Goal: Task Accomplishment & Management: Use online tool/utility

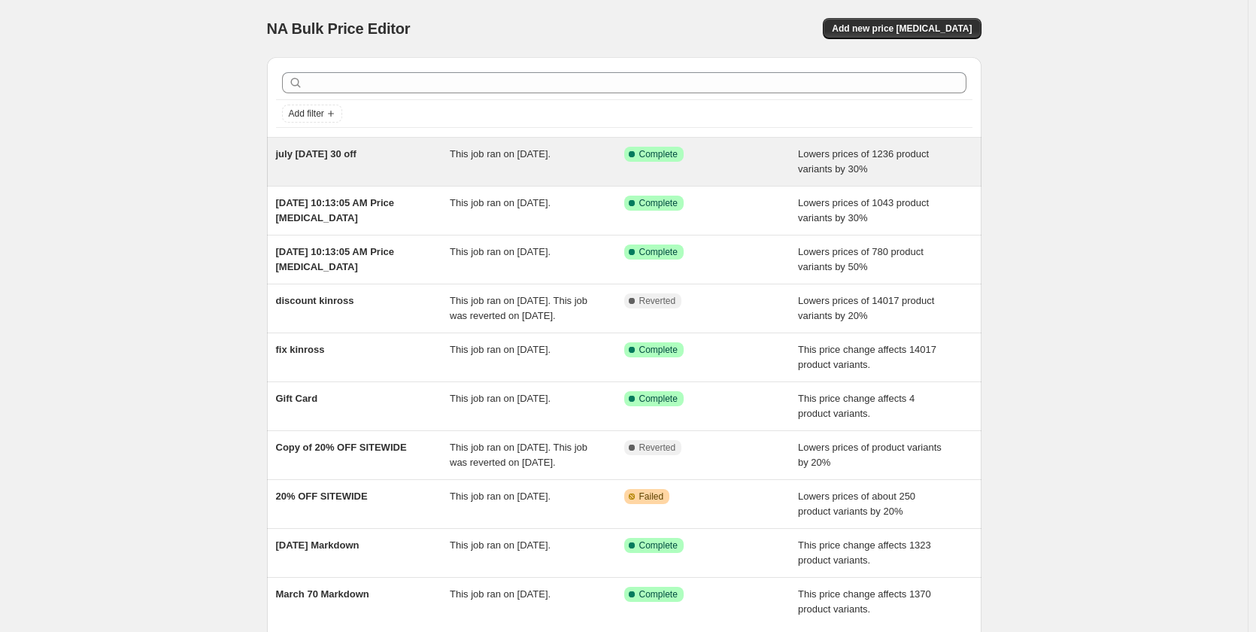
click at [356, 157] on span "july [DATE] 30 off" at bounding box center [316, 153] width 80 height 11
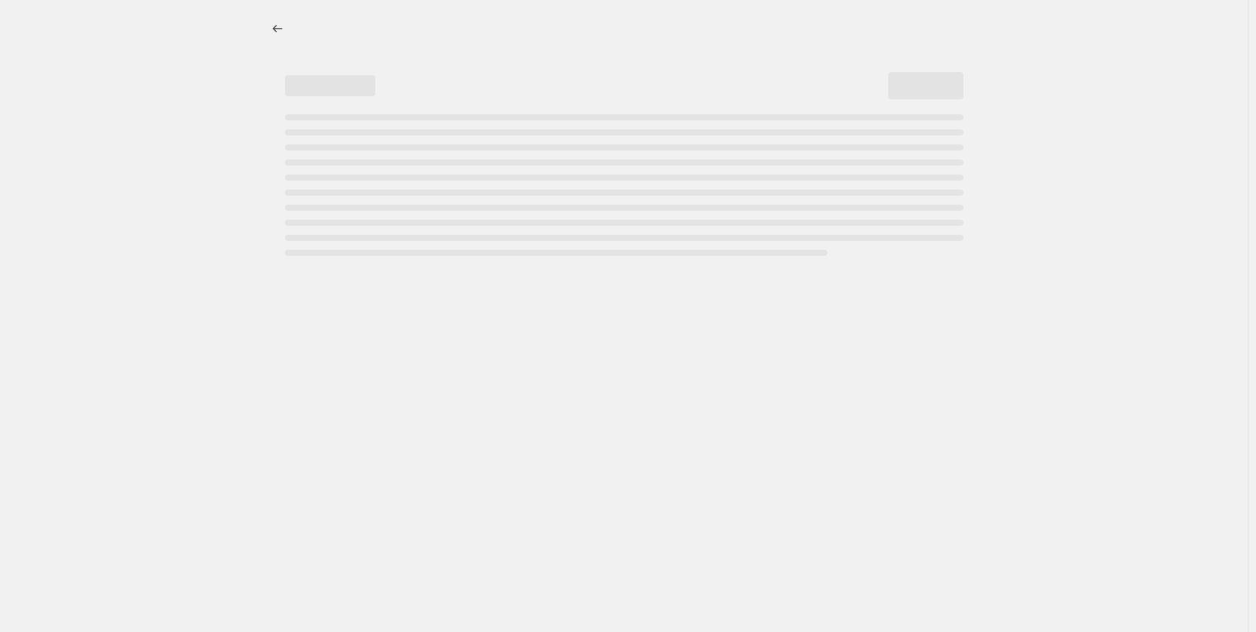
select select "percentage"
select select "tag"
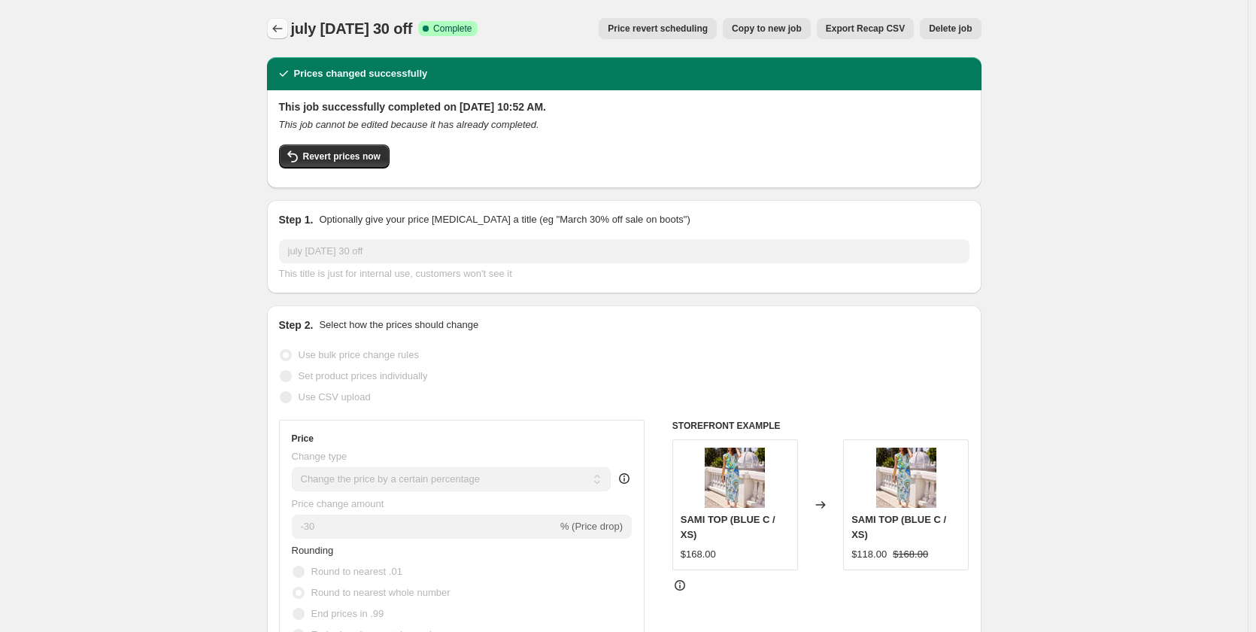
click at [284, 24] on icon "Price change jobs" at bounding box center [277, 28] width 15 height 15
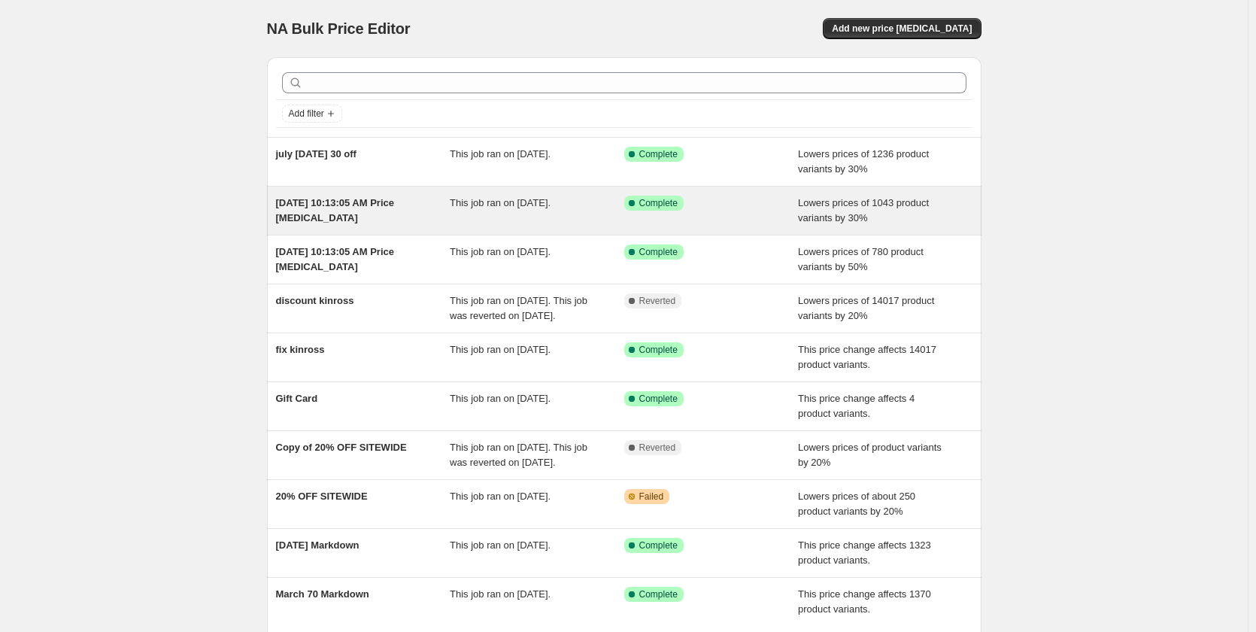
click at [329, 206] on span "[DATE] 10:13:05 AM Price [MEDICAL_DATA]" at bounding box center [335, 210] width 119 height 26
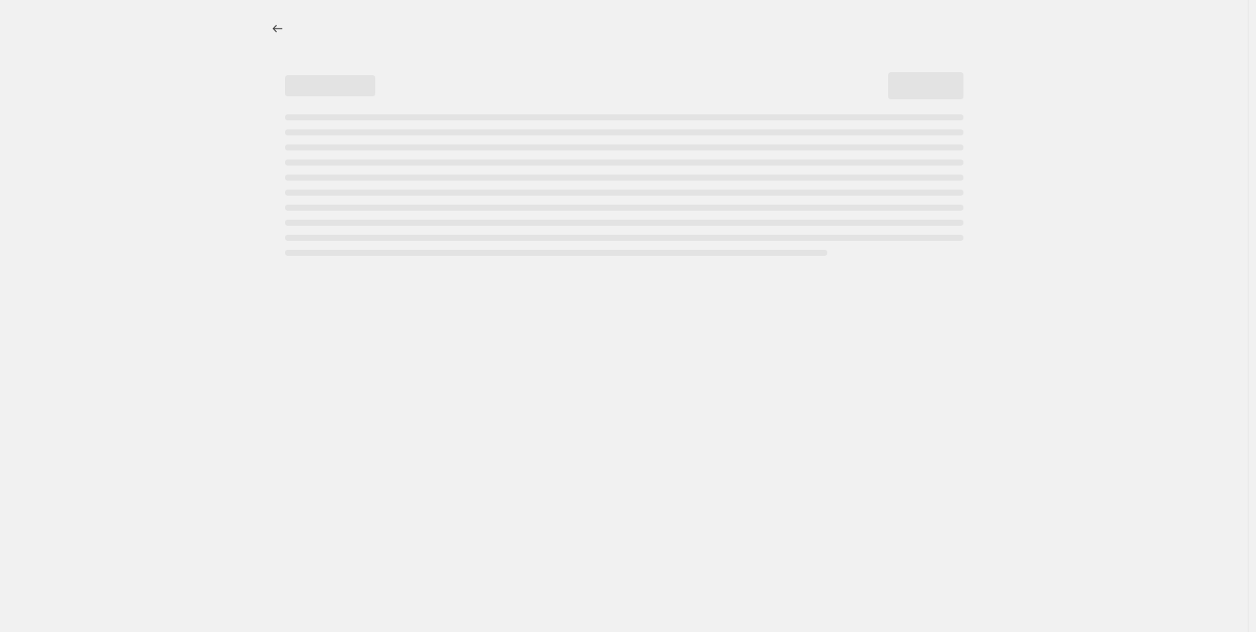
select select "percentage"
select select "tag"
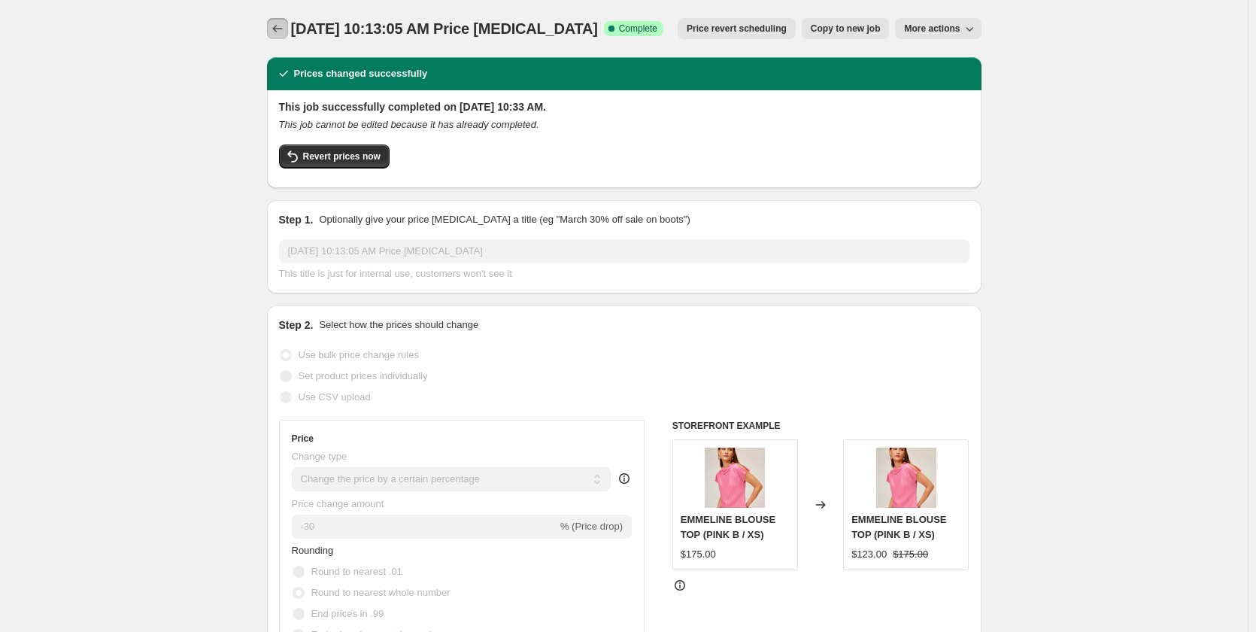
click at [285, 26] on icon "Price change jobs" at bounding box center [277, 28] width 15 height 15
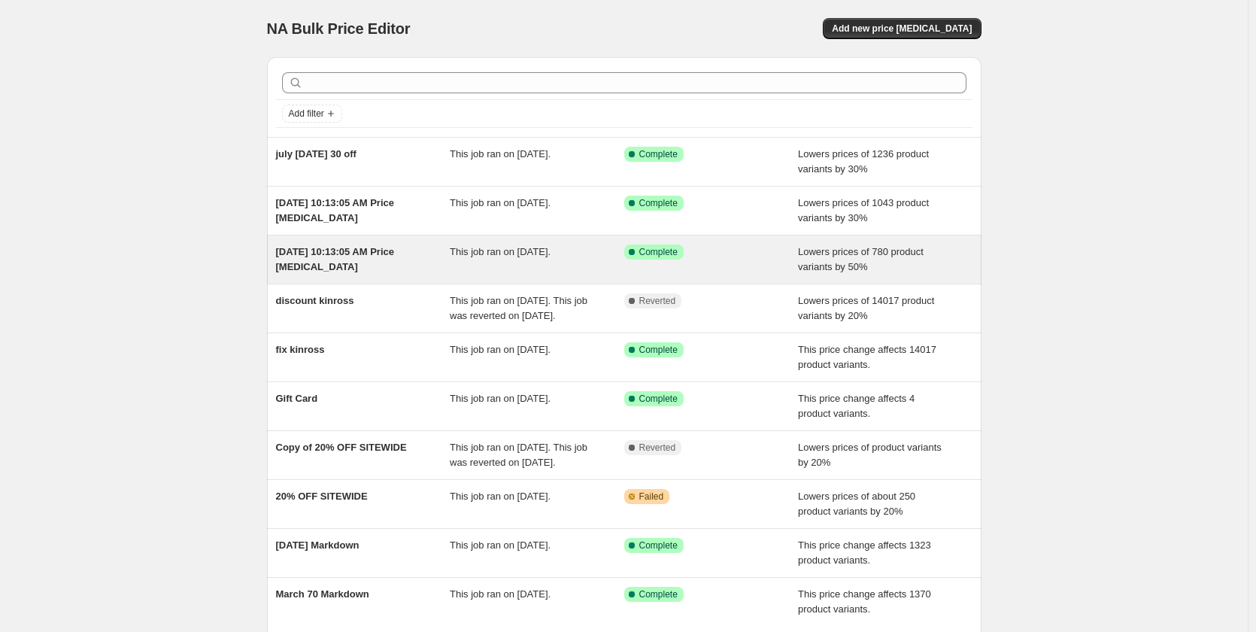
click at [368, 263] on div "[DATE] 10:13:05 AM Price [MEDICAL_DATA]" at bounding box center [363, 259] width 174 height 30
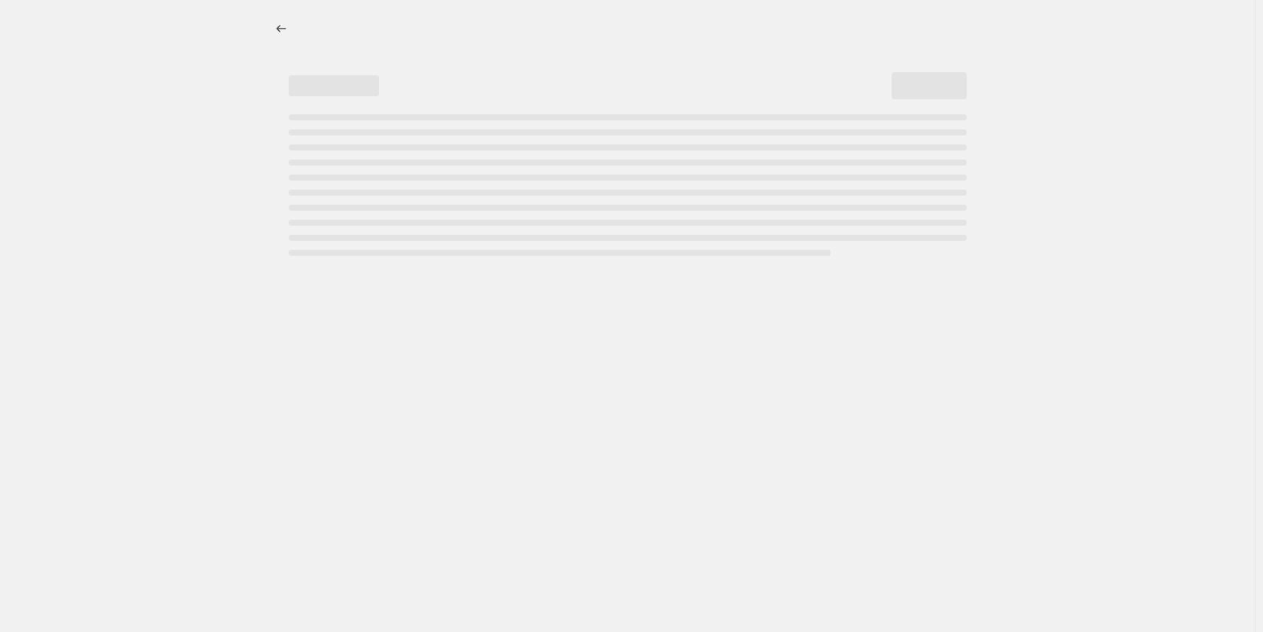
select select "percentage"
select select "tag"
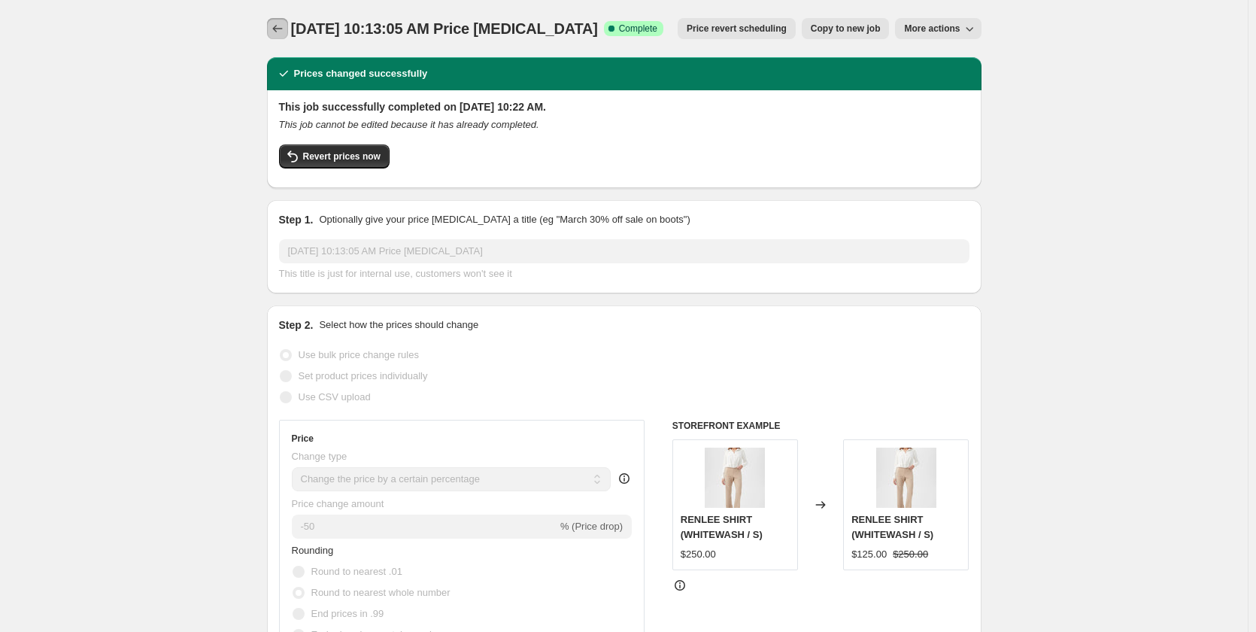
click at [281, 26] on icon "Price change jobs" at bounding box center [277, 28] width 15 height 15
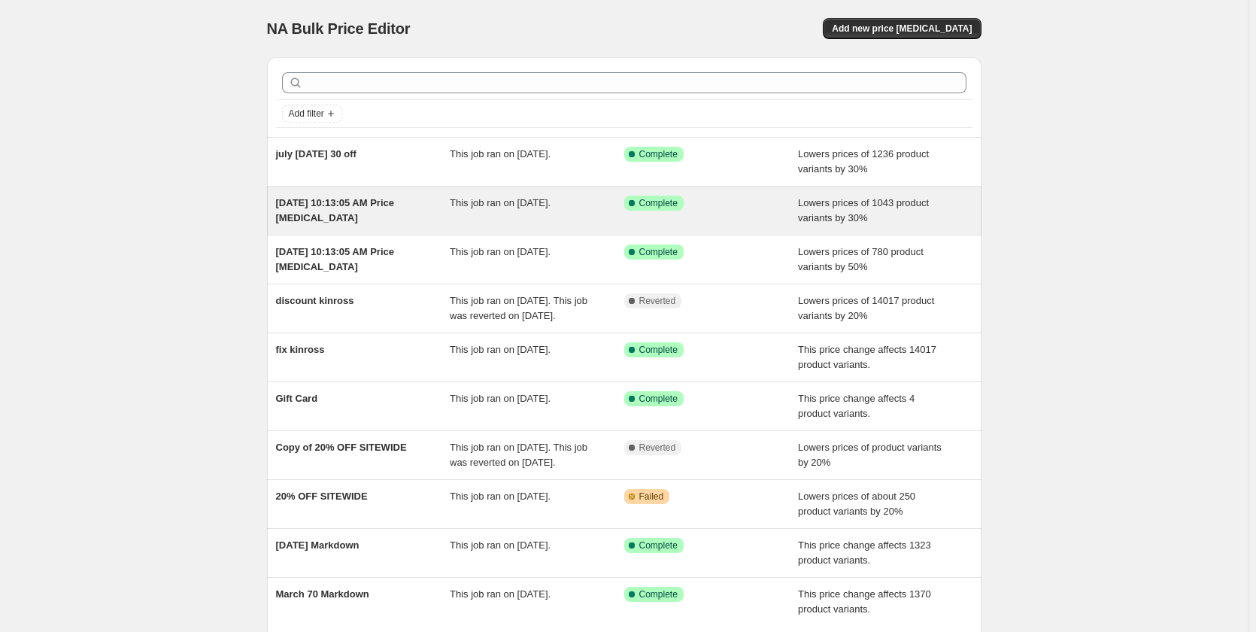
click at [350, 201] on span "[DATE] 10:13:05 AM Price [MEDICAL_DATA]" at bounding box center [335, 210] width 119 height 26
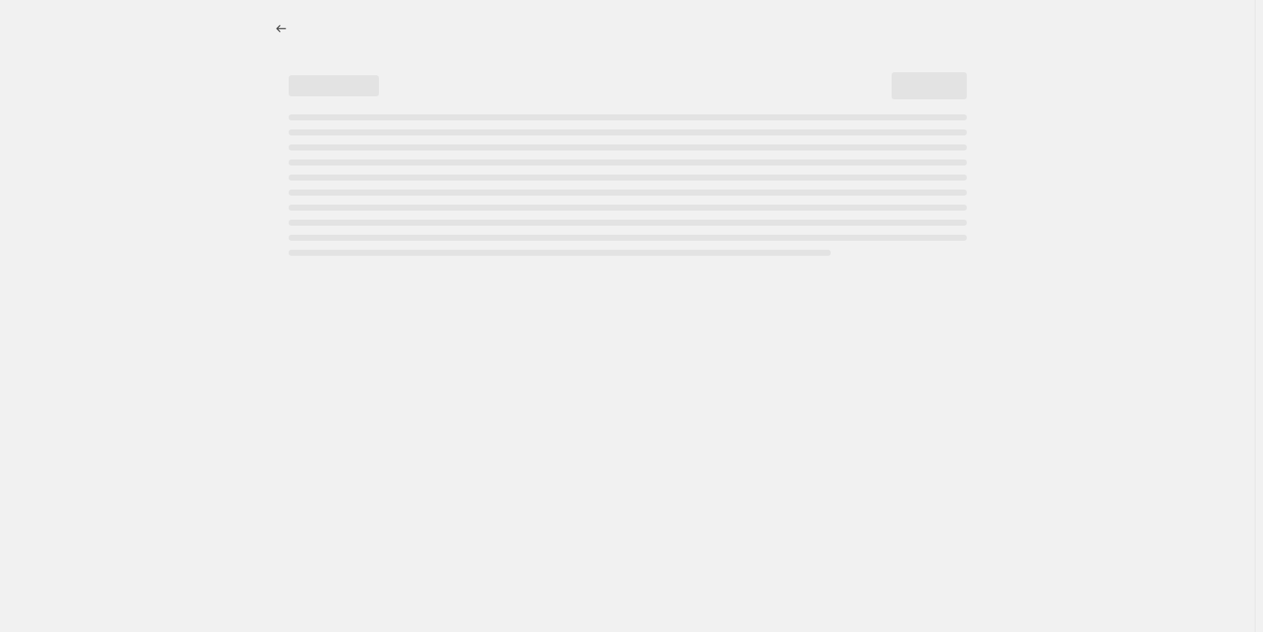
select select "percentage"
select select "tag"
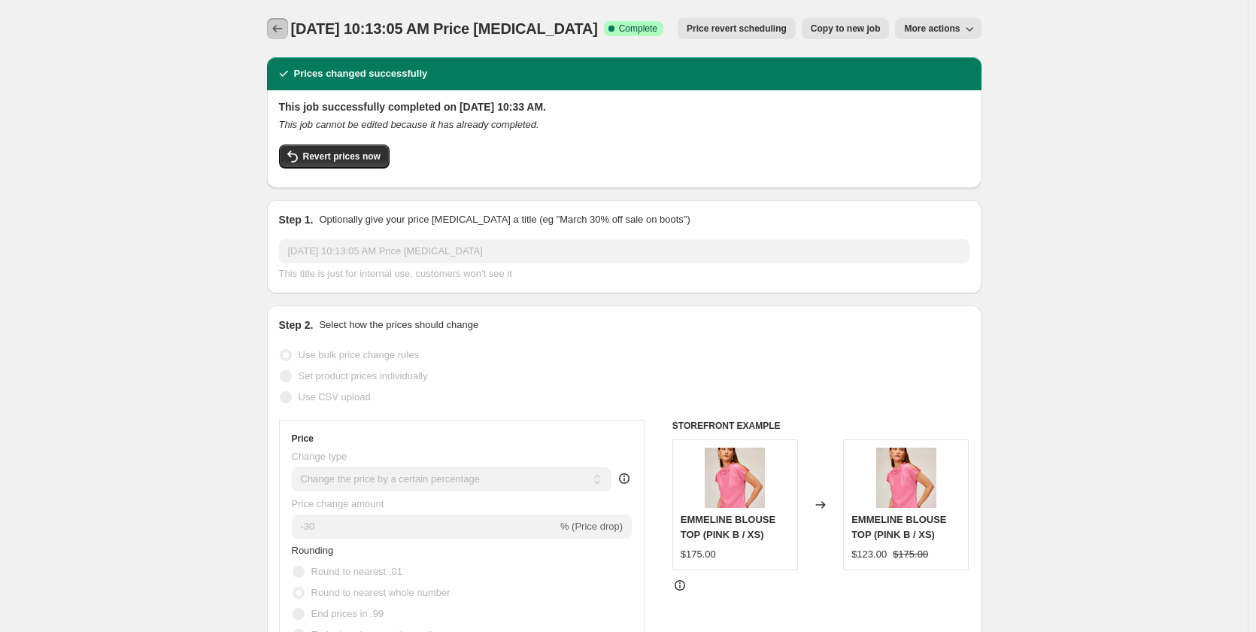
click at [279, 33] on icon "Price change jobs" at bounding box center [277, 28] width 15 height 15
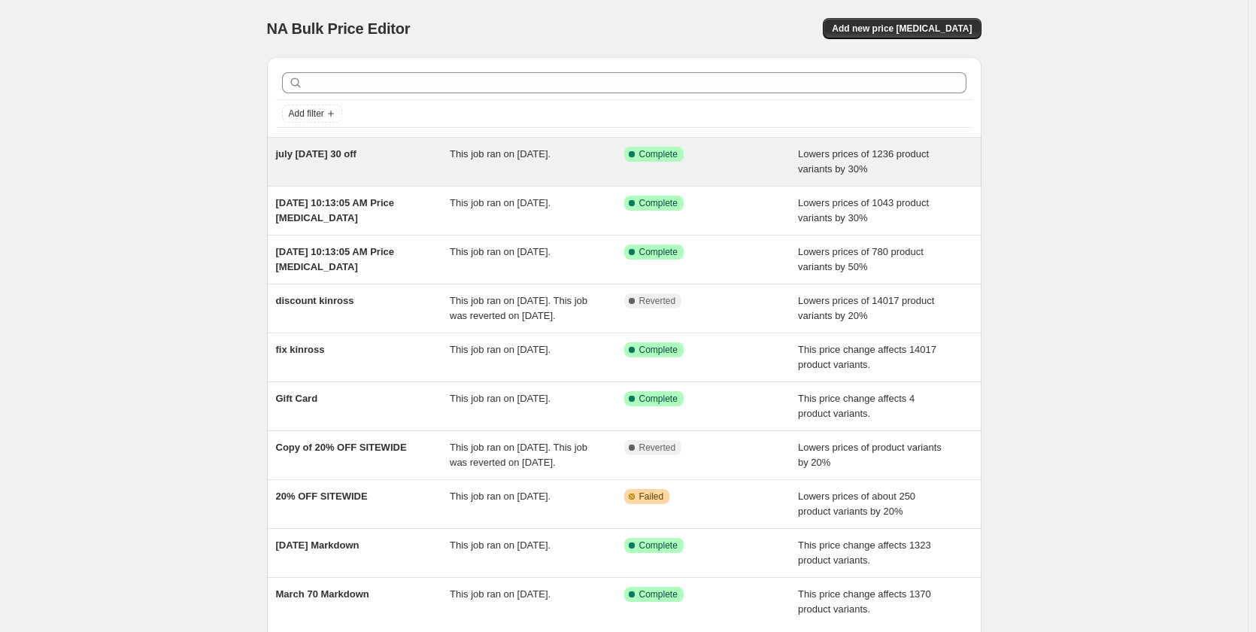
click at [343, 144] on div "july 3 march 2025 30 off This job ran on July 3, 2025. Success Complete Complet…" at bounding box center [624, 162] width 714 height 48
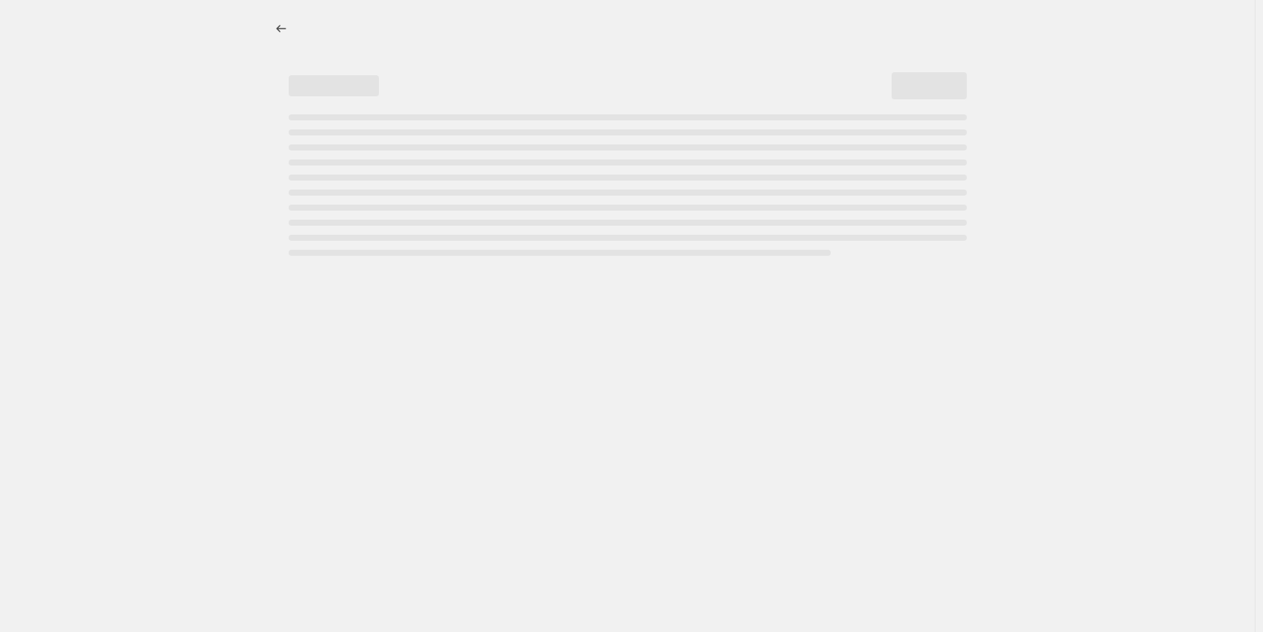
select select "percentage"
select select "tag"
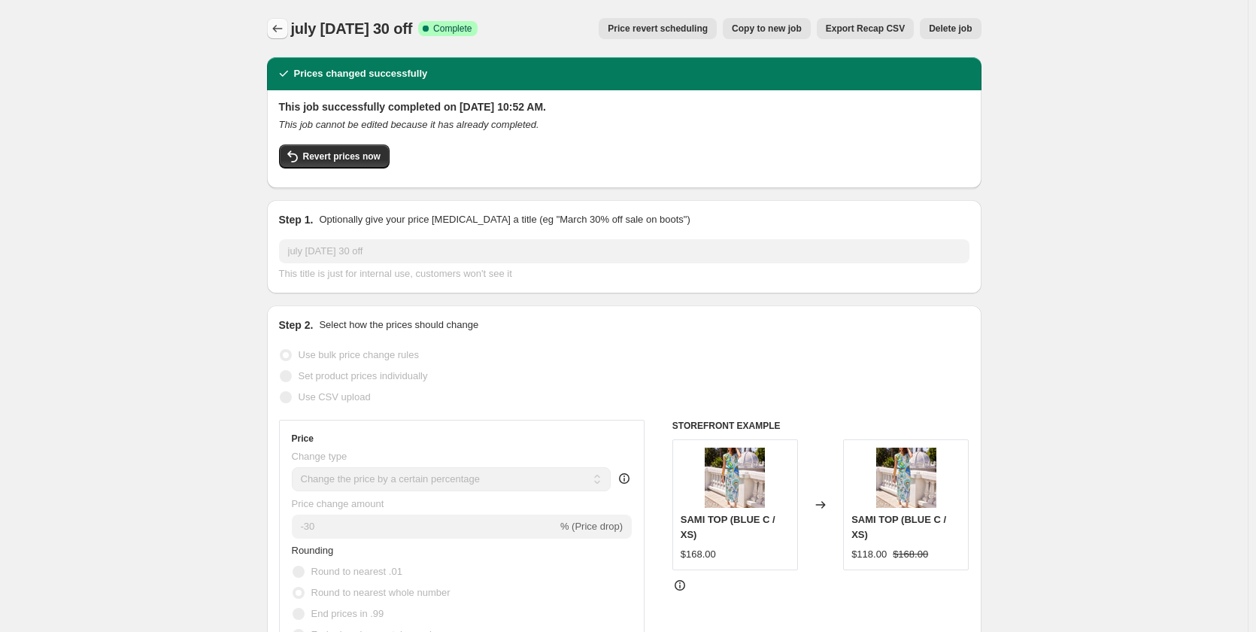
click at [283, 26] on icon "Price change jobs" at bounding box center [277, 28] width 15 height 15
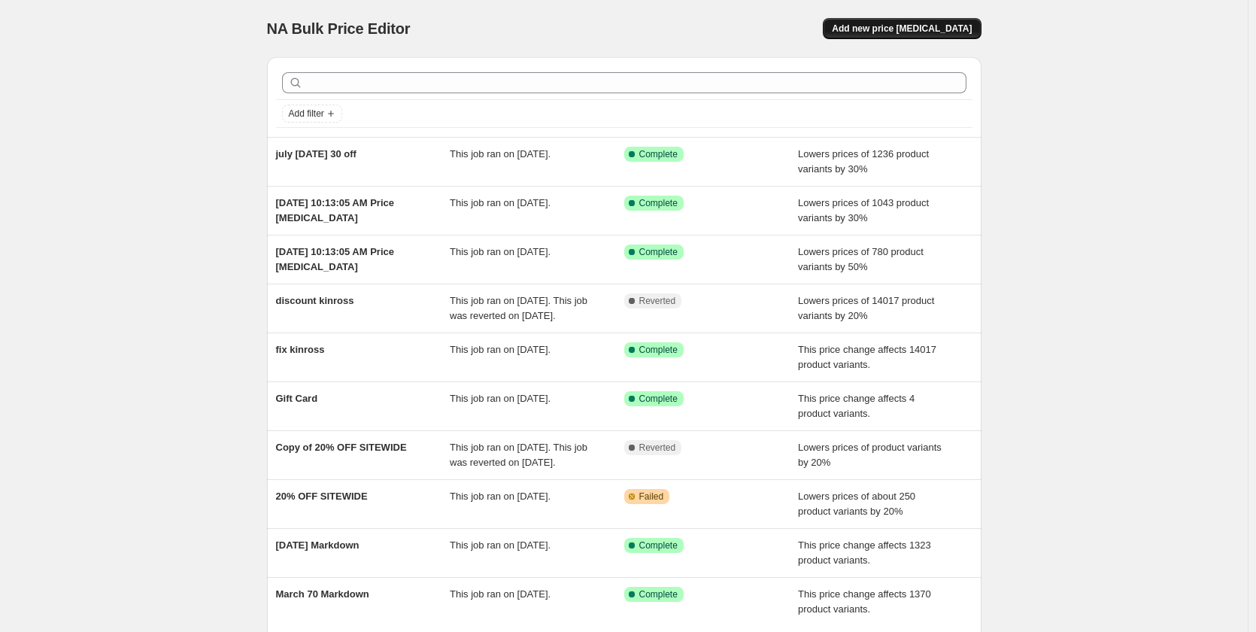
click at [963, 35] on button "Add new price [MEDICAL_DATA]" at bounding box center [902, 28] width 158 height 21
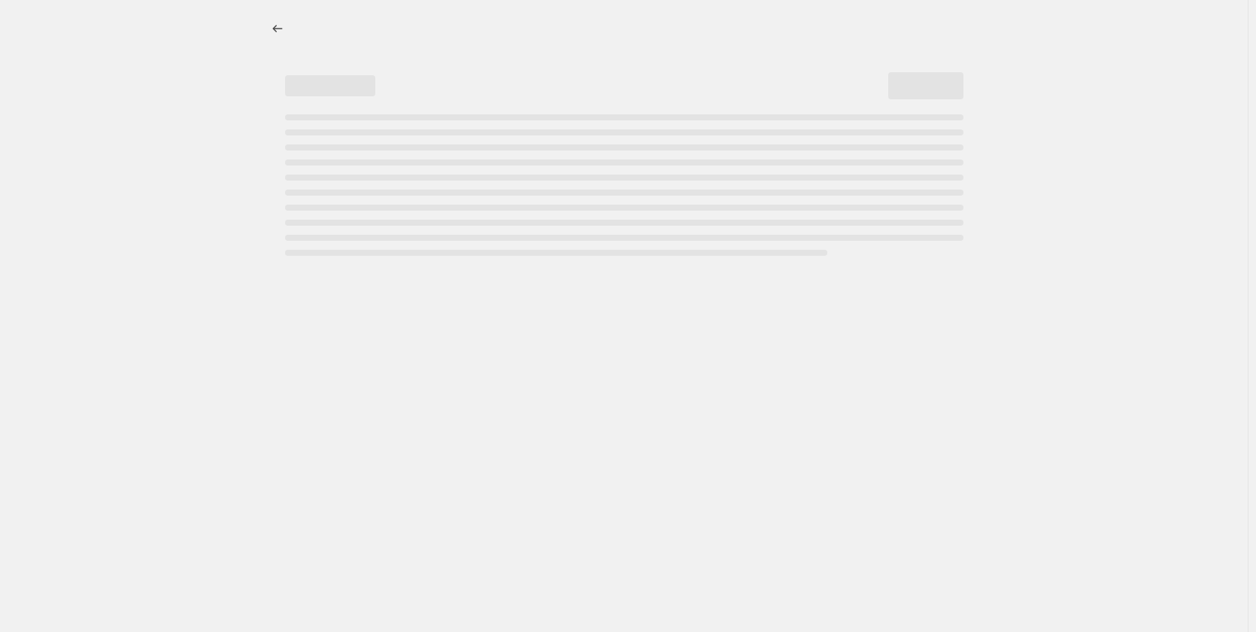
select select "percentage"
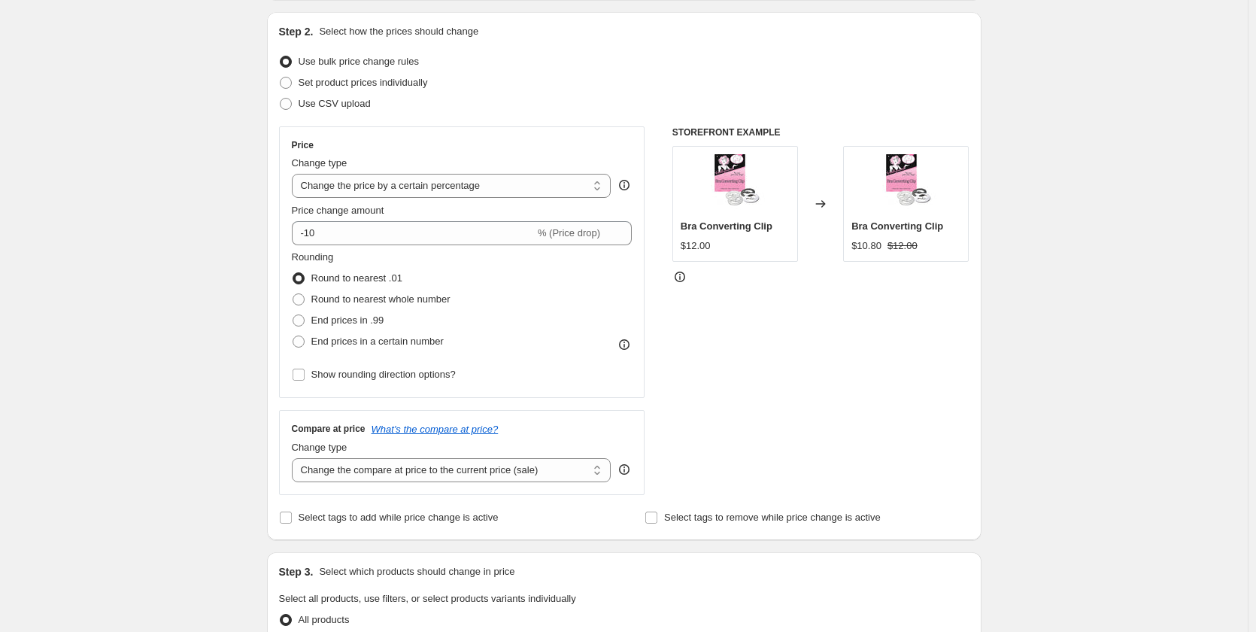
scroll to position [376, 0]
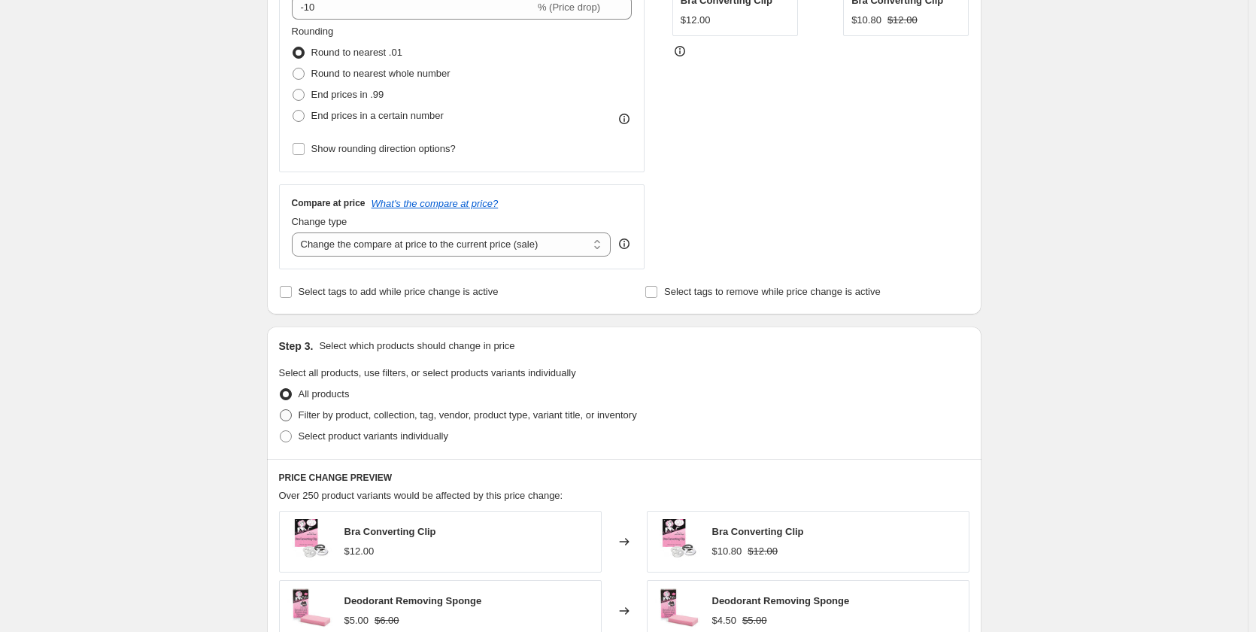
click at [395, 415] on span "Filter by product, collection, tag, vendor, product type, variant title, or inv…" at bounding box center [468, 414] width 338 height 11
click at [280, 410] on input "Filter by product, collection, tag, vendor, product type, variant title, or inv…" at bounding box center [280, 409] width 1 height 1
radio input "true"
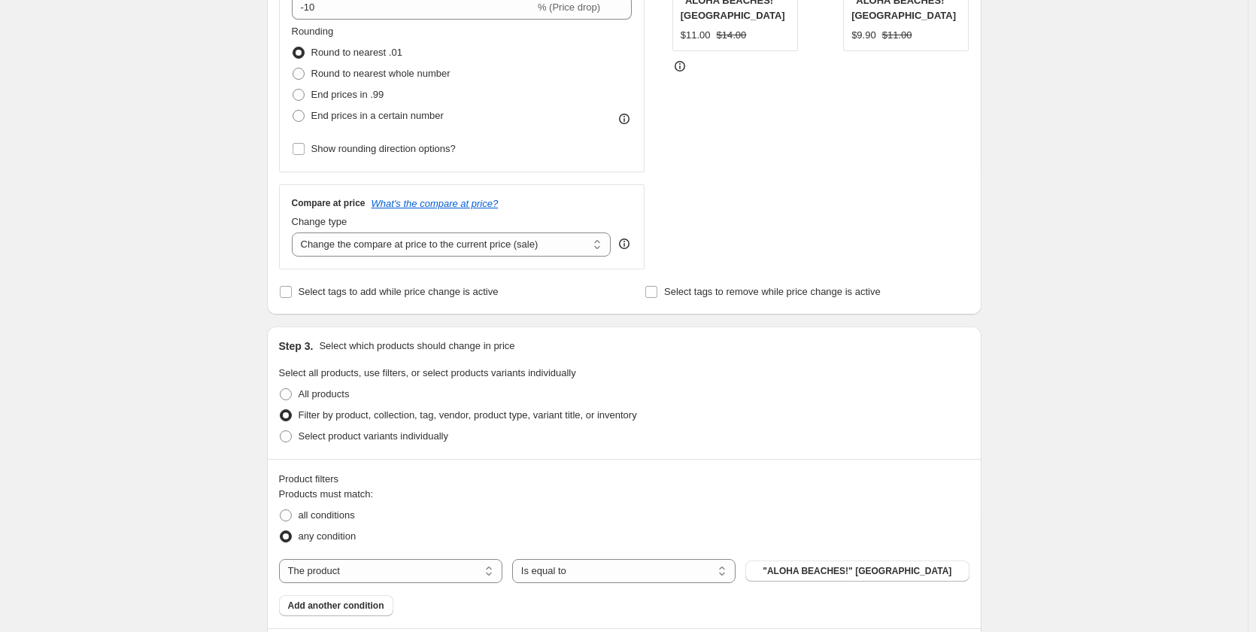
scroll to position [677, 0]
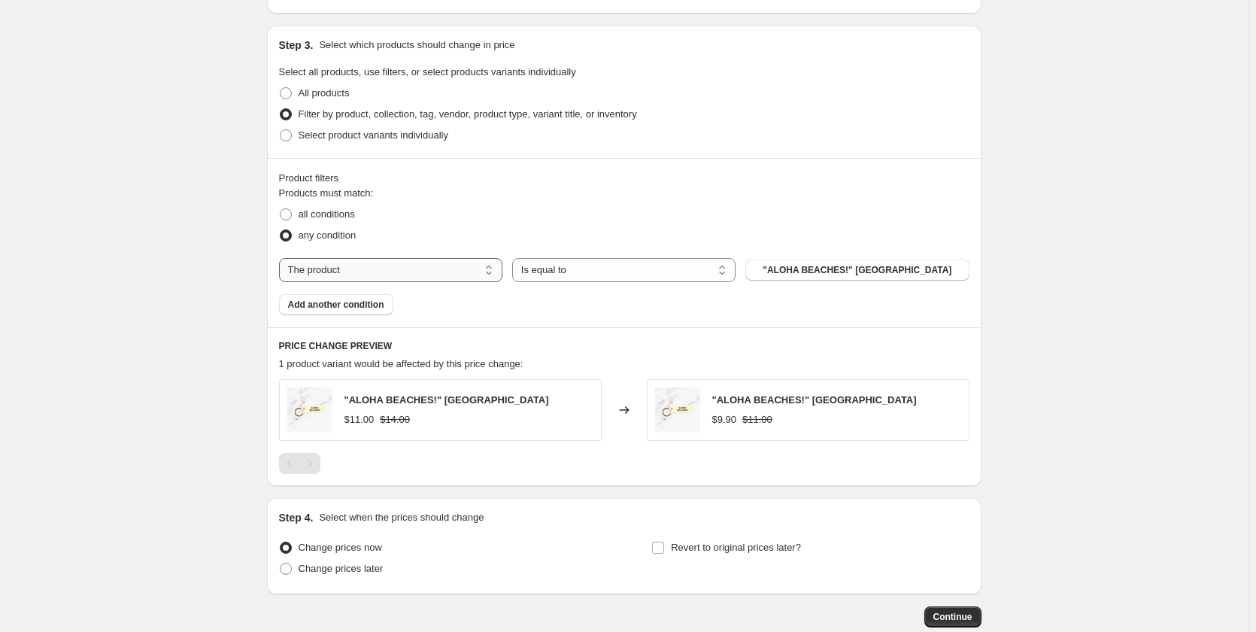
click at [480, 271] on select "The product The product's collection The product's tag The product's vendor The…" at bounding box center [390, 270] width 223 height 24
select select "vendor"
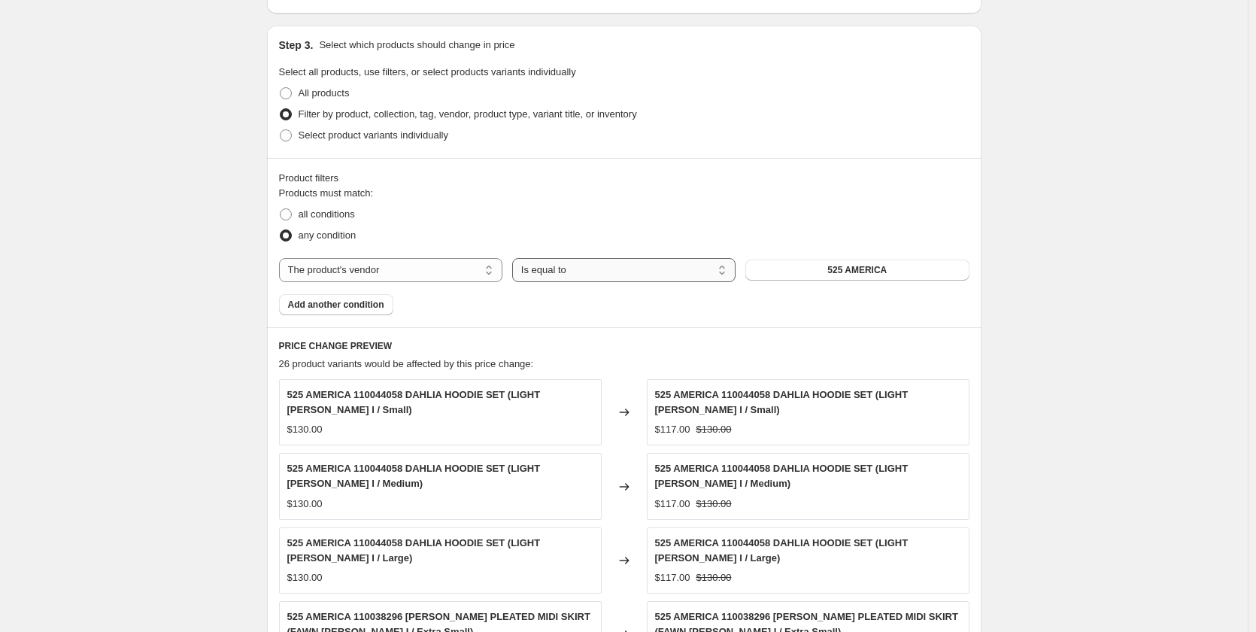
click at [563, 268] on select "Is equal to Is not equal to" at bounding box center [623, 270] width 223 height 24
select select "not_equal"
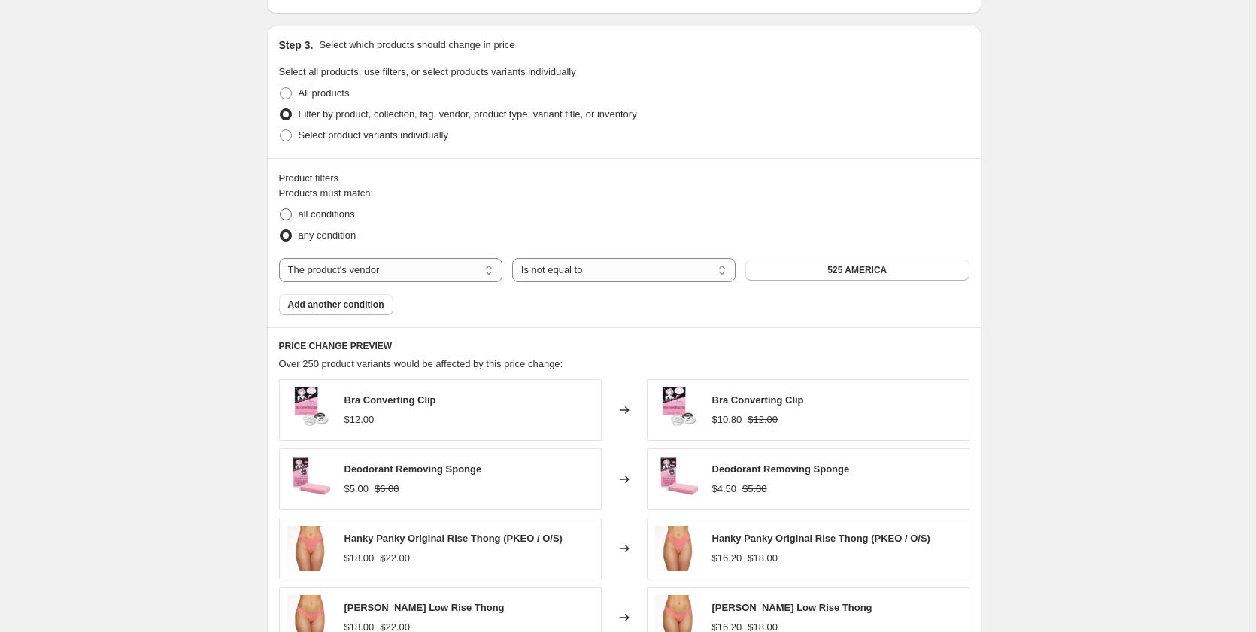
click at [319, 209] on span "all conditions" at bounding box center [327, 213] width 56 height 11
click at [280, 209] on input "all conditions" at bounding box center [280, 208] width 1 height 1
radio input "true"
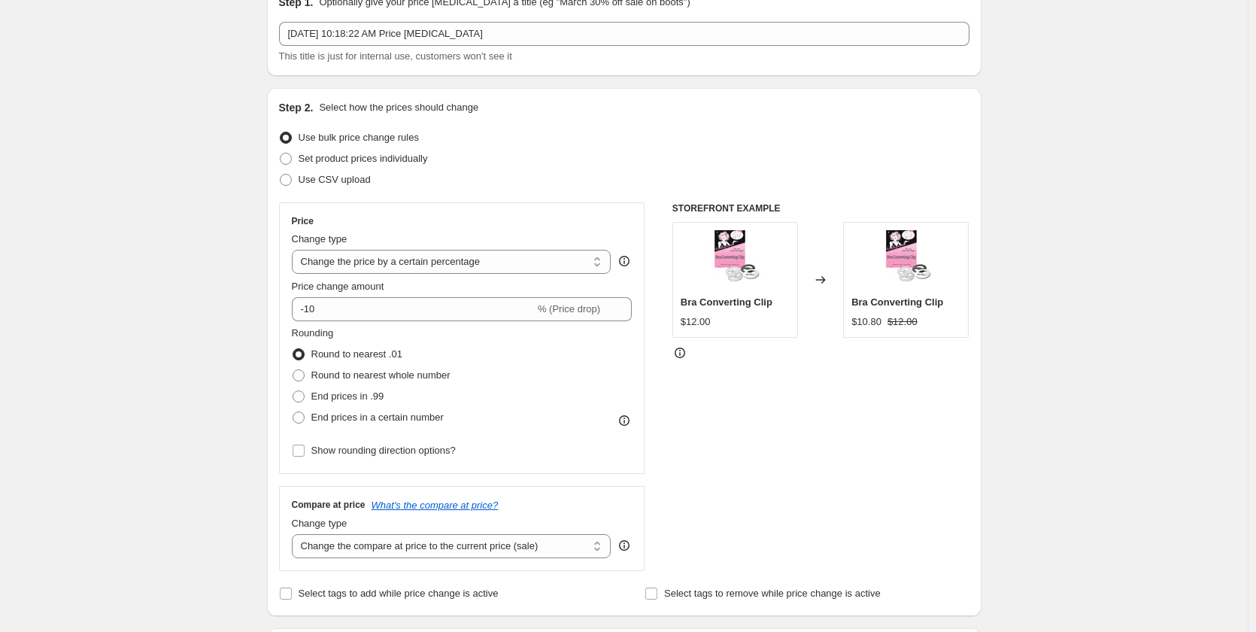
scroll to position [0, 0]
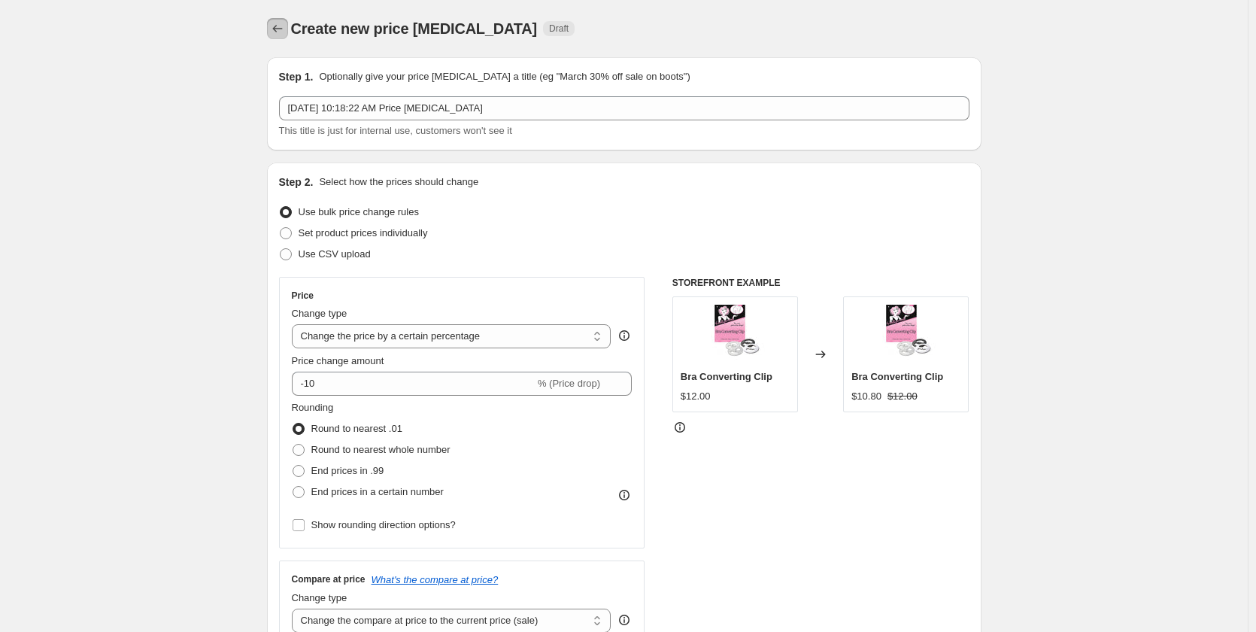
click at [283, 24] on icon "Price change jobs" at bounding box center [277, 28] width 15 height 15
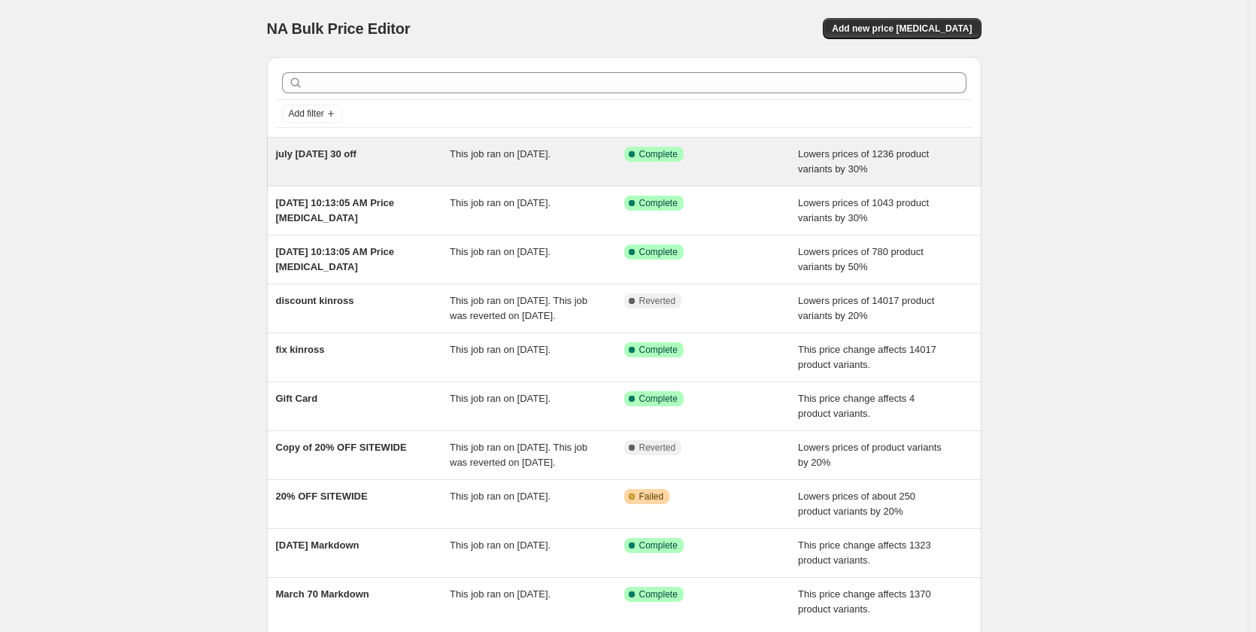
click at [330, 156] on span "july [DATE] 30 off" at bounding box center [316, 153] width 80 height 11
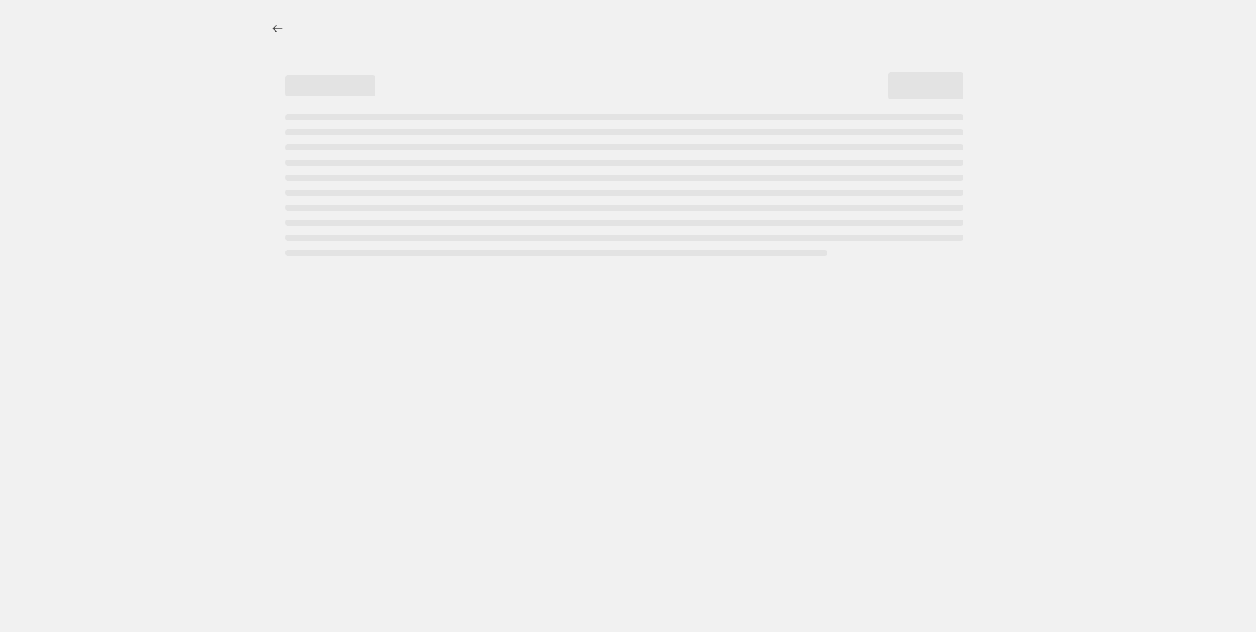
select select "percentage"
select select "tag"
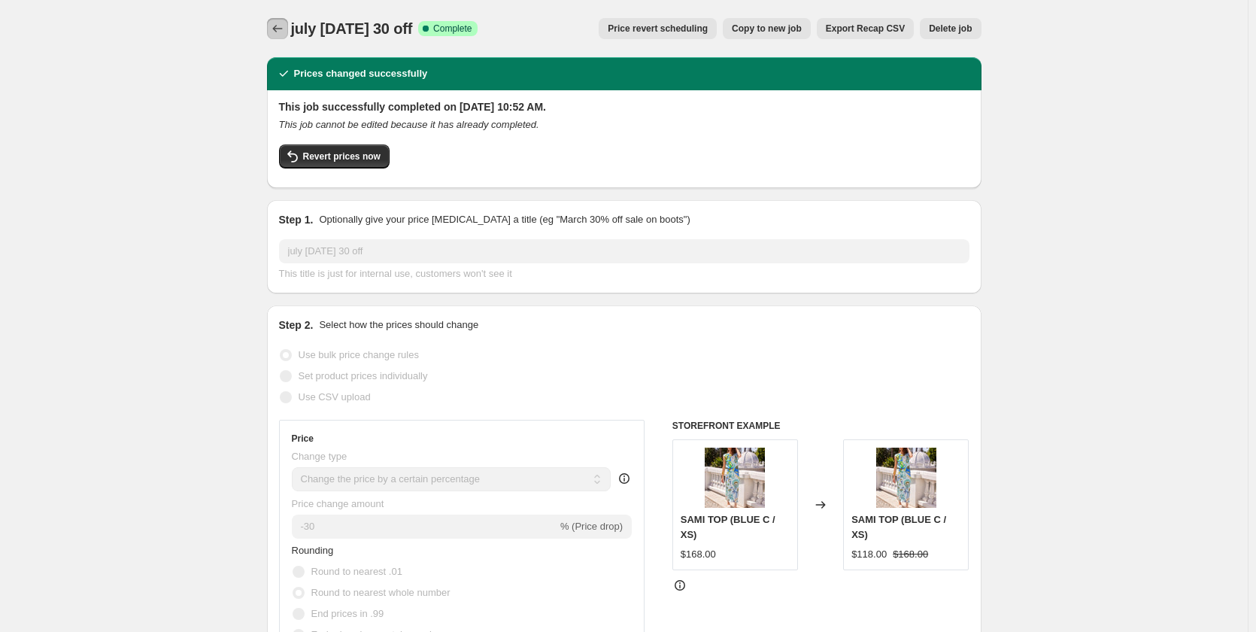
click at [277, 27] on icon "Price change jobs" at bounding box center [277, 28] width 15 height 15
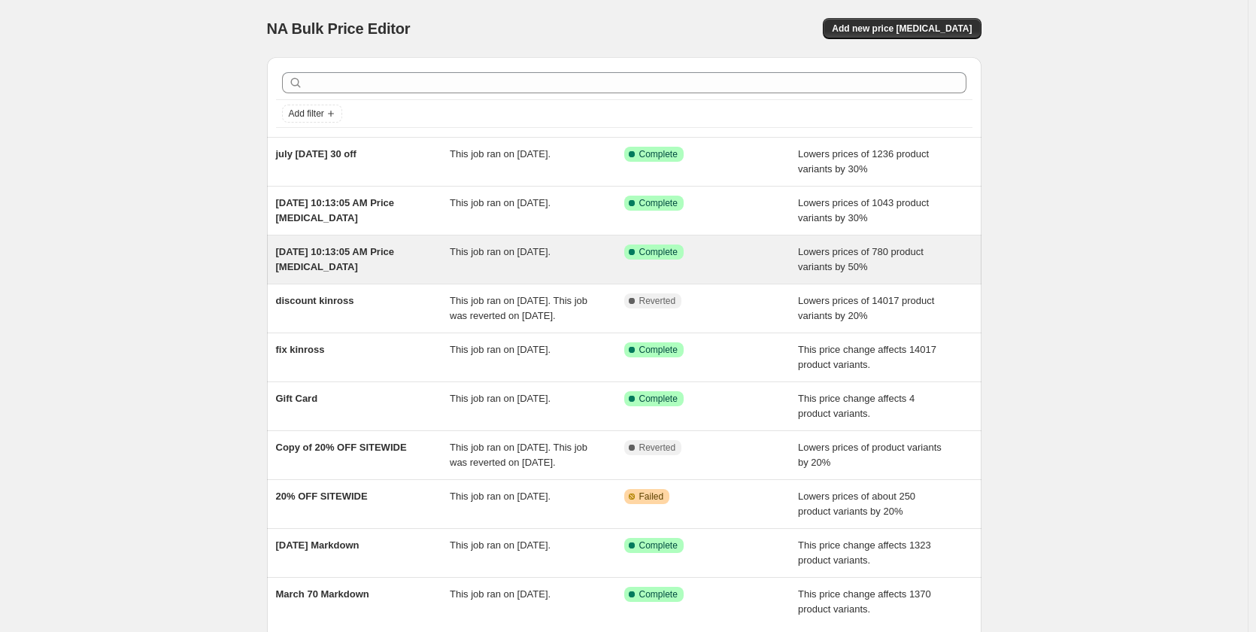
click at [356, 266] on div "[DATE] 10:13:05 AM Price [MEDICAL_DATA]" at bounding box center [363, 259] width 174 height 30
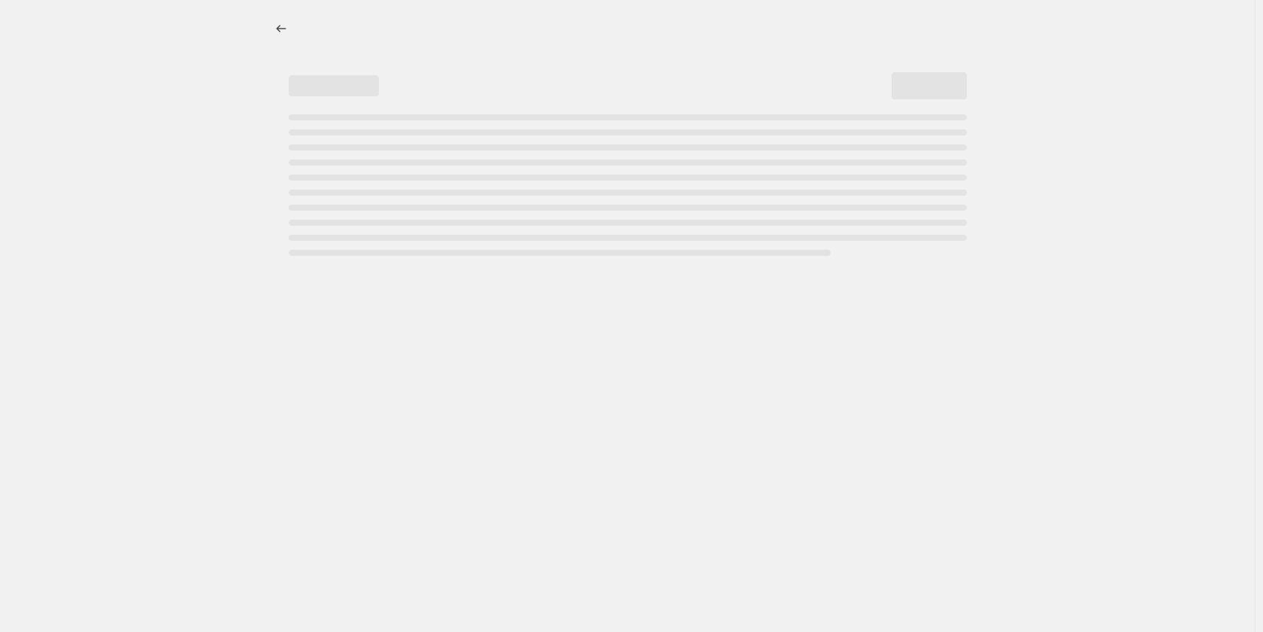
select select "percentage"
select select "tag"
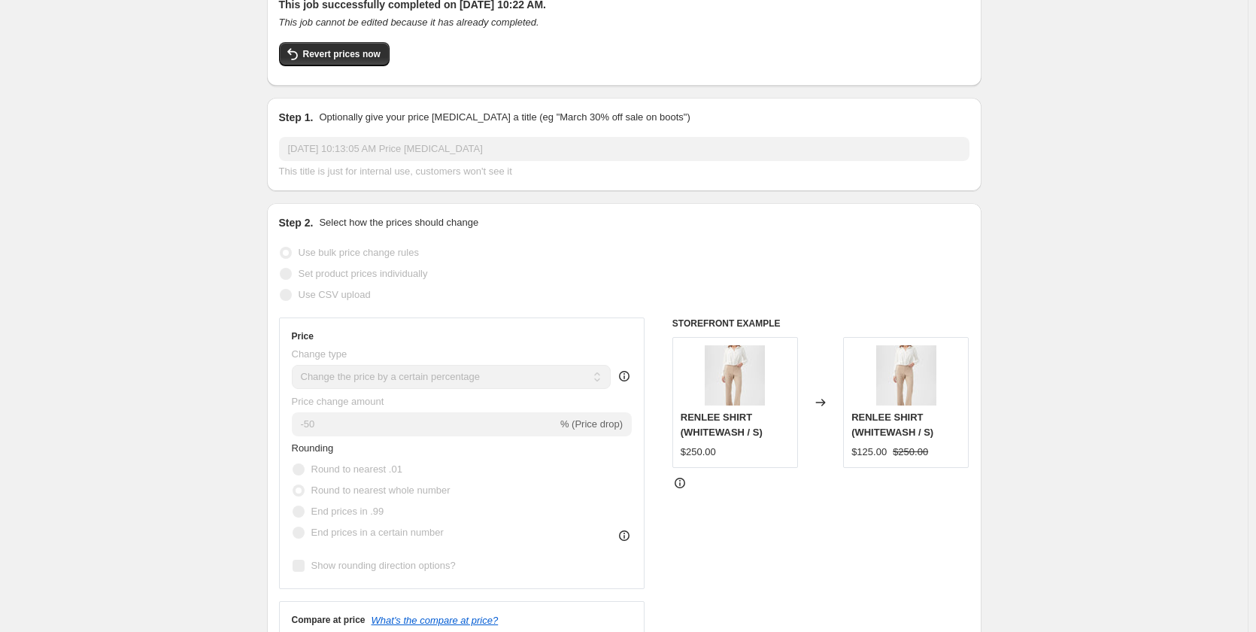
scroll to position [451, 0]
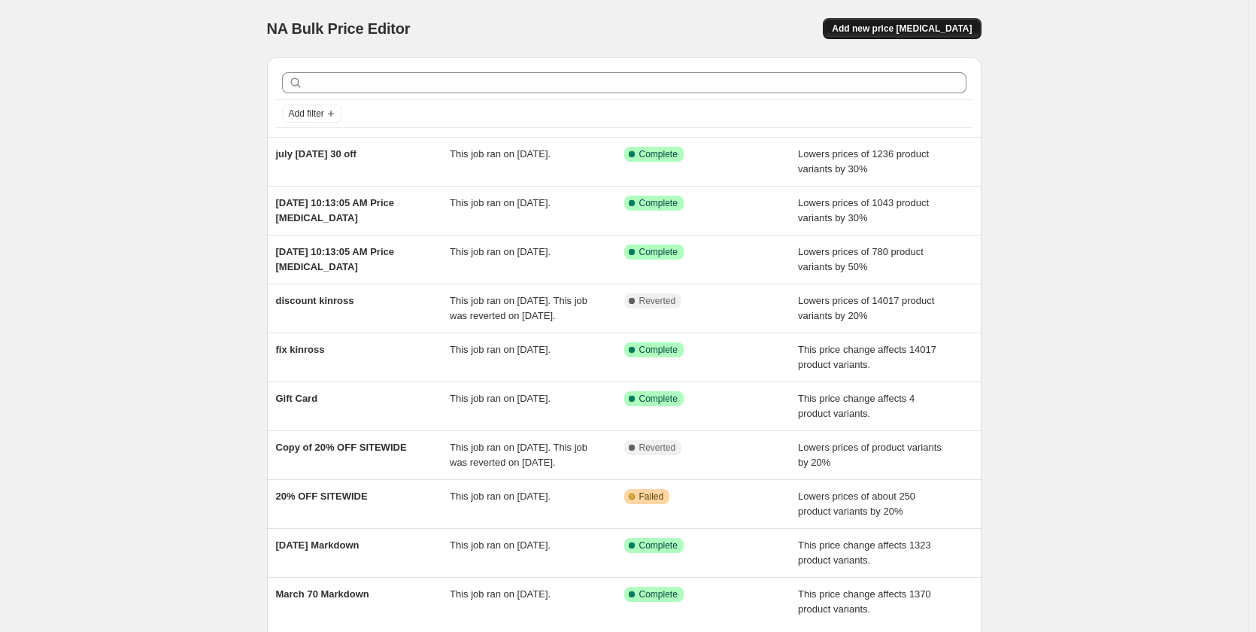
click at [920, 30] on span "Add new price [MEDICAL_DATA]" at bounding box center [902, 29] width 140 height 12
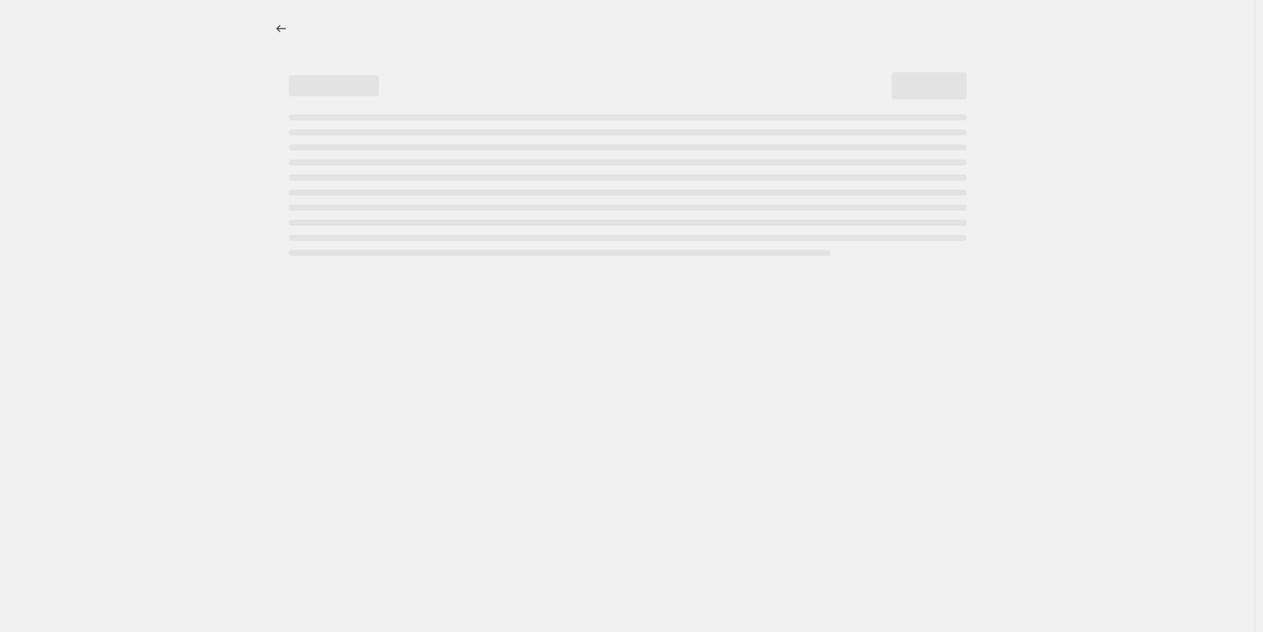
select select "percentage"
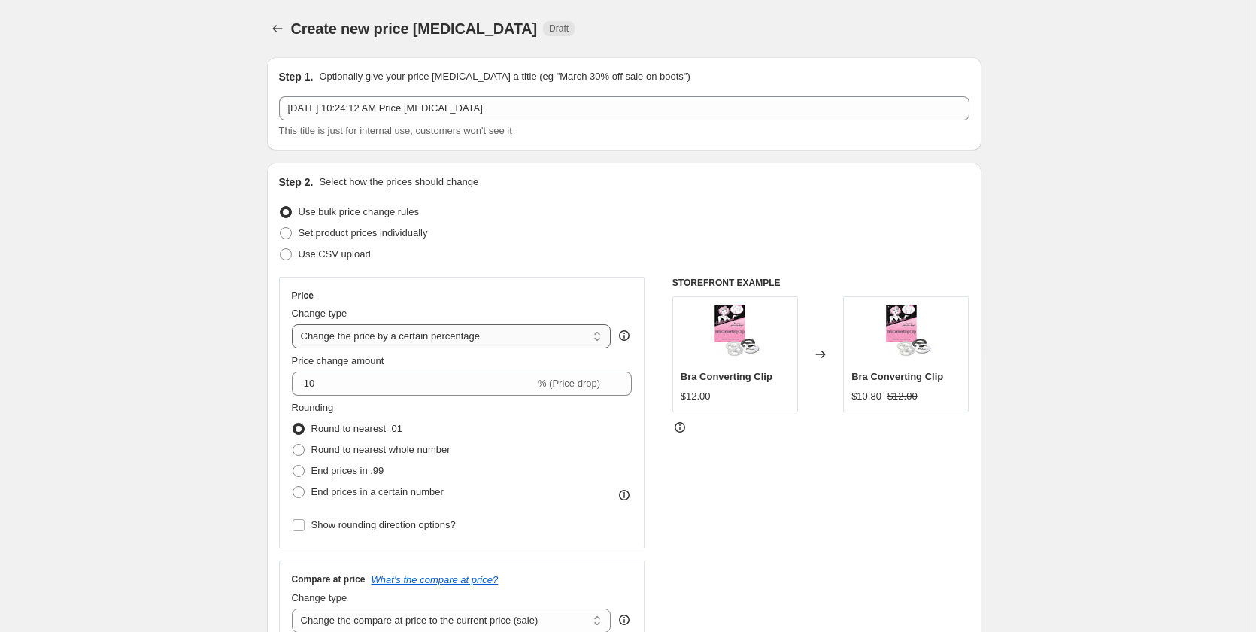
click at [449, 341] on select "Change the price to a certain amount Change the price by a certain amount Chang…" at bounding box center [452, 336] width 320 height 24
click at [457, 336] on select "Change the price to a certain amount Change the price by a certain amount Chang…" at bounding box center [452, 336] width 320 height 24
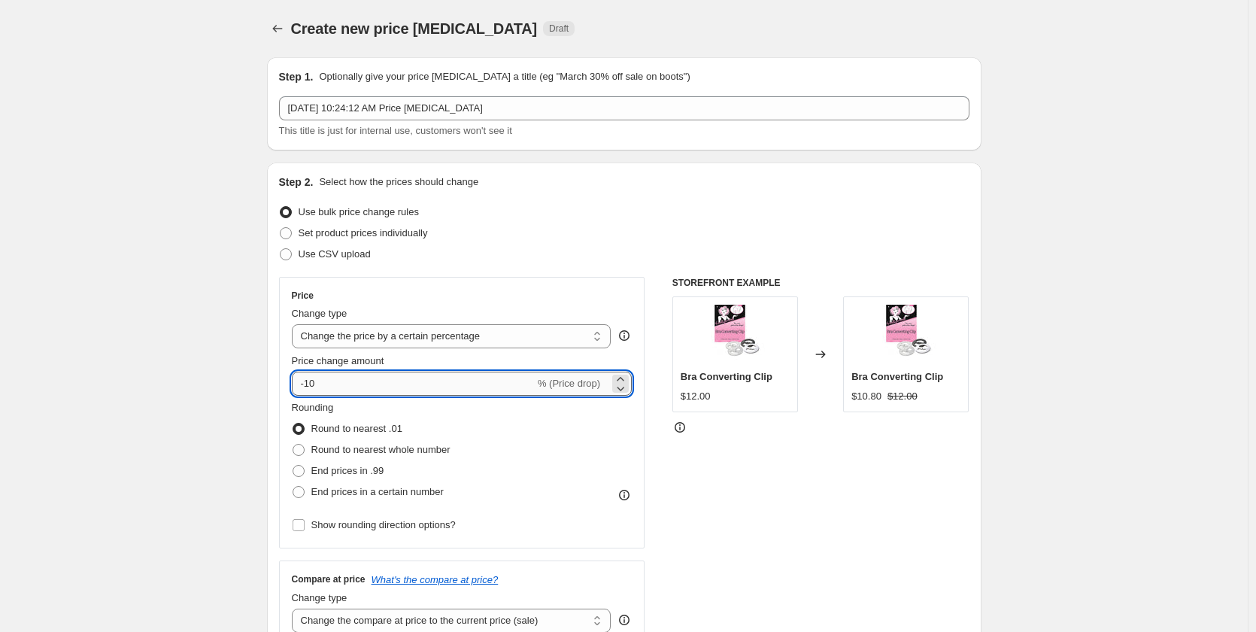
click at [439, 373] on input "-10" at bounding box center [413, 383] width 243 height 24
type input "-1"
type input "2"
type input "-20"
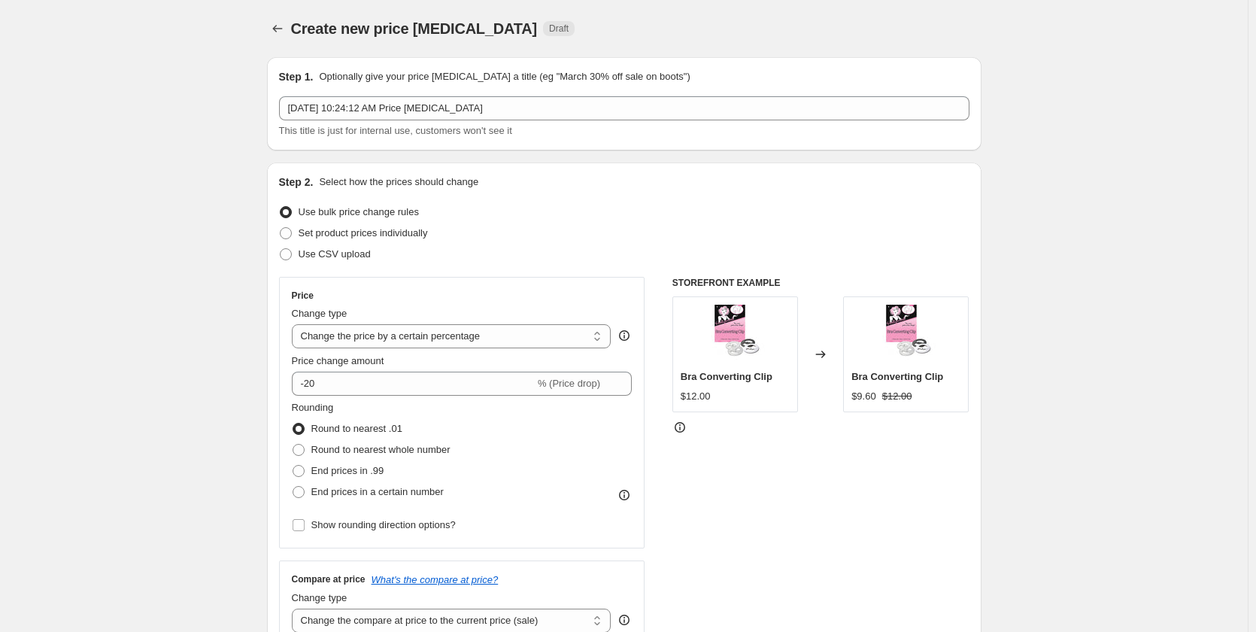
click at [533, 456] on div "Rounding Round to nearest .01 Round to nearest whole number End prices in .99 E…" at bounding box center [462, 451] width 341 height 102
click at [444, 452] on span "Round to nearest whole number" at bounding box center [380, 449] width 139 height 11
click at [293, 444] on input "Round to nearest whole number" at bounding box center [293, 444] width 1 height 1
radio input "true"
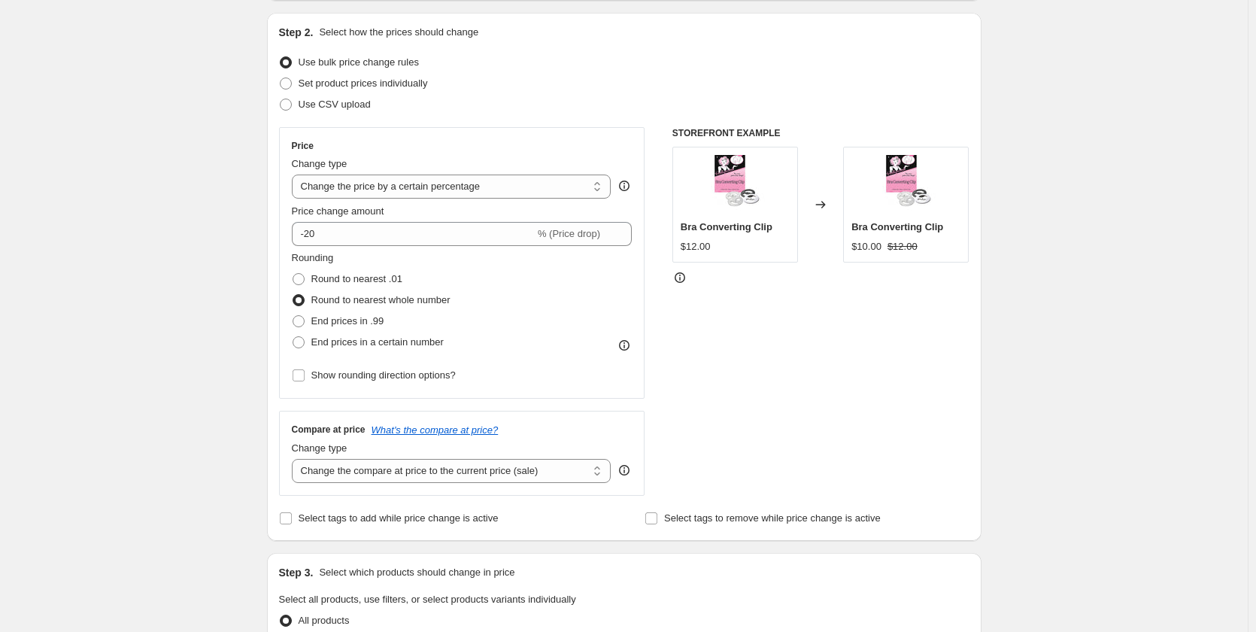
scroll to position [150, 0]
click at [556, 476] on select "Change the compare at price to the current price (sale) Change the compare at p…" at bounding box center [452, 470] width 320 height 24
select select "no_change"
click at [295, 458] on select "Change the compare at price to the current price (sale) Change the compare at p…" at bounding box center [452, 470] width 320 height 24
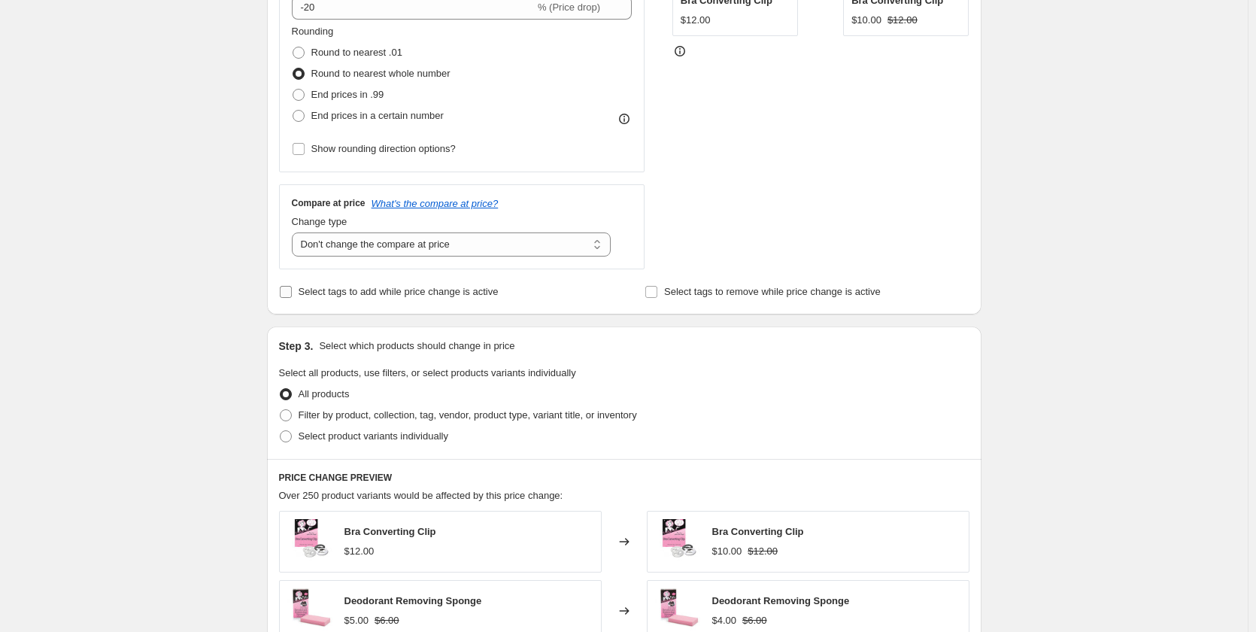
click at [418, 293] on span "Select tags to add while price change is active" at bounding box center [399, 291] width 200 height 11
click at [292, 293] on input "Select tags to add while price change is active" at bounding box center [286, 292] width 12 height 12
checkbox input "true"
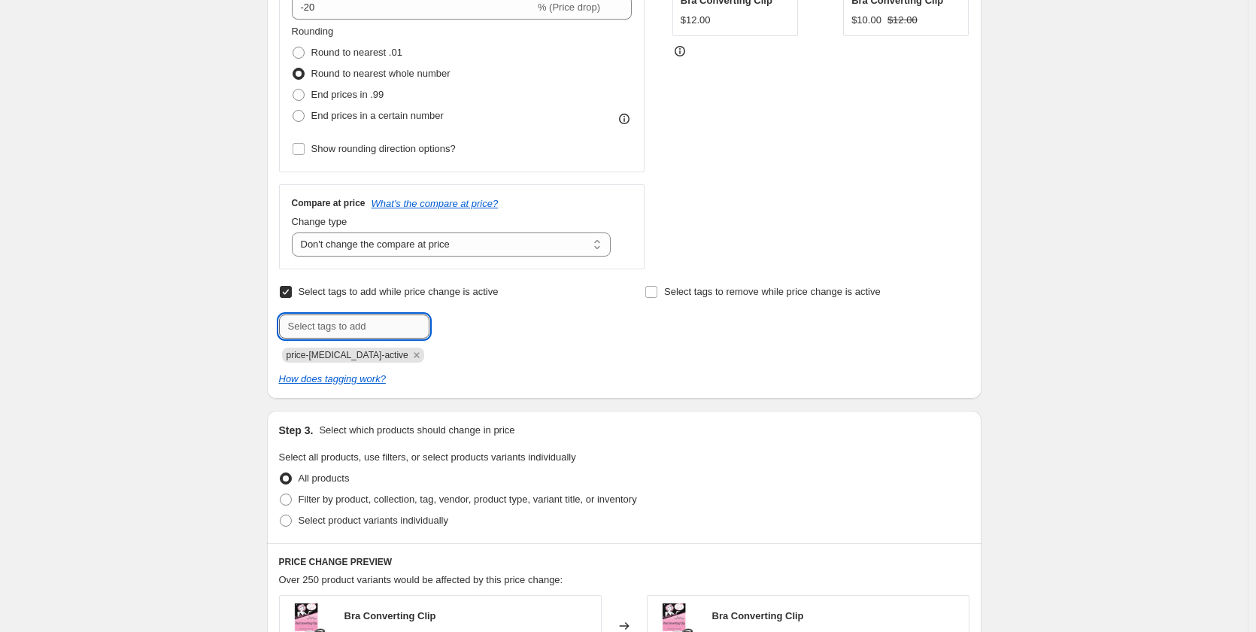
click at [362, 323] on input "text" at bounding box center [354, 326] width 150 height 24
click at [506, 378] on div "How does tagging work?" at bounding box center [624, 378] width 690 height 15
click at [345, 332] on input "AUGUST2020MARKDOWNCURRENT50" at bounding box center [354, 326] width 150 height 24
click at [505, 395] on div "Step 2. Select how the prices should change Use bulk price change rules Set pro…" at bounding box center [624, 92] width 714 height 612
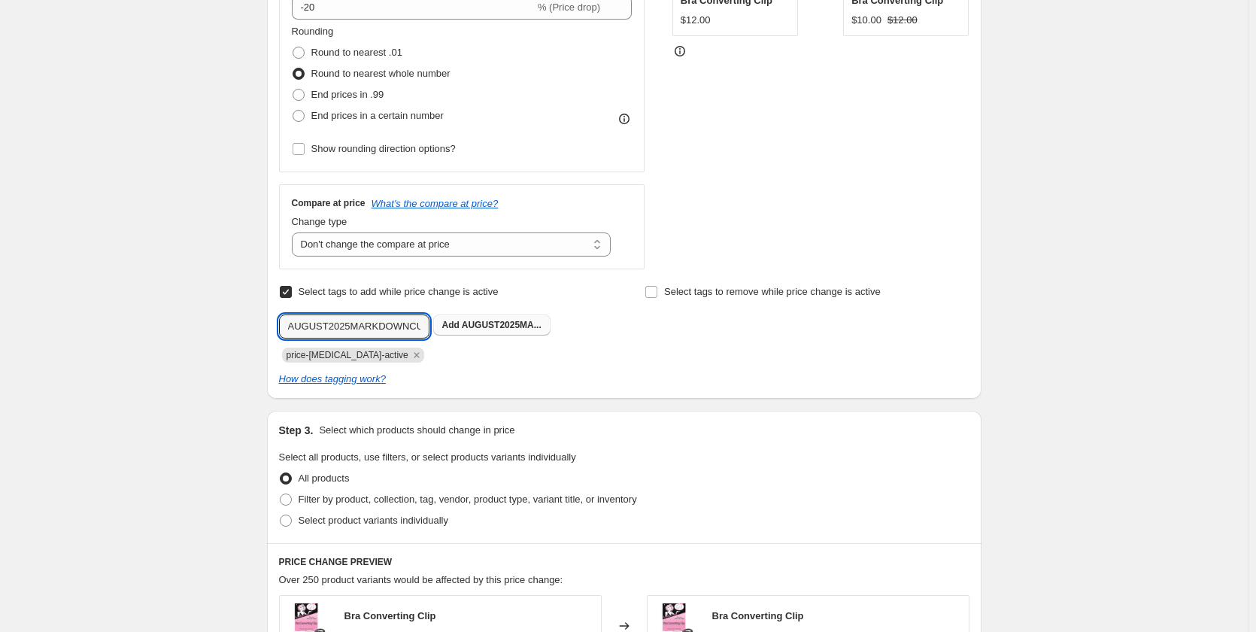
scroll to position [0, 35]
drag, startPoint x: 388, startPoint y: 323, endPoint x: 568, endPoint y: 380, distance: 188.4
click at [568, 380] on div "Select tags to add while price change is active Submit AUGUST2025MARKDOWNCURREN…" at bounding box center [624, 333] width 690 height 105
click at [423, 326] on input "AUGUST2025MARKDOWNCURRENT50" at bounding box center [354, 326] width 150 height 24
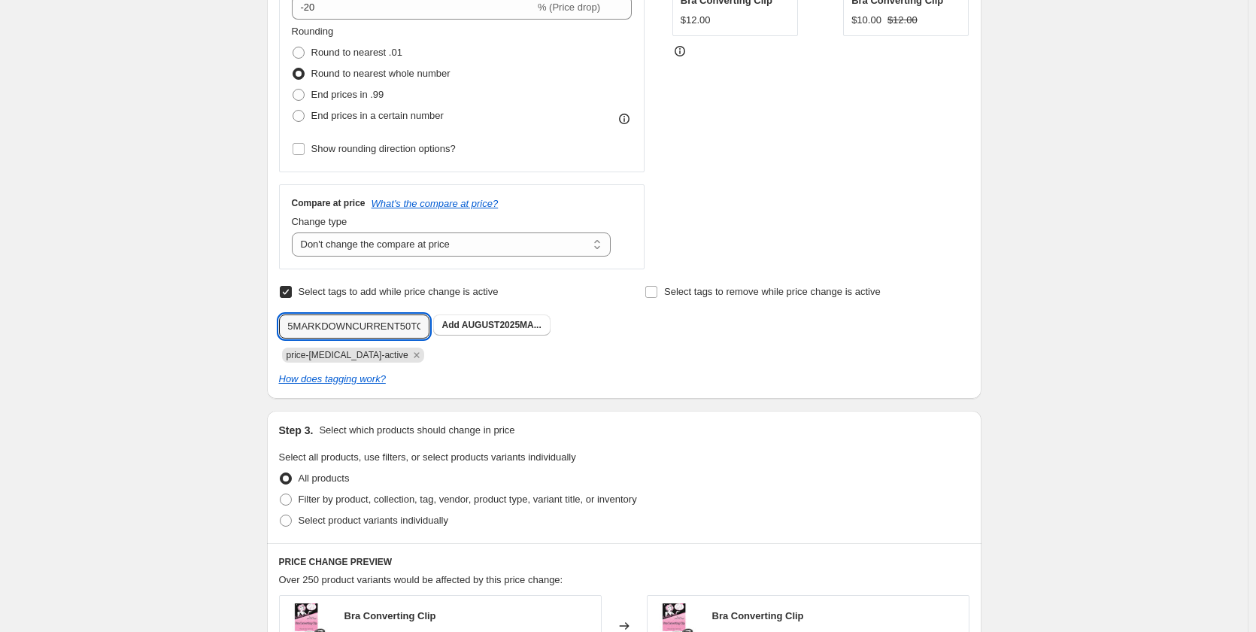
type input "AUGUST2025MARKDOWNCURRENT50TO70"
click at [501, 359] on div "price-[MEDICAL_DATA]-active" at bounding box center [441, 353] width 324 height 18
click at [498, 325] on span "AUGUST2025MA..." at bounding box center [502, 325] width 80 height 11
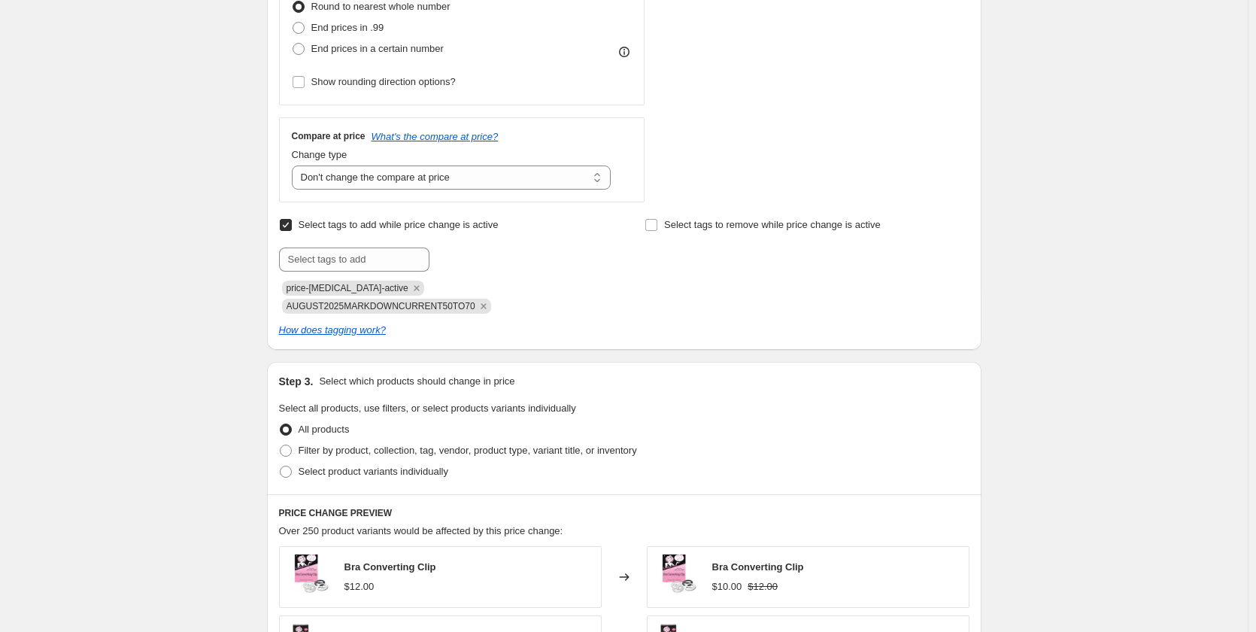
scroll to position [526, 0]
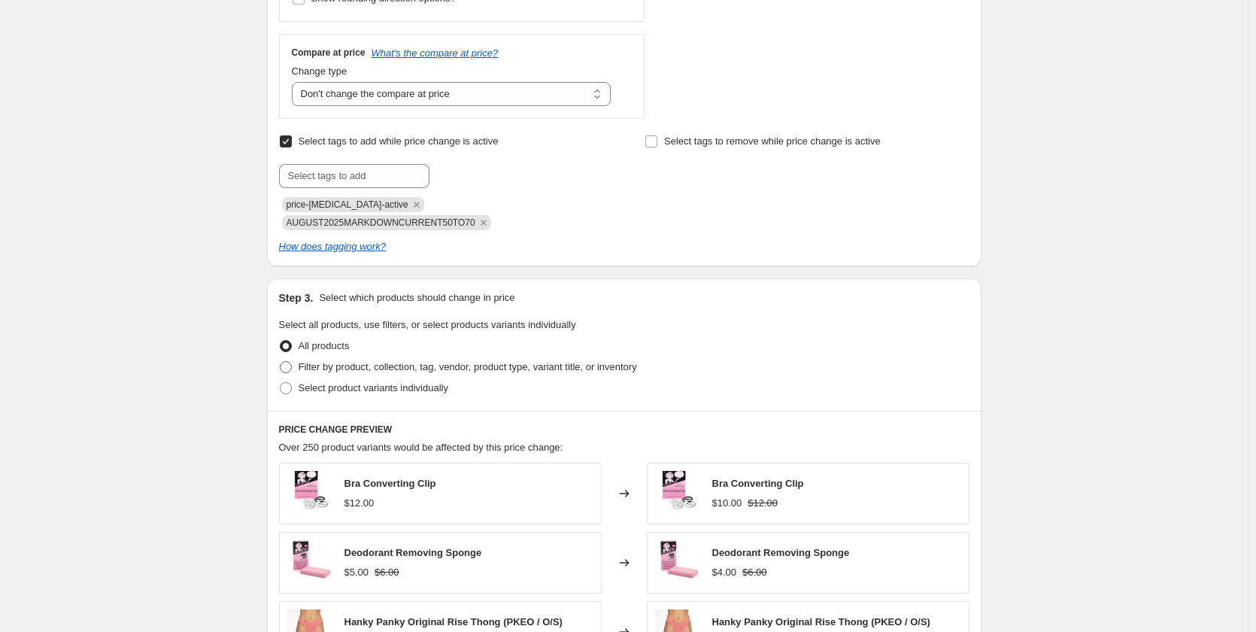
click at [444, 361] on span "Filter by product, collection, tag, vendor, product type, variant title, or inv…" at bounding box center [468, 366] width 338 height 11
click at [280, 361] on input "Filter by product, collection, tag, vendor, product type, variant title, or inv…" at bounding box center [280, 361] width 1 height 1
radio input "true"
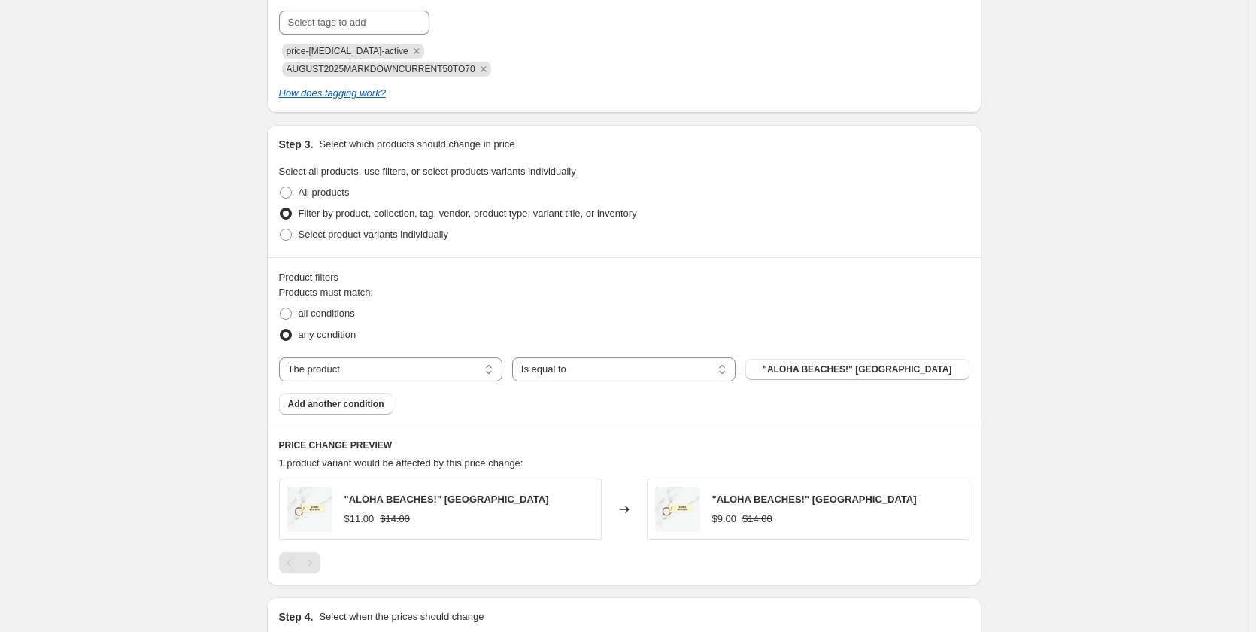
scroll to position [752, 0]
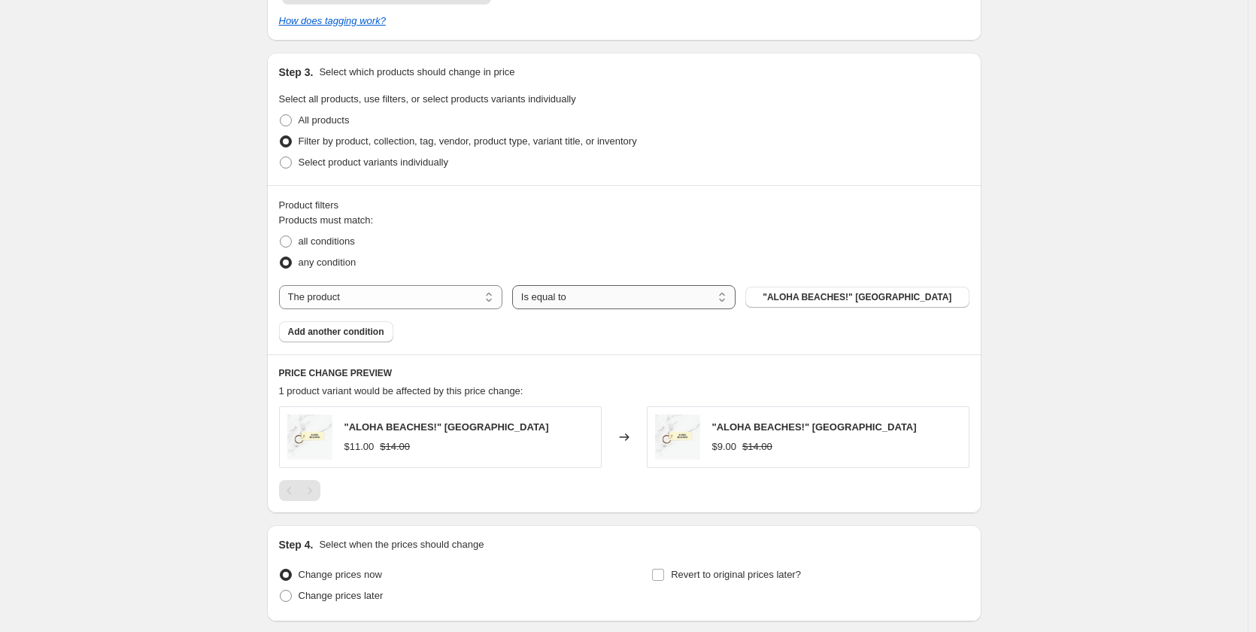
click at [620, 285] on select "Is equal to Is not equal to" at bounding box center [623, 297] width 223 height 24
click at [470, 285] on select "The product The product's collection The product's tag The product's vendor The…" at bounding box center [390, 297] width 223 height 24
select select "tag"
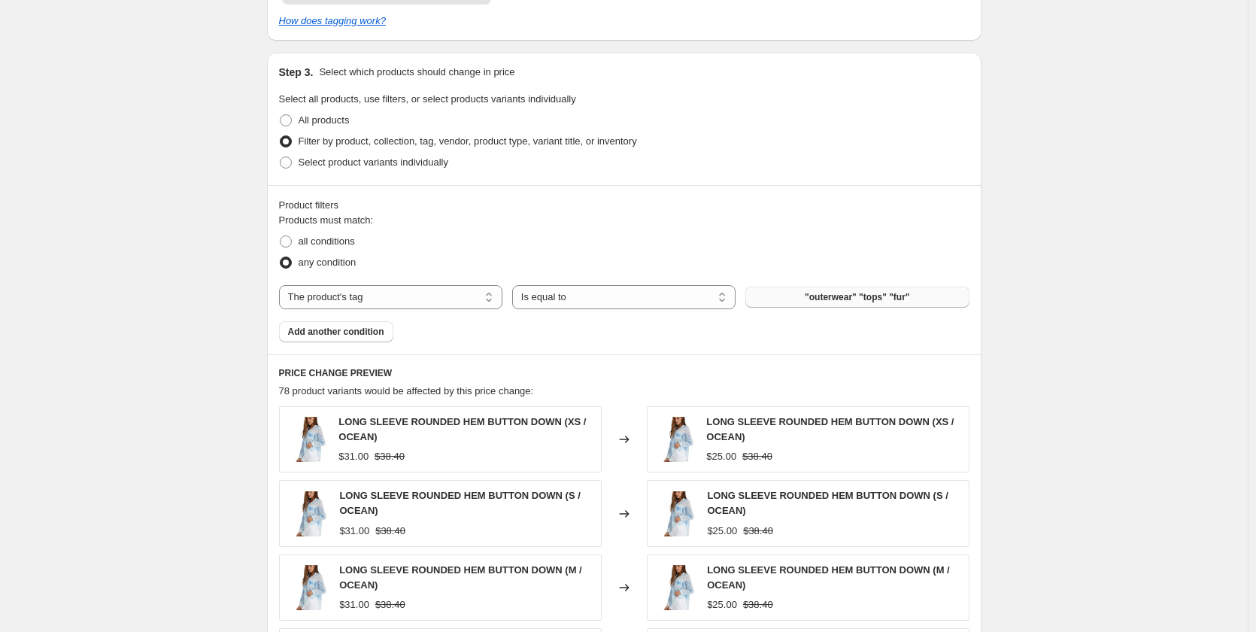
click at [817, 291] on span ""outerwear" "tops" "fur"" at bounding box center [857, 297] width 105 height 12
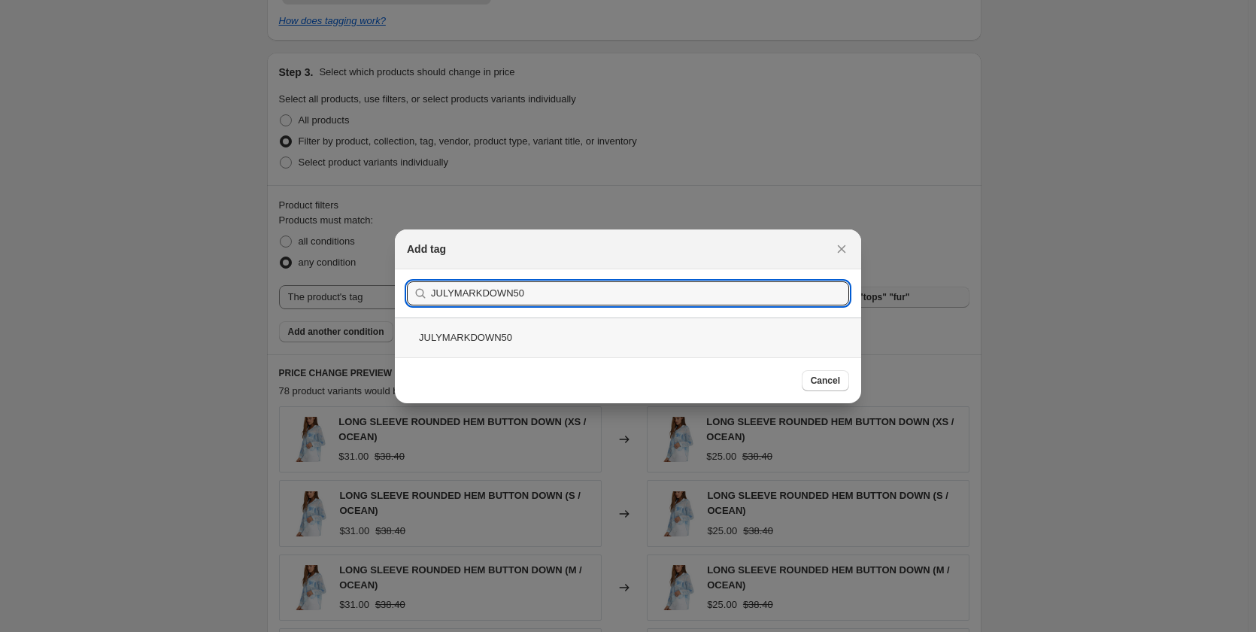
type input "JULYMARKDOWN50"
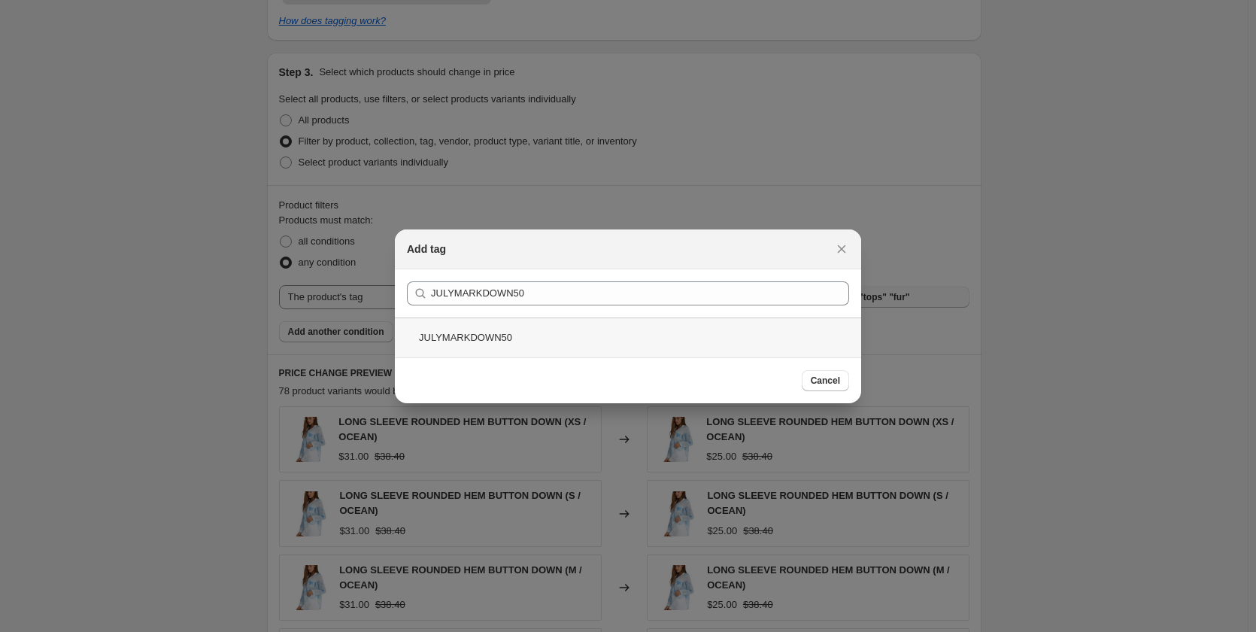
click at [497, 335] on div "JULYMARKDOWN50" at bounding box center [628, 337] width 466 height 40
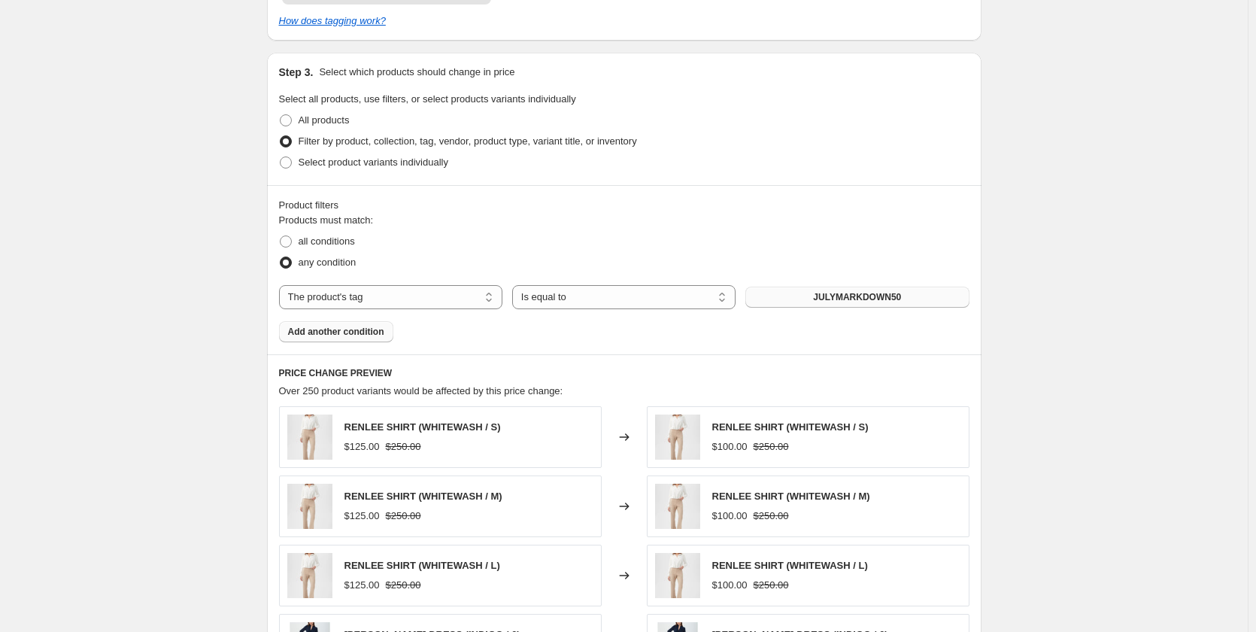
click at [347, 326] on span "Add another condition" at bounding box center [336, 332] width 96 height 12
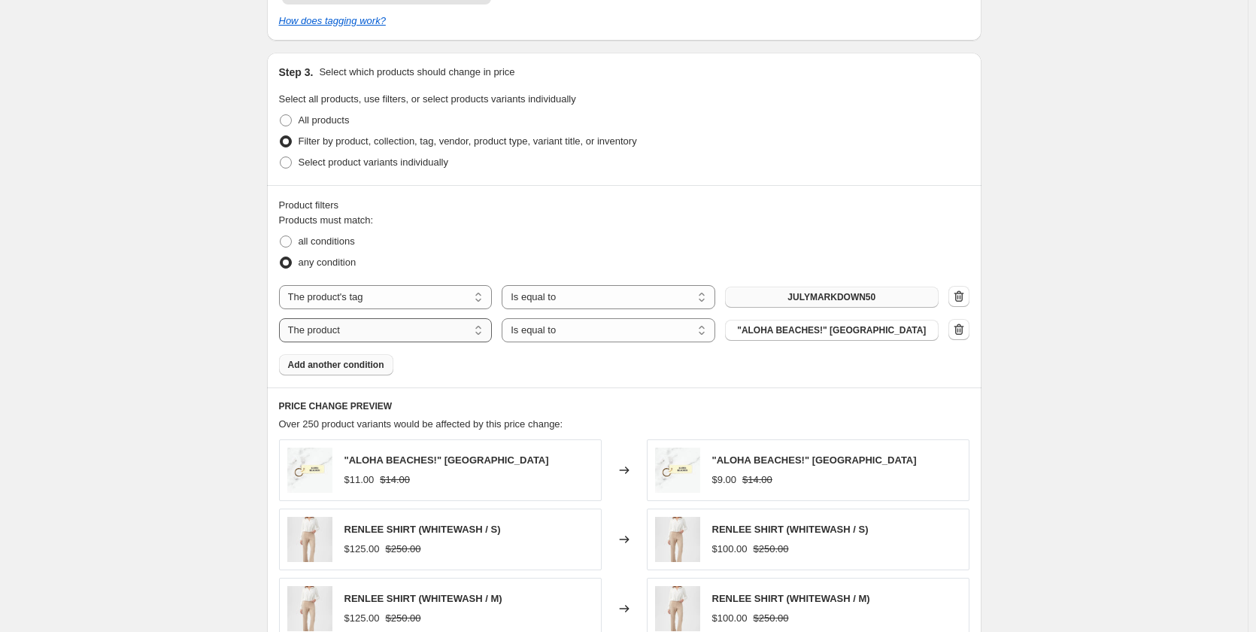
click at [347, 318] on select "The product The product's collection The product's tag The product's vendor The…" at bounding box center [386, 330] width 214 height 24
select select "vendor"
click at [587, 318] on select "Is equal to Is not equal to" at bounding box center [609, 330] width 214 height 24
select select "not_equal"
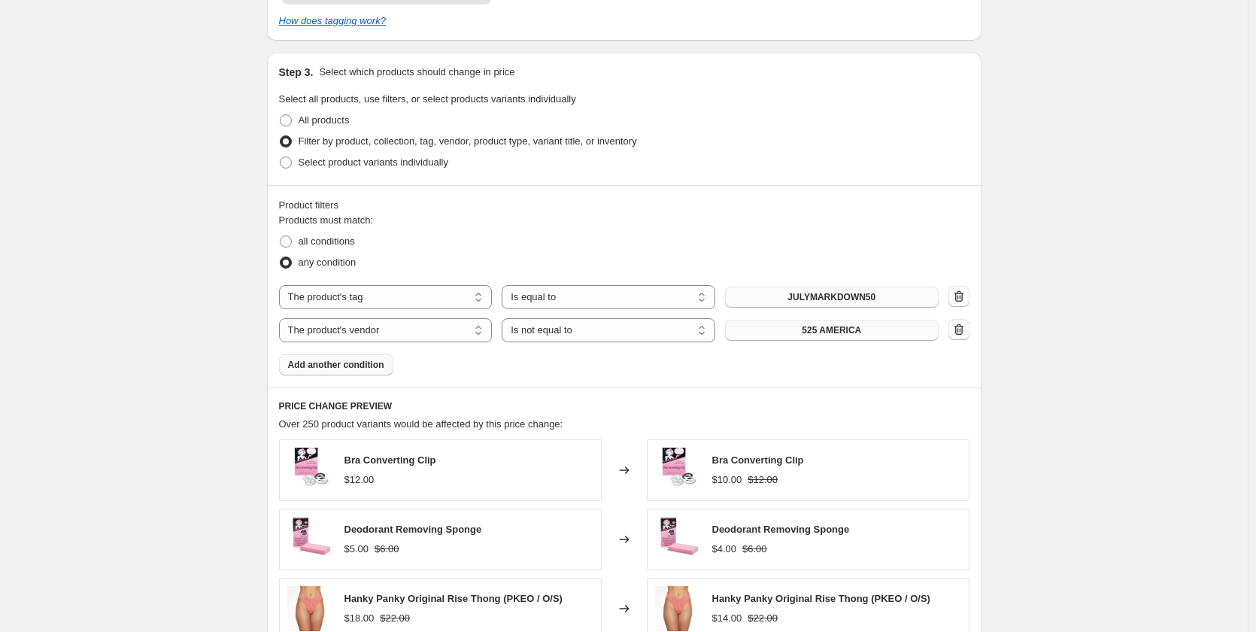
click at [795, 320] on button "525 AMERICA" at bounding box center [832, 330] width 214 height 21
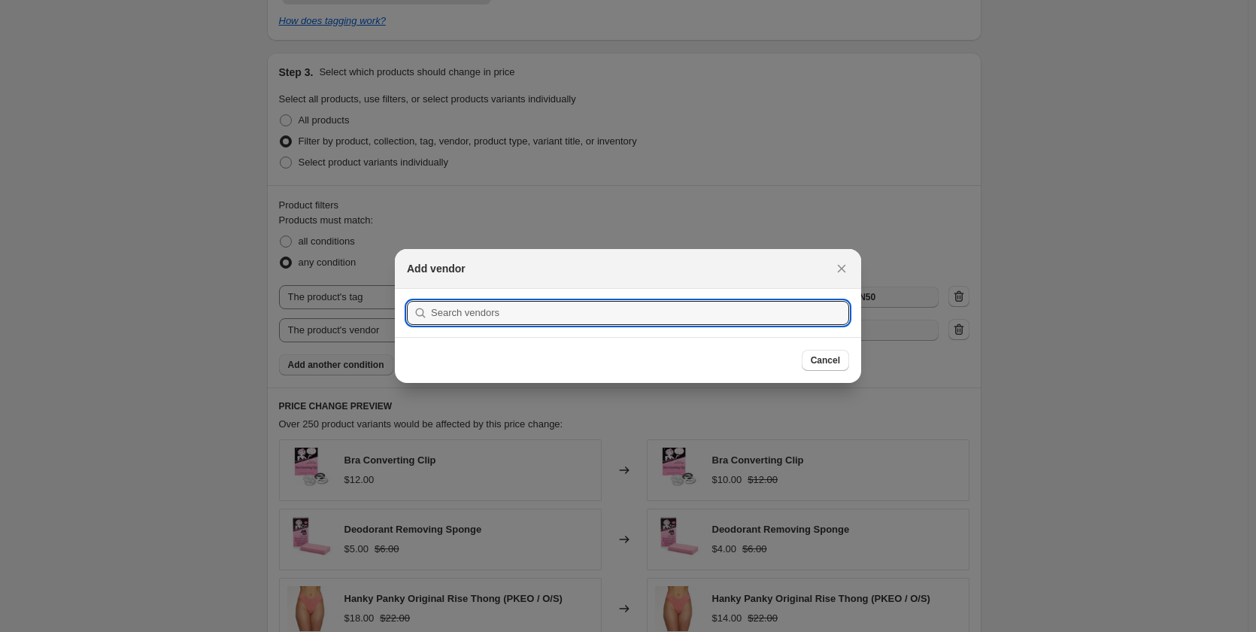
scroll to position [0, 0]
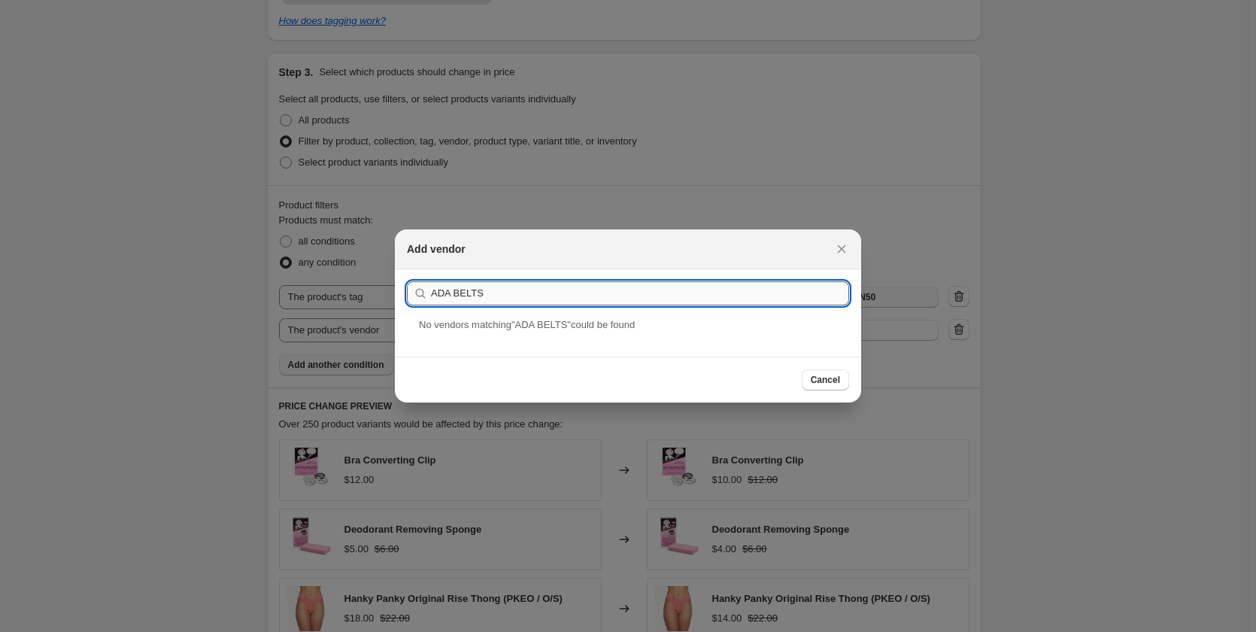
drag, startPoint x: 490, startPoint y: 298, endPoint x: 472, endPoint y: 295, distance: 19.0
click at [478, 297] on input "ADA BELTS" at bounding box center [640, 293] width 418 height 24
drag, startPoint x: 460, startPoint y: 294, endPoint x: 450, endPoint y: 294, distance: 10.5
click at [450, 294] on input "ADA BELTS" at bounding box center [640, 293] width 418 height 24
click at [481, 299] on input "ADA BELTS" at bounding box center [640, 293] width 418 height 24
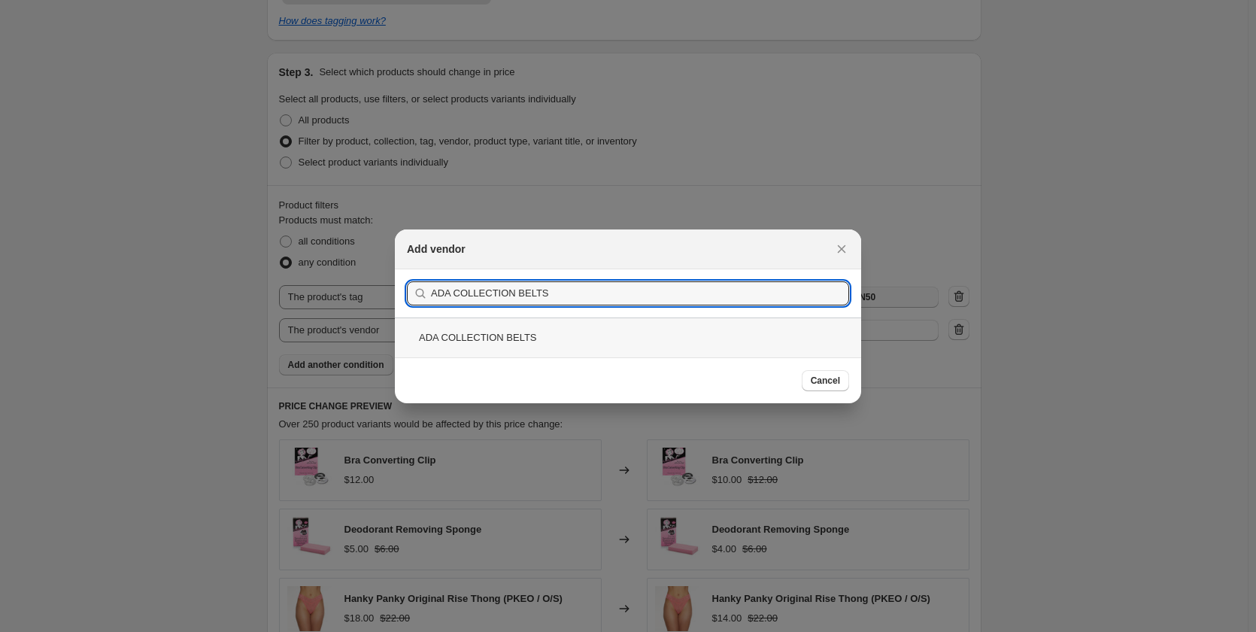
type input "ADA COLLECTION BELTS"
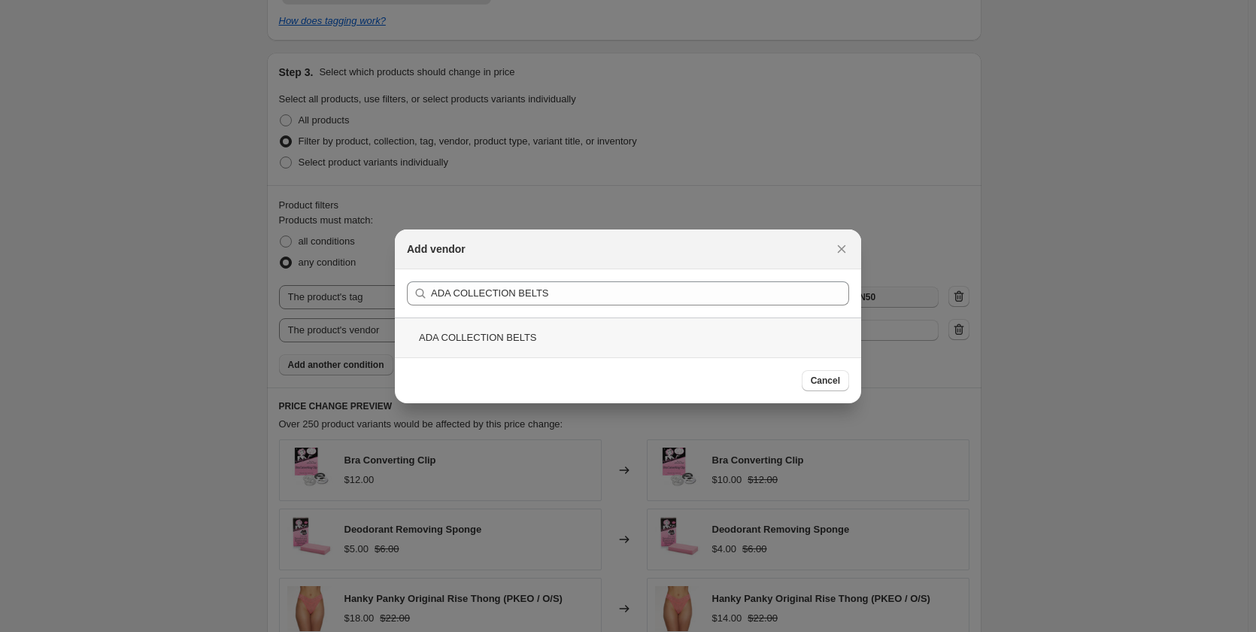
click at [472, 333] on div "ADA COLLECTION BELTS" at bounding box center [628, 337] width 466 height 40
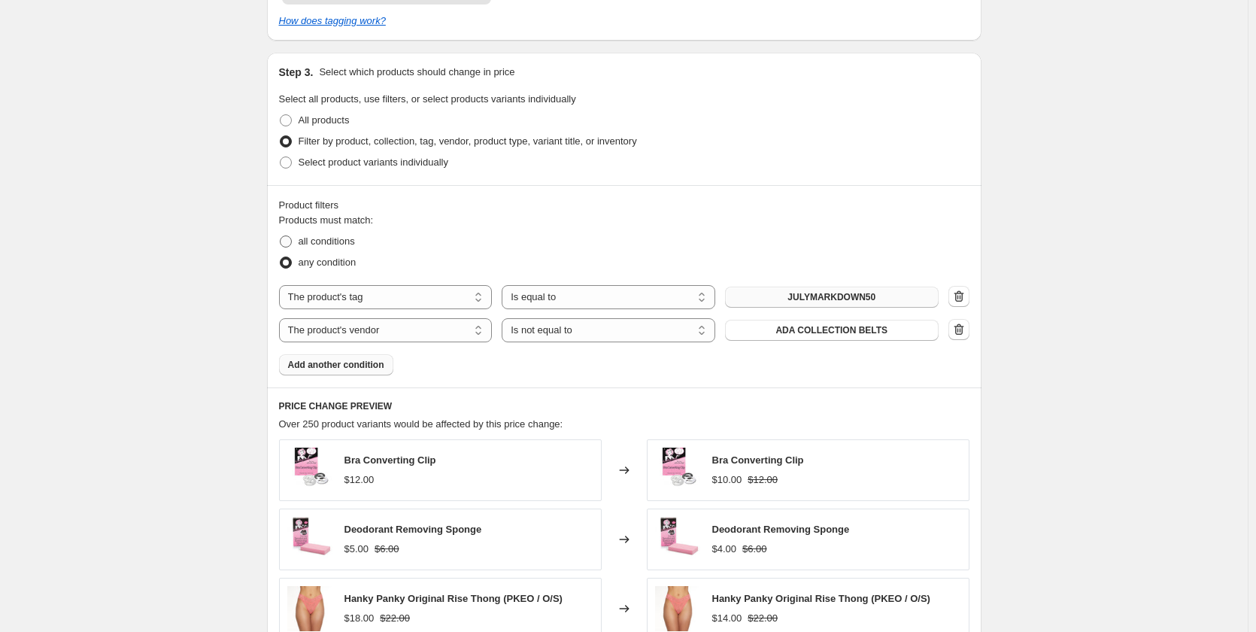
click at [322, 235] on span "all conditions" at bounding box center [327, 240] width 56 height 11
click at [280, 235] on input "all conditions" at bounding box center [280, 235] width 1 height 1
radio input "true"
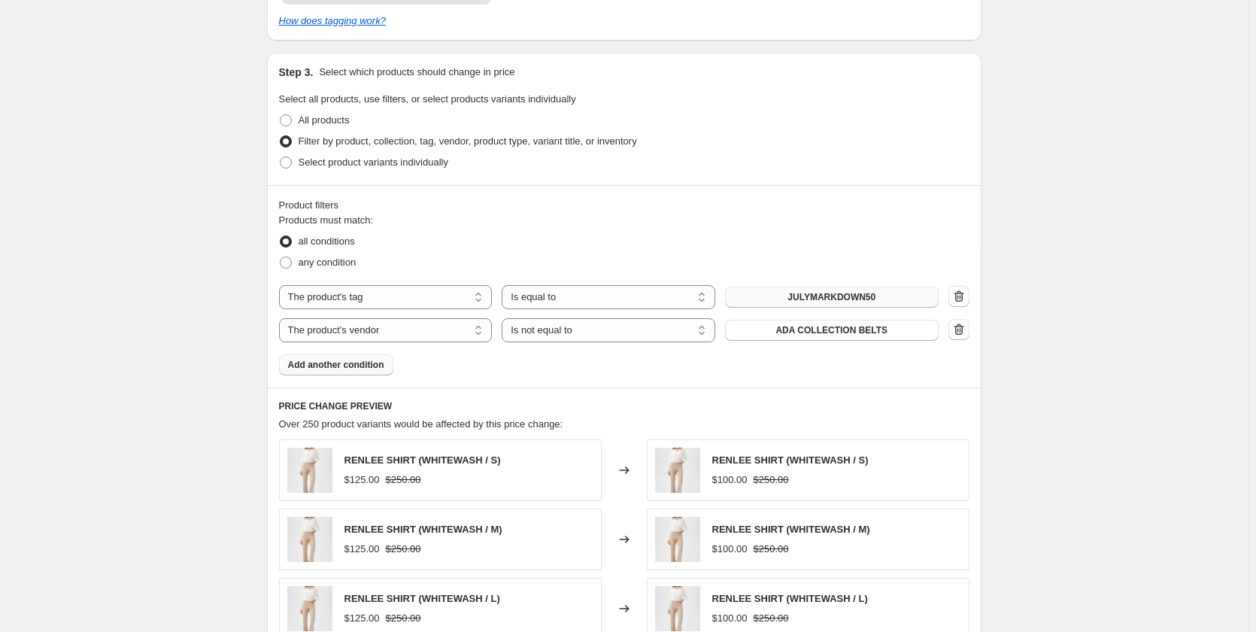
click at [348, 359] on span "Add another condition" at bounding box center [336, 365] width 96 height 12
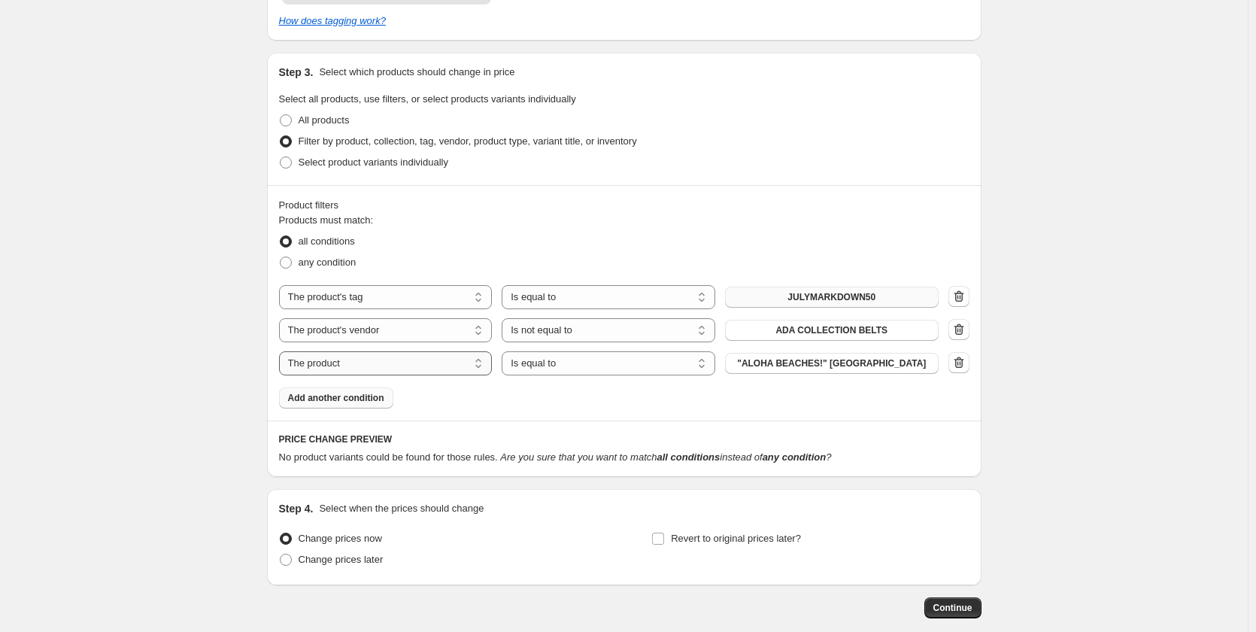
click at [355, 351] on select "The product The product's collection The product's tag The product's vendor The…" at bounding box center [386, 363] width 214 height 24
click at [590, 352] on select "Is equal to Is not equal to" at bounding box center [609, 363] width 214 height 24
select select "not_equal"
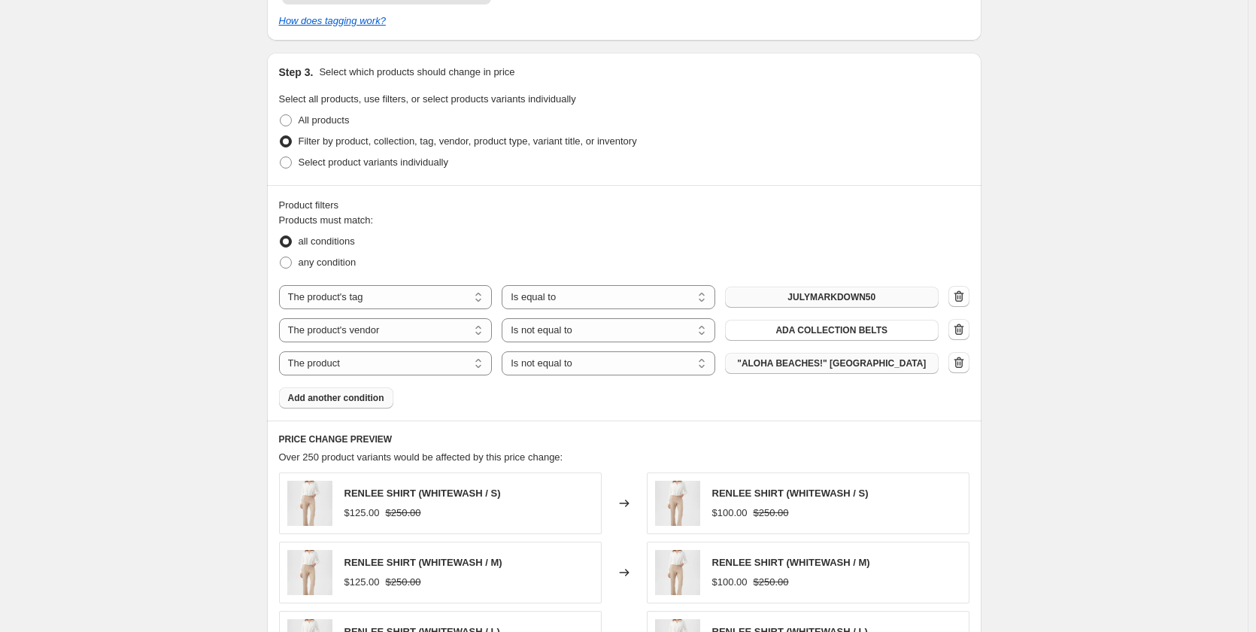
click at [828, 357] on span ""ALOHA BEACHES!" [GEOGRAPHIC_DATA]" at bounding box center [831, 363] width 189 height 12
click at [478, 351] on select "The product The product's collection The product's tag The product's vendor The…" at bounding box center [386, 363] width 214 height 24
select select "vendor"
click at [845, 353] on button "525 AMERICA" at bounding box center [832, 363] width 214 height 21
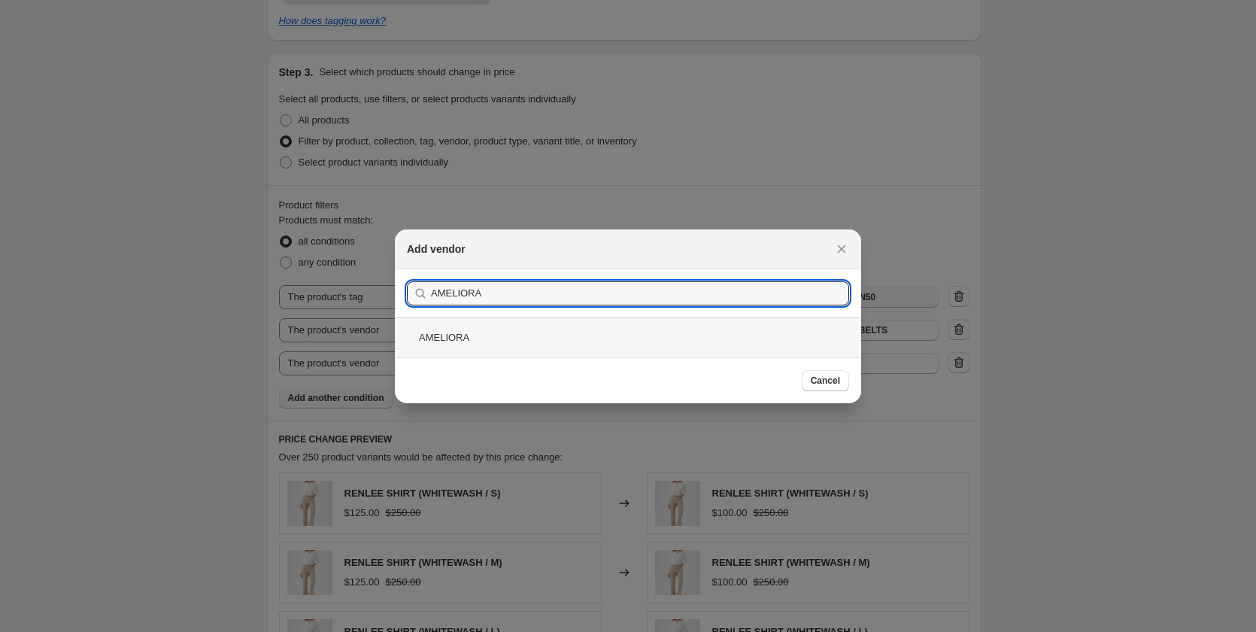
type input "AMELIORA"
click at [438, 337] on div "AMELIORA" at bounding box center [628, 337] width 466 height 40
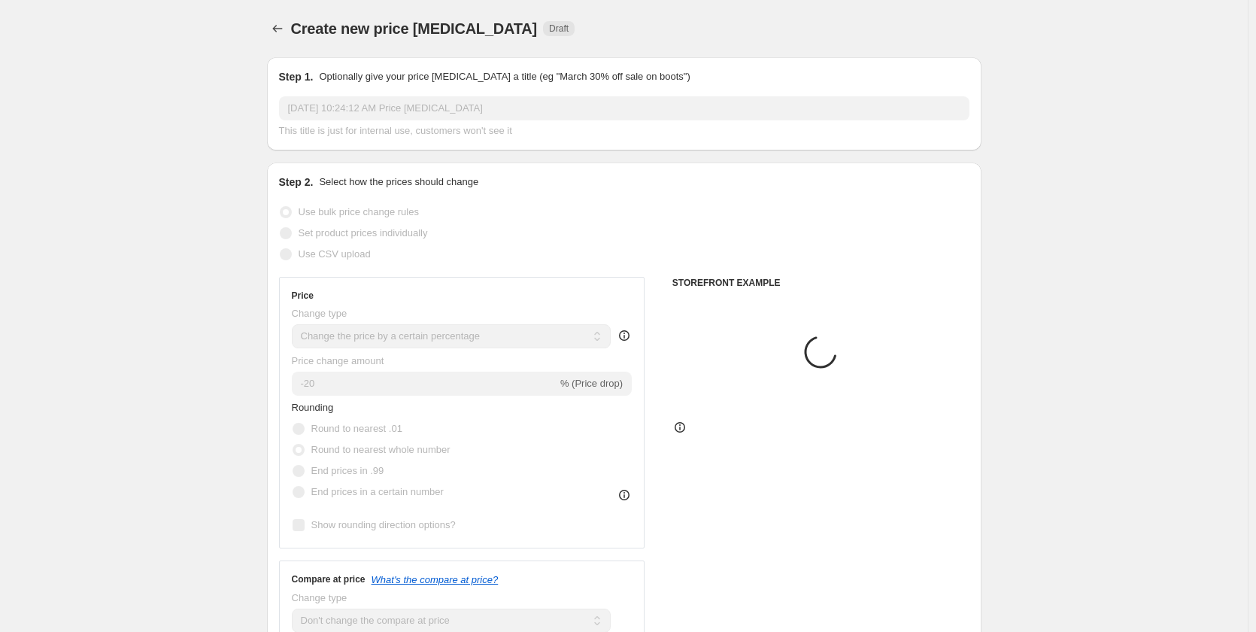
scroll to position [752, 0]
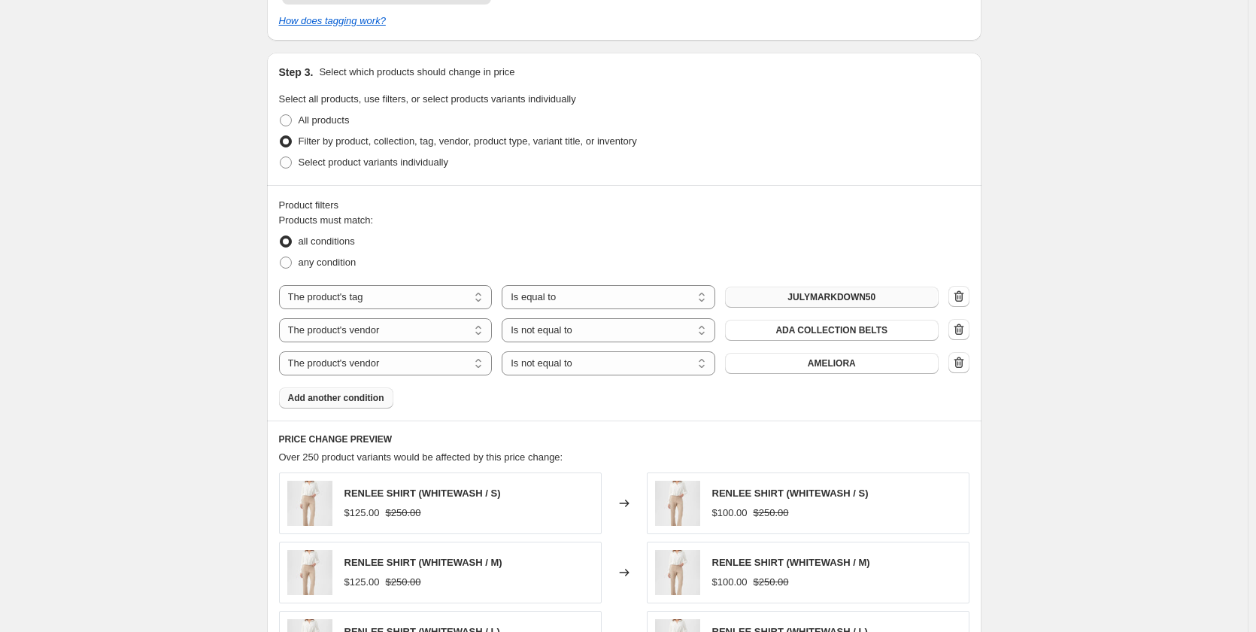
click at [381, 392] on span "Add another condition" at bounding box center [336, 398] width 96 height 12
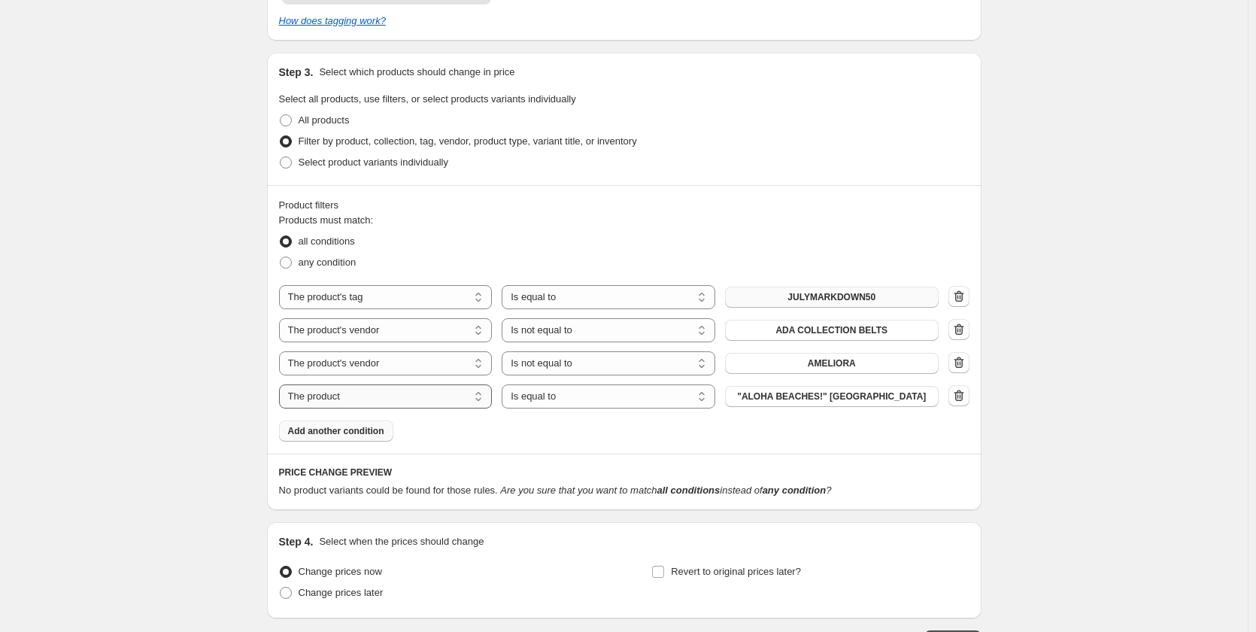
click at [381, 384] on select "The product The product's collection The product's tag The product's vendor The…" at bounding box center [386, 396] width 214 height 24
select select "vendor"
click at [567, 384] on select "Is equal to Is not equal to" at bounding box center [609, 396] width 214 height 24
select select "not_equal"
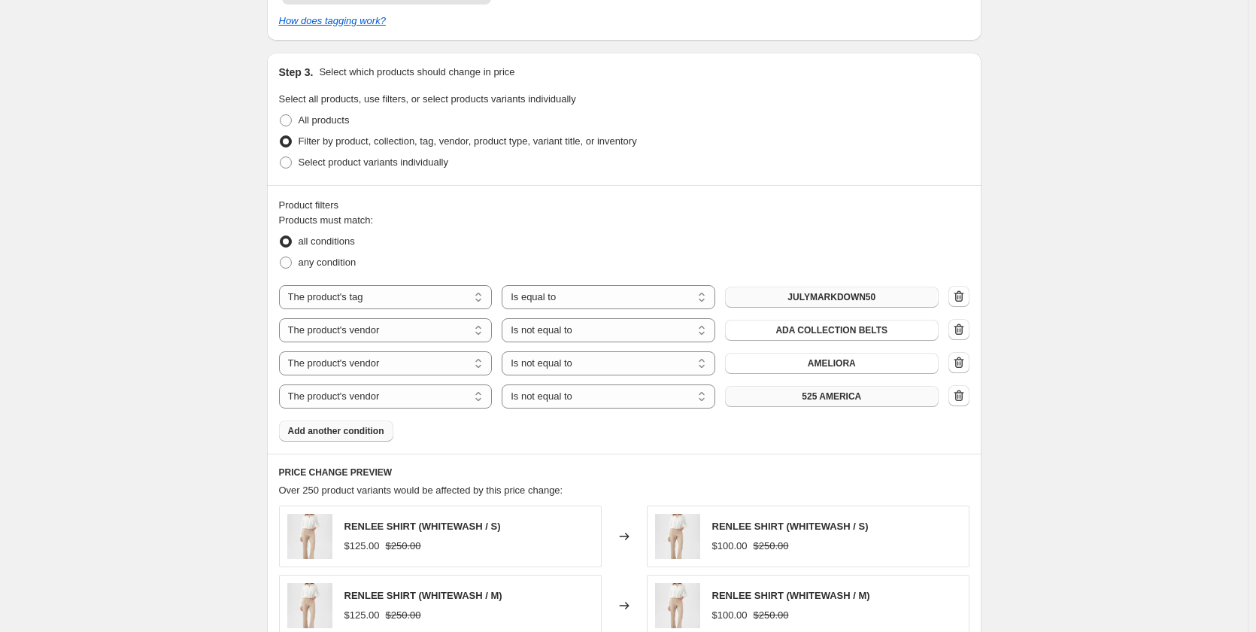
click at [799, 386] on button "525 AMERICA" at bounding box center [832, 396] width 214 height 21
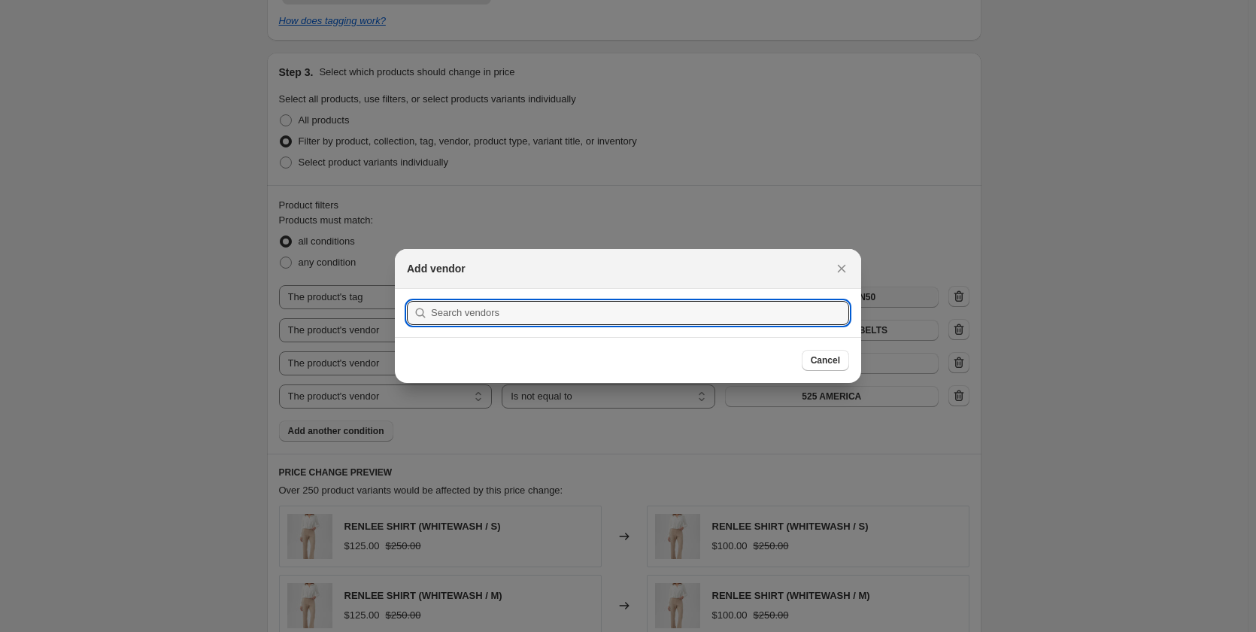
scroll to position [0, 0]
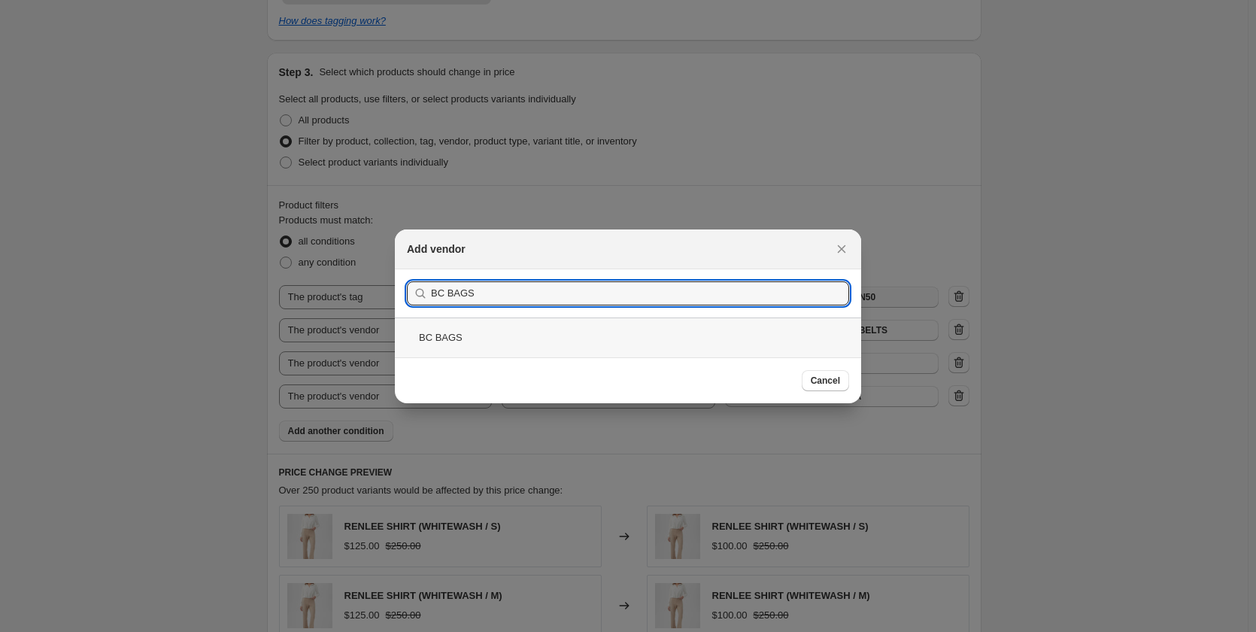
type input "BC BAGS"
click at [435, 334] on div "BC BAGS" at bounding box center [628, 337] width 466 height 40
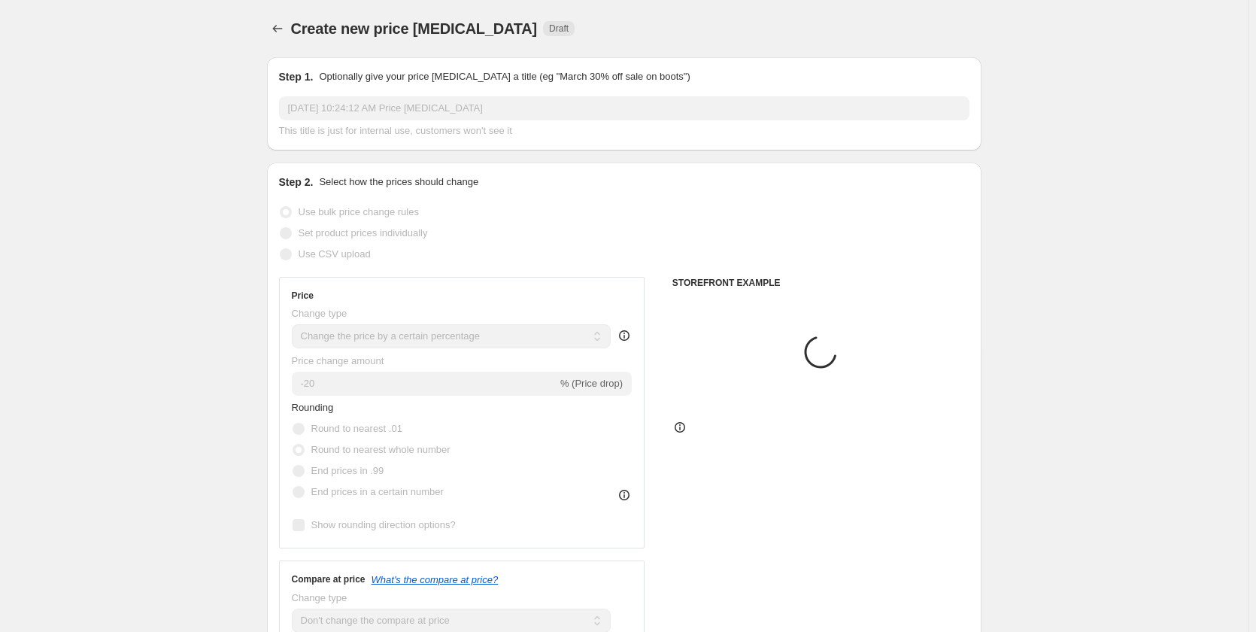
scroll to position [752, 0]
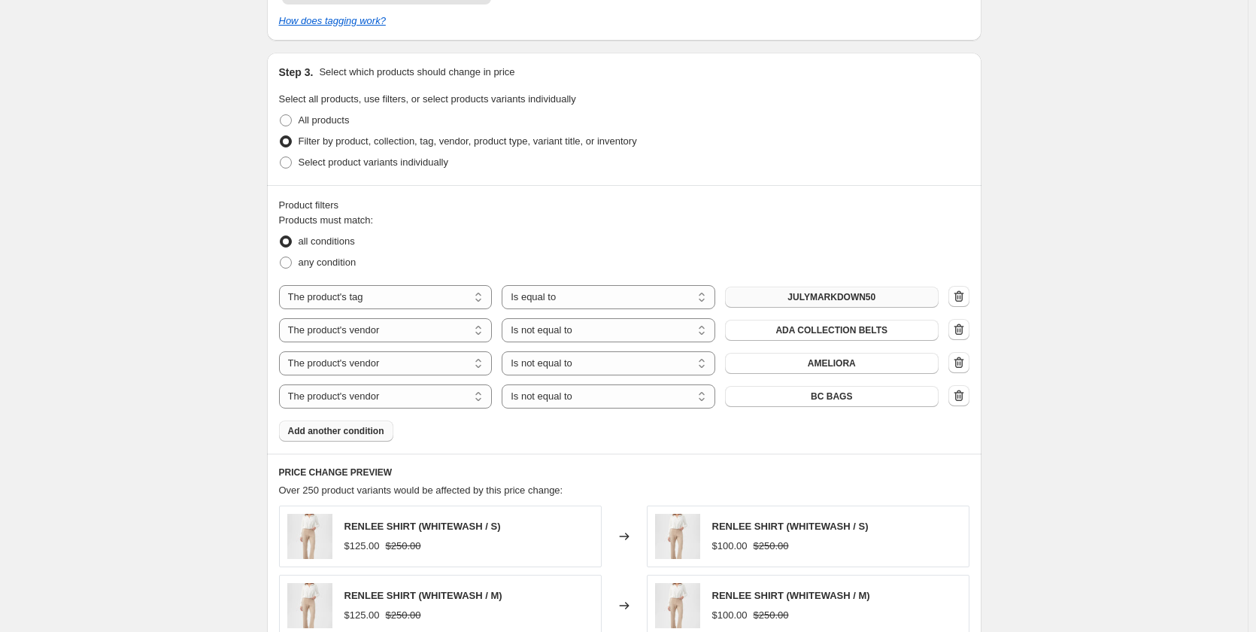
click at [365, 425] on span "Add another condition" at bounding box center [336, 431] width 96 height 12
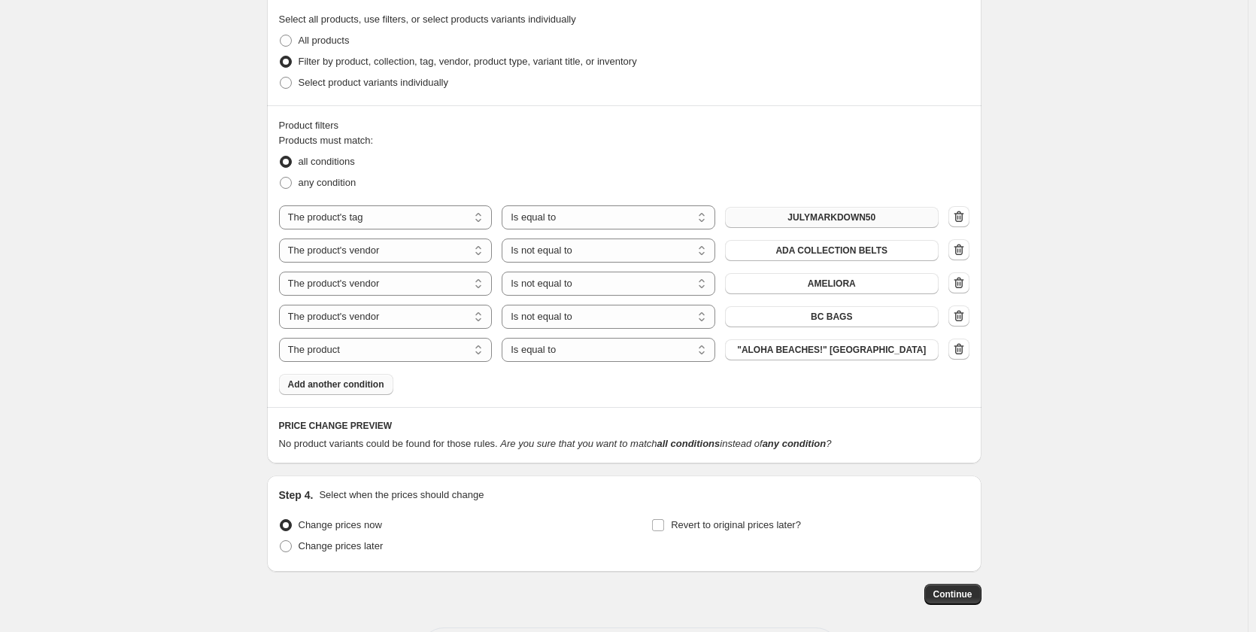
scroll to position [879, 0]
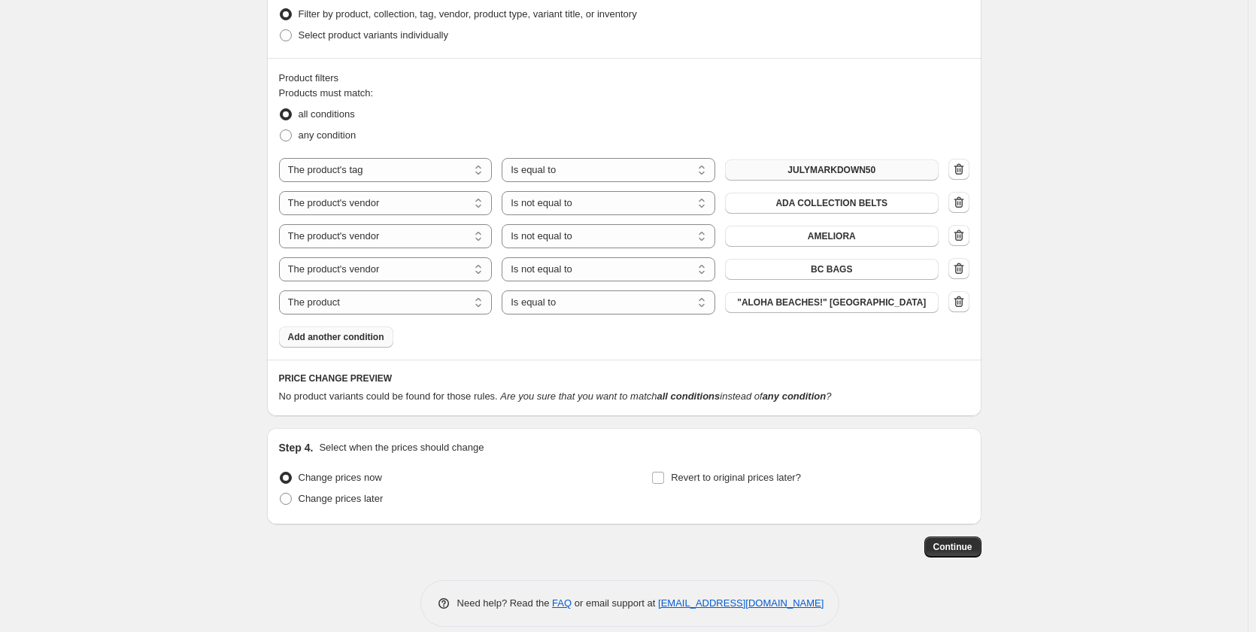
click at [378, 331] on span "Add another condition" at bounding box center [336, 337] width 96 height 12
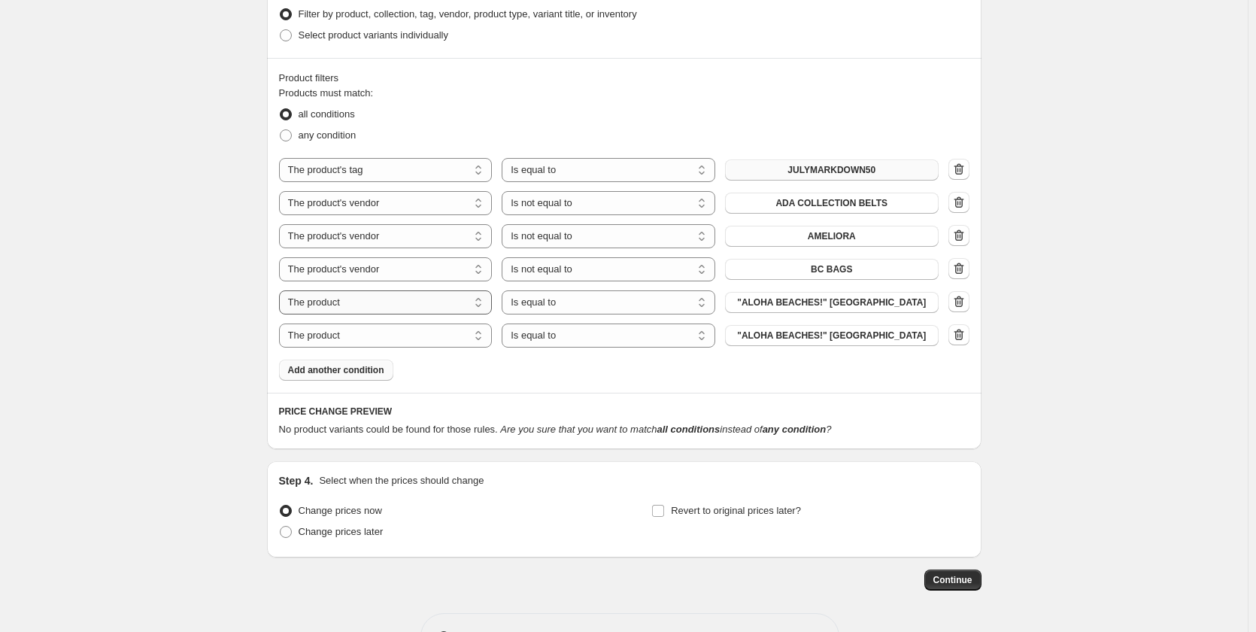
click at [432, 290] on select "The product The product's collection The product's tag The product's vendor The…" at bounding box center [386, 302] width 214 height 24
select select "vendor"
click at [537, 290] on select "Is equal to Is not equal to" at bounding box center [609, 302] width 214 height 24
select select "not_equal"
click at [813, 329] on span ""ALOHA BEACHES!" [GEOGRAPHIC_DATA]" at bounding box center [831, 335] width 189 height 12
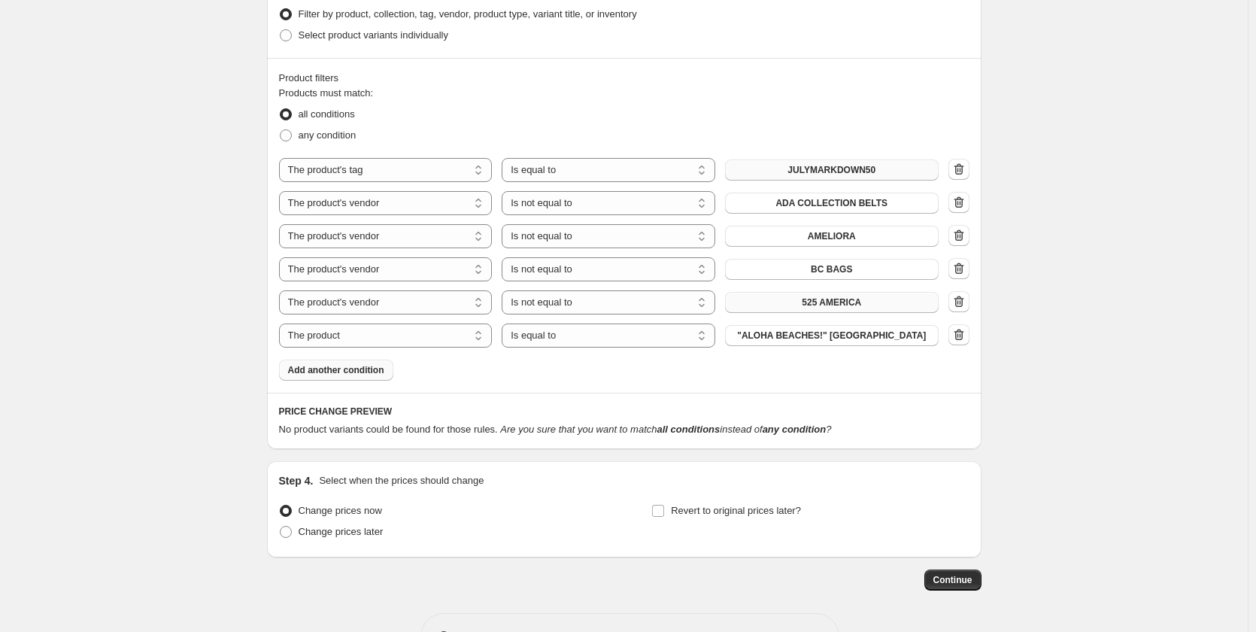
click at [795, 292] on button "525 AMERICA" at bounding box center [832, 302] width 214 height 21
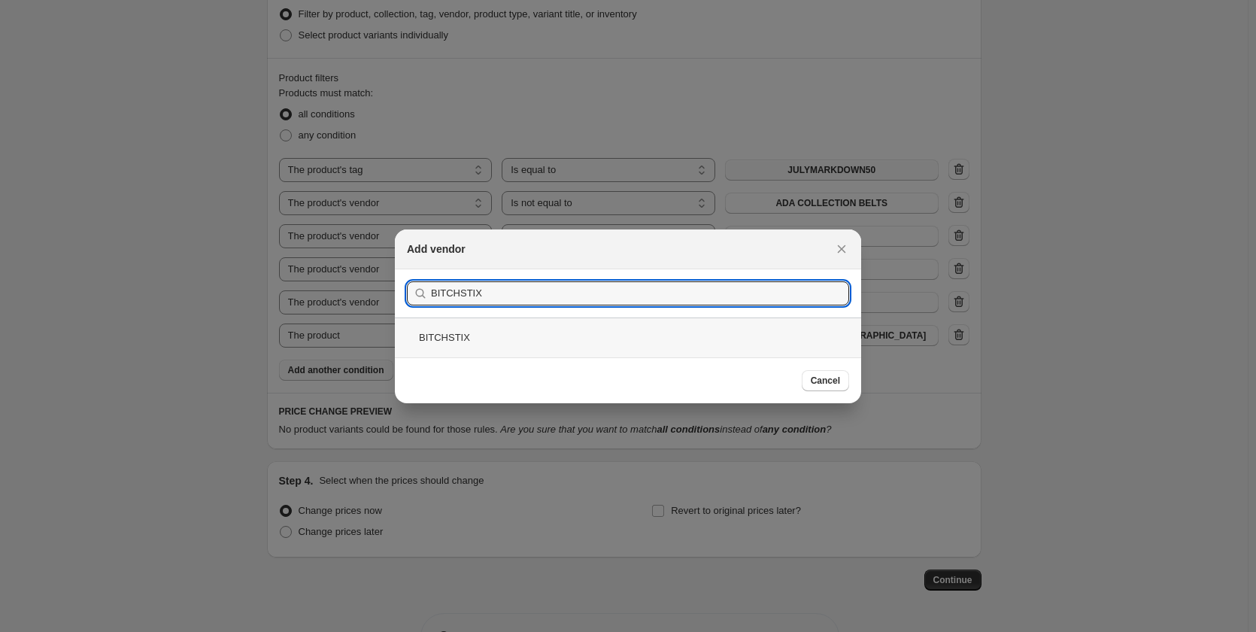
type input "BITCHSTIX"
click at [440, 336] on div "BITCHSTIX" at bounding box center [628, 337] width 466 height 40
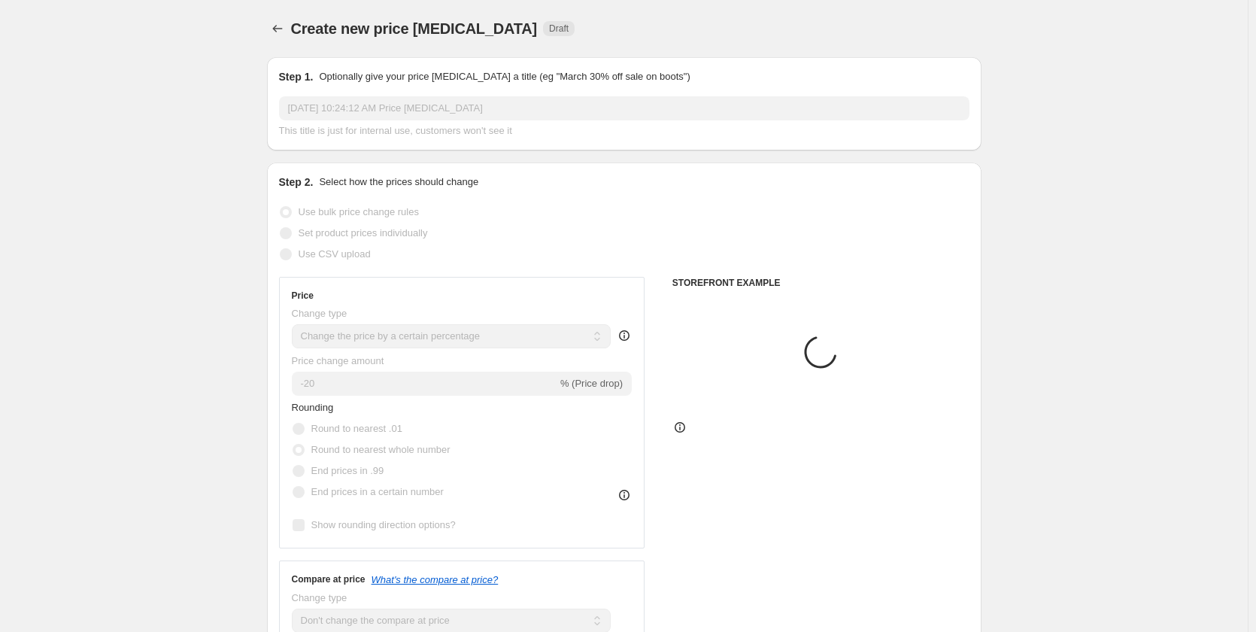
scroll to position [879, 0]
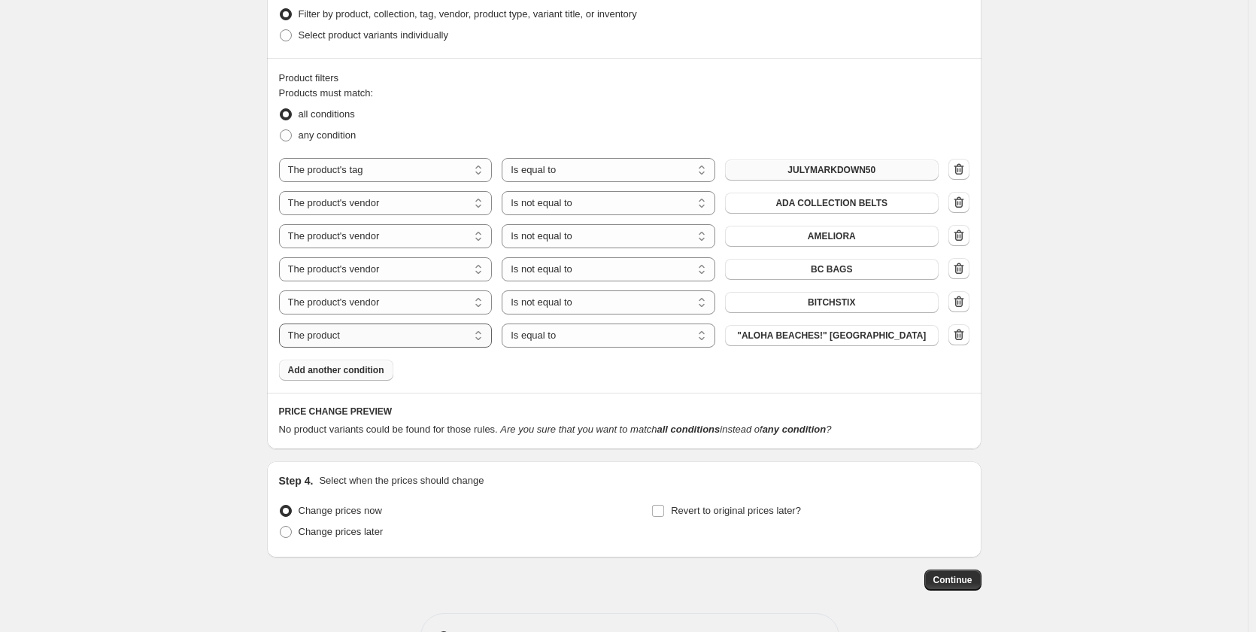
click at [419, 323] on select "The product The product's collection The product's tag The product's vendor The…" at bounding box center [386, 335] width 214 height 24
select select "vendor"
click at [568, 323] on select "Is equal to Is not equal to" at bounding box center [609, 335] width 214 height 24
select select "not_equal"
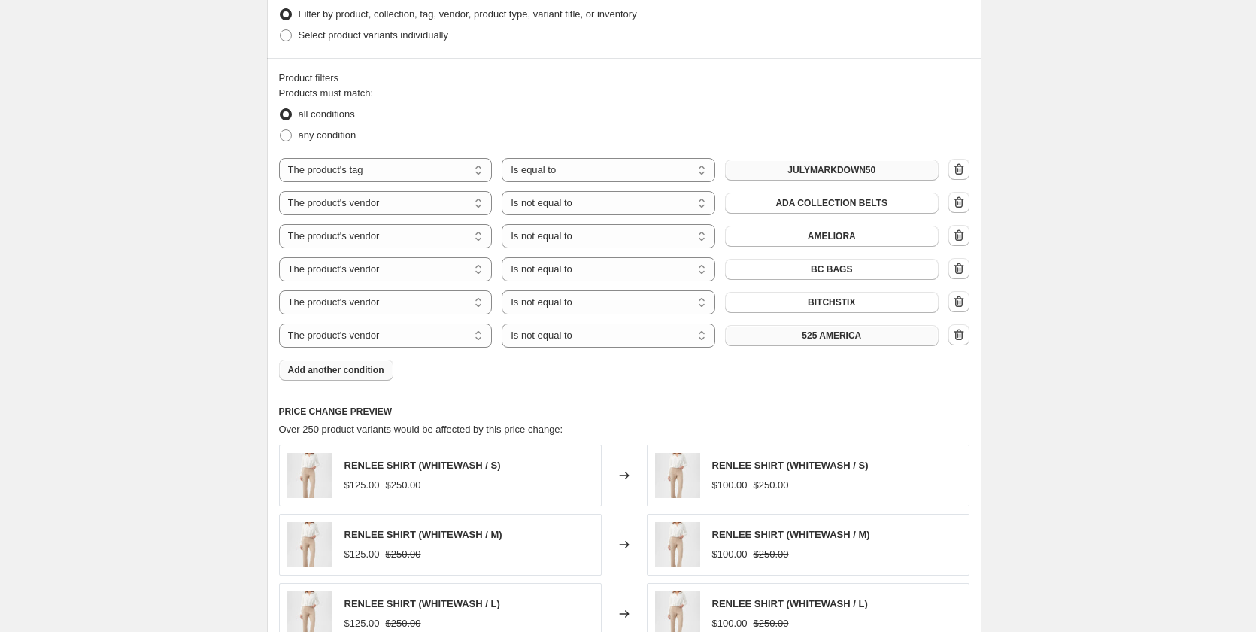
click at [802, 325] on button "525 AMERICA" at bounding box center [832, 335] width 214 height 21
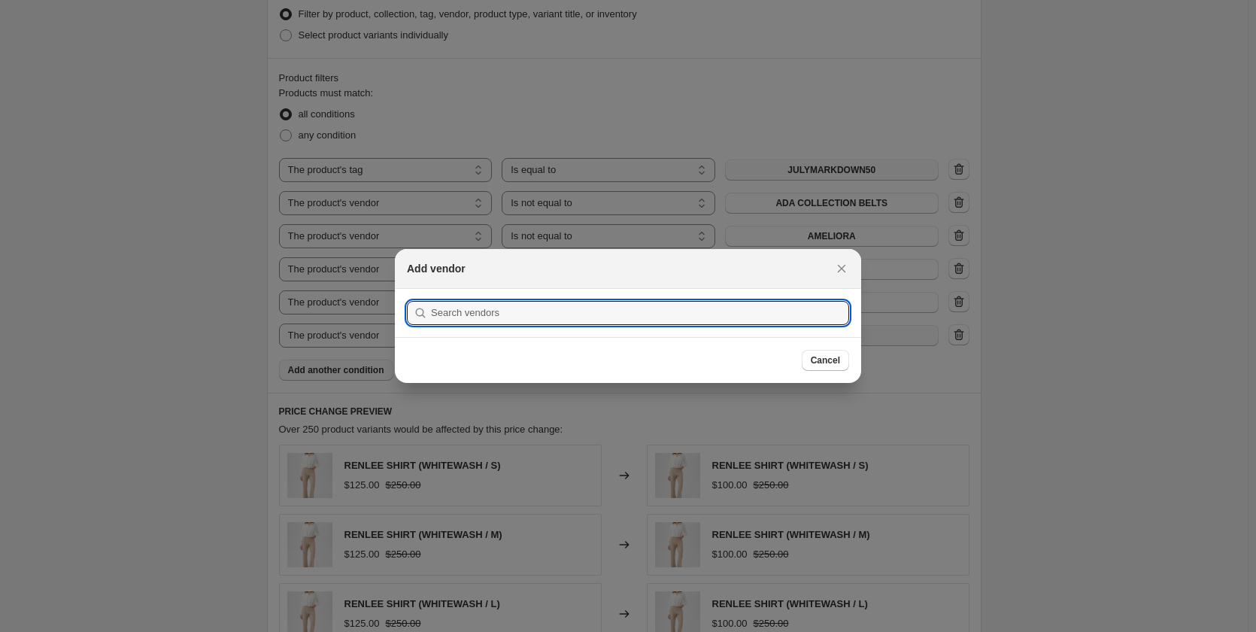
scroll to position [0, 0]
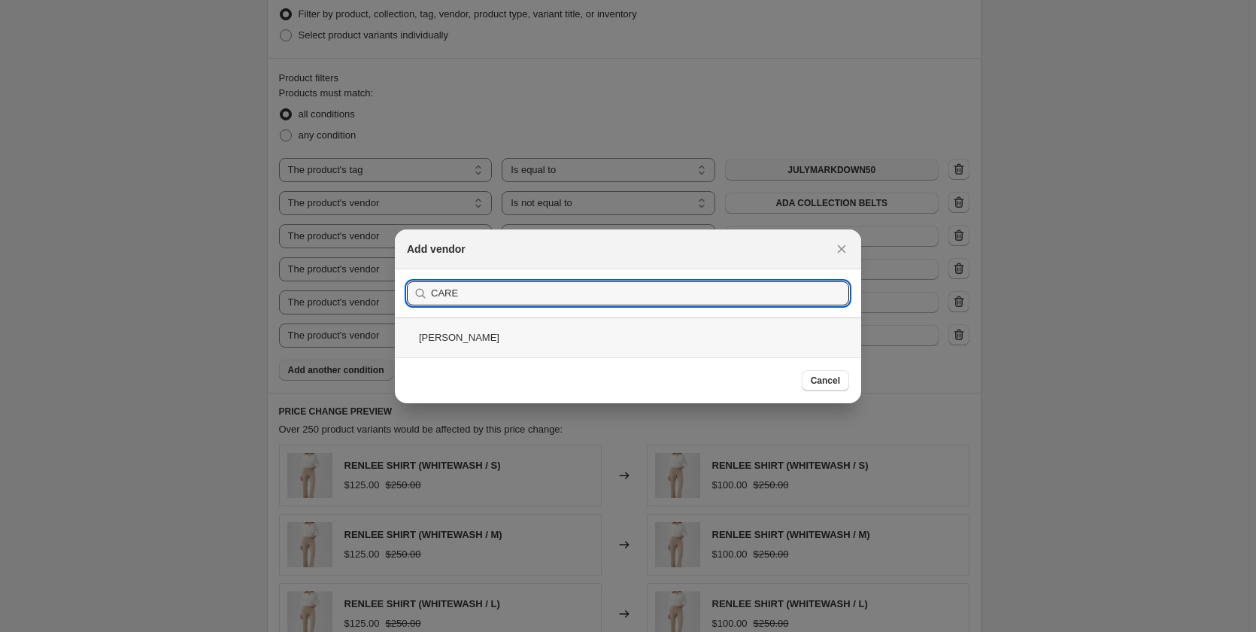
type input "CARE"
click at [435, 338] on div "[PERSON_NAME]" at bounding box center [628, 337] width 466 height 40
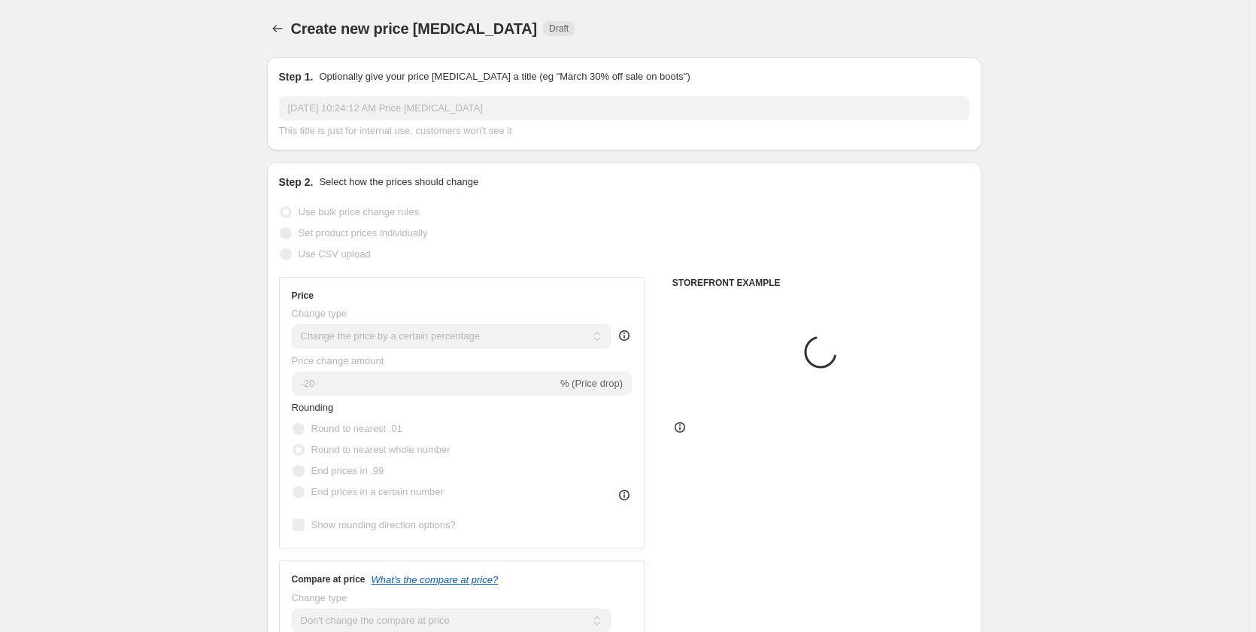
scroll to position [879, 0]
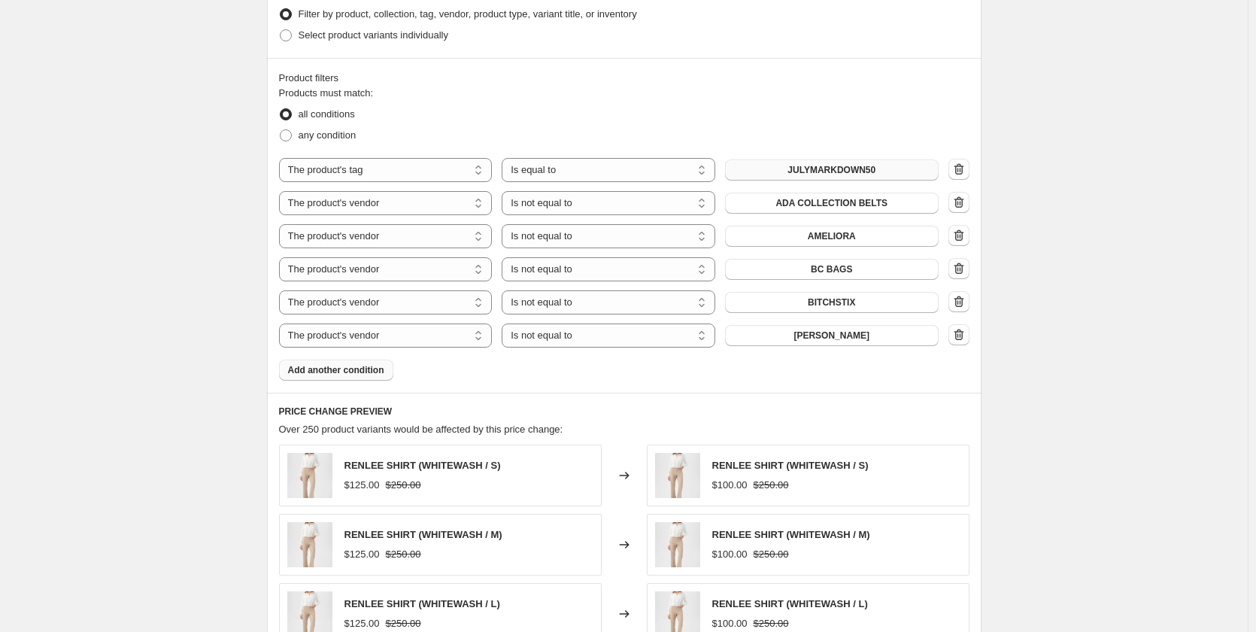
click at [365, 364] on span "Add another condition" at bounding box center [336, 370] width 96 height 12
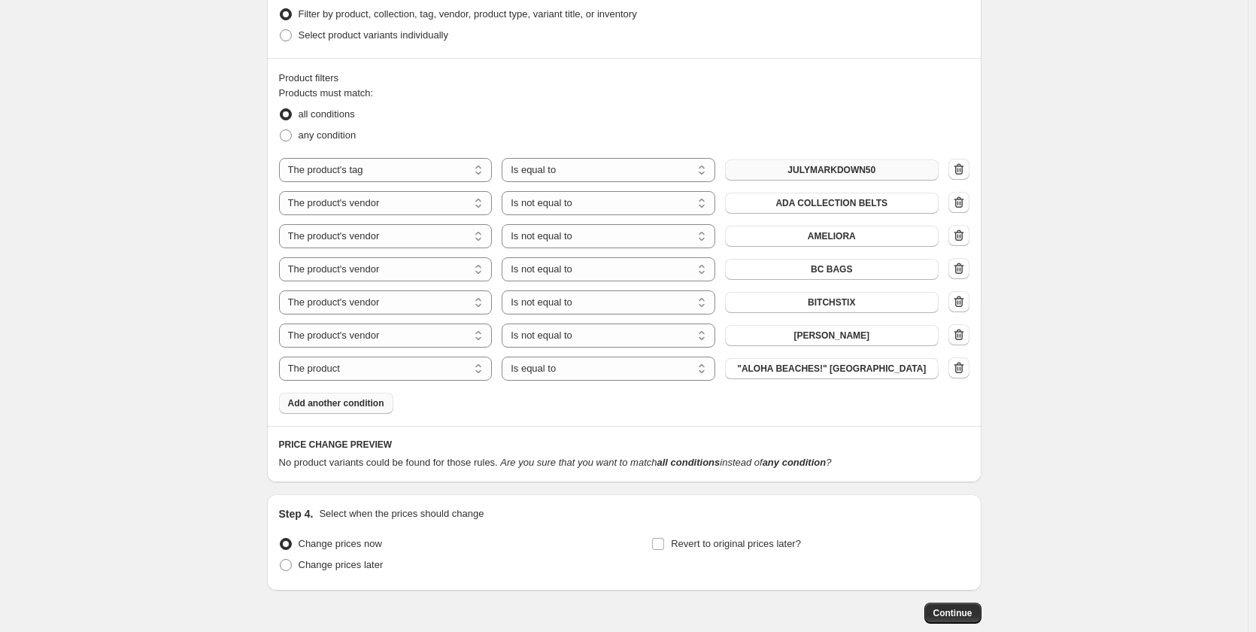
click at [358, 397] on span "Add another condition" at bounding box center [336, 403] width 96 height 12
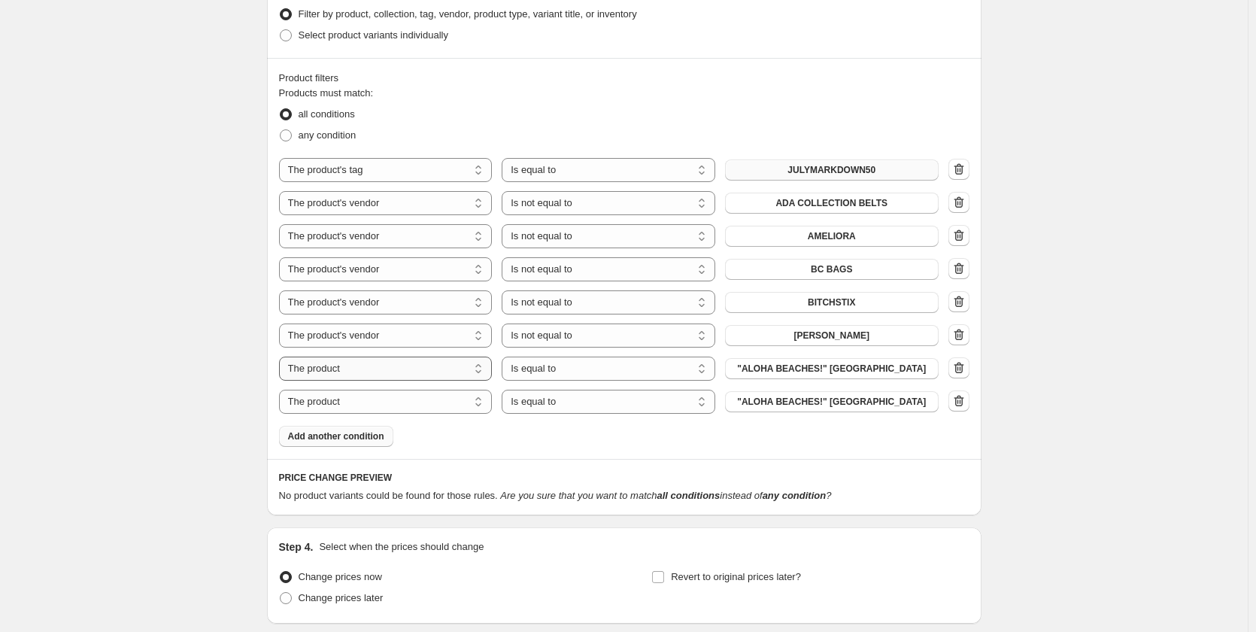
click at [392, 356] on select "The product The product's collection The product's tag The product's vendor The…" at bounding box center [386, 368] width 214 height 24
select select "vendor"
click at [541, 356] on select "Is equal to Is not equal to" at bounding box center [609, 368] width 214 height 24
select select "not_equal"
click at [808, 358] on button "525 AMERICA" at bounding box center [832, 368] width 214 height 21
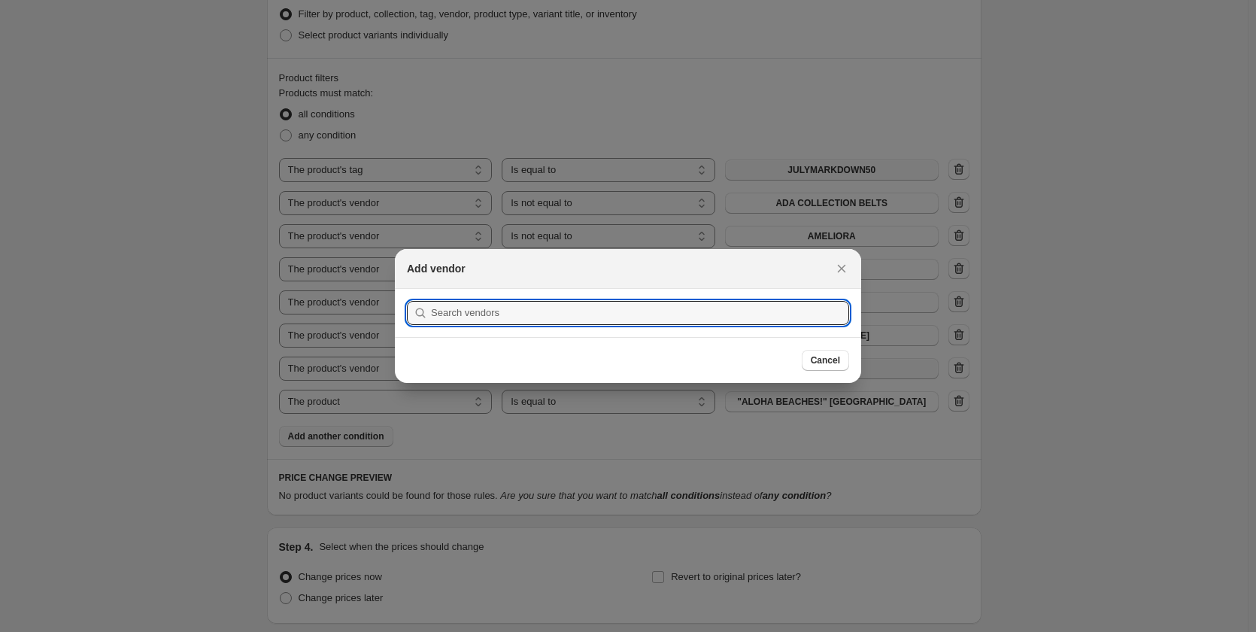
scroll to position [0, 0]
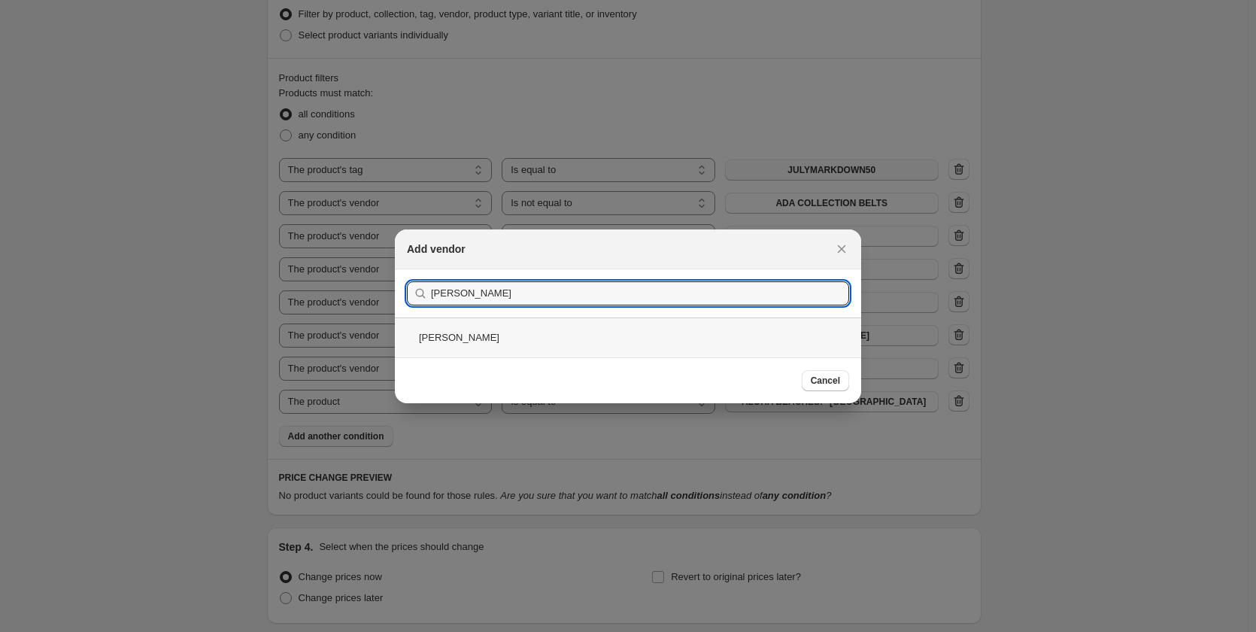
type input "[PERSON_NAME]"
click at [447, 334] on div "[PERSON_NAME]" at bounding box center [628, 337] width 466 height 40
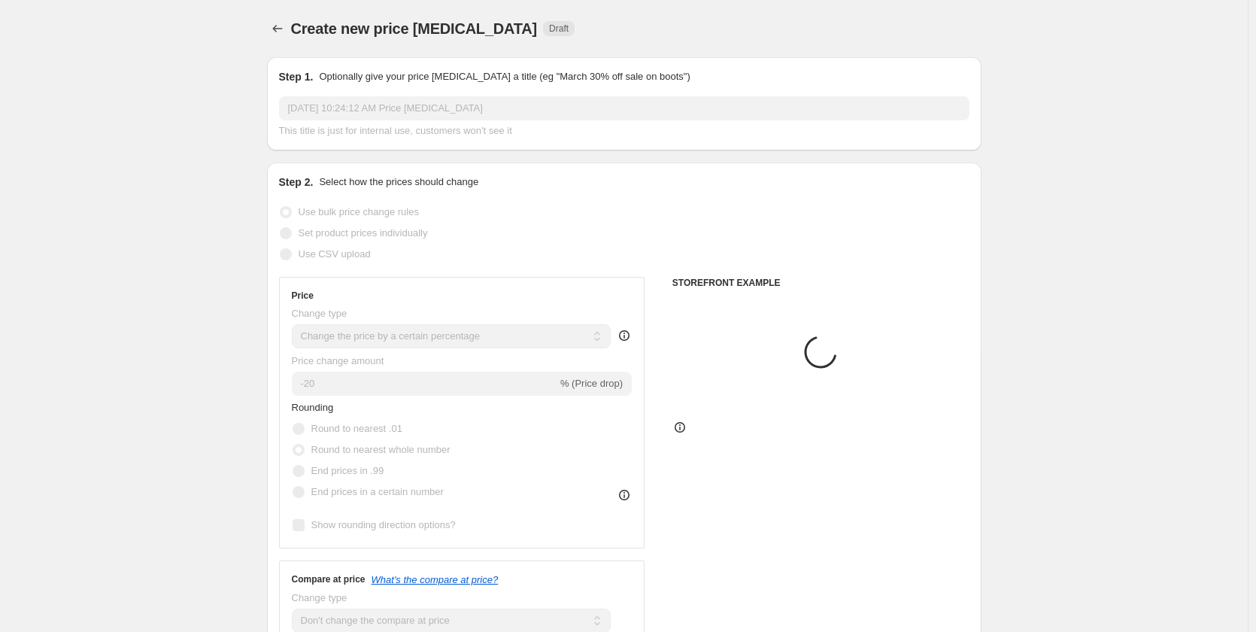
scroll to position [879, 0]
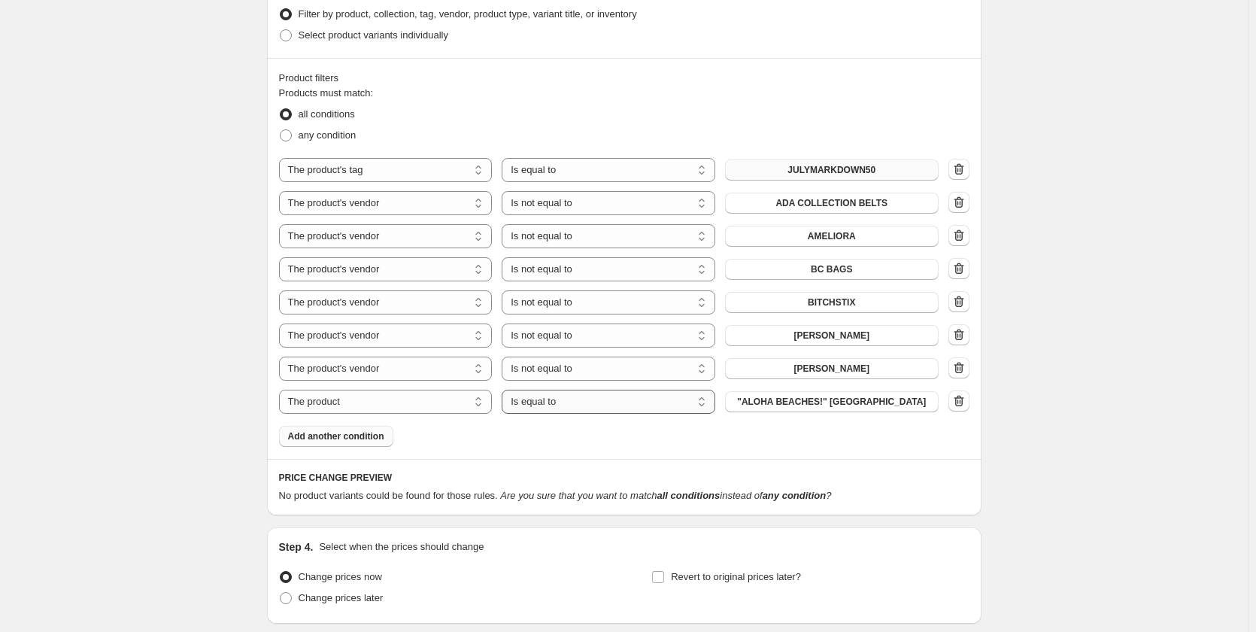
click at [566, 390] on select "Is equal to Is not equal to" at bounding box center [609, 402] width 214 height 24
select select "not_equal"
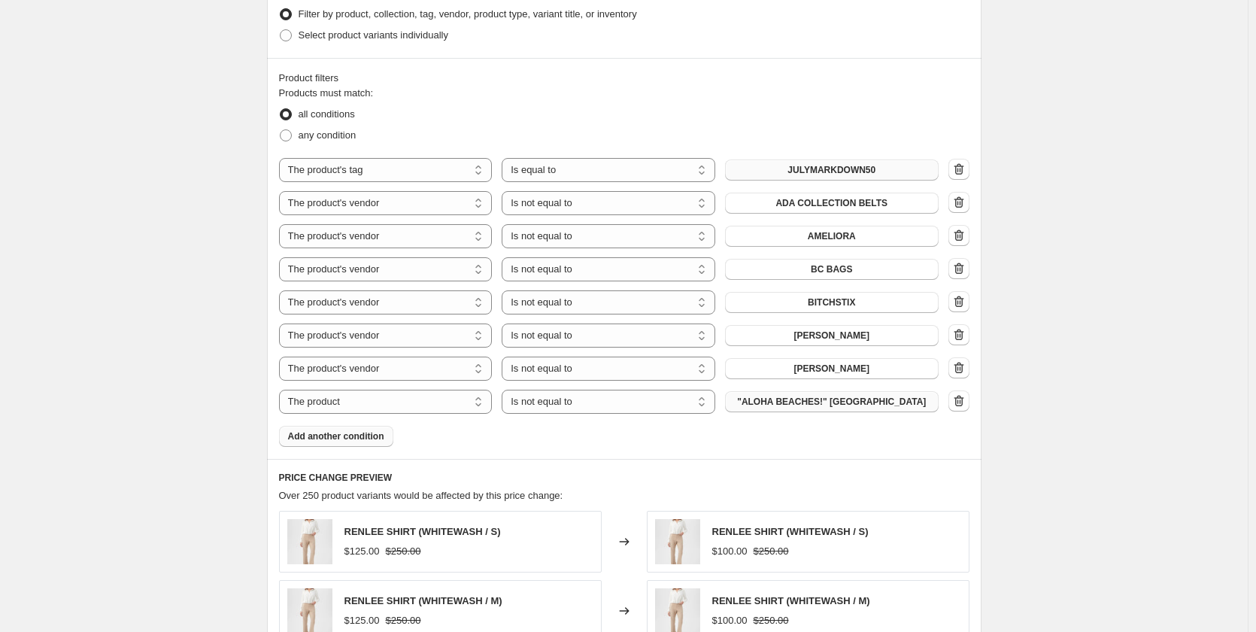
click at [837, 396] on span ""ALOHA BEACHES!" KEYCHAIN" at bounding box center [831, 402] width 189 height 12
click at [828, 396] on span ""ALOHA BEACHES!" KEYCHAIN" at bounding box center [831, 402] width 189 height 12
click at [399, 395] on select "The product The product's collection The product's tag The product's vendor The…" at bounding box center [386, 402] width 214 height 24
select select "vendor"
click at [791, 391] on button "525 AMERICA" at bounding box center [832, 401] width 214 height 21
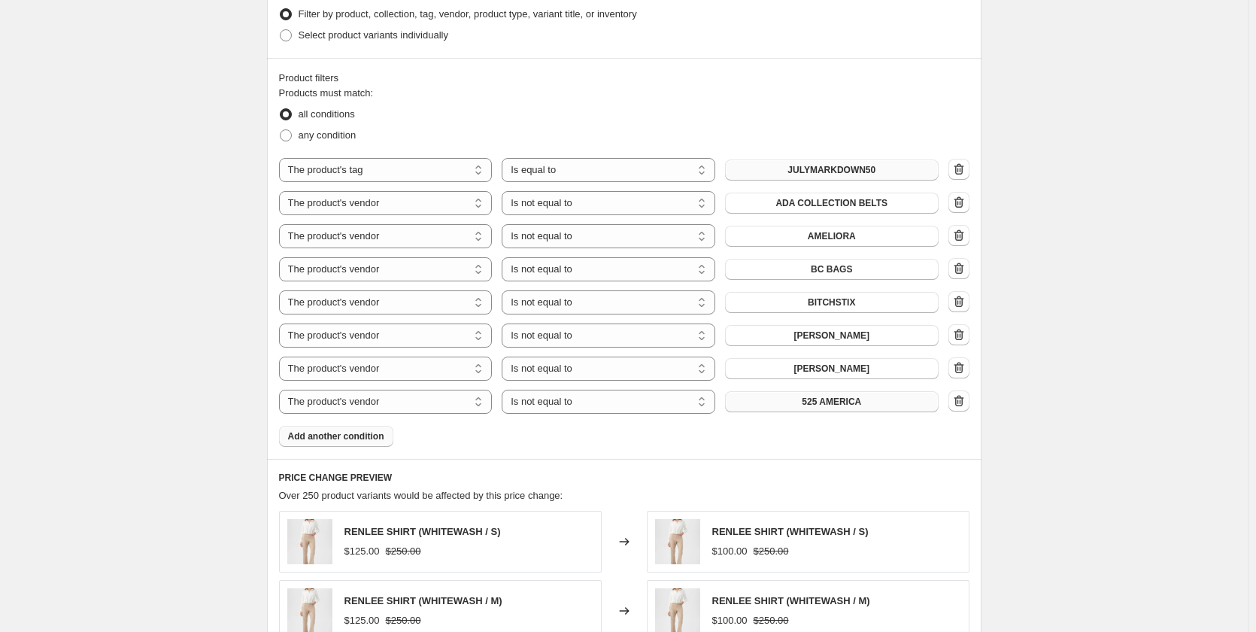
scroll to position [0, 0]
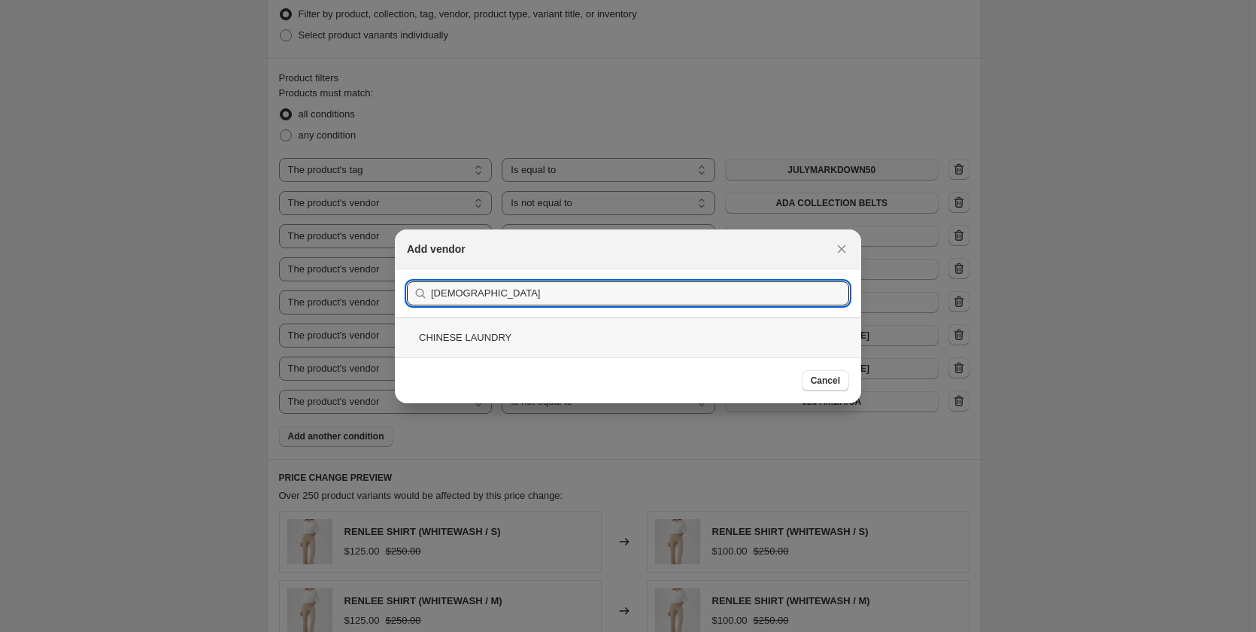
type input "CHINESE"
click at [505, 332] on div "CHINESE LAUNDRY" at bounding box center [628, 337] width 466 height 40
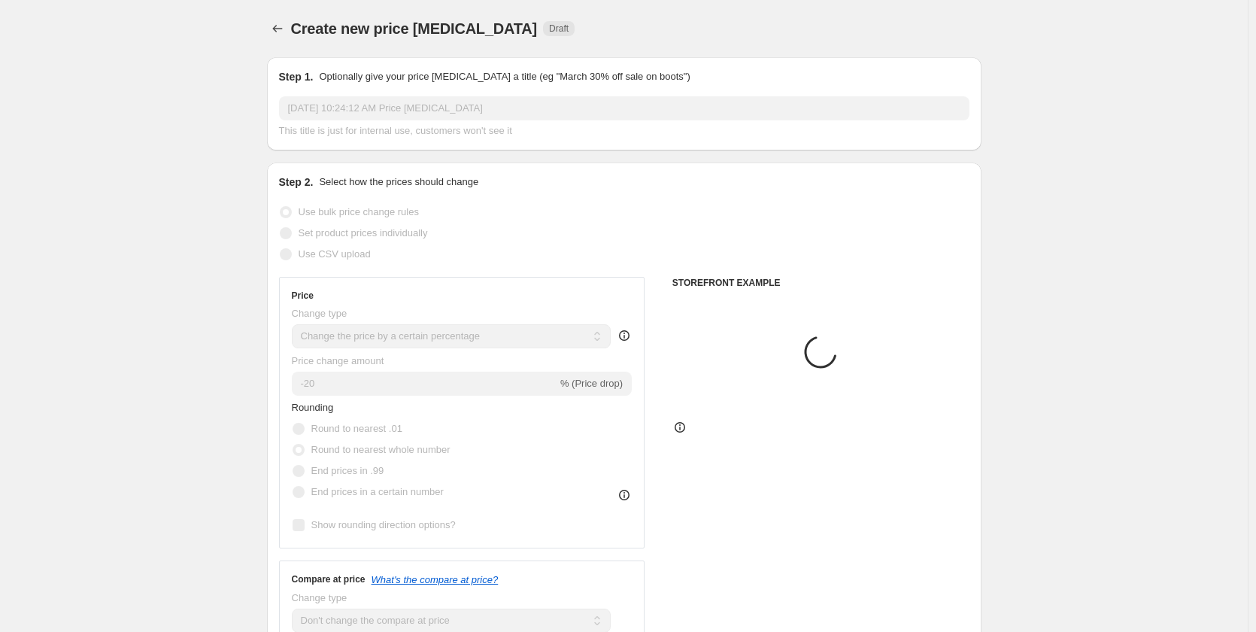
scroll to position [879, 0]
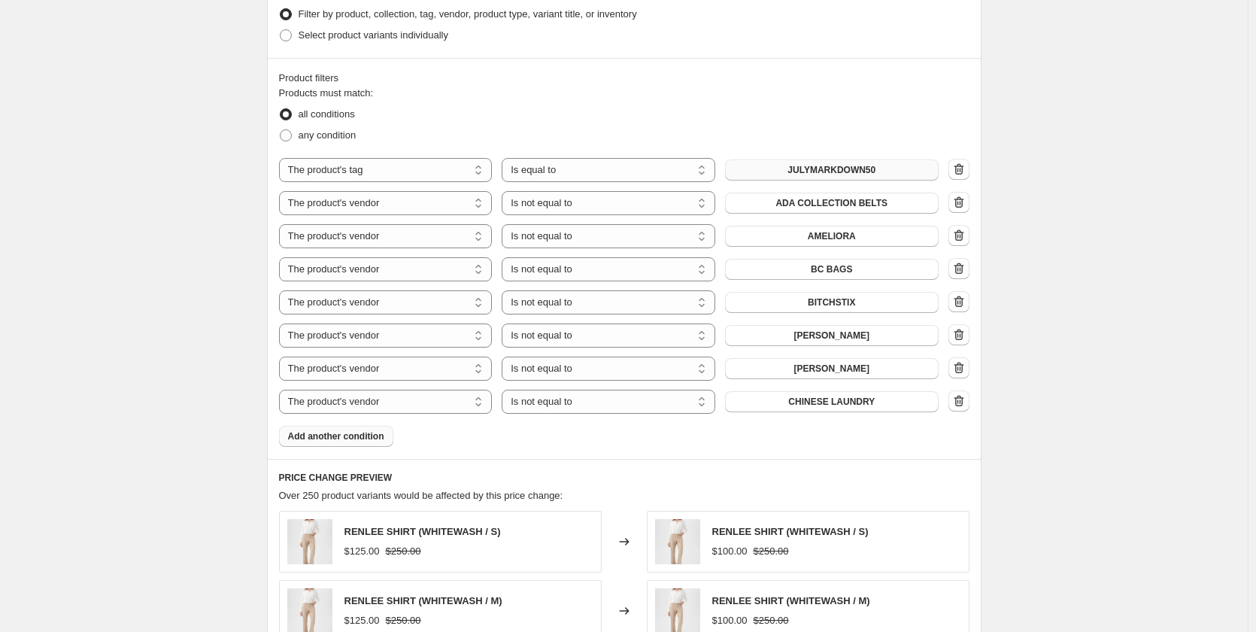
click at [362, 430] on span "Add another condition" at bounding box center [336, 436] width 96 height 12
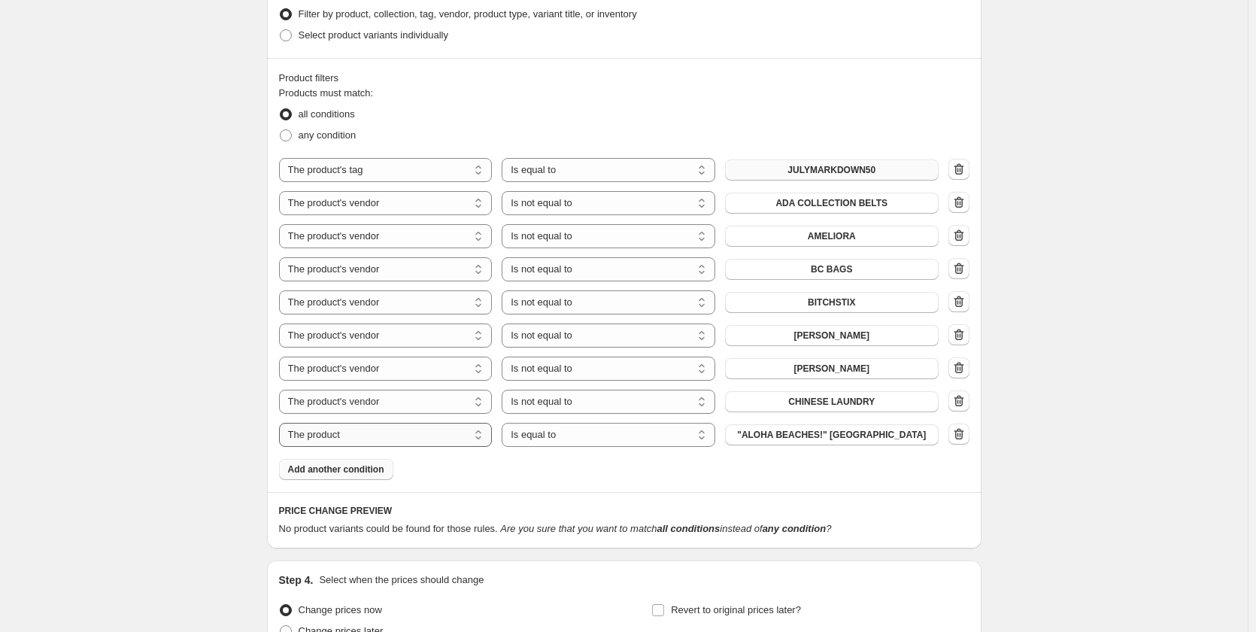
click at [356, 423] on select "The product The product's collection The product's tag The product's vendor The…" at bounding box center [386, 435] width 214 height 24
select select "vendor"
click at [547, 423] on select "Is equal to Is not equal to" at bounding box center [609, 435] width 214 height 24
select select "not_equal"
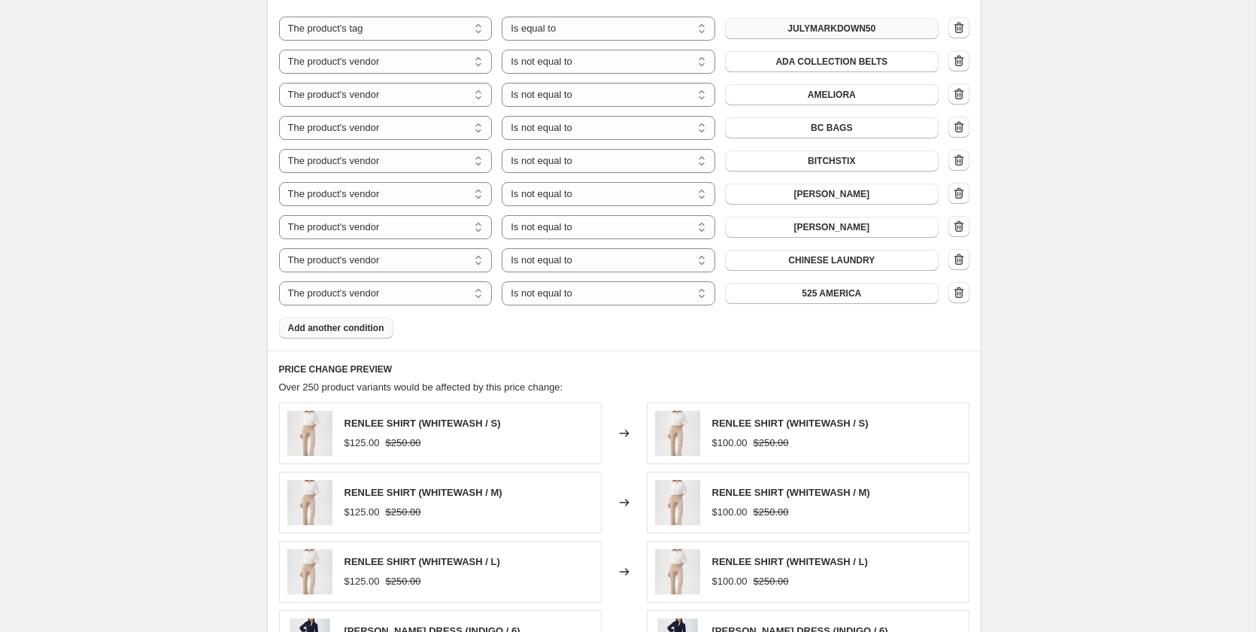
scroll to position [1029, 0]
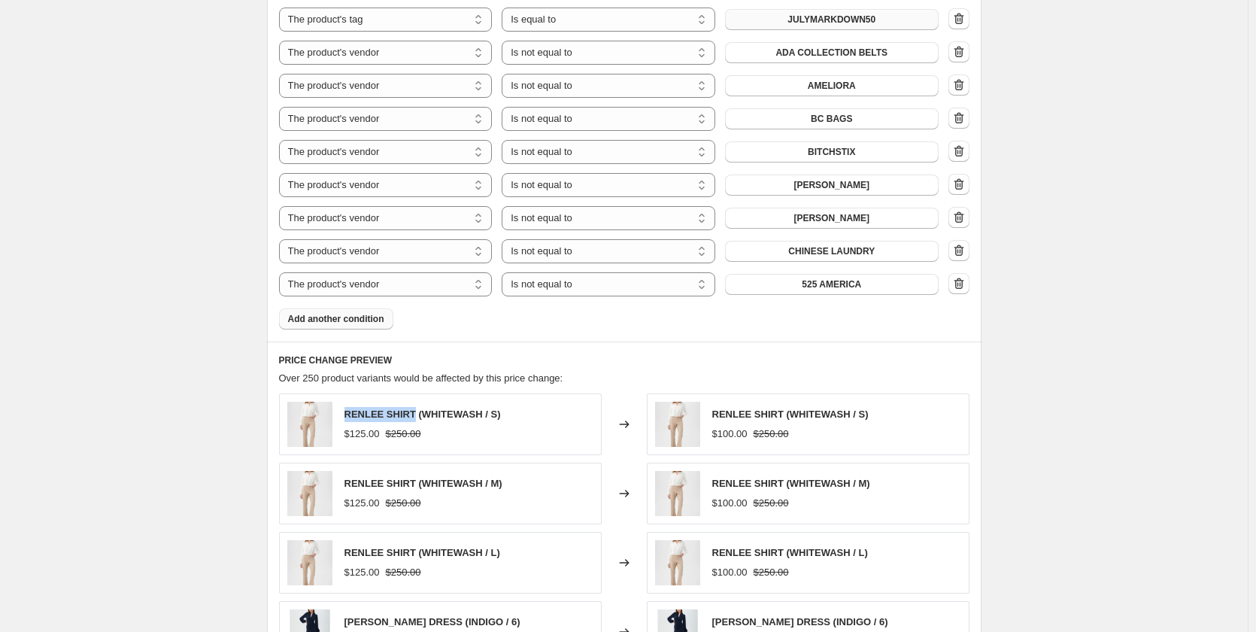
drag, startPoint x: 349, startPoint y: 395, endPoint x: 411, endPoint y: 404, distance: 62.3
click at [411, 407] on div "RENLEE SHIRT (WHITEWASH / S)" at bounding box center [422, 414] width 156 height 15
copy span "RENLEE SHIRT"
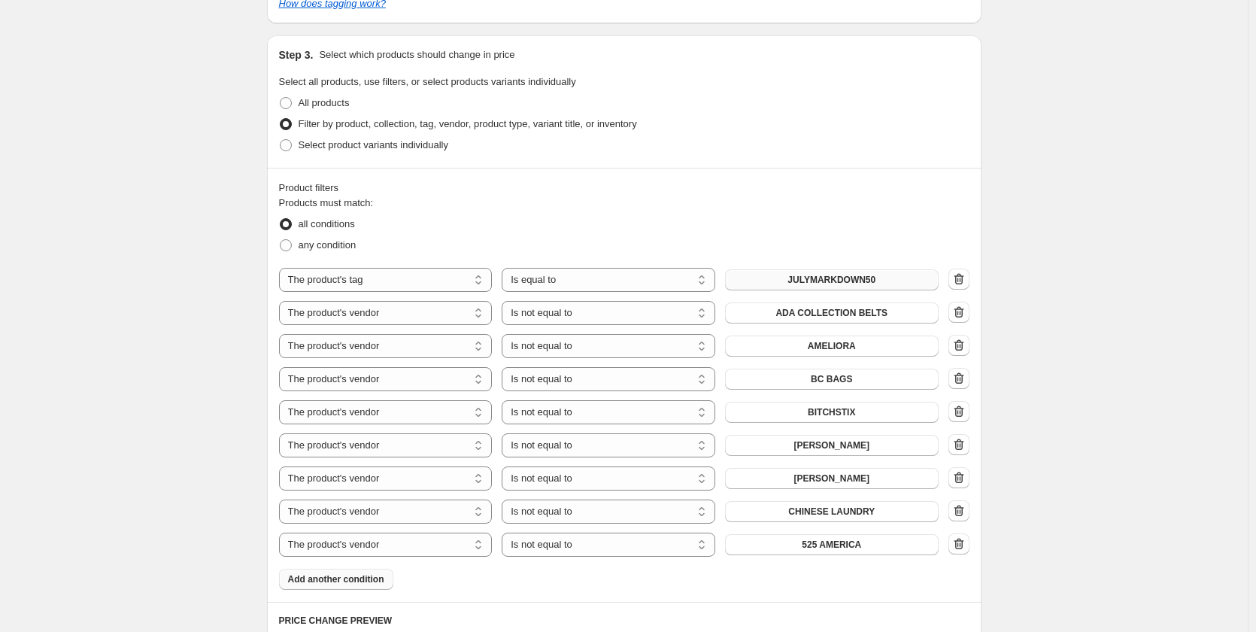
scroll to position [902, 0]
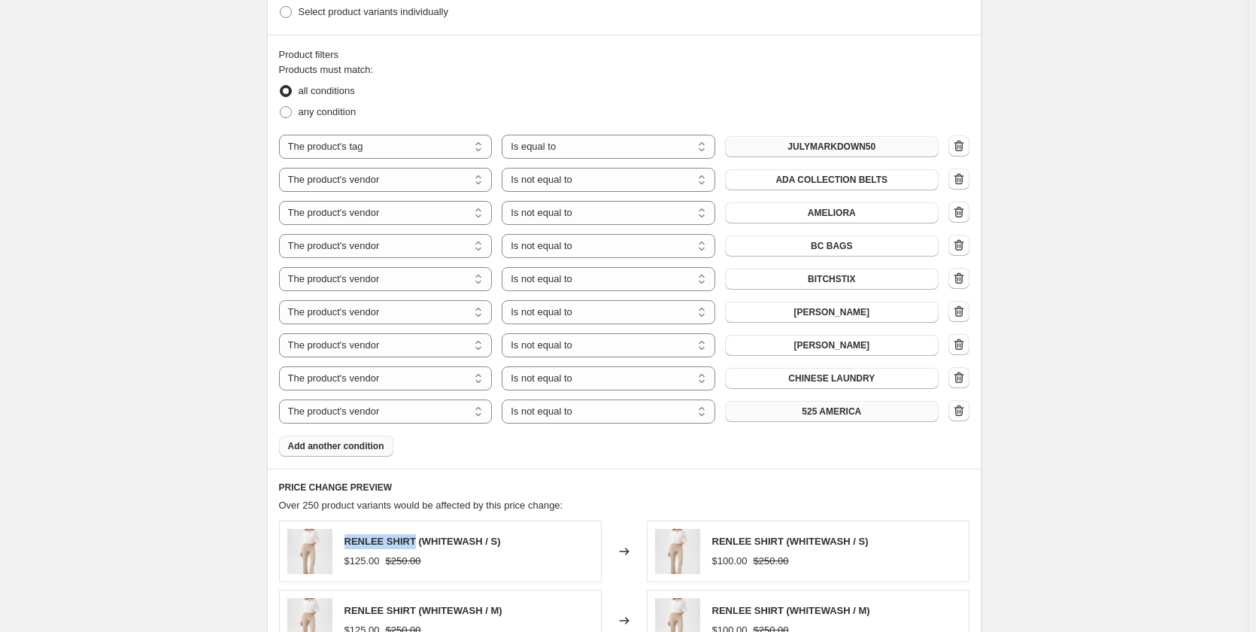
click at [850, 405] on span "525 AMERICA" at bounding box center [831, 411] width 59 height 12
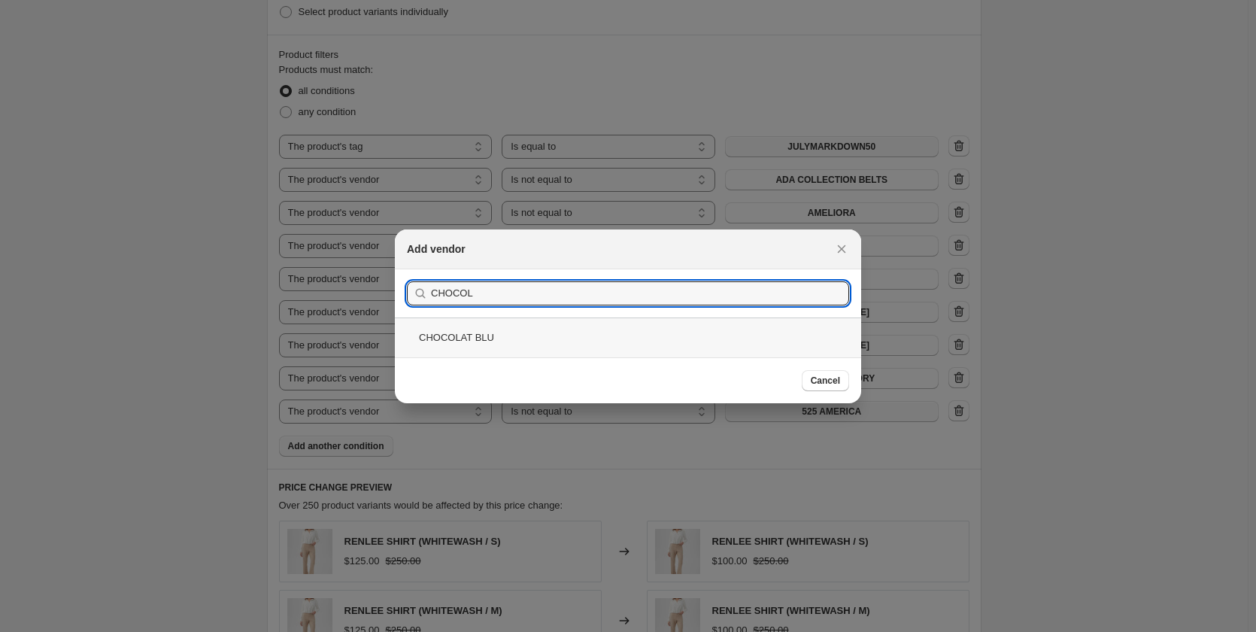
type input "CHOCOL"
click at [476, 338] on div "CHOCOLAT BLU" at bounding box center [628, 337] width 466 height 40
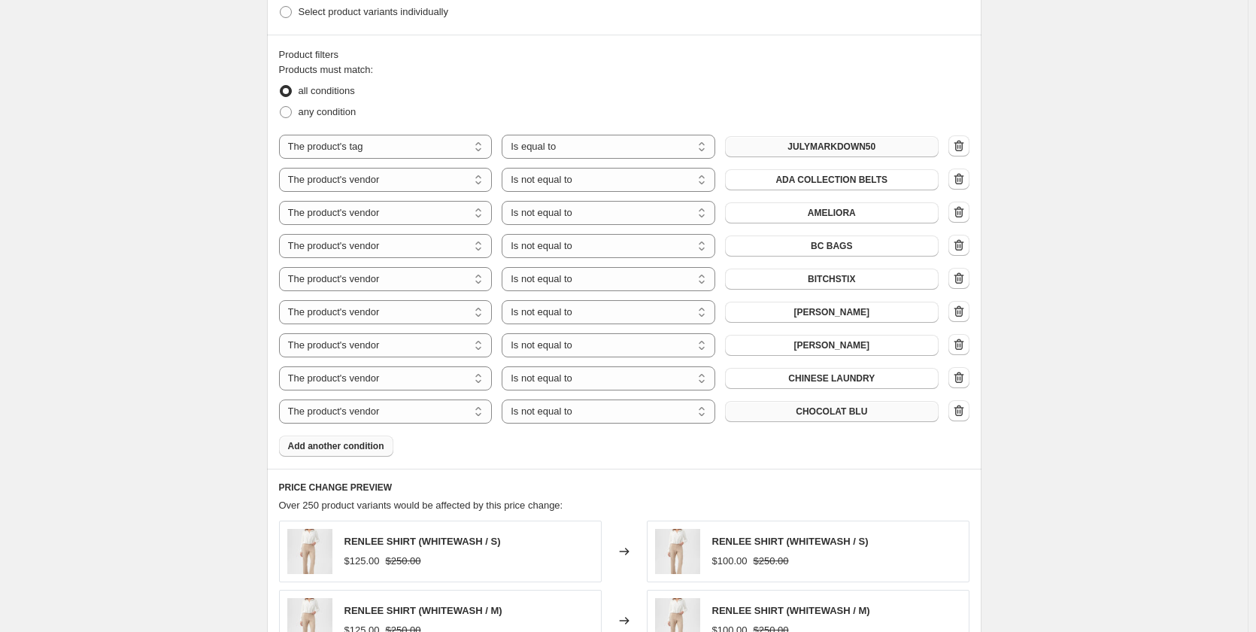
click at [362, 440] on span "Add another condition" at bounding box center [336, 446] width 96 height 12
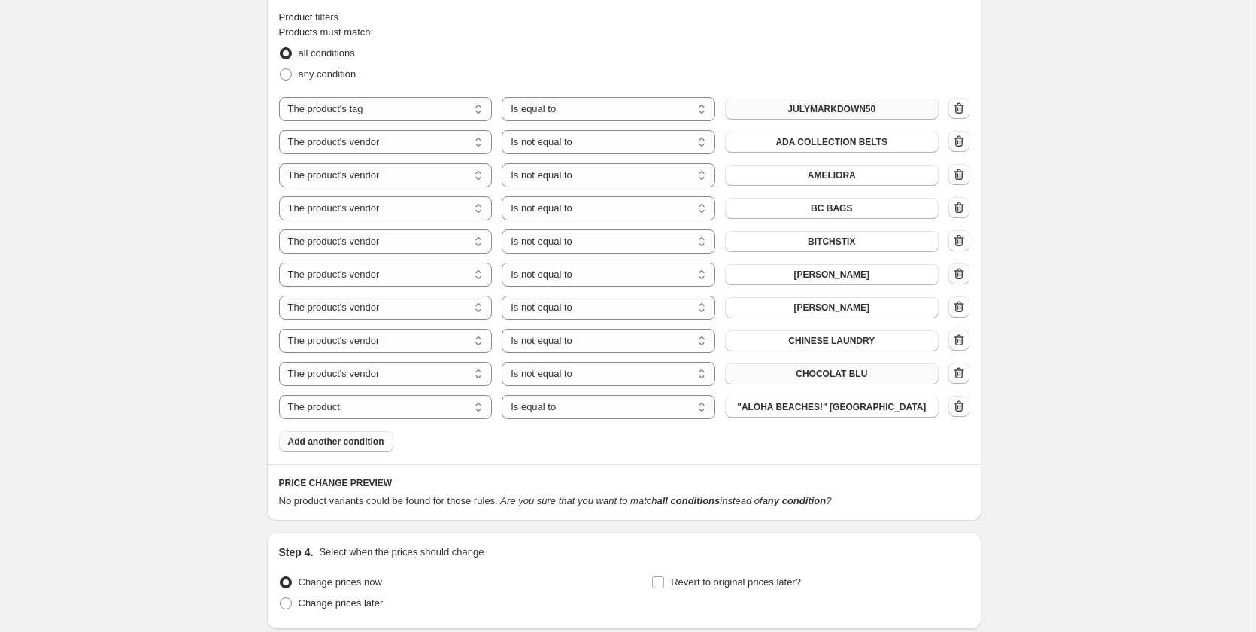
scroll to position [1045, 0]
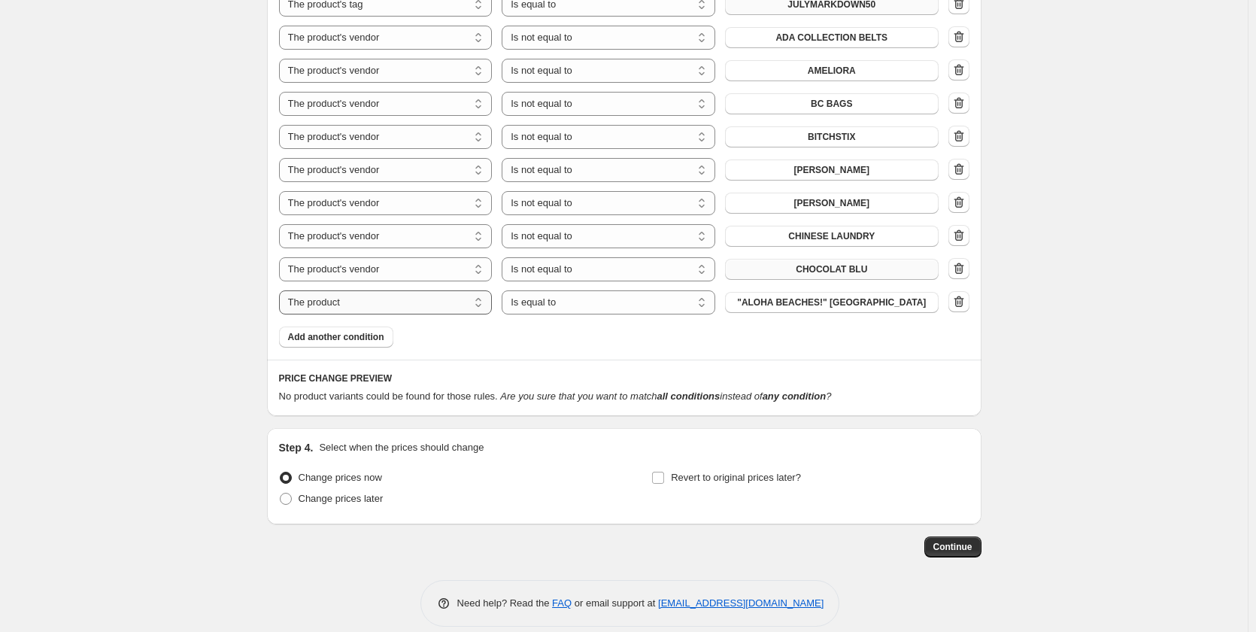
click at [362, 291] on select "The product The product's collection The product's tag The product's vendor The…" at bounding box center [386, 302] width 214 height 24
select select "vendor"
click at [806, 292] on button "525 AMERICA" at bounding box center [832, 302] width 214 height 21
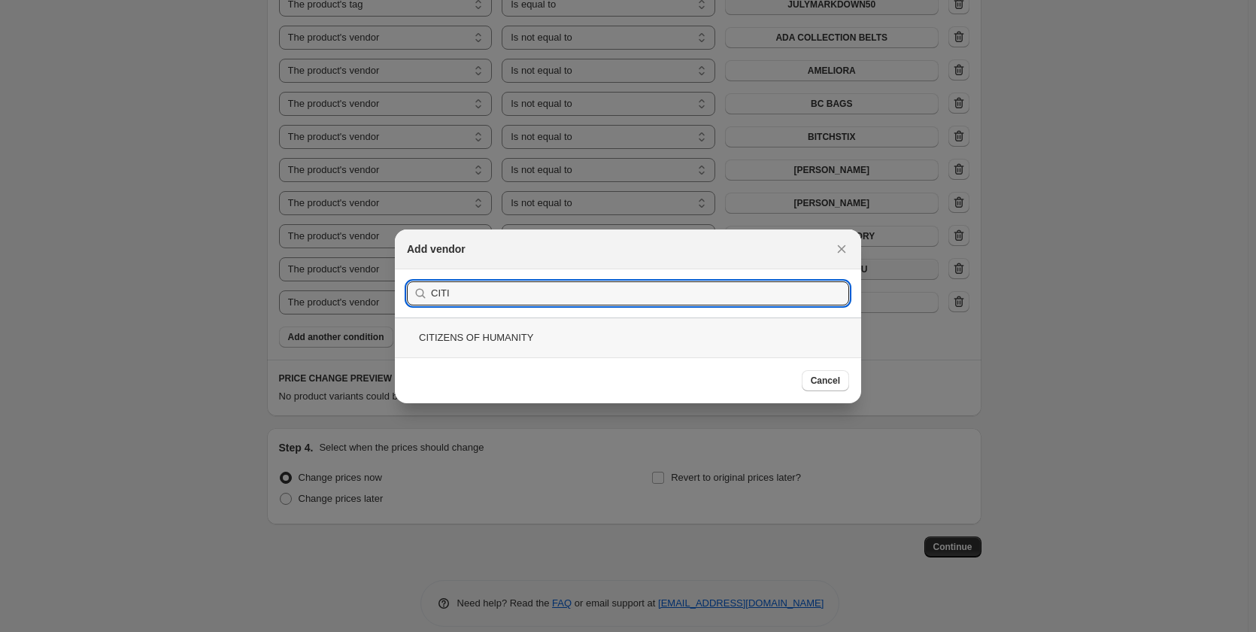
type input "CITI"
click at [482, 332] on div "CITIZENS OF HUMANITY" at bounding box center [628, 337] width 466 height 40
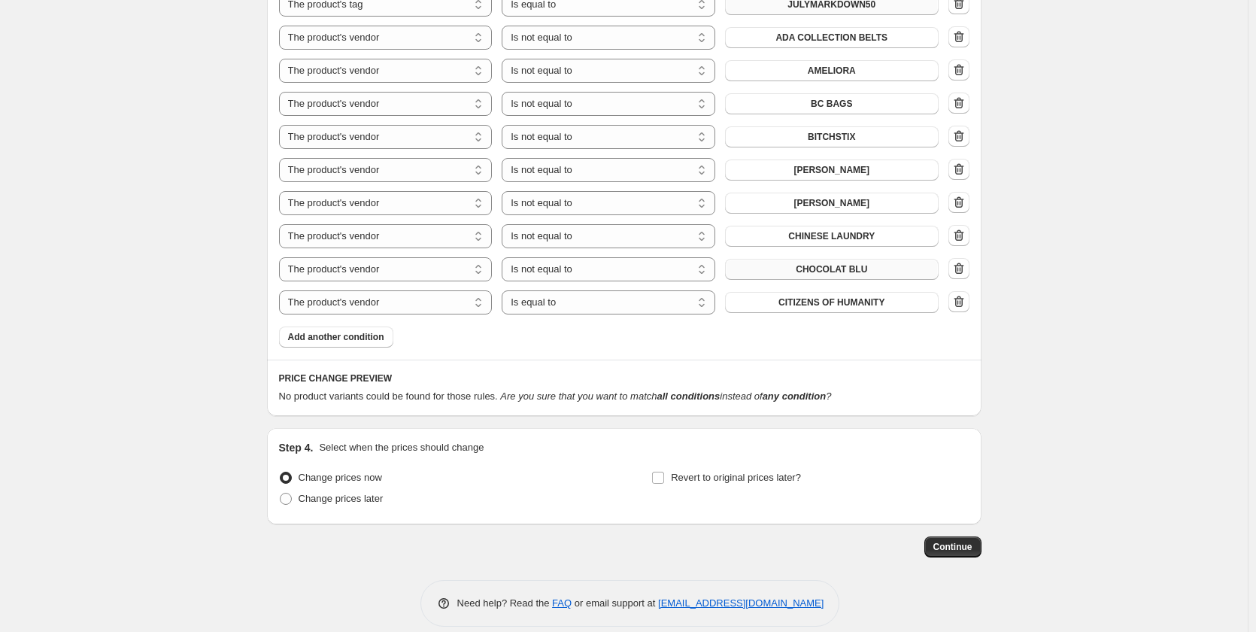
click at [340, 331] on span "Add another condition" at bounding box center [336, 337] width 96 height 12
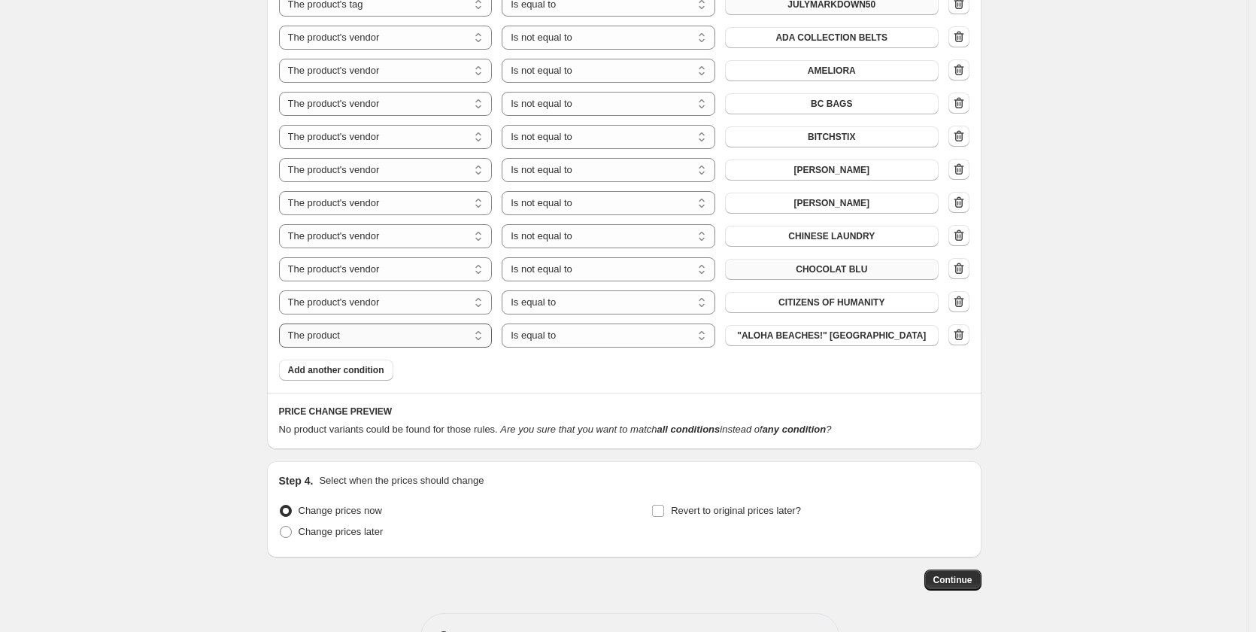
click at [365, 323] on select "The product The product's collection The product's tag The product's vendor The…" at bounding box center [386, 335] width 214 height 24
select select "vendor"
click at [605, 290] on select "Is equal to Is not equal to" at bounding box center [609, 302] width 214 height 24
select select "not_equal"
click at [590, 323] on select "Is equal to Is not equal to" at bounding box center [609, 335] width 214 height 24
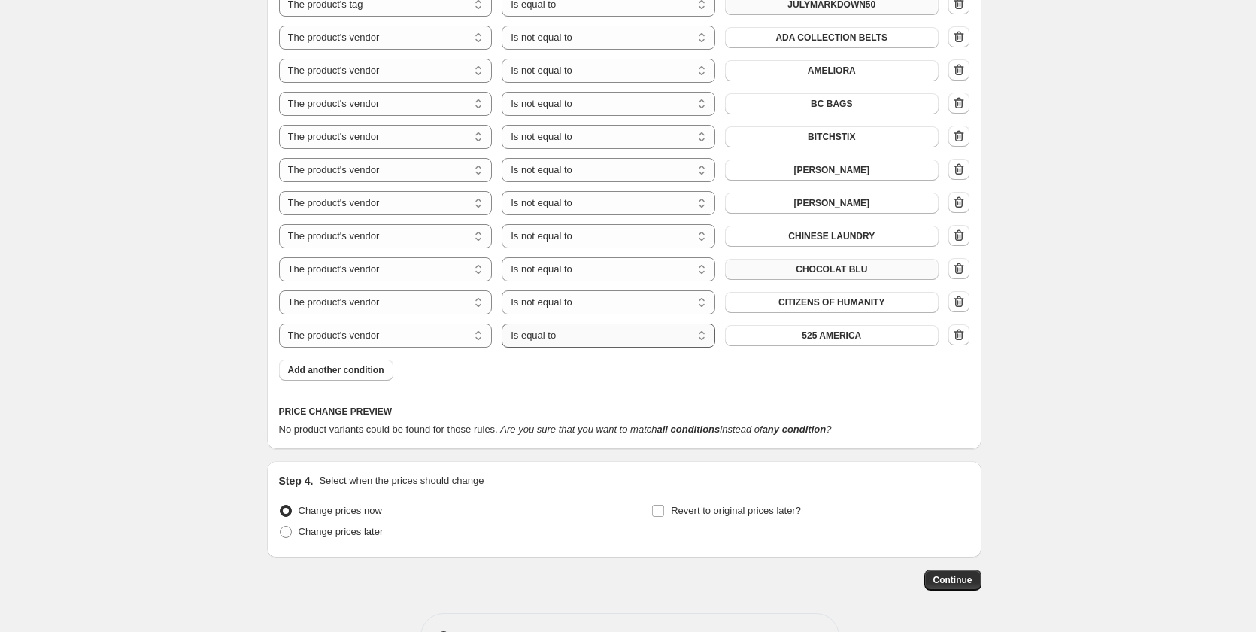
select select "not_equal"
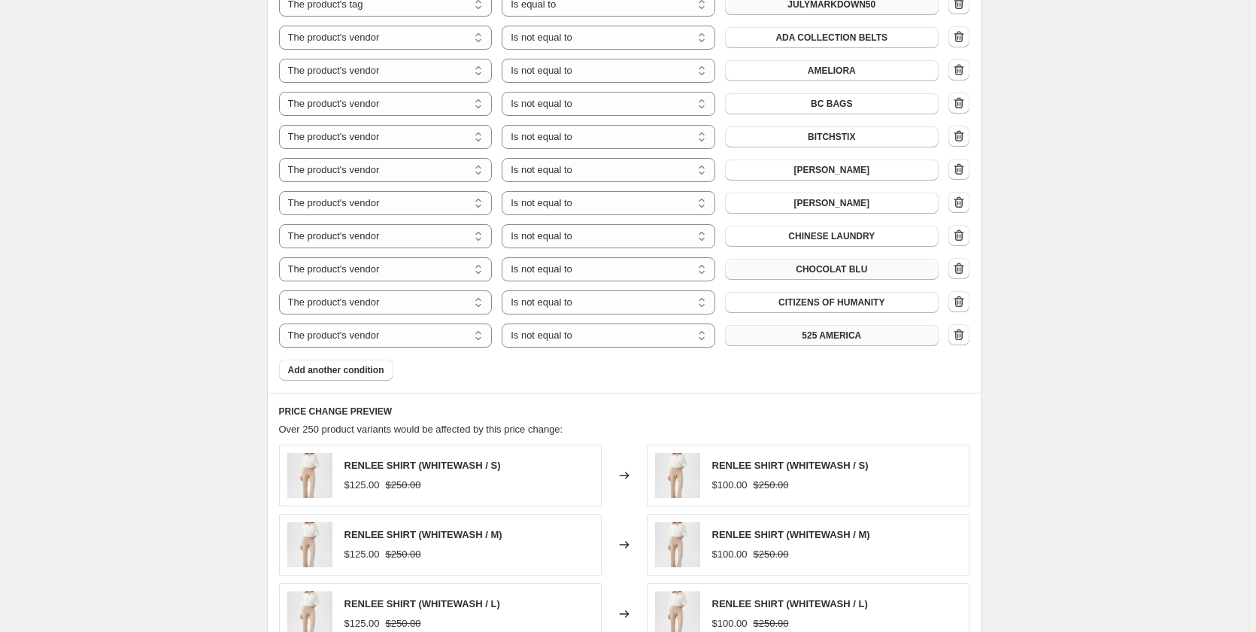
click at [796, 325] on button "525 AMERICA" at bounding box center [832, 335] width 214 height 21
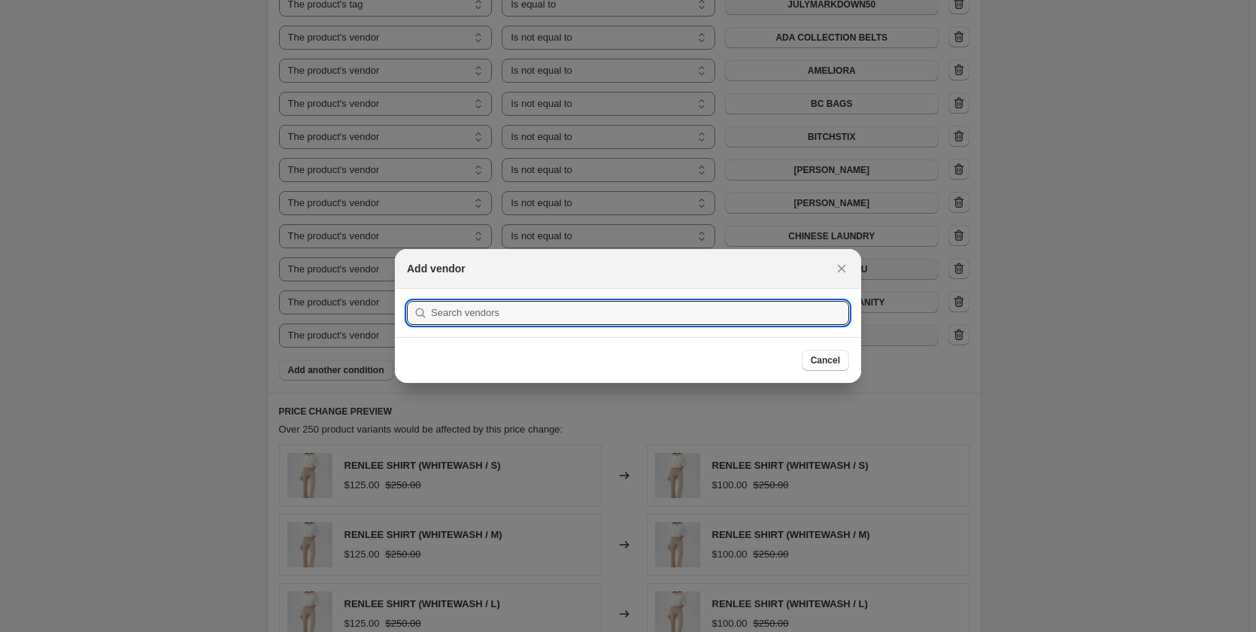
scroll to position [0, 0]
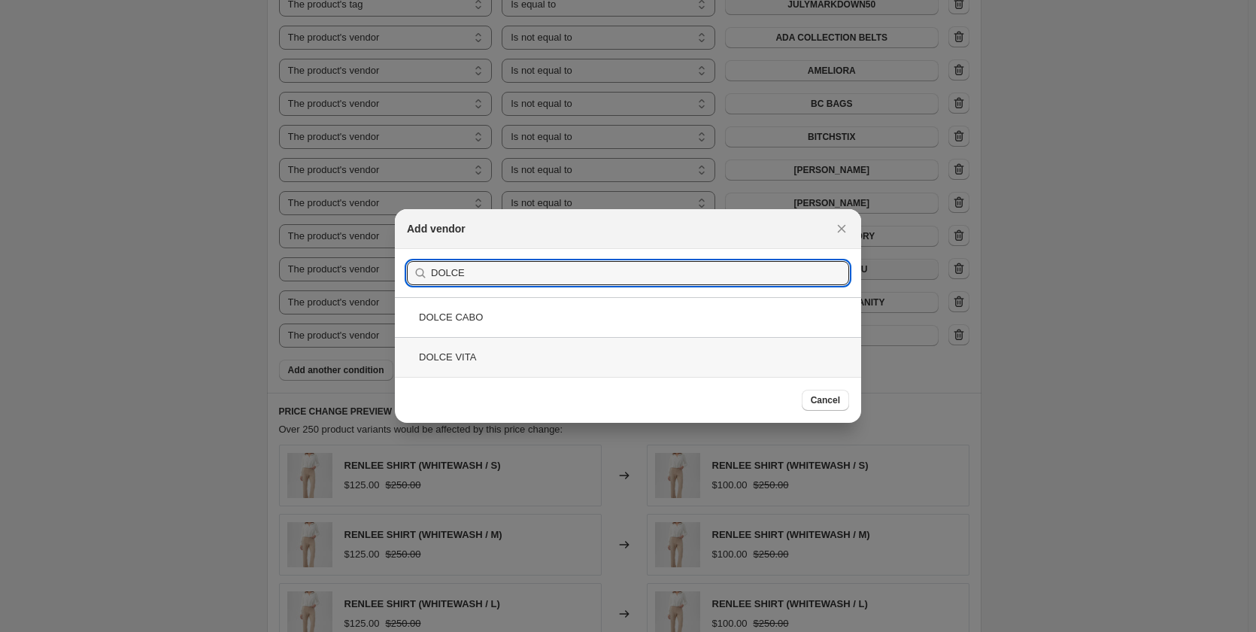
type input "DOLCE"
click at [451, 356] on div "DOLCE VITA" at bounding box center [628, 357] width 466 height 40
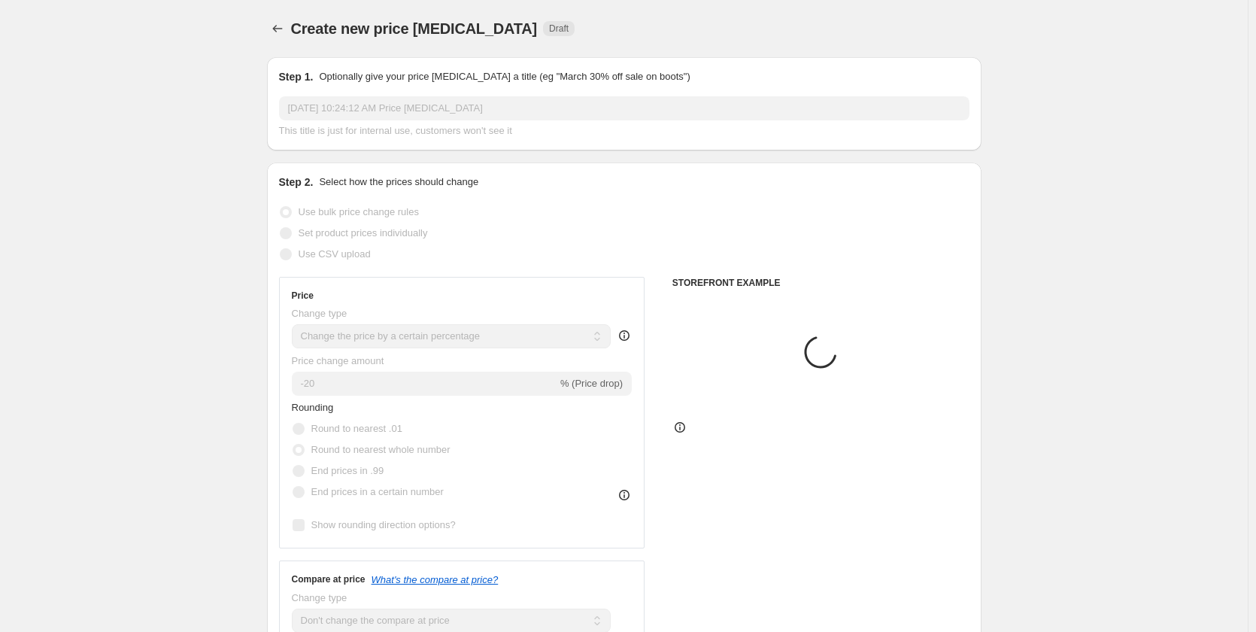
scroll to position [1045, 0]
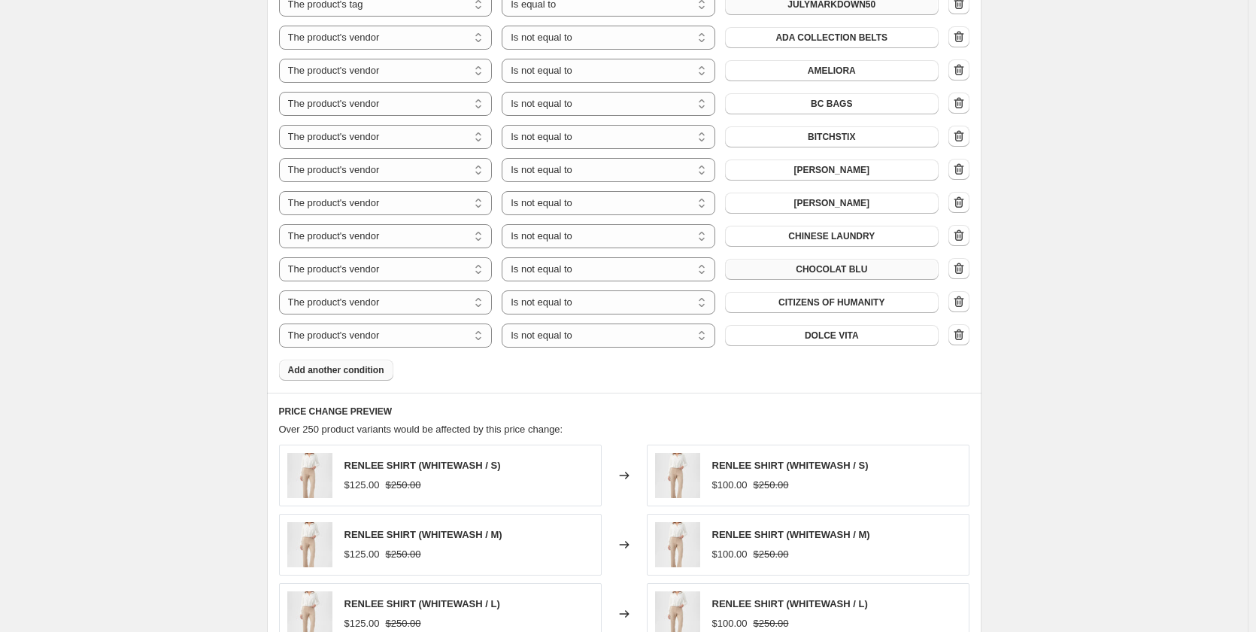
click at [360, 364] on span "Add another condition" at bounding box center [336, 370] width 96 height 12
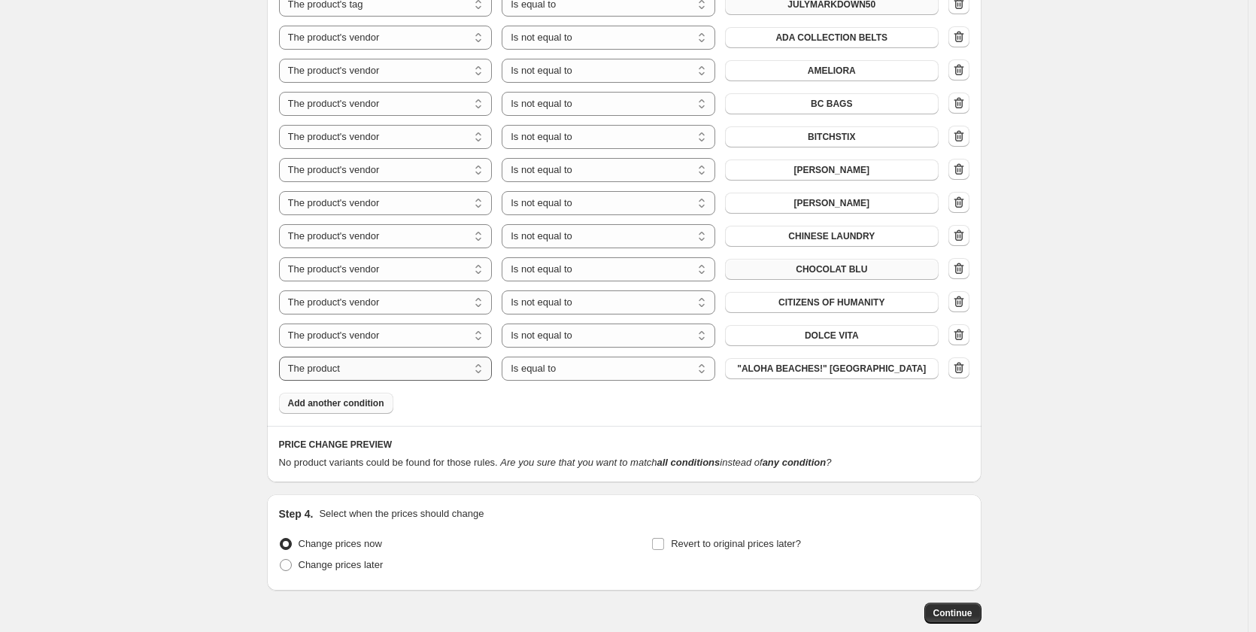
click at [361, 356] on select "The product The product's collection The product's tag The product's vendor The…" at bounding box center [386, 368] width 214 height 24
select select "vendor"
click at [595, 356] on select "Is equal to Is not equal to" at bounding box center [609, 368] width 214 height 24
select select "not_equal"
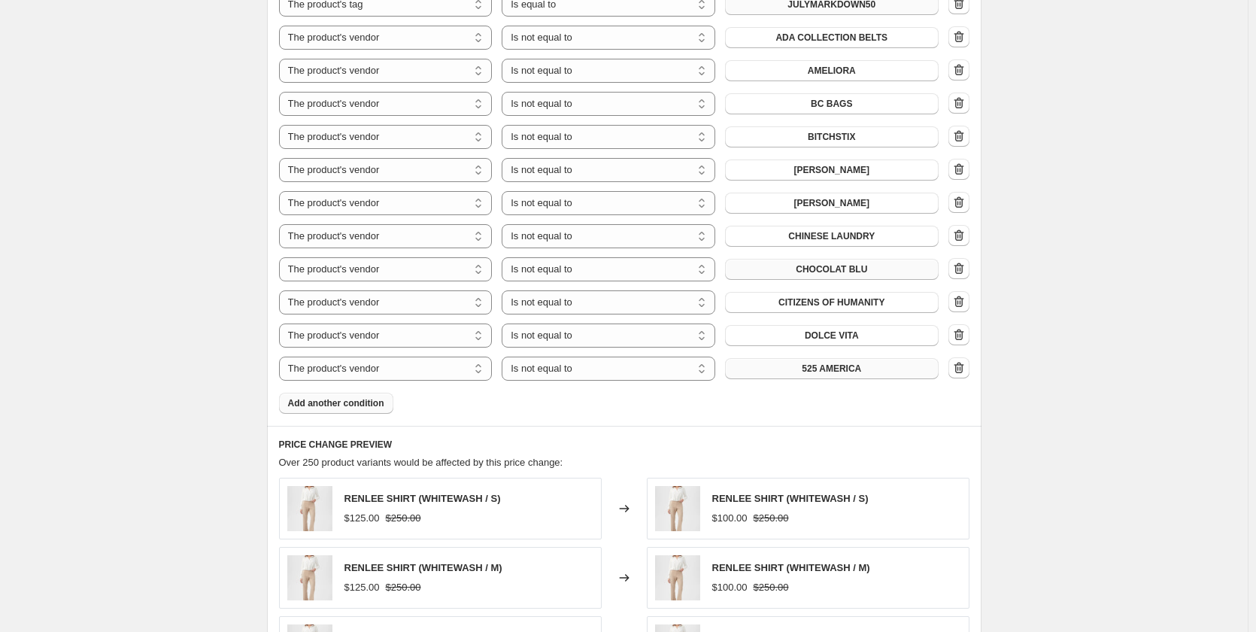
click at [855, 362] on span "525 AMERICA" at bounding box center [831, 368] width 59 height 12
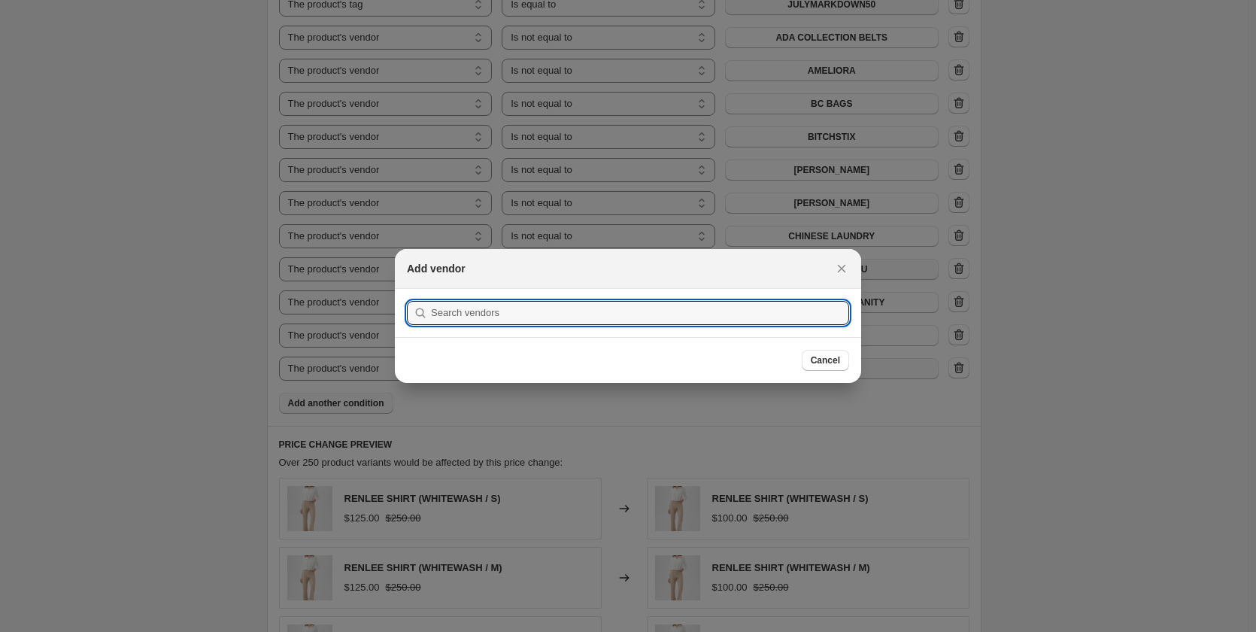
scroll to position [0, 0]
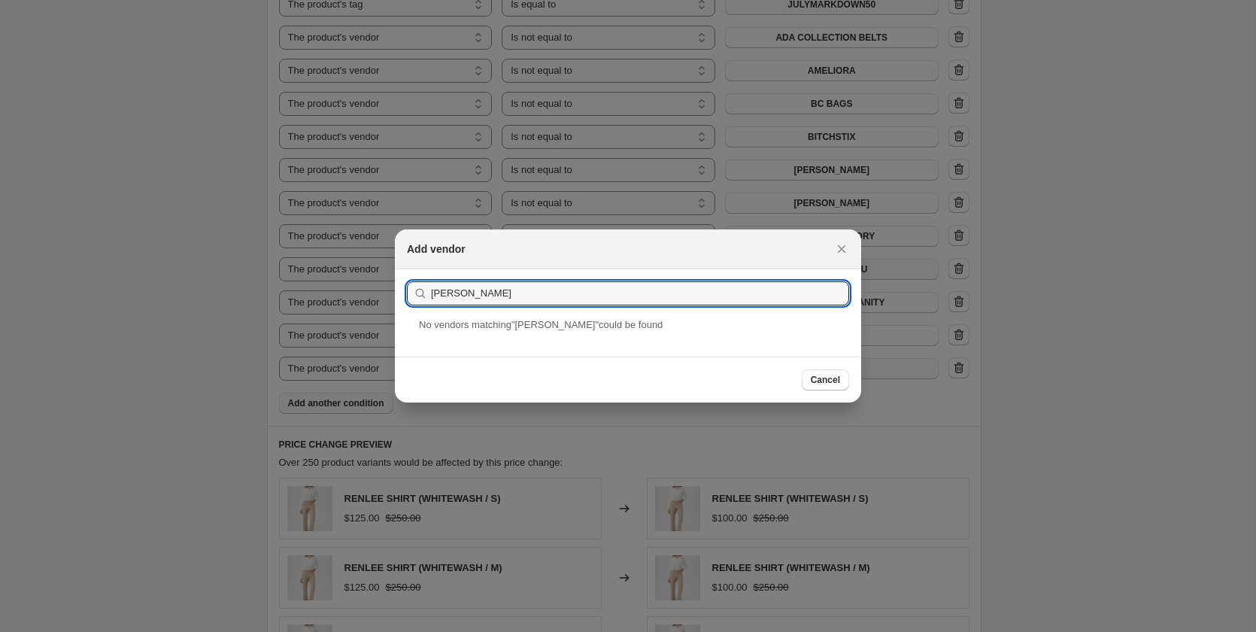
drag, startPoint x: 473, startPoint y: 296, endPoint x: 408, endPoint y: 296, distance: 64.7
click at [408, 296] on div "FRIEDA" at bounding box center [628, 293] width 442 height 24
type input "FREIDA"
click at [443, 335] on div "[PERSON_NAME]" at bounding box center [628, 337] width 466 height 40
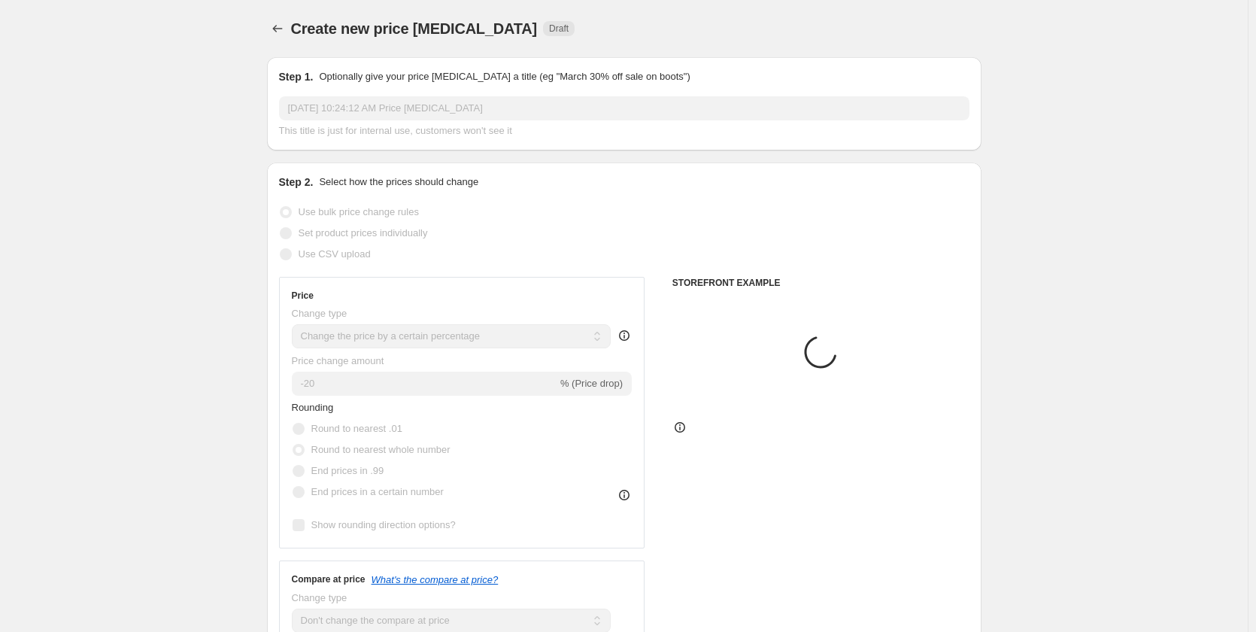
scroll to position [1045, 0]
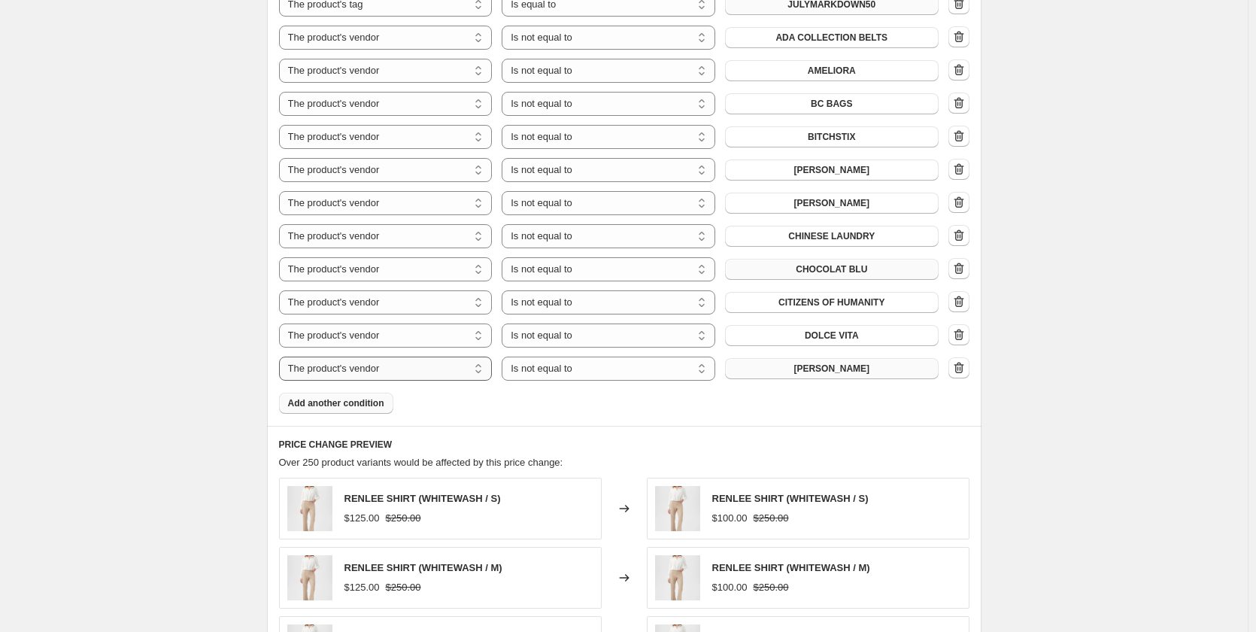
click at [428, 356] on select "The product The product's collection The product's tag The product's vendor The…" at bounding box center [386, 368] width 214 height 24
click at [282, 356] on select "The product The product's collection The product's tag The product's vendor The…" at bounding box center [386, 368] width 214 height 24
click at [353, 373] on div "Products must match: all conditions any condition The product The product's col…" at bounding box center [624, 166] width 690 height 493
click at [374, 397] on span "Add another condition" at bounding box center [336, 403] width 96 height 12
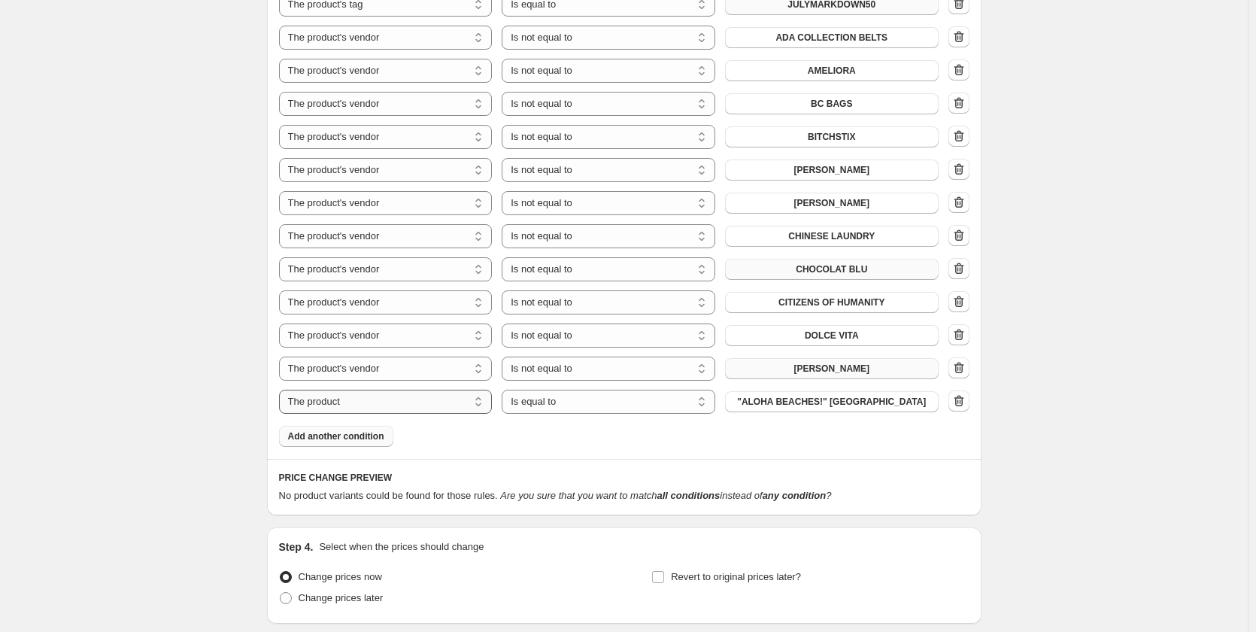
click at [374, 390] on select "The product The product's collection The product's tag The product's vendor The…" at bounding box center [386, 402] width 214 height 24
select select "vendor"
click at [596, 390] on select "Is equal to Is not equal to" at bounding box center [609, 402] width 214 height 24
select select "not_equal"
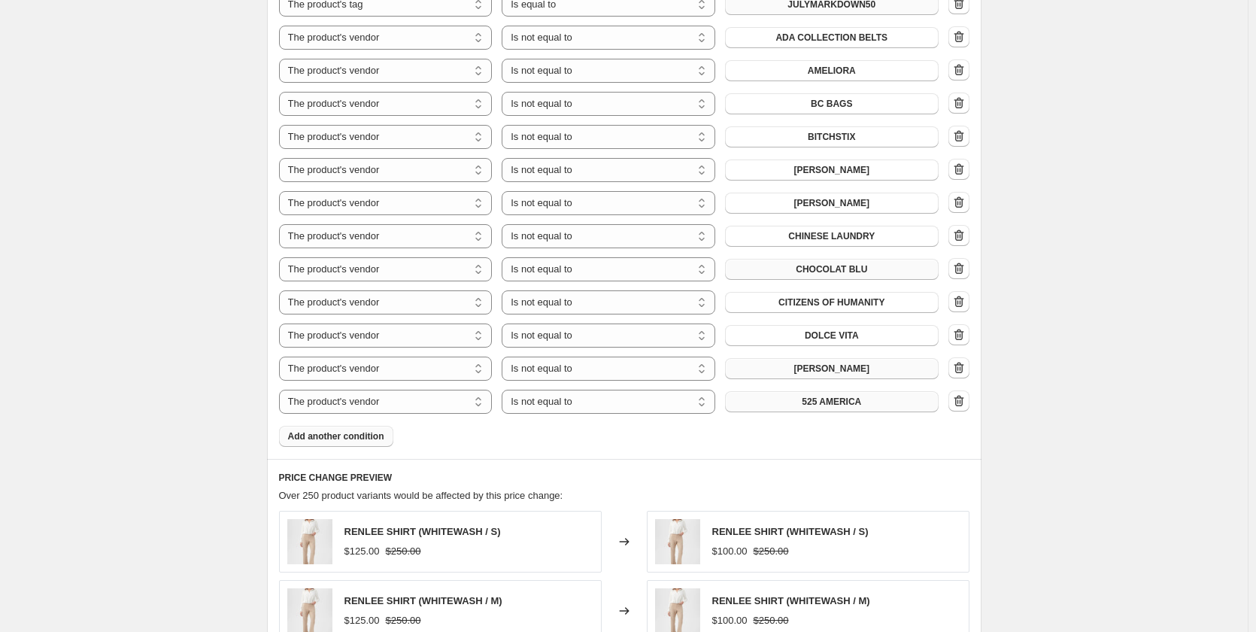
click at [845, 396] on span "525 AMERICA" at bounding box center [831, 402] width 59 height 12
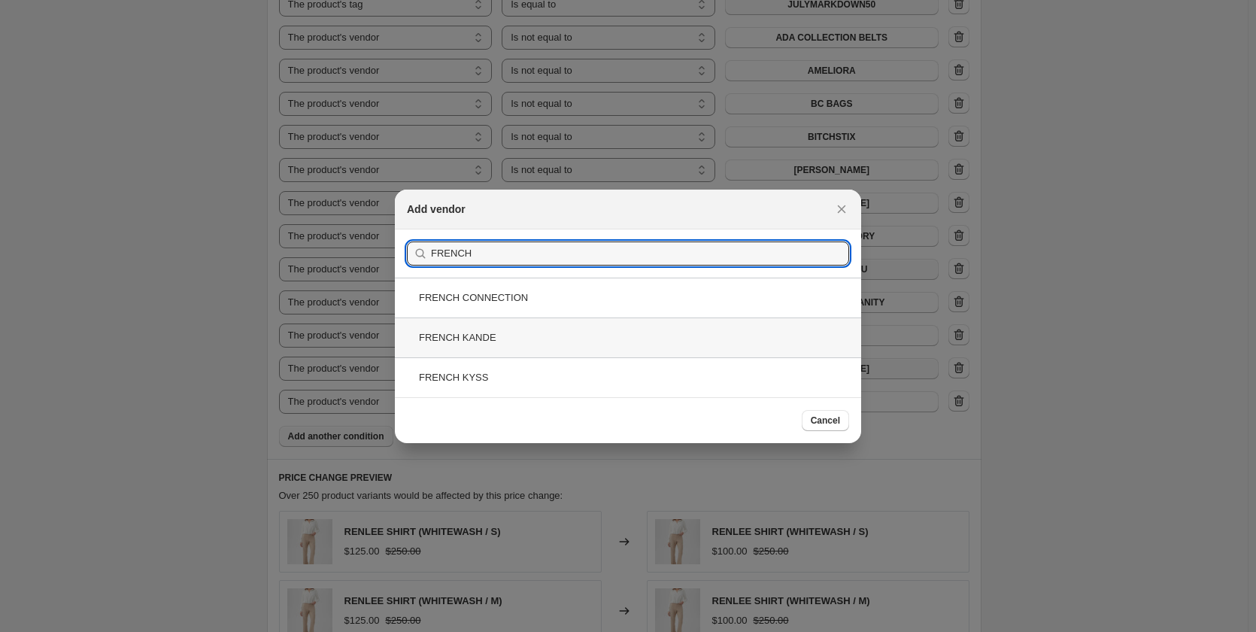
type input "FRENCH"
click at [466, 346] on div "FRENCH KANDE" at bounding box center [628, 337] width 466 height 40
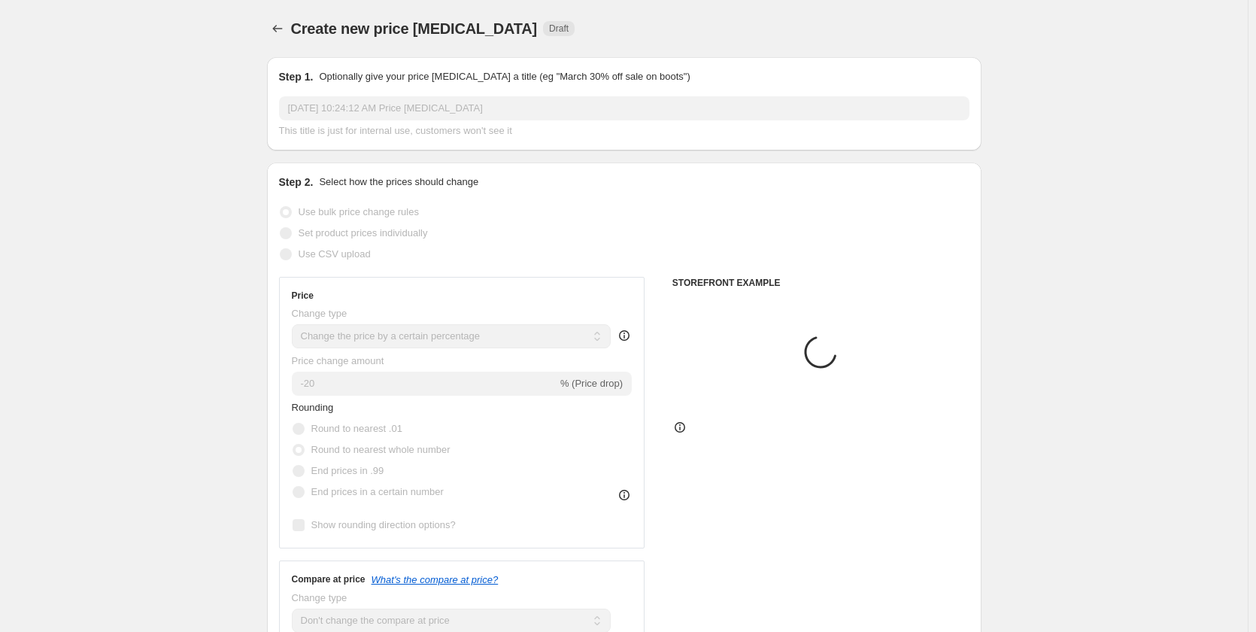
scroll to position [1045, 0]
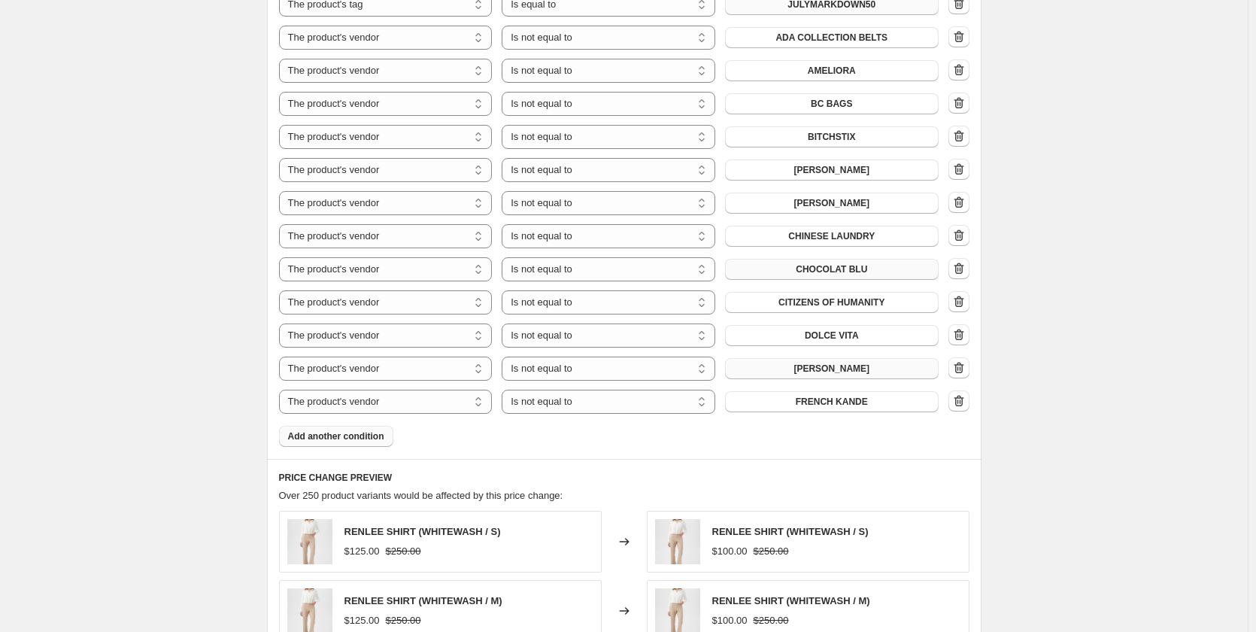
click at [320, 430] on span "Add another condition" at bounding box center [336, 436] width 96 height 12
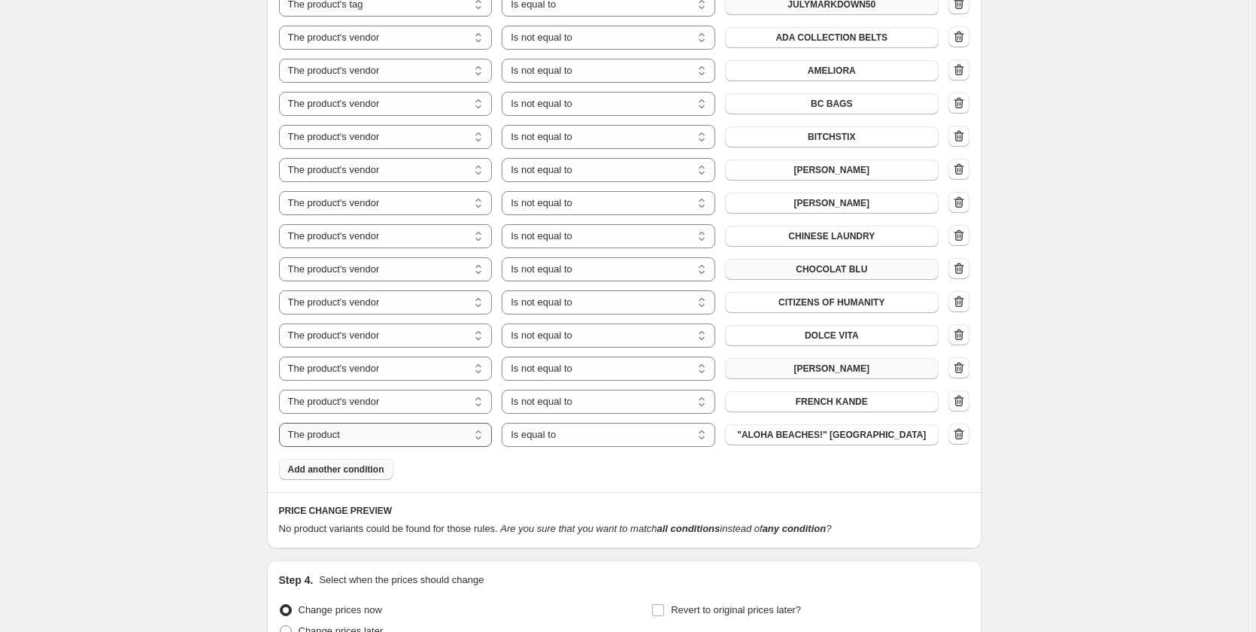
click at [359, 423] on select "The product The product's collection The product's tag The product's vendor The…" at bounding box center [386, 435] width 214 height 24
select select "vendor"
click at [592, 423] on select "Is equal to Is not equal to" at bounding box center [609, 435] width 214 height 24
select select "not_equal"
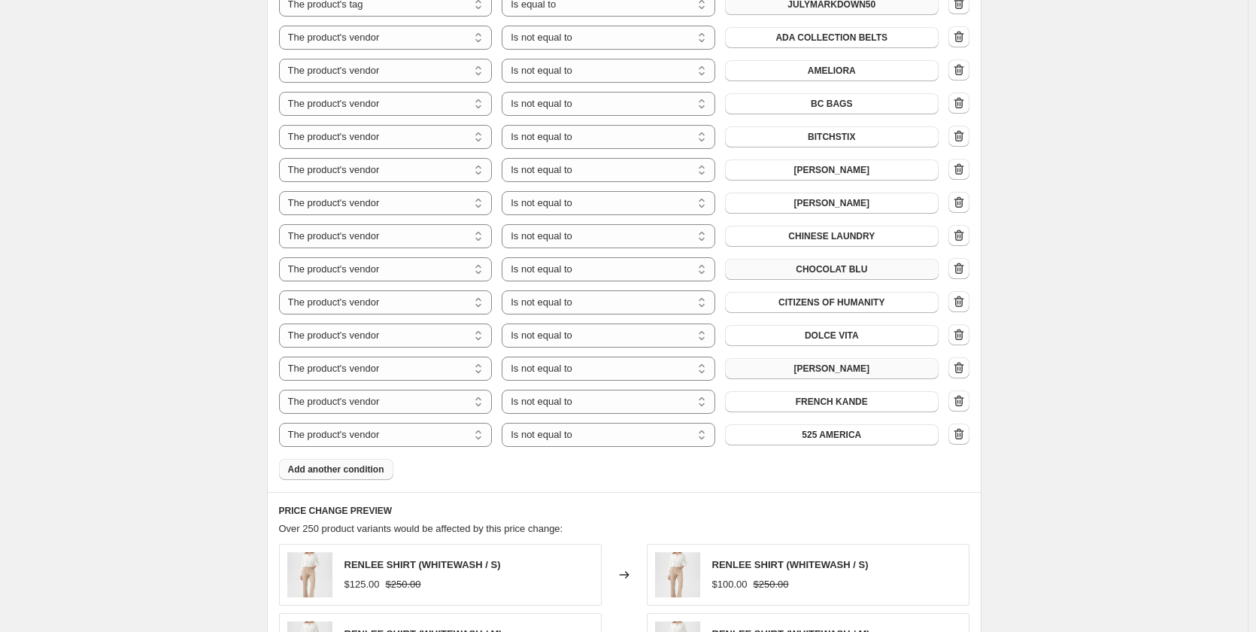
click at [803, 424] on button "525 AMERICA" at bounding box center [832, 434] width 214 height 21
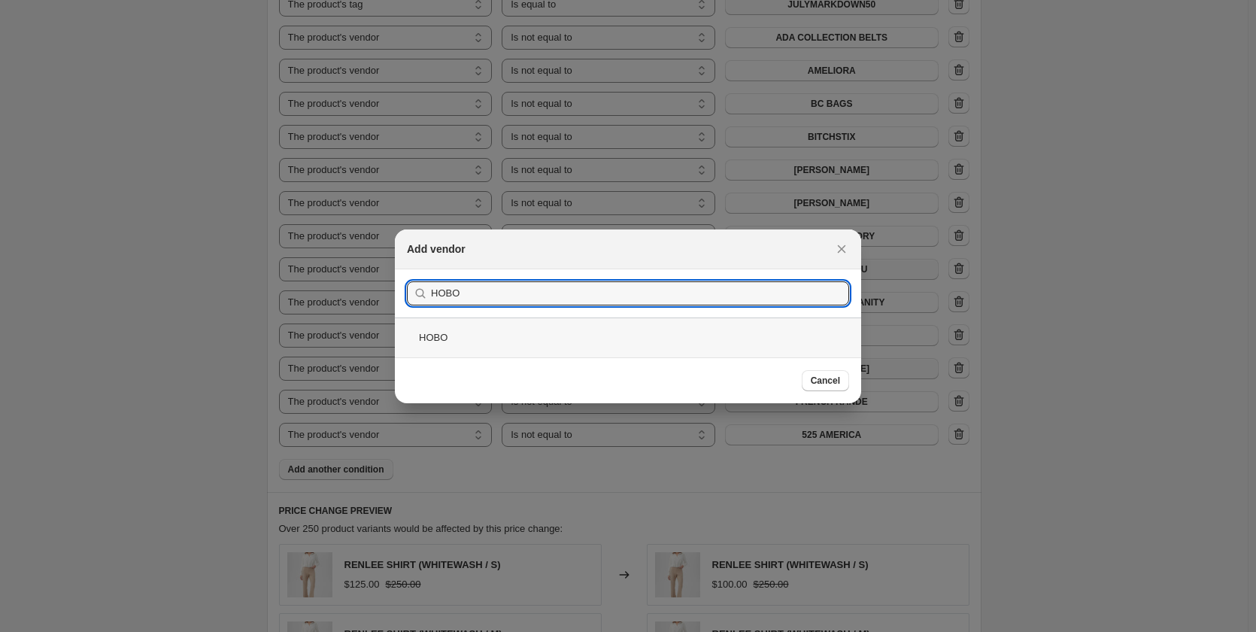
type input "HOBO"
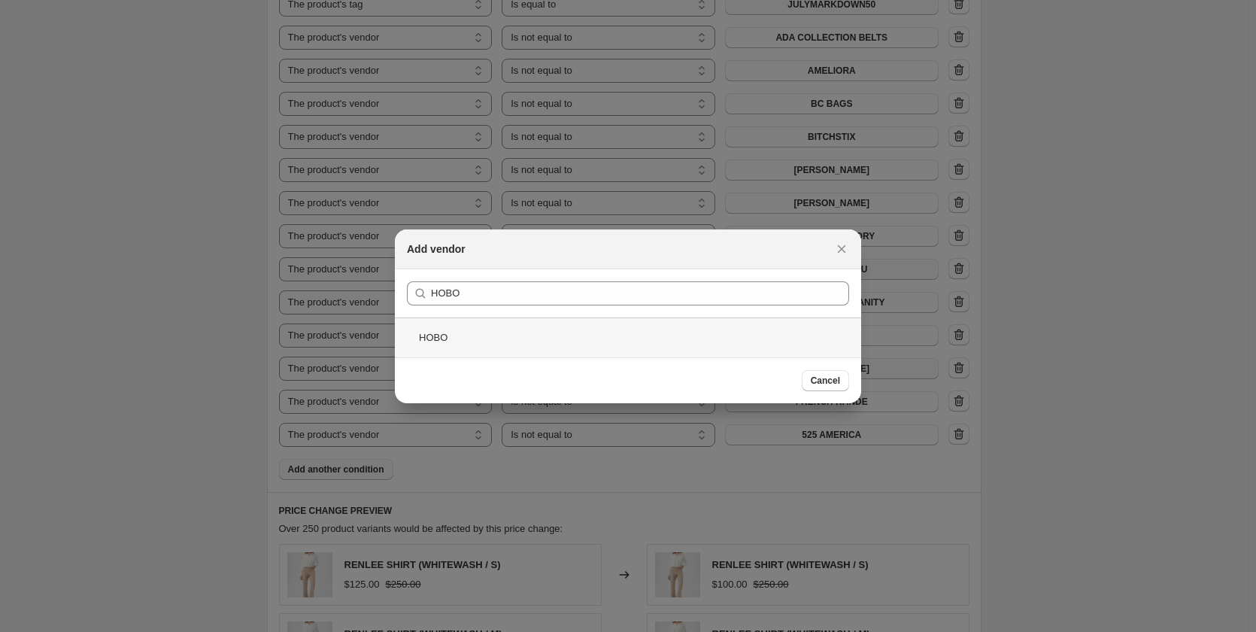
click at [443, 339] on div "HOBO" at bounding box center [628, 337] width 466 height 40
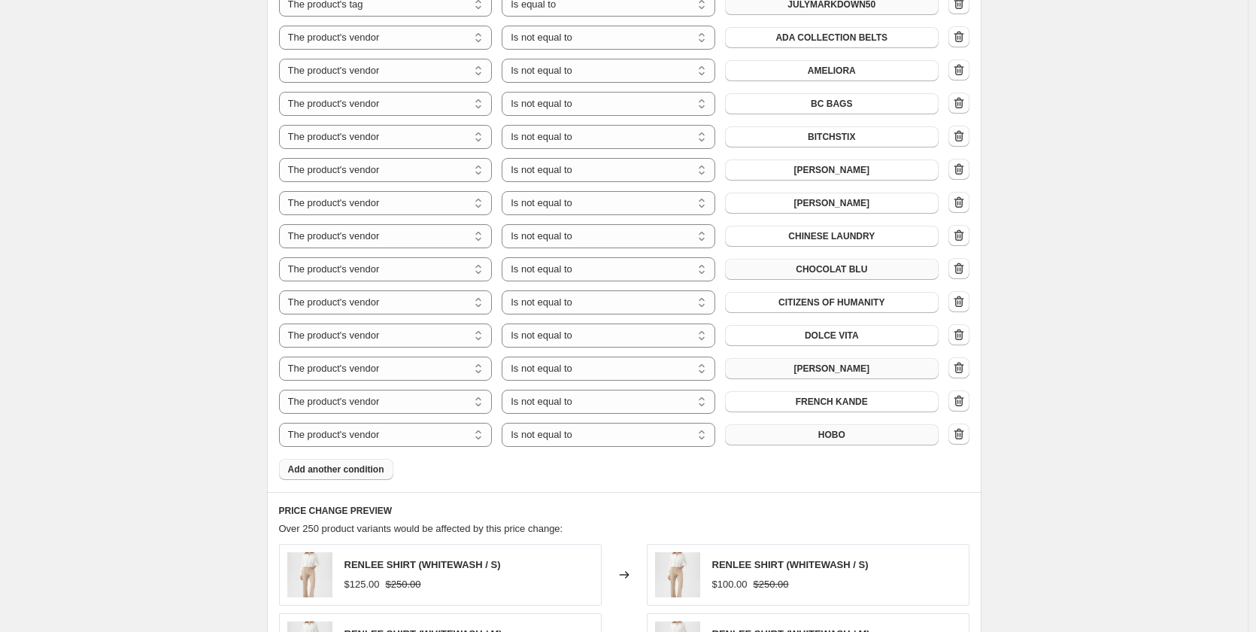
click at [817, 424] on button "HOBO" at bounding box center [832, 434] width 214 height 21
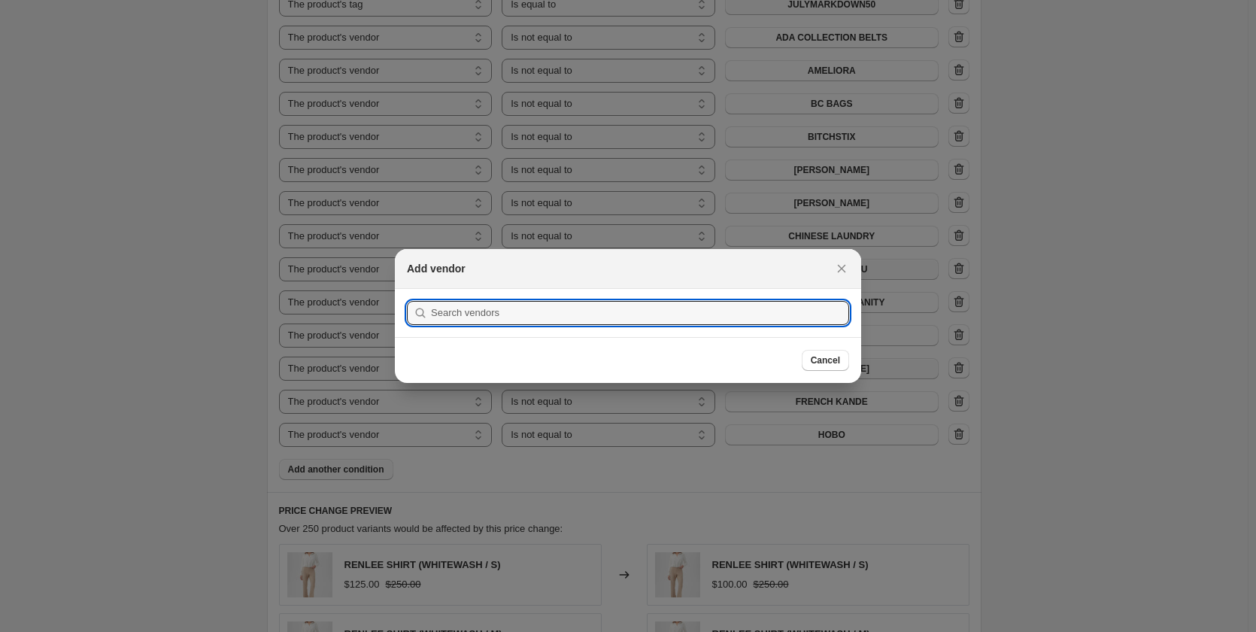
click at [435, 450] on div at bounding box center [628, 316] width 1256 height 632
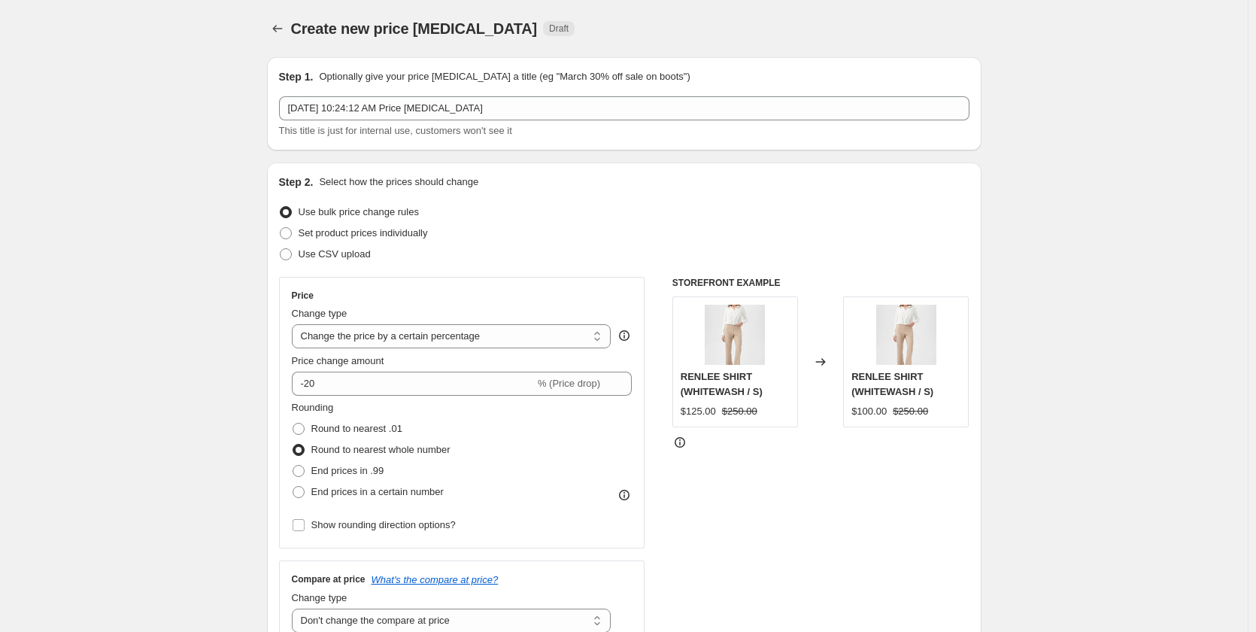
scroll to position [1045, 0]
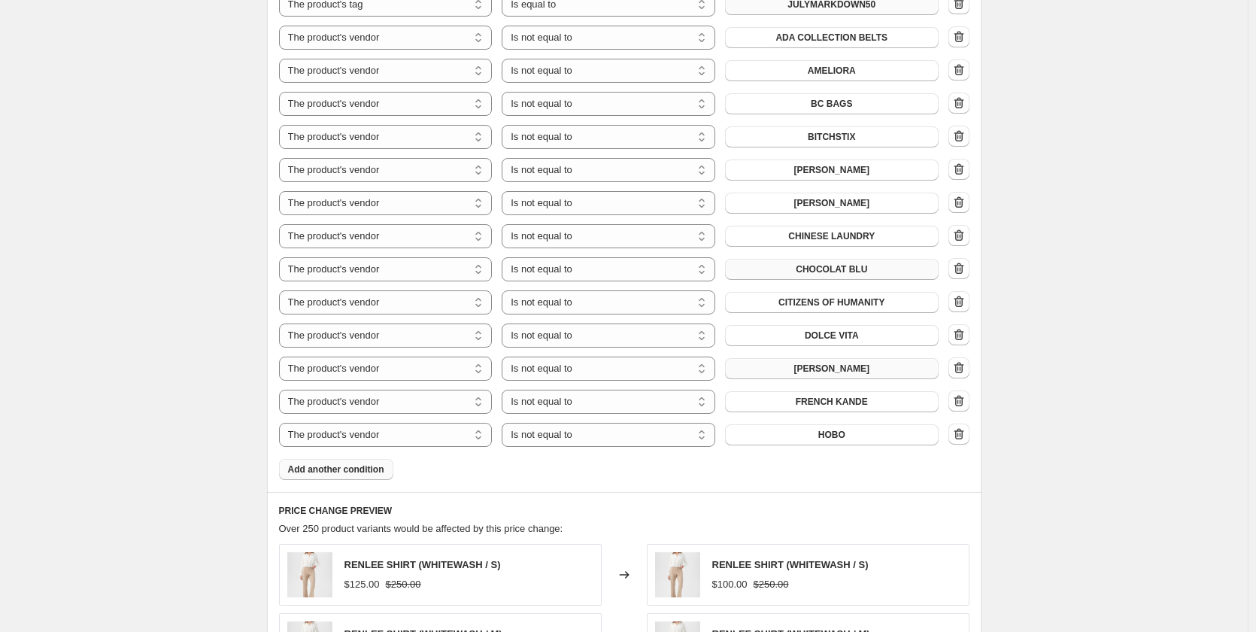
click at [338, 463] on span "Add another condition" at bounding box center [336, 469] width 96 height 12
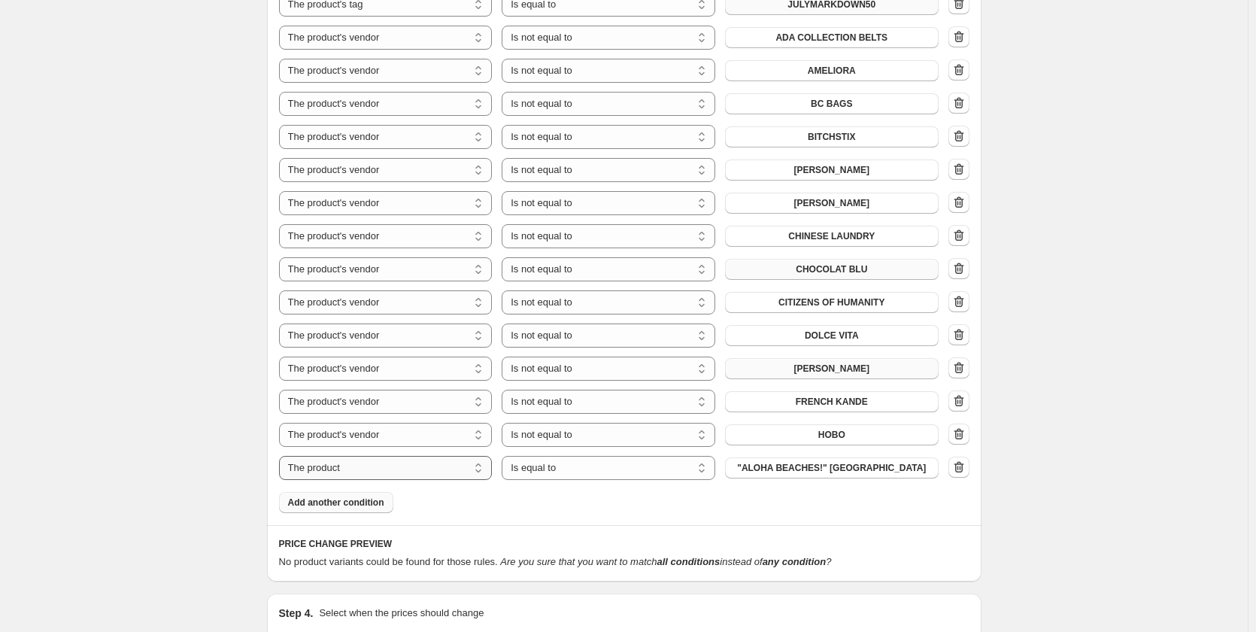
click at [332, 457] on select "The product The product's collection The product's tag The product's vendor The…" at bounding box center [386, 468] width 214 height 24
select select "vendor"
click at [593, 456] on select "Is equal to Is not equal to" at bounding box center [609, 468] width 214 height 24
select select "not_equal"
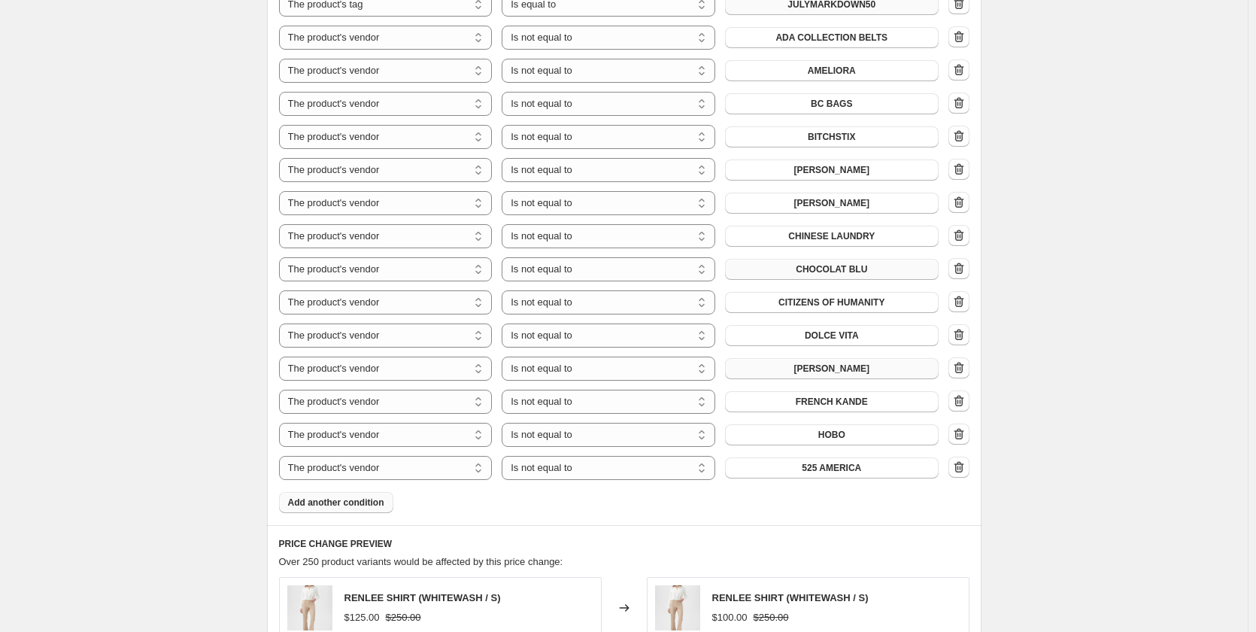
click at [833, 462] on span "525 AMERICA" at bounding box center [831, 468] width 59 height 12
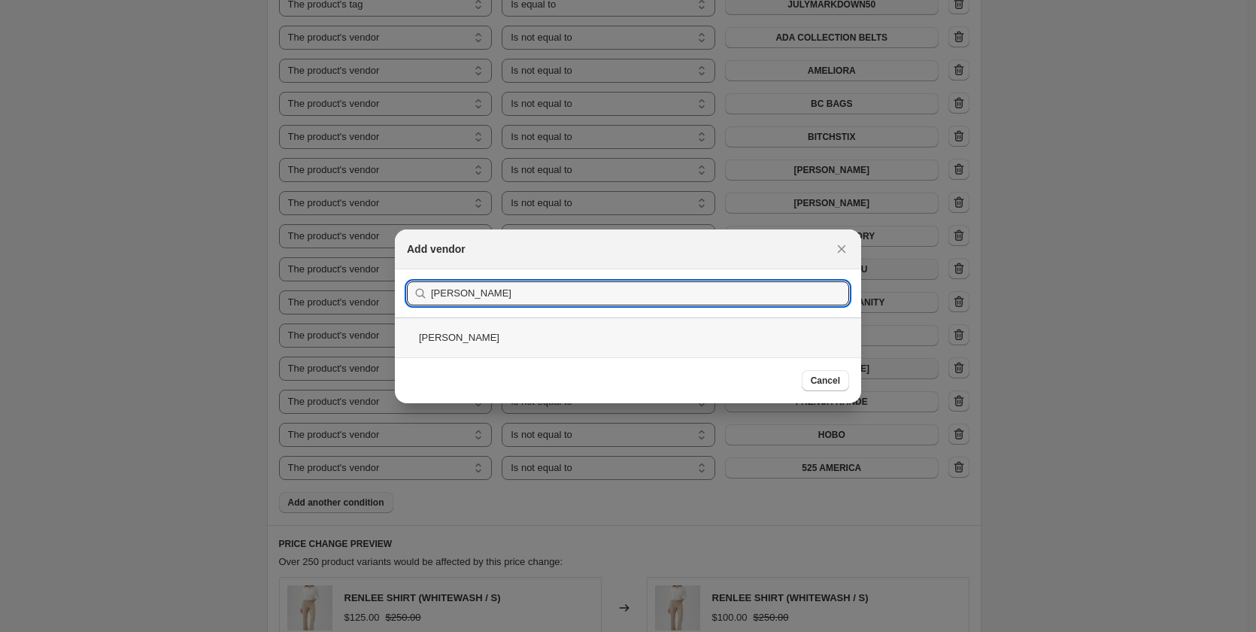
type input "JEFF"
click at [452, 340] on div "[PERSON_NAME]" at bounding box center [628, 337] width 466 height 40
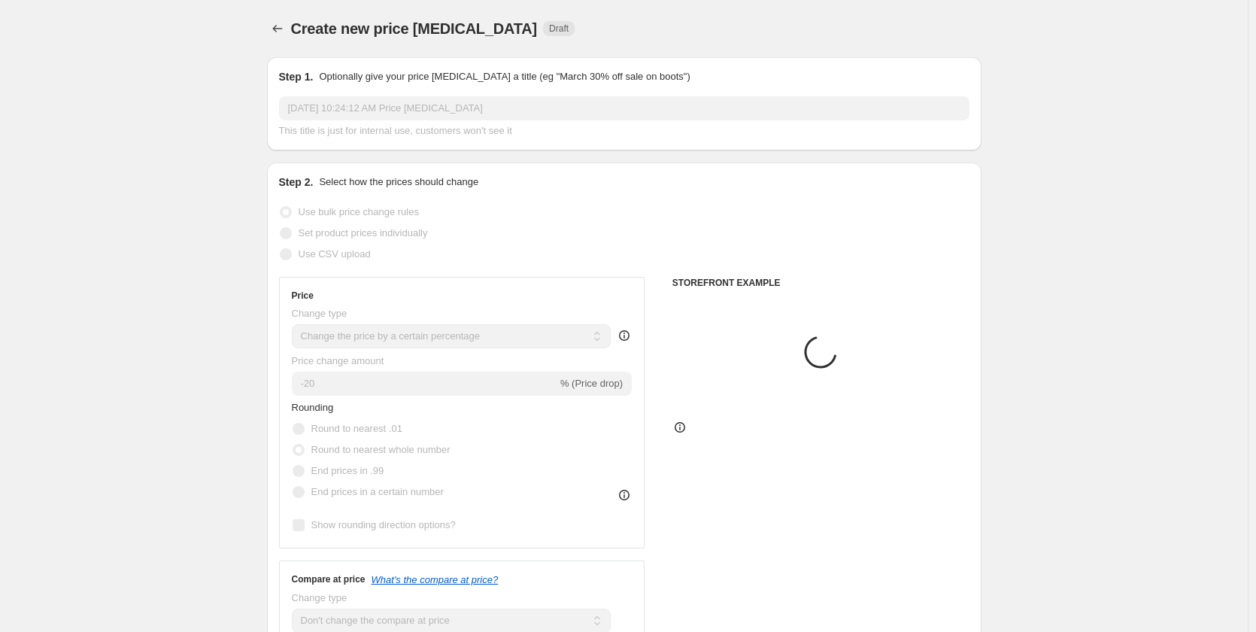
scroll to position [1045, 0]
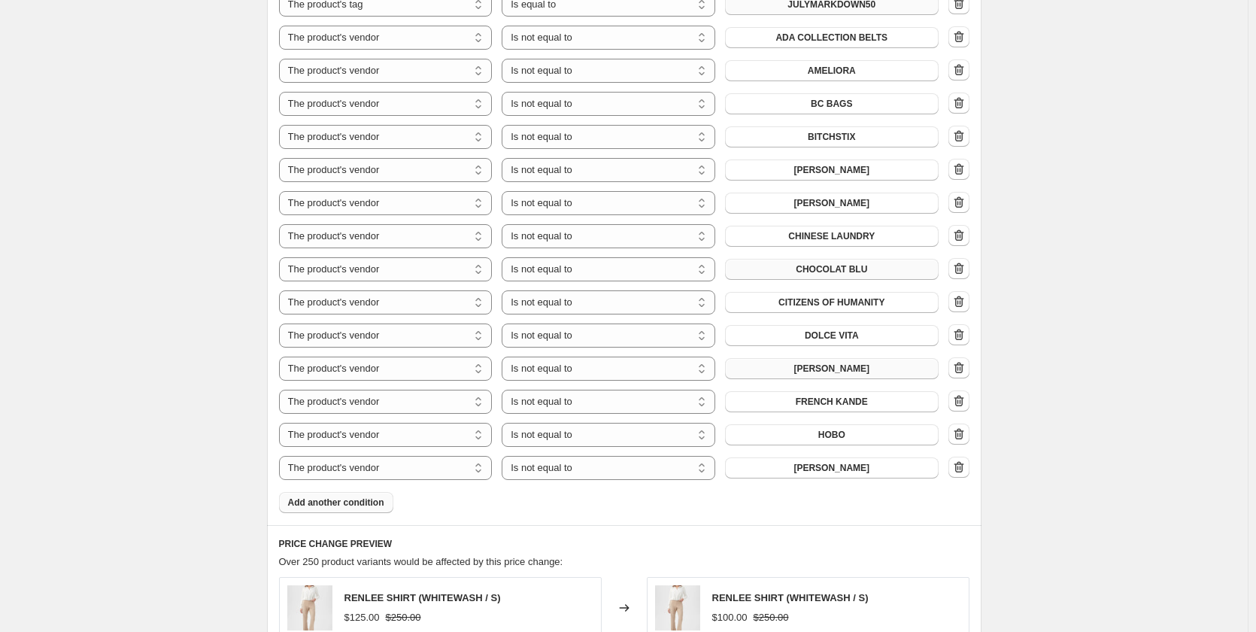
click at [354, 496] on span "Add another condition" at bounding box center [336, 502] width 96 height 12
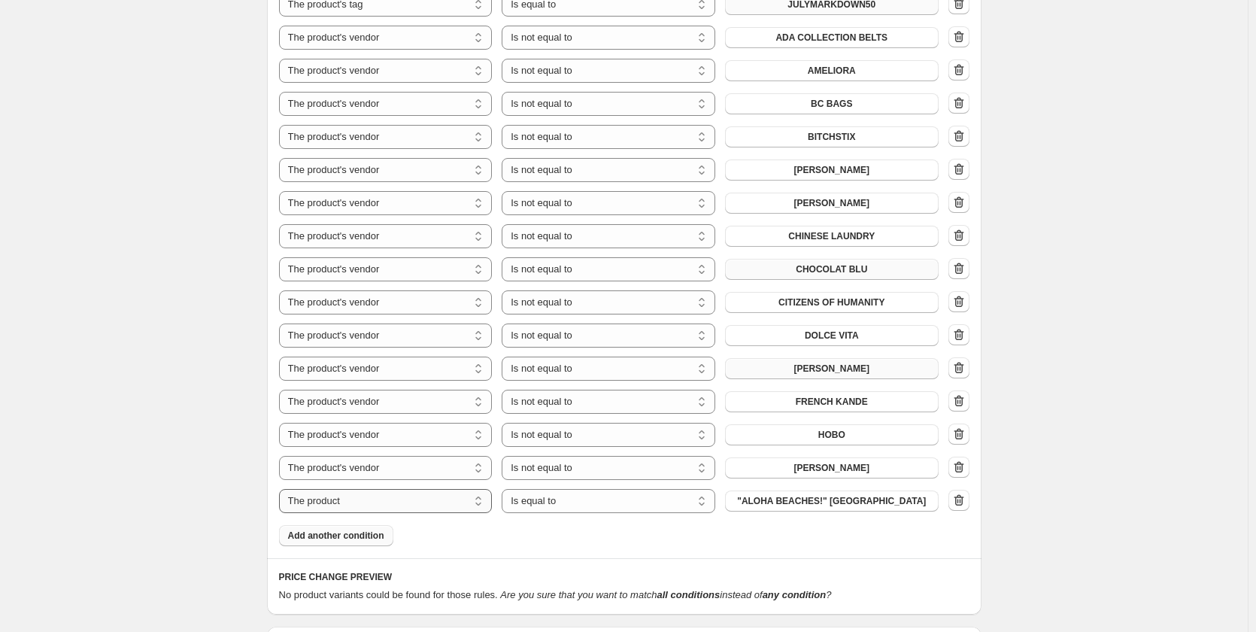
click at [348, 489] on select "The product The product's collection The product's tag The product's vendor The…" at bounding box center [386, 501] width 214 height 24
select select "vendor"
click at [572, 489] on select "Is equal to Is not equal to" at bounding box center [609, 501] width 214 height 24
select select "not_equal"
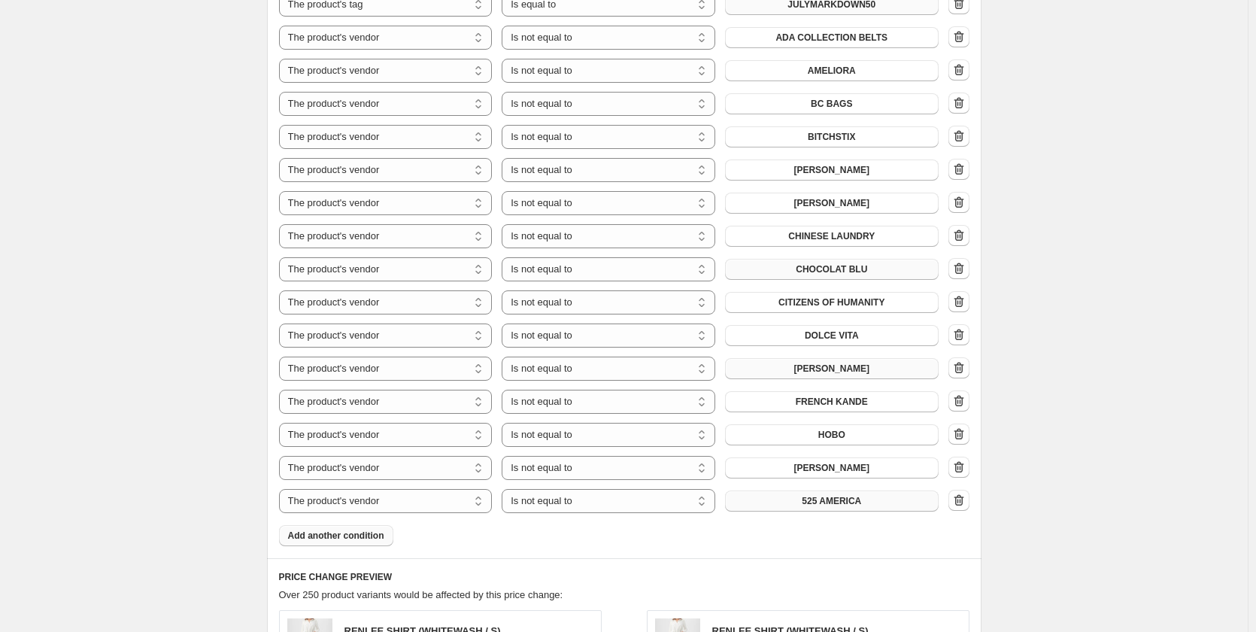
click at [790, 490] on button "525 AMERICA" at bounding box center [832, 500] width 214 height 21
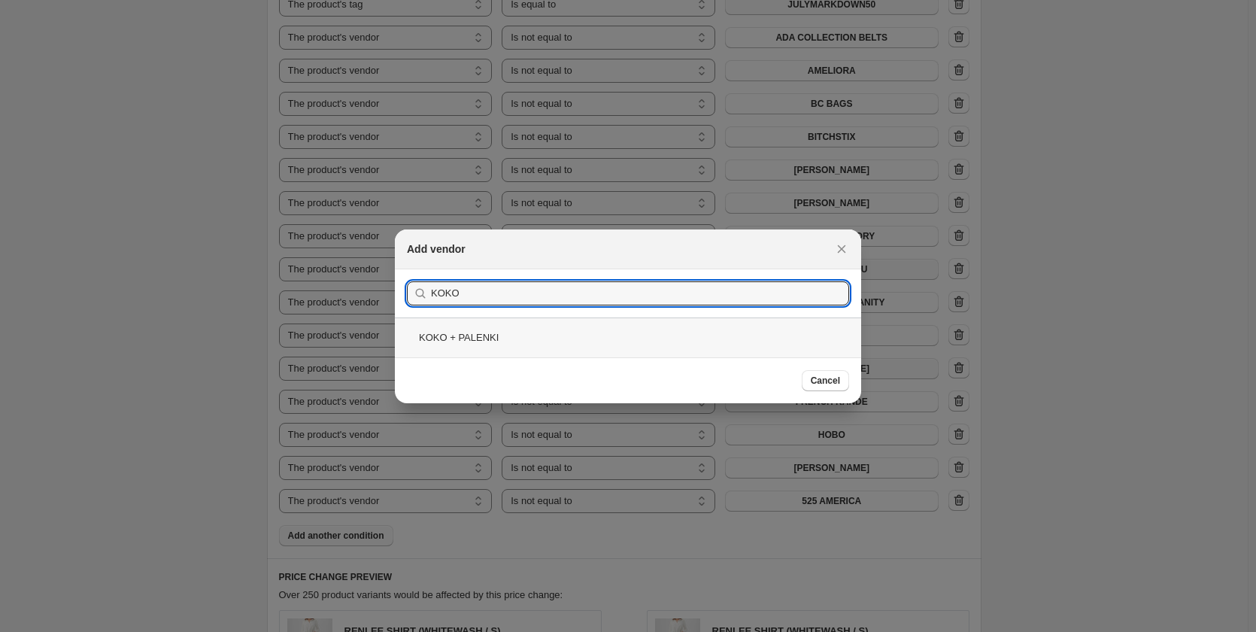
type input "KOKO"
click at [469, 337] on div "KOKO + PALENKI" at bounding box center [628, 337] width 466 height 40
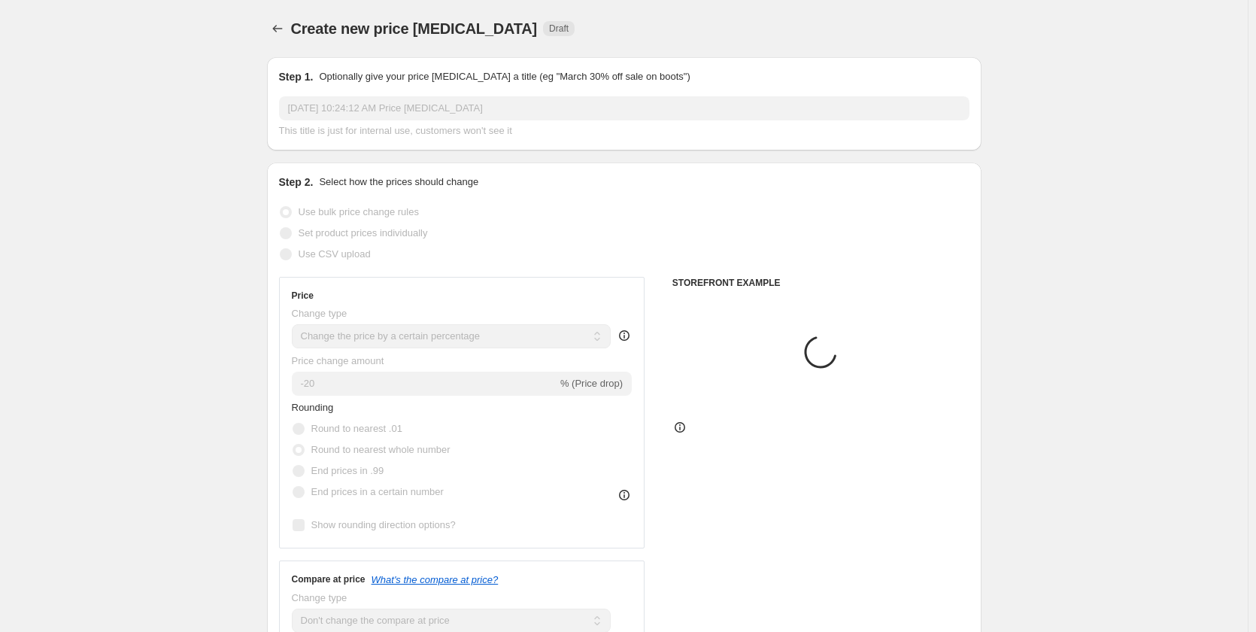
scroll to position [1045, 0]
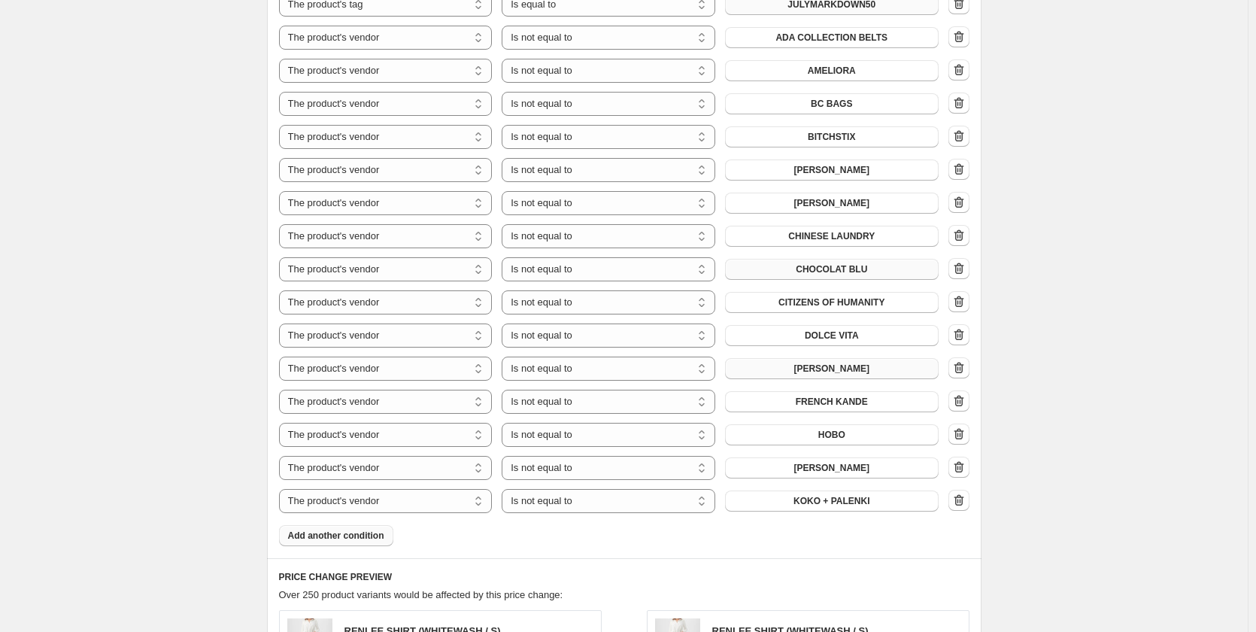
click at [365, 529] on span "Add another condition" at bounding box center [336, 535] width 96 height 12
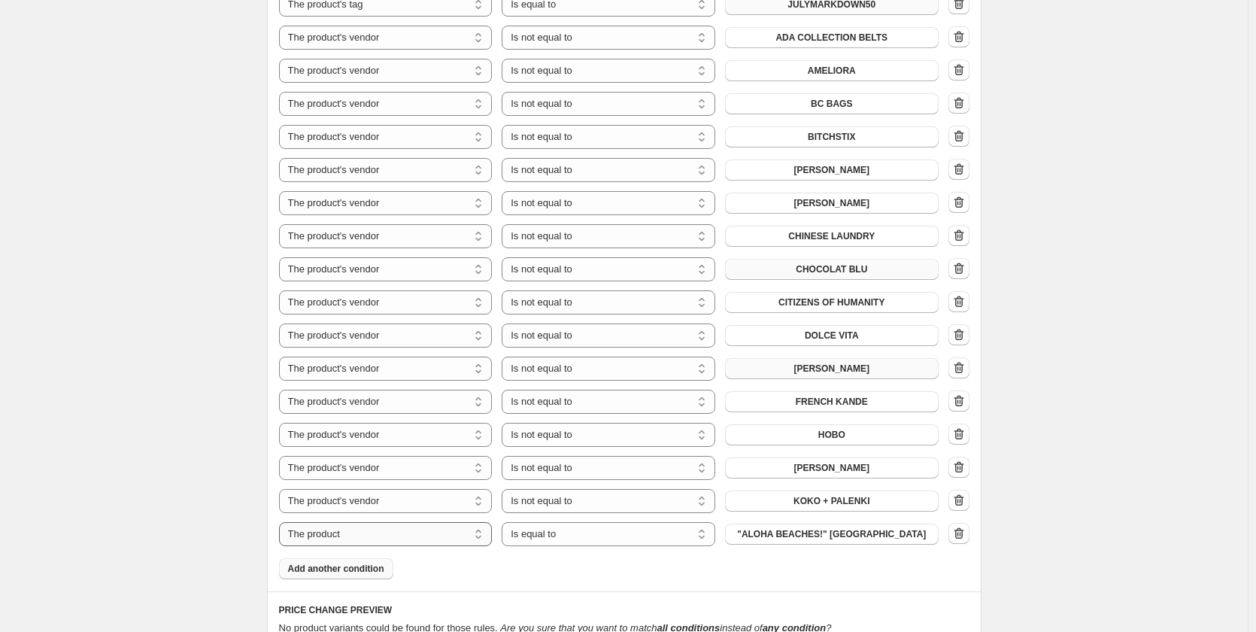
click at [360, 522] on select "The product The product's collection The product's tag The product's vendor The…" at bounding box center [386, 534] width 214 height 24
select select "vendor"
click at [536, 522] on select "Is equal to Is not equal to" at bounding box center [609, 534] width 214 height 24
select select "not_equal"
click at [836, 528] on span "525 AMERICA" at bounding box center [831, 534] width 59 height 12
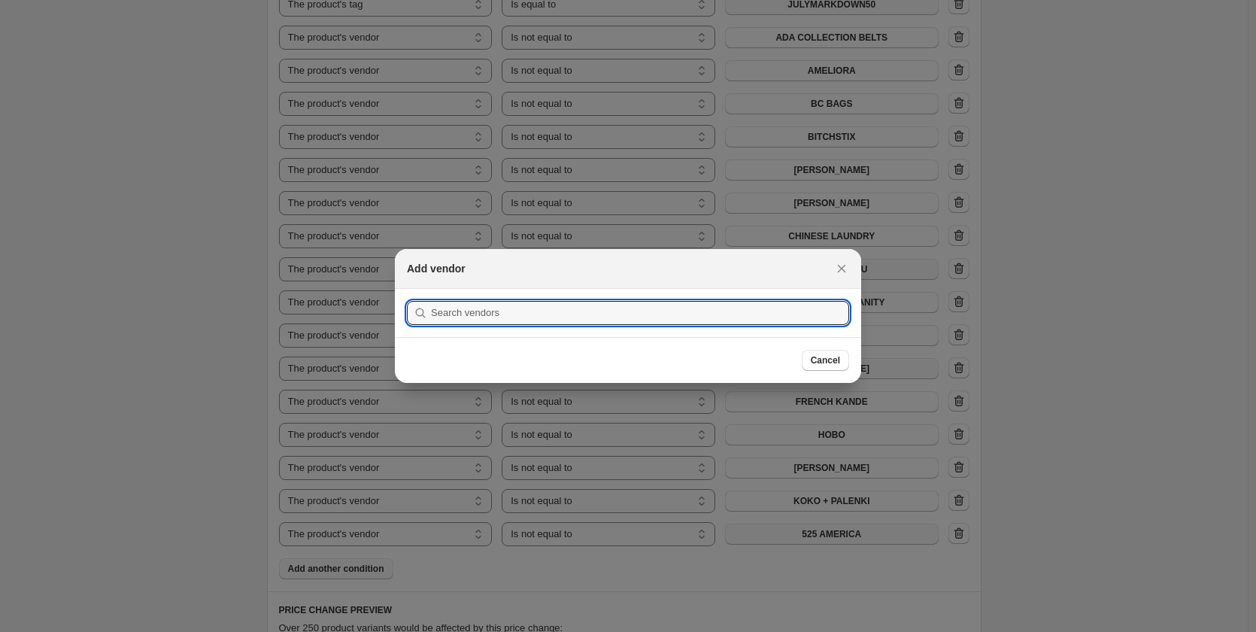
scroll to position [0, 0]
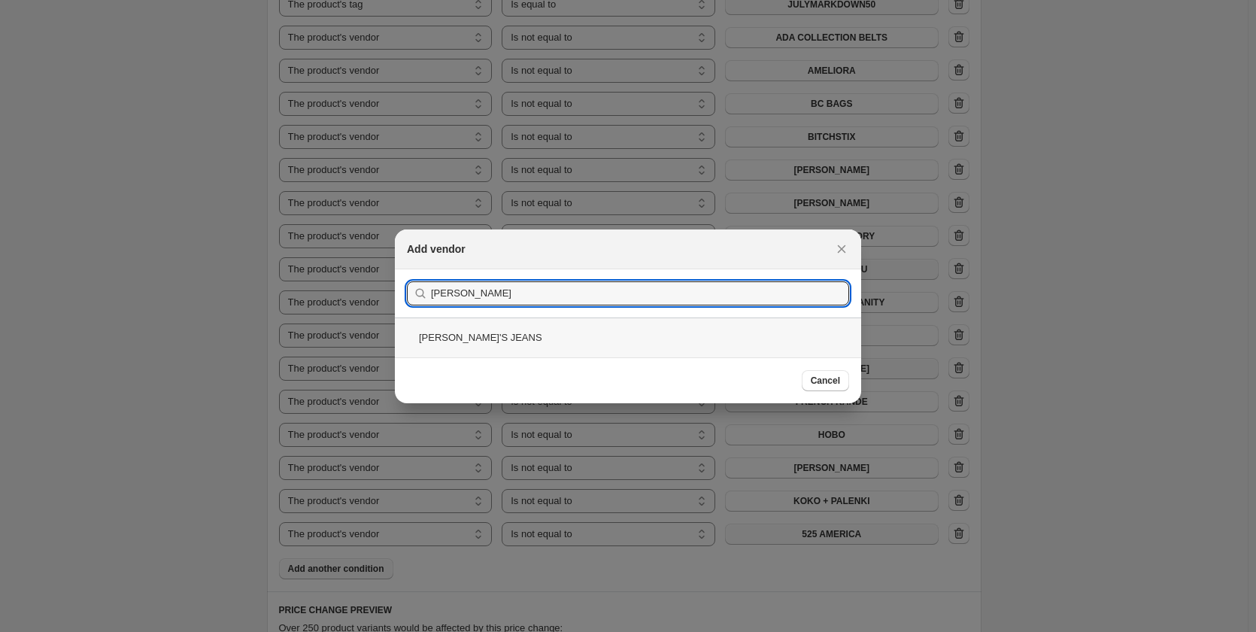
type input "JOE"
click at [450, 328] on div "[PERSON_NAME]'S JEANS" at bounding box center [628, 337] width 466 height 40
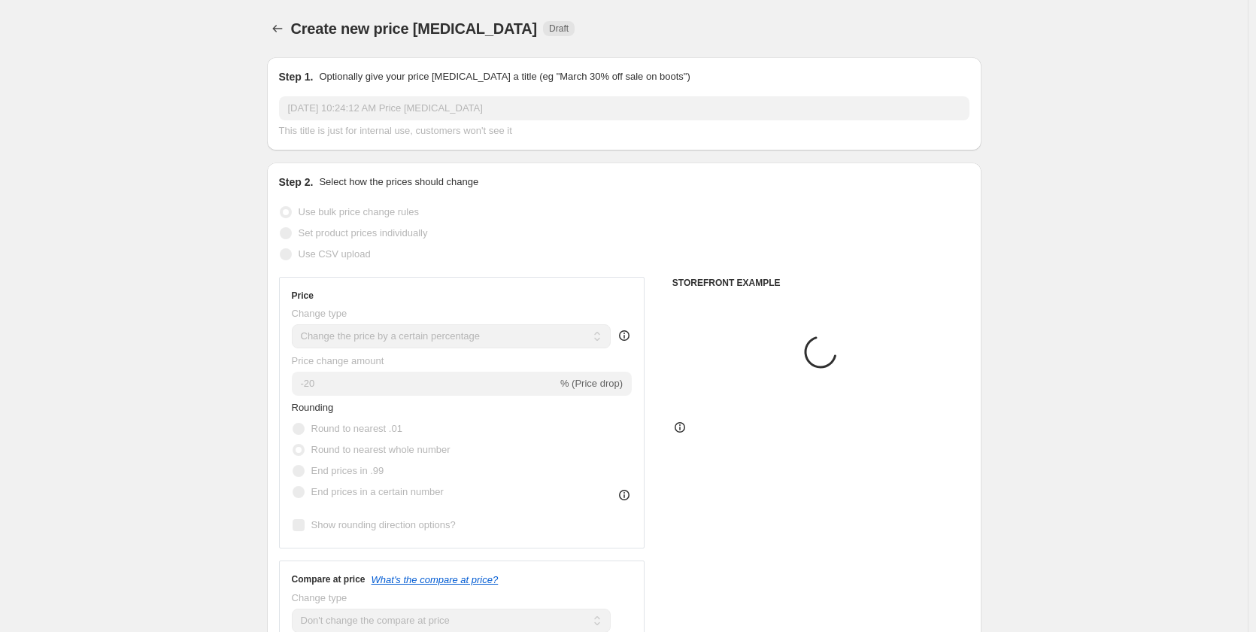
scroll to position [1045, 0]
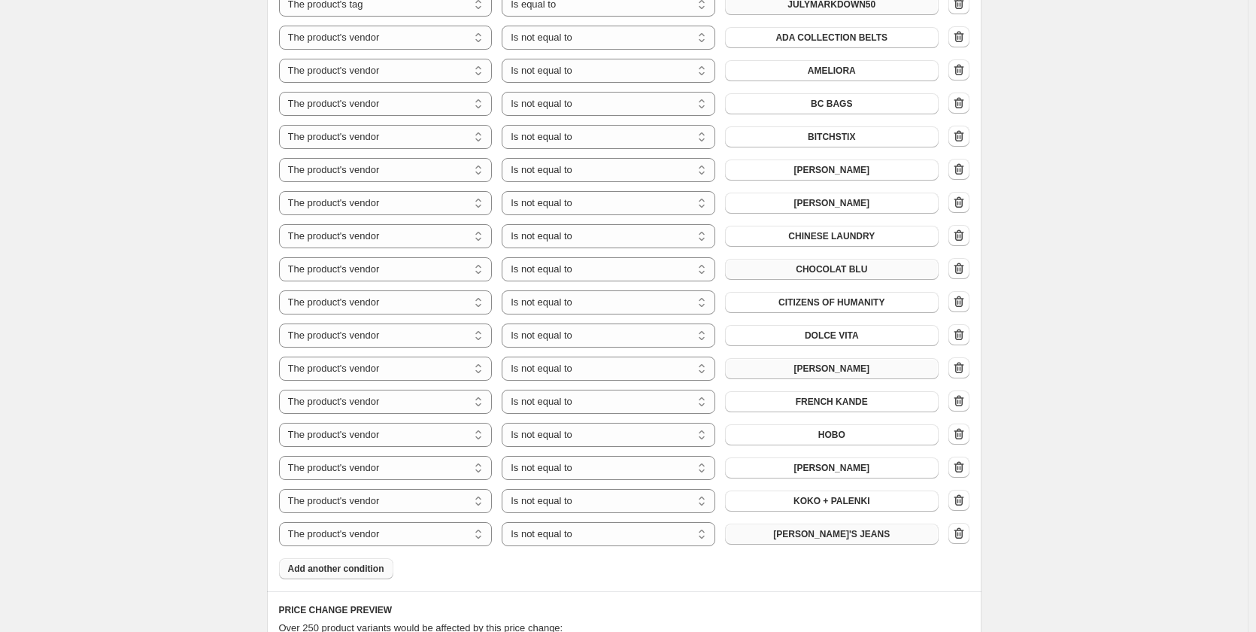
click at [362, 563] on span "Add another condition" at bounding box center [336, 569] width 96 height 12
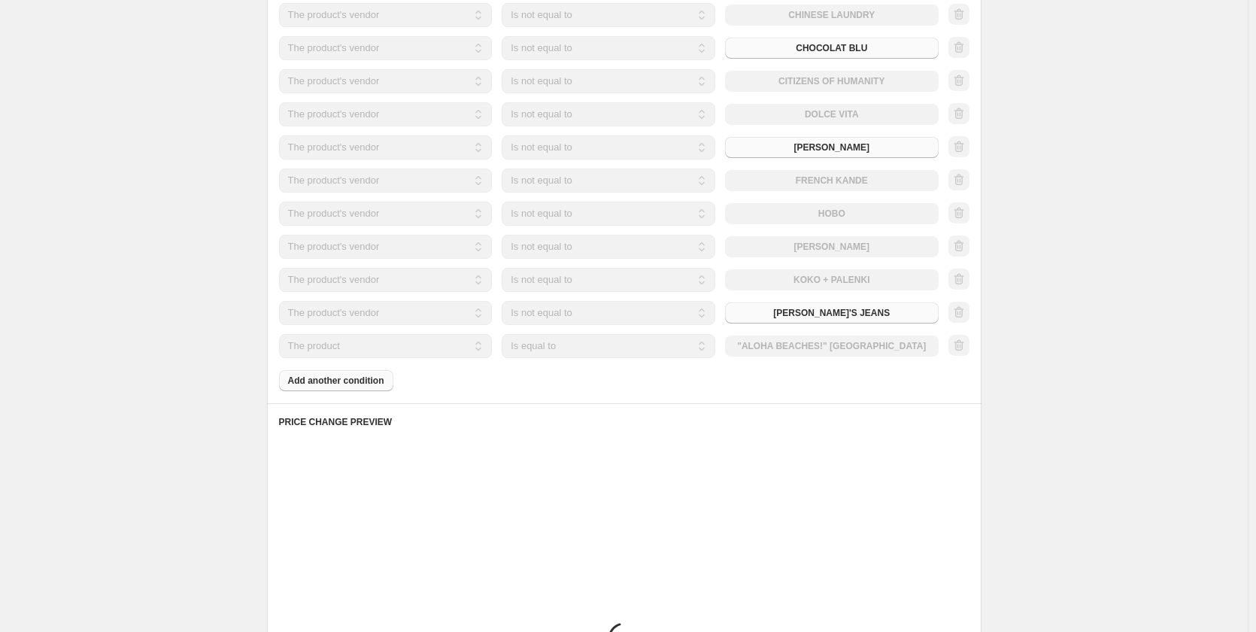
scroll to position [1270, 0]
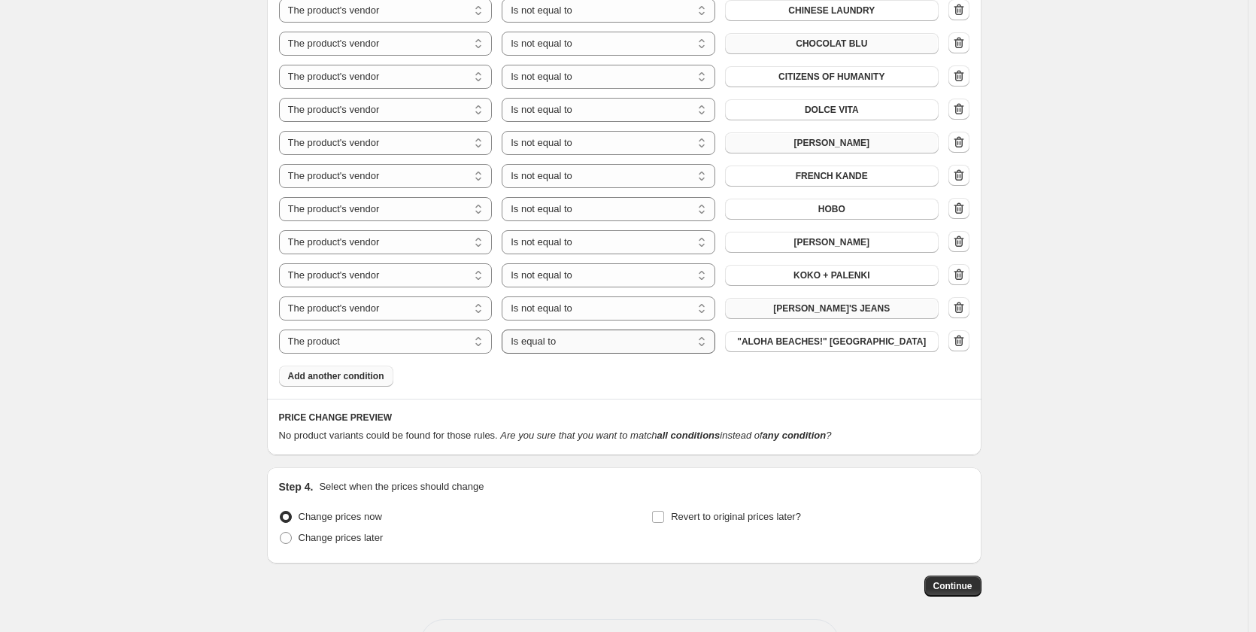
drag, startPoint x: 547, startPoint y: 322, endPoint x: 548, endPoint y: 335, distance: 13.6
click at [547, 329] on select "Is equal to Is not equal to" at bounding box center [609, 341] width 214 height 24
select select "not_equal"
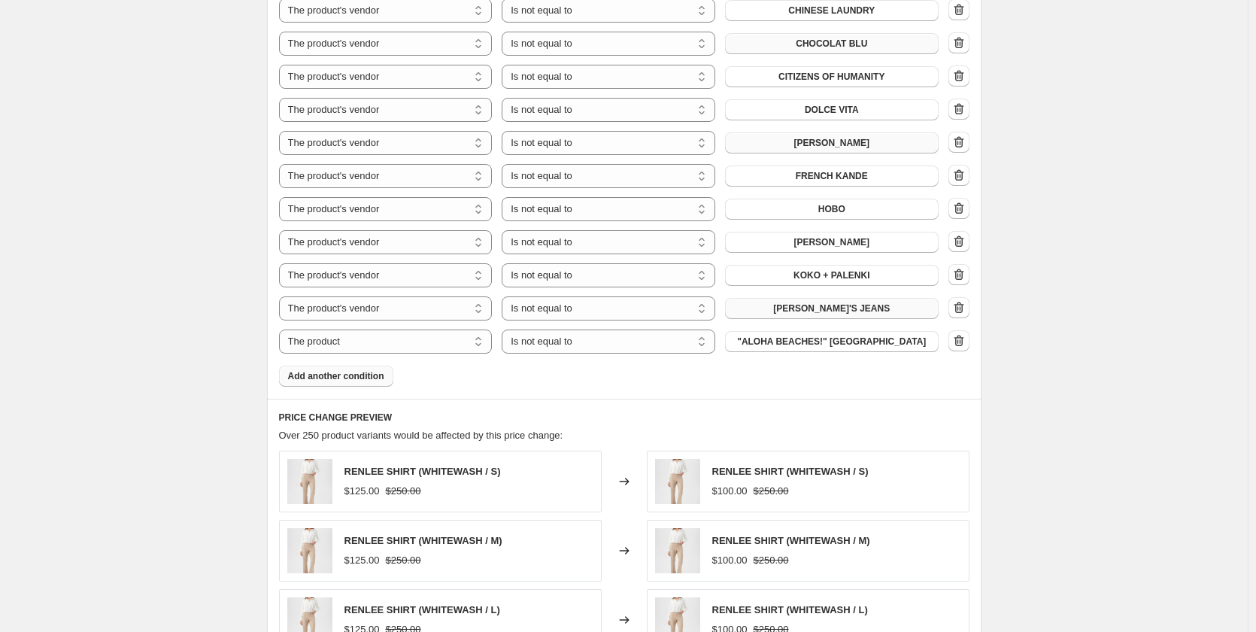
click at [847, 335] on span ""ALOHA BEACHES!" KEYCHAIN" at bounding box center [831, 341] width 189 height 12
click at [457, 329] on select "The product The product's collection The product's tag The product's vendor The…" at bounding box center [386, 341] width 214 height 24
select select "vendor"
click at [826, 335] on span "525 AMERICA" at bounding box center [831, 341] width 59 height 12
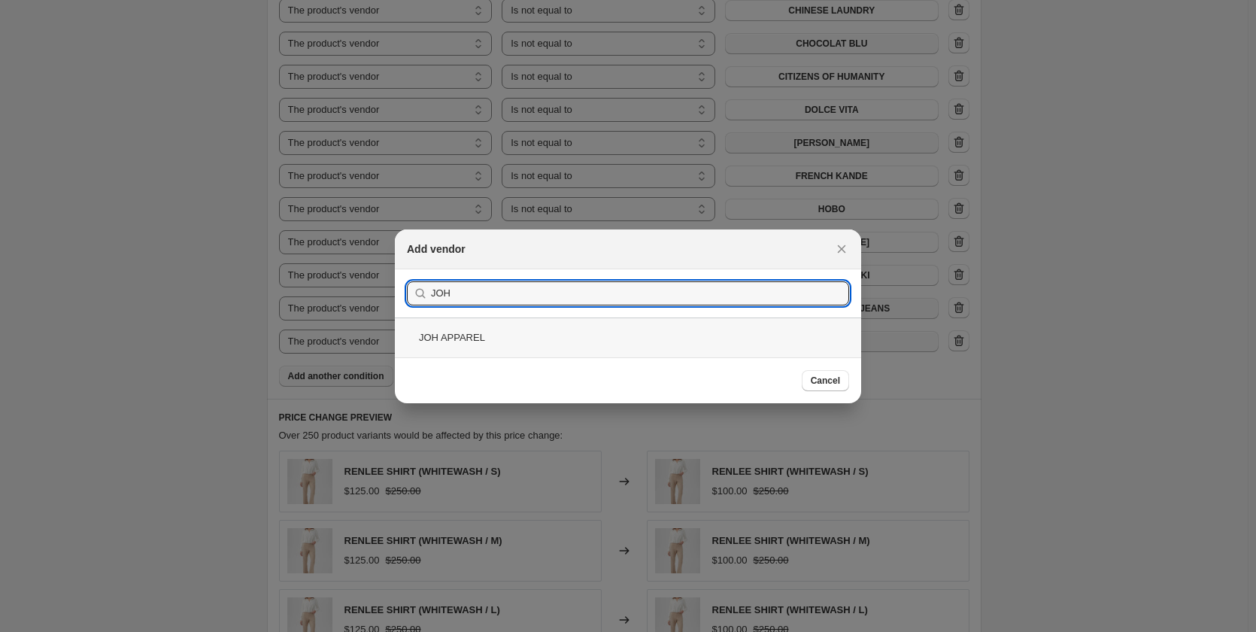
type input "JOH"
click at [429, 334] on div "JOH APPAREL" at bounding box center [628, 337] width 466 height 40
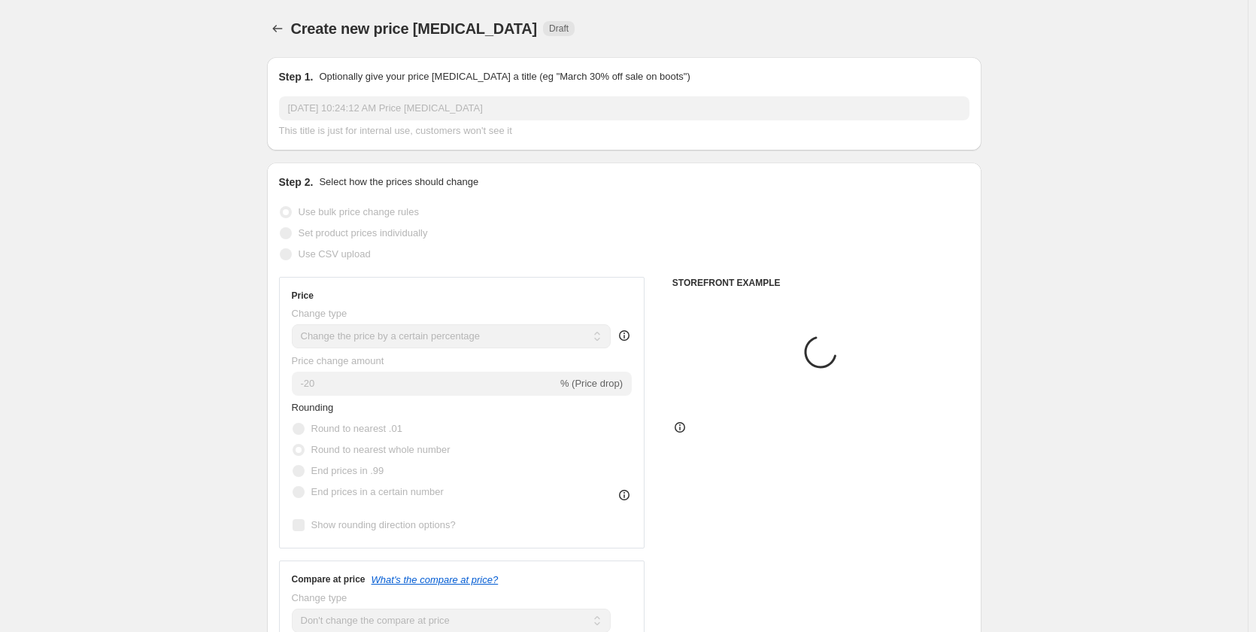
scroll to position [1270, 0]
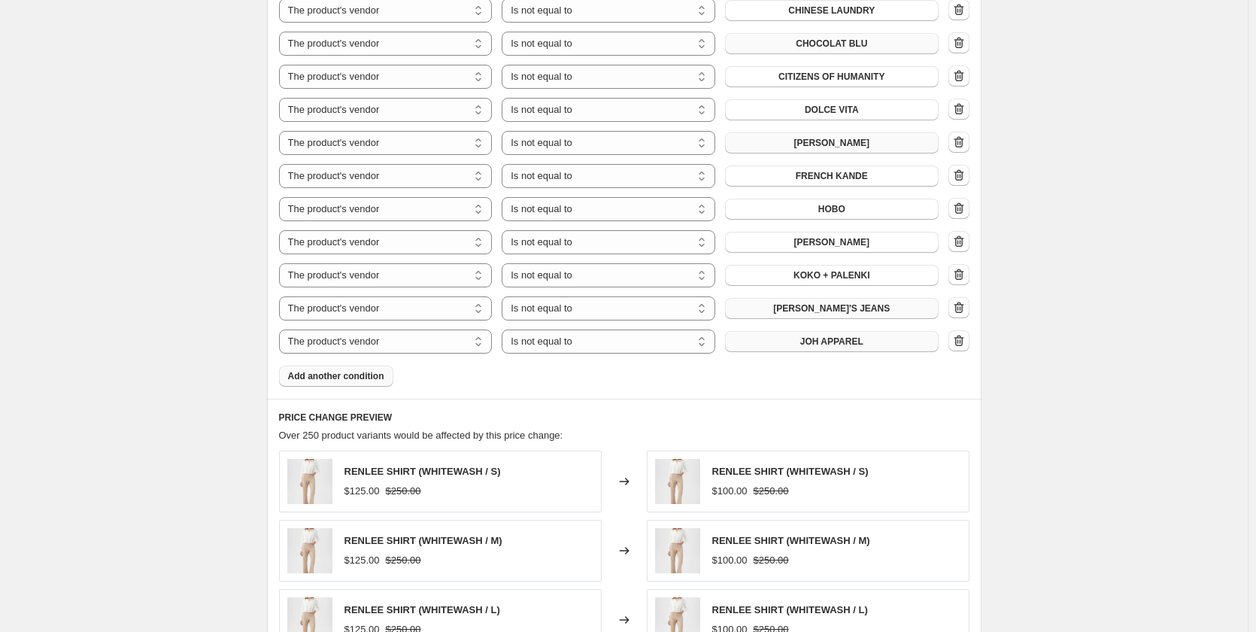
click at [349, 370] on span "Add another condition" at bounding box center [336, 376] width 96 height 12
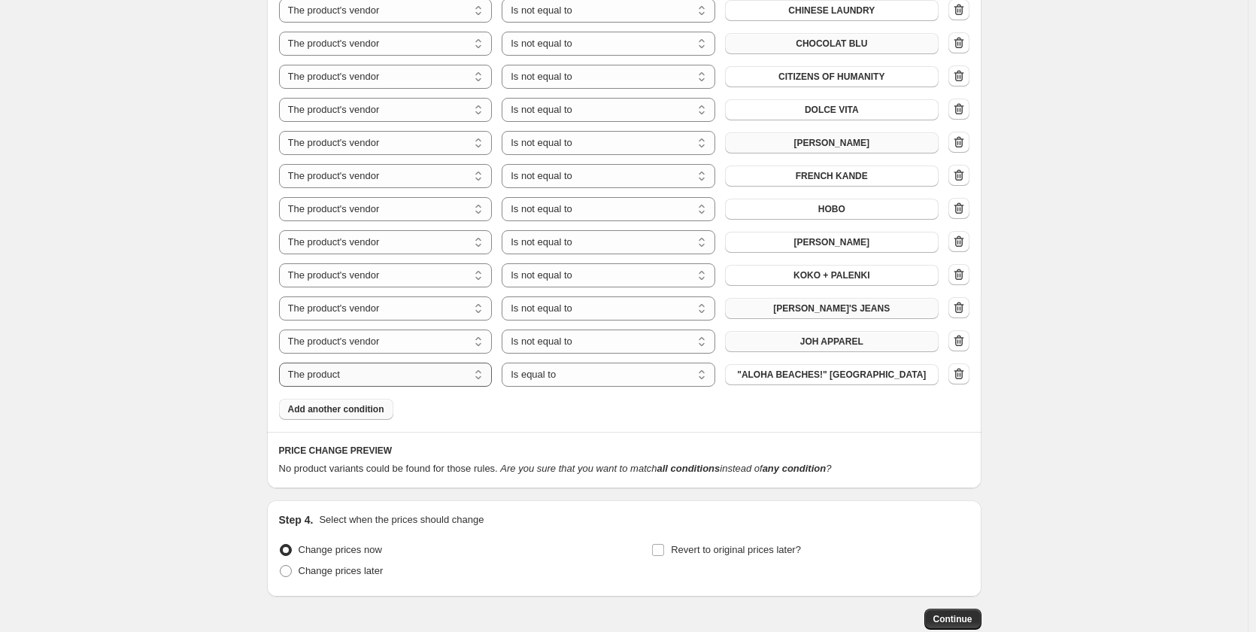
click at [347, 362] on select "The product The product's collection The product's tag The product's vendor The…" at bounding box center [386, 374] width 214 height 24
select select "vendor"
click at [596, 362] on select "Is equal to Is not equal to" at bounding box center [609, 374] width 214 height 24
select select "not_equal"
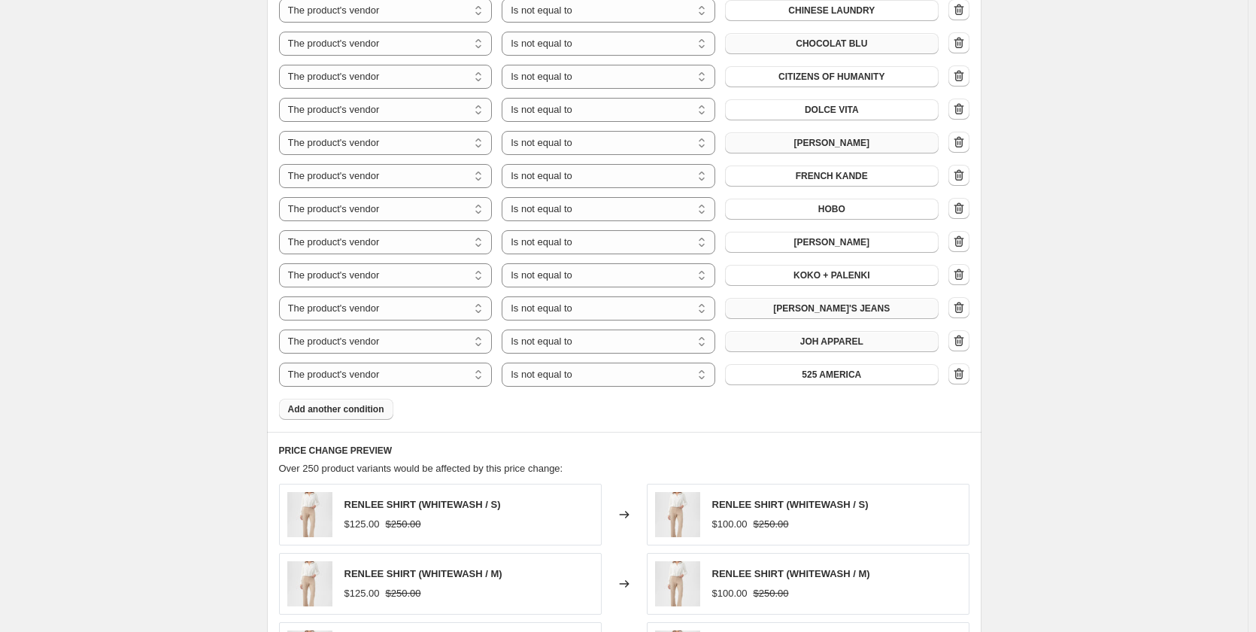
click at [800, 364] on button "525 AMERICA" at bounding box center [832, 374] width 214 height 21
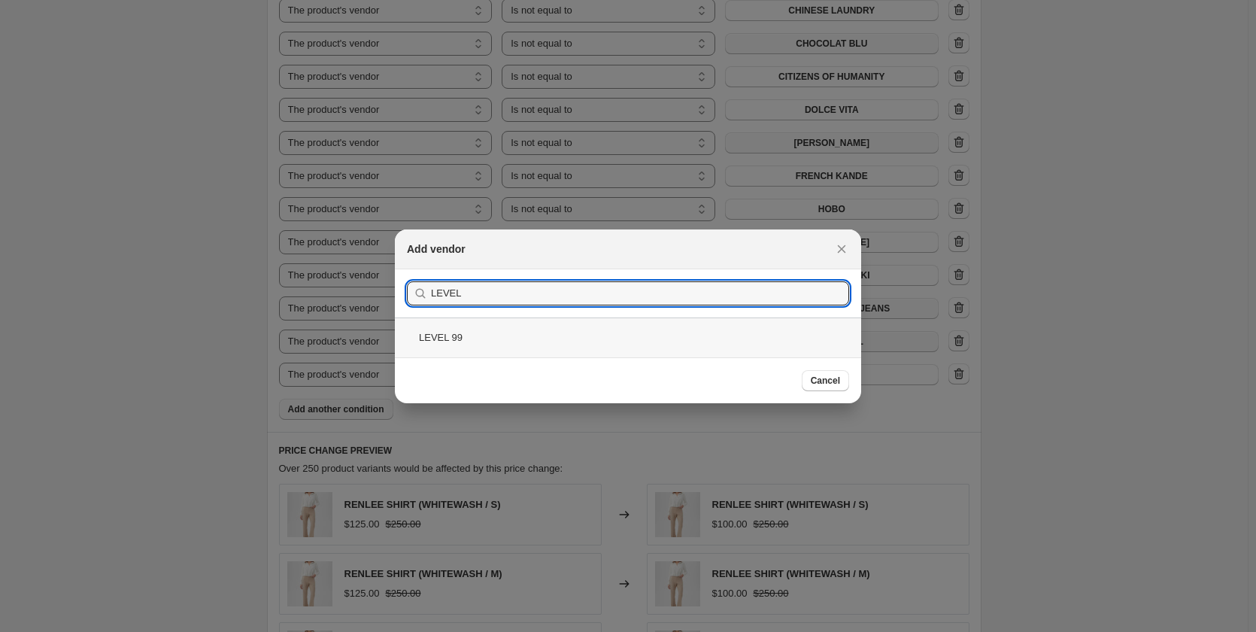
type input "LEVEL"
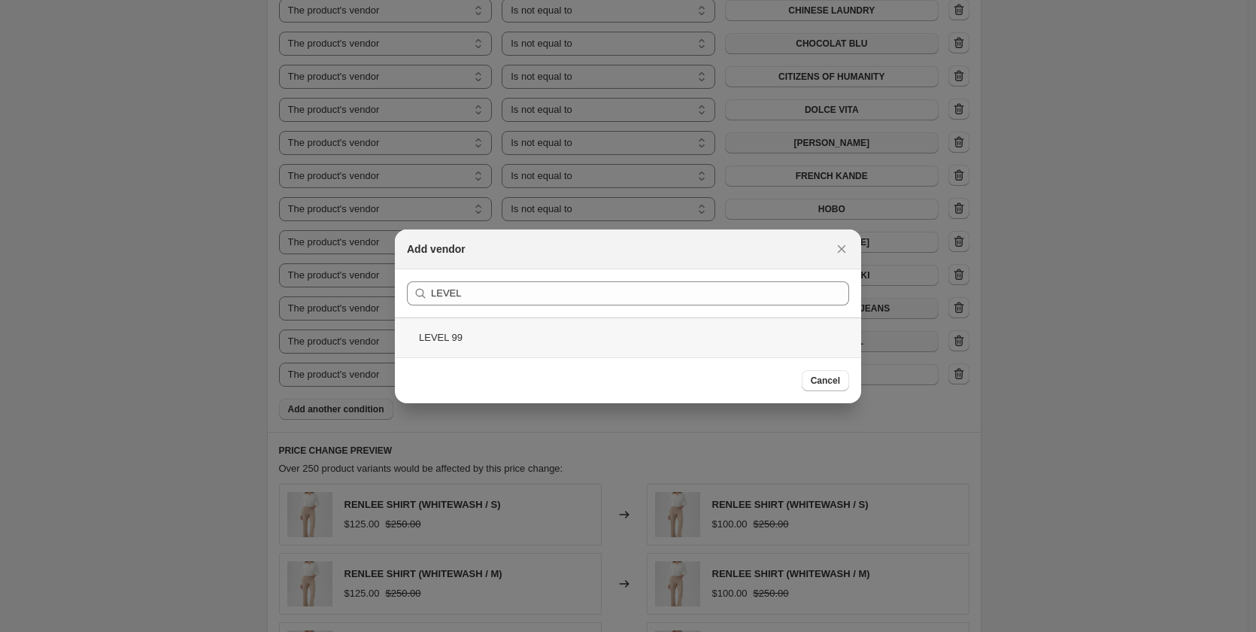
click at [441, 331] on div "LEVEL 99" at bounding box center [628, 337] width 466 height 40
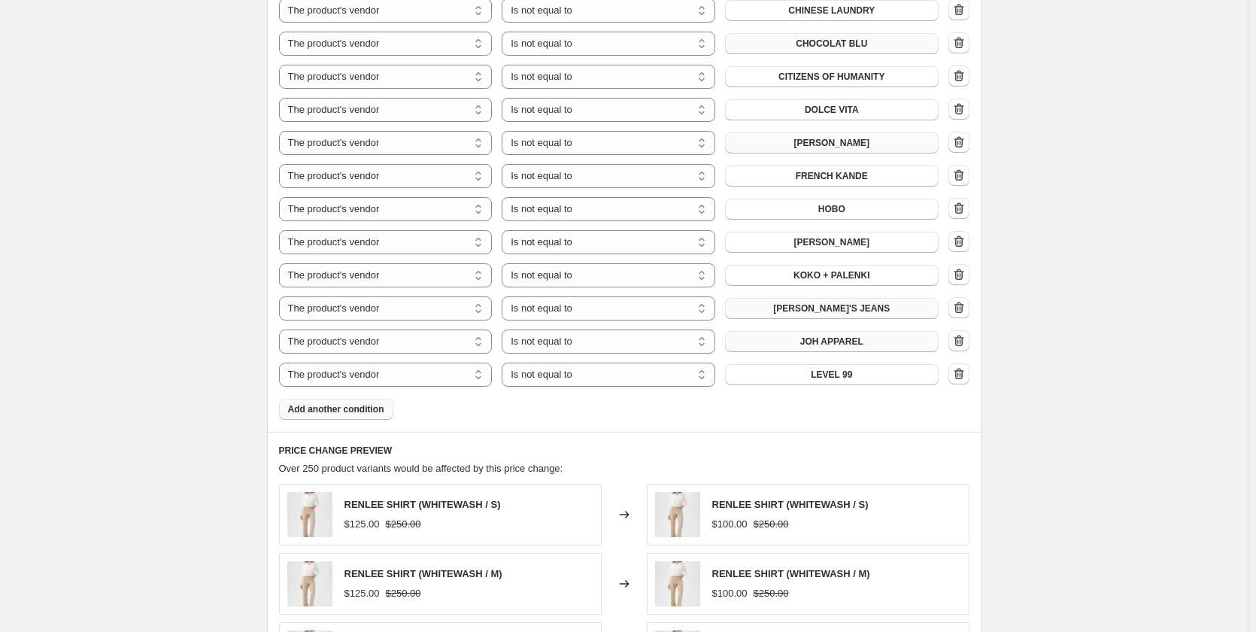
click at [346, 403] on span "Add another condition" at bounding box center [336, 409] width 96 height 12
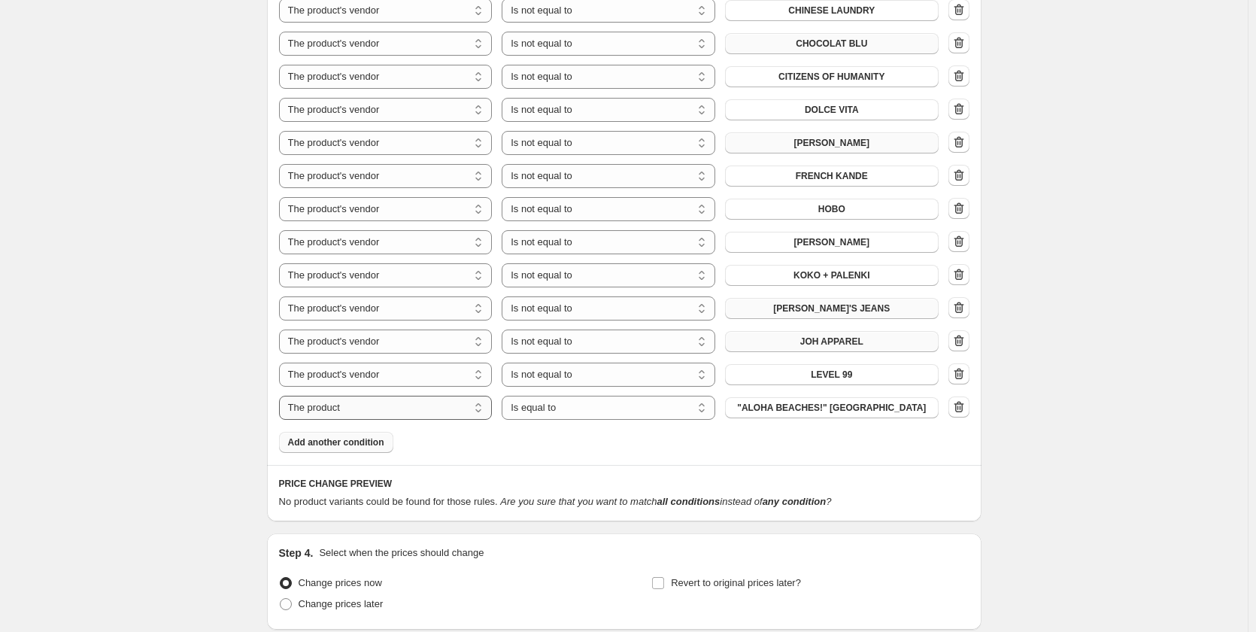
click at [365, 396] on select "The product The product's collection The product's tag The product's vendor The…" at bounding box center [386, 408] width 214 height 24
select select "vendor"
click at [567, 396] on select "Is equal to Is not equal to" at bounding box center [609, 408] width 214 height 24
select select "not_equal"
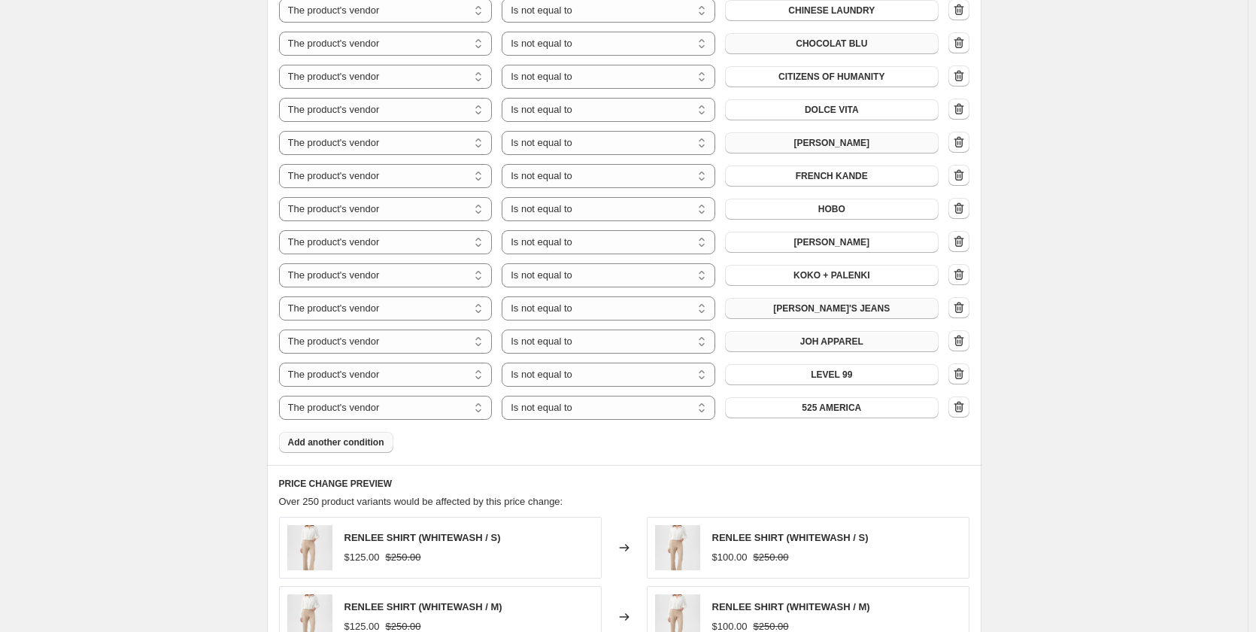
click at [815, 402] on span "525 AMERICA" at bounding box center [831, 408] width 59 height 12
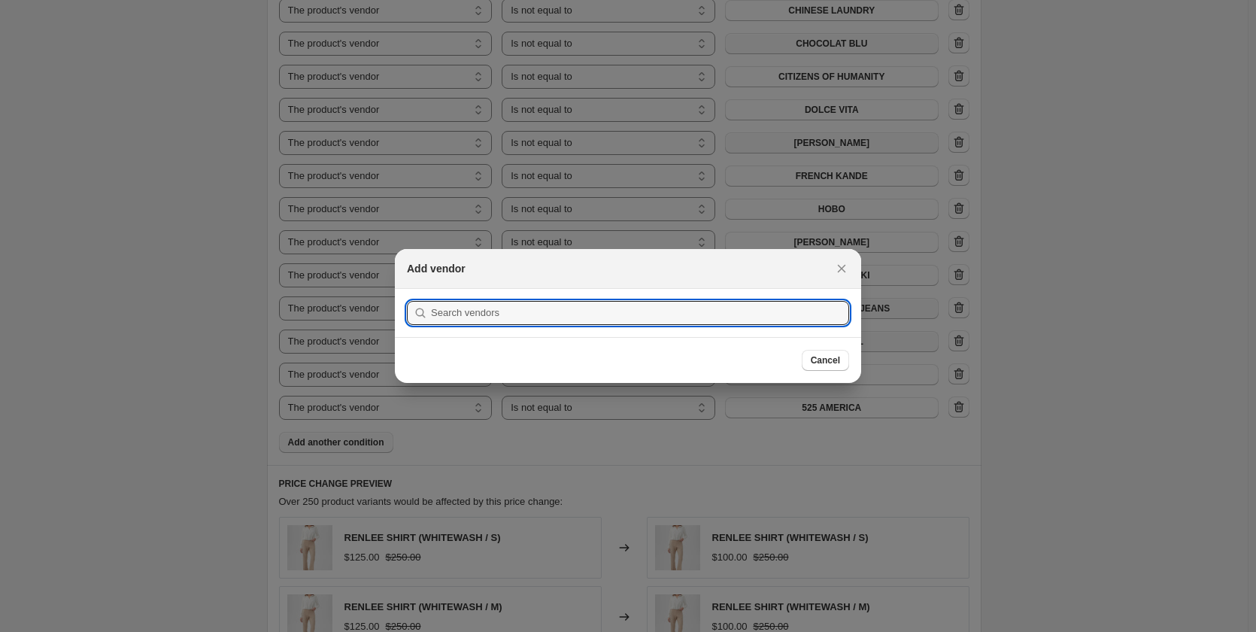
scroll to position [0, 0]
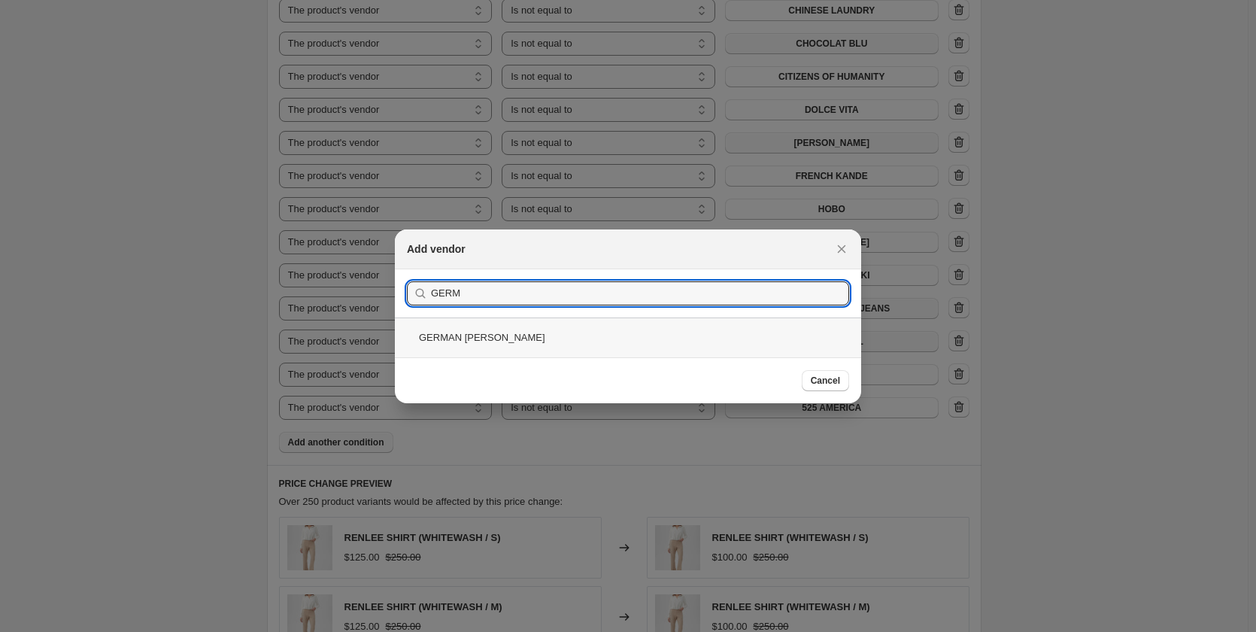
type input "GERM"
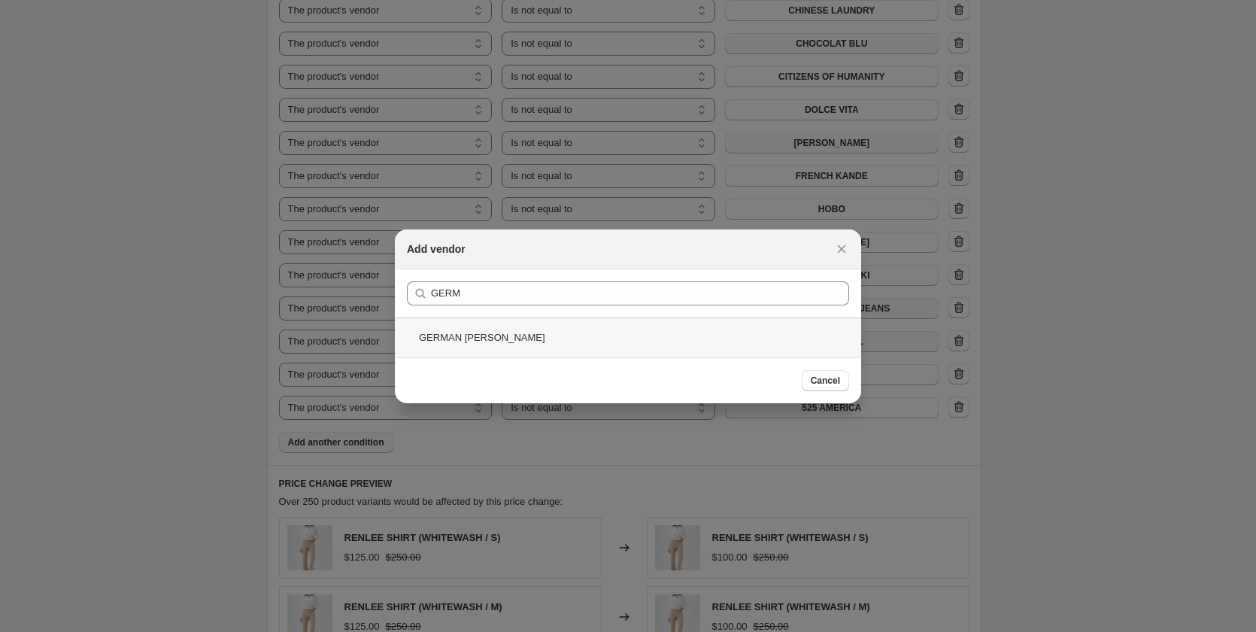
click at [489, 331] on div "GERMAN [PERSON_NAME]" at bounding box center [628, 337] width 466 height 40
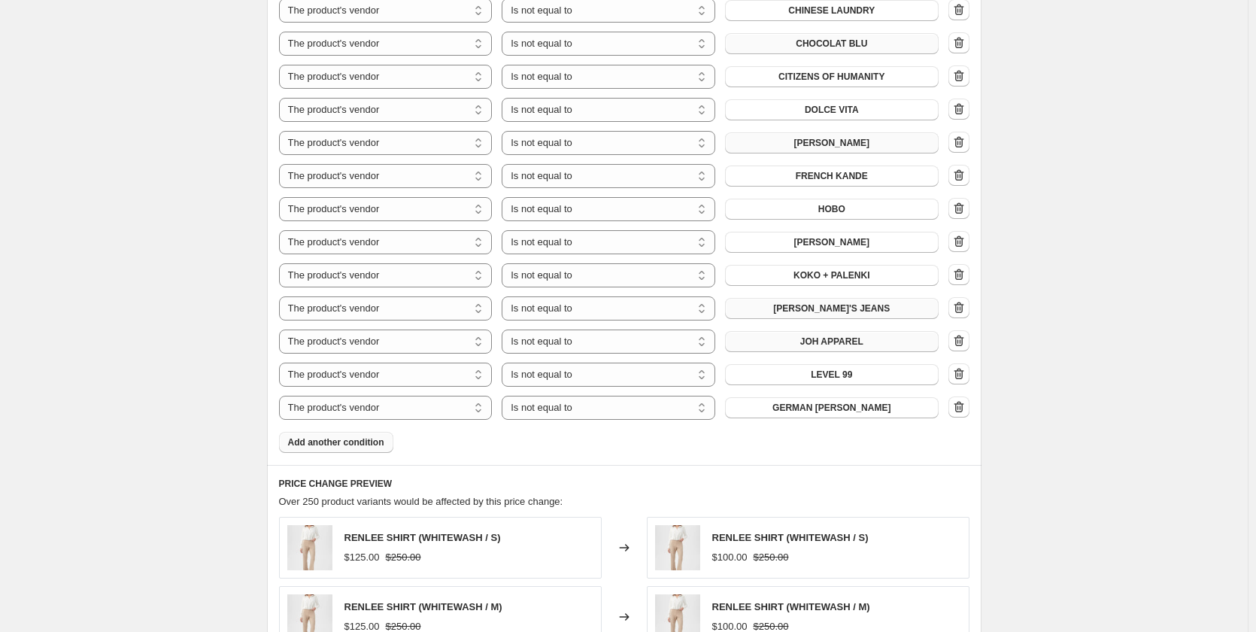
click at [324, 436] on span "Add another condition" at bounding box center [336, 442] width 96 height 12
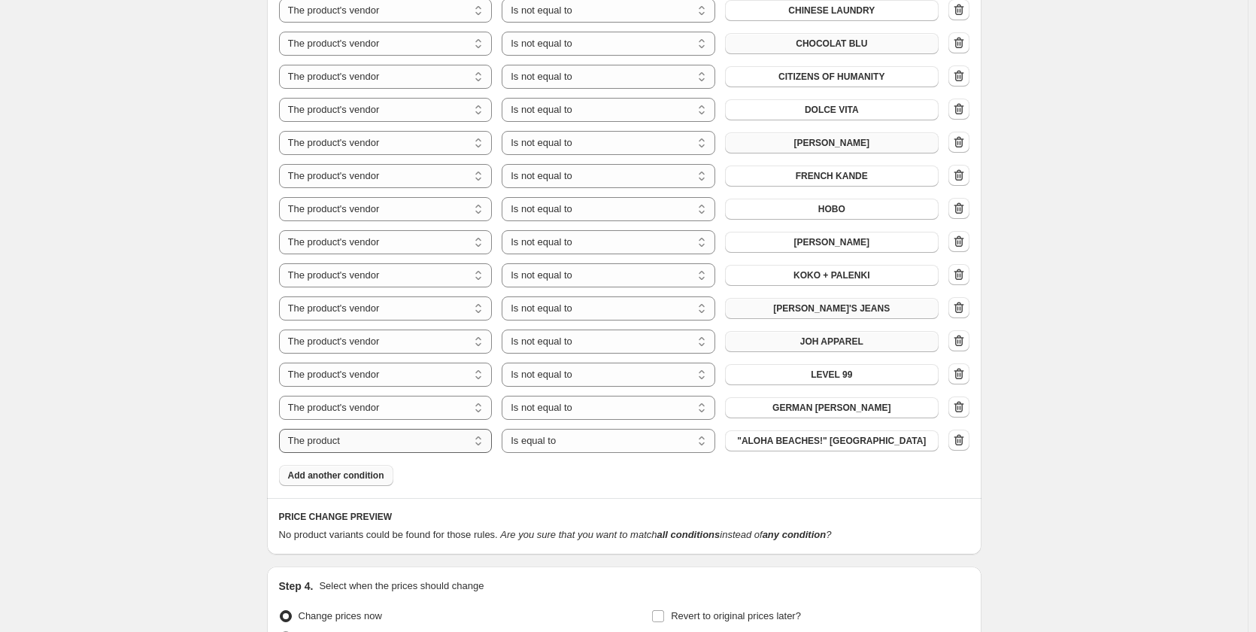
click at [323, 429] on select "The product The product's collection The product's tag The product's vendor The…" at bounding box center [386, 441] width 214 height 24
select select "vendor"
click at [587, 429] on select "Is equal to Is not equal to" at bounding box center [609, 441] width 214 height 24
select select "not_equal"
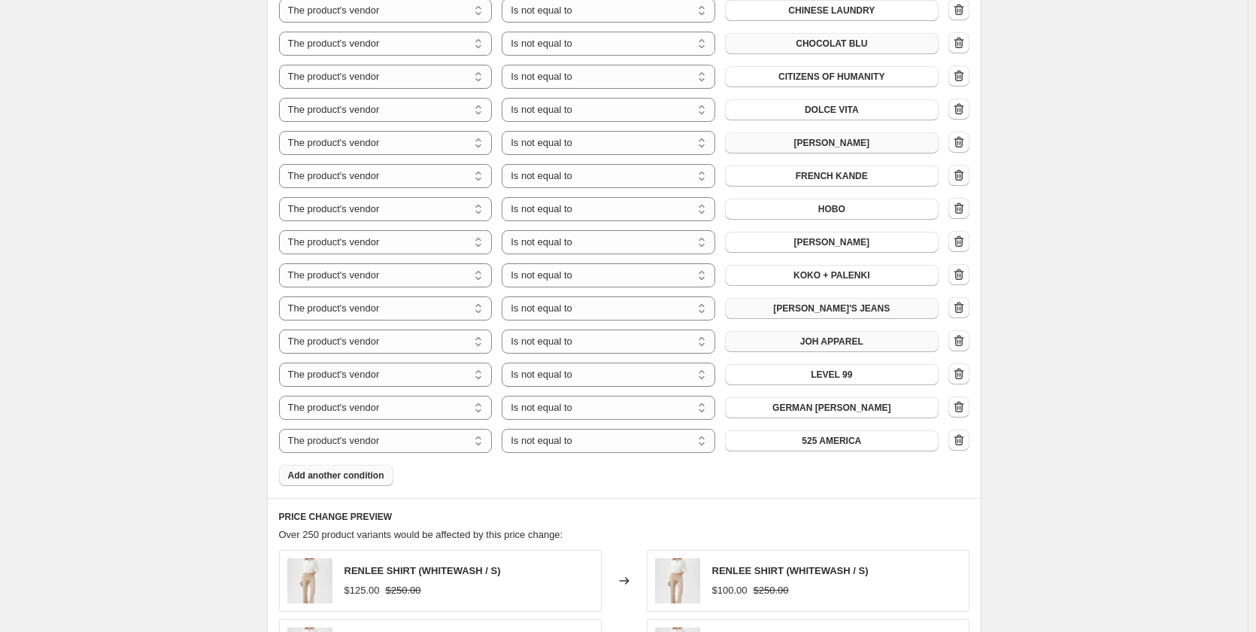
click at [833, 435] on span "525 AMERICA" at bounding box center [831, 441] width 59 height 12
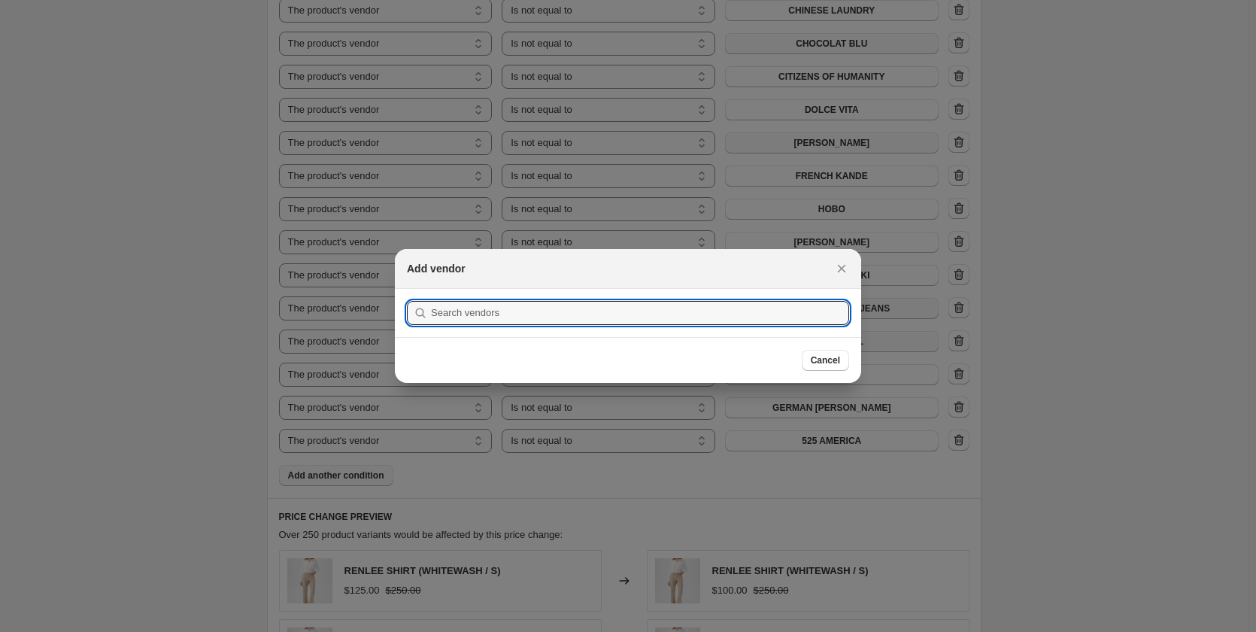
scroll to position [0, 0]
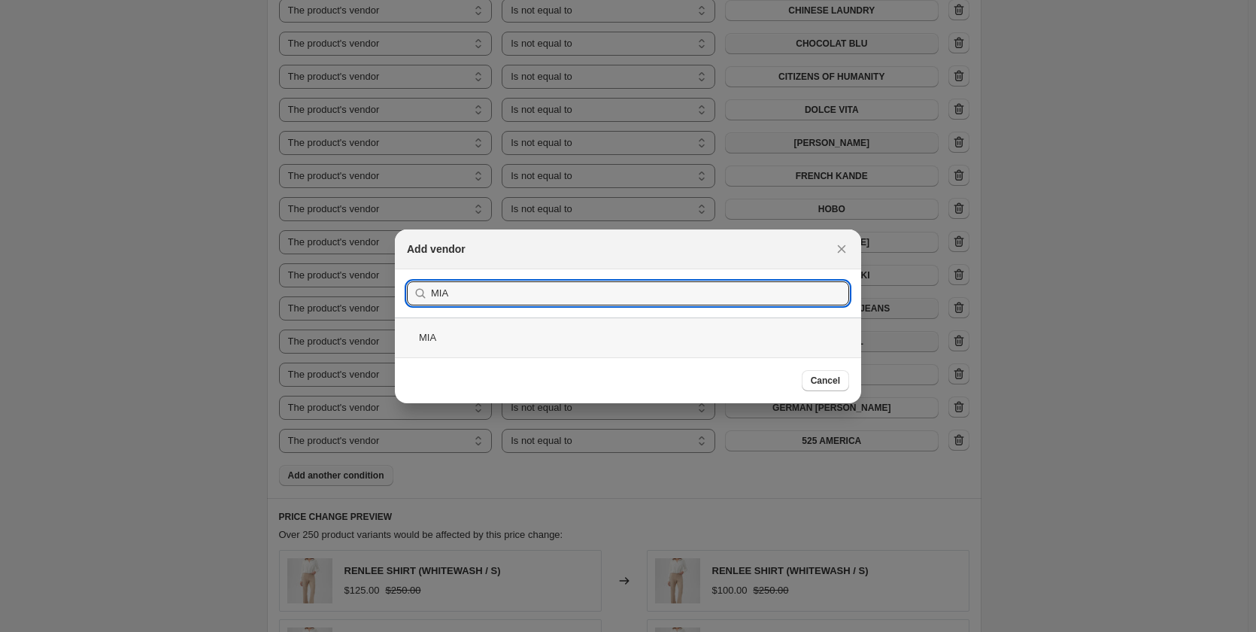
type input "MIA"
click at [434, 340] on div "MIA" at bounding box center [628, 337] width 466 height 40
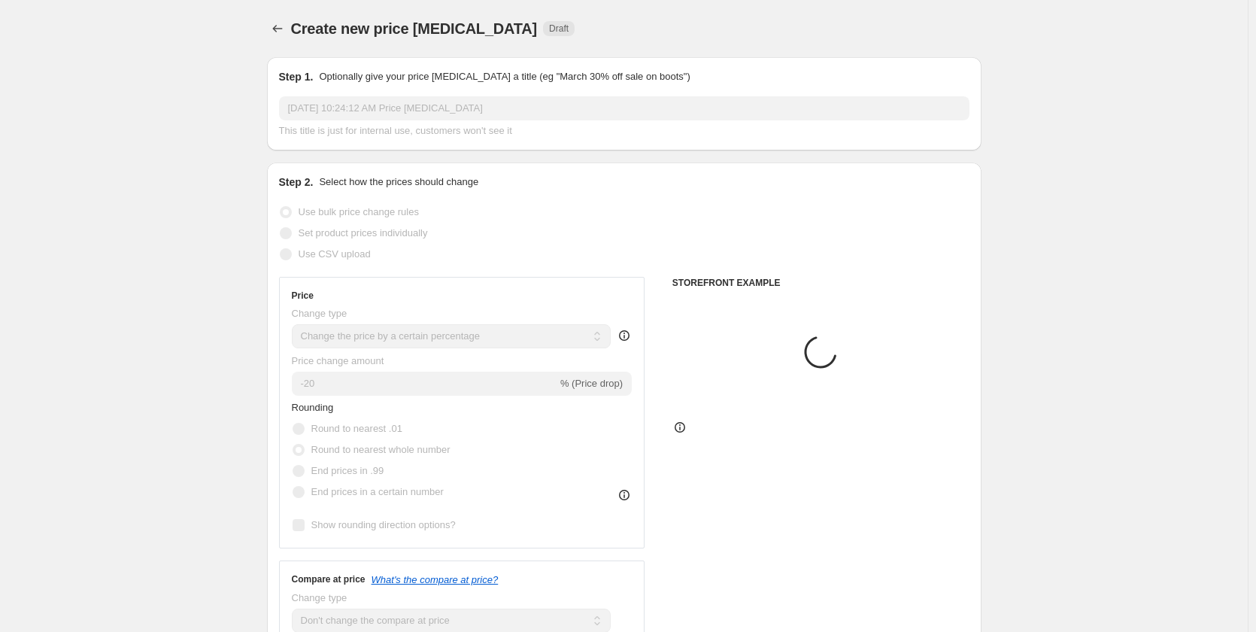
scroll to position [1270, 0]
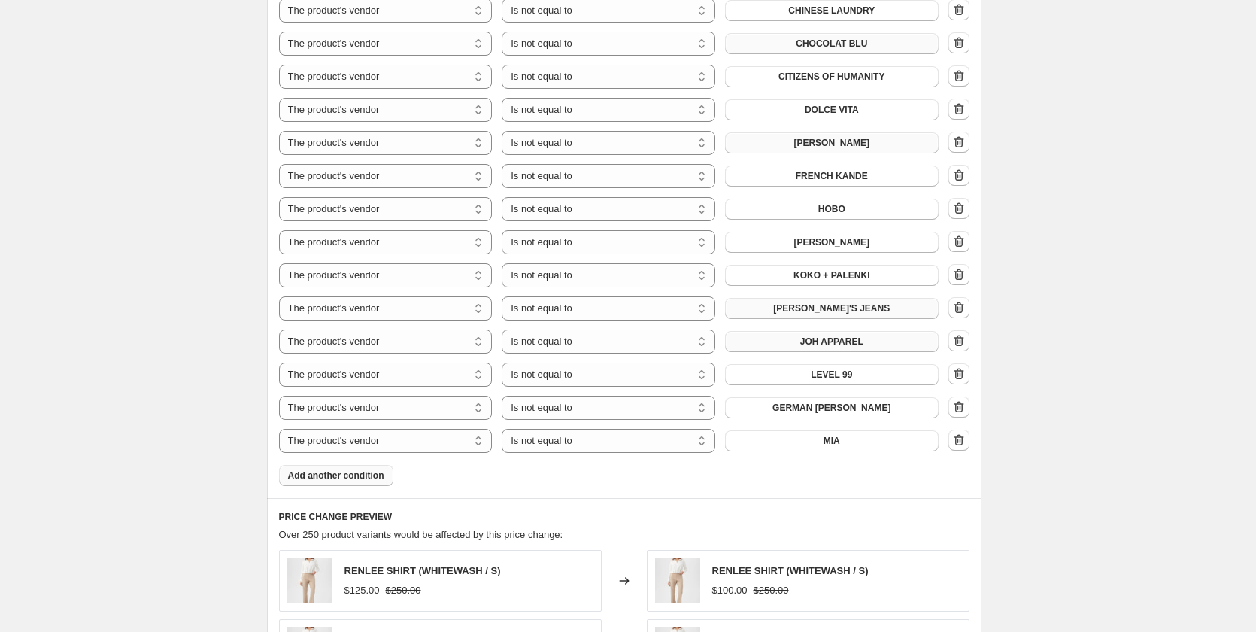
click at [360, 469] on span "Add another condition" at bounding box center [336, 475] width 96 height 12
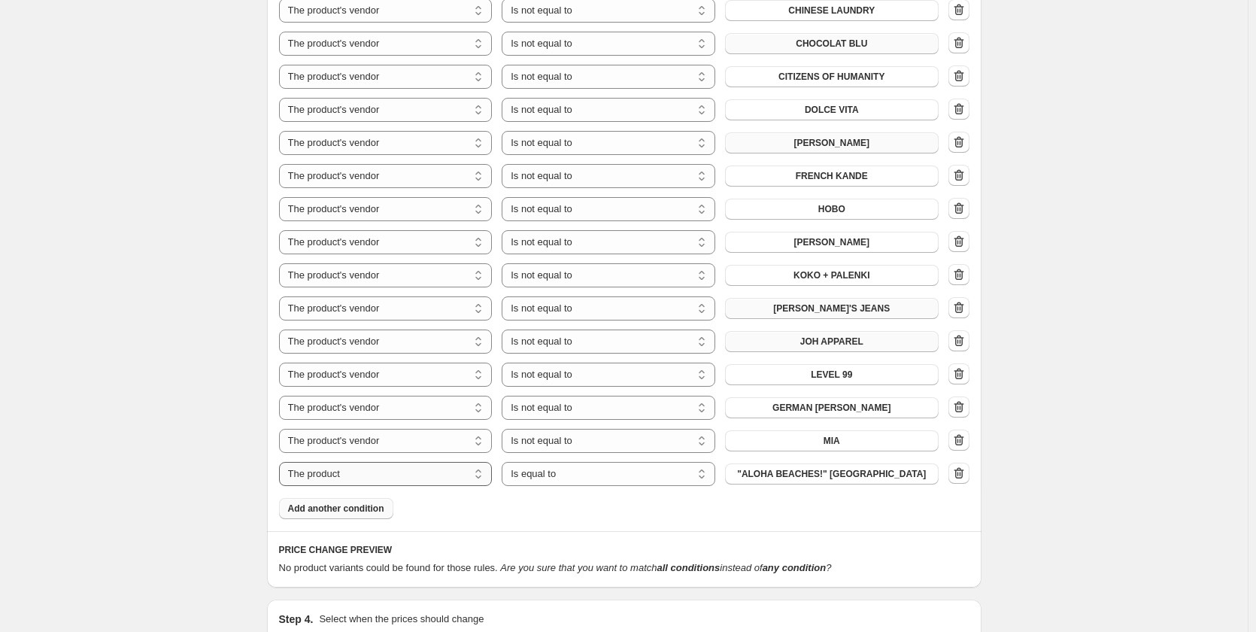
click at [356, 462] on select "The product The product's collection The product's tag The product's vendor The…" at bounding box center [386, 474] width 214 height 24
select select "vendor"
click at [560, 465] on select "Is equal to Is not equal to" at bounding box center [609, 474] width 214 height 24
select select "not_equal"
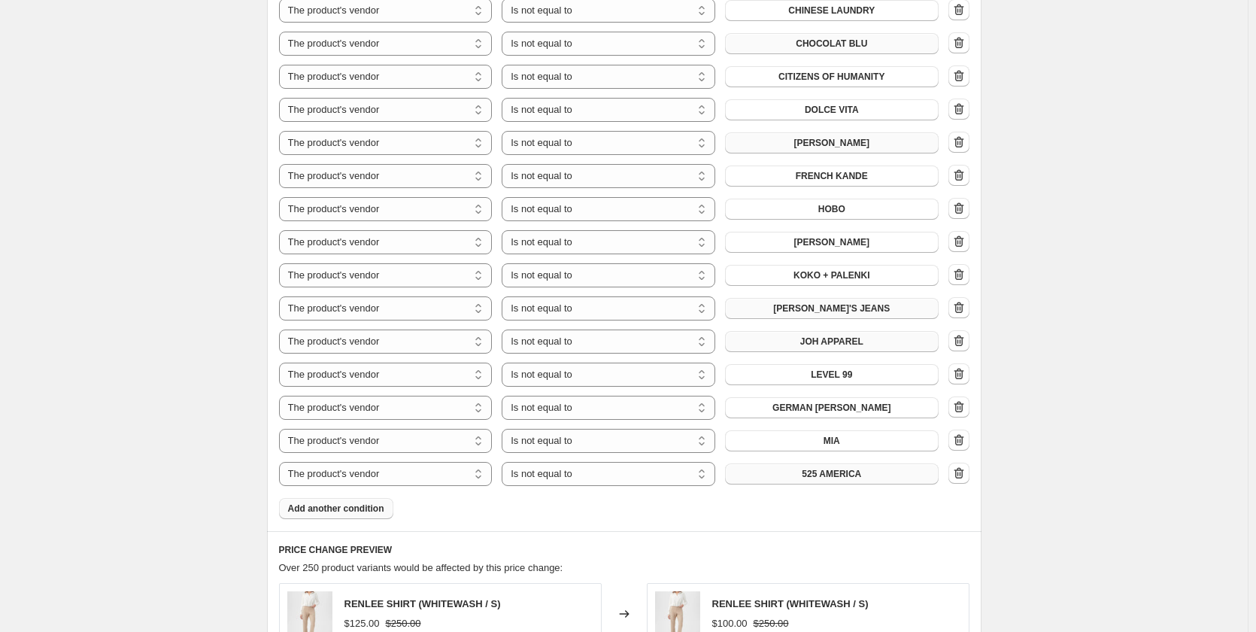
click at [804, 463] on button "525 AMERICA" at bounding box center [832, 473] width 214 height 21
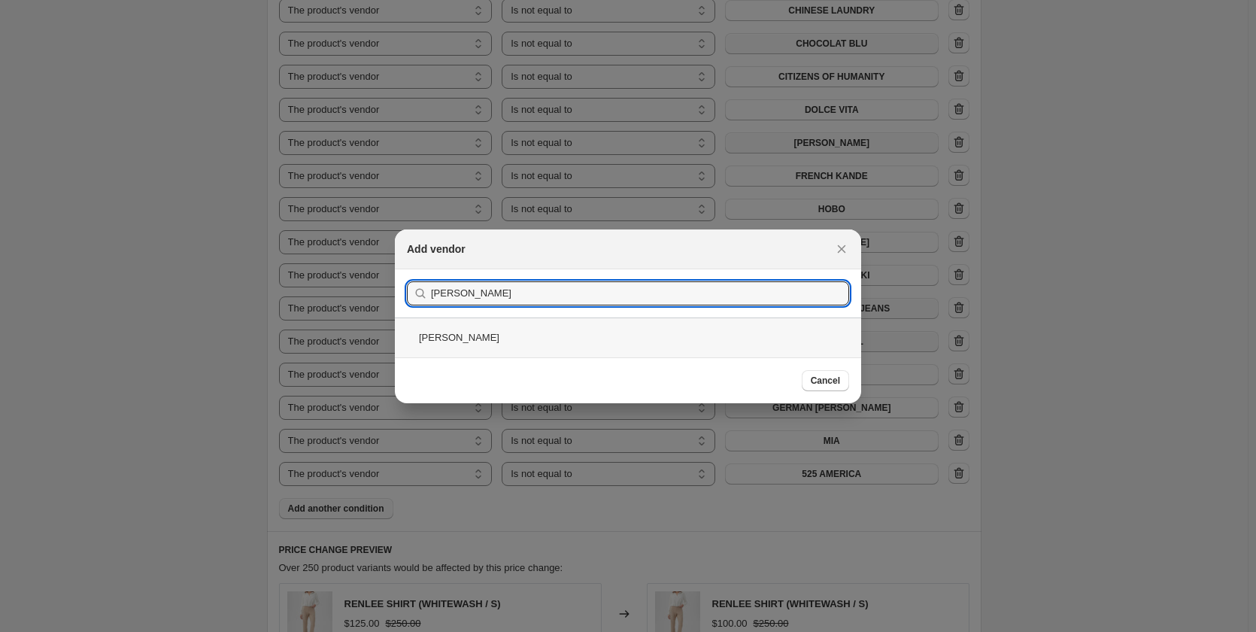
type input "[PERSON_NAME]"
click at [438, 334] on div "[PERSON_NAME]" at bounding box center [628, 337] width 466 height 40
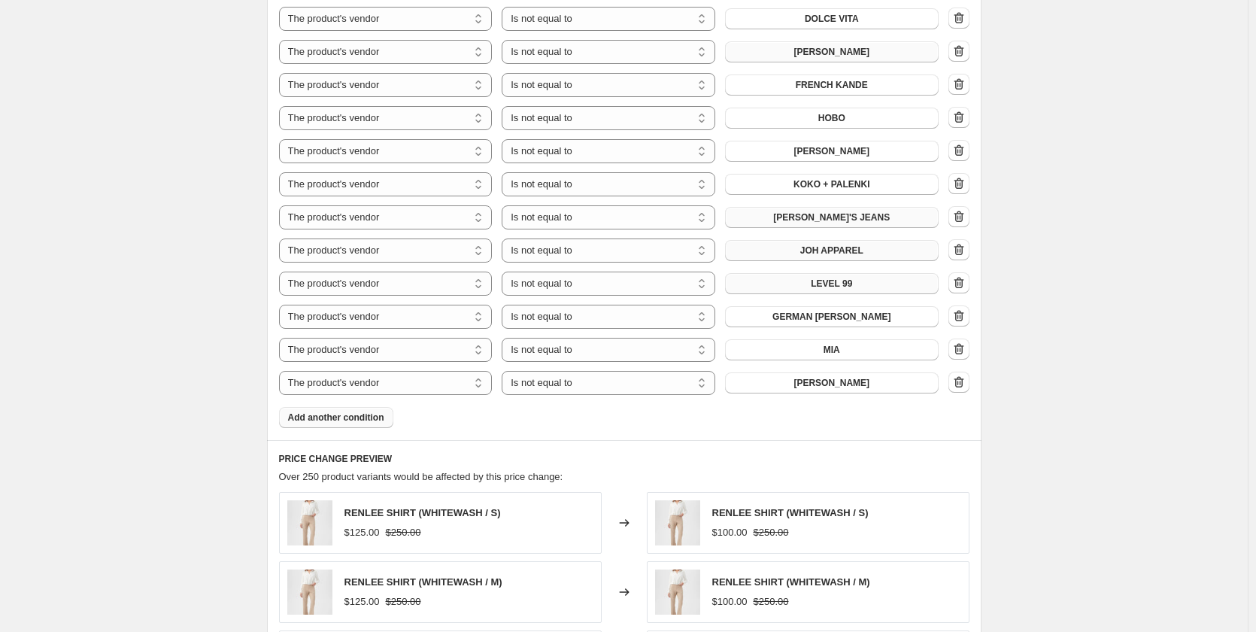
scroll to position [1496, 0]
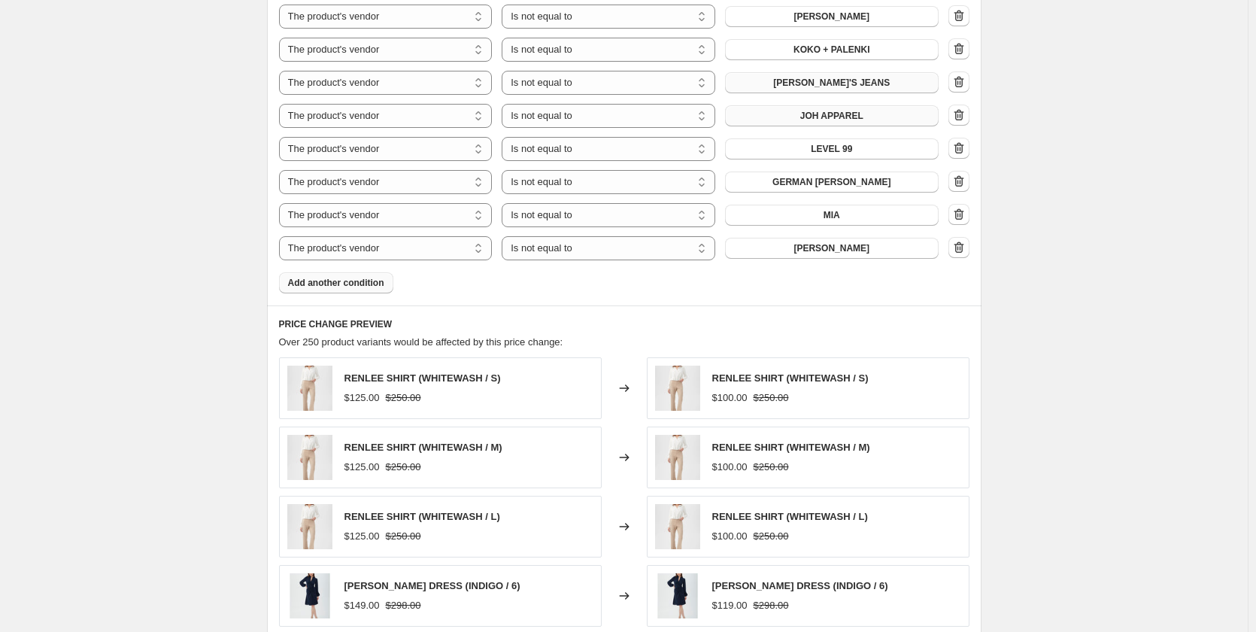
click at [348, 272] on button "Add another condition" at bounding box center [336, 282] width 114 height 21
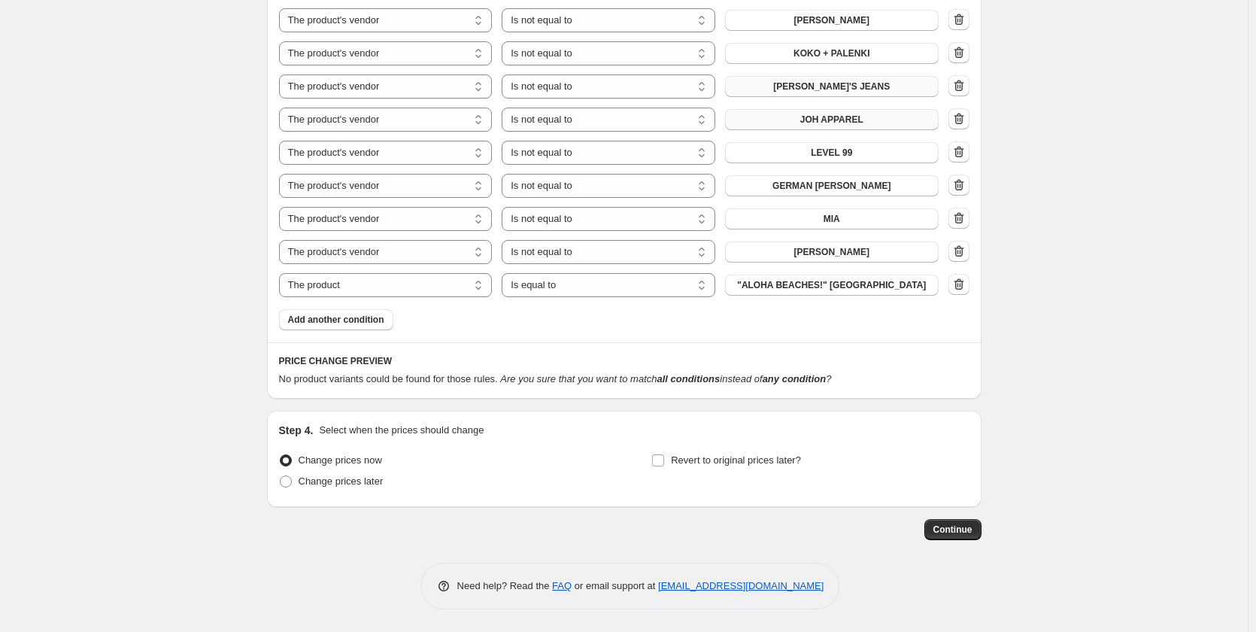
scroll to position [1475, 0]
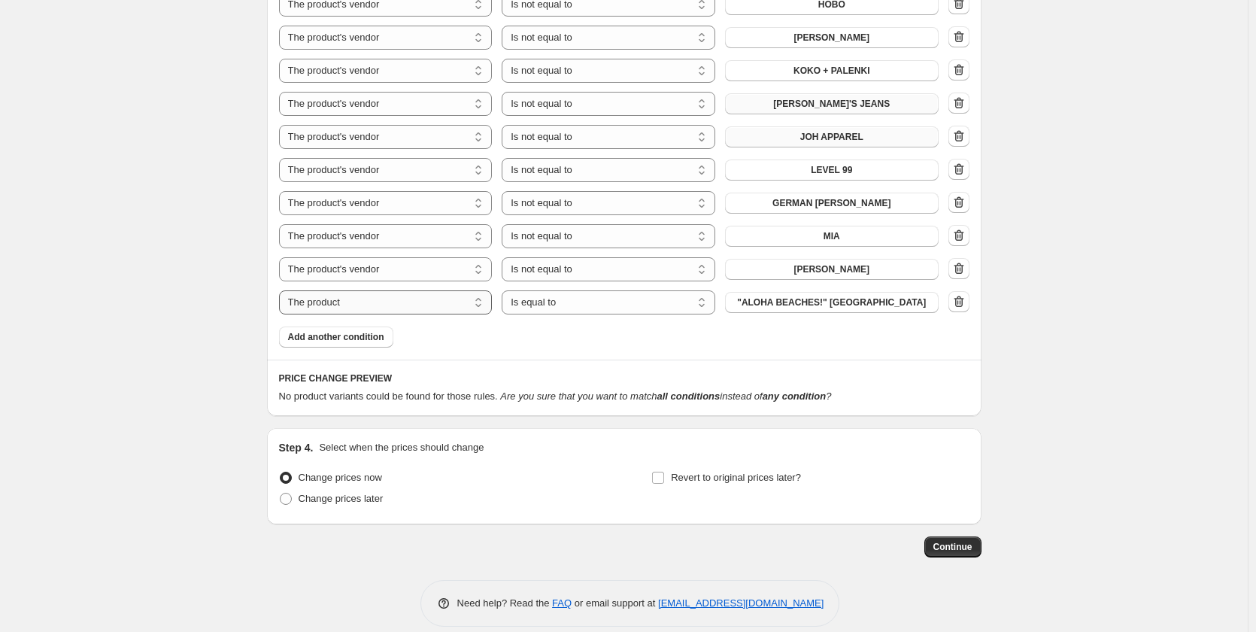
click at [346, 290] on select "The product The product's collection The product's tag The product's vendor The…" at bounding box center [386, 302] width 214 height 24
select select "vendor"
click at [535, 292] on select "Is equal to Is not equal to" at bounding box center [609, 302] width 214 height 24
select select "not_equal"
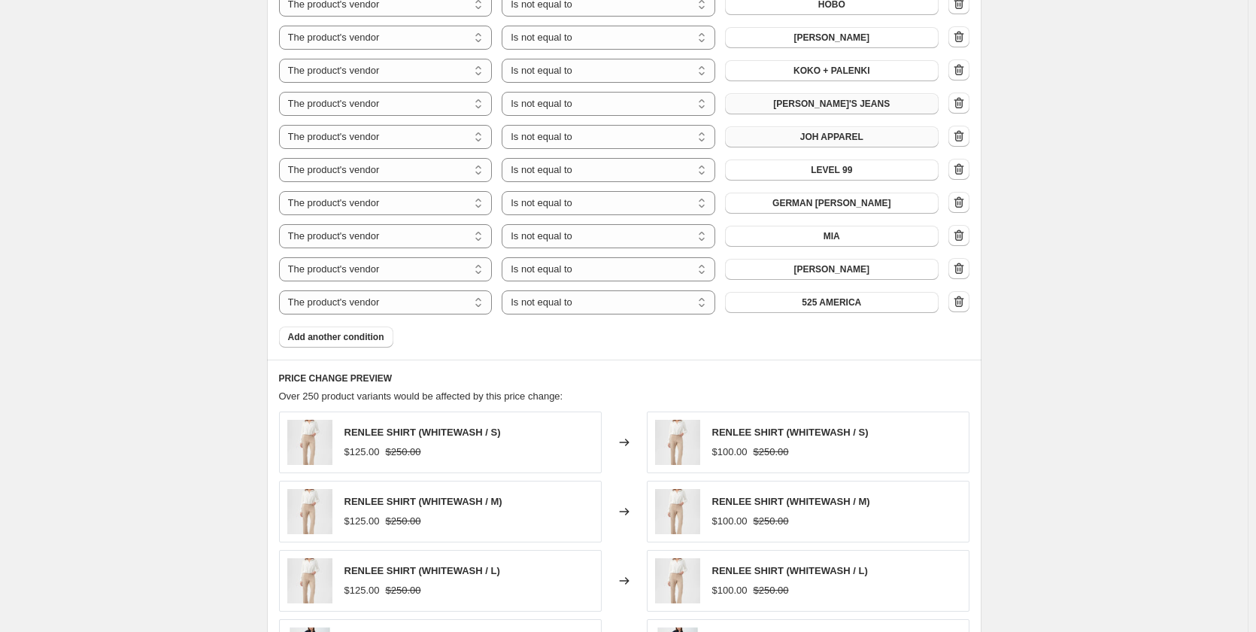
click at [802, 292] on button "525 AMERICA" at bounding box center [832, 302] width 214 height 21
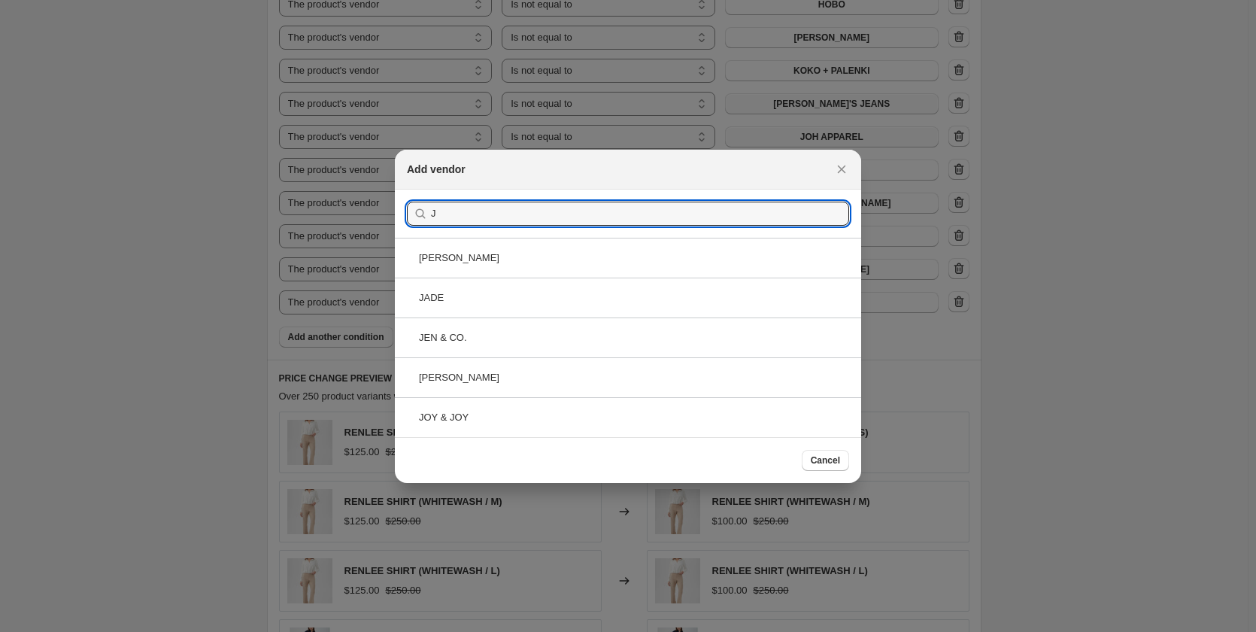
type input "J"
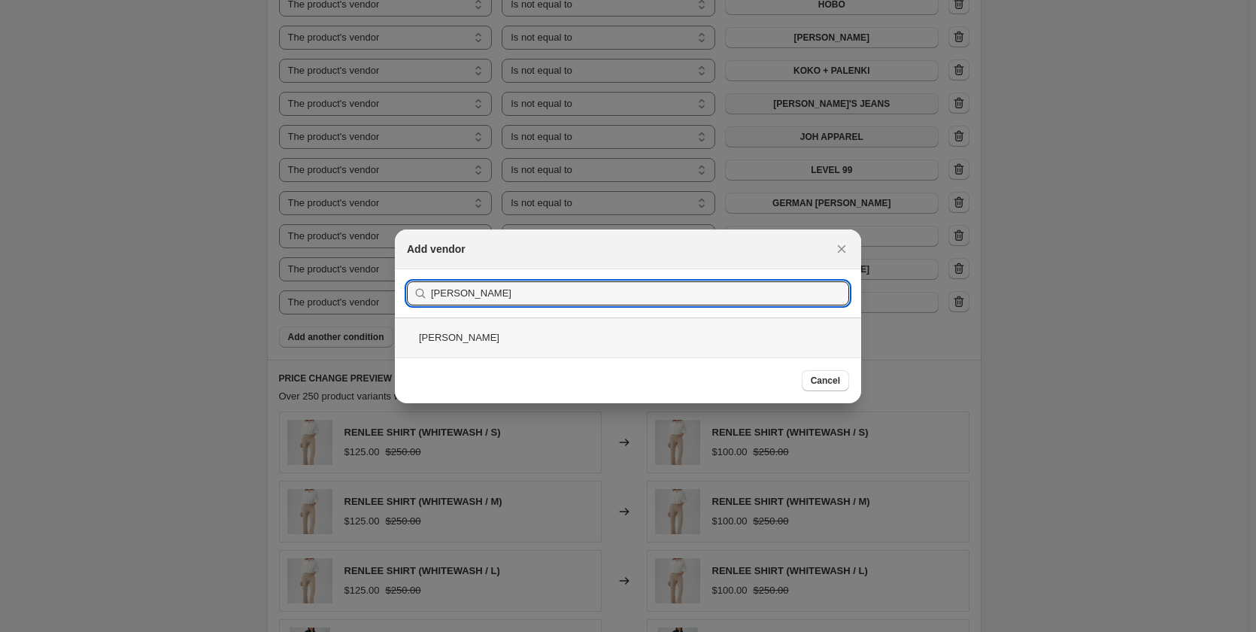
type input "PEDRO"
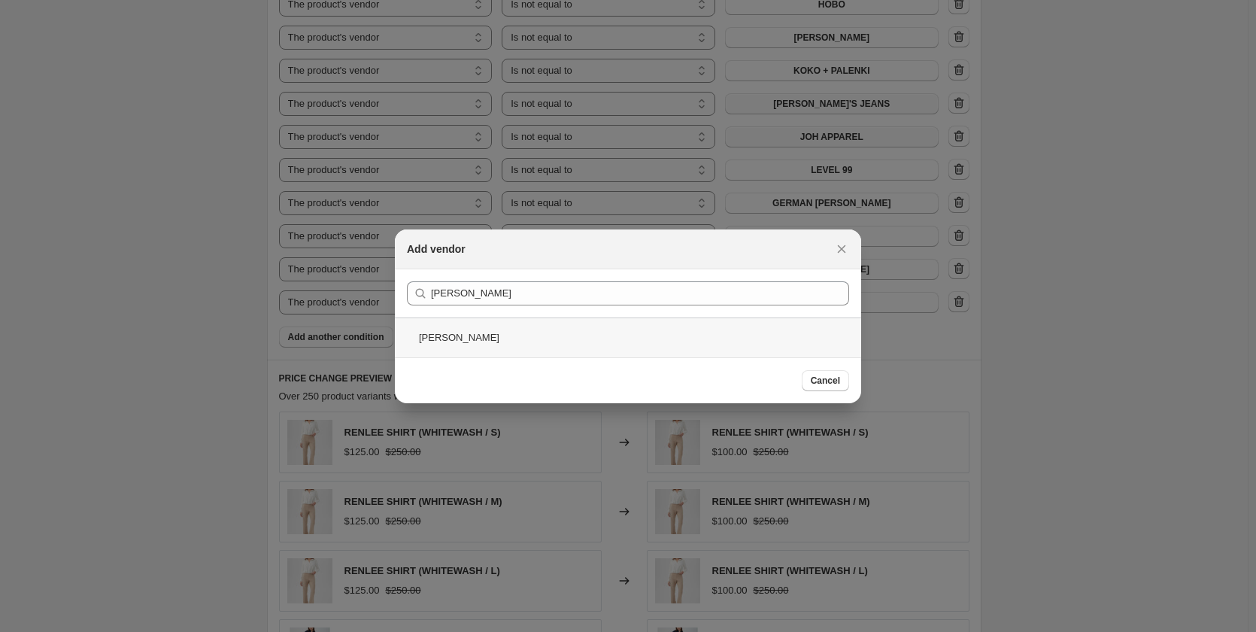
click at [450, 348] on div "[PERSON_NAME]" at bounding box center [628, 337] width 466 height 40
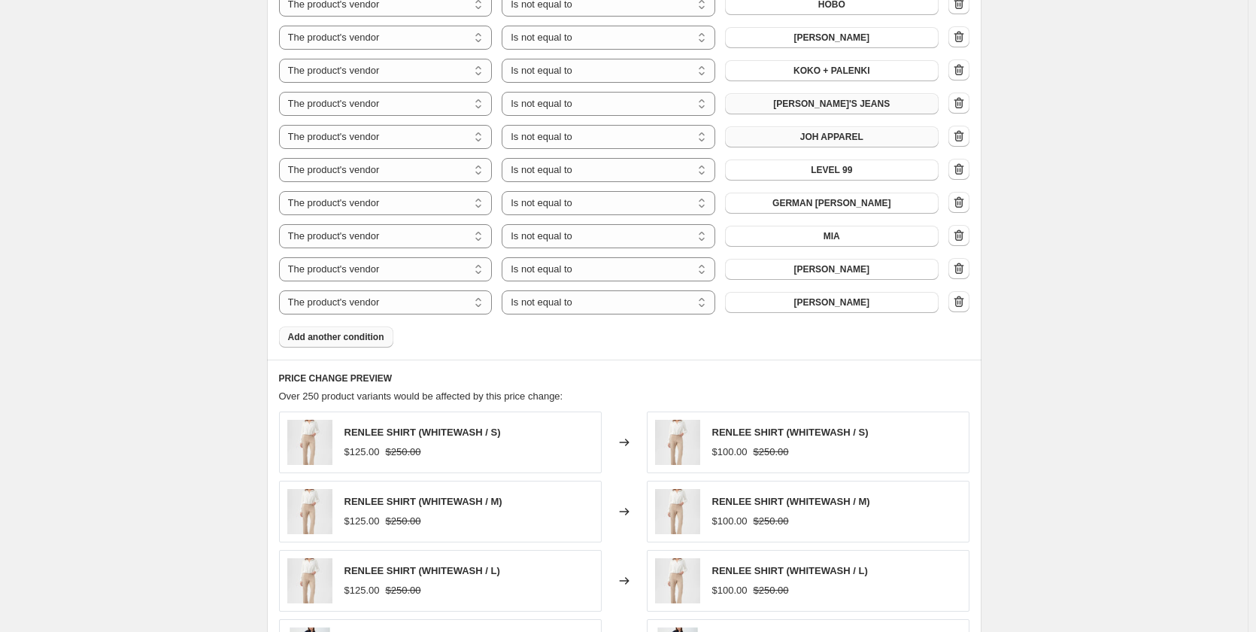
click at [350, 331] on span "Add another condition" at bounding box center [336, 337] width 96 height 12
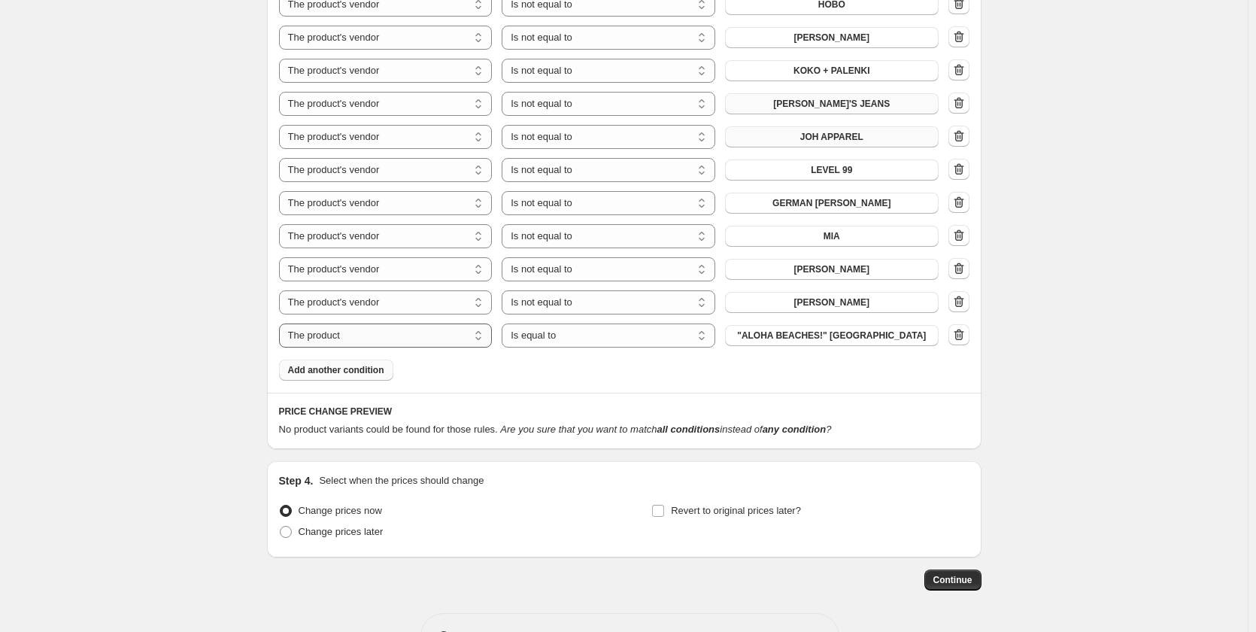
click at [353, 326] on select "The product The product's collection The product's tag The product's vendor The…" at bounding box center [386, 335] width 214 height 24
select select "vendor"
click at [562, 323] on select "Is equal to Is not equal to" at bounding box center [609, 335] width 214 height 24
select select "not_equal"
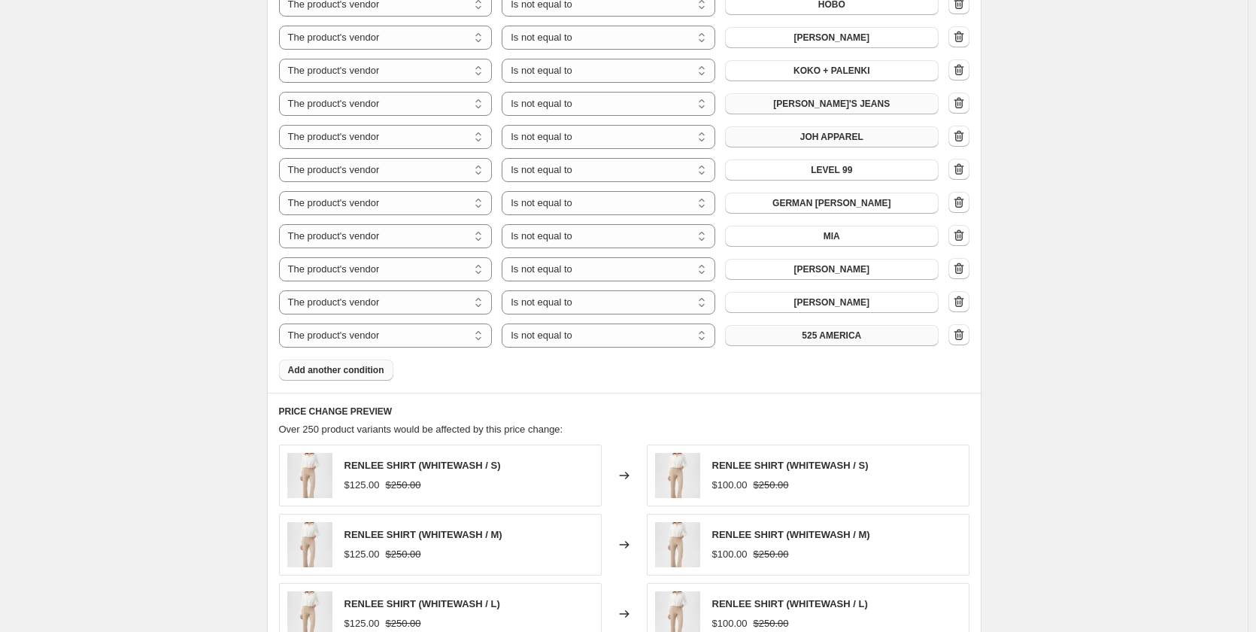
click at [805, 325] on button "525 AMERICA" at bounding box center [832, 335] width 214 height 21
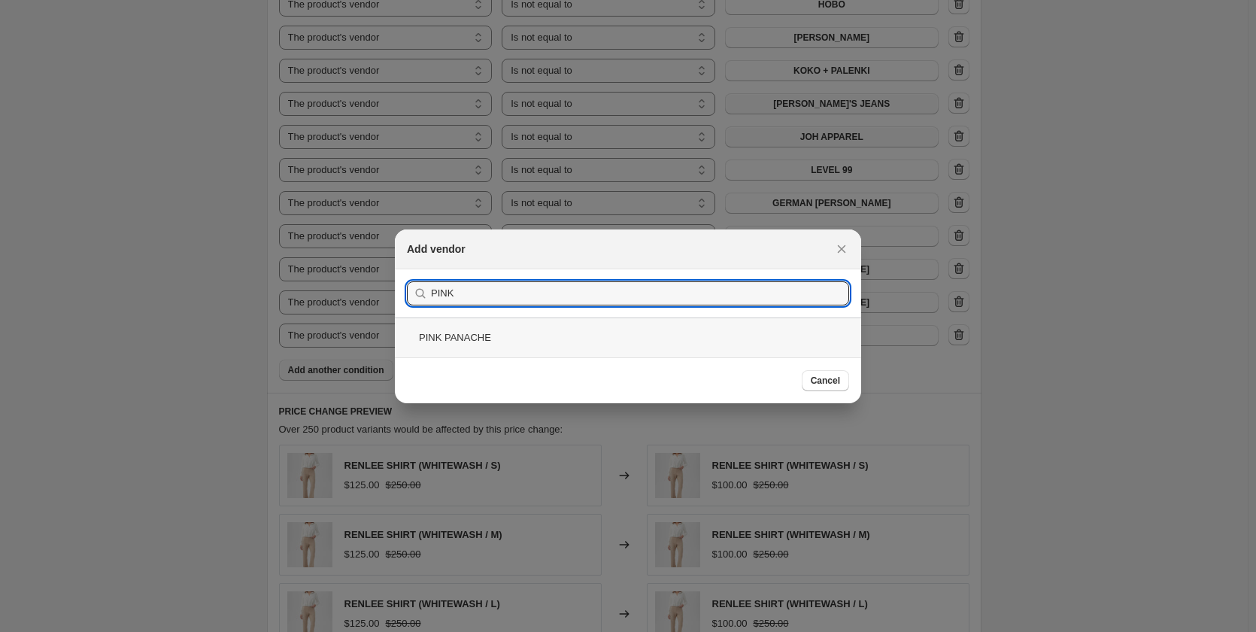
type input "PINK"
click at [456, 342] on div "PINK PANACHE" at bounding box center [628, 337] width 466 height 40
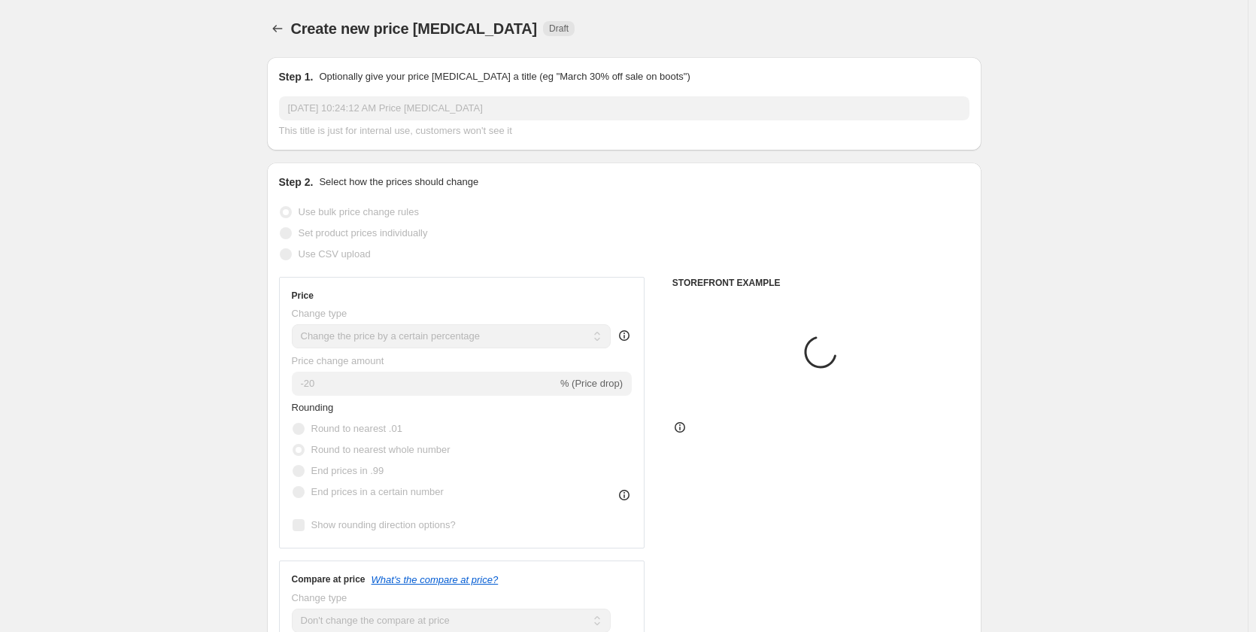
scroll to position [1475, 0]
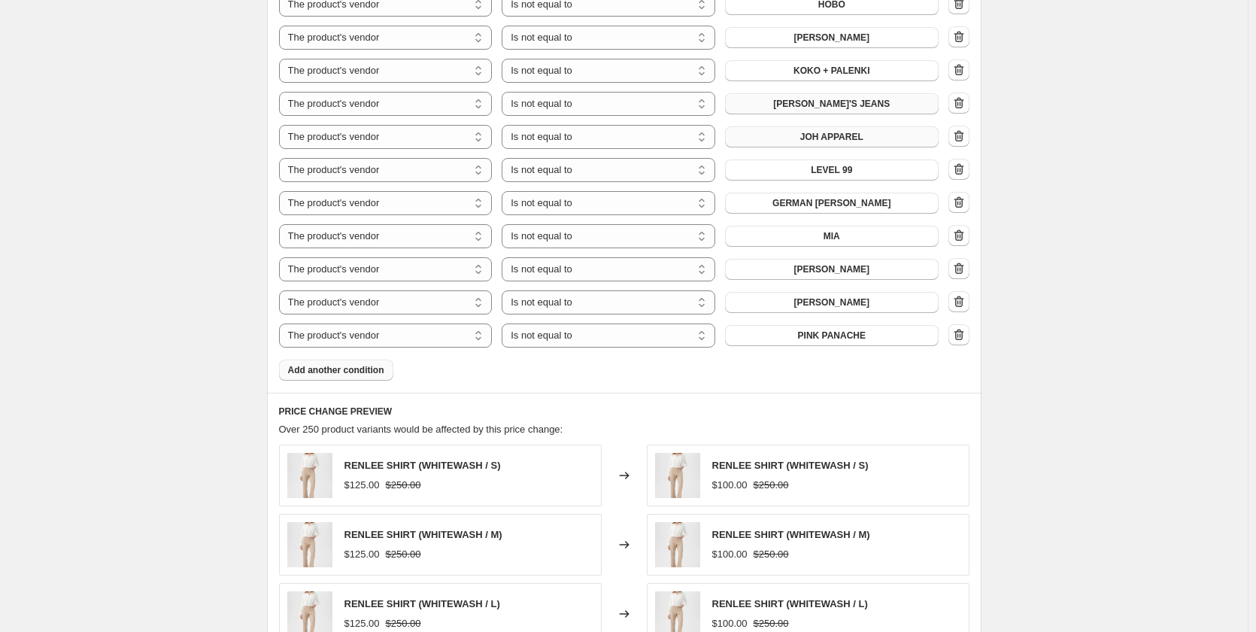
click at [329, 359] on button "Add another condition" at bounding box center [336, 369] width 114 height 21
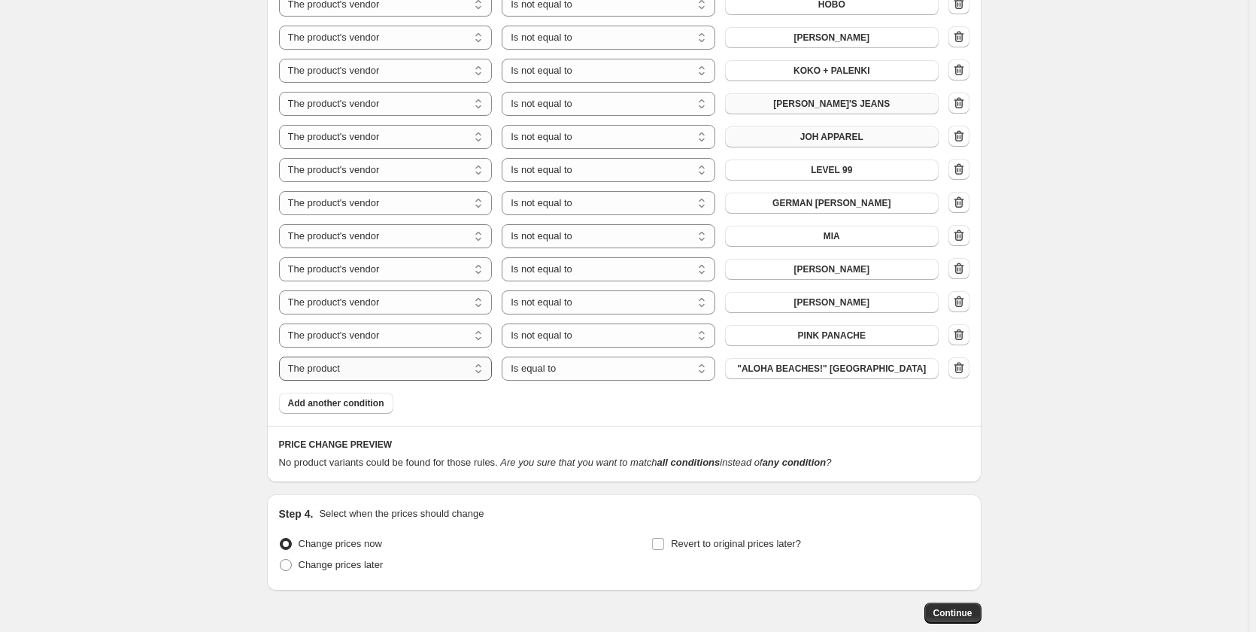
click at [331, 356] on select "The product The product's collection The product's tag The product's vendor The…" at bounding box center [386, 368] width 214 height 24
select select "vendor"
click at [529, 356] on select "Is equal to Is not equal to" at bounding box center [609, 368] width 214 height 24
select select "not_equal"
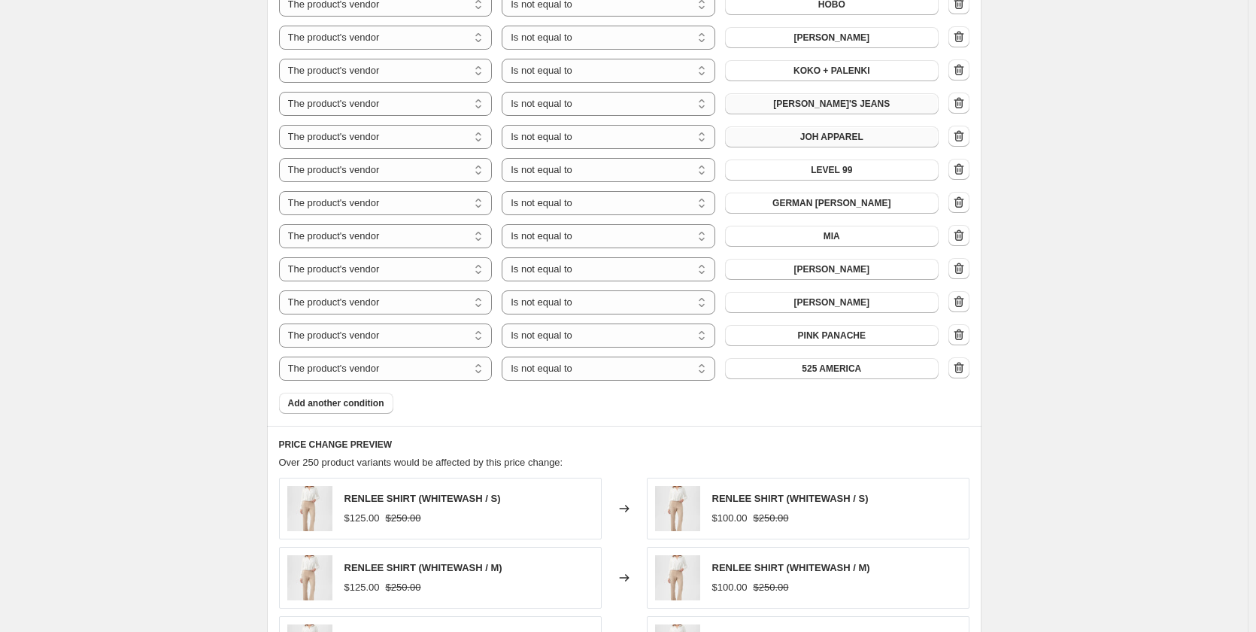
click at [786, 358] on button "525 AMERICA" at bounding box center [832, 368] width 214 height 21
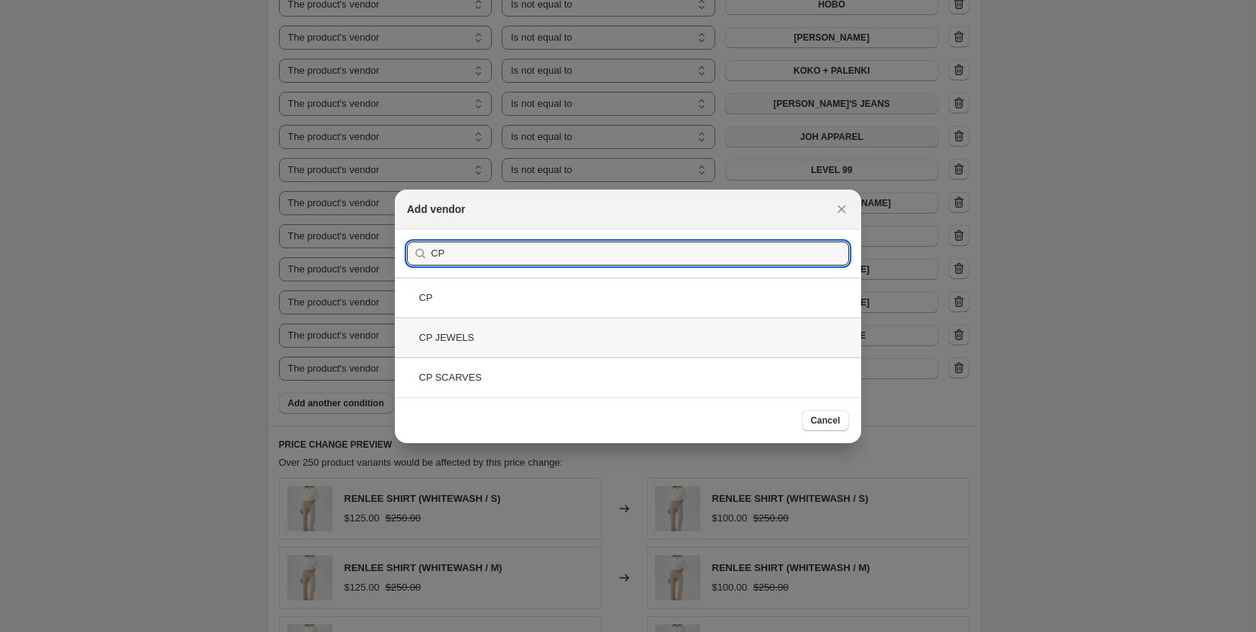
type input "CP"
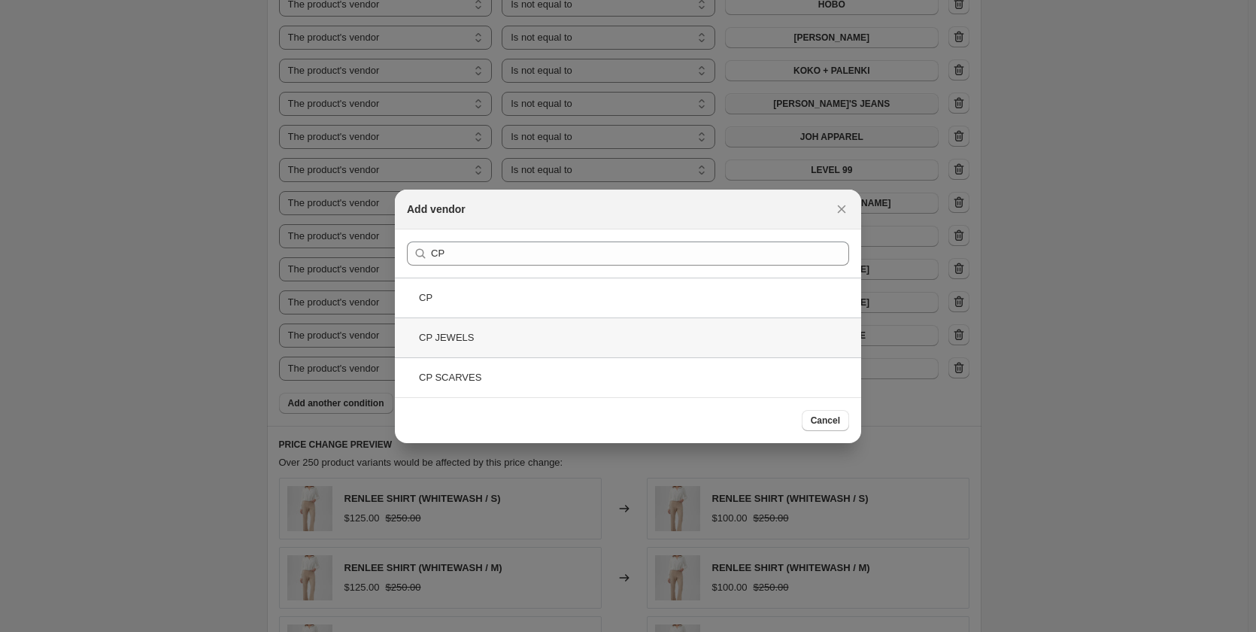
click at [450, 337] on div "CP JEWELS" at bounding box center [628, 337] width 466 height 40
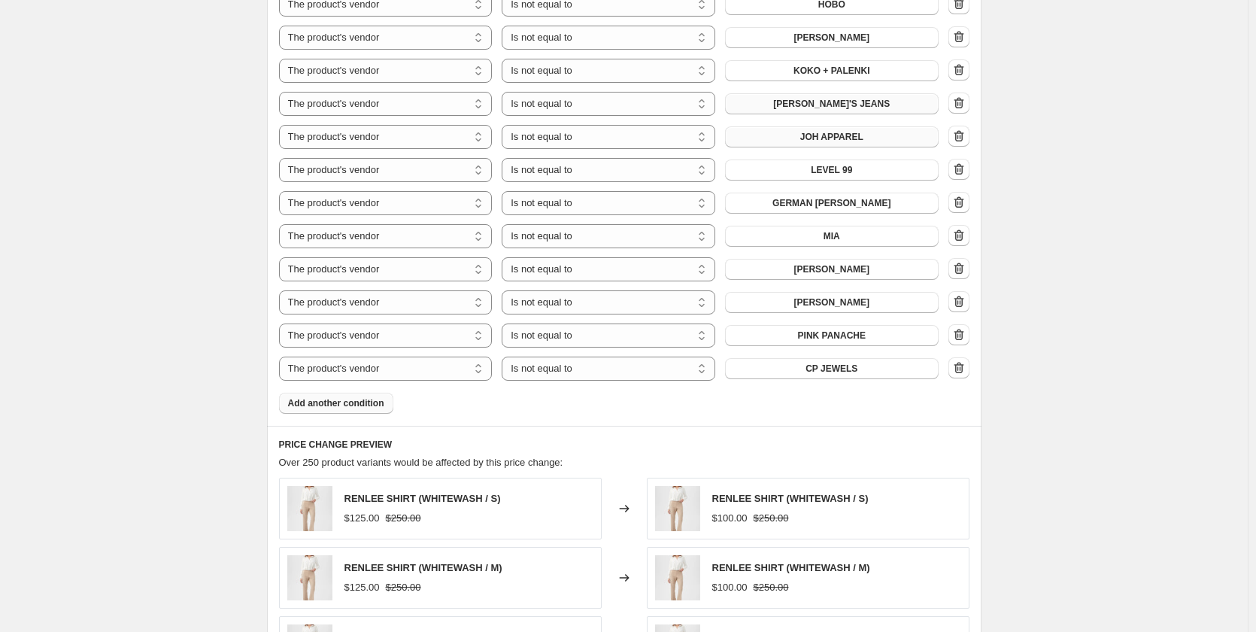
click at [362, 397] on span "Add another condition" at bounding box center [336, 403] width 96 height 12
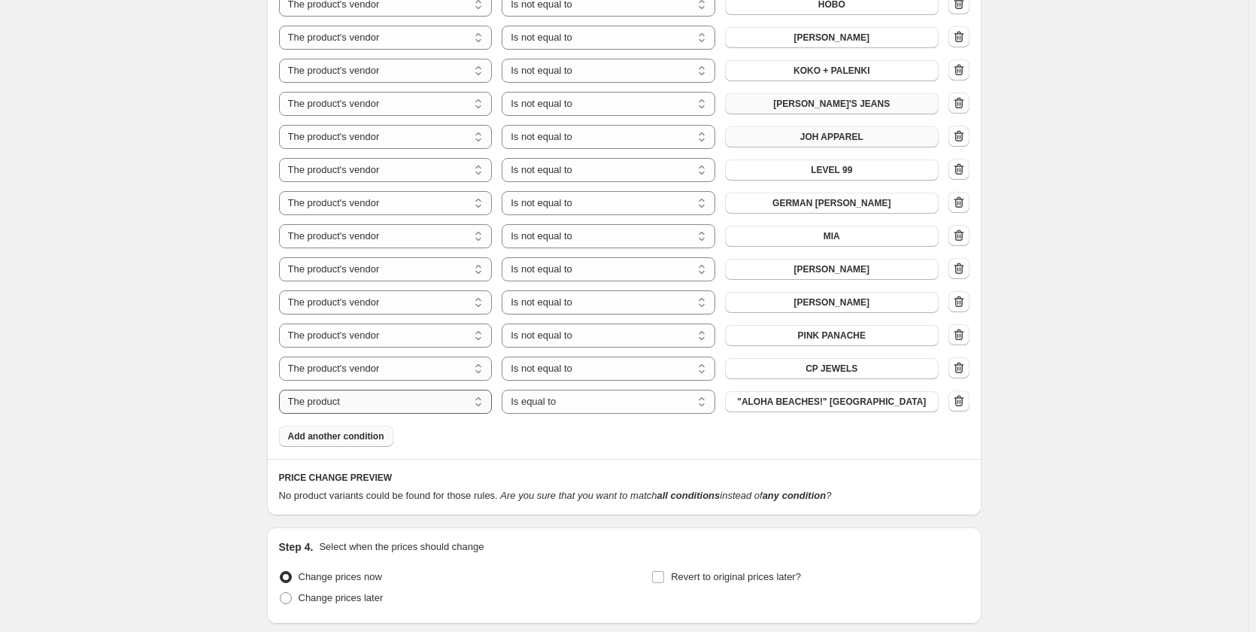
click at [351, 390] on select "The product The product's collection The product's tag The product's vendor The…" at bounding box center [386, 402] width 214 height 24
select select "vendor"
click at [541, 390] on select "Is equal to Is not equal to" at bounding box center [609, 402] width 214 height 24
select select "not_equal"
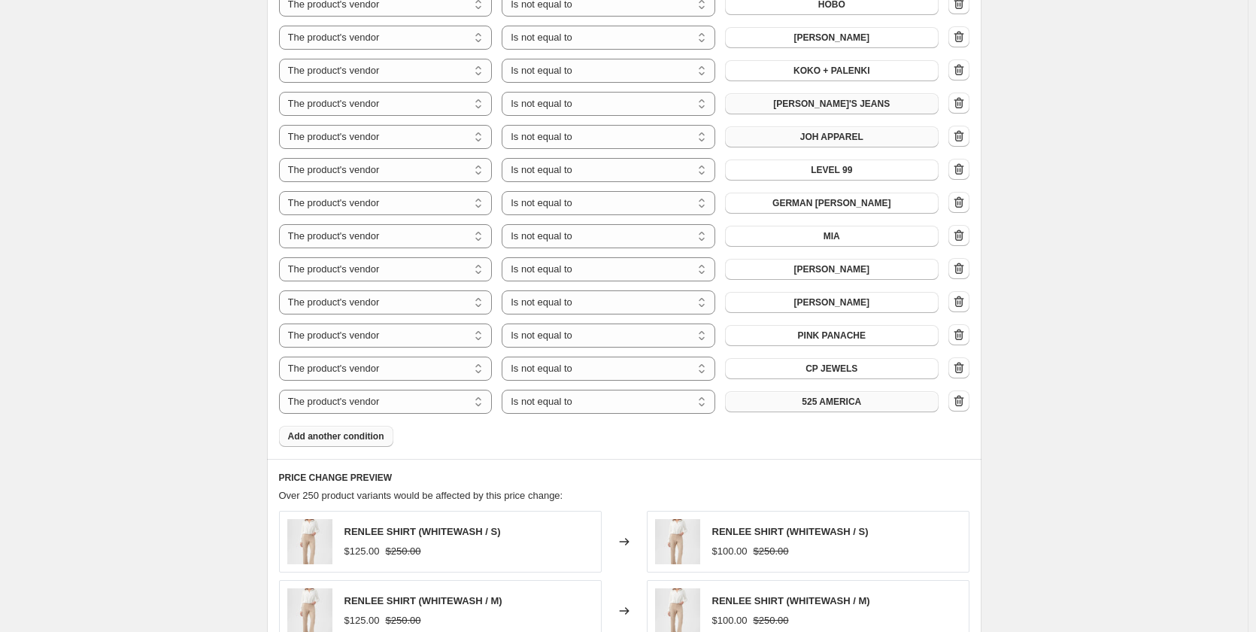
click at [809, 396] on span "525 AMERICA" at bounding box center [831, 402] width 59 height 12
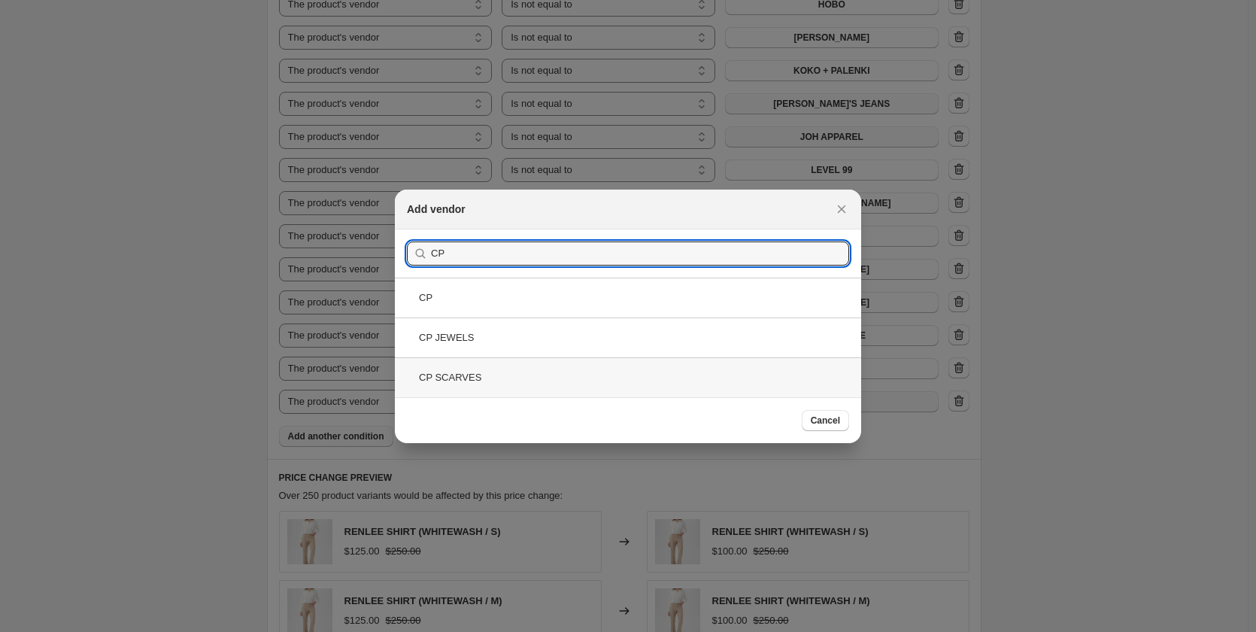
type input "CP"
click at [449, 374] on div "CP SCARVES" at bounding box center [628, 377] width 466 height 40
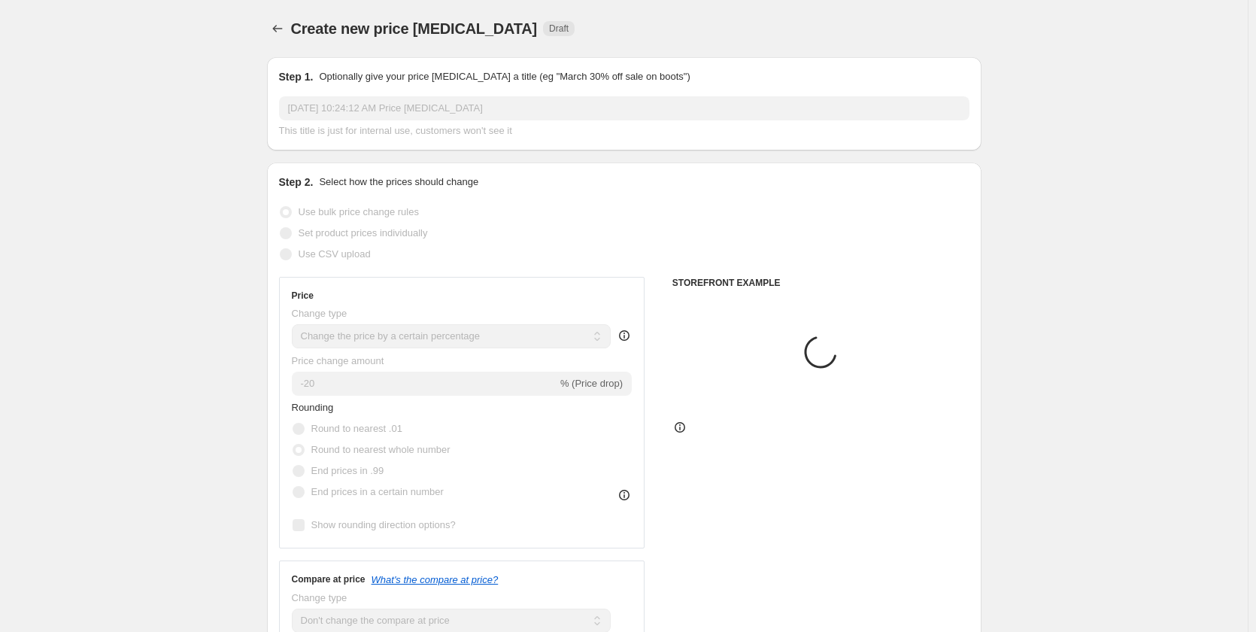
scroll to position [1475, 0]
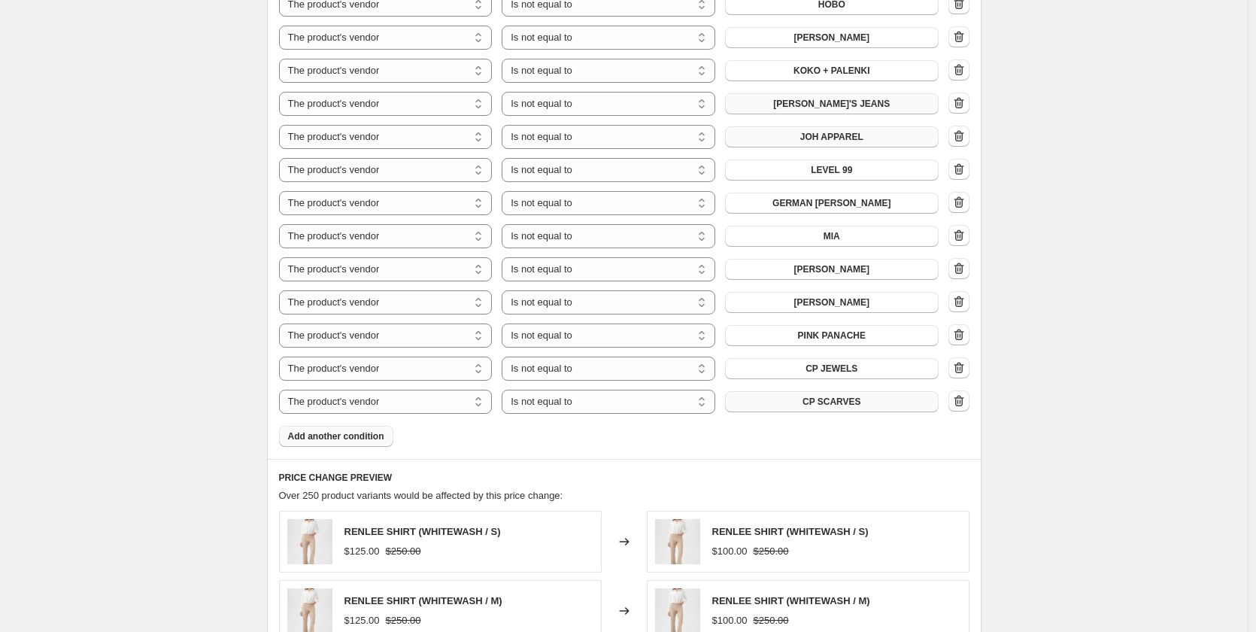
click at [358, 430] on span "Add another condition" at bounding box center [336, 436] width 96 height 12
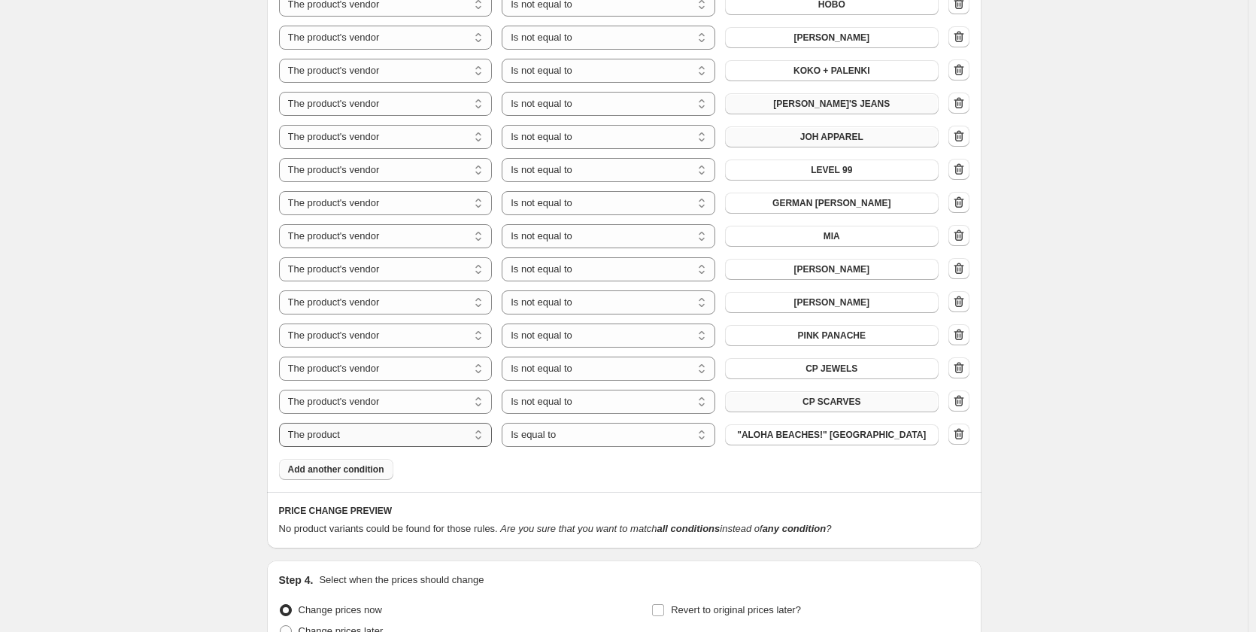
click at [358, 423] on select "The product The product's collection The product's tag The product's vendor The…" at bounding box center [386, 435] width 214 height 24
select select "vendor"
click at [548, 423] on select "Is equal to Is not equal to" at bounding box center [609, 435] width 214 height 24
select select "not_equal"
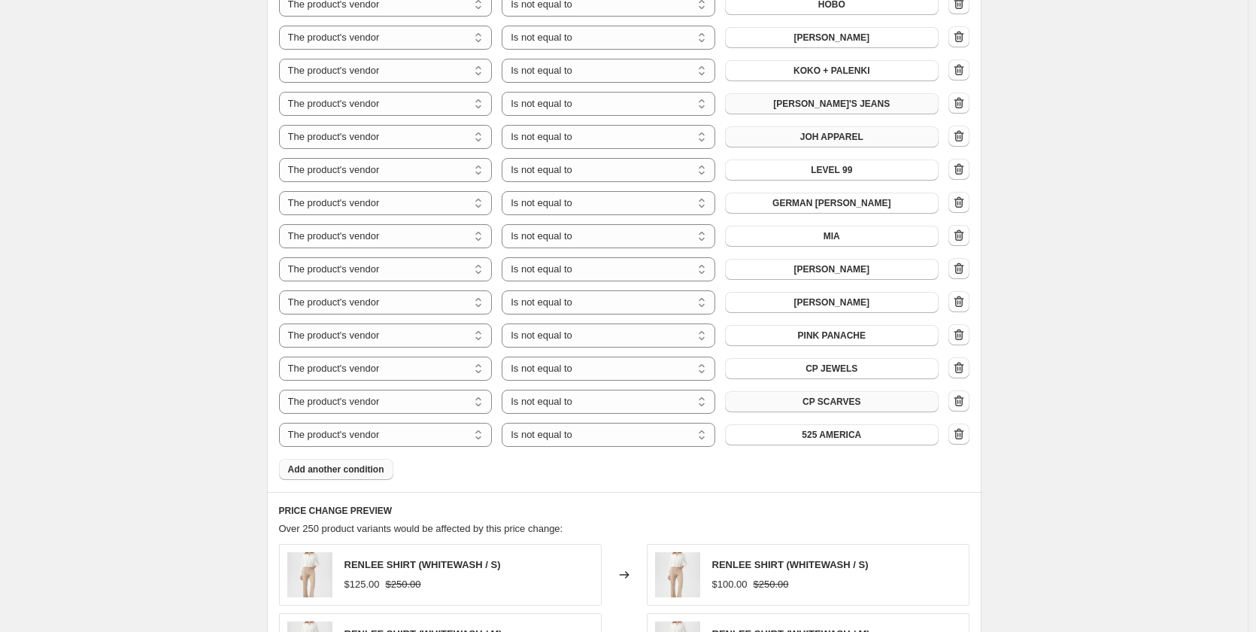
click at [823, 429] on span "525 AMERICA" at bounding box center [831, 435] width 59 height 12
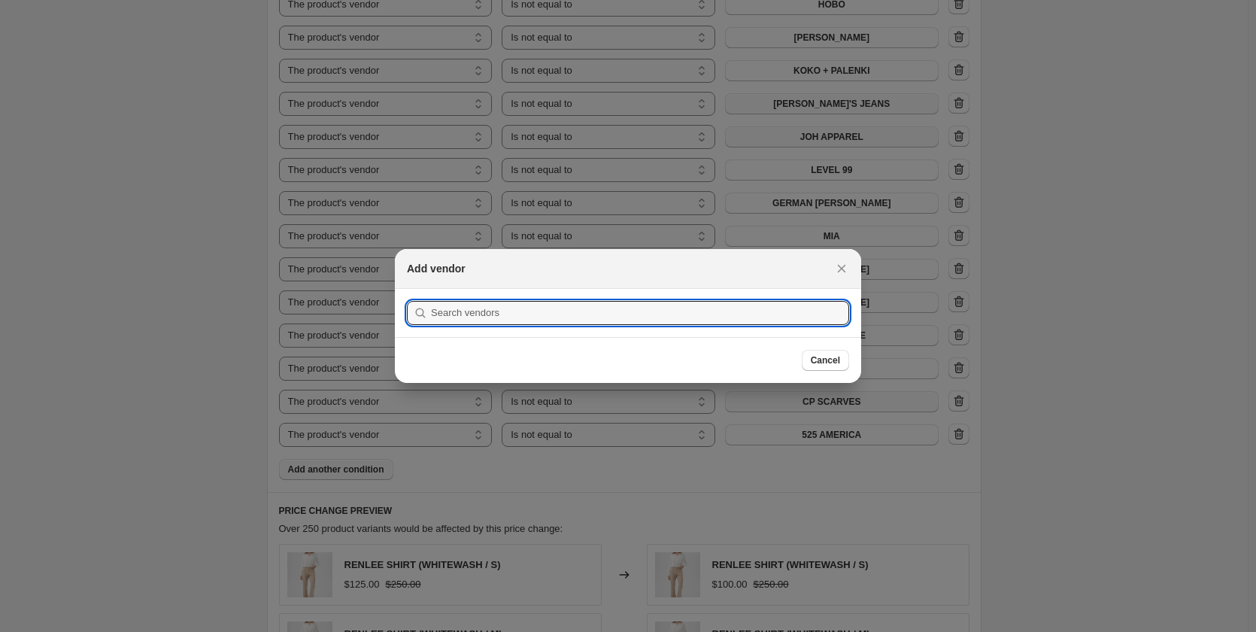
scroll to position [0, 0]
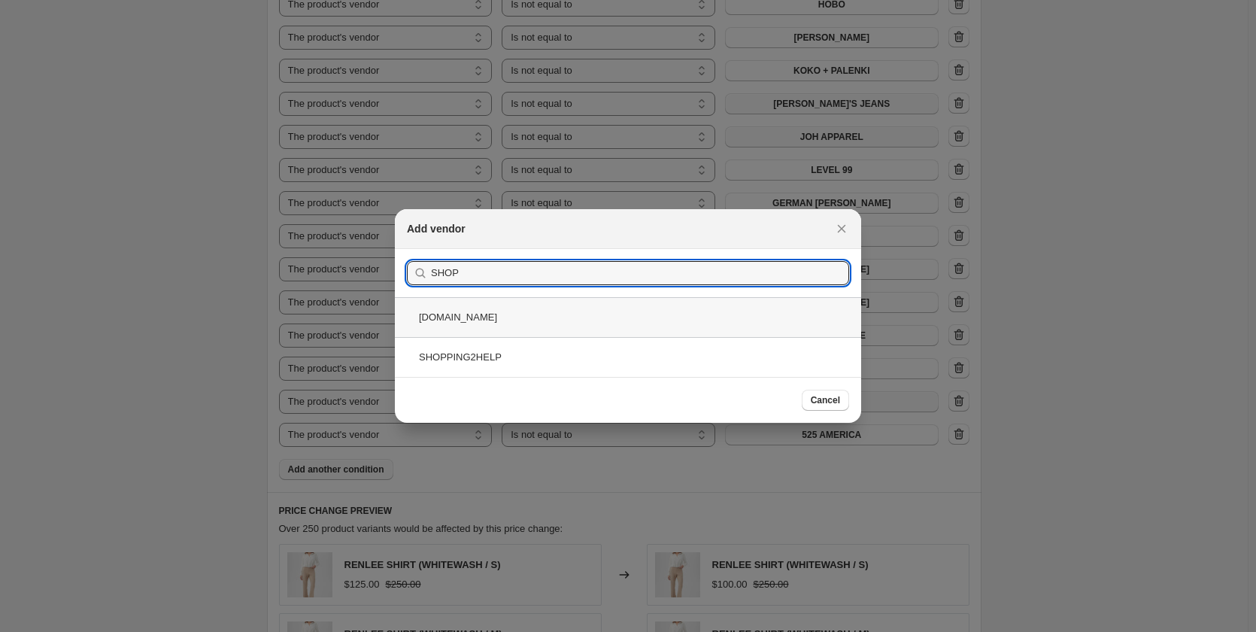
type input "SHOP"
click at [472, 323] on div "[DOMAIN_NAME]" at bounding box center [628, 317] width 466 height 40
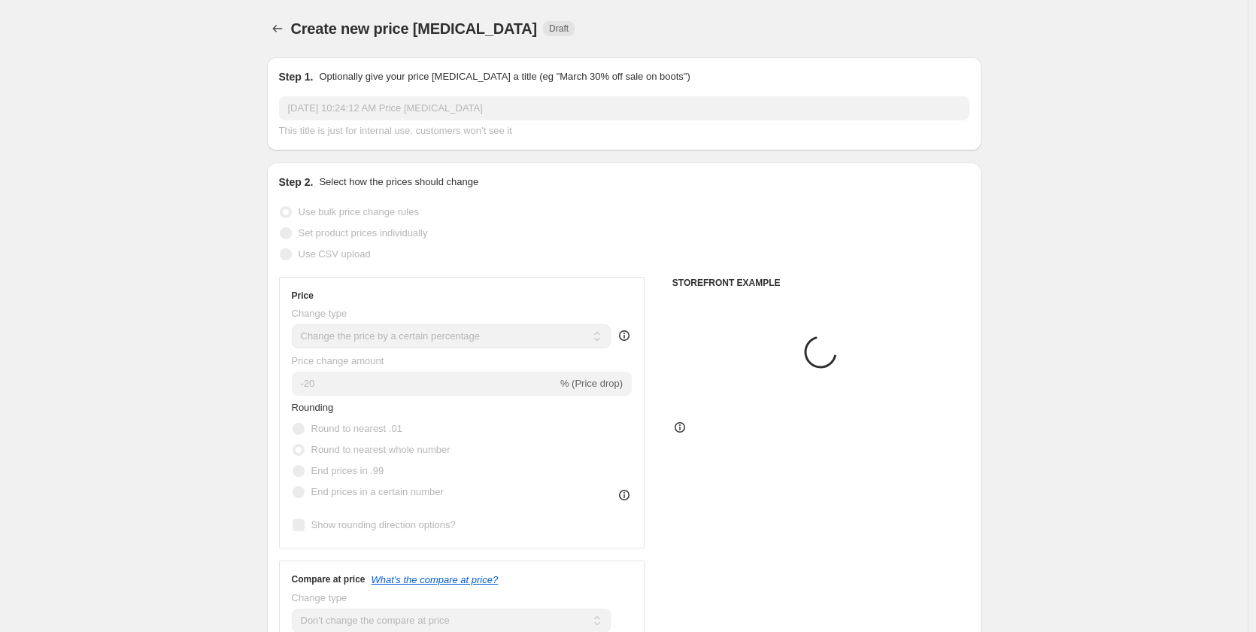
scroll to position [1475, 0]
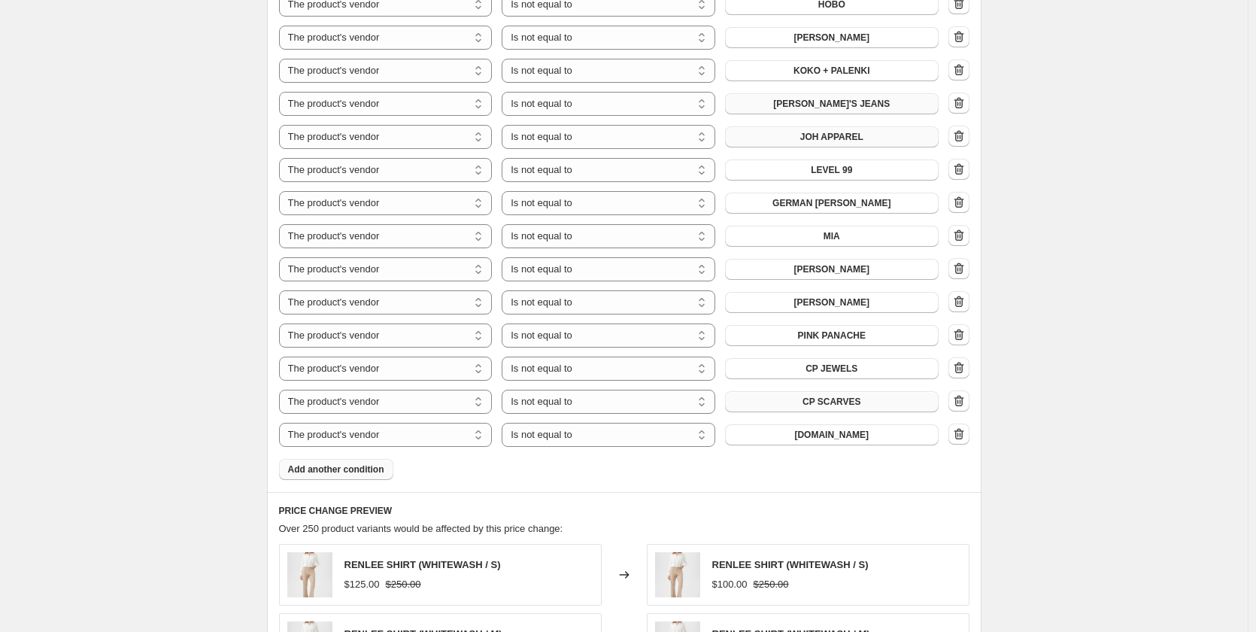
click at [353, 463] on span "Add another condition" at bounding box center [336, 469] width 96 height 12
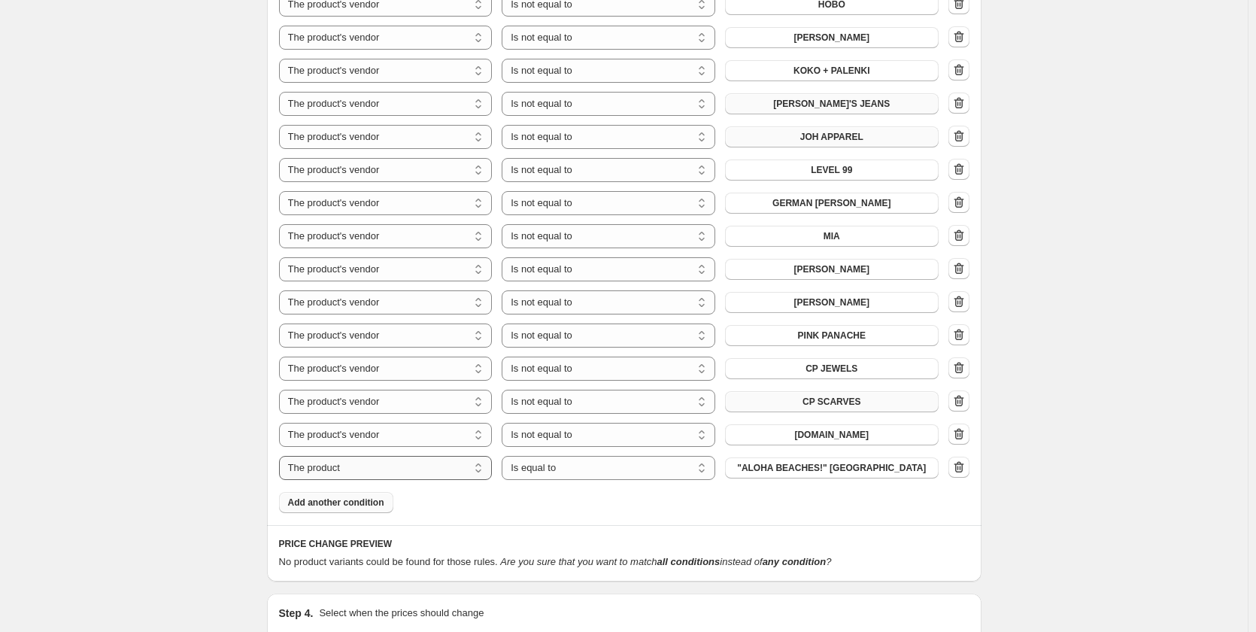
click at [348, 456] on select "The product The product's collection The product's tag The product's vendor The…" at bounding box center [386, 468] width 214 height 24
select select "vendor"
click at [565, 456] on select "Is equal to Is not equal to" at bounding box center [609, 468] width 214 height 24
select select "not_equal"
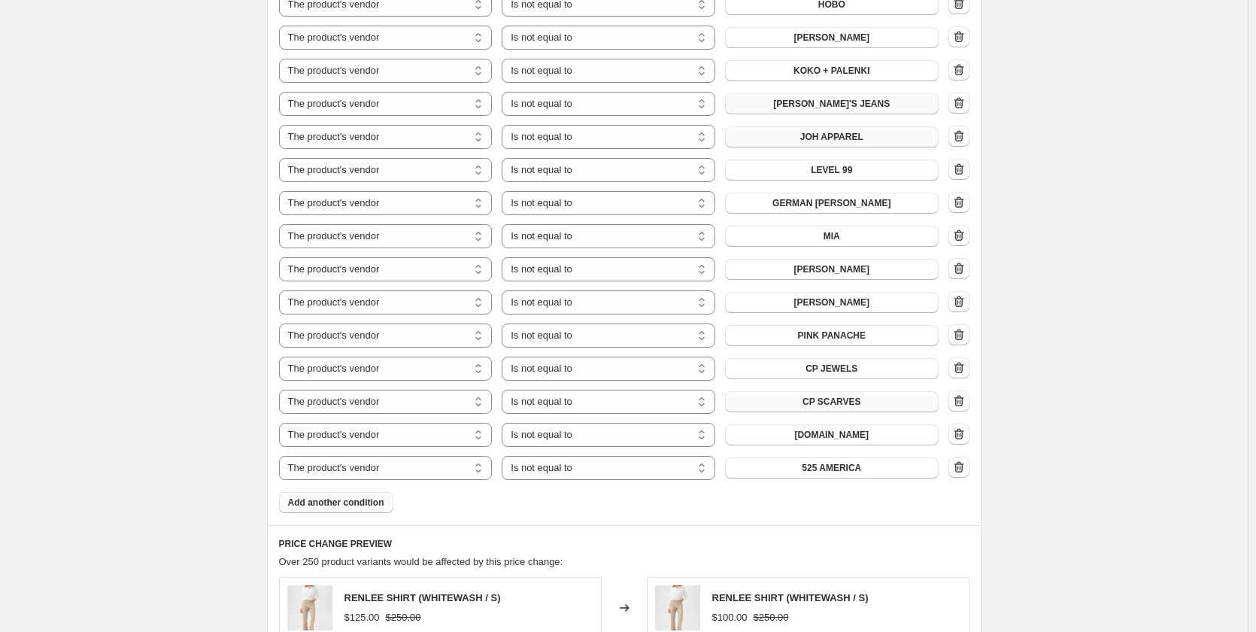
click at [803, 457] on button "525 AMERICA" at bounding box center [832, 467] width 214 height 21
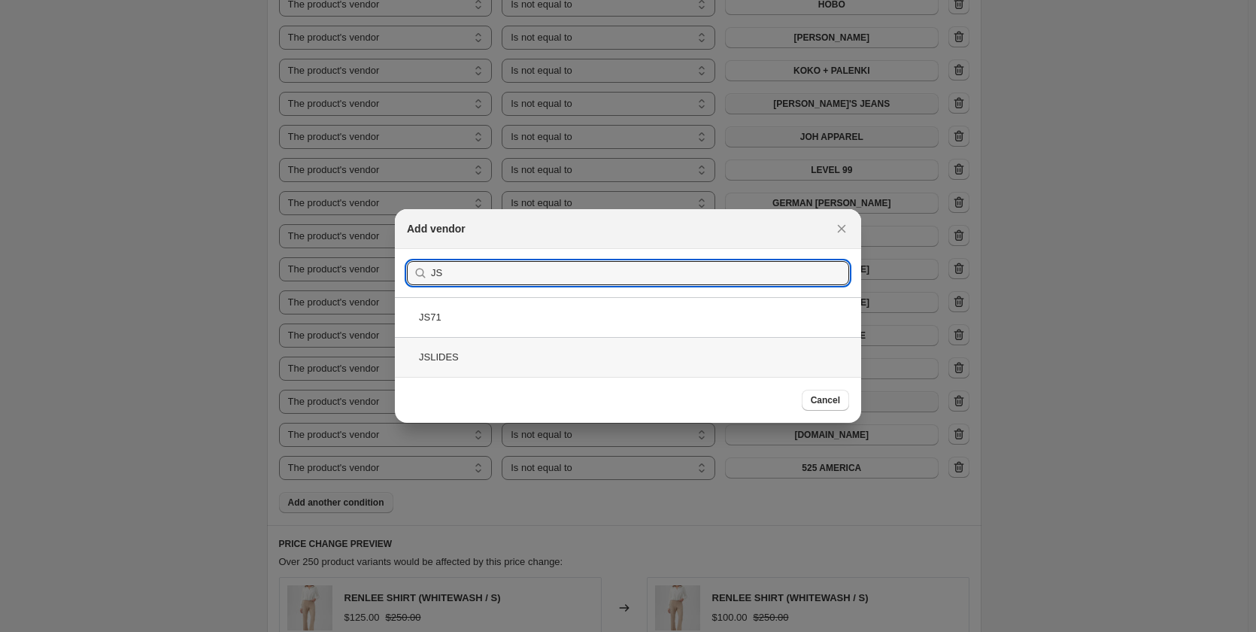
type input "JS"
click at [475, 359] on div "JSLIDES" at bounding box center [628, 357] width 466 height 40
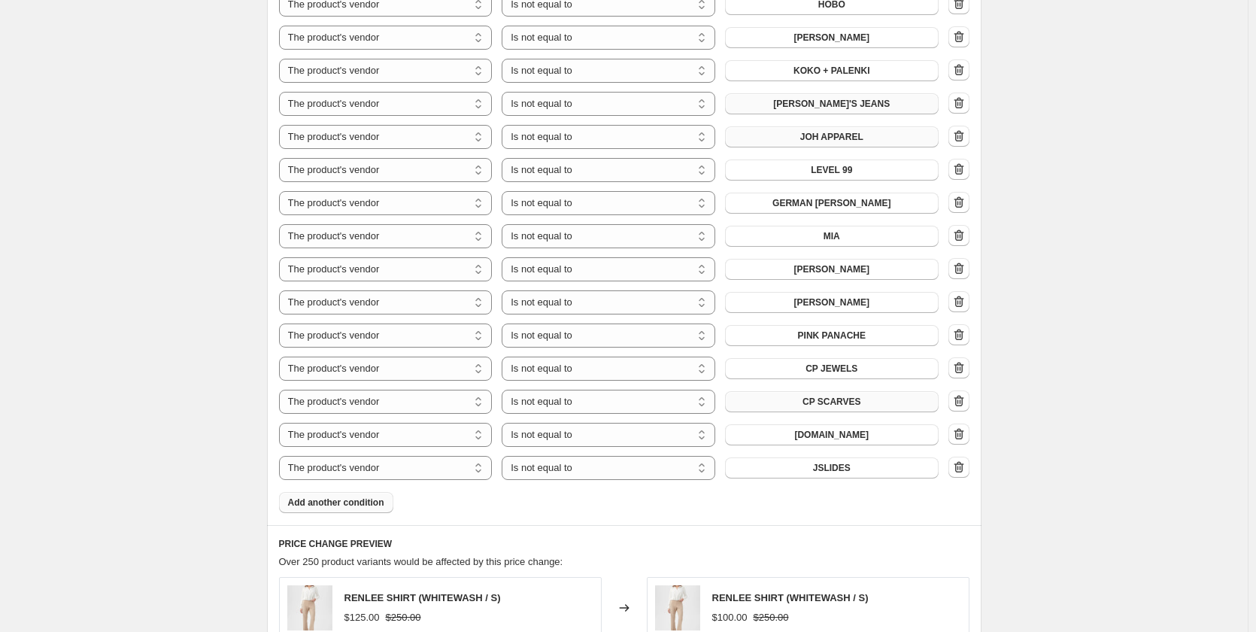
click at [348, 496] on span "Add another condition" at bounding box center [336, 502] width 96 height 12
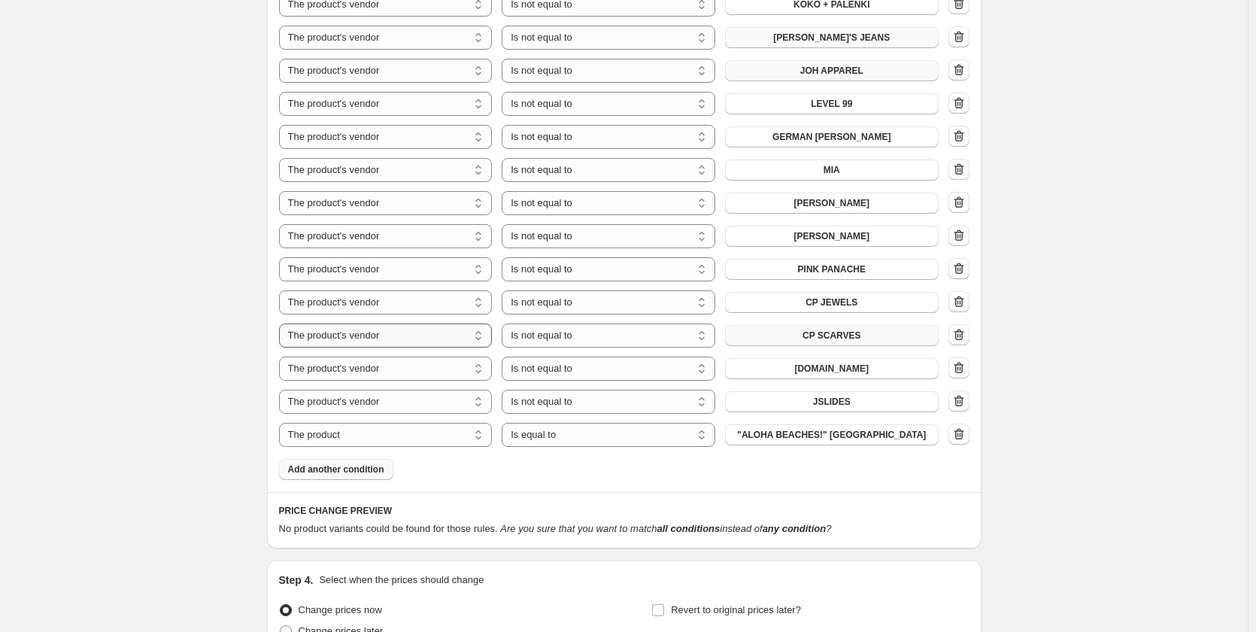
scroll to position [1673, 0]
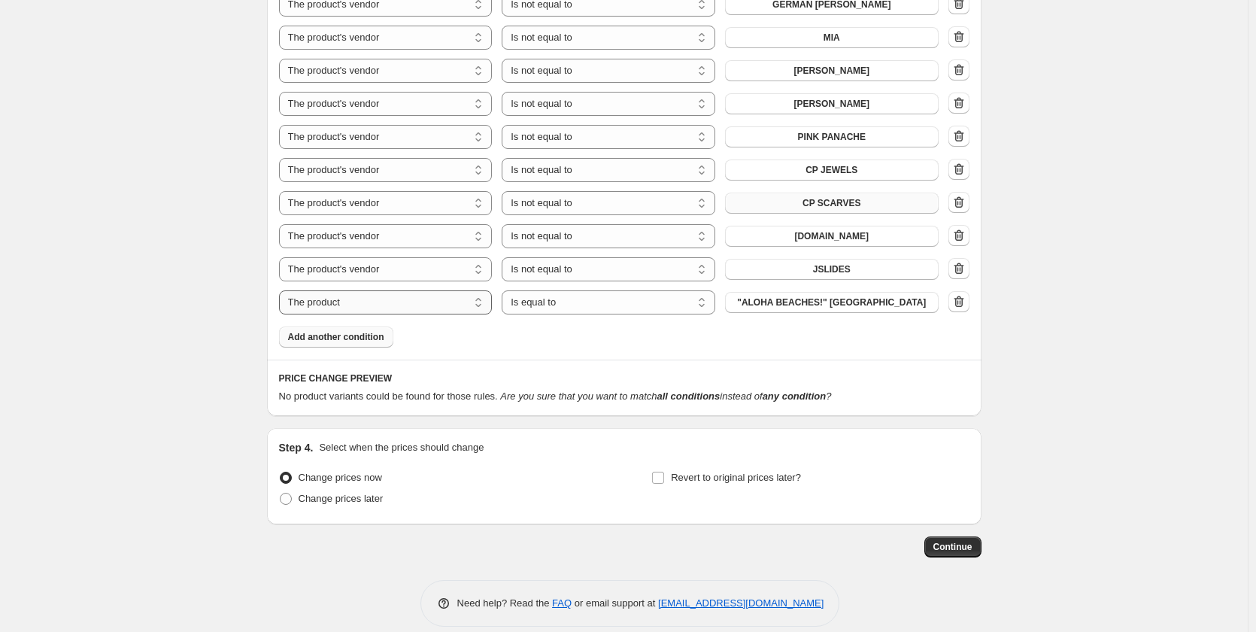
click at [389, 290] on select "The product The product's collection The product's tag The product's vendor The…" at bounding box center [386, 302] width 214 height 24
select select "vendor"
click at [570, 290] on select "Is equal to Is not equal to" at bounding box center [609, 302] width 214 height 24
select select "not_equal"
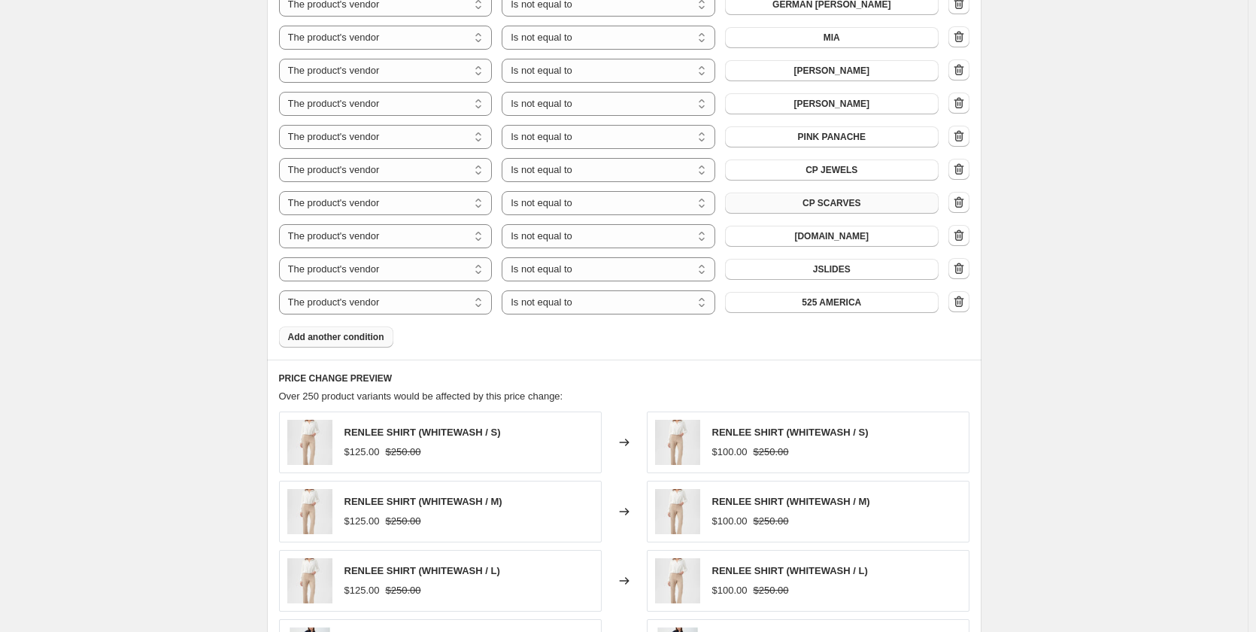
click at [844, 296] on span "525 AMERICA" at bounding box center [831, 302] width 59 height 12
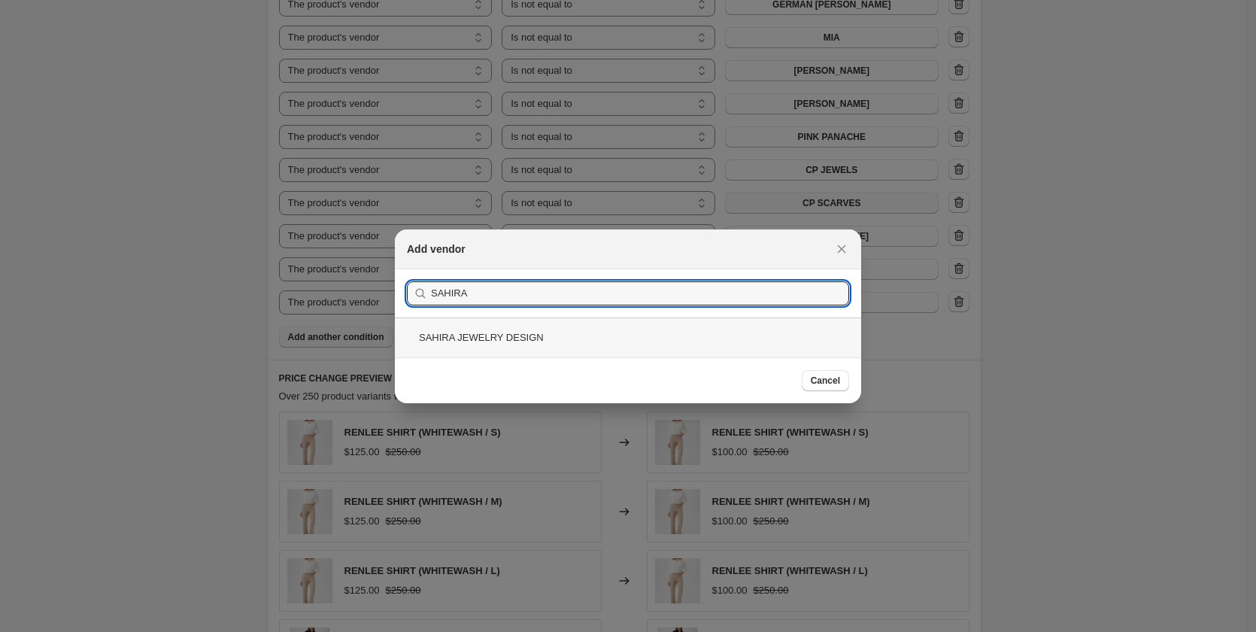
type input "SAHIRA"
click at [479, 340] on div "SAHIRA JEWELRY DESIGN" at bounding box center [628, 337] width 466 height 40
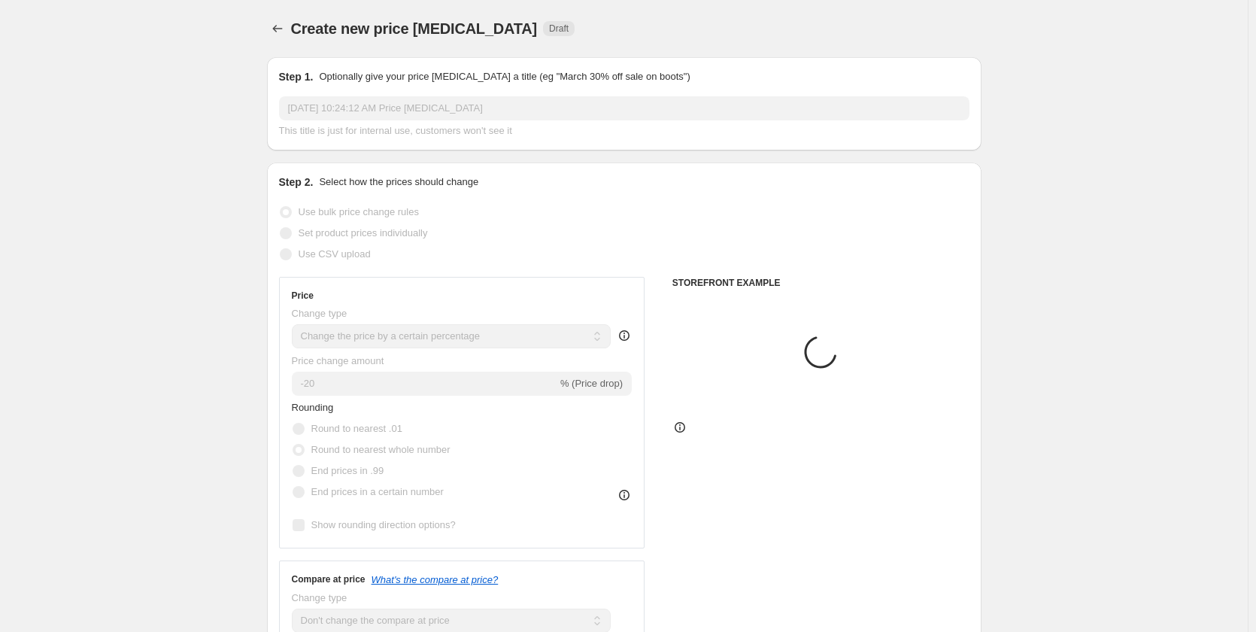
scroll to position [1673, 0]
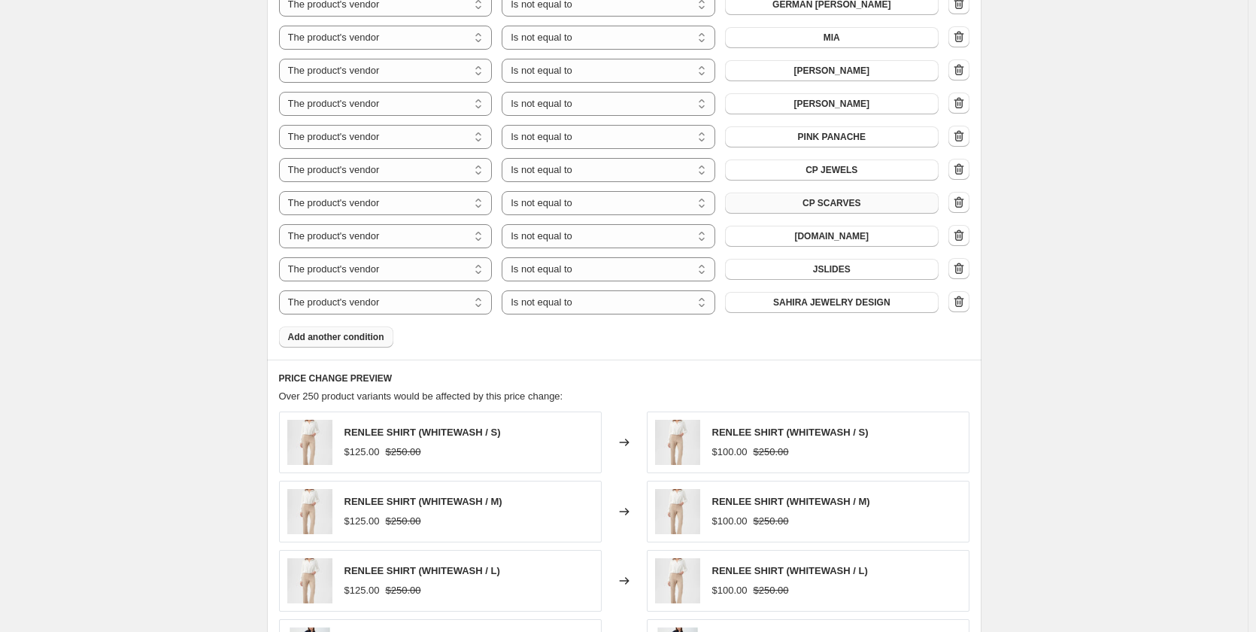
click at [341, 331] on span "Add another condition" at bounding box center [336, 337] width 96 height 12
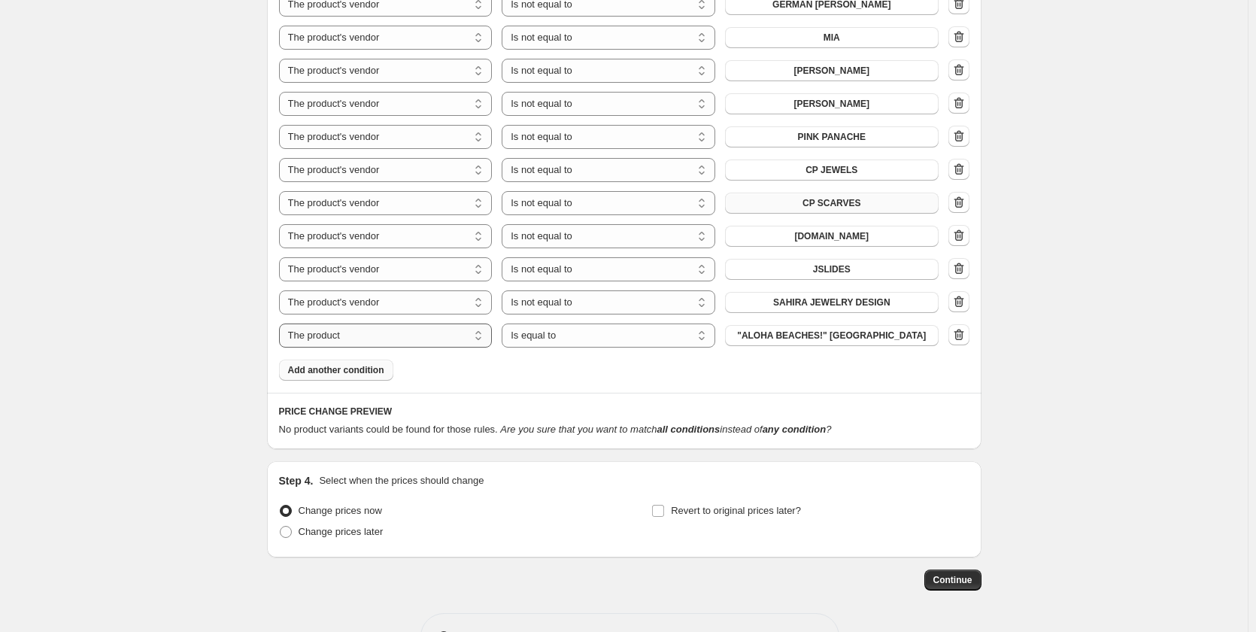
click at [341, 324] on select "The product The product's collection The product's tag The product's vendor The…" at bounding box center [386, 335] width 214 height 24
select select "vendor"
click at [609, 323] on select "Is equal to Is not equal to" at bounding box center [609, 335] width 214 height 24
select select "not_equal"
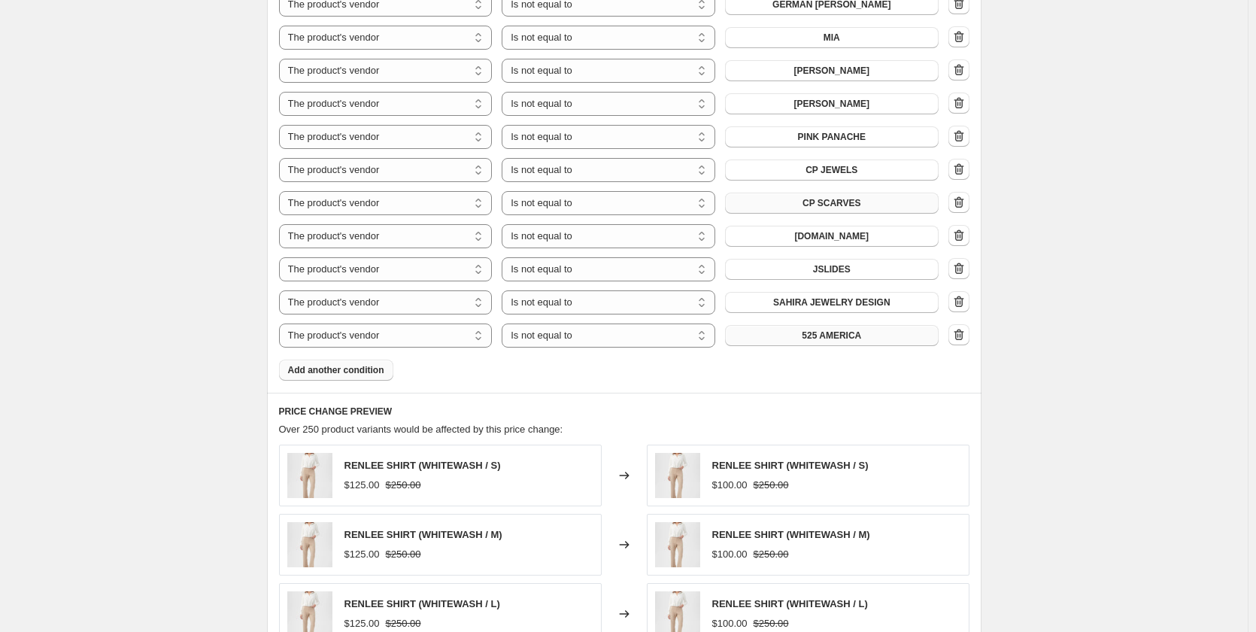
click at [806, 325] on button "525 AMERICA" at bounding box center [832, 335] width 214 height 21
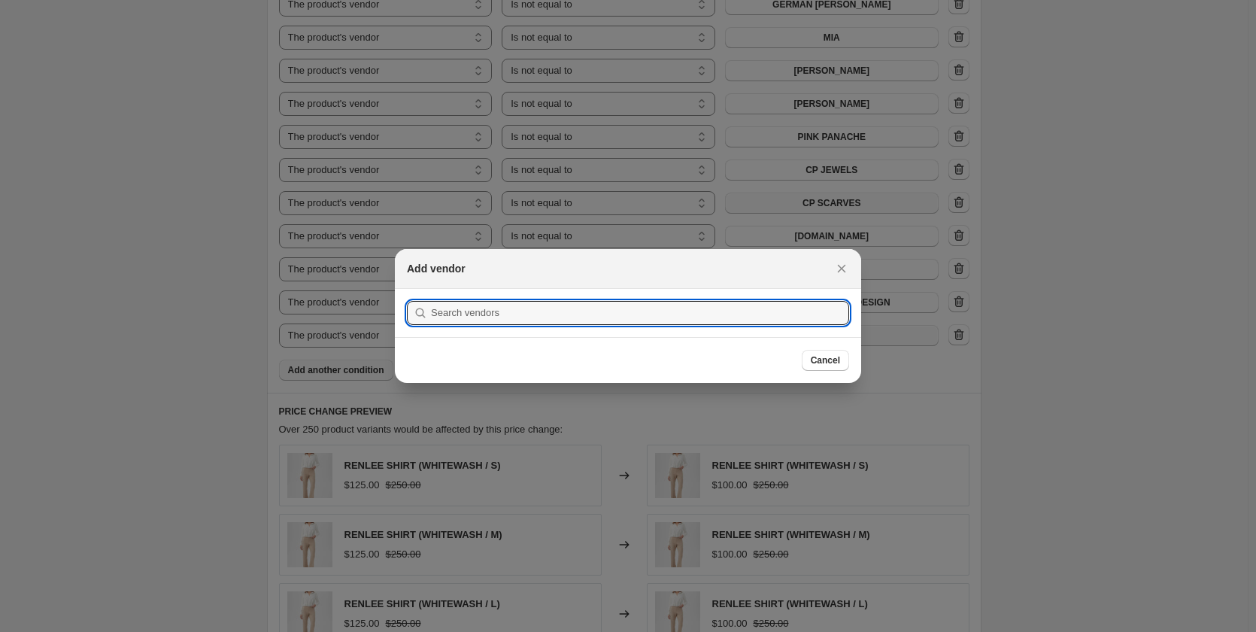
scroll to position [0, 0]
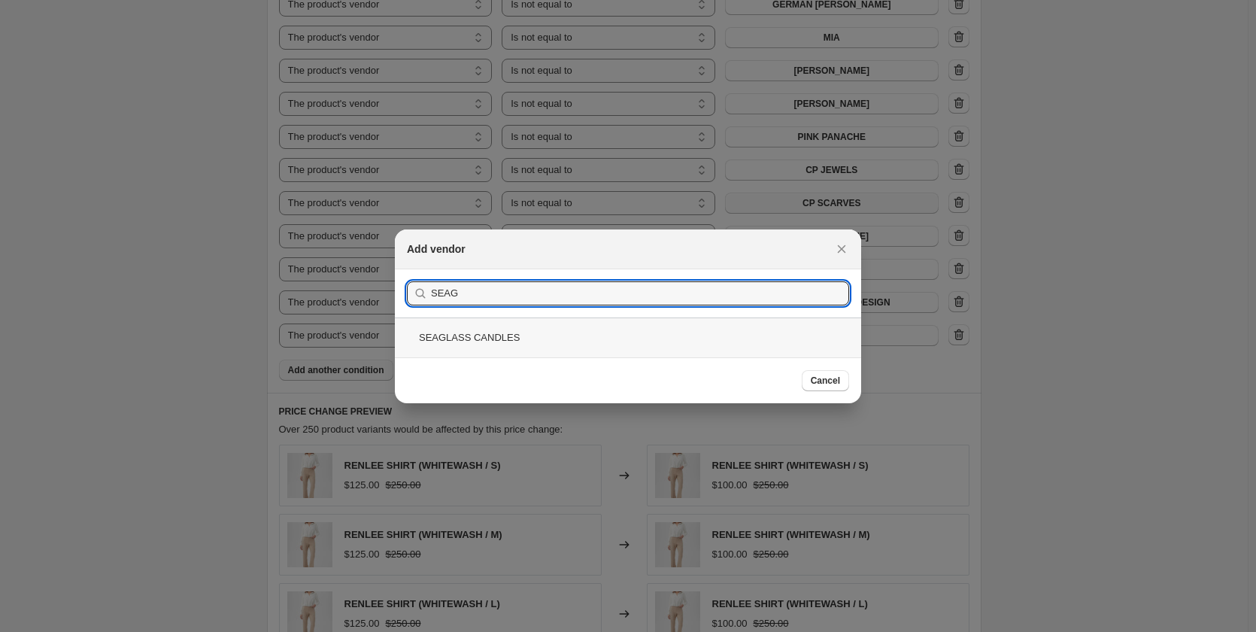
type input "SEAG"
click at [506, 334] on div "SEAGLASS CANDLES" at bounding box center [628, 337] width 466 height 40
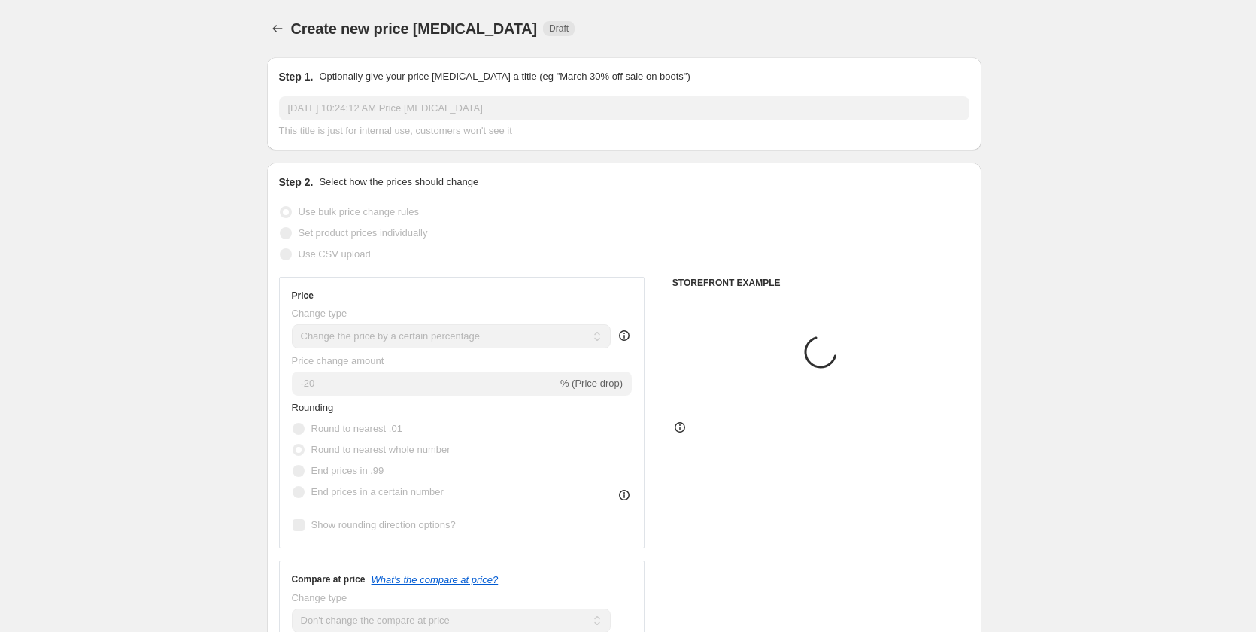
scroll to position [1673, 0]
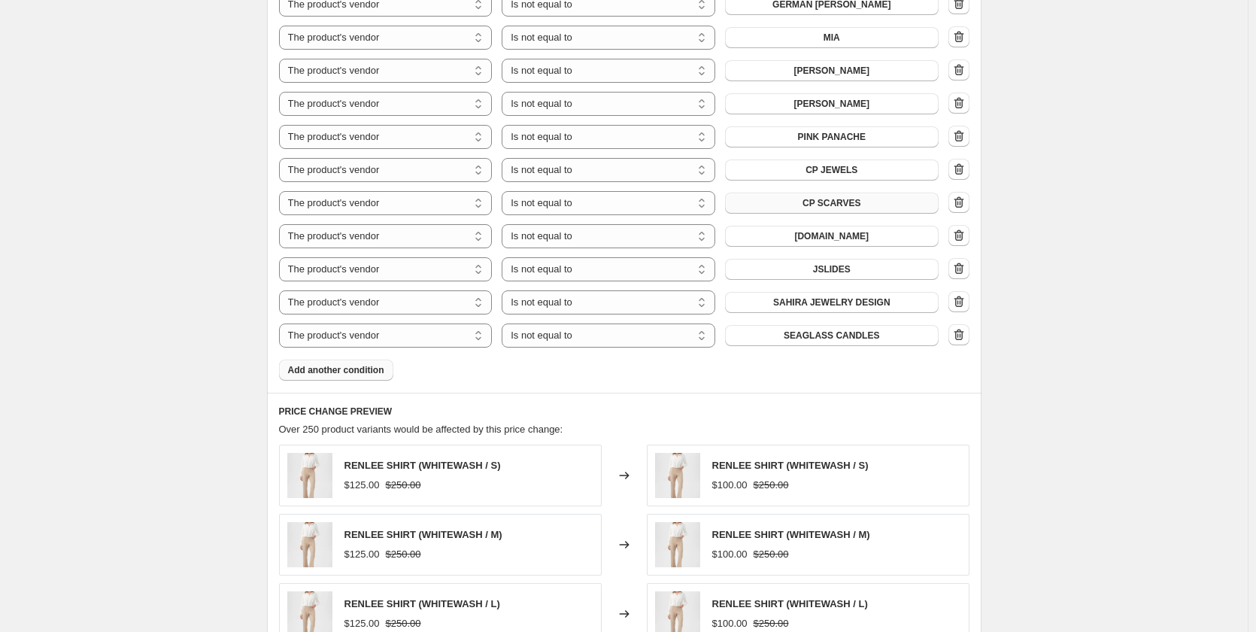
click at [366, 364] on span "Add another condition" at bounding box center [336, 370] width 96 height 12
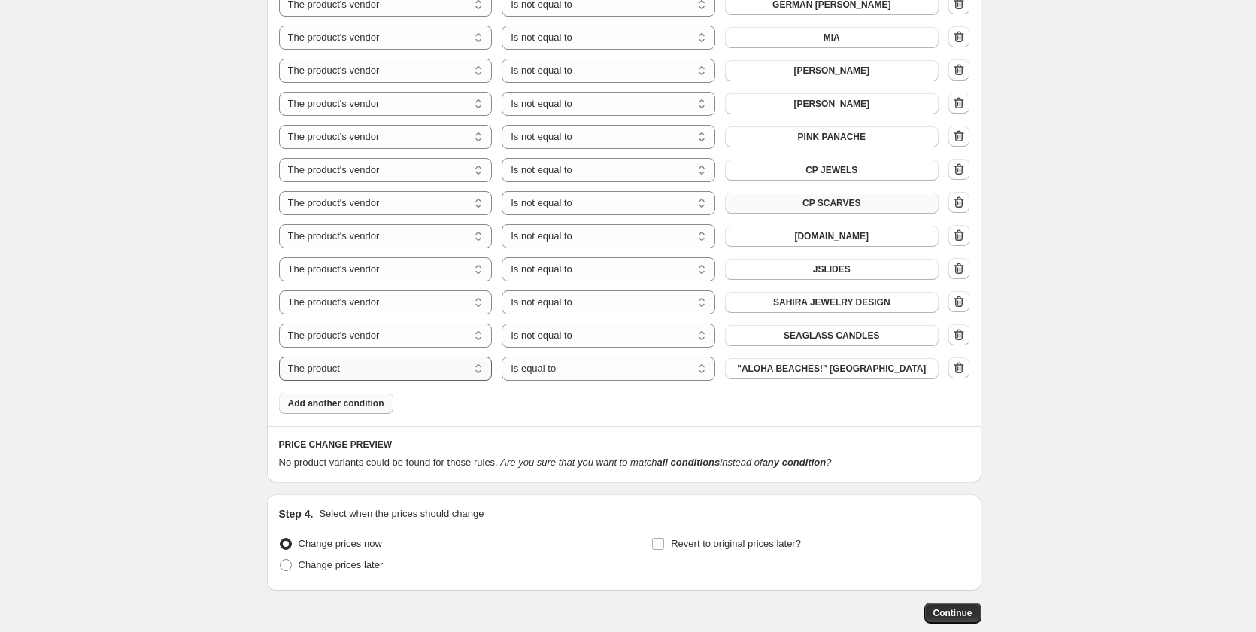
click at [358, 357] on select "The product The product's collection The product's tag The product's vendor The…" at bounding box center [386, 368] width 214 height 24
select select "vendor"
click at [647, 360] on select "Is equal to Is not equal to" at bounding box center [609, 368] width 214 height 24
select select "not_equal"
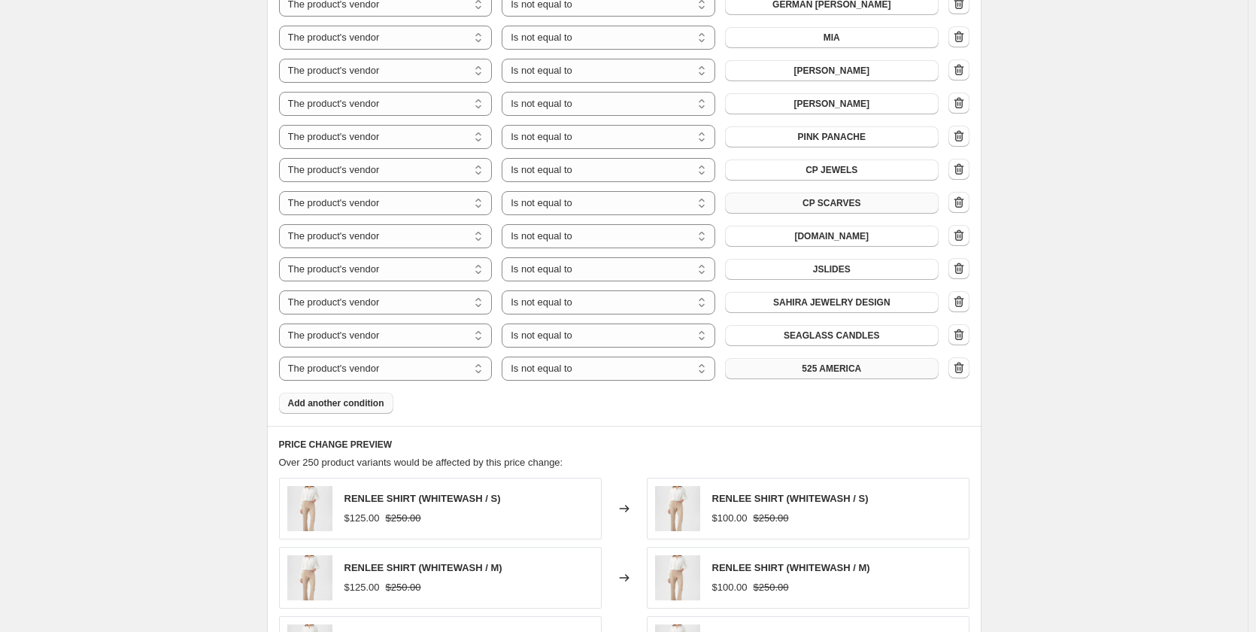
click at [792, 358] on button "525 AMERICA" at bounding box center [832, 368] width 214 height 21
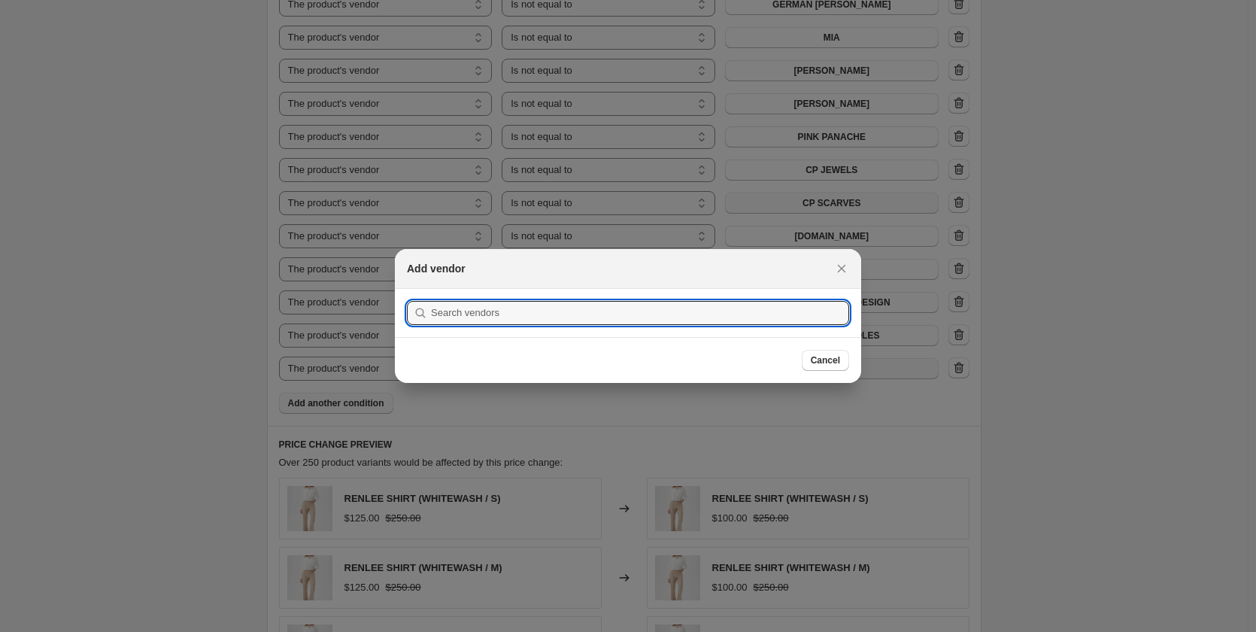
scroll to position [0, 0]
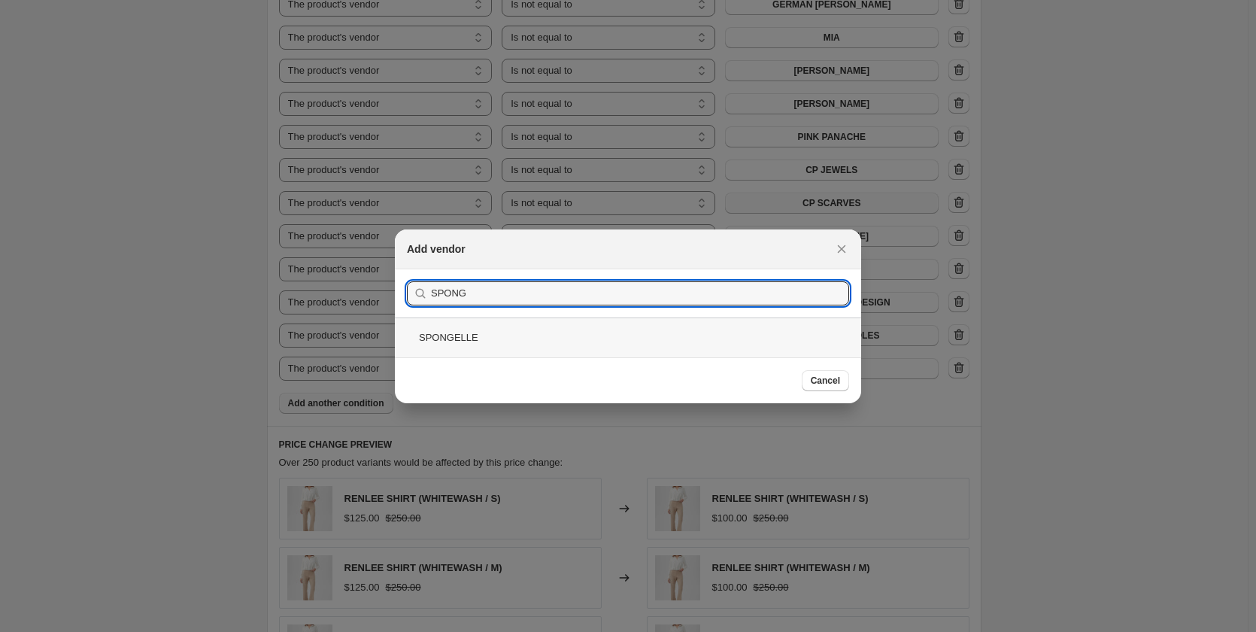
type input "SPONG"
click at [446, 335] on div "SPONGELLE" at bounding box center [628, 337] width 466 height 40
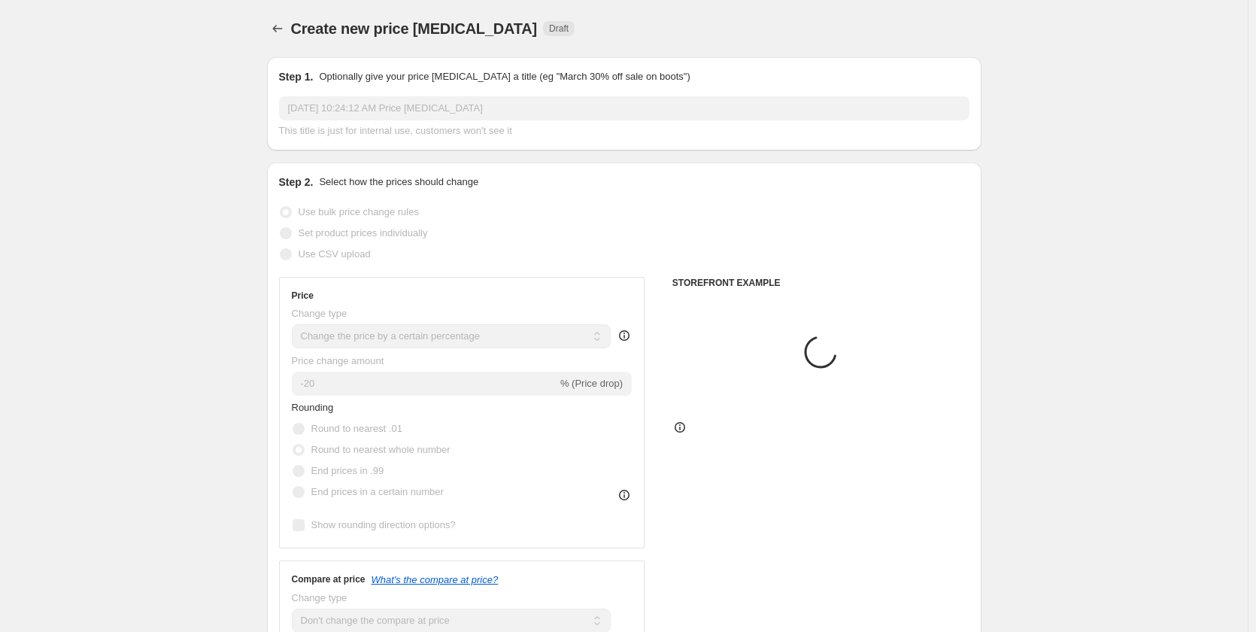
scroll to position [1673, 0]
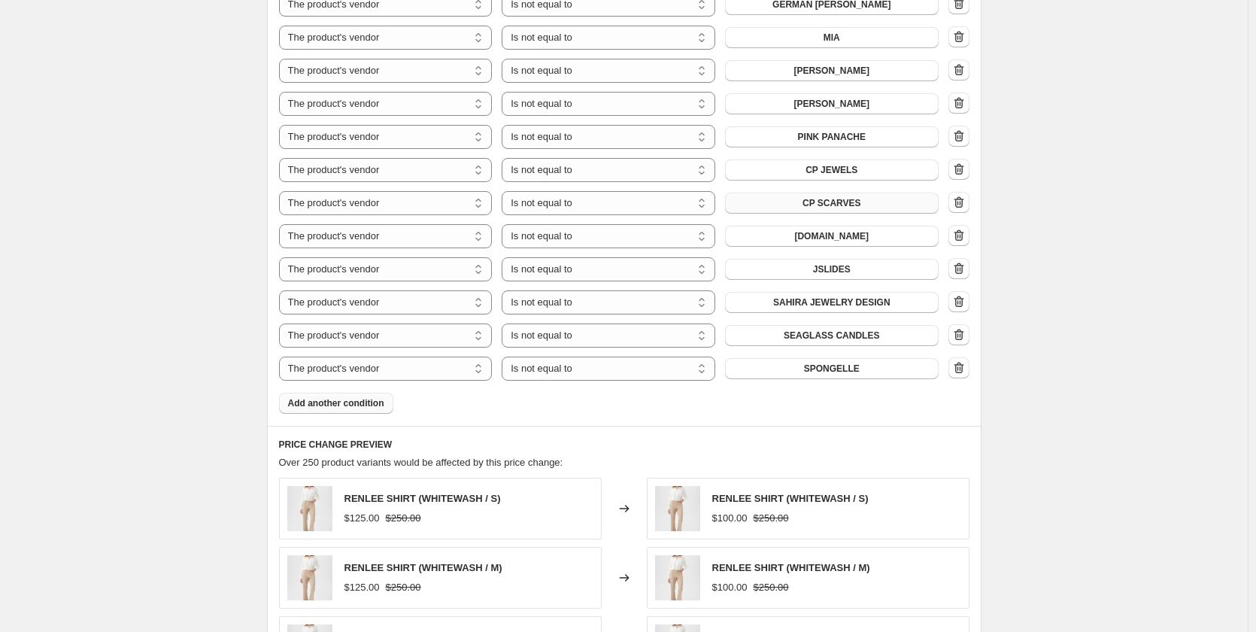
click at [347, 397] on span "Add another condition" at bounding box center [336, 403] width 96 height 12
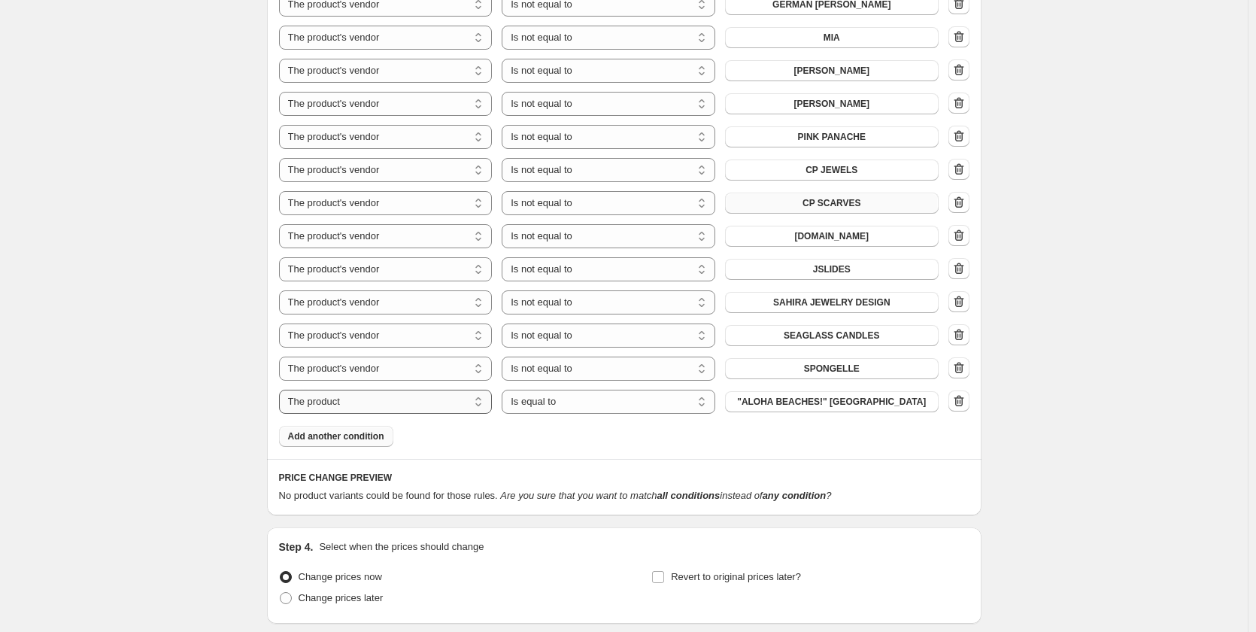
click at [347, 390] on select "The product The product's collection The product's tag The product's vendor The…" at bounding box center [386, 402] width 214 height 24
select select "vendor"
click at [547, 390] on select "Is equal to Is not equal to" at bounding box center [609, 402] width 214 height 24
select select "not_equal"
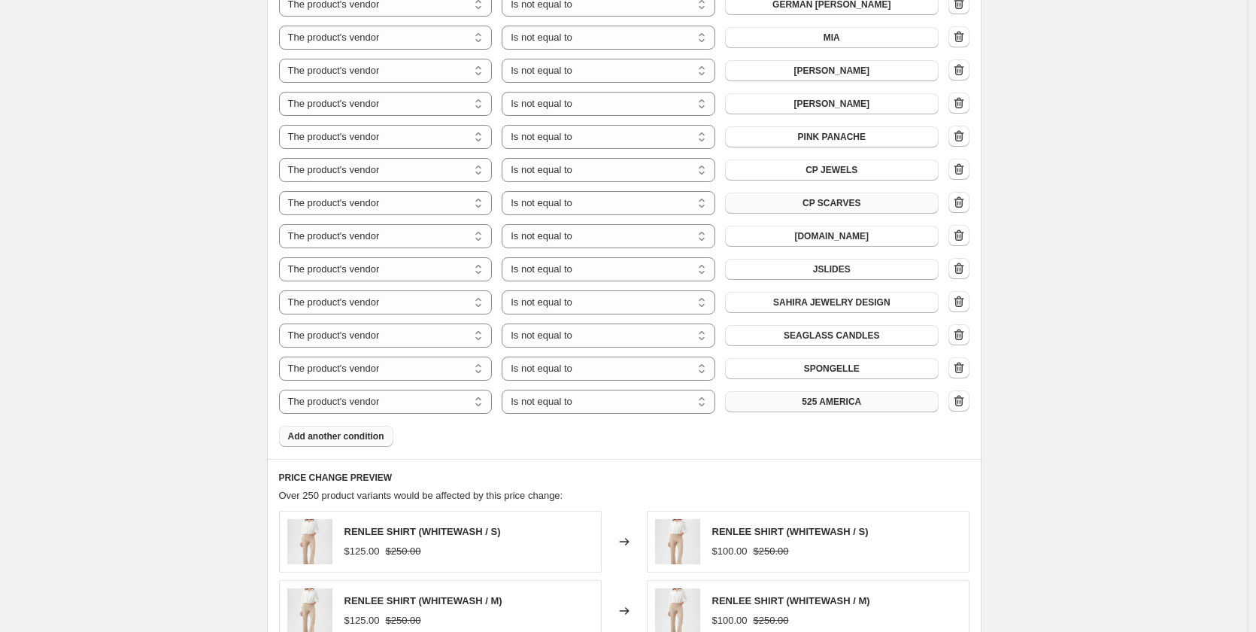
click at [805, 392] on button "525 AMERICA" at bounding box center [832, 401] width 214 height 21
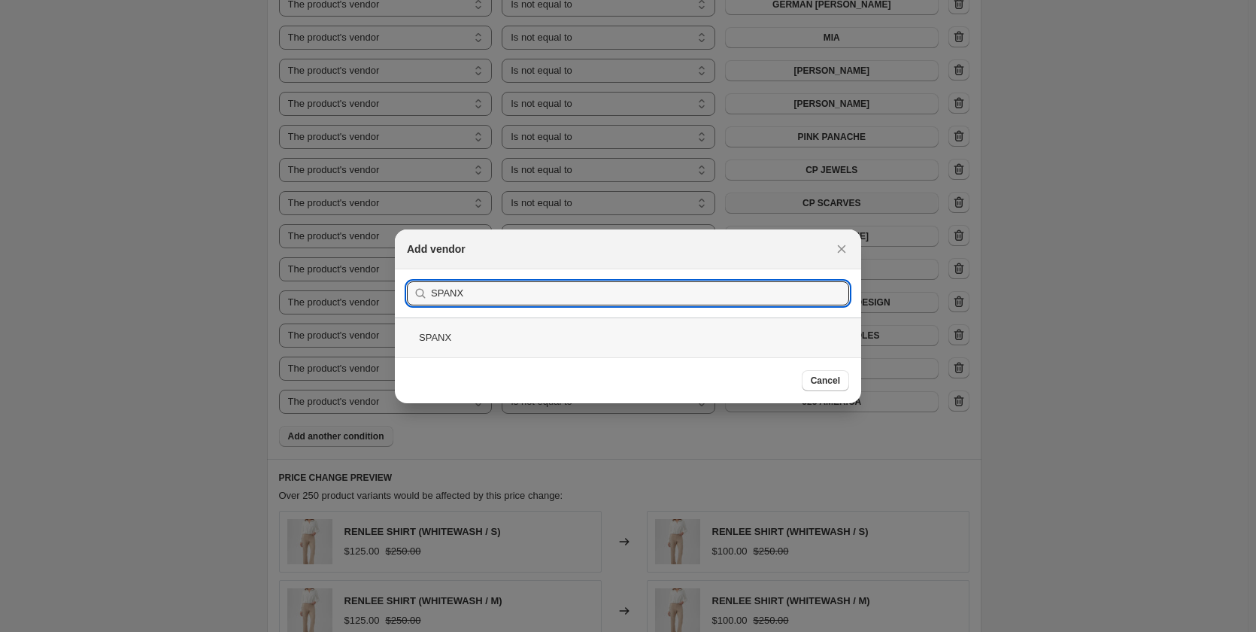
type input "SPANX"
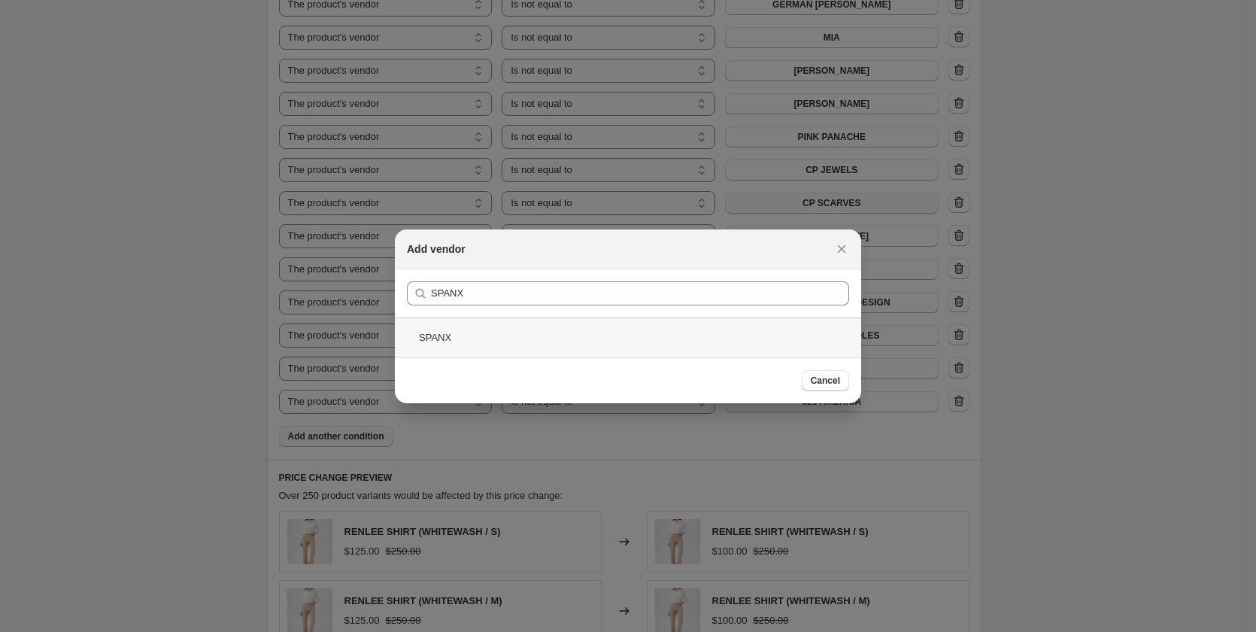
click at [426, 332] on div "SPANX" at bounding box center [628, 337] width 466 height 40
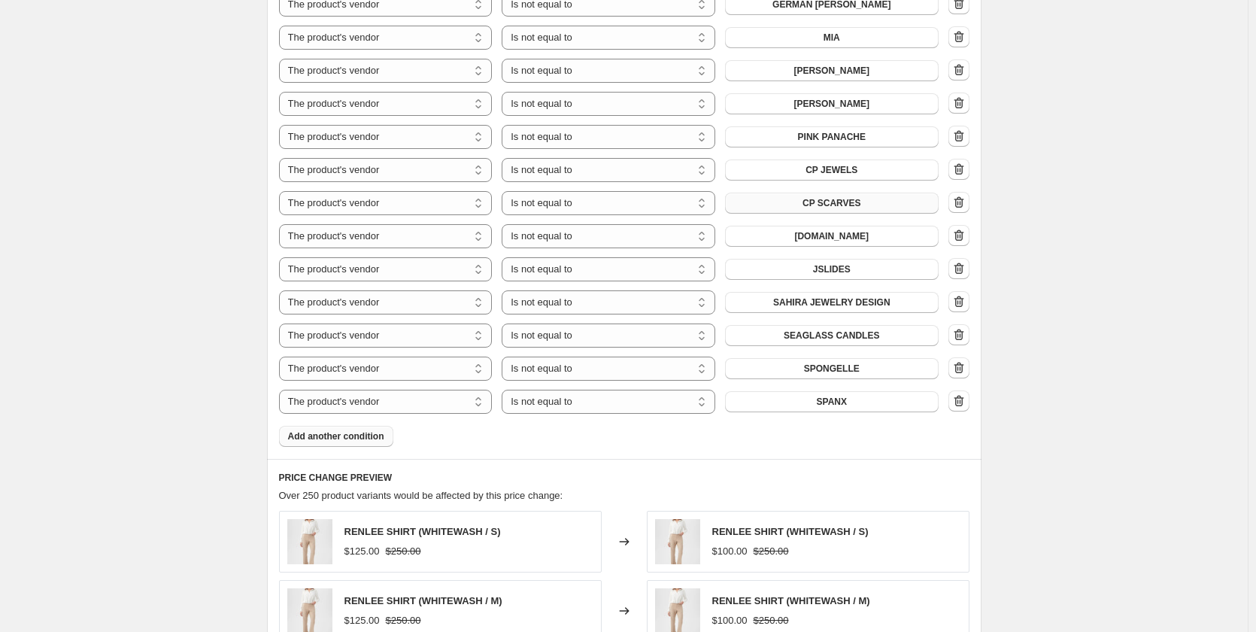
click at [329, 426] on button "Add another condition" at bounding box center [336, 436] width 114 height 21
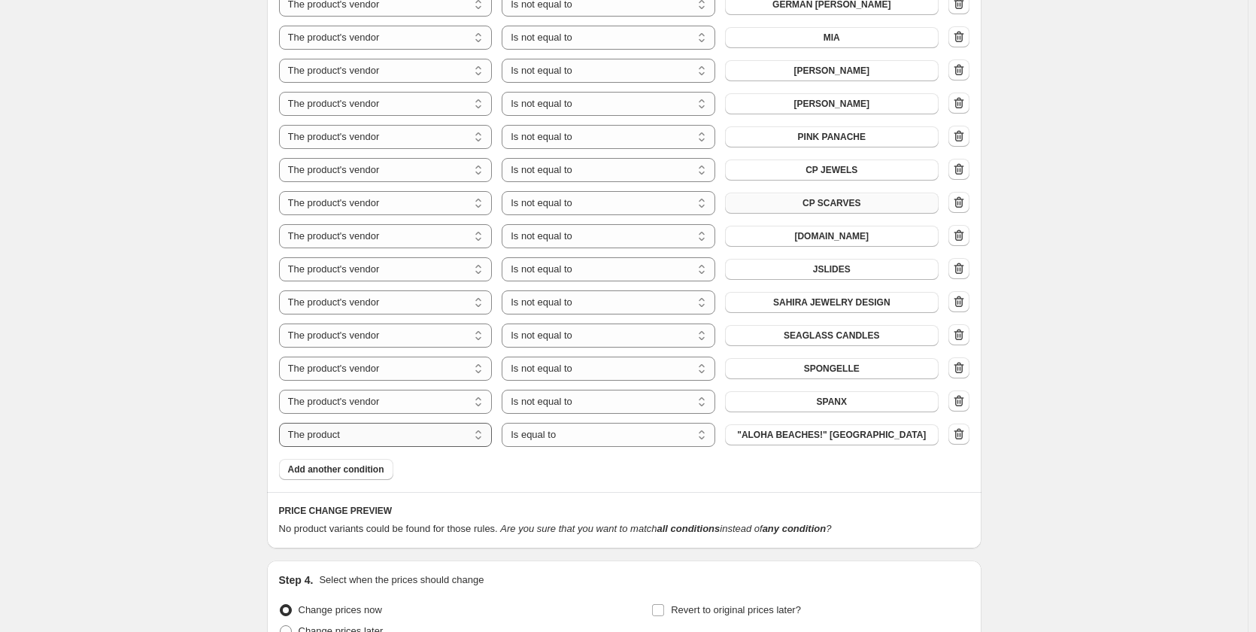
drag, startPoint x: 341, startPoint y: 419, endPoint x: 353, endPoint y: 411, distance: 14.8
click at [341, 423] on select "The product The product's collection The product's tag The product's vendor The…" at bounding box center [386, 435] width 214 height 24
select select "vendor"
click at [590, 423] on select "Is equal to Is not equal to" at bounding box center [609, 435] width 214 height 24
select select "not_equal"
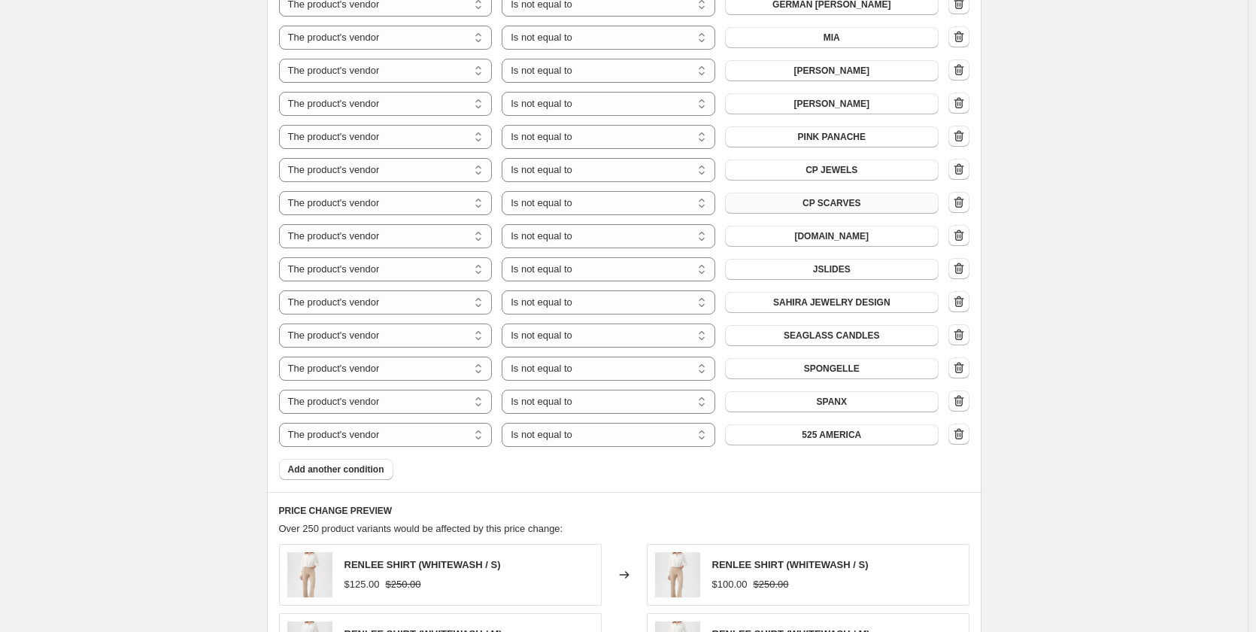
click at [829, 429] on span "525 AMERICA" at bounding box center [831, 435] width 59 height 12
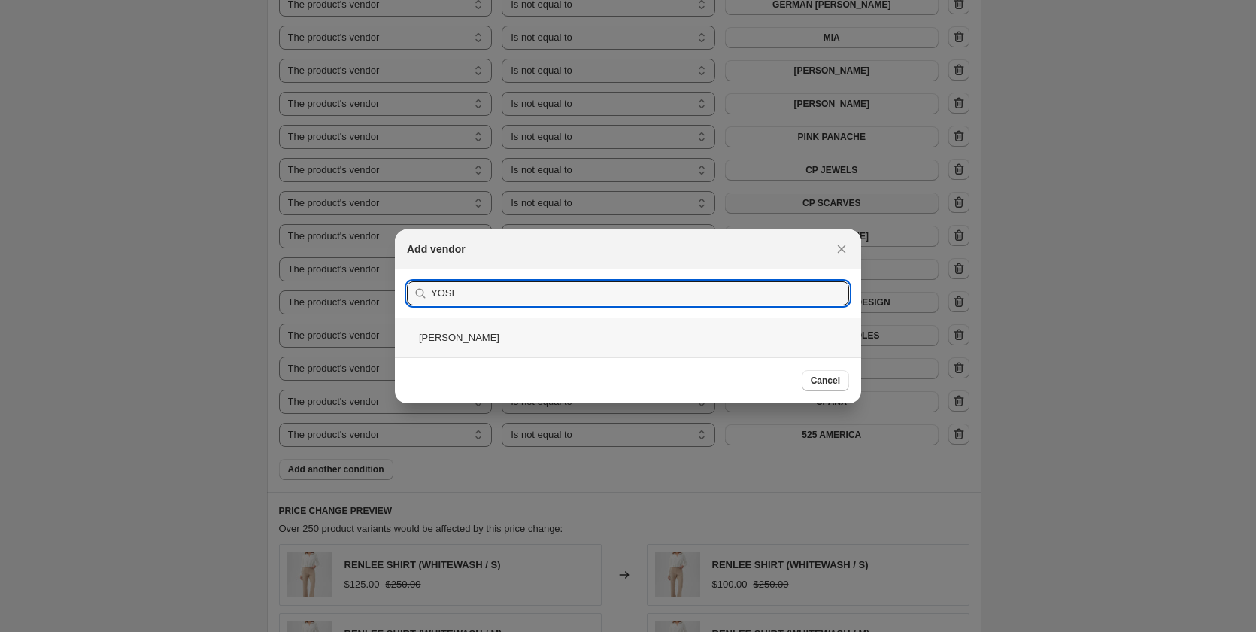
type input "YOSI"
click at [469, 333] on div "[PERSON_NAME]" at bounding box center [628, 337] width 466 height 40
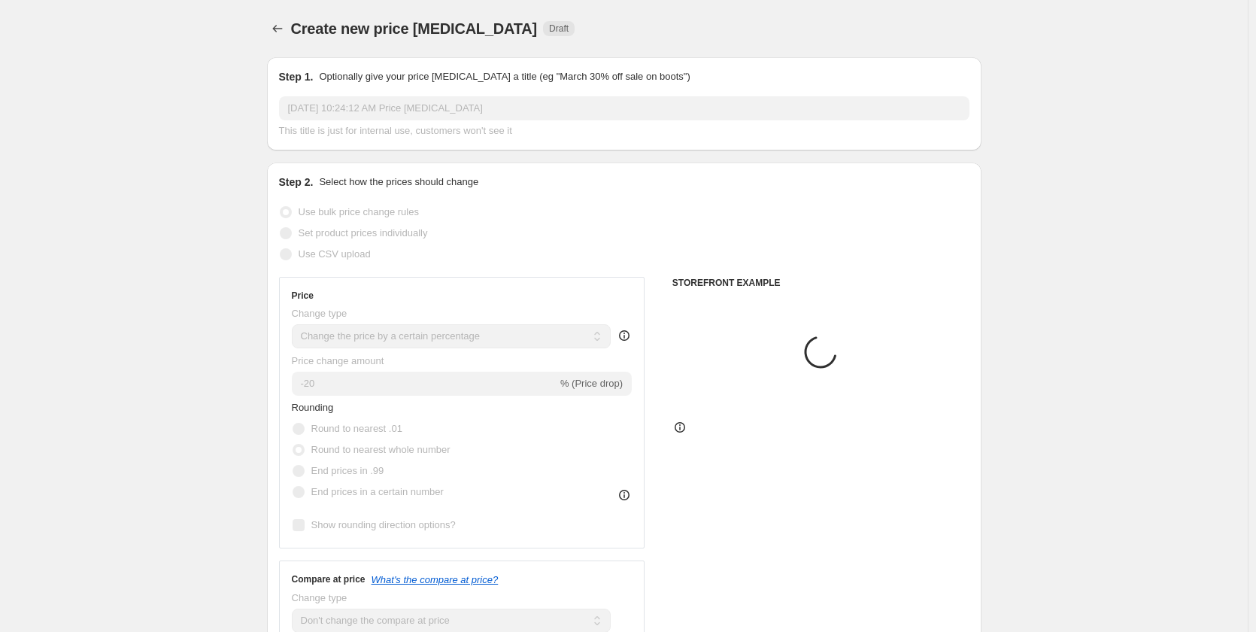
scroll to position [1673, 0]
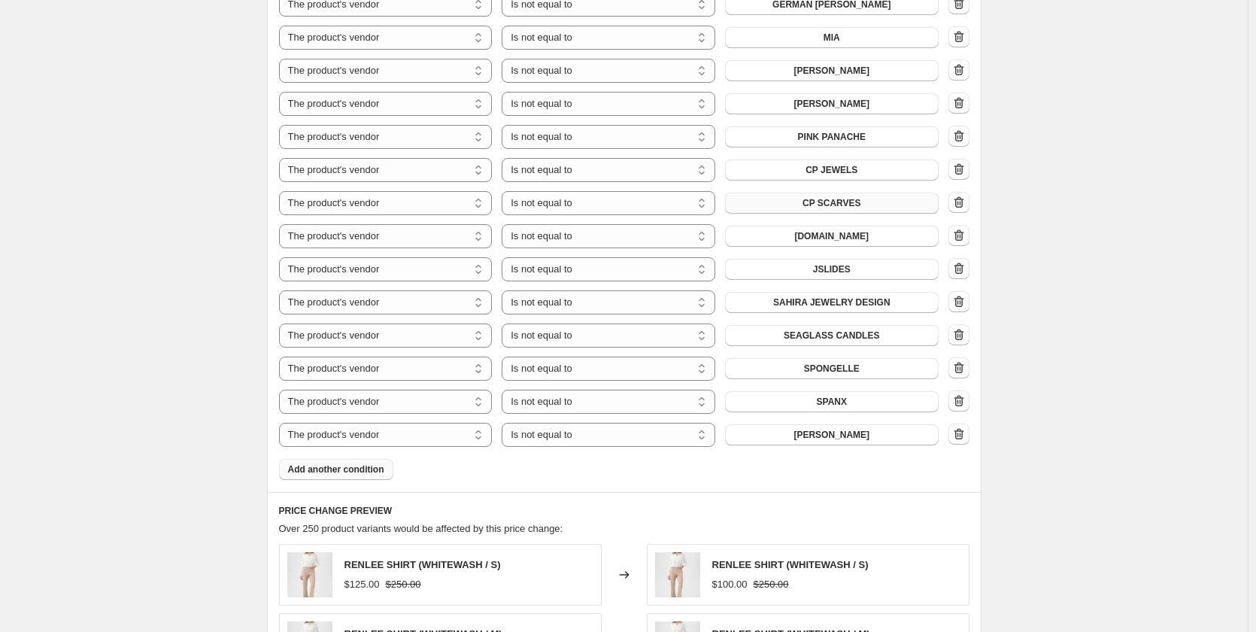
click at [314, 463] on span "Add another condition" at bounding box center [336, 469] width 96 height 12
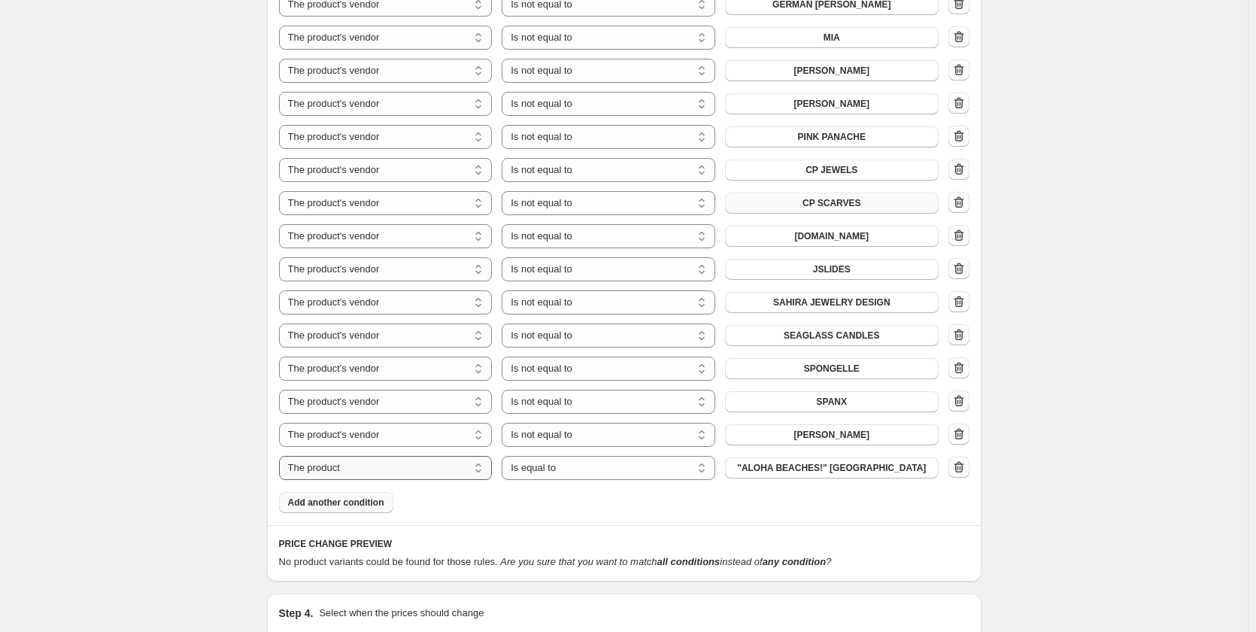
click at [344, 456] on select "The product The product's collection The product's tag The product's vendor The…" at bounding box center [386, 468] width 214 height 24
select select "vendor"
click at [553, 456] on select "Is equal to Is not equal to" at bounding box center [609, 468] width 214 height 24
select select "not_equal"
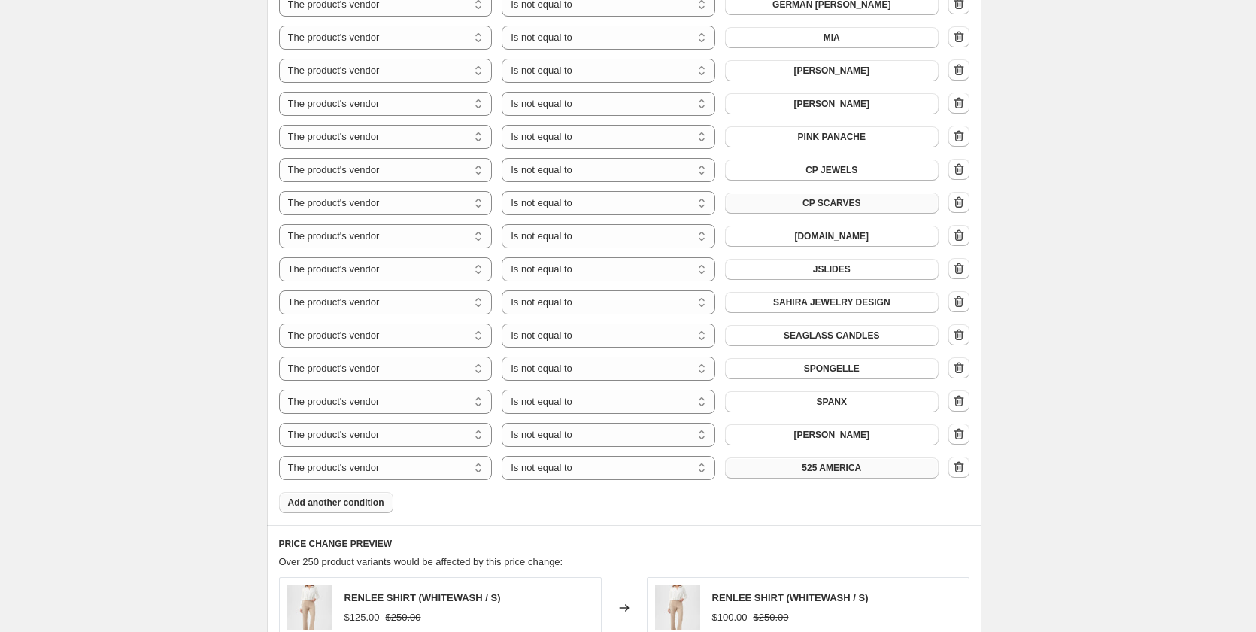
click at [802, 457] on button "525 AMERICA" at bounding box center [832, 467] width 214 height 21
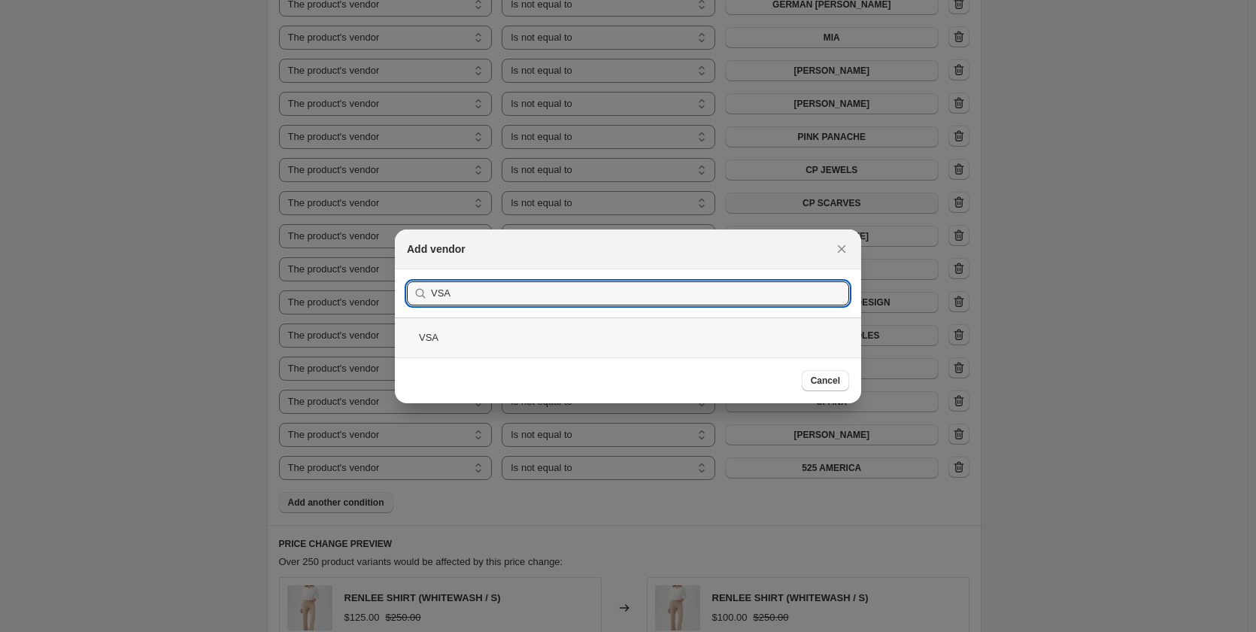
type input "VSA"
click at [417, 335] on div "VSA" at bounding box center [628, 337] width 466 height 40
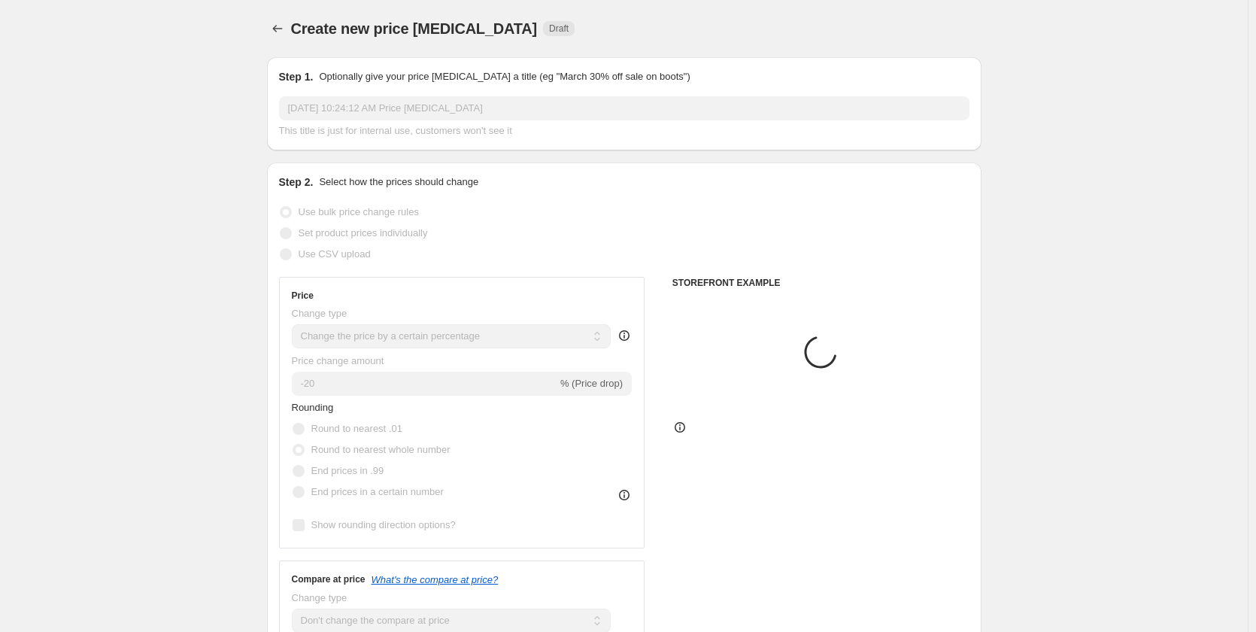
scroll to position [1673, 0]
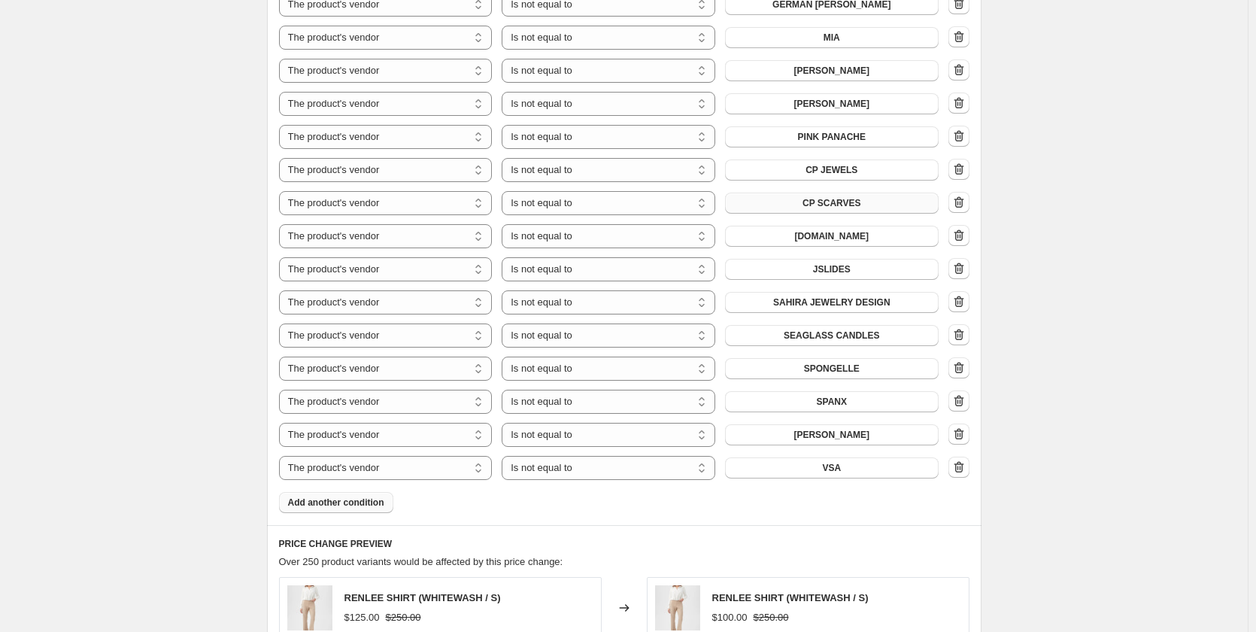
click at [356, 496] on span "Add another condition" at bounding box center [336, 502] width 96 height 12
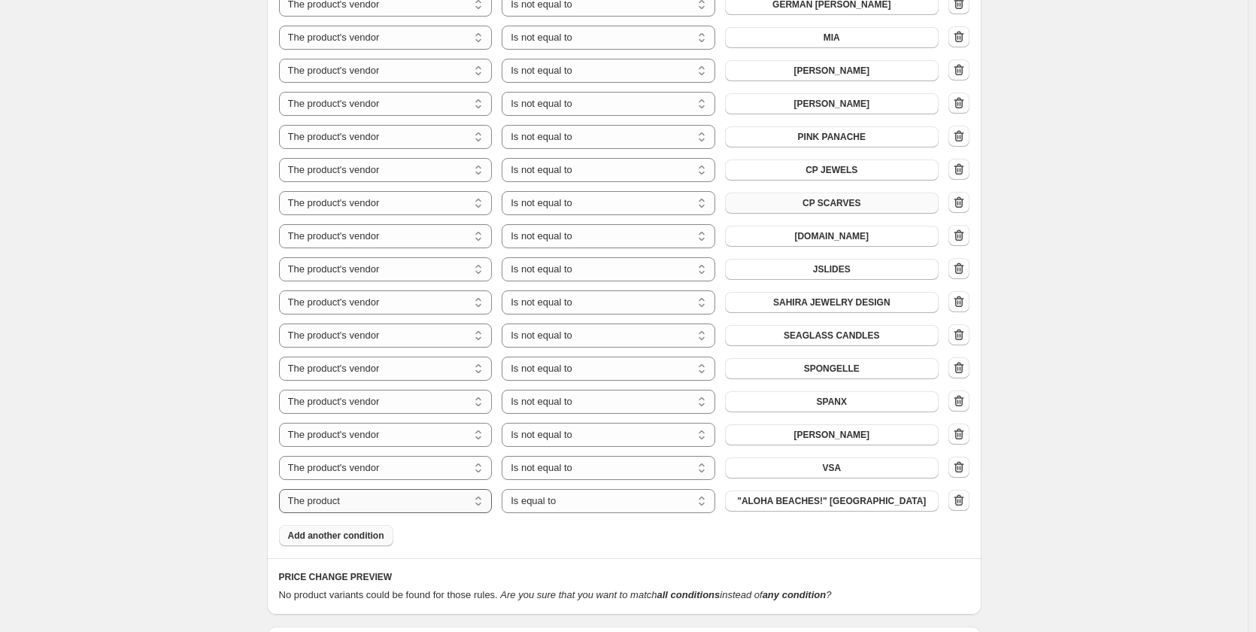
click at [356, 489] on select "The product The product's collection The product's tag The product's vendor The…" at bounding box center [386, 501] width 214 height 24
select select "vendor"
click at [614, 489] on select "Is equal to Is not equal to" at bounding box center [609, 501] width 214 height 24
select select "not_equal"
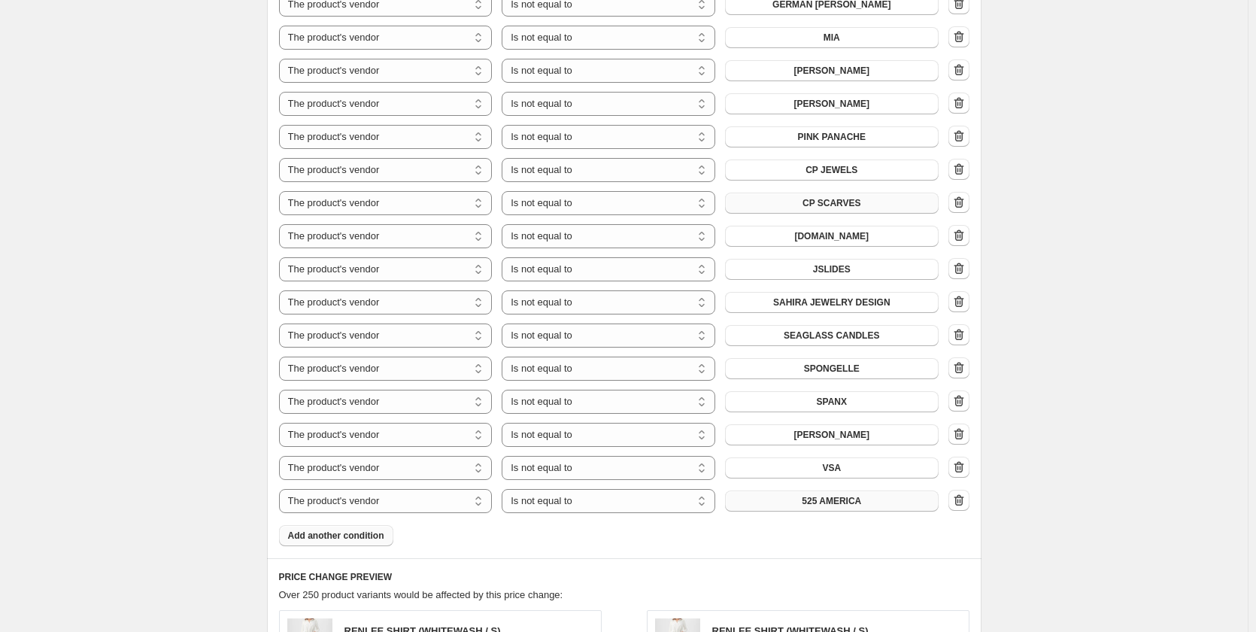
click at [855, 495] on span "525 AMERICA" at bounding box center [831, 501] width 59 height 12
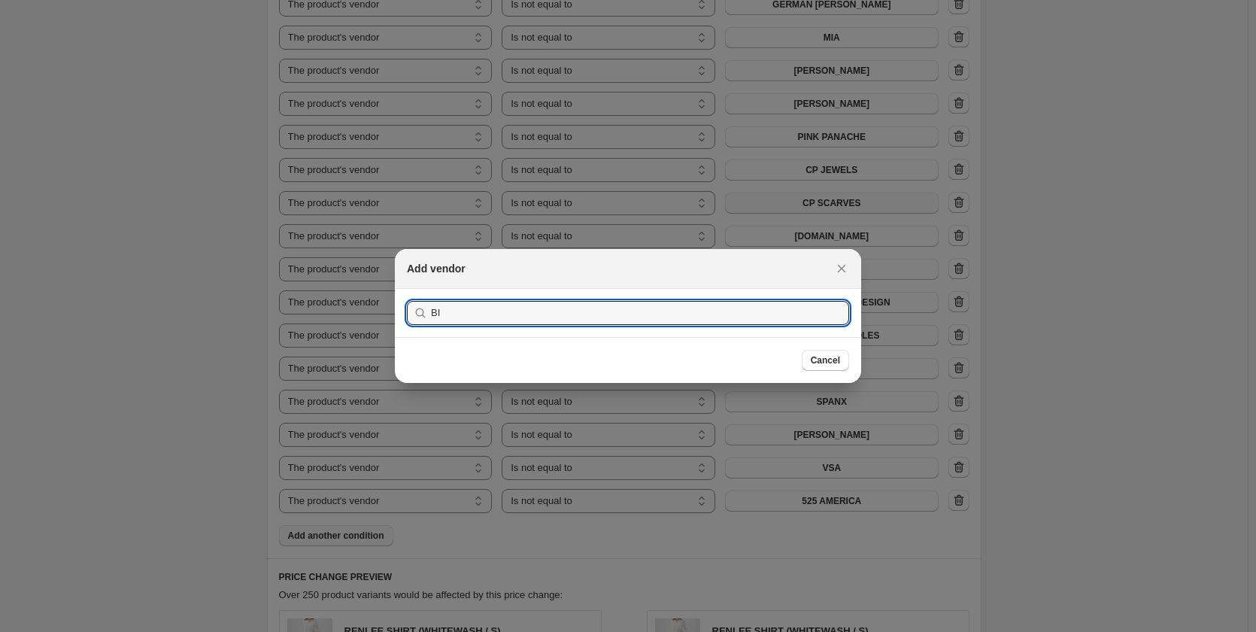
type input "B"
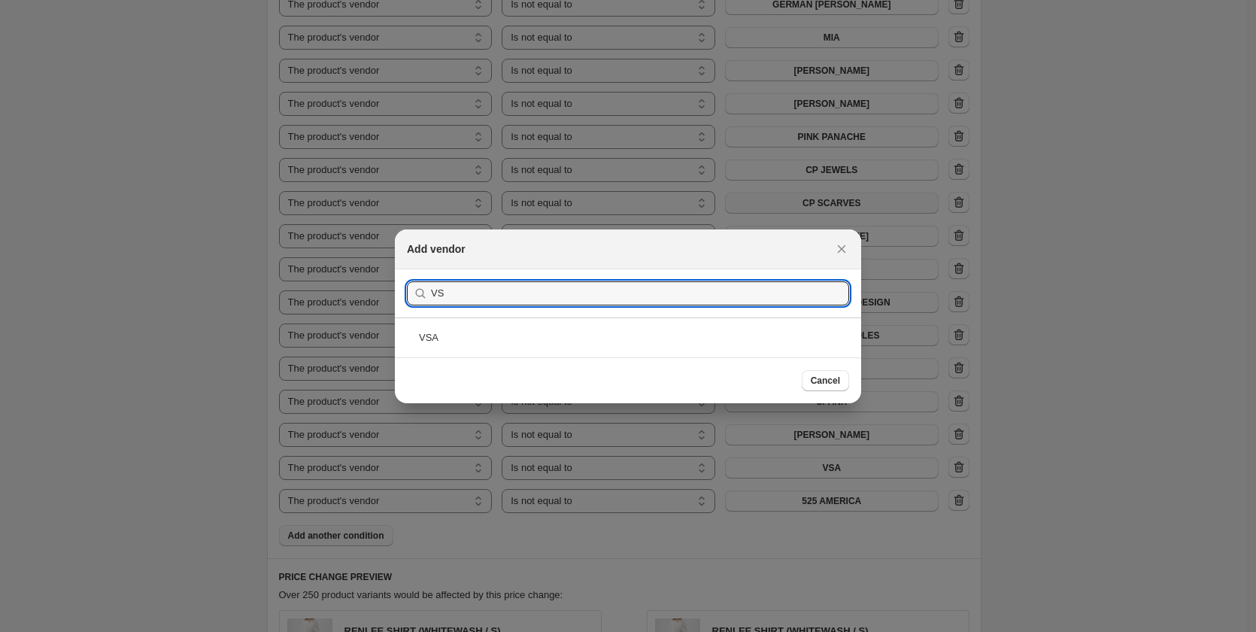
type input "V"
type input "SHAN"
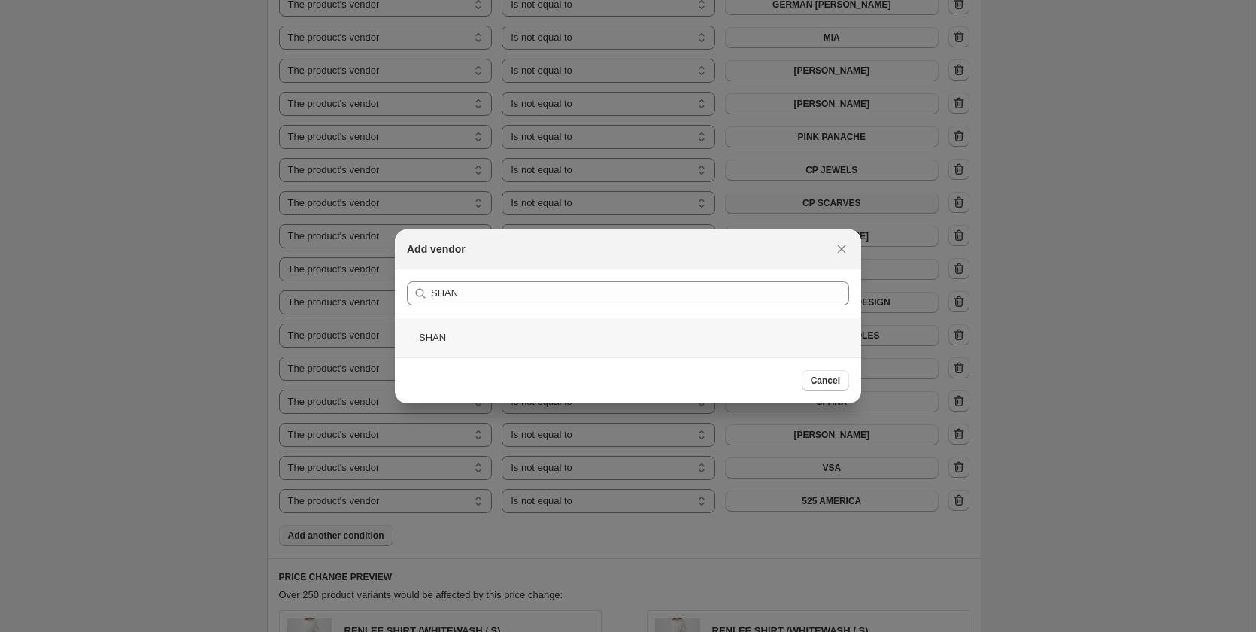
click at [444, 331] on div "SHAN" at bounding box center [628, 337] width 466 height 40
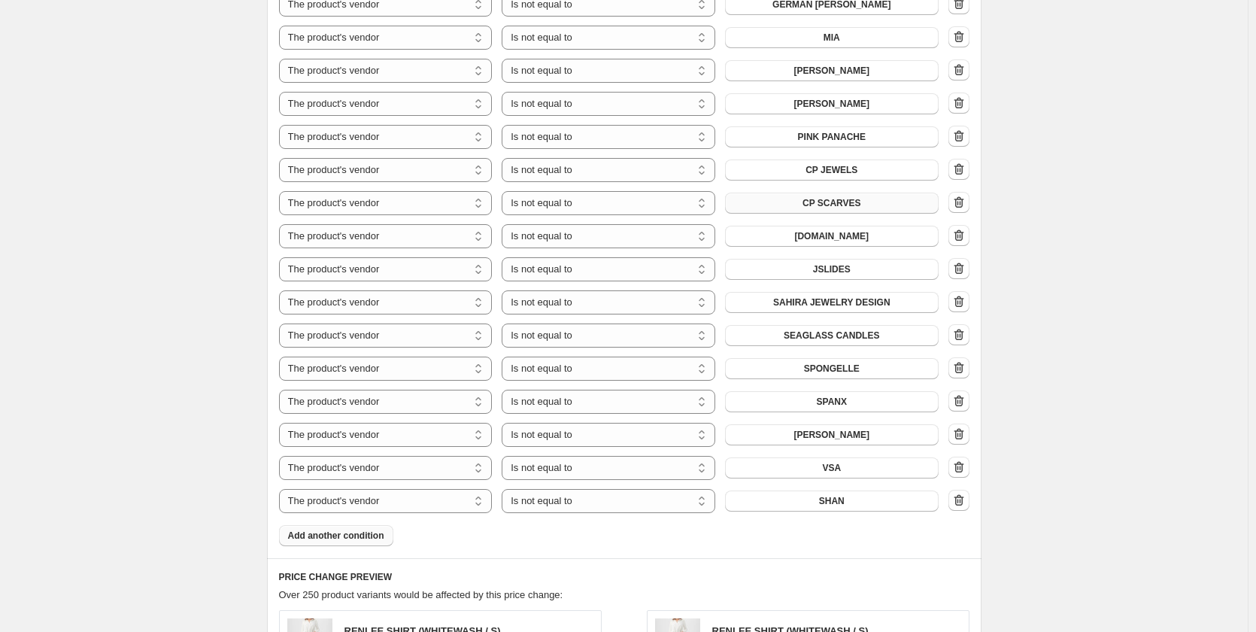
click at [362, 529] on span "Add another condition" at bounding box center [336, 535] width 96 height 12
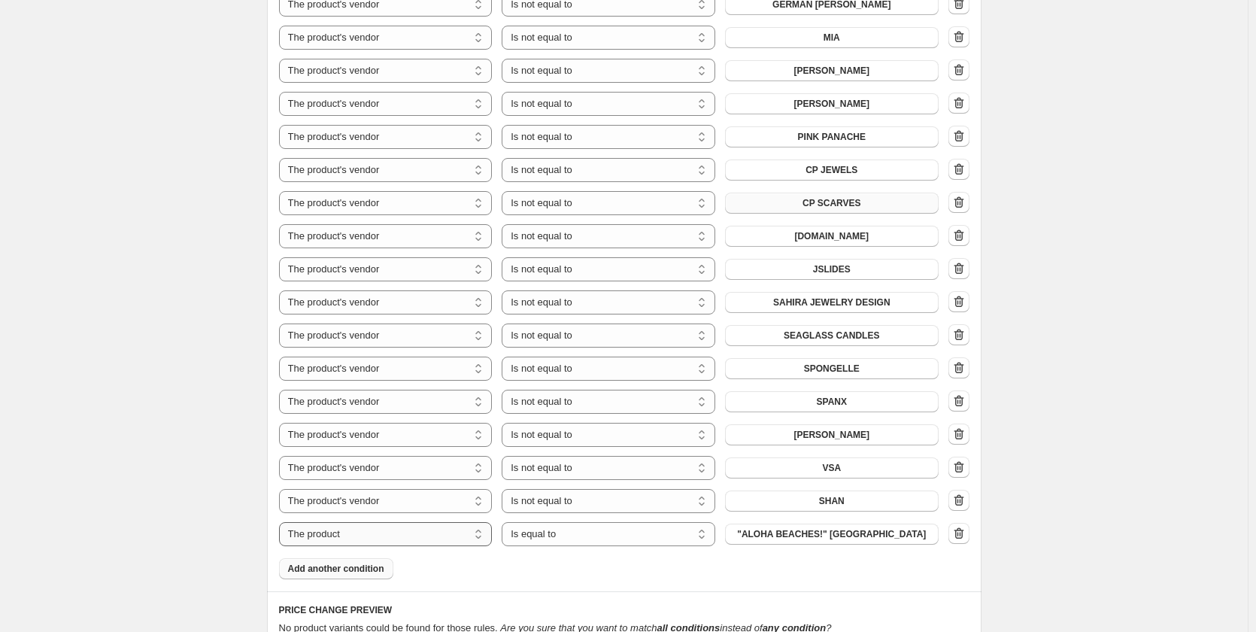
click at [363, 522] on select "The product The product's collection The product's tag The product's vendor The…" at bounding box center [386, 534] width 214 height 24
select select "vendor"
click at [602, 522] on select "Is equal to Is not equal to" at bounding box center [609, 534] width 214 height 24
select select "not_equal"
click at [829, 523] on button "525 AMERICA" at bounding box center [832, 533] width 214 height 21
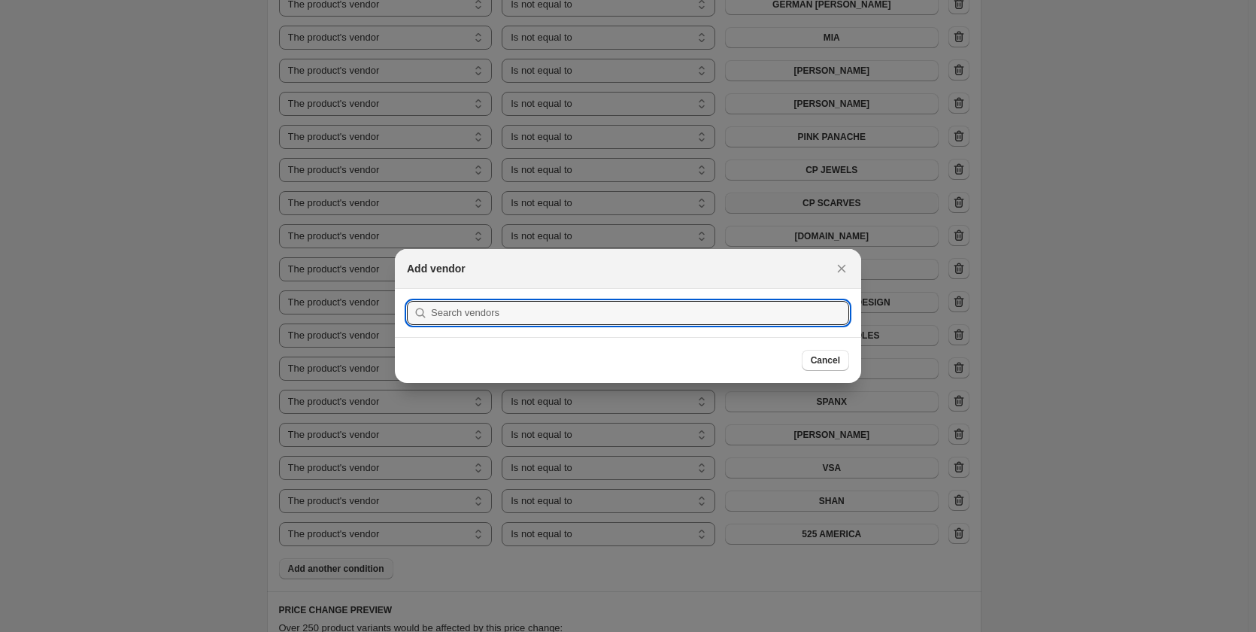
scroll to position [0, 0]
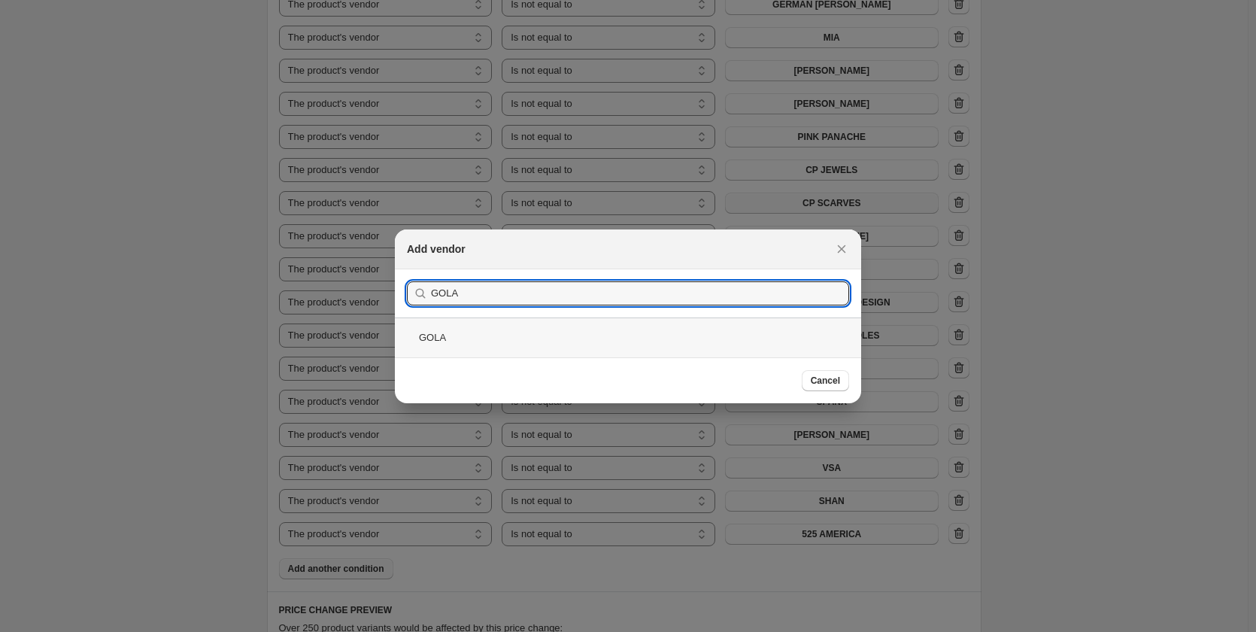
type input "GOLA"
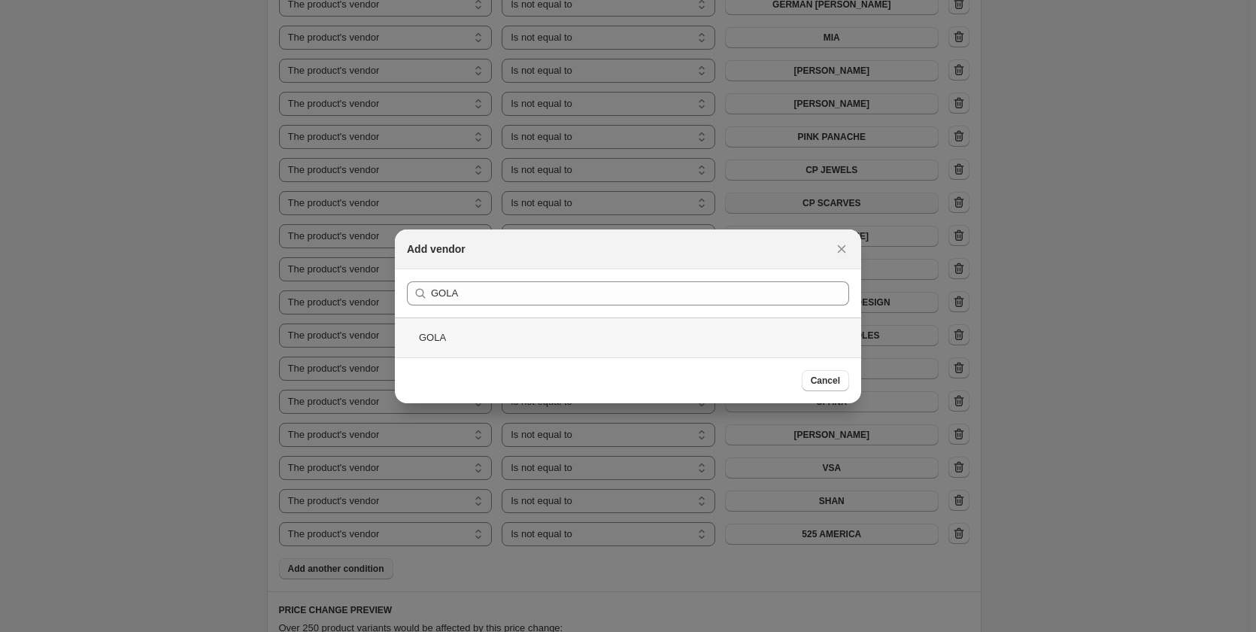
click at [441, 342] on div "GOLA" at bounding box center [628, 337] width 466 height 40
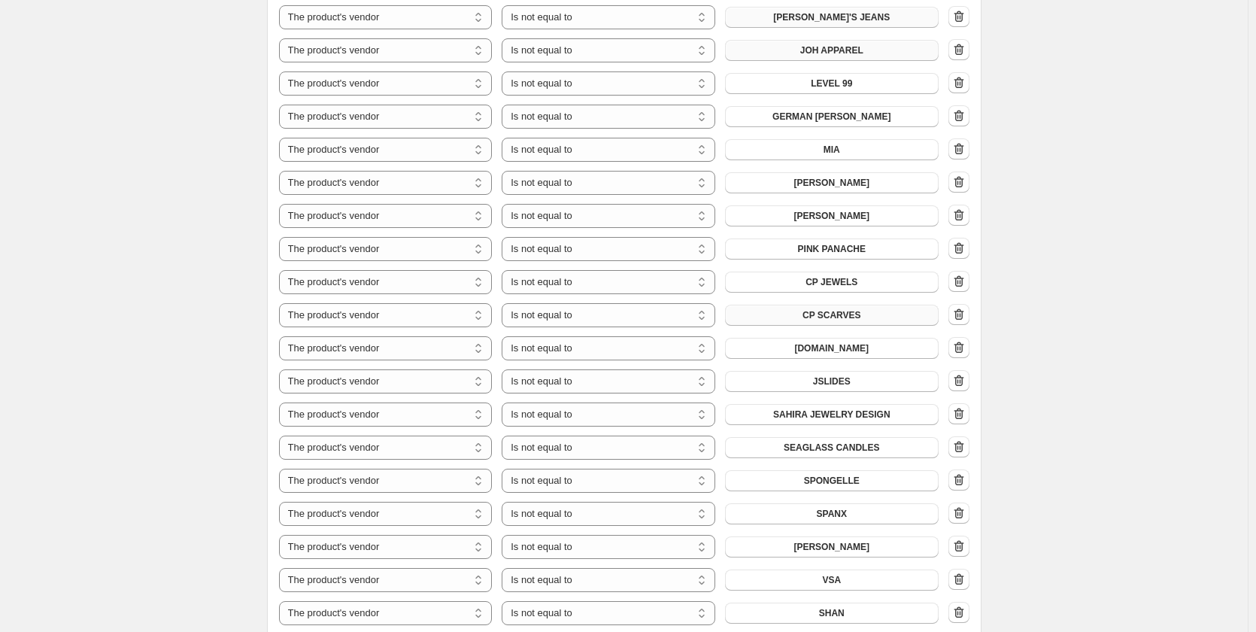
scroll to position [1673, 0]
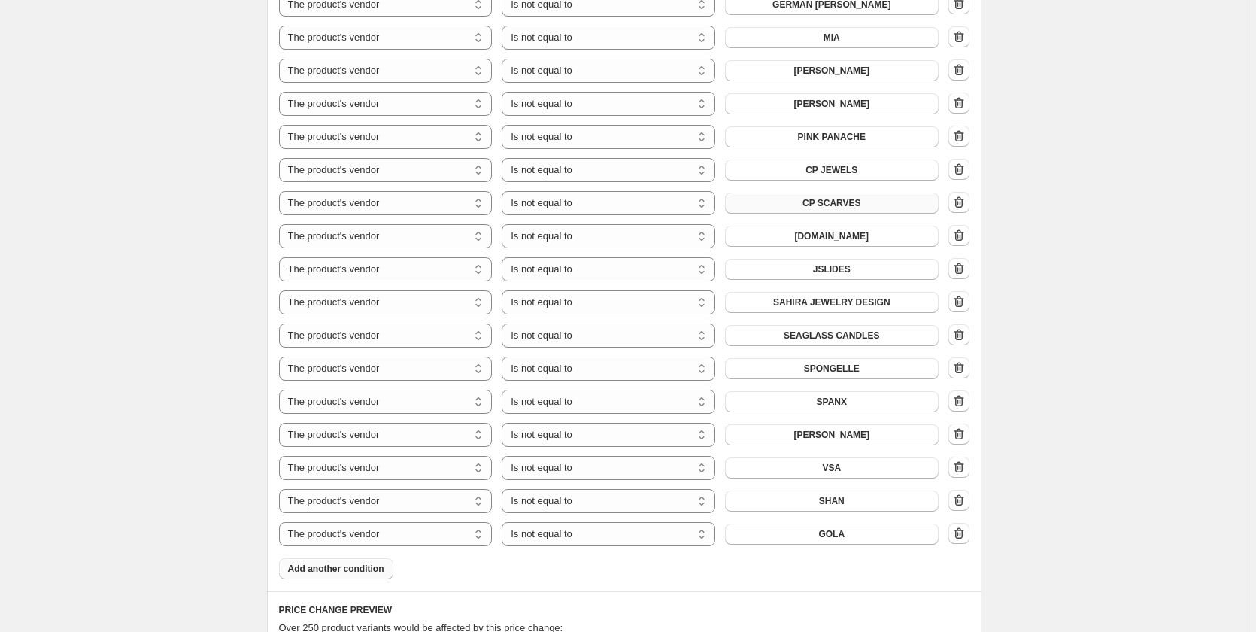
click at [364, 563] on span "Add another condition" at bounding box center [336, 569] width 96 height 12
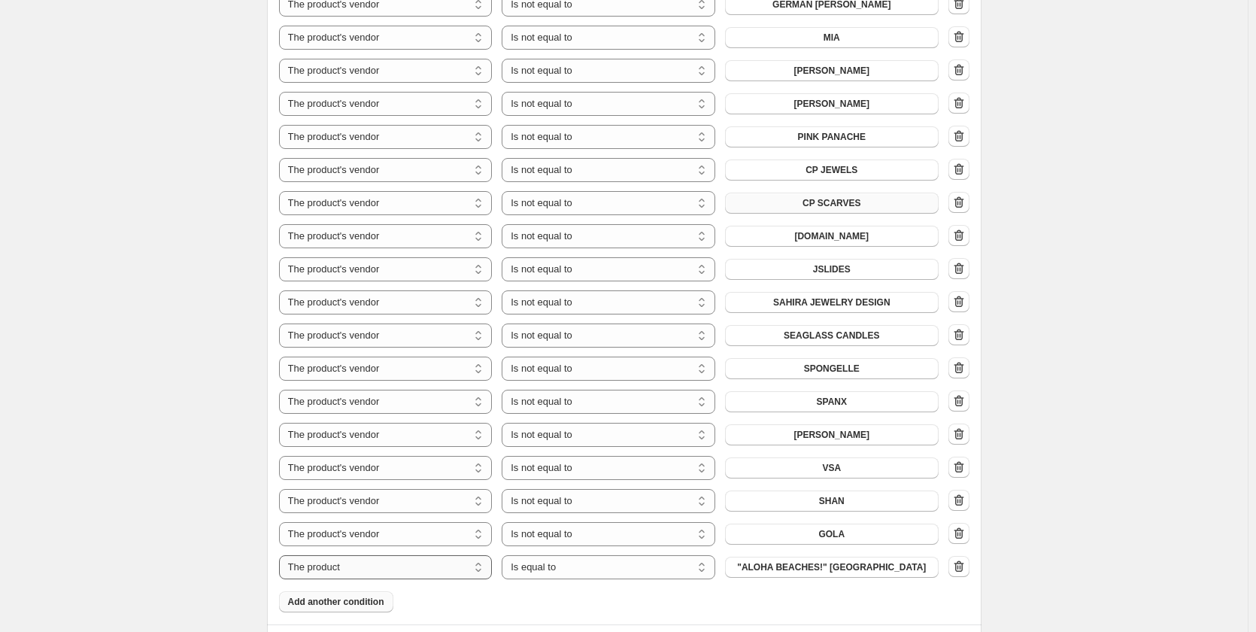
click at [364, 555] on select "The product The product's collection The product's tag The product's vendor The…" at bounding box center [386, 567] width 214 height 24
select select "vendor"
click at [543, 555] on select "Is equal to Is not equal to" at bounding box center [609, 567] width 214 height 24
select select "not_equal"
click at [804, 556] on button "525 AMERICA" at bounding box center [832, 566] width 214 height 21
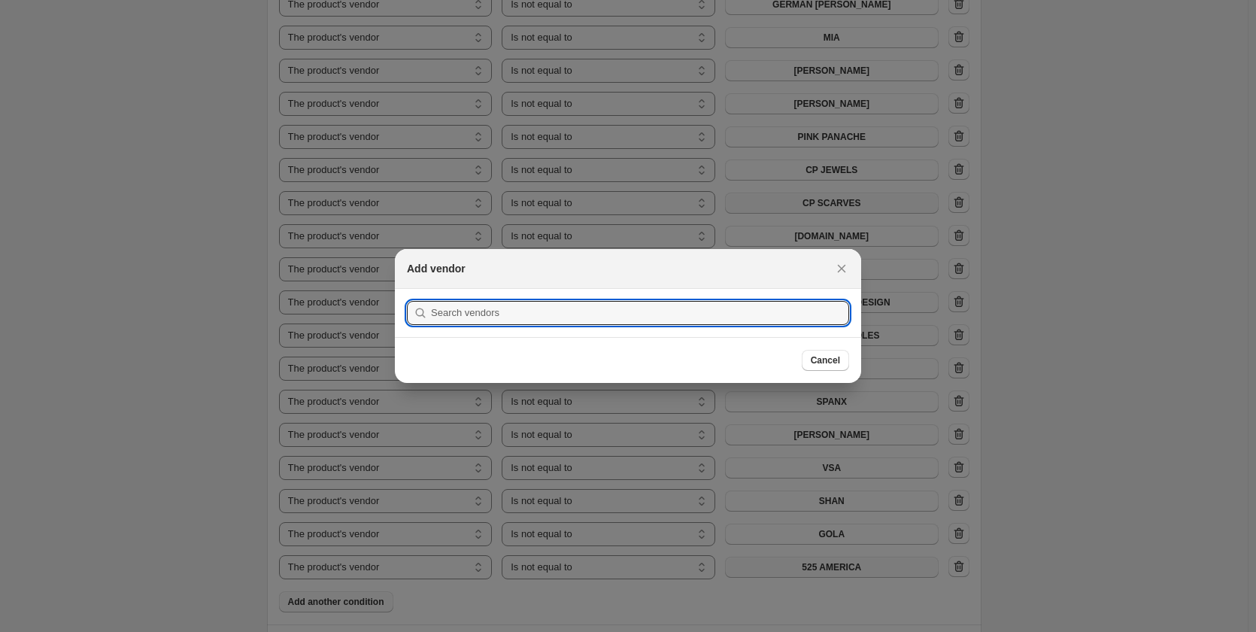
scroll to position [0, 0]
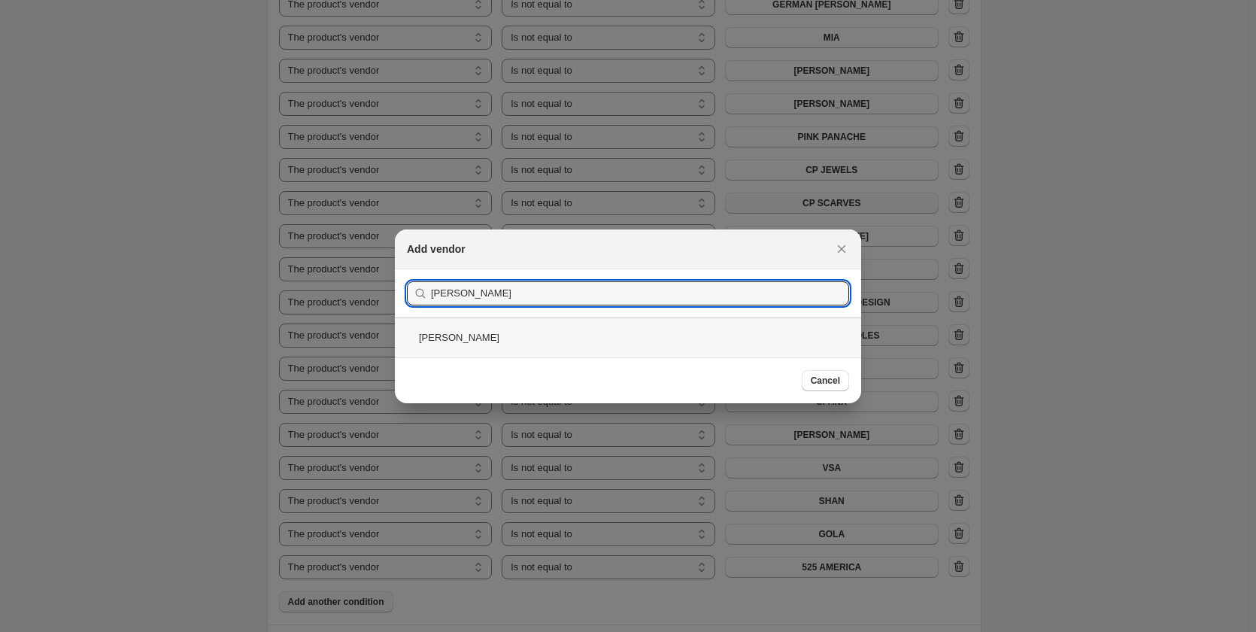
type input "SHEILA"
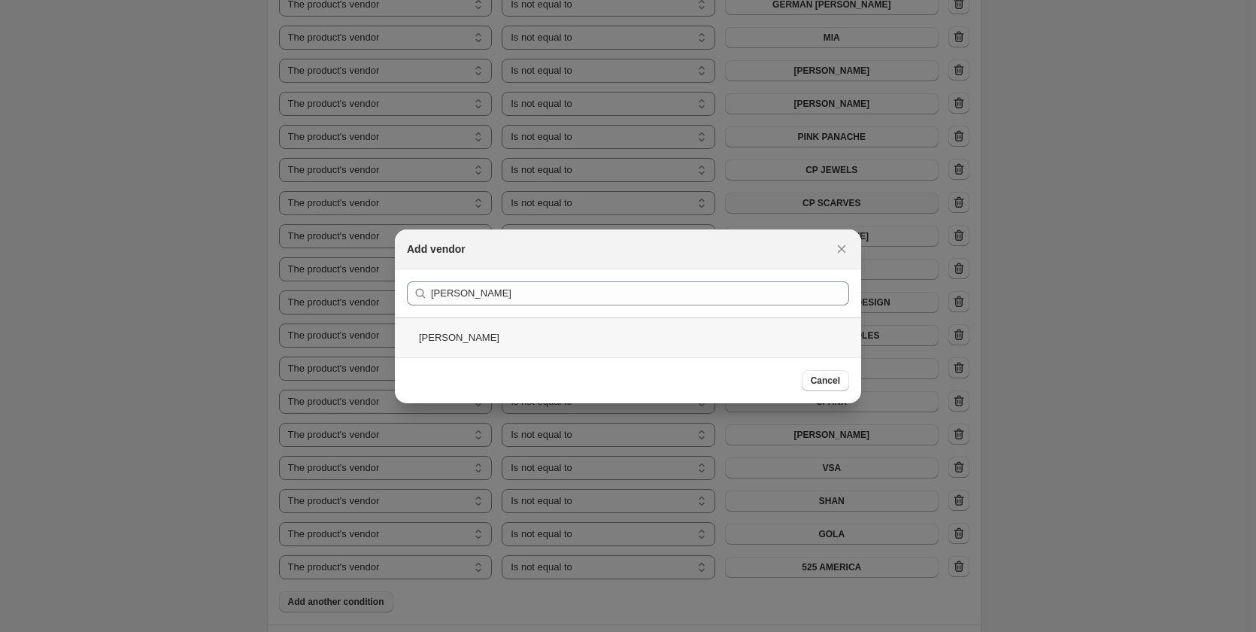
click at [456, 339] on div "[PERSON_NAME]" at bounding box center [628, 337] width 466 height 40
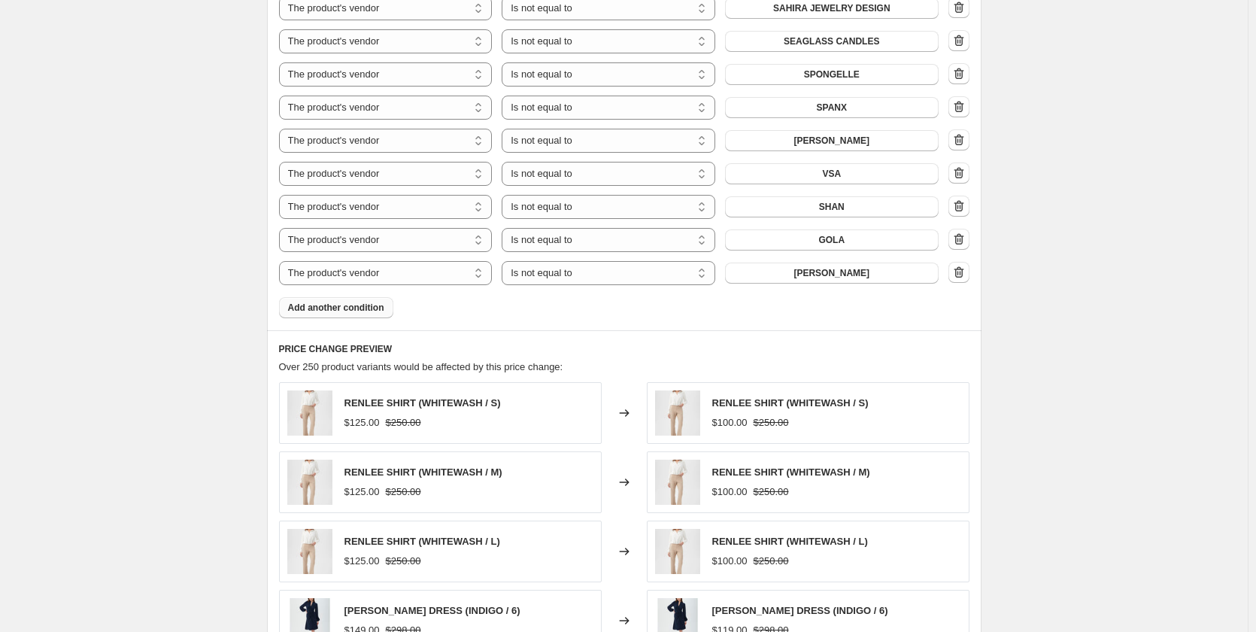
scroll to position [1974, 0]
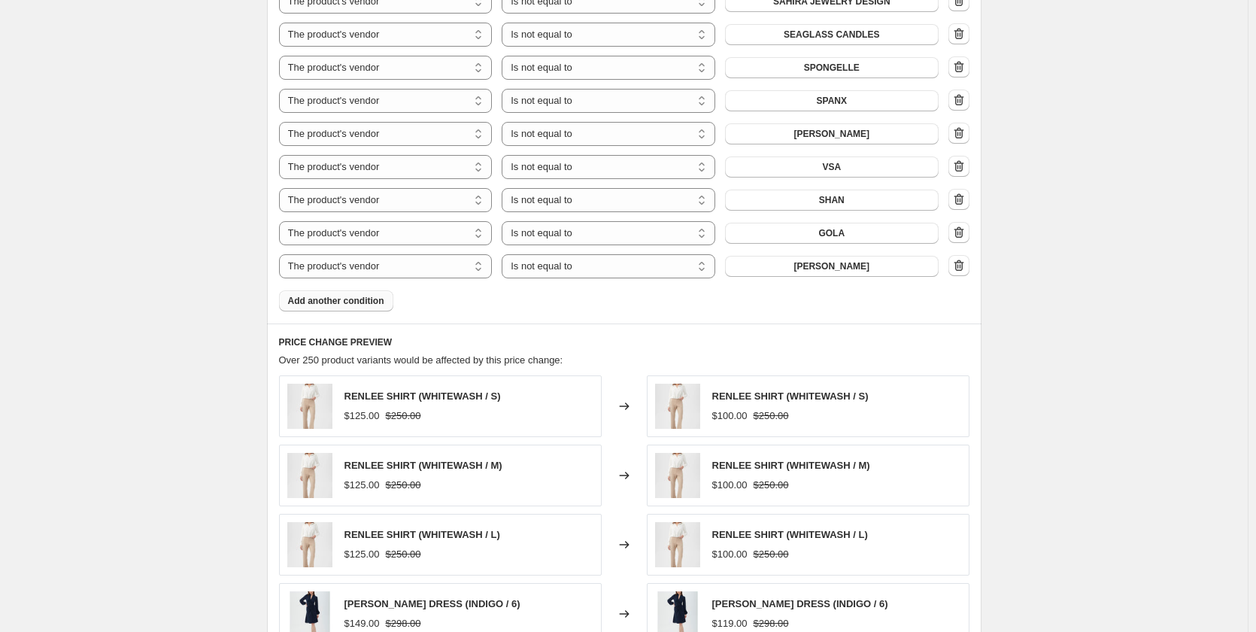
click at [332, 295] on span "Add another condition" at bounding box center [336, 301] width 96 height 12
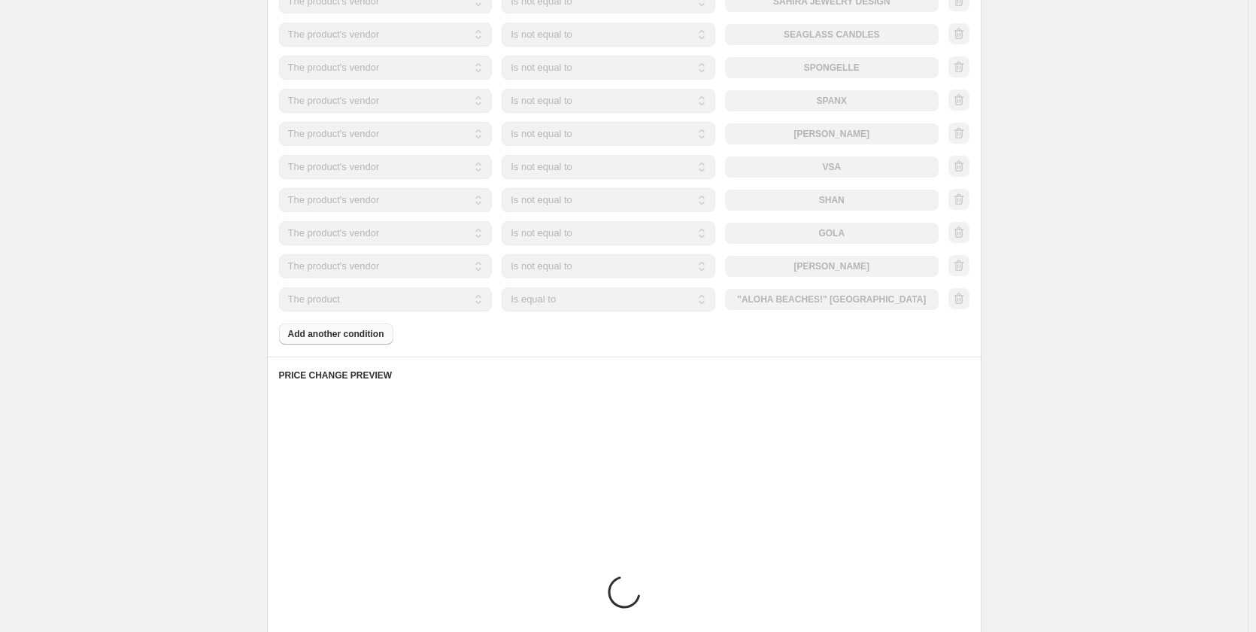
scroll to position [1971, 0]
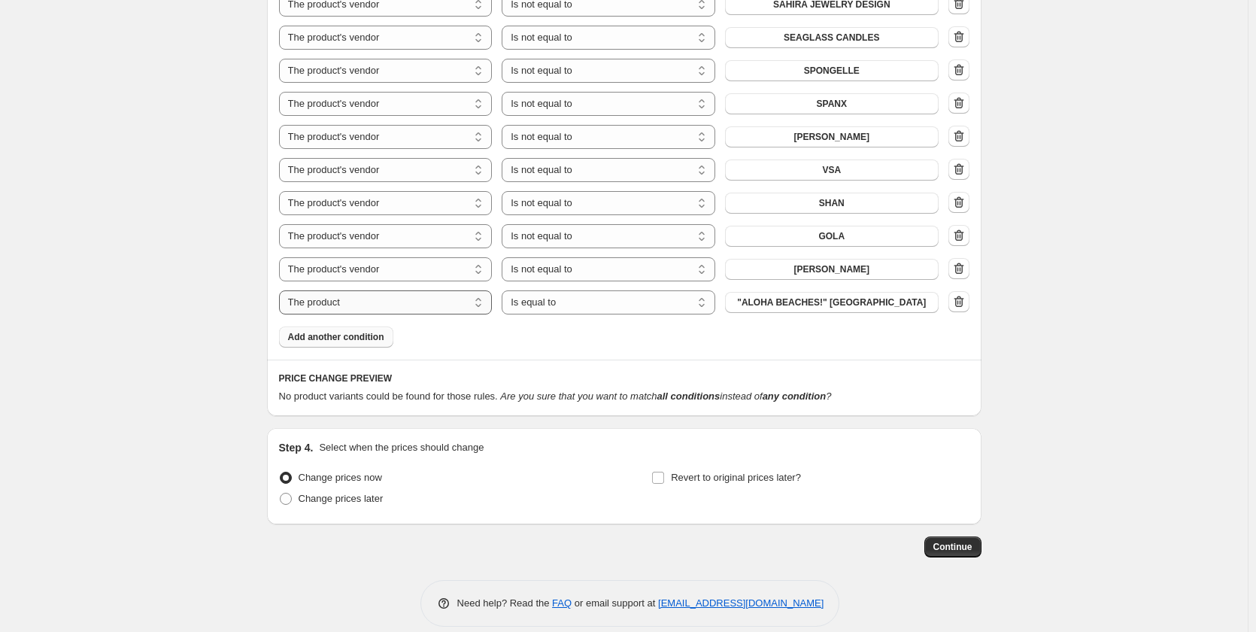
click at [332, 290] on select "The product The product's collection The product's tag The product's vendor The…" at bounding box center [386, 302] width 214 height 24
select select "product_type"
click at [561, 290] on select "Is equal to Is not equal to" at bounding box center [609, 302] width 214 height 24
select select "not_equal"
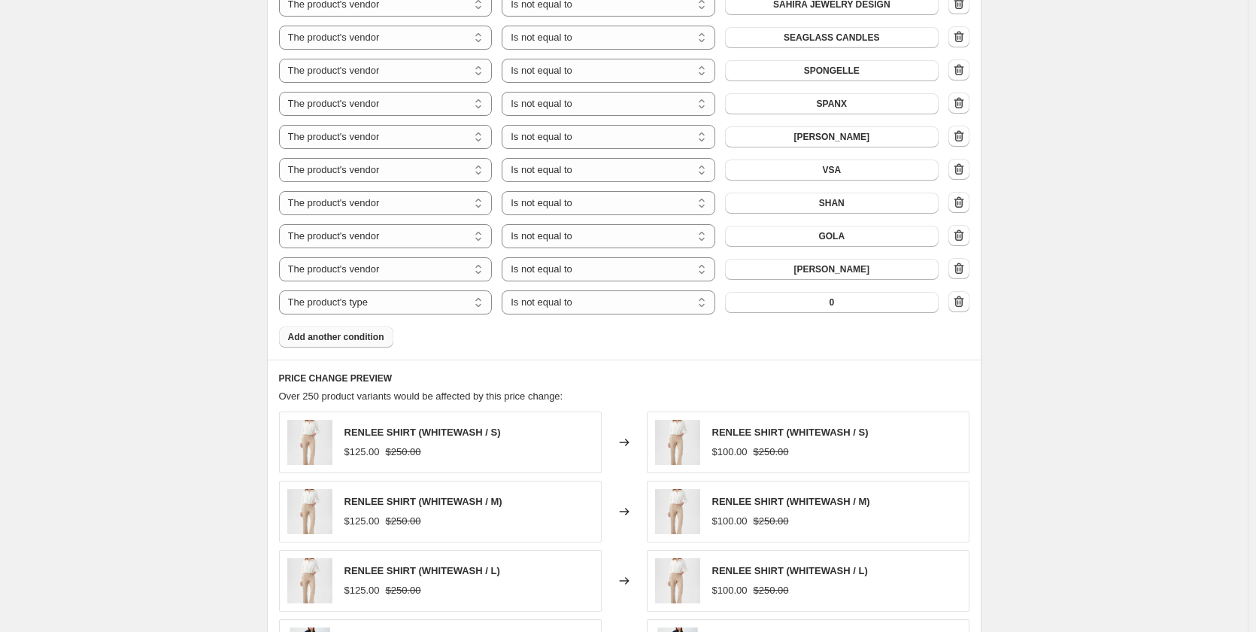
click at [798, 292] on button "0" at bounding box center [832, 302] width 214 height 21
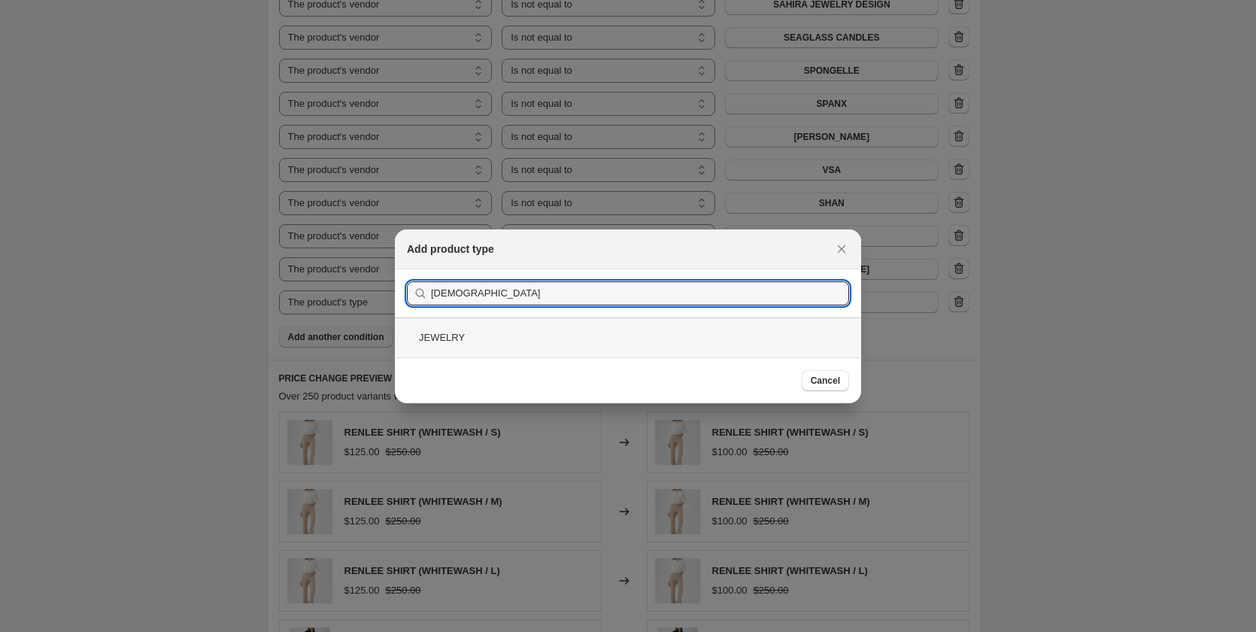
type input "JEW"
click at [441, 334] on div "JEWELRY" at bounding box center [628, 337] width 466 height 40
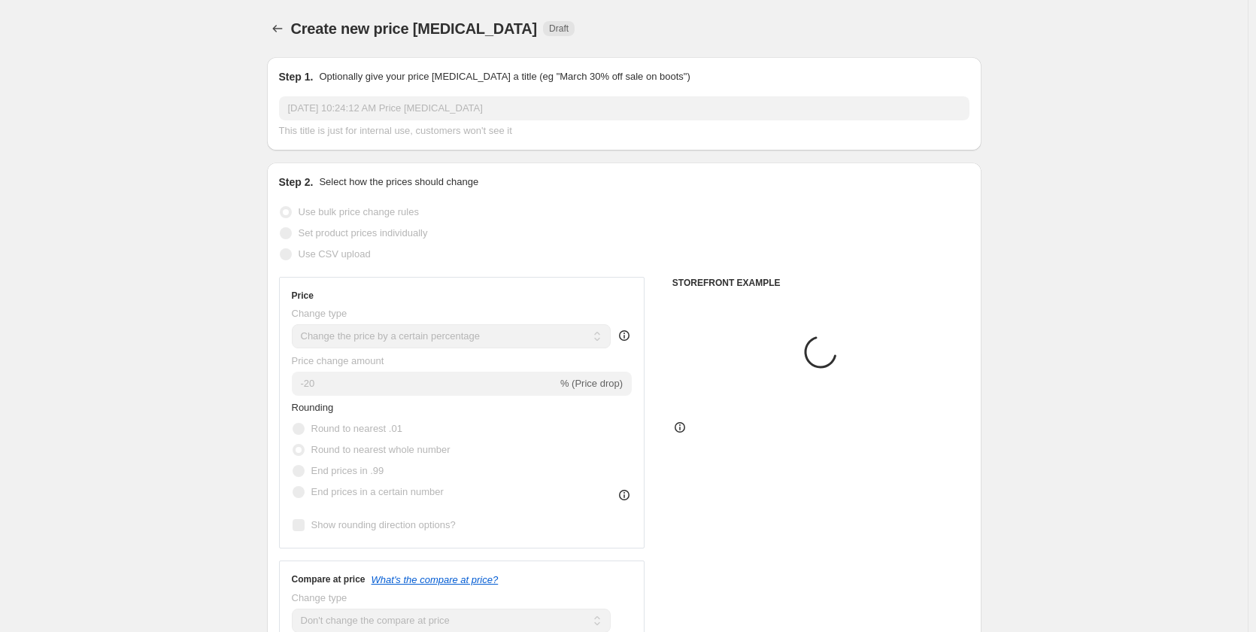
scroll to position [1971, 0]
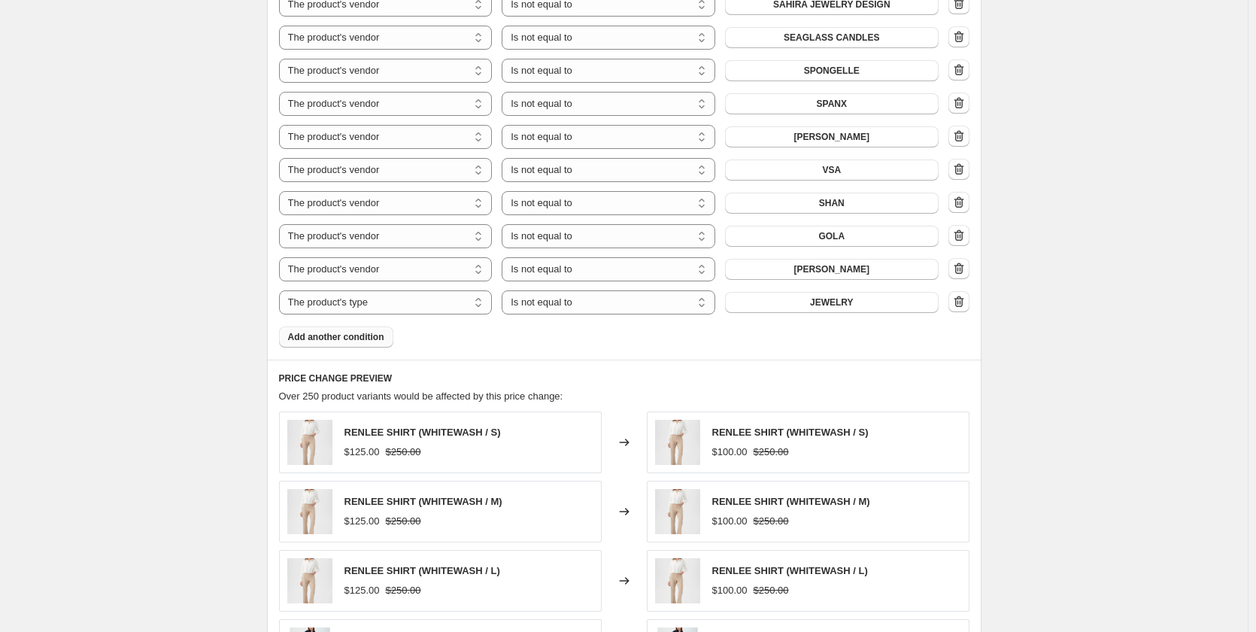
click at [341, 331] on span "Add another condition" at bounding box center [336, 337] width 96 height 12
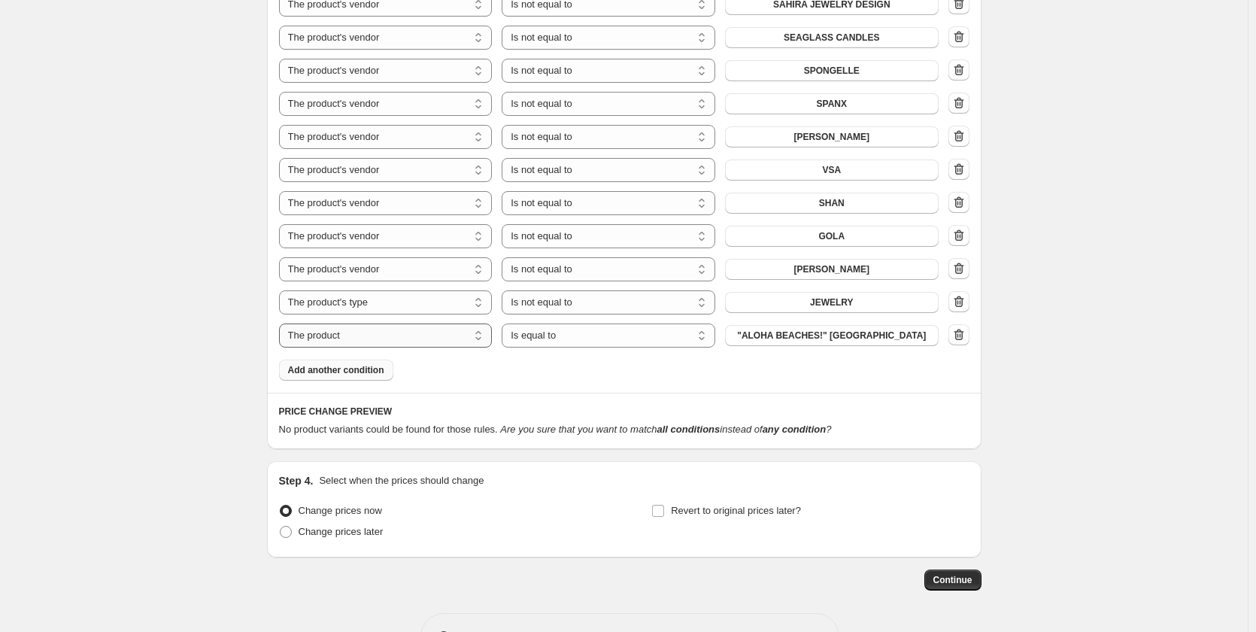
click at [362, 323] on select "The product The product's collection The product's tag The product's vendor The…" at bounding box center [386, 335] width 214 height 24
select select "product_type"
click at [672, 328] on select "Is equal to Is not equal to" at bounding box center [609, 335] width 214 height 24
select select "not_equal"
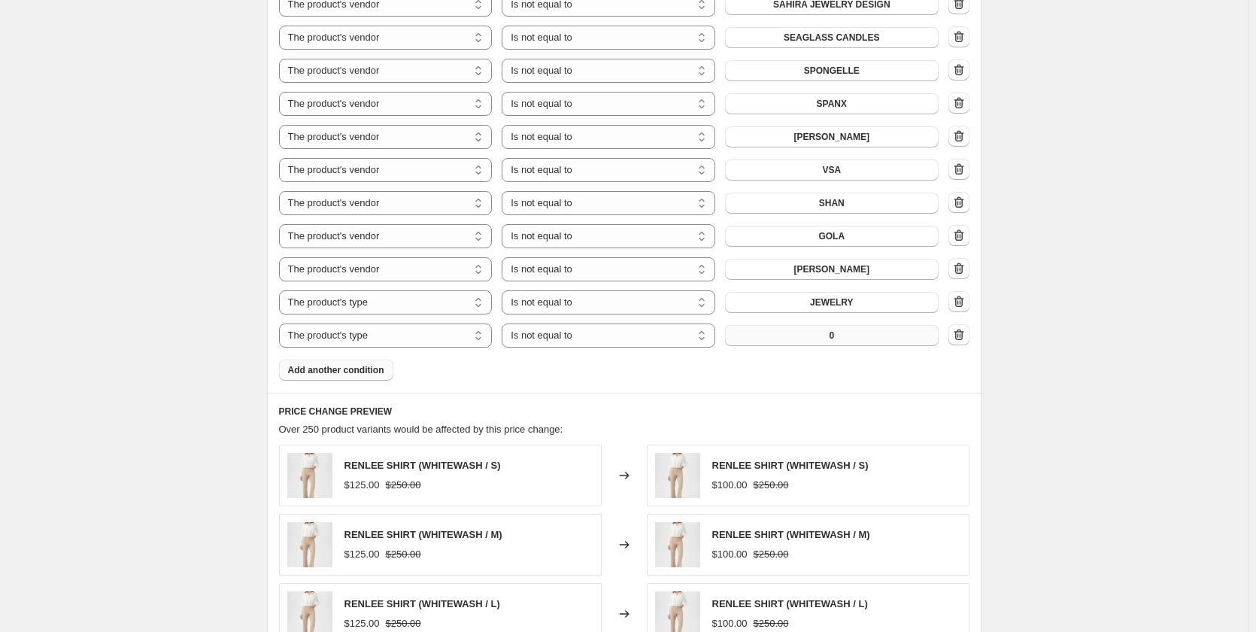
click at [787, 325] on button "0" at bounding box center [832, 335] width 214 height 21
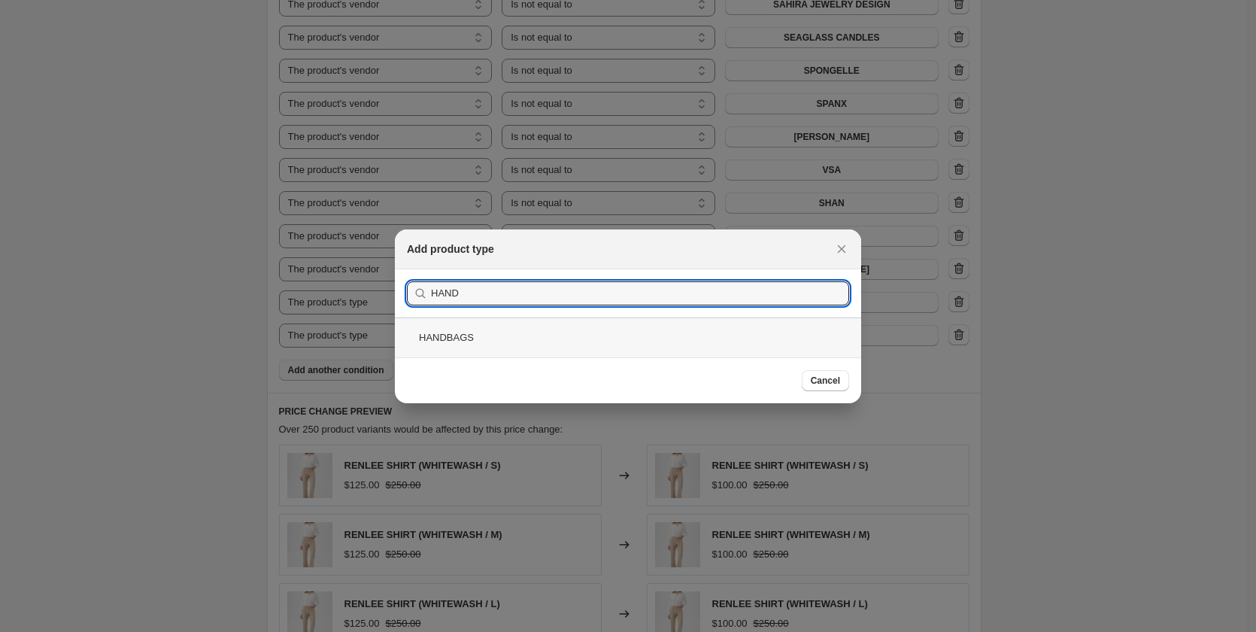
type input "HAND"
click at [432, 339] on div "HANDBAGS" at bounding box center [628, 337] width 466 height 40
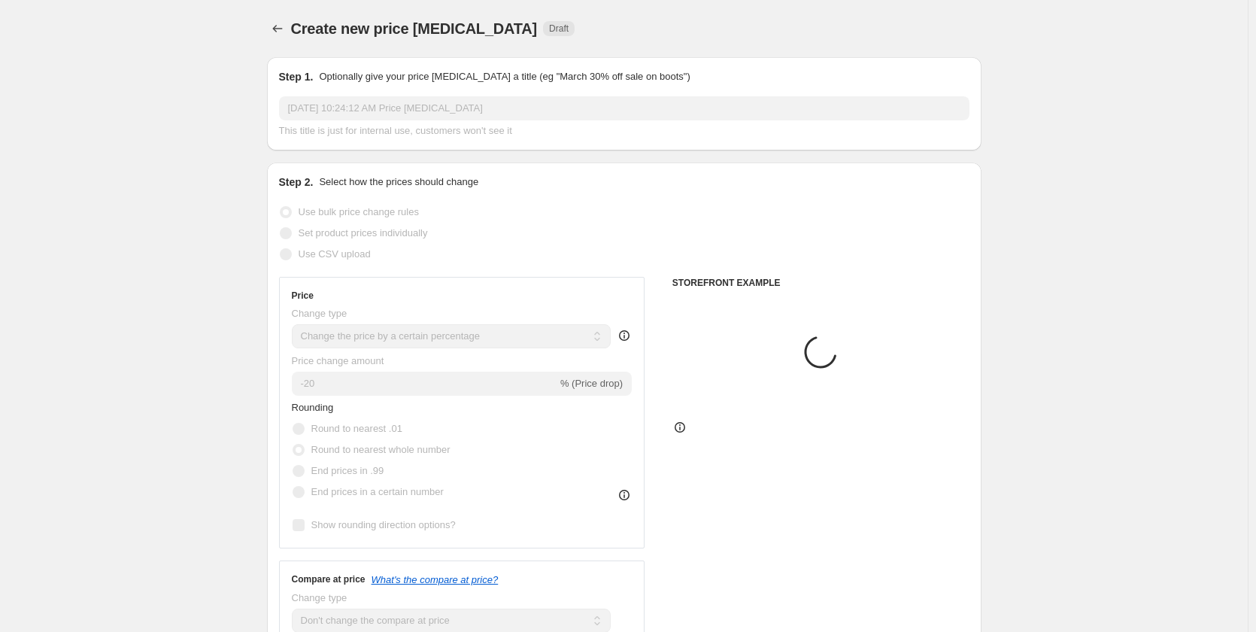
scroll to position [1971, 0]
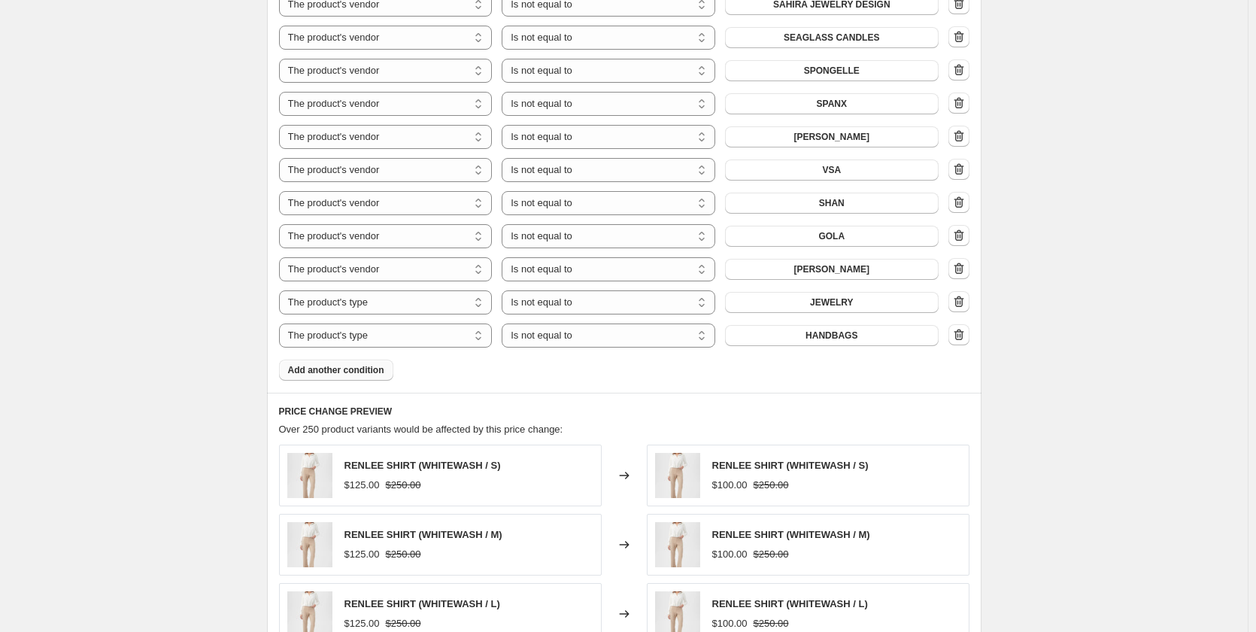
click at [332, 364] on span "Add another condition" at bounding box center [336, 370] width 96 height 12
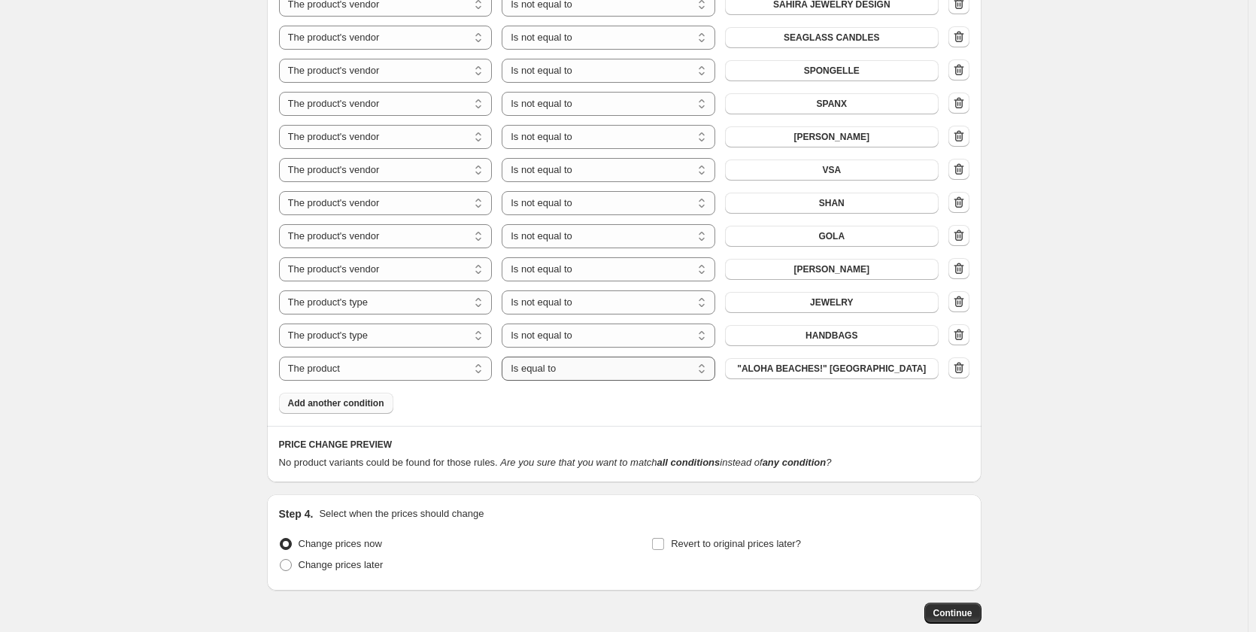
click at [581, 356] on select "Is equal to Is not equal to" at bounding box center [609, 368] width 214 height 24
select select "not_equal"
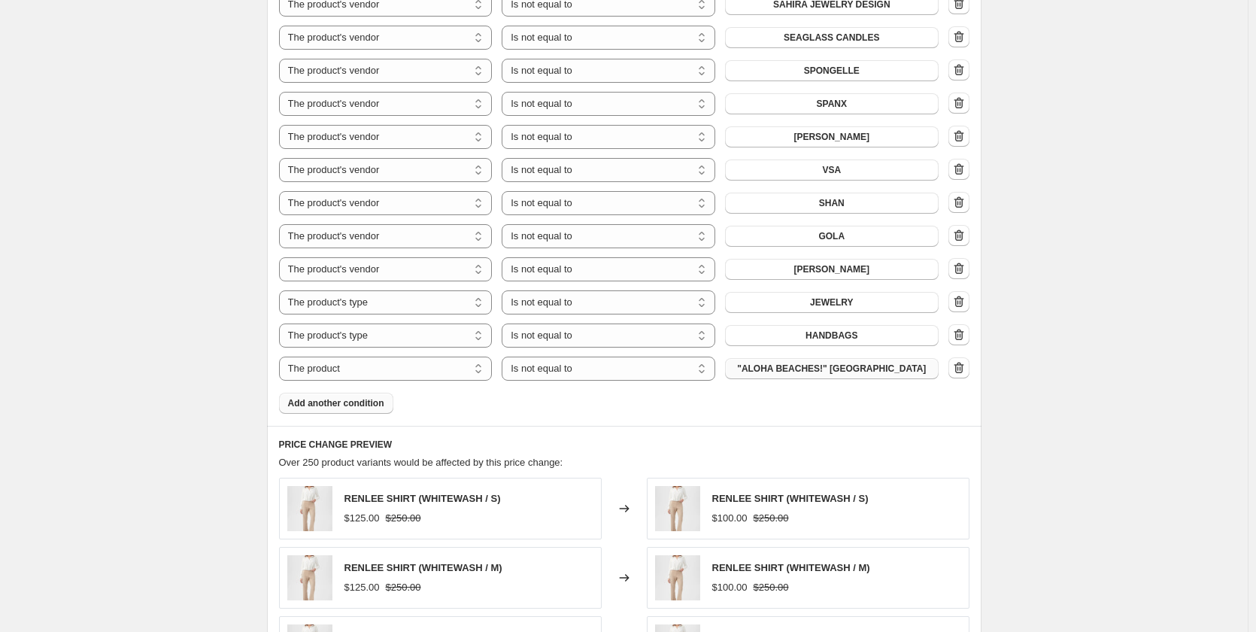
click at [798, 362] on span ""ALOHA BEACHES!" KEYCHAIN" at bounding box center [831, 368] width 189 height 12
click at [438, 356] on select "The product The product's collection The product's tag The product's vendor The…" at bounding box center [386, 368] width 214 height 24
select select "product_type"
click at [779, 358] on button "0" at bounding box center [832, 368] width 214 height 21
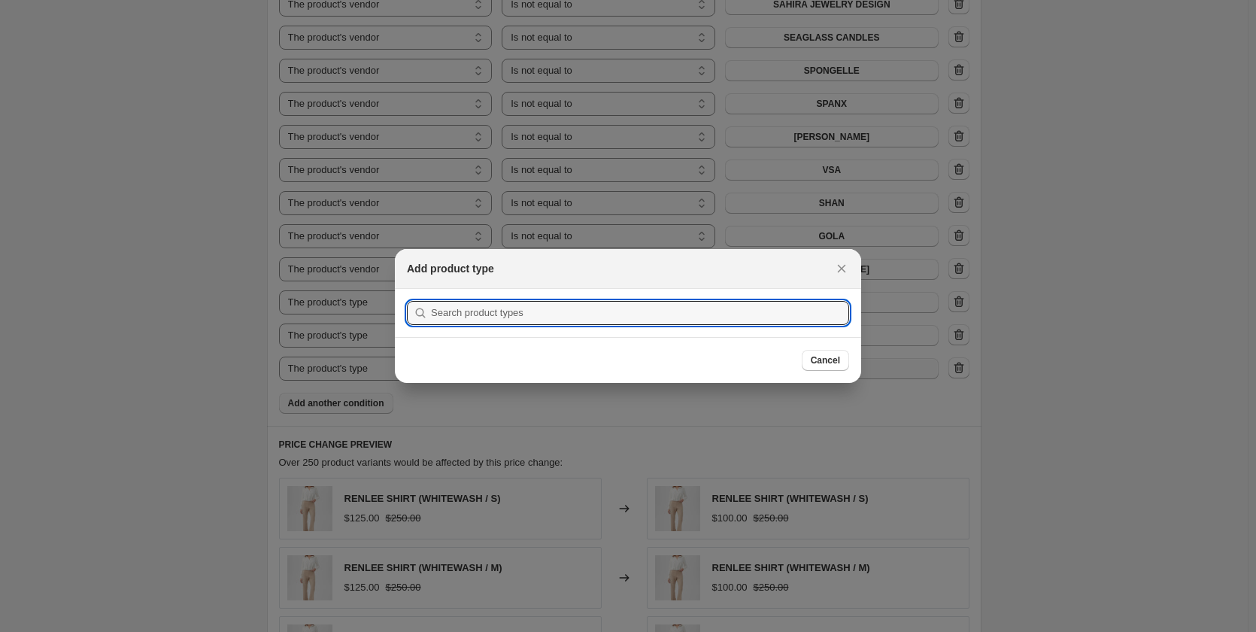
scroll to position [0, 0]
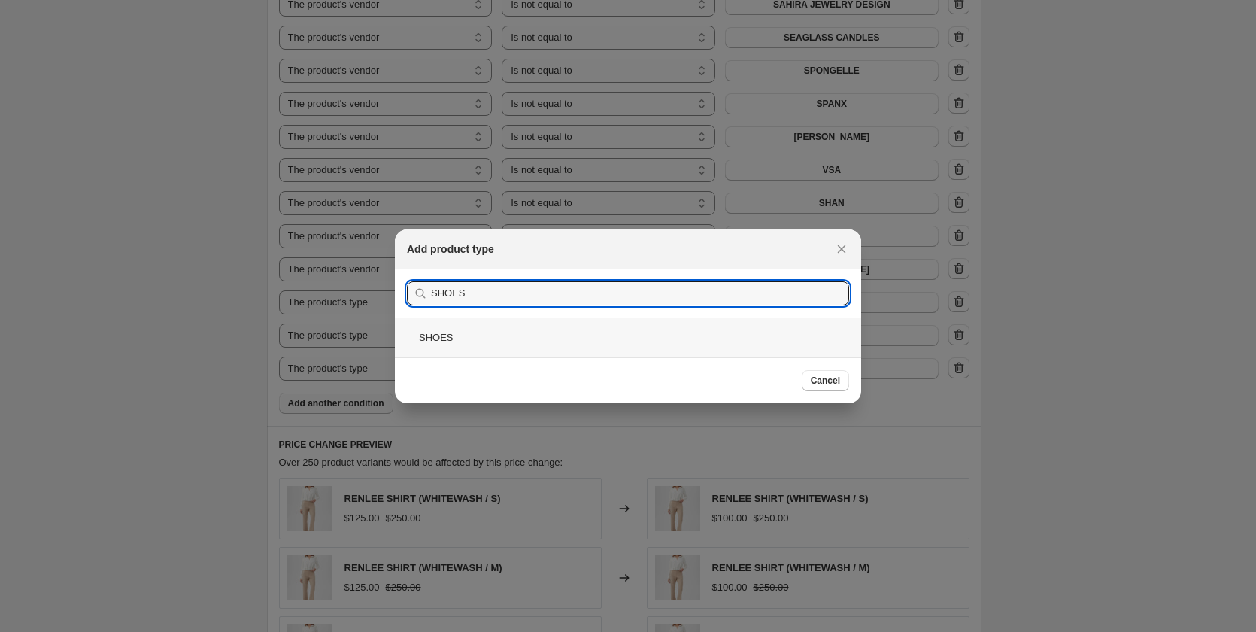
type input "SHOES"
click at [438, 338] on div "SHOES" at bounding box center [628, 337] width 466 height 40
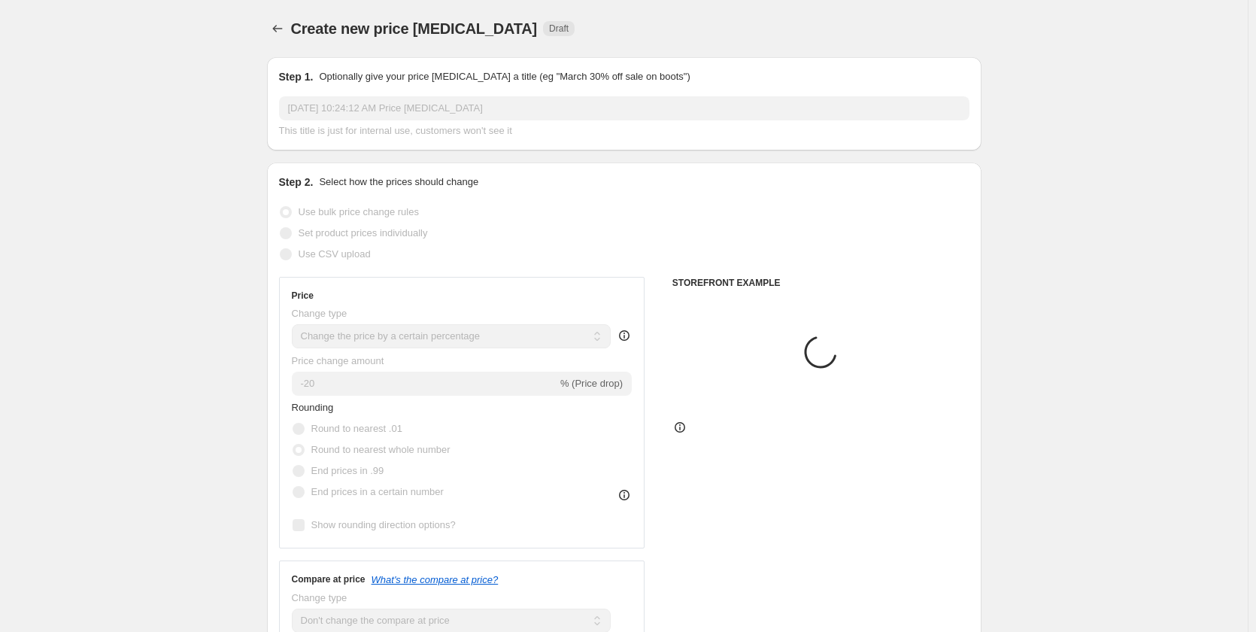
scroll to position [1971, 0]
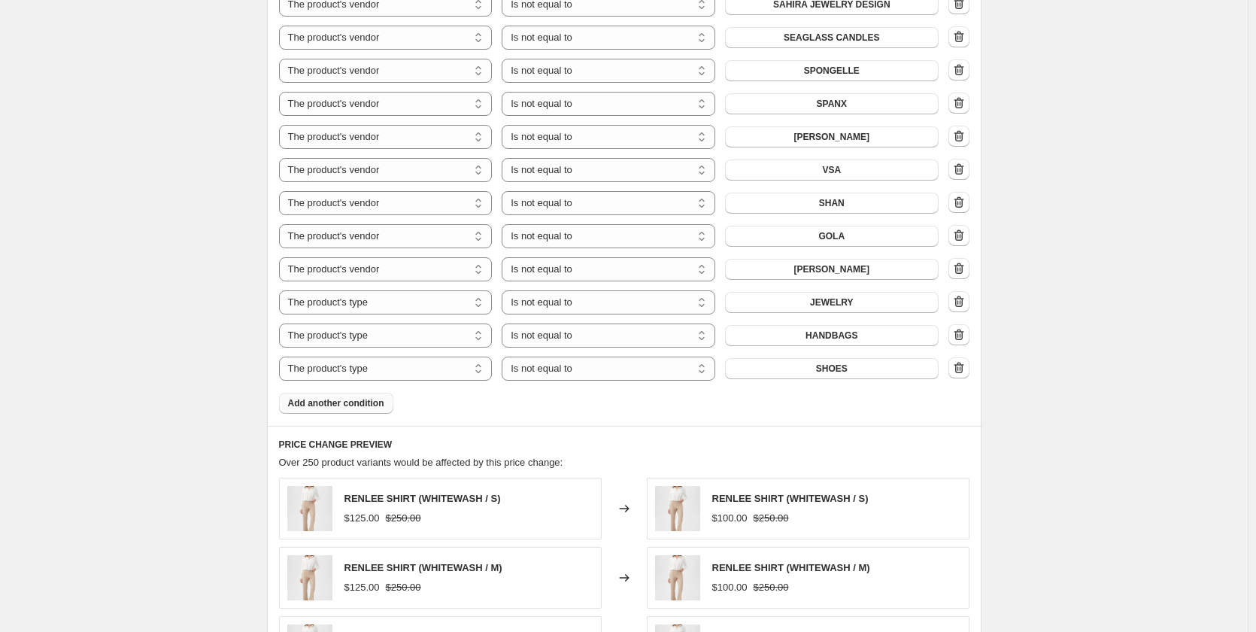
click at [341, 397] on span "Add another condition" at bounding box center [336, 403] width 96 height 12
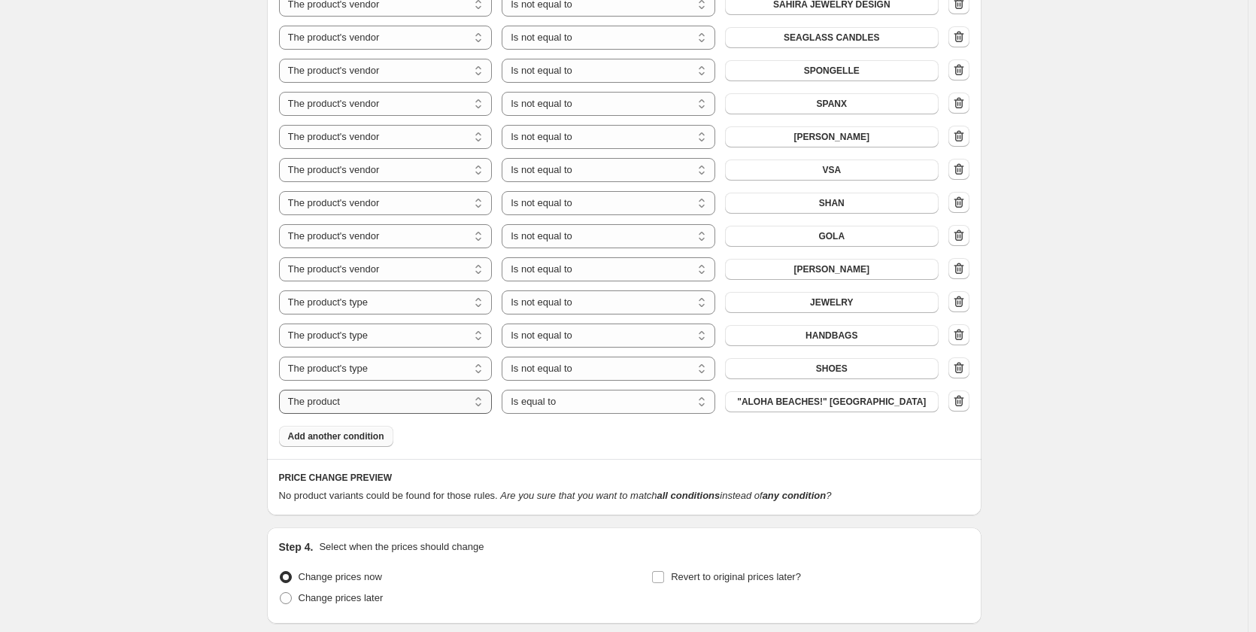
click at [349, 391] on select "The product The product's collection The product's tag The product's vendor The…" at bounding box center [386, 402] width 214 height 24
select select "product_type"
click at [585, 390] on select "Is equal to Is not equal to" at bounding box center [609, 402] width 214 height 24
select select "not_equal"
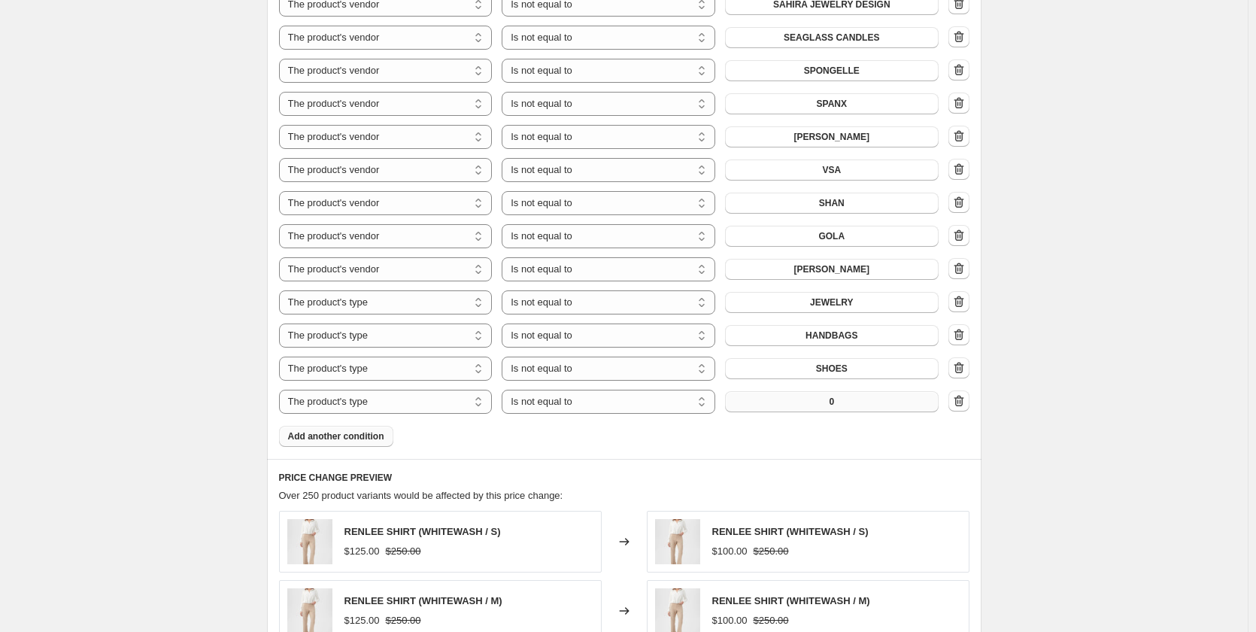
click at [858, 391] on button "0" at bounding box center [832, 401] width 214 height 21
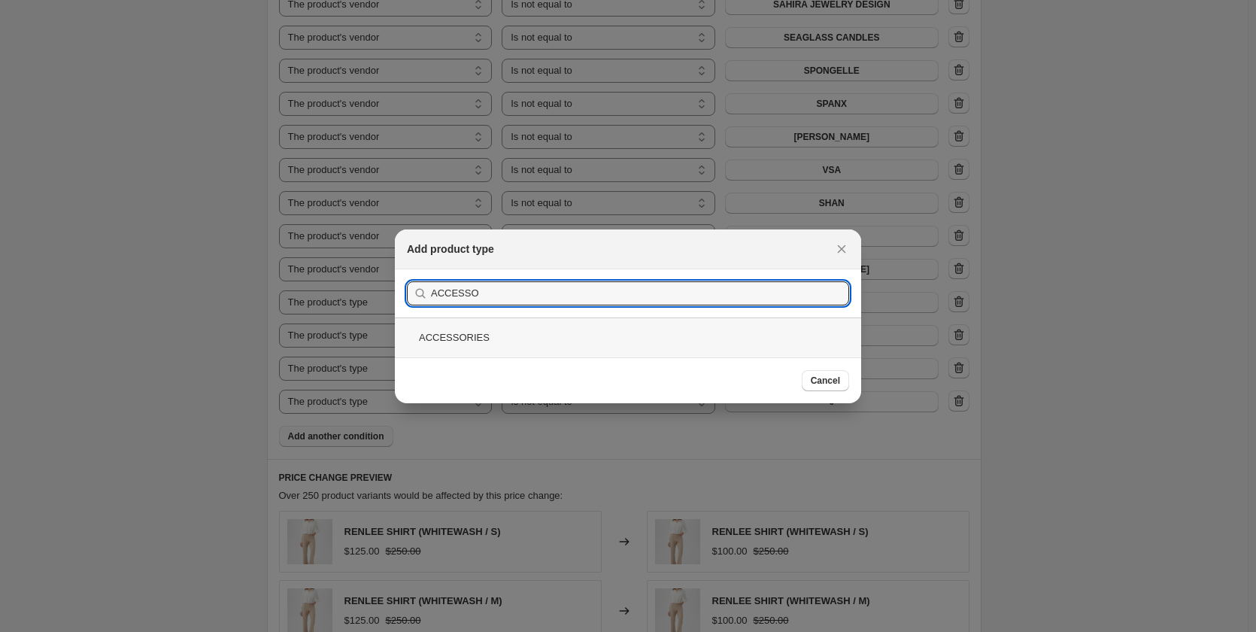
type input "ACCESSO"
click at [444, 337] on div "ACCESSORIES" at bounding box center [628, 337] width 466 height 40
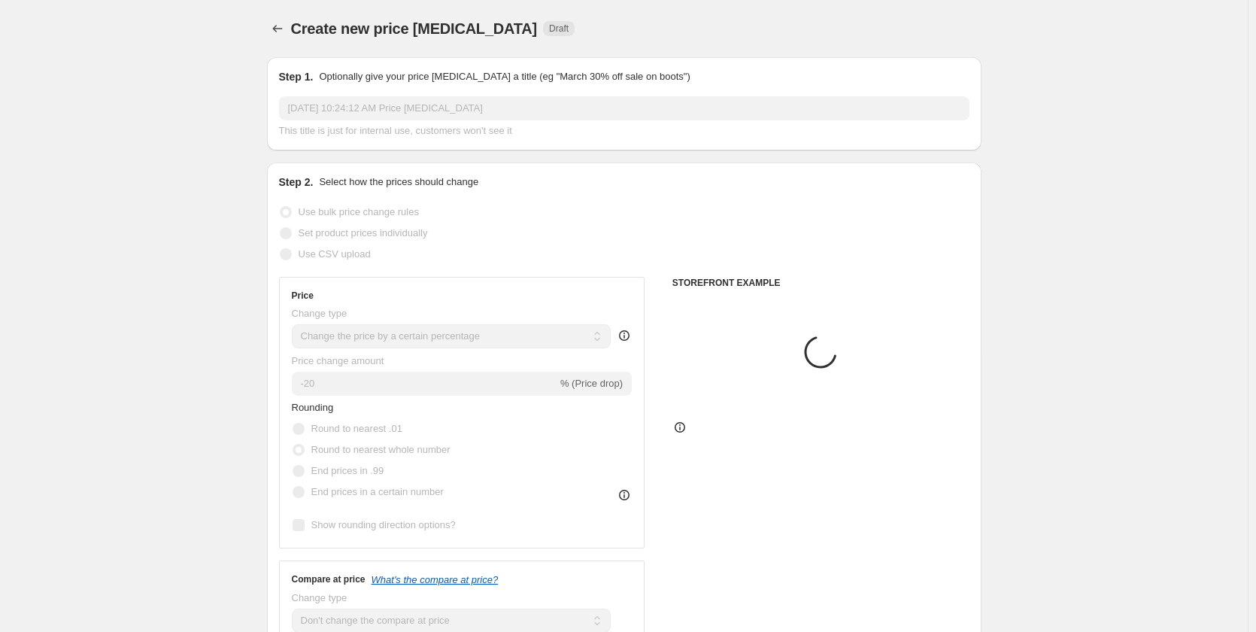
scroll to position [1971, 0]
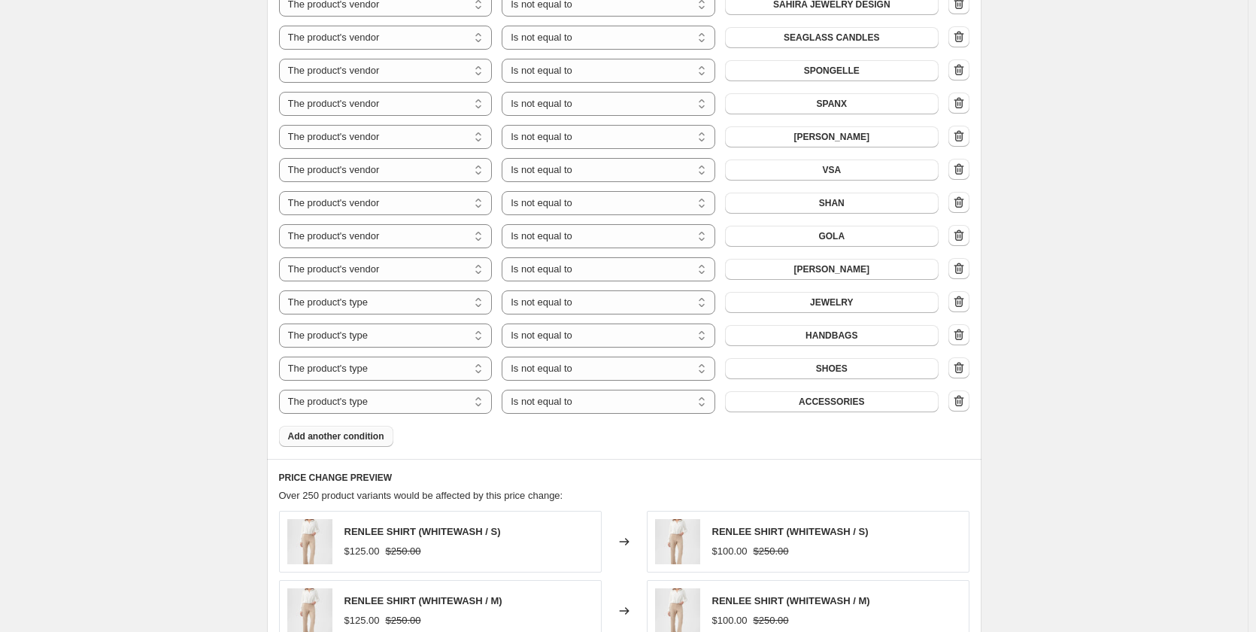
click at [356, 430] on span "Add another condition" at bounding box center [336, 436] width 96 height 12
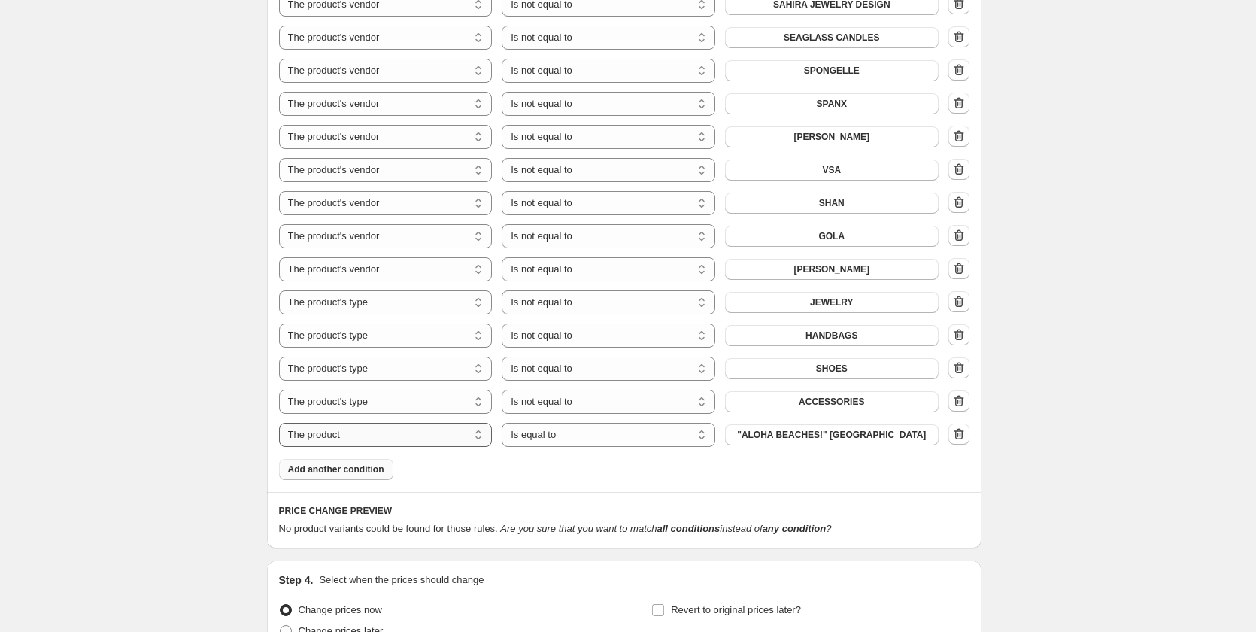
click at [356, 423] on select "The product The product's collection The product's tag The product's vendor The…" at bounding box center [386, 435] width 214 height 24
select select "product_type"
click at [556, 423] on select "Is equal to Is not equal to" at bounding box center [609, 435] width 214 height 24
select select "not_equal"
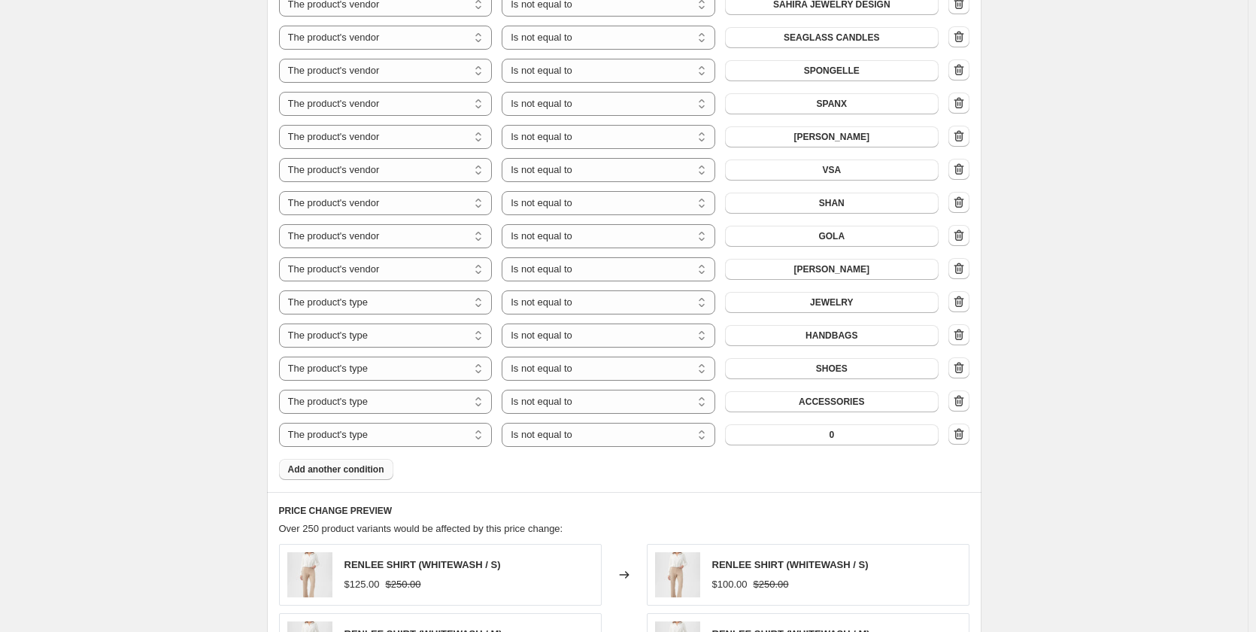
click at [869, 424] on button "0" at bounding box center [832, 434] width 214 height 21
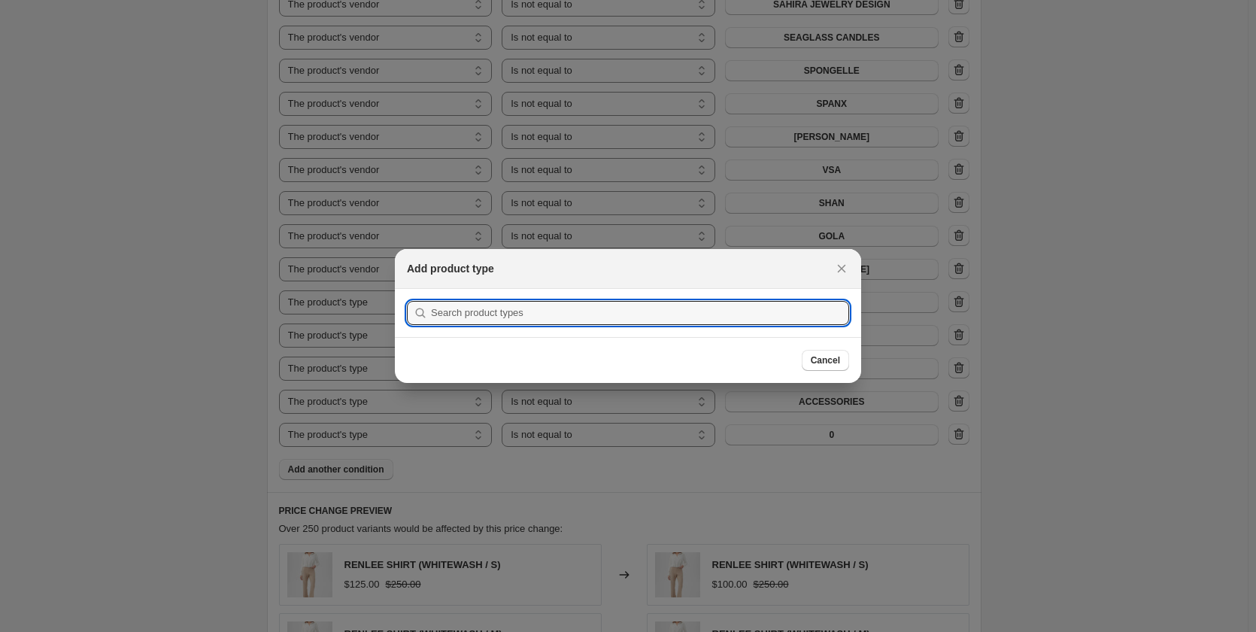
scroll to position [0, 0]
type input "UNDER"
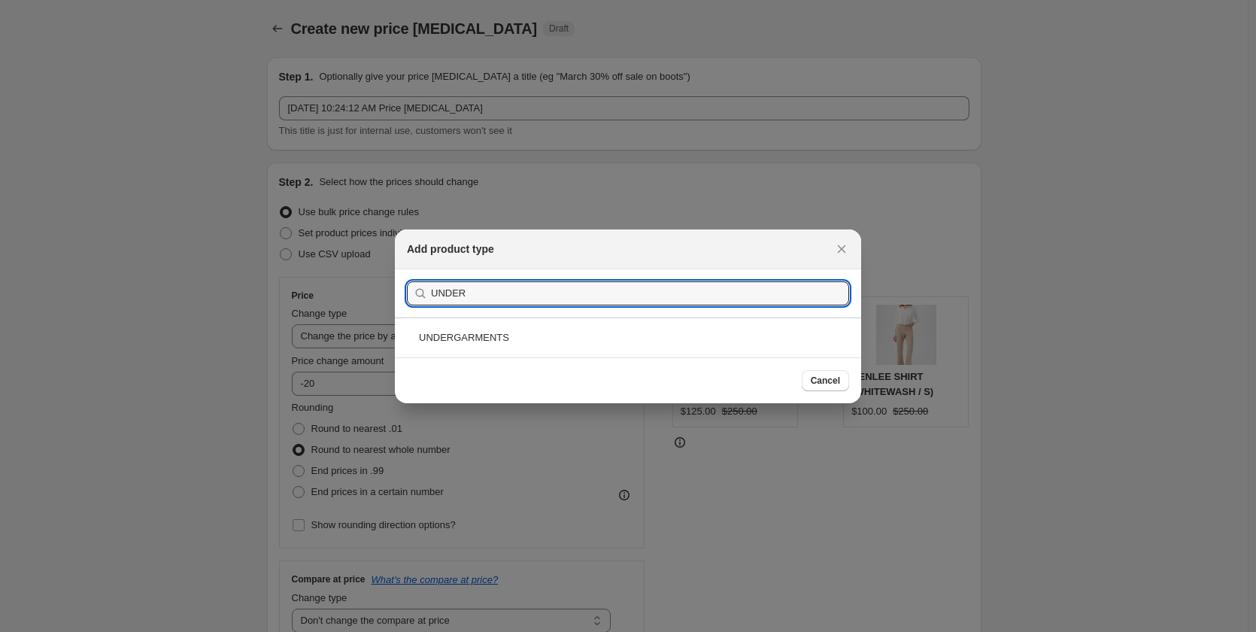
select select "percentage"
select select "no_change"
select select "tag"
select select "vendor"
select select "not_equal"
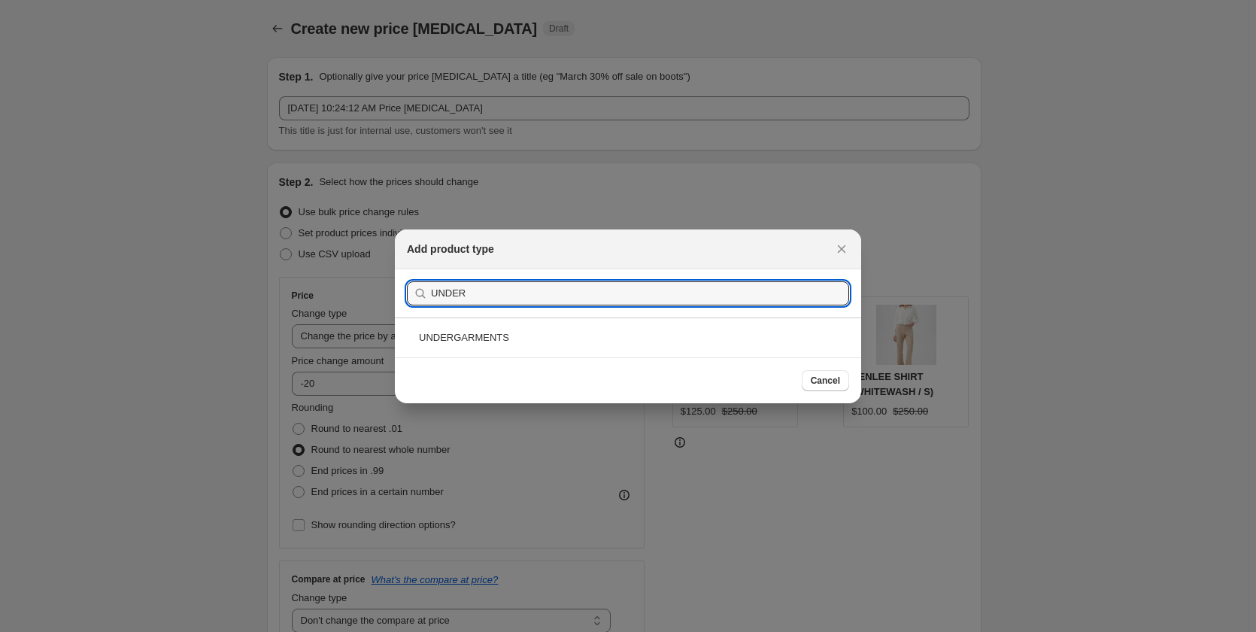
select select "vendor"
select select "not_equal"
select select "vendor"
select select "not_equal"
select select "vendor"
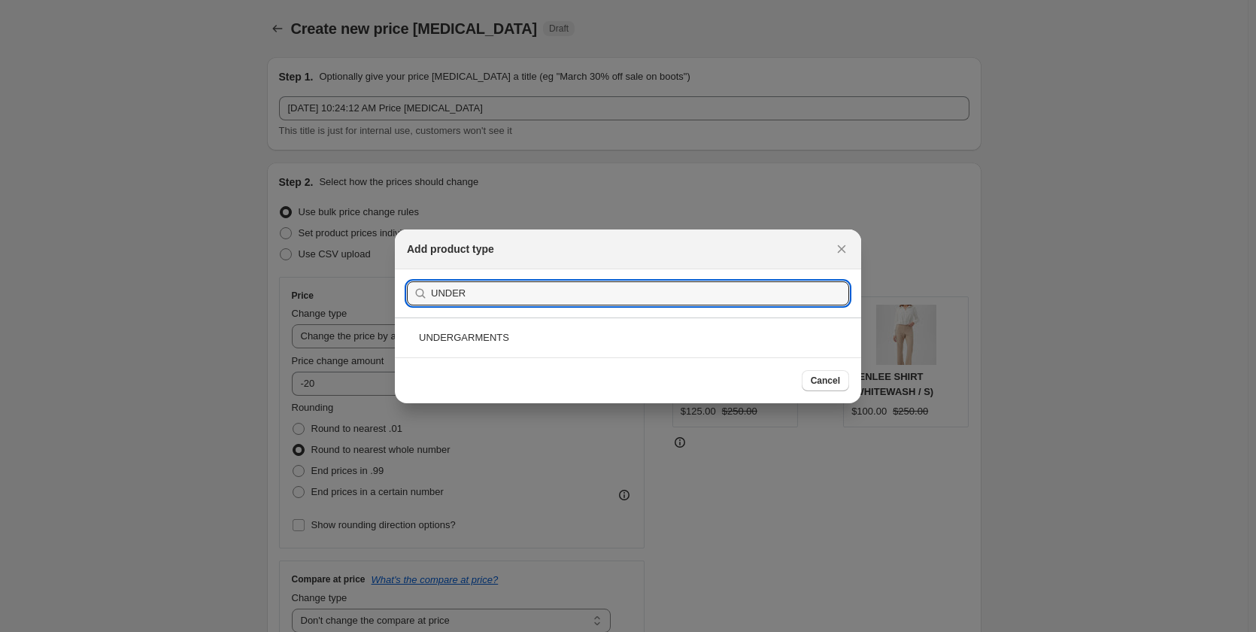
select select "not_equal"
select select "vendor"
select select "not_equal"
select select "vendor"
select select "not_equal"
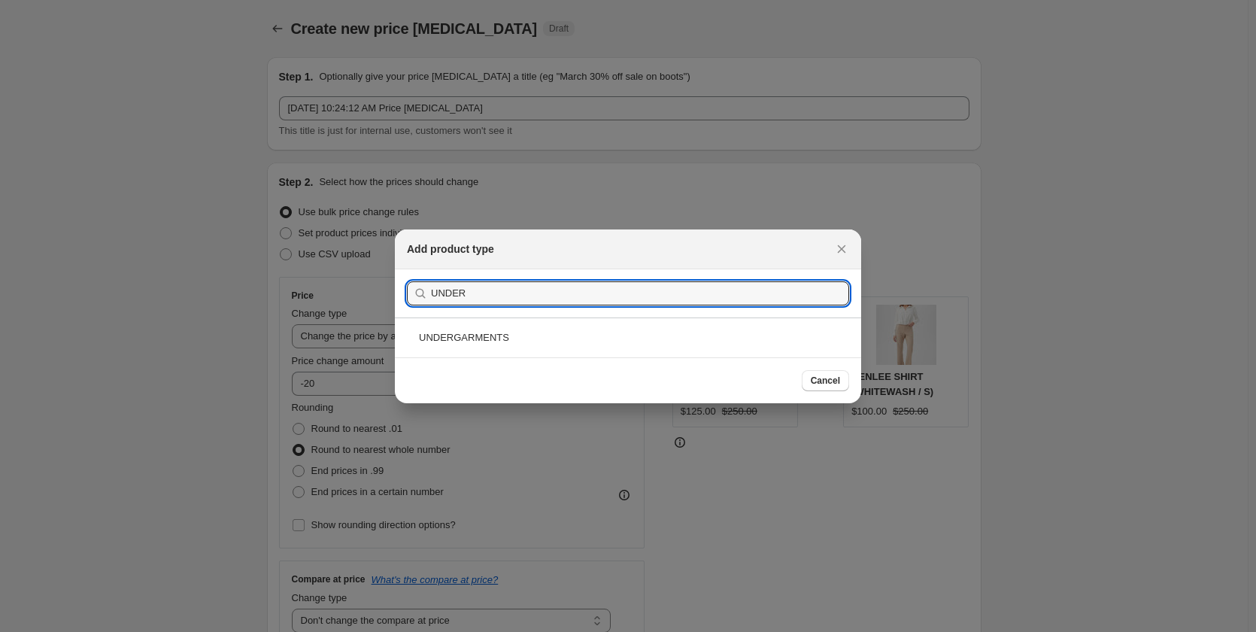
select select "vendor"
select select "not_equal"
select select "vendor"
select select "not_equal"
select select "vendor"
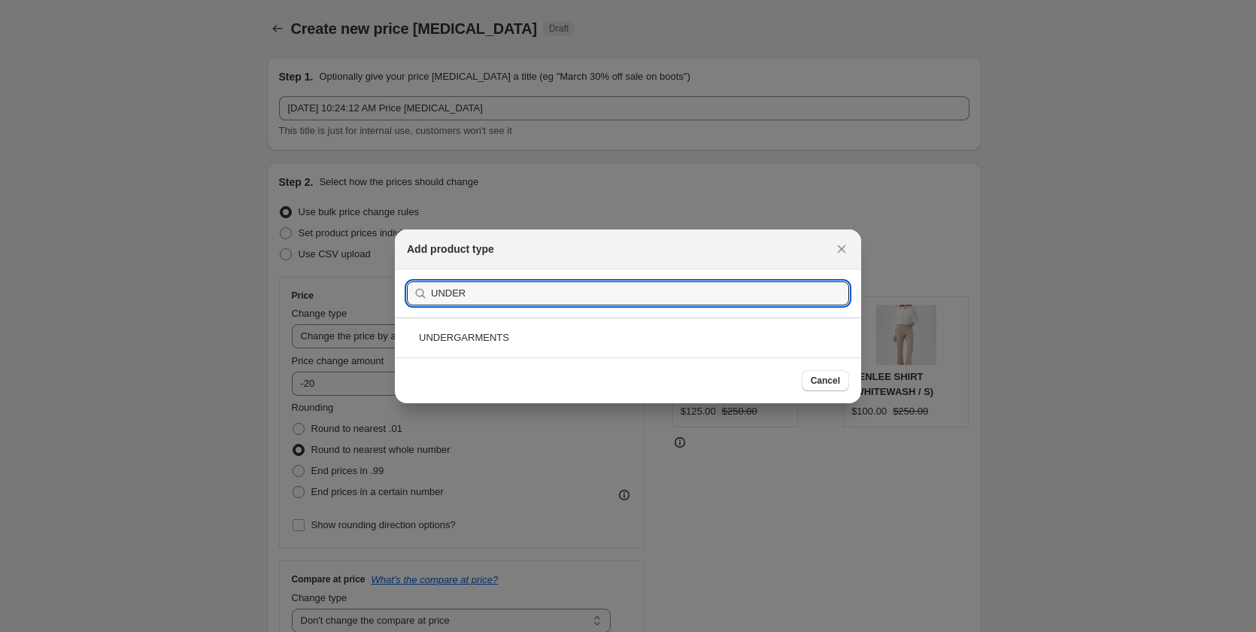
select select "not_equal"
select select "vendor"
select select "not_equal"
select select "vendor"
select select "not_equal"
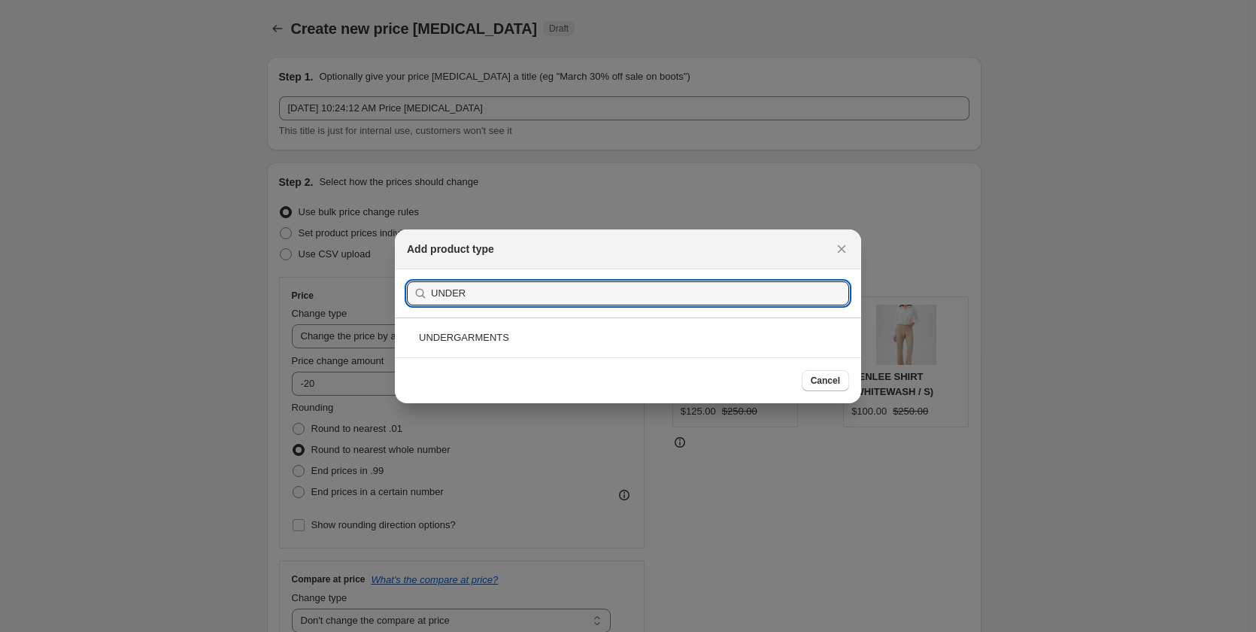
select select "vendor"
select select "not_equal"
select select "vendor"
select select "not_equal"
select select "vendor"
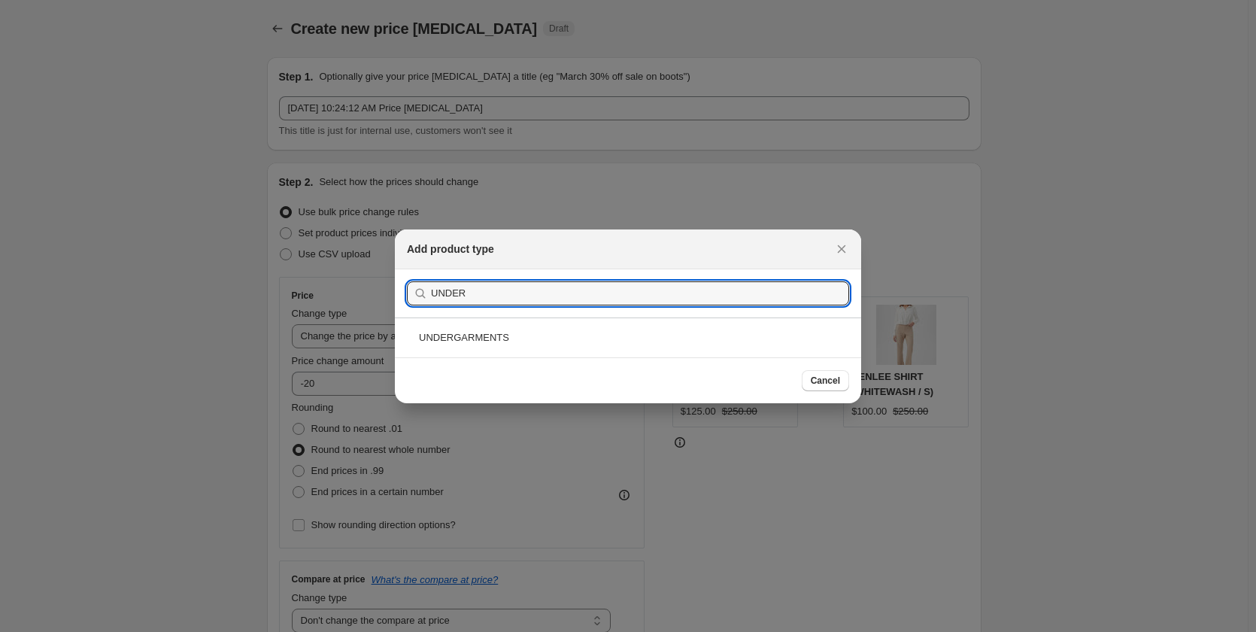
select select "not_equal"
select select "vendor"
select select "not_equal"
select select "vendor"
select select "not_equal"
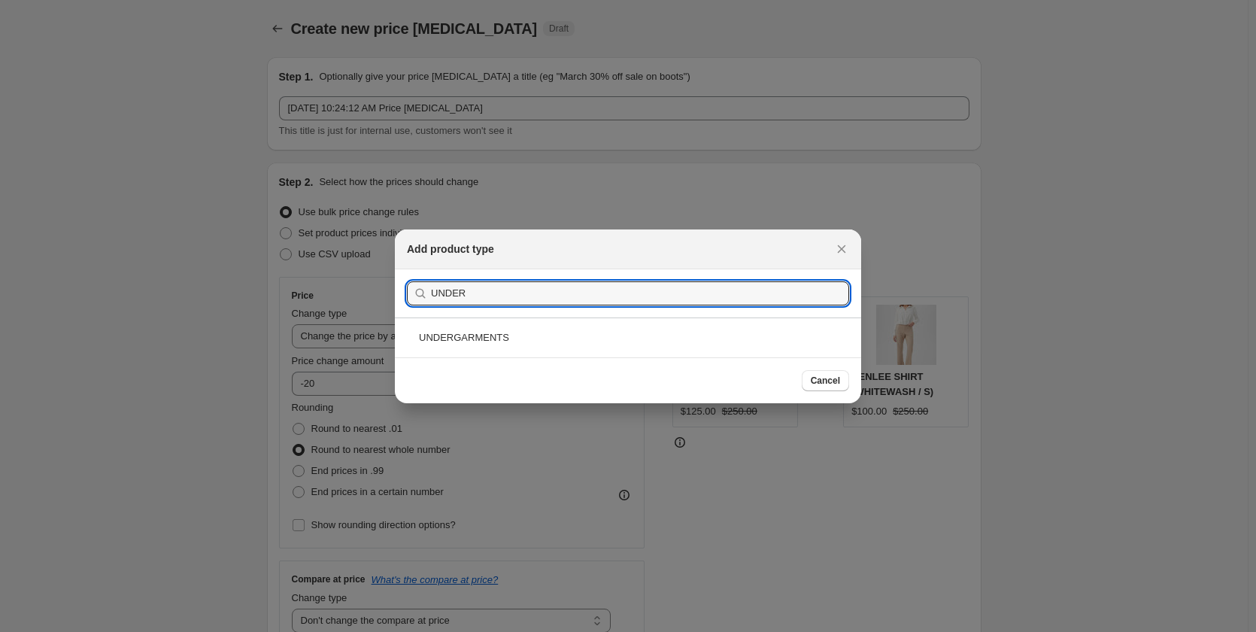
select select "vendor"
select select "not_equal"
select select "vendor"
select select "not_equal"
select select "vendor"
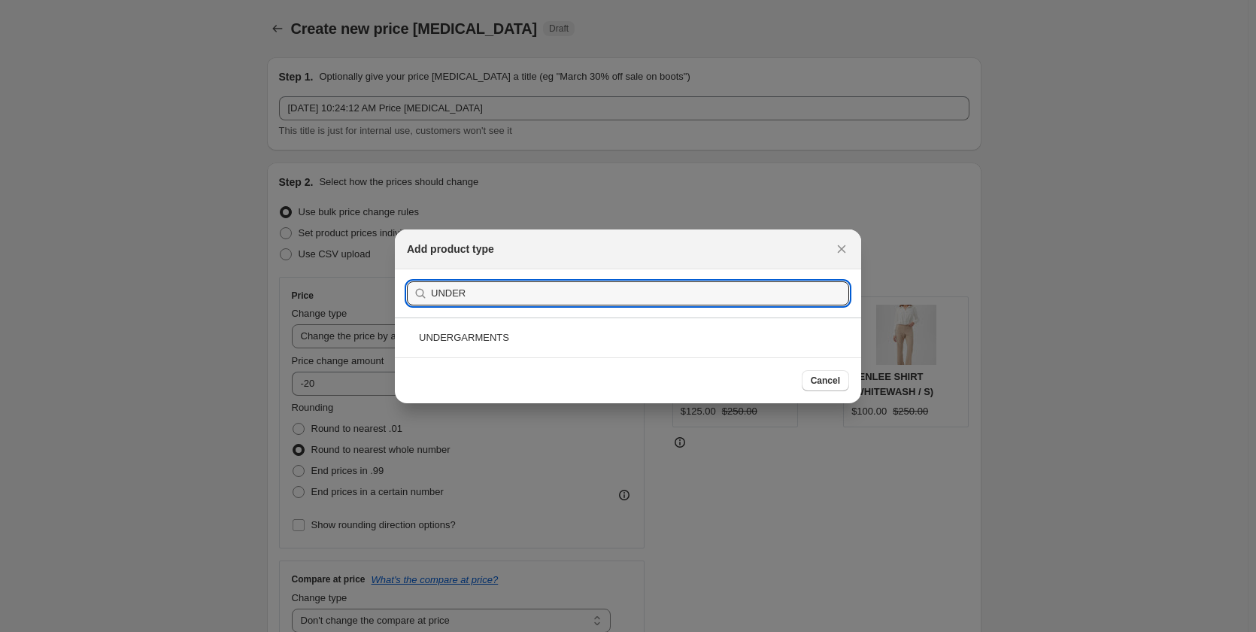
select select "not_equal"
select select "vendor"
select select "not_equal"
select select "vendor"
select select "not_equal"
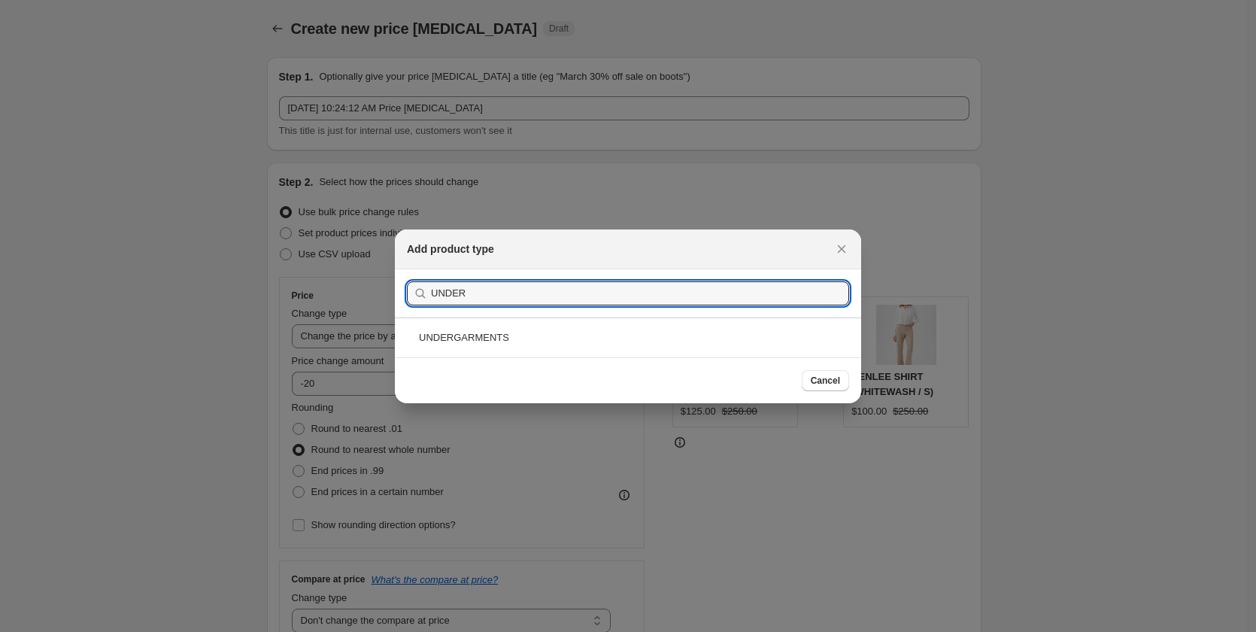
select select "vendor"
select select "not_equal"
select select "vendor"
select select "not_equal"
select select "vendor"
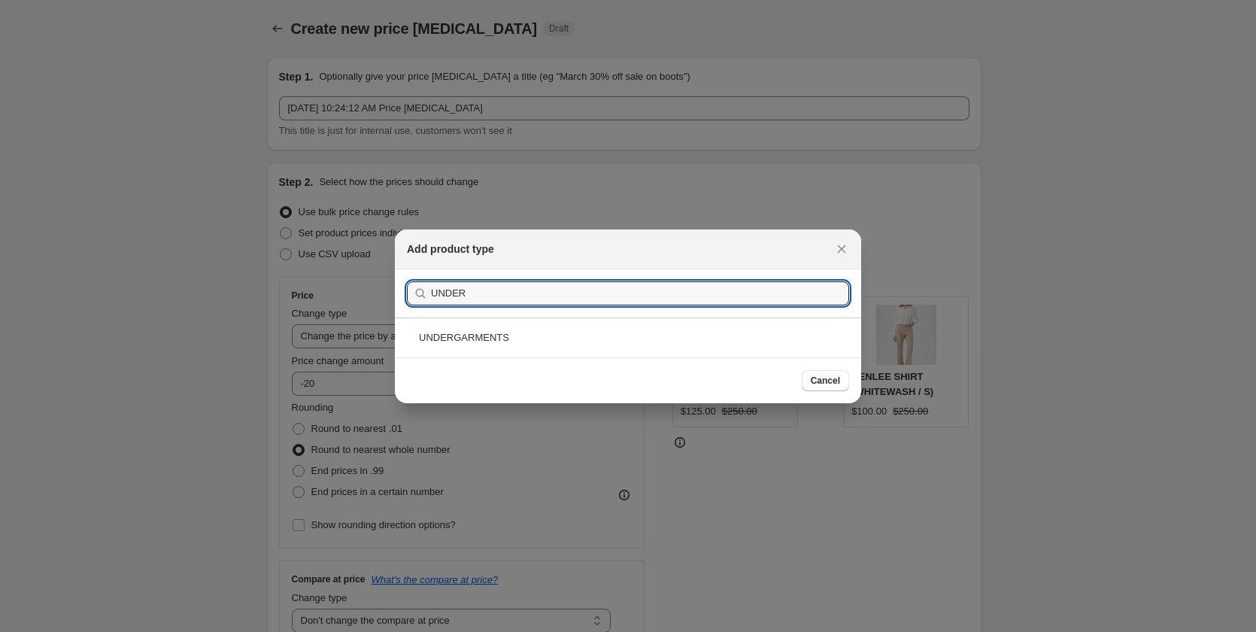
select select "not_equal"
select select "vendor"
select select "not_equal"
select select "vendor"
select select "not_equal"
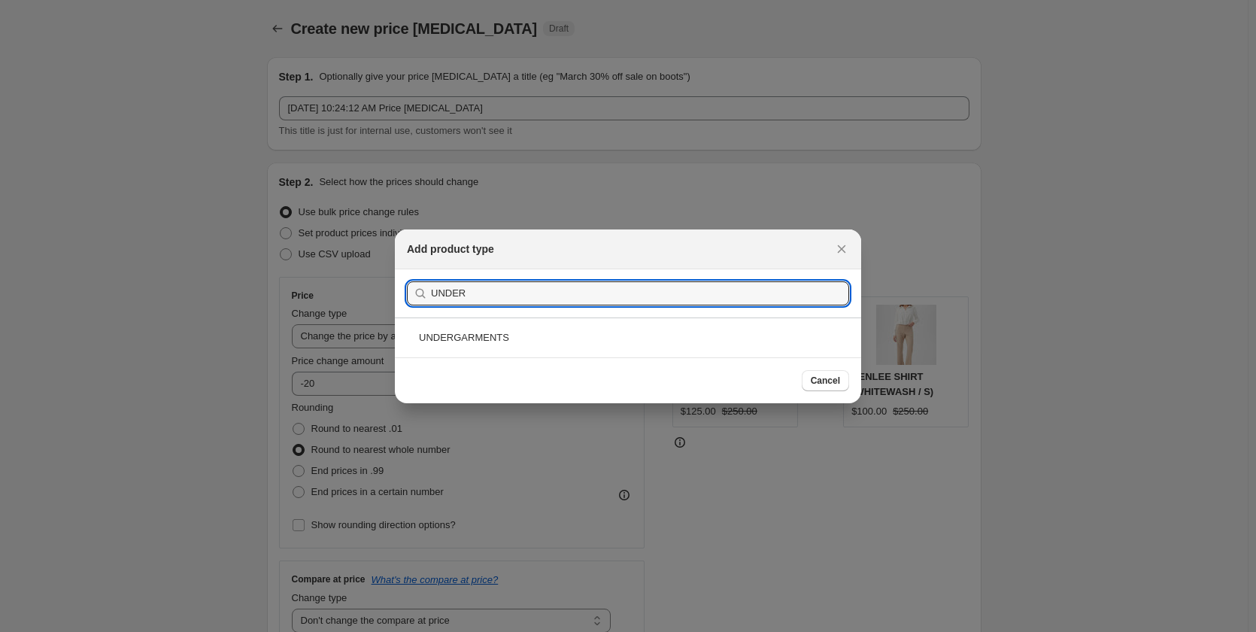
select select "vendor"
select select "not_equal"
select select "vendor"
select select "not_equal"
select select "vendor"
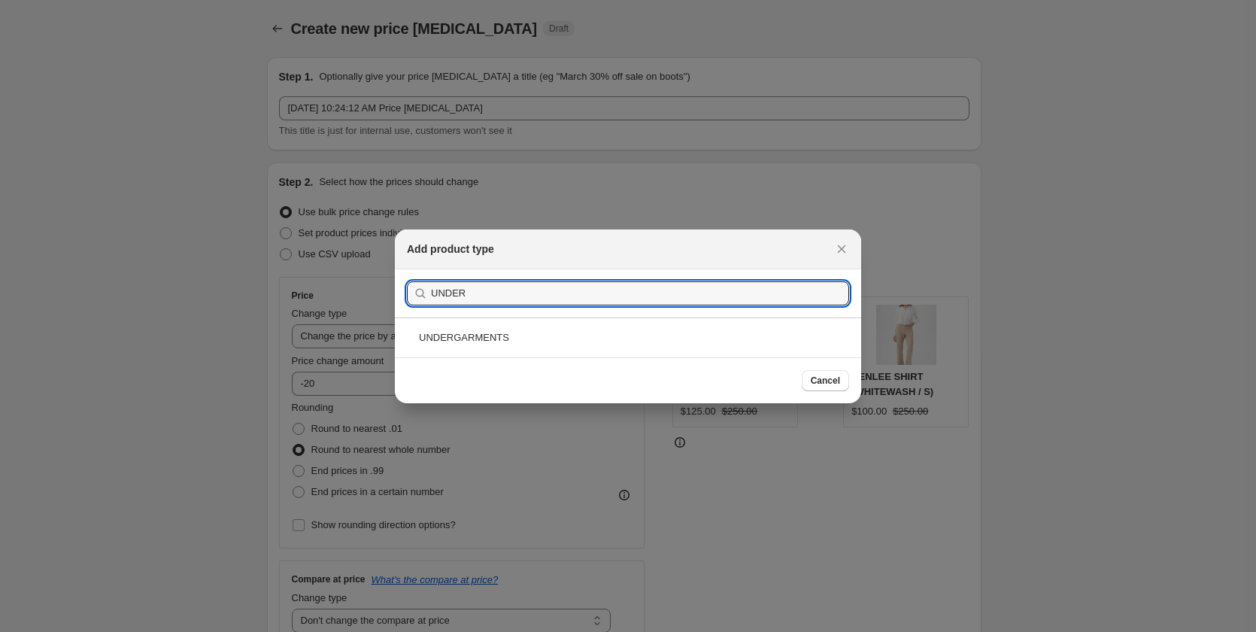
select select "not_equal"
select select "vendor"
select select "not_equal"
select select "vendor"
select select "not_equal"
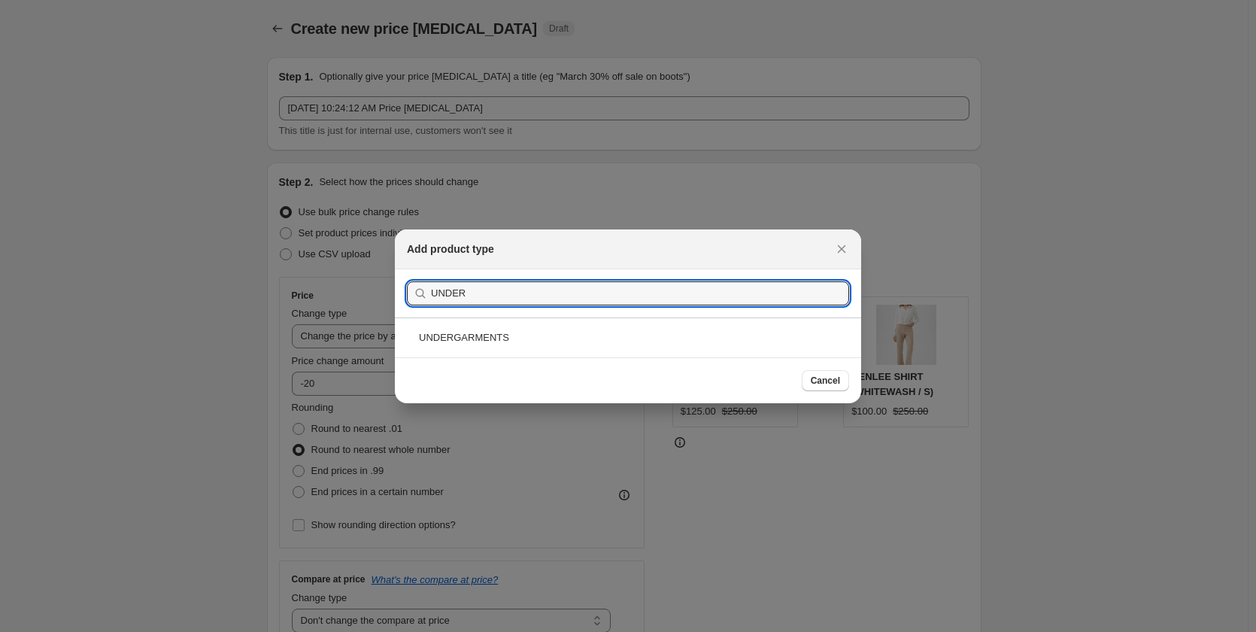
select select "vendor"
select select "not_equal"
select select "vendor"
select select "not_equal"
select select "vendor"
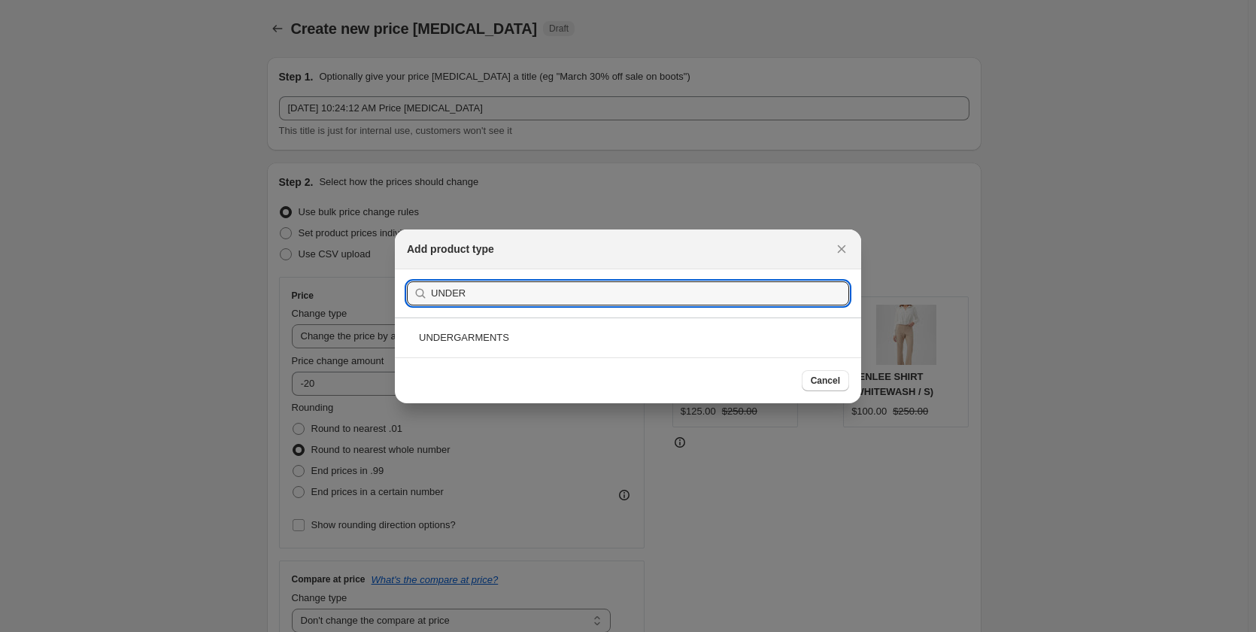
select select "not_equal"
select select "vendor"
select select "not_equal"
select select "vendor"
select select "not_equal"
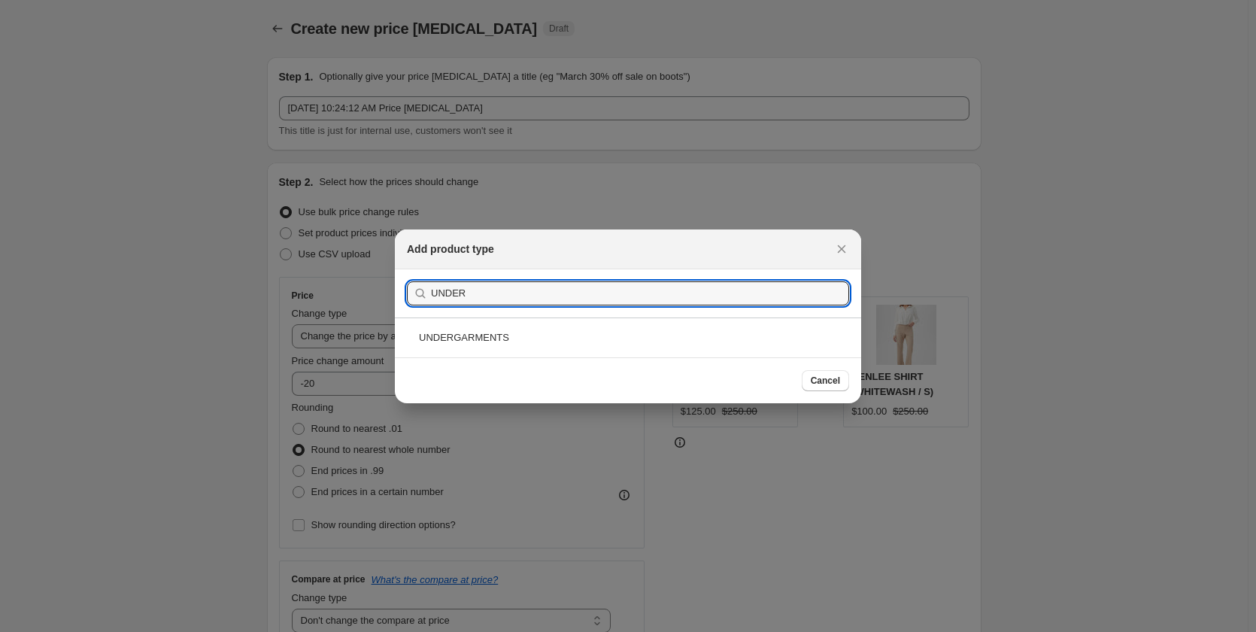
select select "product_type"
select select "not_equal"
select select "product_type"
select select "not_equal"
select select "product_type"
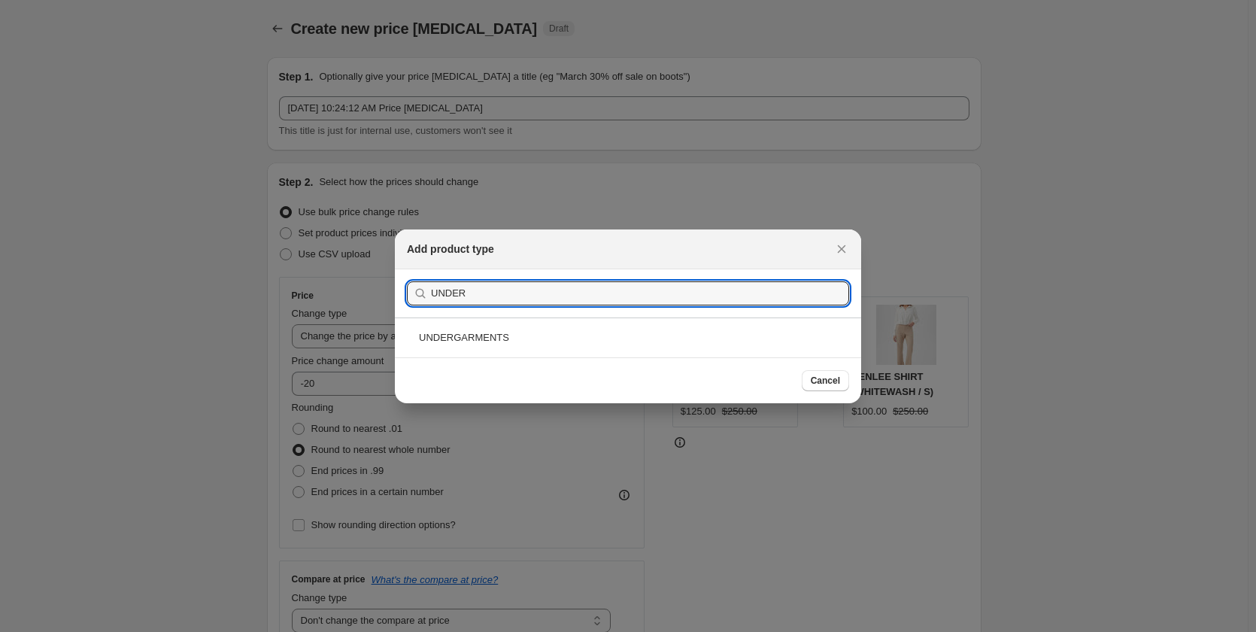
select select "not_equal"
select select "product_type"
select select "not_equal"
select select "product_type"
select select "not_equal"
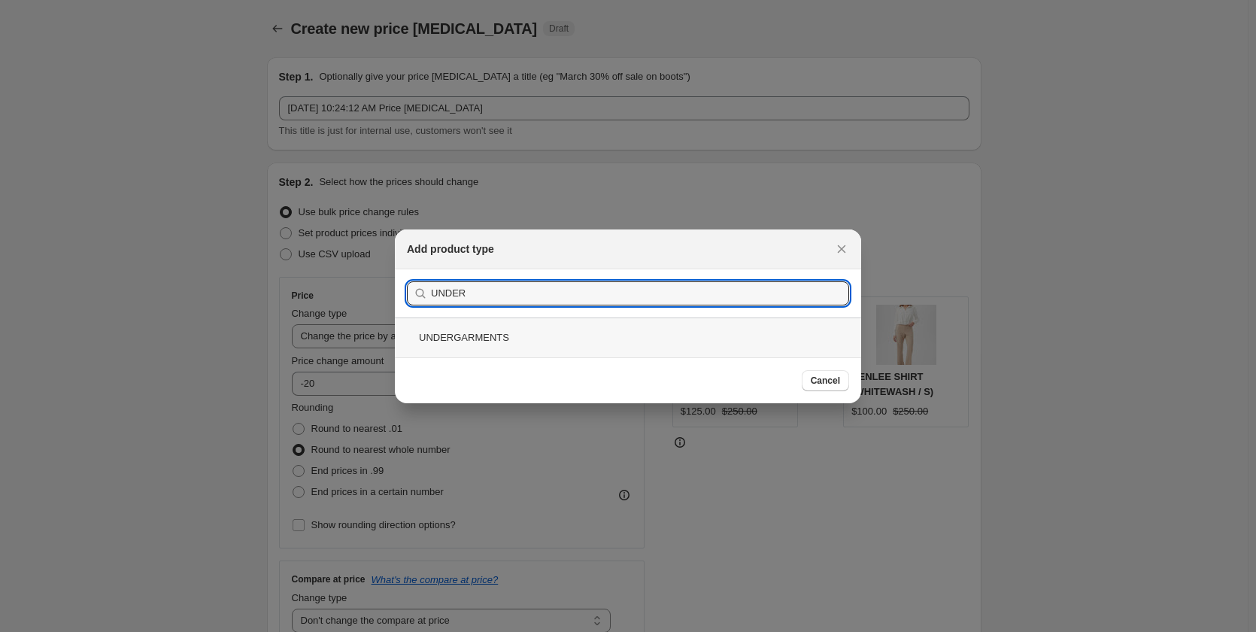
scroll to position [1971, 0]
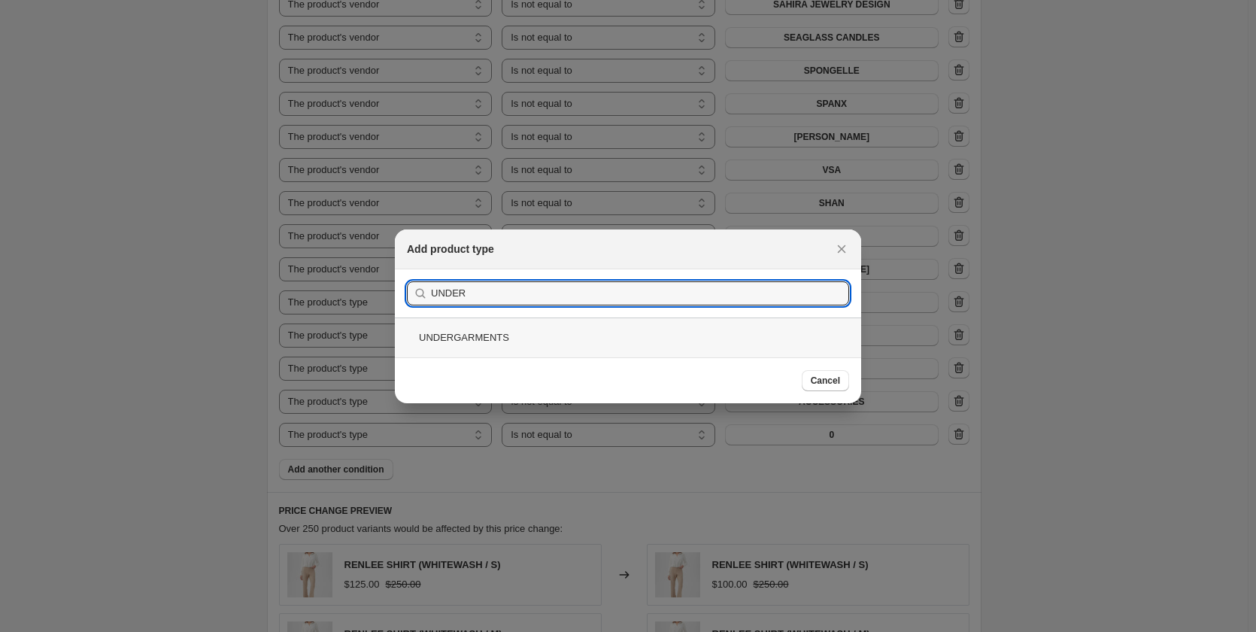
type input "UNDER"
click at [447, 338] on div "UNDERGARMENTS" at bounding box center [628, 337] width 466 height 40
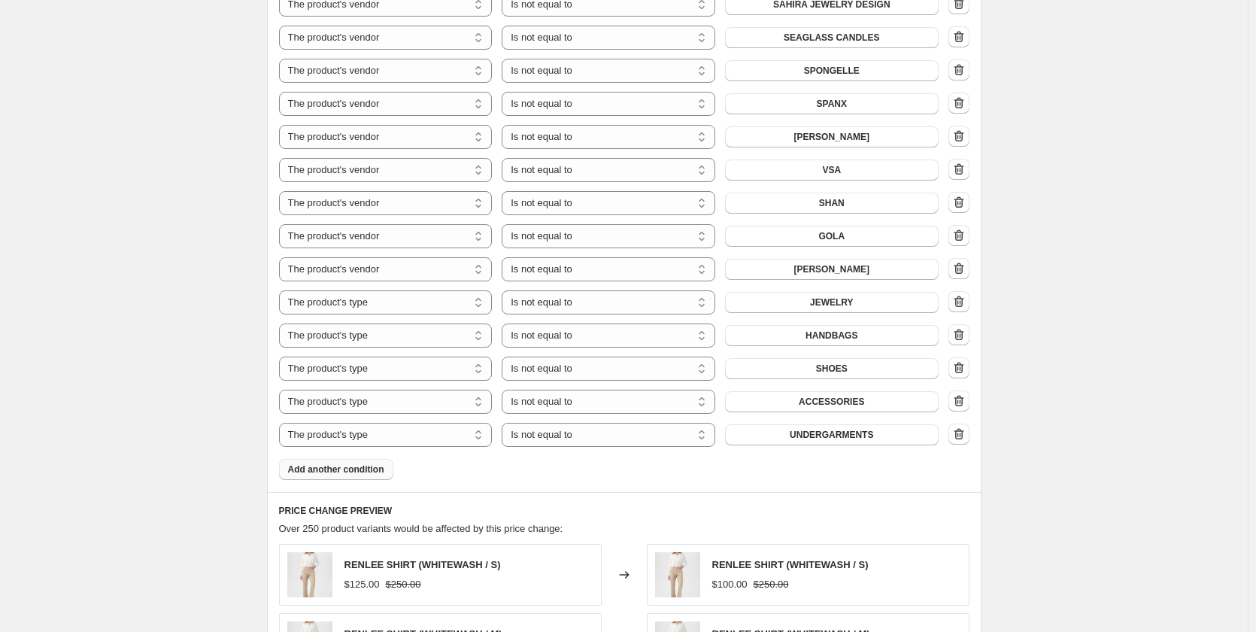
click at [366, 463] on span "Add another condition" at bounding box center [336, 469] width 96 height 12
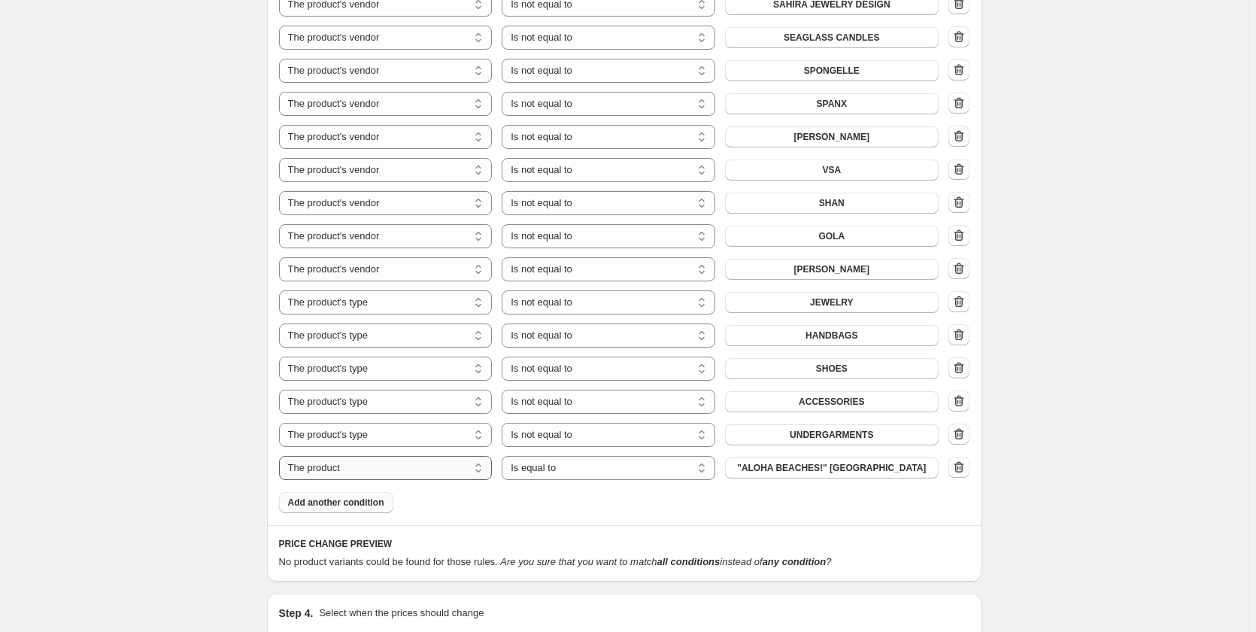
click at [381, 456] on select "The product The product's collection The product's tag The product's vendor The…" at bounding box center [386, 468] width 214 height 24
select select "product_type"
click at [608, 456] on select "Is equal to Is not equal to" at bounding box center [609, 468] width 214 height 24
select select "not_equal"
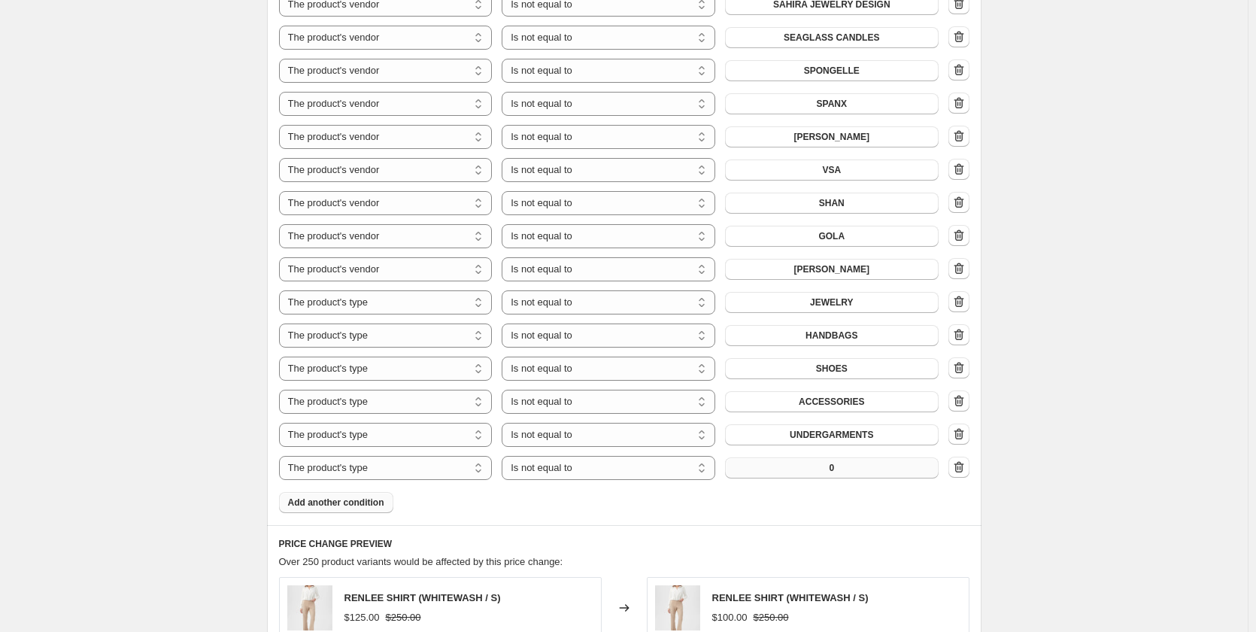
click at [817, 457] on button "0" at bounding box center [832, 467] width 214 height 21
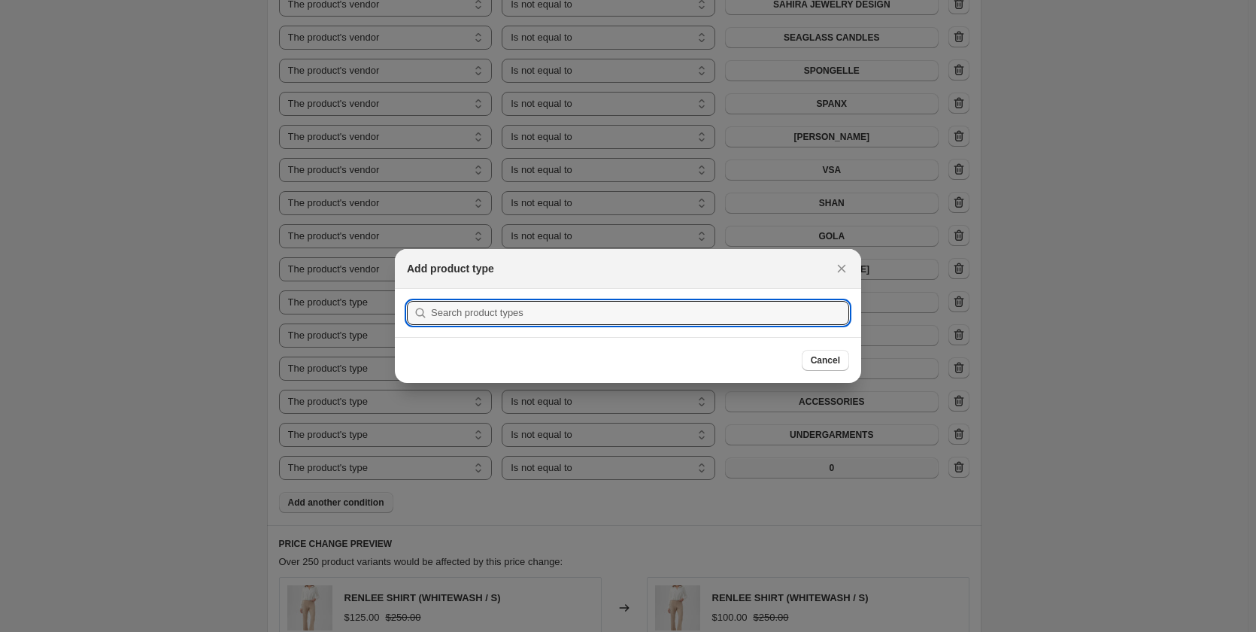
scroll to position [0, 0]
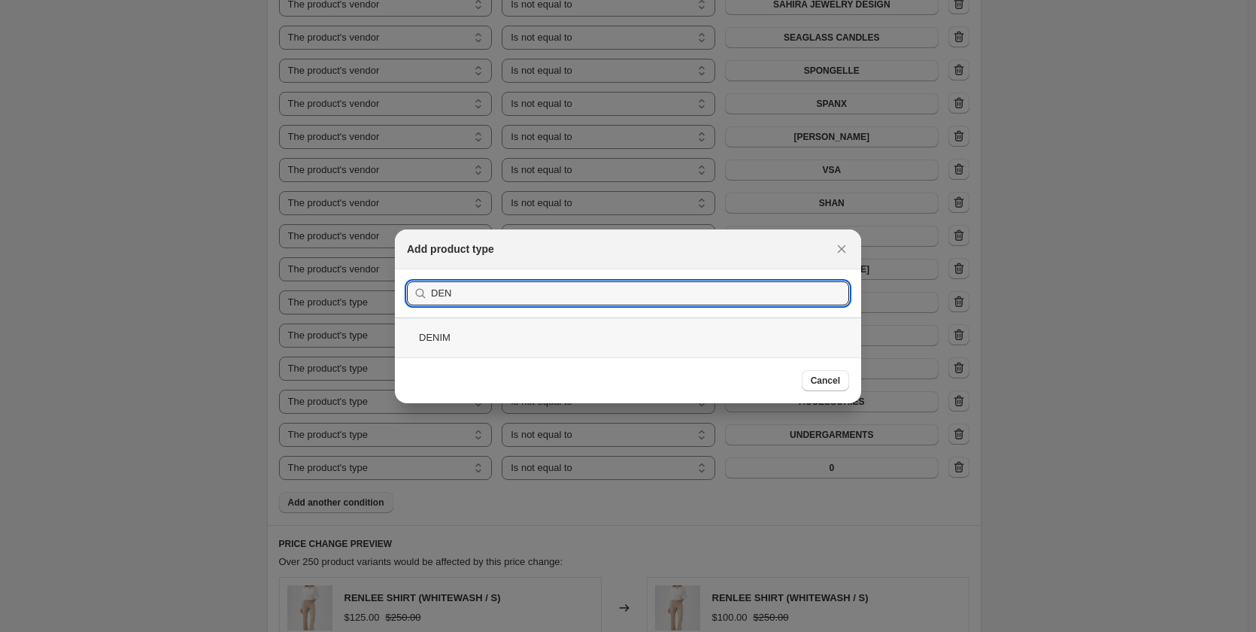
type input "DEN"
click at [449, 338] on div "DENIM" at bounding box center [628, 337] width 466 height 40
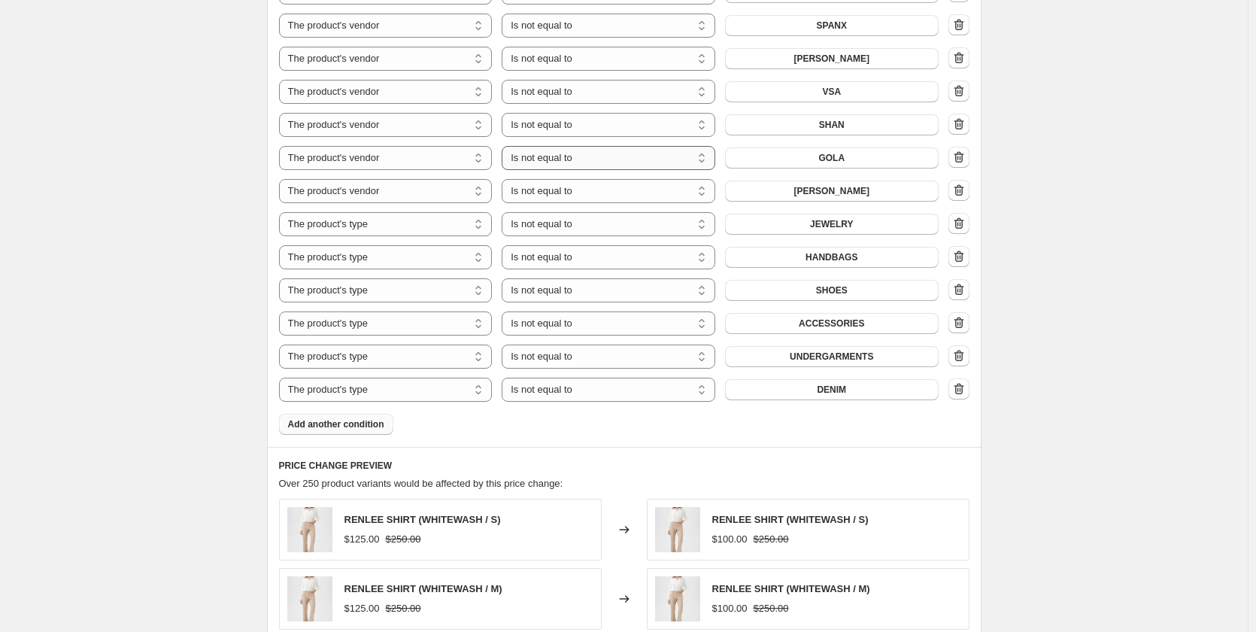
scroll to position [2121, 0]
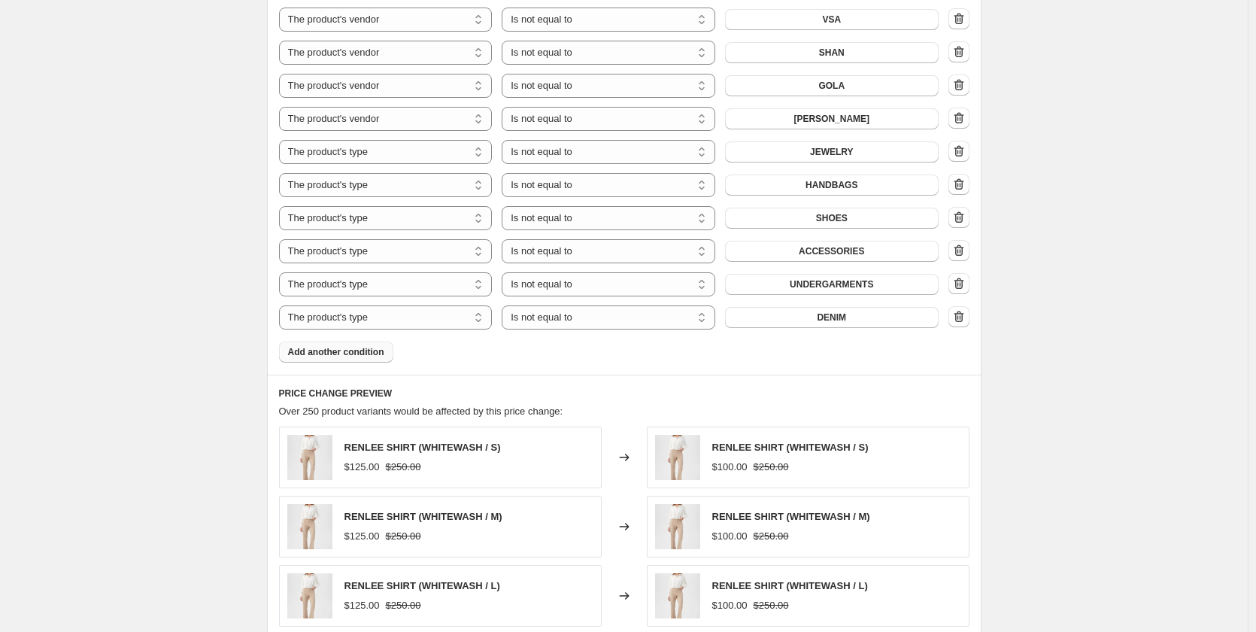
click at [350, 346] on span "Add another condition" at bounding box center [336, 352] width 96 height 12
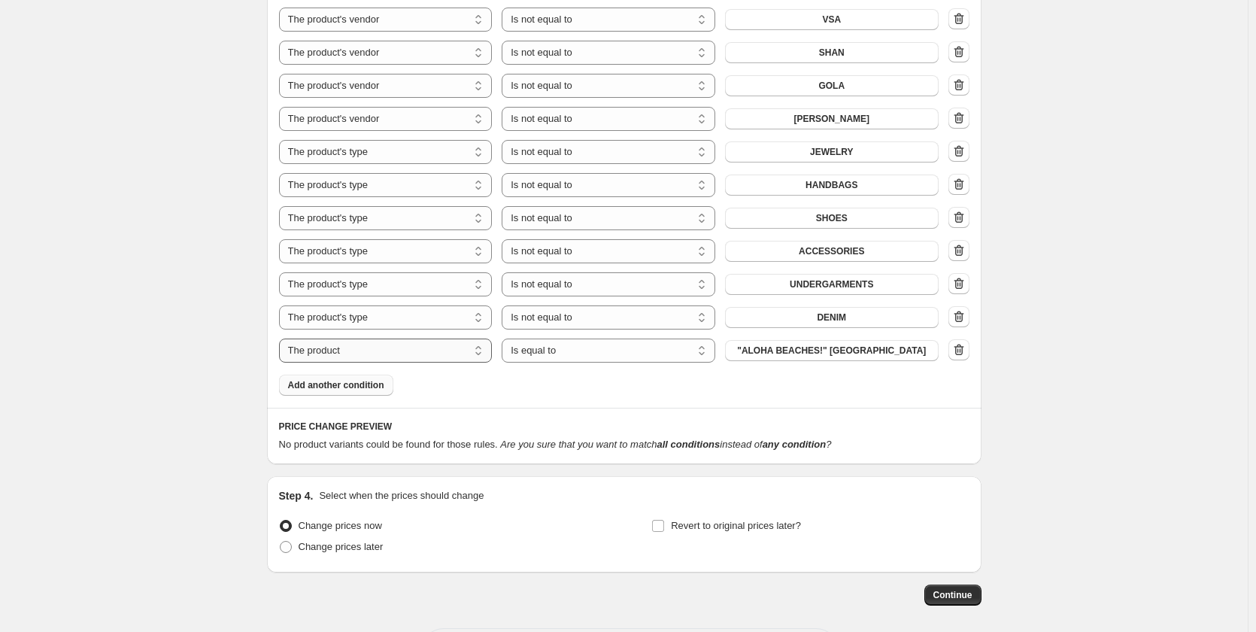
click at [350, 338] on select "The product The product's collection The product's tag The product's vendor The…" at bounding box center [386, 350] width 214 height 24
select select "product_type"
click at [553, 338] on select "Is equal to Is not equal to" at bounding box center [609, 350] width 214 height 24
select select "not_equal"
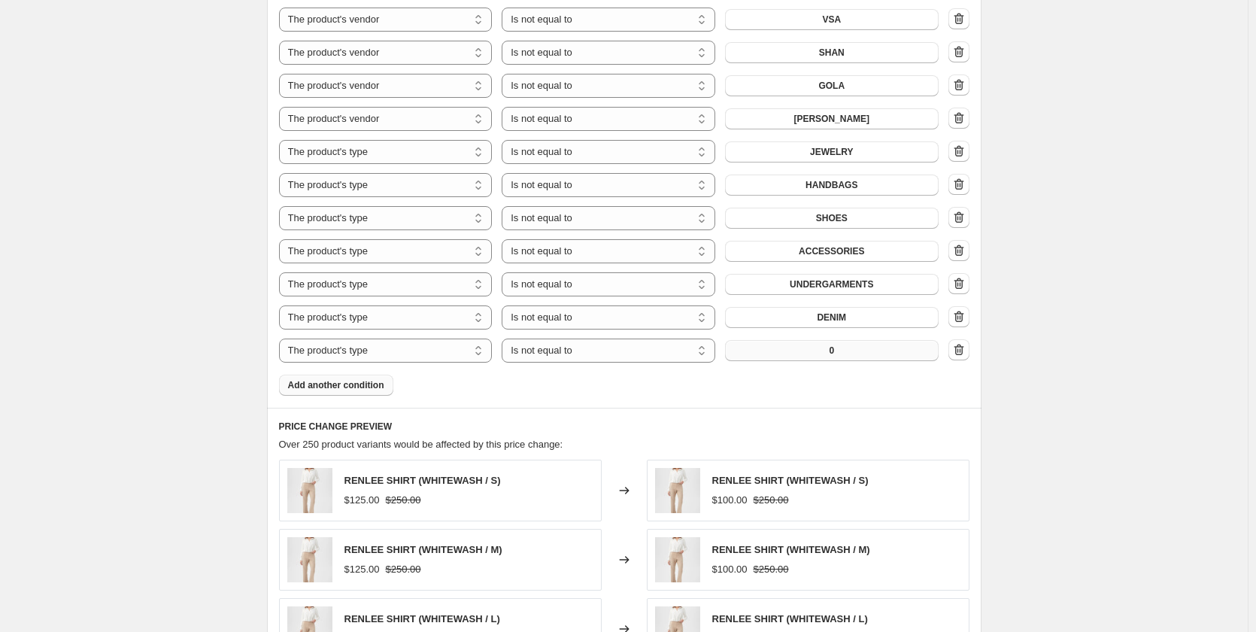
click at [811, 341] on button "0" at bounding box center [832, 350] width 214 height 21
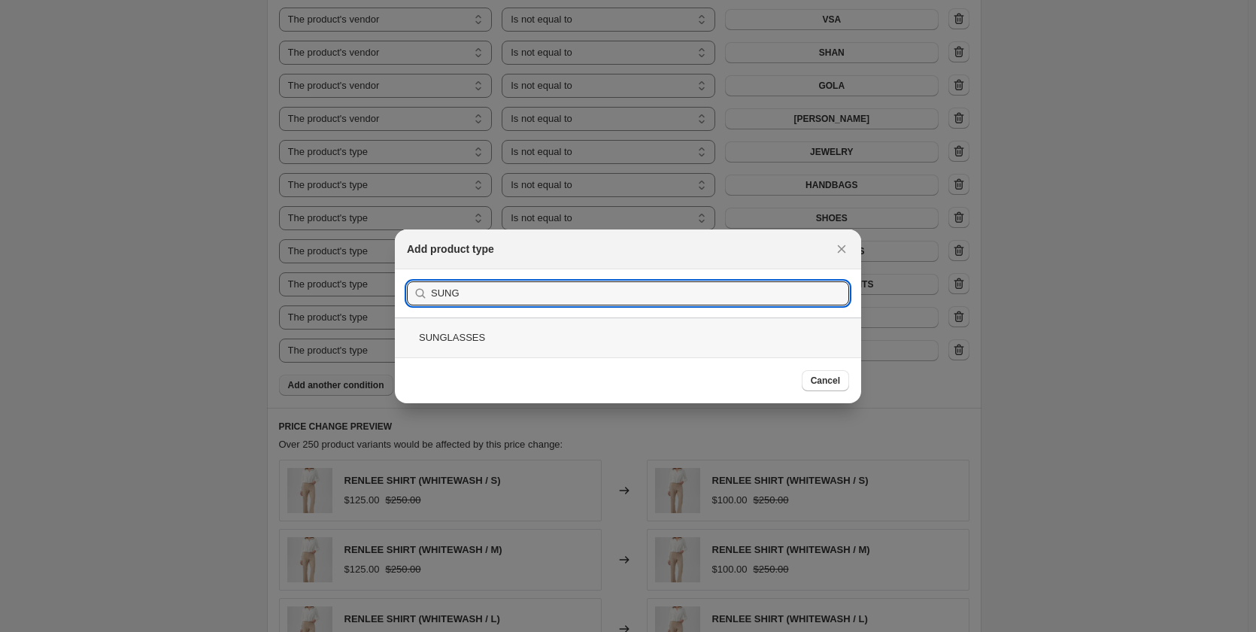
type input "SUNG"
click at [449, 332] on div "SUNGLASSES" at bounding box center [628, 337] width 466 height 40
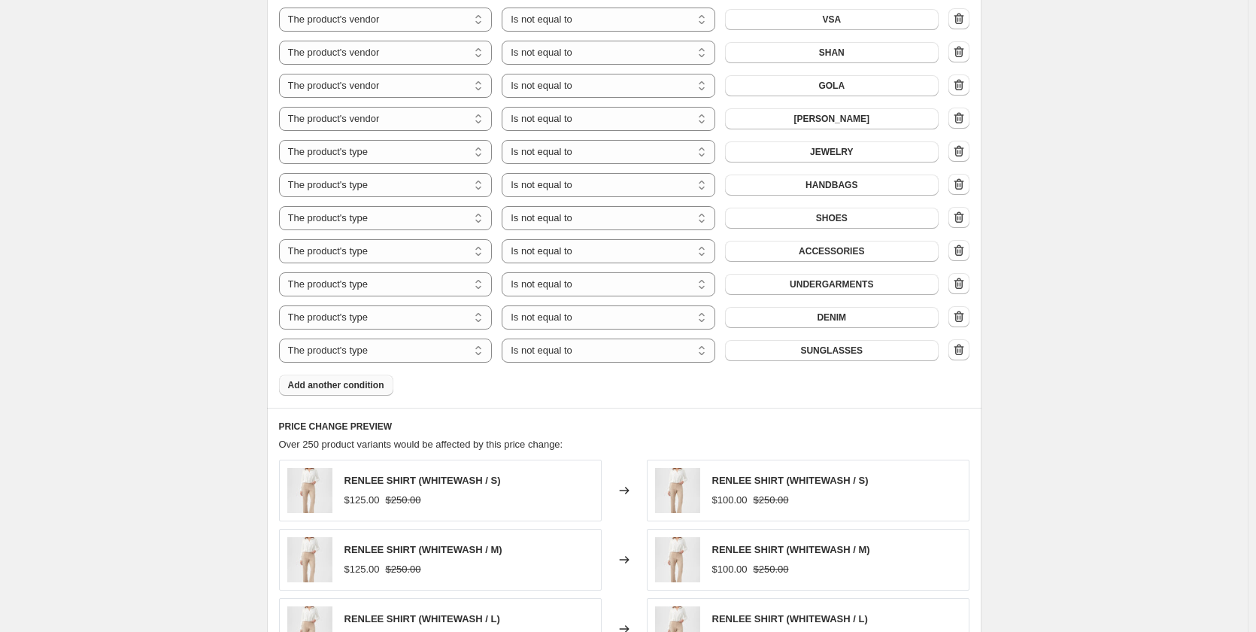
click at [352, 379] on span "Add another condition" at bounding box center [336, 385] width 96 height 12
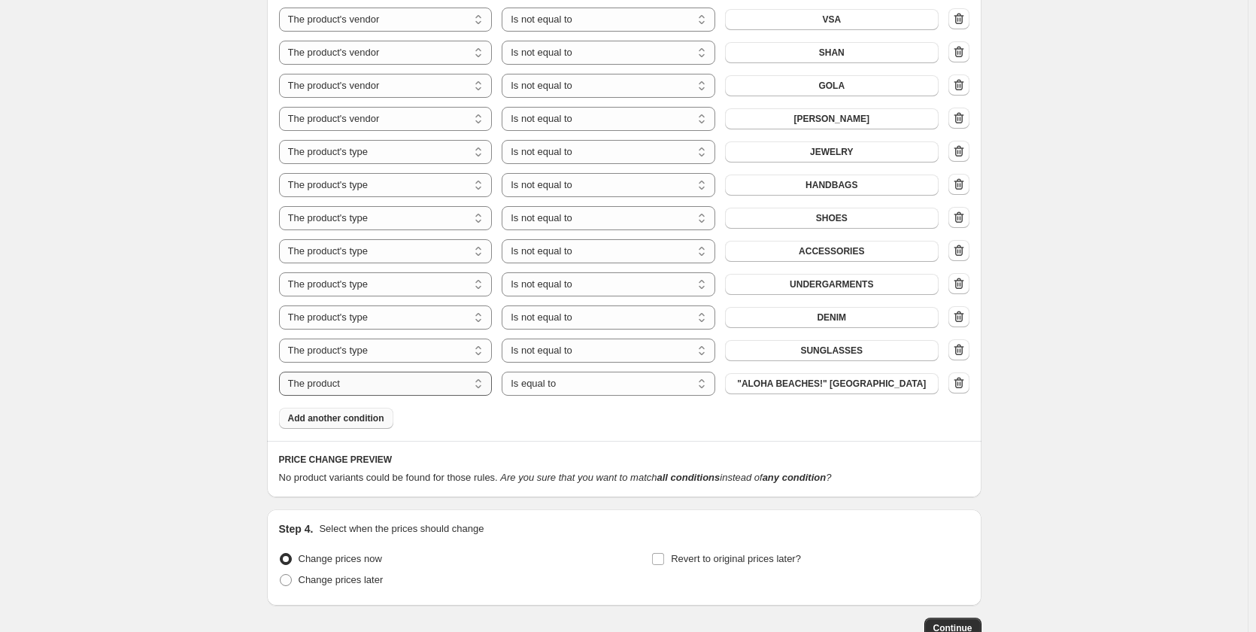
click at [351, 373] on select "The product The product's collection The product's tag The product's vendor The…" at bounding box center [386, 383] width 214 height 24
select select "vendor"
click at [543, 371] on select "Is equal to Is not equal to" at bounding box center [609, 383] width 214 height 24
select select "not_equal"
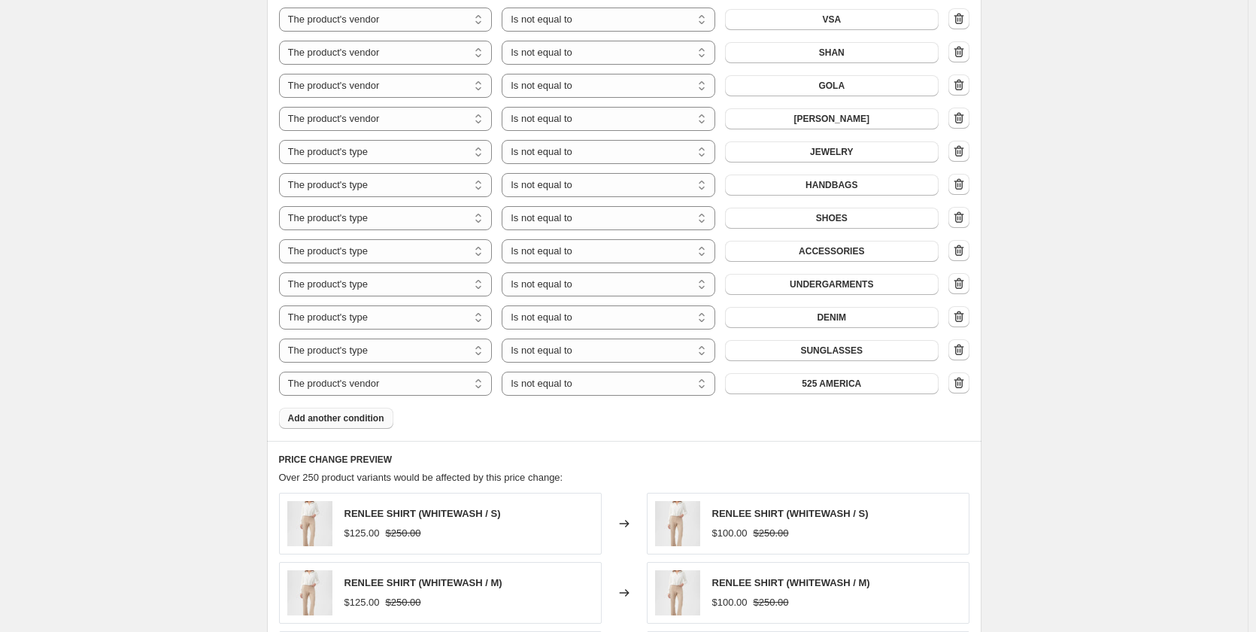
click at [814, 378] on span "525 AMERICA" at bounding box center [831, 384] width 59 height 12
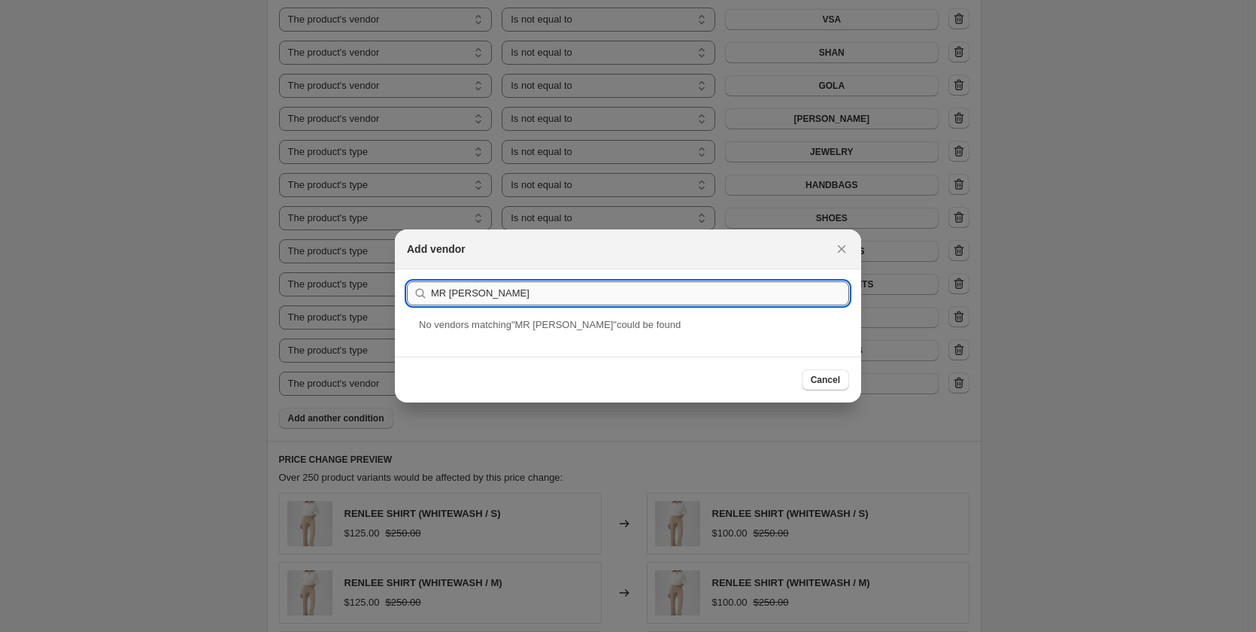
drag, startPoint x: 483, startPoint y: 299, endPoint x: 448, endPoint y: 299, distance: 34.6
click at [448, 299] on input "MR BOHO" at bounding box center [640, 293] width 418 height 24
type input "MR"
click at [444, 337] on div "MR. BOHO" at bounding box center [628, 337] width 466 height 40
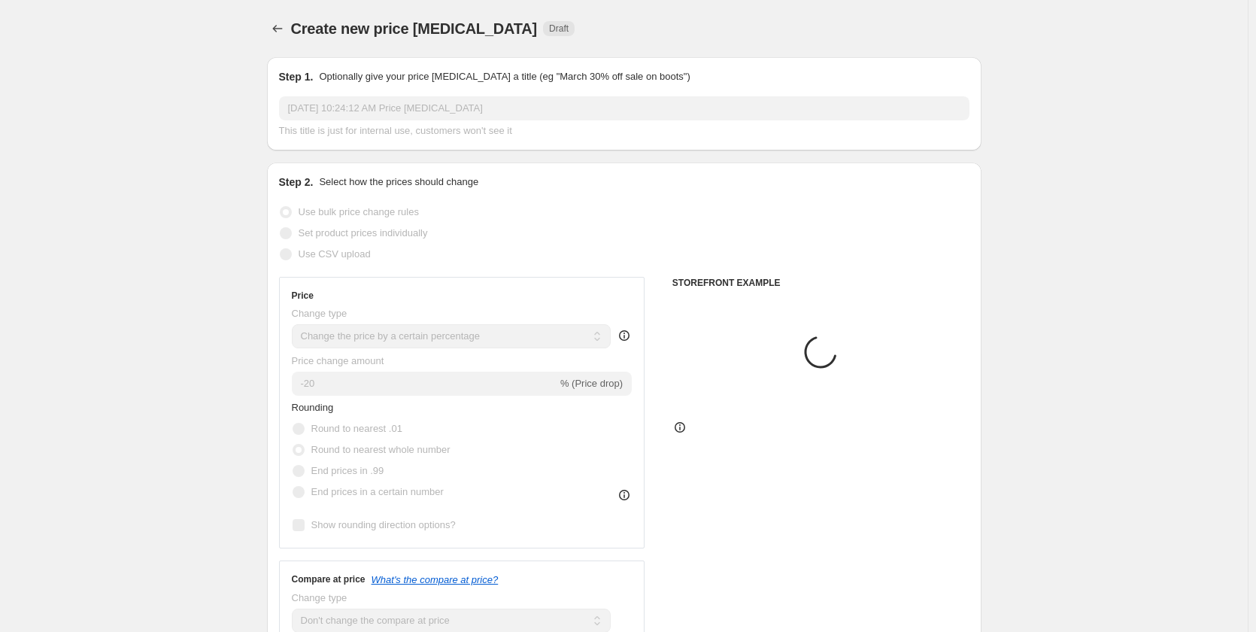
scroll to position [2121, 0]
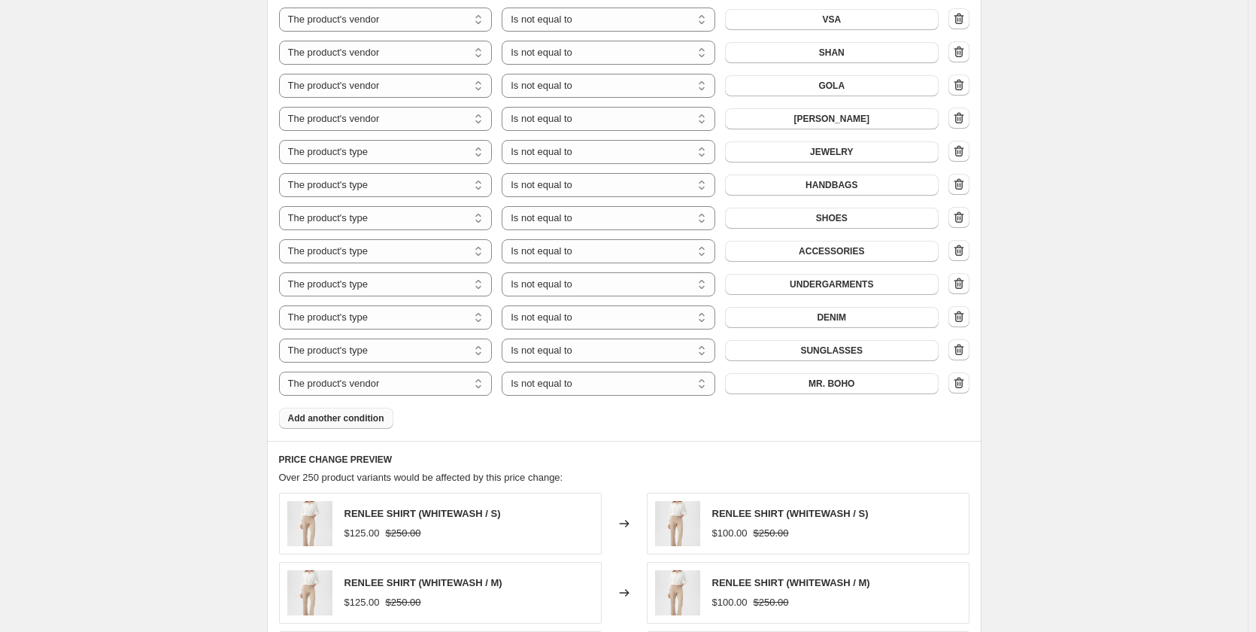
click at [371, 412] on span "Add another condition" at bounding box center [336, 418] width 96 height 12
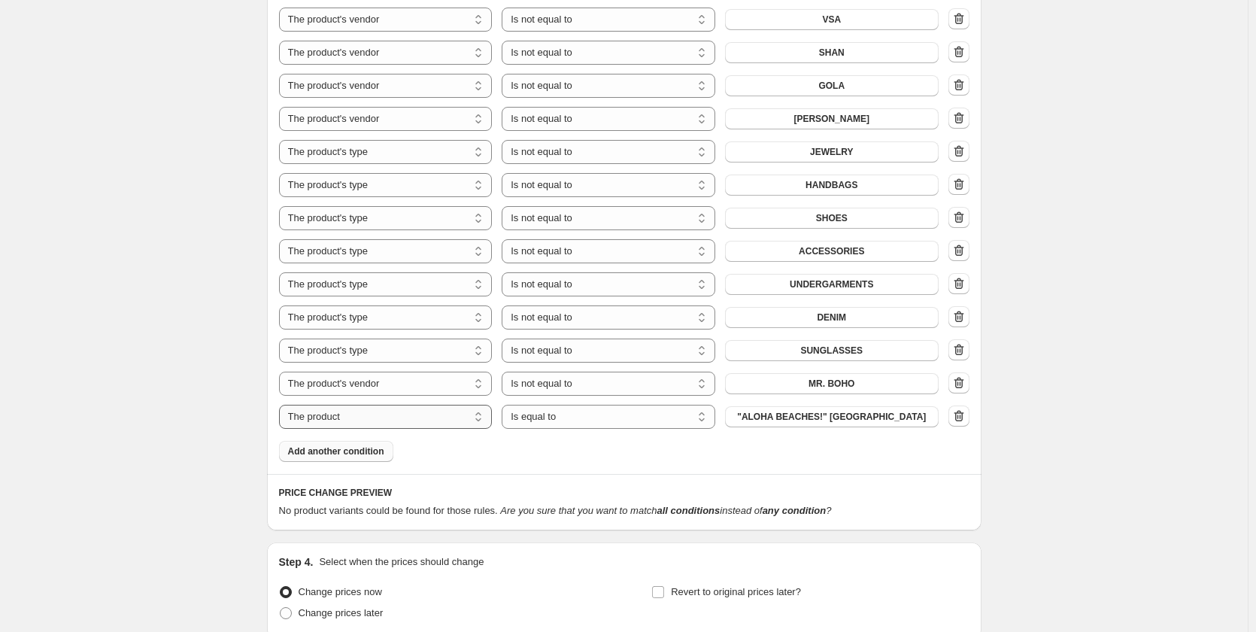
click at [371, 405] on select "The product The product's collection The product's tag The product's vendor The…" at bounding box center [386, 417] width 214 height 24
select select "vendor"
click at [532, 405] on select "Is equal to Is not equal to" at bounding box center [609, 417] width 214 height 24
select select "not_equal"
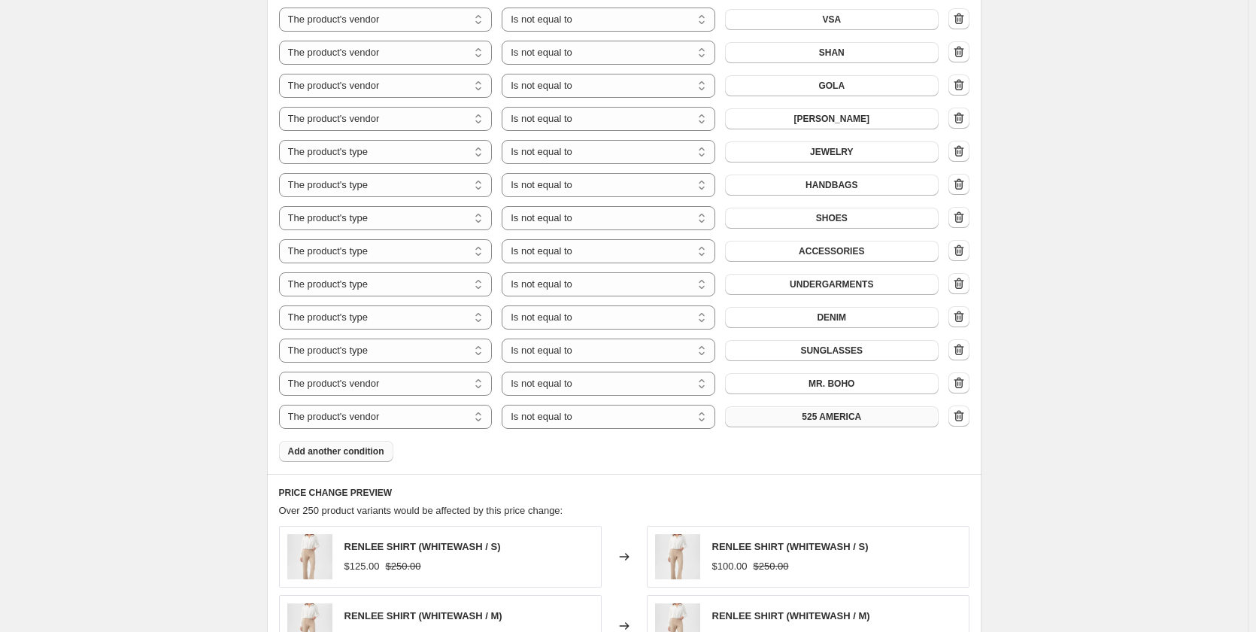
click at [810, 411] on span "525 AMERICA" at bounding box center [831, 417] width 59 height 12
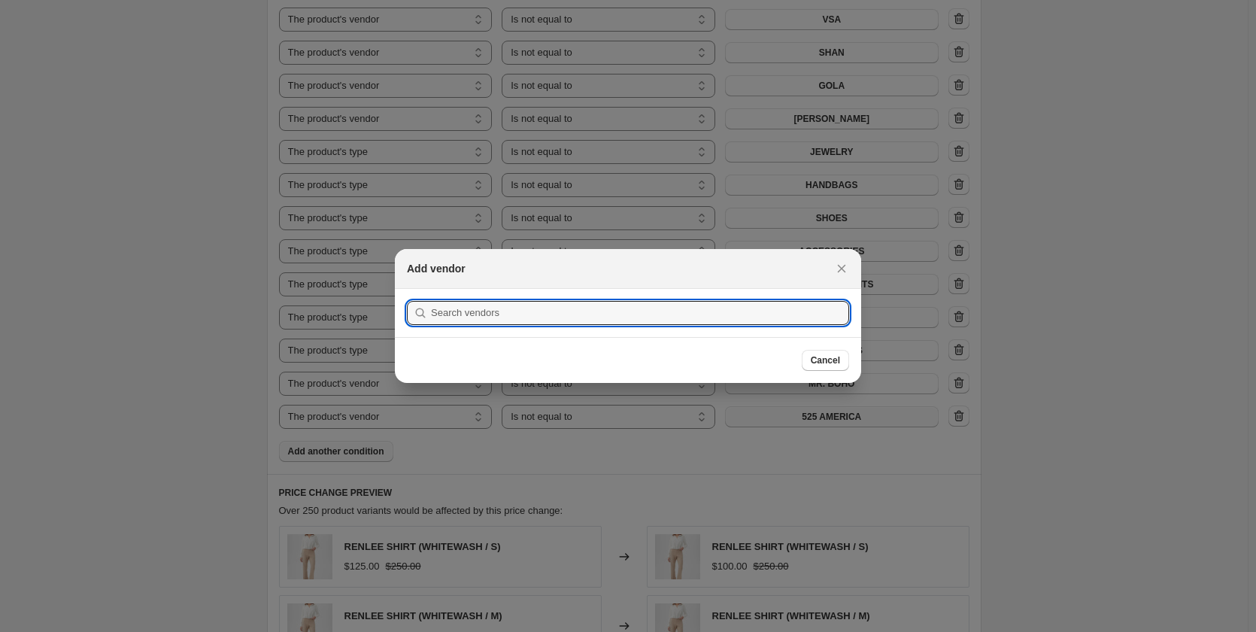
scroll to position [0, 0]
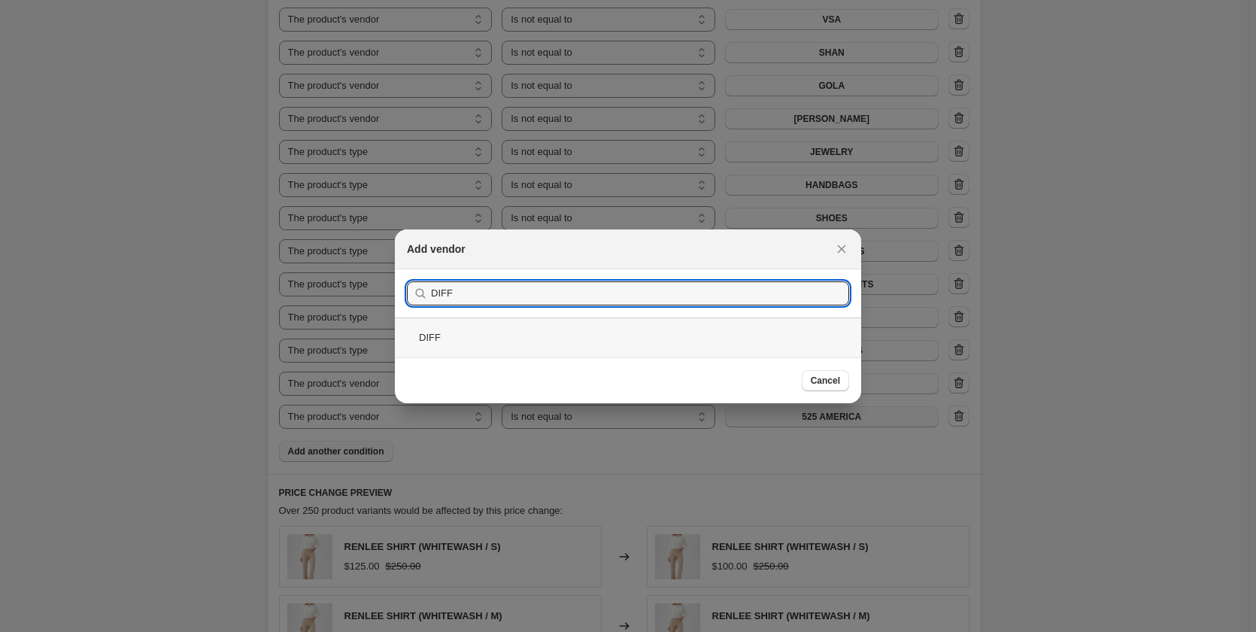
type input "DIFF"
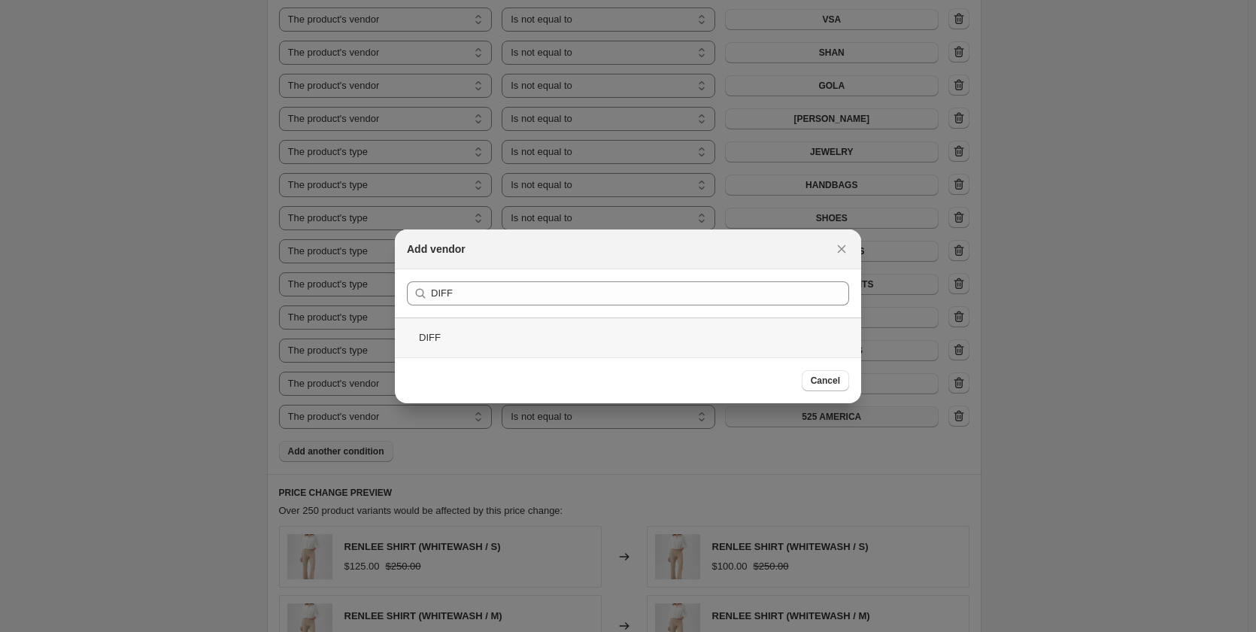
click at [424, 331] on div "DIFF" at bounding box center [628, 337] width 466 height 40
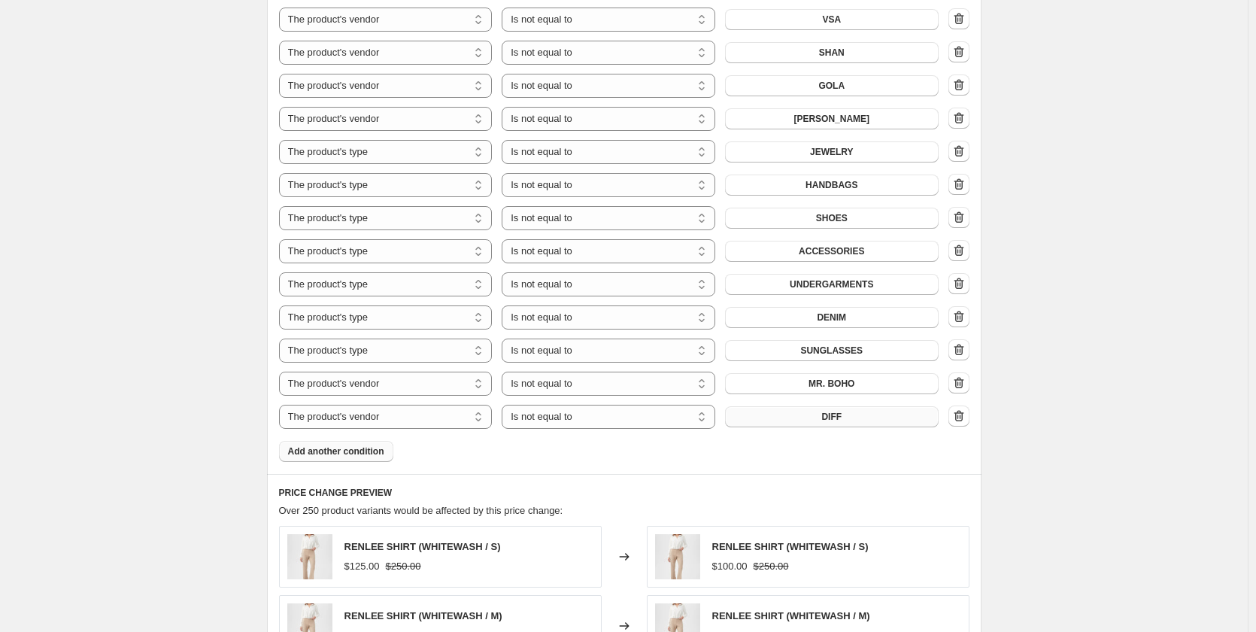
click at [360, 445] on span "Add another condition" at bounding box center [336, 451] width 96 height 12
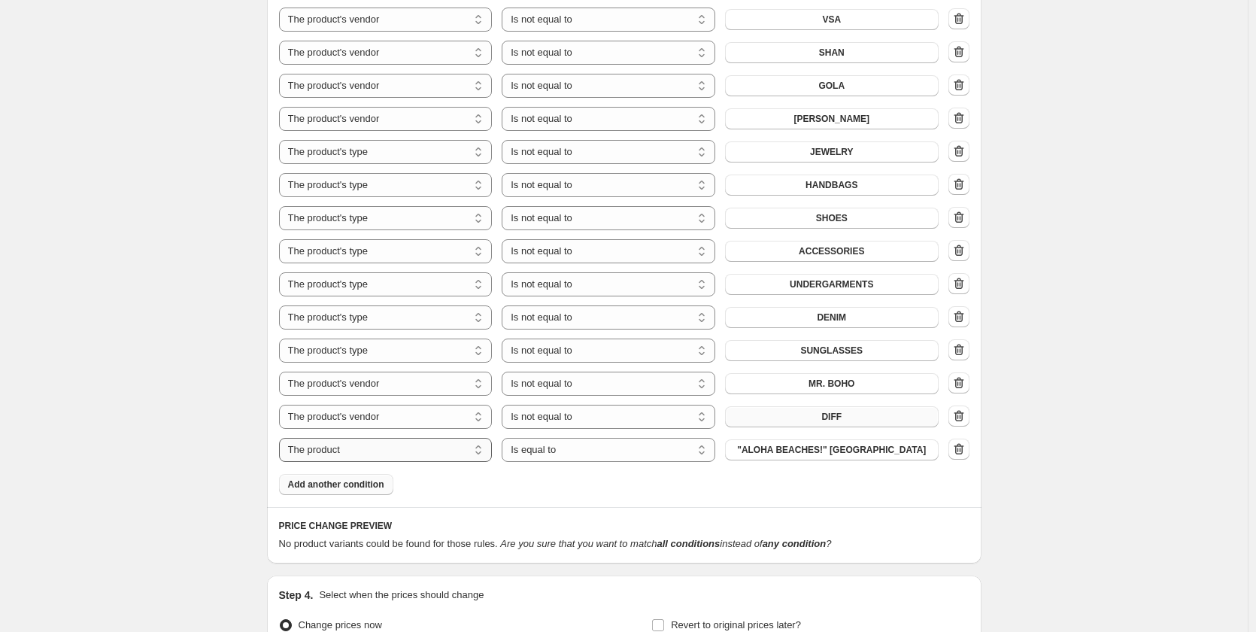
click at [360, 438] on select "The product The product's collection The product's tag The product's vendor The…" at bounding box center [386, 450] width 214 height 24
select select "vendor"
click at [546, 438] on select "Is equal to Is not equal to" at bounding box center [609, 450] width 214 height 24
select select "not_equal"
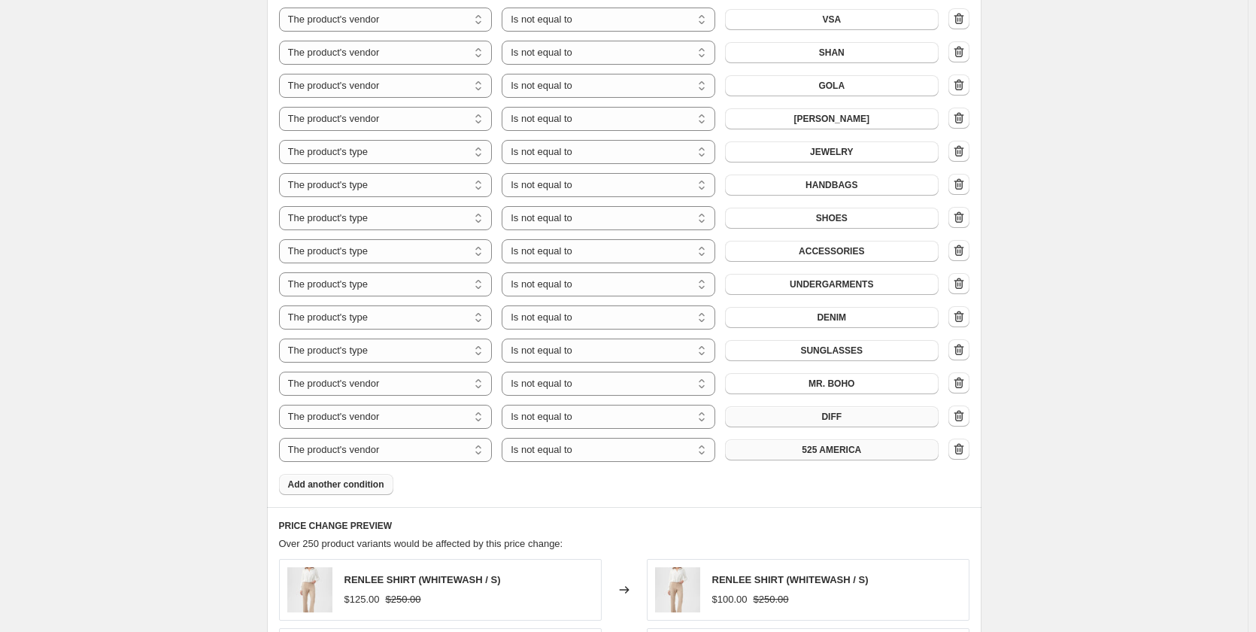
click at [808, 444] on span "525 AMERICA" at bounding box center [831, 450] width 59 height 12
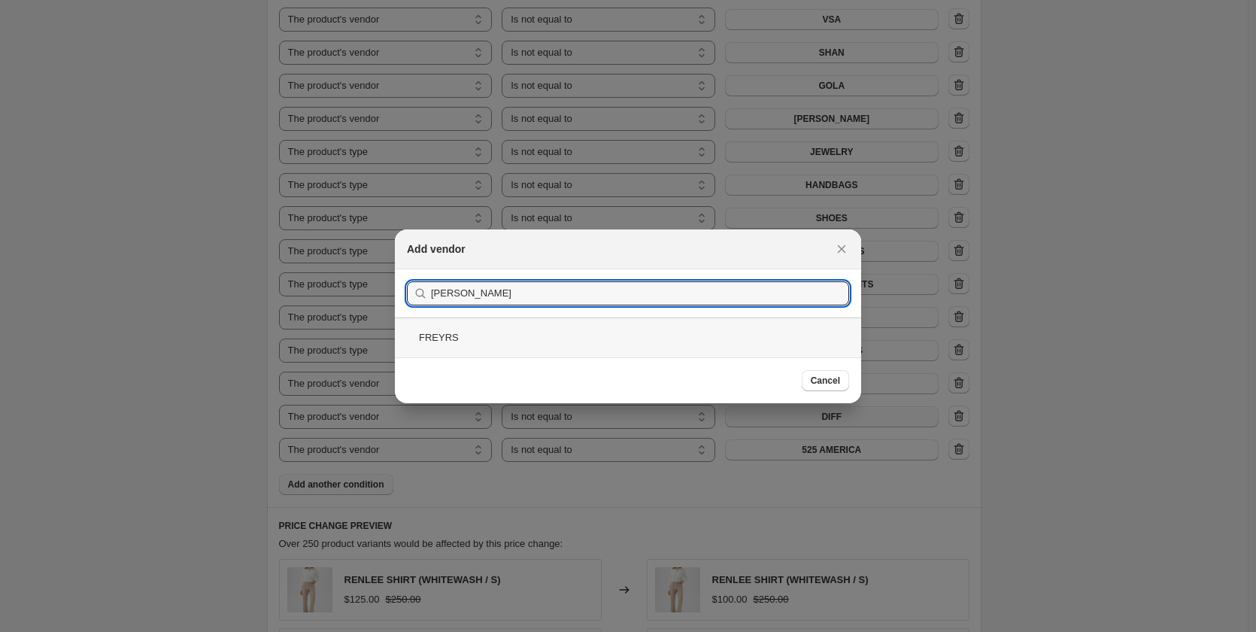
type input "FREY"
click at [456, 333] on div "FREYRS" at bounding box center [628, 337] width 466 height 40
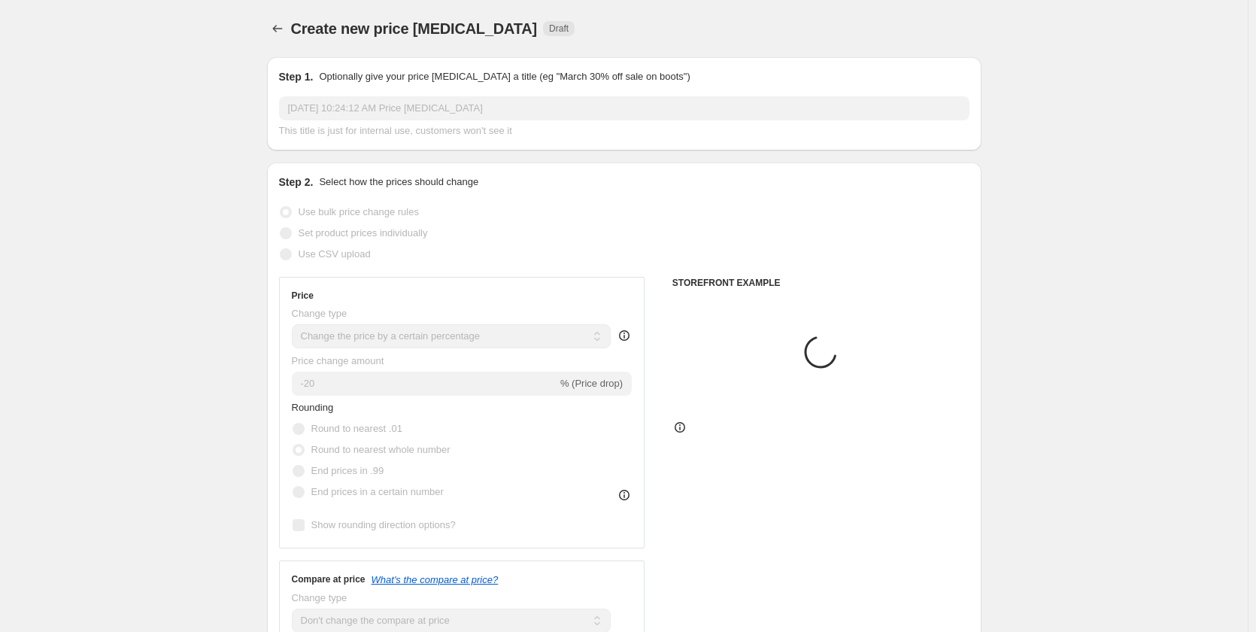
scroll to position [2121, 0]
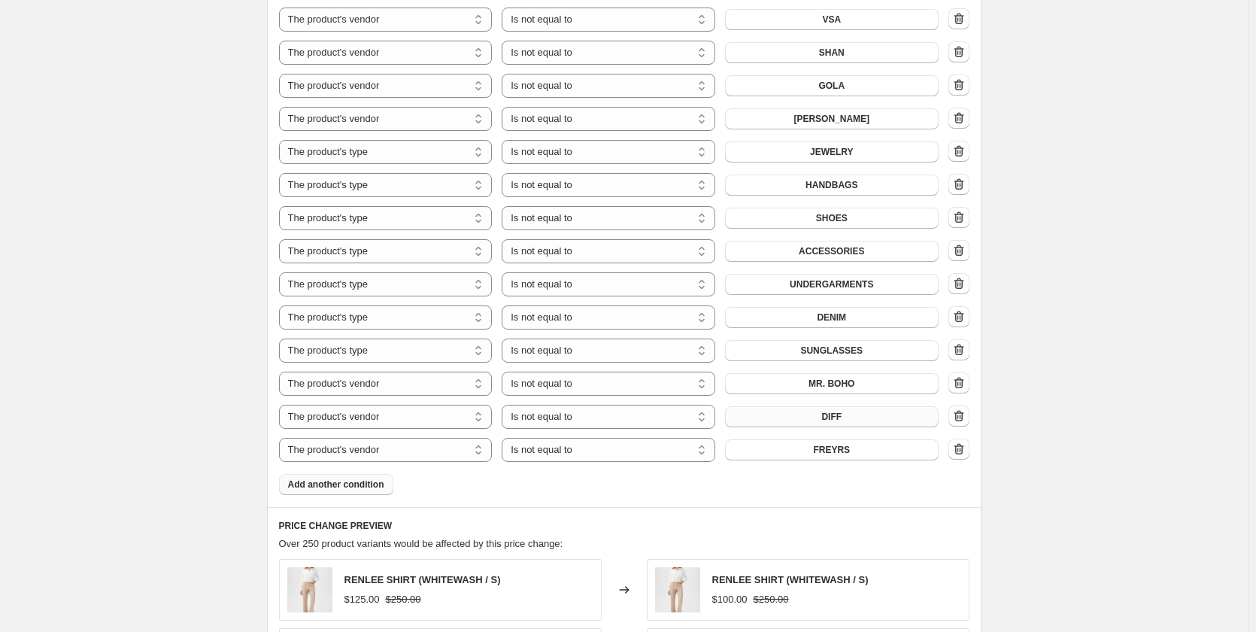
click at [366, 478] on span "Add another condition" at bounding box center [336, 484] width 96 height 12
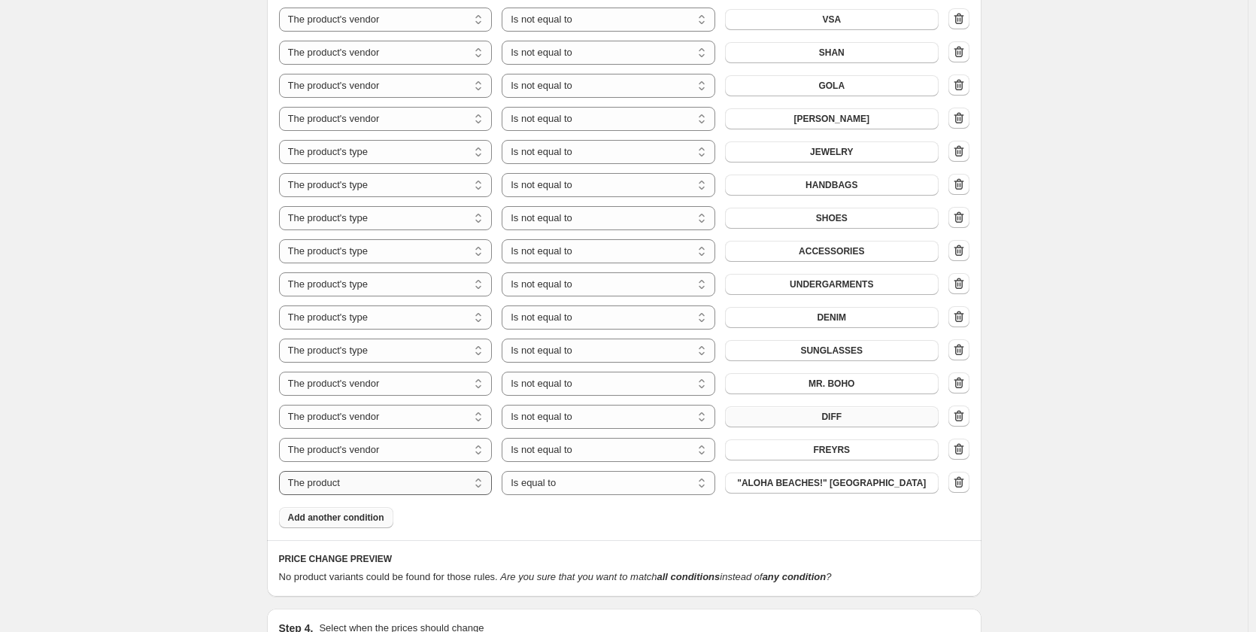
click at [356, 471] on select "The product The product's collection The product's tag The product's vendor The…" at bounding box center [386, 483] width 214 height 24
click at [445, 471] on select "The product The product's collection The product's tag The product's vendor The…" at bounding box center [386, 483] width 214 height 24
select select "product_type"
click at [663, 471] on select "Is equal to Is not equal to" at bounding box center [609, 483] width 214 height 24
select select "not_equal"
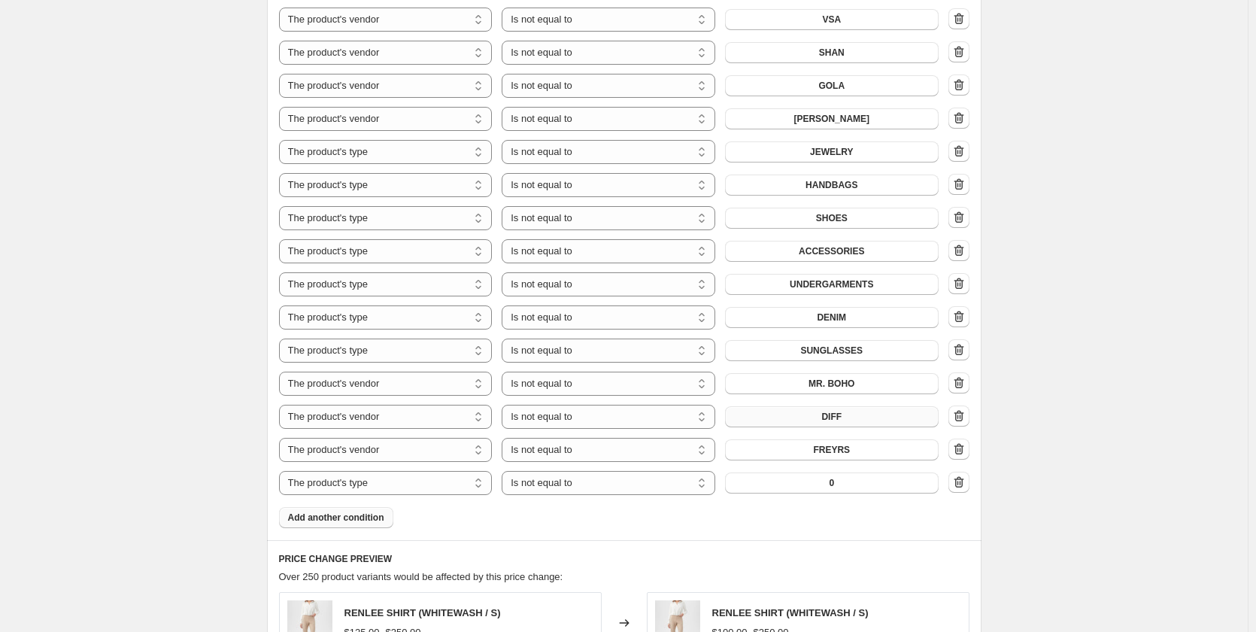
click at [825, 472] on button "0" at bounding box center [832, 482] width 214 height 21
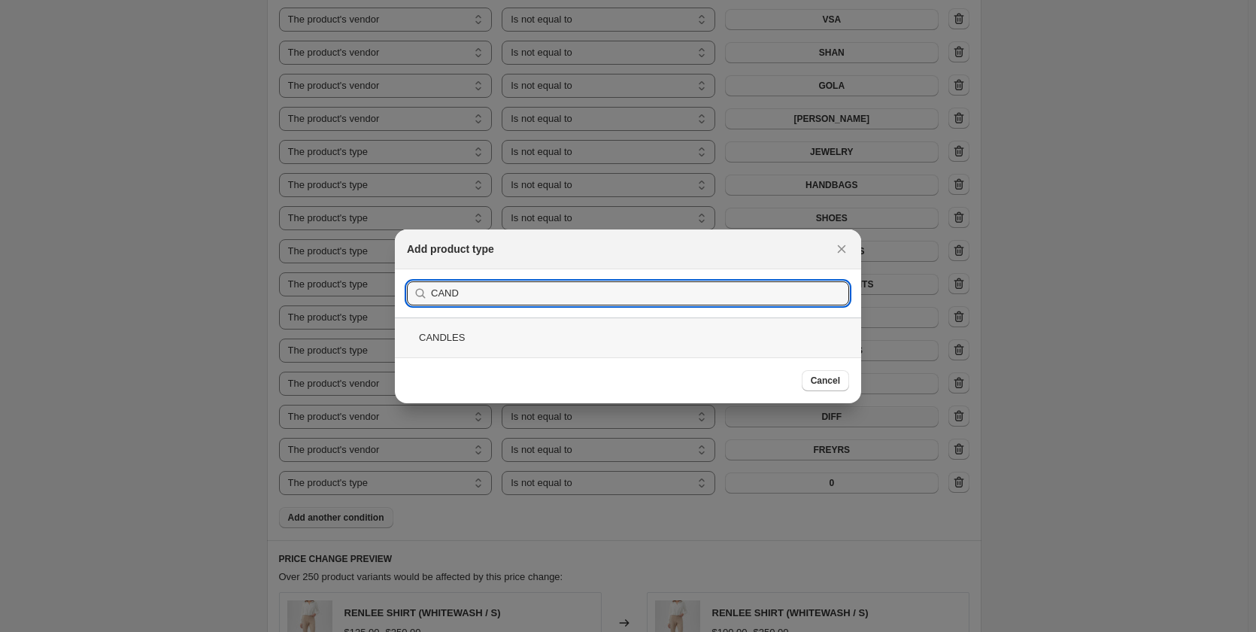
type input "CAND"
click at [436, 331] on div "CANDLES" at bounding box center [628, 337] width 466 height 40
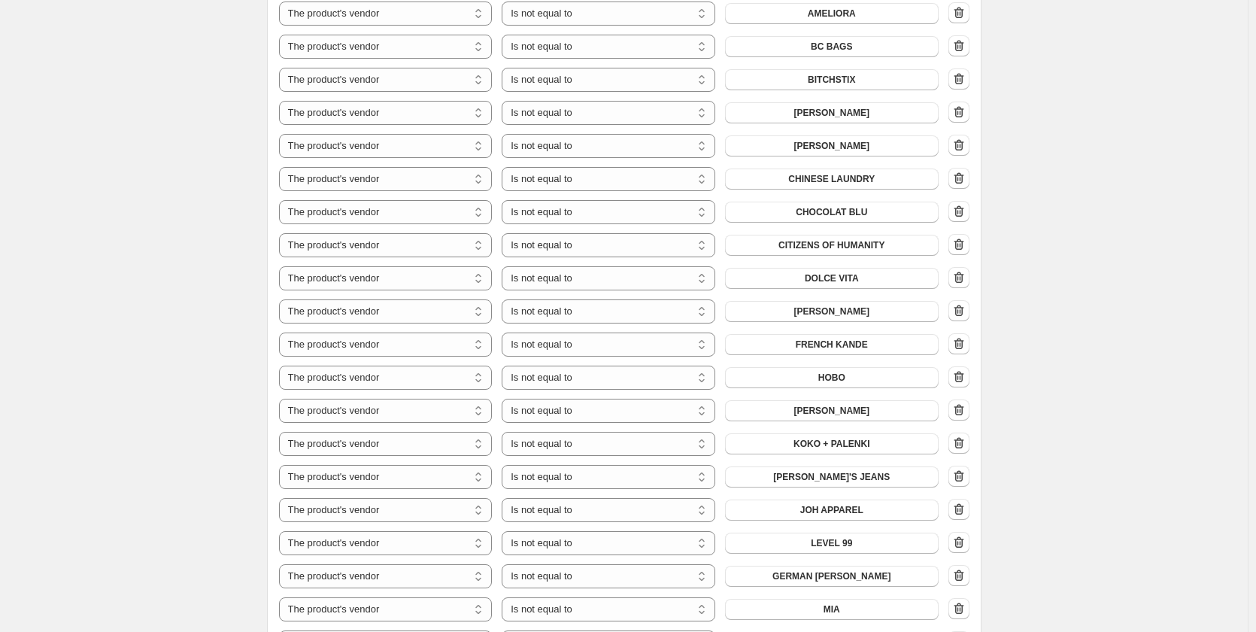
scroll to position [726, 0]
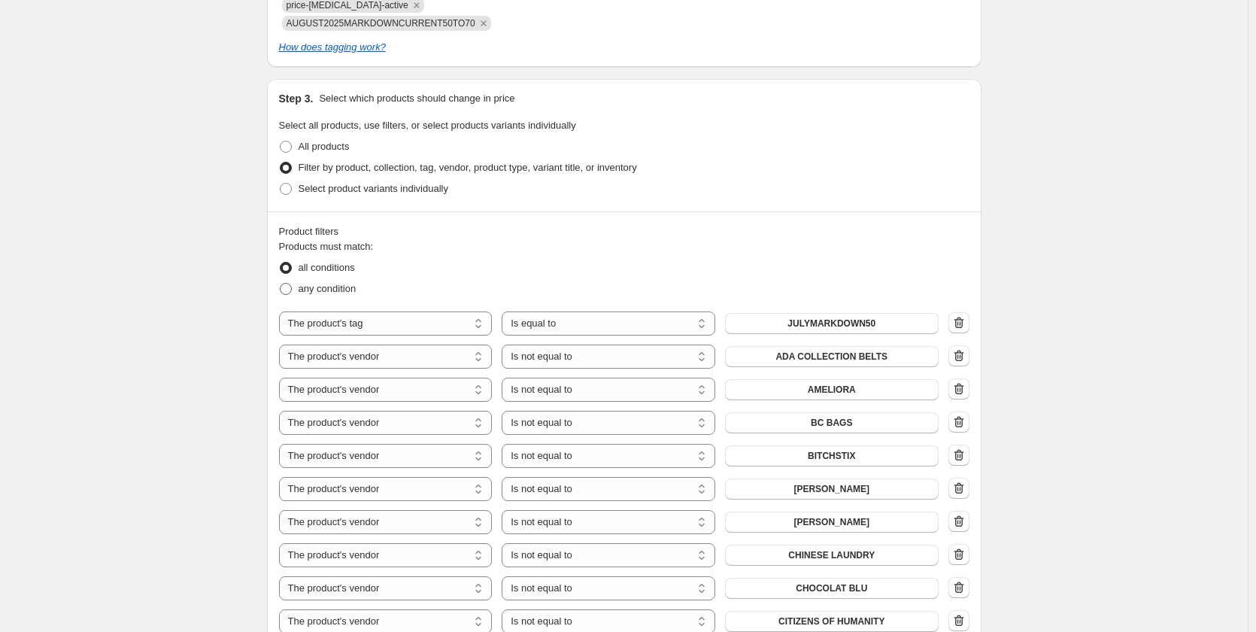
click at [313, 278] on label "any condition" at bounding box center [317, 288] width 77 height 21
click at [280, 283] on input "any condition" at bounding box center [280, 283] width 1 height 1
radio input "true"
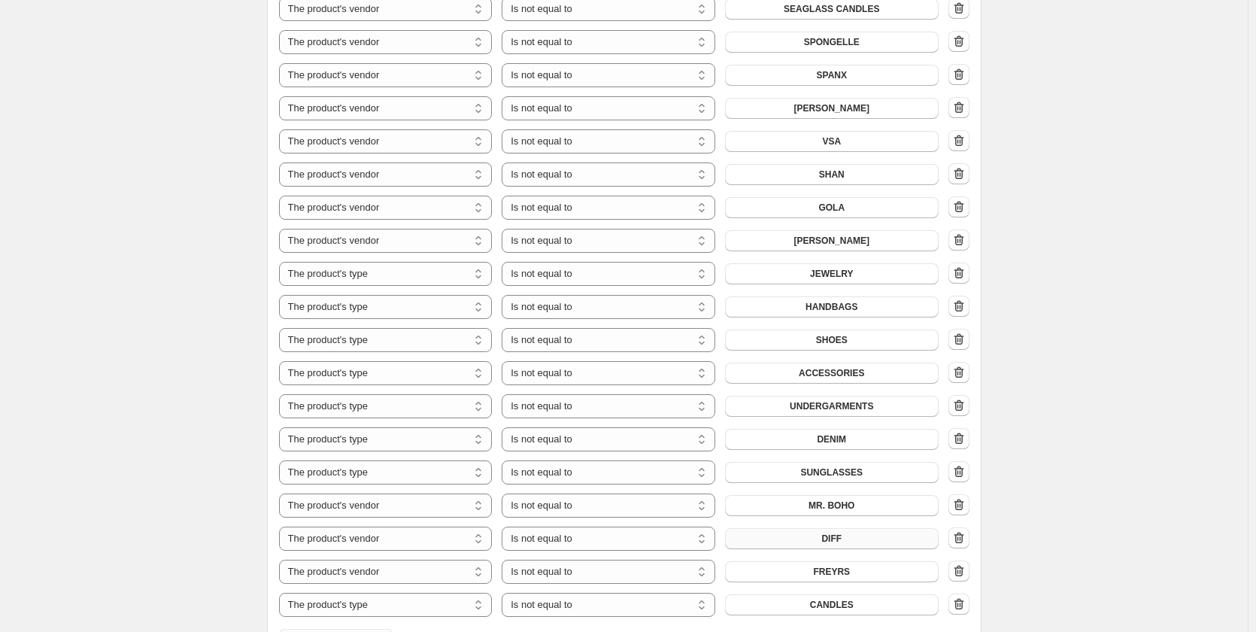
scroll to position [2305, 0]
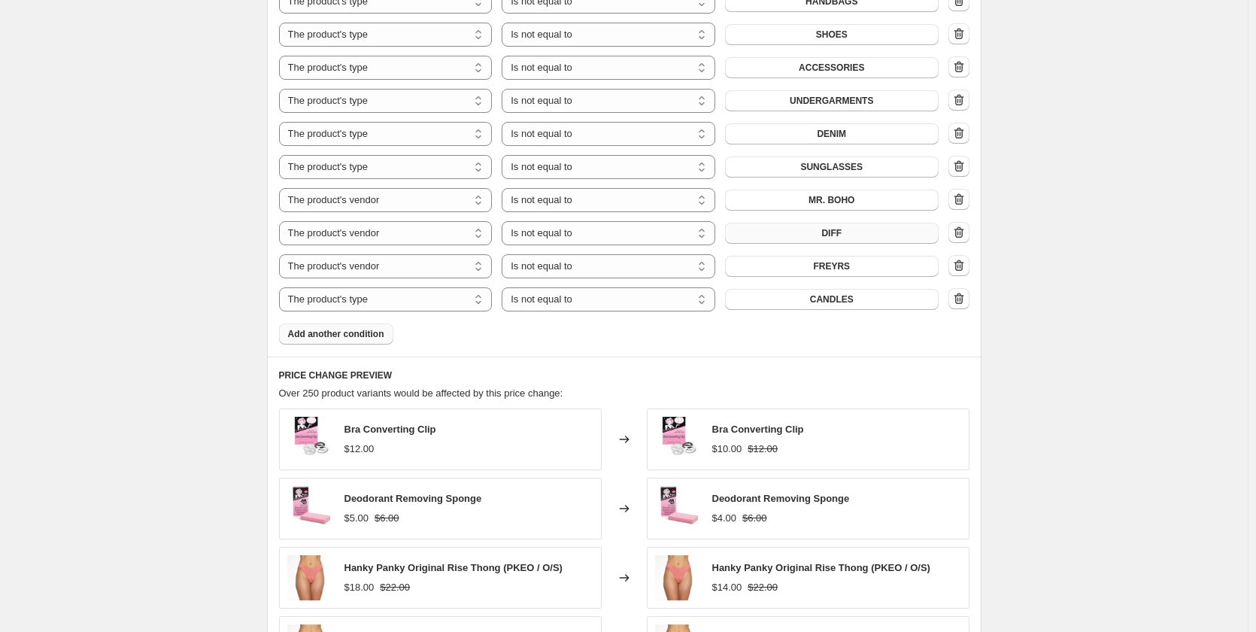
click at [347, 328] on span "Add another condition" at bounding box center [336, 334] width 96 height 12
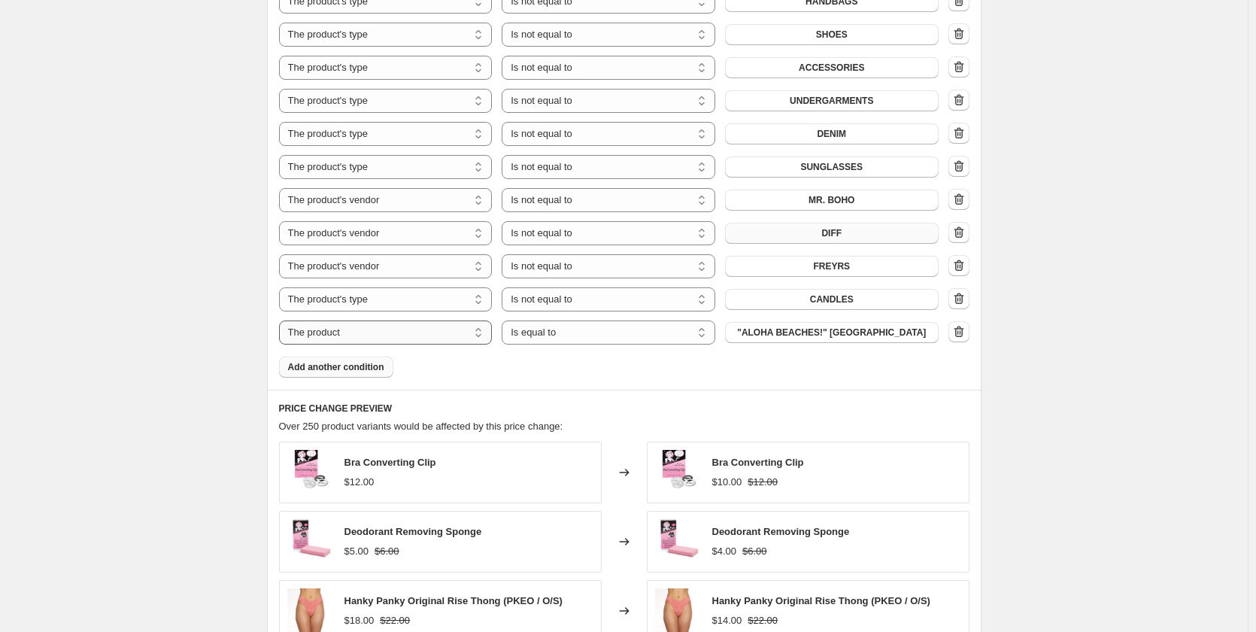
click at [346, 320] on select "The product The product's collection The product's tag The product's vendor The…" at bounding box center [386, 332] width 214 height 24
select select "vendor"
click at [547, 320] on select "Is equal to Is not equal to" at bounding box center [609, 332] width 214 height 24
select select "not_equal"
click at [852, 326] on span "525 AMERICA" at bounding box center [831, 332] width 59 height 12
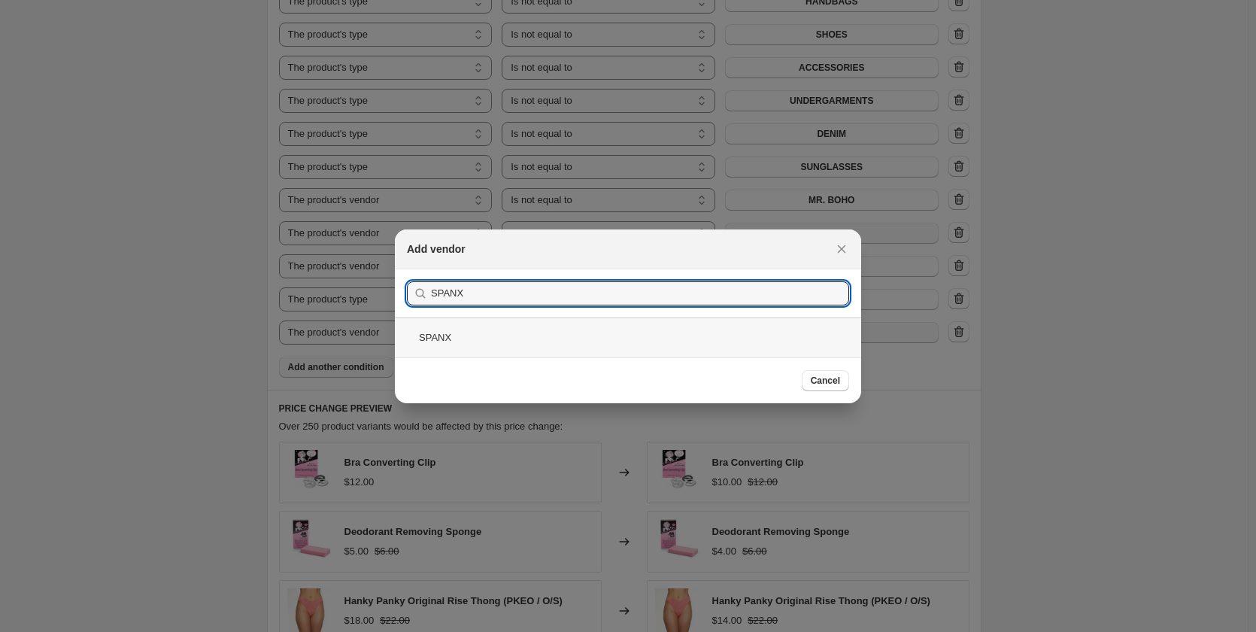
type input "SPANX"
click at [444, 341] on div "SPANX" at bounding box center [628, 337] width 466 height 40
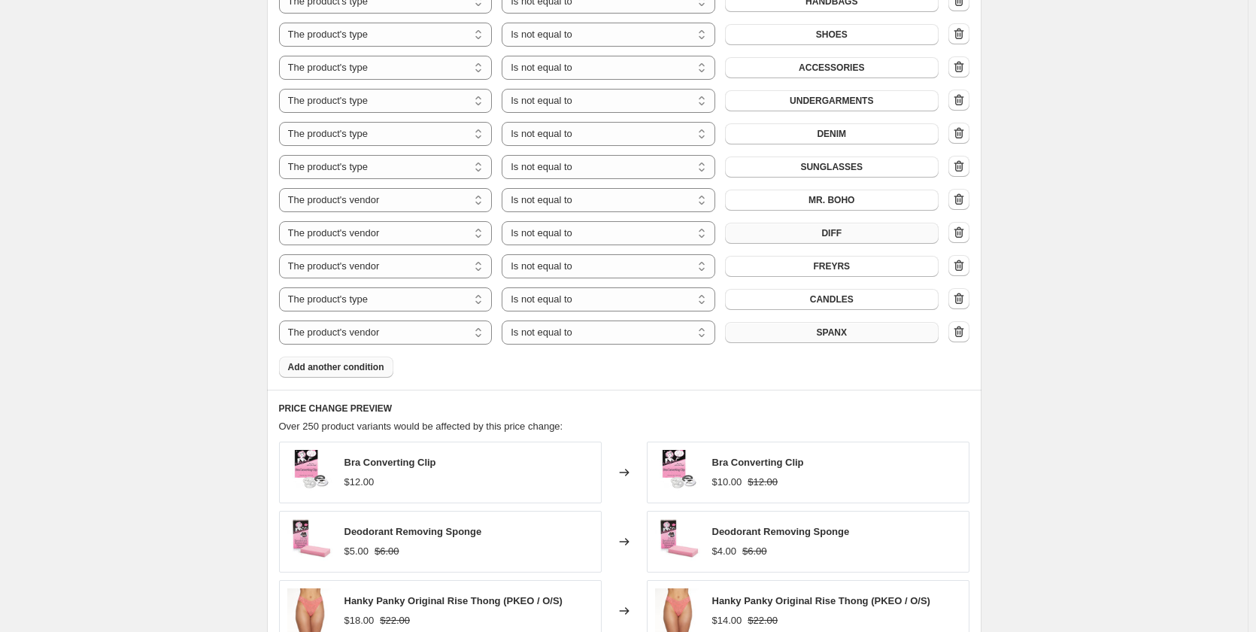
click at [355, 361] on span "Add another condition" at bounding box center [336, 367] width 96 height 12
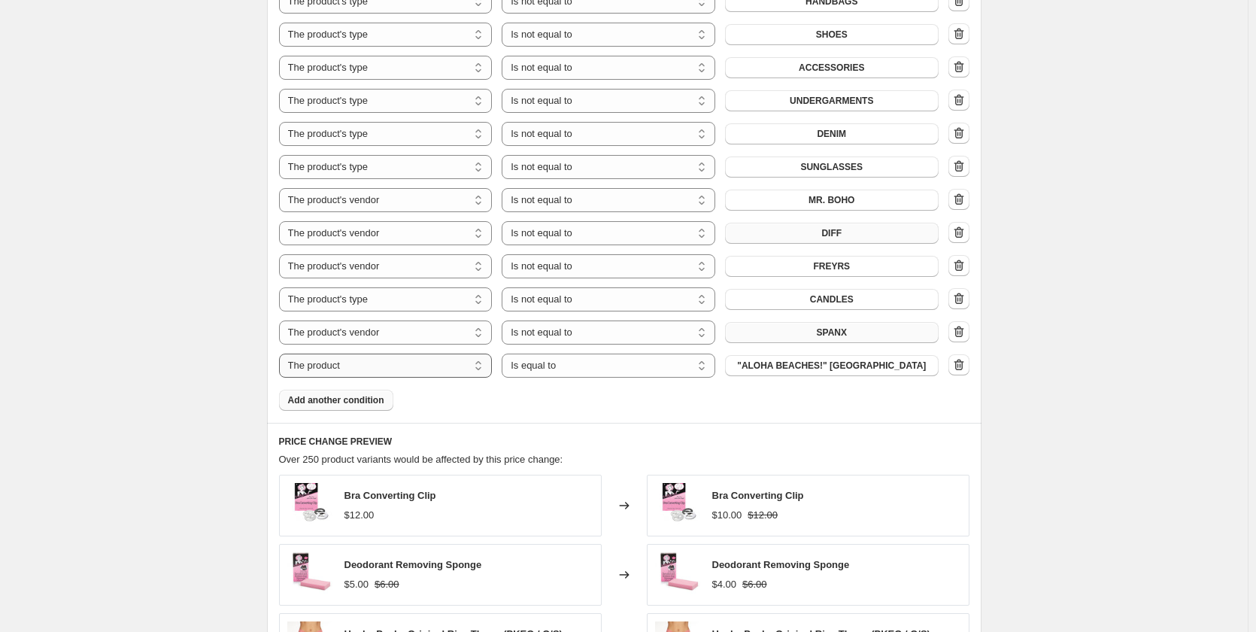
click at [341, 353] on select "The product The product's collection The product's tag The product's vendor The…" at bounding box center [386, 365] width 214 height 24
select select "vendor"
click at [522, 353] on select "Is equal to Is not equal to" at bounding box center [609, 365] width 214 height 24
select select "not_equal"
click at [799, 355] on button "525 AMERICA" at bounding box center [832, 365] width 214 height 21
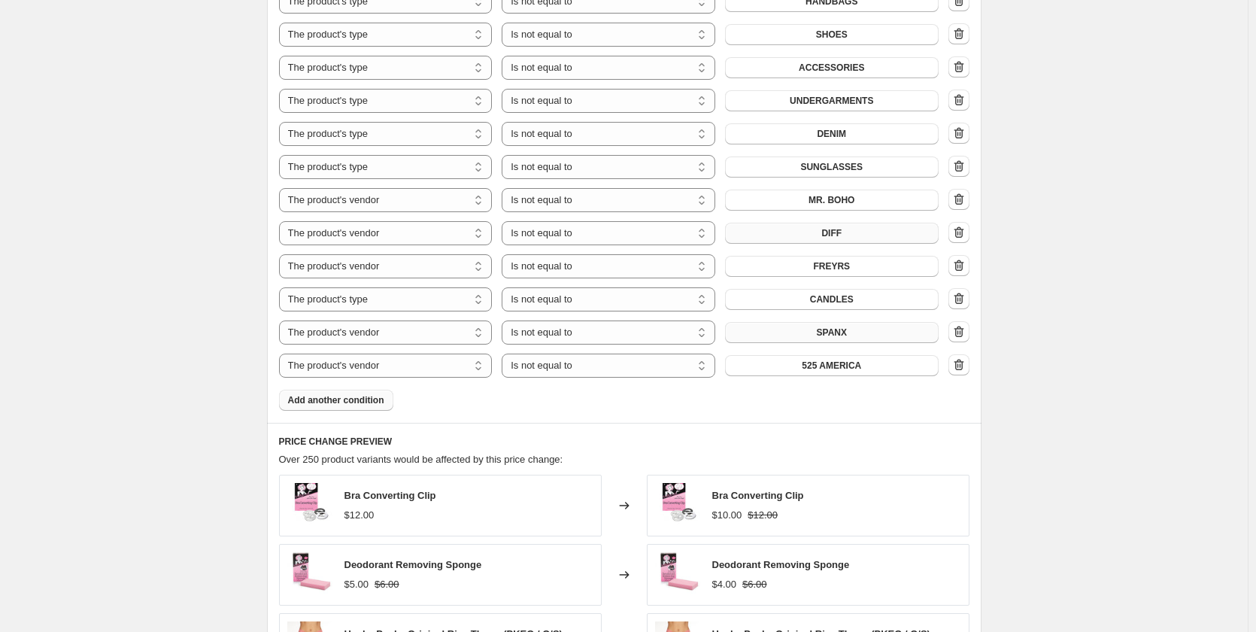
scroll to position [0, 0]
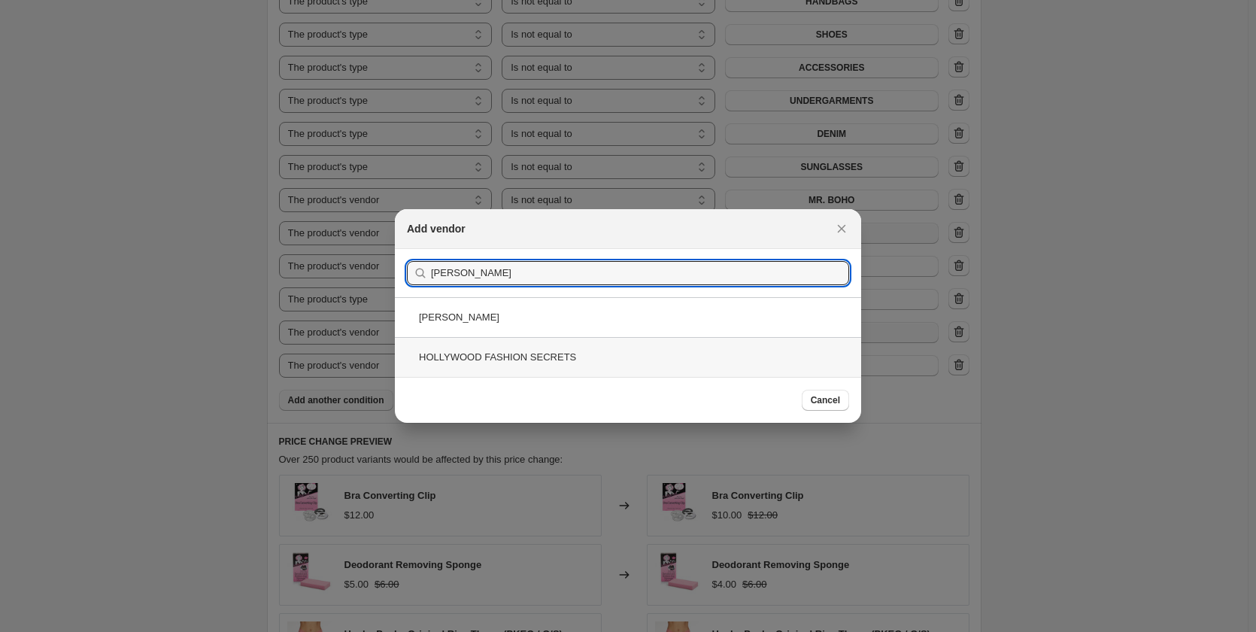
type input "HOLLY"
click at [456, 356] on div "HOLLYWOOD FASHION SECRETS" at bounding box center [628, 357] width 466 height 40
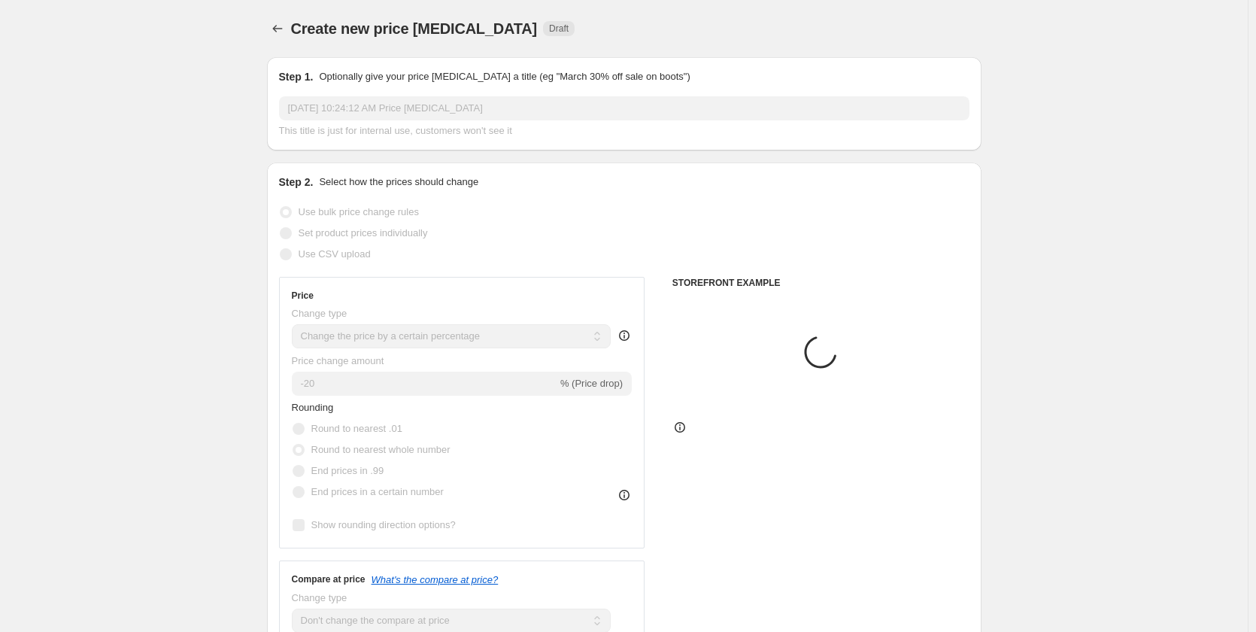
scroll to position [2305, 0]
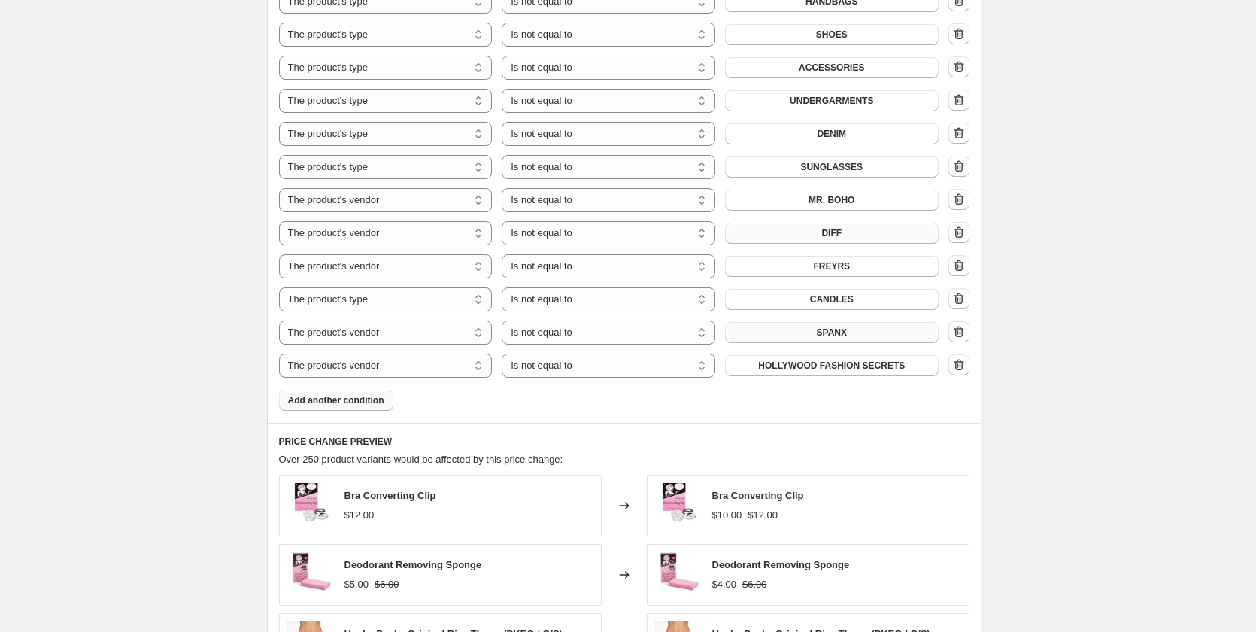
click at [356, 394] on span "Add another condition" at bounding box center [336, 400] width 96 height 12
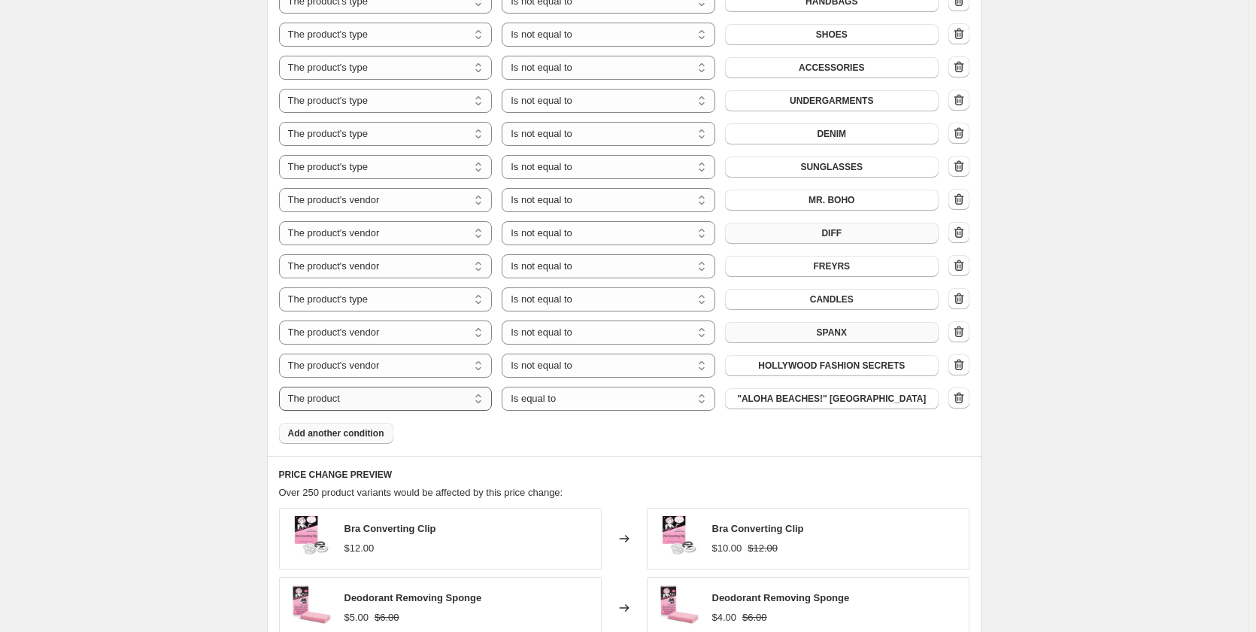
click at [356, 387] on select "The product The product's collection The product's tag The product's vendor The…" at bounding box center [386, 399] width 214 height 24
select select "vendor"
click at [685, 387] on select "Is equal to Is not equal to" at bounding box center [609, 399] width 214 height 24
select select "not_equal"
click at [778, 388] on button "525 AMERICA" at bounding box center [832, 398] width 214 height 21
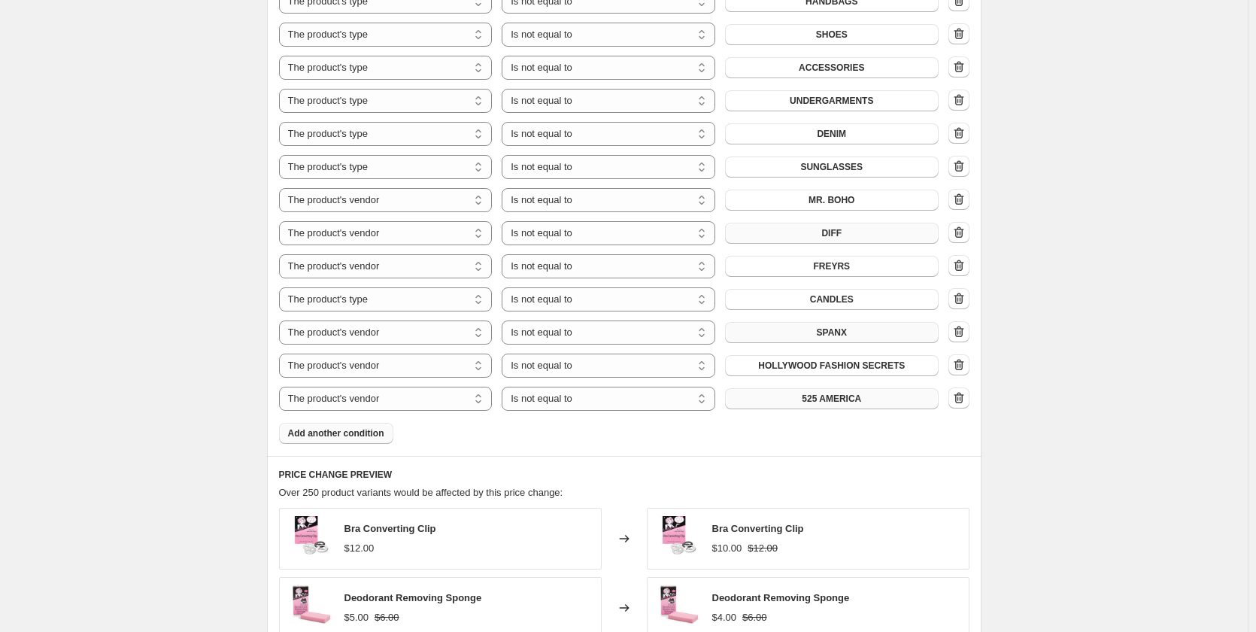
scroll to position [0, 0]
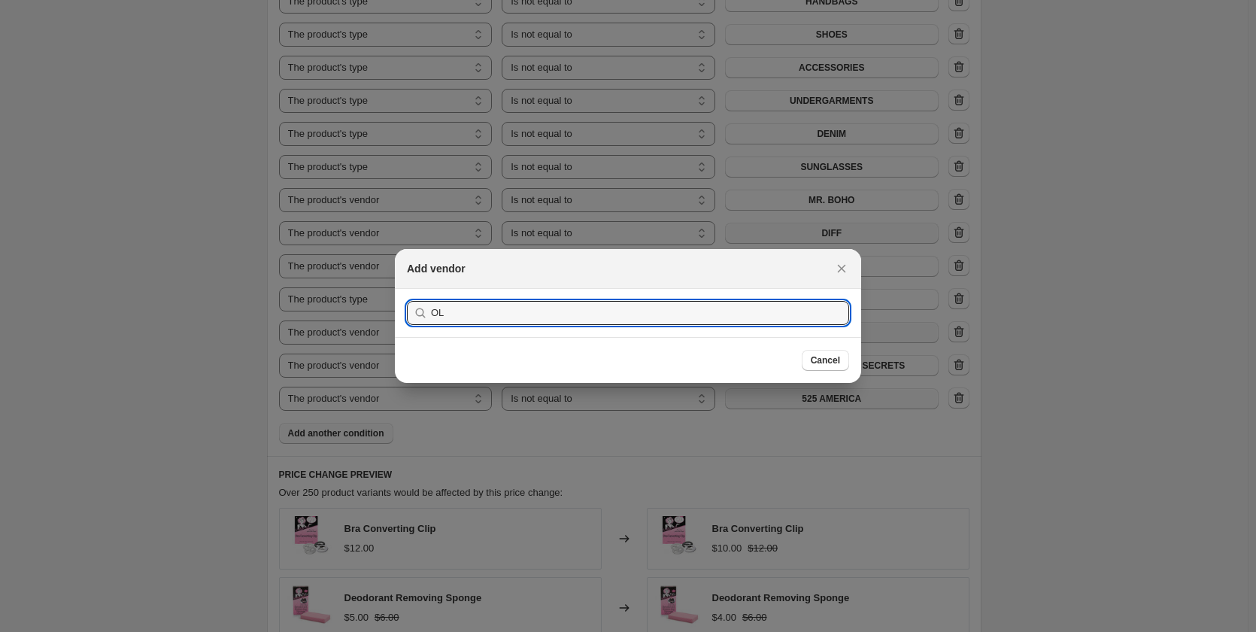
type input "O"
type input "H"
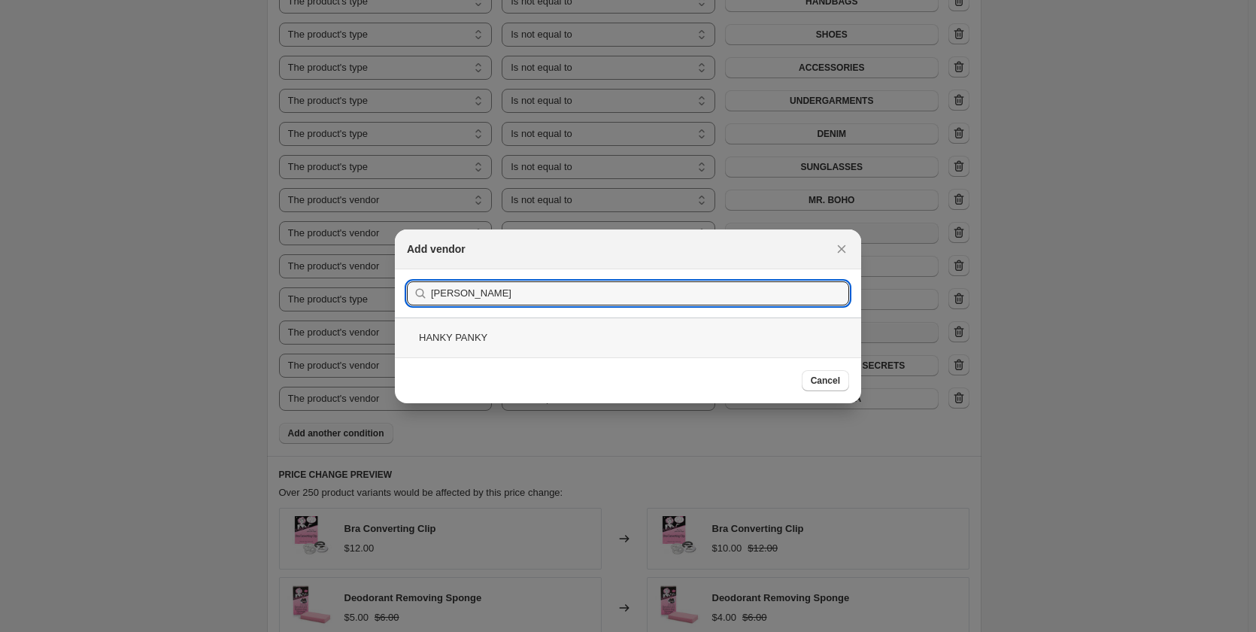
type input "HANK"
click at [471, 340] on div "HANKY PANKY" at bounding box center [628, 337] width 466 height 40
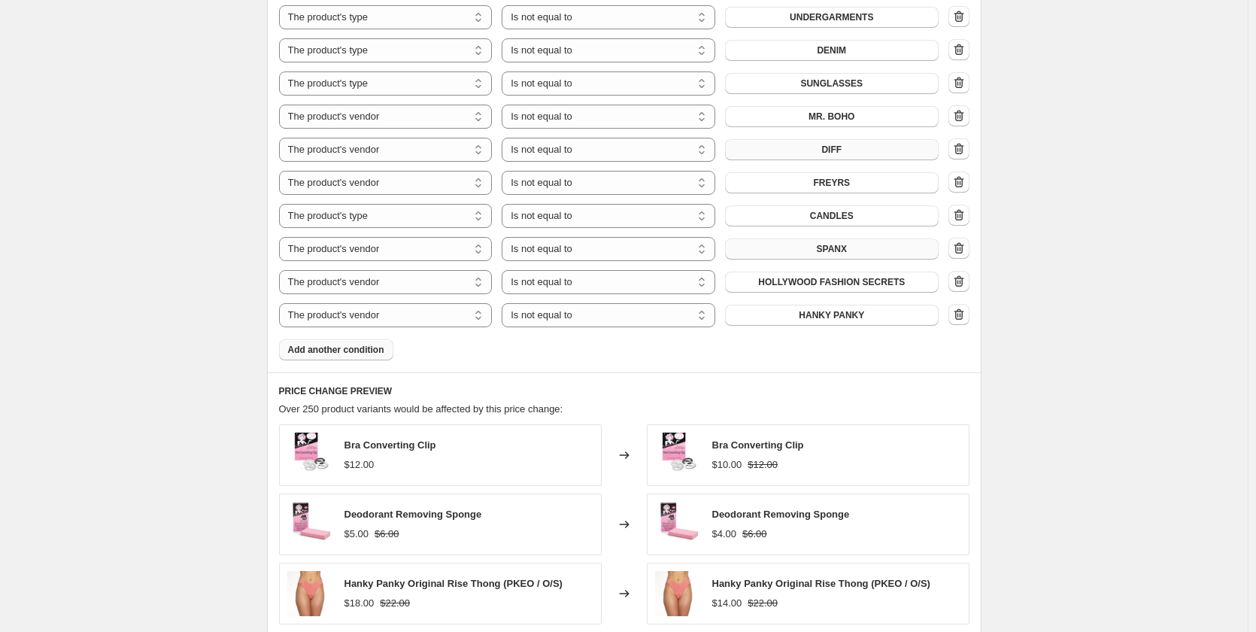
scroll to position [2329, 0]
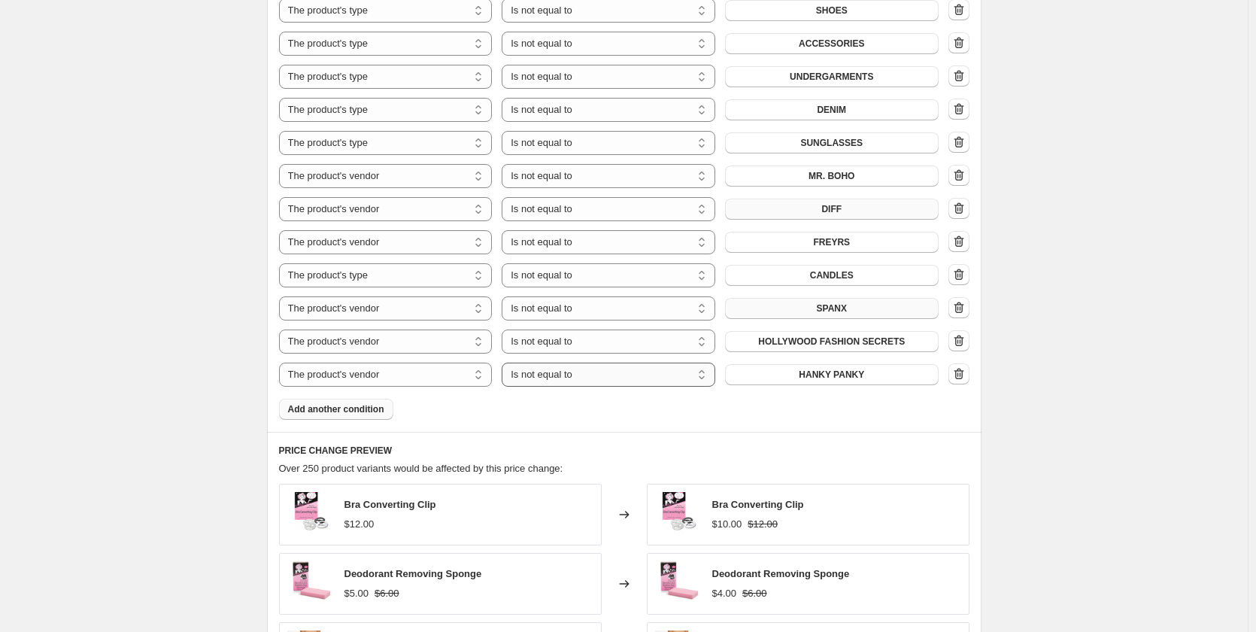
click at [663, 362] on select "Is equal to Is not equal to" at bounding box center [609, 374] width 214 height 24
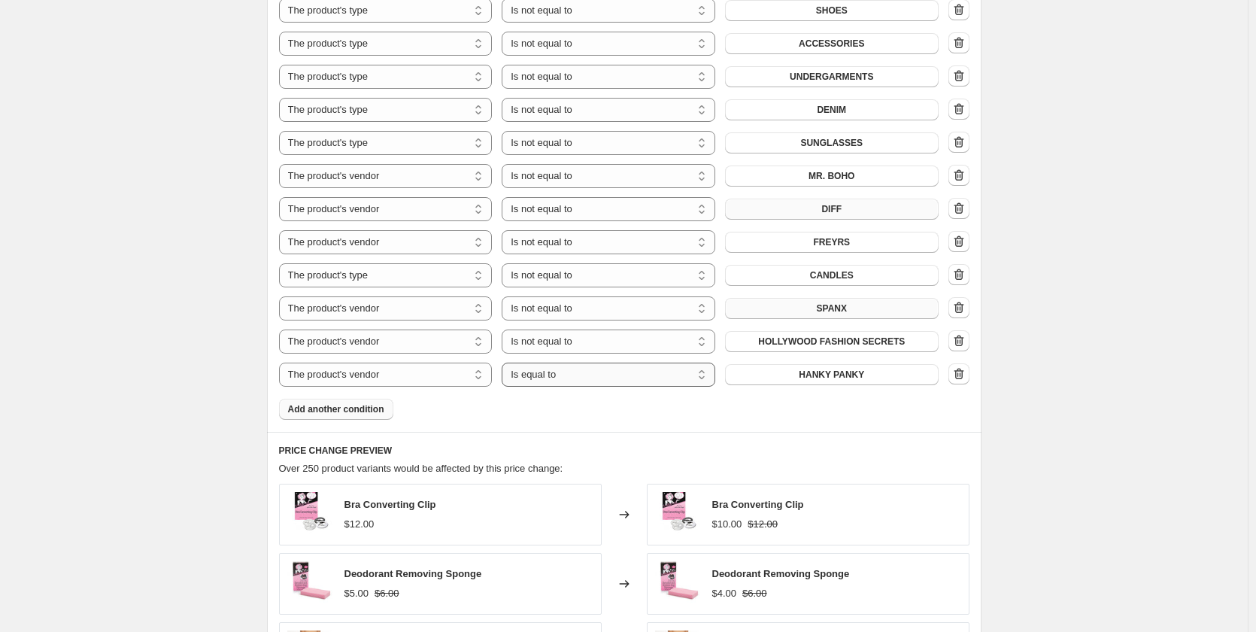
click at [625, 362] on select "Is equal to Is not equal to" at bounding box center [609, 374] width 214 height 24
select select "not_equal"
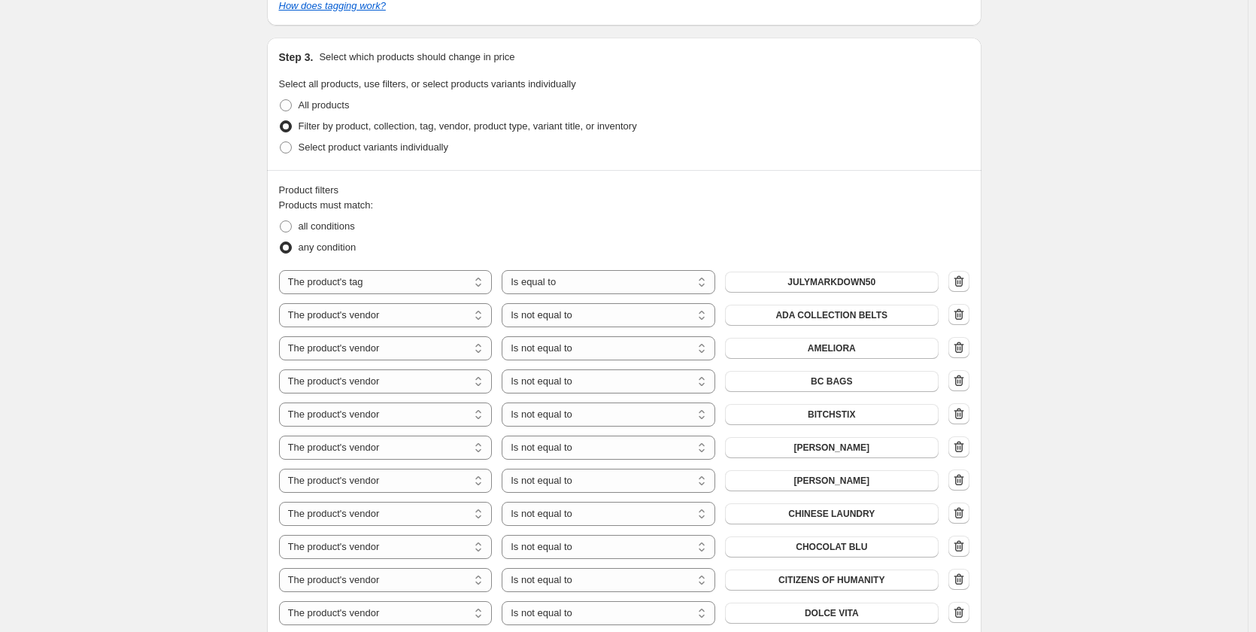
scroll to position [750, 0]
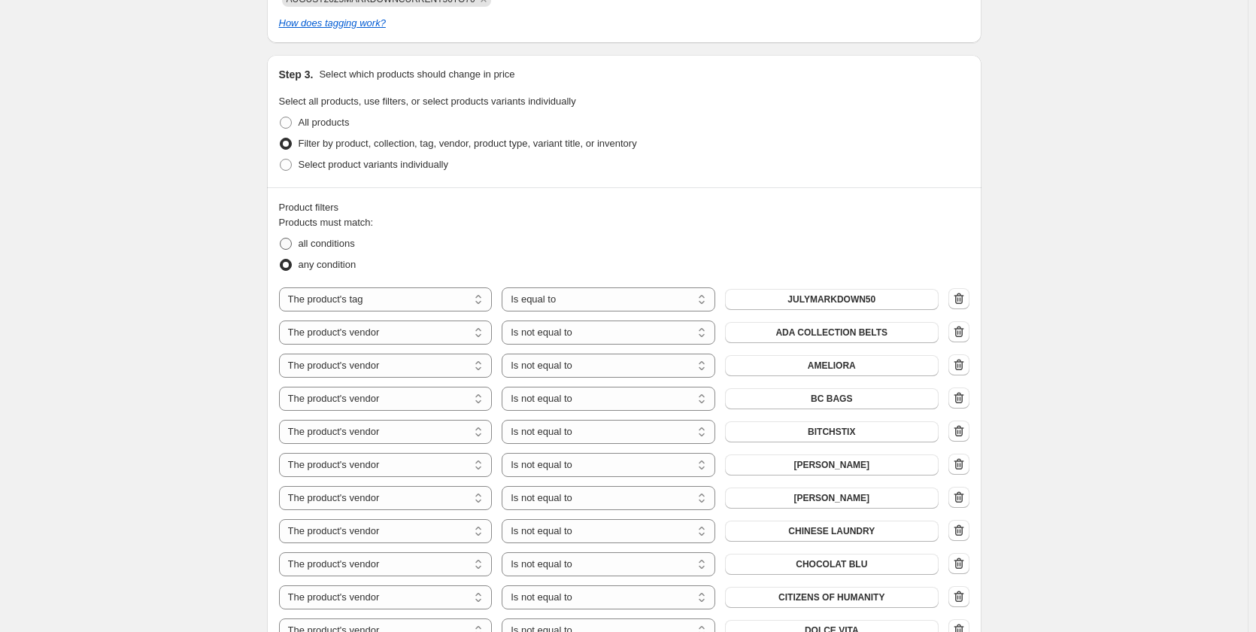
click at [331, 238] on span "all conditions" at bounding box center [327, 243] width 56 height 11
click at [280, 238] on input "all conditions" at bounding box center [280, 238] width 1 height 1
radio input "true"
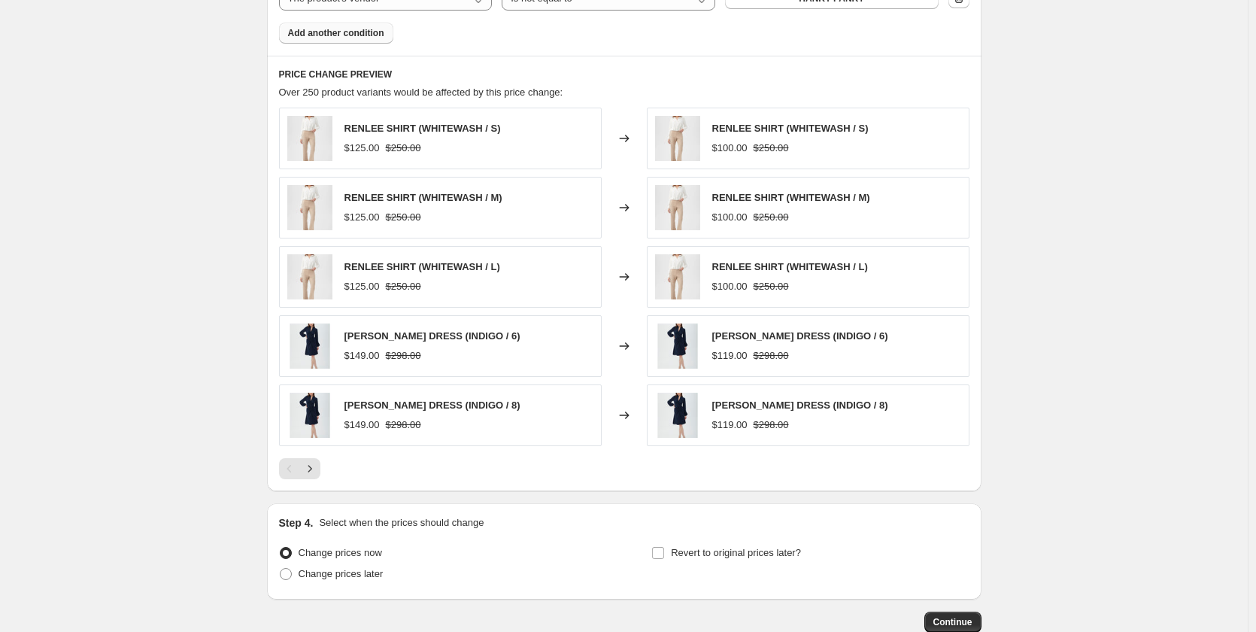
scroll to position [2780, 0]
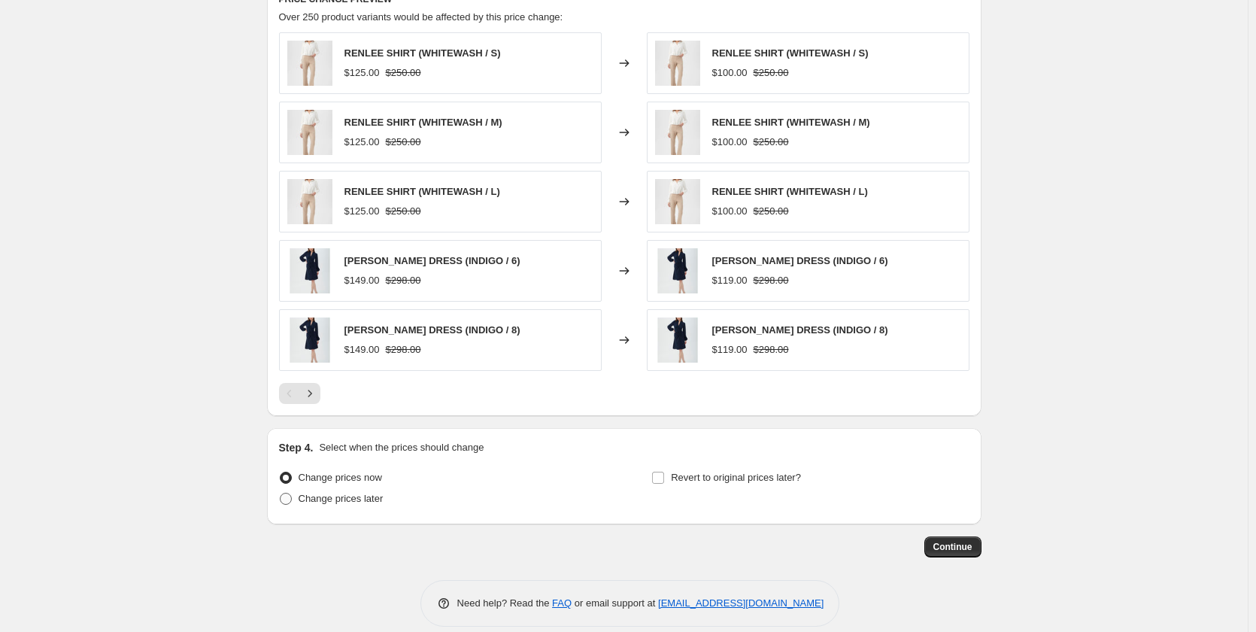
click at [336, 493] on span "Change prices later" at bounding box center [341, 498] width 85 height 11
click at [280, 493] on input "Change prices later" at bounding box center [280, 493] width 1 height 1
radio input "true"
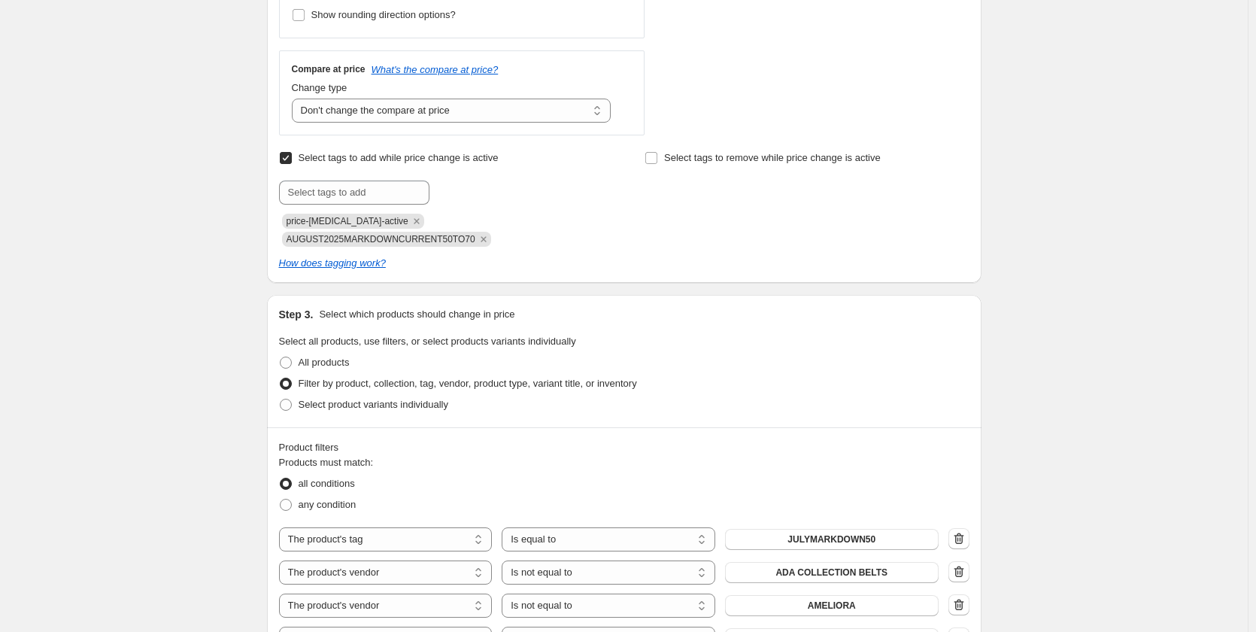
scroll to position [505, 0]
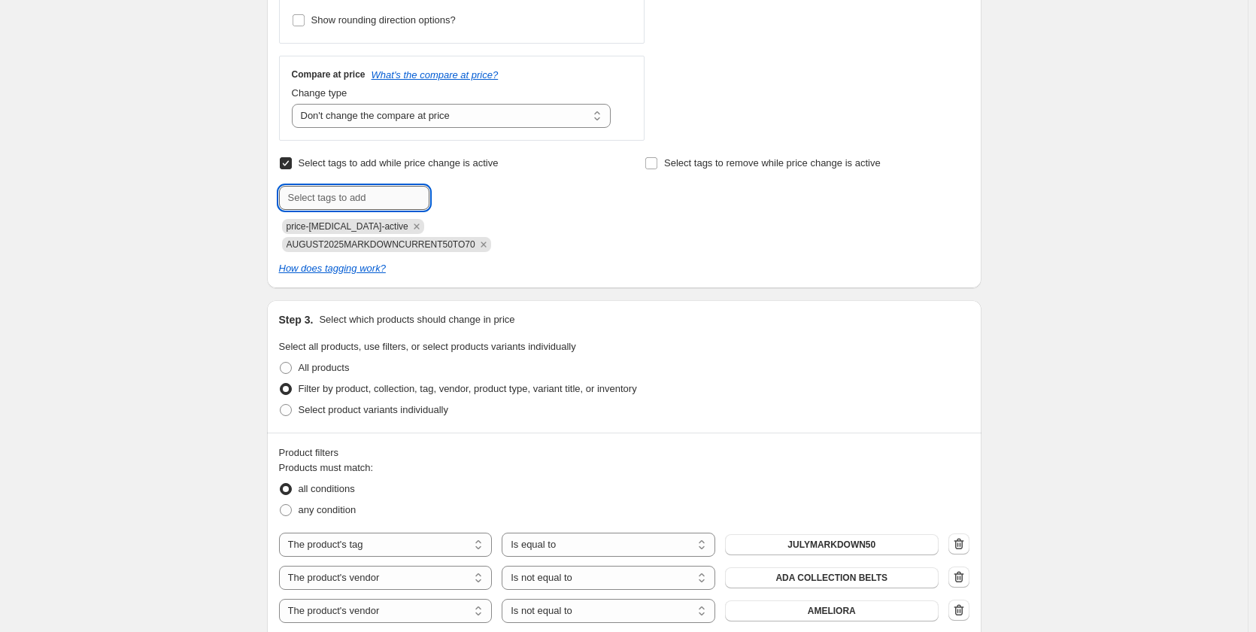
click at [310, 209] on input "text" at bounding box center [354, 198] width 150 height 24
type input "MARKDOWN EXCLUSIONS"
click at [509, 193] on span "MARKDOWN EXC..." at bounding box center [504, 196] width 84 height 11
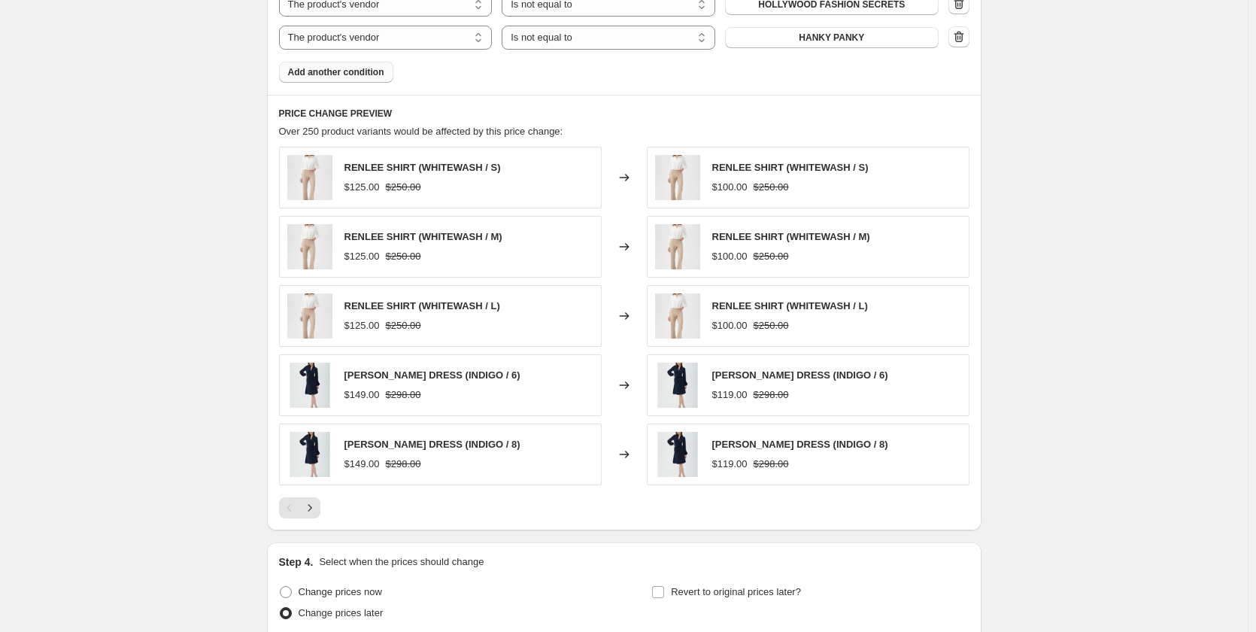
scroll to position [2685, 0]
click at [373, 65] on span "Add another condition" at bounding box center [336, 71] width 96 height 12
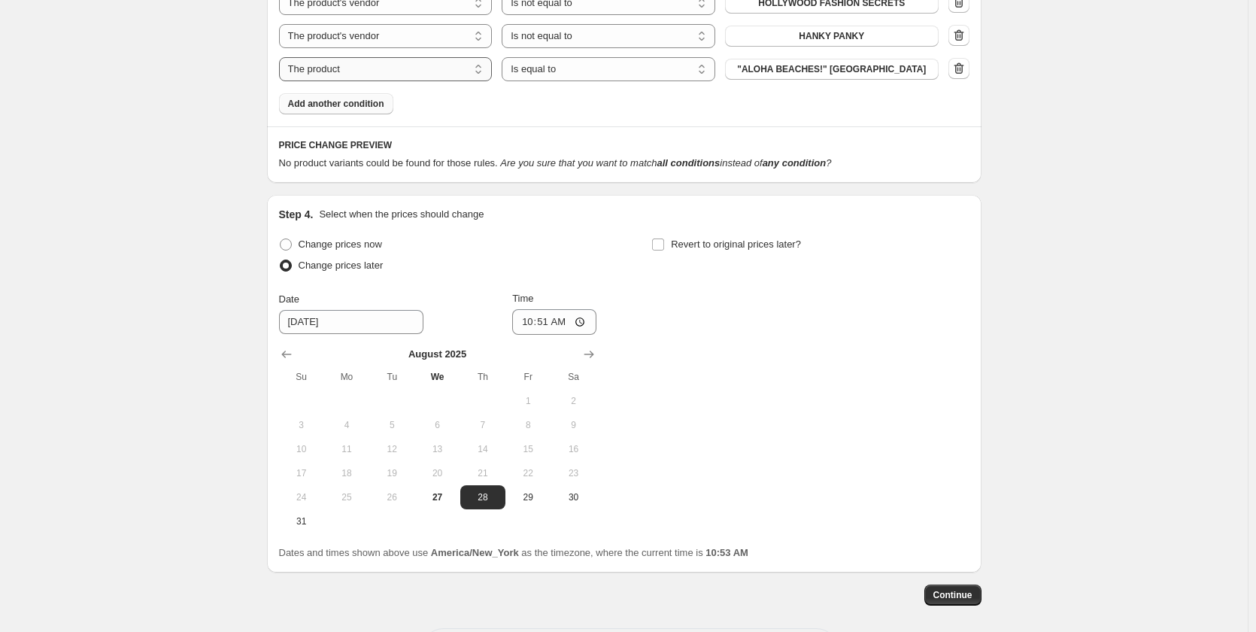
click at [369, 57] on select "The product The product's collection The product's tag The product's vendor The…" at bounding box center [386, 69] width 214 height 24
select select "collection"
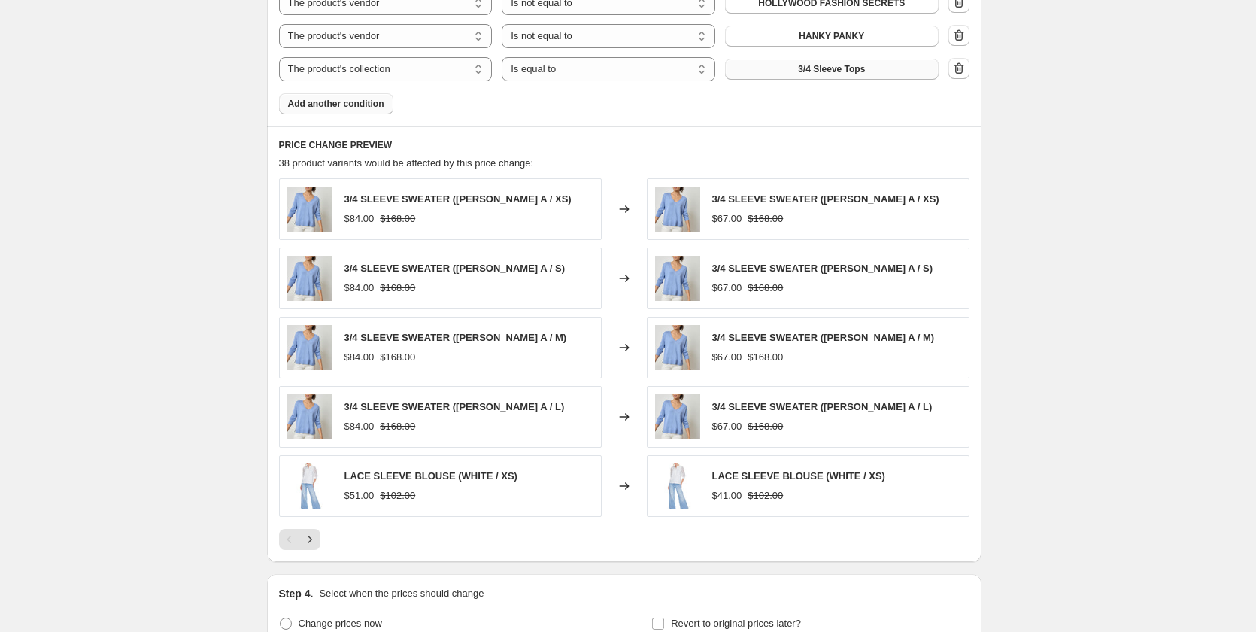
click at [775, 59] on button "3/4 Sleeve Tops" at bounding box center [832, 69] width 214 height 21
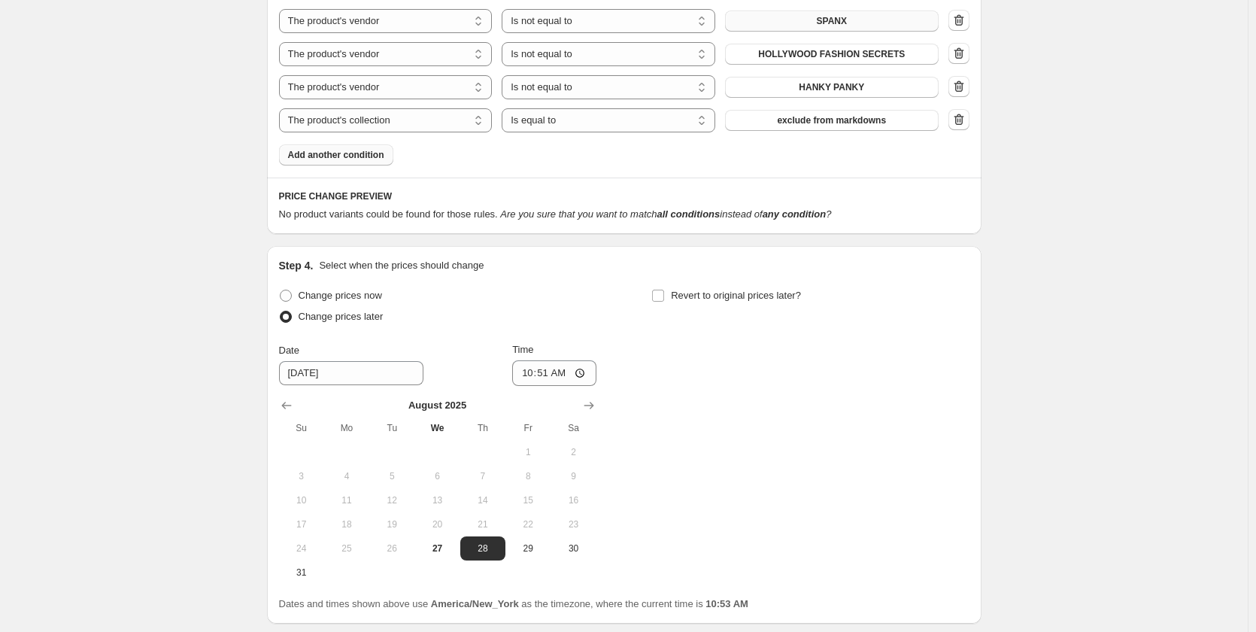
scroll to position [2610, 0]
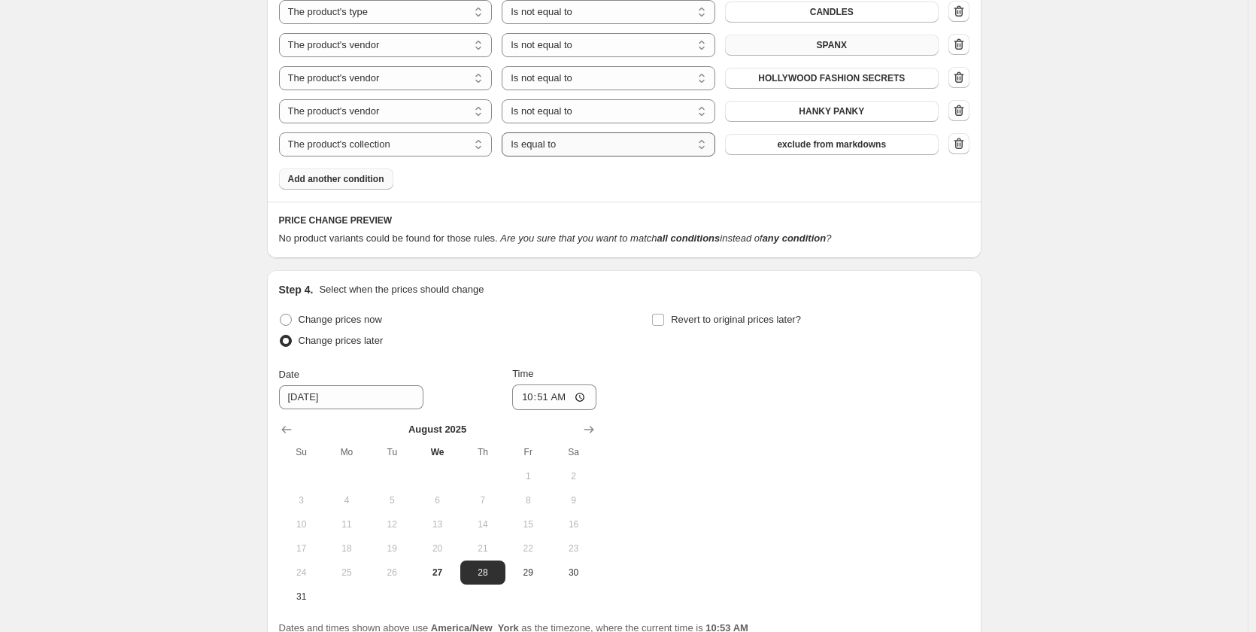
click at [569, 134] on select "Is equal to Is not equal to" at bounding box center [609, 144] width 214 height 24
select select "not_equal"
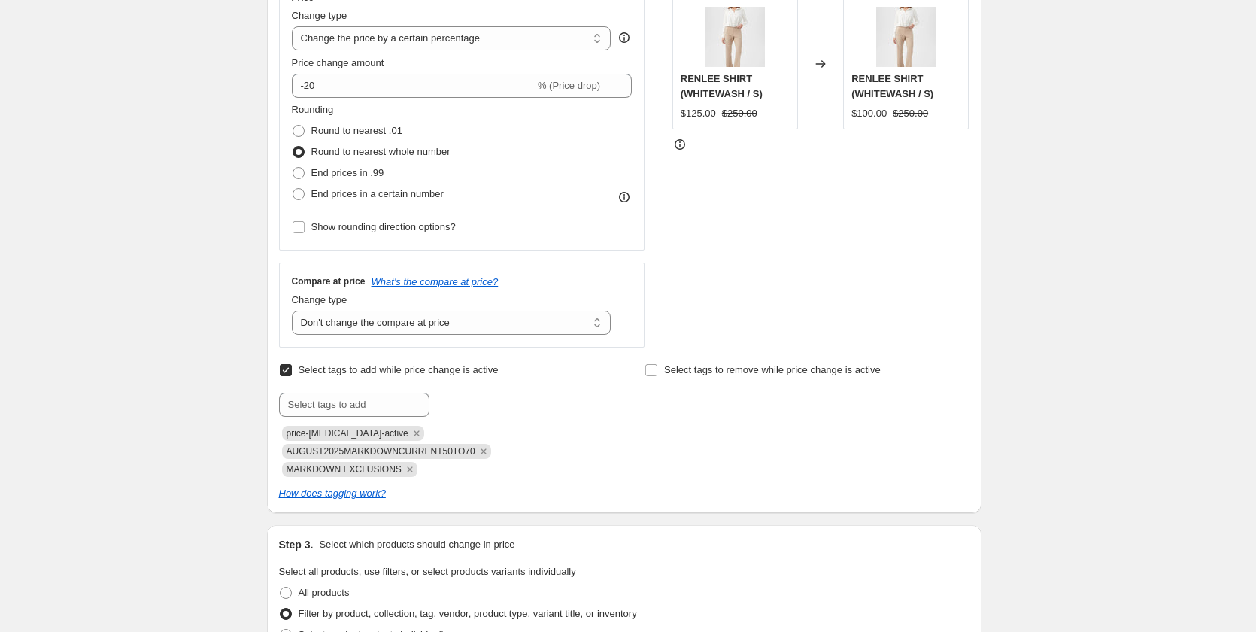
scroll to position [255, 0]
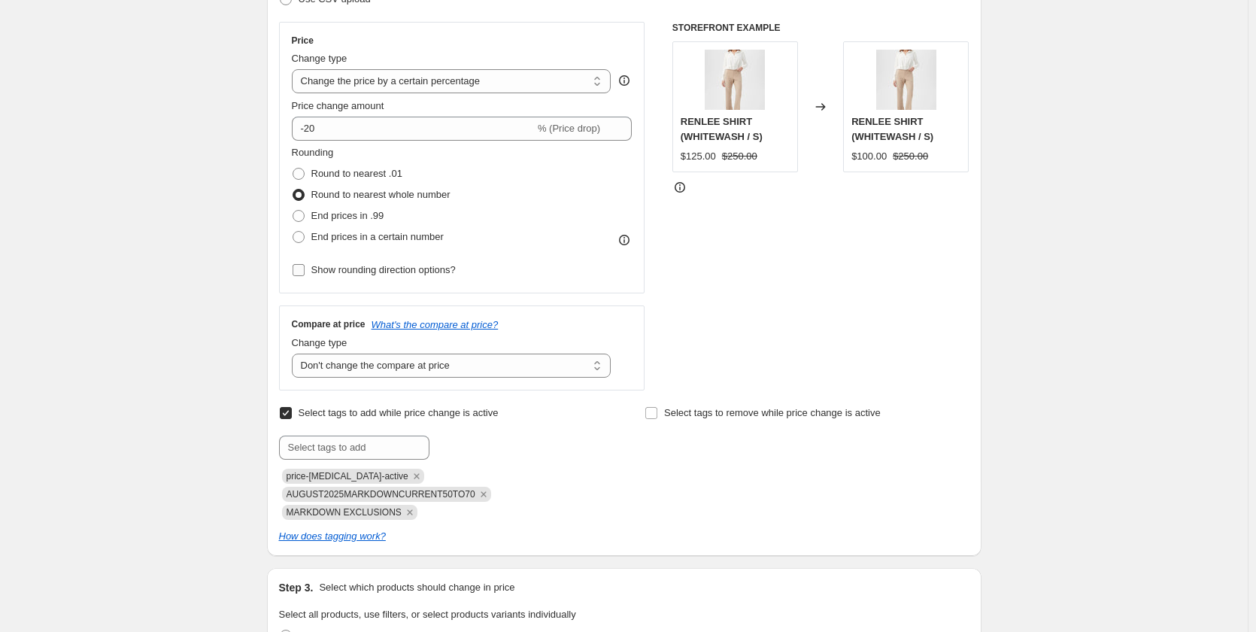
click at [305, 267] on input "Show rounding direction options?" at bounding box center [299, 270] width 12 height 12
checkbox input "true"
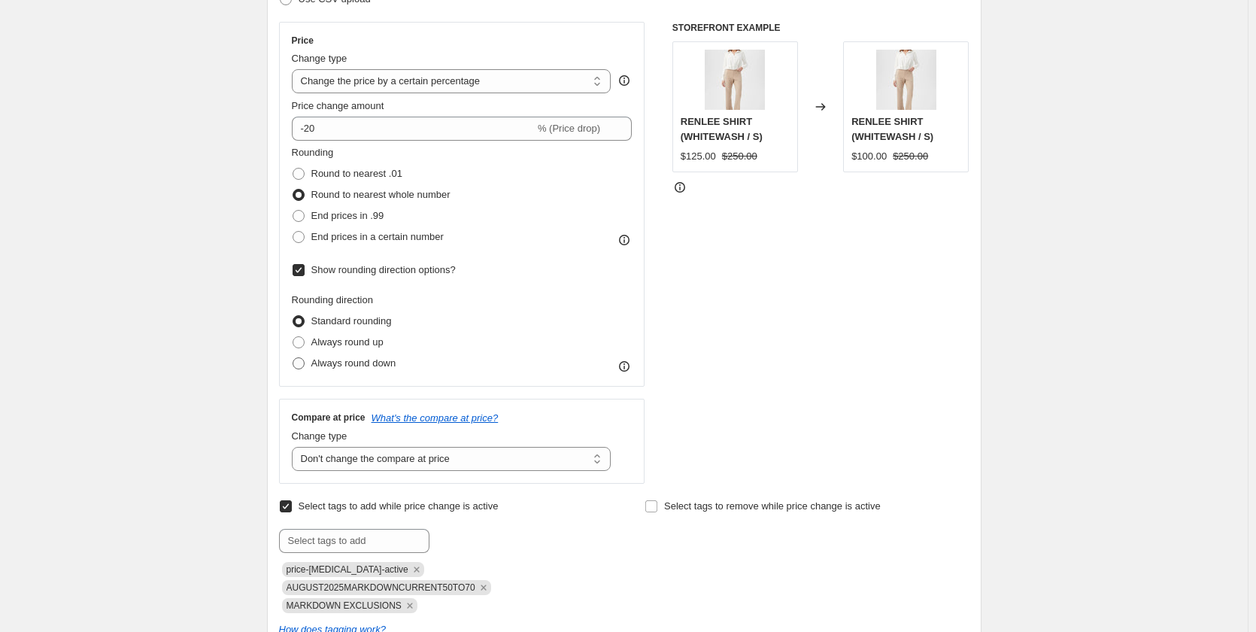
click at [344, 358] on span "Always round down" at bounding box center [353, 362] width 85 height 11
click at [293, 358] on input "Always round down" at bounding box center [293, 357] width 1 height 1
radio input "true"
click at [344, 358] on span "Always round down" at bounding box center [353, 362] width 85 height 11
click at [293, 358] on input "Always round down" at bounding box center [293, 357] width 1 height 1
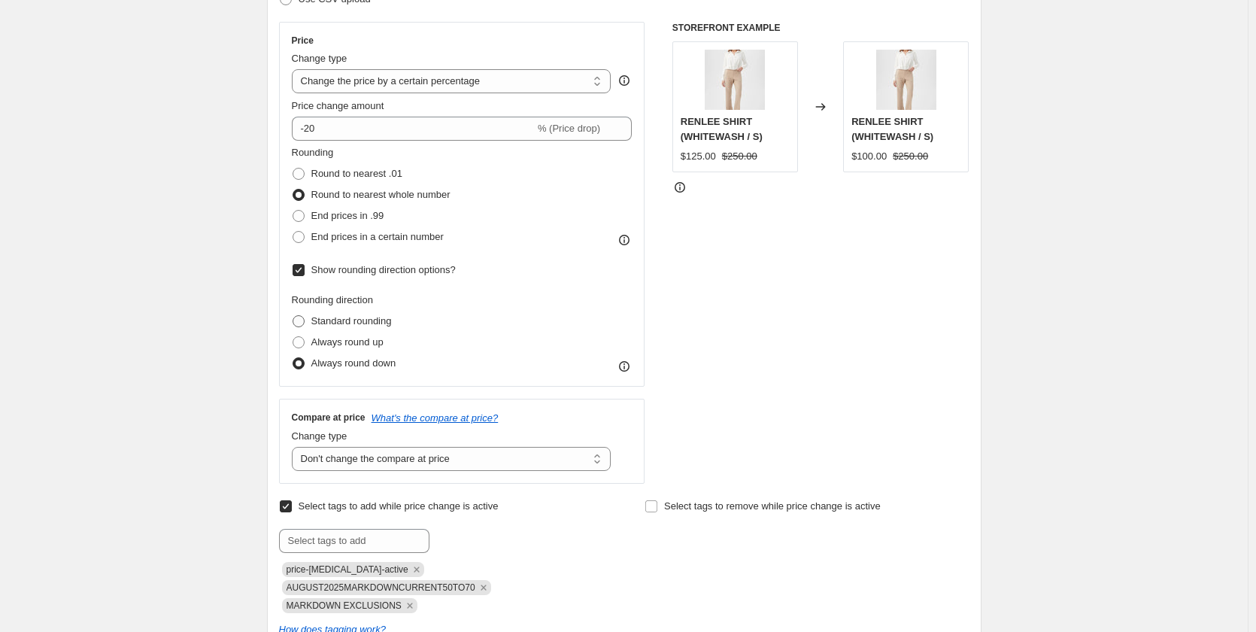
click at [300, 327] on span at bounding box center [299, 321] width 12 height 12
click at [293, 316] on input "Standard rounding" at bounding box center [293, 315] width 1 height 1
radio input "true"
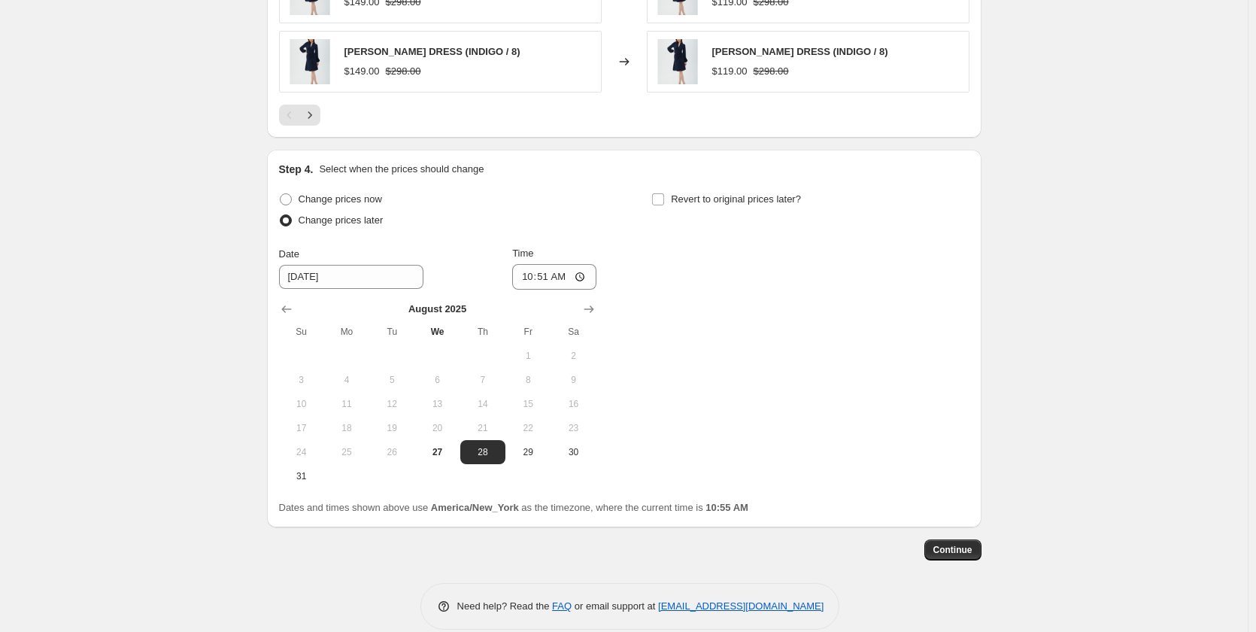
scroll to position [3206, 0]
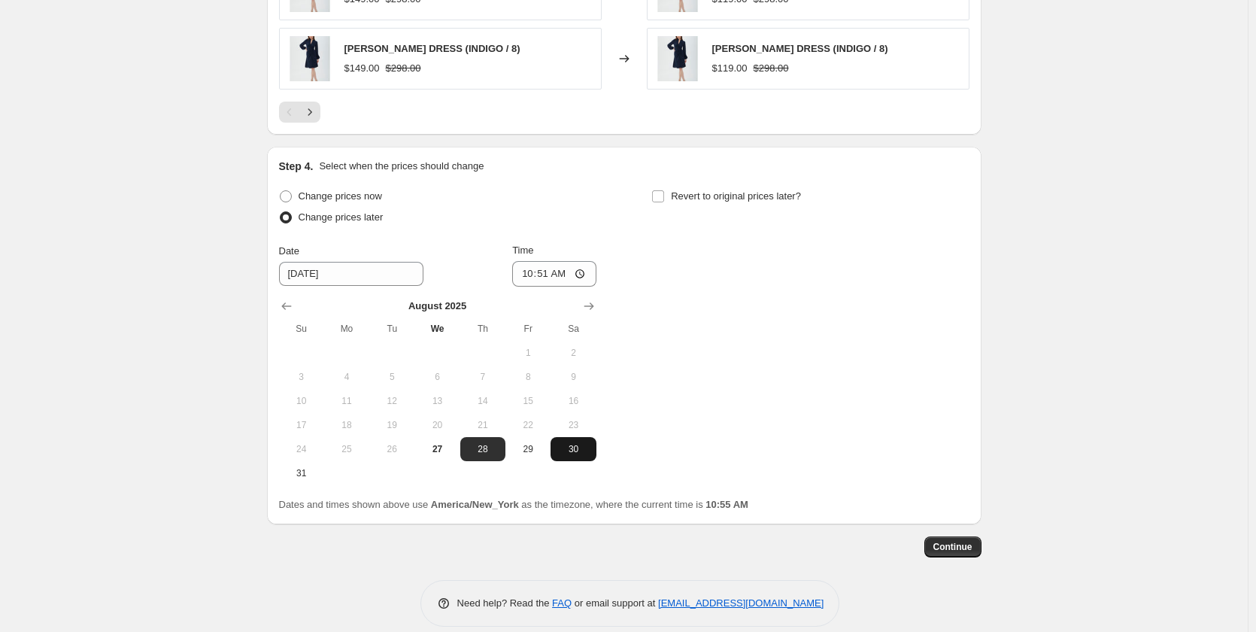
click at [573, 443] on span "30" at bounding box center [572, 449] width 33 height 12
type input "8/30/2025"
click at [952, 536] on button "Continue" at bounding box center [952, 546] width 57 height 21
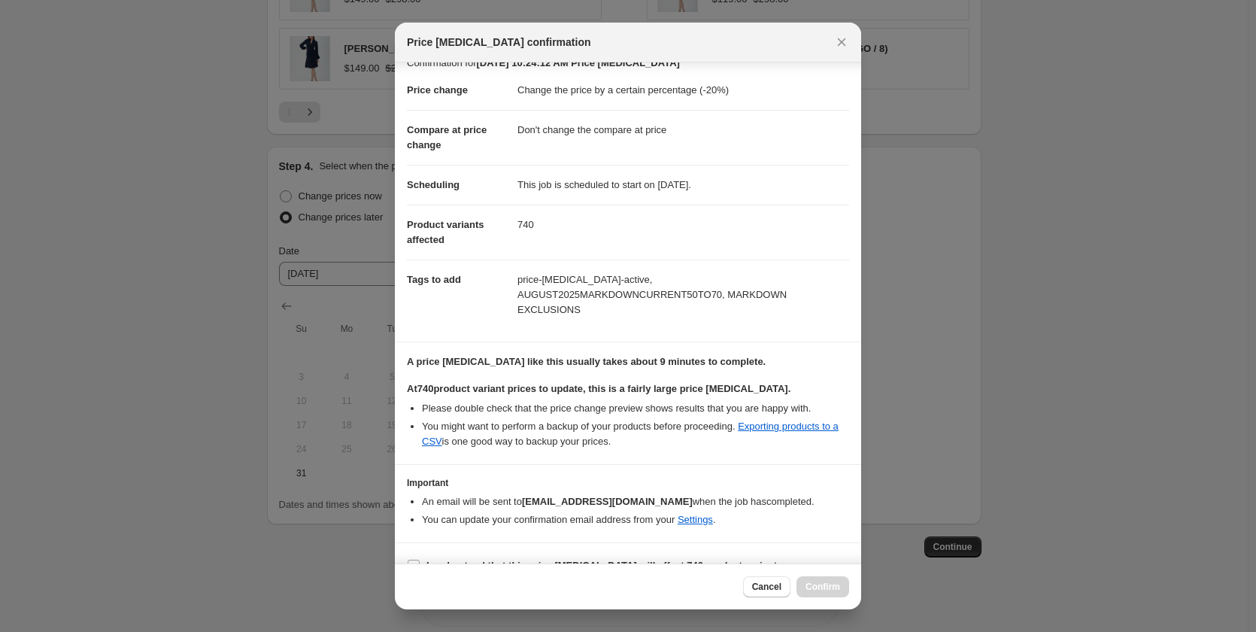
scroll to position [29, 0]
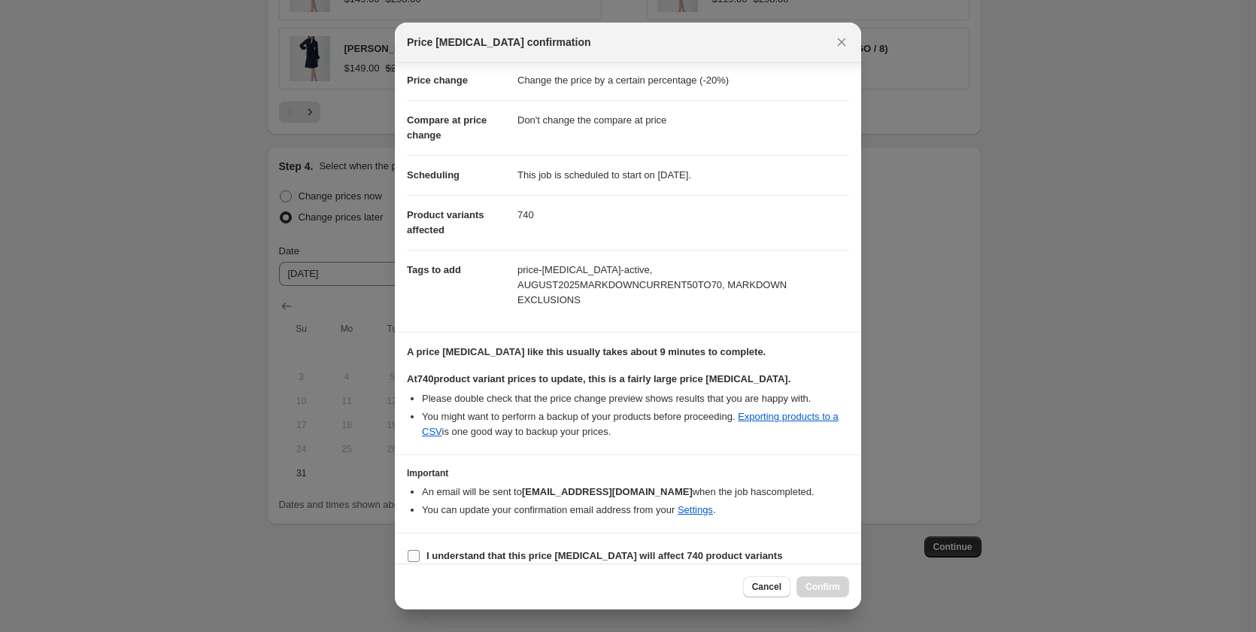
click at [420, 549] on span ":r24:" at bounding box center [414, 556] width 14 height 14
click at [420, 550] on input "I understand that this price change job will affect 740 product variants" at bounding box center [414, 556] width 12 height 12
checkbox input "true"
click at [812, 586] on span "Confirm" at bounding box center [822, 587] width 35 height 12
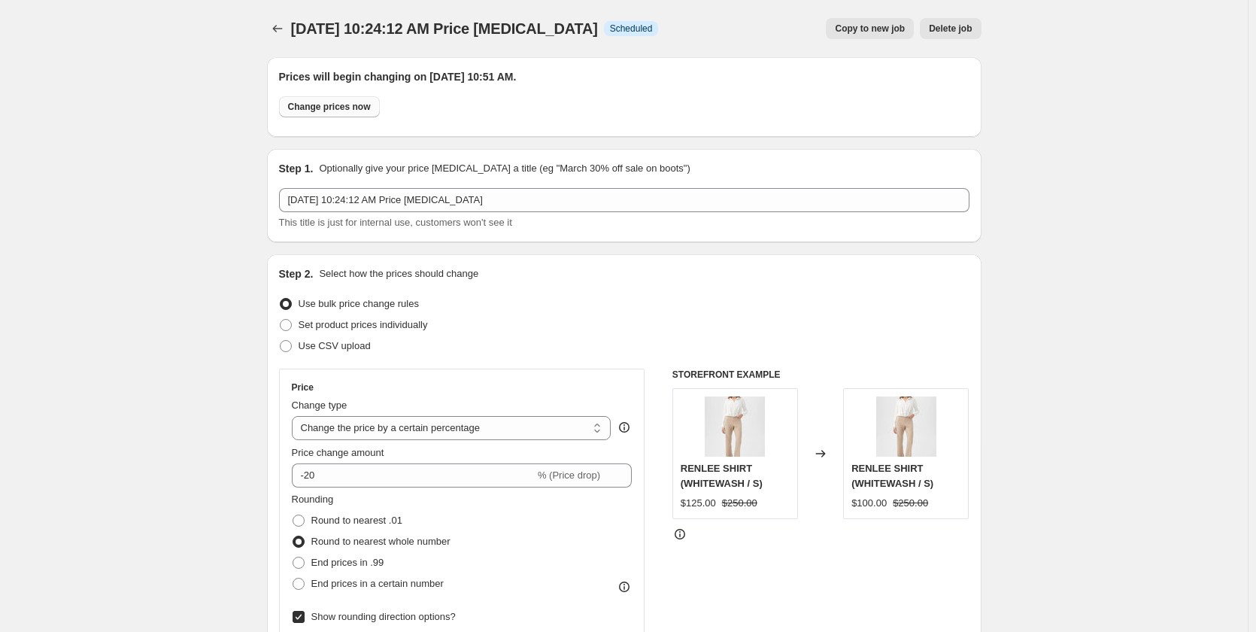
click at [365, 113] on button "Change prices now" at bounding box center [329, 106] width 101 height 21
radio input "true"
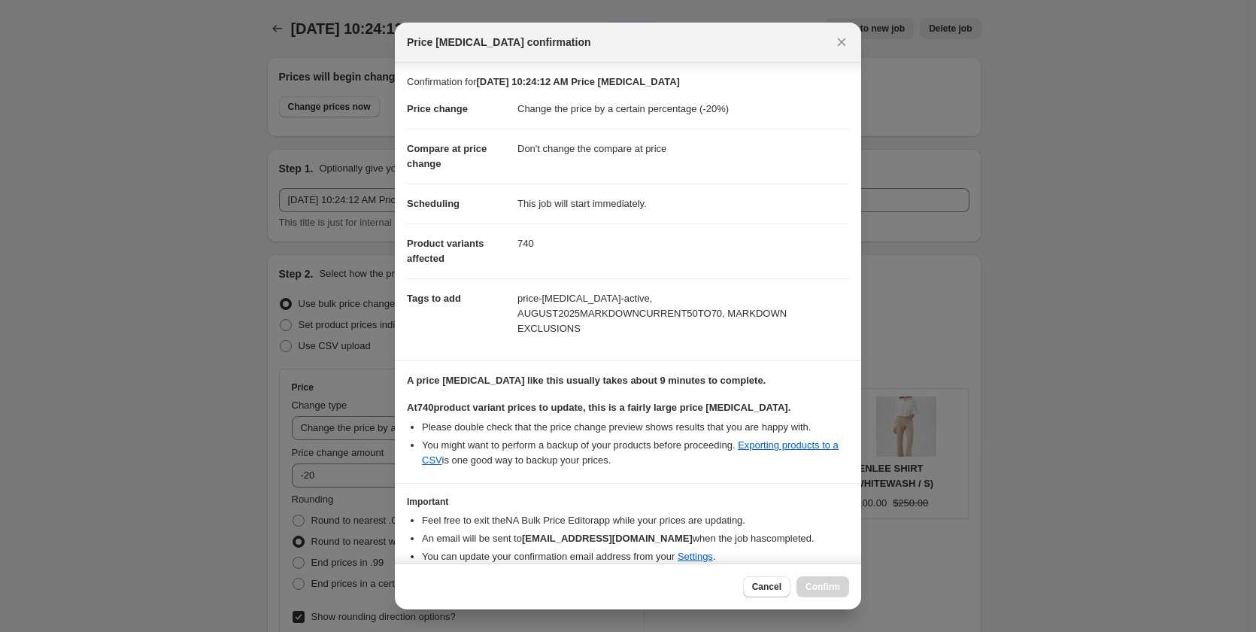
scroll to position [47, 0]
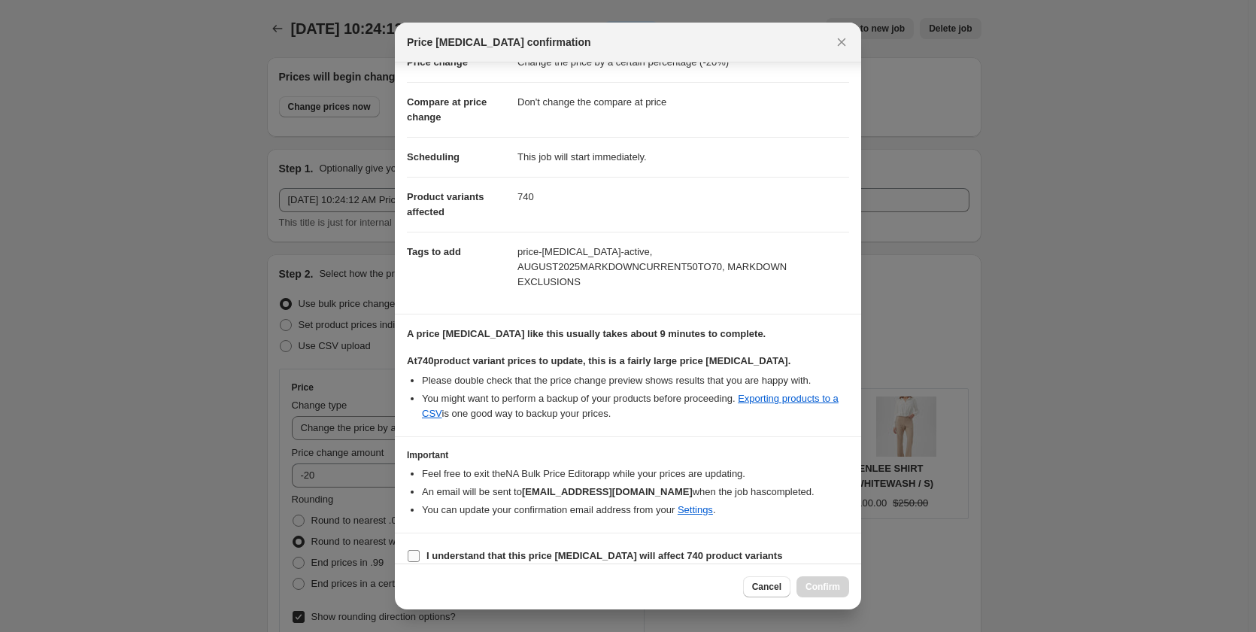
click at [437, 550] on b "I understand that this price change job will affect 740 product variants" at bounding box center [604, 555] width 356 height 11
click at [420, 550] on input "I understand that this price change job will affect 740 product variants" at bounding box center [414, 556] width 12 height 12
checkbox input "true"
click at [820, 587] on span "Confirm" at bounding box center [822, 587] width 35 height 12
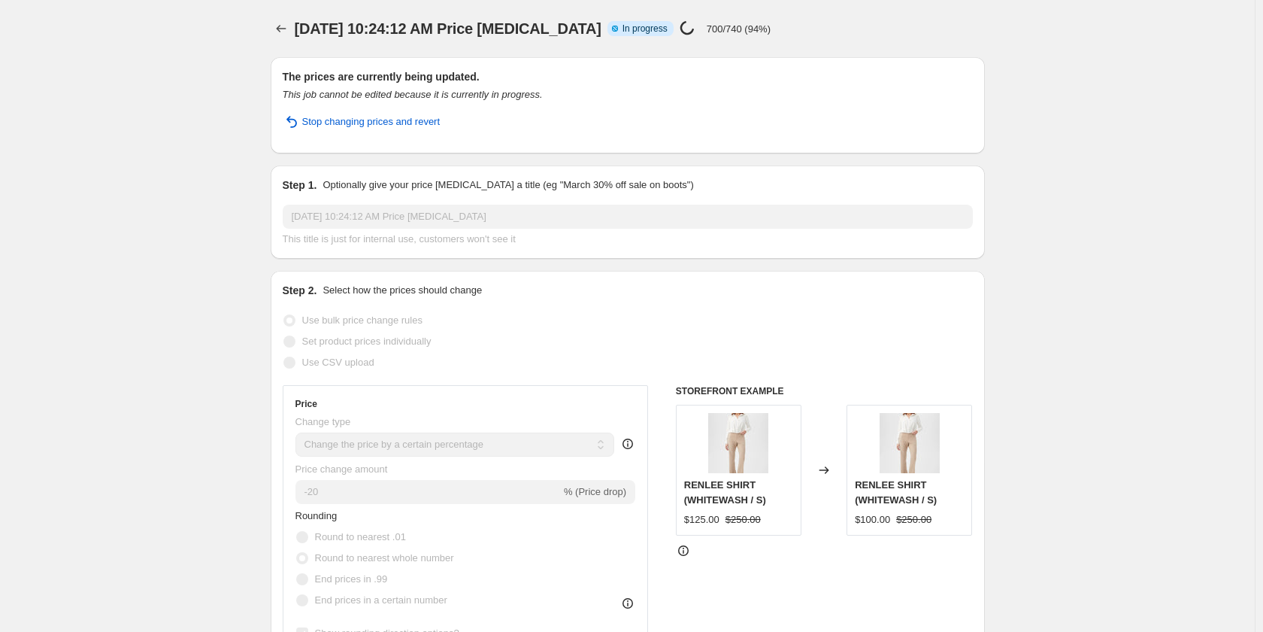
select select "percentage"
select select "no_change"
select select "tag"
select select "vendor"
select select "not_equal"
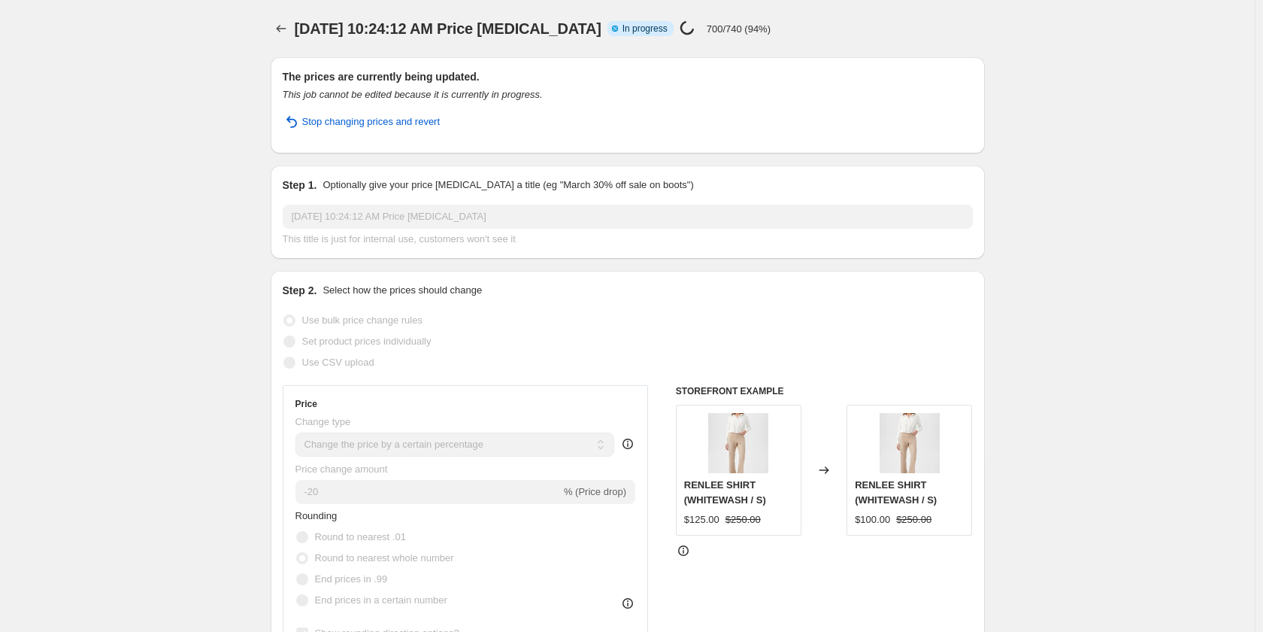
select select "vendor"
select select "not_equal"
select select "vendor"
select select "not_equal"
select select "vendor"
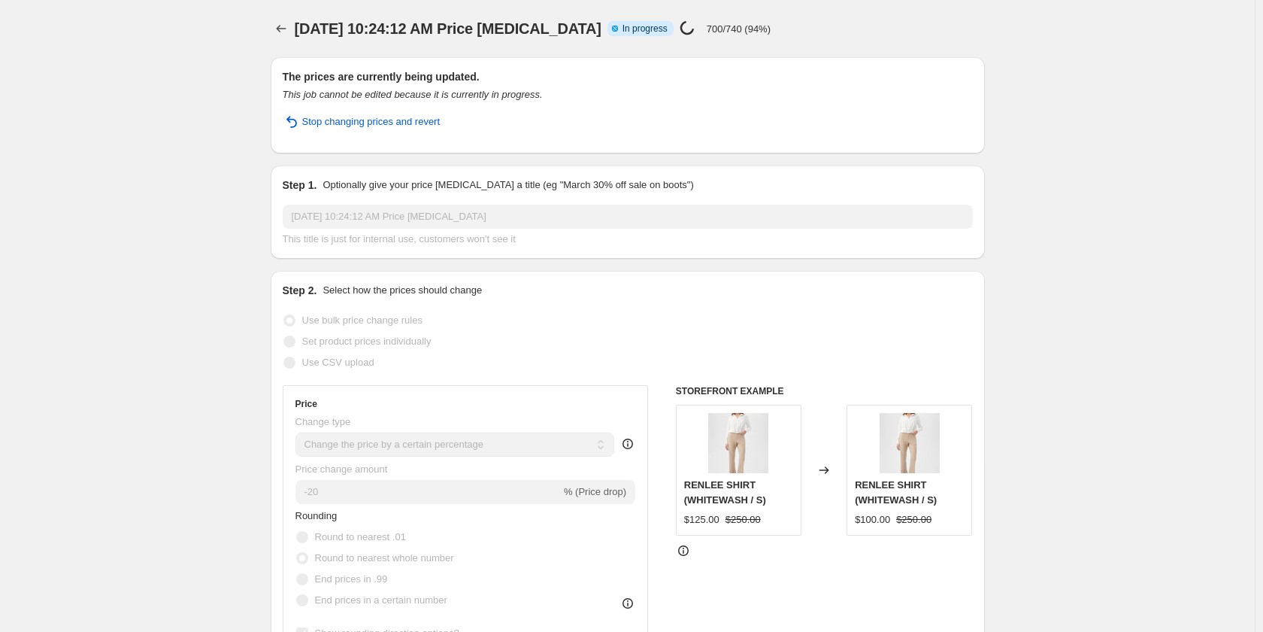
select select "not_equal"
select select "vendor"
select select "not_equal"
select select "vendor"
select select "not_equal"
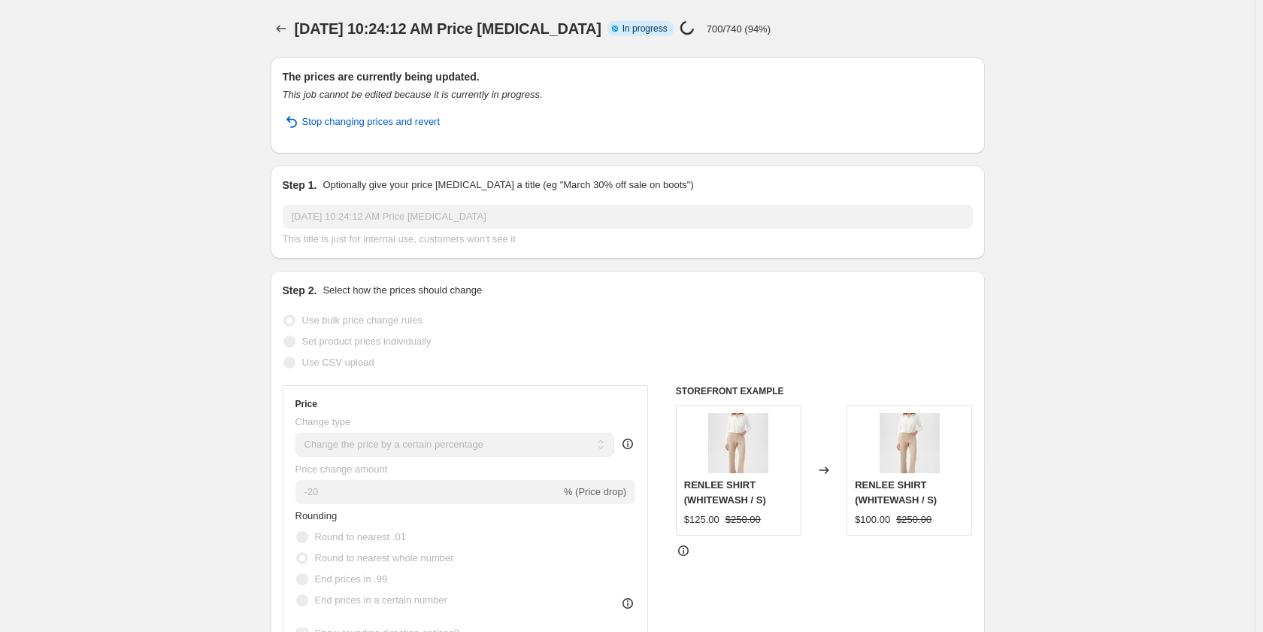
select select "vendor"
select select "not_equal"
select select "vendor"
select select "not_equal"
select select "vendor"
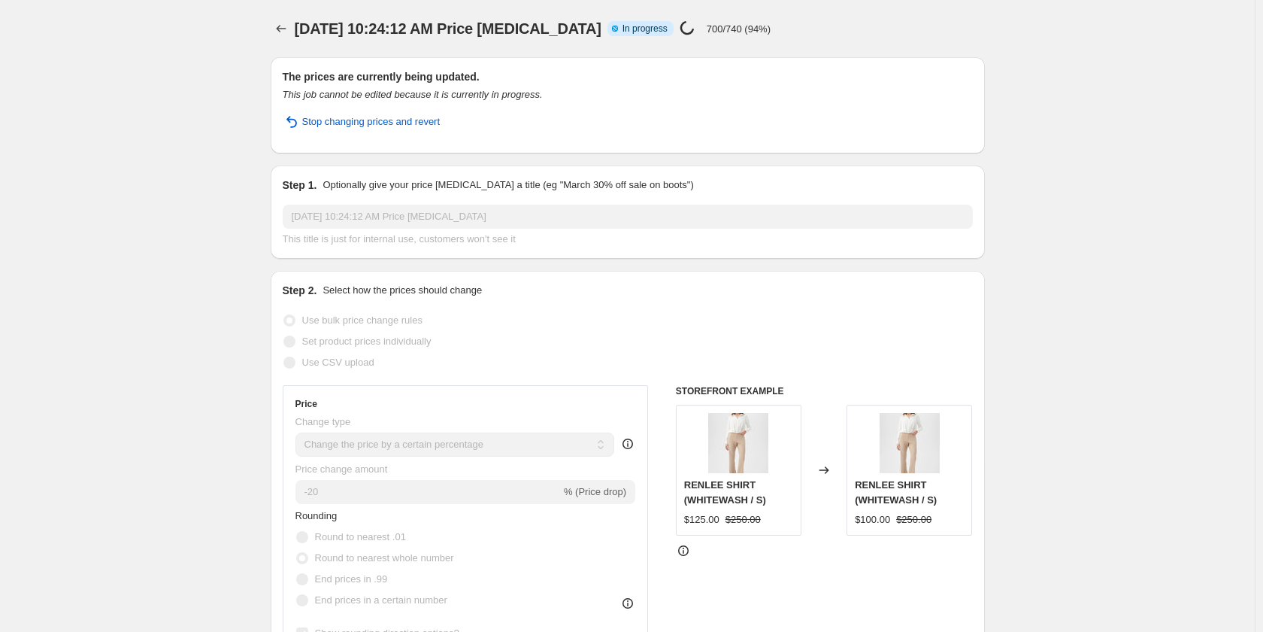
select select "not_equal"
select select "vendor"
select select "not_equal"
select select "vendor"
select select "not_equal"
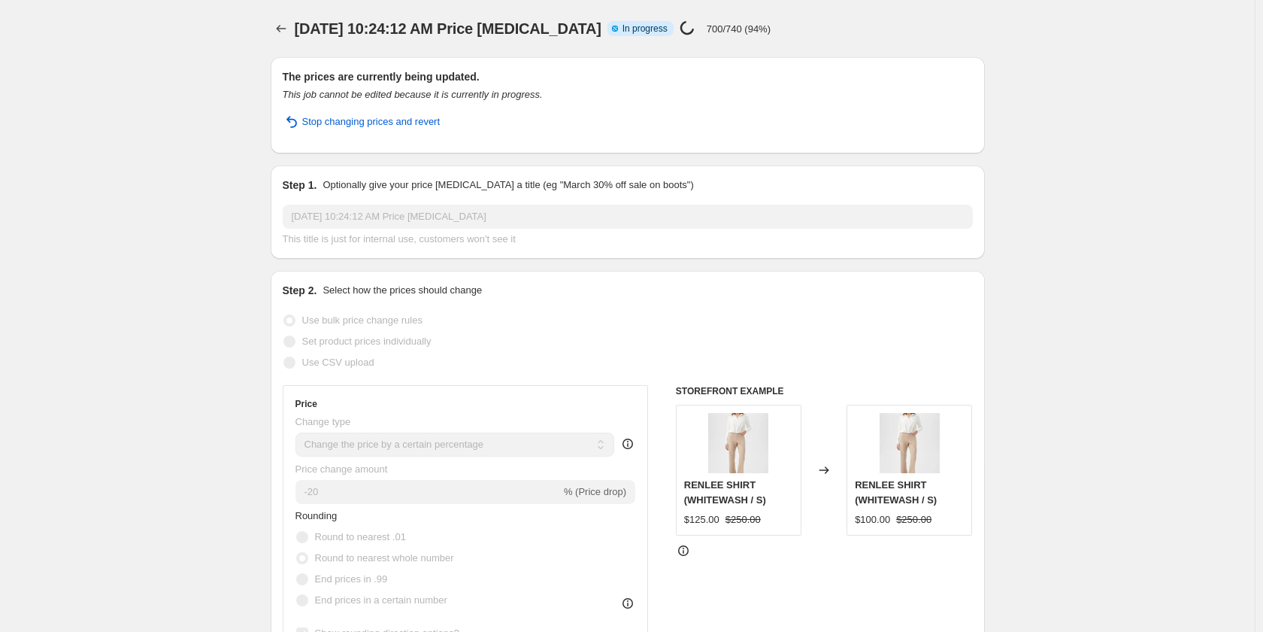
select select "vendor"
select select "not_equal"
select select "vendor"
select select "not_equal"
select select "vendor"
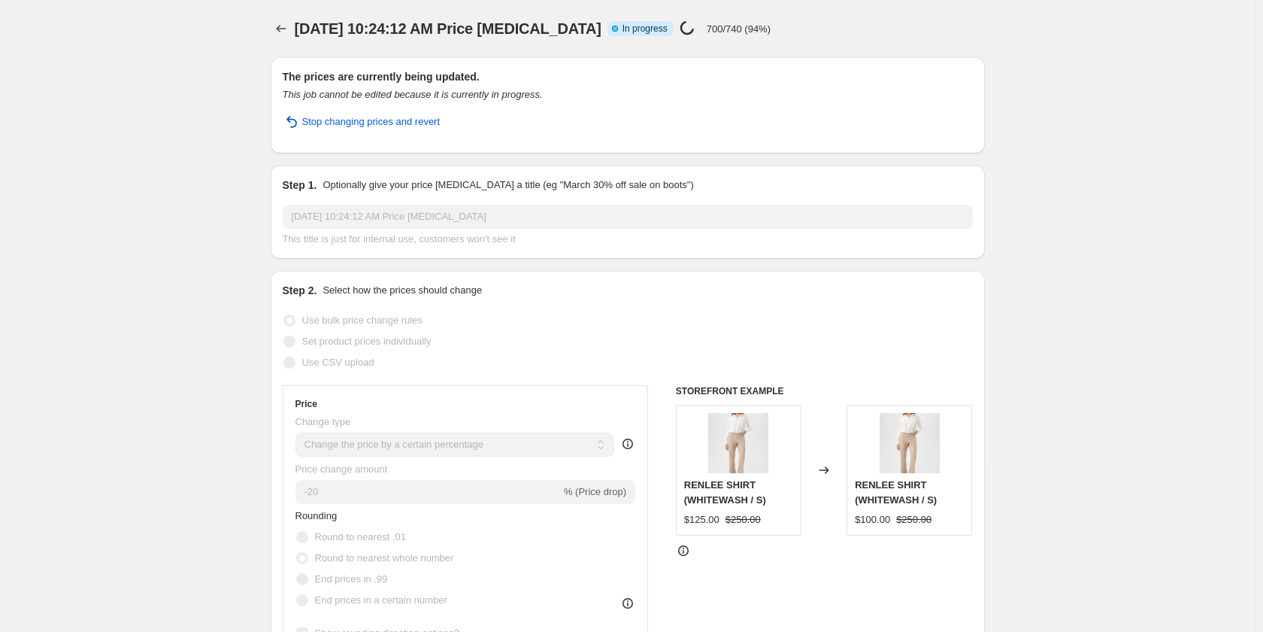
select select "not_equal"
select select "vendor"
select select "not_equal"
select select "vendor"
select select "not_equal"
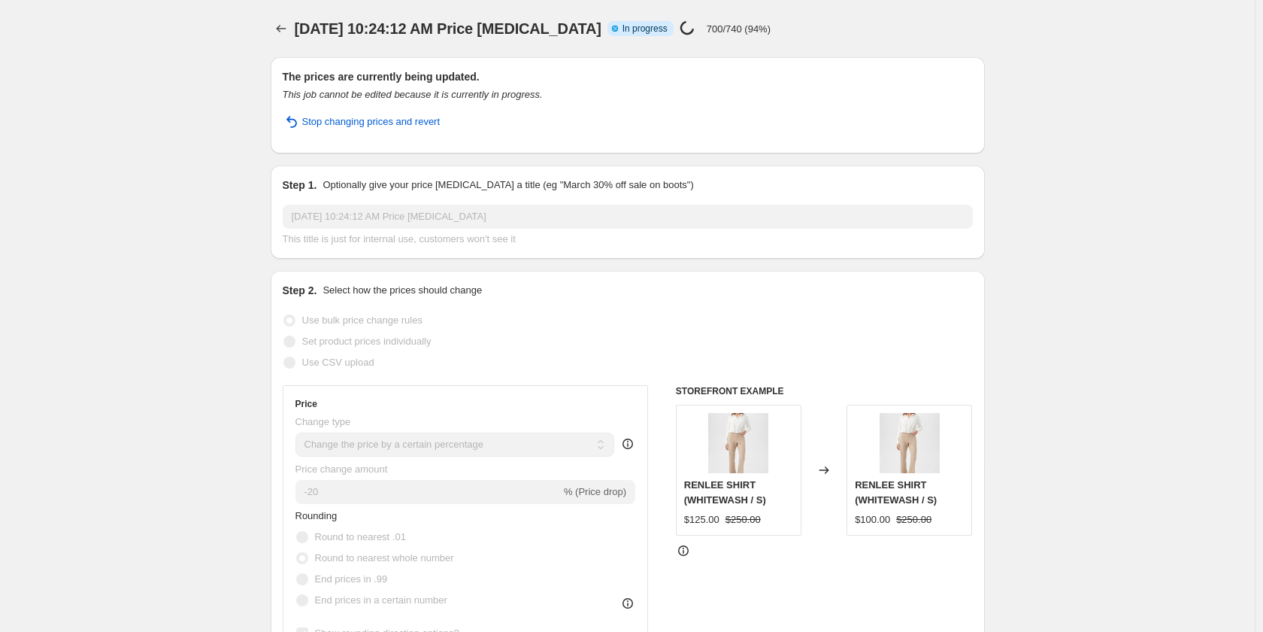
select select "vendor"
select select "not_equal"
select select "vendor"
select select "not_equal"
select select "vendor"
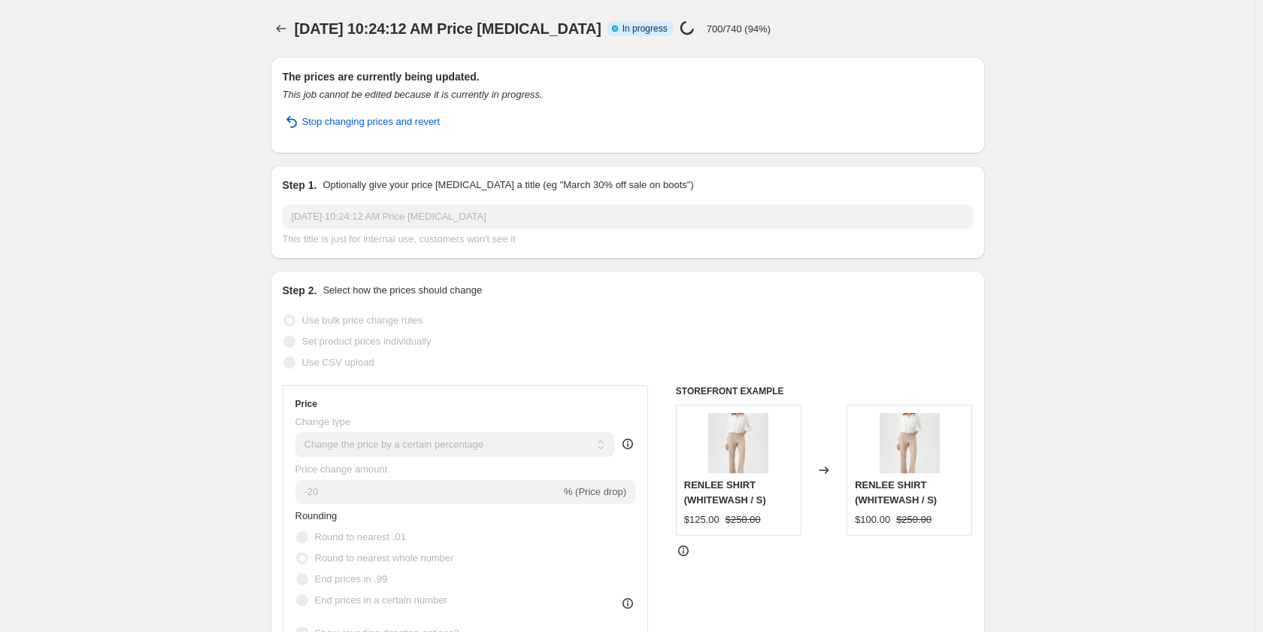
select select "not_equal"
select select "vendor"
select select "not_equal"
select select "vendor"
select select "not_equal"
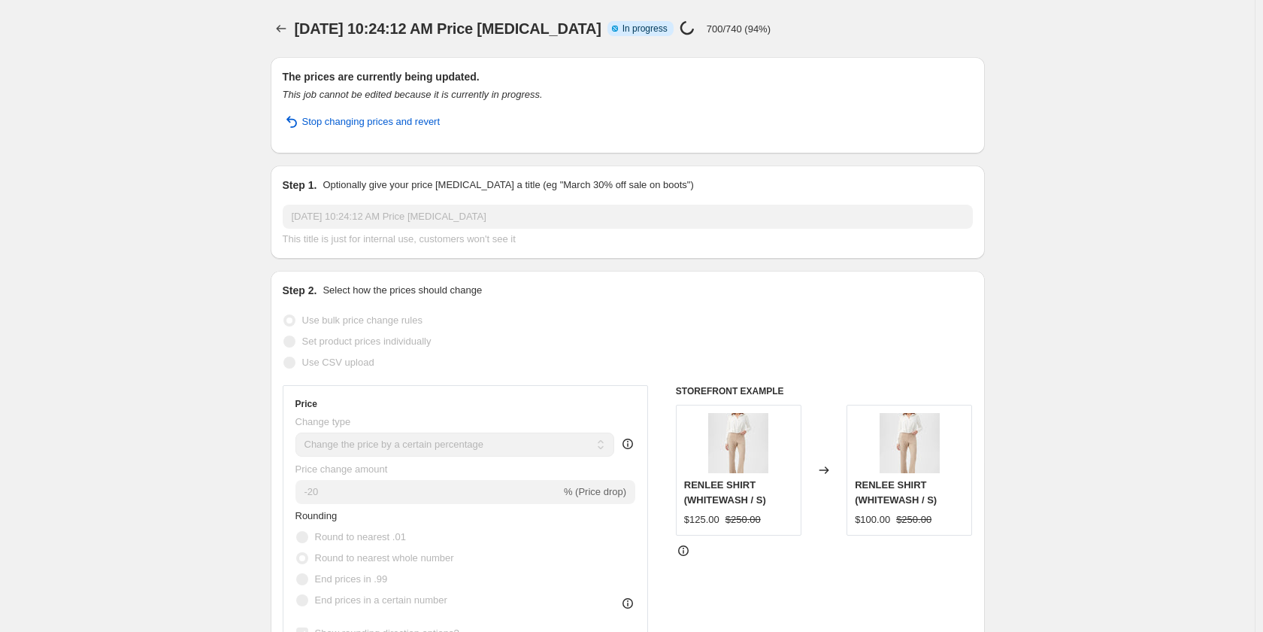
select select "vendor"
select select "not_equal"
select select "vendor"
select select "not_equal"
select select "vendor"
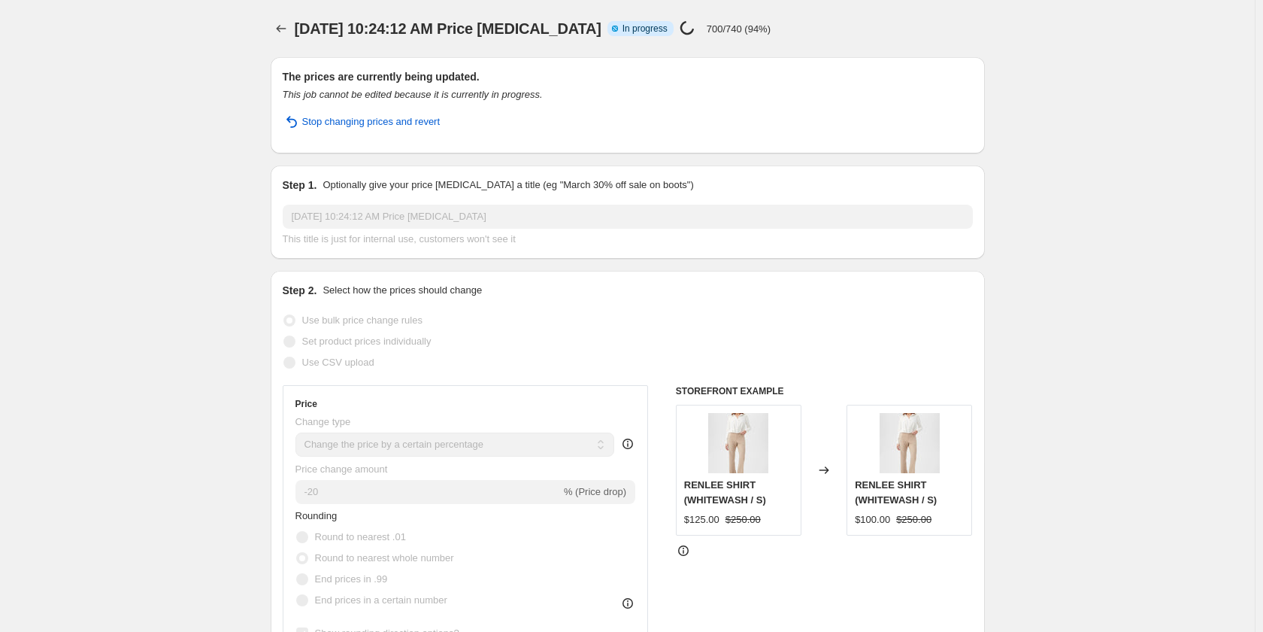
select select "not_equal"
select select "vendor"
select select "not_equal"
select select "vendor"
select select "not_equal"
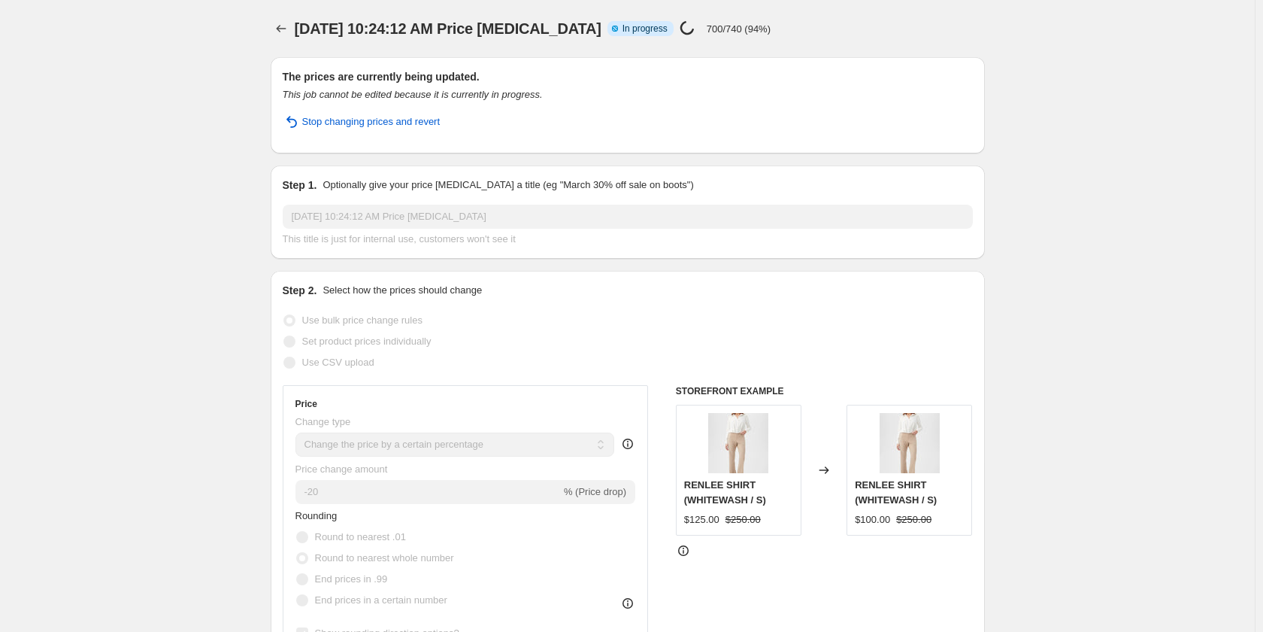
select select "vendor"
select select "not_equal"
select select "vendor"
select select "not_equal"
select select "vendor"
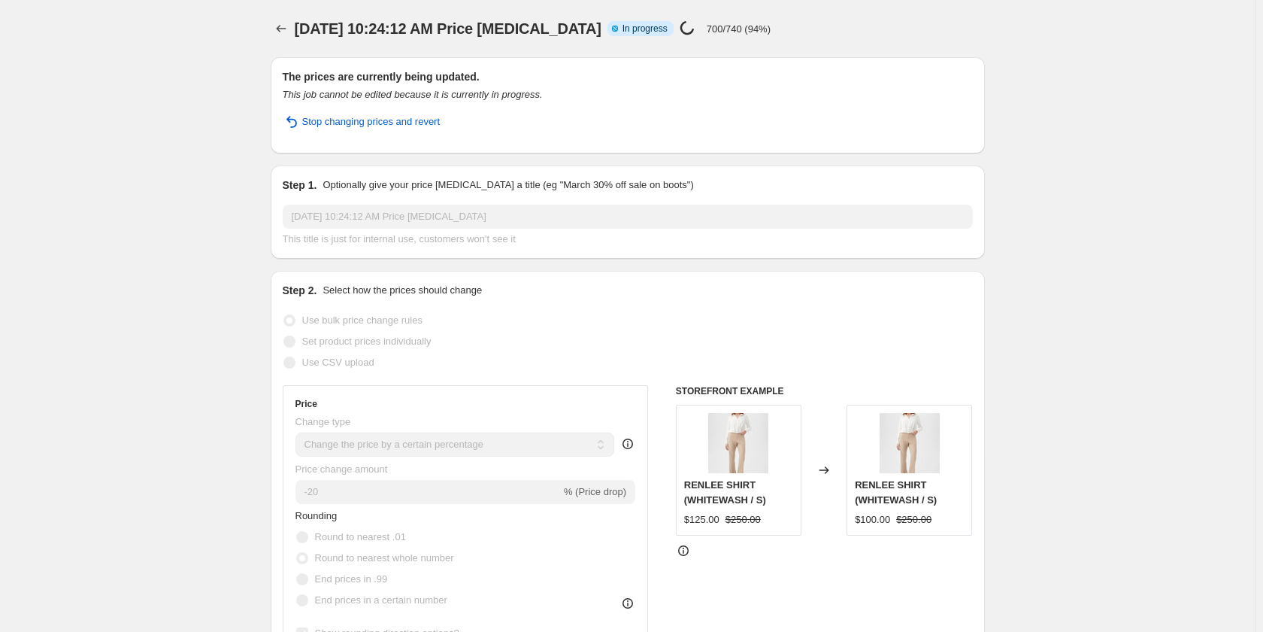
select select "not_equal"
select select "vendor"
select select "not_equal"
select select "vendor"
select select "not_equal"
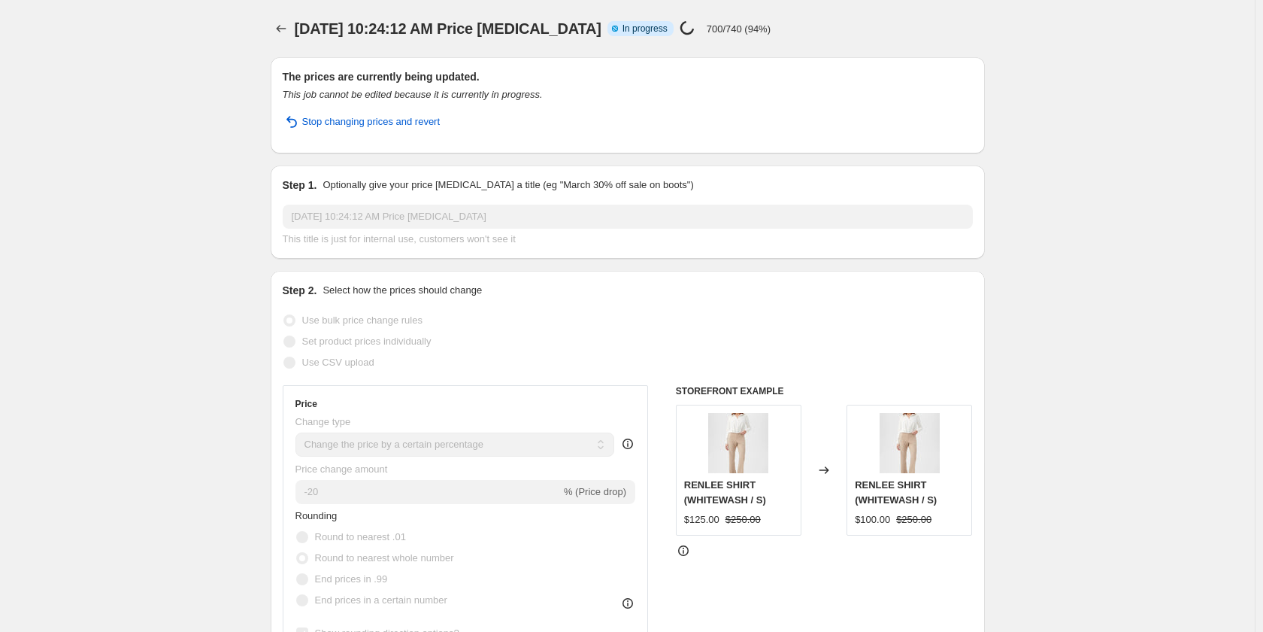
select select "vendor"
select select "not_equal"
select select "vendor"
select select "not_equal"
select select "vendor"
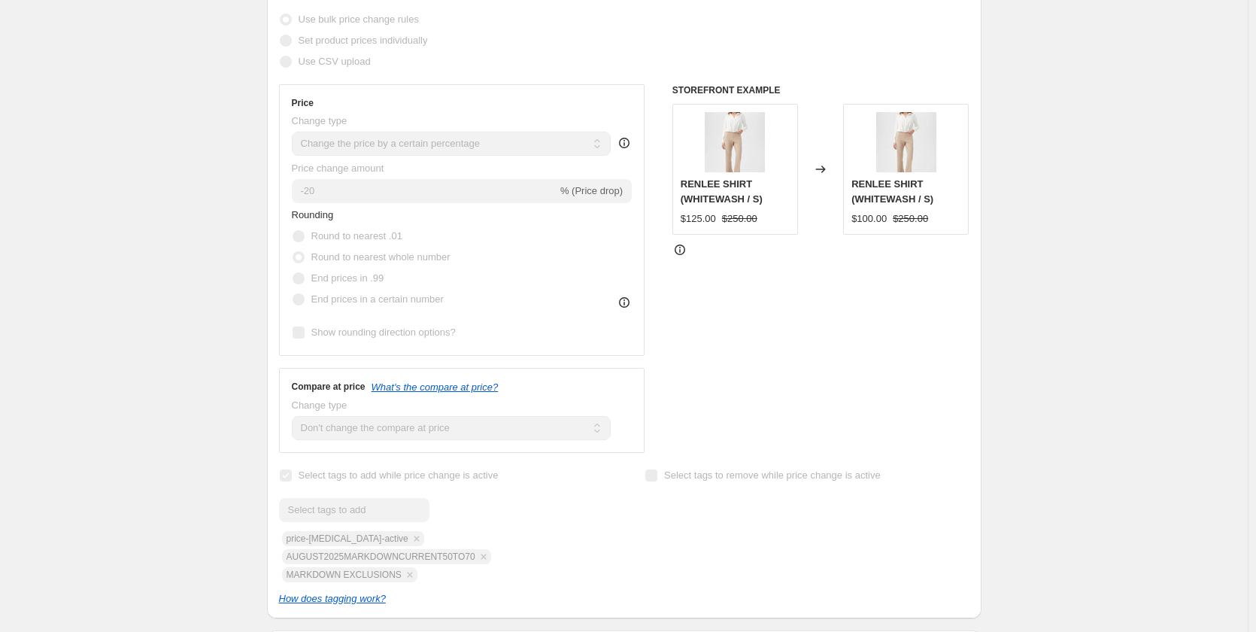
scroll to position [301, 0]
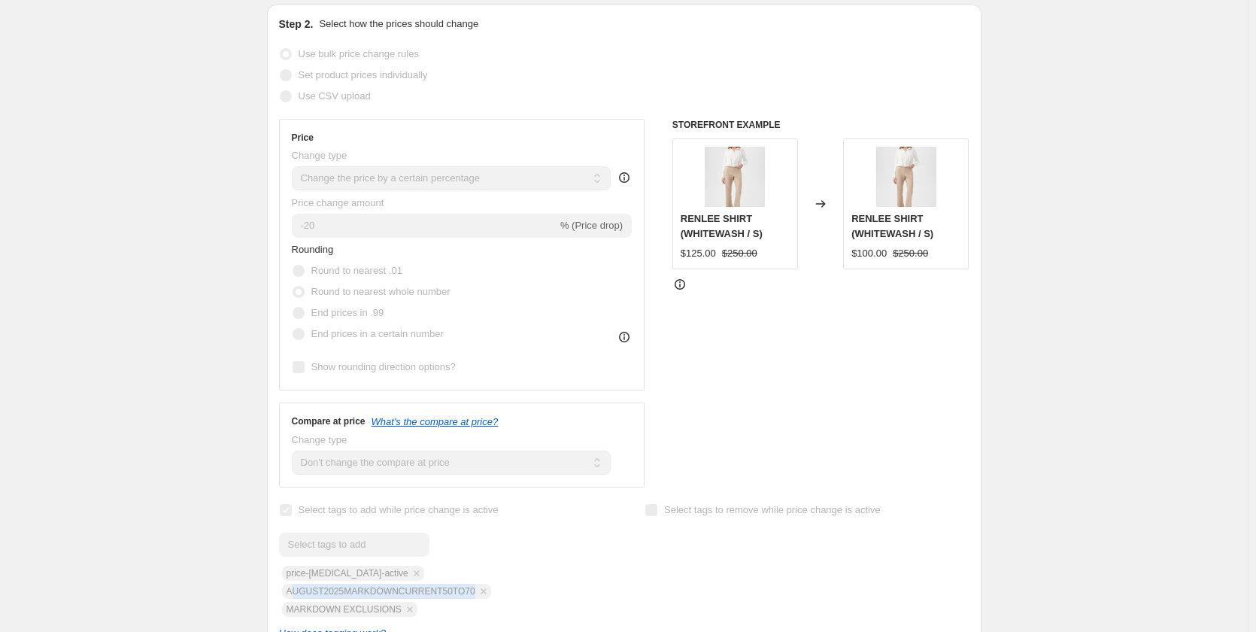
drag, startPoint x: 412, startPoint y: 576, endPoint x: 588, endPoint y: 578, distance: 176.0
click at [588, 578] on div "Submit price-change-job-active AUGUST2025MARKDOWNCURRENT50TO70 MARKDOWN EXCLUSI…" at bounding box center [441, 574] width 324 height 84
click at [583, 587] on div "Submit price-change-job-active AUGUST2025MARKDOWNCURRENT50TO70 MARKDOWN EXCLUSI…" at bounding box center [441, 574] width 324 height 84
drag, startPoint x: 410, startPoint y: 574, endPoint x: 581, endPoint y: 575, distance: 171.5
click at [581, 575] on div "Submit price-change-job-active AUGUST2025MARKDOWNCURRENT50TO70 MARKDOWN EXCLUSI…" at bounding box center [441, 574] width 324 height 84
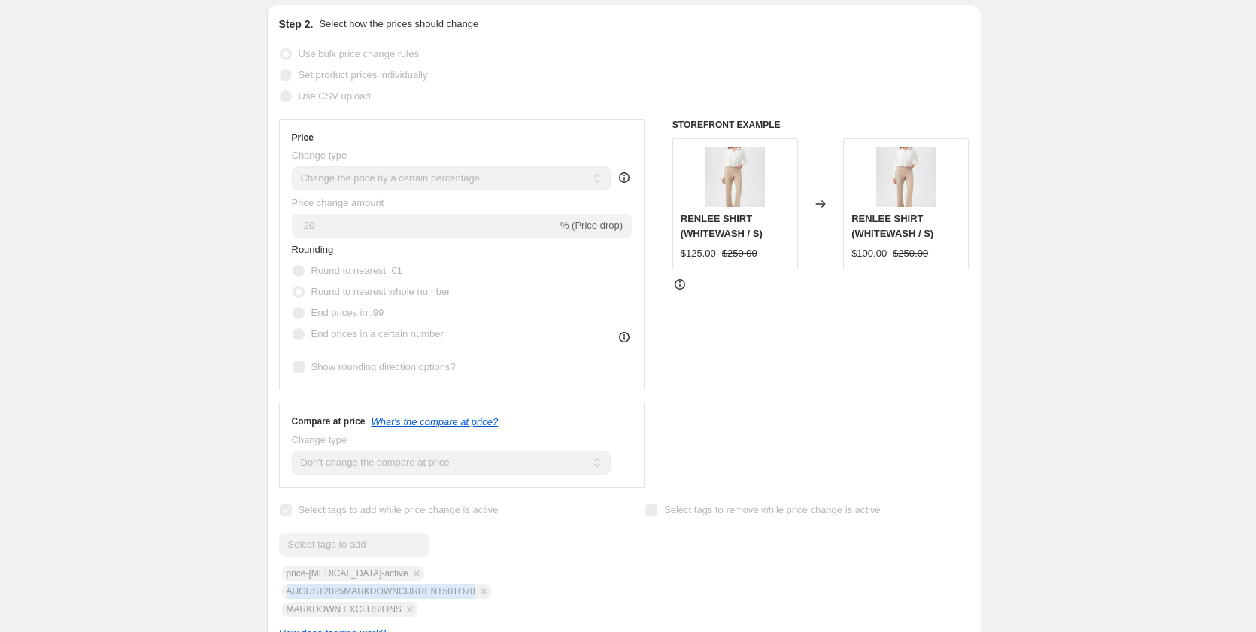
copy span "AUGUST2025MARKDOWNCURRENT50TO70"
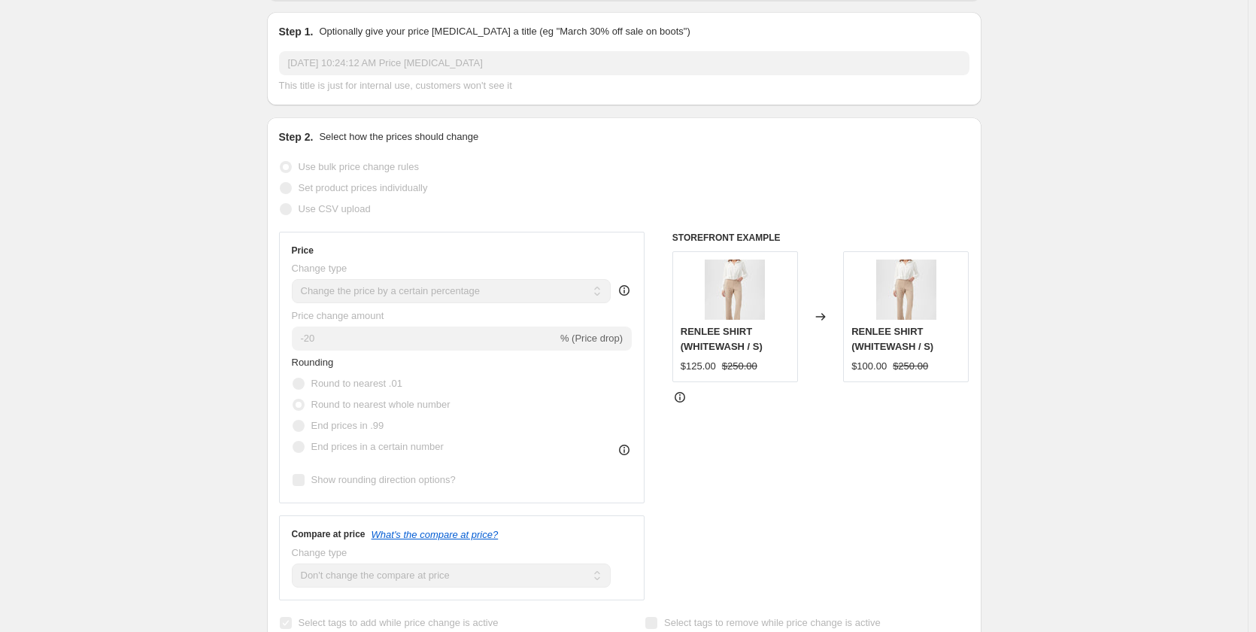
scroll to position [0, 0]
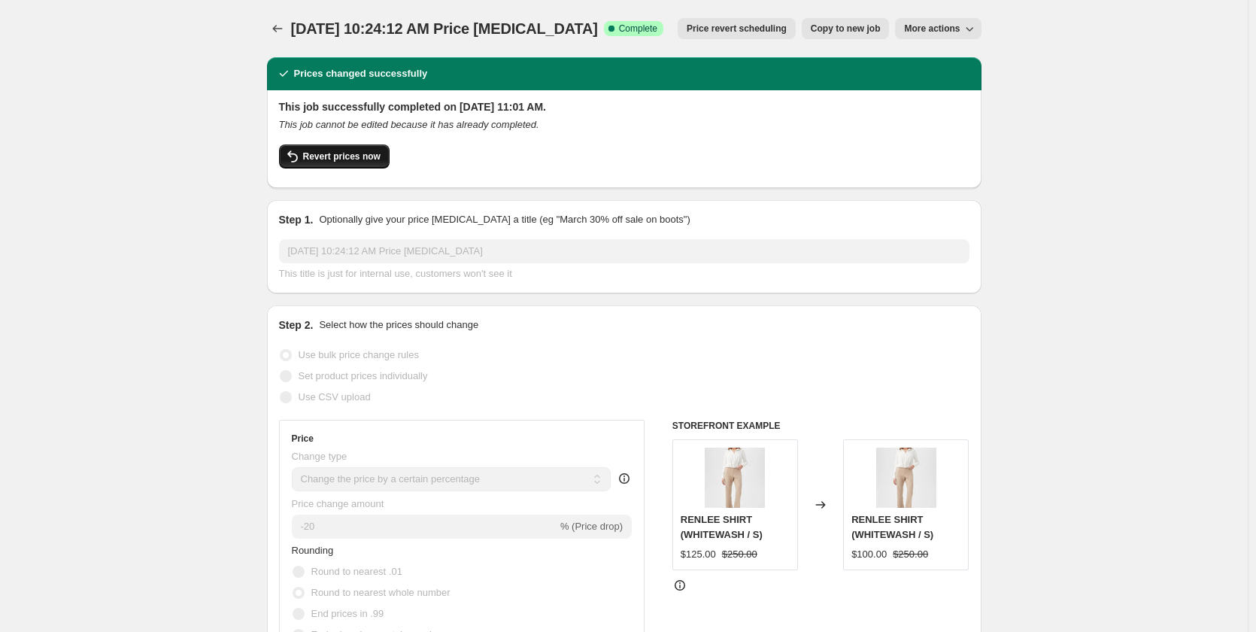
click at [333, 150] on button "Revert prices now" at bounding box center [334, 156] width 111 height 24
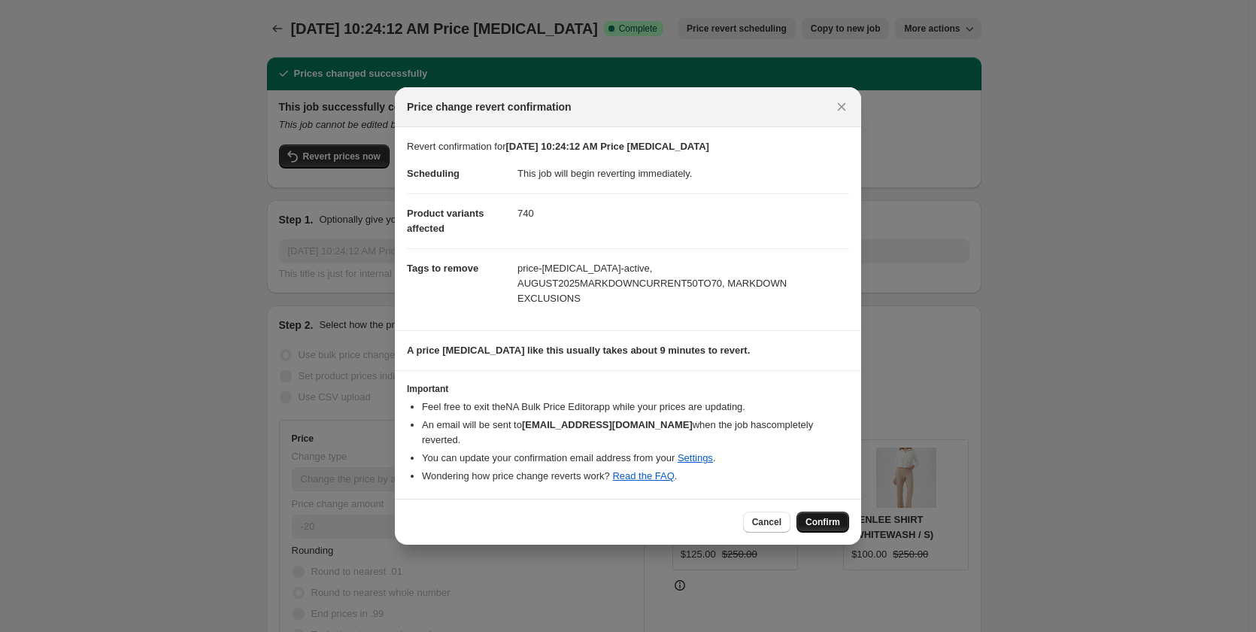
click at [816, 516] on span "Confirm" at bounding box center [822, 522] width 35 height 12
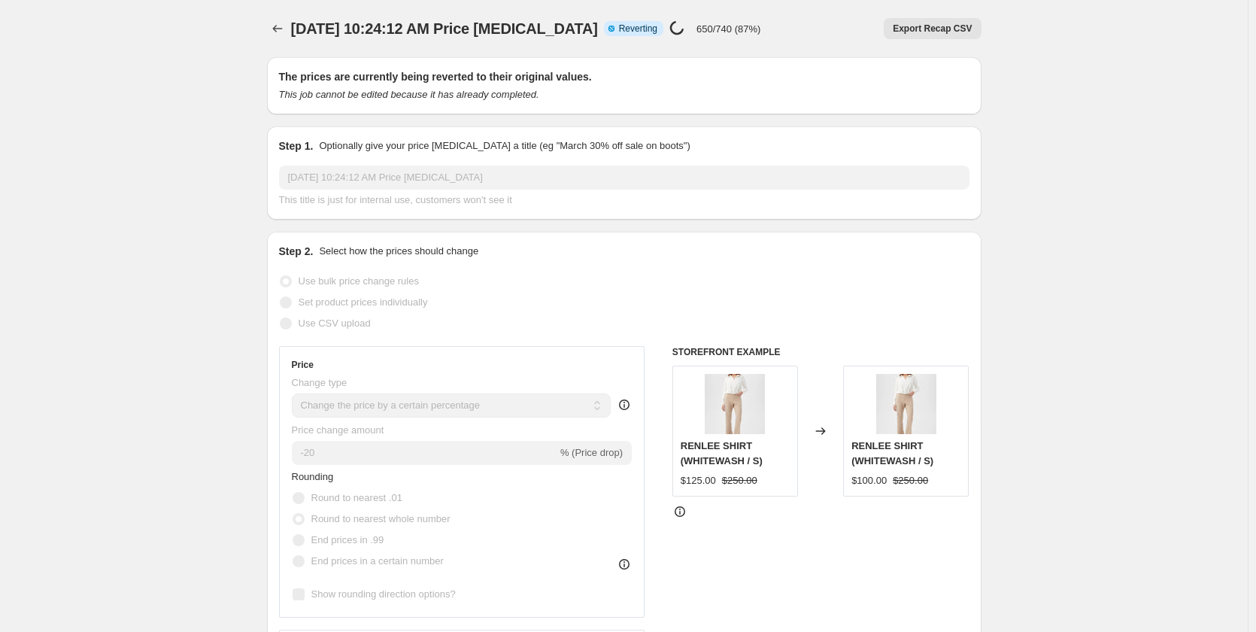
click at [282, 39] on div "Aug 27, 2025, 10:24:12 AM Price change job. This page is ready Aug 27, 2025, 10…" at bounding box center [624, 28] width 714 height 57
click at [281, 26] on icon "Price change jobs" at bounding box center [277, 28] width 15 height 15
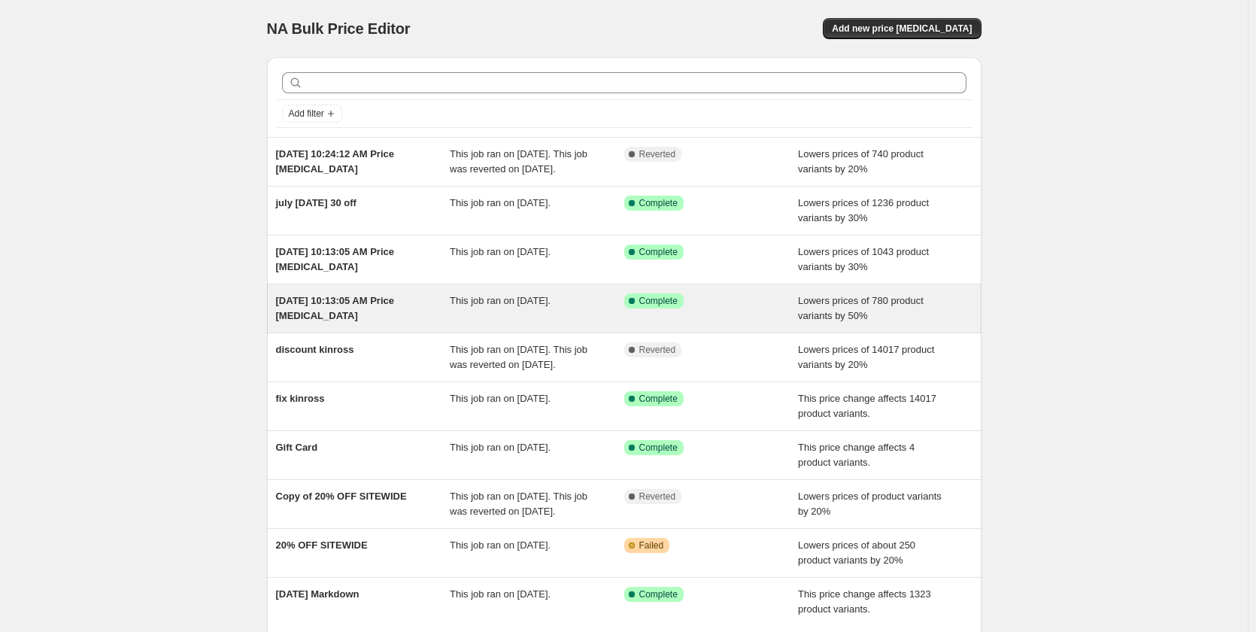
click at [316, 322] on div "[DATE] 10:13:05 AM Price [MEDICAL_DATA]" at bounding box center [363, 308] width 174 height 30
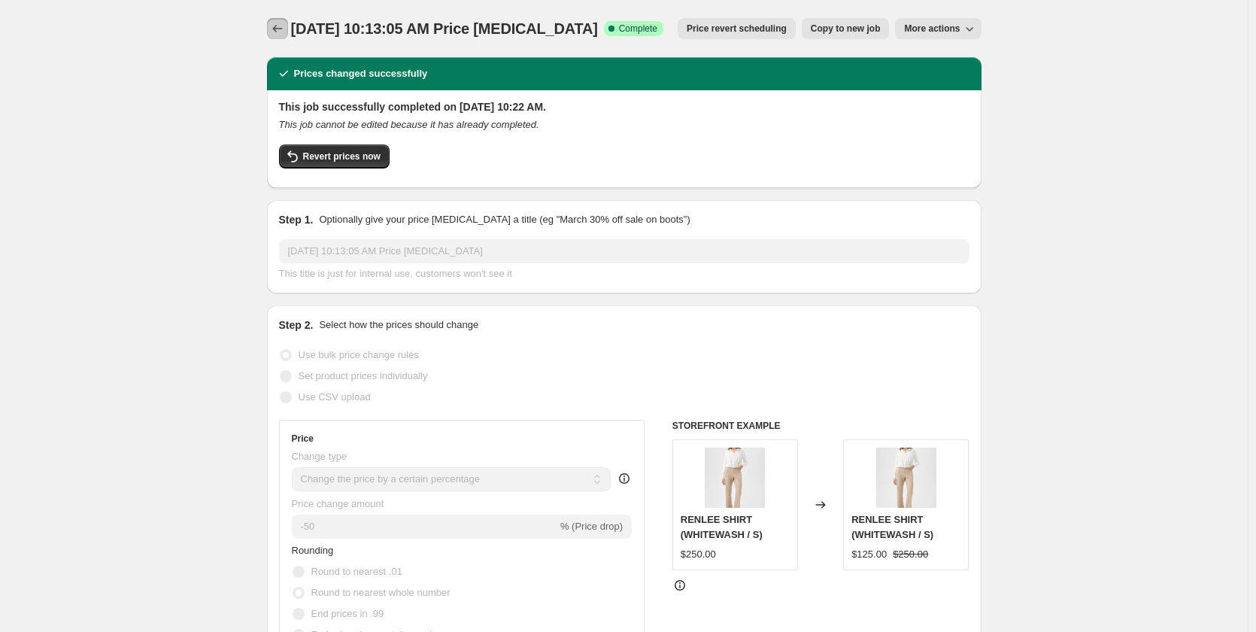
click at [277, 24] on icon "Price change jobs" at bounding box center [277, 28] width 15 height 15
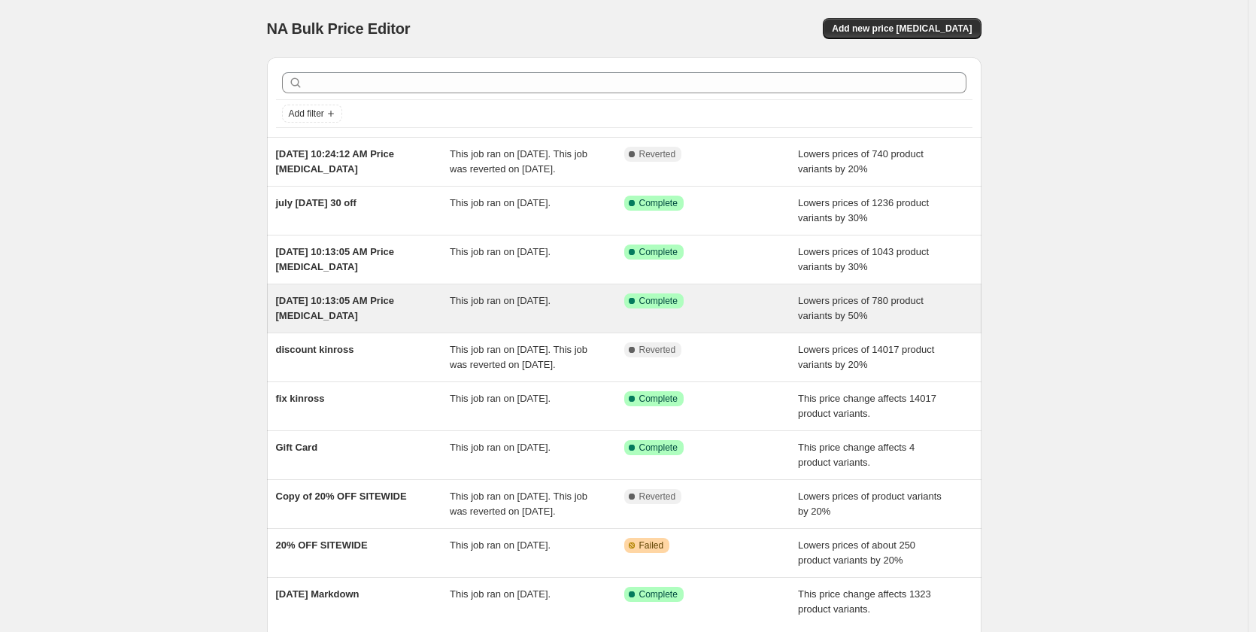
click at [381, 323] on div "[DATE] 10:13:05 AM Price [MEDICAL_DATA]" at bounding box center [363, 308] width 174 height 30
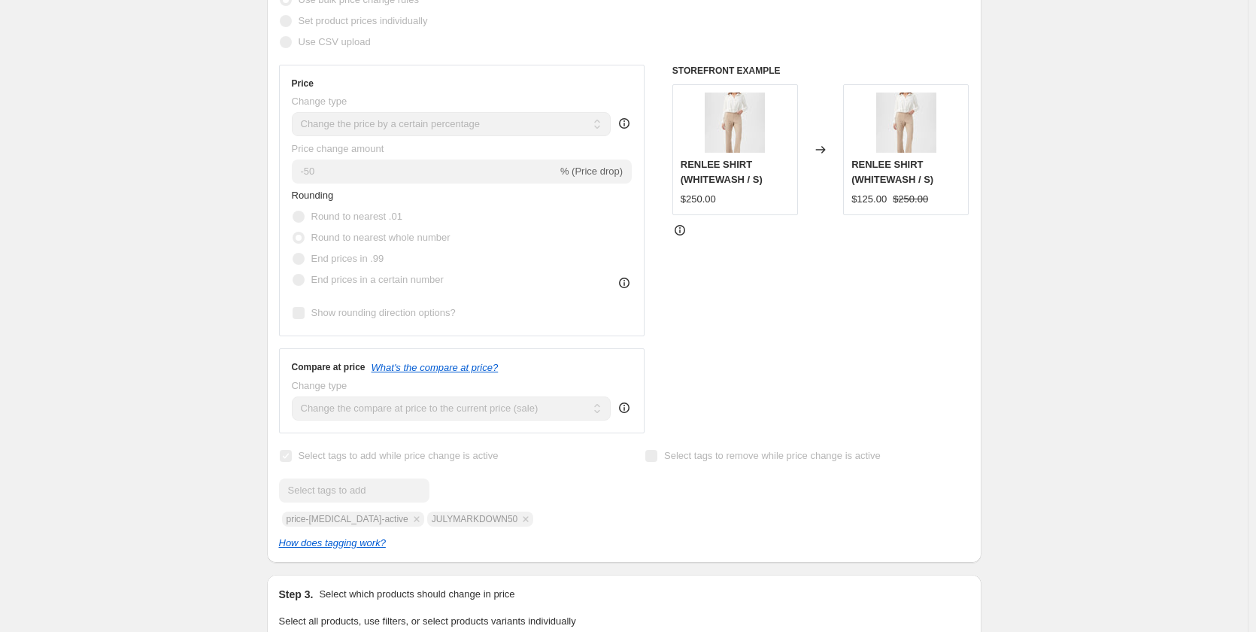
scroll to position [376, 0]
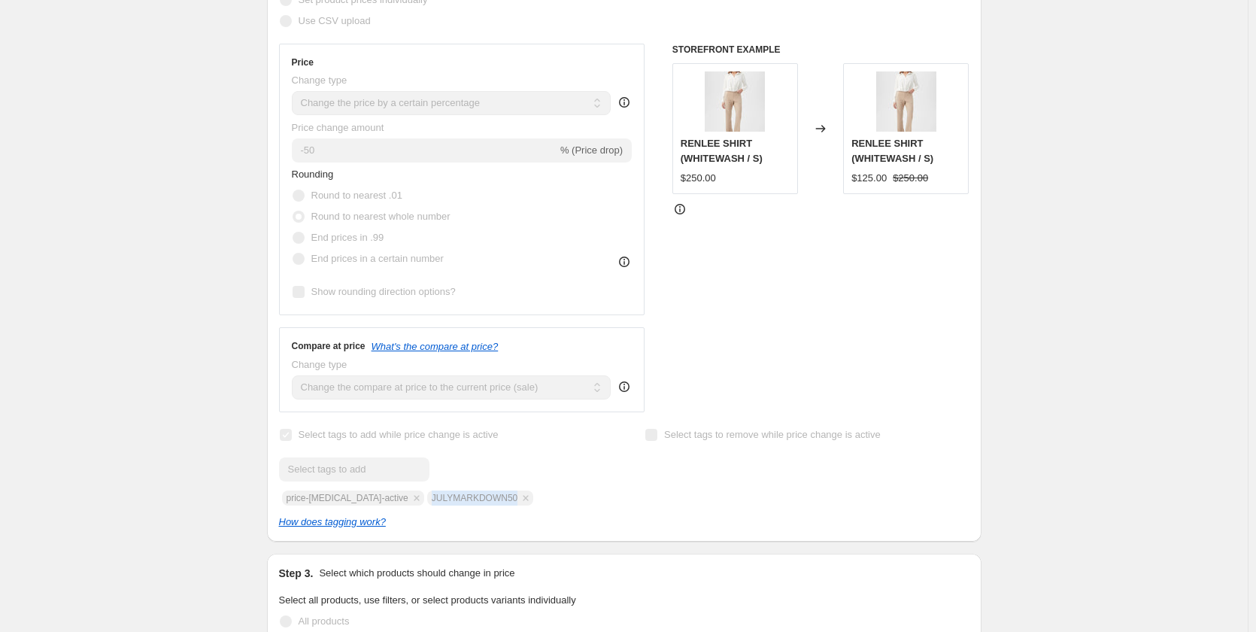
drag, startPoint x: 491, startPoint y: 498, endPoint x: 408, endPoint y: 498, distance: 82.7
click at [408, 498] on div "Submit price-change-job-active JULYMARKDOWN50" at bounding box center [441, 481] width 324 height 48
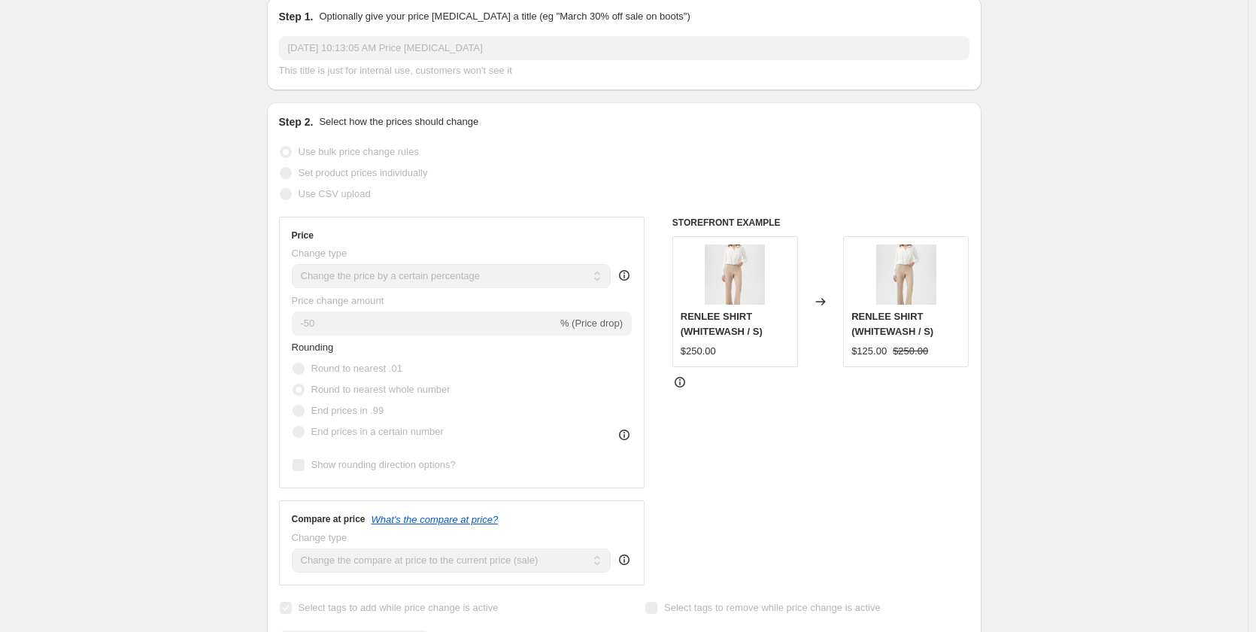
scroll to position [0, 0]
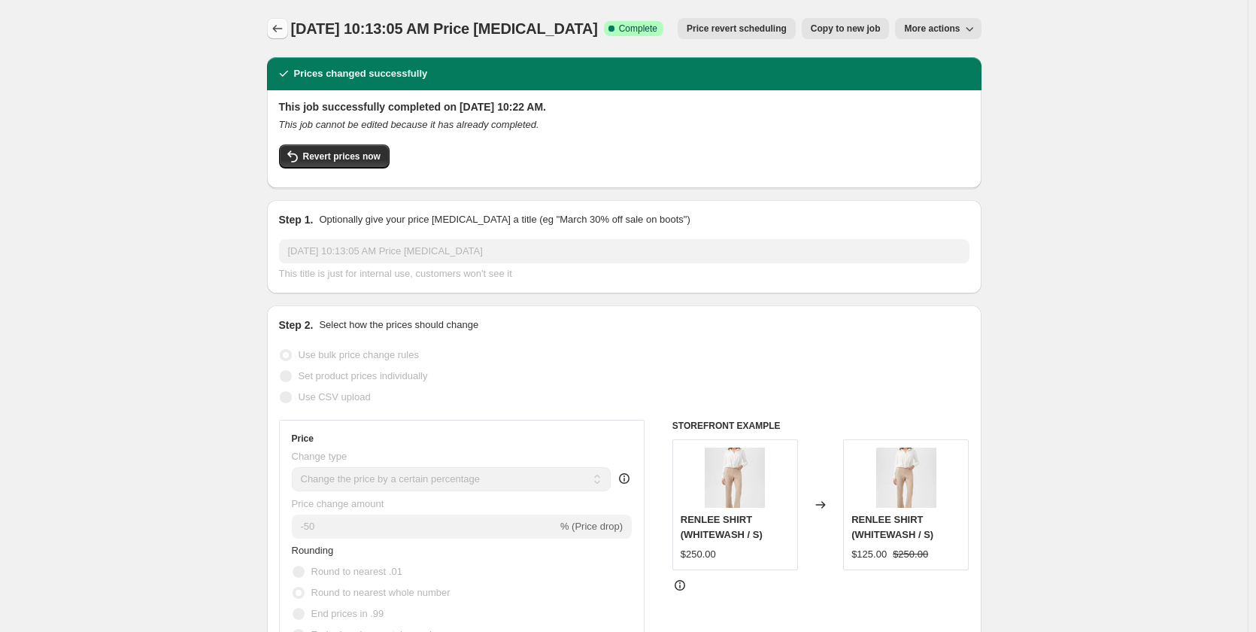
click at [276, 32] on icon "Price change jobs" at bounding box center [277, 28] width 15 height 15
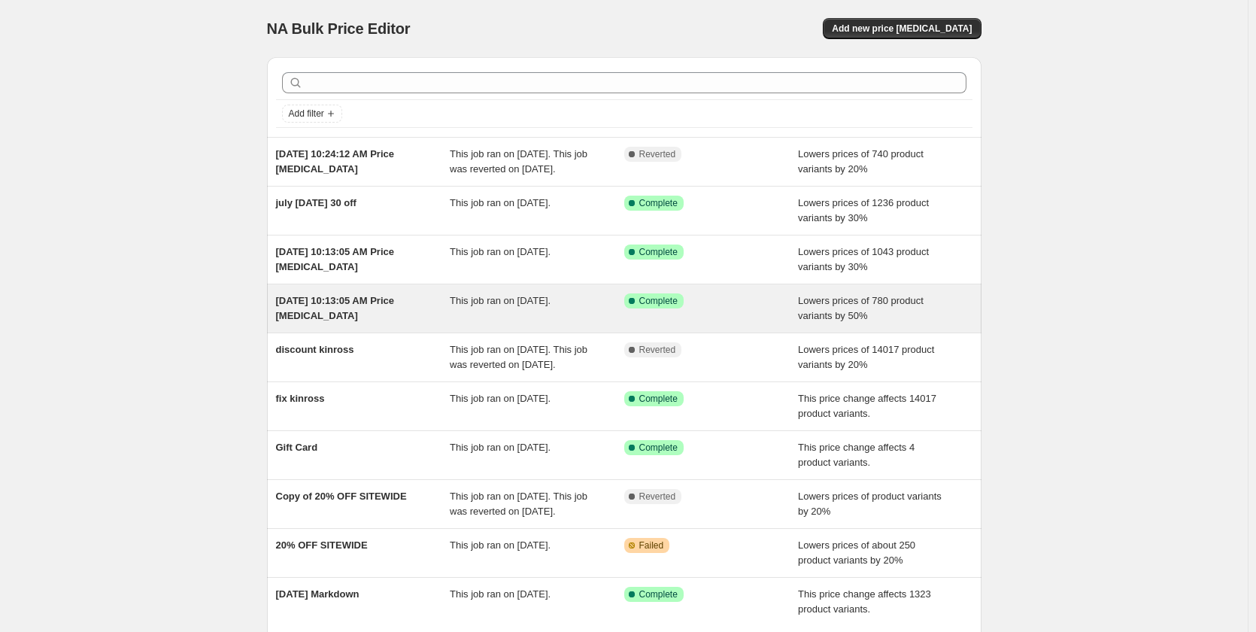
click at [319, 311] on span "[DATE] 10:13:05 AM Price [MEDICAL_DATA]" at bounding box center [335, 308] width 119 height 26
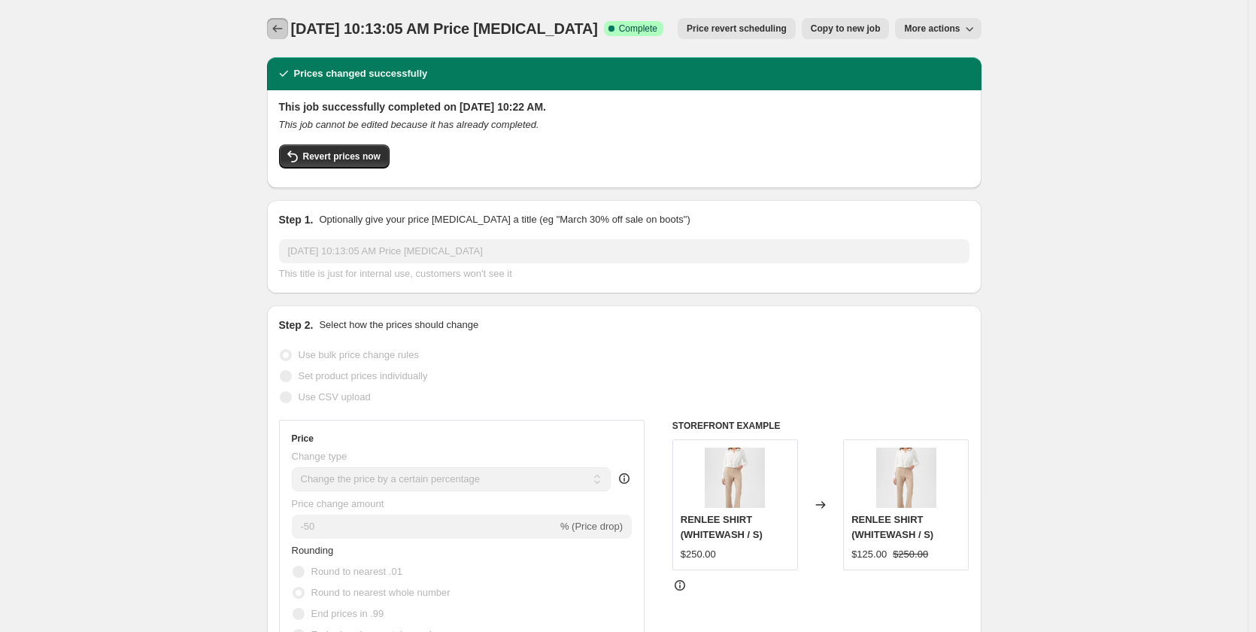
click at [284, 27] on icon "Price change jobs" at bounding box center [277, 28] width 15 height 15
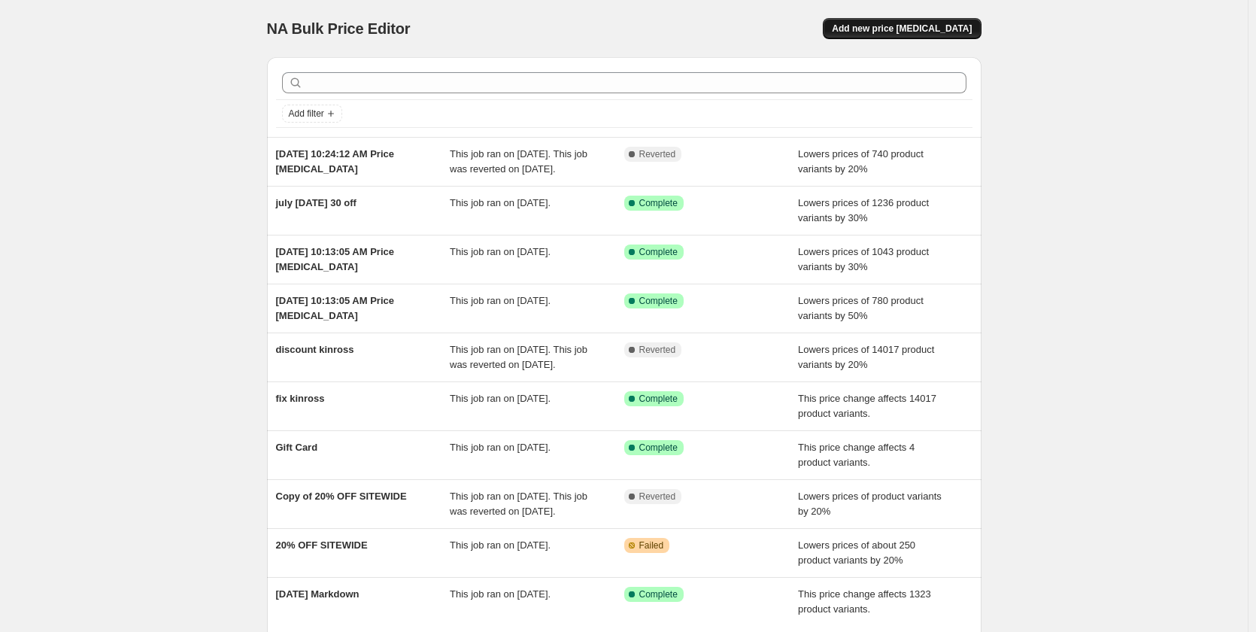
click at [914, 28] on span "Add new price [MEDICAL_DATA]" at bounding box center [902, 29] width 140 height 12
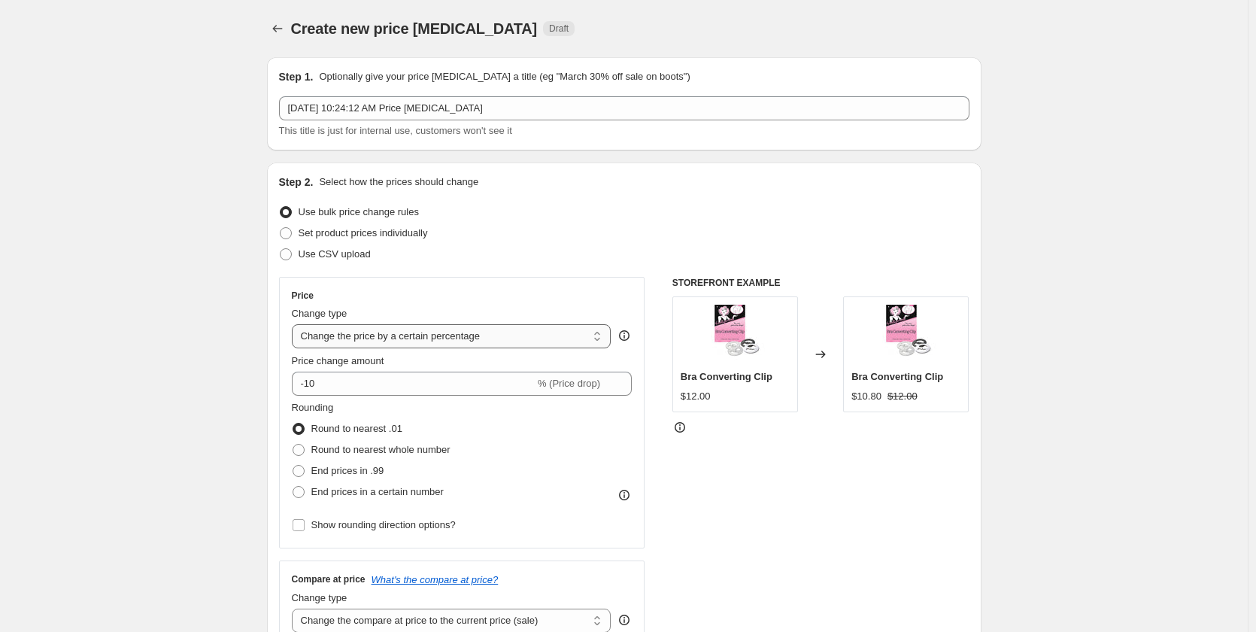
click at [441, 333] on select "Change the price to a certain amount Change the price by a certain amount Chang…" at bounding box center [452, 336] width 320 height 24
click at [295, 324] on select "Change the price to a certain amount Change the price by a certain amount Chang…" at bounding box center [452, 336] width 320 height 24
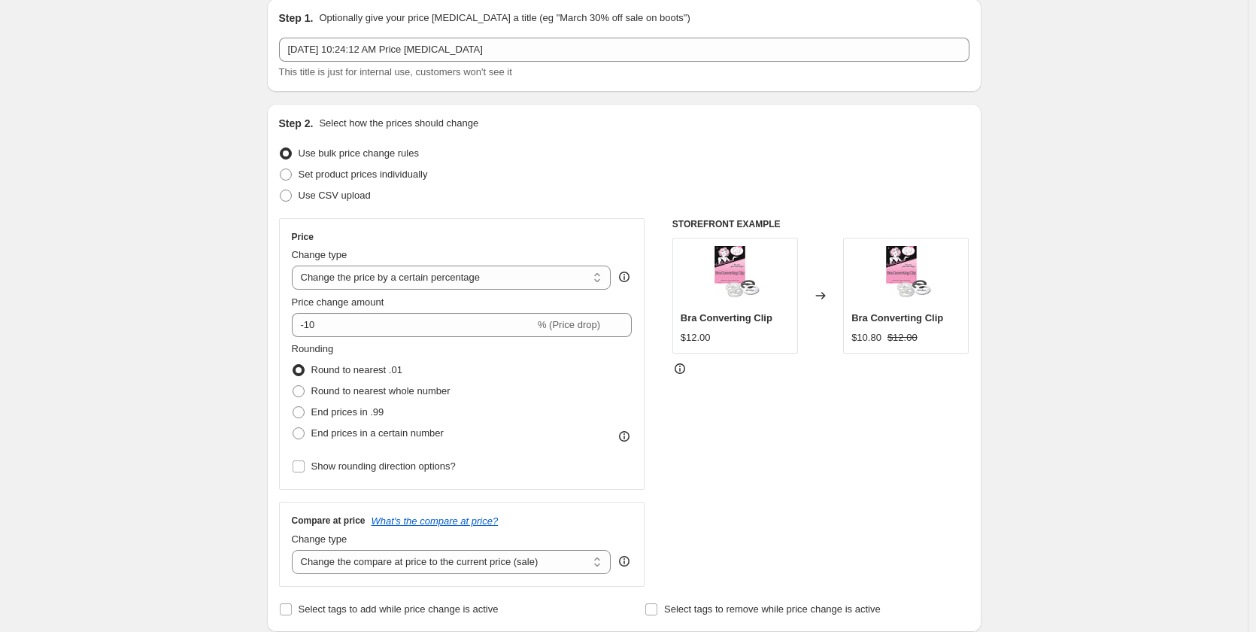
scroll to position [150, 0]
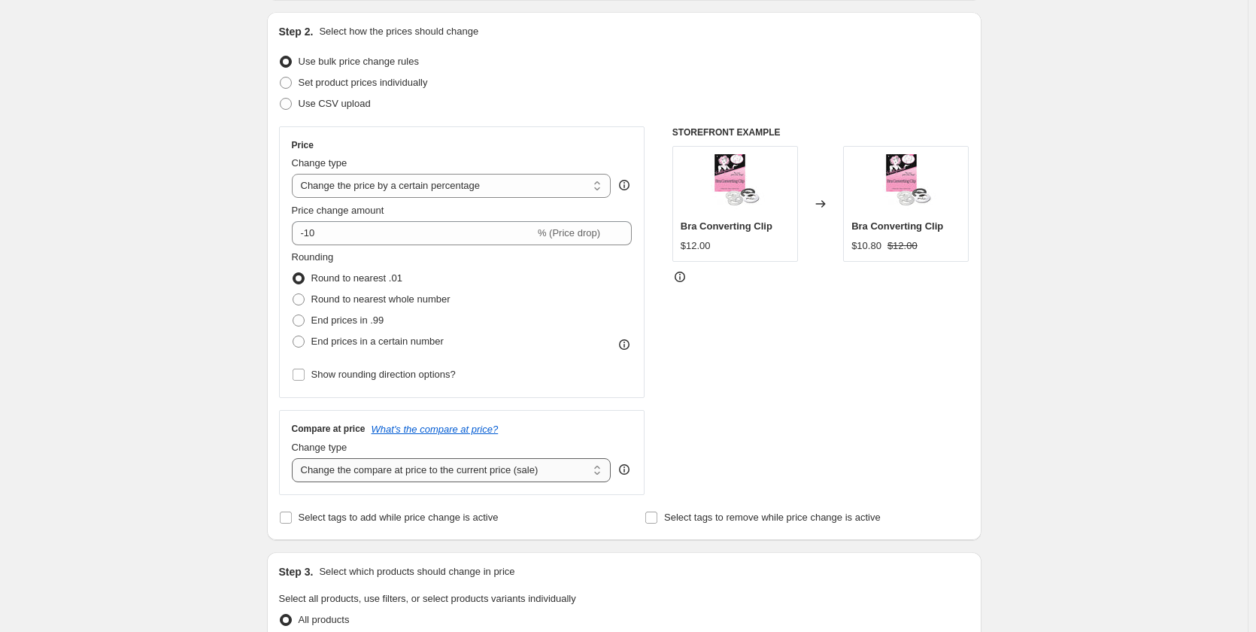
click at [470, 476] on select "Change the compare at price to the current price (sale) Change the compare at p…" at bounding box center [452, 470] width 320 height 24
click at [295, 458] on select "Change the compare at price to the current price (sale) Change the compare at p…" at bounding box center [452, 470] width 320 height 24
click at [417, 186] on select "Change the price to a certain amount Change the price by a certain amount Chang…" at bounding box center [452, 186] width 320 height 24
click at [295, 174] on select "Change the price to a certain amount Change the price by a certain amount Chang…" at bounding box center [452, 186] width 320 height 24
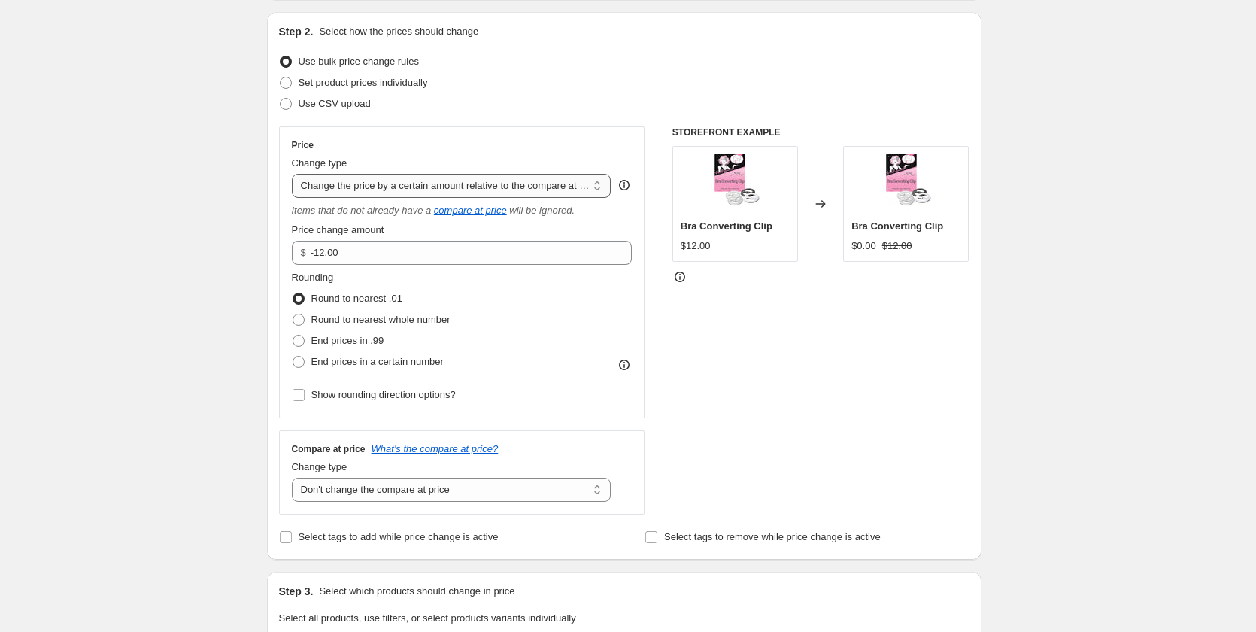
click at [456, 190] on select "Change the price to a certain amount Change the price by a certain amount Chang…" at bounding box center [452, 186] width 320 height 24
click at [295, 174] on select "Change the price to a certain amount Change the price by a certain amount Chang…" at bounding box center [452, 186] width 320 height 24
click at [393, 323] on span "Round to nearest whole number" at bounding box center [380, 319] width 139 height 11
click at [293, 314] on input "Round to nearest whole number" at bounding box center [293, 314] width 1 height 1
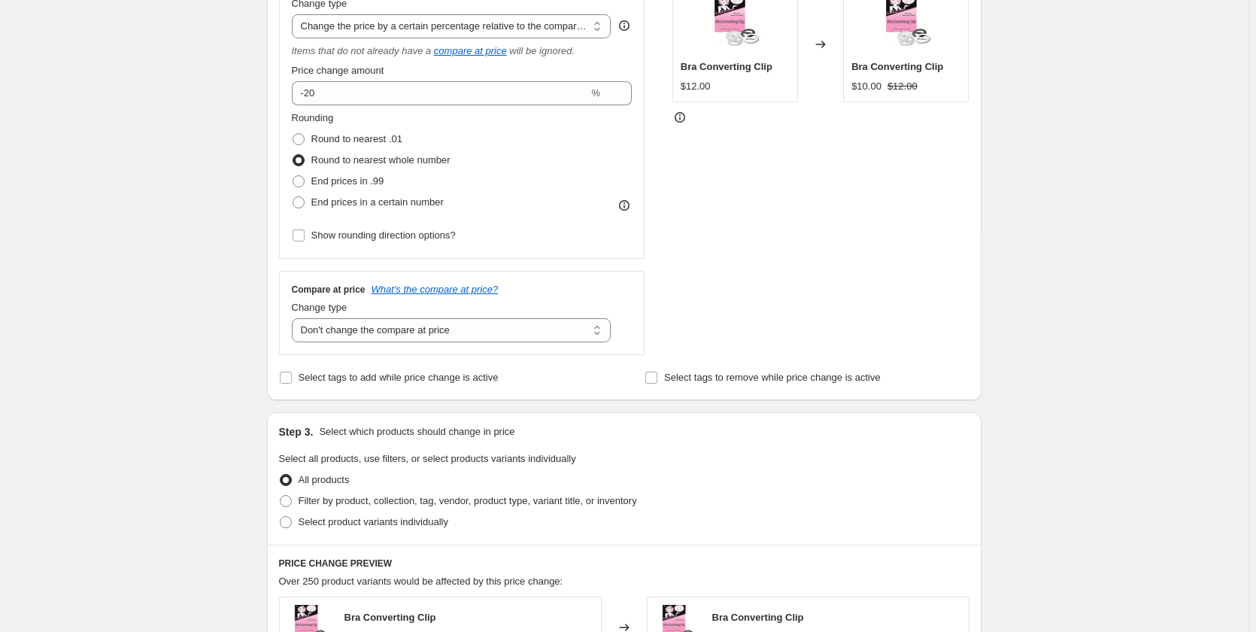
scroll to position [215, 0]
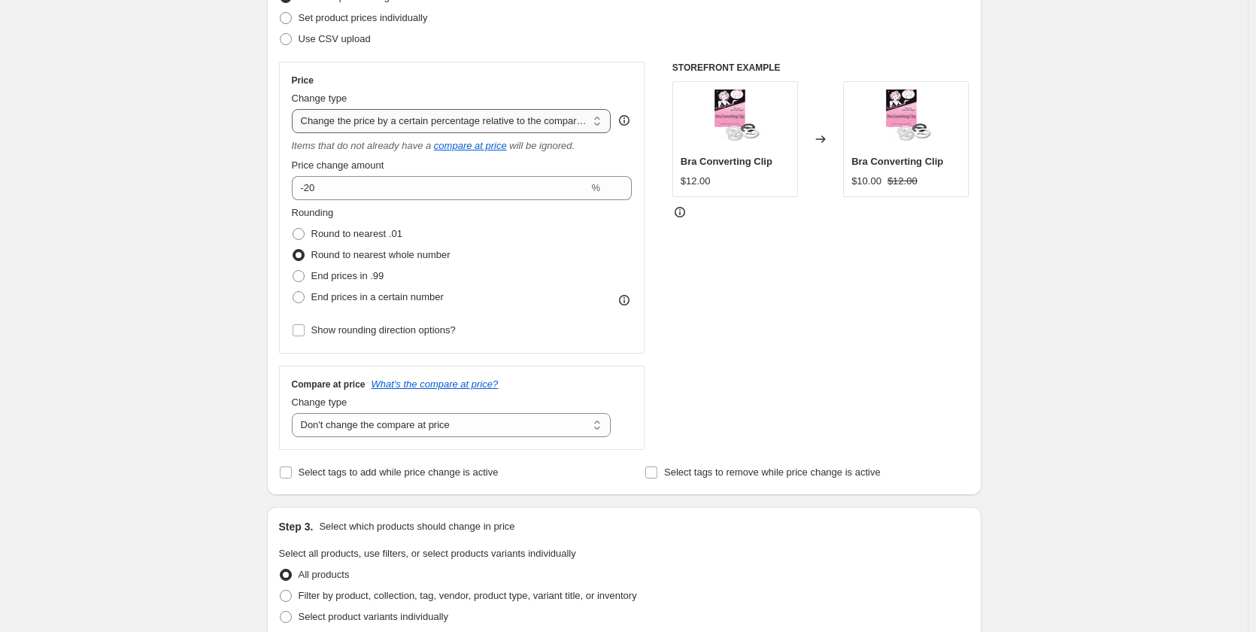
click at [368, 125] on select "Change the price to a certain amount Change the price by a certain amount Chang…" at bounding box center [452, 121] width 320 height 24
click at [367, 120] on select "Change the price to a certain amount Change the price by a certain amount Chang…" at bounding box center [452, 121] width 320 height 24
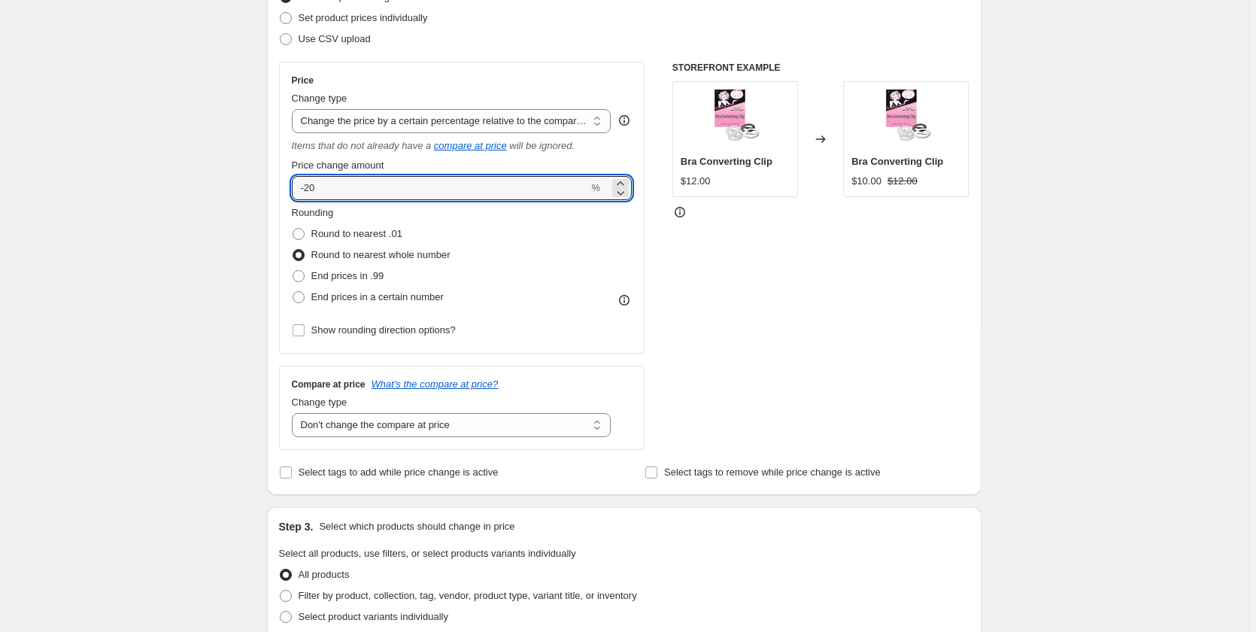
drag, startPoint x: 332, startPoint y: 181, endPoint x: 212, endPoint y: 193, distance: 120.1
click at [212, 193] on div "Create new price change job. This page is ready Create new price change job Dra…" at bounding box center [624, 546] width 1248 height 1523
click at [553, 287] on div "Rounding Round to nearest .01 Round to nearest whole number End prices in .99 E…" at bounding box center [462, 256] width 341 height 102
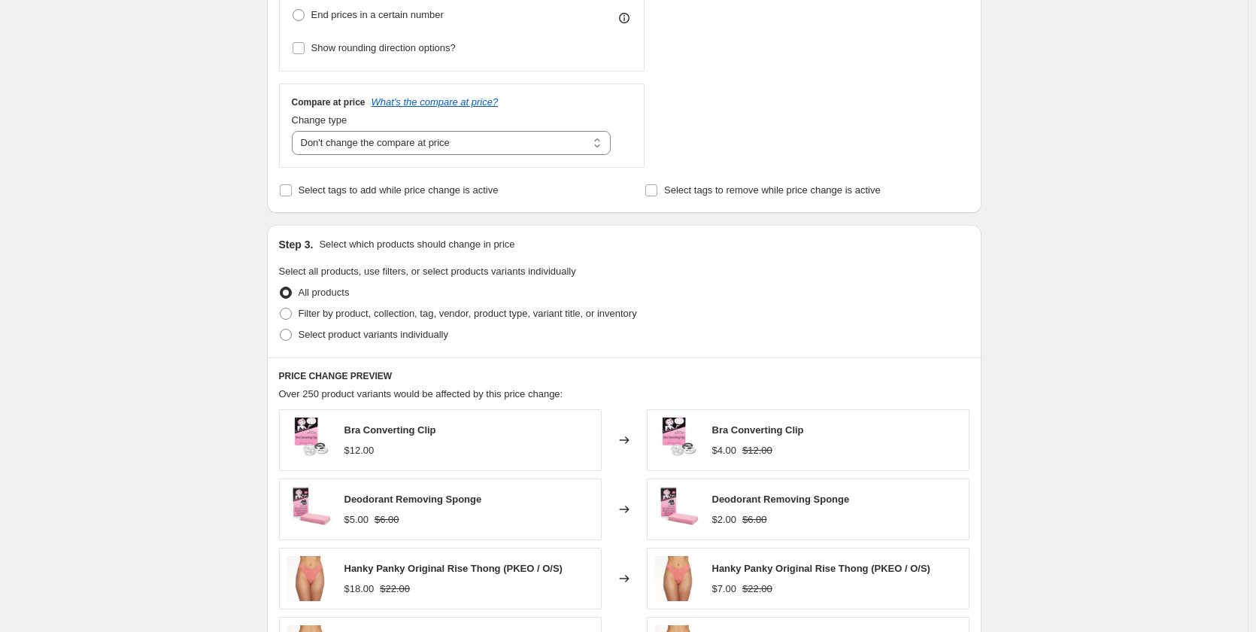
scroll to position [516, 0]
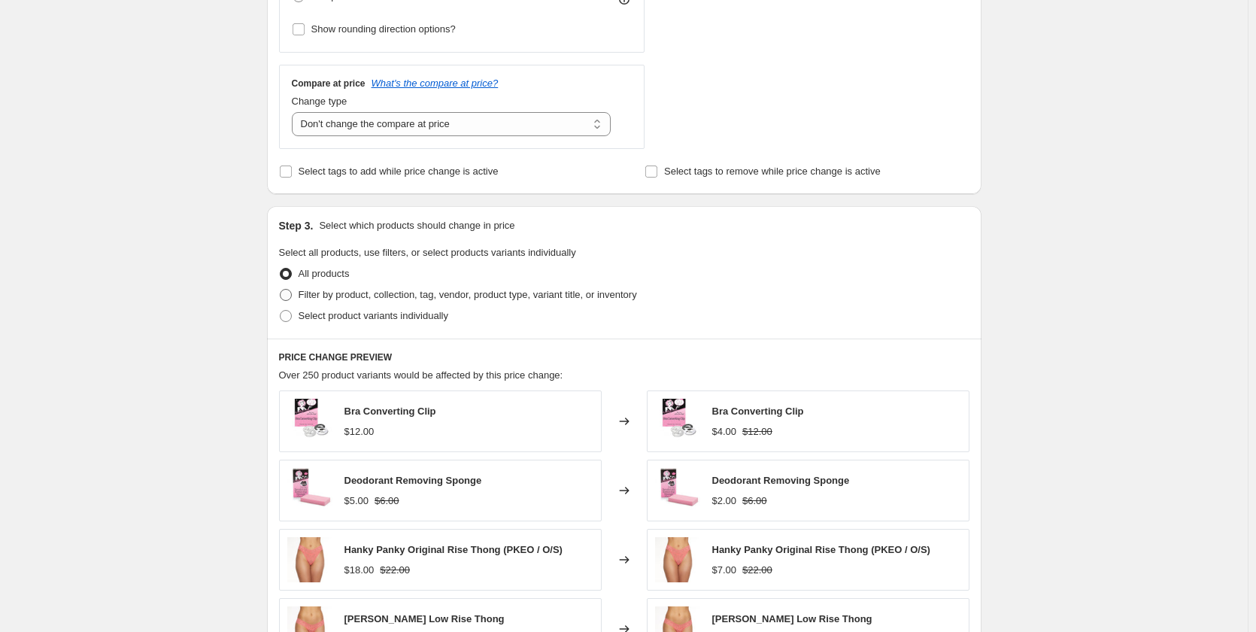
click at [320, 296] on span "Filter by product, collection, tag, vendor, product type, variant title, or inv…" at bounding box center [468, 294] width 338 height 11
click at [280, 290] on input "Filter by product, collection, tag, vendor, product type, variant title, or inv…" at bounding box center [280, 289] width 1 height 1
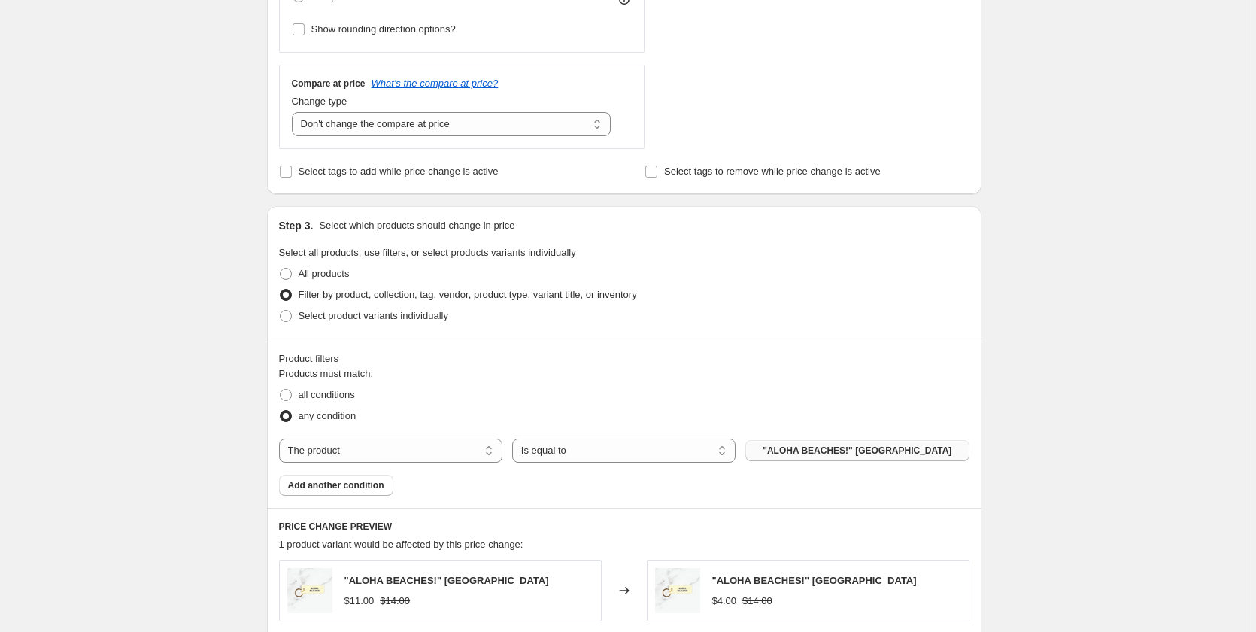
click at [811, 447] on span ""ALOHA BEACHES!" KEYCHAIN" at bounding box center [857, 450] width 189 height 12
click at [897, 447] on span ""ALOHA BEACHES!" KEYCHAIN" at bounding box center [857, 450] width 189 height 12
click at [417, 450] on select "The product The product's collection The product's tag The product's vendor The…" at bounding box center [390, 450] width 223 height 24
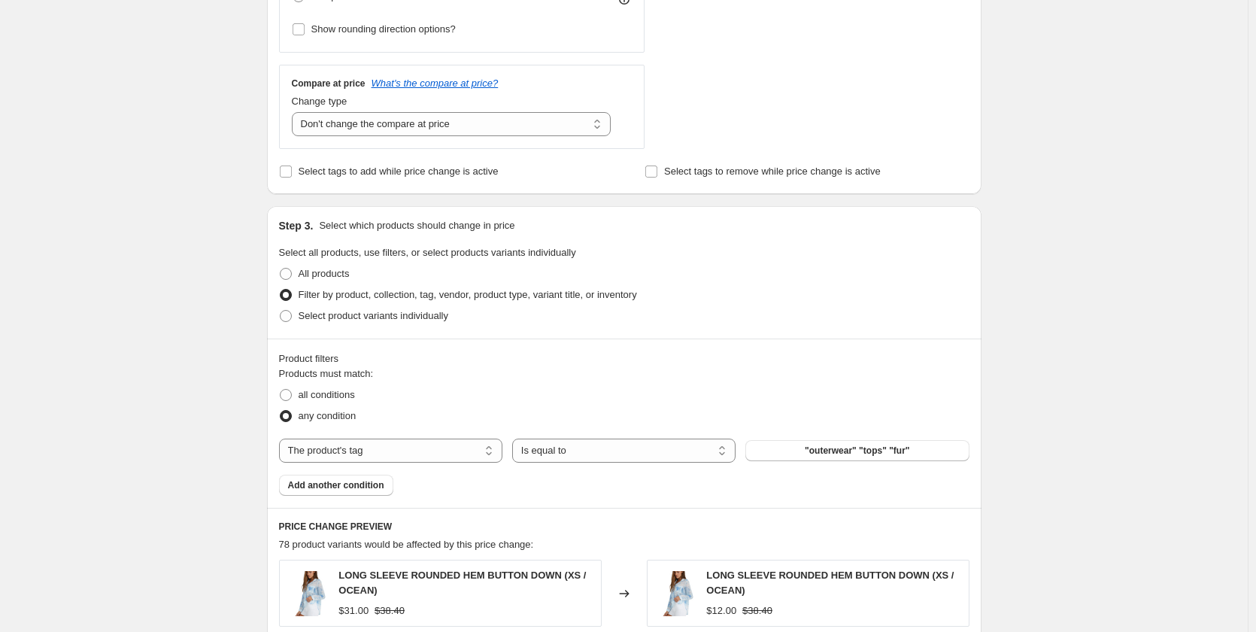
click at [832, 452] on span ""outerwear" "tops" "fur"" at bounding box center [857, 450] width 105 height 12
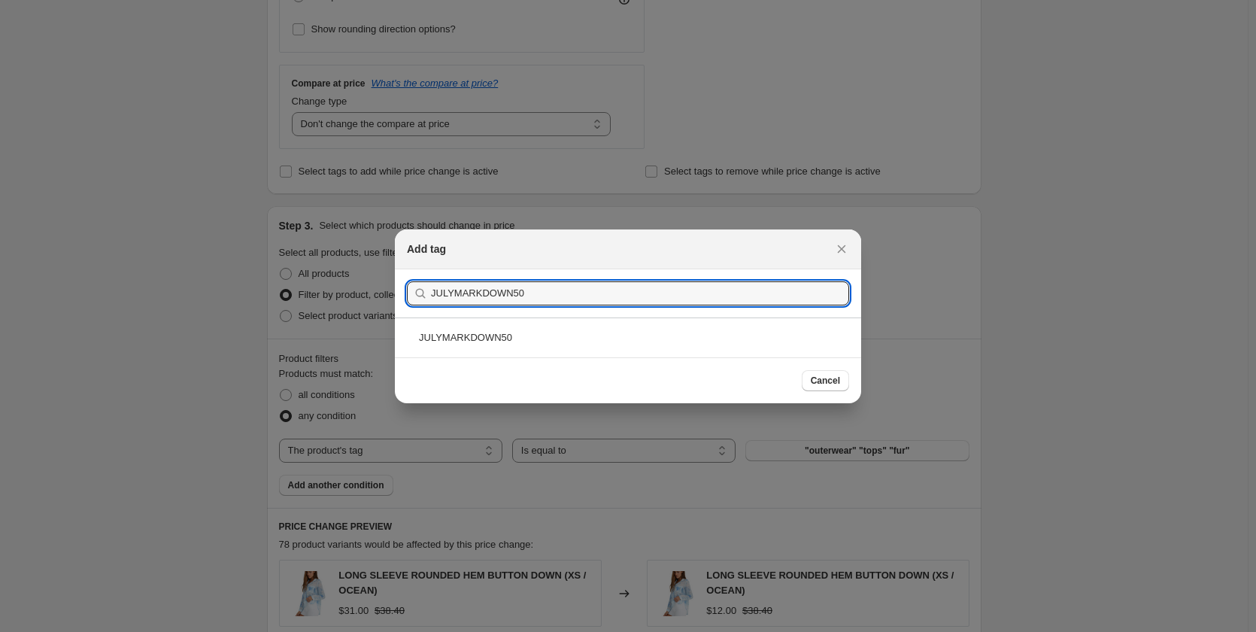
click at [454, 346] on div "JULYMARKDOWN50" at bounding box center [628, 337] width 466 height 40
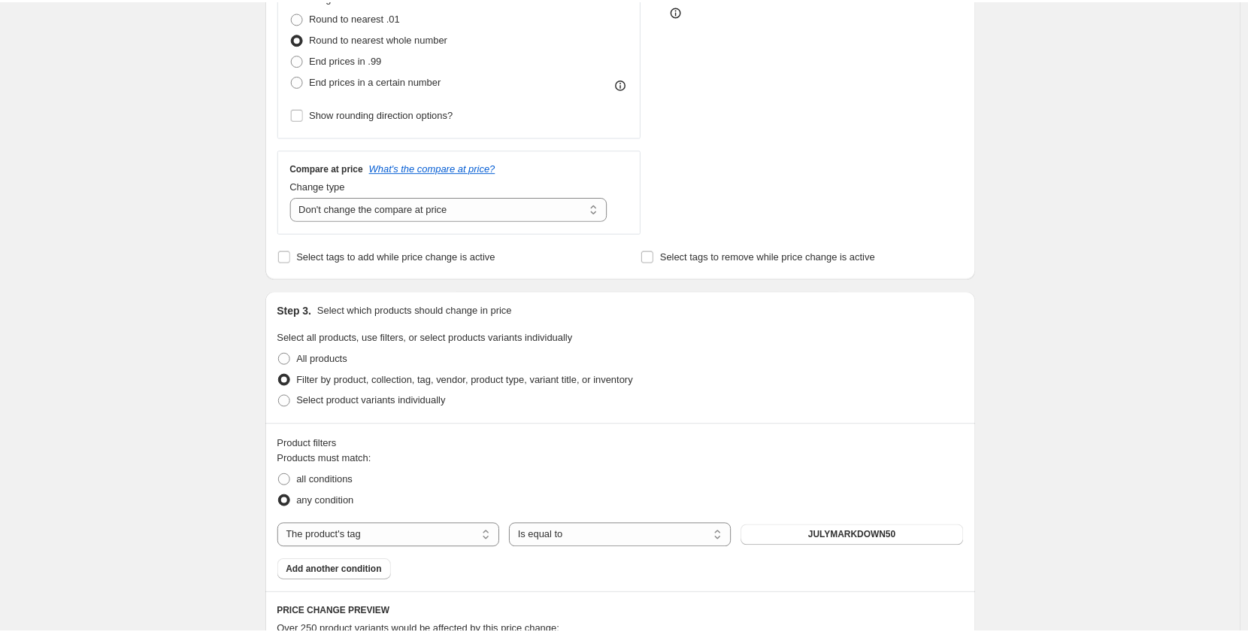
scroll to position [290, 0]
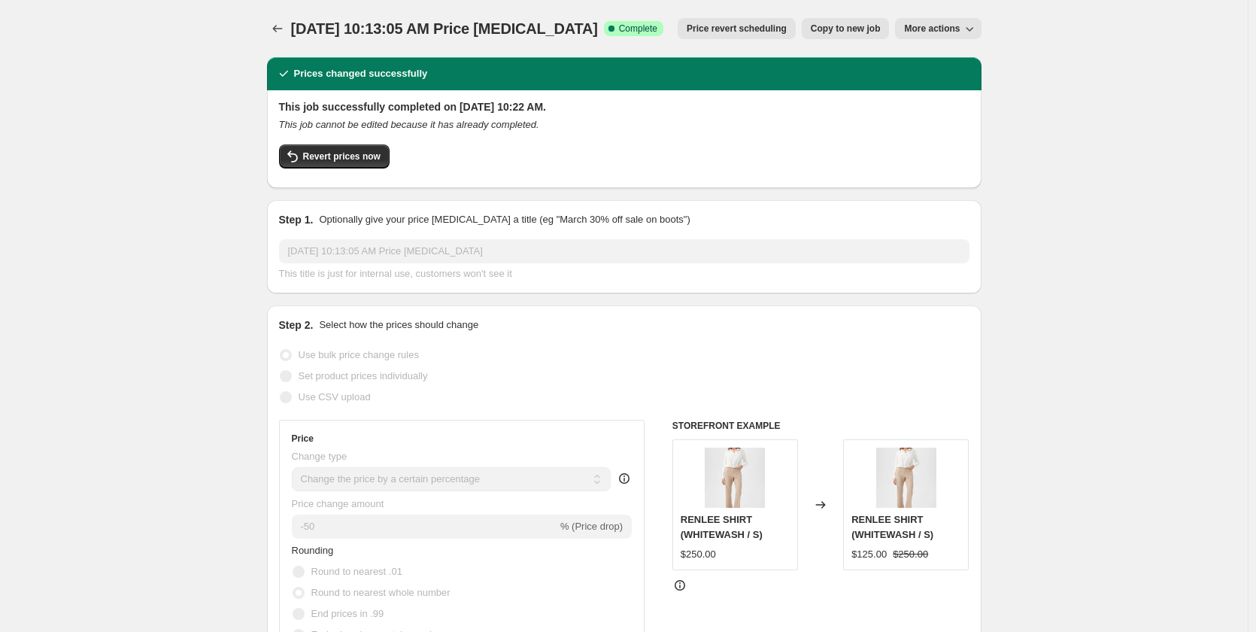
select select "percentage"
select select "tag"
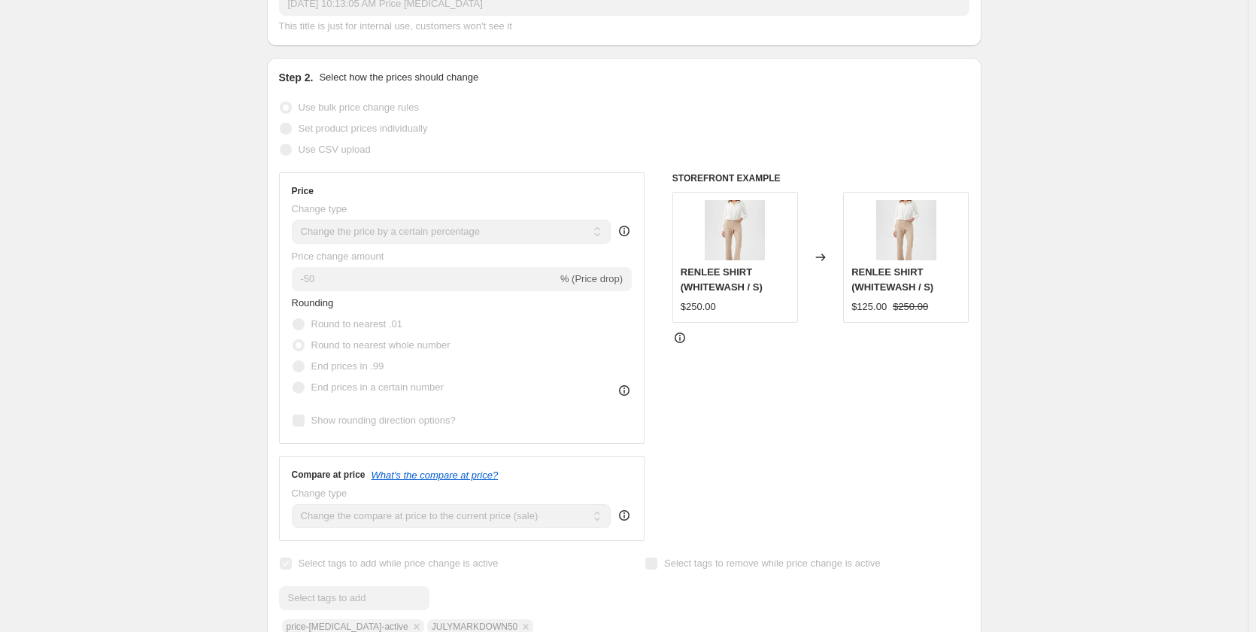
scroll to position [226, 0]
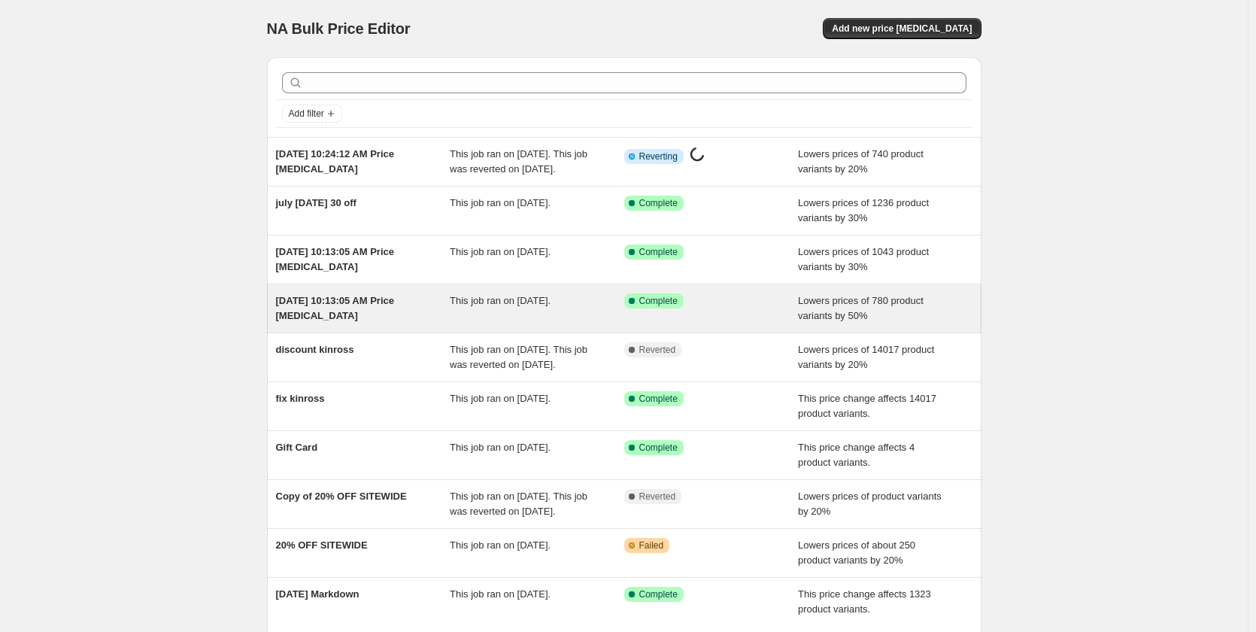
click at [346, 317] on span "[DATE] 10:13:05 AM Price [MEDICAL_DATA]" at bounding box center [335, 308] width 119 height 26
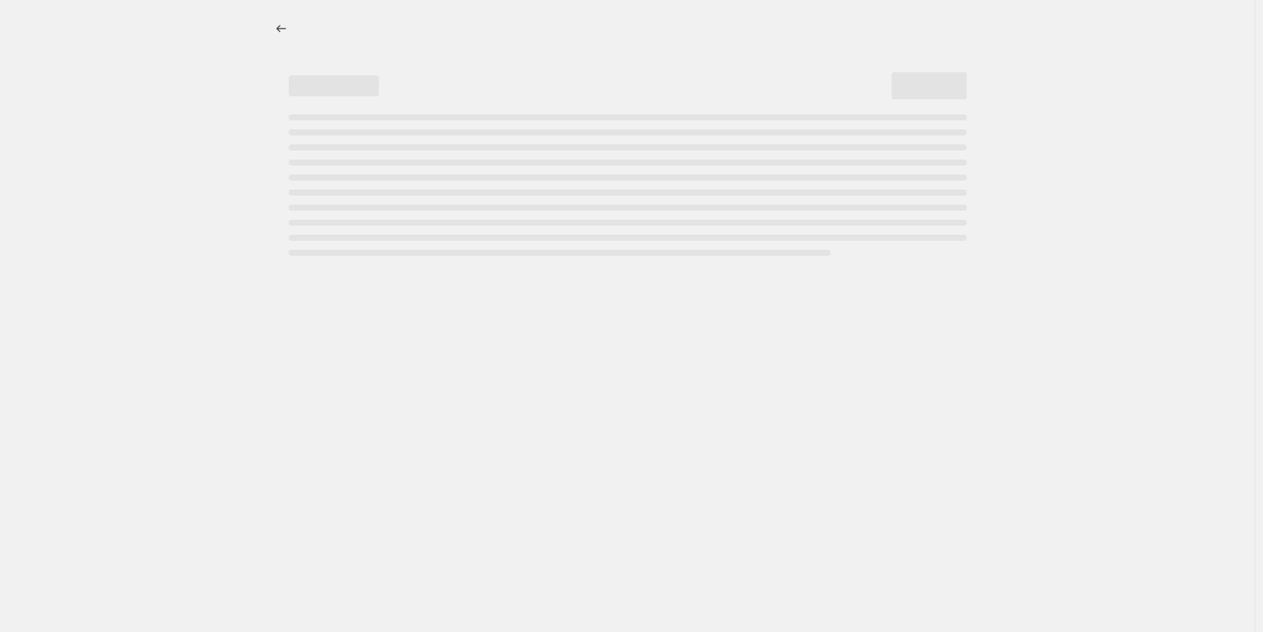
select select "percentage"
select select "tag"
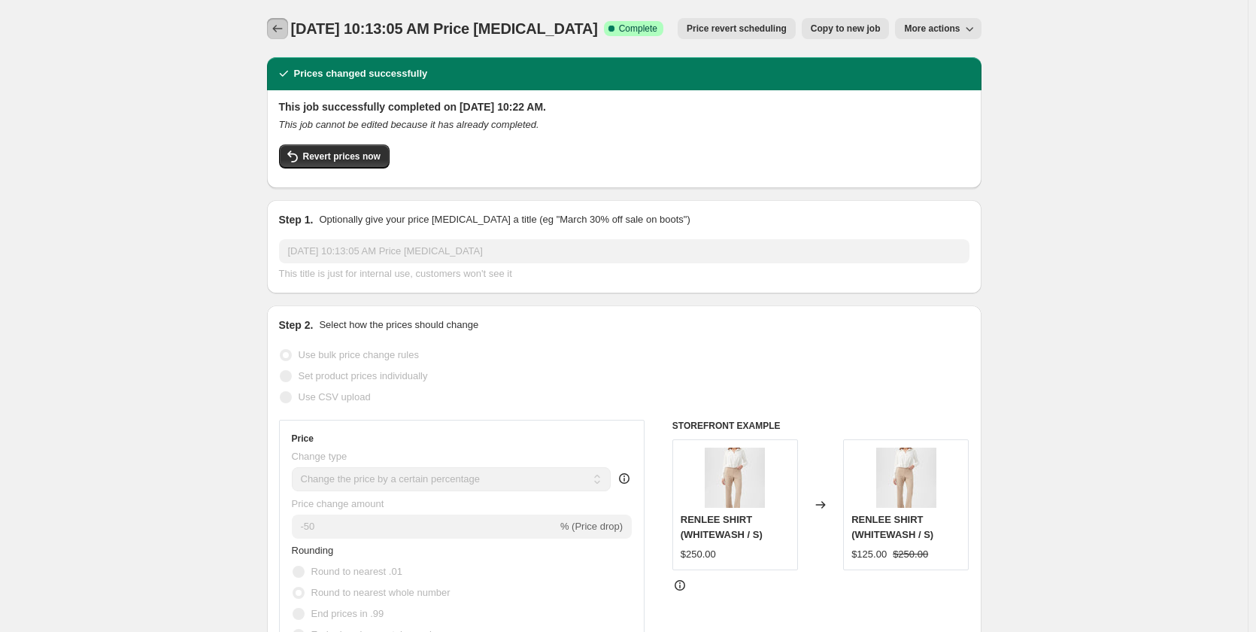
click at [283, 30] on icon "Price change jobs" at bounding box center [277, 28] width 15 height 15
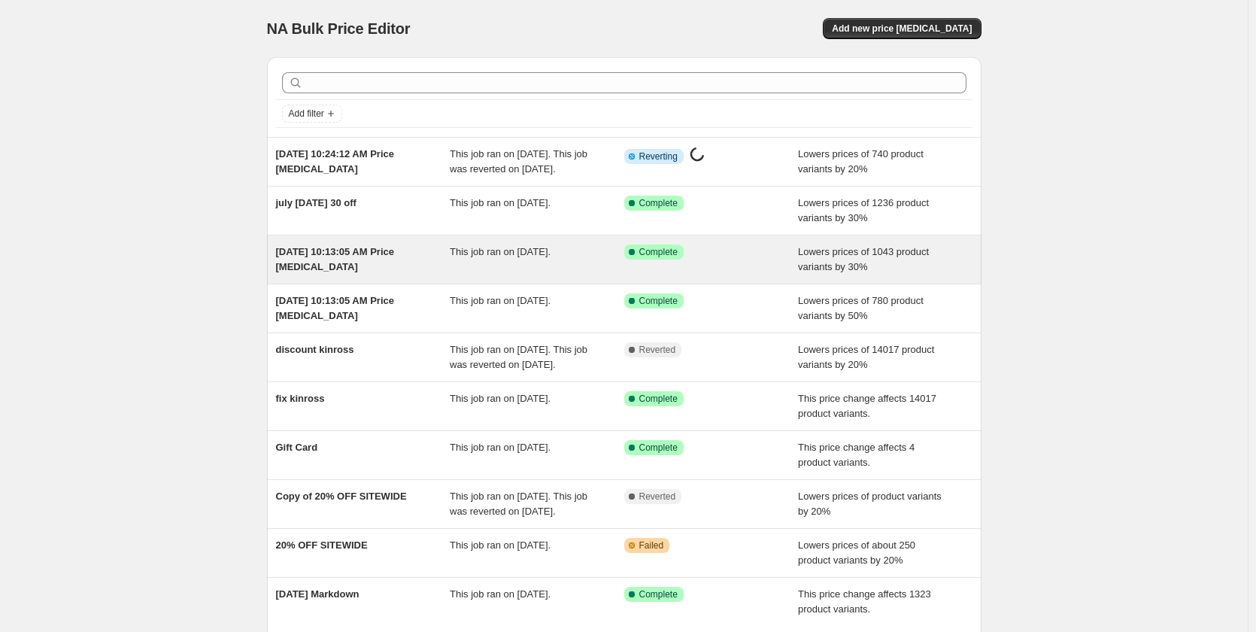
click at [353, 272] on span "[DATE] 10:13:05 AM Price [MEDICAL_DATA]" at bounding box center [335, 259] width 119 height 26
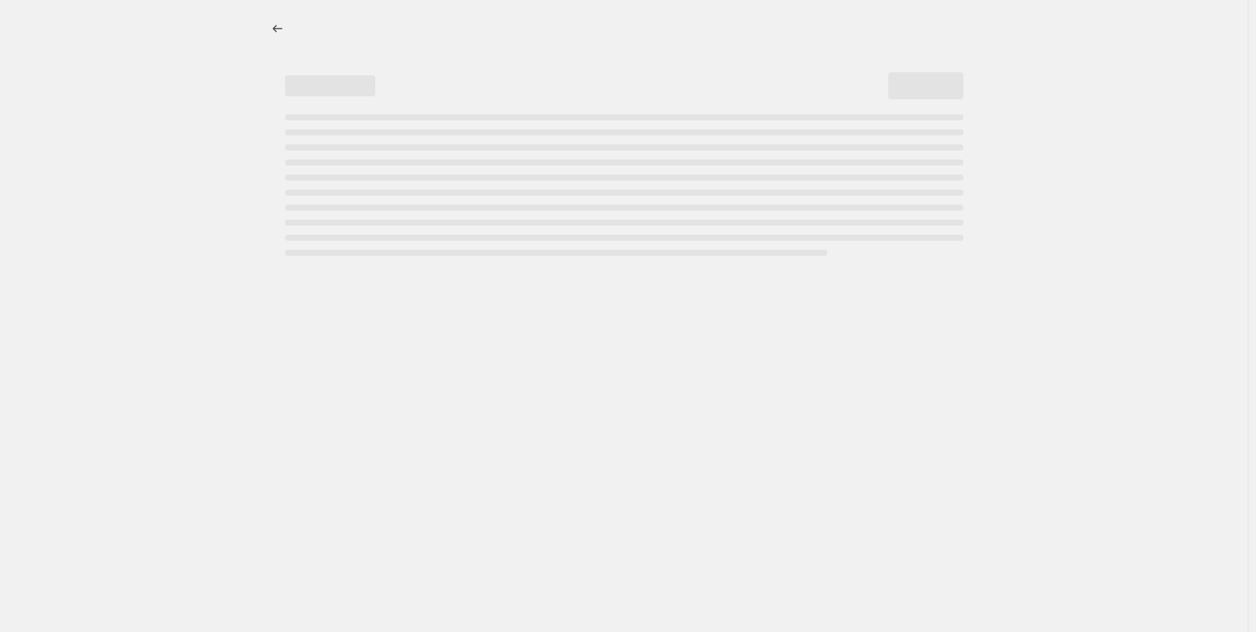
select select "percentage"
select select "tag"
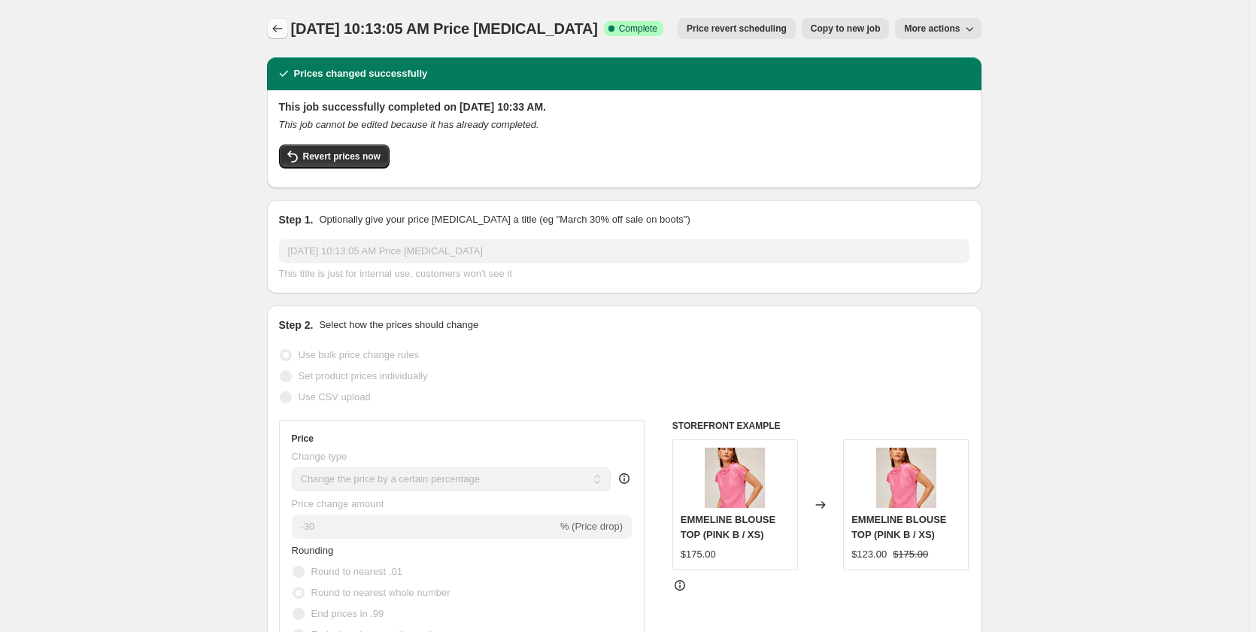
click at [277, 27] on icon "Price change jobs" at bounding box center [277, 28] width 15 height 15
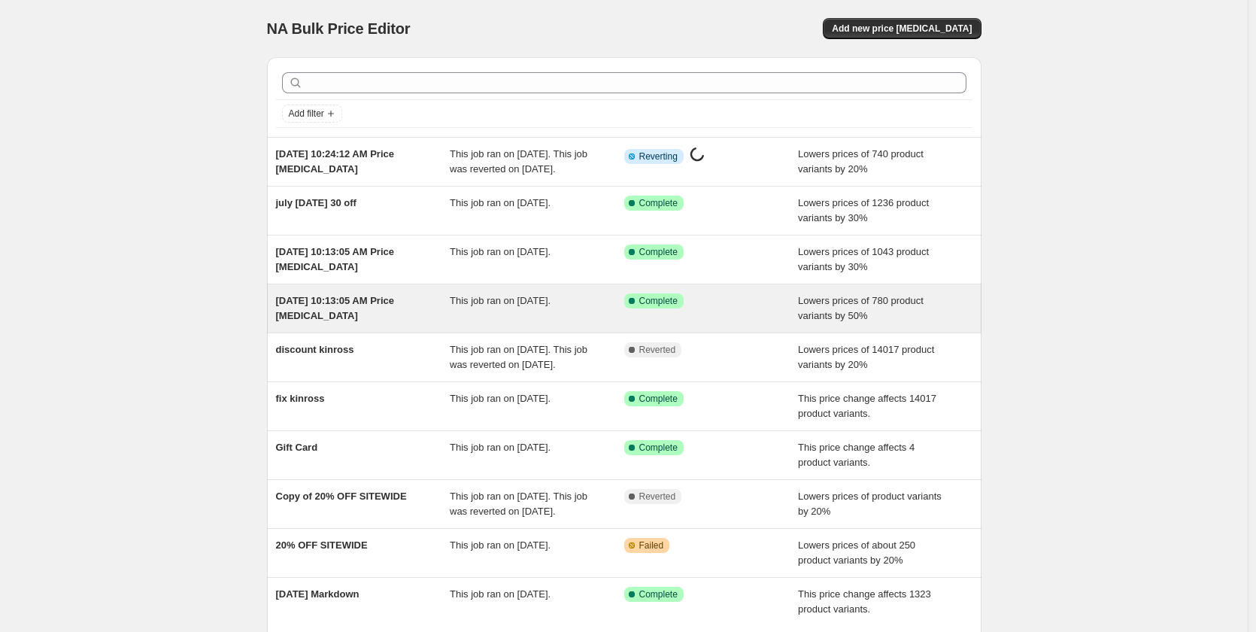
click at [352, 317] on span "[DATE] 10:13:05 AM Price [MEDICAL_DATA]" at bounding box center [335, 308] width 119 height 26
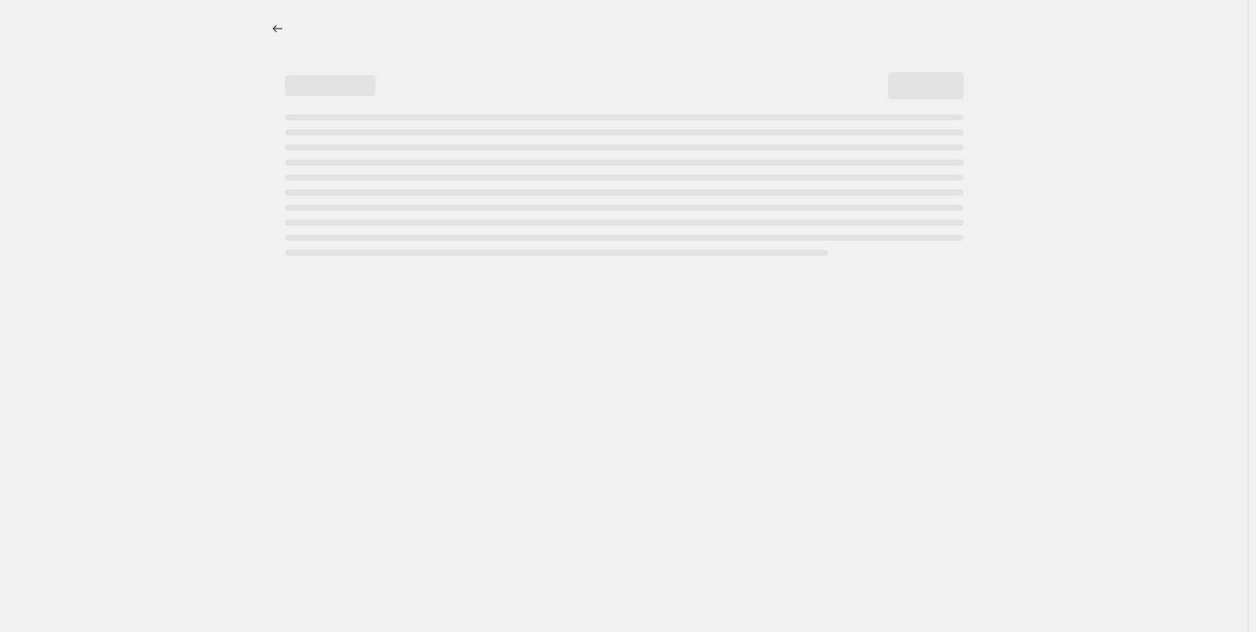
select select "percentage"
select select "tag"
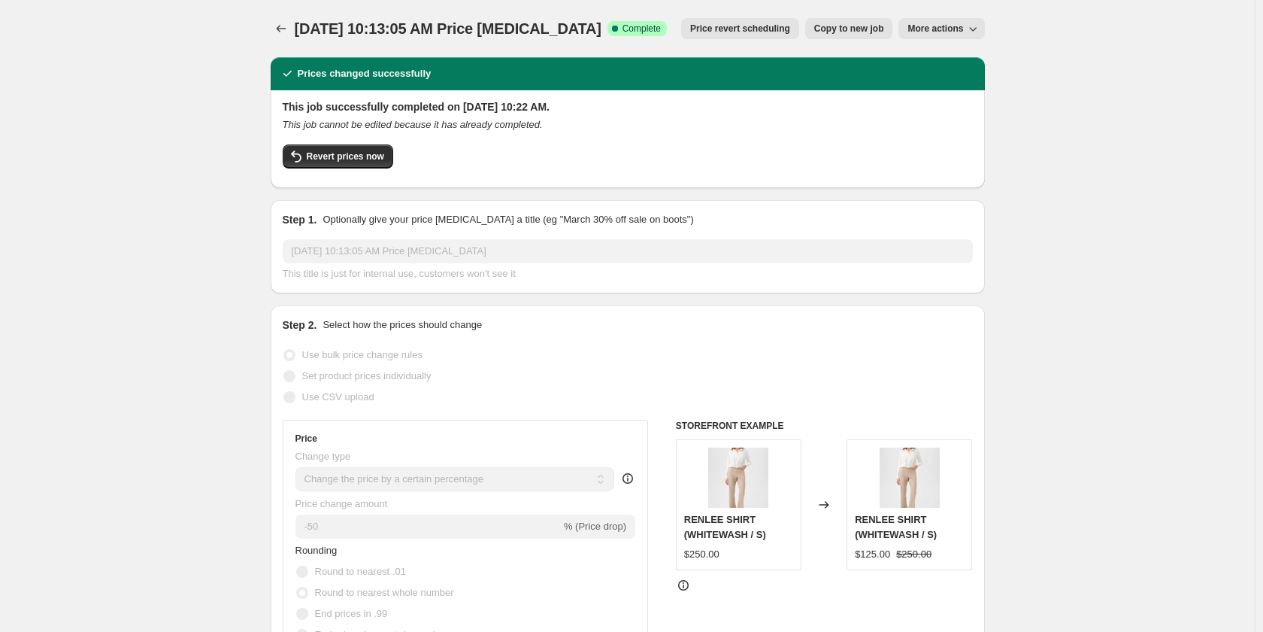
select select "percentage"
select select "tag"
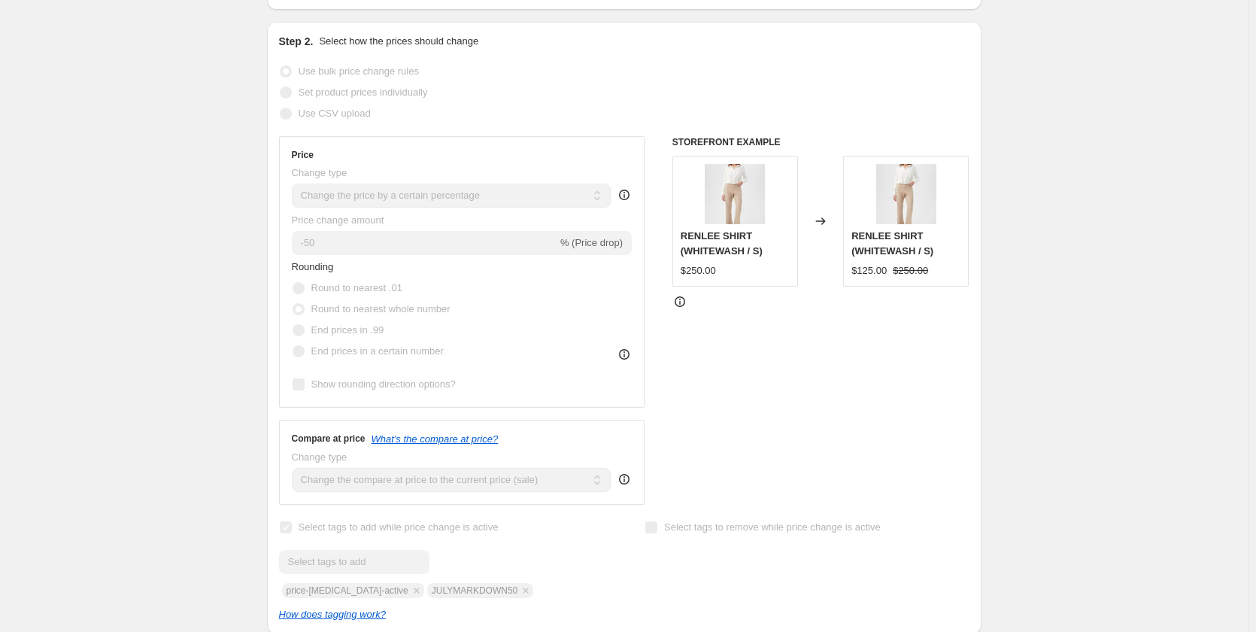
scroll to position [301, 0]
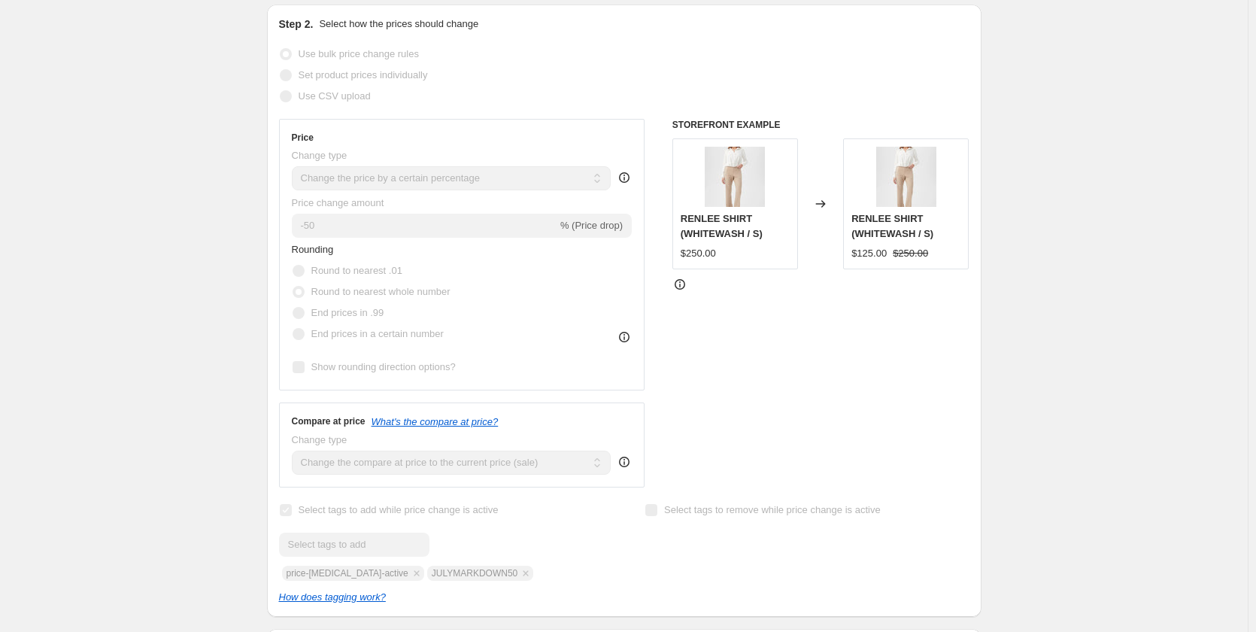
click at [625, 462] on icon at bounding box center [624, 461] width 15 height 15
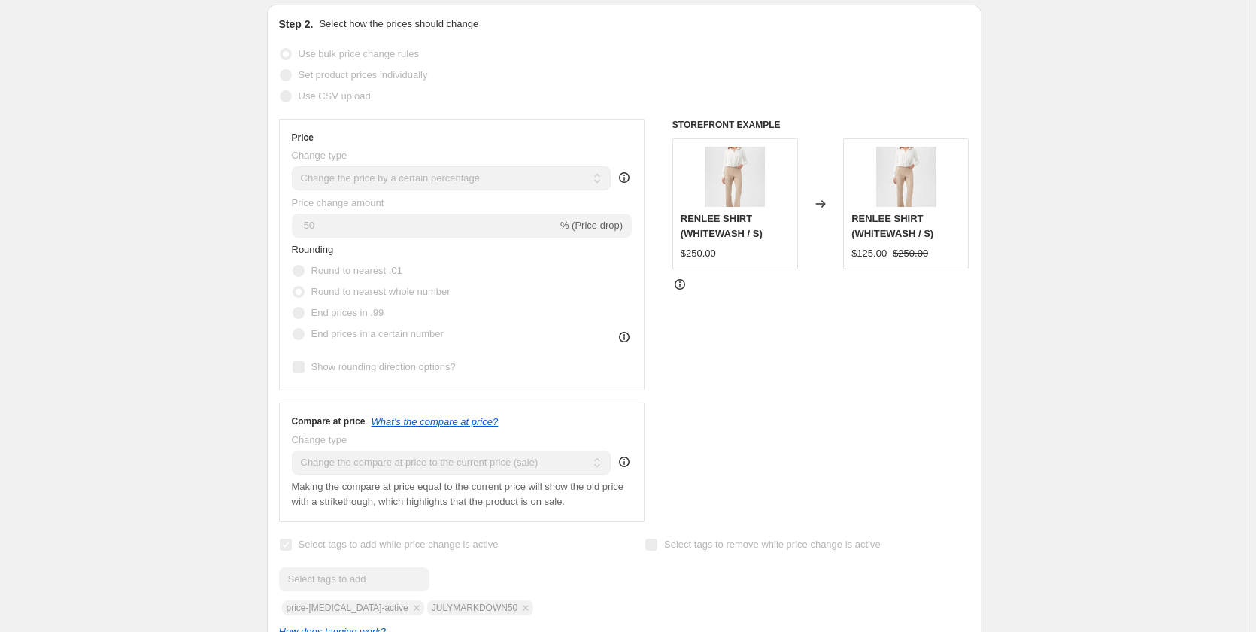
click at [723, 455] on div "STOREFRONT EXAMPLE RENLEE SHIRT (WHITEWASH / S) $250.00 Changed to RENLEE SHIRT…" at bounding box center [820, 320] width 297 height 403
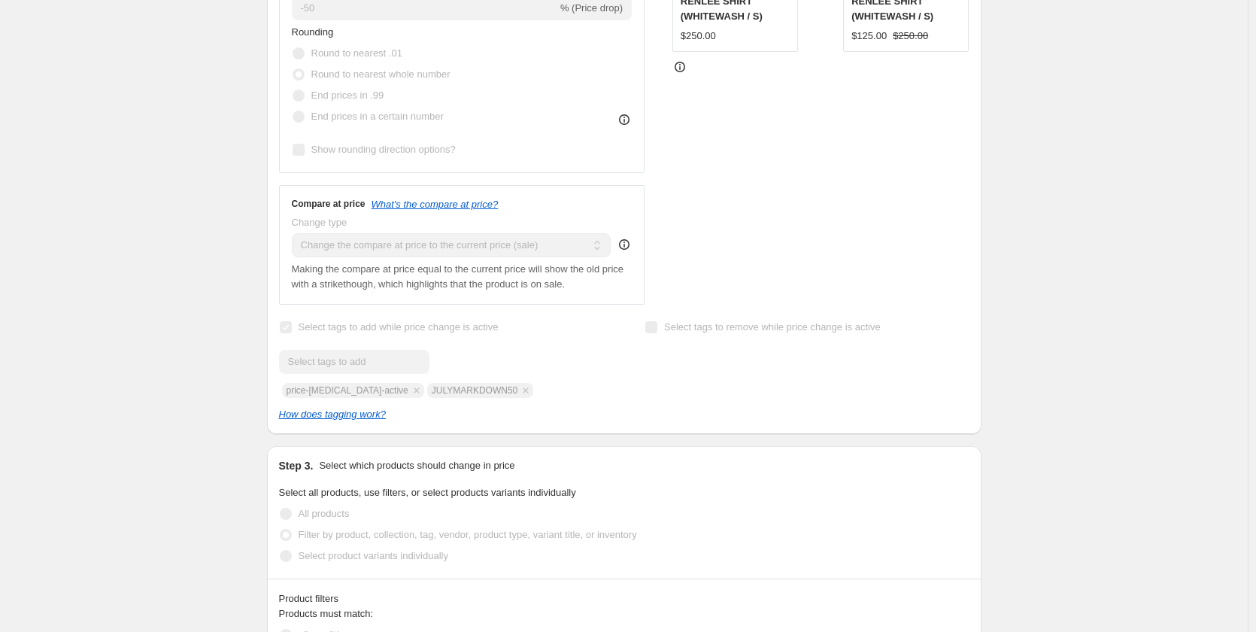
scroll to position [526, 0]
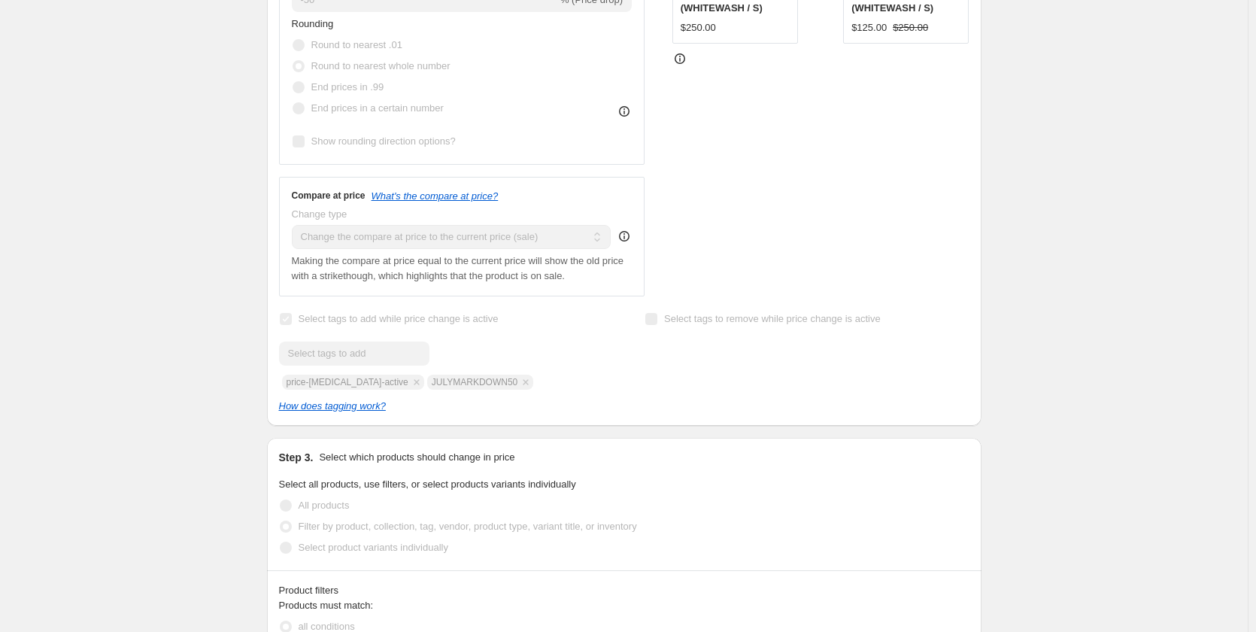
click at [629, 235] on icon at bounding box center [624, 236] width 15 height 15
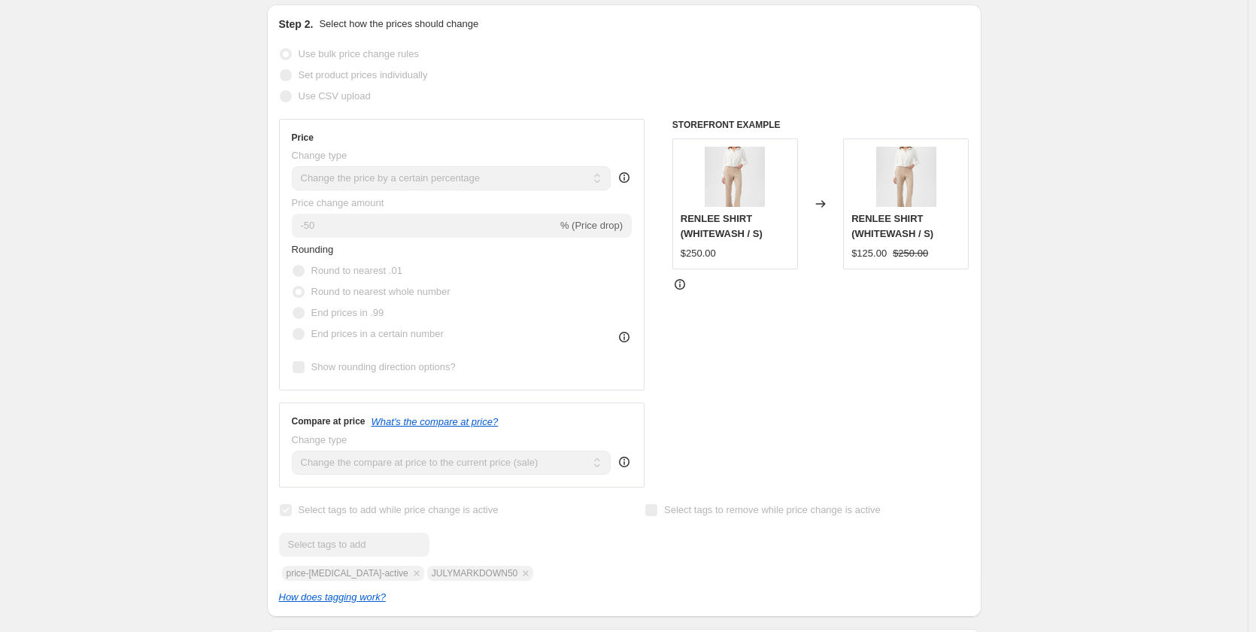
scroll to position [0, 0]
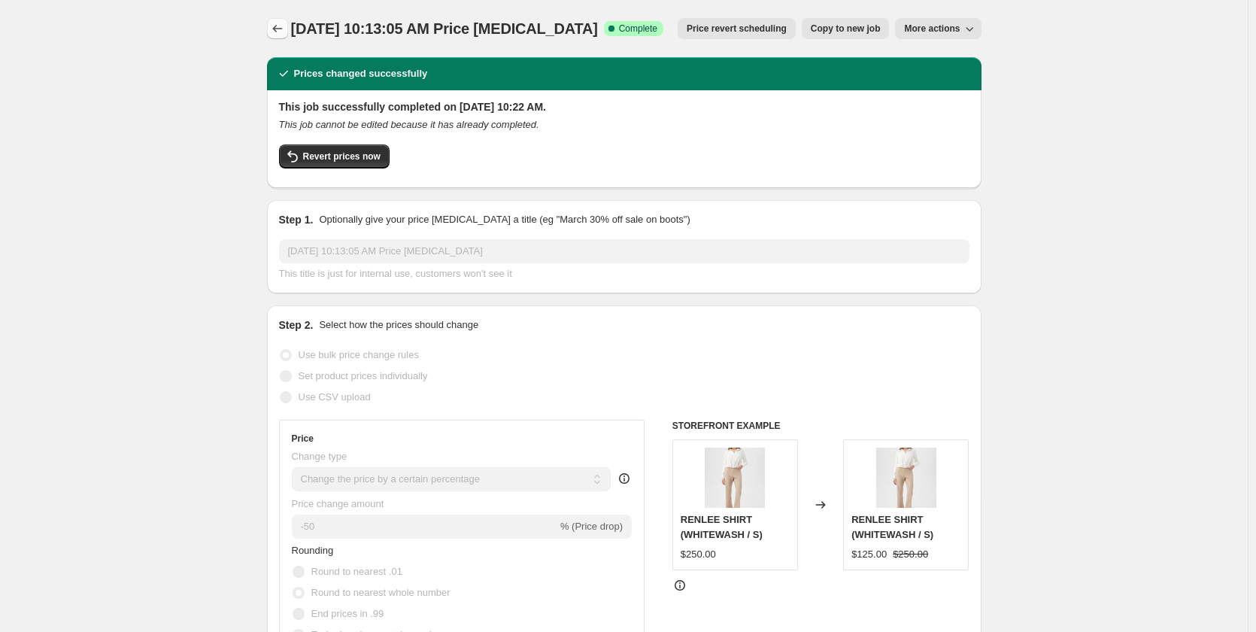
click at [274, 32] on icon "Price change jobs" at bounding box center [277, 28] width 15 height 15
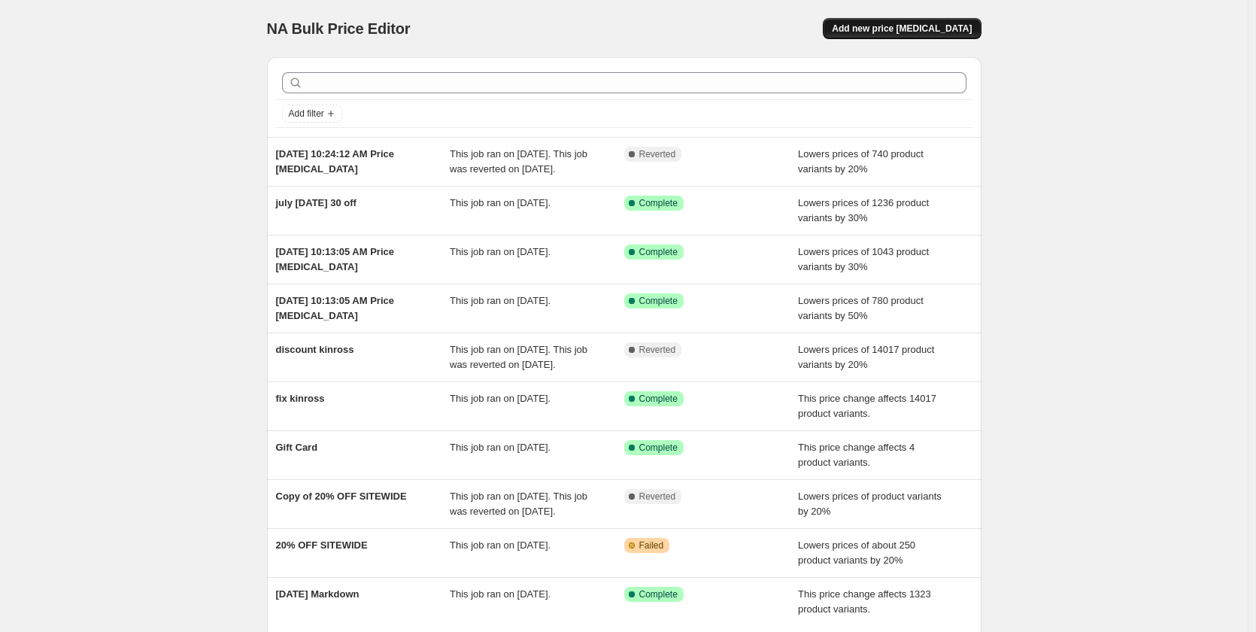
click at [935, 23] on span "Add new price [MEDICAL_DATA]" at bounding box center [902, 29] width 140 height 12
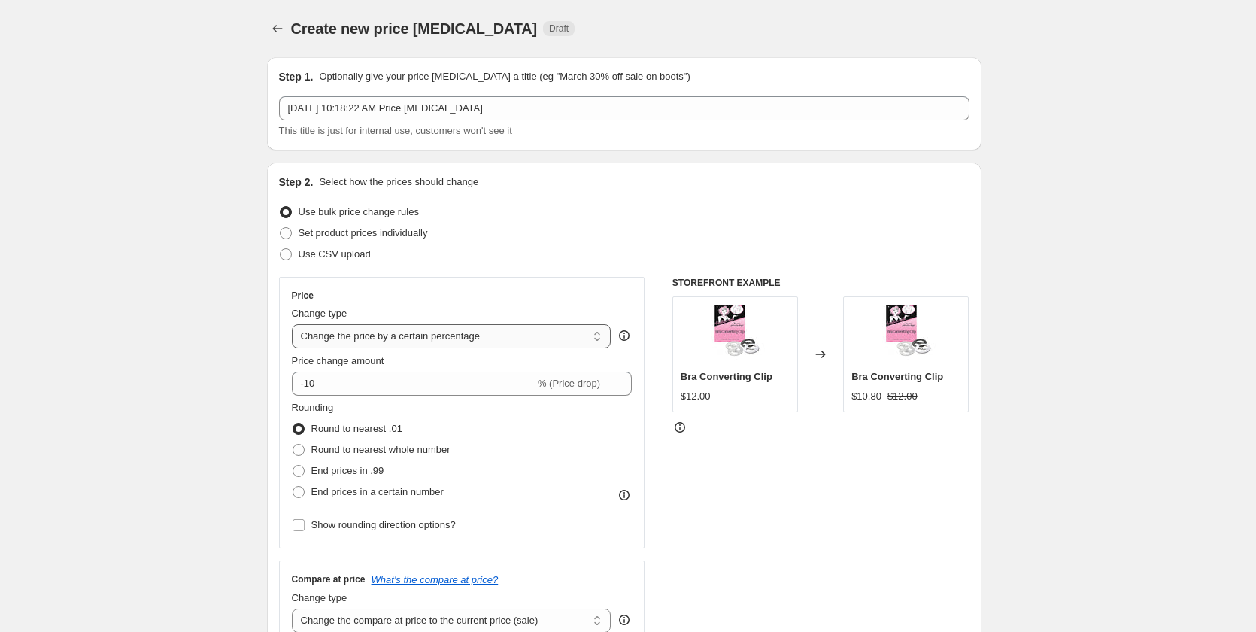
click at [434, 339] on select "Change the price to a certain amount Change the price by a certain amount Chang…" at bounding box center [452, 336] width 320 height 24
select select "ecap"
click at [295, 324] on select "Change the price to a certain amount Change the price by a certain amount Chang…" at bounding box center [452, 336] width 320 height 24
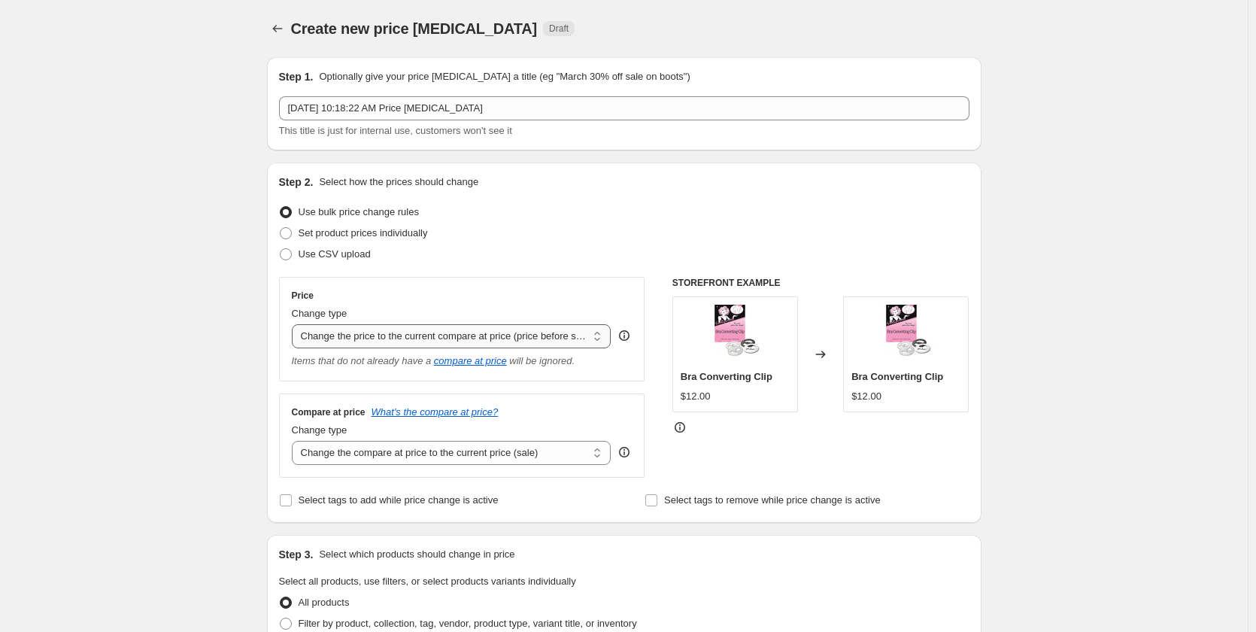
click at [345, 334] on select "Change the price to a certain amount Change the price by a certain amount Chang…" at bounding box center [452, 336] width 320 height 24
click at [378, 460] on select "Change the compare at price to the current price (sale) Change the compare at p…" at bounding box center [452, 453] width 320 height 24
click at [426, 337] on select "Change the price to a certain amount Change the price by a certain amount Chang…" at bounding box center [452, 336] width 320 height 24
click at [295, 324] on select "Change the price to a certain amount Change the price by a certain amount Chang…" at bounding box center [452, 336] width 320 height 24
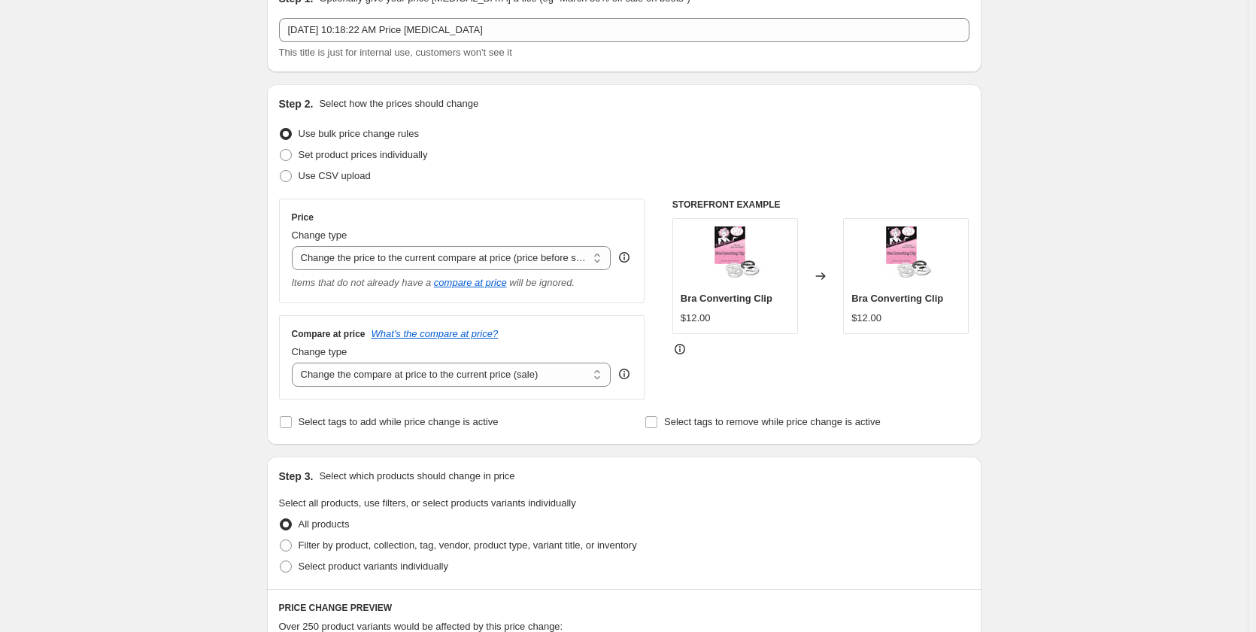
scroll to position [150, 0]
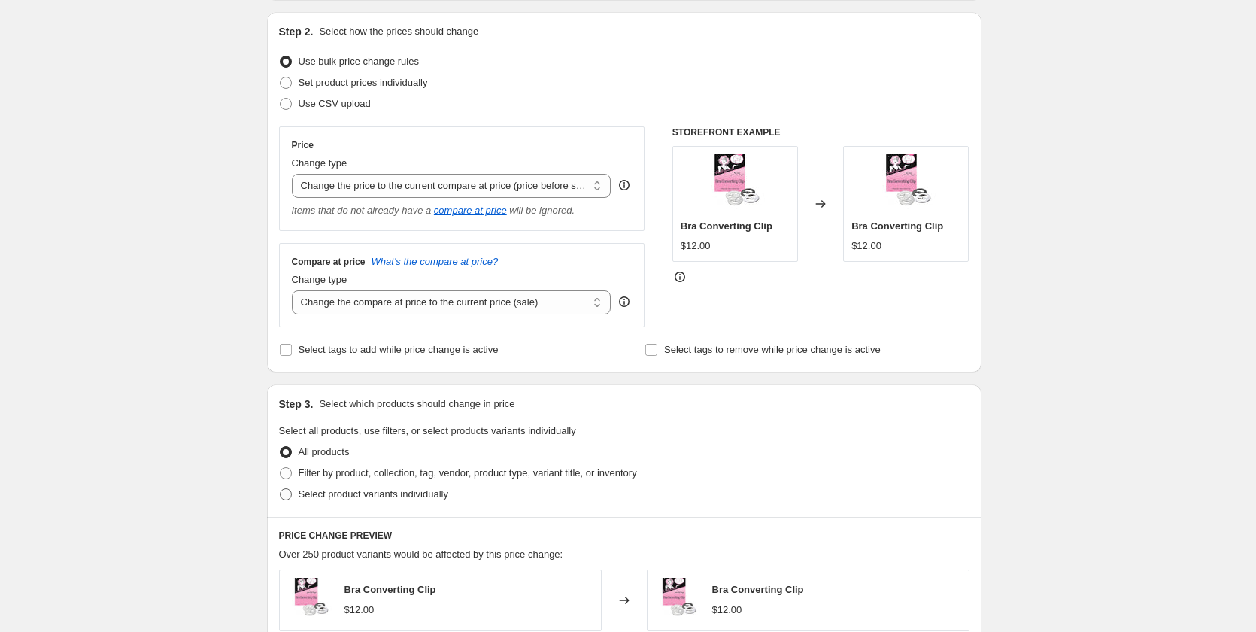
click at [289, 493] on span at bounding box center [286, 494] width 12 height 12
click at [280, 489] on input "Select product variants individually" at bounding box center [280, 488] width 1 height 1
radio input "true"
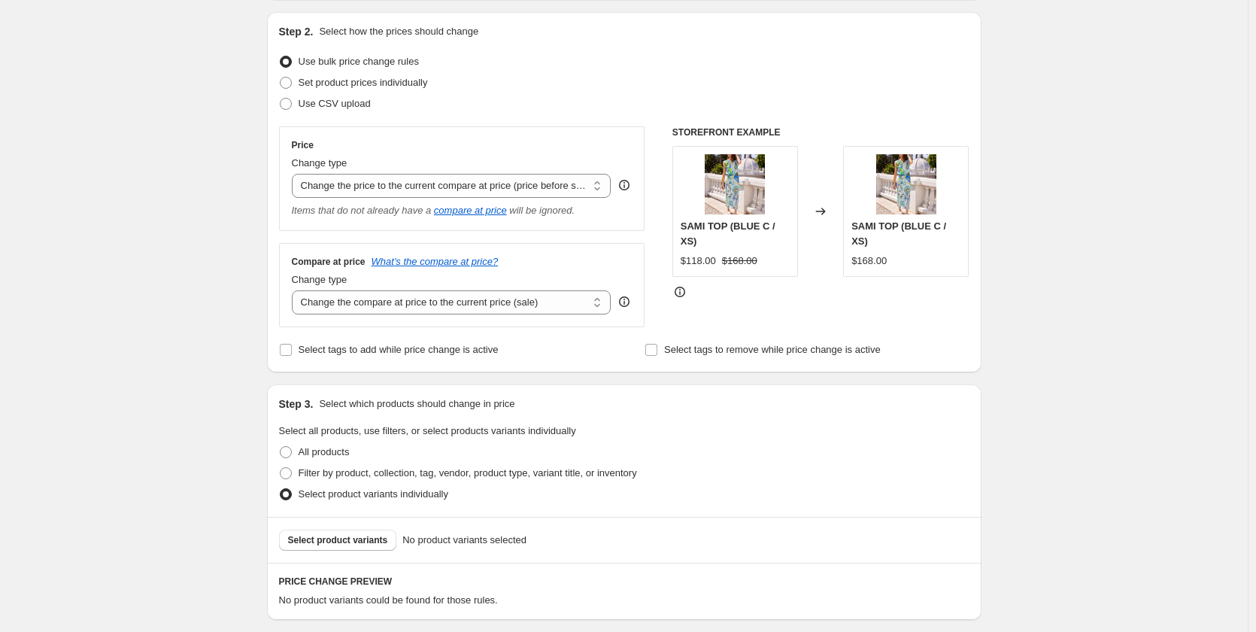
scroll to position [301, 0]
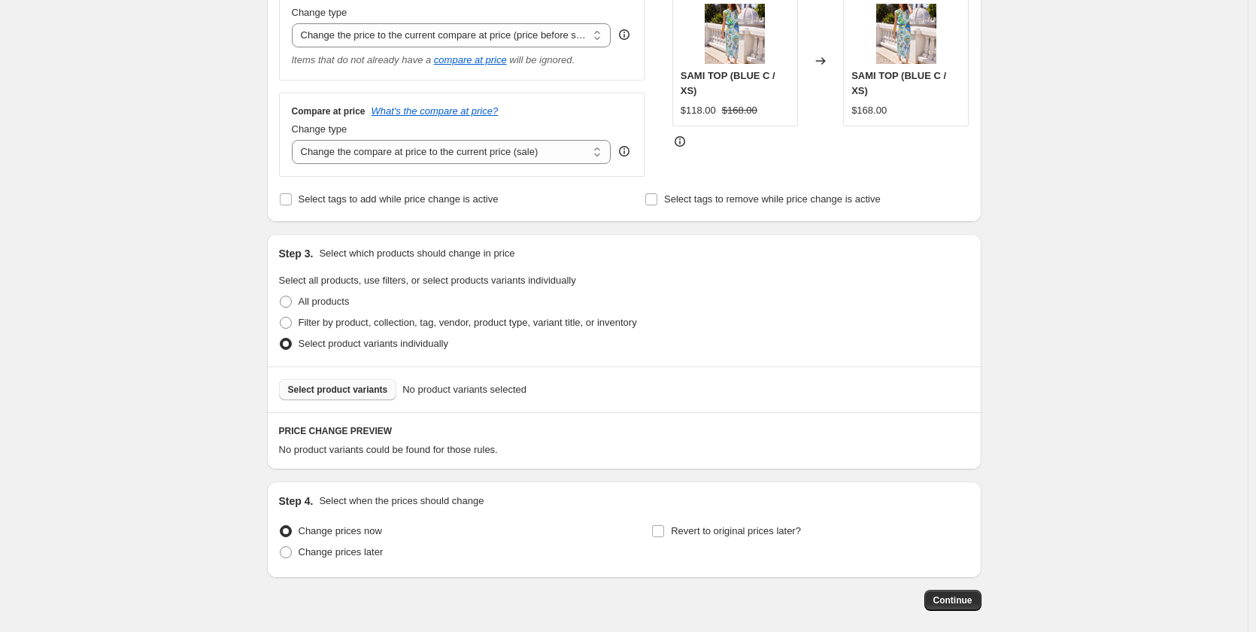
click at [338, 399] on button "Select product variants" at bounding box center [338, 389] width 118 height 21
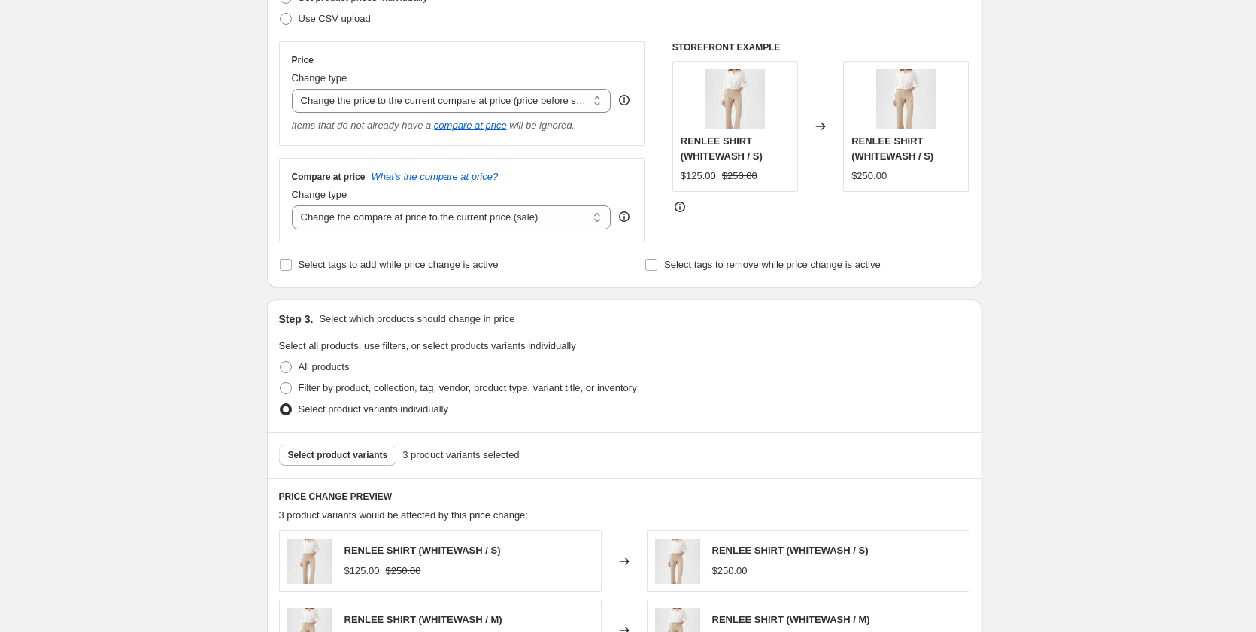
scroll to position [150, 0]
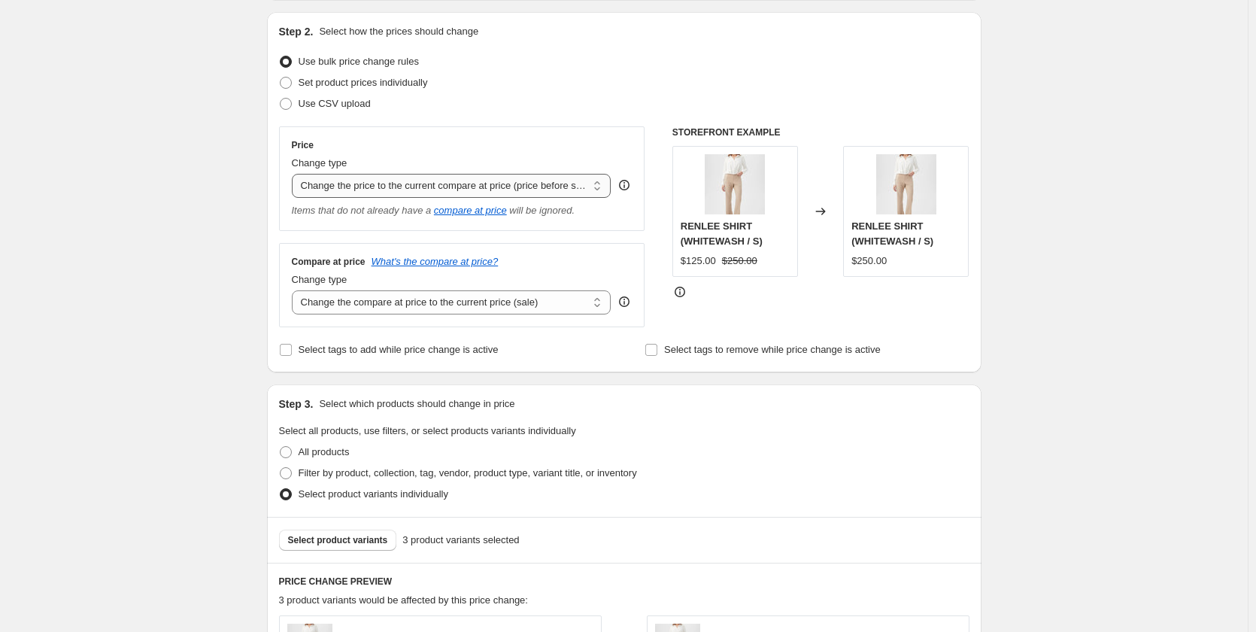
click at [493, 192] on select "Change the price to a certain amount Change the price by a certain amount Chang…" at bounding box center [452, 186] width 320 height 24
click at [295, 174] on select "Change the price to a certain amount Change the price by a certain amount Chang…" at bounding box center [452, 186] width 320 height 24
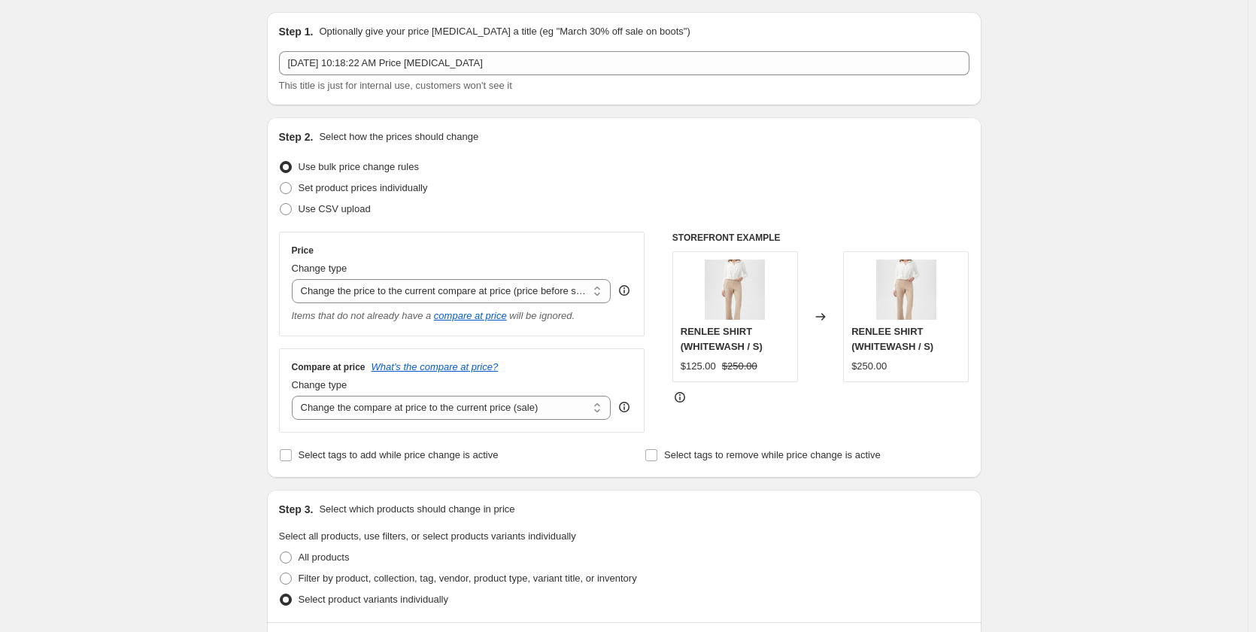
scroll to position [11, 0]
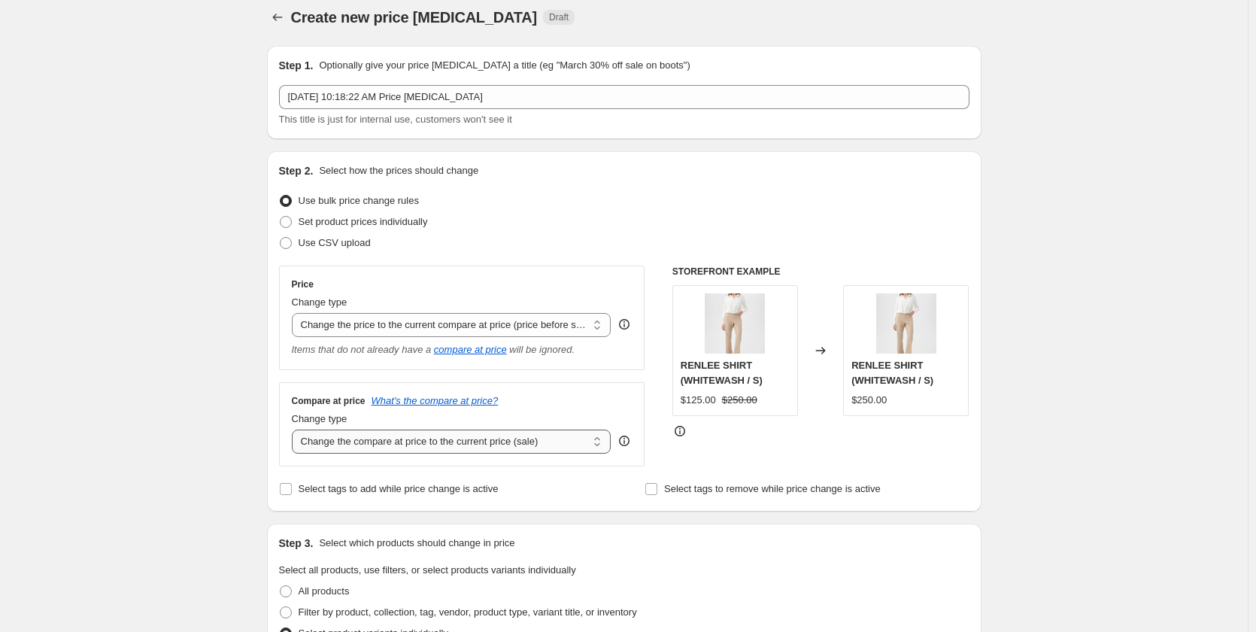
click at [401, 450] on select "Change the compare at price to the current price (sale) Change the compare at p…" at bounding box center [452, 441] width 320 height 24
click at [523, 278] on div "Price" at bounding box center [462, 284] width 341 height 12
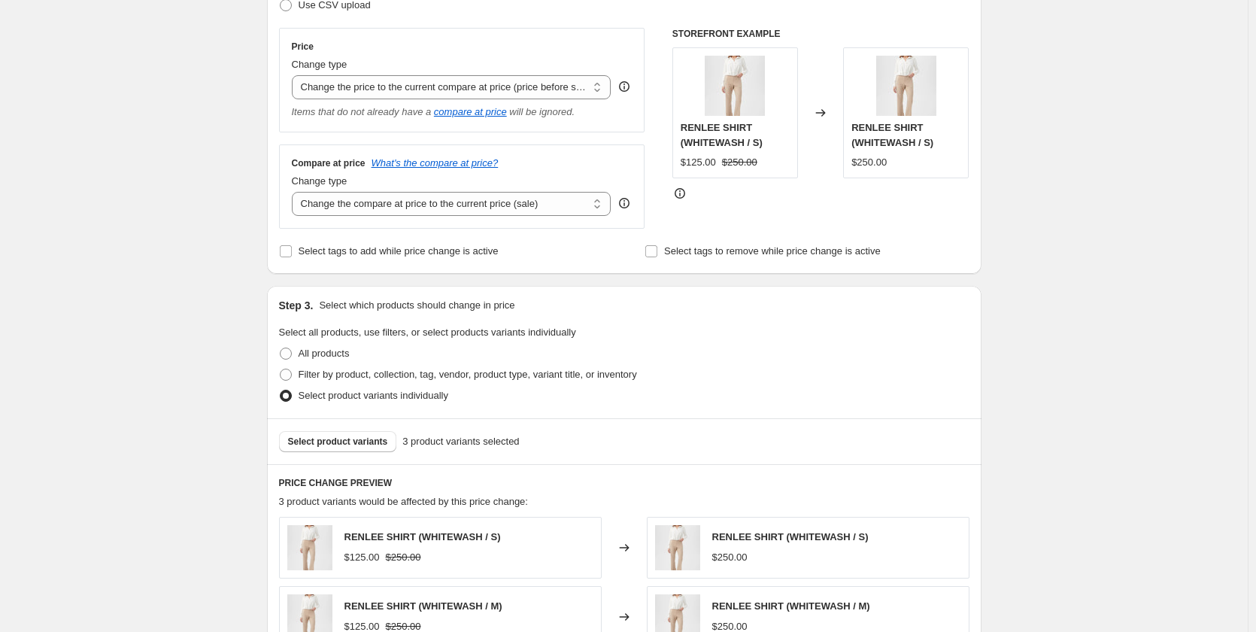
scroll to position [301, 0]
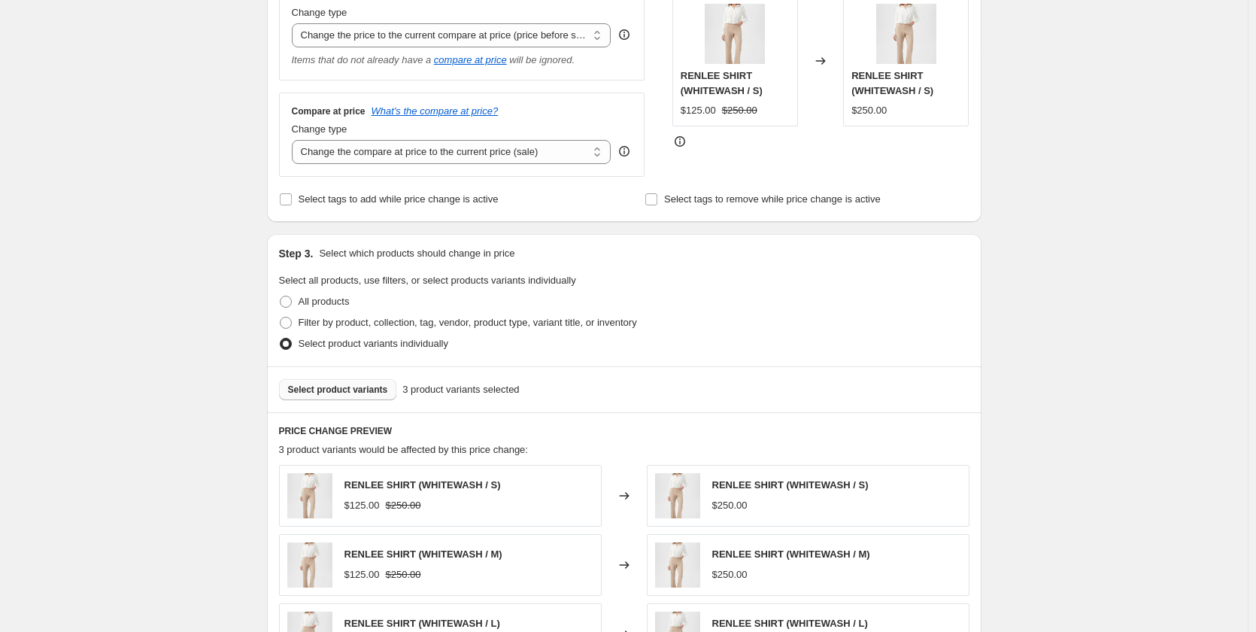
click at [354, 396] on span "Select product variants" at bounding box center [338, 390] width 100 height 12
click at [423, 38] on select "Change the price to a certain amount Change the price by a certain amount Chang…" at bounding box center [452, 35] width 320 height 24
select select "percentage"
click at [295, 23] on select "Change the price to a certain amount Change the price by a certain amount Chang…" at bounding box center [452, 35] width 320 height 24
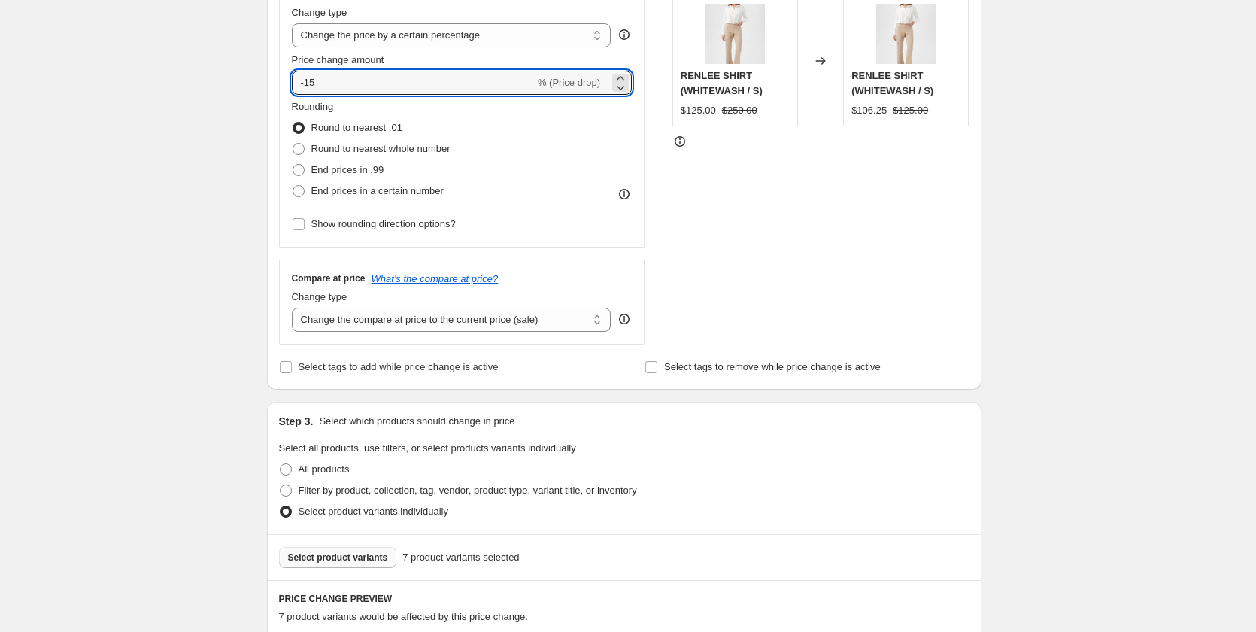
drag, startPoint x: 333, startPoint y: 77, endPoint x: 220, endPoint y: 93, distance: 114.0
click at [220, 93] on div "Create new price change job. This page is ready Create new price change job Dra…" at bounding box center [624, 478] width 1248 height 1559
type input "50"
click at [472, 189] on div "Rounding Round to nearest .01 Round to nearest whole number End prices in .99 E…" at bounding box center [462, 150] width 341 height 102
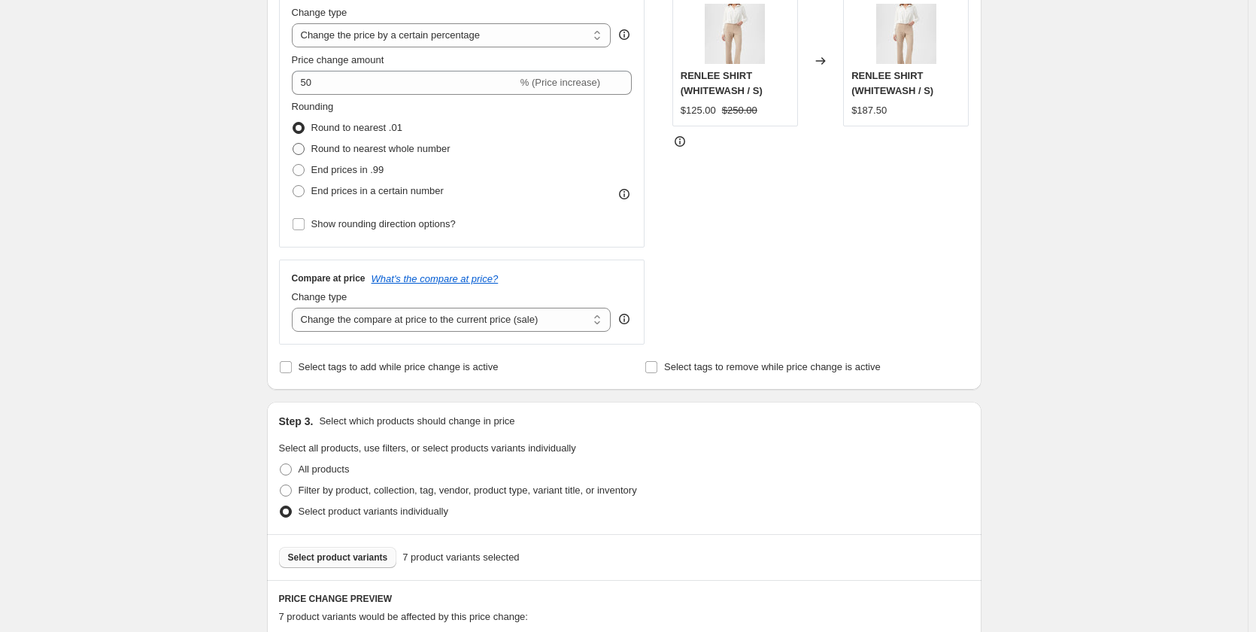
click at [435, 150] on span "Round to nearest whole number" at bounding box center [380, 148] width 139 height 11
click at [293, 144] on input "Round to nearest whole number" at bounding box center [293, 143] width 1 height 1
radio input "true"
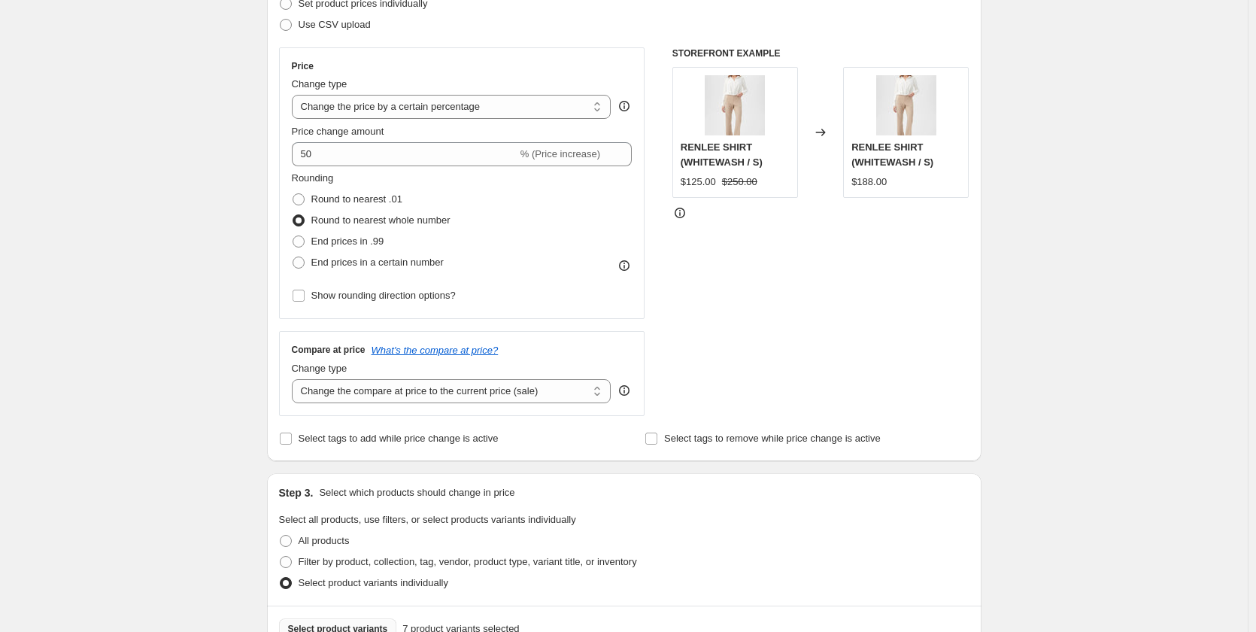
scroll to position [226, 0]
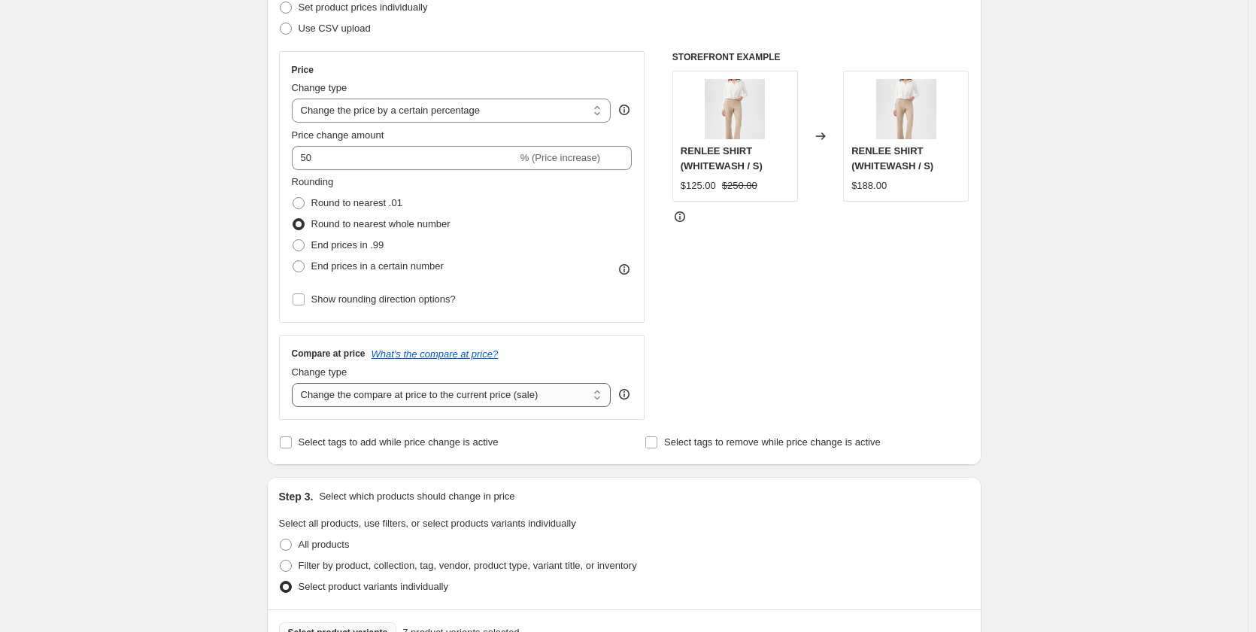
click at [493, 399] on select "Change the compare at price to the current price (sale) Change the compare at p…" at bounding box center [452, 395] width 320 height 24
select select "percentage"
click at [295, 383] on select "Change the compare at price to the current price (sale) Change the compare at p…" at bounding box center [452, 395] width 320 height 24
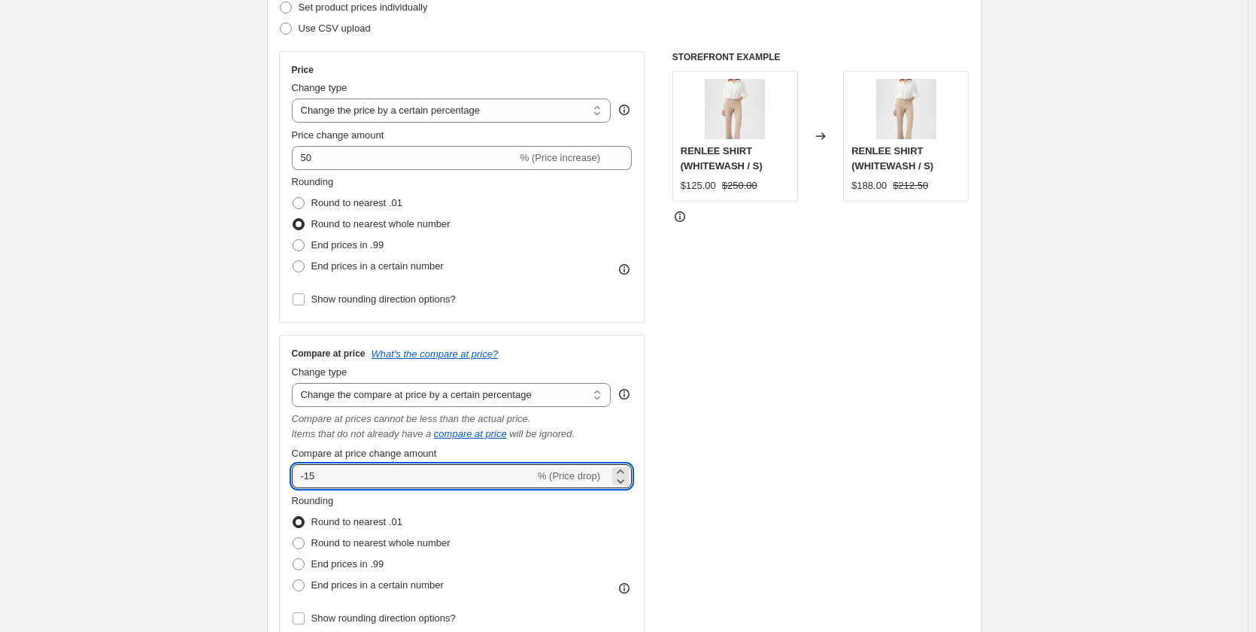
drag, startPoint x: 397, startPoint y: 466, endPoint x: 253, endPoint y: 473, distance: 144.5
type input "50"
click at [721, 400] on div "STOREFRONT EXAMPLE RENLEE SHIRT (WHITEWASH / S) $125.00 $250.00 Changed to RENL…" at bounding box center [820, 346] width 297 height 590
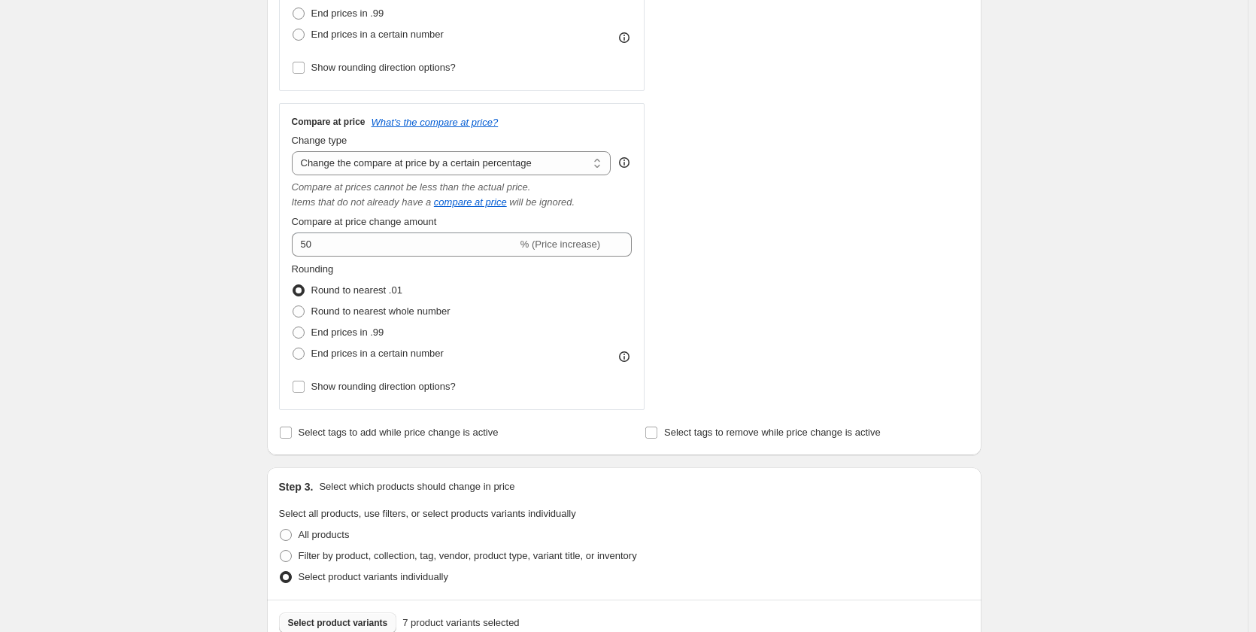
scroll to position [451, 0]
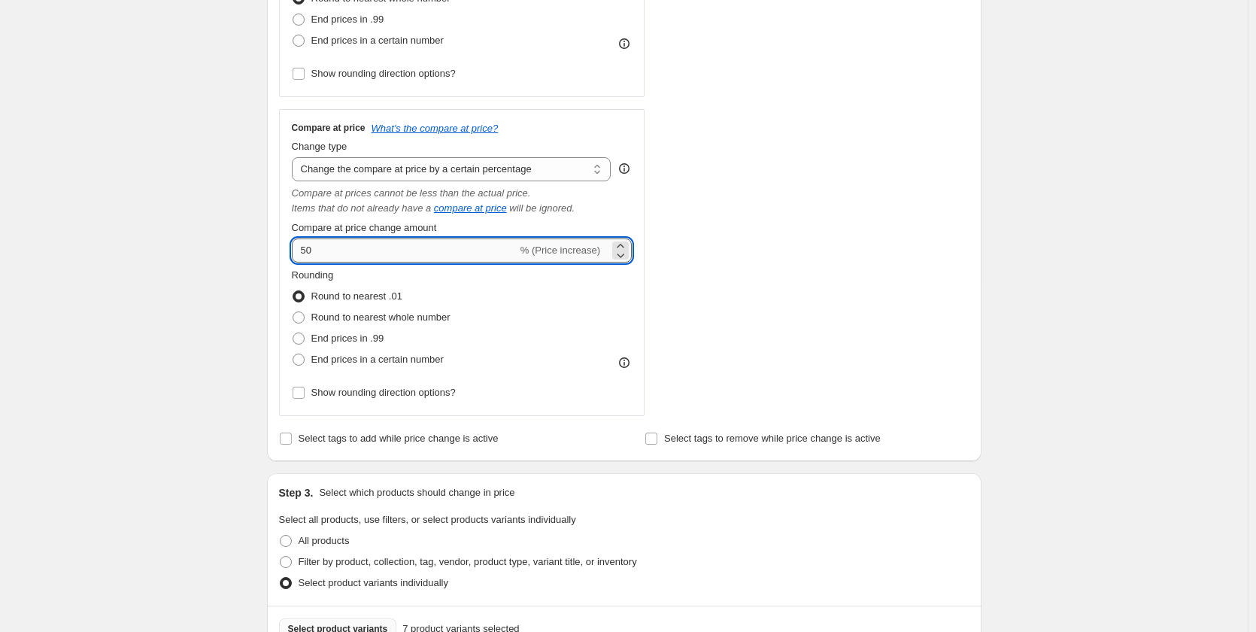
drag, startPoint x: 323, startPoint y: 244, endPoint x: 302, endPoint y: 248, distance: 21.4
click at [302, 248] on input "50" at bounding box center [405, 250] width 226 height 24
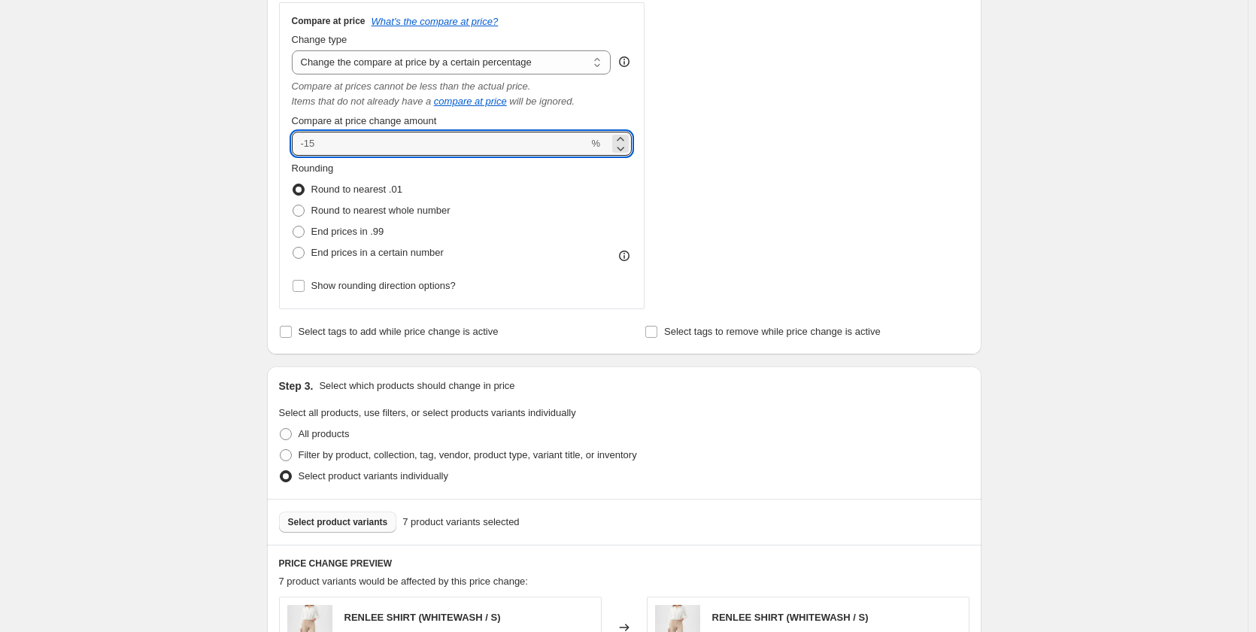
scroll to position [677, 0]
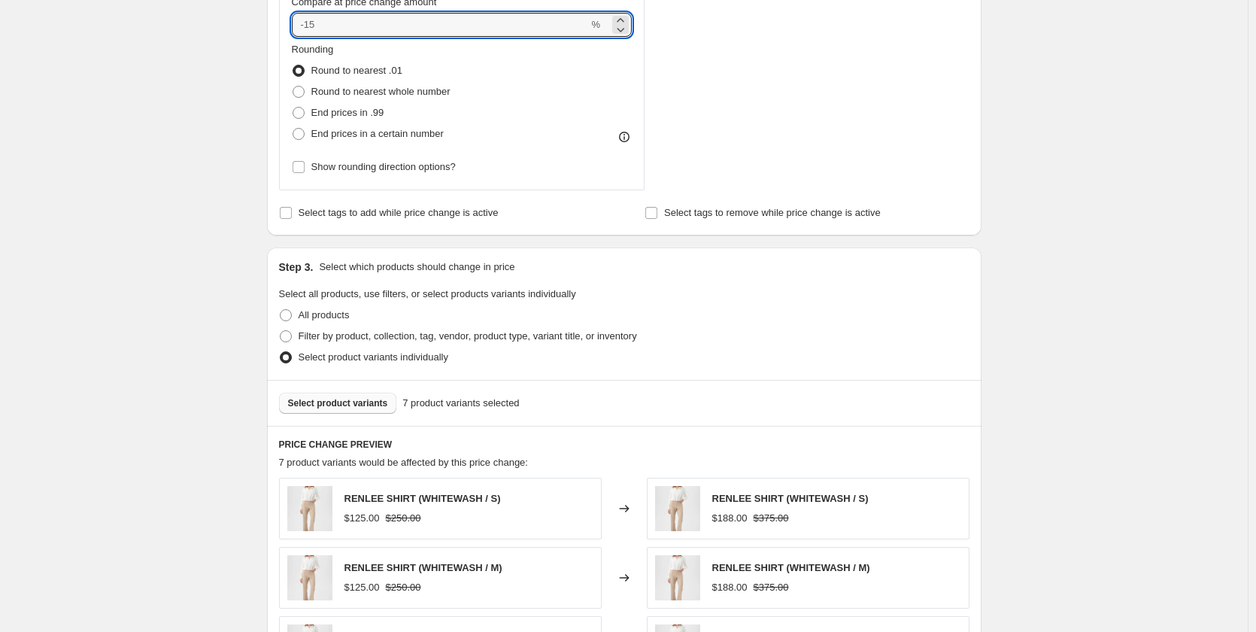
type input "0"
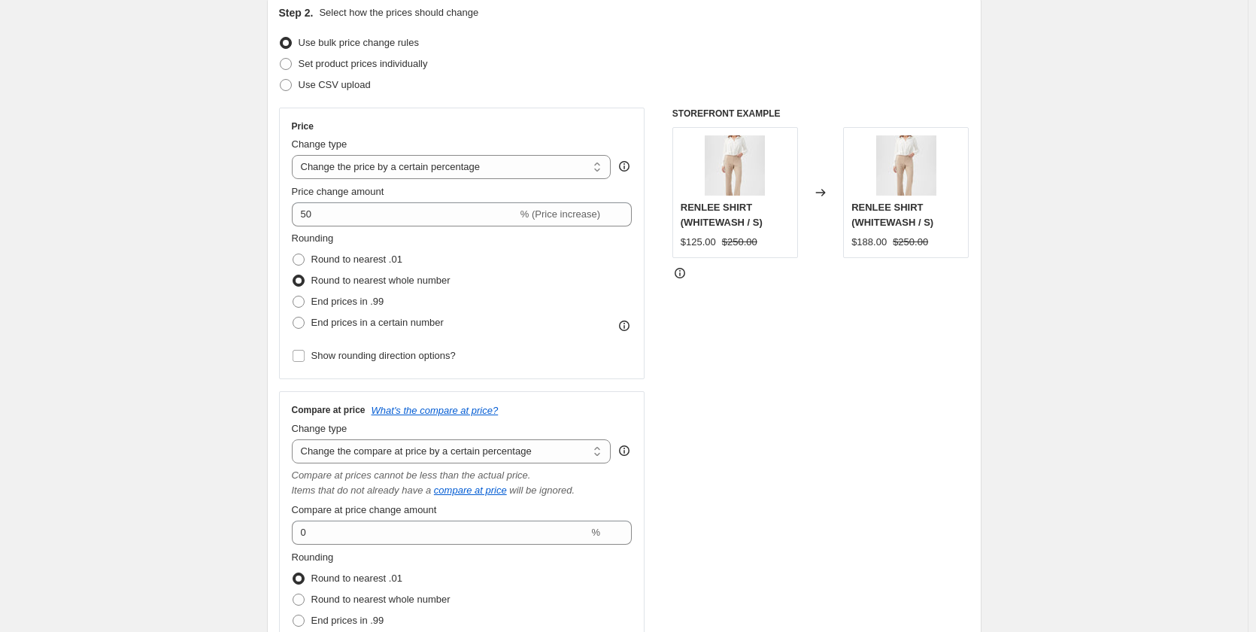
scroll to position [0, 0]
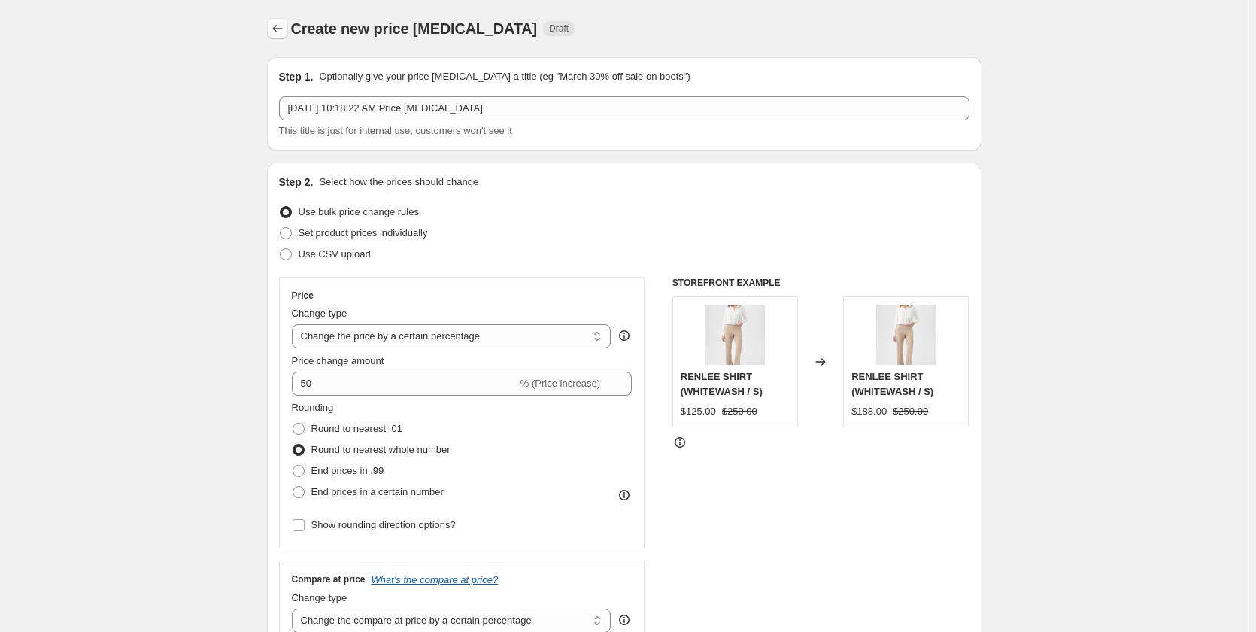
click at [276, 30] on icon "Price change jobs" at bounding box center [277, 28] width 15 height 15
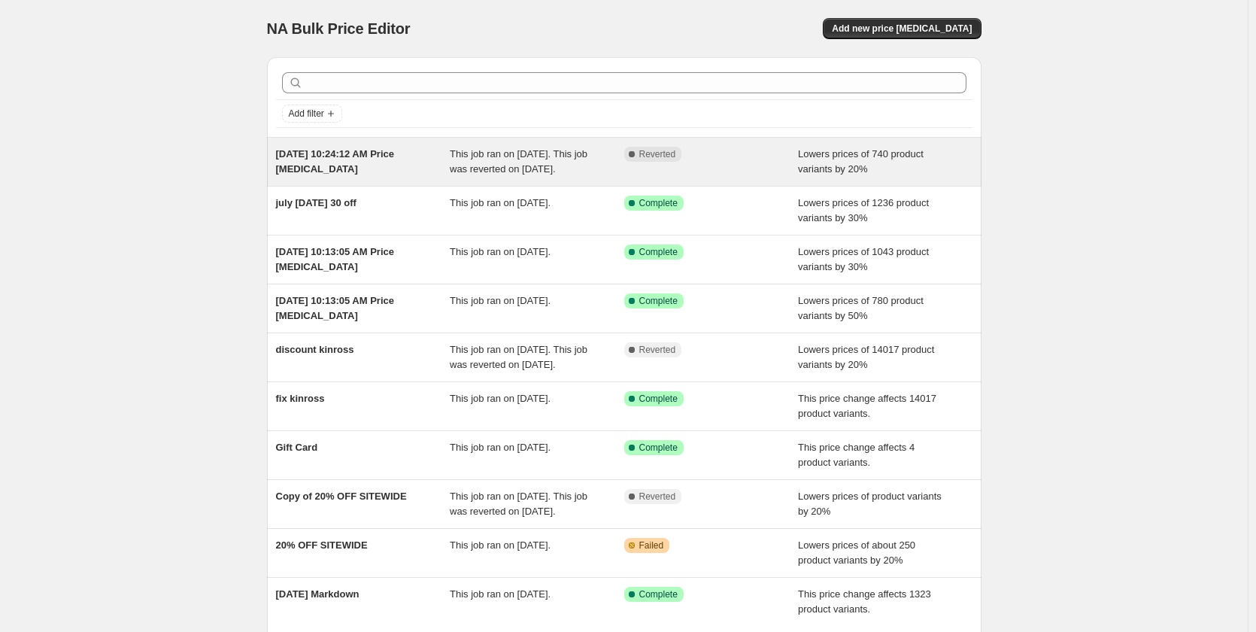
click at [352, 160] on div "[DATE] 10:24:12 AM Price [MEDICAL_DATA]" at bounding box center [363, 162] width 174 height 30
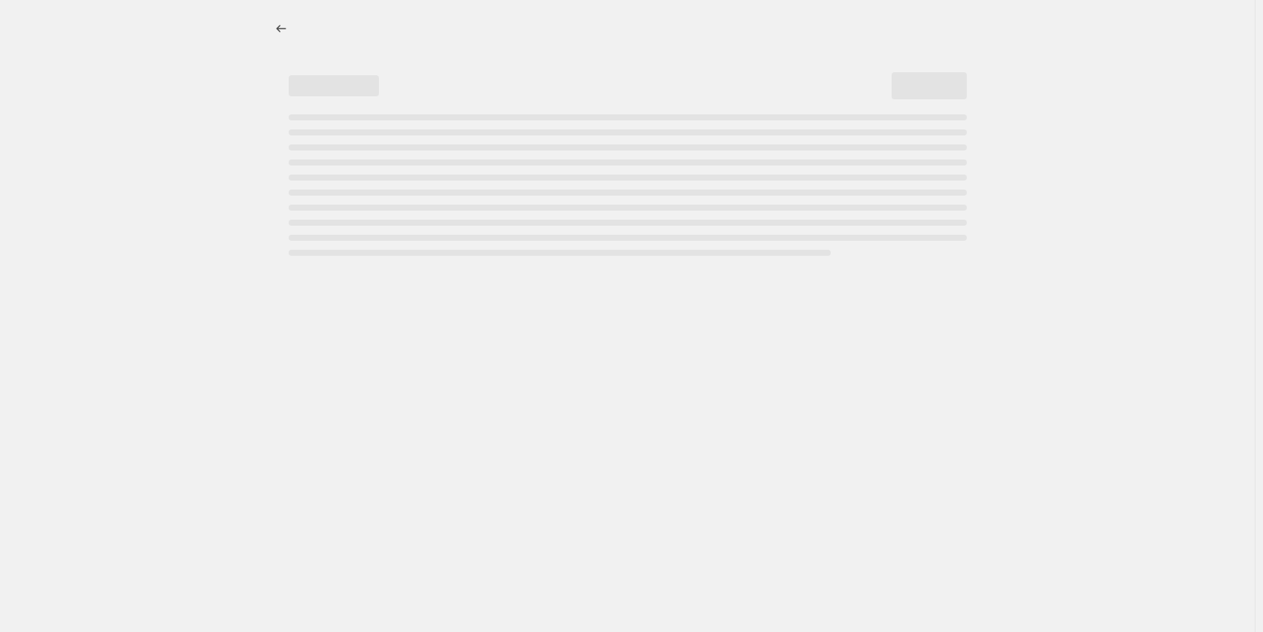
select select "percentage"
select select "no_change"
select select "tag"
select select "vendor"
select select "not_equal"
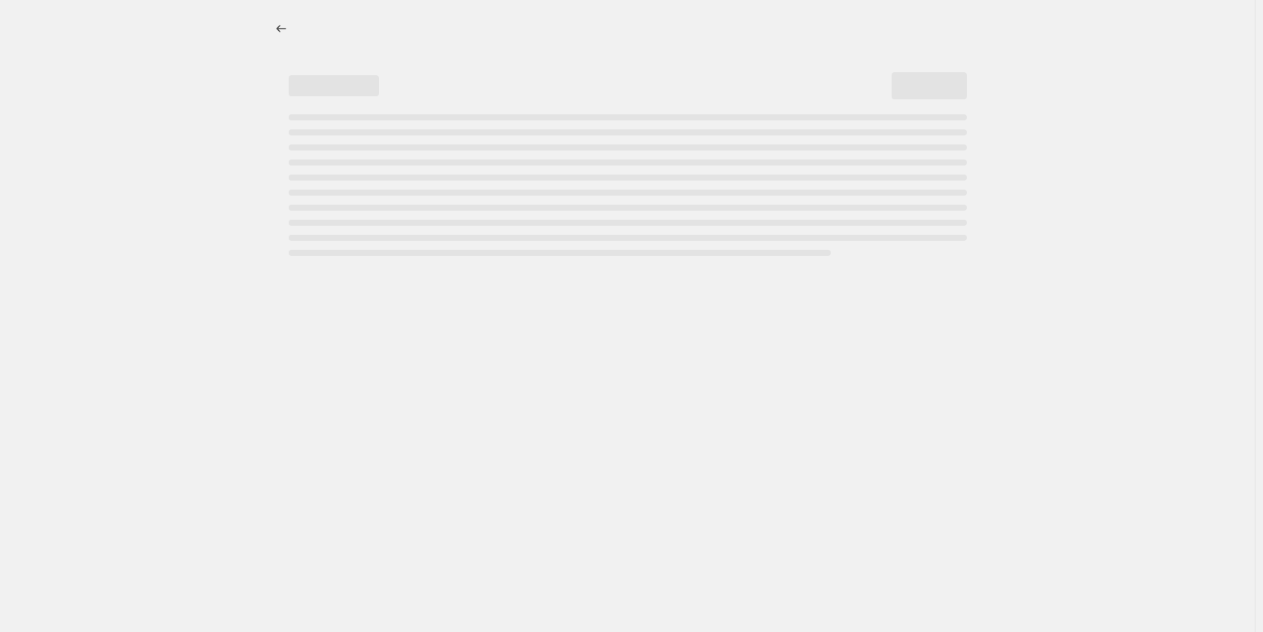
select select "vendor"
select select "not_equal"
select select "vendor"
select select "not_equal"
select select "vendor"
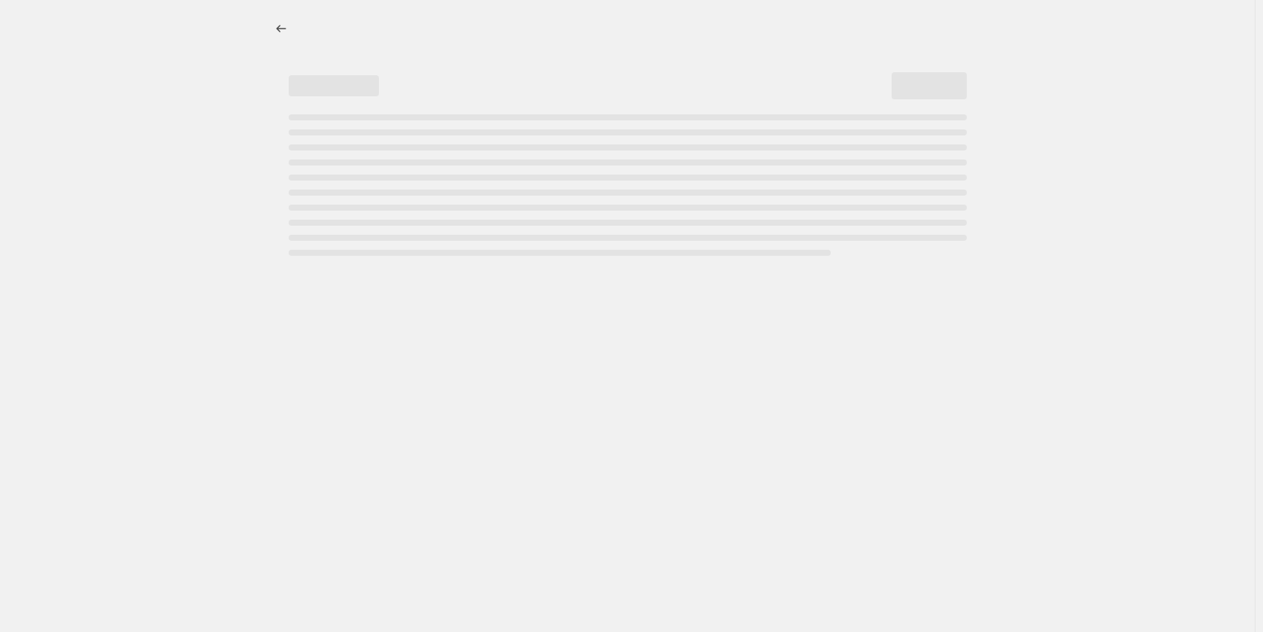
select select "not_equal"
select select "vendor"
select select "not_equal"
select select "vendor"
select select "not_equal"
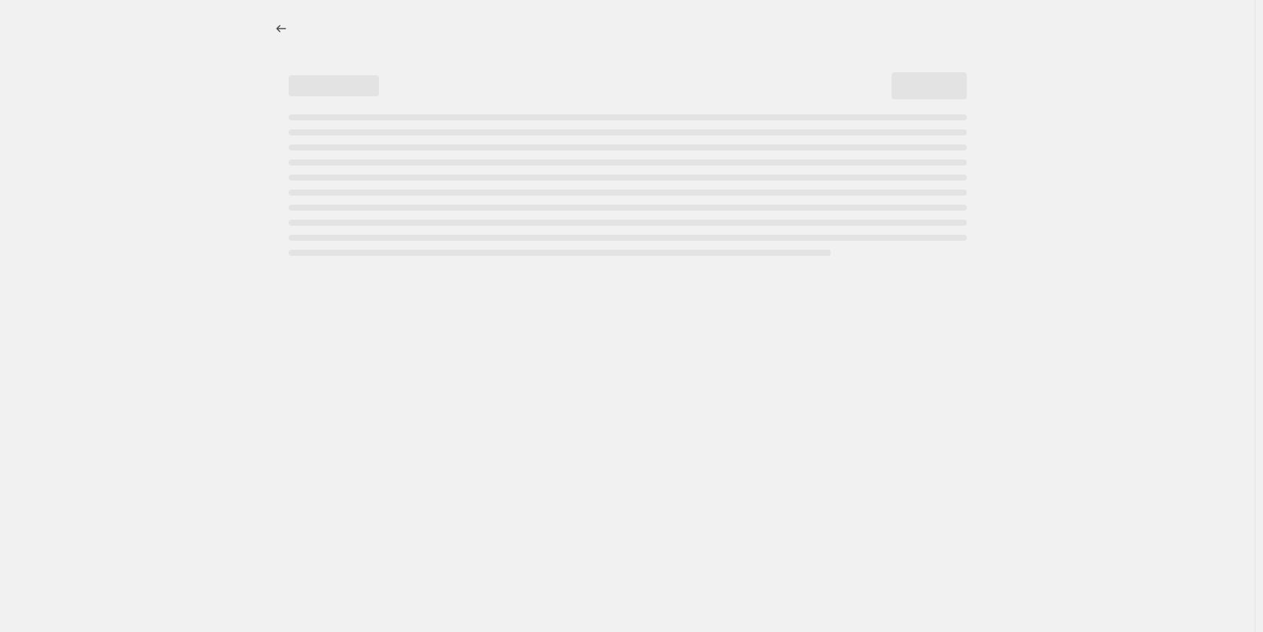
select select "vendor"
select select "not_equal"
select select "vendor"
select select "not_equal"
select select "vendor"
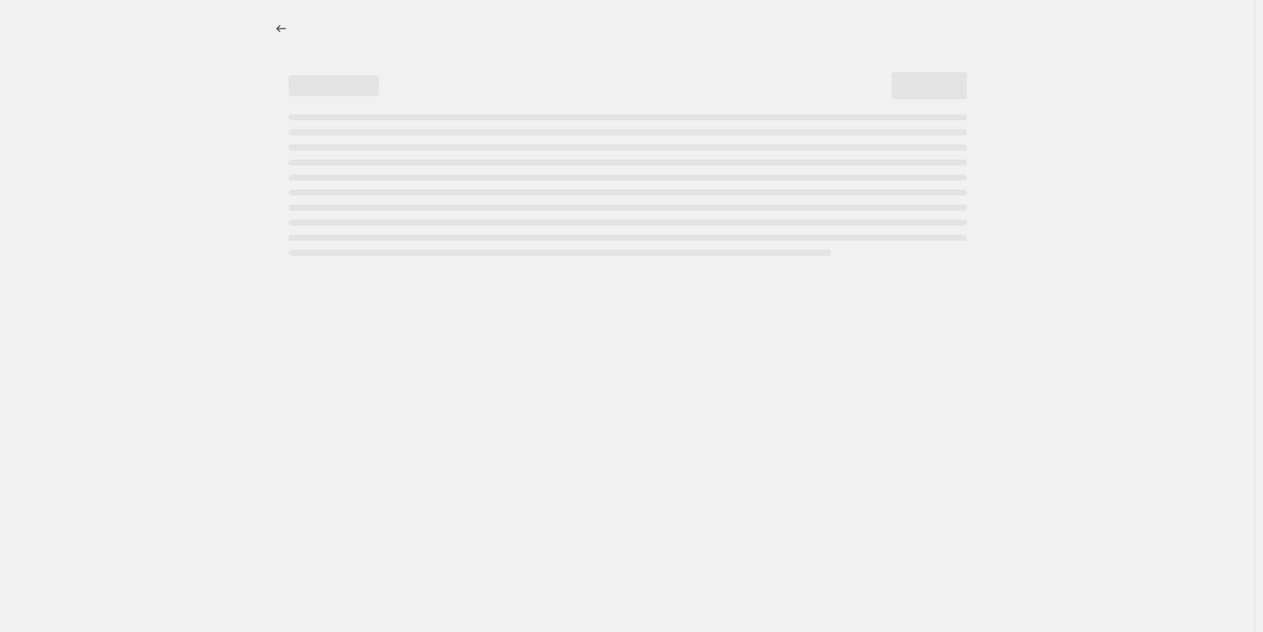
select select "not_equal"
select select "vendor"
select select "not_equal"
select select "vendor"
select select "not_equal"
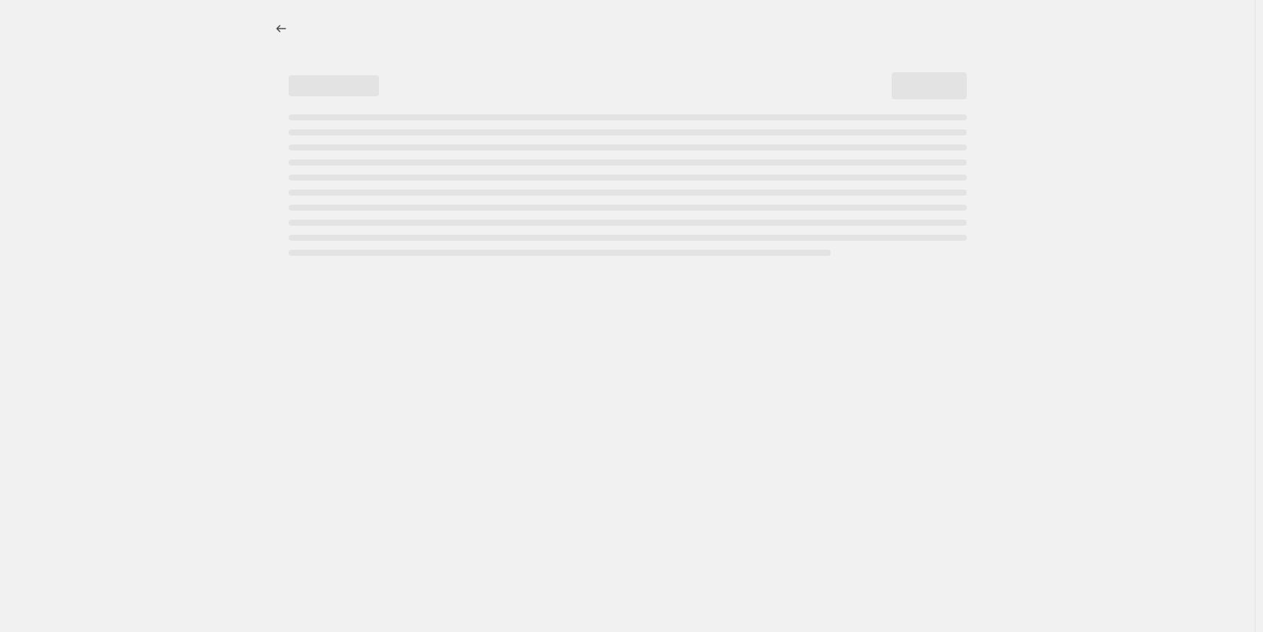
select select "vendor"
select select "not_equal"
select select "vendor"
select select "not_equal"
select select "vendor"
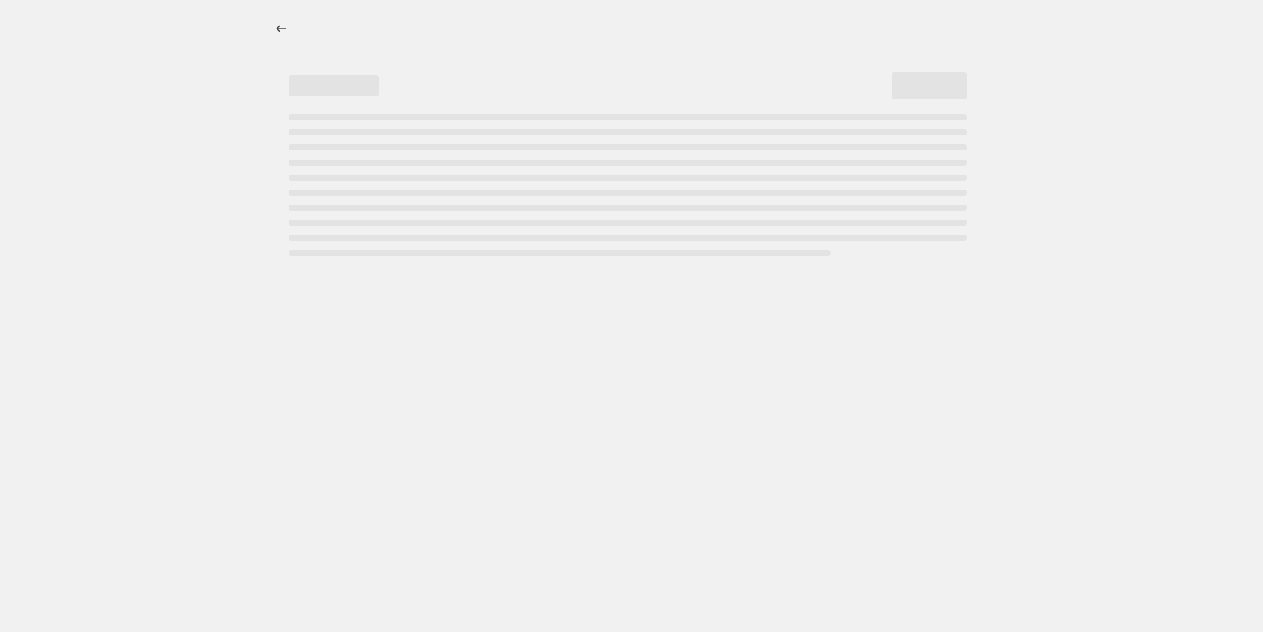
select select "not_equal"
select select "vendor"
select select "not_equal"
select select "vendor"
select select "not_equal"
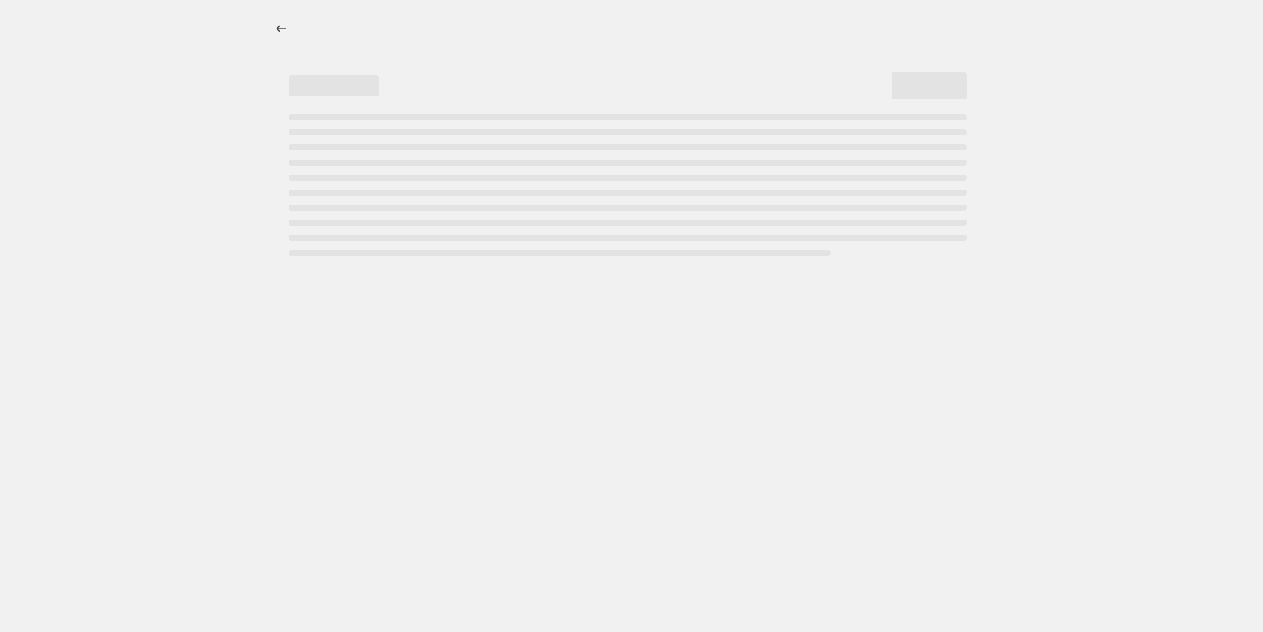
select select "vendor"
select select "not_equal"
select select "vendor"
select select "not_equal"
select select "vendor"
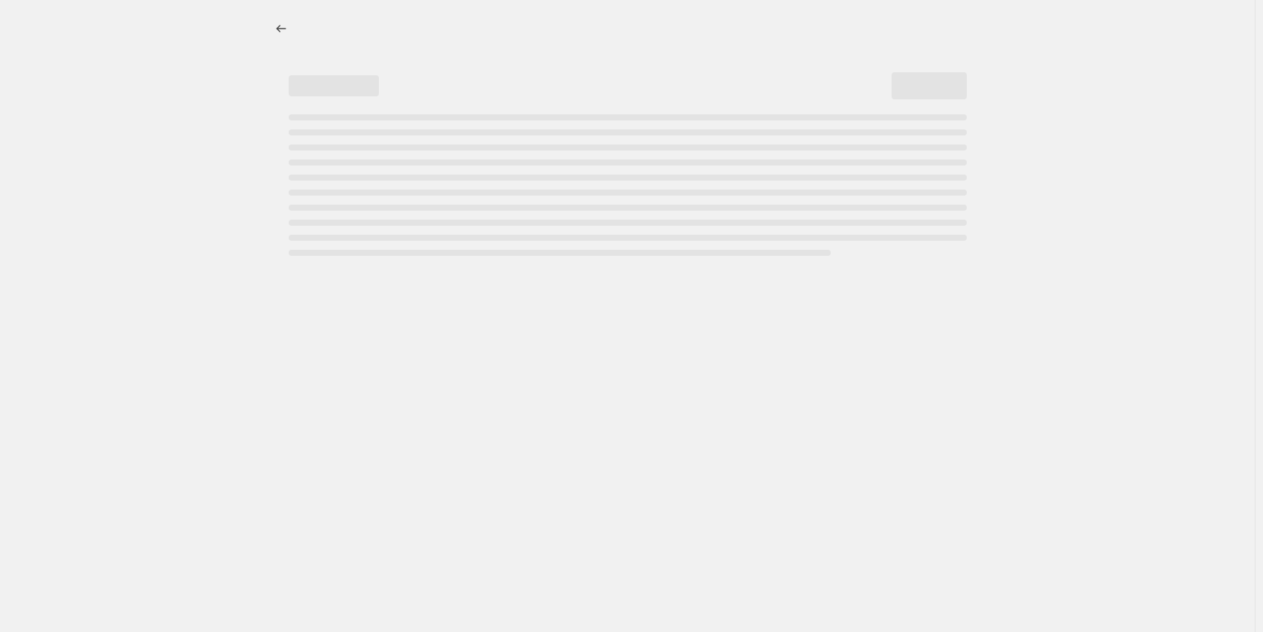
select select "not_equal"
select select "vendor"
select select "not_equal"
select select "vendor"
select select "not_equal"
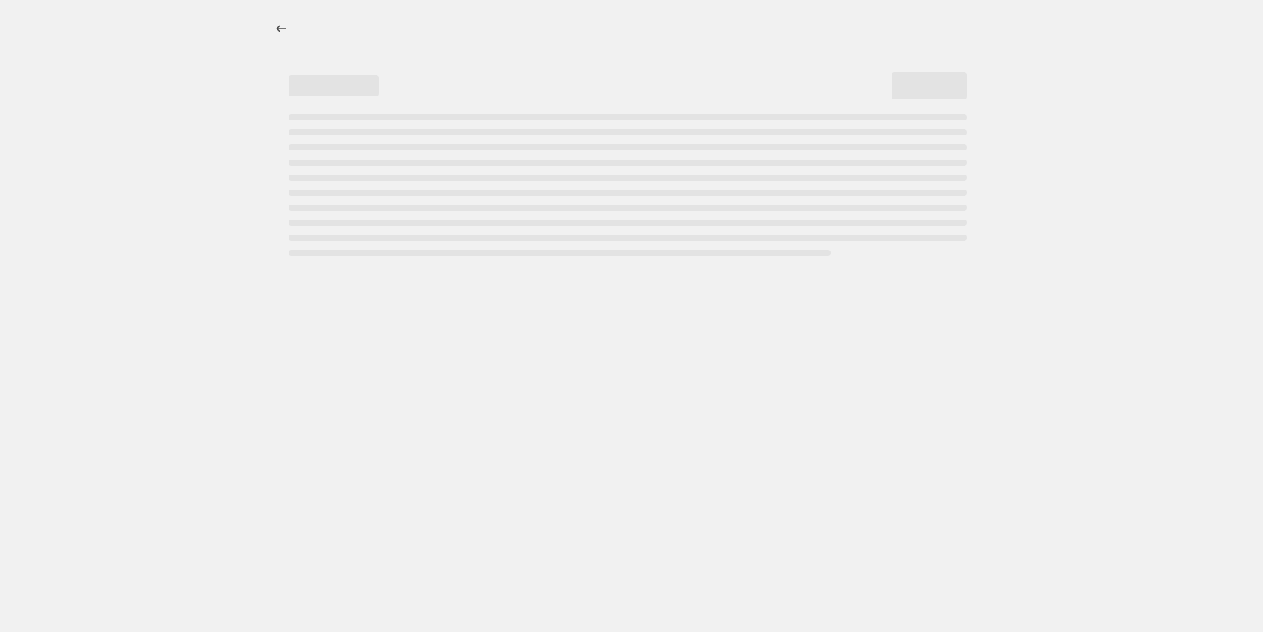
select select "vendor"
select select "not_equal"
select select "vendor"
select select "not_equal"
select select "vendor"
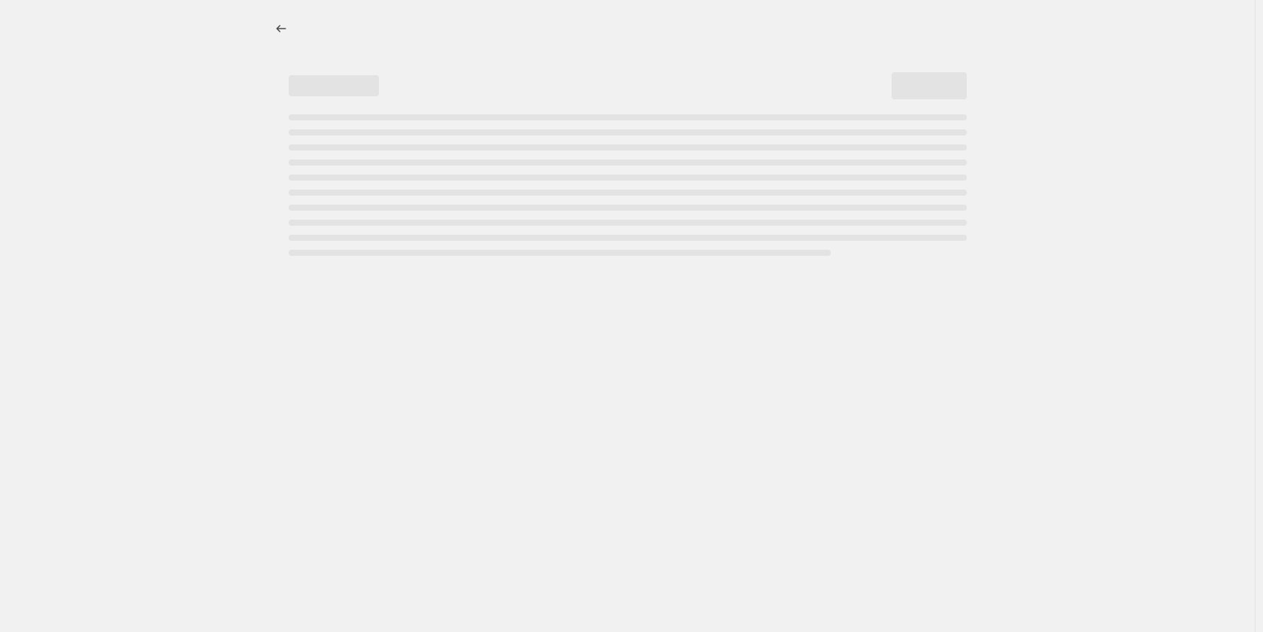
select select "not_equal"
select select "vendor"
select select "not_equal"
select select "vendor"
select select "not_equal"
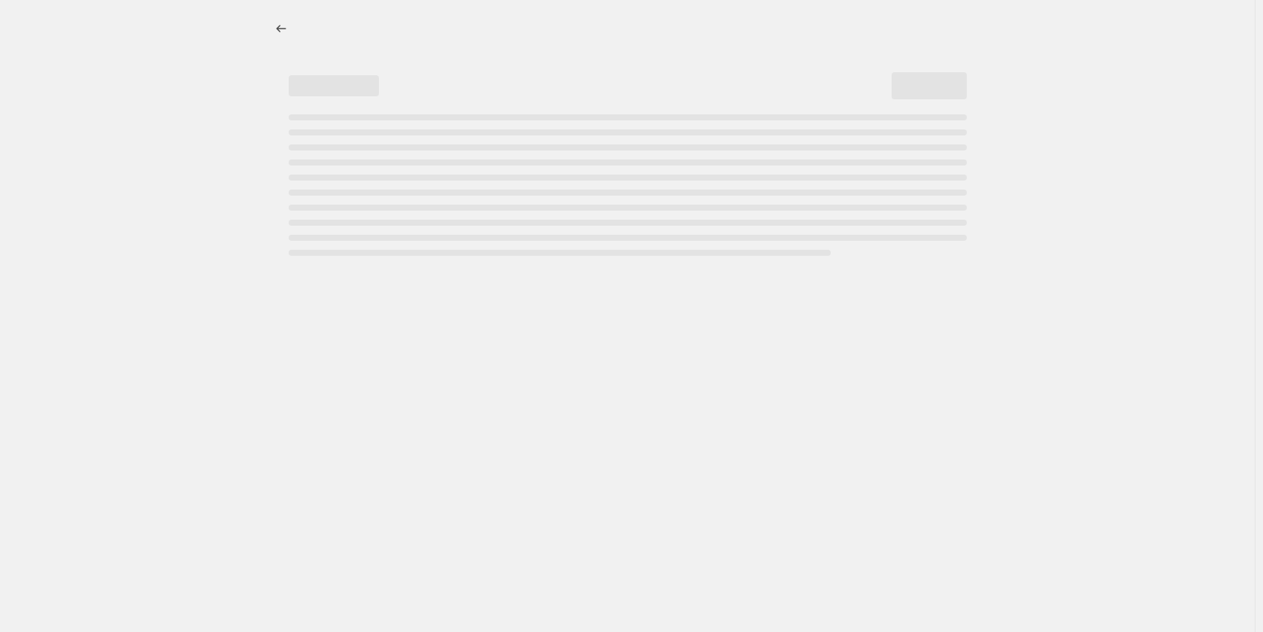
select select "vendor"
select select "not_equal"
select select "vendor"
select select "not_equal"
select select "vendor"
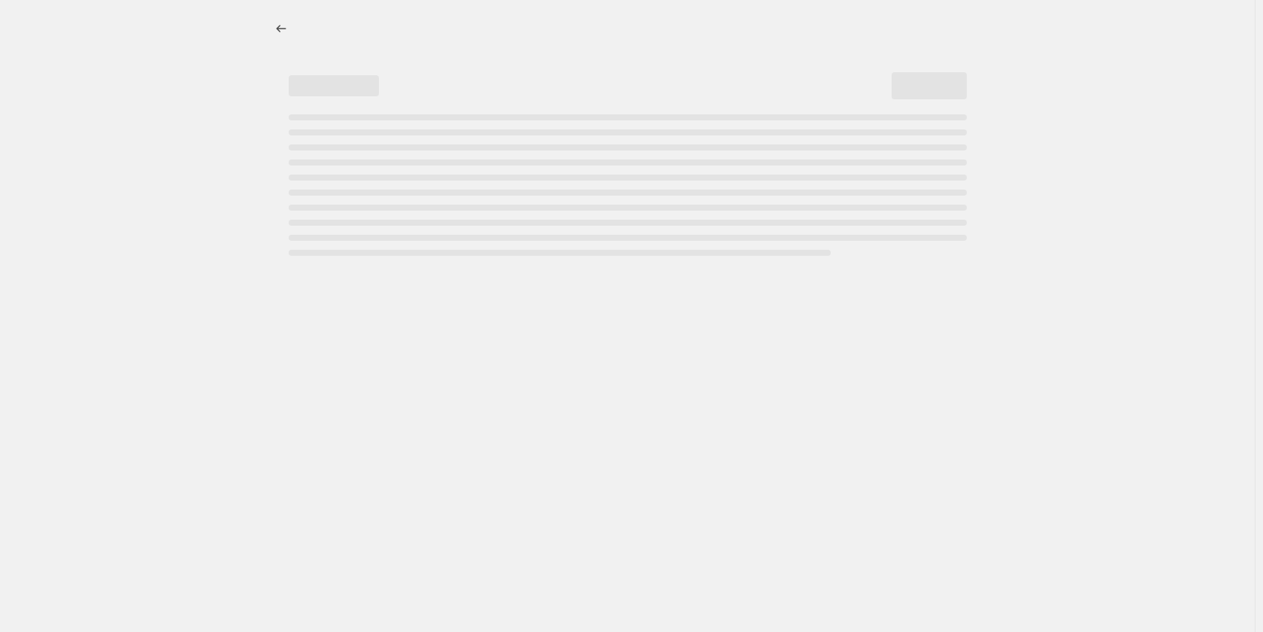
select select "not_equal"
select select "vendor"
select select "not_equal"
select select "vendor"
select select "not_equal"
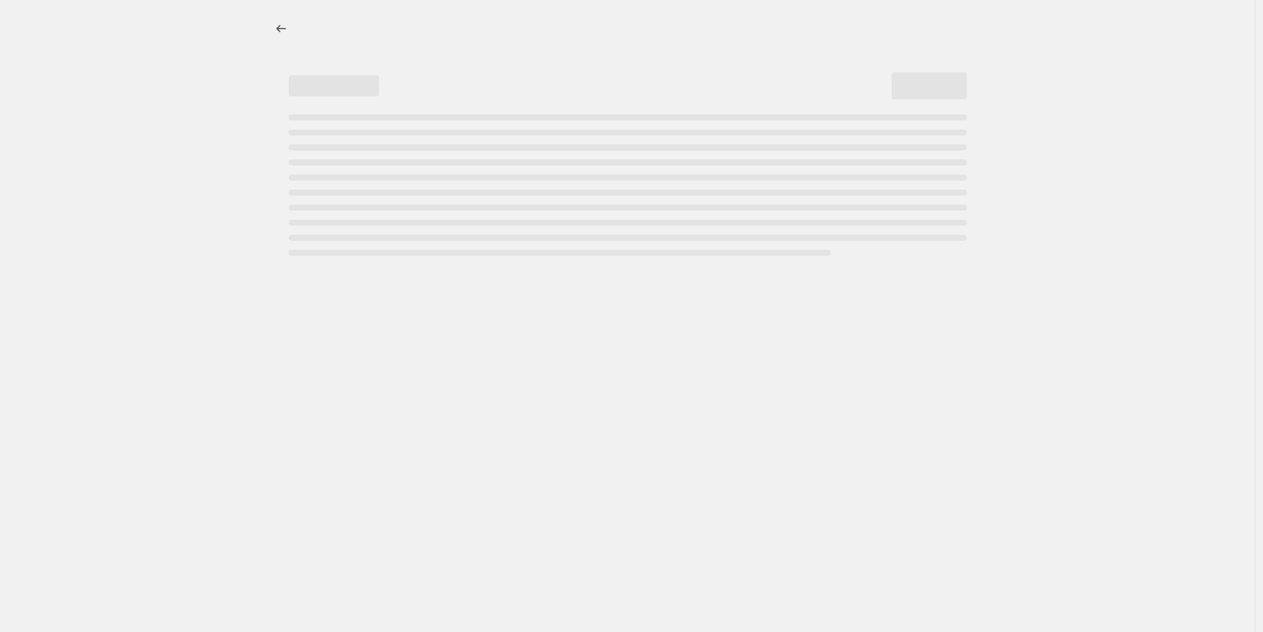
select select "vendor"
select select "not_equal"
select select "vendor"
select select "not_equal"
select select "vendor"
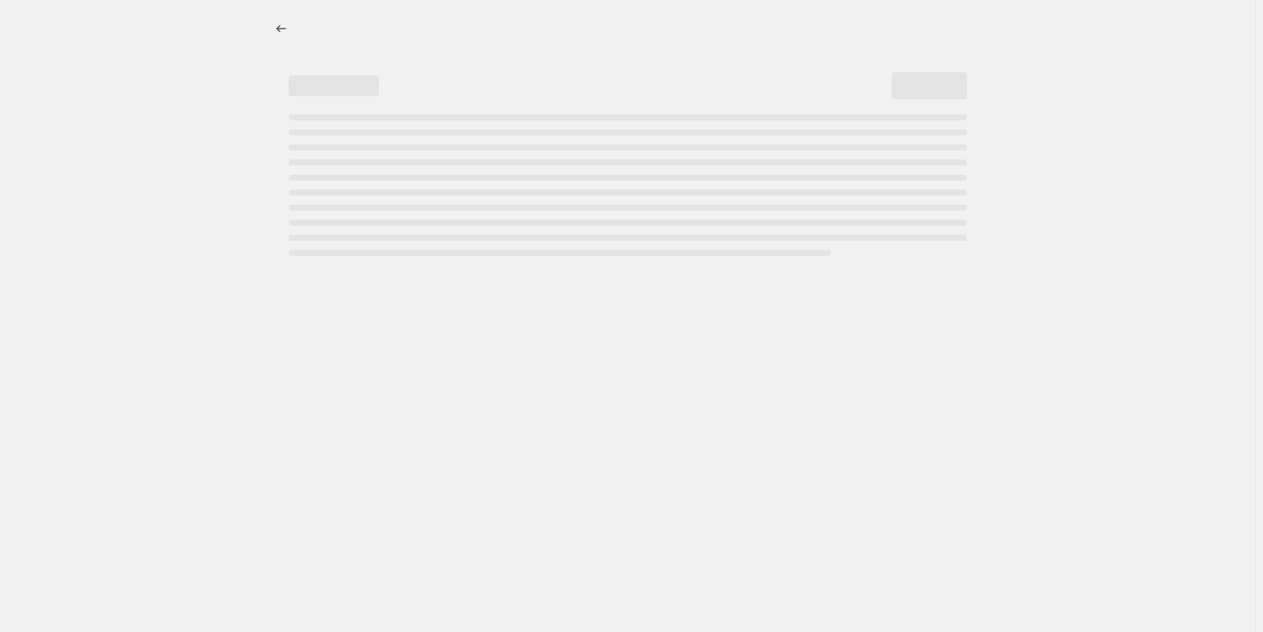
select select "not_equal"
select select "vendor"
select select "not_equal"
select select "vendor"
select select "not_equal"
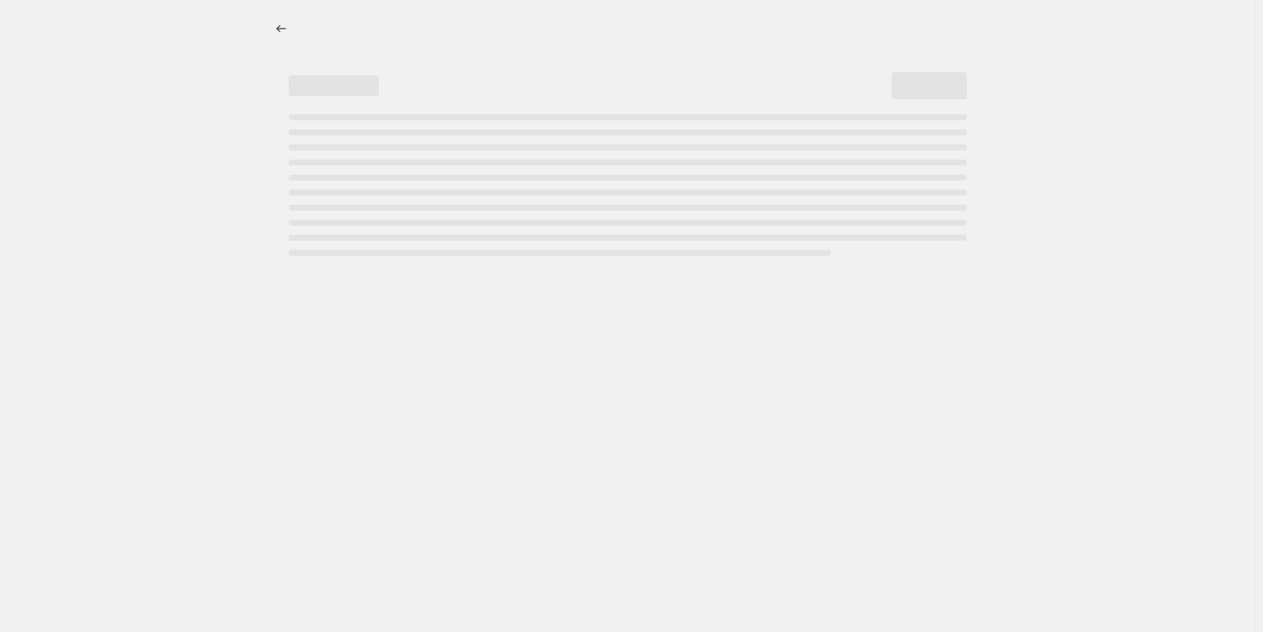
select select "product_type"
select select "not_equal"
select select "product_type"
select select "not_equal"
select select "product_type"
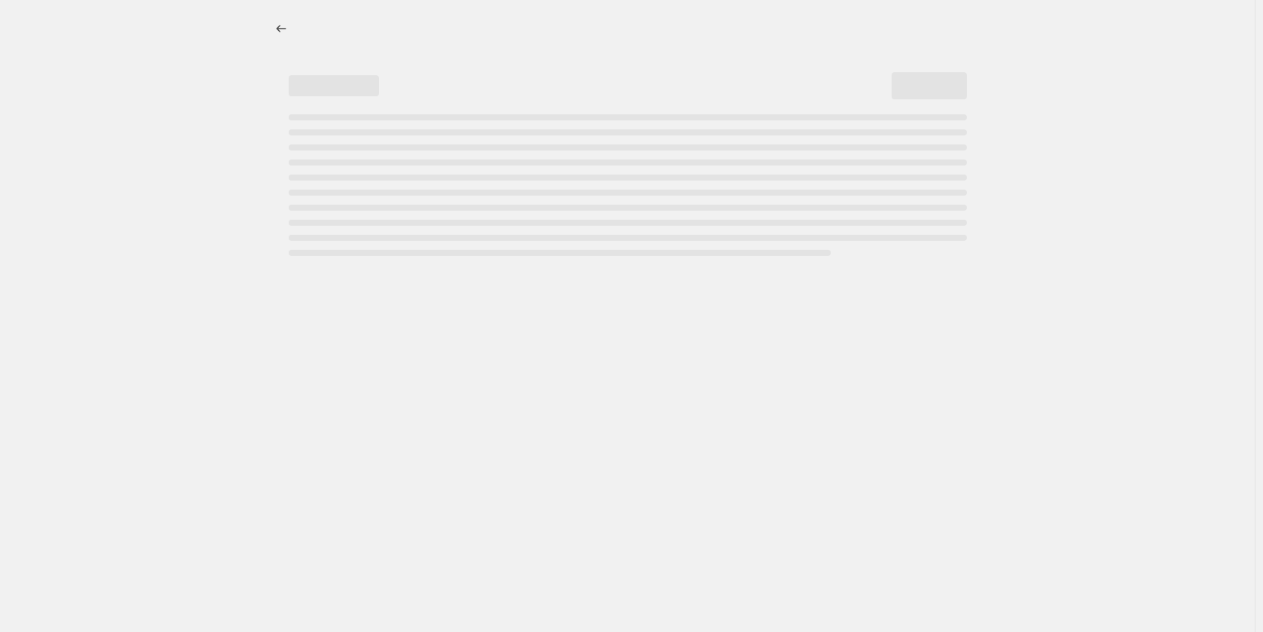
select select "not_equal"
select select "product_type"
select select "not_equal"
select select "product_type"
select select "not_equal"
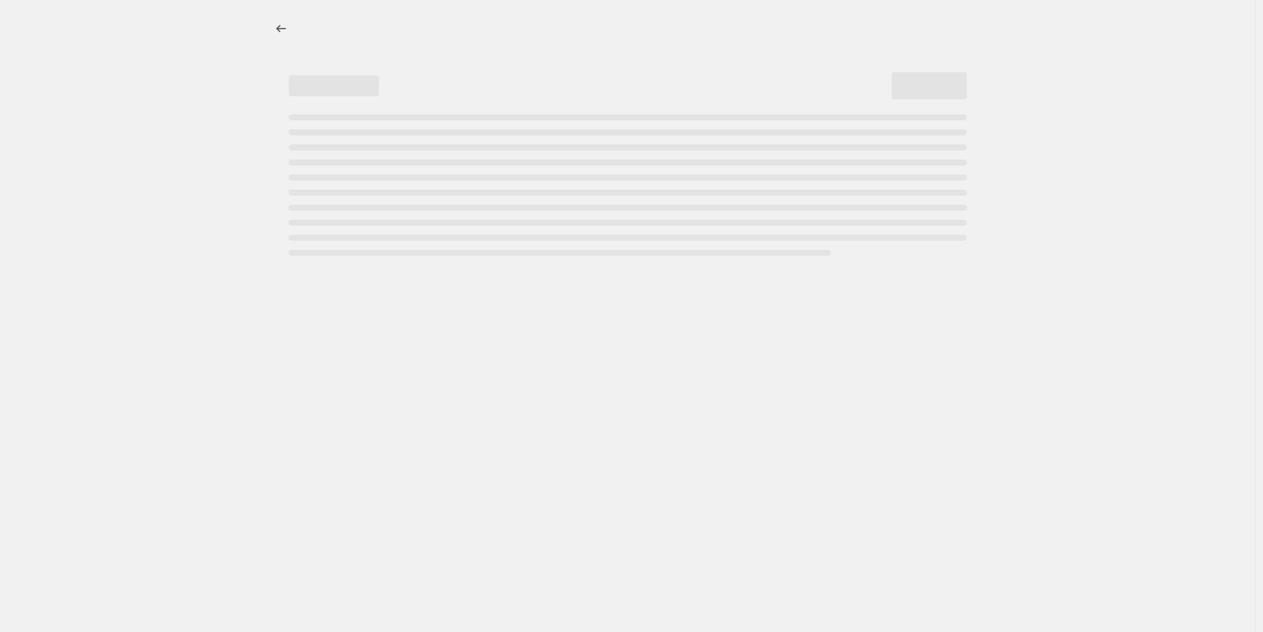
select select "product_type"
select select "not_equal"
select select "product_type"
select select "not_equal"
select select "vendor"
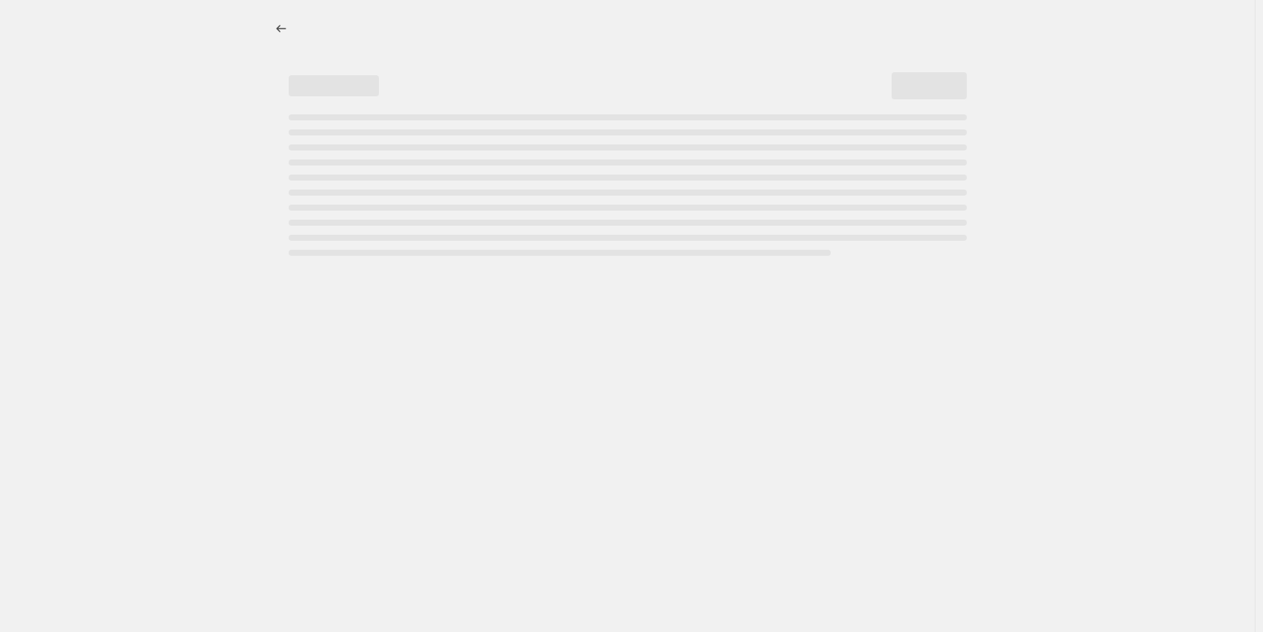
select select "not_equal"
select select "vendor"
select select "not_equal"
select select "vendor"
select select "not_equal"
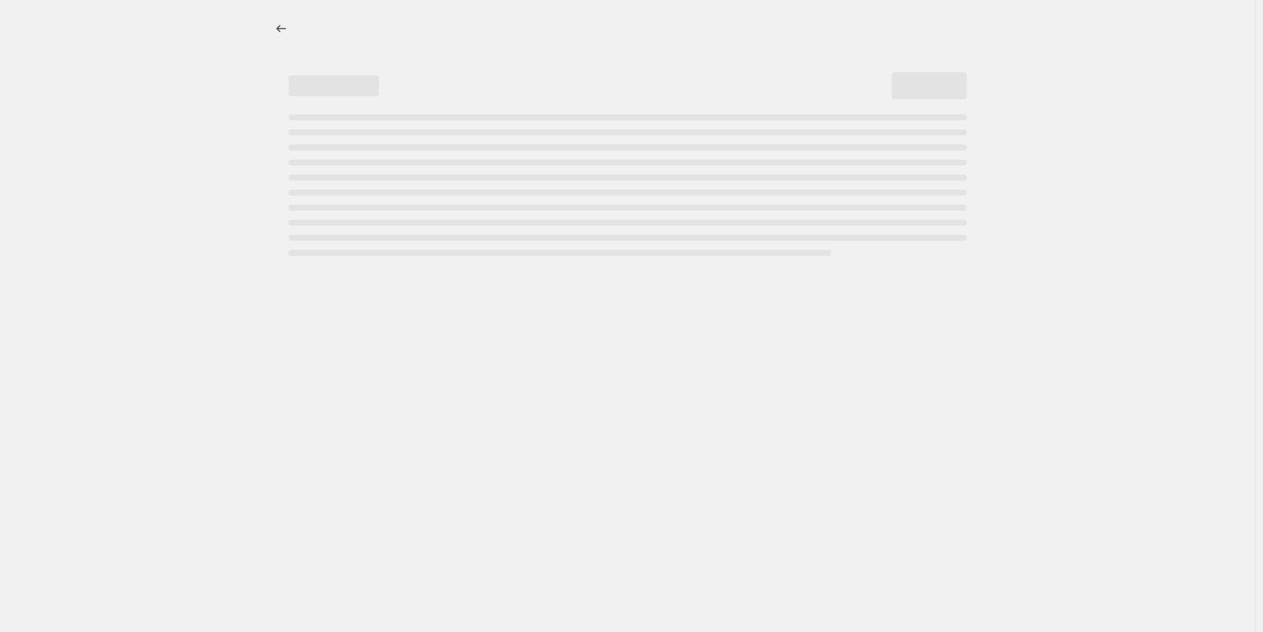
select select "product_type"
select select "not_equal"
select select "vendor"
select select "not_equal"
select select "vendor"
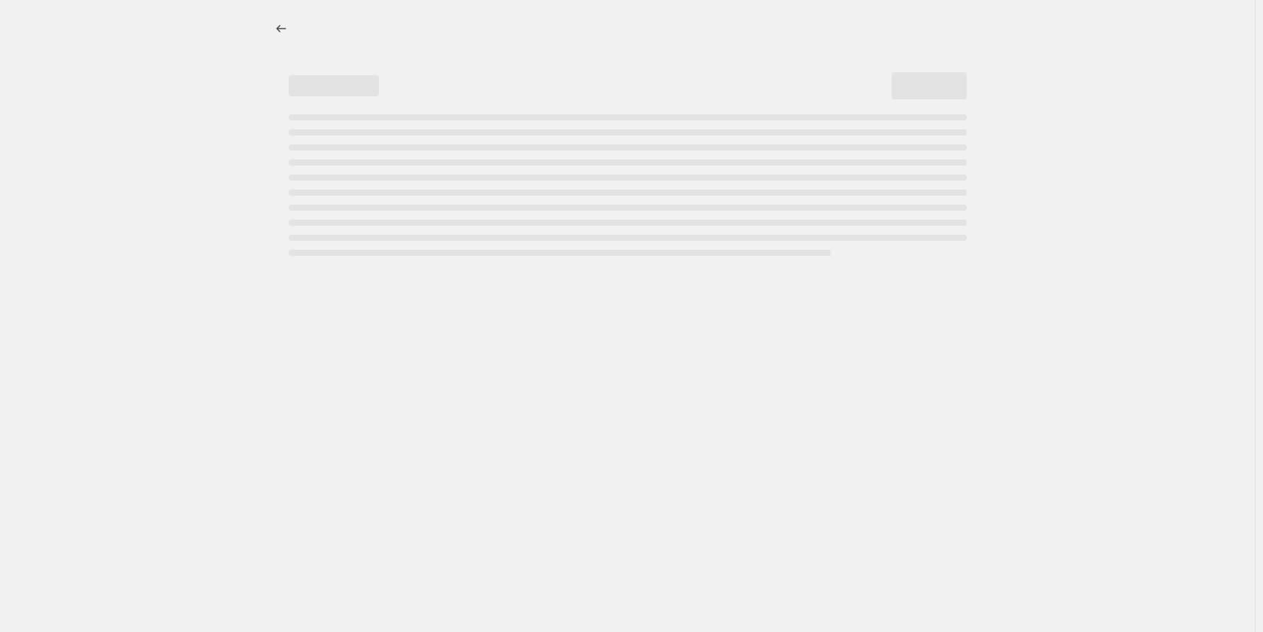
select select "not_equal"
select select "vendor"
select select "not_equal"
select select "collection"
select select "not_equal"
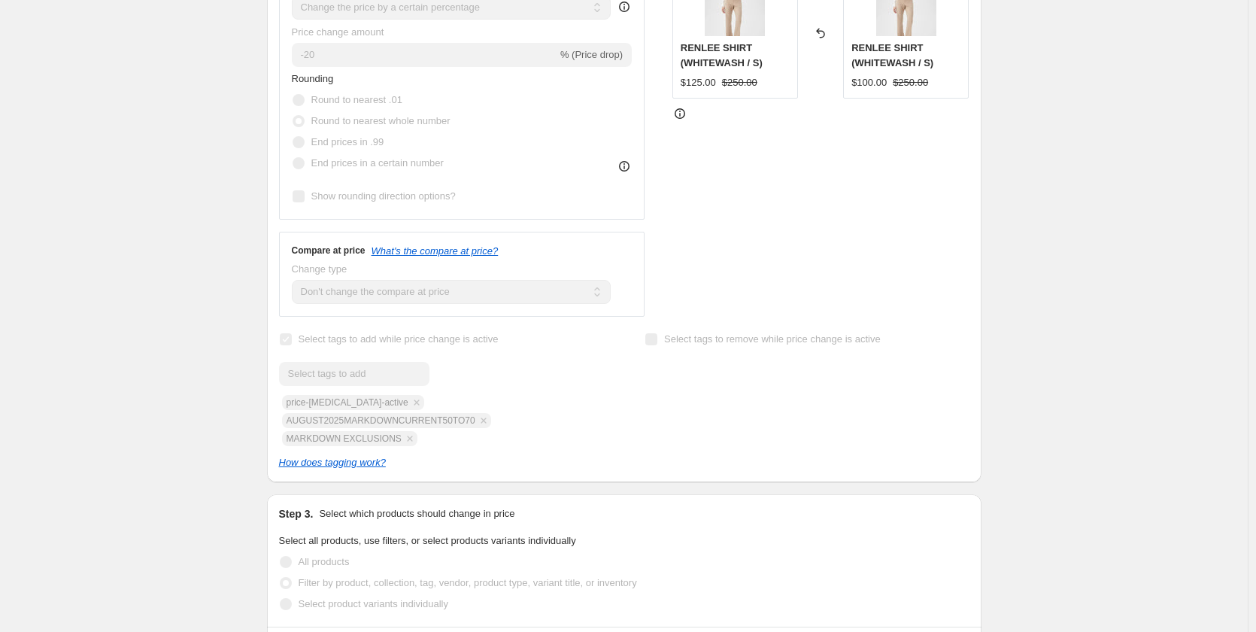
scroll to position [451, 0]
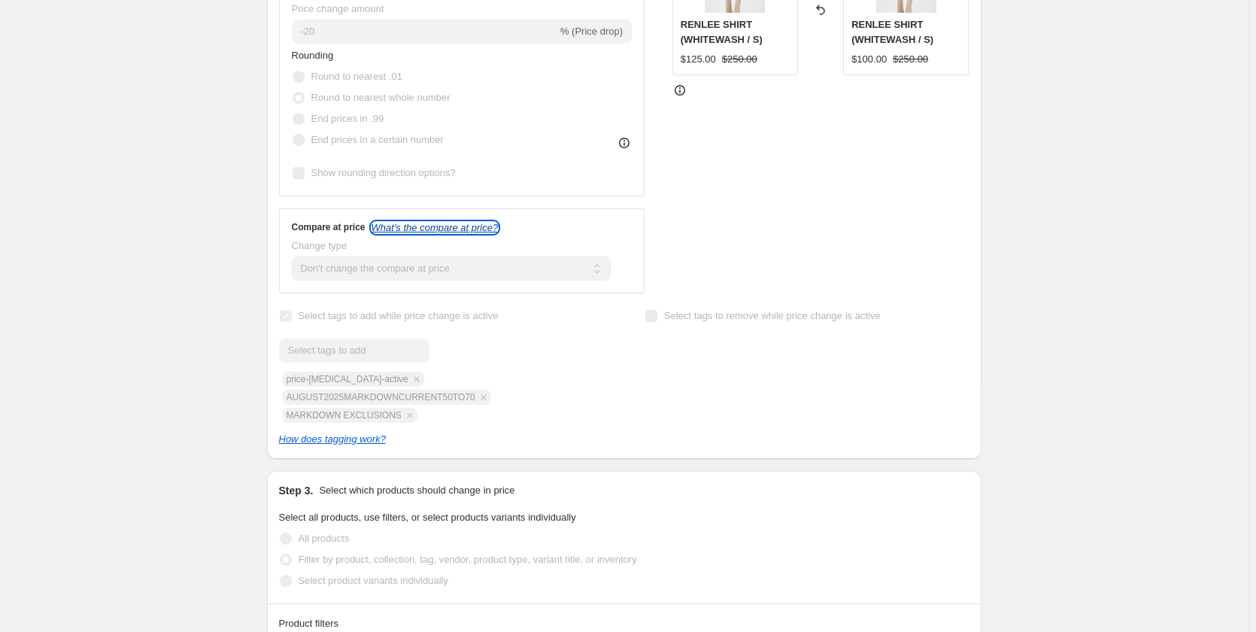
click at [424, 229] on icon "What's the compare at price?" at bounding box center [434, 227] width 127 height 11
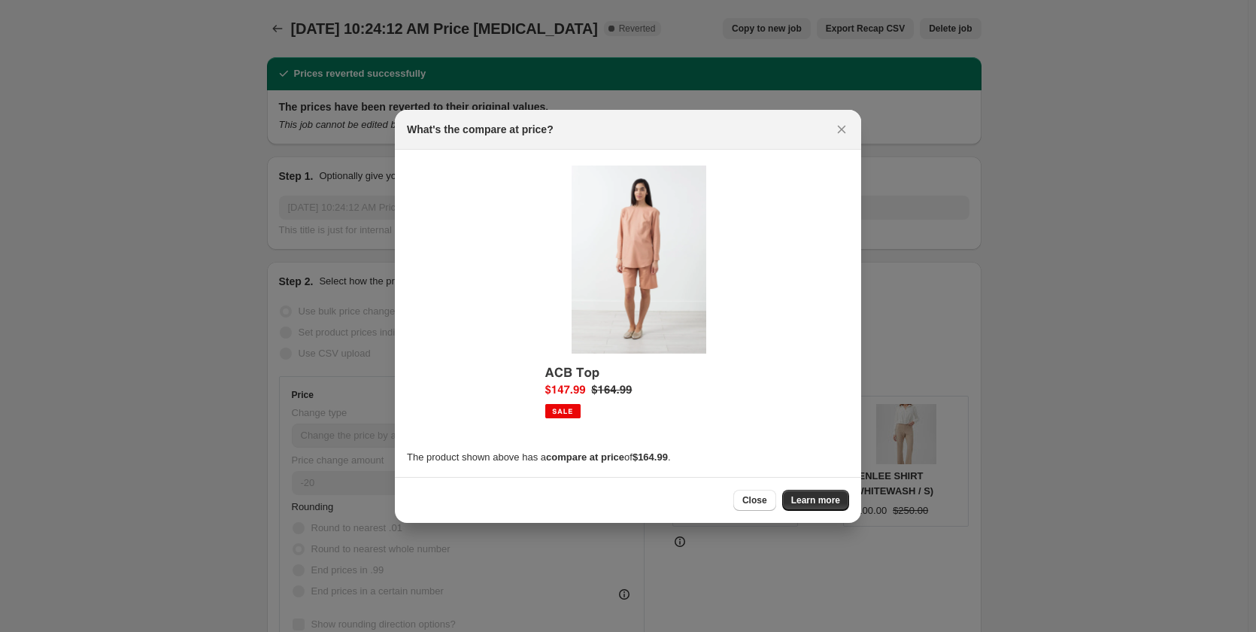
scroll to position [0, 0]
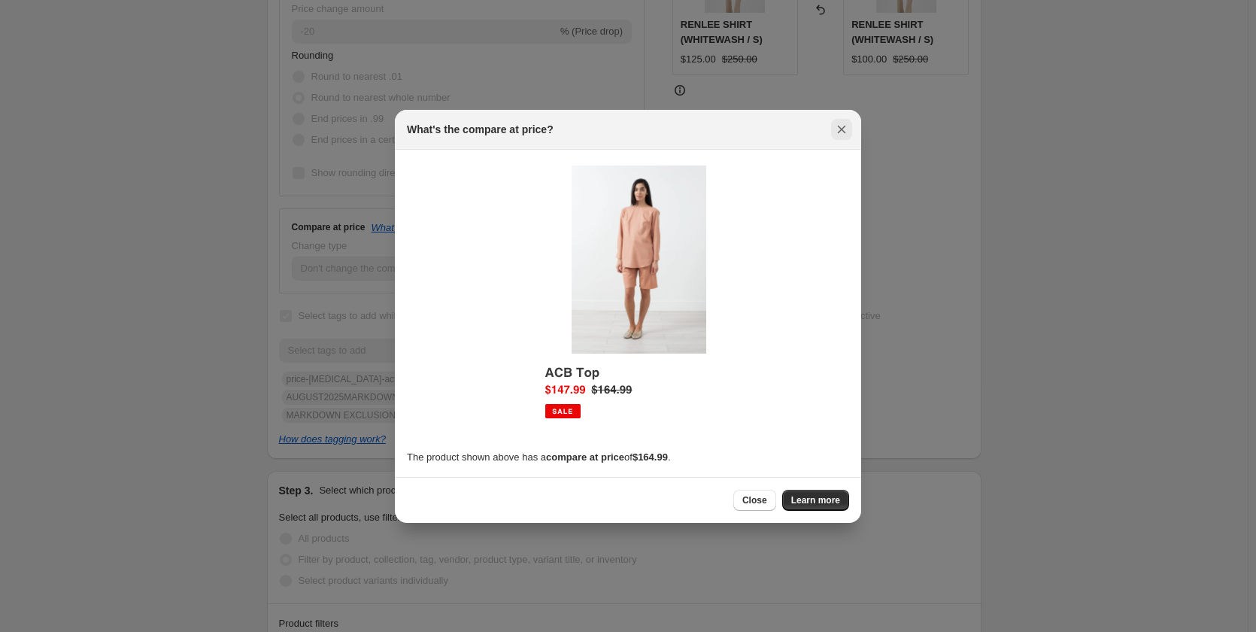
click at [837, 131] on icon "Close" at bounding box center [841, 129] width 15 height 15
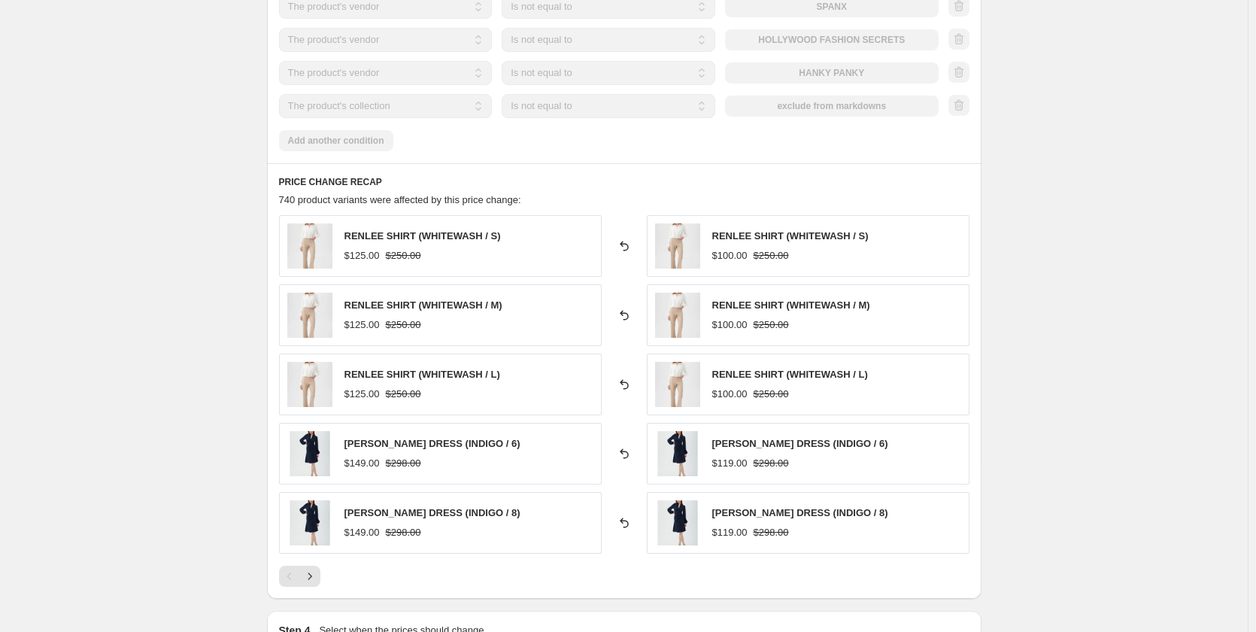
scroll to position [2747, 0]
click at [317, 569] on icon "Next" at bounding box center [309, 576] width 15 height 15
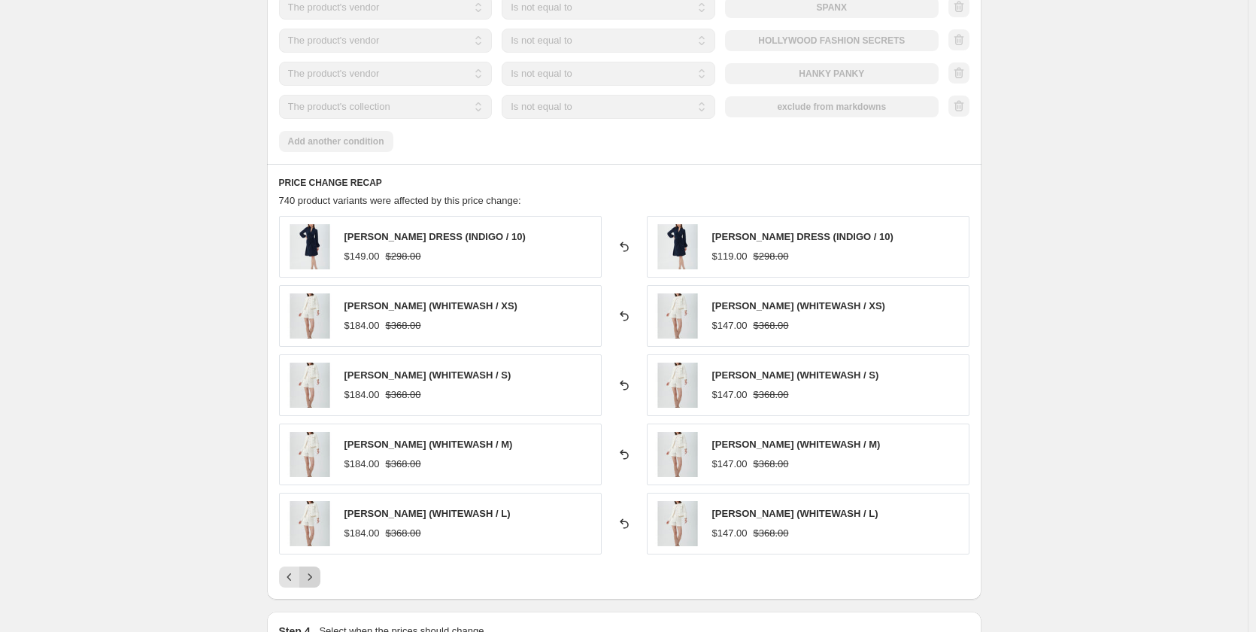
click at [317, 569] on icon "Next" at bounding box center [309, 576] width 15 height 15
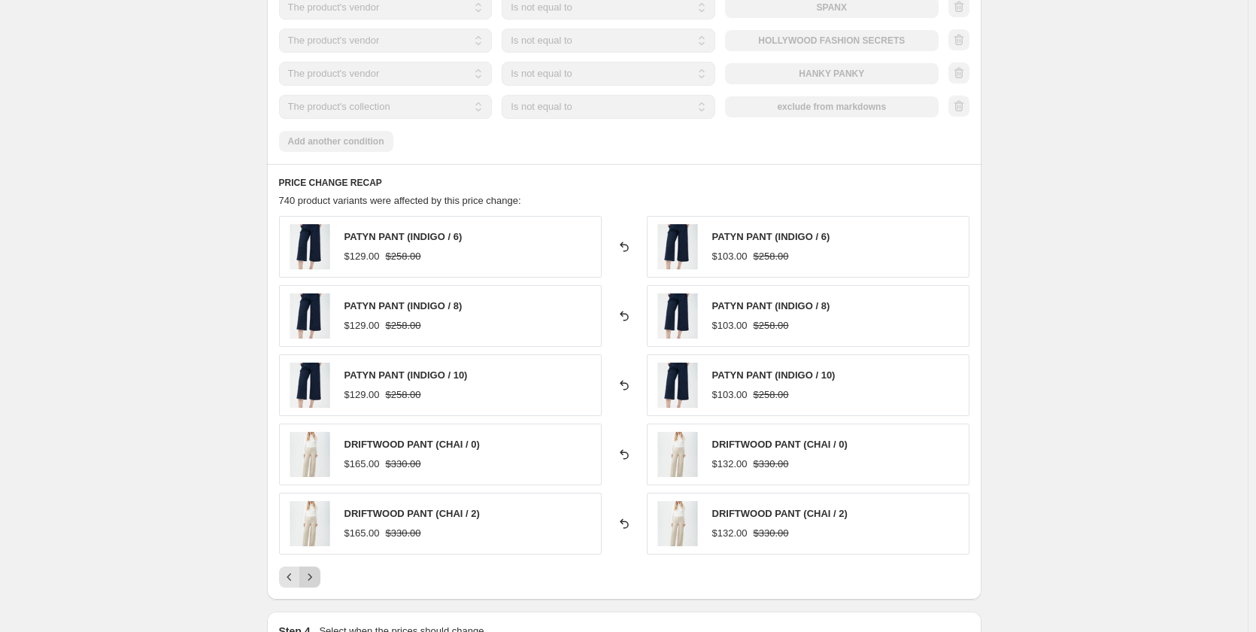
click at [317, 569] on icon "Next" at bounding box center [309, 576] width 15 height 15
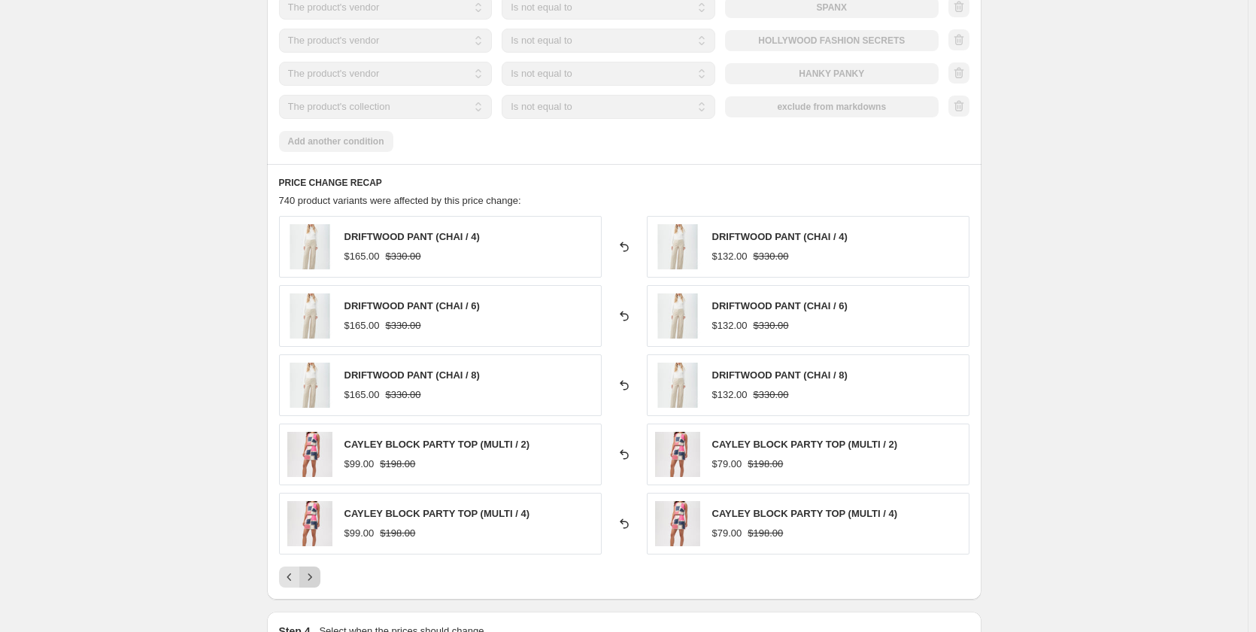
click at [317, 569] on icon "Next" at bounding box center [309, 576] width 15 height 15
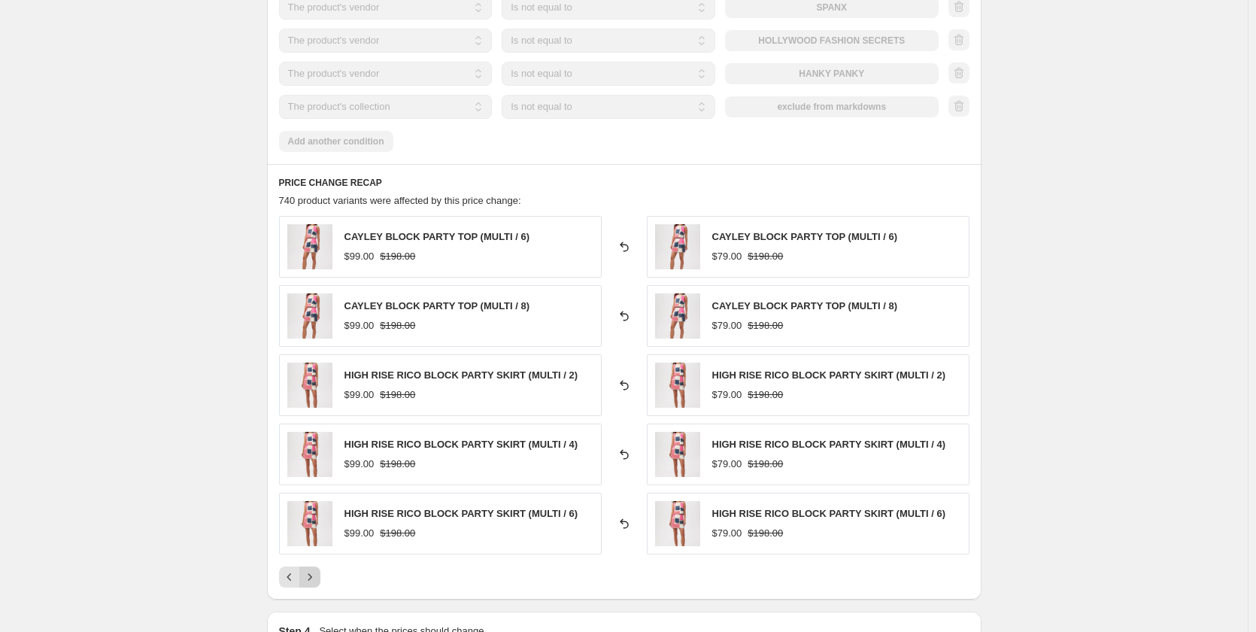
click at [317, 569] on icon "Next" at bounding box center [309, 576] width 15 height 15
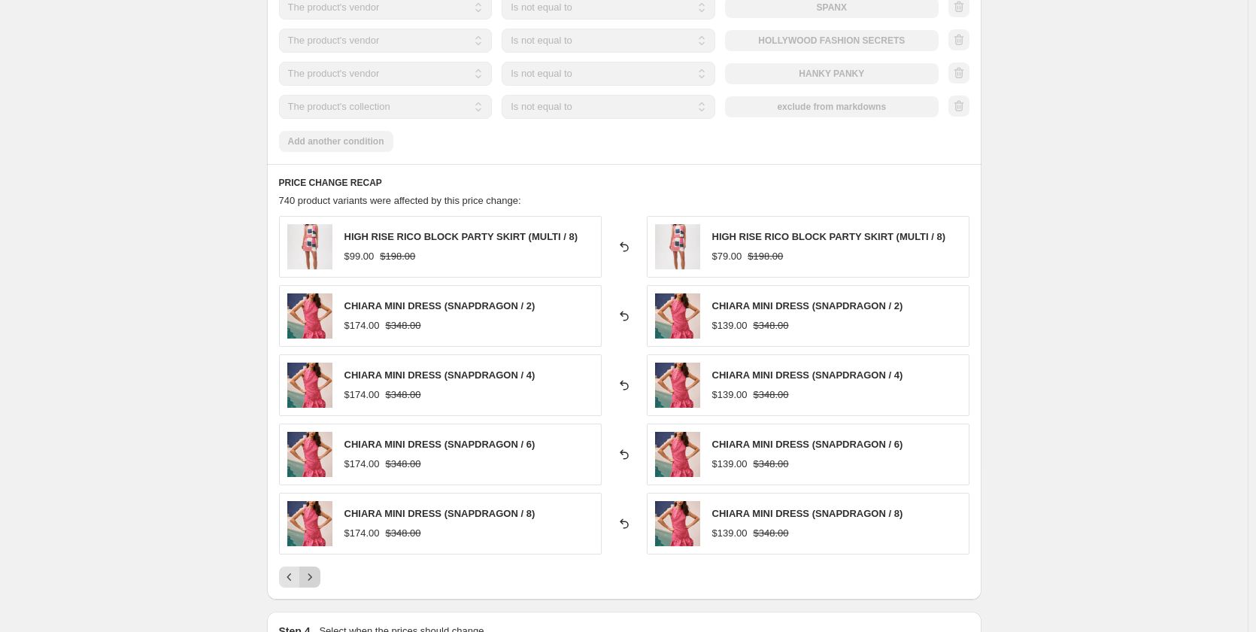
click at [317, 569] on icon "Next" at bounding box center [309, 576] width 15 height 15
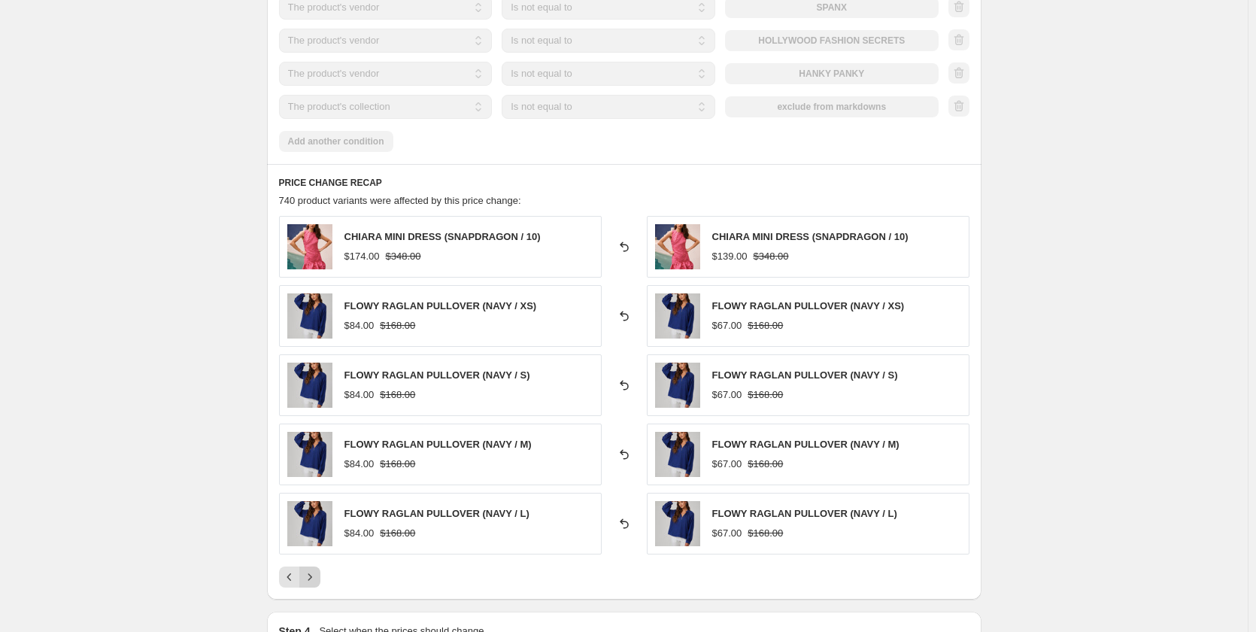
click at [317, 569] on icon "Next" at bounding box center [309, 576] width 15 height 15
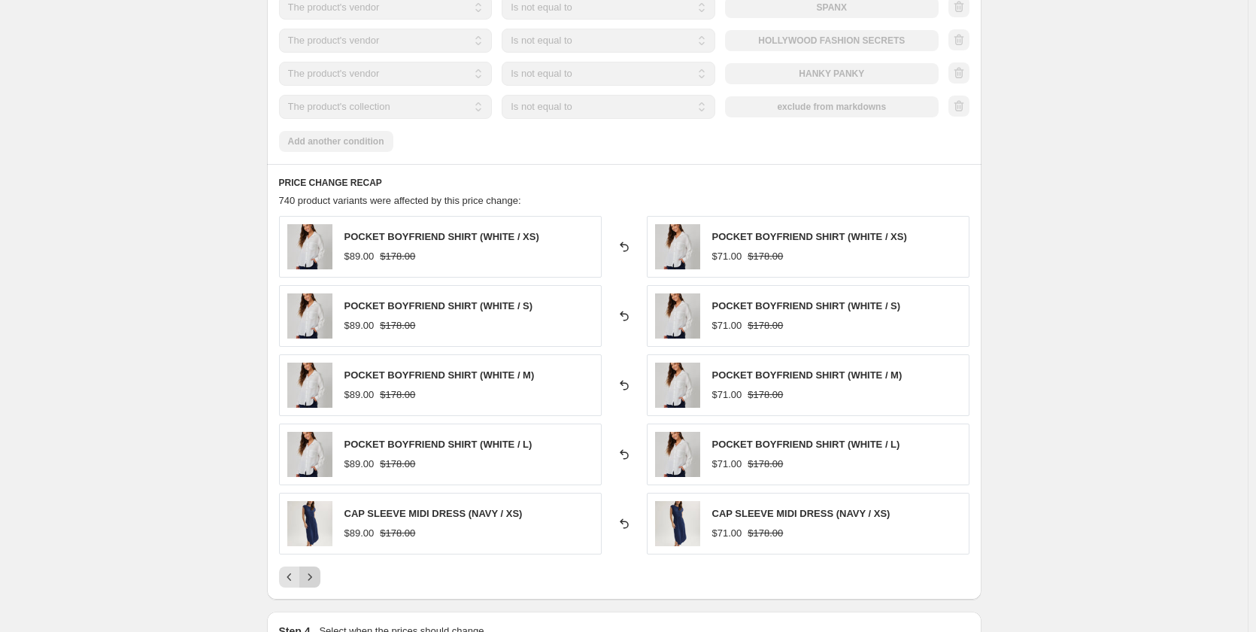
click at [317, 569] on icon "Next" at bounding box center [309, 576] width 15 height 15
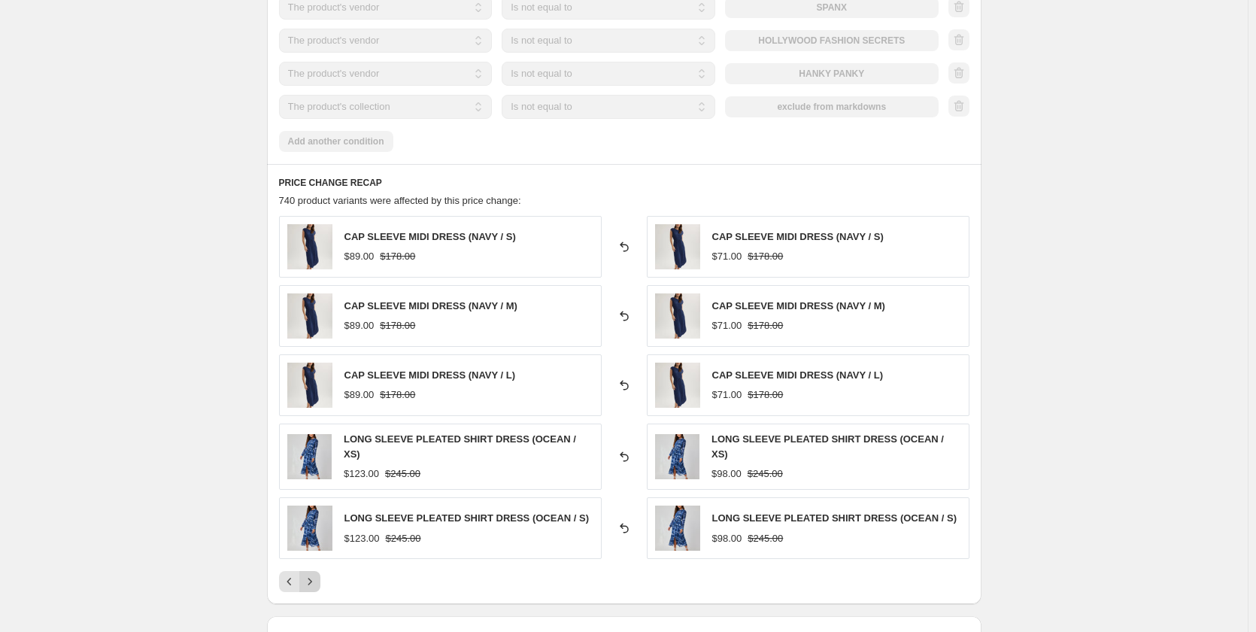
click at [317, 574] on icon "Next" at bounding box center [309, 581] width 15 height 15
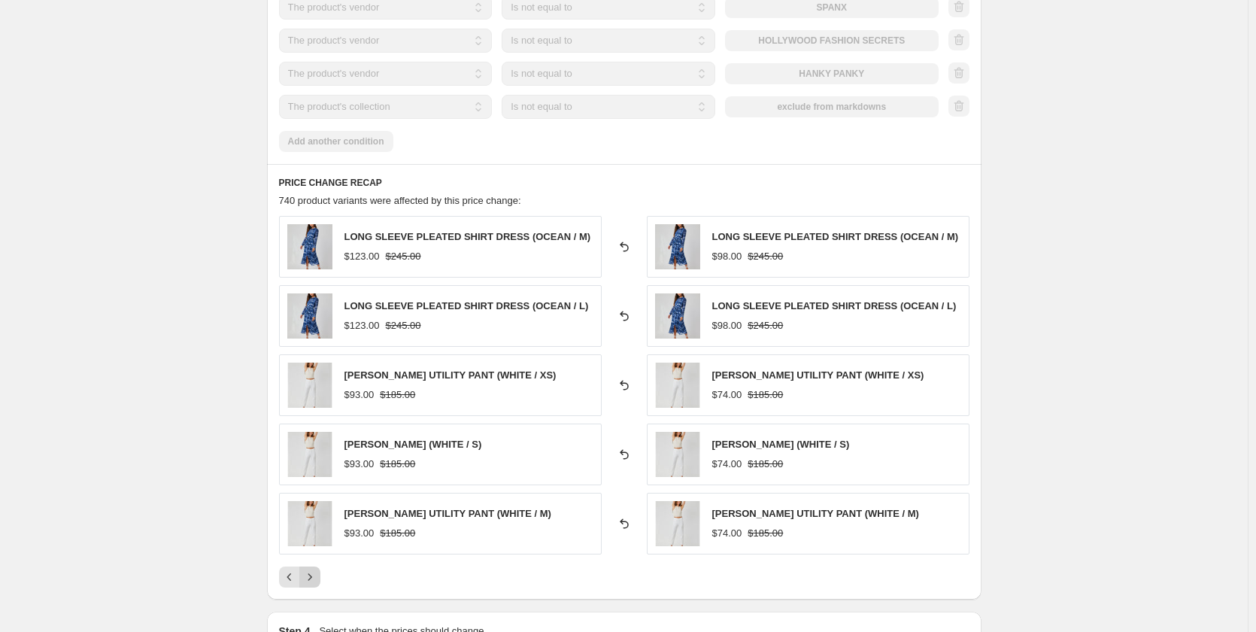
click at [320, 567] on button "Next" at bounding box center [309, 576] width 21 height 21
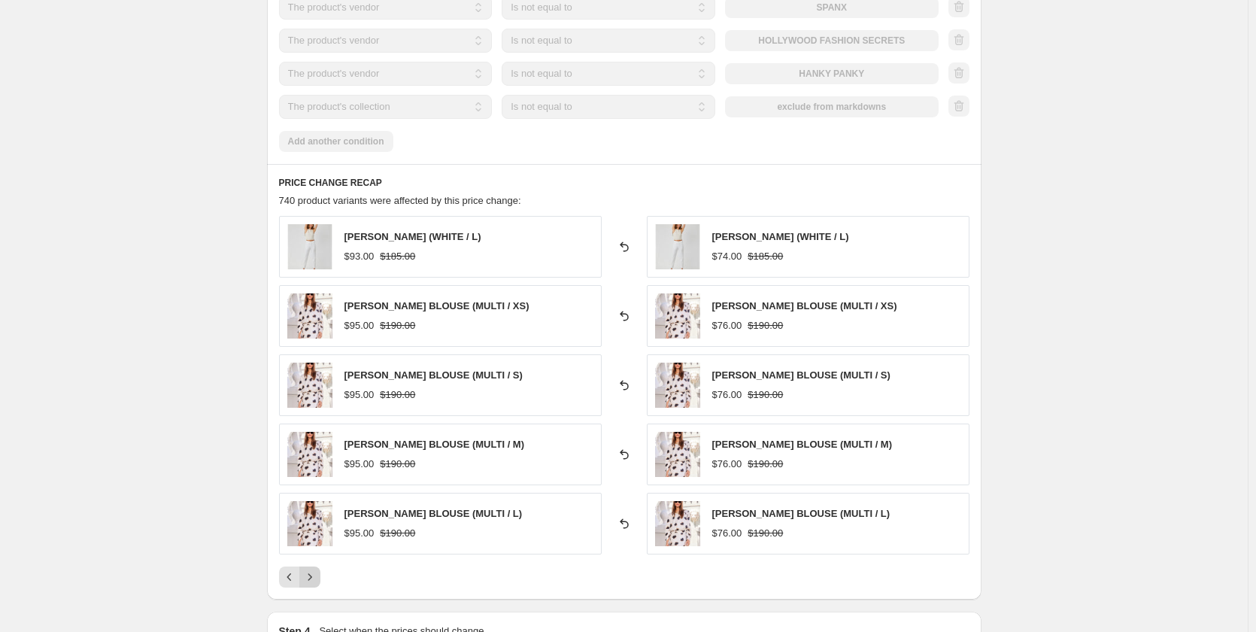
click at [320, 567] on button "Next" at bounding box center [309, 576] width 21 height 21
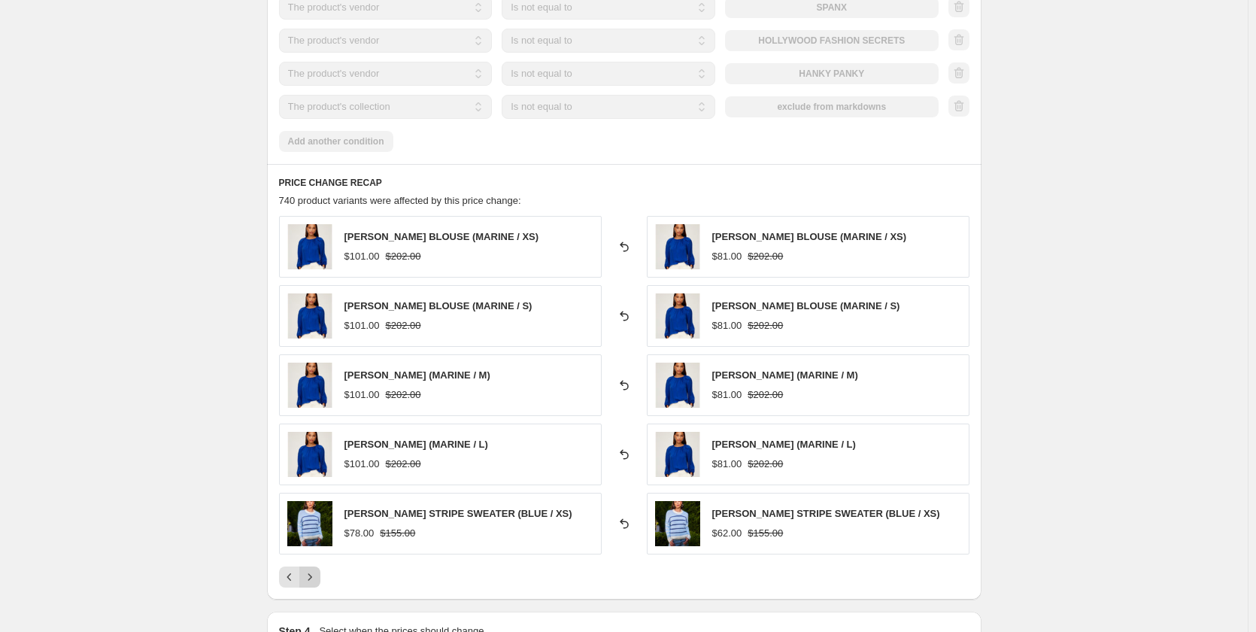
click at [320, 567] on button "Next" at bounding box center [309, 576] width 21 height 21
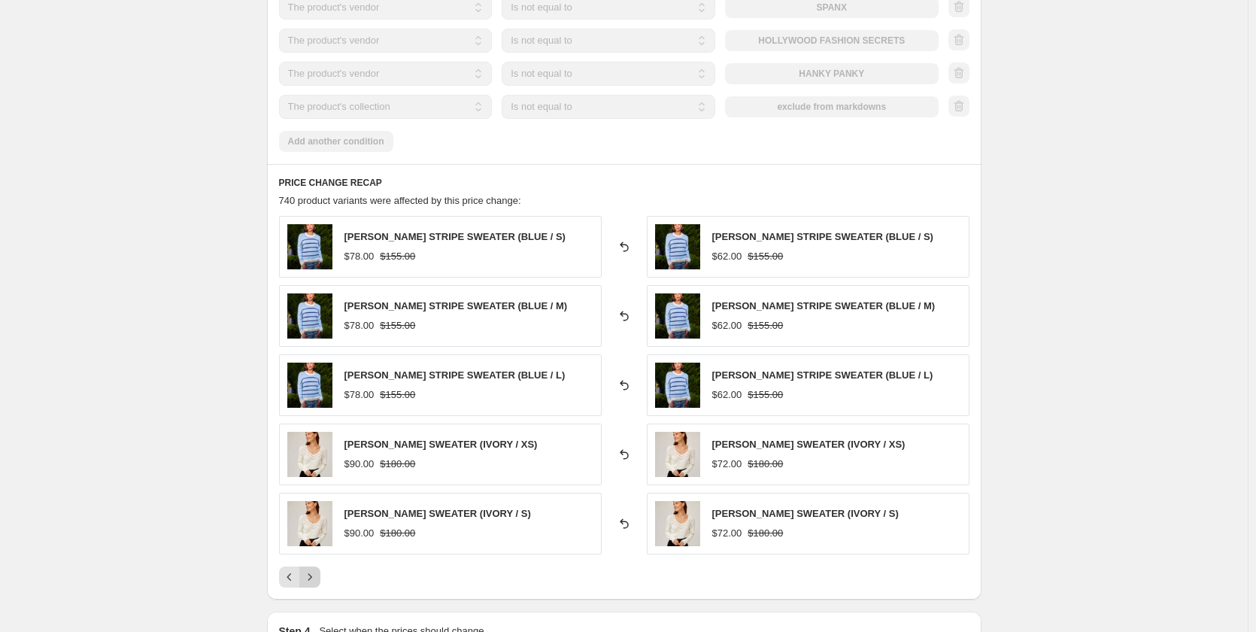
click at [320, 567] on button "Next" at bounding box center [309, 576] width 21 height 21
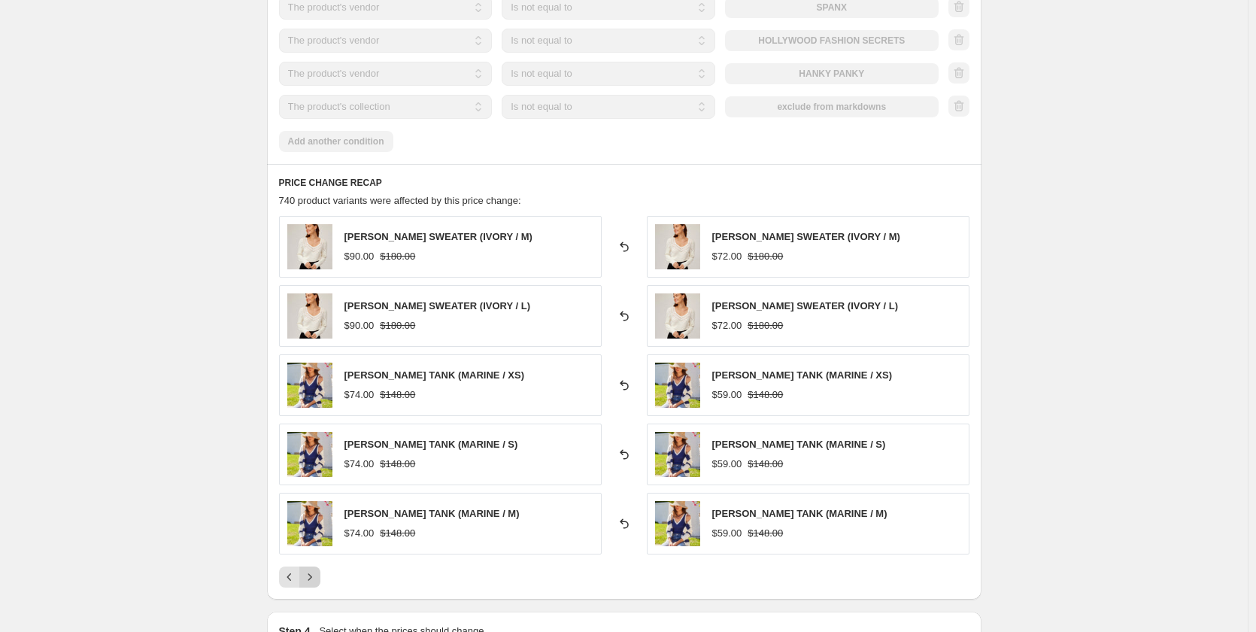
click at [311, 573] on icon "Next" at bounding box center [310, 576] width 4 height 7
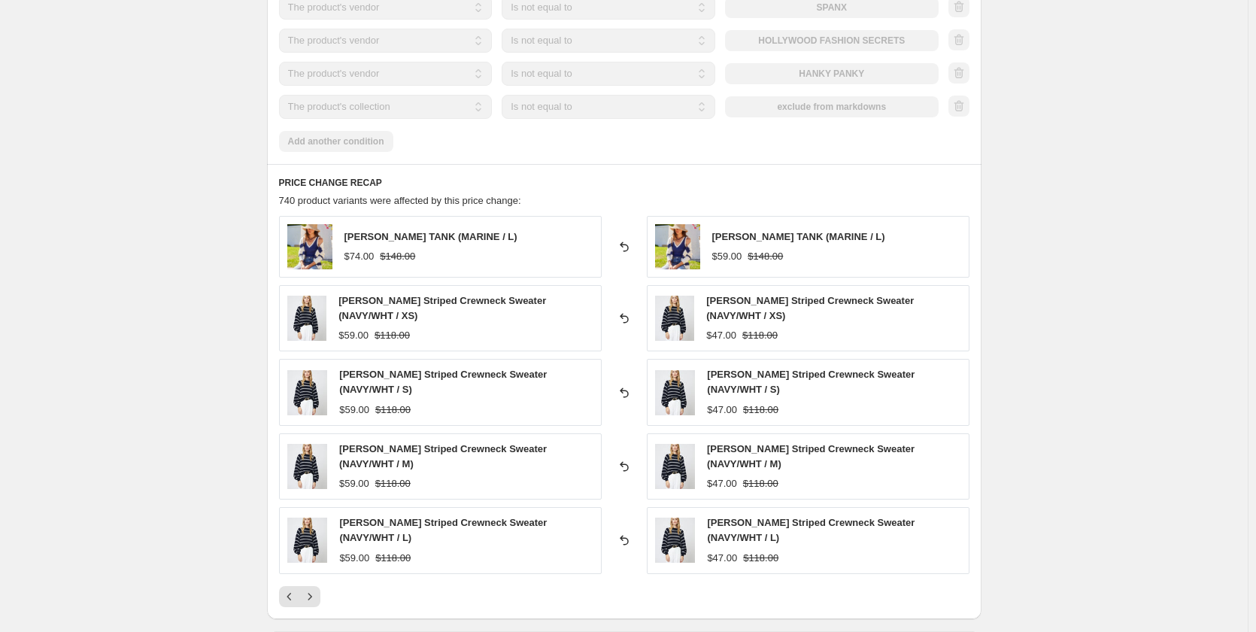
click at [315, 539] on img at bounding box center [307, 539] width 41 height 45
click at [317, 589] on icon "Next" at bounding box center [309, 596] width 15 height 15
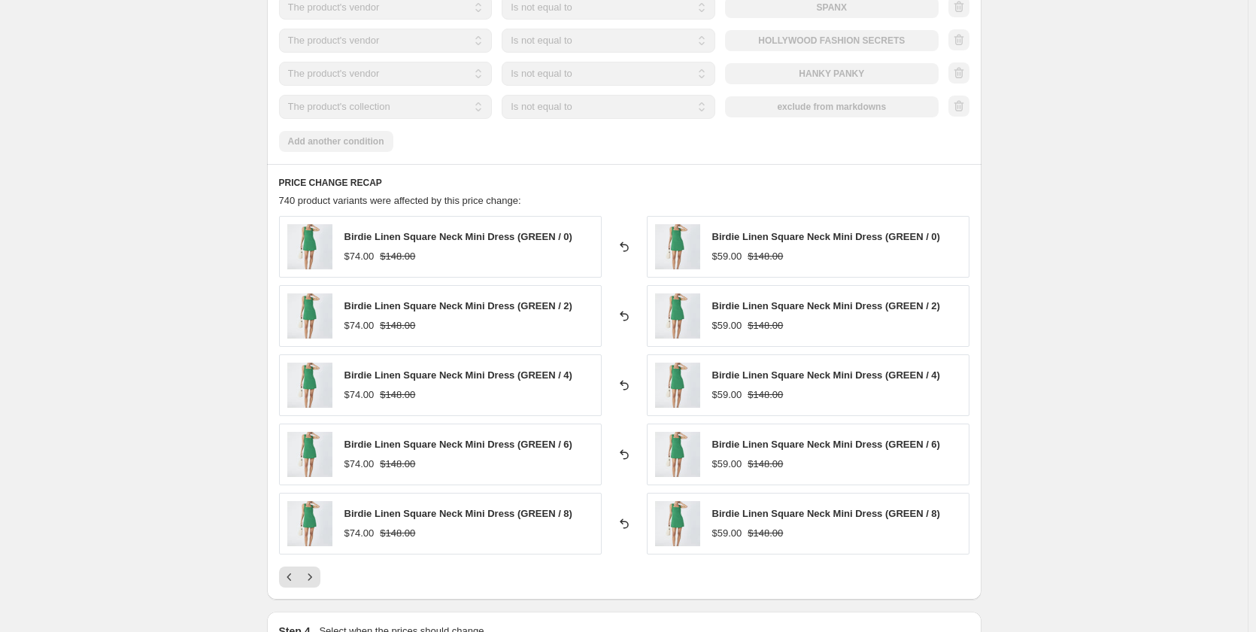
click at [314, 580] on div "PRICE CHANGE RECAP 740 product variants were affected by this price change: Bir…" at bounding box center [624, 381] width 714 height 435
click at [309, 573] on div "PRICE CHANGE RECAP 740 product variants were affected by this price change: Bir…" at bounding box center [624, 381] width 714 height 435
click at [311, 569] on icon "Next" at bounding box center [309, 576] width 15 height 15
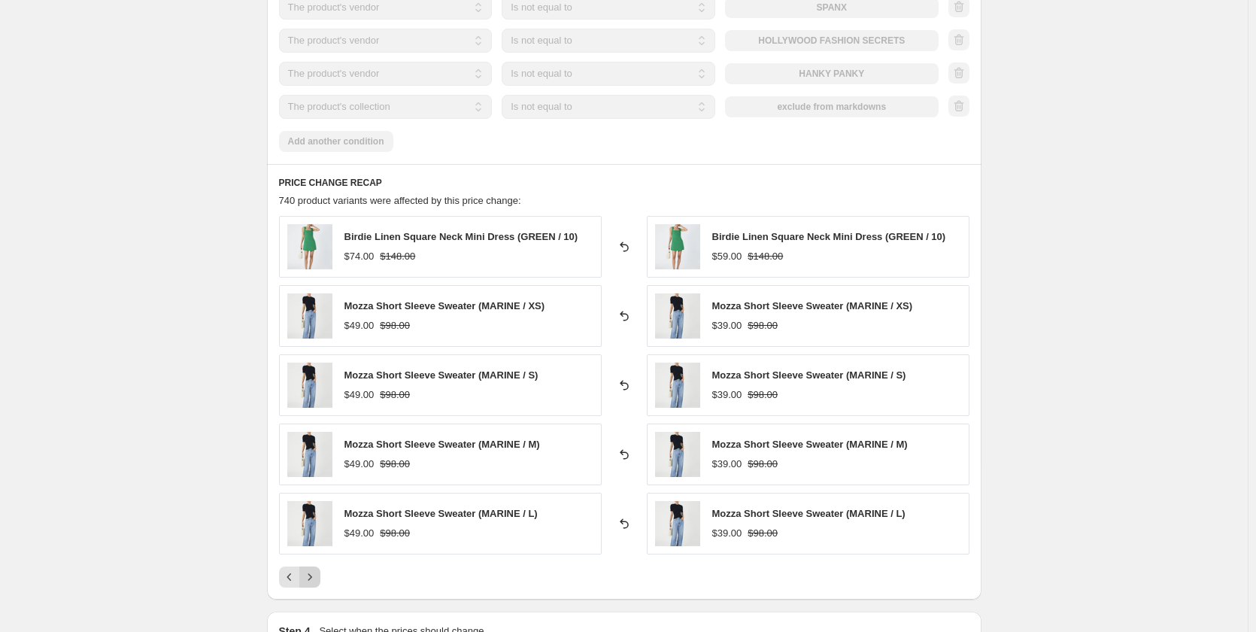
click at [311, 569] on icon "Next" at bounding box center [309, 576] width 15 height 15
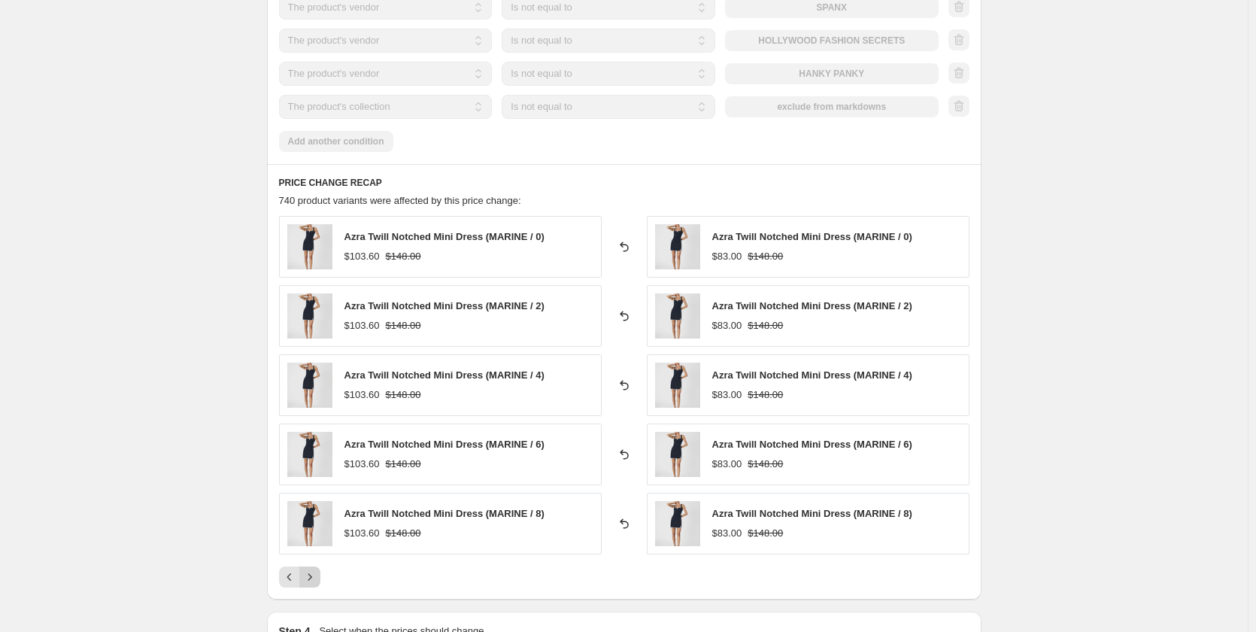
click at [311, 569] on icon "Next" at bounding box center [309, 576] width 15 height 15
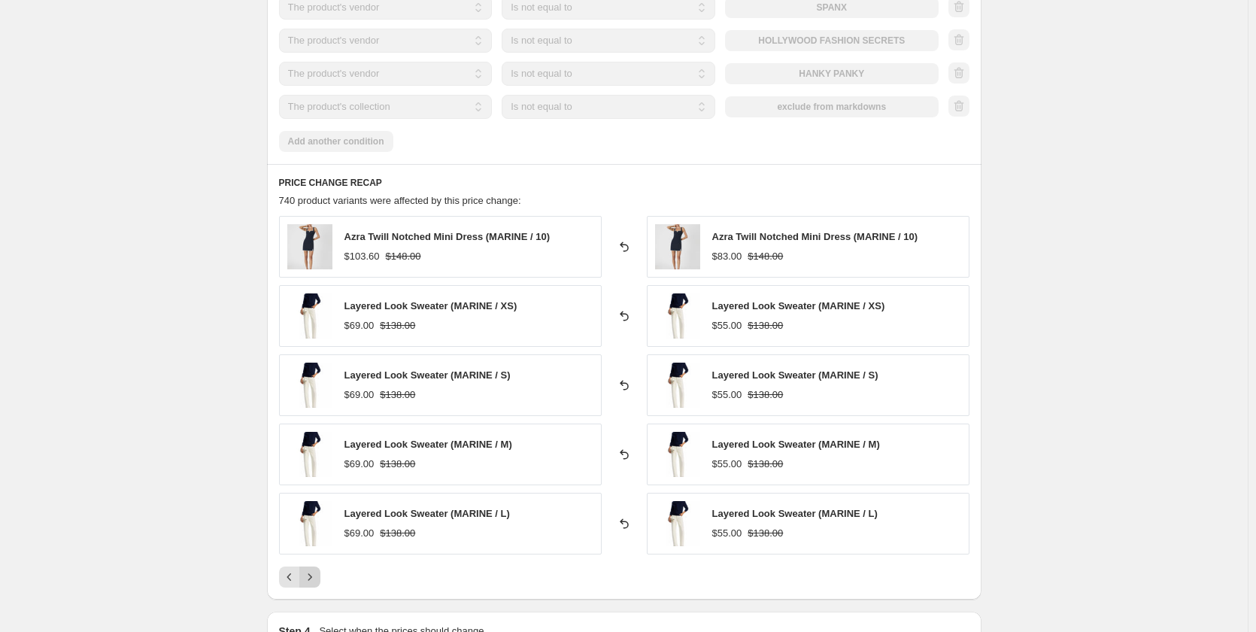
click at [311, 569] on icon "Next" at bounding box center [309, 576] width 15 height 15
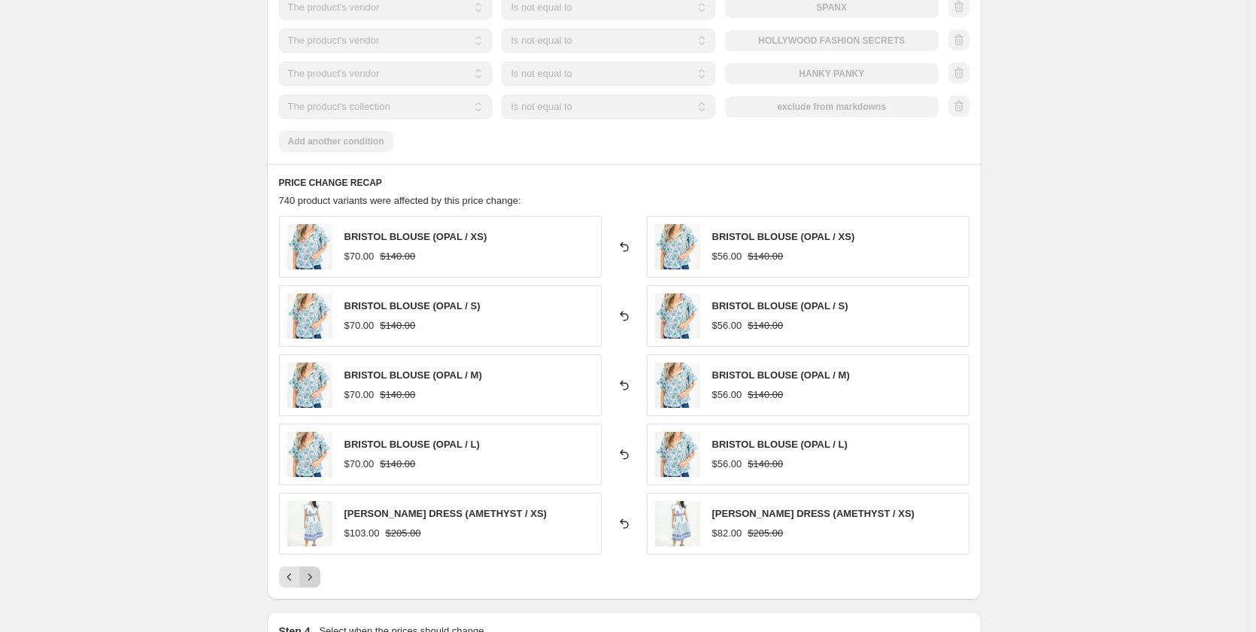
click at [311, 569] on icon "Next" at bounding box center [309, 576] width 15 height 15
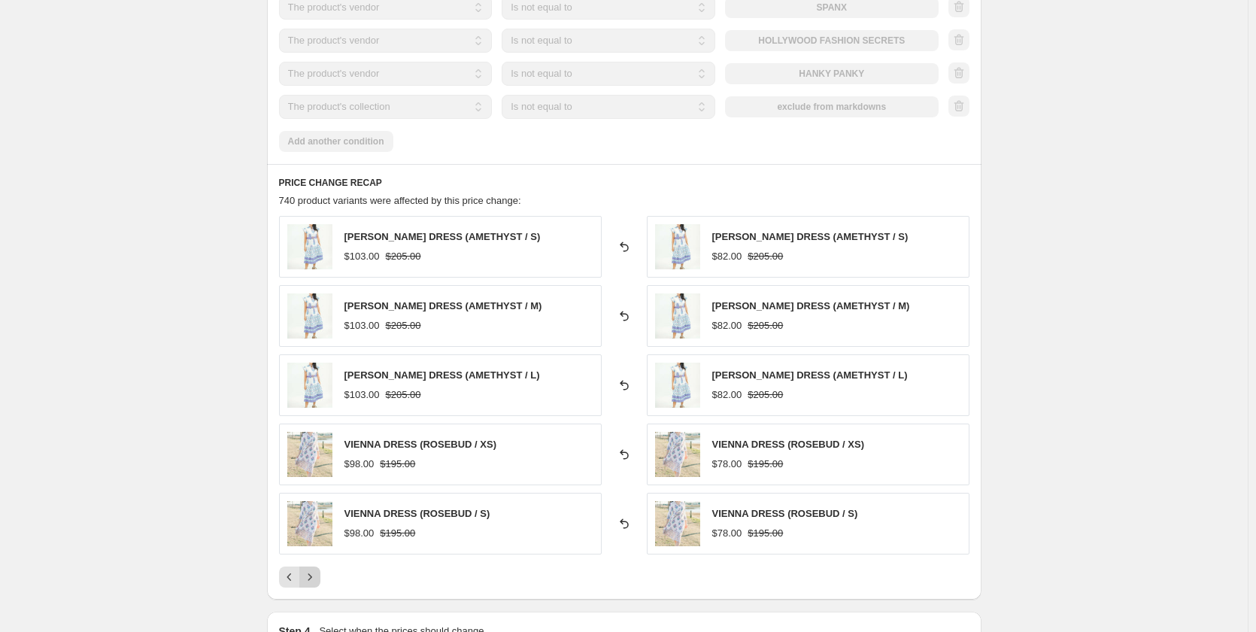
click at [311, 569] on icon "Next" at bounding box center [309, 576] width 15 height 15
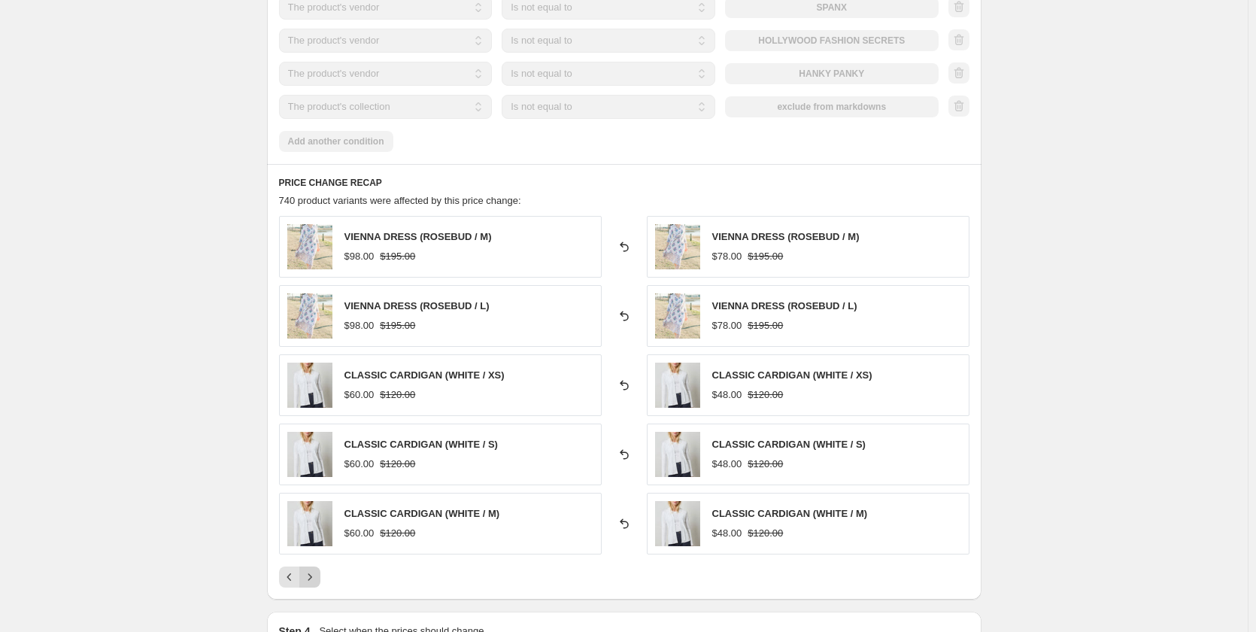
click at [311, 569] on icon "Next" at bounding box center [309, 576] width 15 height 15
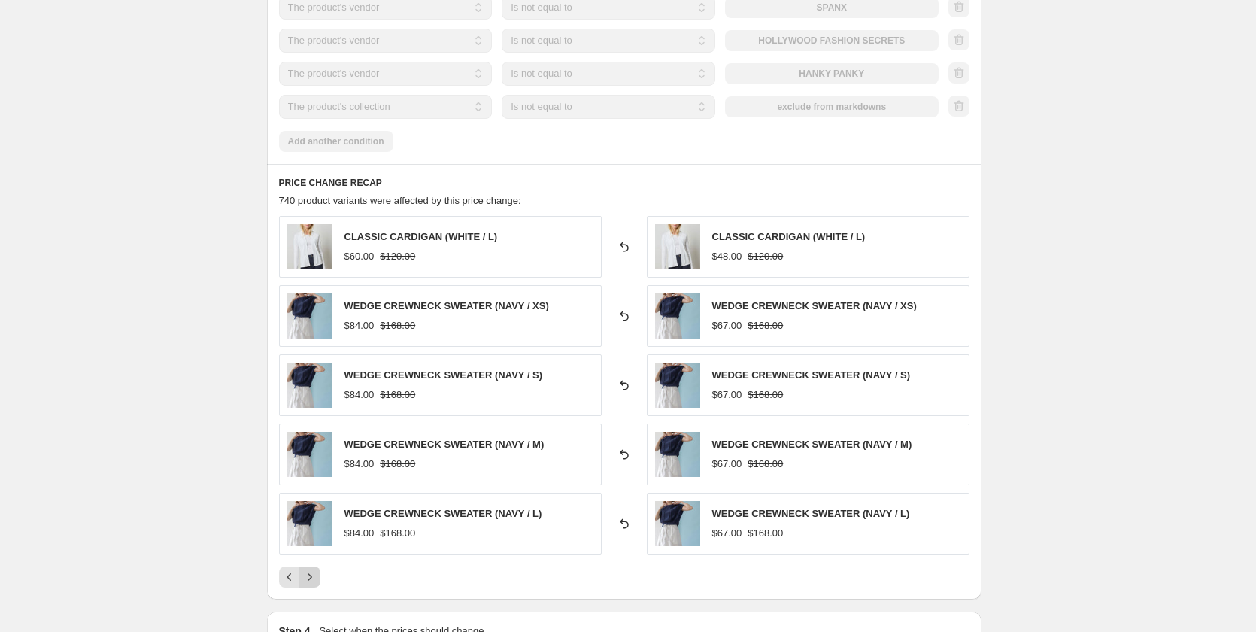
click at [311, 569] on icon "Next" at bounding box center [309, 576] width 15 height 15
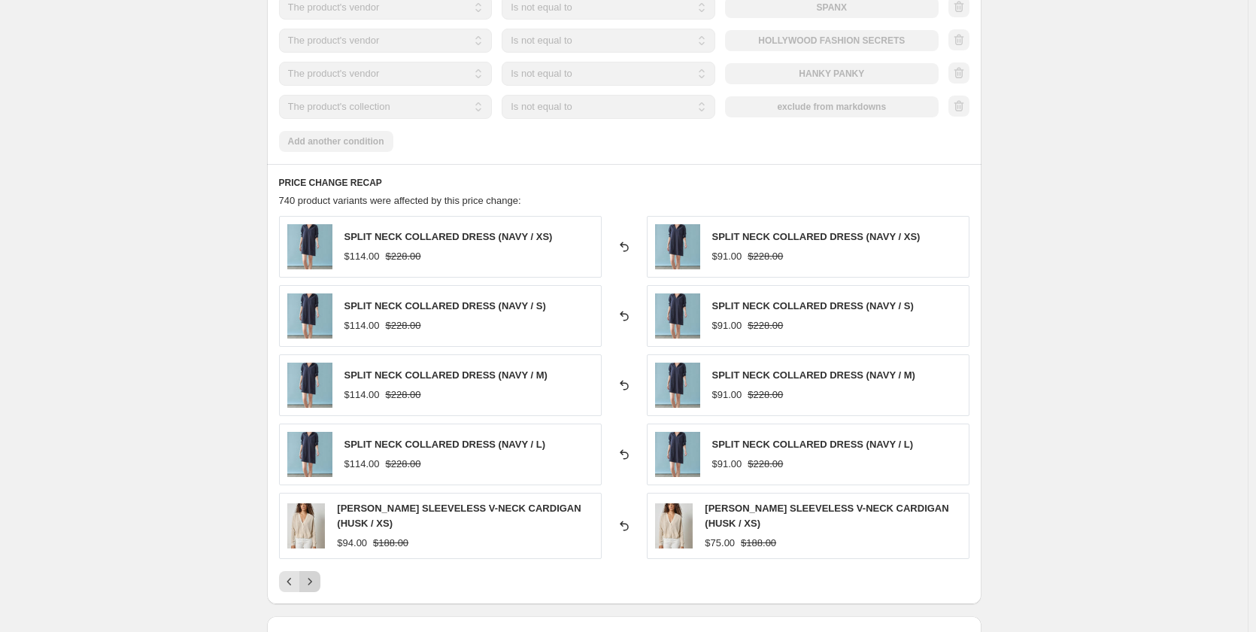
click at [311, 574] on icon "Next" at bounding box center [309, 581] width 15 height 15
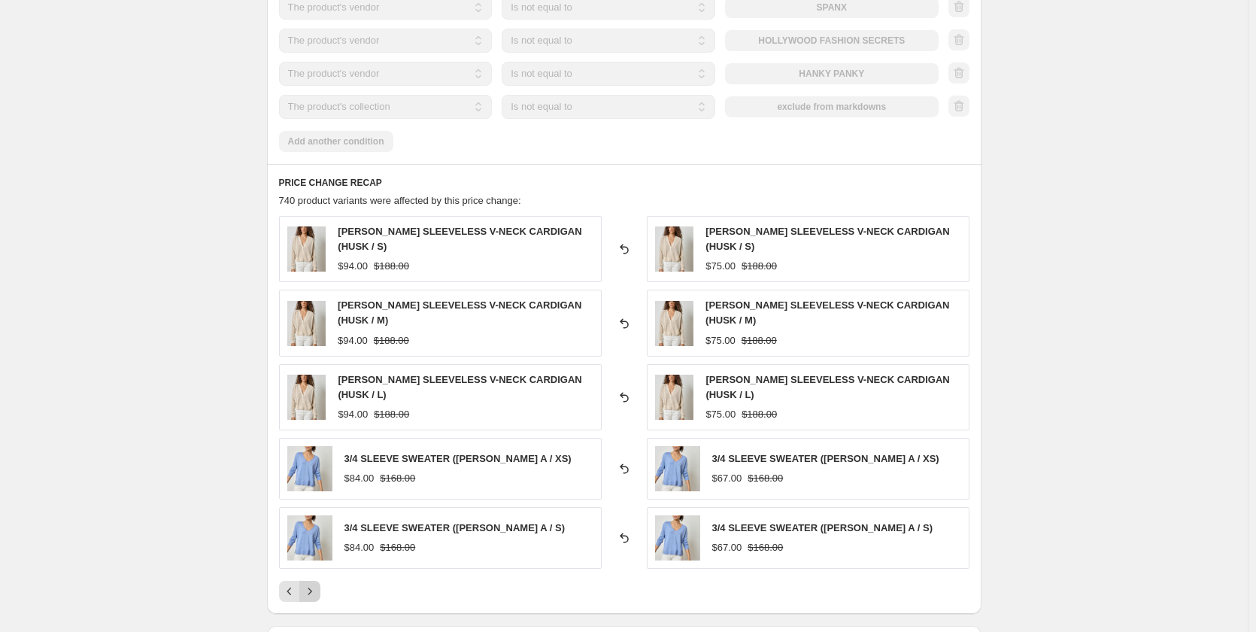
click at [317, 584] on icon "Next" at bounding box center [309, 591] width 15 height 15
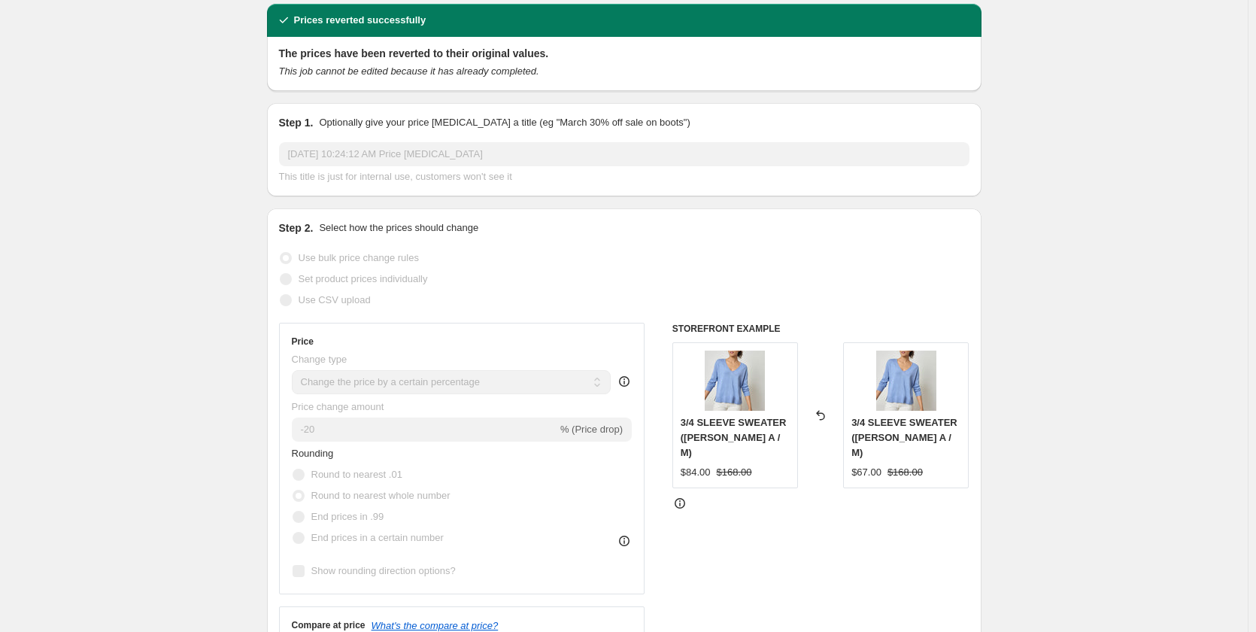
scroll to position [0, 0]
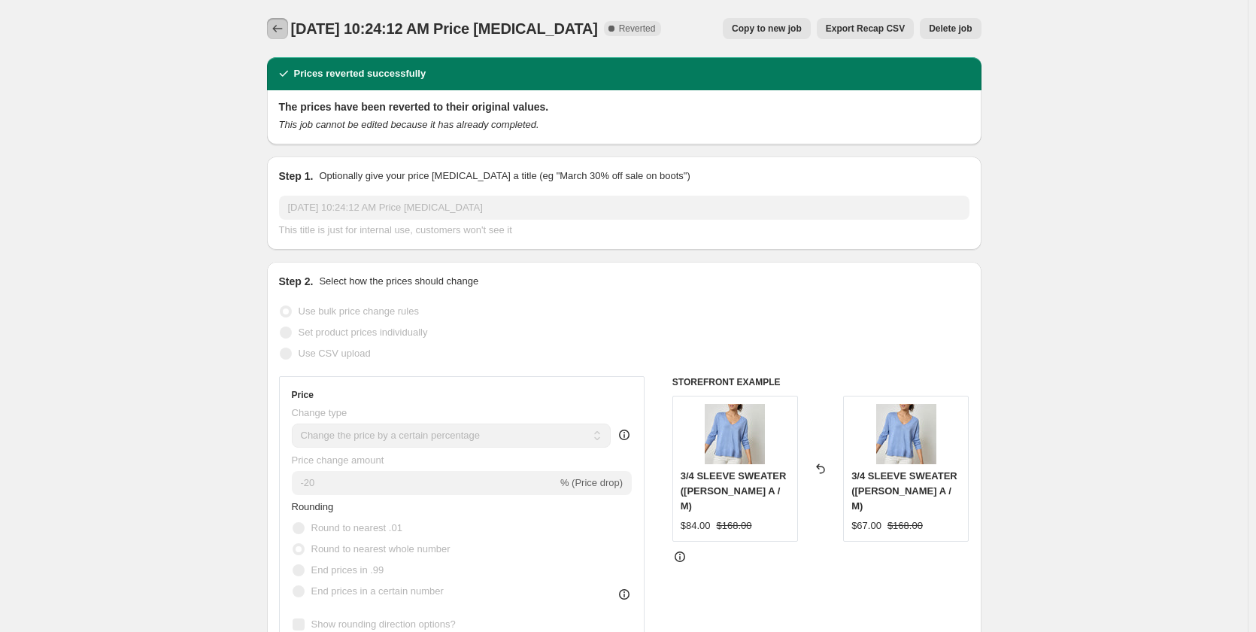
click at [282, 23] on icon "Price change jobs" at bounding box center [277, 28] width 15 height 15
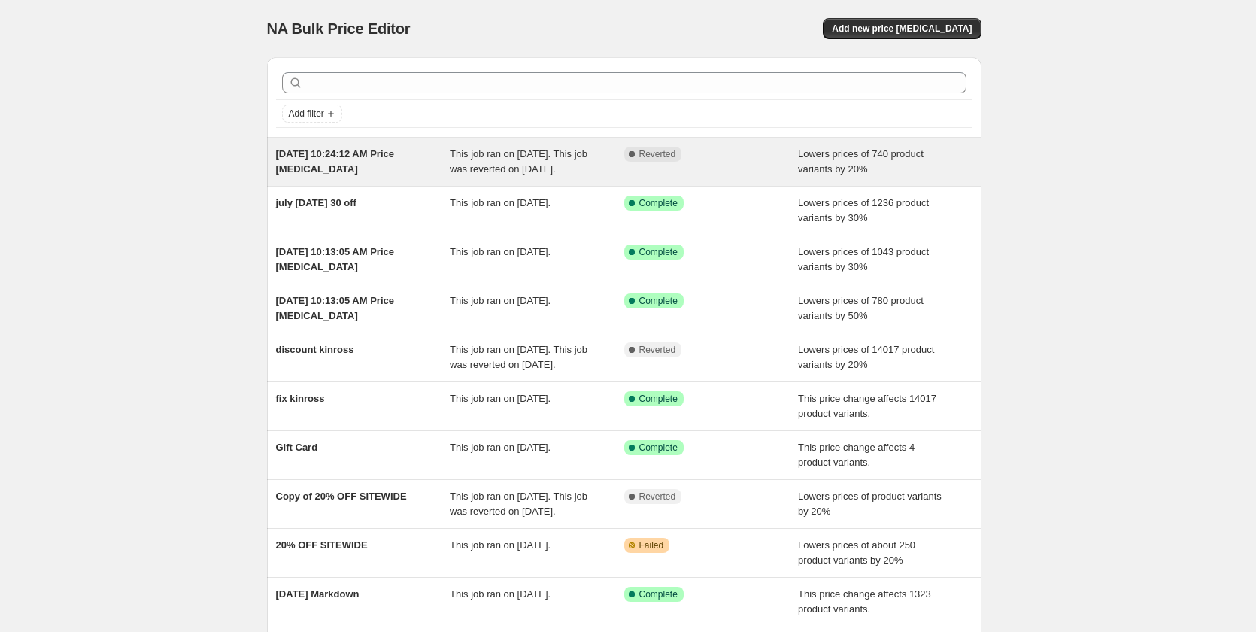
click at [337, 154] on span "[DATE] 10:24:12 AM Price [MEDICAL_DATA]" at bounding box center [335, 161] width 119 height 26
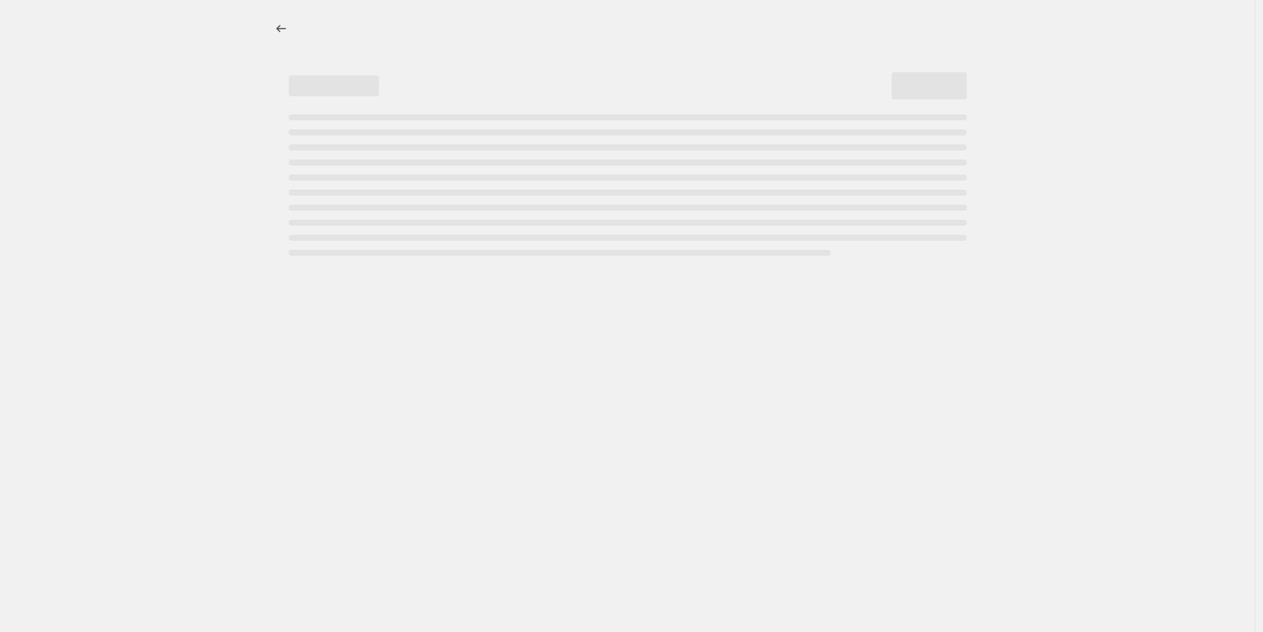
select select "percentage"
select select "no_change"
select select "tag"
select select "vendor"
select select "not_equal"
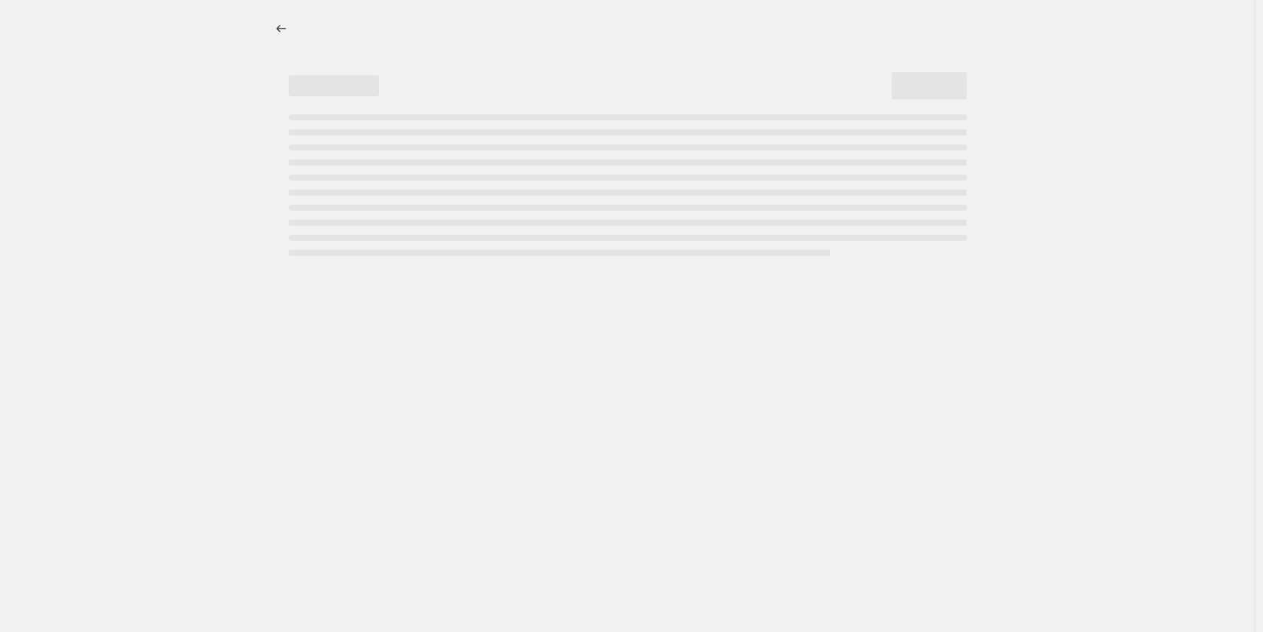
select select "vendor"
select select "not_equal"
select select "vendor"
select select "not_equal"
select select "vendor"
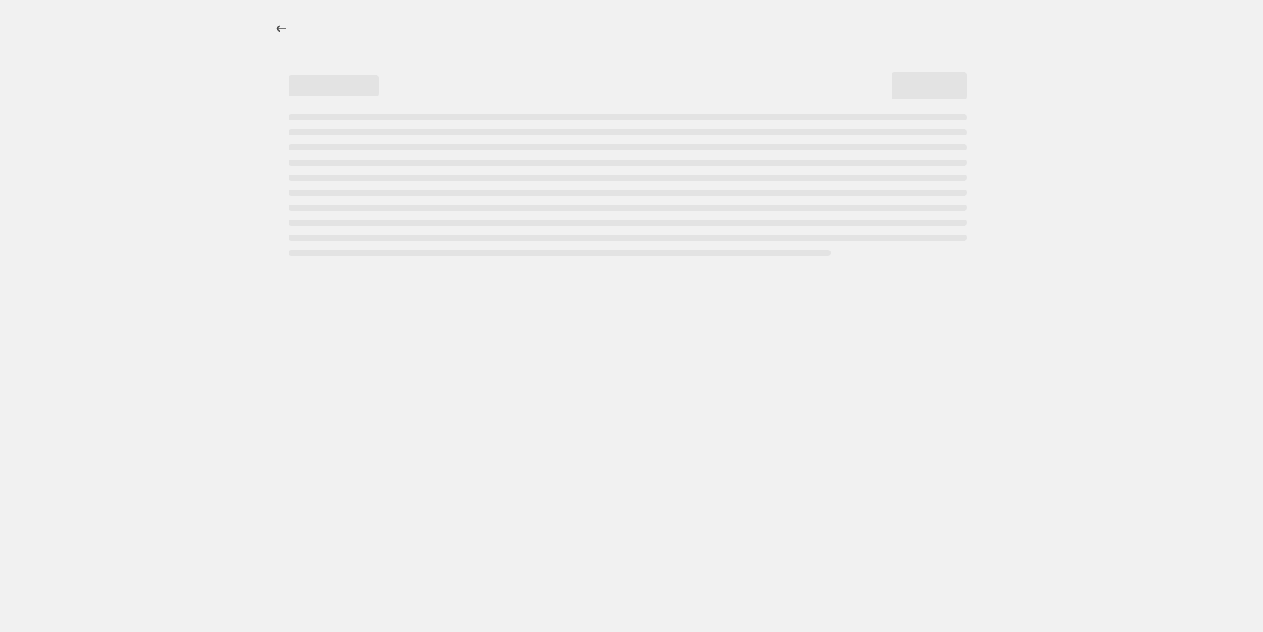
select select "not_equal"
select select "vendor"
select select "not_equal"
select select "vendor"
select select "not_equal"
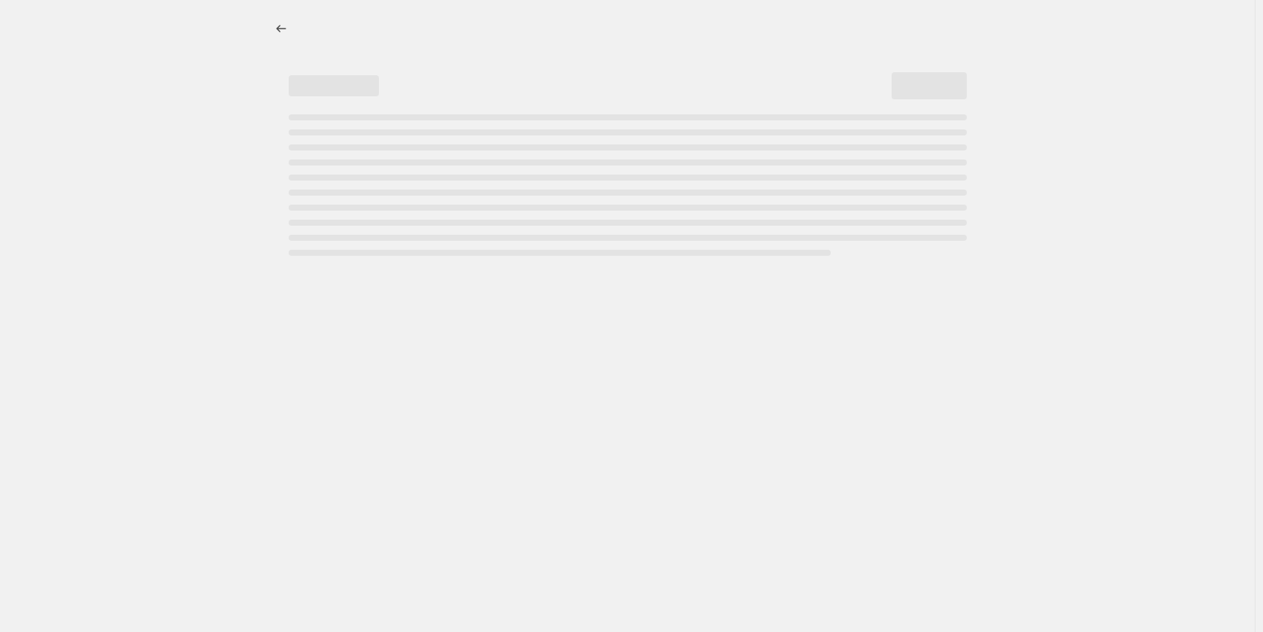
select select "vendor"
select select "not_equal"
select select "vendor"
select select "not_equal"
select select "vendor"
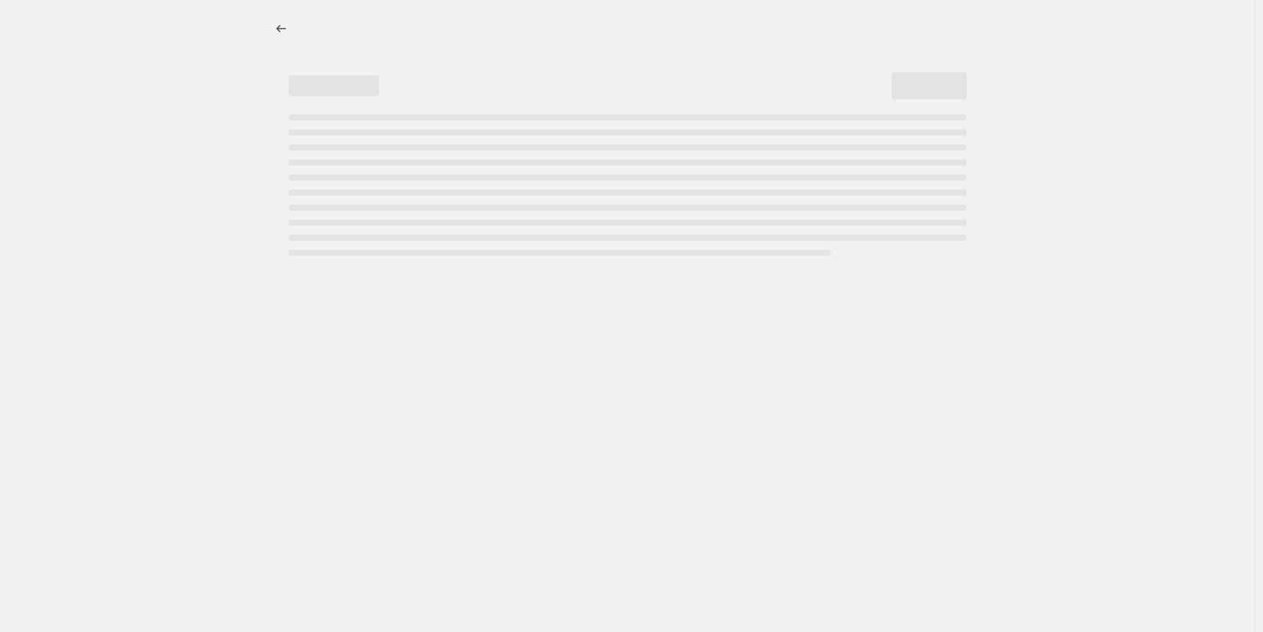
select select "not_equal"
select select "vendor"
select select "not_equal"
select select "vendor"
select select "not_equal"
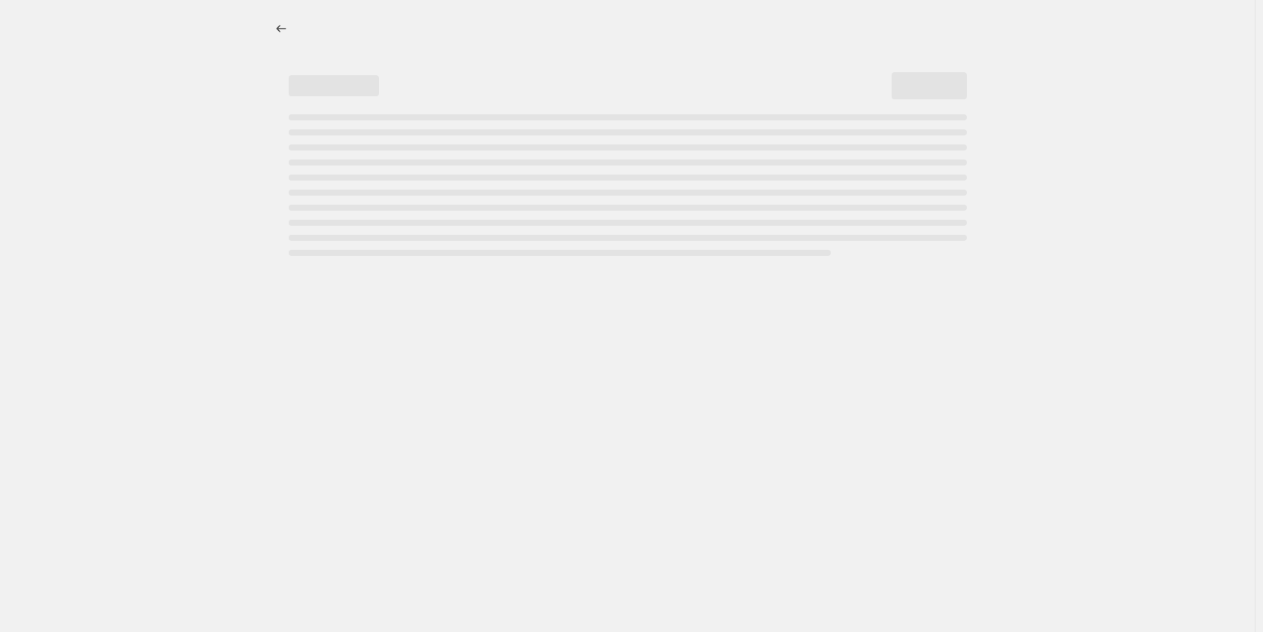
select select "vendor"
select select "not_equal"
select select "vendor"
select select "not_equal"
select select "vendor"
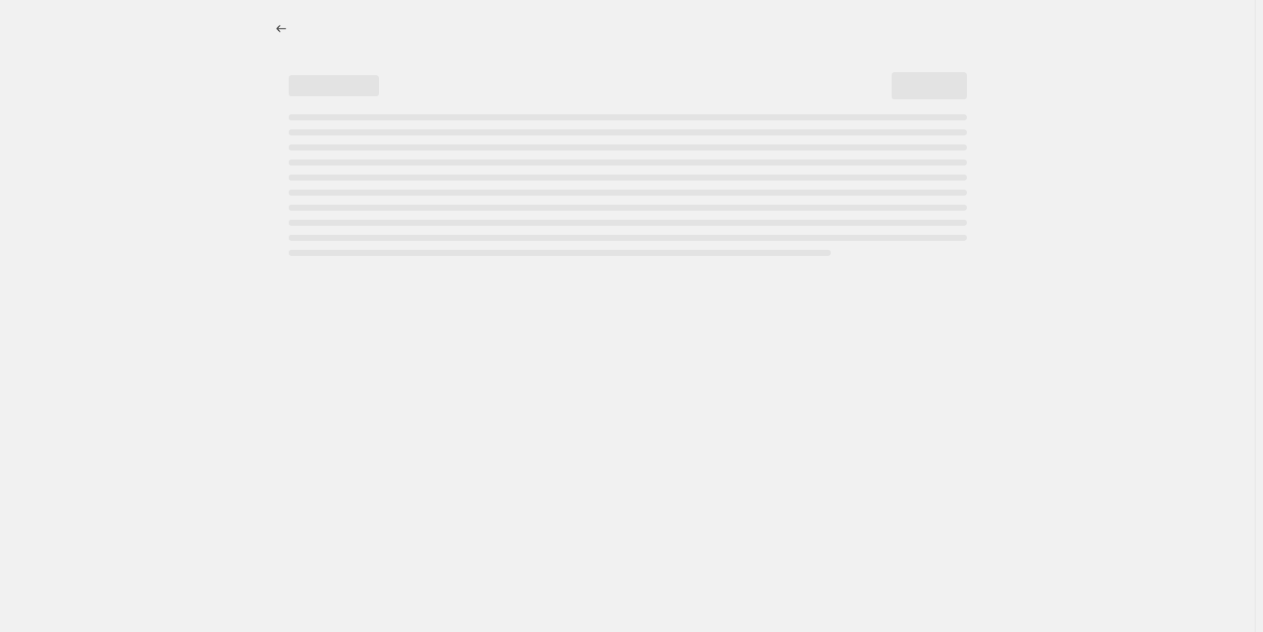
select select "not_equal"
select select "vendor"
select select "not_equal"
select select "vendor"
select select "not_equal"
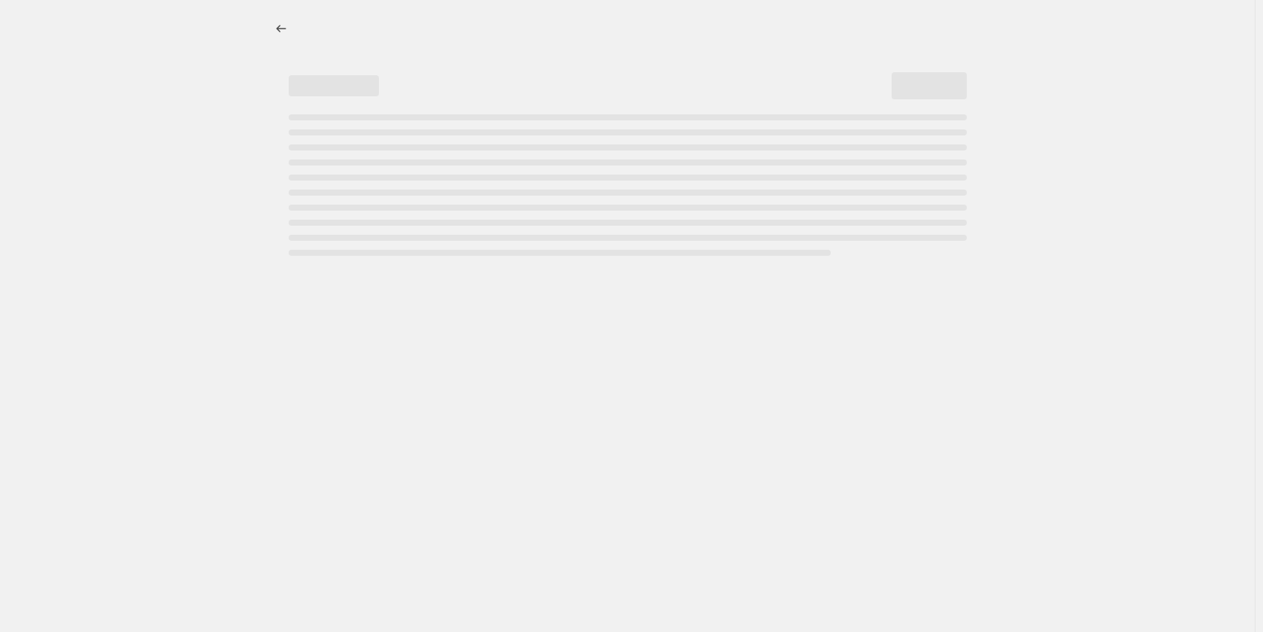
select select "vendor"
select select "not_equal"
select select "vendor"
select select "not_equal"
select select "vendor"
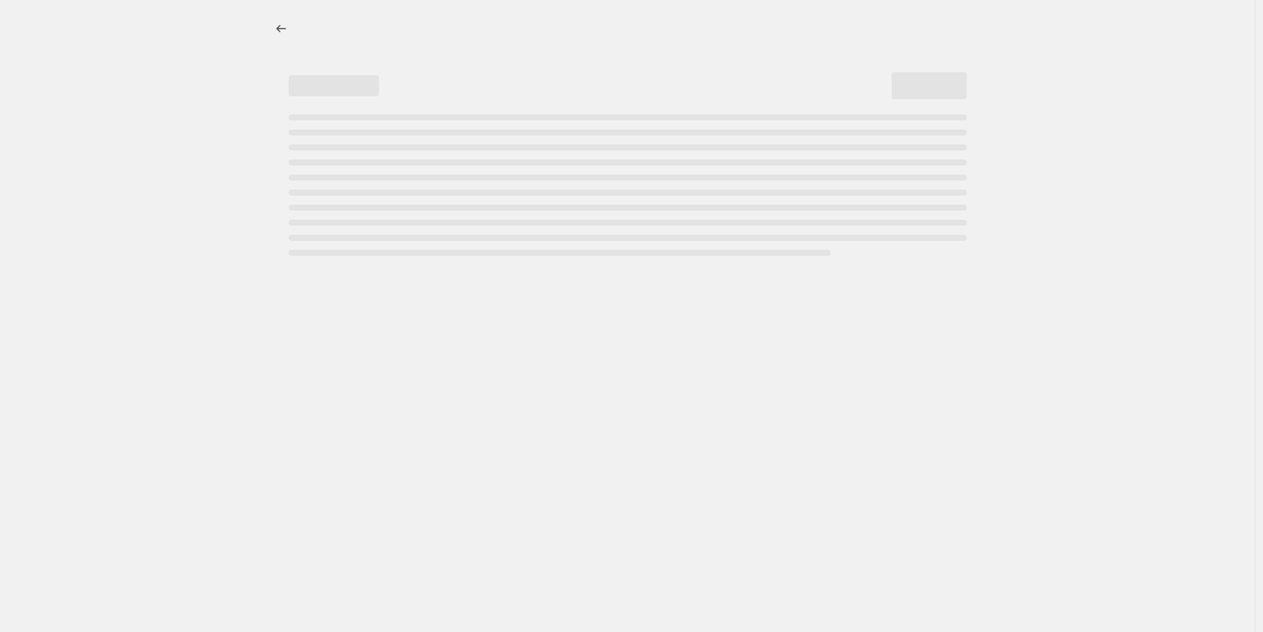
select select "not_equal"
select select "vendor"
select select "not_equal"
select select "vendor"
select select "not_equal"
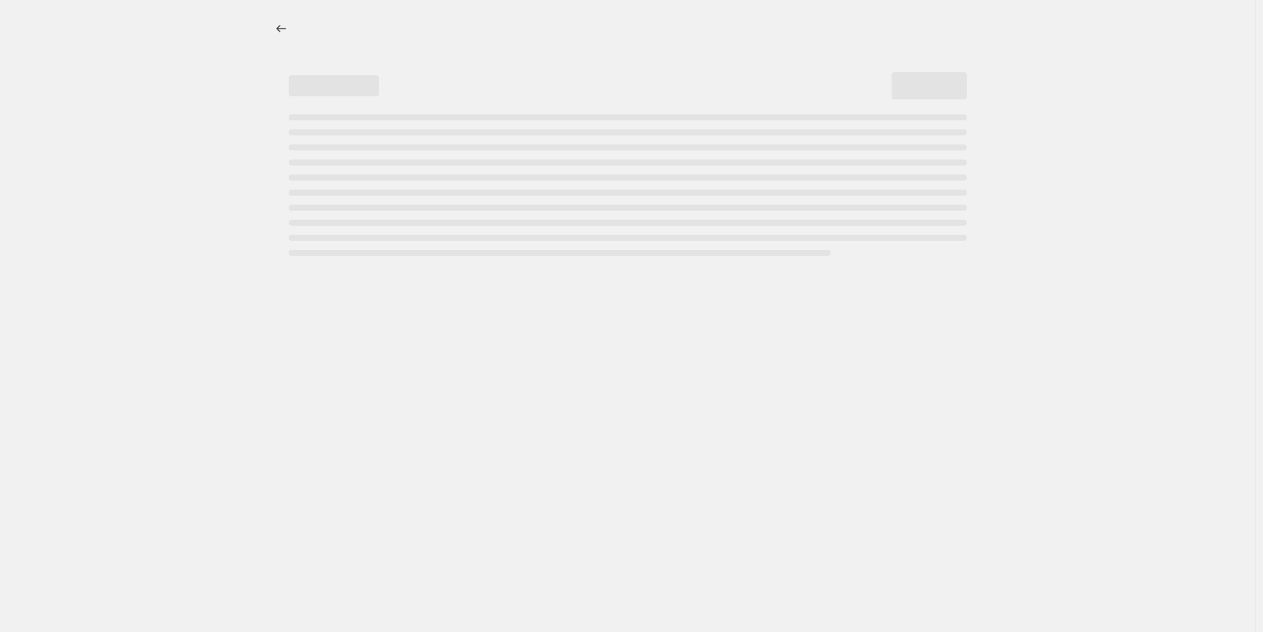
select select "vendor"
select select "not_equal"
select select "vendor"
select select "not_equal"
select select "vendor"
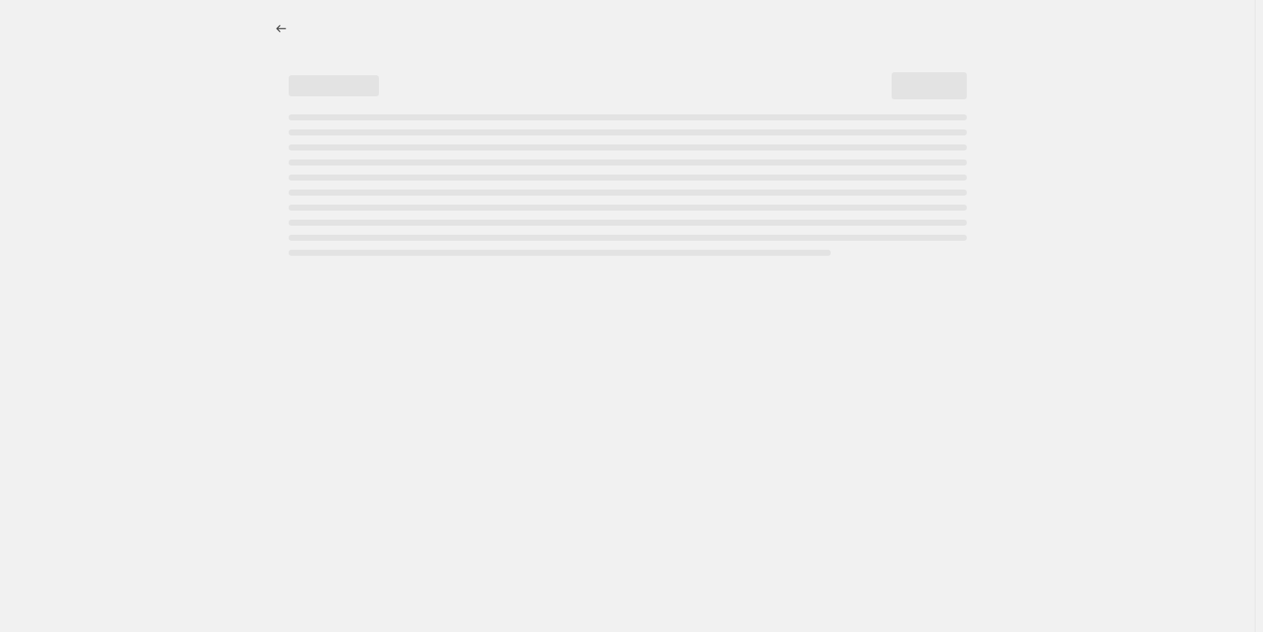
select select "not_equal"
select select "vendor"
select select "not_equal"
select select "vendor"
select select "not_equal"
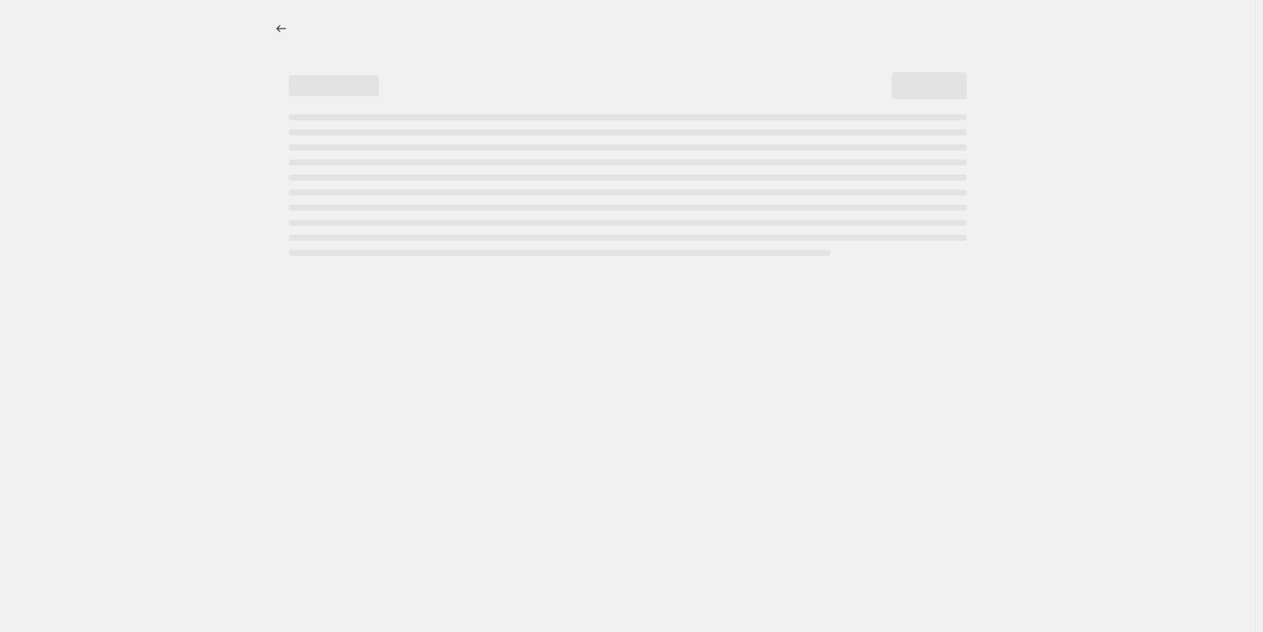
select select "vendor"
select select "not_equal"
select select "vendor"
select select "not_equal"
select select "vendor"
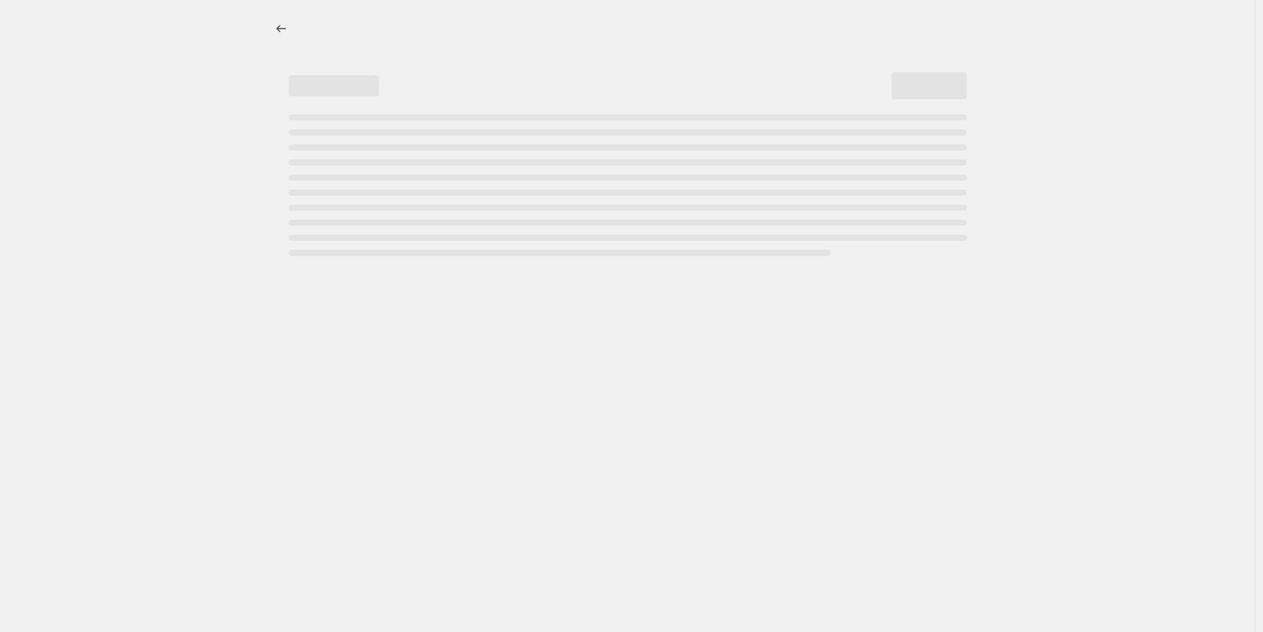
select select "not_equal"
select select "vendor"
select select "not_equal"
select select "vendor"
select select "not_equal"
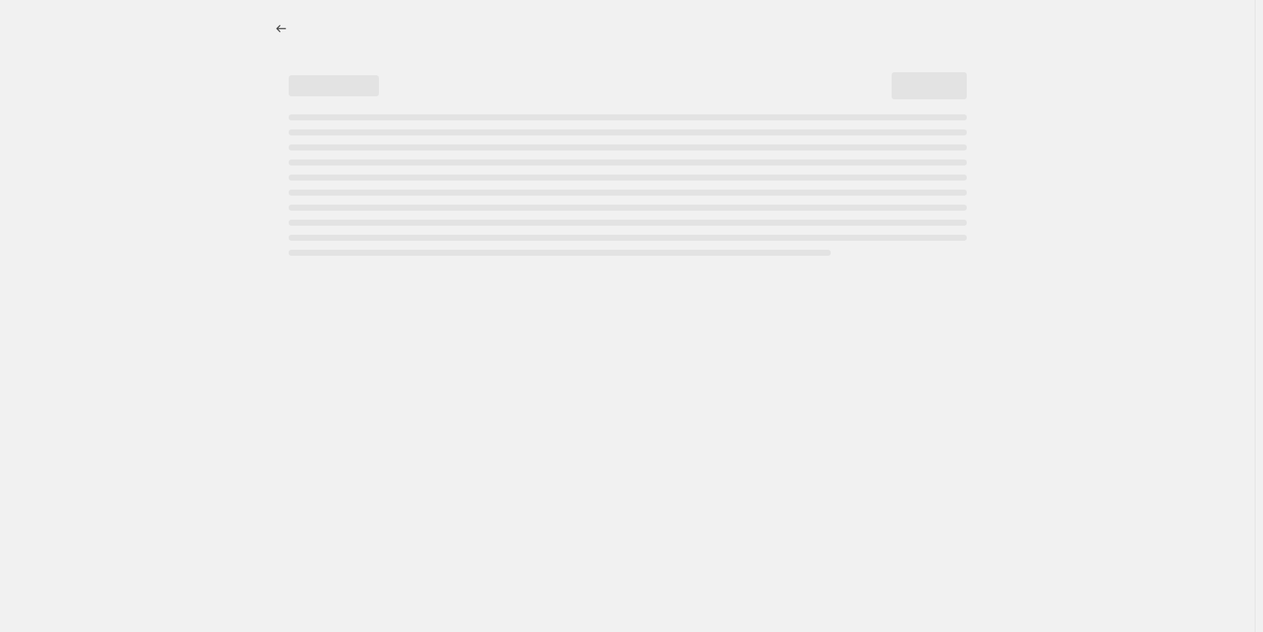
select select "vendor"
select select "not_equal"
select select "vendor"
select select "not_equal"
select select "vendor"
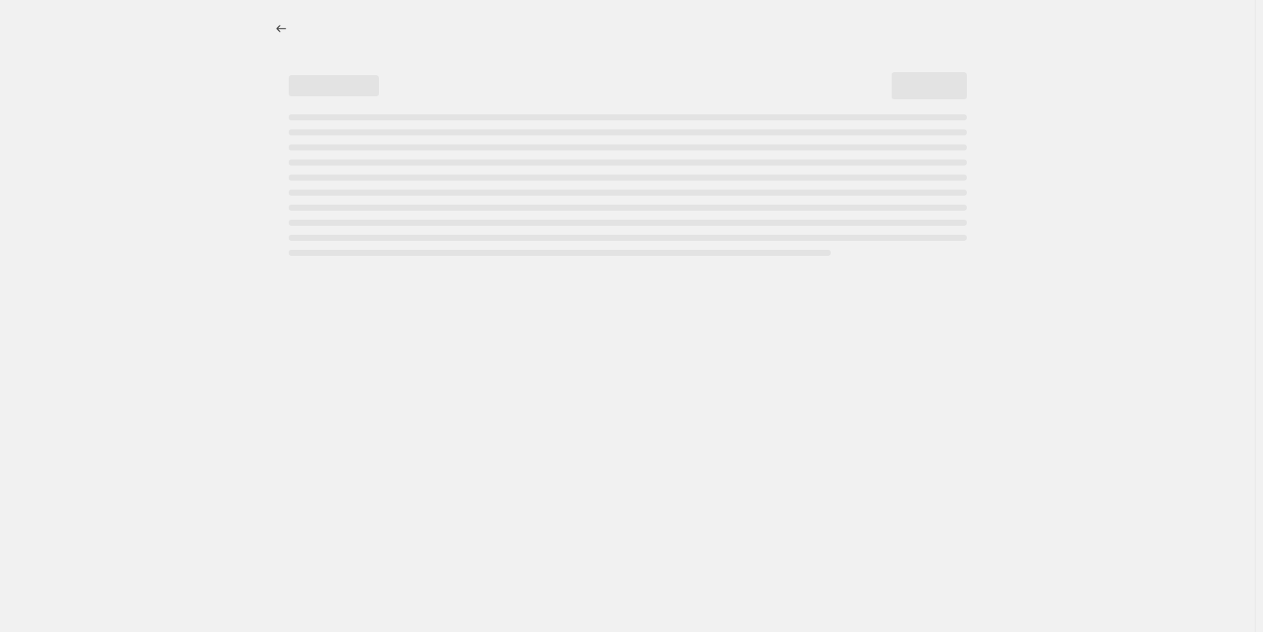
select select "not_equal"
select select "vendor"
select select "not_equal"
select select "vendor"
select select "not_equal"
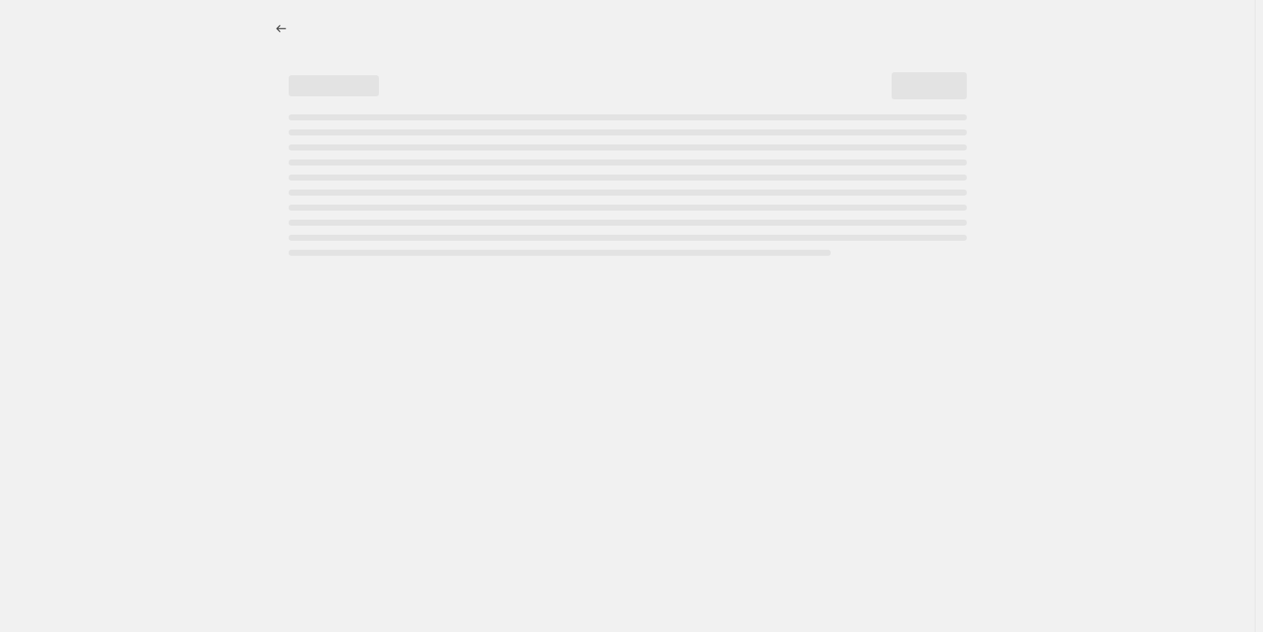
select select "product_type"
select select "not_equal"
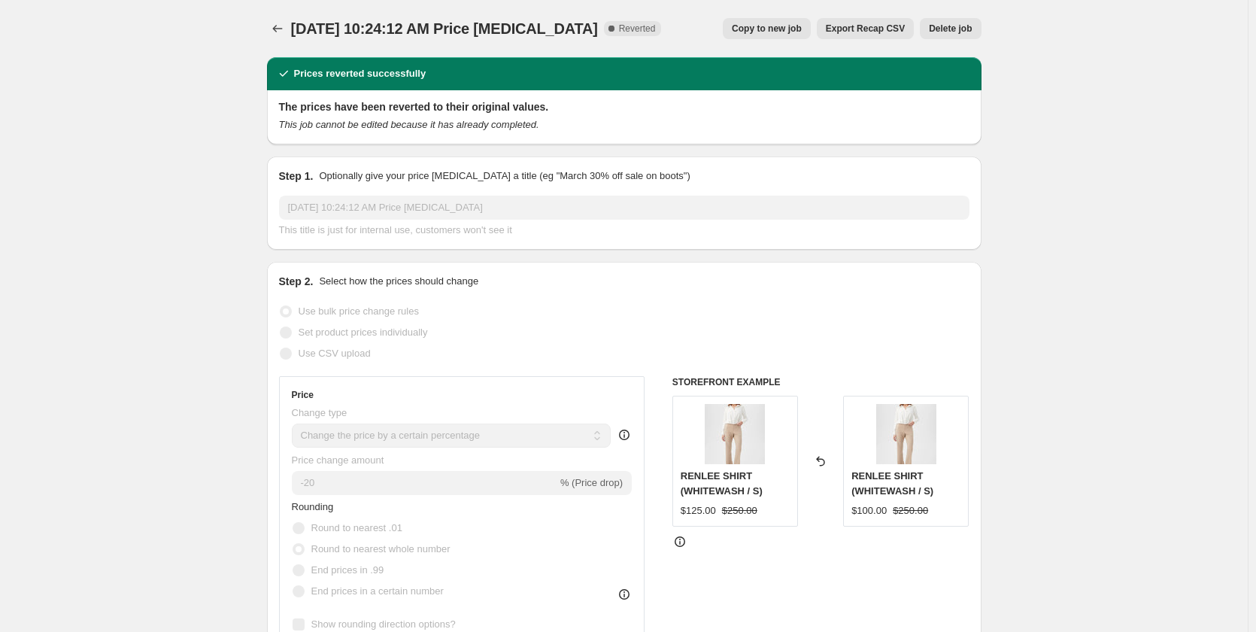
click at [784, 29] on span "Copy to new job" at bounding box center [767, 29] width 70 height 12
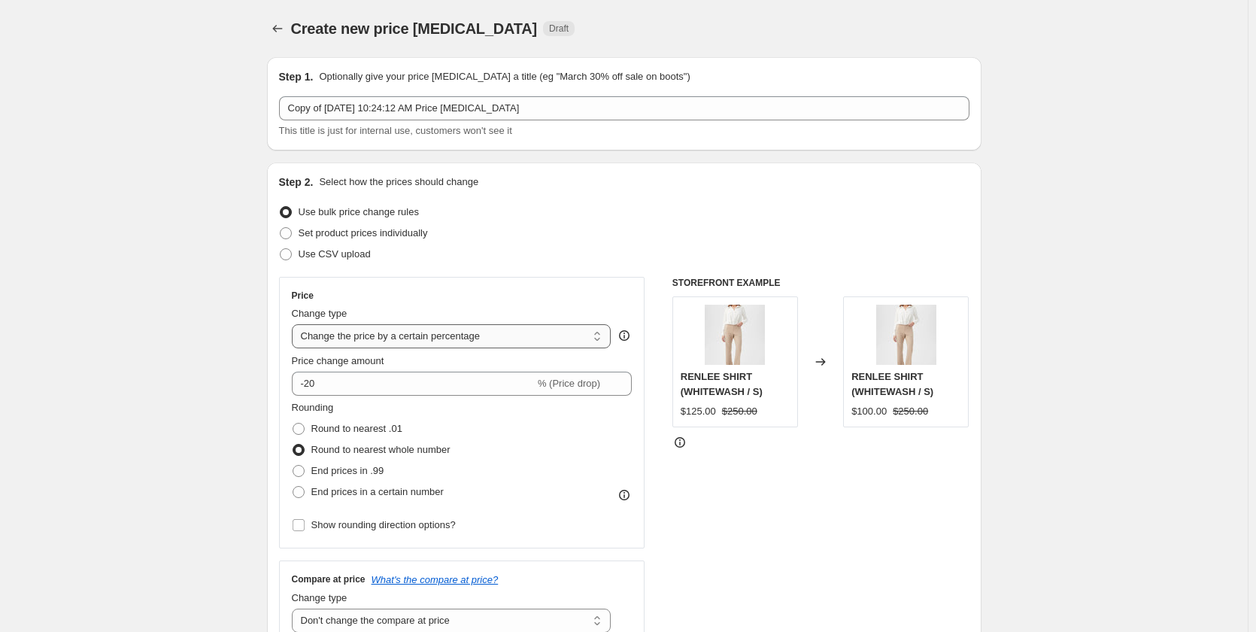
click at [400, 338] on select "Change the price to a certain amount Change the price by a certain amount Chang…" at bounding box center [452, 336] width 320 height 24
click at [295, 324] on select "Change the price to a certain amount Change the price by a certain amount Chang…" at bounding box center [452, 336] width 320 height 24
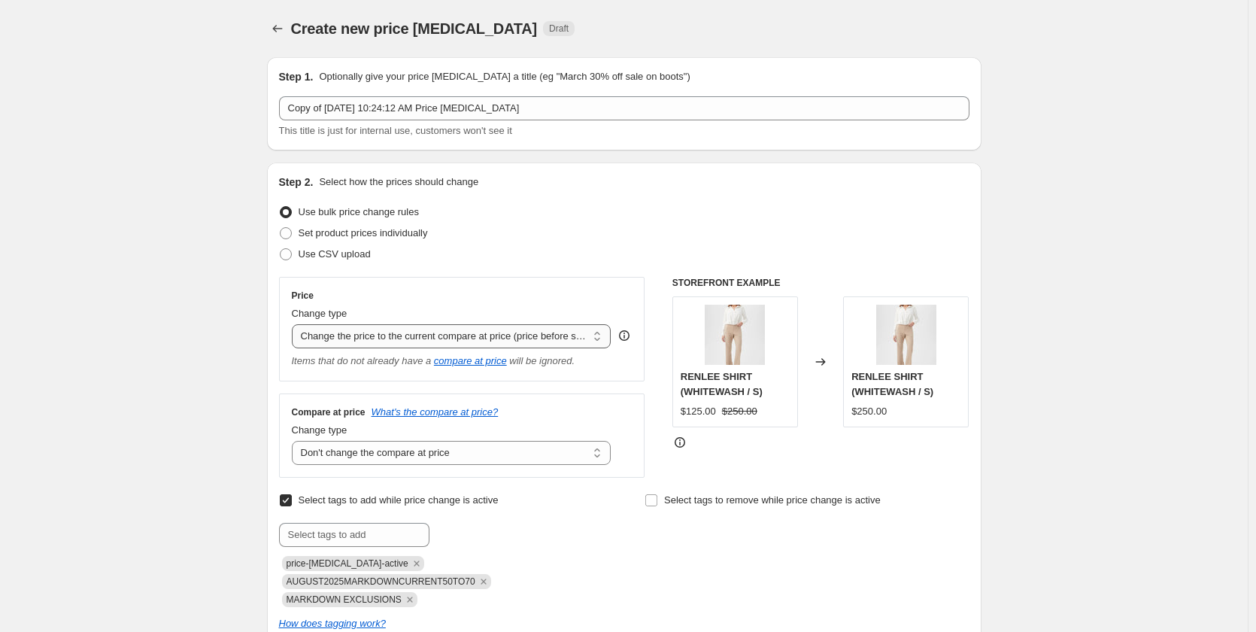
click at [563, 335] on select "Change the price to a certain amount Change the price by a certain amount Chang…" at bounding box center [452, 336] width 320 height 24
click at [295, 324] on select "Change the price to a certain amount Change the price by a certain amount Chang…" at bounding box center [452, 336] width 320 height 24
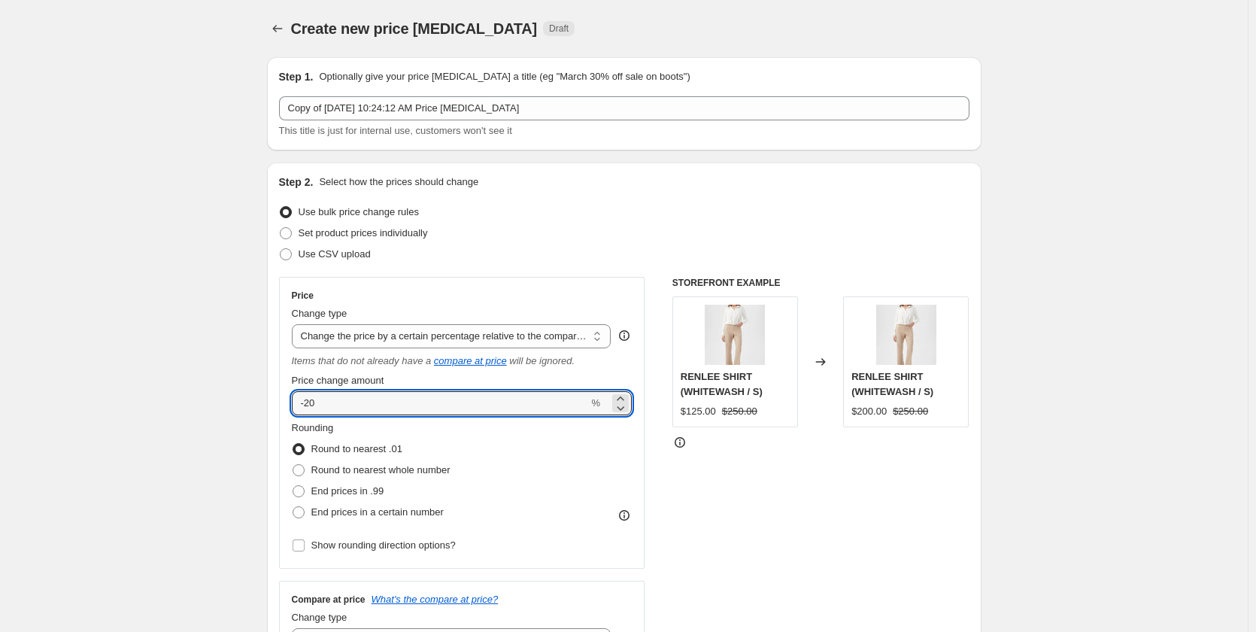
drag, startPoint x: 329, startPoint y: 396, endPoint x: 251, endPoint y: 394, distance: 78.2
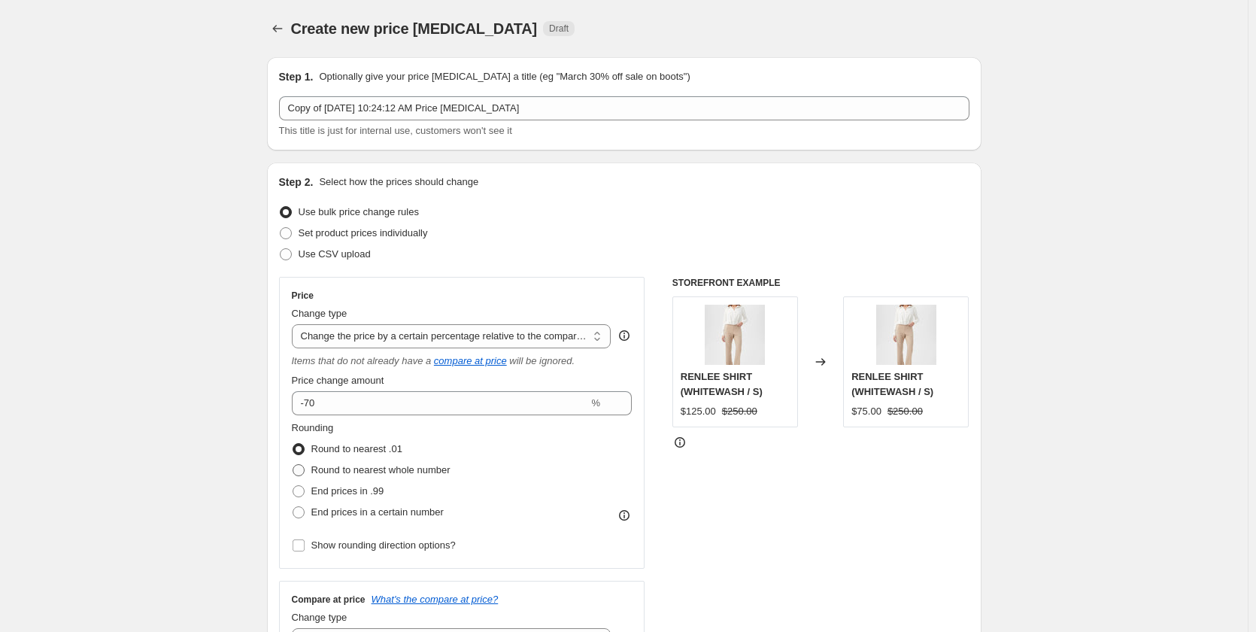
click at [426, 466] on span "Round to nearest whole number" at bounding box center [380, 469] width 139 height 11
click at [293, 465] on input "Round to nearest whole number" at bounding box center [293, 464] width 1 height 1
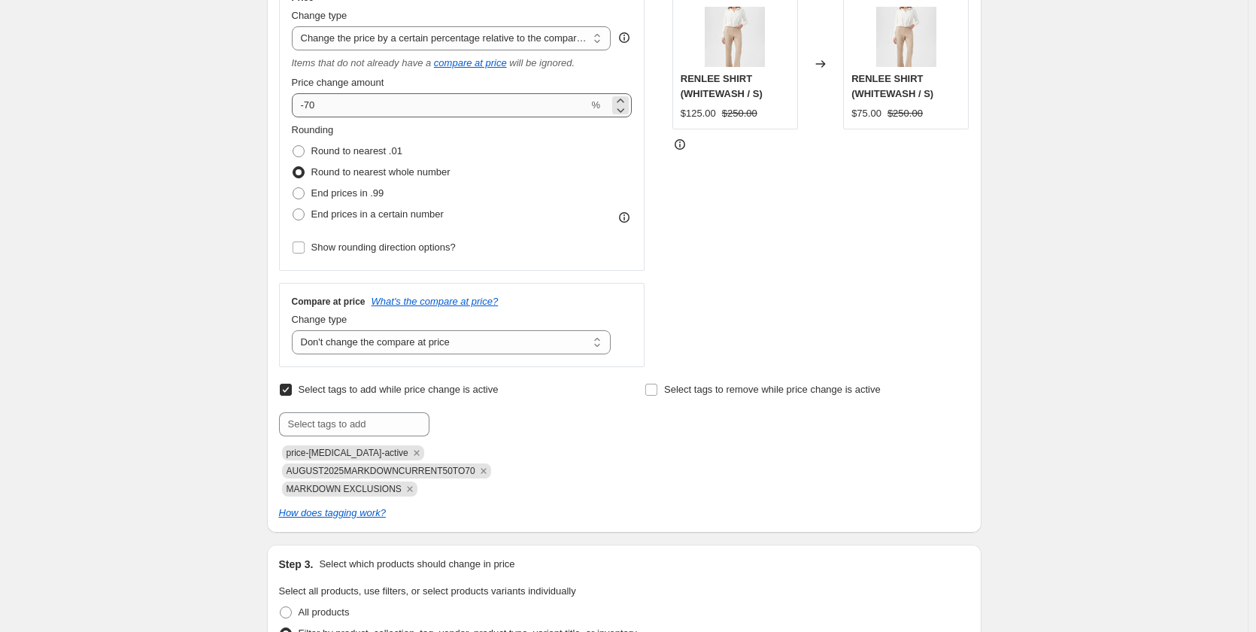
scroll to position [301, 0]
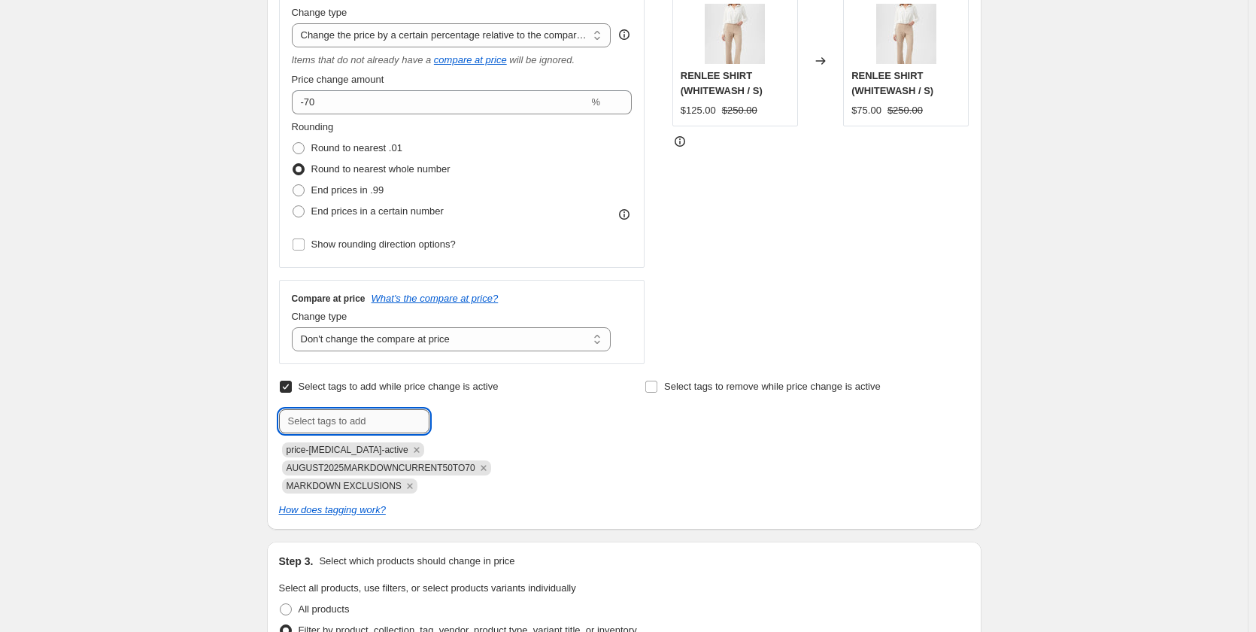
click at [329, 423] on input "text" at bounding box center [354, 421] width 150 height 24
click at [820, 435] on div "Select tags to remove while price change is active" at bounding box center [806, 434] width 324 height 117
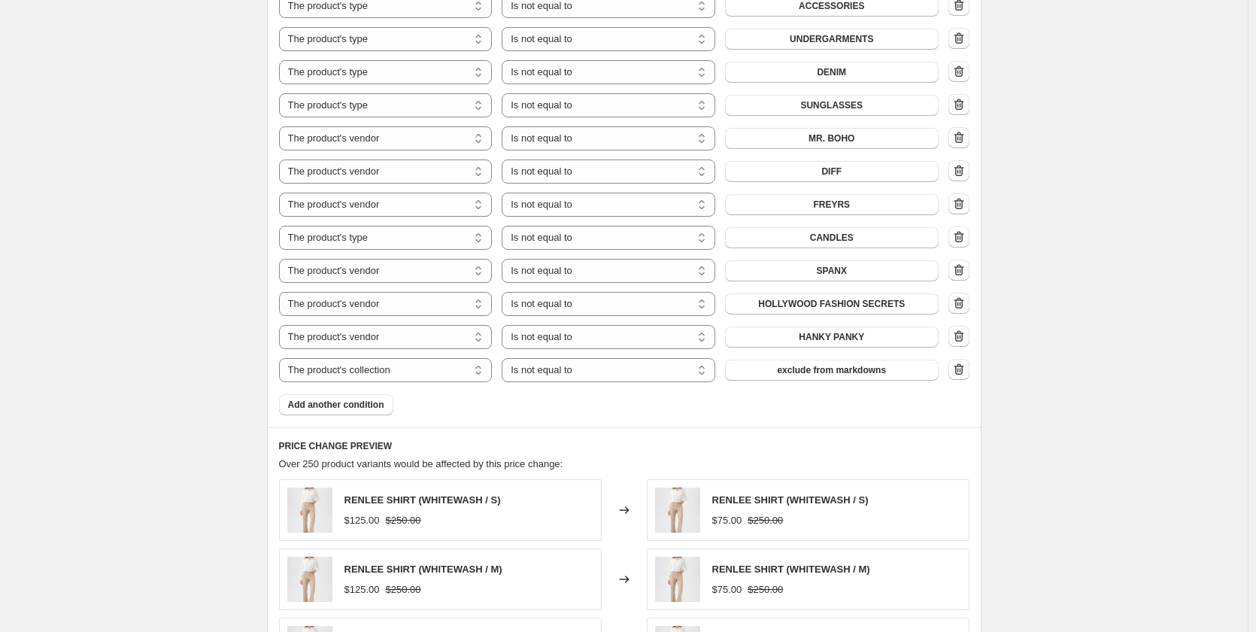
scroll to position [2782, 0]
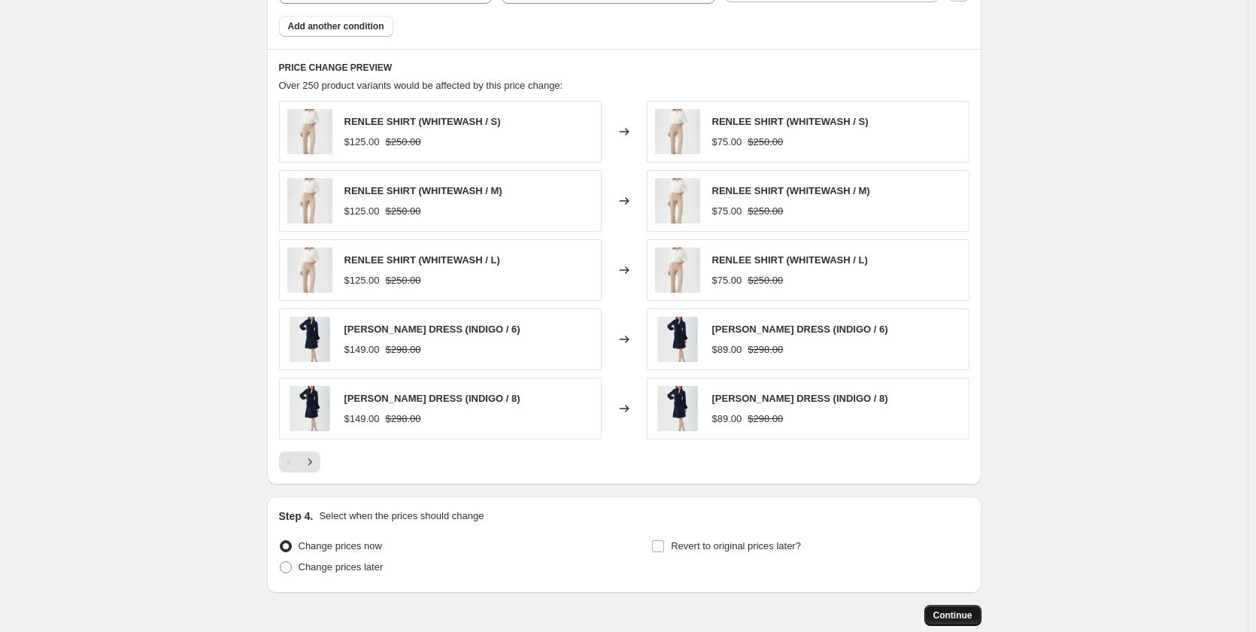
click at [963, 609] on span "Continue" at bounding box center [952, 615] width 39 height 12
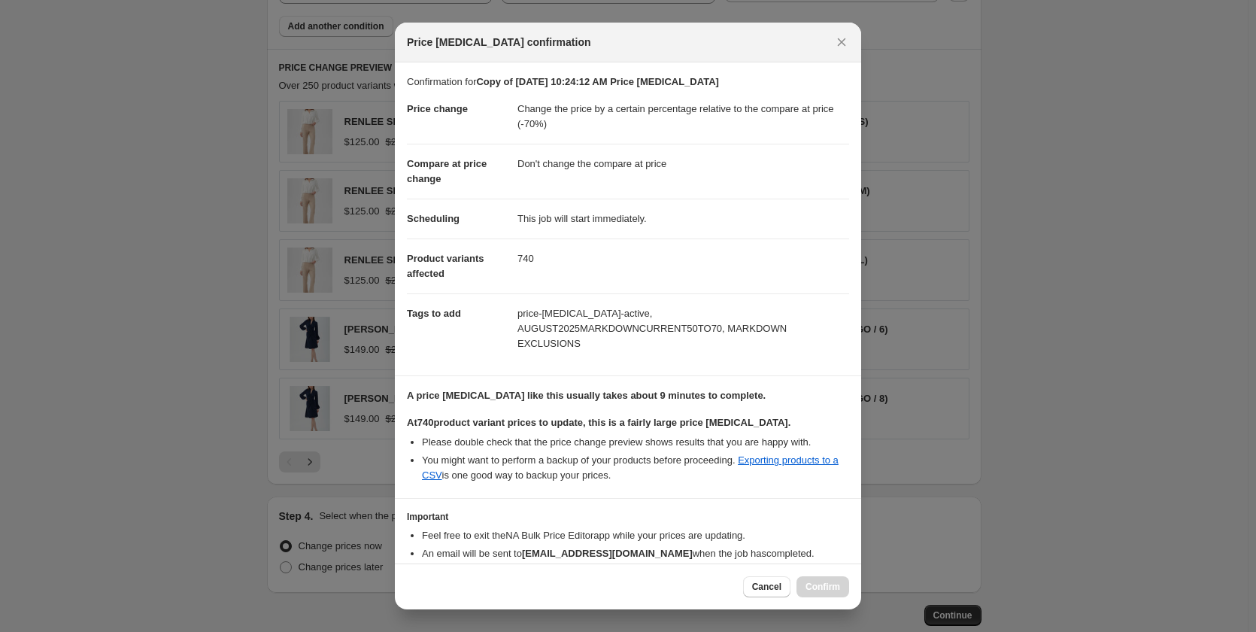
scroll to position [62, 0]
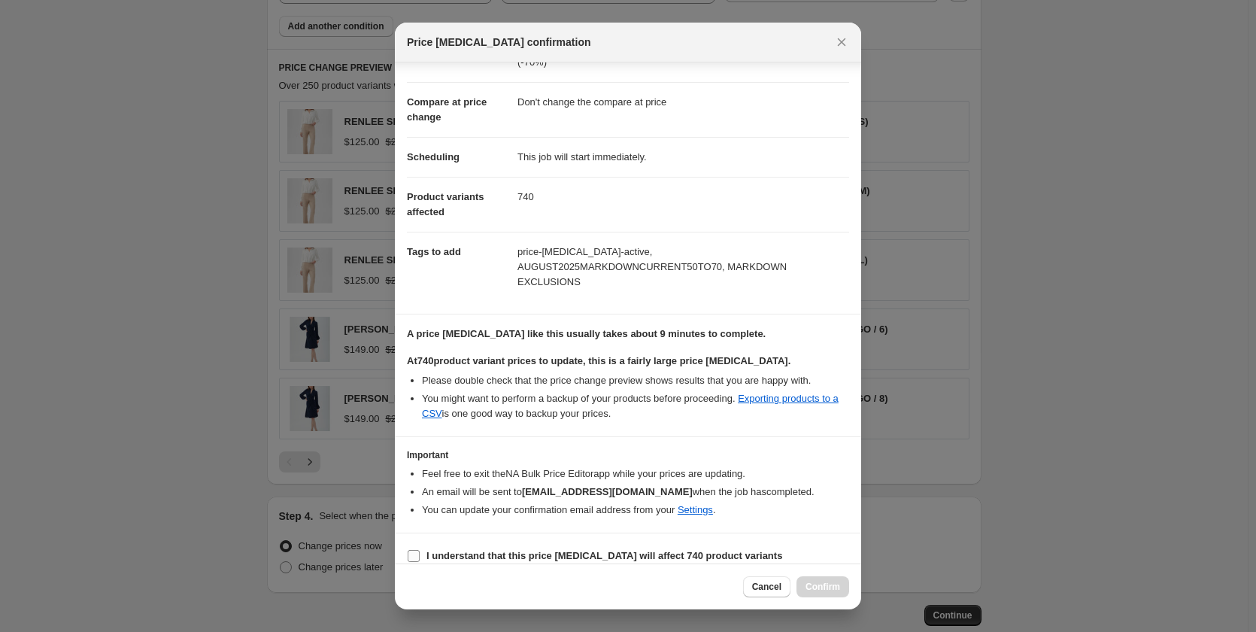
click at [571, 550] on b "I understand that this price change job will affect 740 product variants" at bounding box center [604, 555] width 356 height 11
click at [420, 550] on input "I understand that this price change job will affect 740 product variants" at bounding box center [414, 556] width 12 height 12
click at [830, 596] on button "Confirm" at bounding box center [822, 586] width 53 height 21
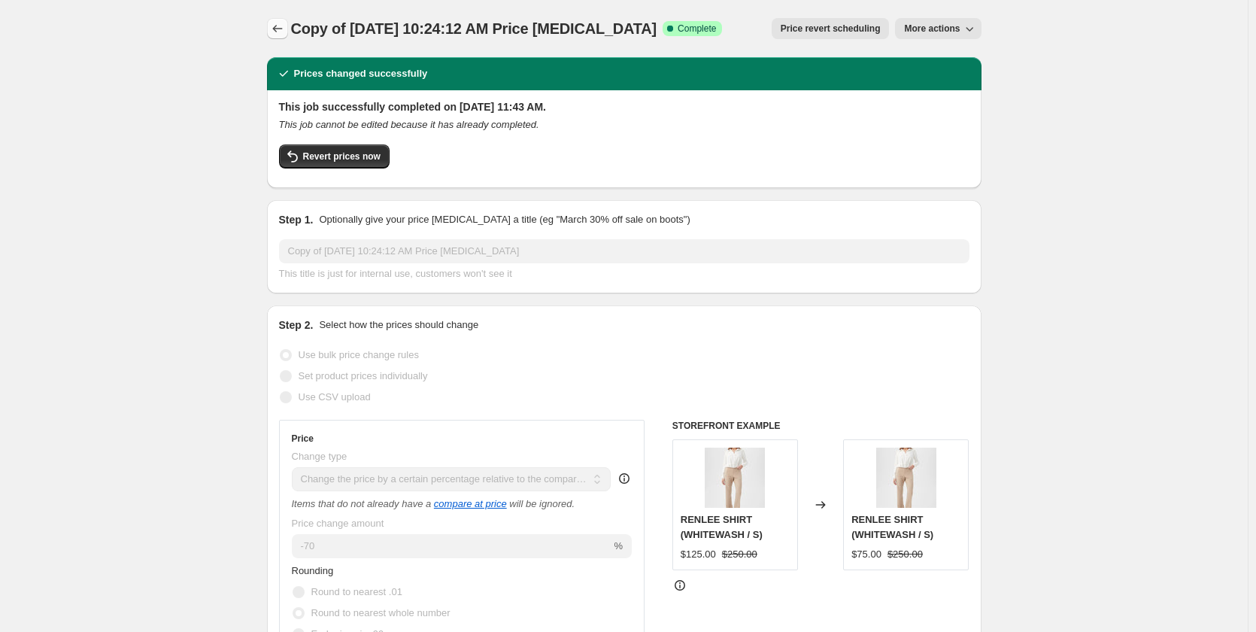
click at [281, 29] on icon "Price change jobs" at bounding box center [277, 28] width 15 height 15
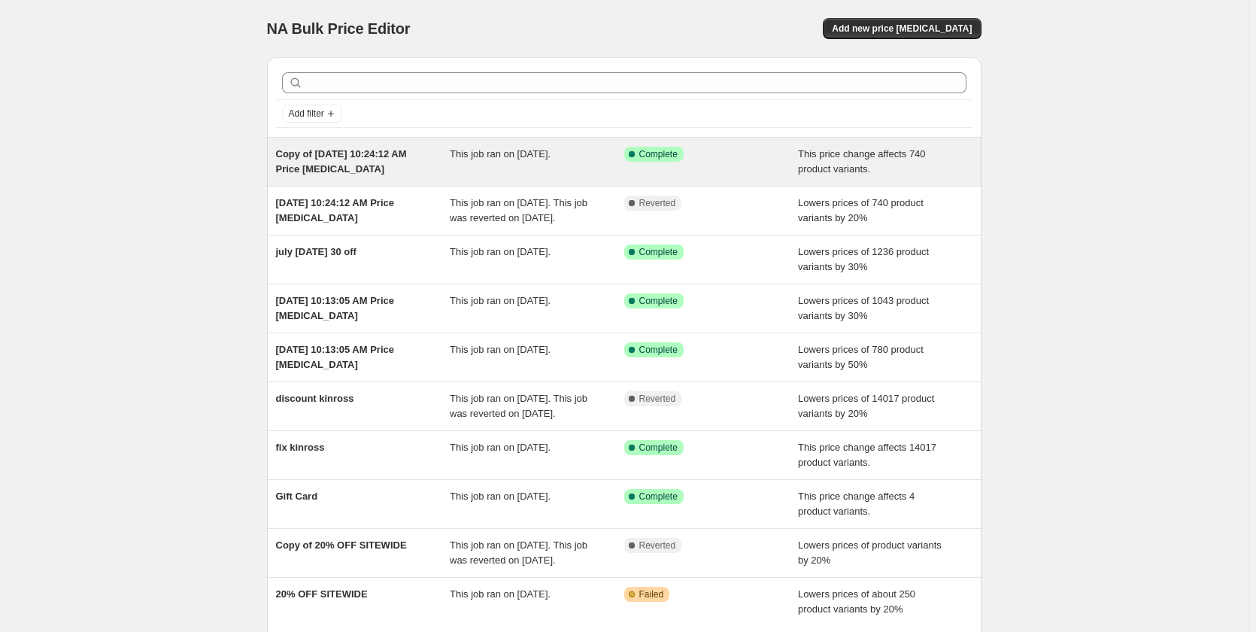
click at [386, 153] on span "Copy of [DATE] 10:24:12 AM Price [MEDICAL_DATA]" at bounding box center [341, 161] width 131 height 26
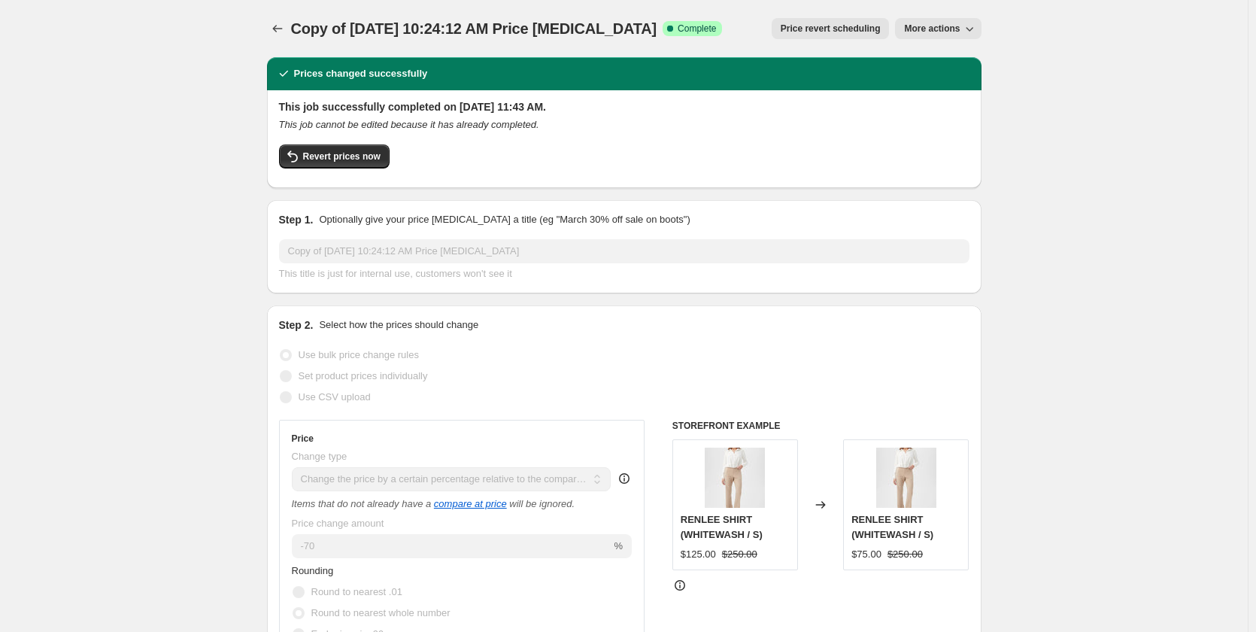
click at [932, 29] on span "More actions" at bounding box center [932, 29] width 56 height 12
click at [929, 56] on span "Copy to new job" at bounding box center [946, 59] width 70 height 11
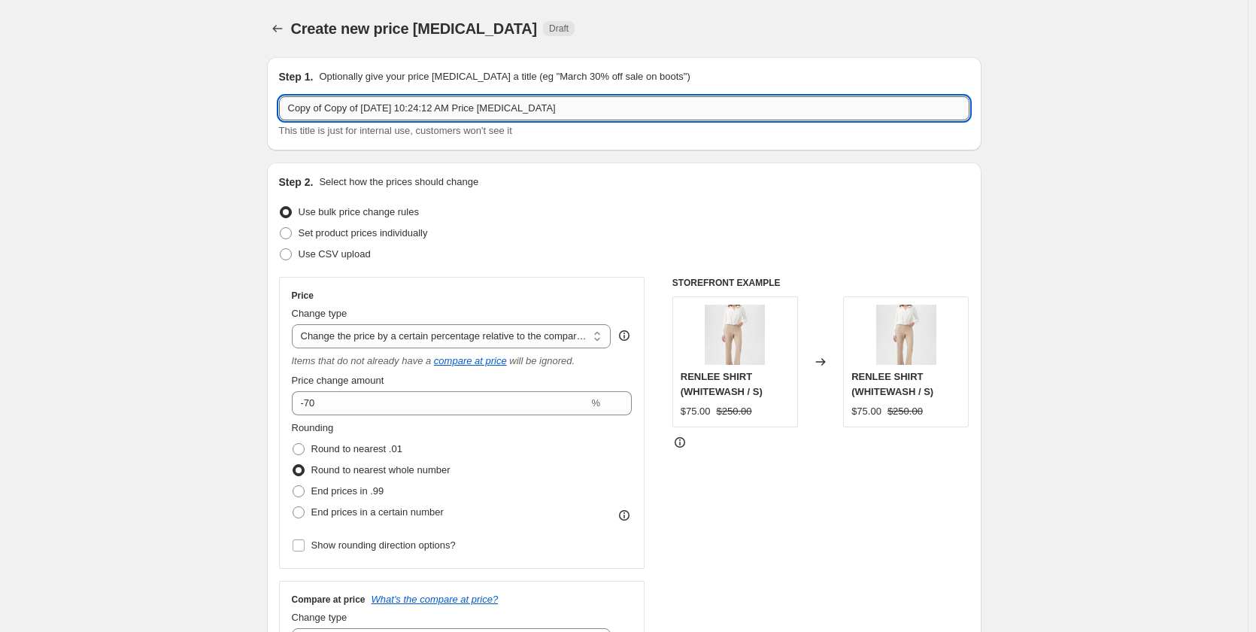
drag, startPoint x: 561, startPoint y: 115, endPoint x: 314, endPoint y: 106, distance: 246.8
click at [314, 106] on input "Copy of Copy of Aug 27, 2025, 10:24:12 AM Price change job" at bounding box center [624, 108] width 690 height 24
click at [368, 110] on input "AUGUST 2025 30-50" at bounding box center [624, 108] width 690 height 24
click at [367, 116] on input "AUGUST 2025 30TO 50" at bounding box center [624, 108] width 690 height 24
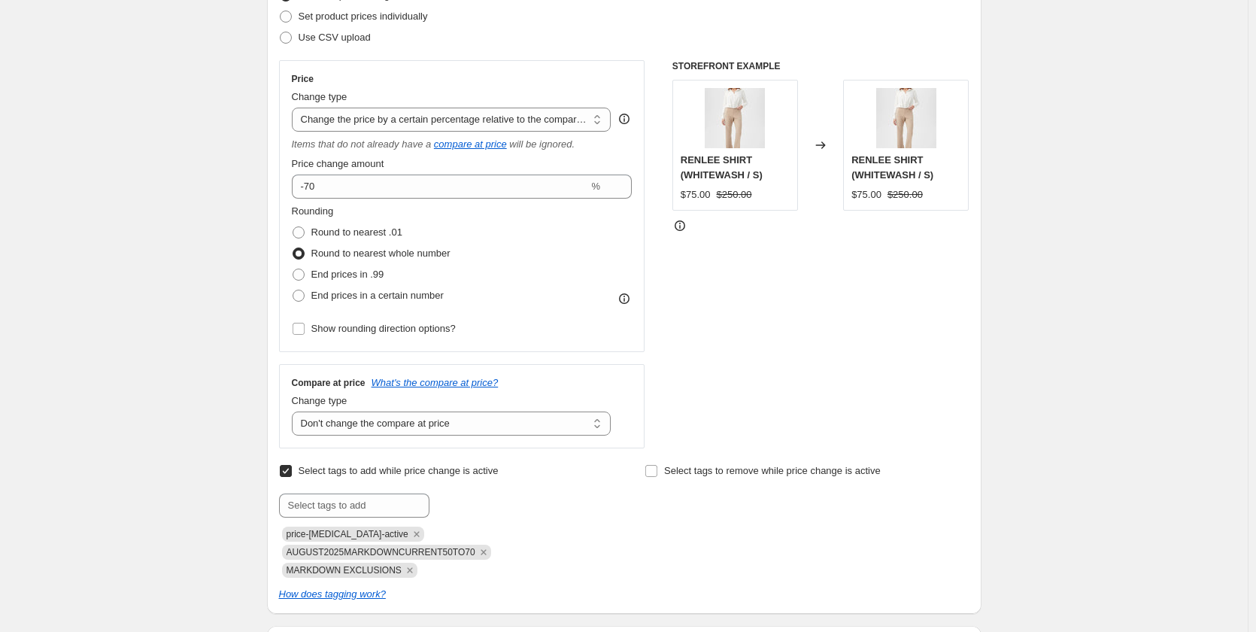
scroll to position [226, 0]
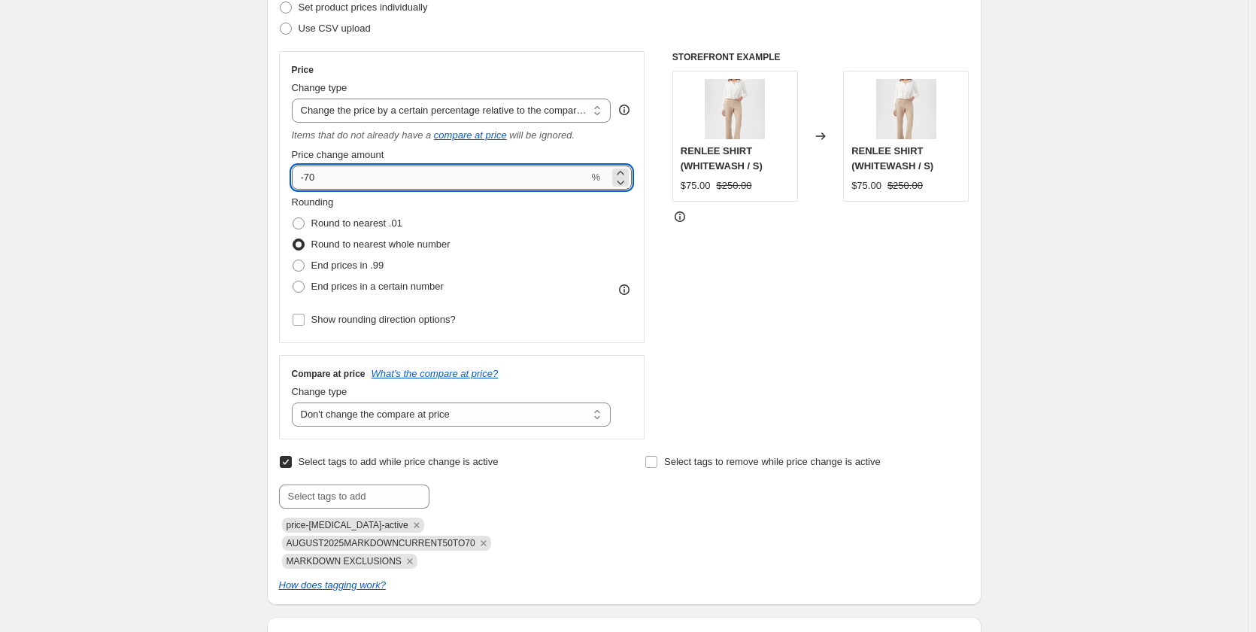
click at [350, 180] on input "-70" at bounding box center [440, 177] width 297 height 24
click at [788, 265] on div "STOREFRONT EXAMPLE RENLEE SHIRT (WHITEWASH / S) $75.00 $250.00 Changed to RENLE…" at bounding box center [820, 245] width 297 height 388
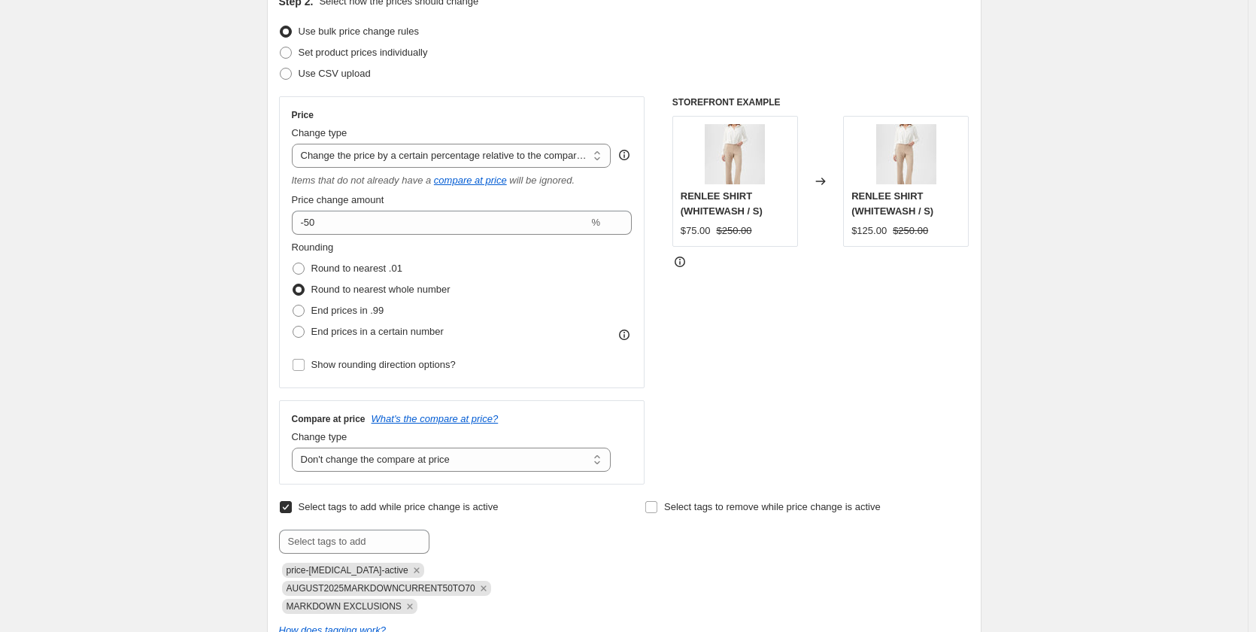
scroll to position [0, 0]
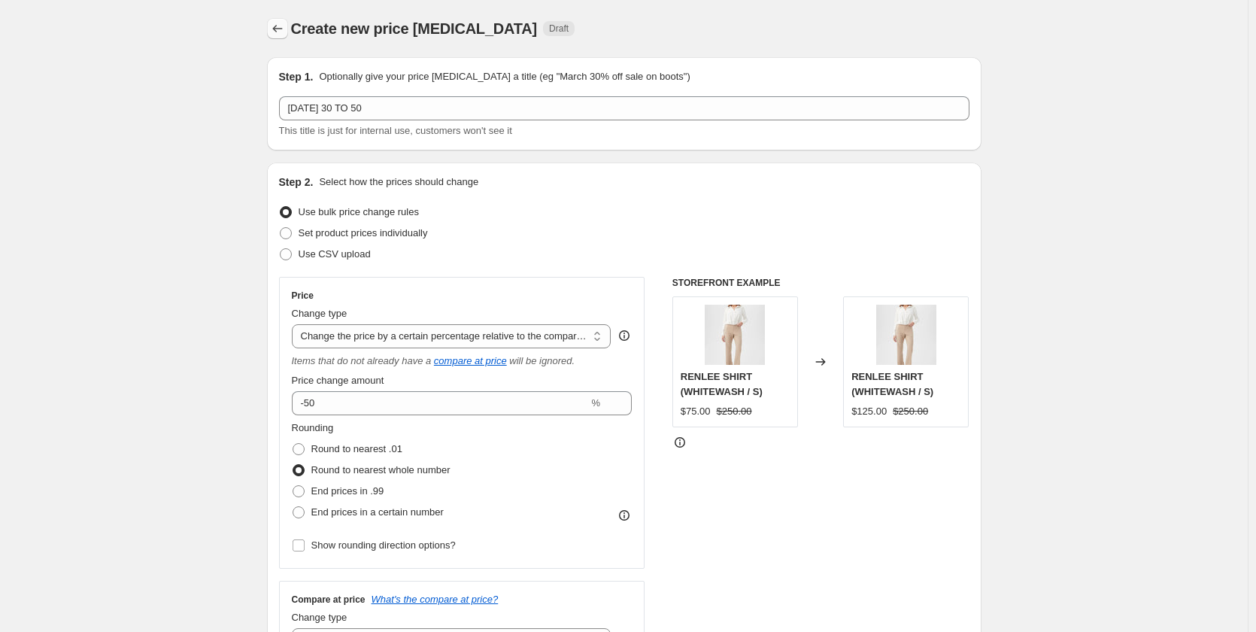
click at [280, 25] on icon "Price change jobs" at bounding box center [277, 28] width 15 height 15
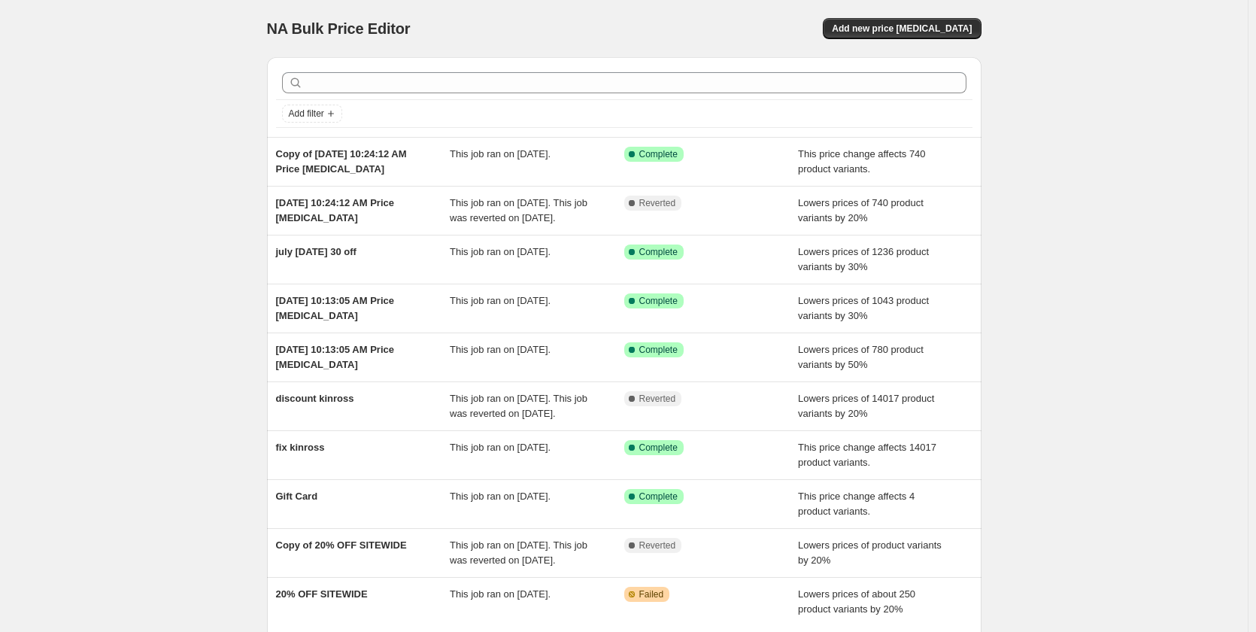
click at [1183, 59] on div "NA Bulk Price Editor. This page is ready NA Bulk Price Editor Add new price cha…" at bounding box center [624, 387] width 1248 height 775
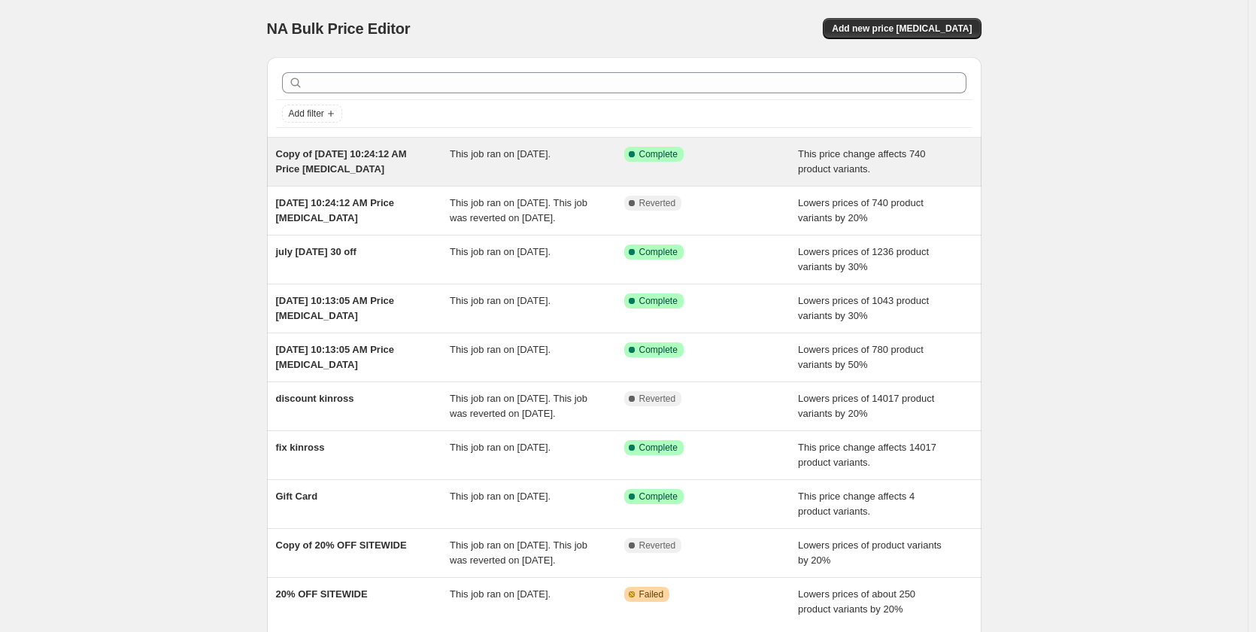
click at [335, 155] on span "Copy of [DATE] 10:24:12 AM Price [MEDICAL_DATA]" at bounding box center [341, 161] width 131 height 26
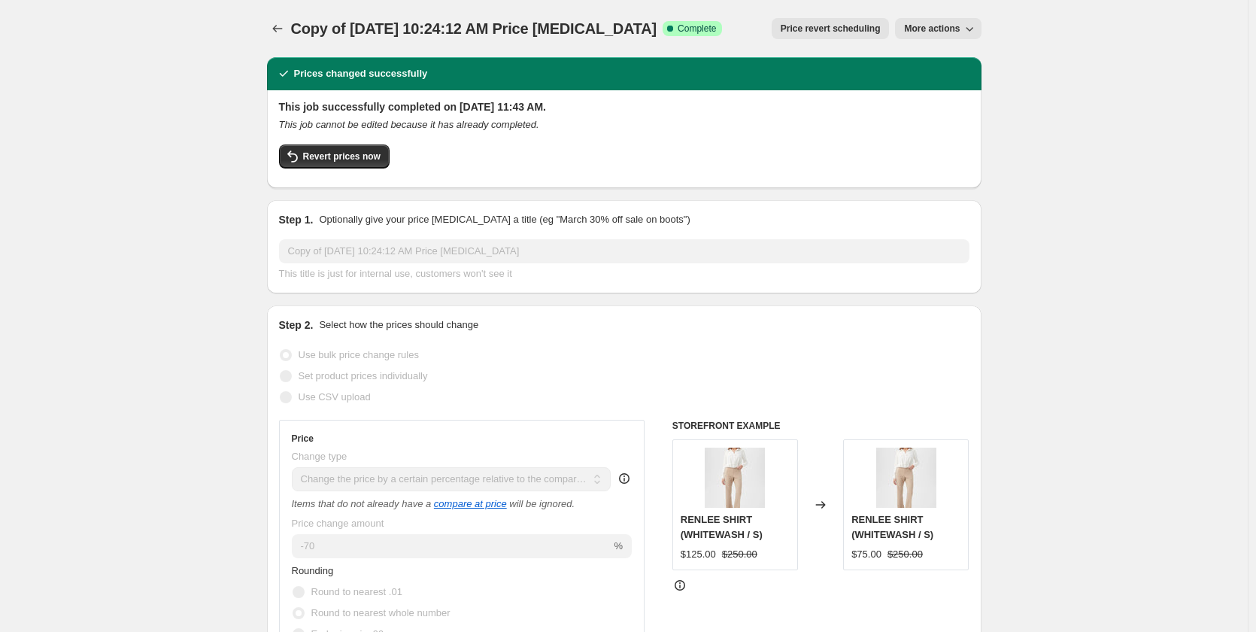
click at [952, 26] on span "More actions" at bounding box center [932, 29] width 56 height 12
click at [941, 58] on span "Copy to new job" at bounding box center [946, 59] width 70 height 11
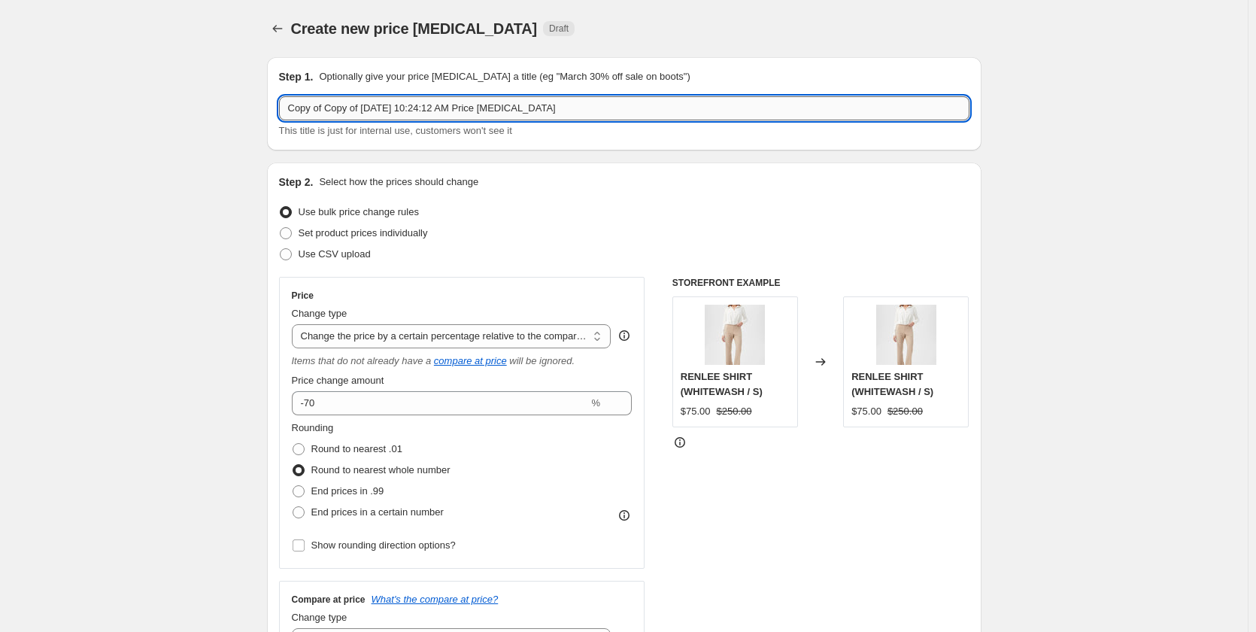
click at [378, 114] on input "Copy of Copy of Aug 27, 2025, 10:24:12 AM Price change job" at bounding box center [624, 108] width 690 height 24
drag, startPoint x: 573, startPoint y: 114, endPoint x: 323, endPoint y: 121, distance: 249.8
click at [325, 121] on div "Copy of Copy of Aug 27, 2025, 10:24:12 AM Price change job This title is just f…" at bounding box center [624, 117] width 690 height 42
click at [452, 202] on div "Use bulk price change rules" at bounding box center [624, 212] width 690 height 21
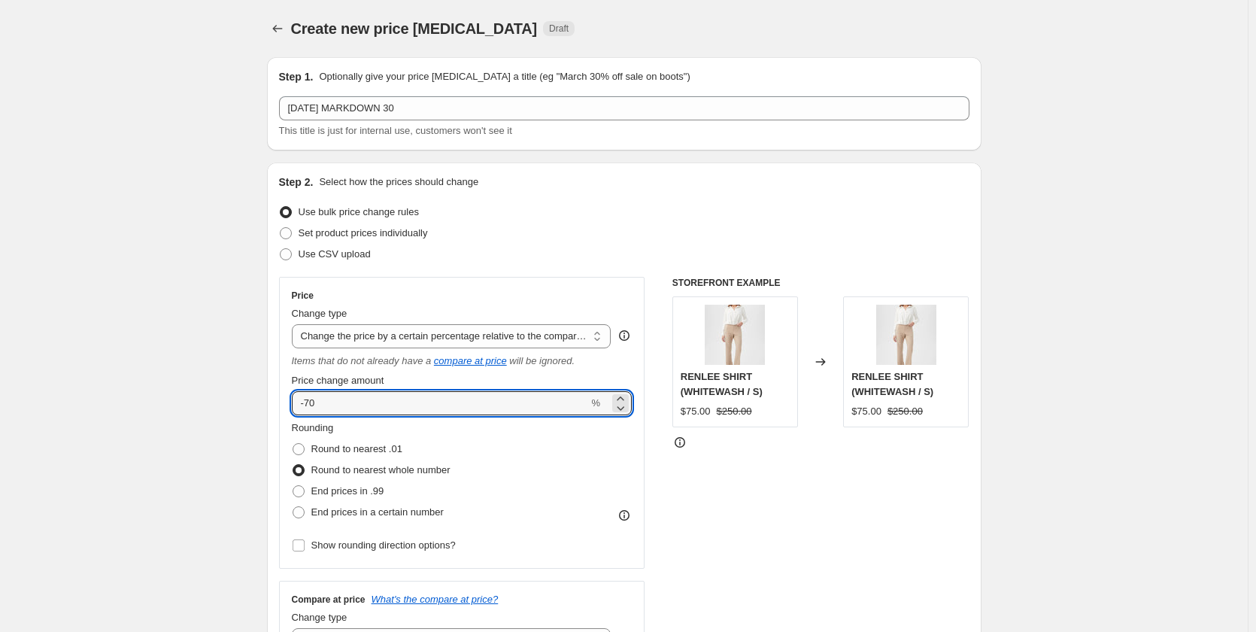
drag, startPoint x: 378, startPoint y: 406, endPoint x: 250, endPoint y: 402, distance: 128.7
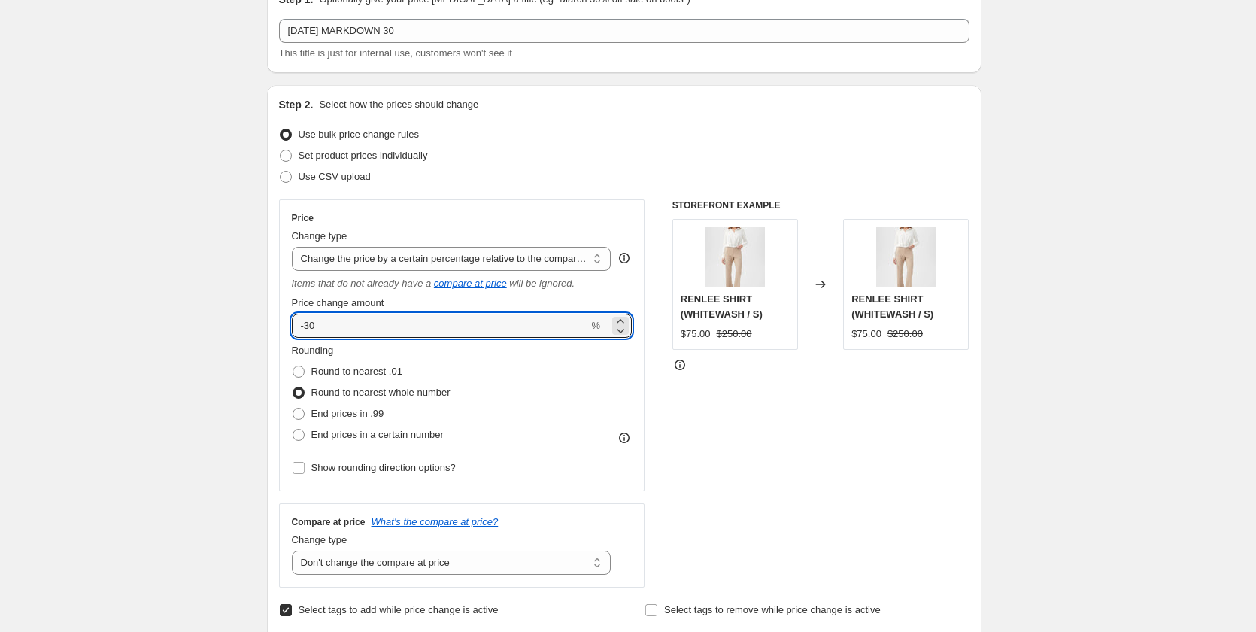
scroll to position [301, 0]
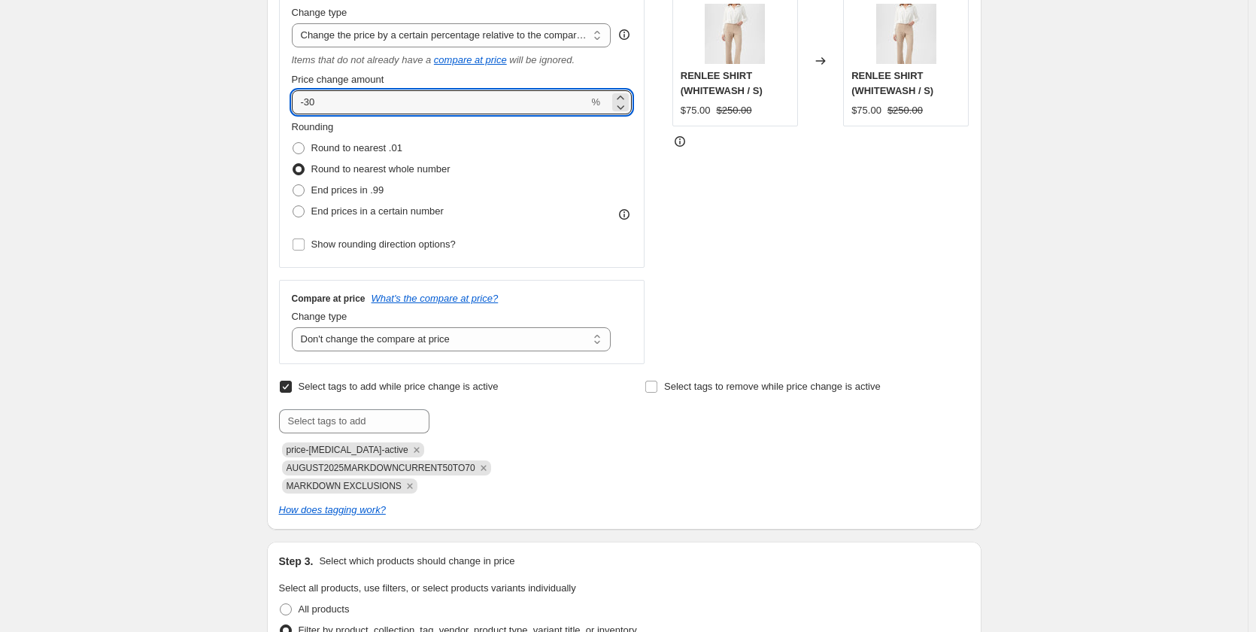
click at [822, 288] on div "STOREFRONT EXAMPLE RENLEE SHIRT (WHITEWASH / S) $75.00 $250.00 Changed to RENLE…" at bounding box center [820, 170] width 297 height 388
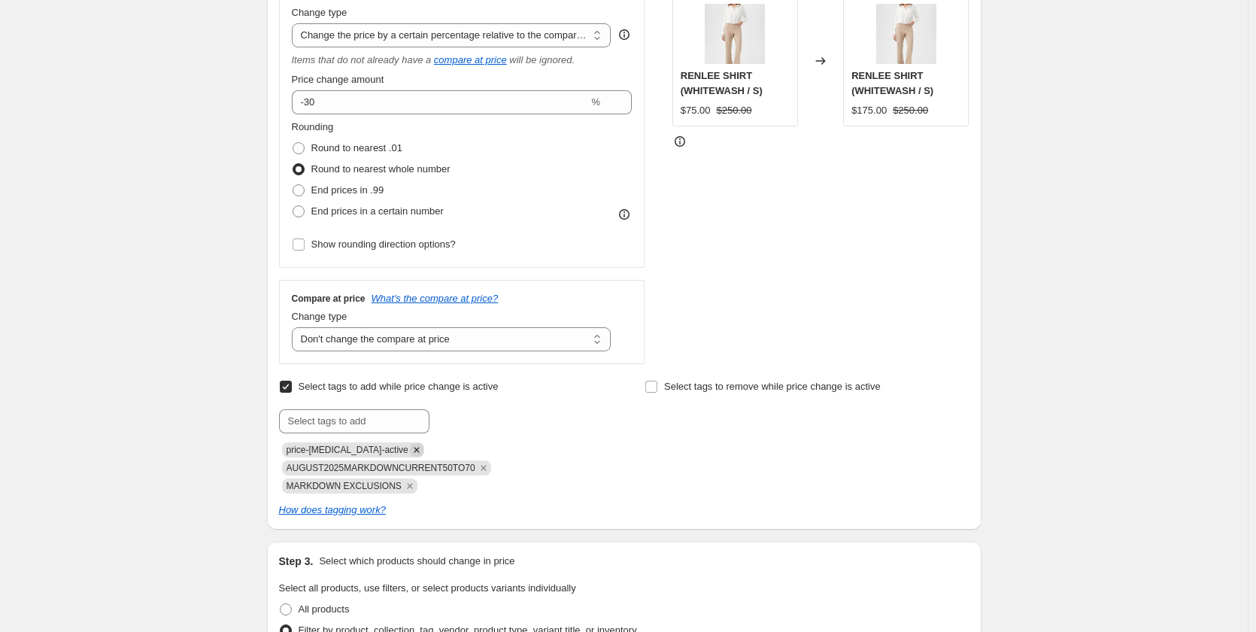
click at [414, 451] on icon "Remove price-change-job-active" at bounding box center [416, 449] width 5 height 5
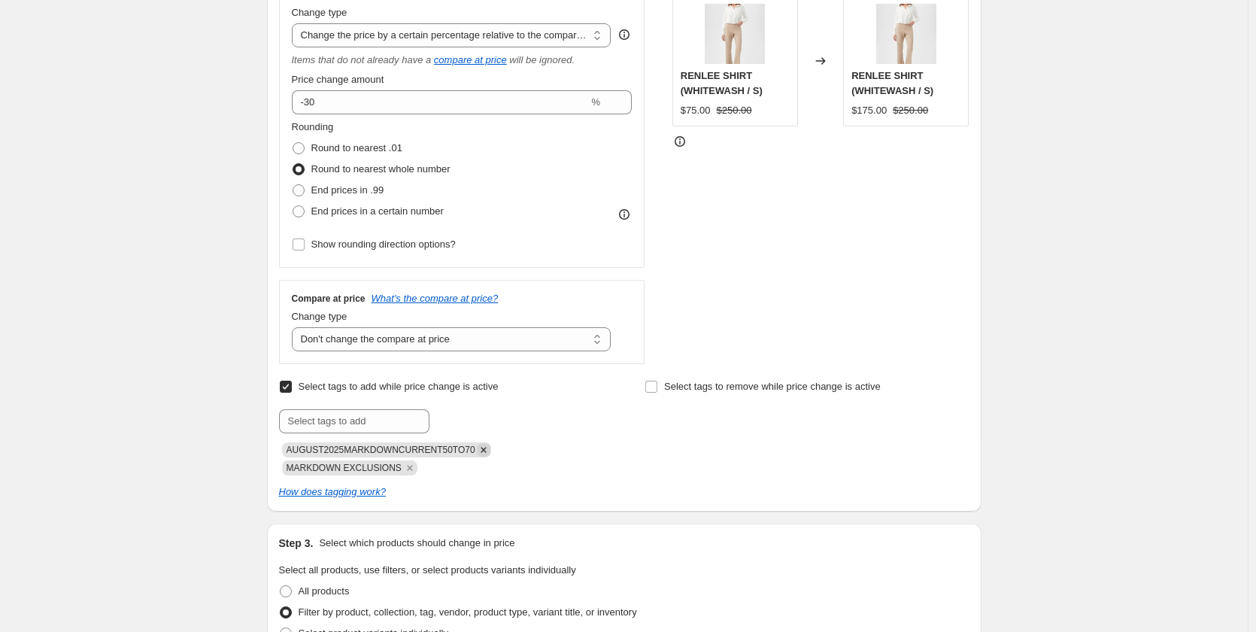
click at [477, 448] on icon "Remove AUGUST2025MARKDOWNCURRENT50TO70" at bounding box center [484, 450] width 14 height 14
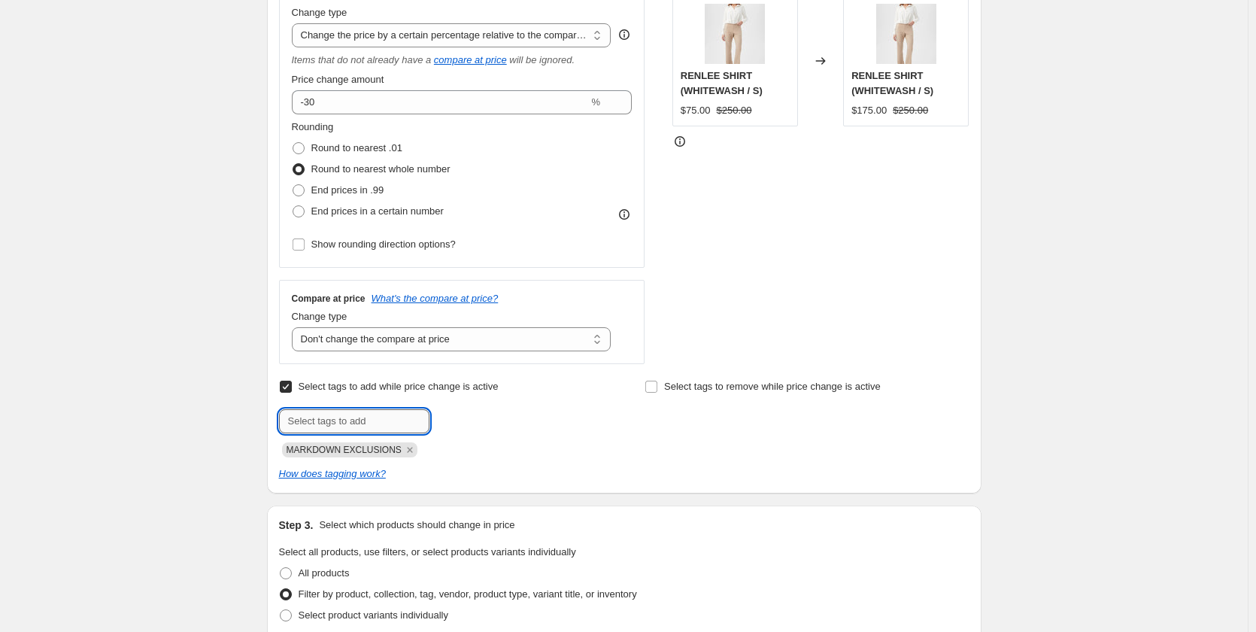
click at [332, 425] on input "text" at bounding box center [354, 421] width 150 height 24
click at [746, 487] on div "Step 2. Select how the prices should change Use bulk price change rules Set pro…" at bounding box center [624, 178] width 714 height 632
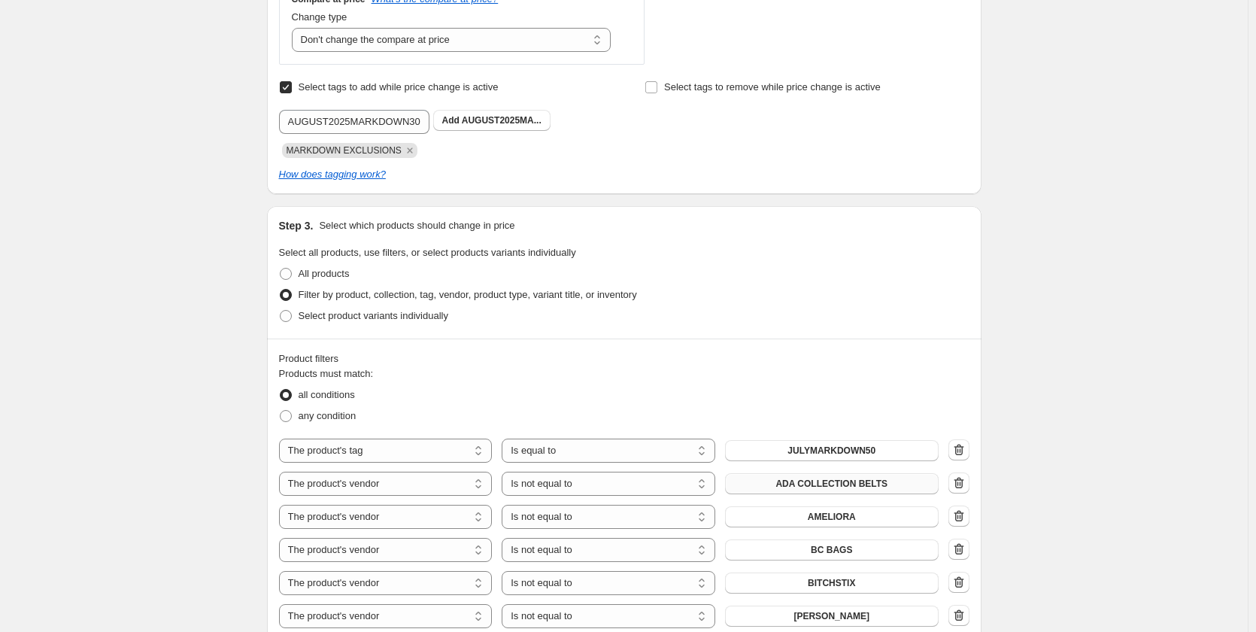
scroll to position [602, 0]
click at [891, 448] on button "JULYMARKDOWN50" at bounding box center [832, 448] width 214 height 21
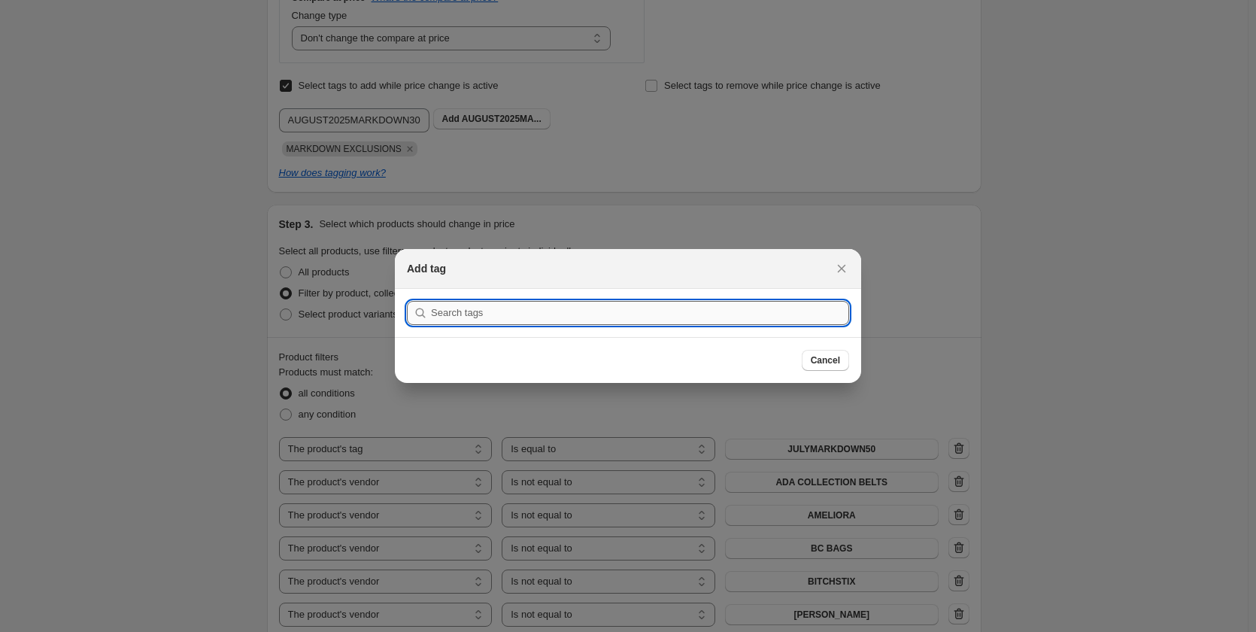
click at [563, 306] on input ":r329:" at bounding box center [640, 313] width 418 height 24
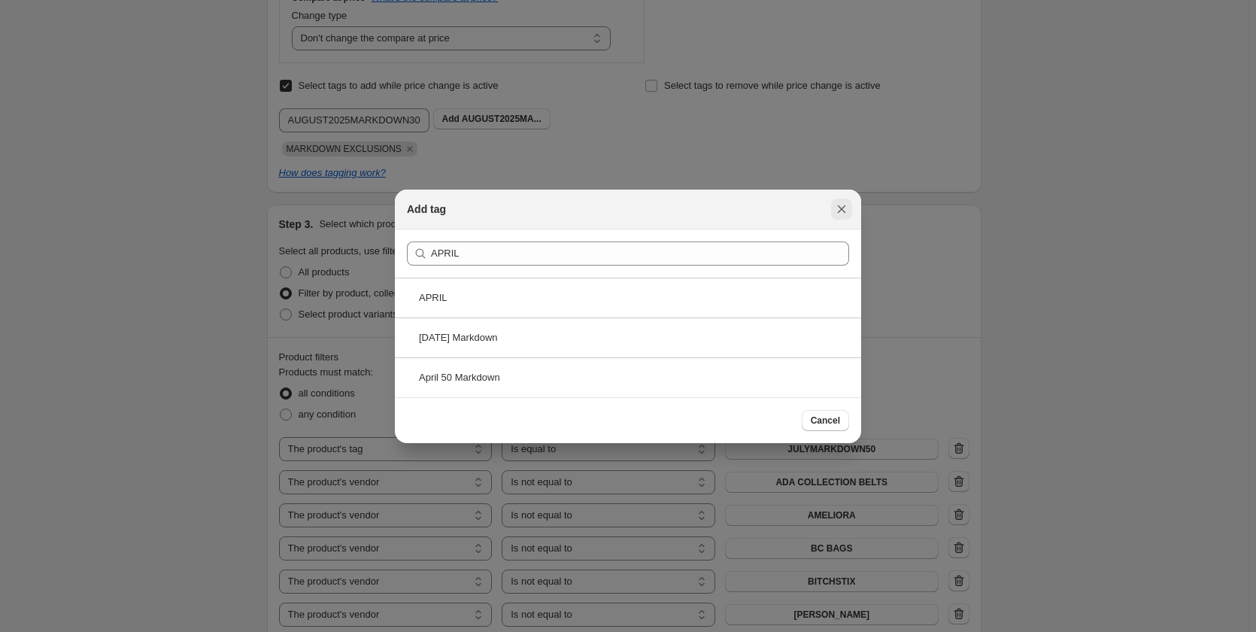
click at [835, 208] on icon "Close" at bounding box center [841, 209] width 15 height 15
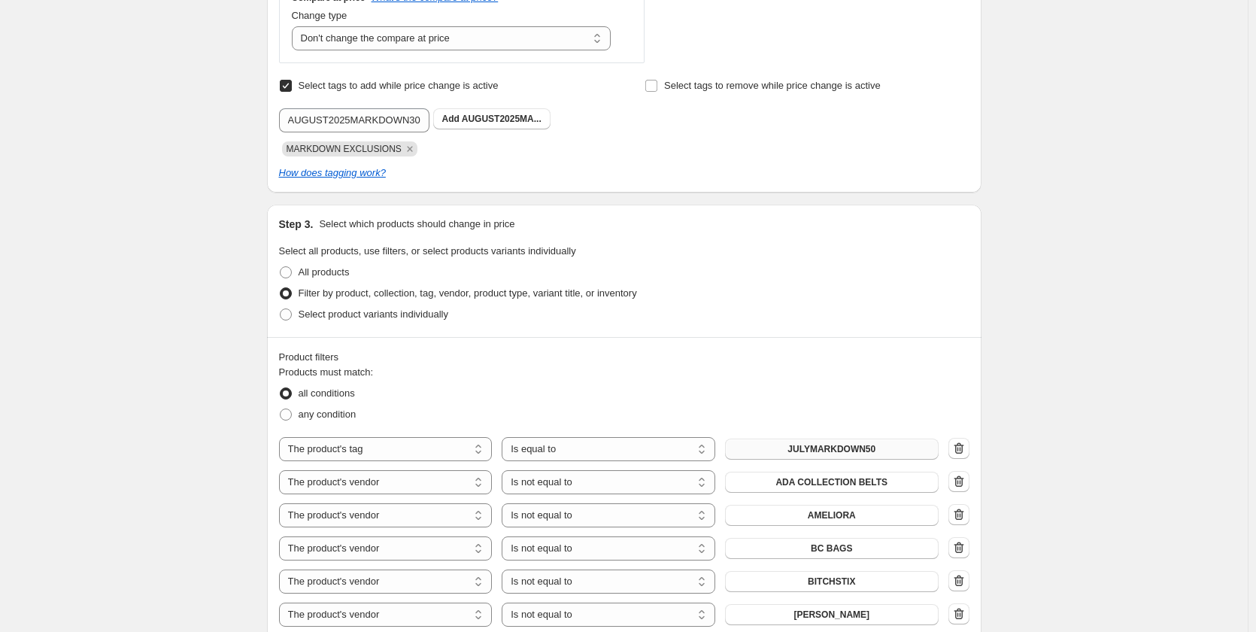
click at [859, 452] on span "JULYMARKDOWN50" at bounding box center [831, 449] width 88 height 12
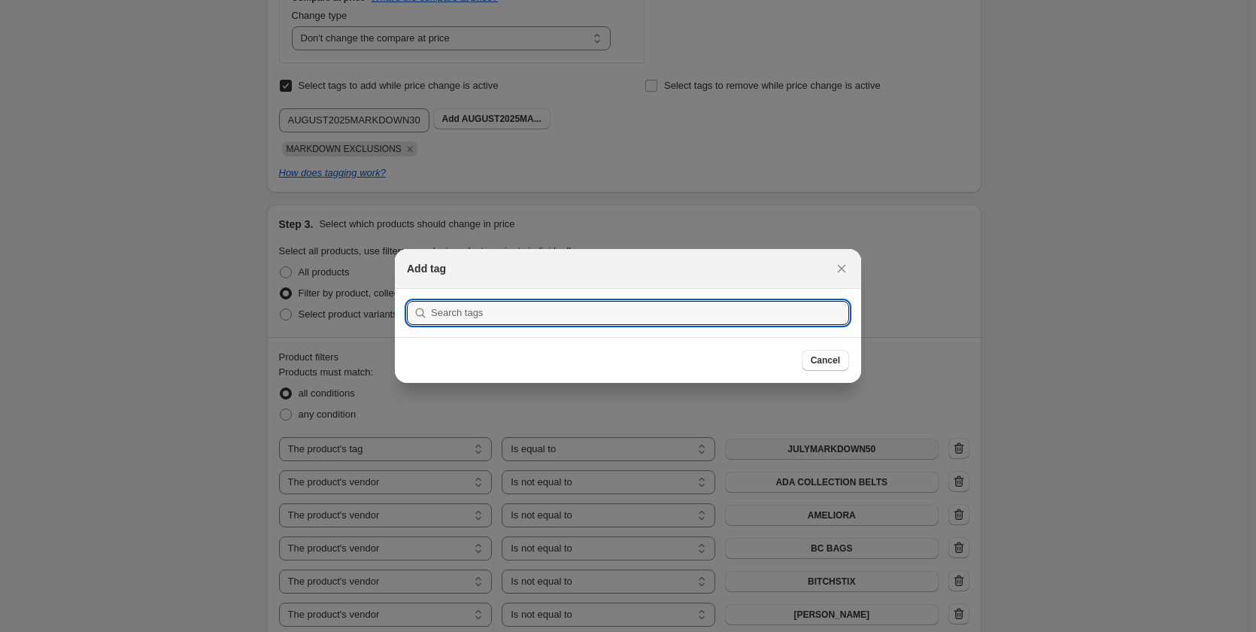
scroll to position [0, 0]
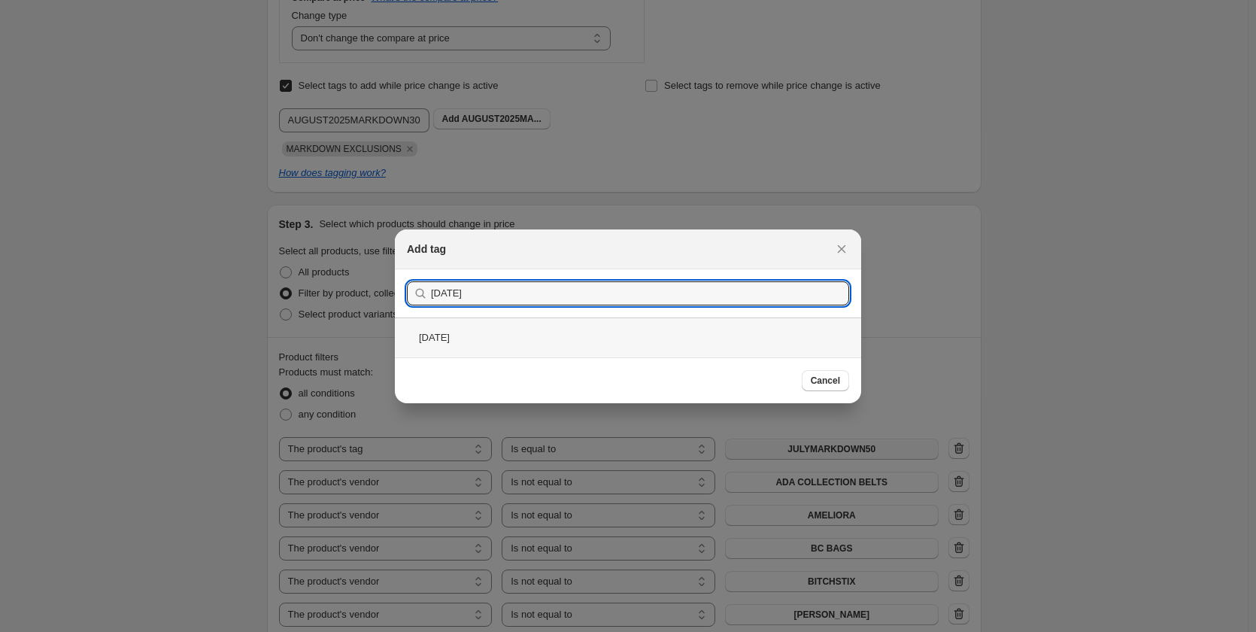
click at [427, 336] on div "april2025" at bounding box center [628, 337] width 466 height 40
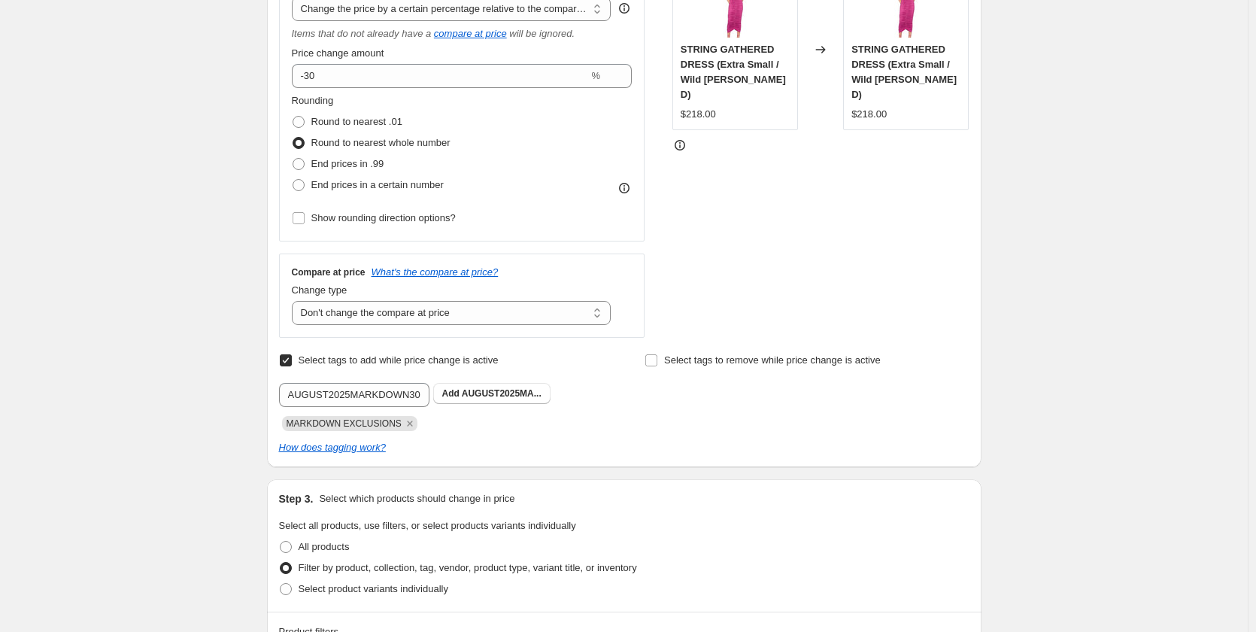
scroll to position [301, 0]
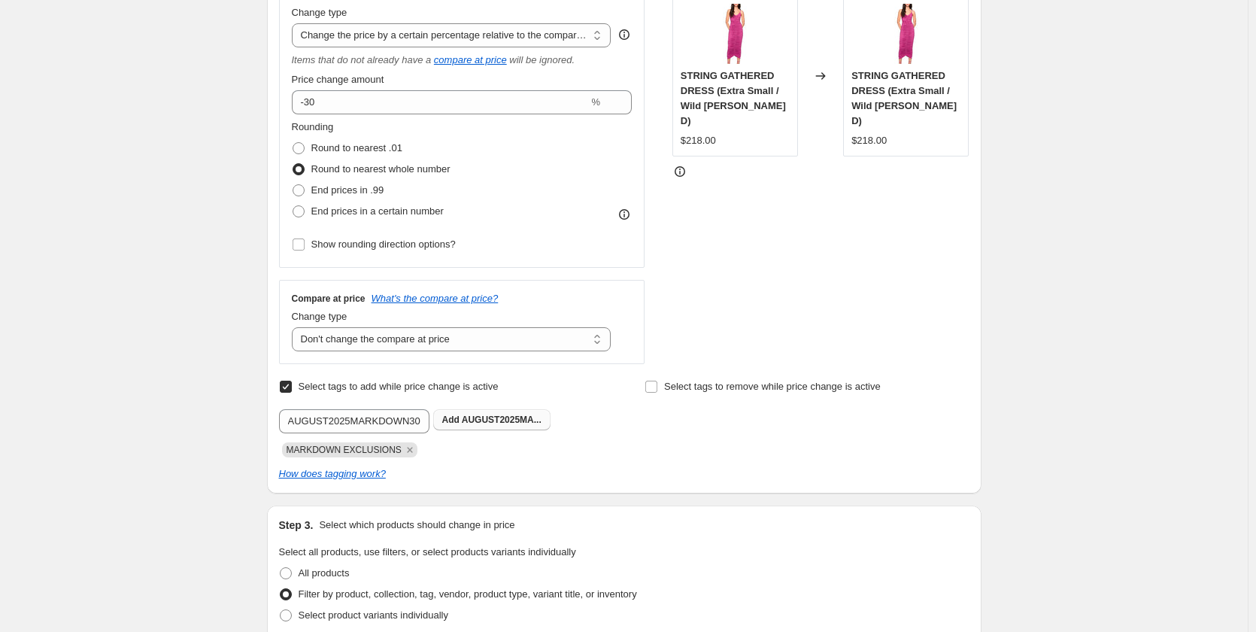
click at [492, 420] on span "AUGUST2025MA..." at bounding box center [502, 419] width 80 height 11
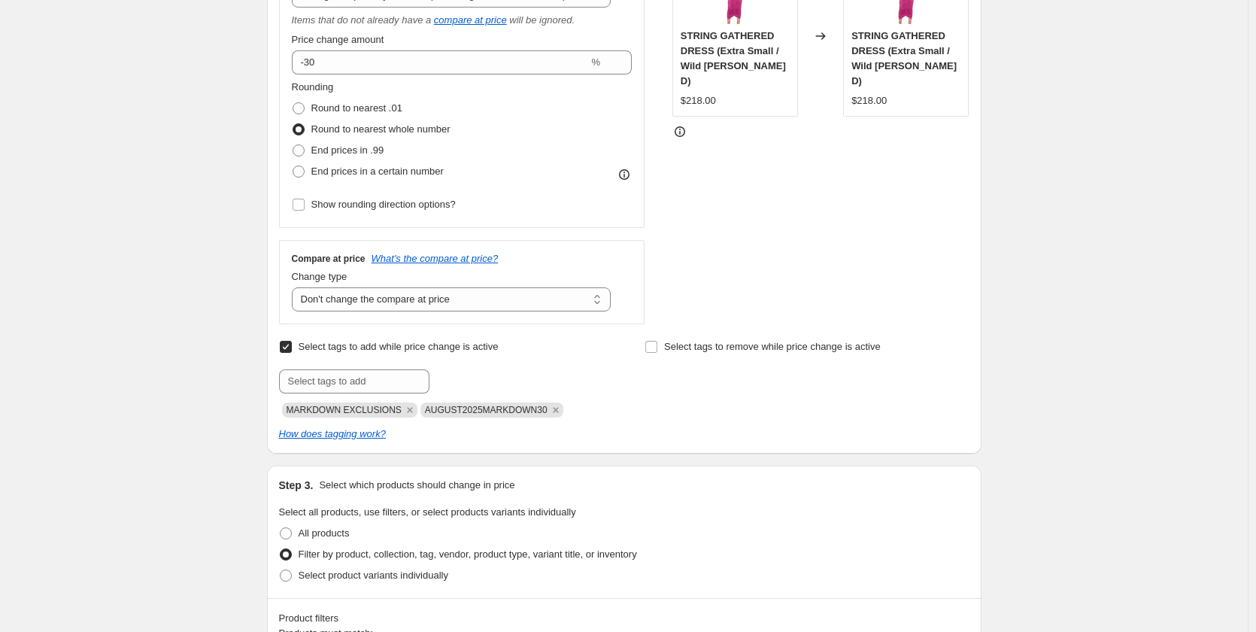
scroll to position [0, 0]
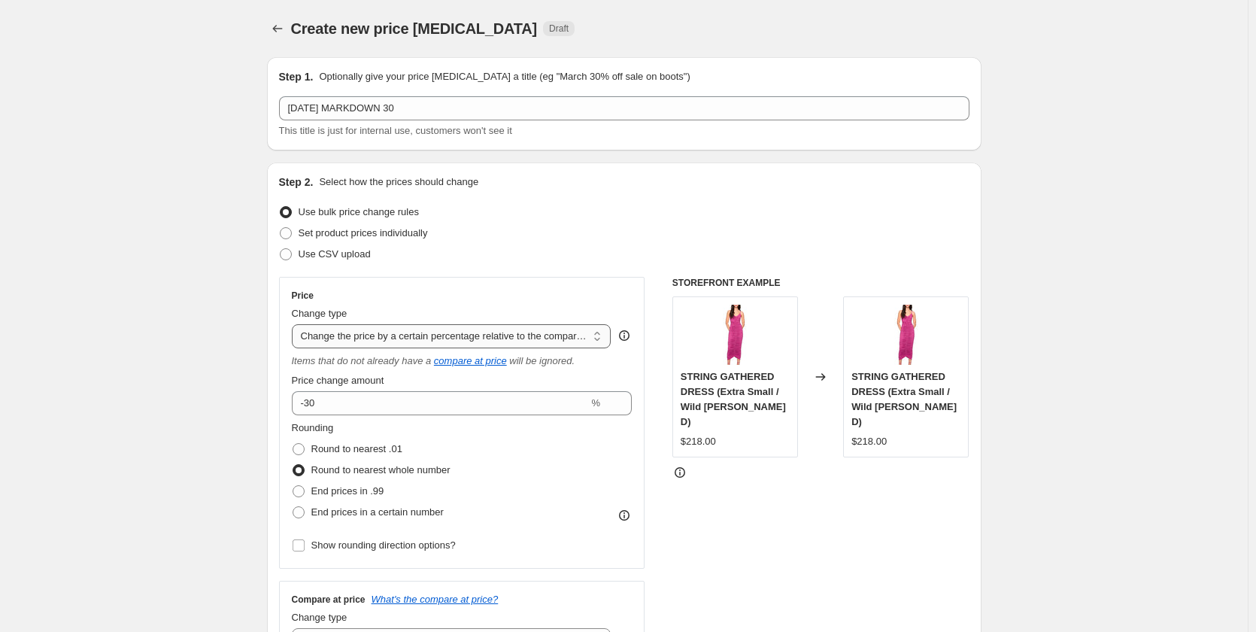
click at [530, 325] on select "Change the price to a certain amount Change the price by a certain amount Chang…" at bounding box center [452, 336] width 320 height 24
click at [271, 24] on button "Price change jobs" at bounding box center [277, 28] width 21 height 21
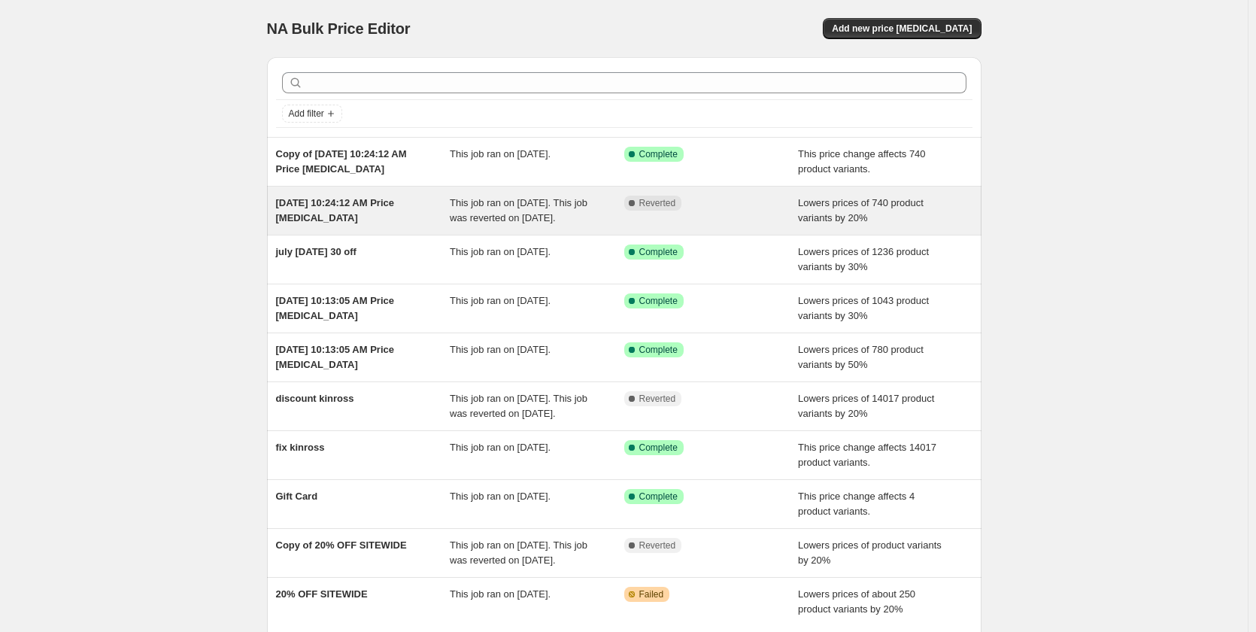
click at [305, 214] on span "[DATE] 10:24:12 AM Price [MEDICAL_DATA]" at bounding box center [335, 210] width 119 height 26
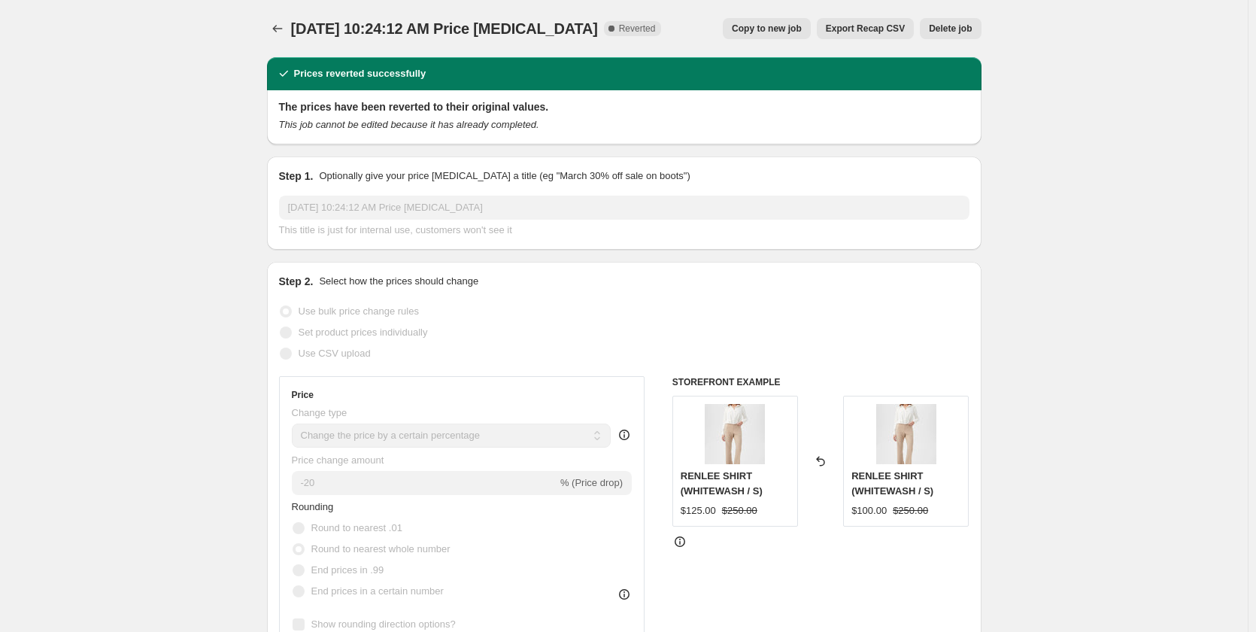
click at [781, 31] on span "Copy to new job" at bounding box center [767, 29] width 70 height 12
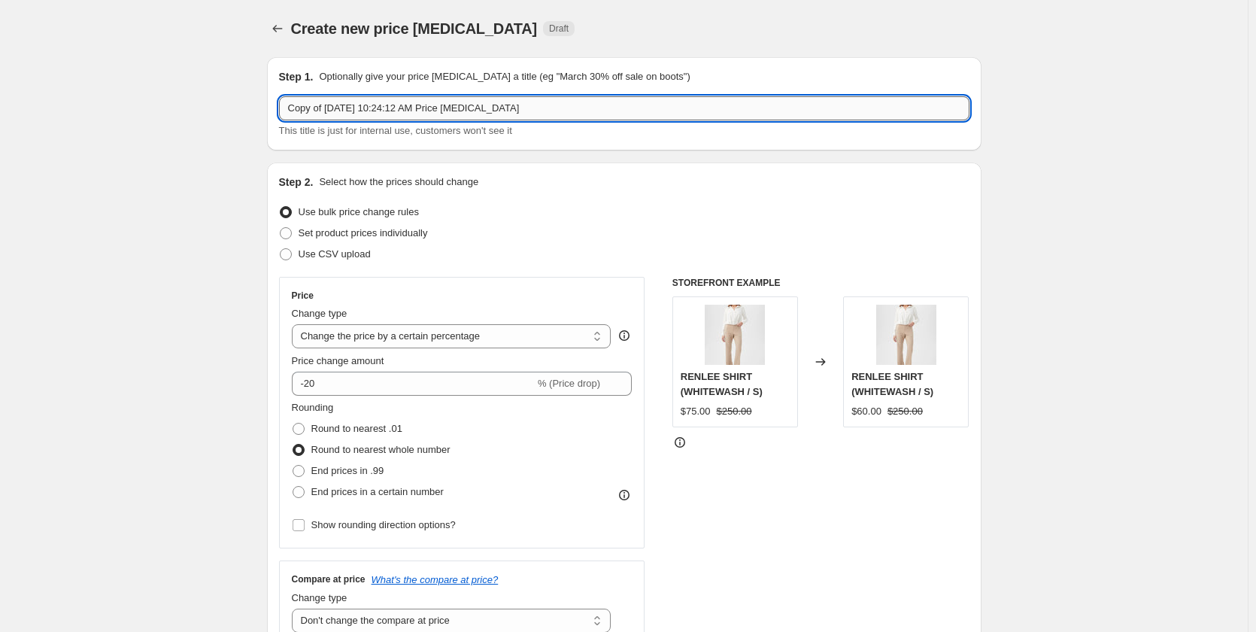
click at [437, 99] on input "Copy of [DATE] 10:24:12 AM Price [MEDICAL_DATA]" at bounding box center [624, 108] width 690 height 24
drag, startPoint x: 550, startPoint y: 109, endPoint x: 221, endPoint y: 95, distance: 328.9
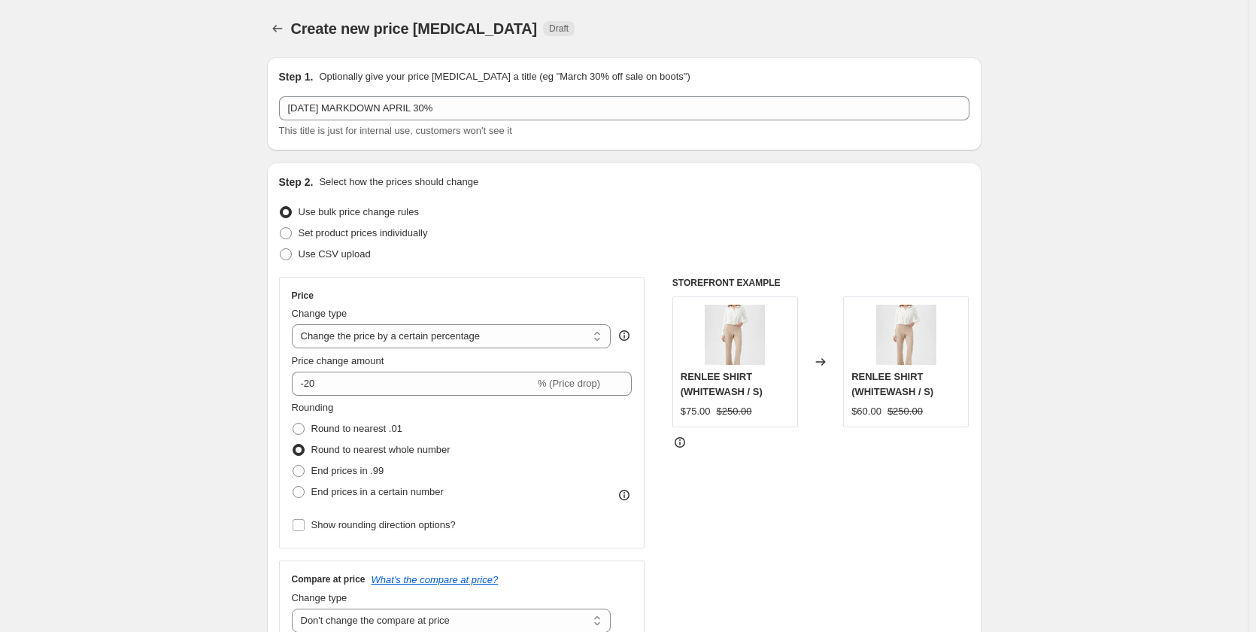
click at [605, 251] on div "Use CSV upload" at bounding box center [624, 254] width 690 height 21
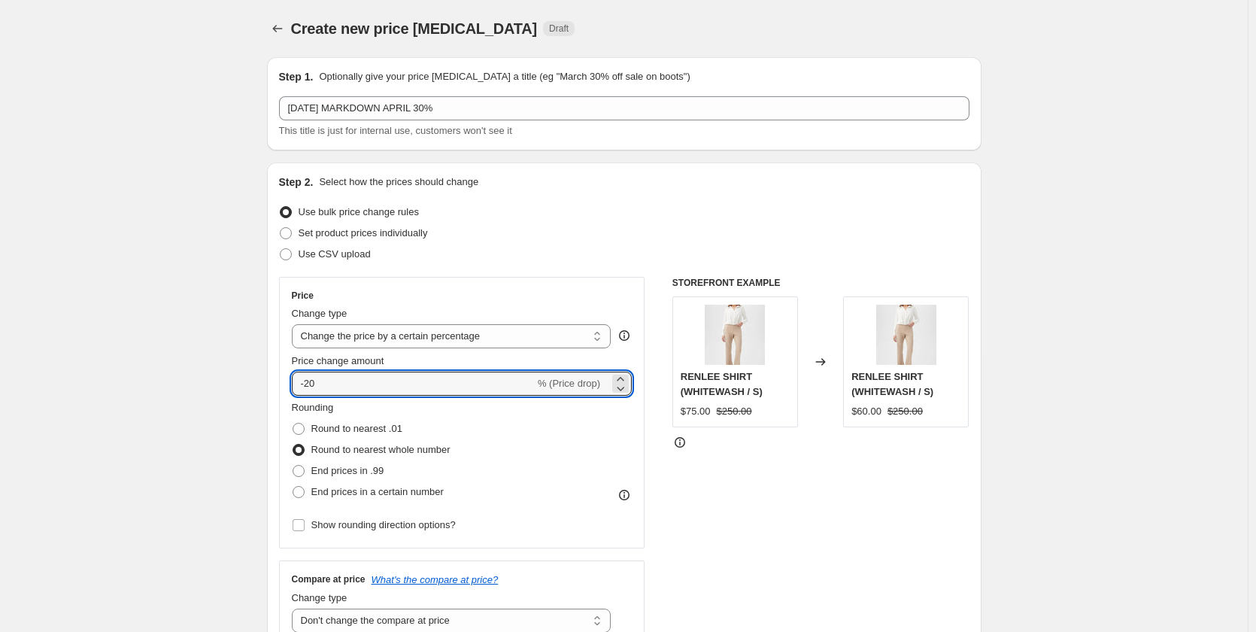
drag, startPoint x: 363, startPoint y: 386, endPoint x: 131, endPoint y: 384, distance: 232.4
click at [587, 456] on div "Rounding Round to nearest .01 Round to nearest whole number End prices in .99 E…" at bounding box center [462, 451] width 341 height 102
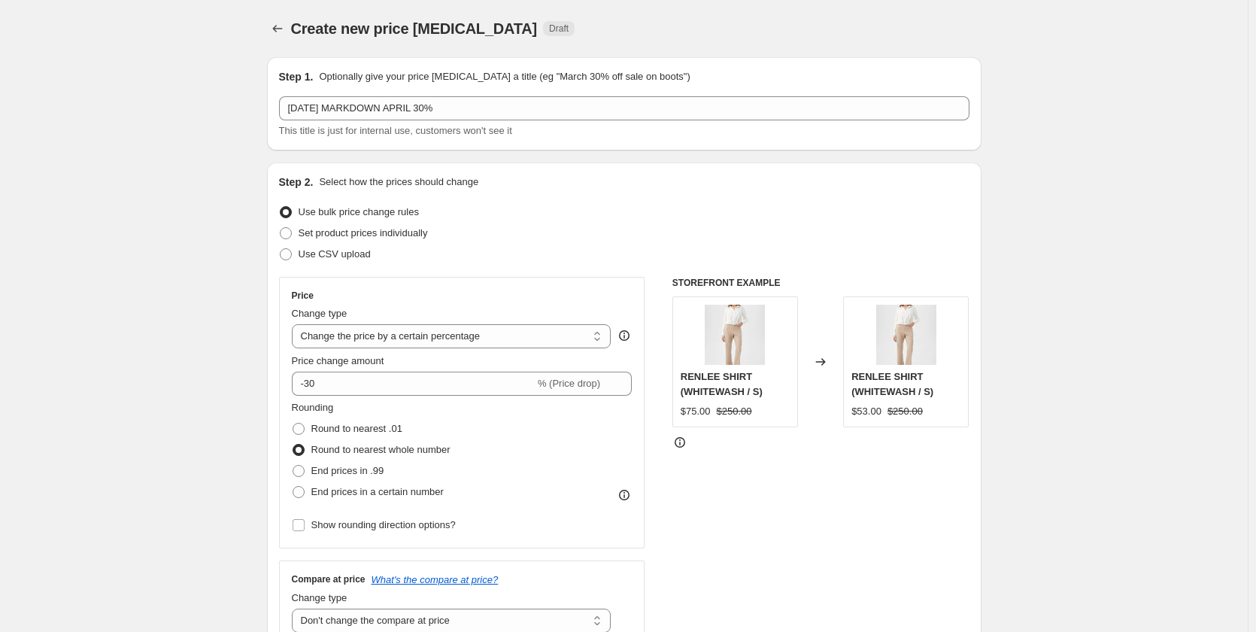
scroll to position [226, 0]
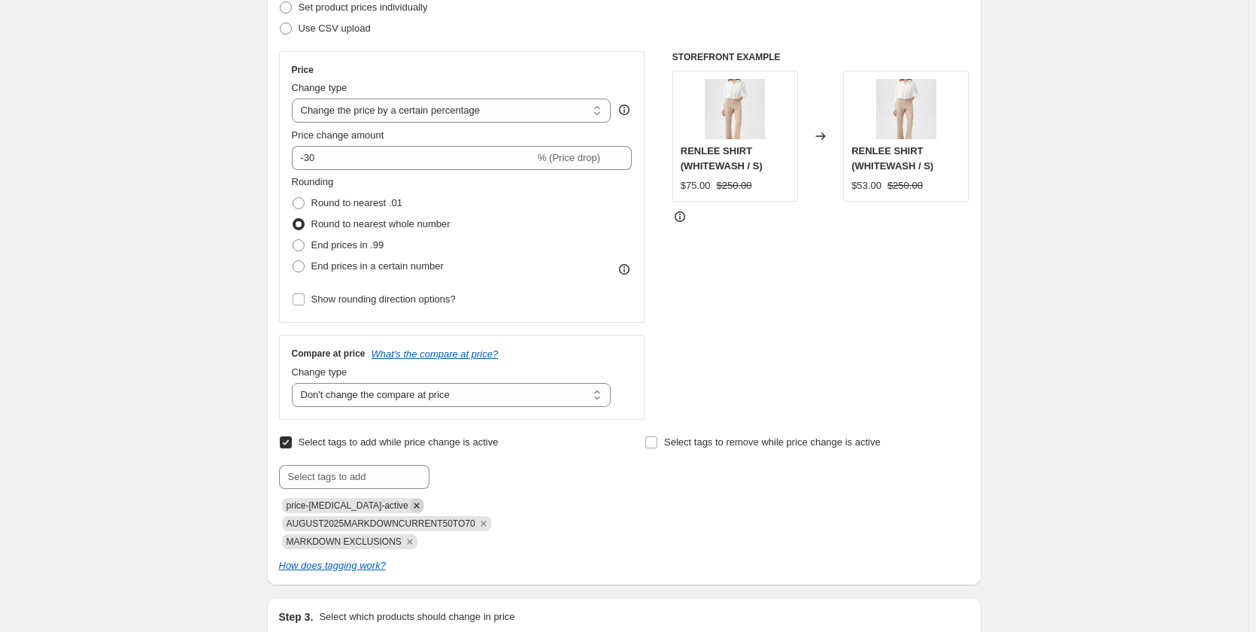
click at [410, 508] on icon "Remove price-change-job-active" at bounding box center [417, 506] width 14 height 14
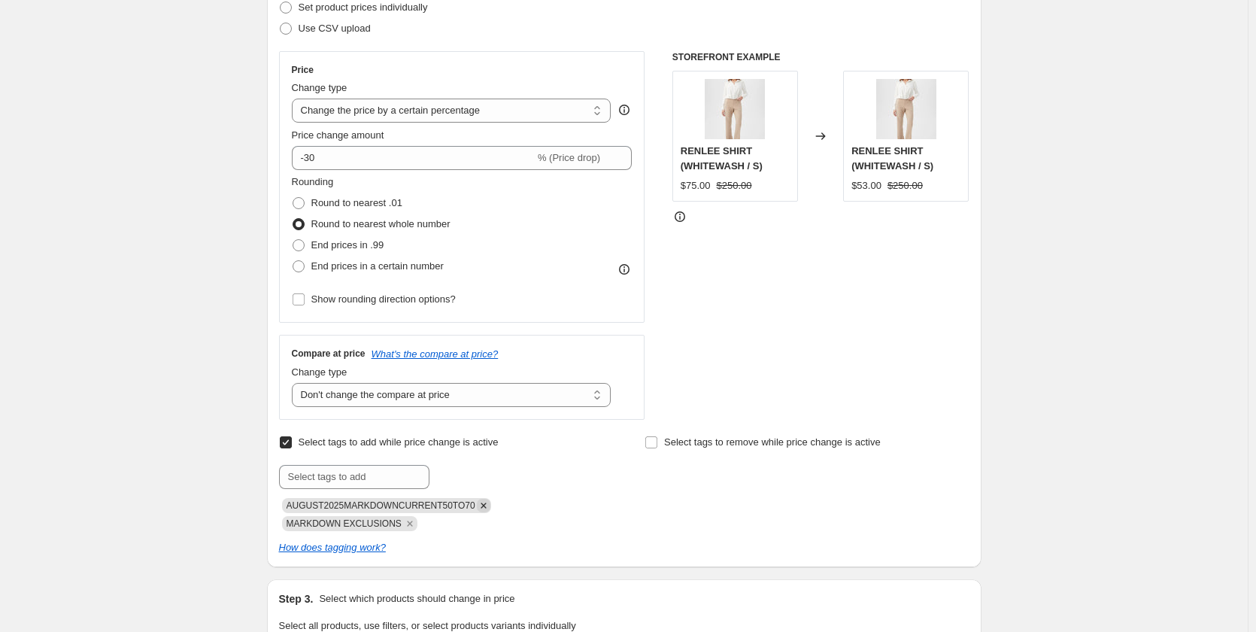
click at [477, 510] on icon "Remove AUGUST2025MARKDOWNCURRENT50TO70" at bounding box center [484, 506] width 14 height 14
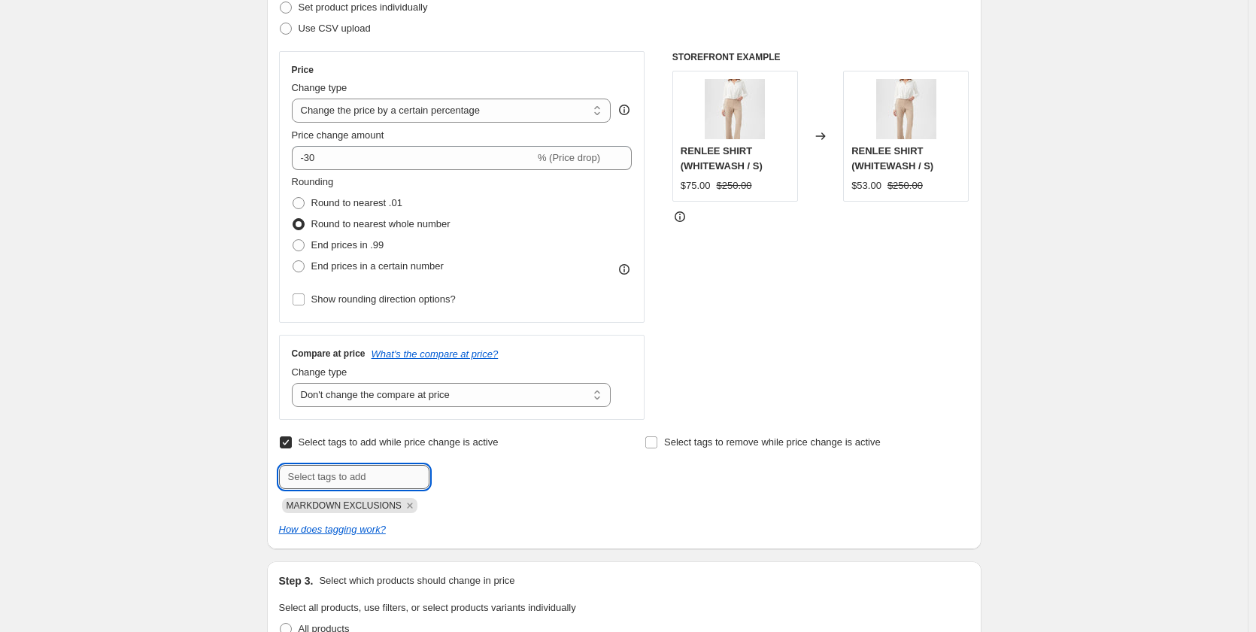
click at [396, 481] on input "text" at bounding box center [354, 477] width 150 height 24
click at [505, 472] on span "AUGUST2025MA..." at bounding box center [502, 475] width 80 height 11
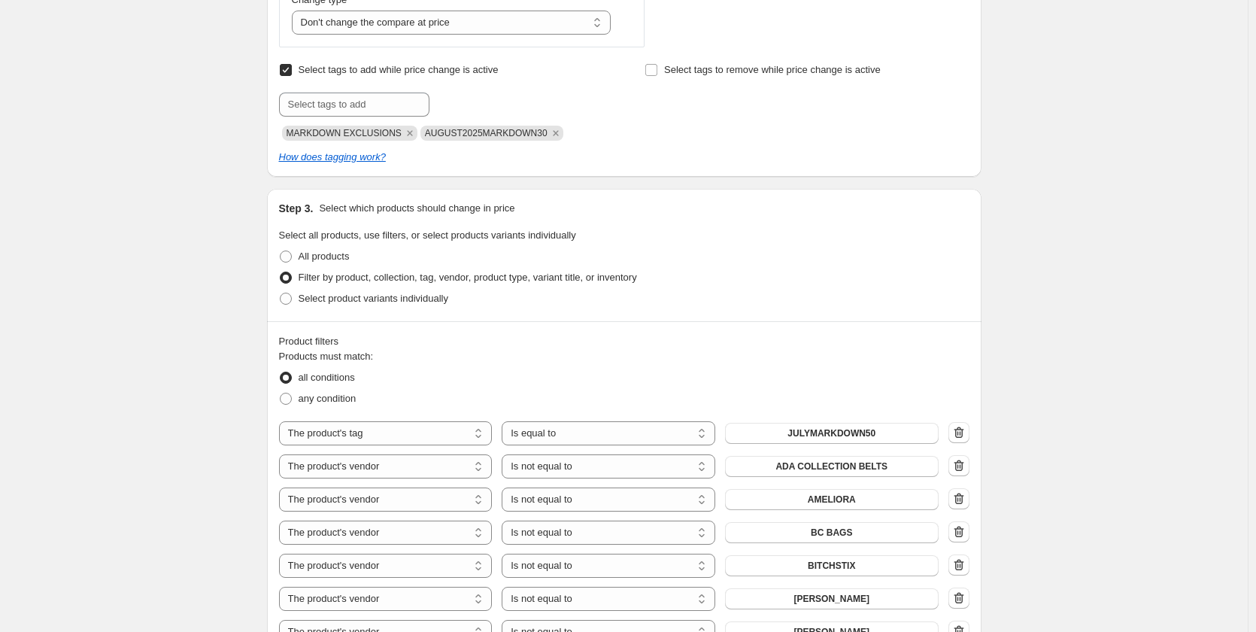
scroll to position [602, 0]
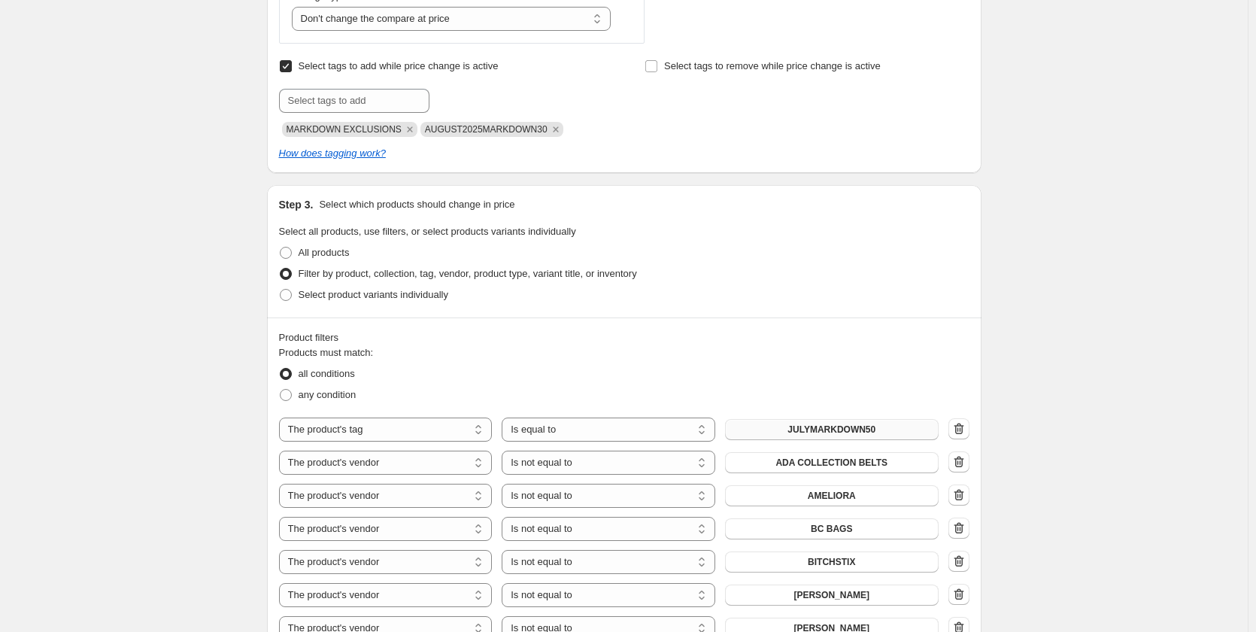
click at [849, 432] on span "JULYMARKDOWN50" at bounding box center [831, 429] width 88 height 12
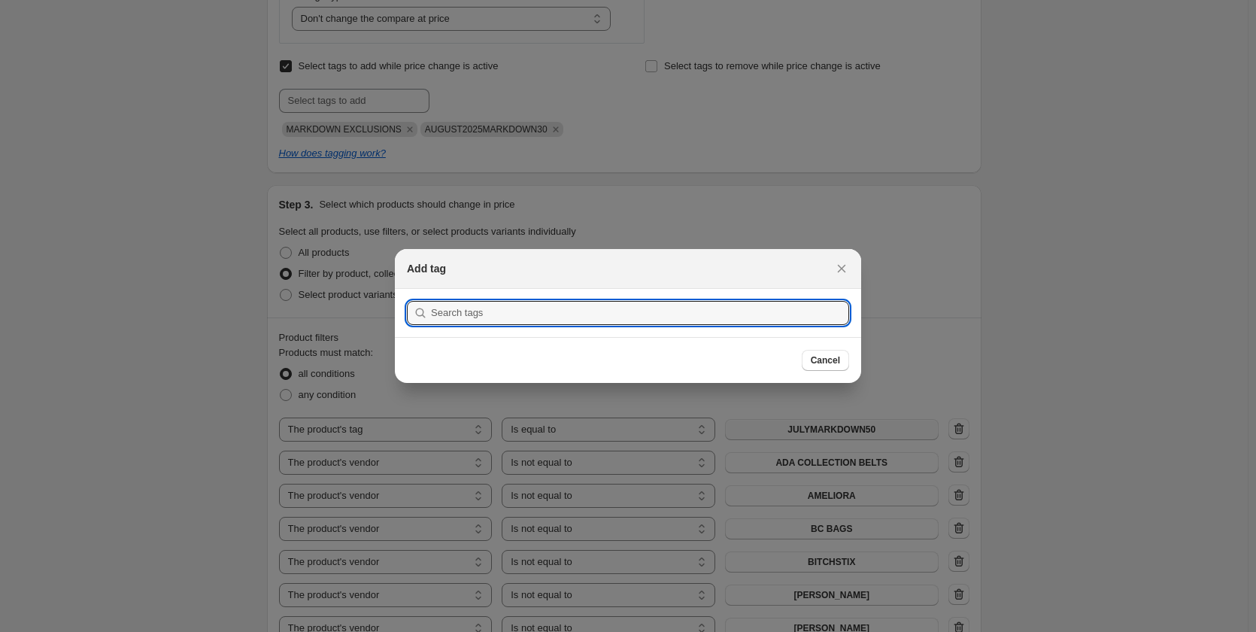
scroll to position [0, 0]
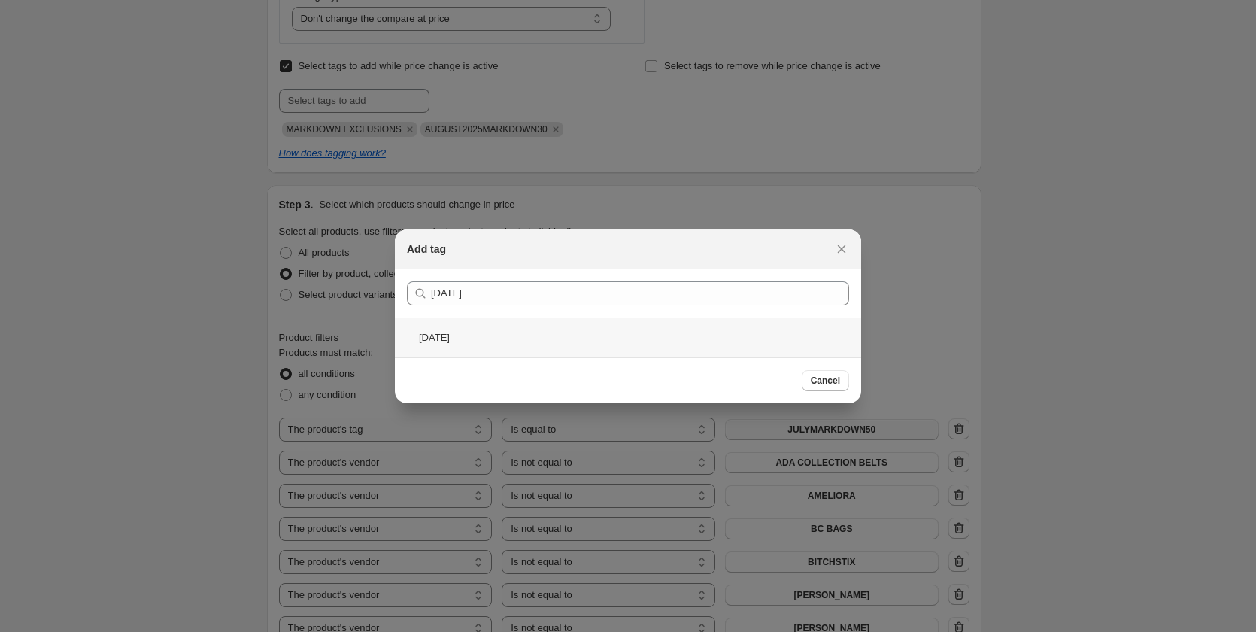
click at [435, 337] on div "april2025" at bounding box center [628, 337] width 466 height 40
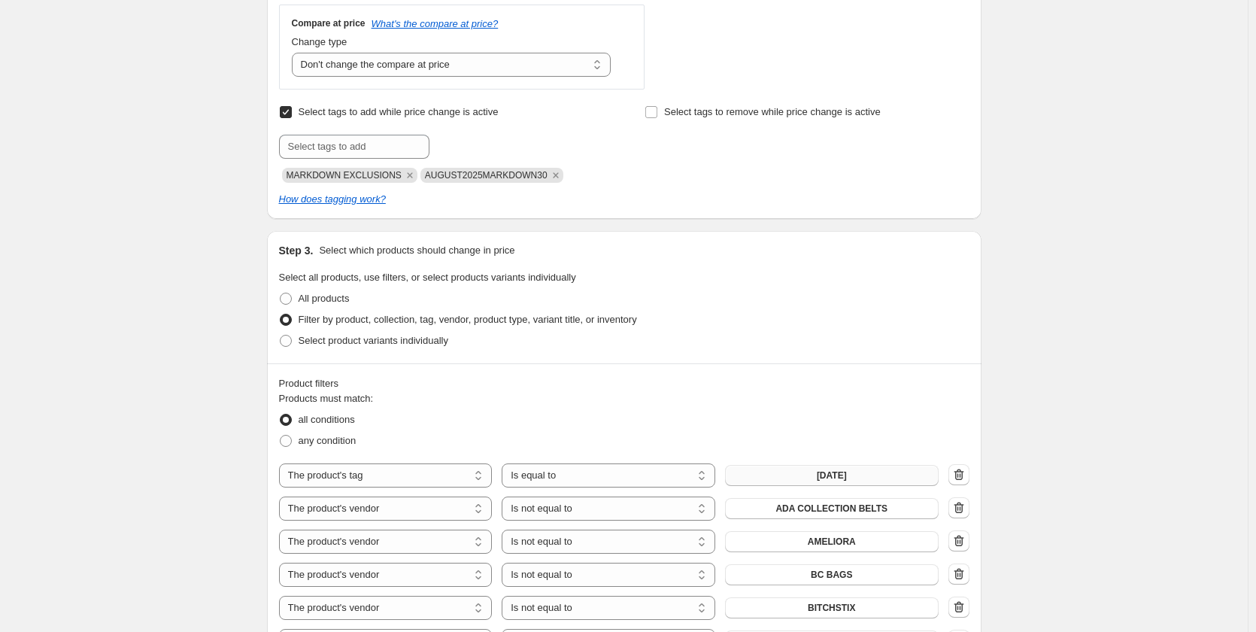
scroll to position [150, 0]
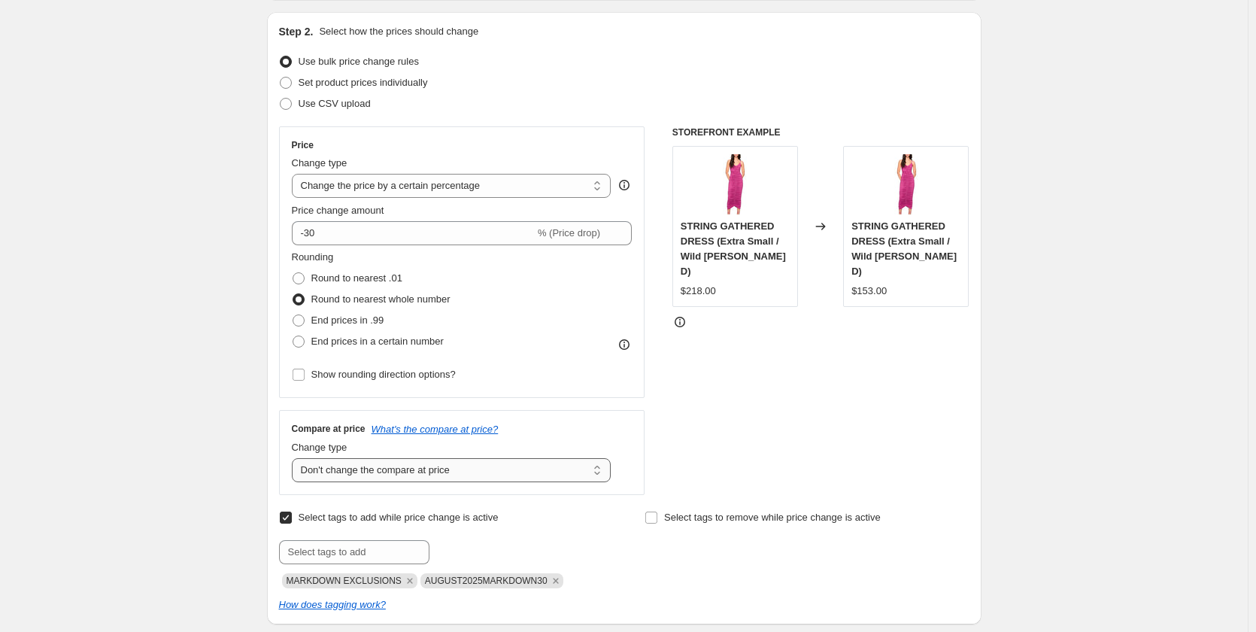
click at [440, 469] on select "Change the compare at price to the current price (sale) Change the compare at p…" at bounding box center [452, 470] width 320 height 24
click at [295, 458] on select "Change the compare at price to the current price (sale) Change the compare at p…" at bounding box center [452, 470] width 320 height 24
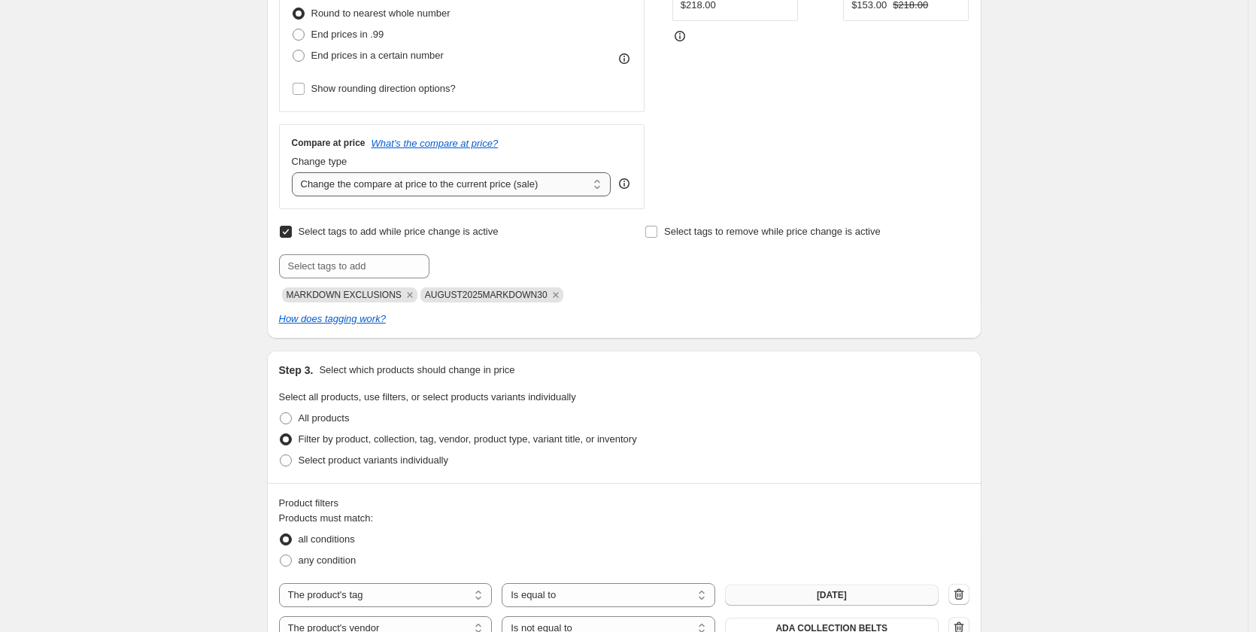
scroll to position [301, 0]
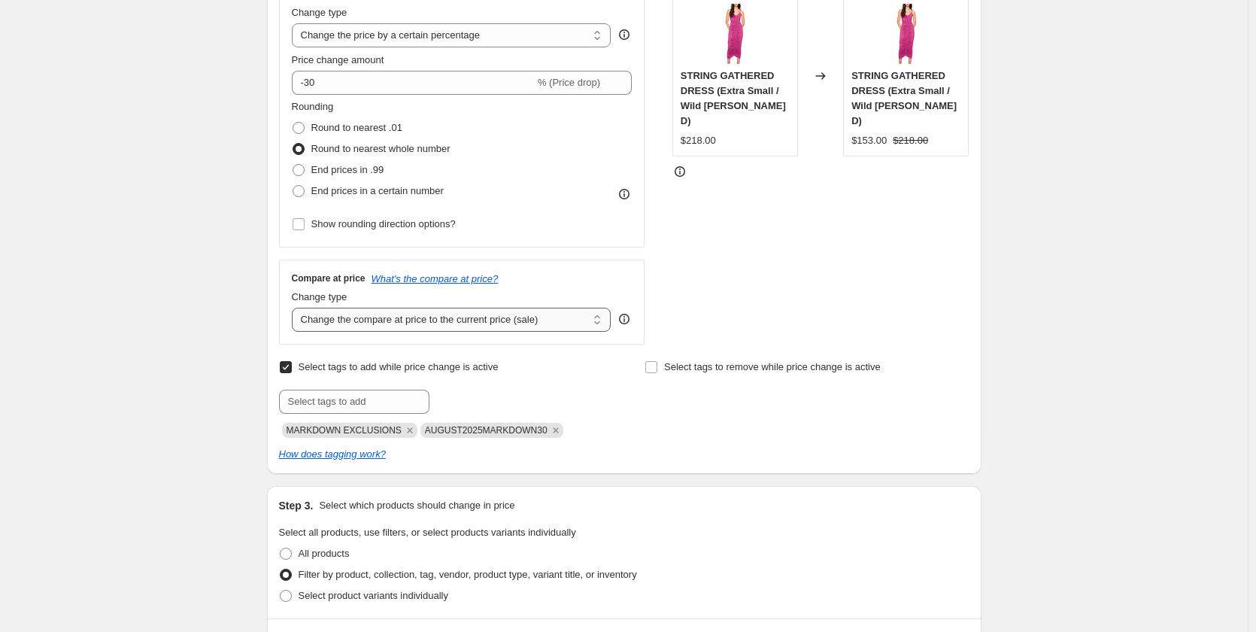
click at [567, 315] on select "Change the compare at price to the current price (sale) Change the compare at p…" at bounding box center [452, 320] width 320 height 24
click at [799, 265] on div "STOREFRONT EXAMPLE STRING GATHERED DRESS (Extra Small / Wild Berry D) $218.00 C…" at bounding box center [820, 160] width 297 height 368
click at [536, 323] on select "Change the compare at price to the current price (sale) Change the compare at p…" at bounding box center [452, 320] width 320 height 24
click at [295, 308] on select "Change the compare at price to the current price (sale) Change the compare at p…" at bounding box center [452, 320] width 320 height 24
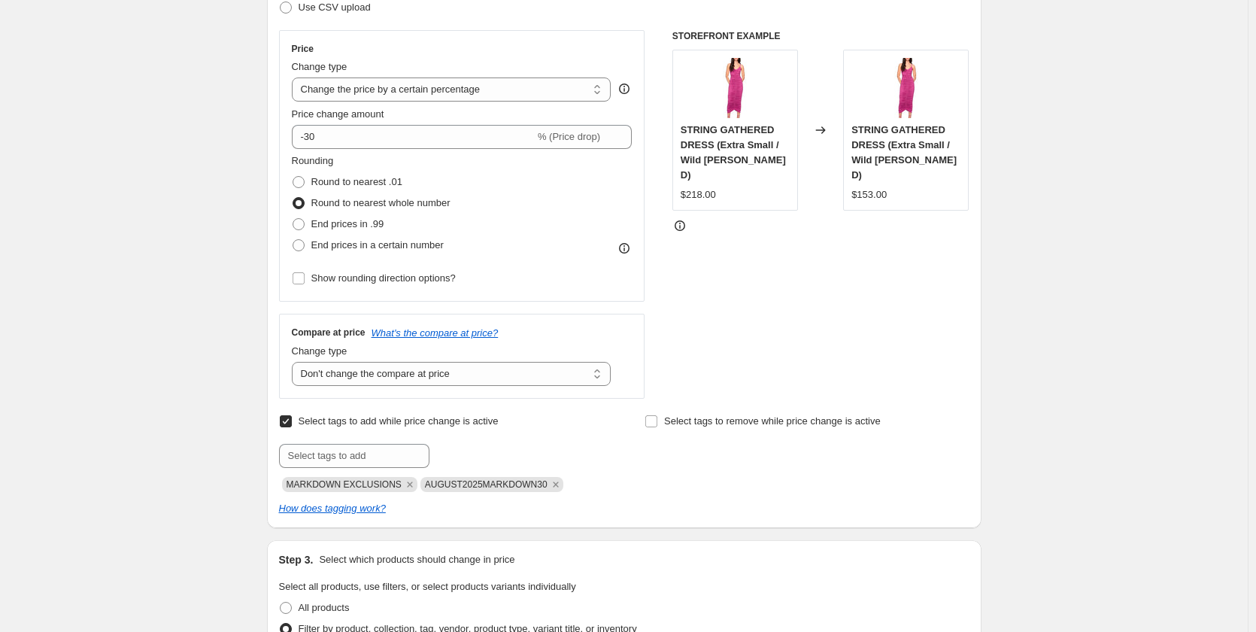
scroll to position [226, 0]
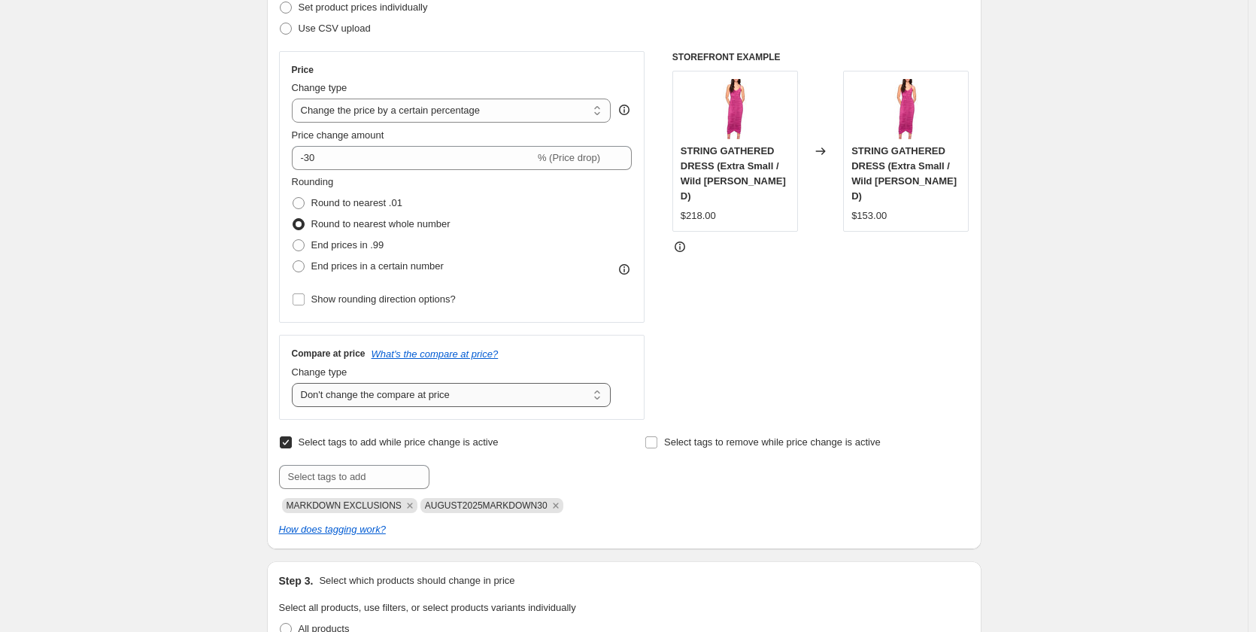
click at [418, 403] on select "Change the compare at price to the current price (sale) Change the compare at p…" at bounding box center [452, 395] width 320 height 24
click at [295, 383] on select "Change the compare at price to the current price (sale) Change the compare at p…" at bounding box center [452, 395] width 320 height 24
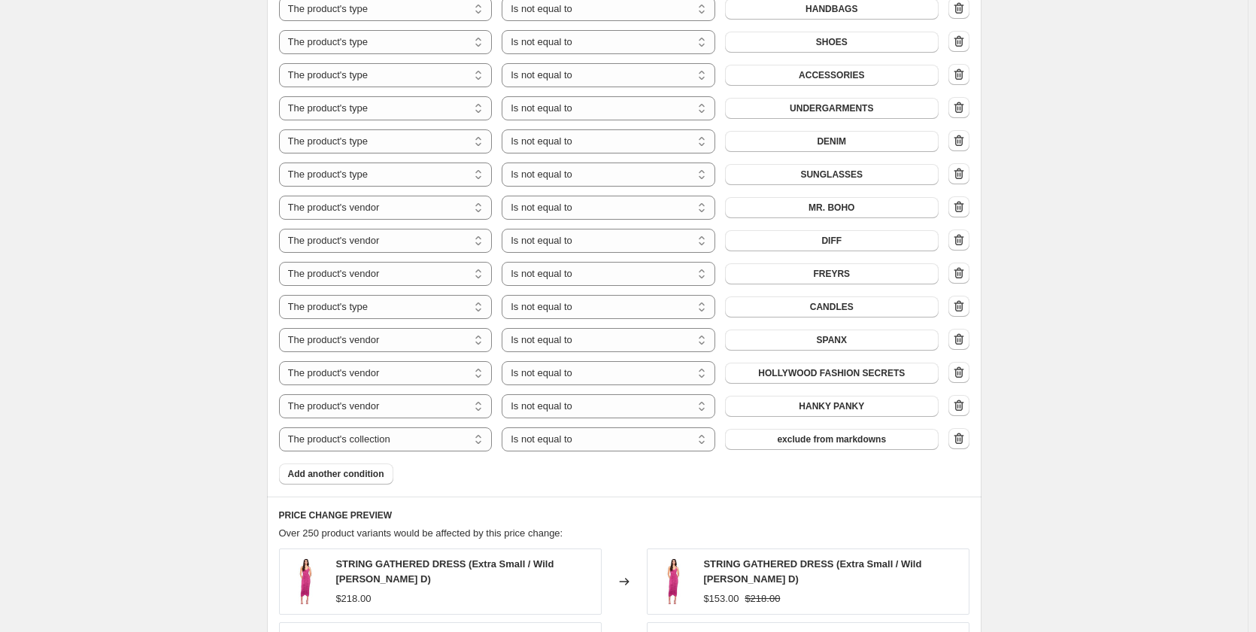
scroll to position [2297, 0]
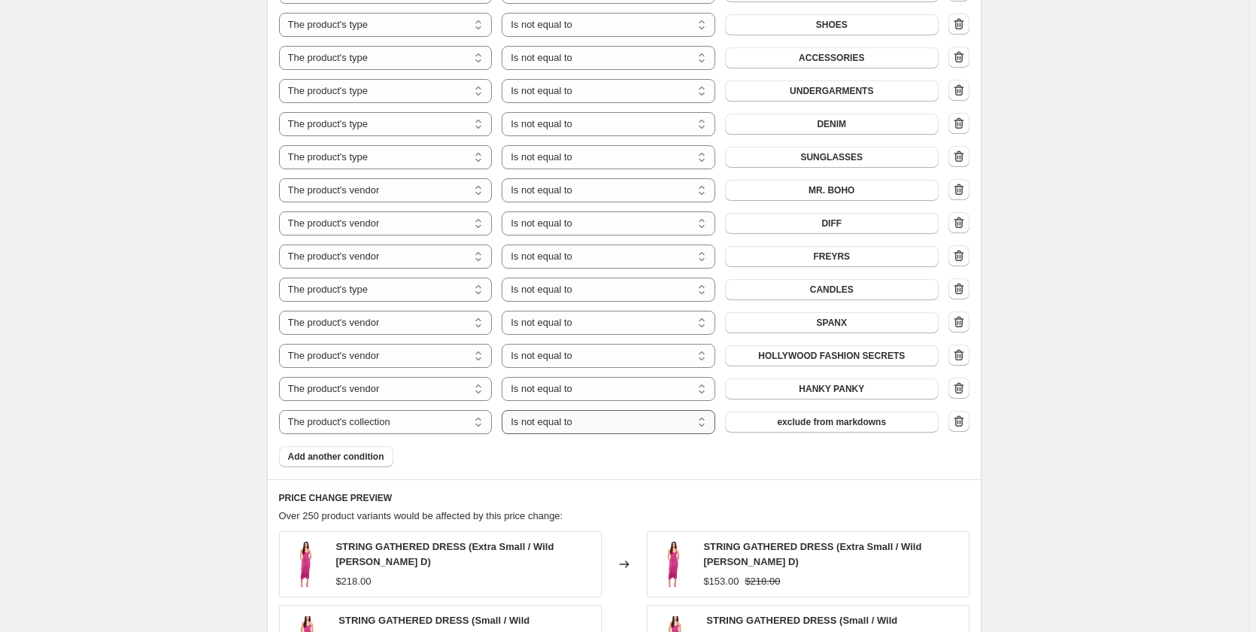
click at [600, 429] on select "Is equal to Is not equal to" at bounding box center [609, 422] width 214 height 24
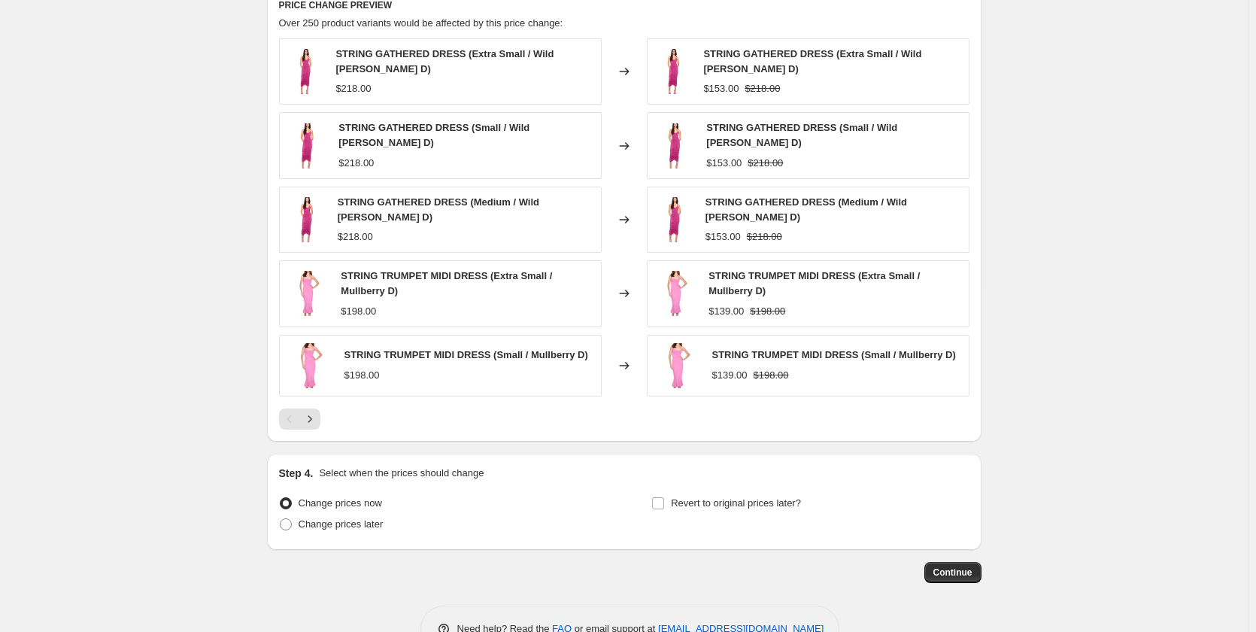
scroll to position [2823, 0]
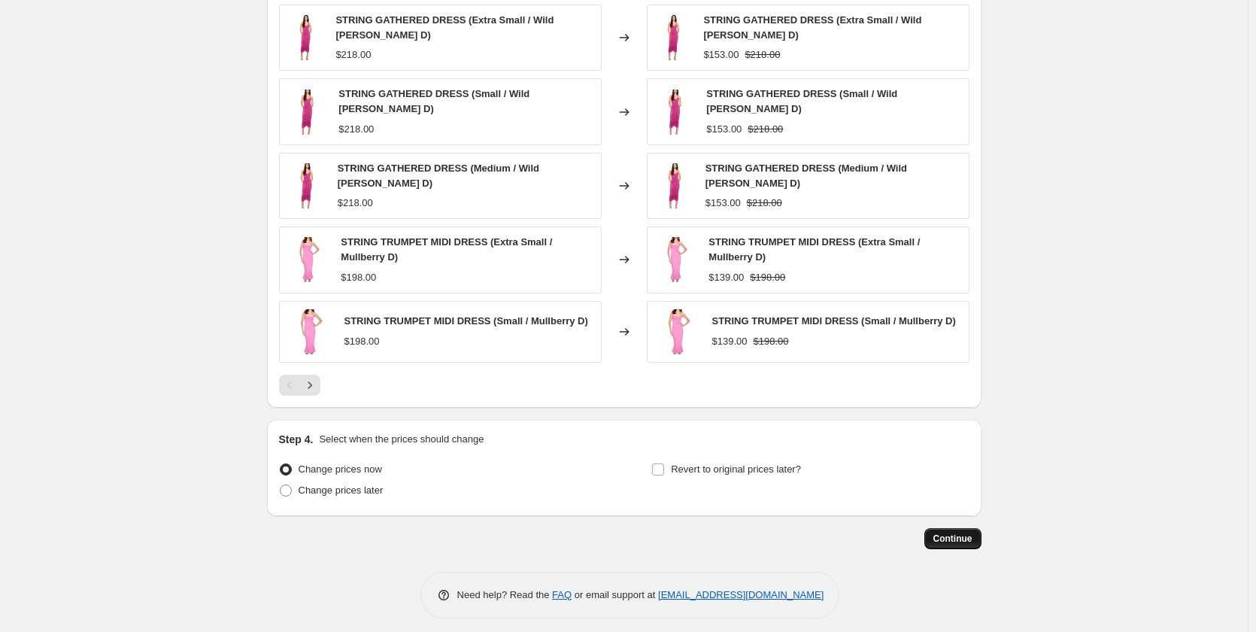
click at [955, 532] on span "Continue" at bounding box center [952, 538] width 39 height 12
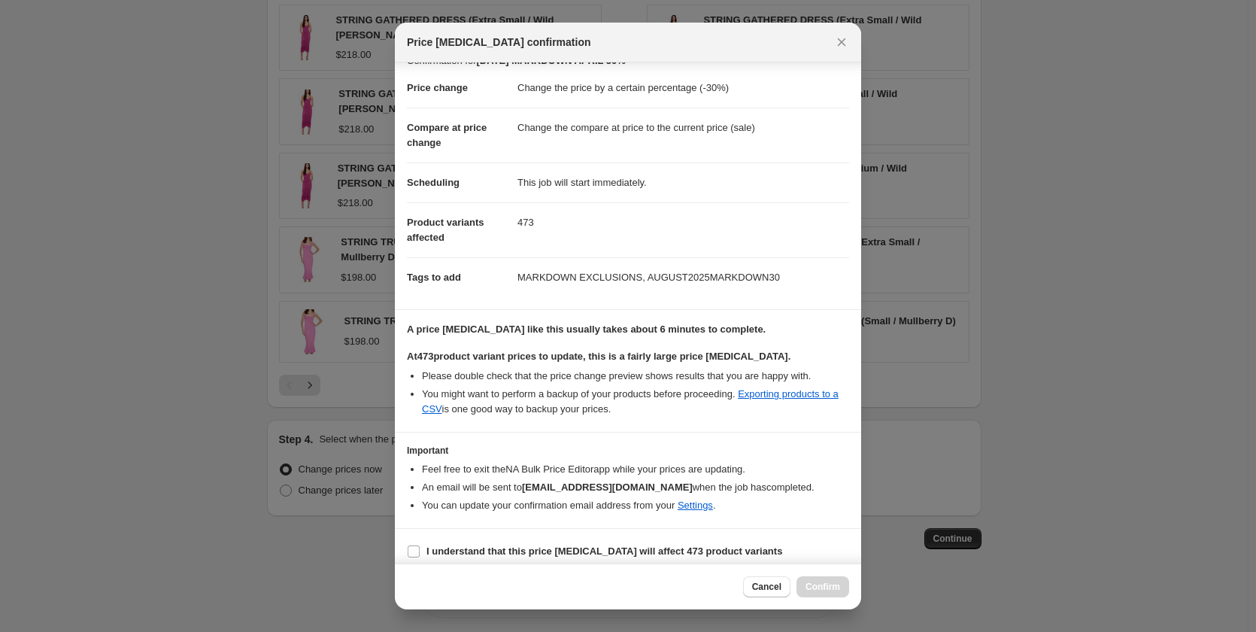
scroll to position [32, 0]
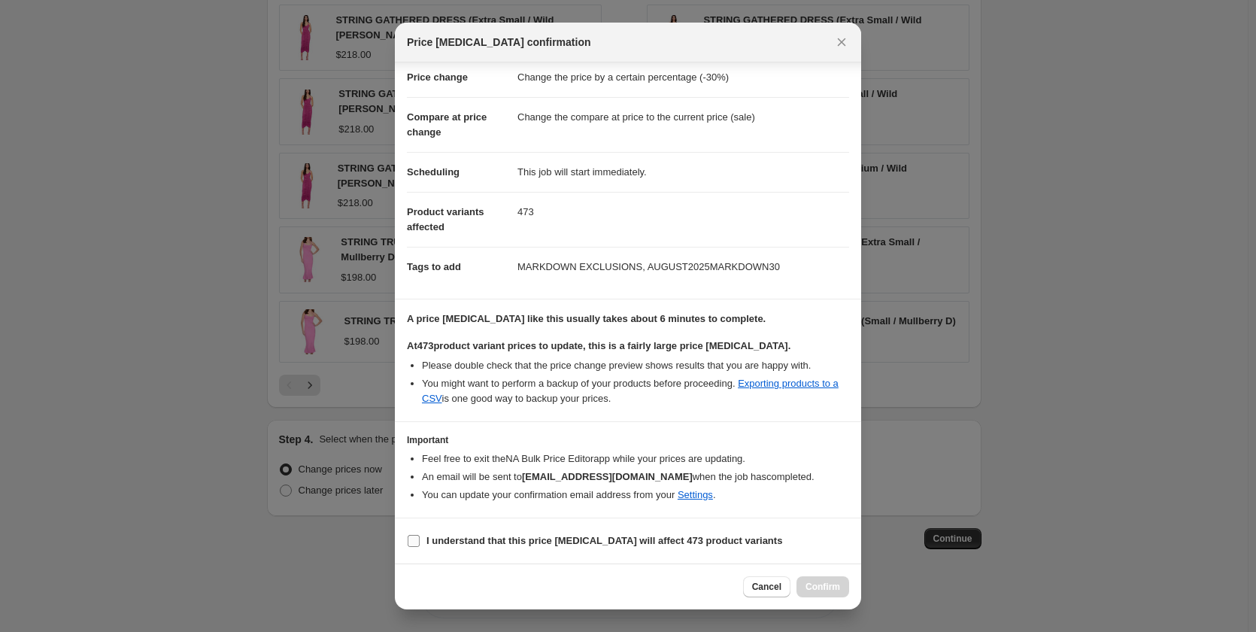
click at [450, 537] on b "I understand that this price change job will affect 473 product variants" at bounding box center [604, 540] width 356 height 11
click at [420, 537] on input "I understand that this price change job will affect 473 product variants" at bounding box center [414, 541] width 12 height 12
click at [811, 586] on span "Confirm" at bounding box center [822, 587] width 35 height 12
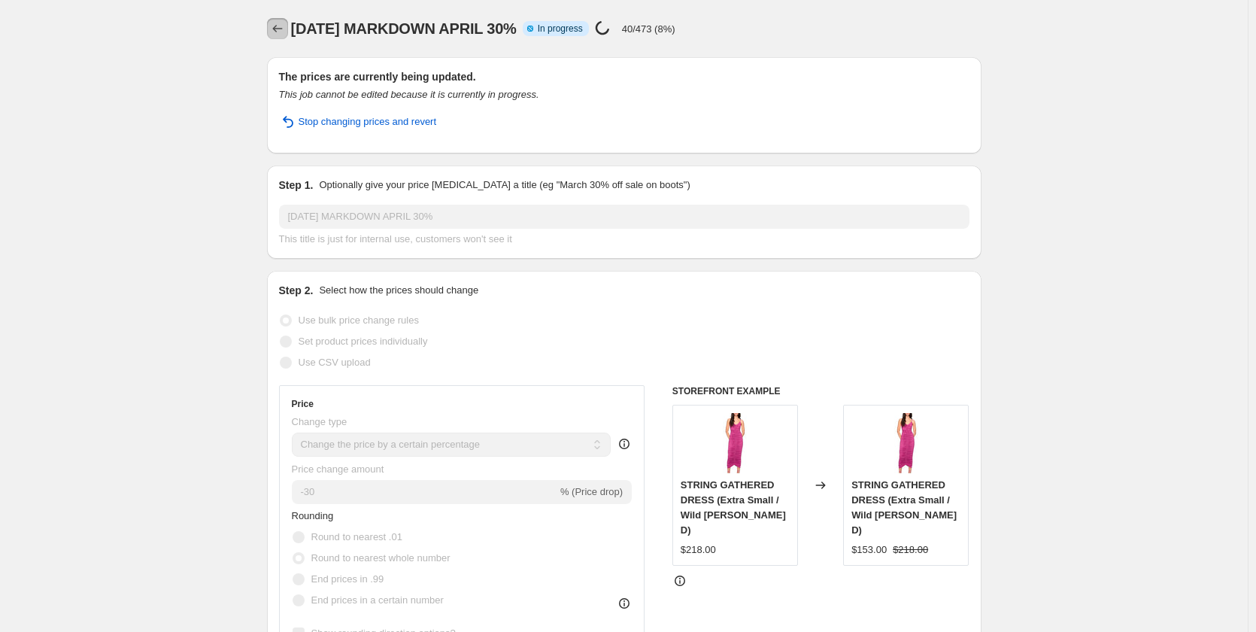
click at [285, 32] on icon "Price change jobs" at bounding box center [277, 28] width 15 height 15
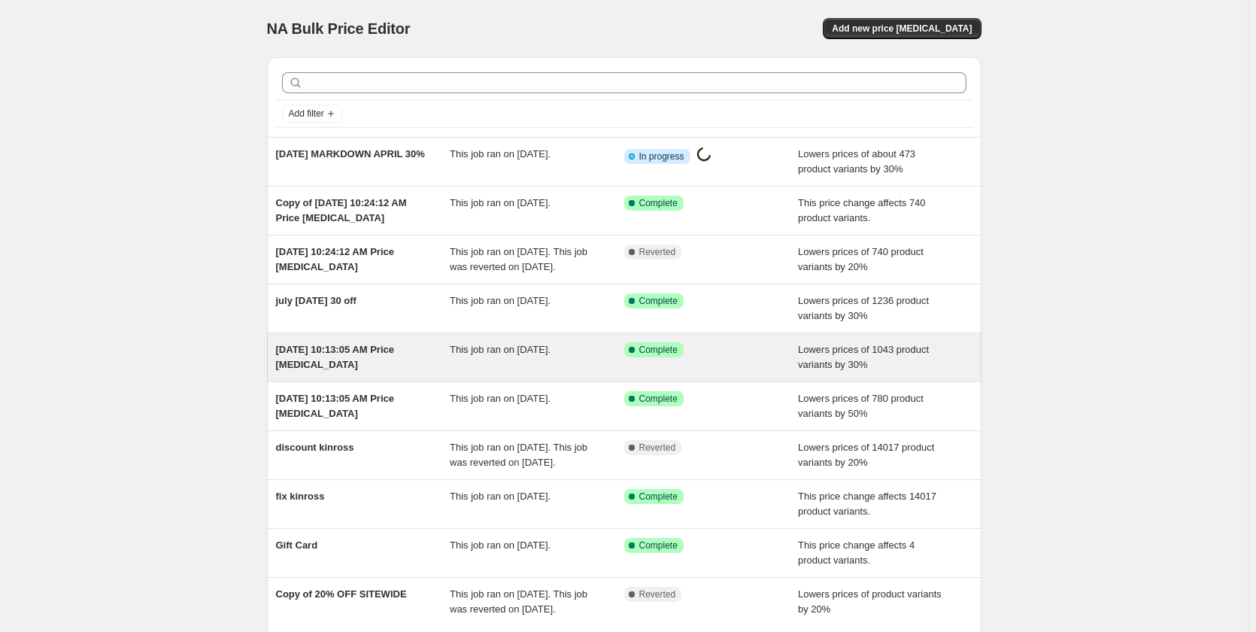
click at [352, 359] on span "[DATE] 10:13:05 AM Price [MEDICAL_DATA]" at bounding box center [335, 357] width 119 height 26
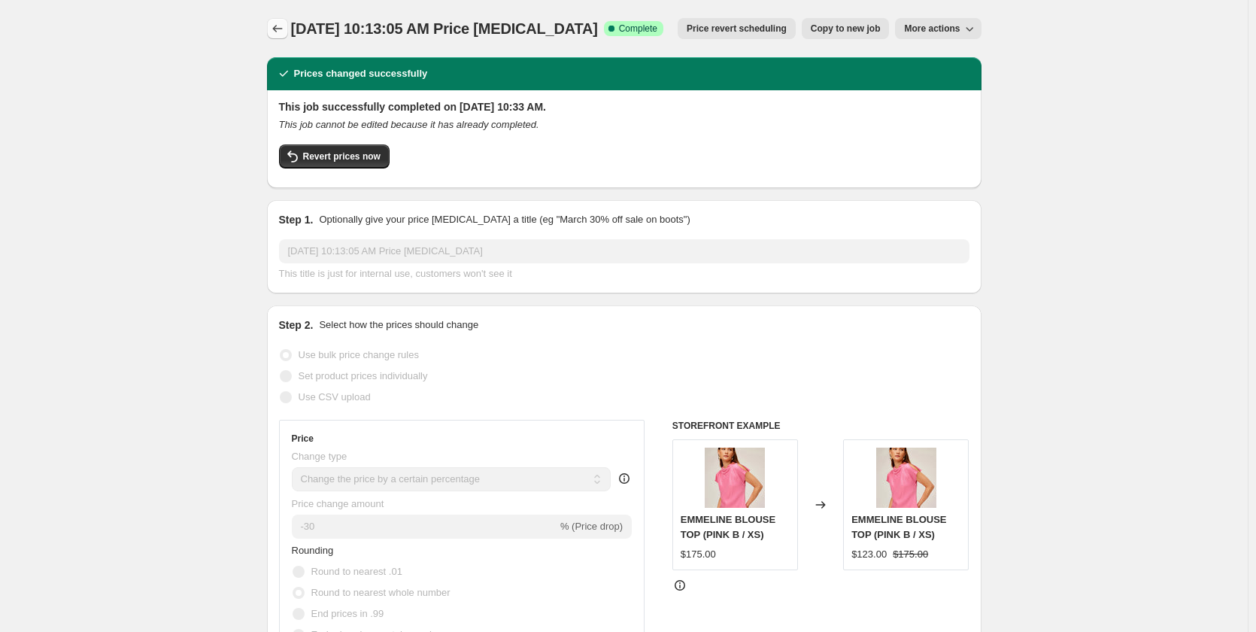
click at [281, 25] on icon "Price change jobs" at bounding box center [277, 28] width 15 height 15
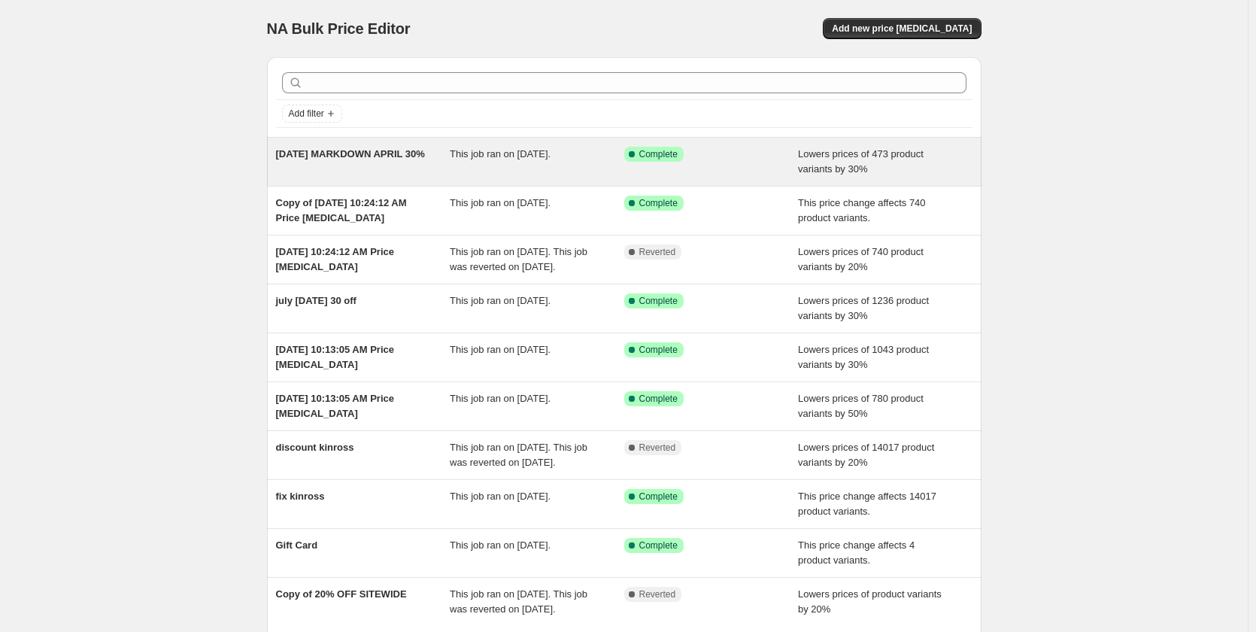
click at [350, 160] on div "[DATE] MARKDOWN APRIL 30%" at bounding box center [363, 162] width 174 height 30
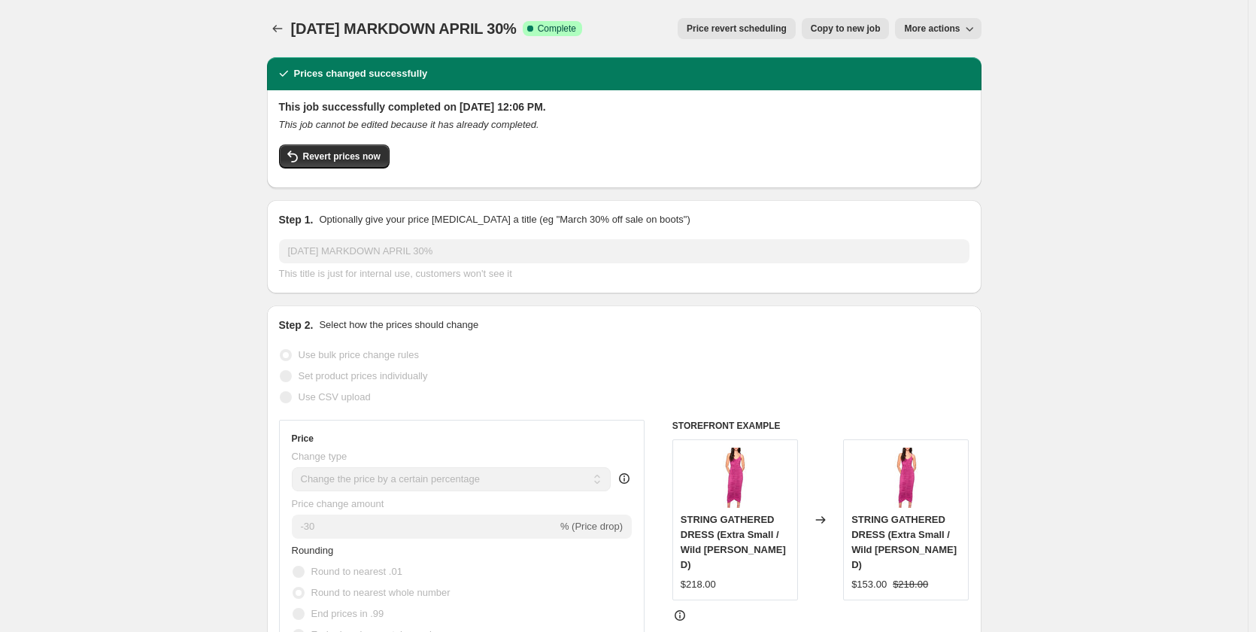
click at [877, 27] on span "Copy to new job" at bounding box center [846, 29] width 70 height 12
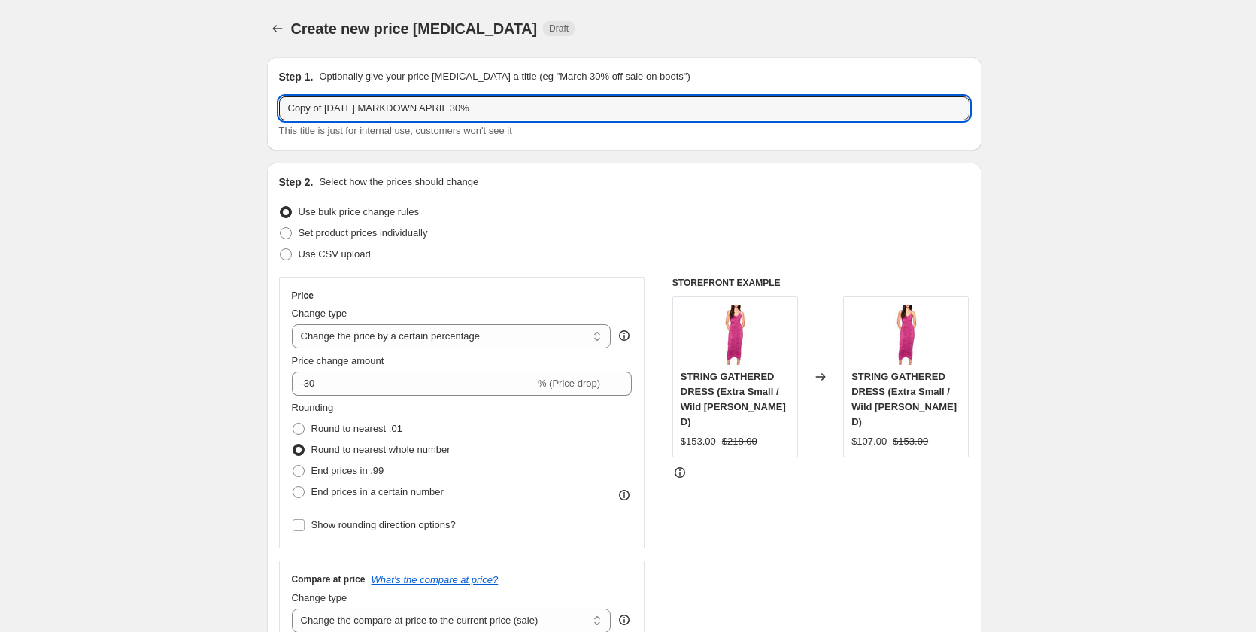
drag, startPoint x: 512, startPoint y: 106, endPoint x: 153, endPoint y: 107, distance: 358.7
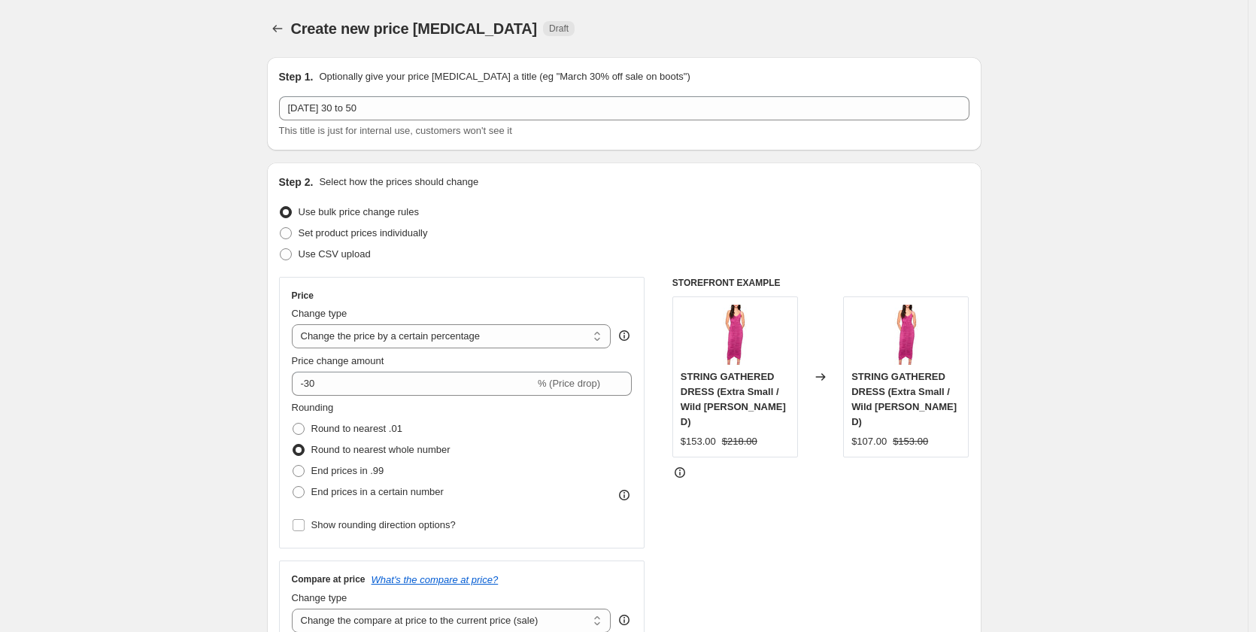
click at [472, 217] on div "Use bulk price change rules" at bounding box center [624, 212] width 690 height 21
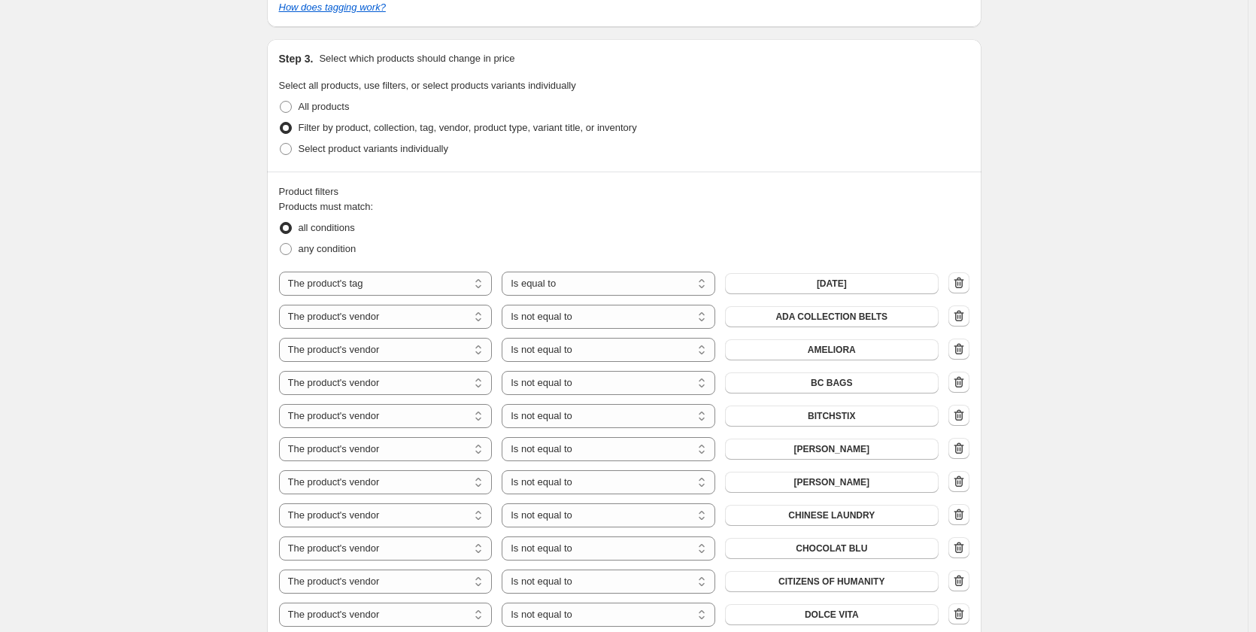
scroll to position [752, 0]
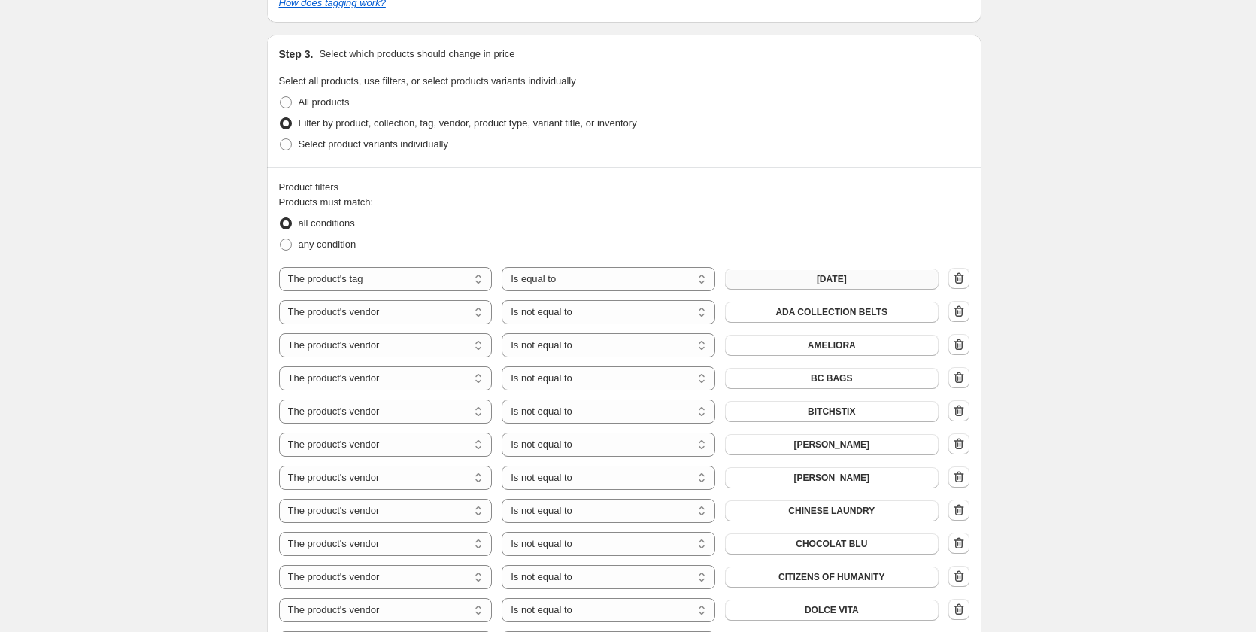
click at [818, 273] on button "april2025" at bounding box center [832, 278] width 214 height 21
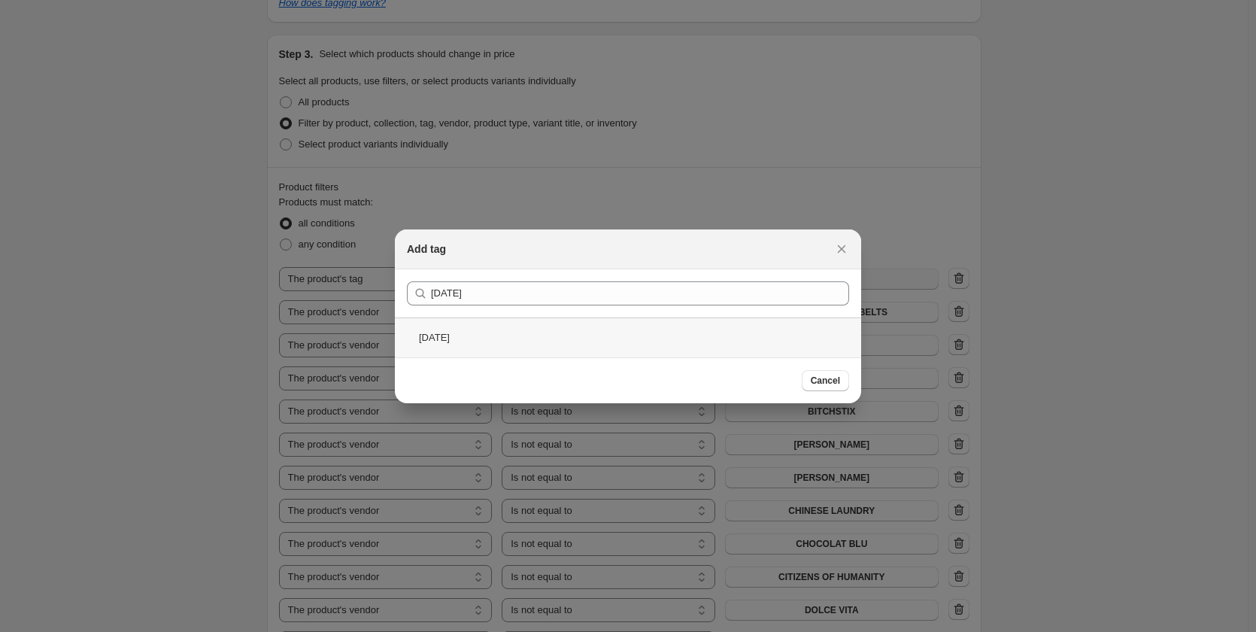
click at [440, 334] on div "MARCH2025" at bounding box center [628, 337] width 466 height 40
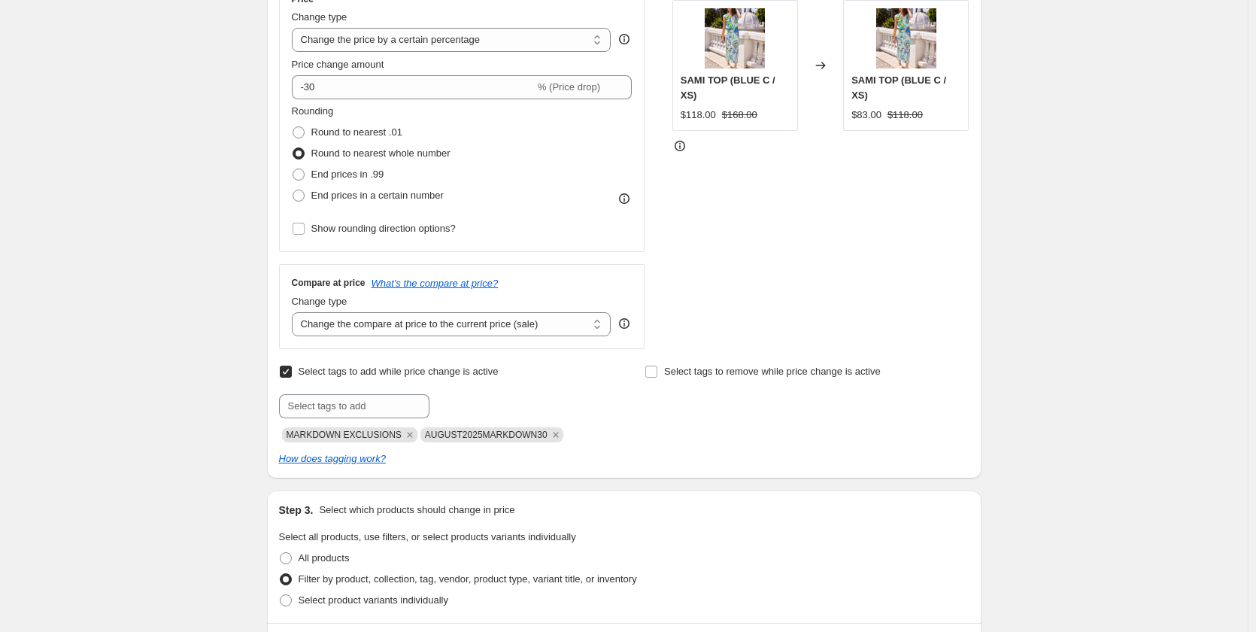
scroll to position [150, 0]
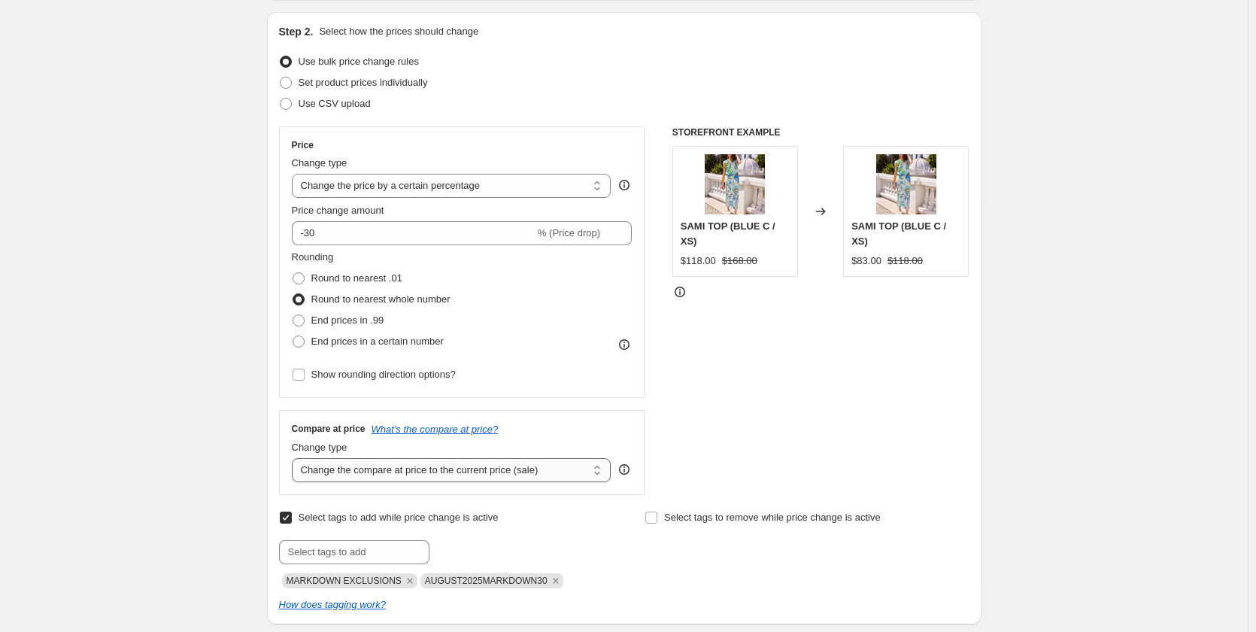
click at [476, 478] on select "Change the compare at price to the current price (sale) Change the compare at p…" at bounding box center [452, 470] width 320 height 24
click at [295, 458] on select "Change the compare at price to the current price (sale) Change the compare at p…" at bounding box center [452, 470] width 320 height 24
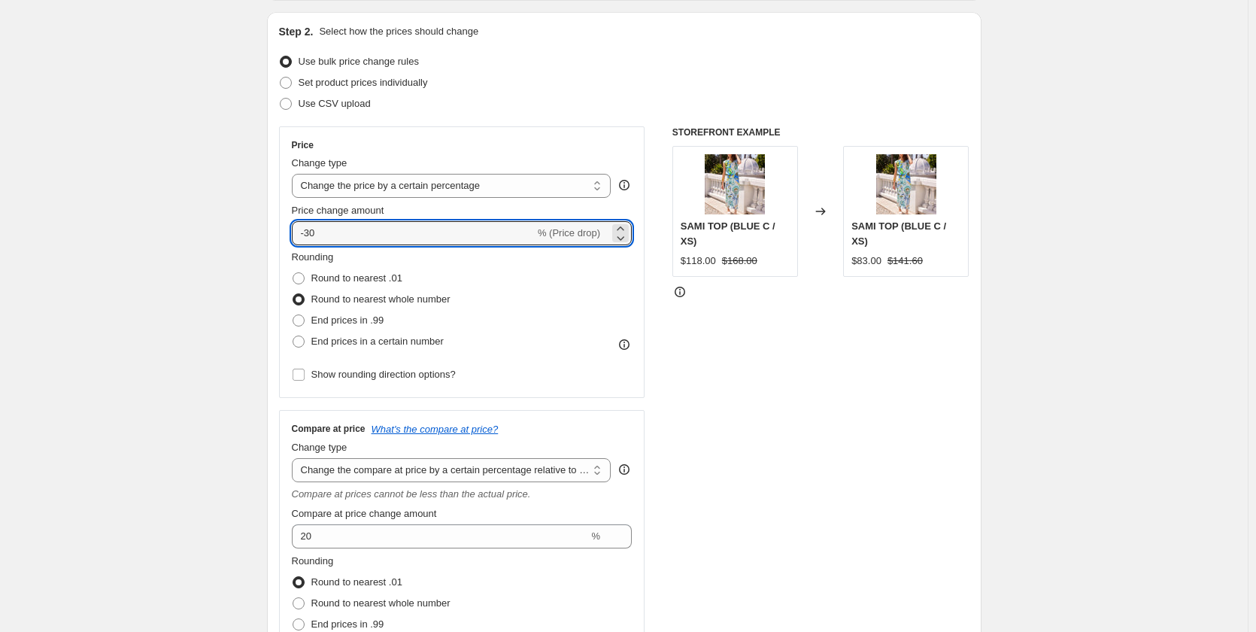
drag, startPoint x: 357, startPoint y: 224, endPoint x: 124, endPoint y: 223, distance: 233.1
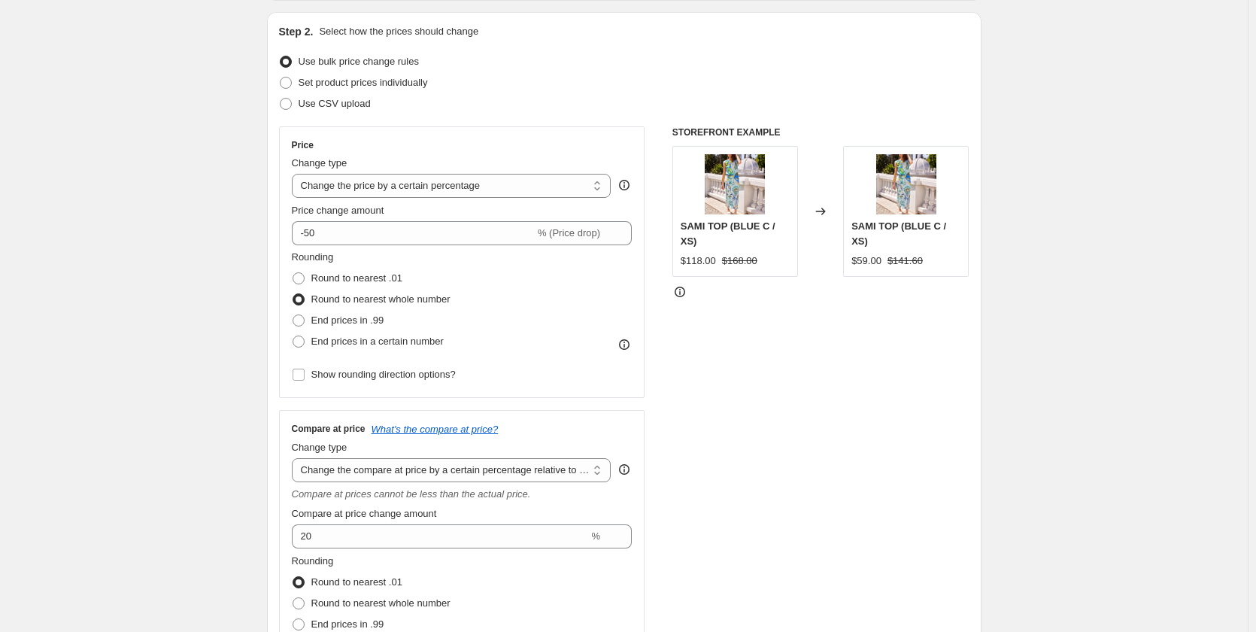
click at [827, 433] on div "STOREFRONT EXAMPLE SAMI TOP (BLUE C / XS) $118.00 $168.00 Changed to SAMI TOP (…" at bounding box center [820, 413] width 297 height 575
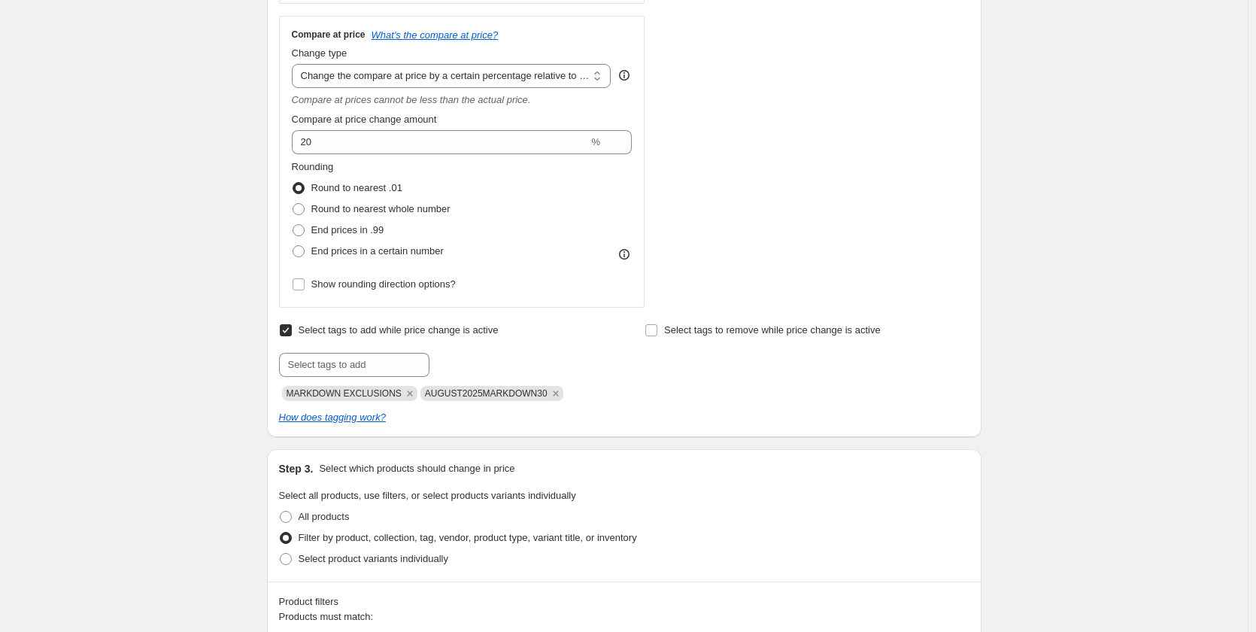
scroll to position [451, 0]
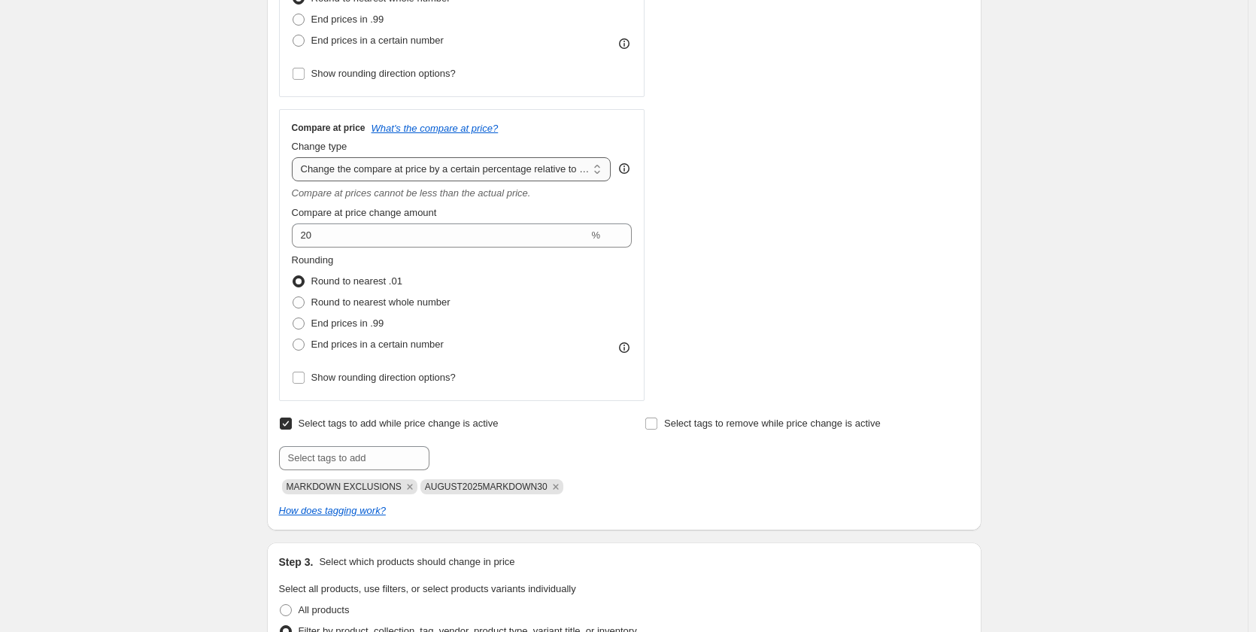
click at [438, 172] on select "Change the compare at price to the current price (sale) Change the compare at p…" at bounding box center [452, 169] width 320 height 24
click at [295, 157] on select "Change the compare at price to the current price (sale) Change the compare at p…" at bounding box center [452, 169] width 320 height 24
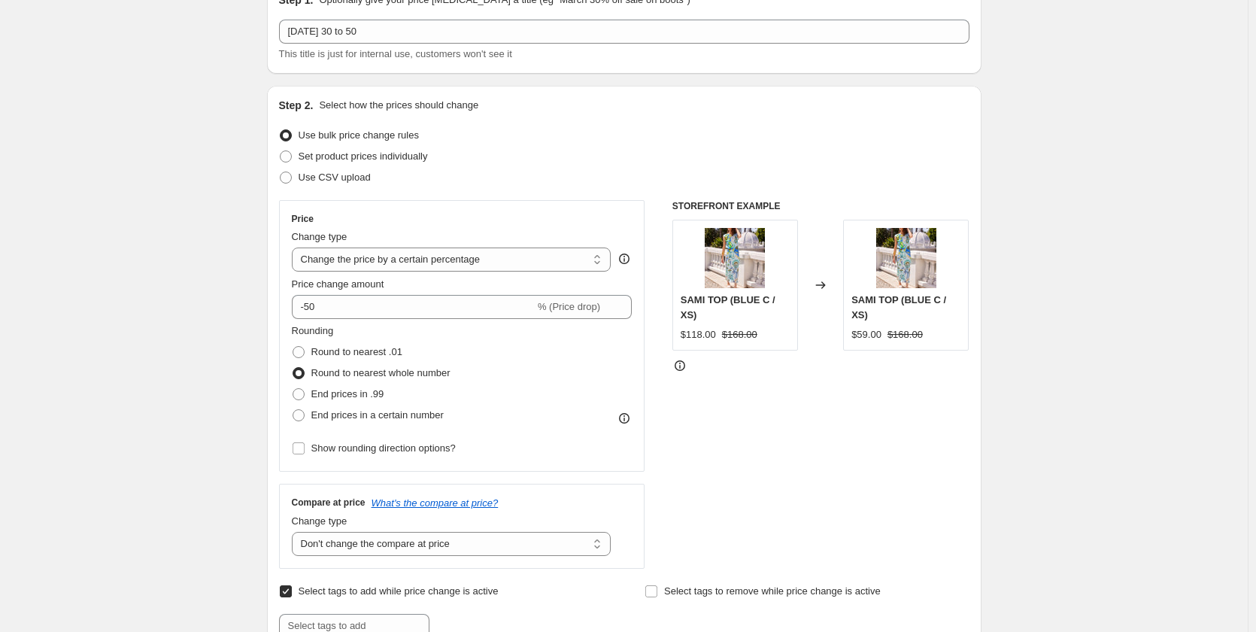
scroll to position [75, 0]
click at [442, 264] on select "Change the price to a certain amount Change the price by a certain amount Chang…" at bounding box center [452, 261] width 320 height 24
click at [295, 249] on select "Change the price to a certain amount Change the price by a certain amount Chang…" at bounding box center [452, 261] width 320 height 24
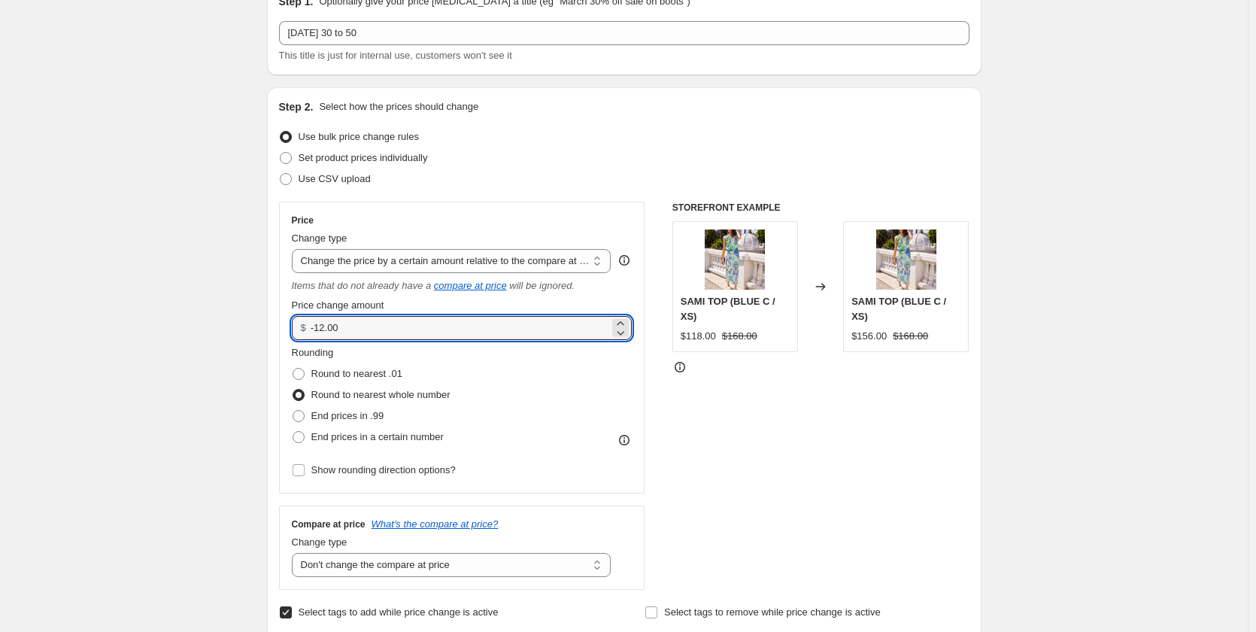
drag, startPoint x: 401, startPoint y: 333, endPoint x: 180, endPoint y: 332, distance: 220.3
click at [775, 423] on div "STOREFRONT EXAMPLE SAMI TOP (BLUE C / XS) $118.00 $168.00 Changed to SAMI TOP (…" at bounding box center [820, 396] width 297 height 388
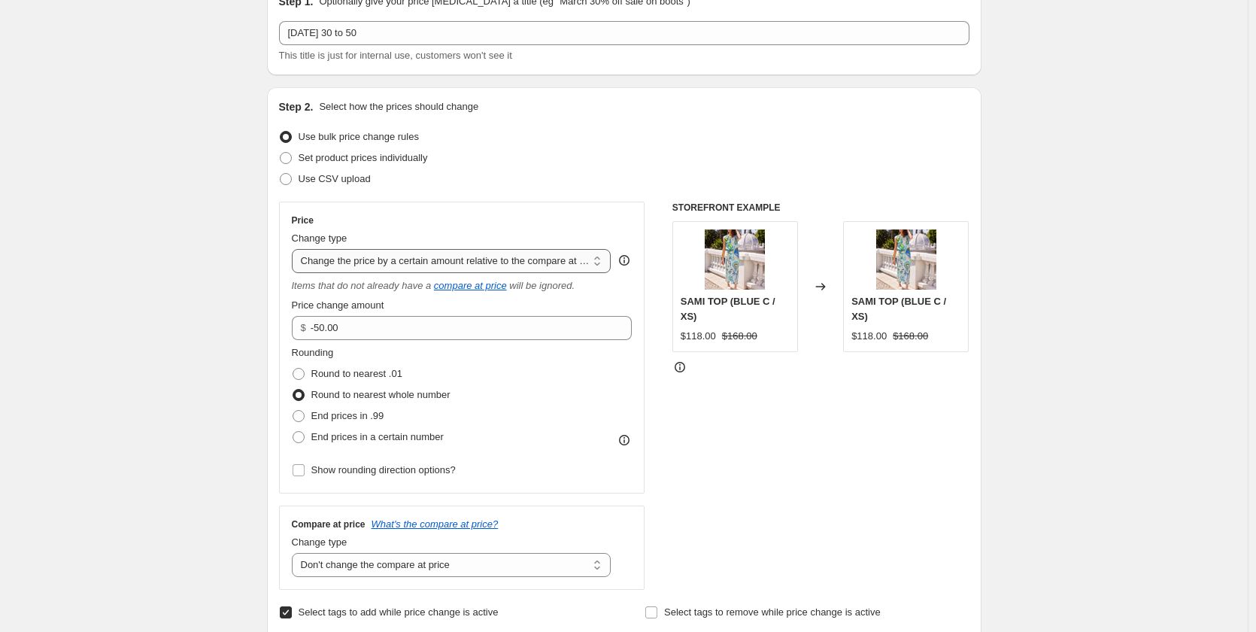
click at [365, 262] on select "Change the price to a certain amount Change the price by a certain amount Chang…" at bounding box center [452, 261] width 320 height 24
click at [295, 249] on select "Change the price to a certain amount Change the price by a certain amount Chang…" at bounding box center [452, 261] width 320 height 24
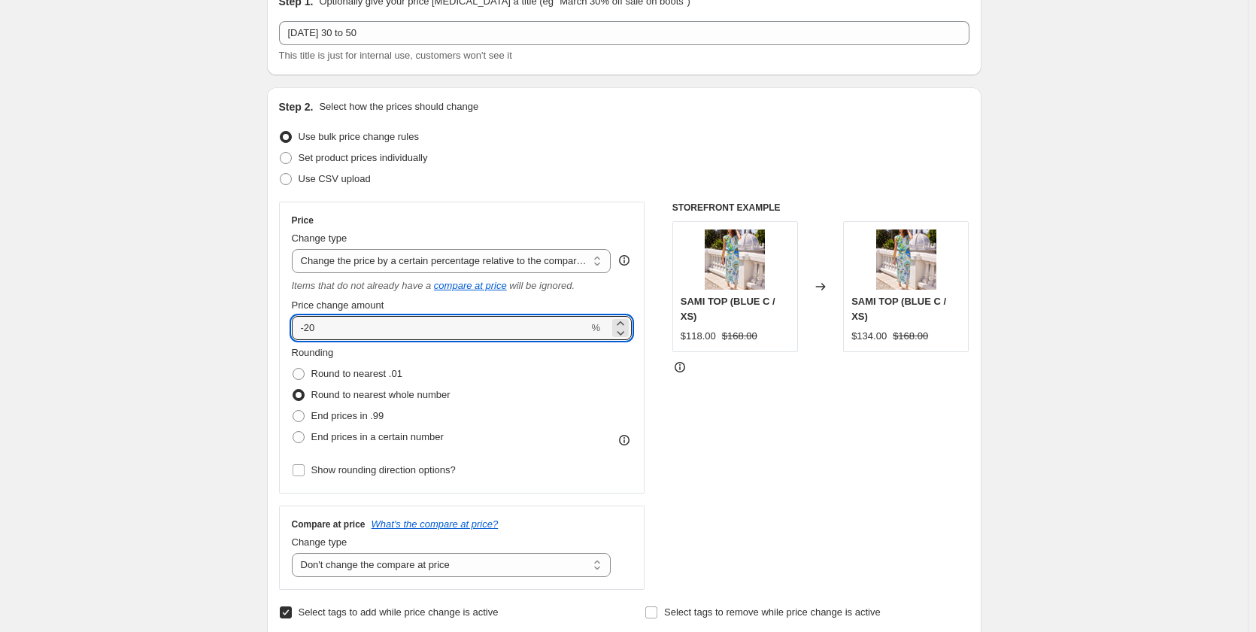
drag, startPoint x: 339, startPoint y: 323, endPoint x: 169, endPoint y: 324, distance: 170.0
click at [854, 490] on div "STOREFRONT EXAMPLE SAMI TOP (BLUE C / XS) $118.00 $168.00 Changed to SAMI TOP (…" at bounding box center [820, 396] width 297 height 388
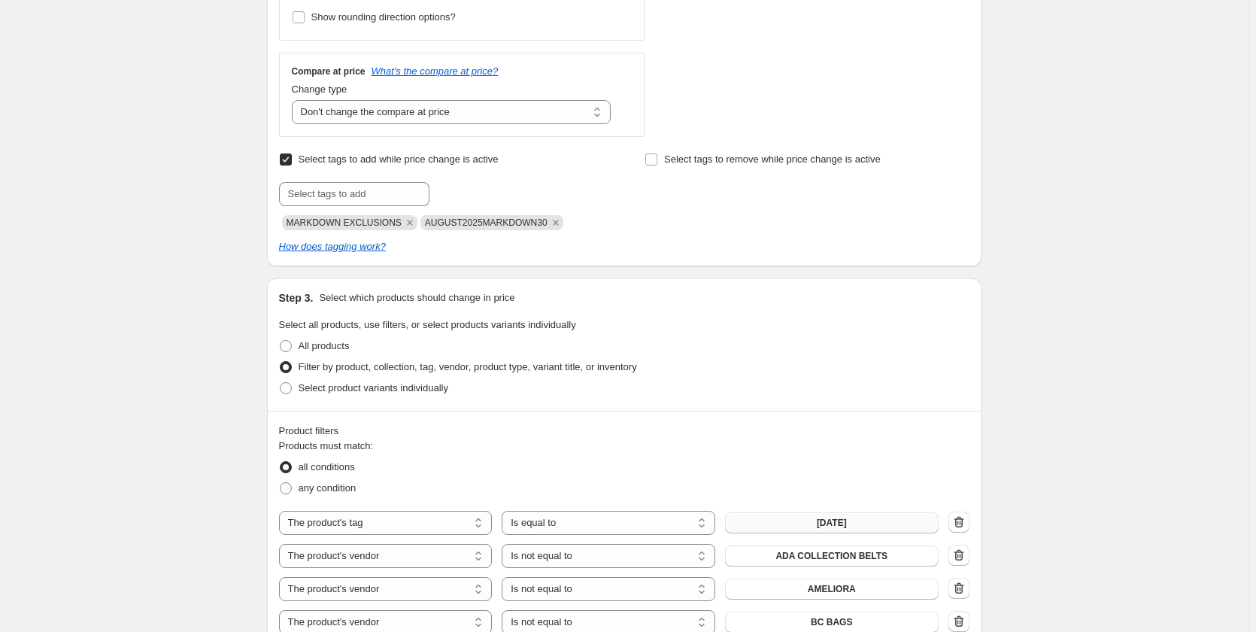
scroll to position [502, 0]
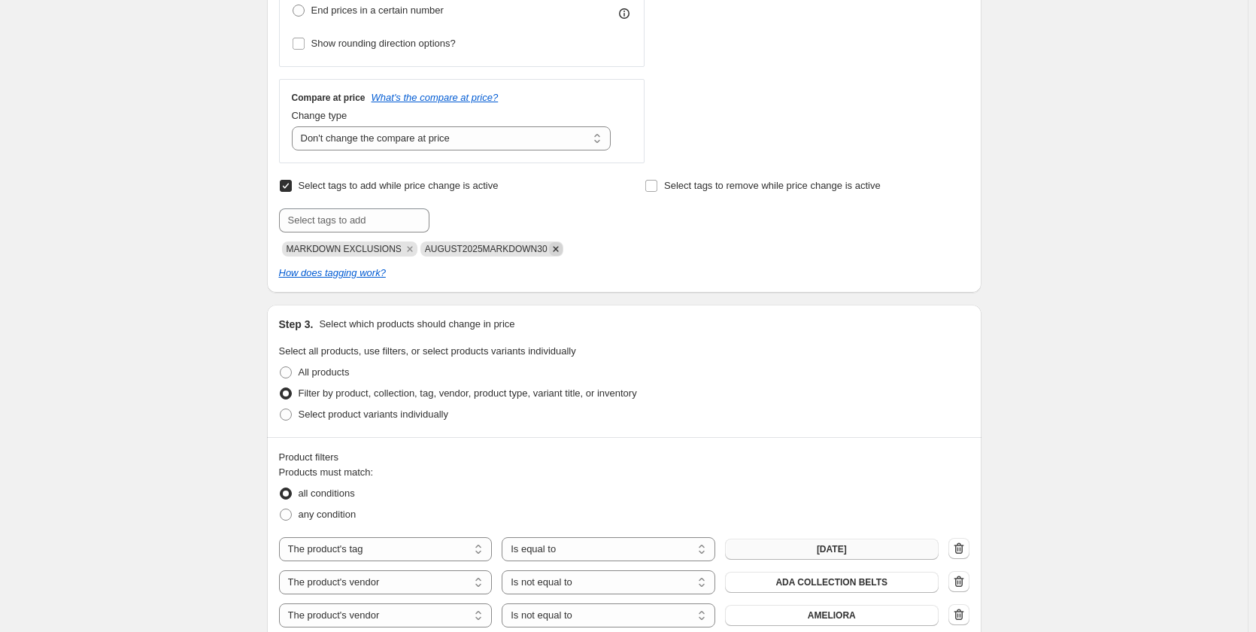
click at [549, 250] on icon "Remove AUGUST2025MARKDOWN30" at bounding box center [556, 249] width 14 height 14
click at [365, 229] on input "text" at bounding box center [354, 220] width 150 height 24
click at [745, 229] on div "Select tags to remove while price change is active" at bounding box center [806, 215] width 324 height 81
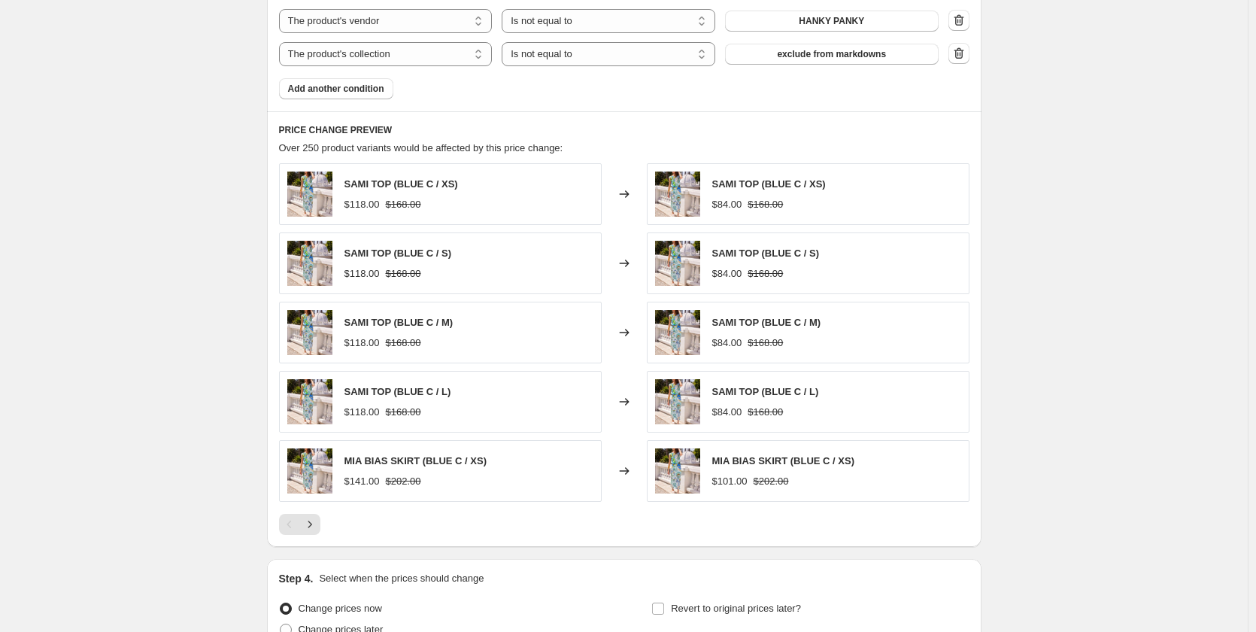
scroll to position [2833, 0]
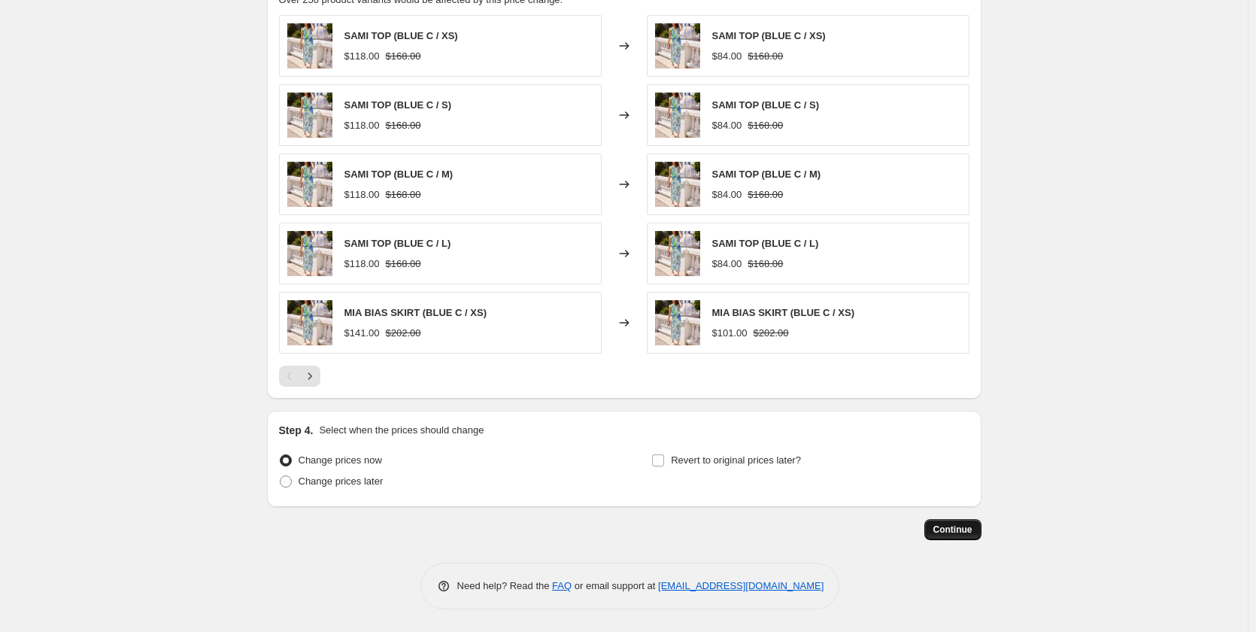
click at [957, 520] on button "Continue" at bounding box center [952, 529] width 57 height 21
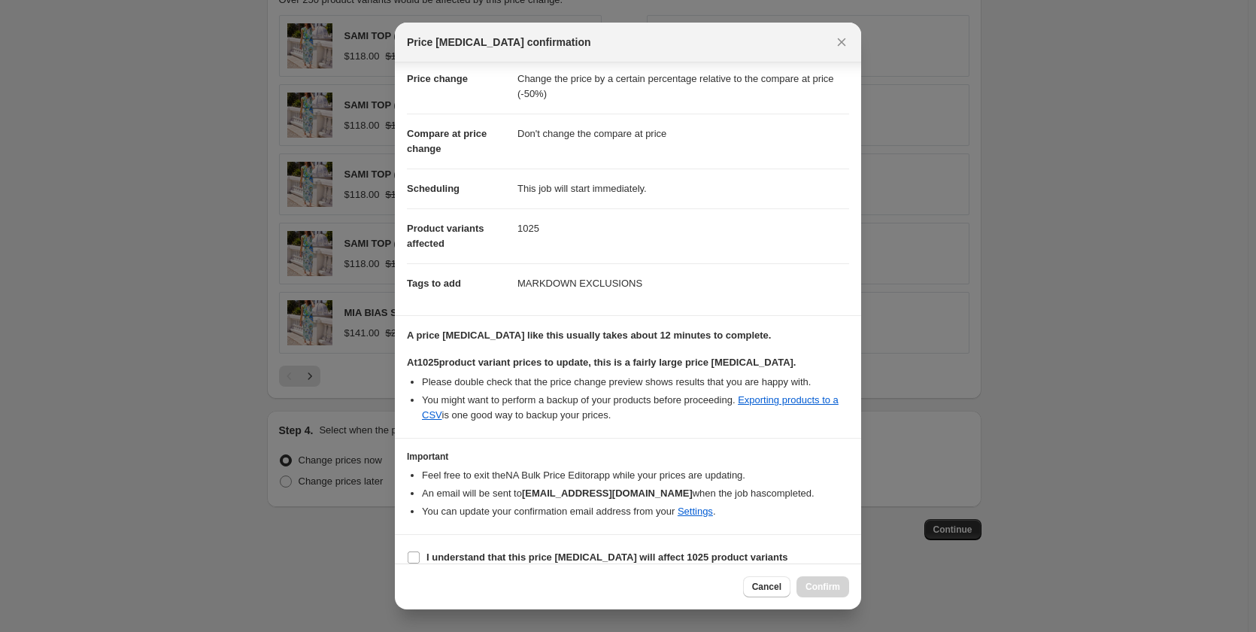
scroll to position [47, 0]
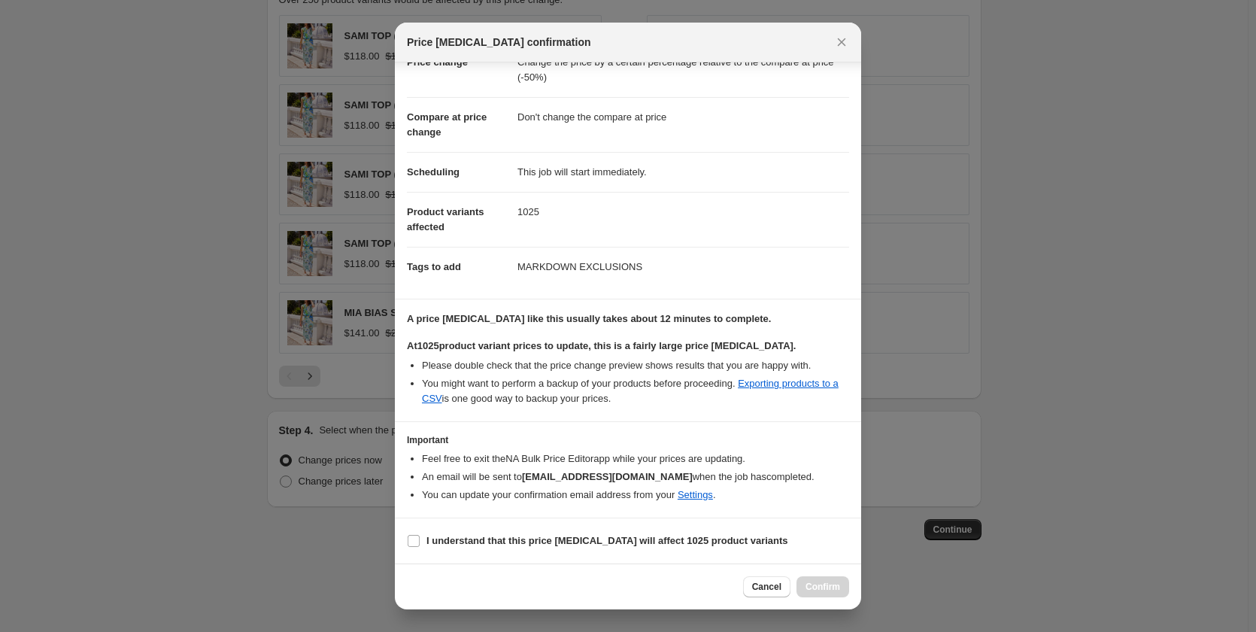
click at [446, 553] on section "I understand that this price change job will affect 1025 product variants" at bounding box center [628, 540] width 466 height 45
click at [456, 541] on b "I understand that this price change job will affect 1025 product variants" at bounding box center [607, 540] width 362 height 11
click at [420, 541] on input "I understand that this price change job will affect 1025 product variants" at bounding box center [414, 541] width 12 height 12
click at [824, 585] on span "Confirm" at bounding box center [822, 587] width 35 height 12
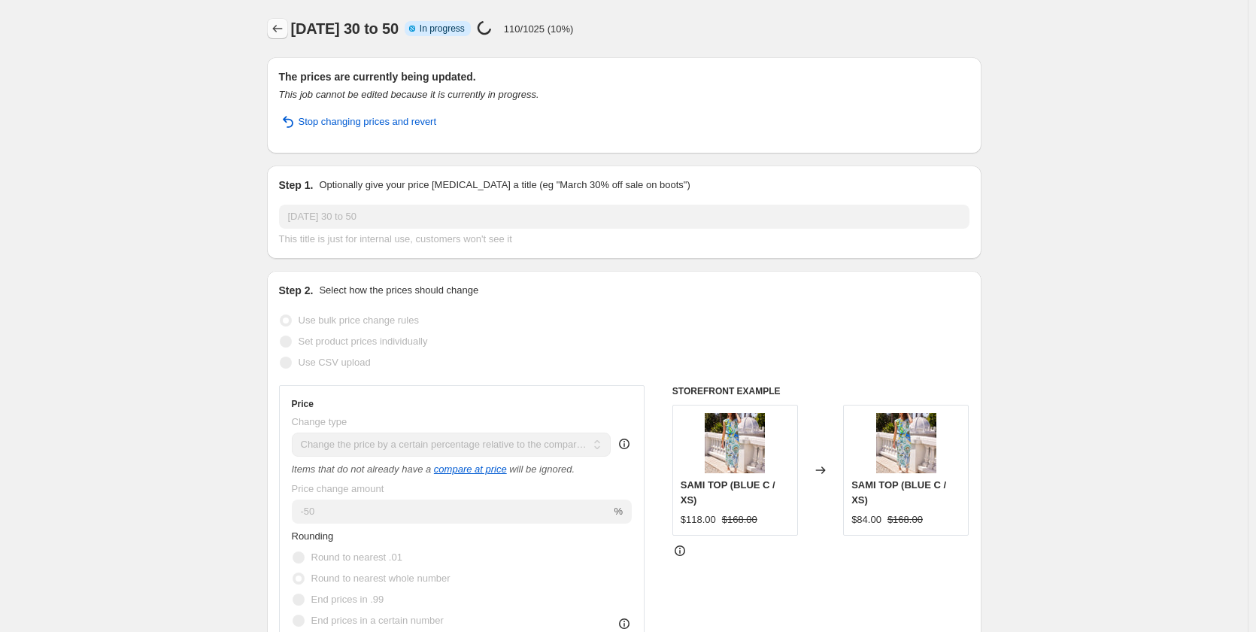
click at [283, 32] on icon "Price change jobs" at bounding box center [277, 28] width 15 height 15
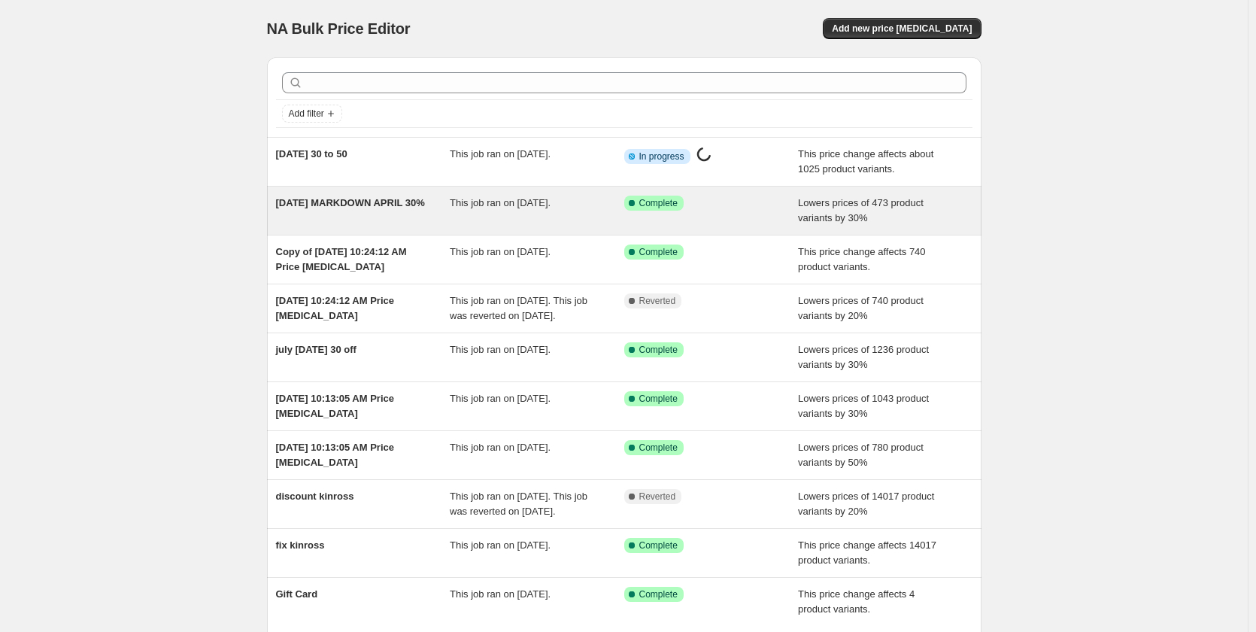
click at [360, 205] on span "[DATE] MARKDOWN APRIL 30%" at bounding box center [350, 202] width 149 height 11
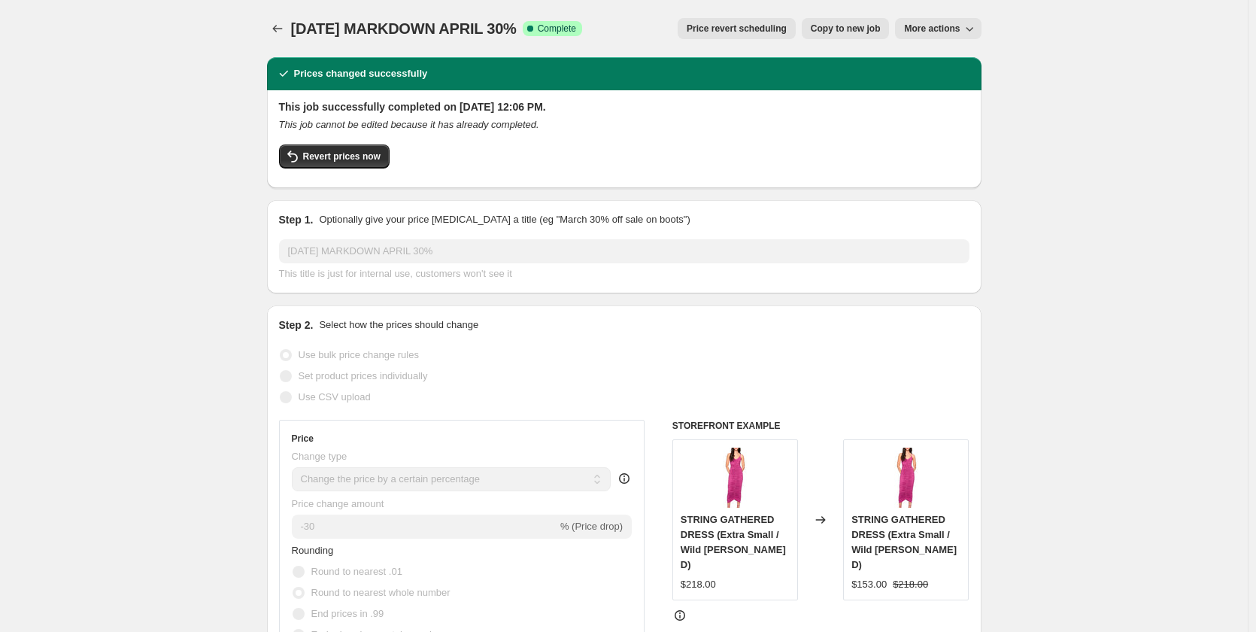
click at [848, 23] on button "Copy to new job" at bounding box center [846, 28] width 88 height 21
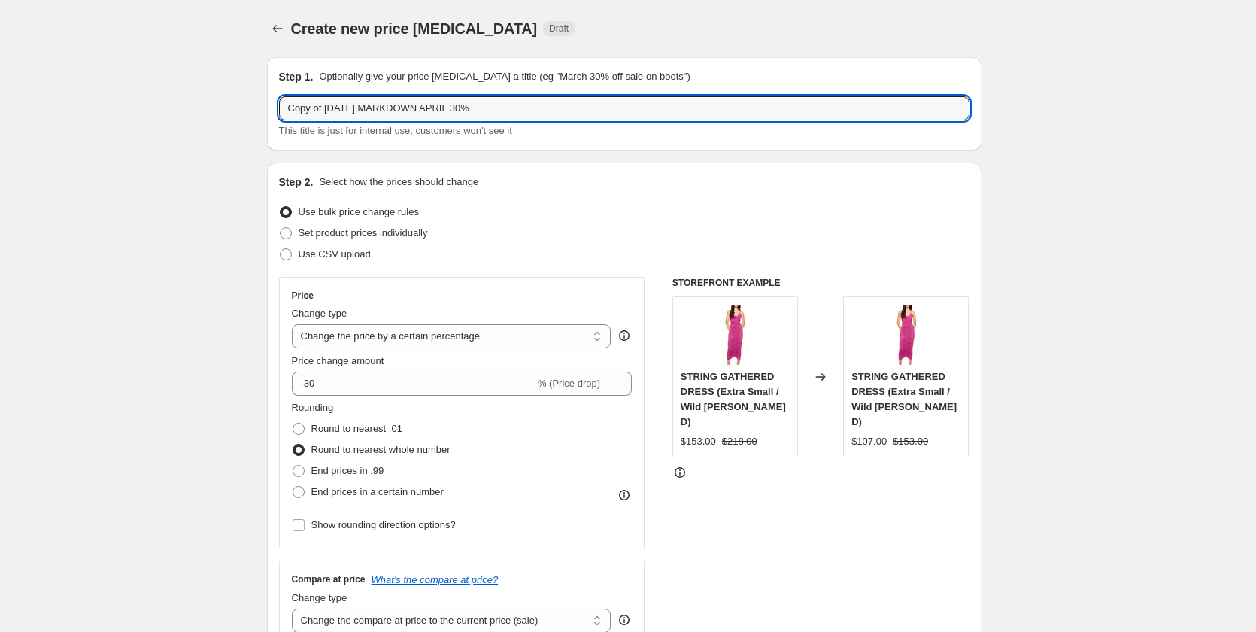
drag, startPoint x: 536, startPoint y: 109, endPoint x: 168, endPoint y: 102, distance: 367.8
click at [557, 180] on div "Step 2. Select how the prices should change" at bounding box center [624, 181] width 690 height 15
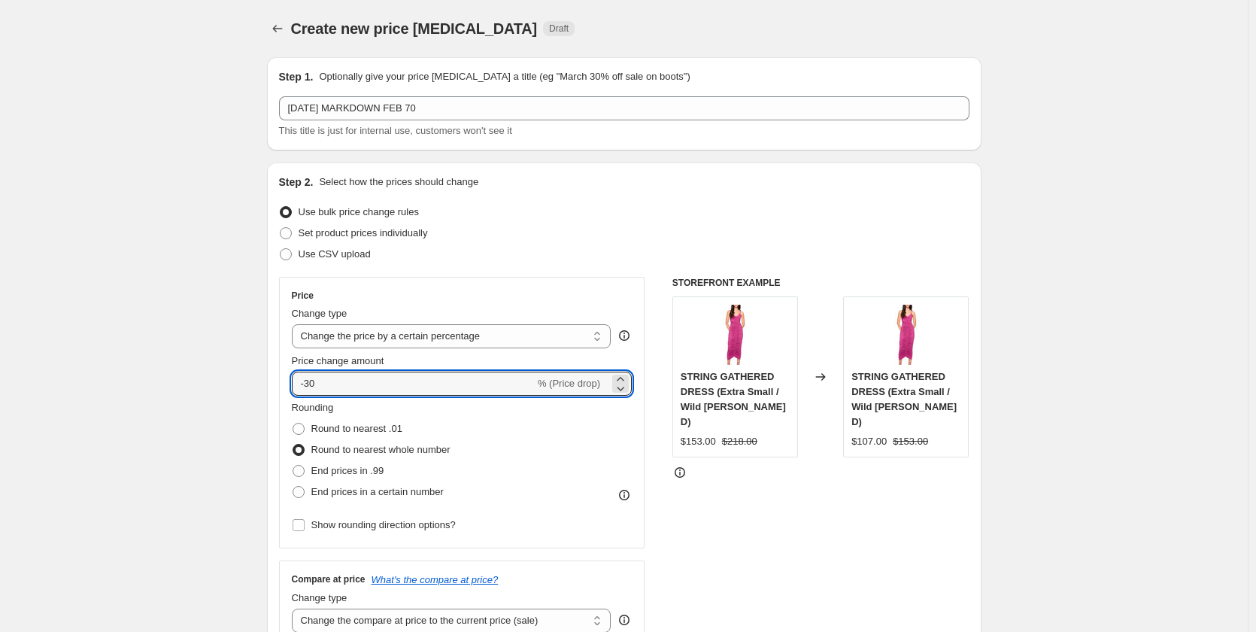
drag, startPoint x: 365, startPoint y: 393, endPoint x: 287, endPoint y: 390, distance: 77.5
click at [287, 390] on div "Price Change type Change the price to a certain amount Change the price by a ce…" at bounding box center [462, 412] width 366 height 271
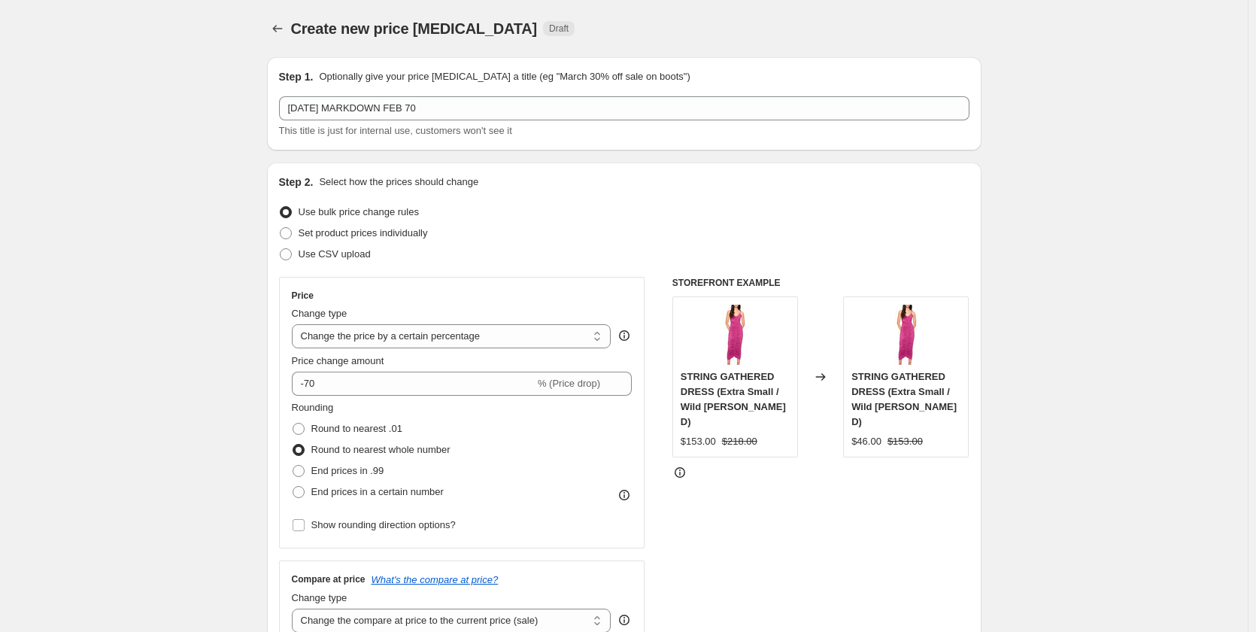
click at [509, 450] on div "Rounding Round to nearest .01 Round to nearest whole number End prices in .99 E…" at bounding box center [462, 451] width 341 height 102
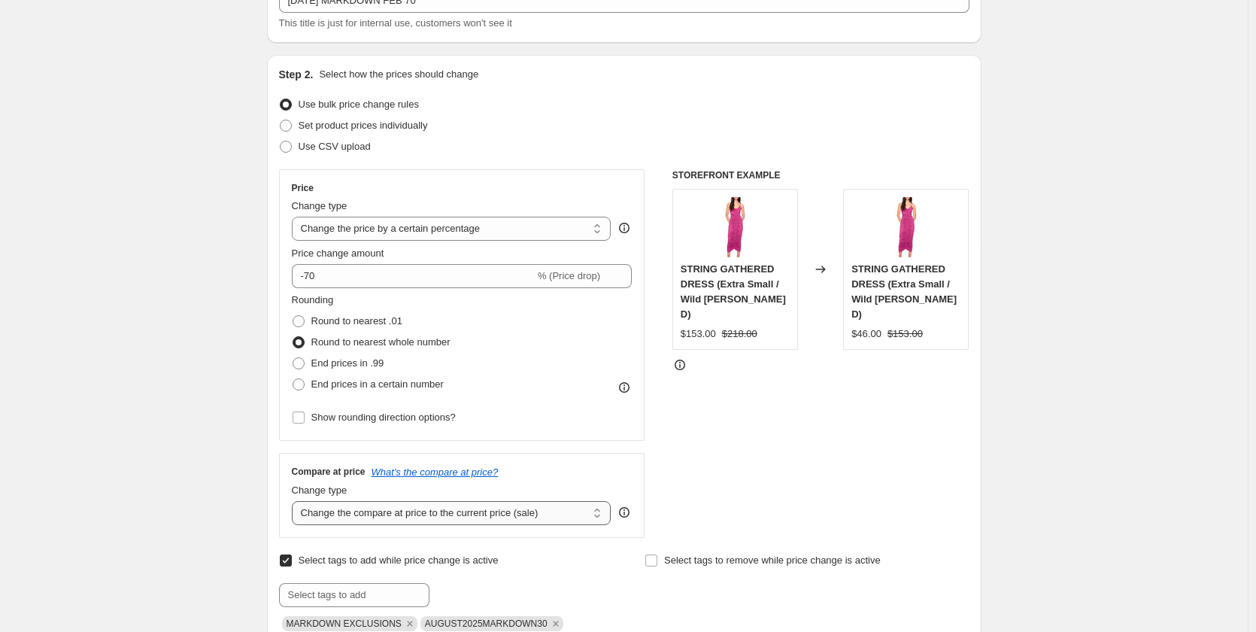
scroll to position [301, 0]
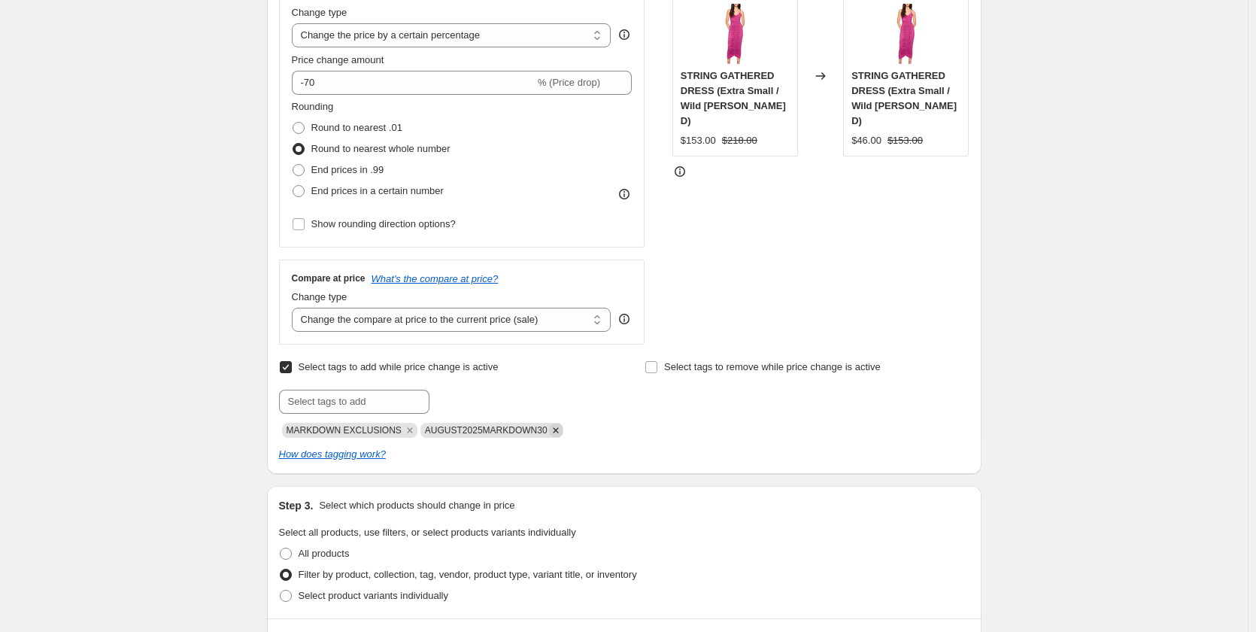
click at [549, 433] on icon "Remove AUGUST2025MARKDOWN30" at bounding box center [556, 430] width 14 height 14
click at [303, 409] on input "text" at bounding box center [354, 402] width 150 height 24
click at [503, 405] on span "AUGUST2025MA..." at bounding box center [502, 400] width 80 height 11
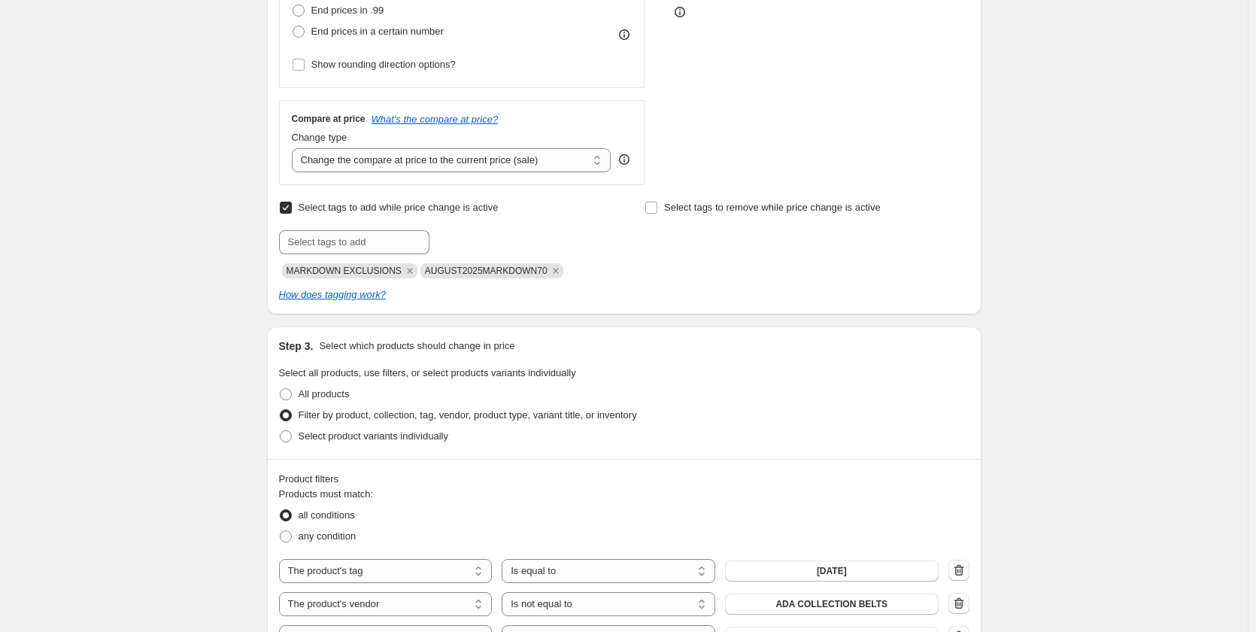
scroll to position [752, 0]
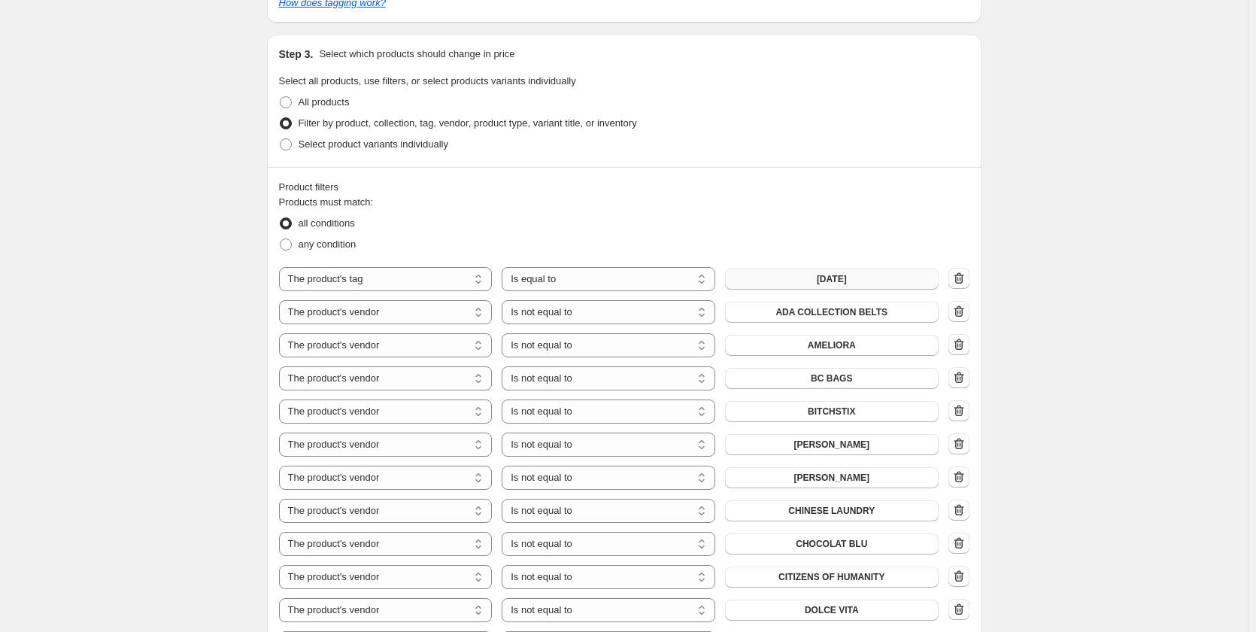
click at [824, 280] on span "april2025" at bounding box center [832, 279] width 30 height 12
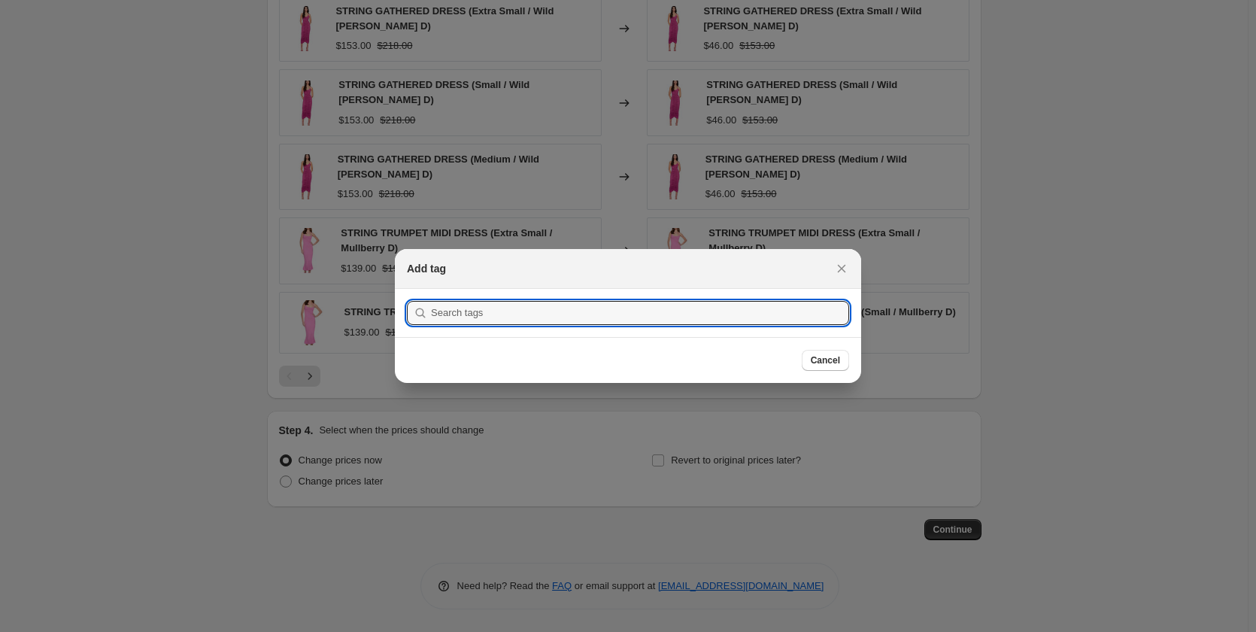
scroll to position [0, 0]
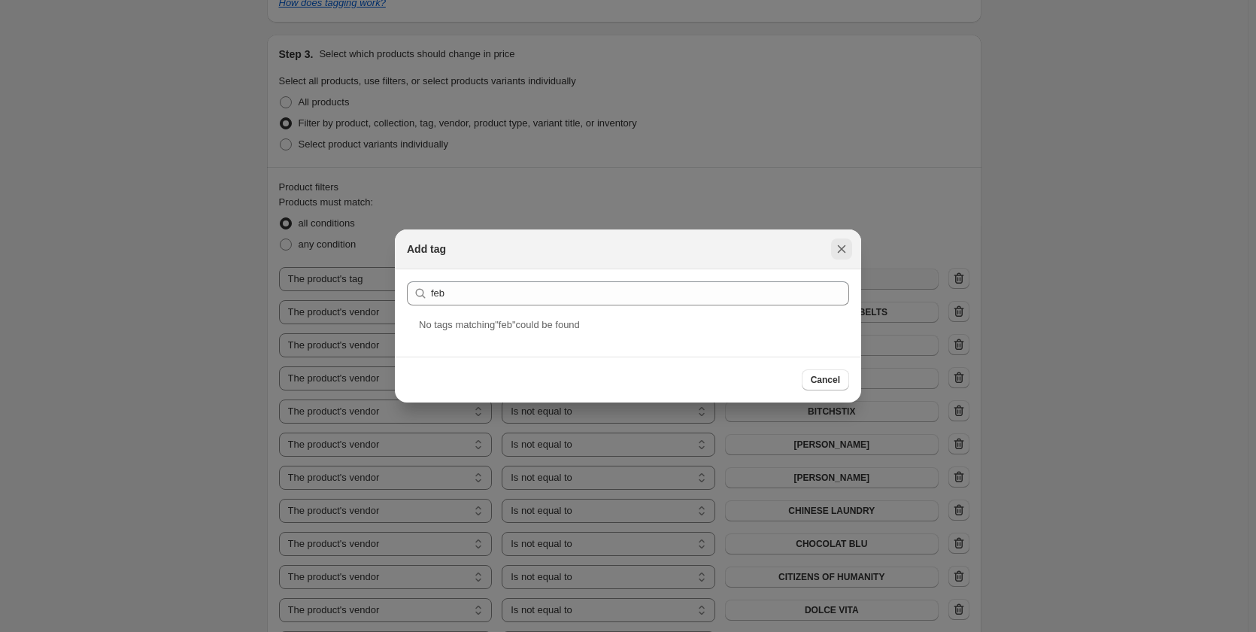
click at [848, 252] on icon "Close" at bounding box center [841, 248] width 15 height 15
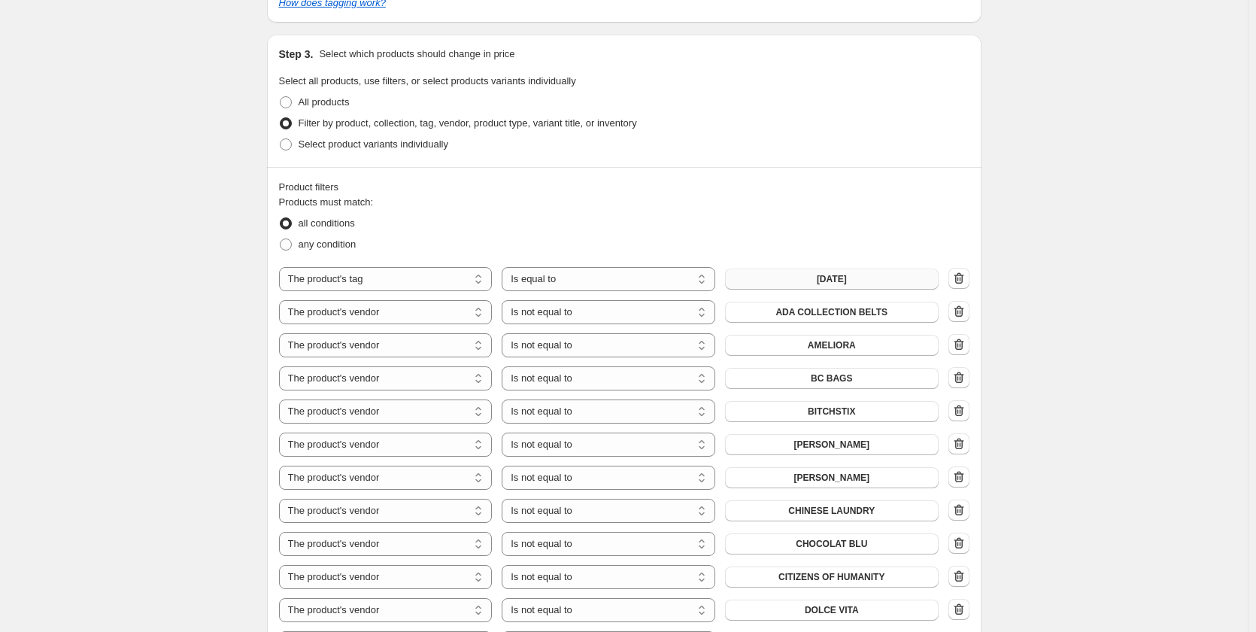
click at [824, 283] on span "april2025" at bounding box center [832, 279] width 30 height 12
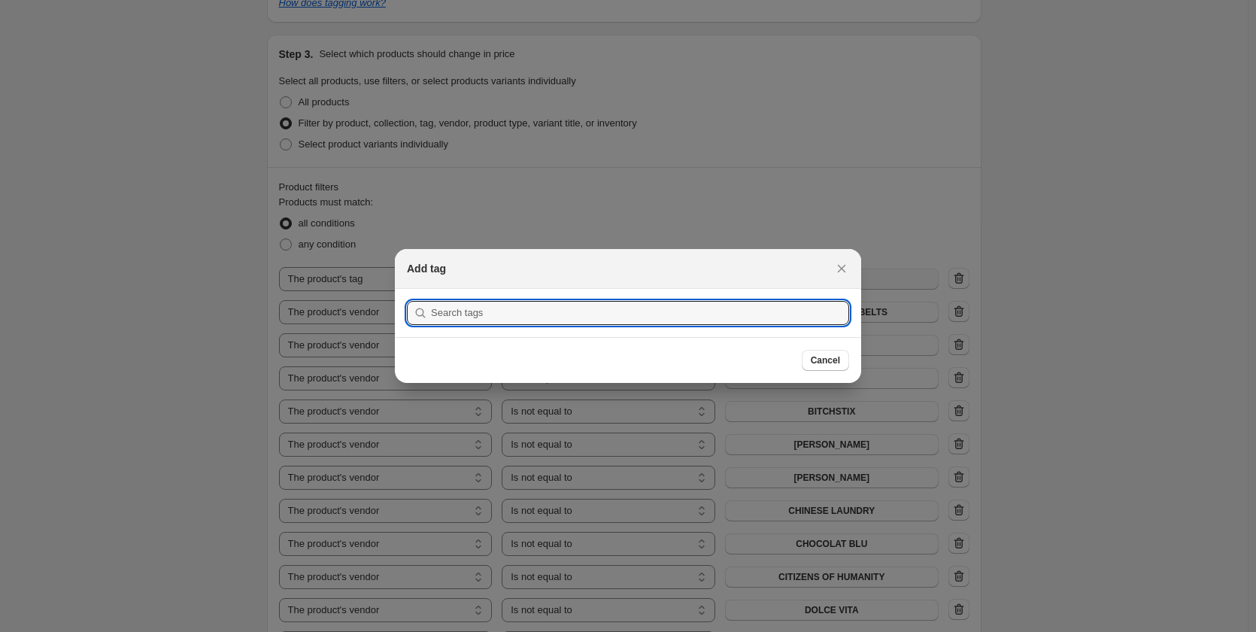
scroll to position [0, 0]
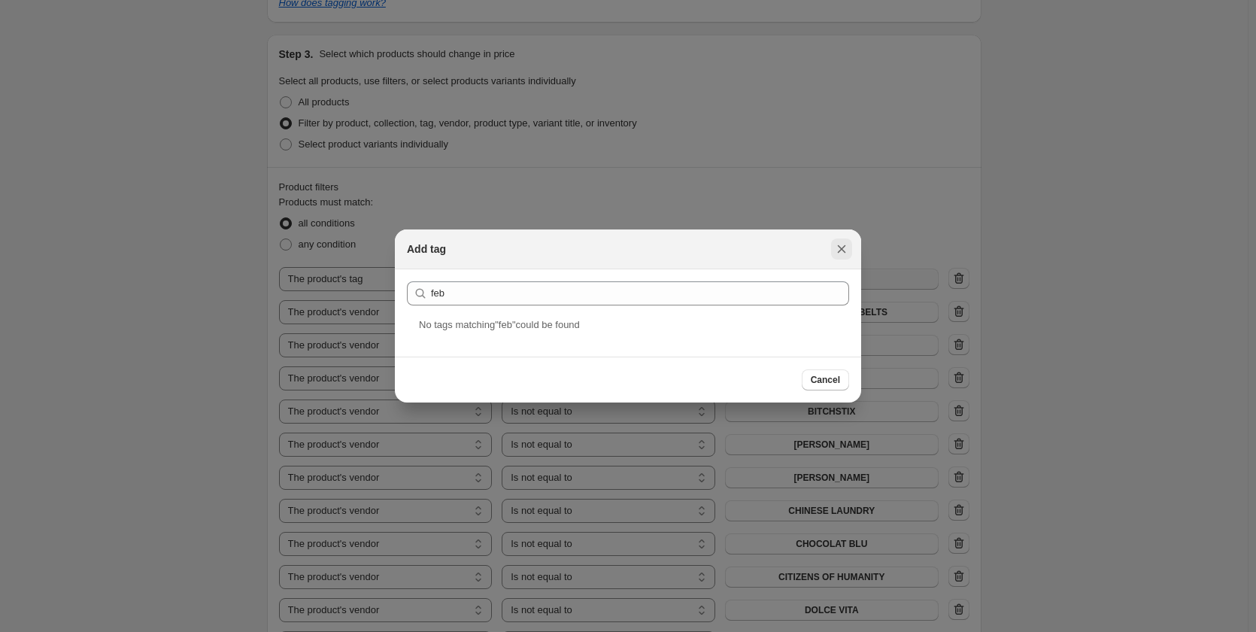
click at [838, 247] on icon "Close" at bounding box center [841, 248] width 15 height 15
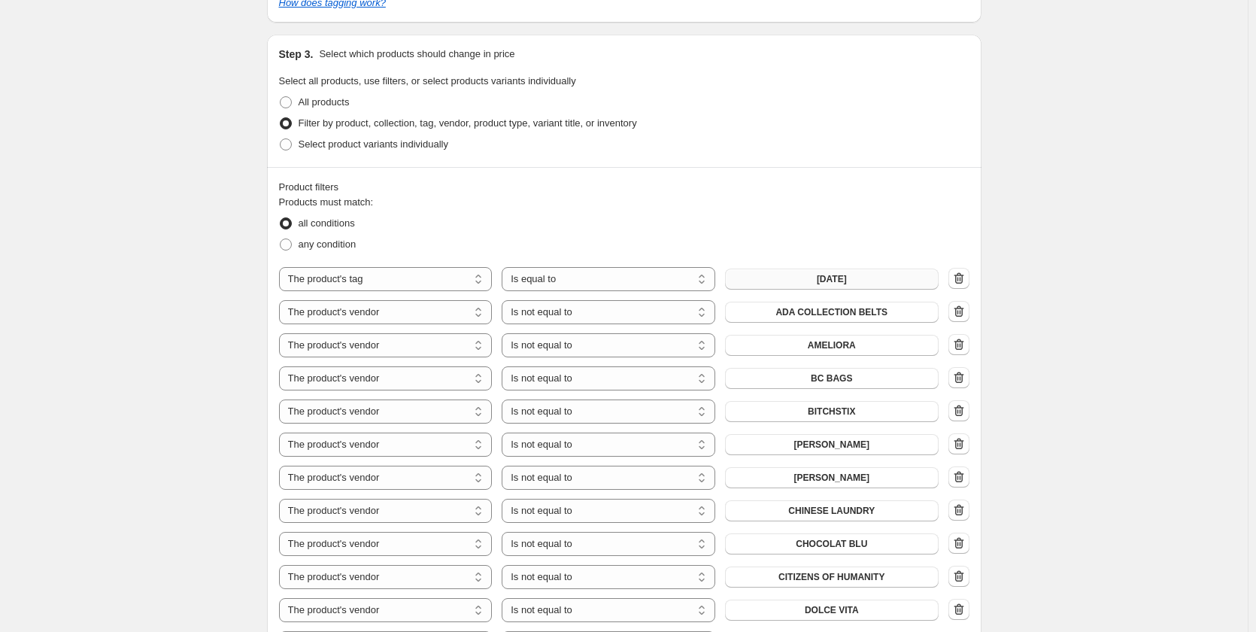
click at [814, 283] on button "april2025" at bounding box center [832, 278] width 214 height 21
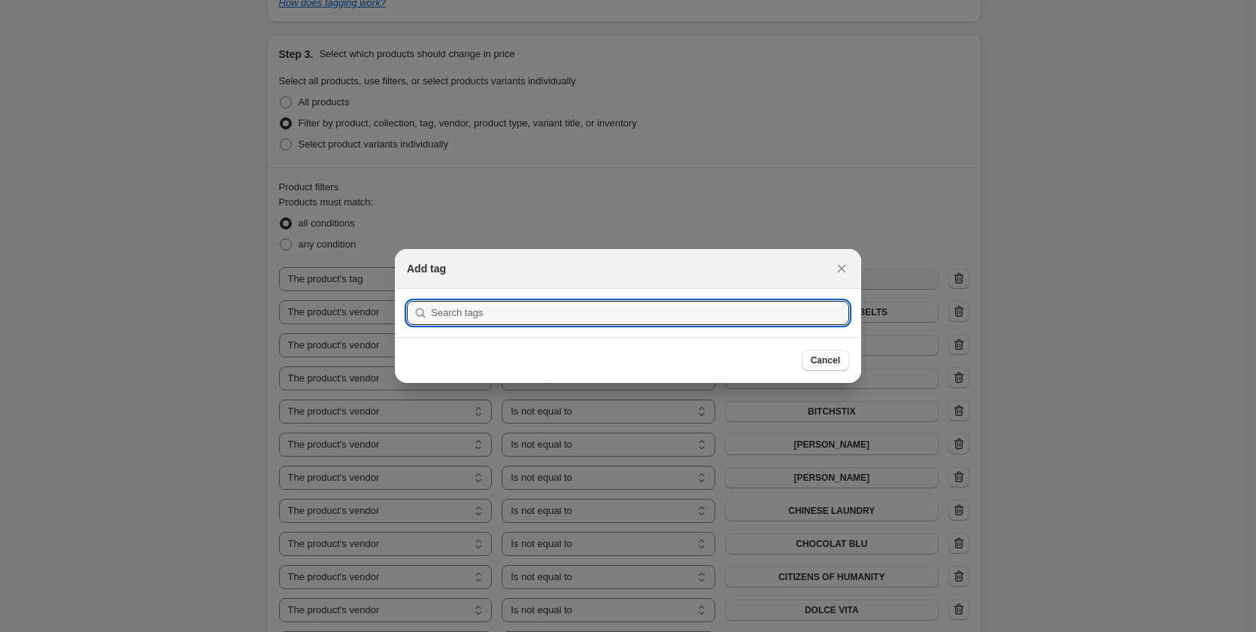
scroll to position [0, 0]
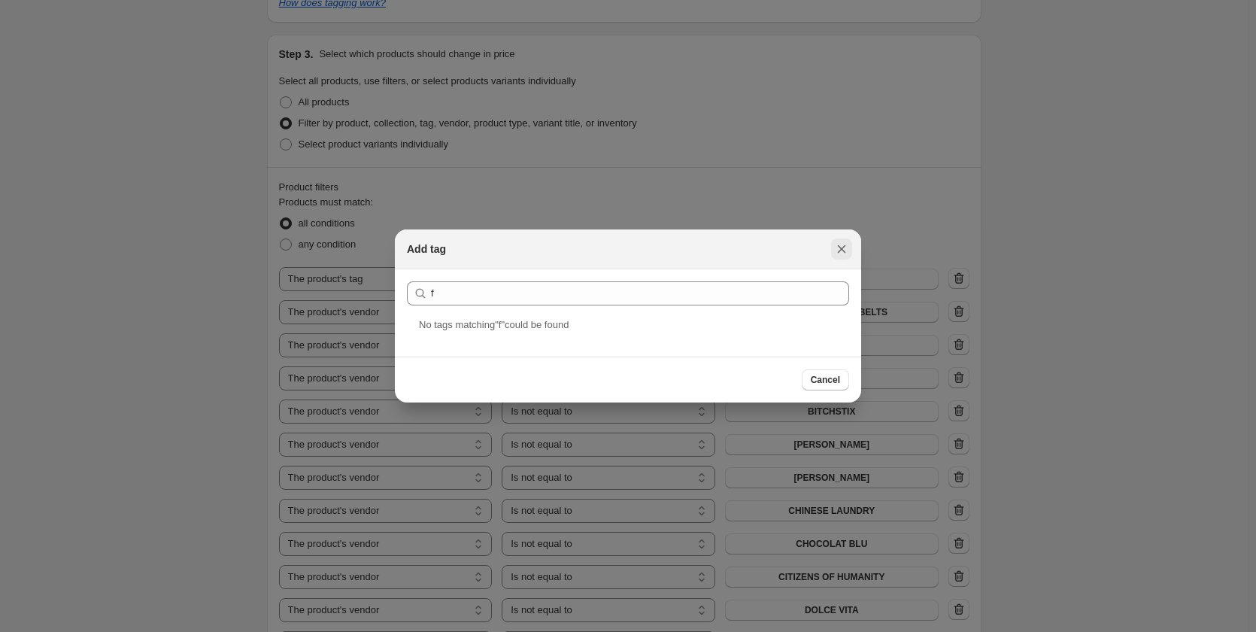
click at [841, 243] on icon "Close" at bounding box center [841, 248] width 15 height 15
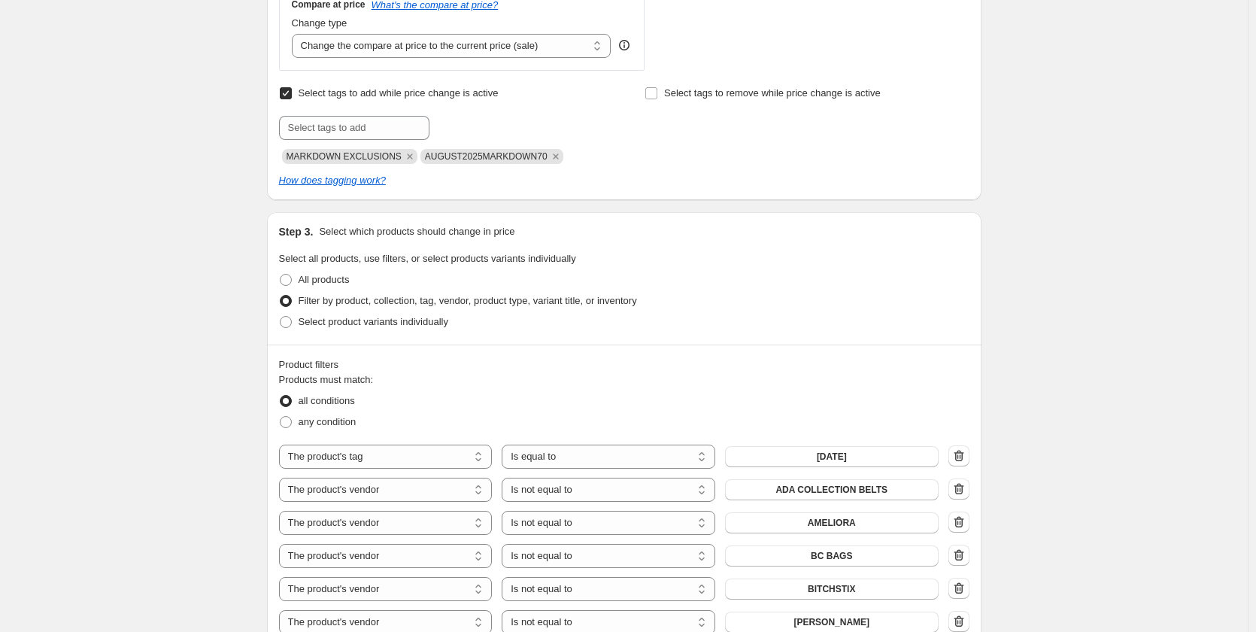
scroll to position [526, 0]
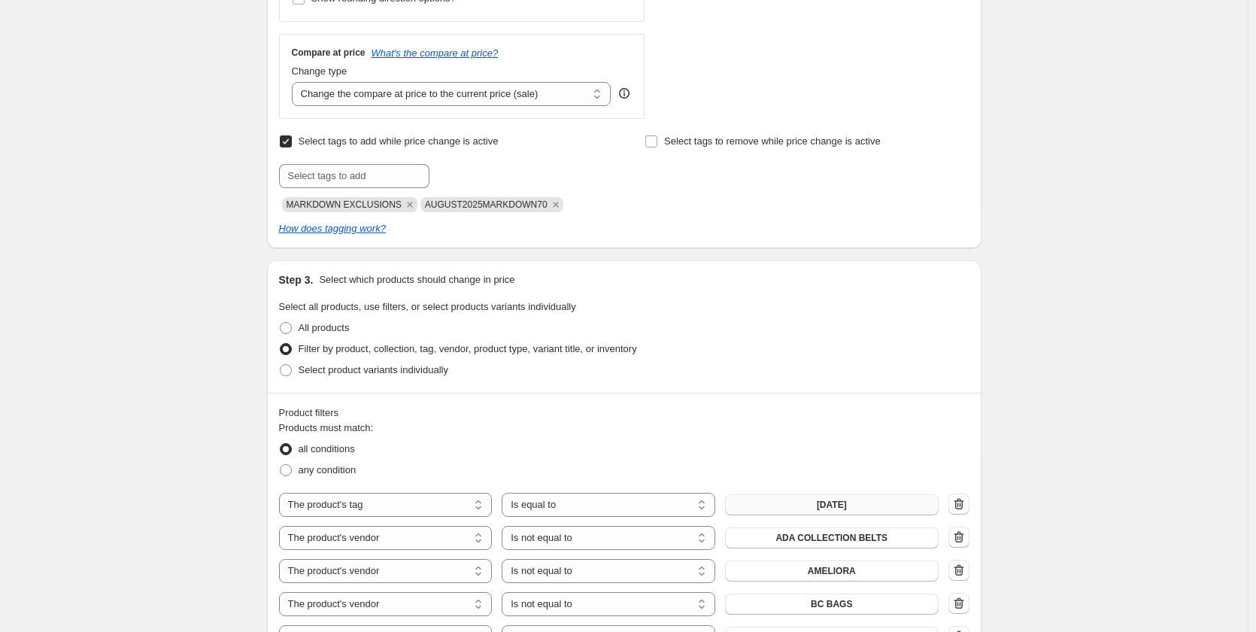
click at [832, 509] on span "april2025" at bounding box center [832, 505] width 30 height 12
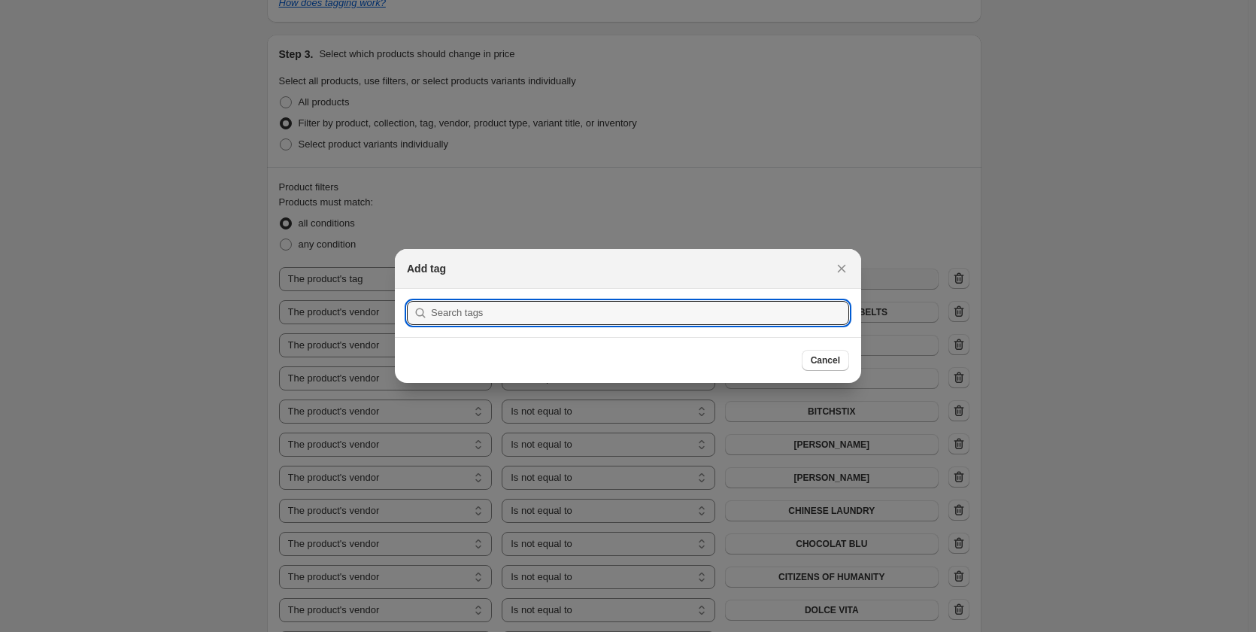
scroll to position [0, 0]
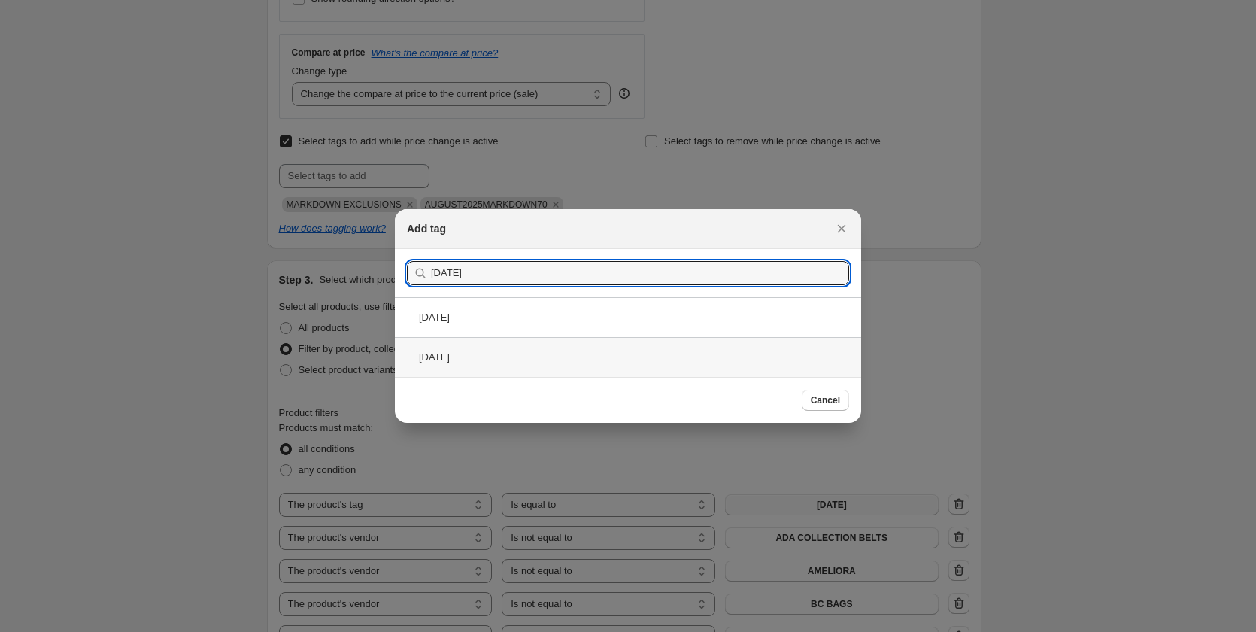
click at [425, 359] on div "feb2025" at bounding box center [628, 357] width 466 height 40
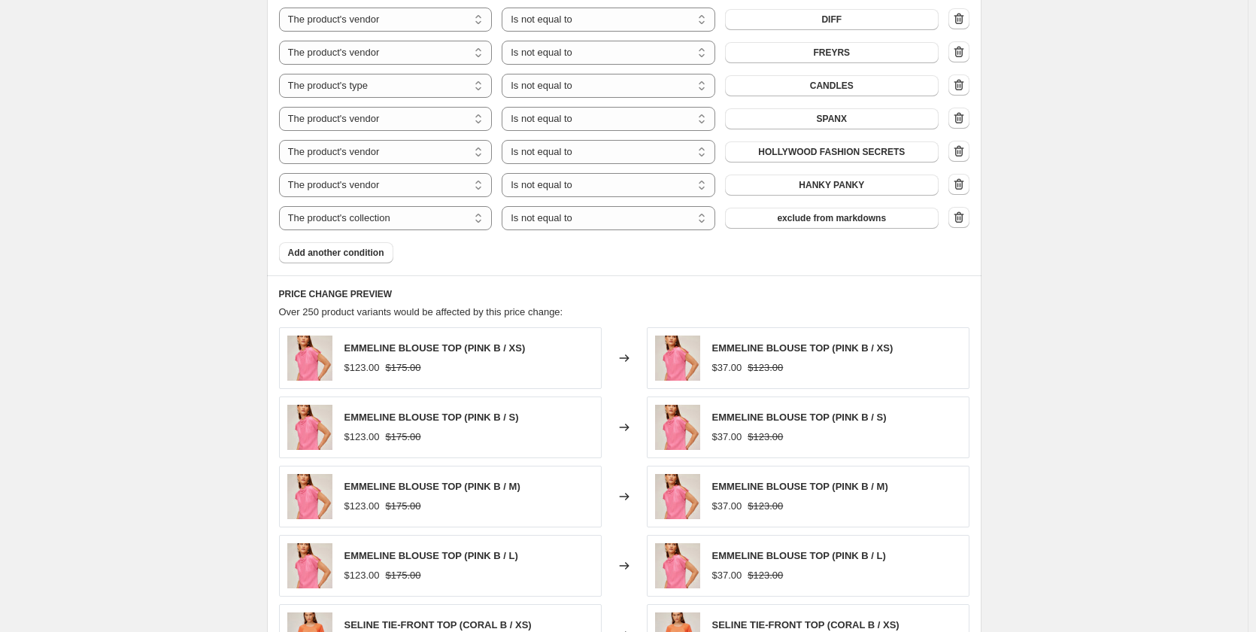
scroll to position [2632, 0]
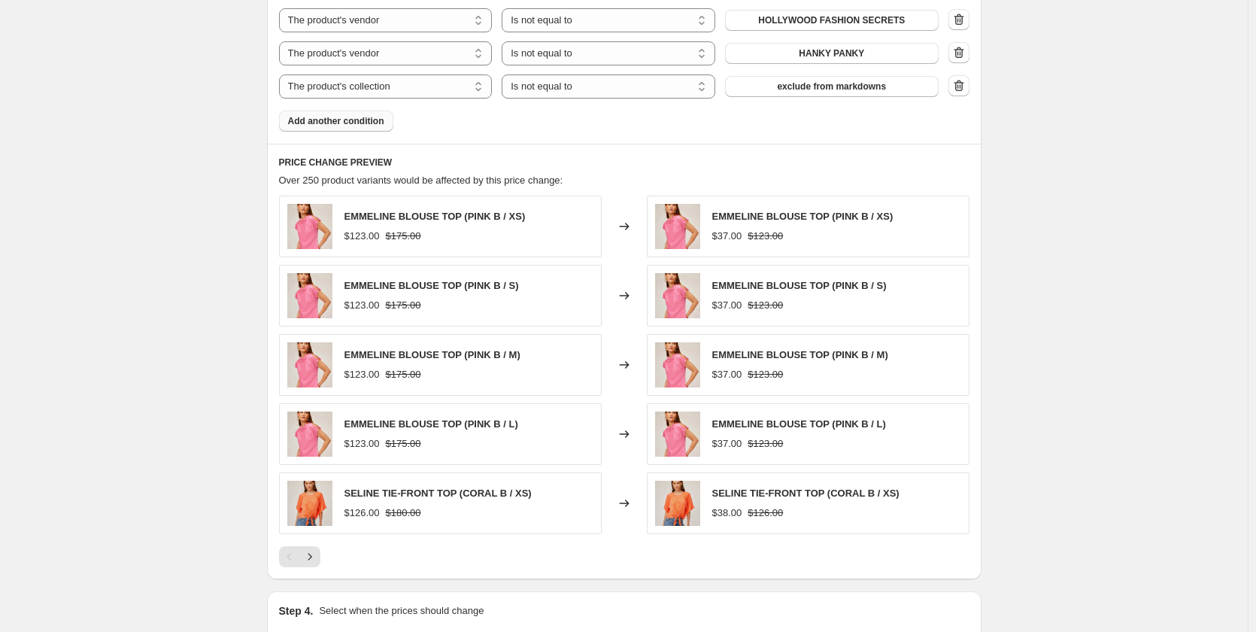
click at [331, 126] on span "Add another condition" at bounding box center [336, 121] width 96 height 12
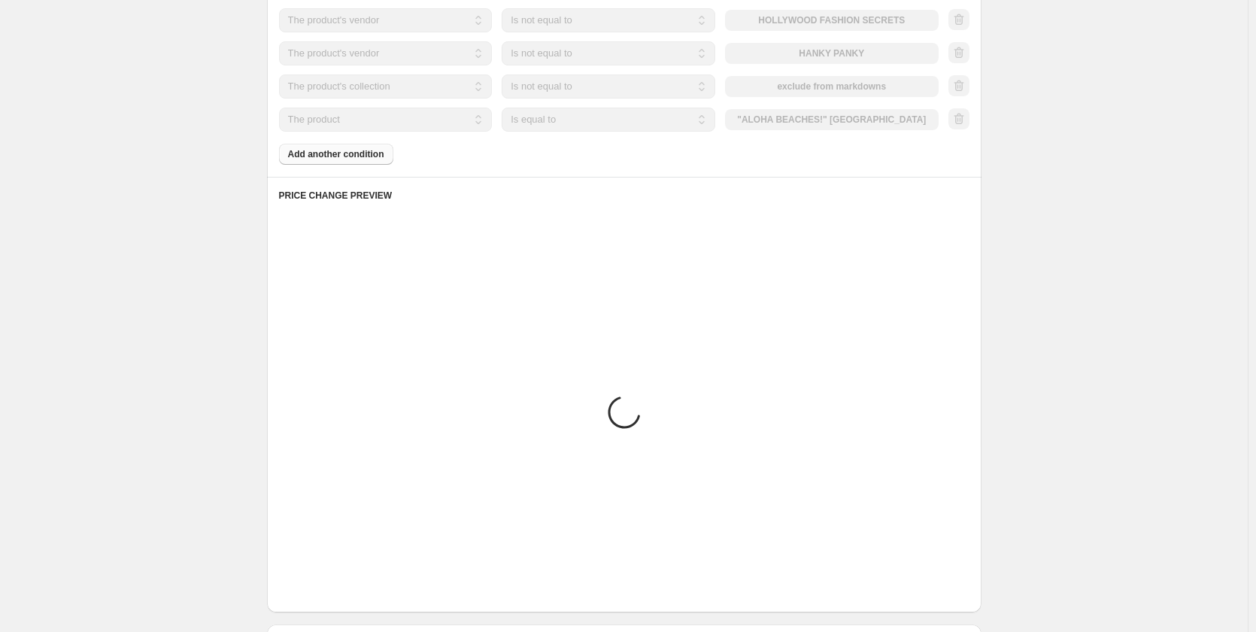
scroll to position [2467, 0]
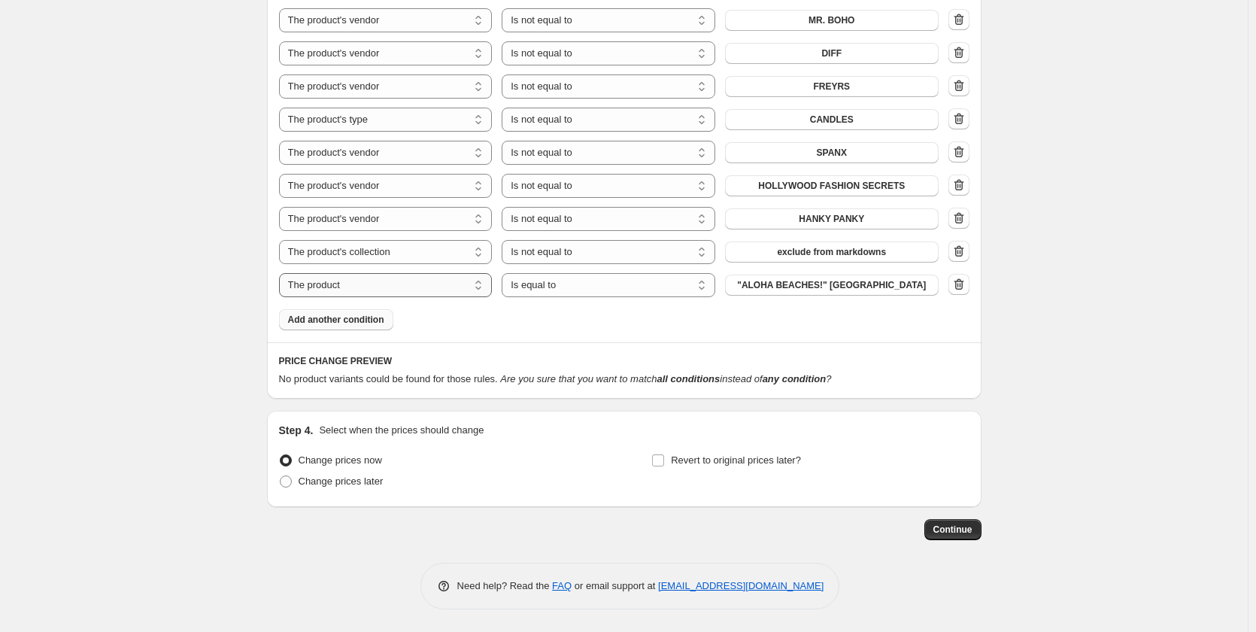
click at [471, 295] on select "The product The product's collection The product's tag The product's vendor The…" at bounding box center [386, 285] width 214 height 24
click at [836, 287] on span ""outerwear" "tops" "fur"" at bounding box center [831, 285] width 105 height 12
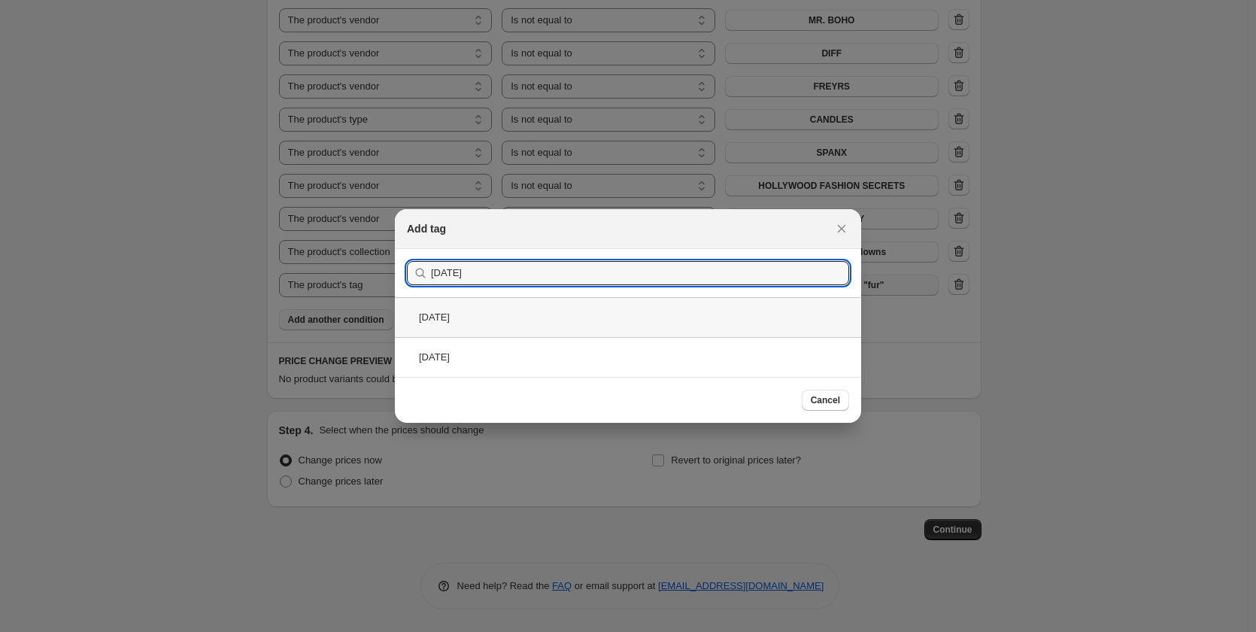
click at [428, 308] on div "FEB2025" at bounding box center [628, 317] width 466 height 40
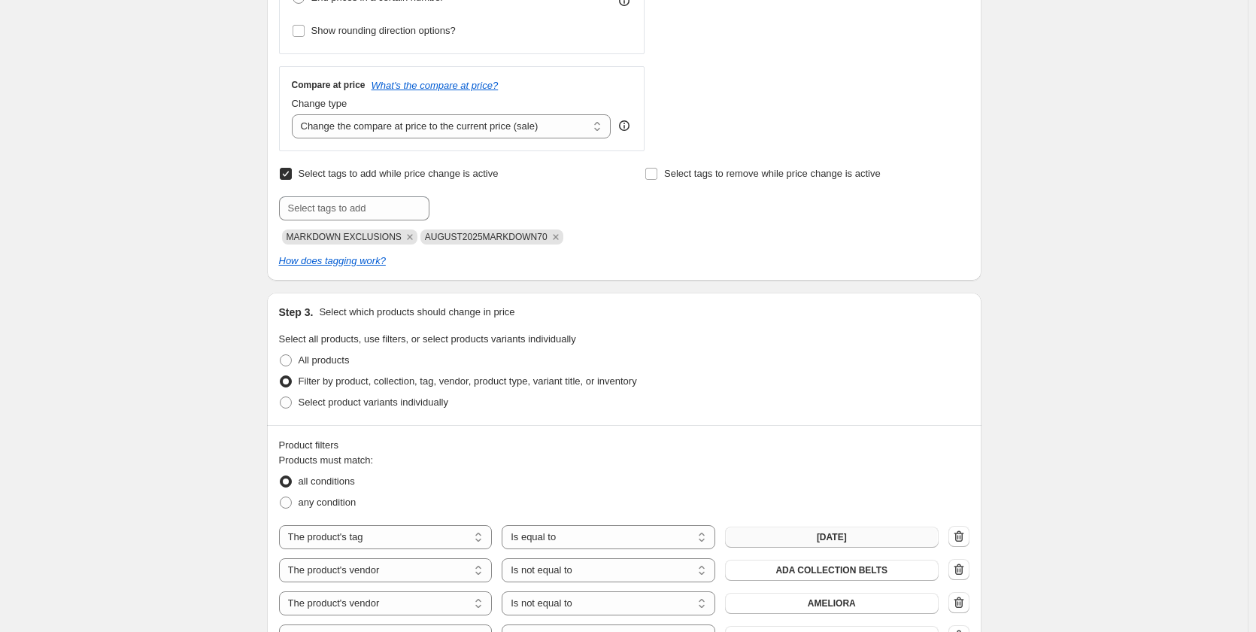
scroll to position [211, 0]
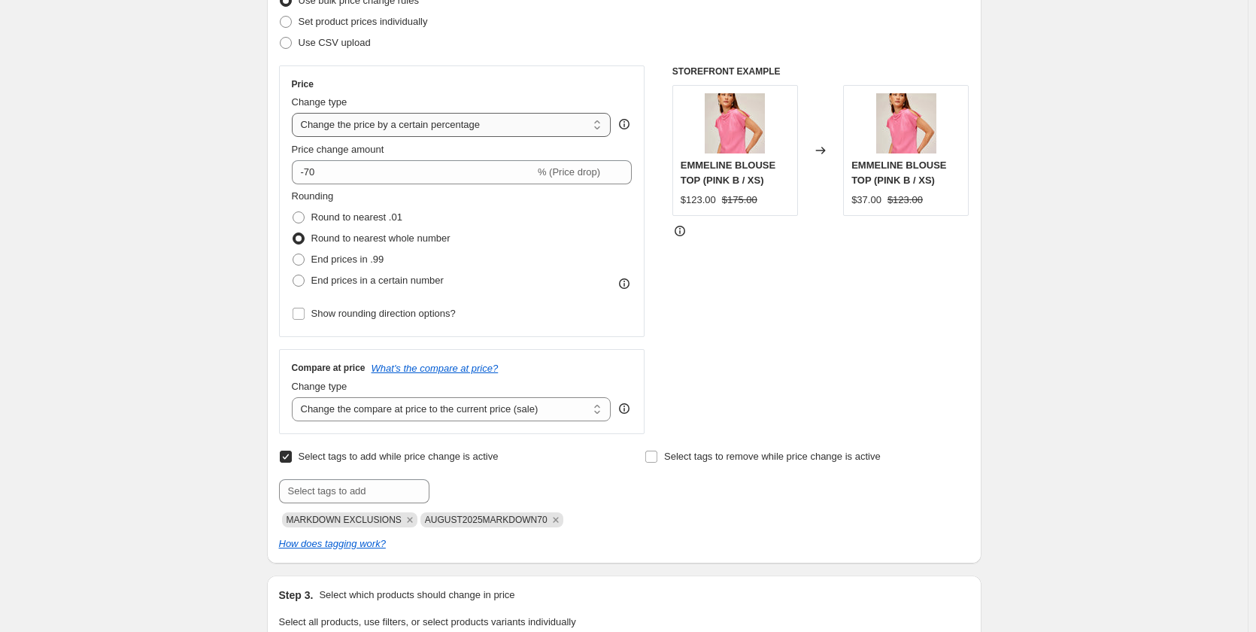
click at [404, 129] on select "Change the price to a certain amount Change the price by a certain amount Chang…" at bounding box center [452, 125] width 320 height 24
click at [295, 113] on select "Change the price to a certain amount Change the price by a certain amount Chang…" at bounding box center [452, 125] width 320 height 24
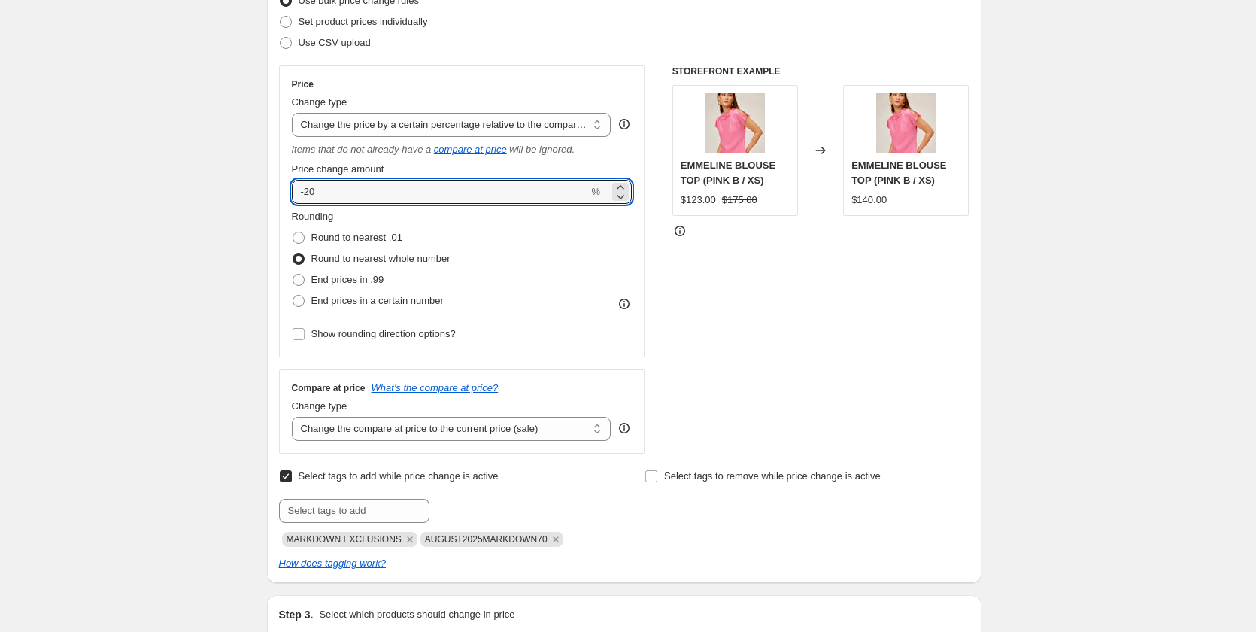
drag, startPoint x: 351, startPoint y: 193, endPoint x: 222, endPoint y: 187, distance: 129.5
click at [738, 293] on div "STOREFRONT EXAMPLE EMMELINE BLOUSE TOP (PINK B / XS) $123.00 $175.00 Changed to…" at bounding box center [820, 259] width 297 height 388
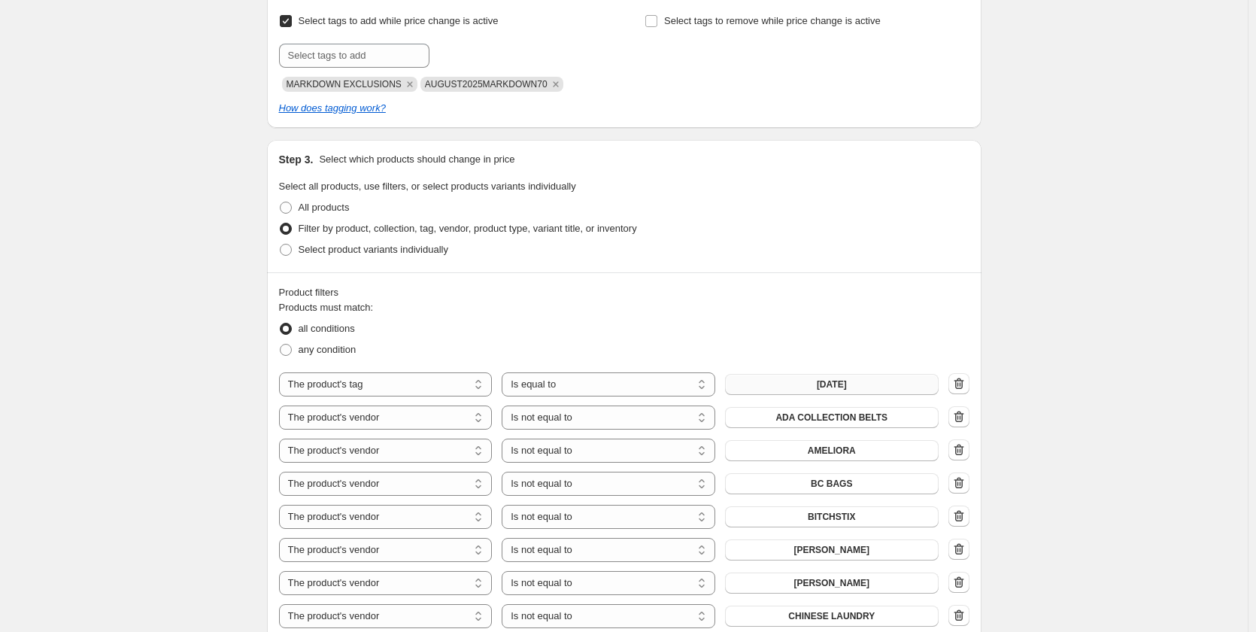
scroll to position [287, 0]
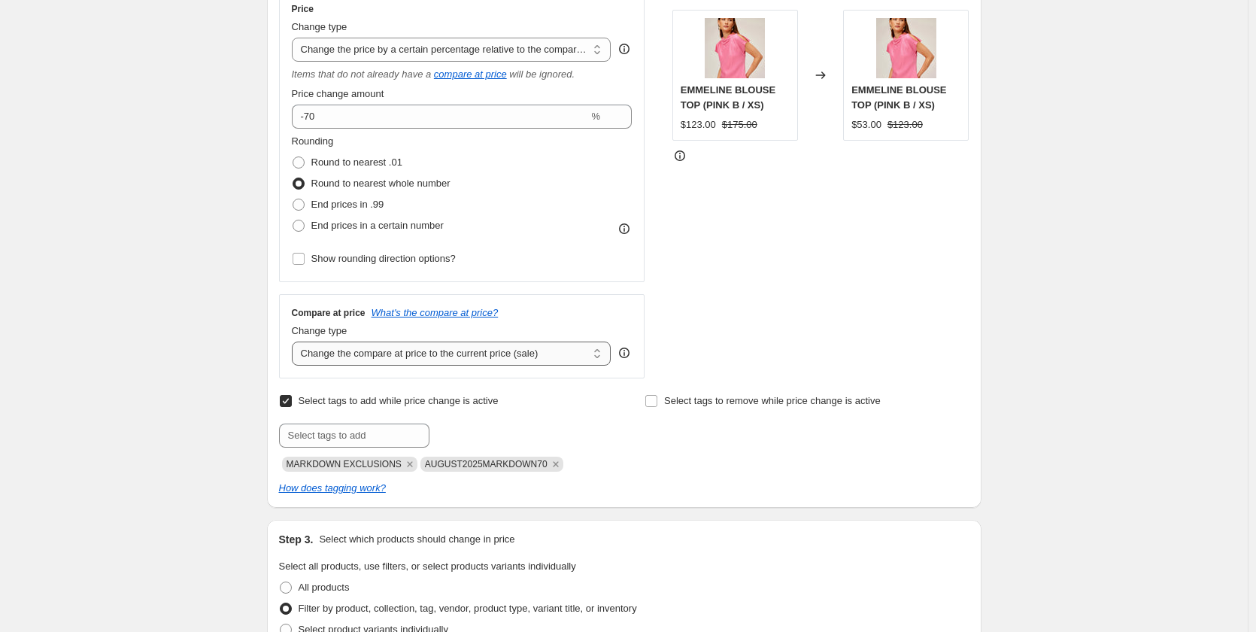
click at [414, 349] on select "Change the compare at price to the current price (sale) Change the compare at p…" at bounding box center [452, 353] width 320 height 24
click at [295, 341] on select "Change the compare at price to the current price (sale) Change the compare at p…" at bounding box center [452, 353] width 320 height 24
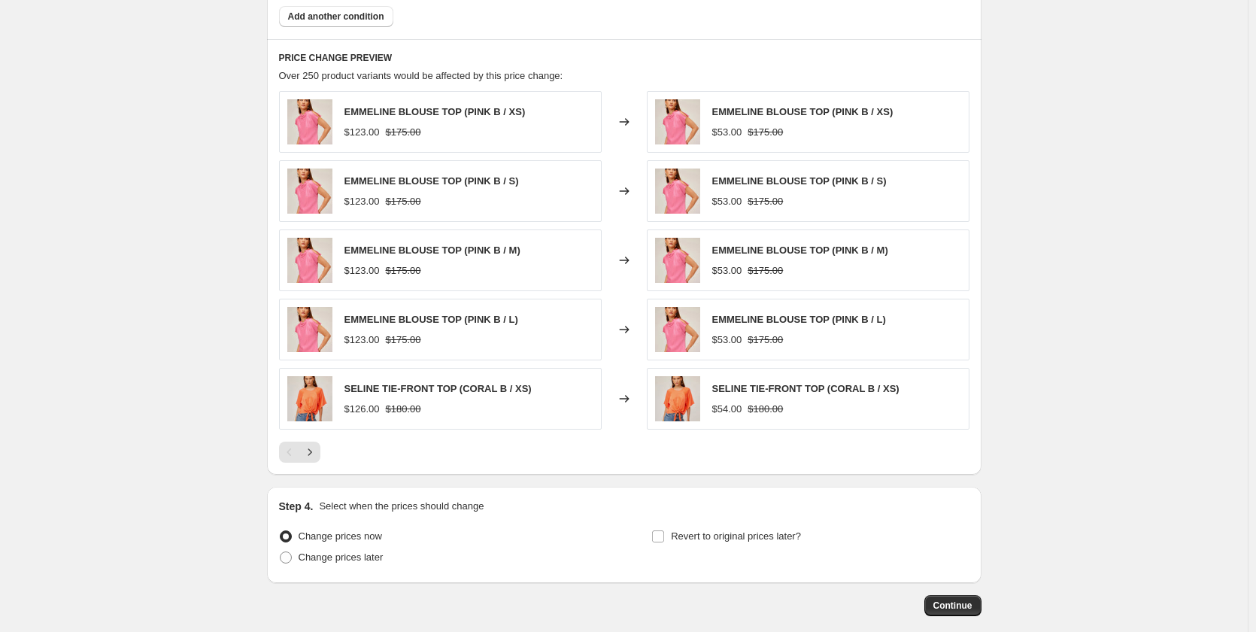
scroll to position [2866, 0]
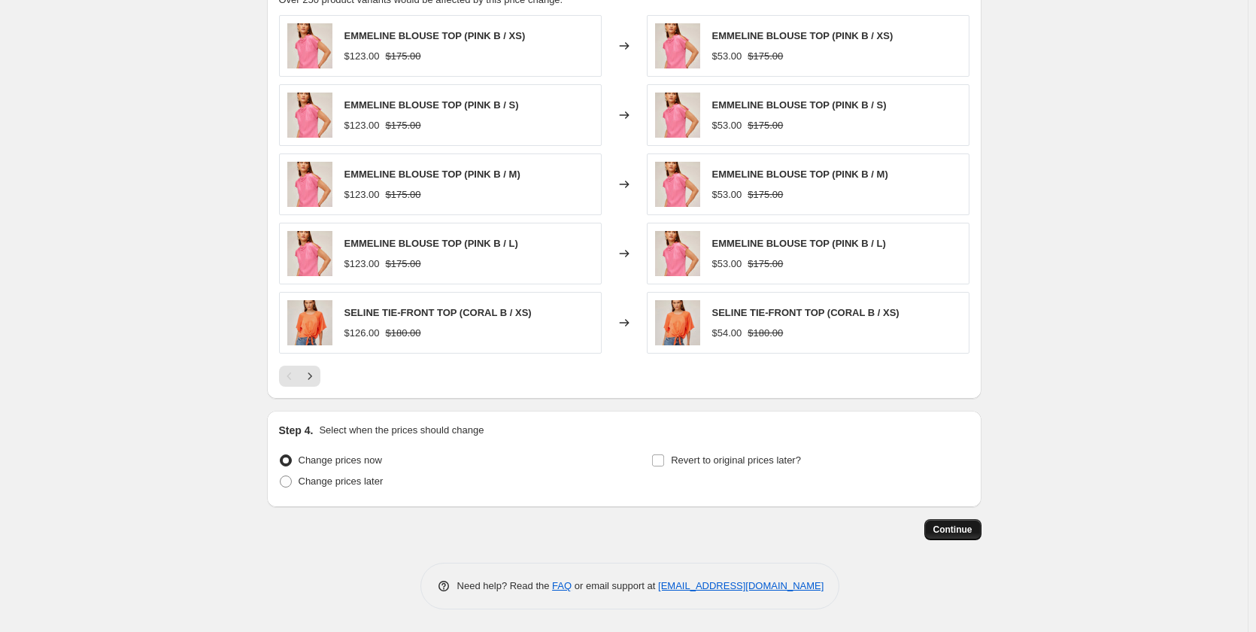
click at [944, 525] on span "Continue" at bounding box center [952, 529] width 39 height 12
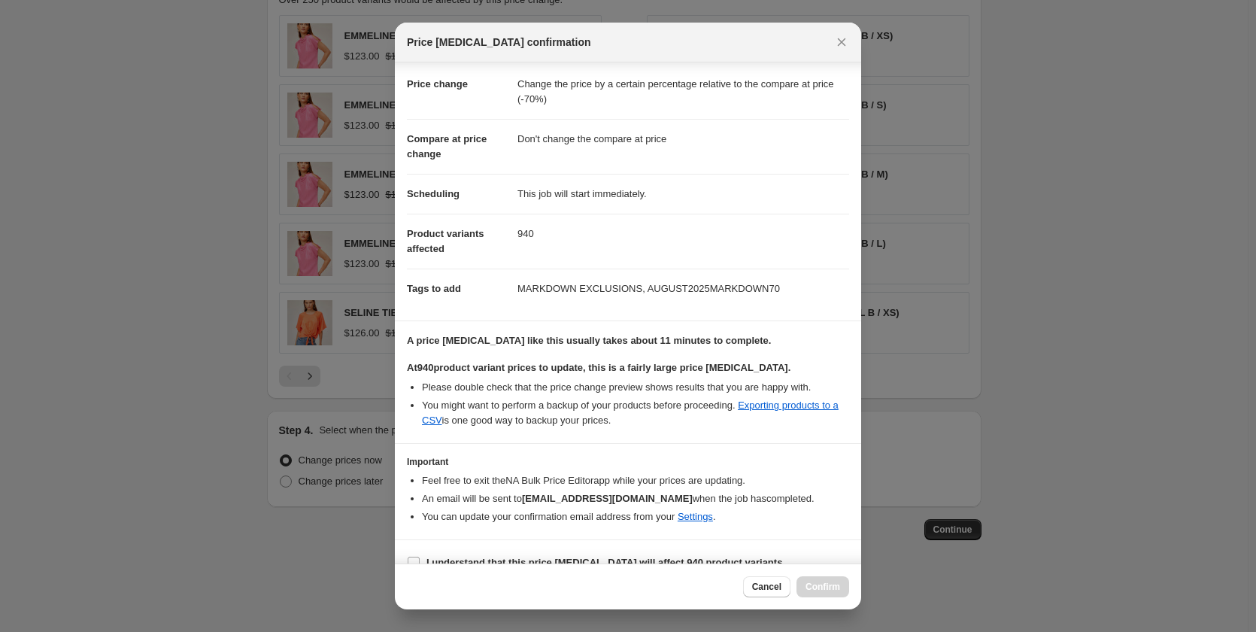
scroll to position [47, 0]
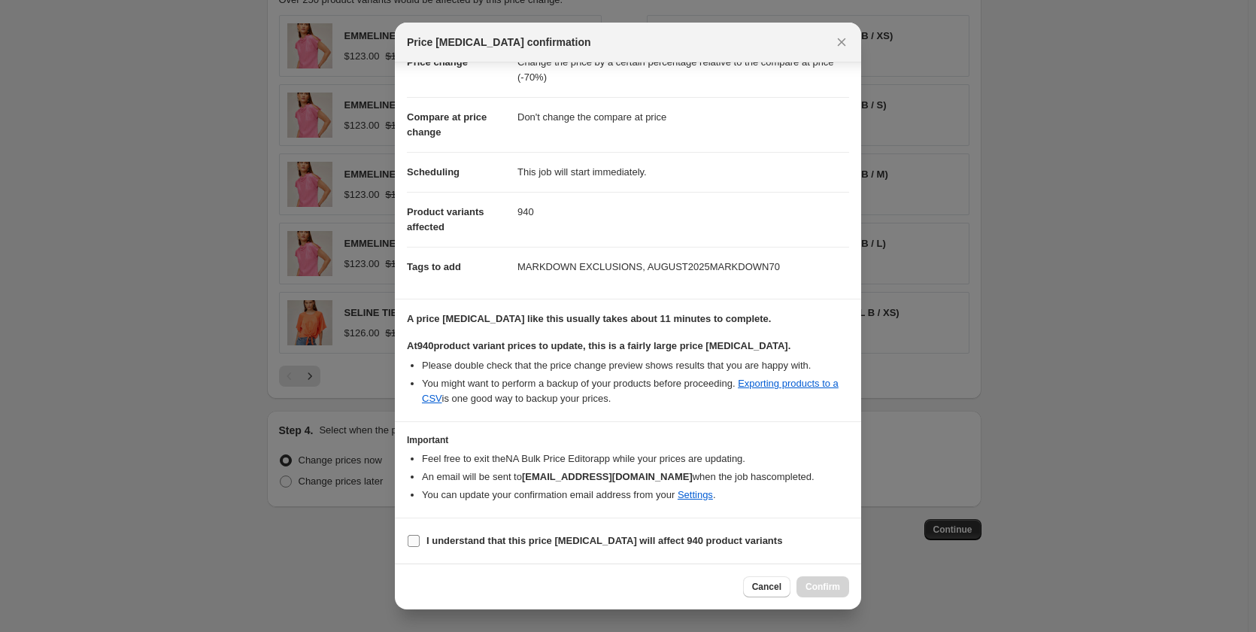
click at [474, 539] on b "I understand that this price change job will affect 940 product variants" at bounding box center [604, 540] width 356 height 11
click at [420, 539] on input "I understand that this price change job will affect 940 product variants" at bounding box center [414, 541] width 12 height 12
click at [817, 590] on span "Confirm" at bounding box center [822, 587] width 35 height 12
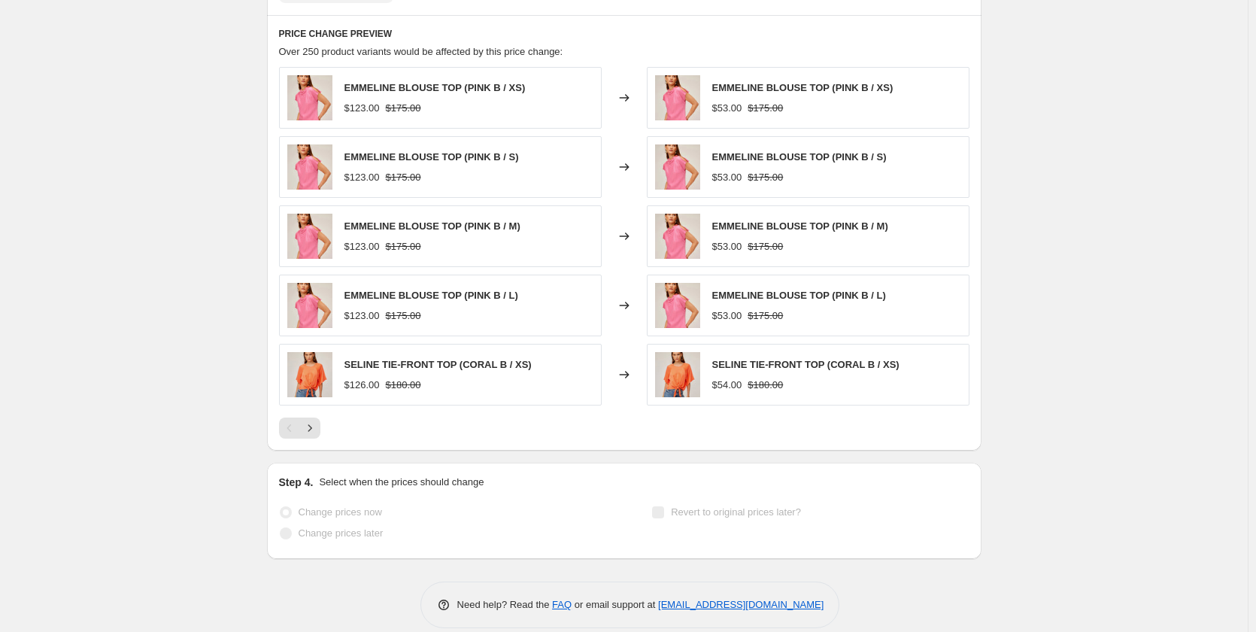
scroll to position [2933, 0]
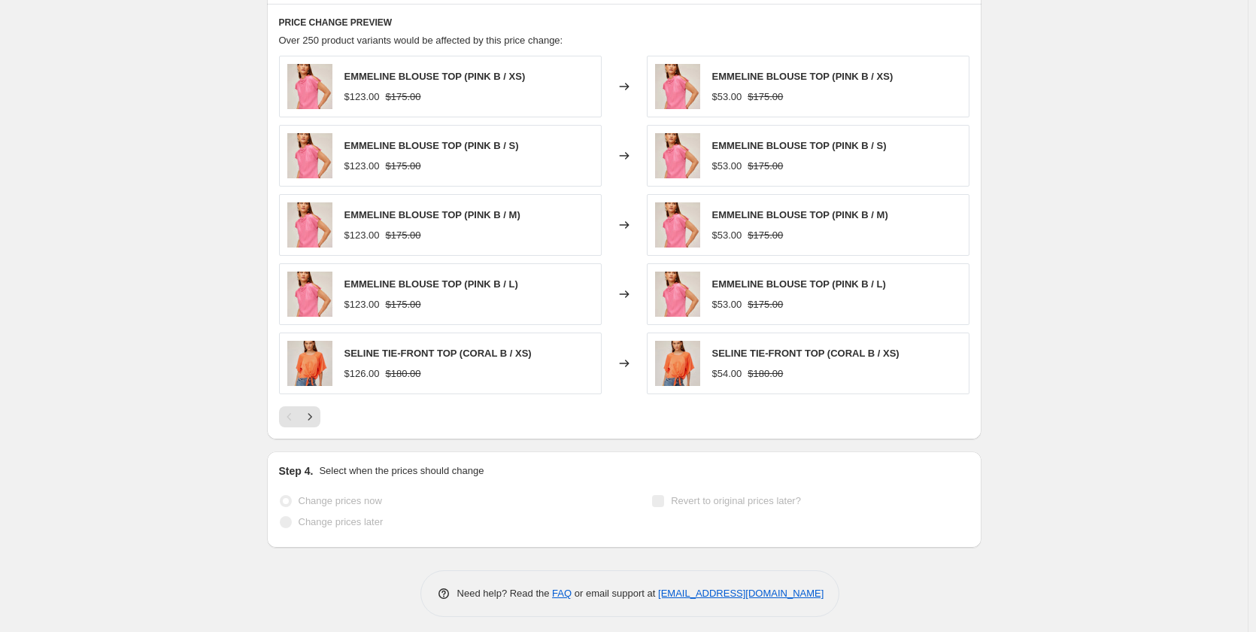
drag, startPoint x: 1137, startPoint y: 316, endPoint x: 1120, endPoint y: 428, distance: 113.4
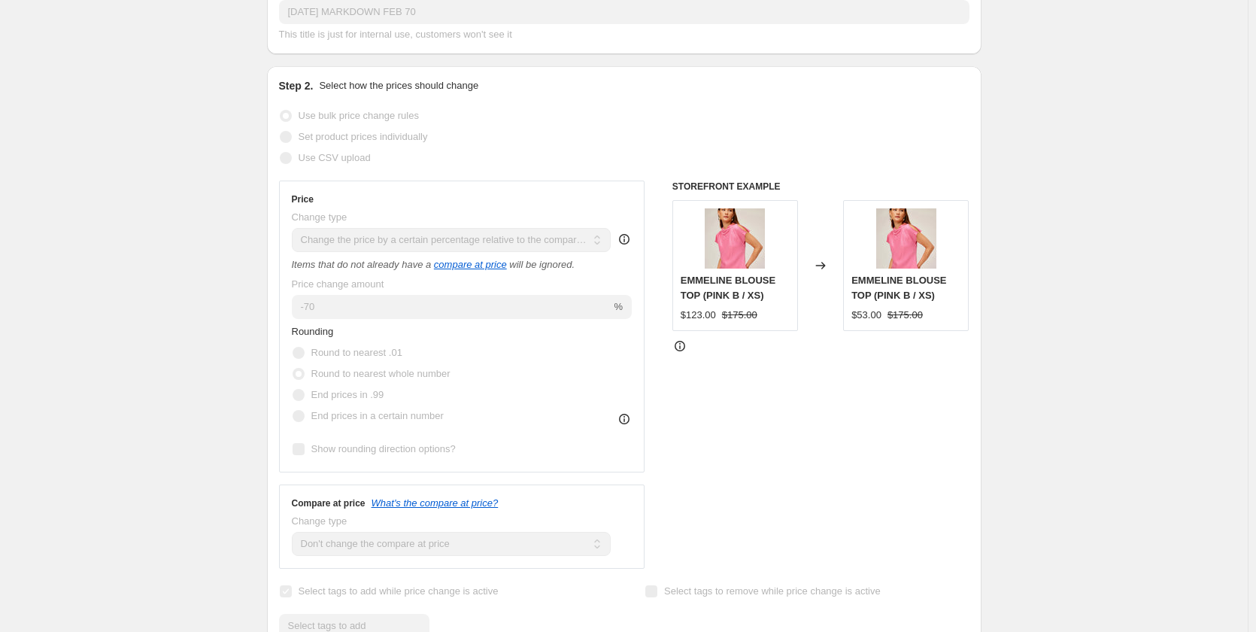
scroll to position [0, 0]
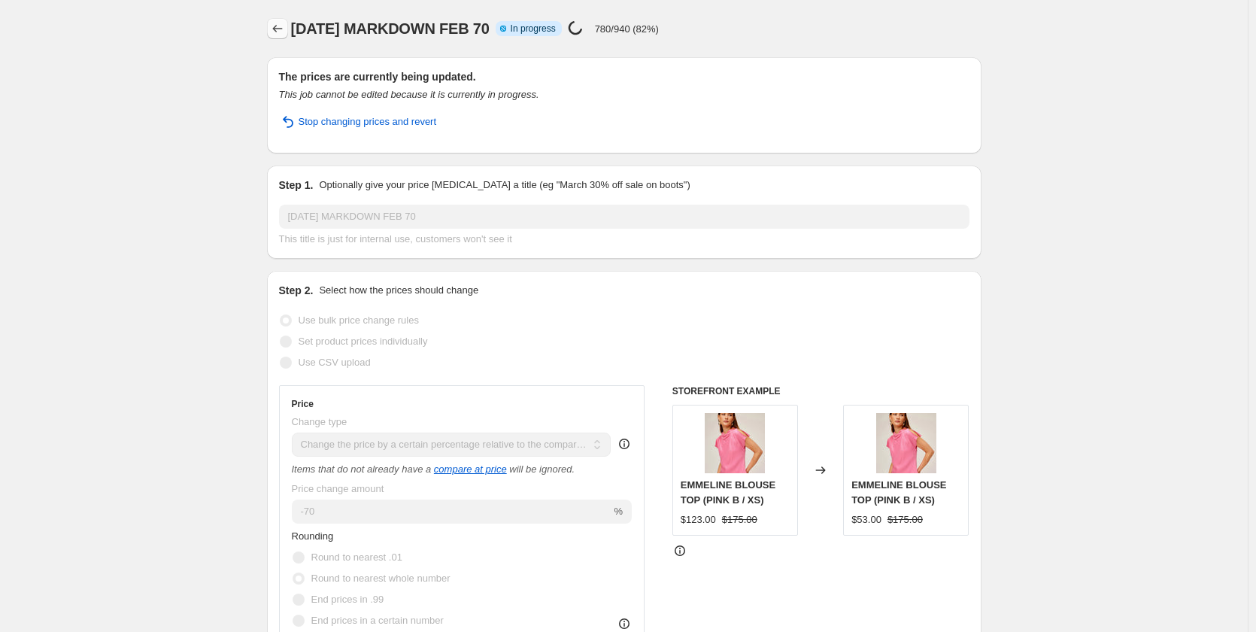
click at [283, 29] on icon "Price change jobs" at bounding box center [277, 28] width 15 height 15
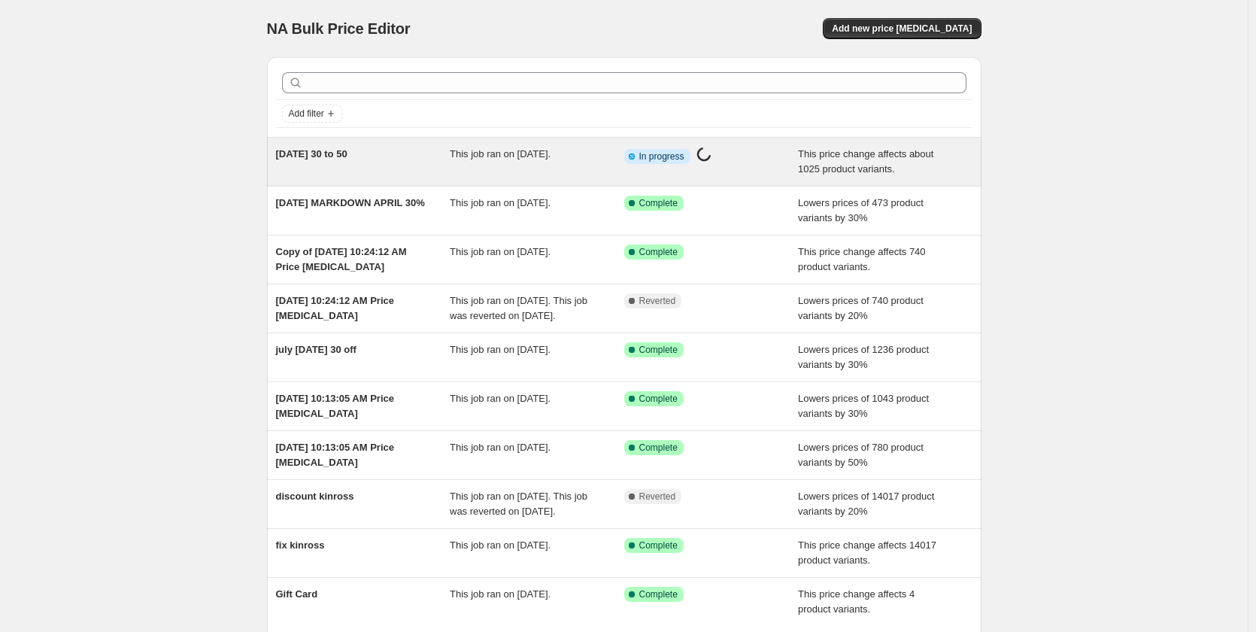
click at [344, 162] on div "[DATE] 30 to 50" at bounding box center [363, 162] width 174 height 30
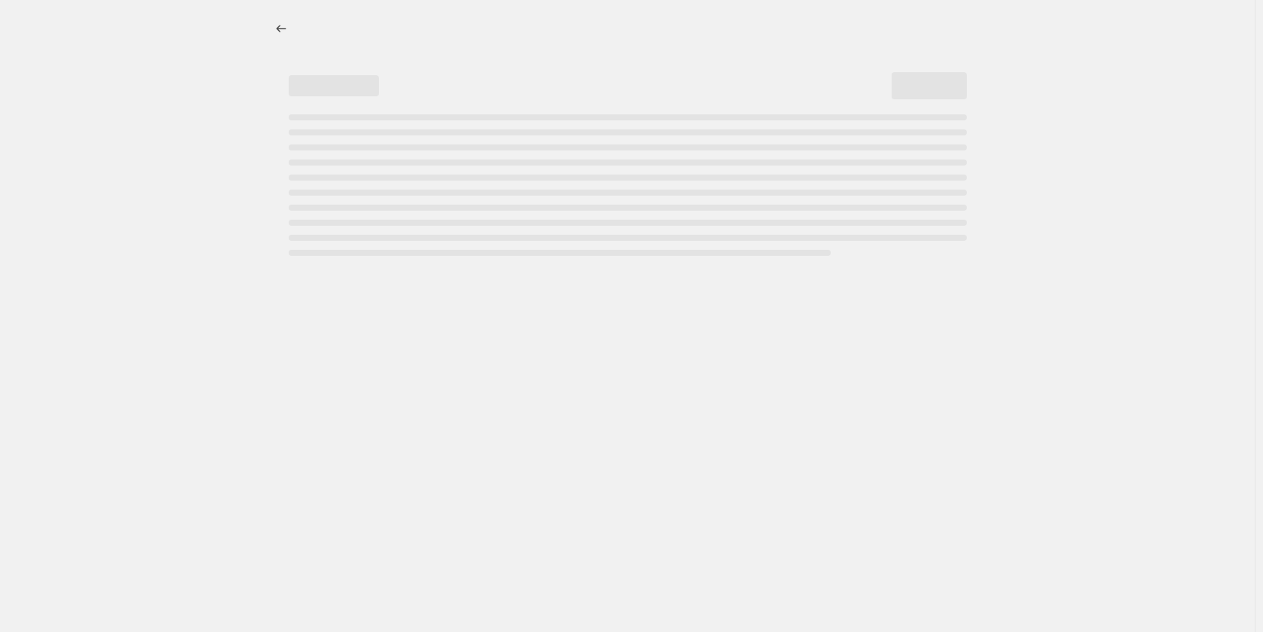
select select "pcap"
select select "no_change"
select select "not_equal"
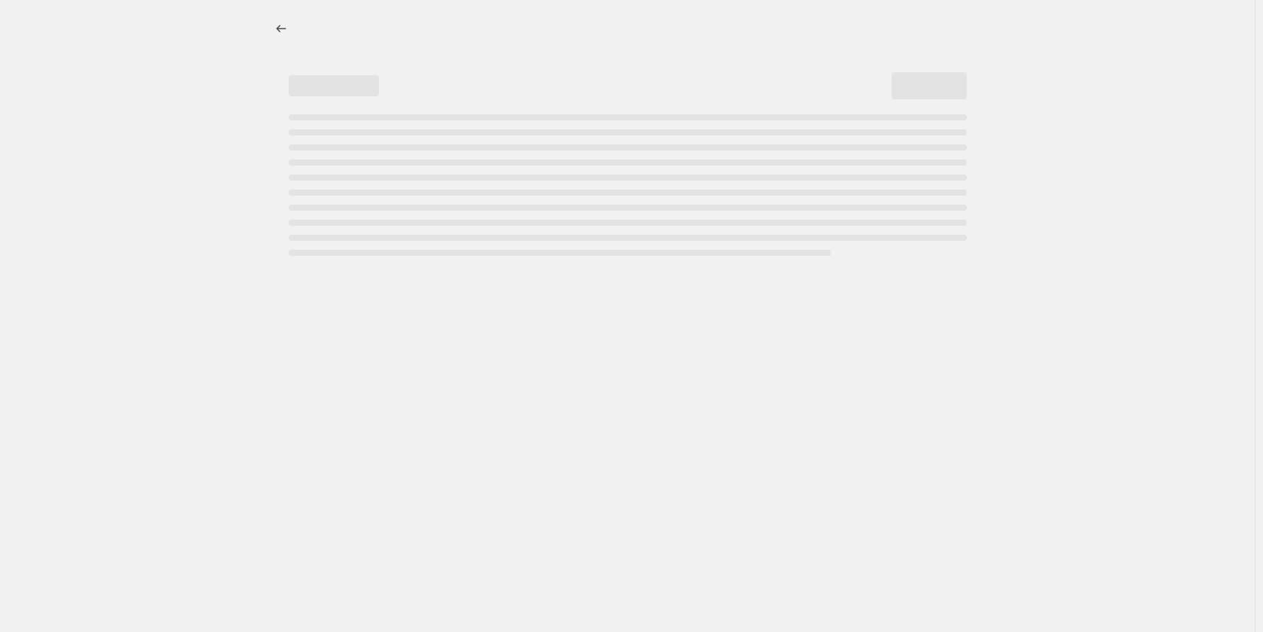
select select "not_equal"
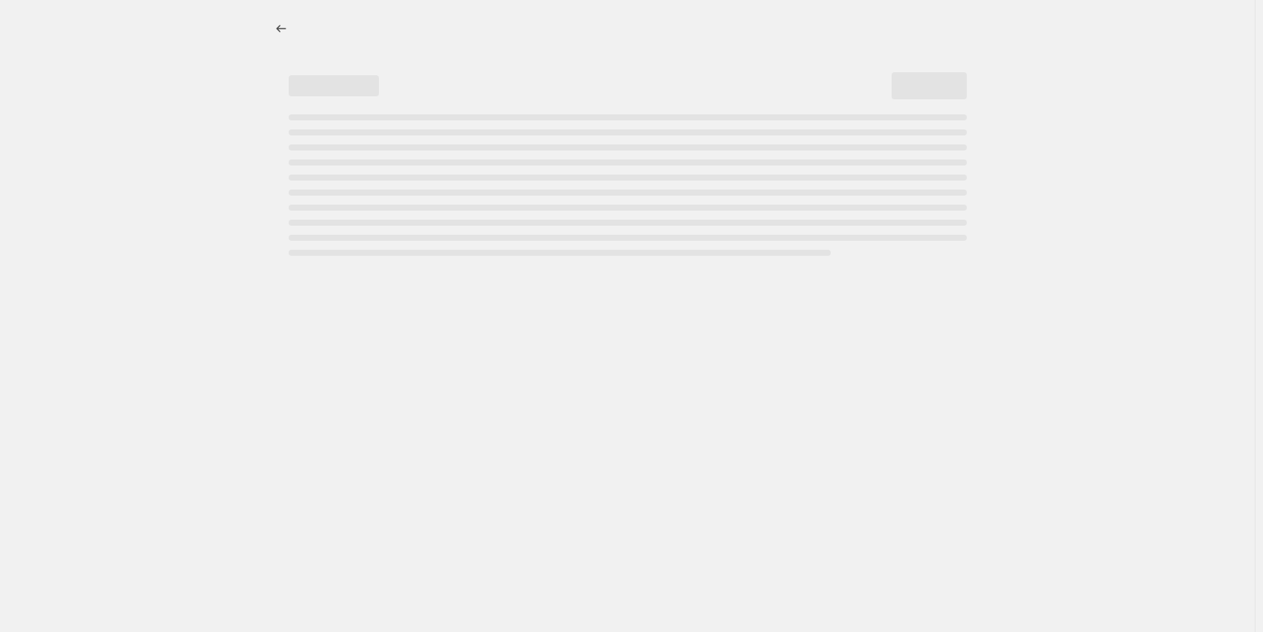
select select "not_equal"
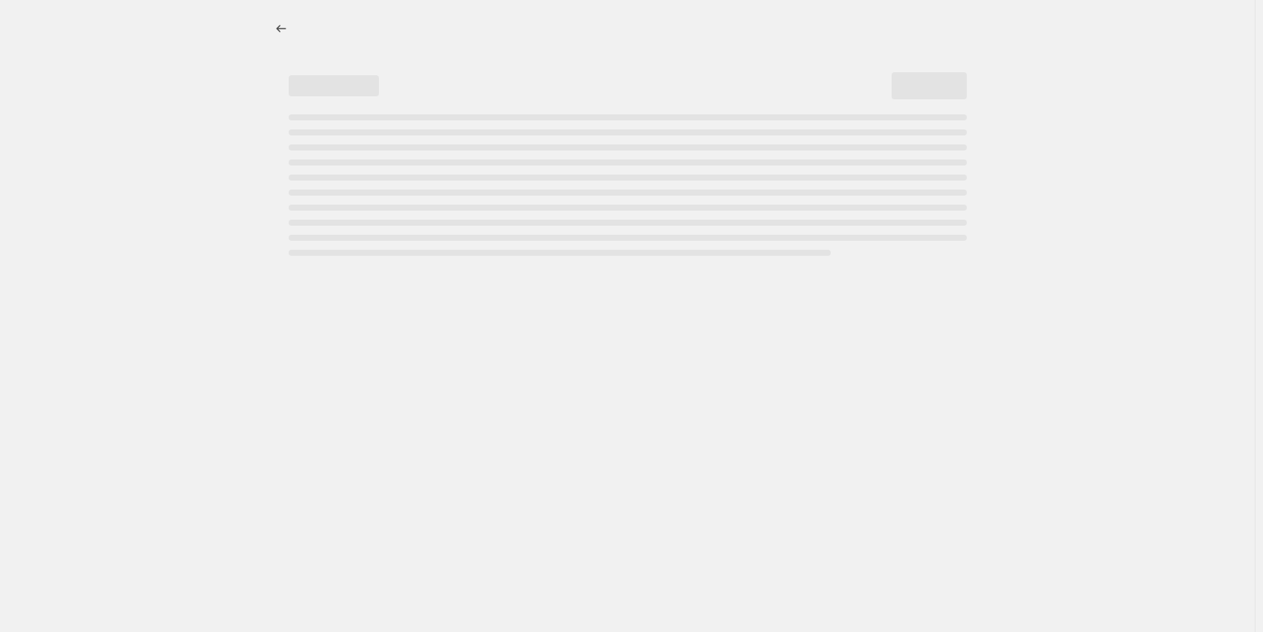
select select "not_equal"
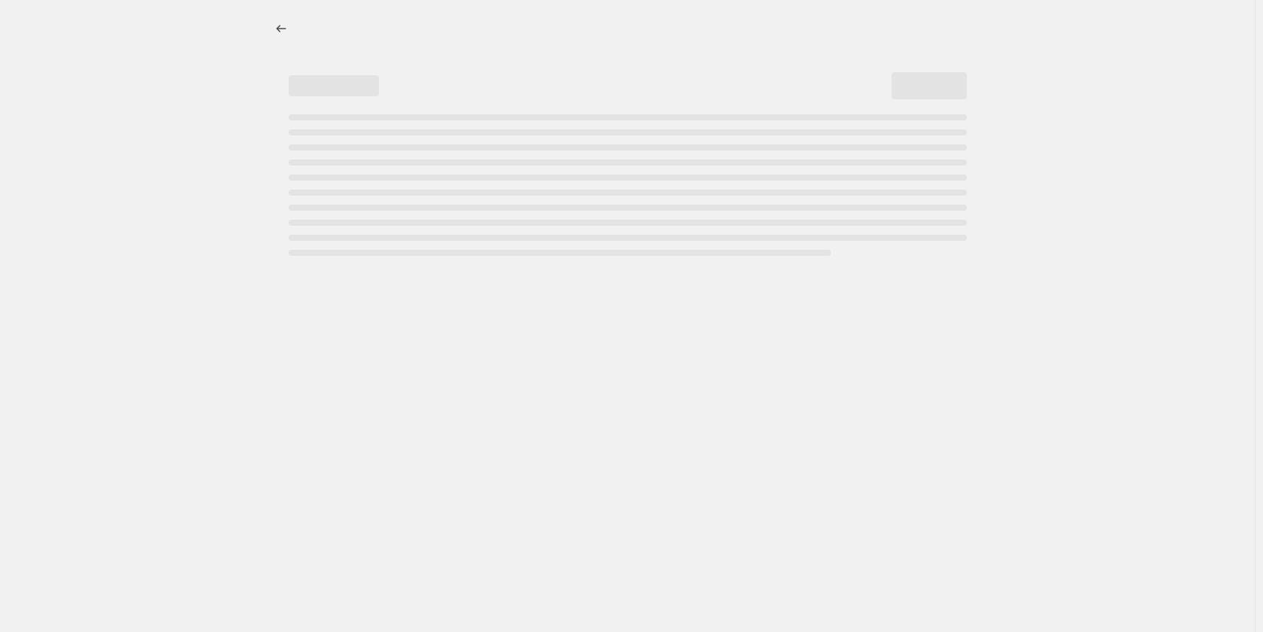
select select "not_equal"
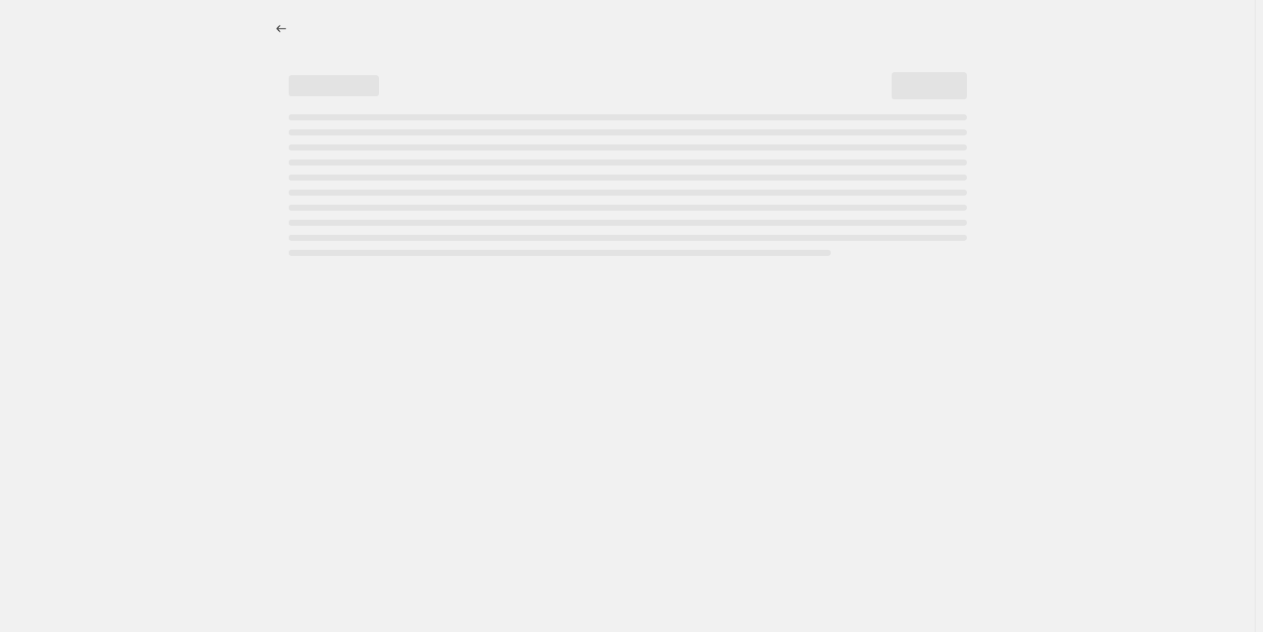
select select "not_equal"
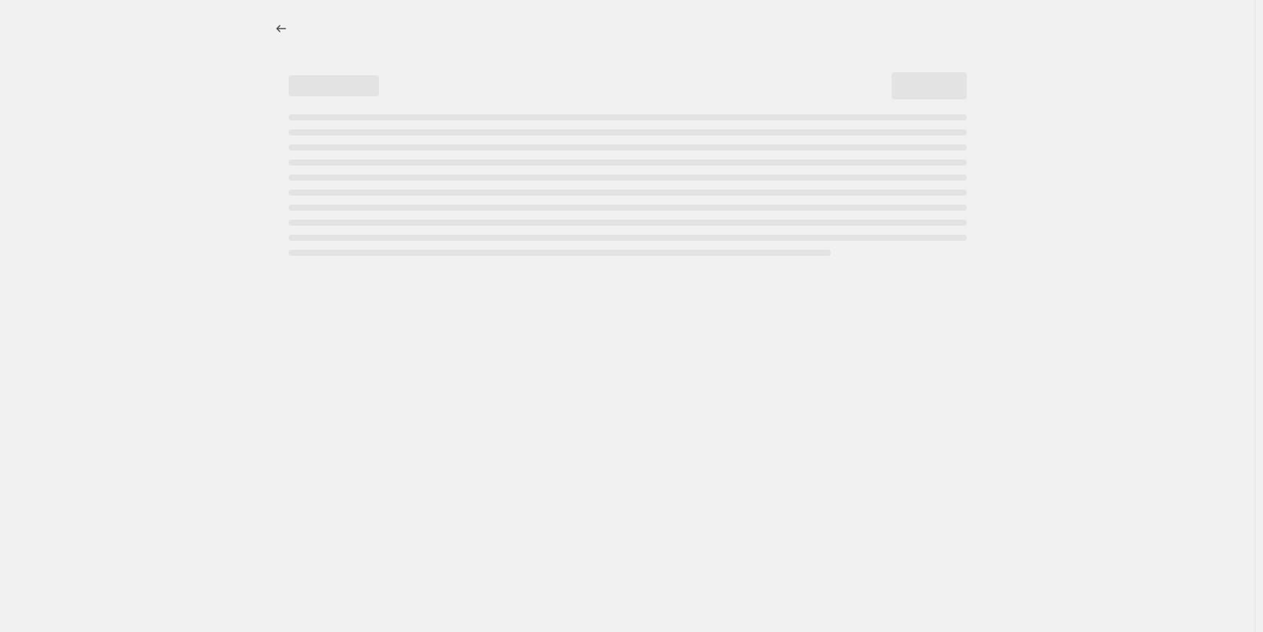
select select "not_equal"
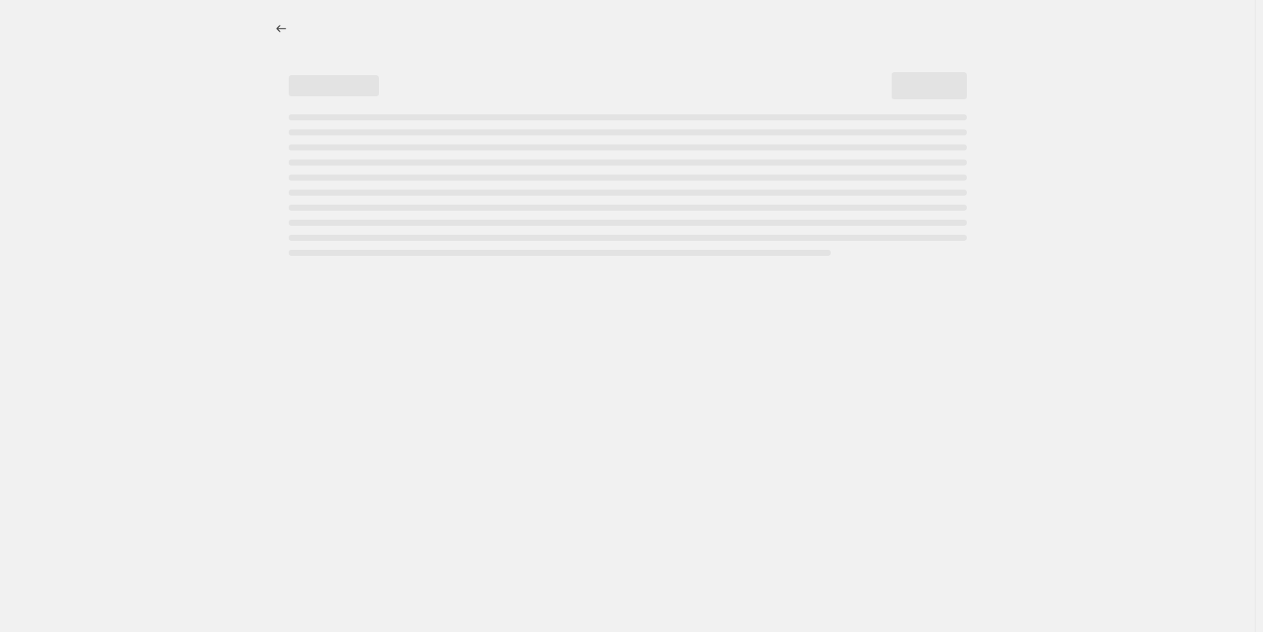
select select "not_equal"
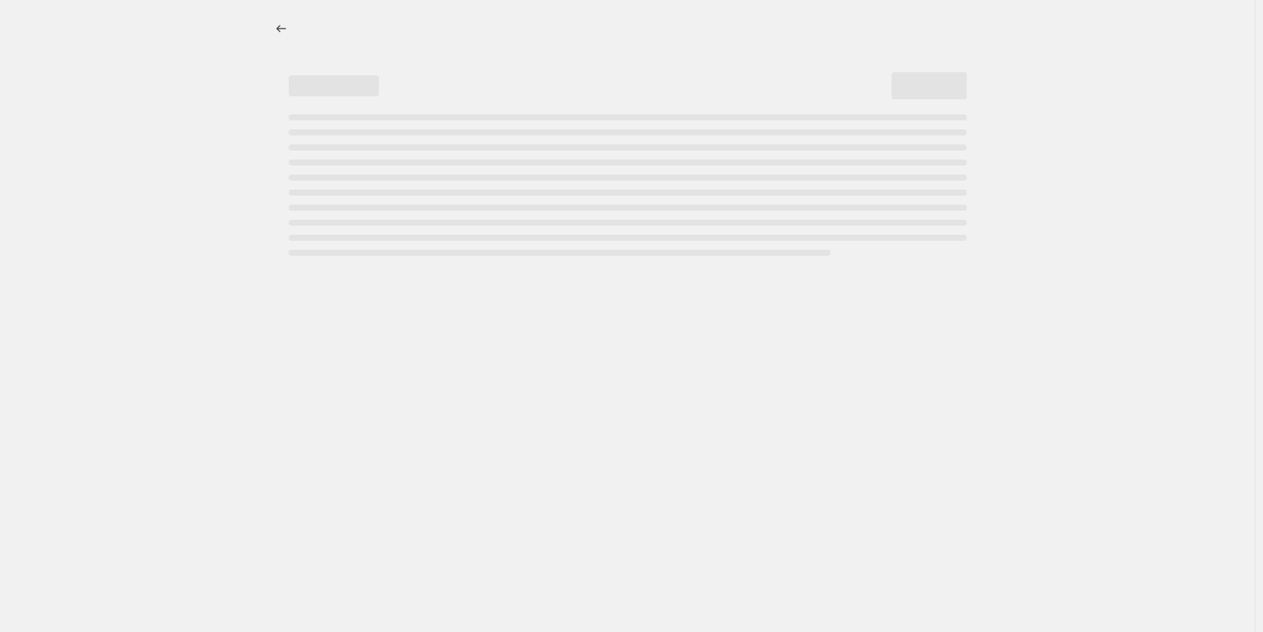
select select "not_equal"
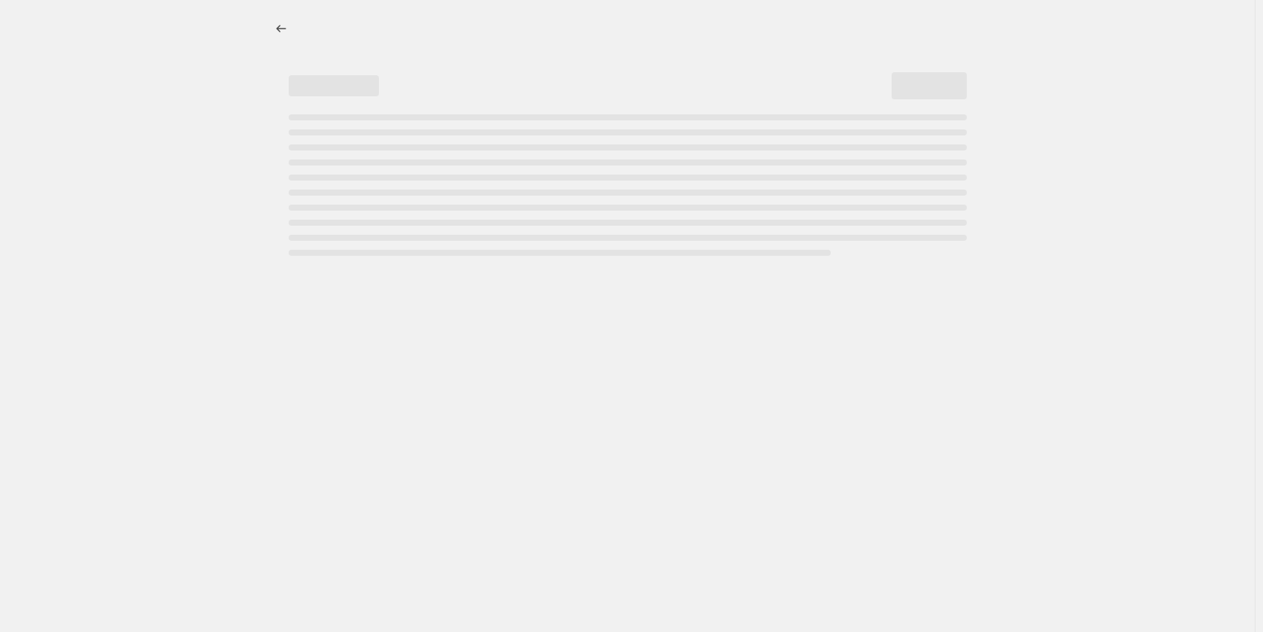
select select "not_equal"
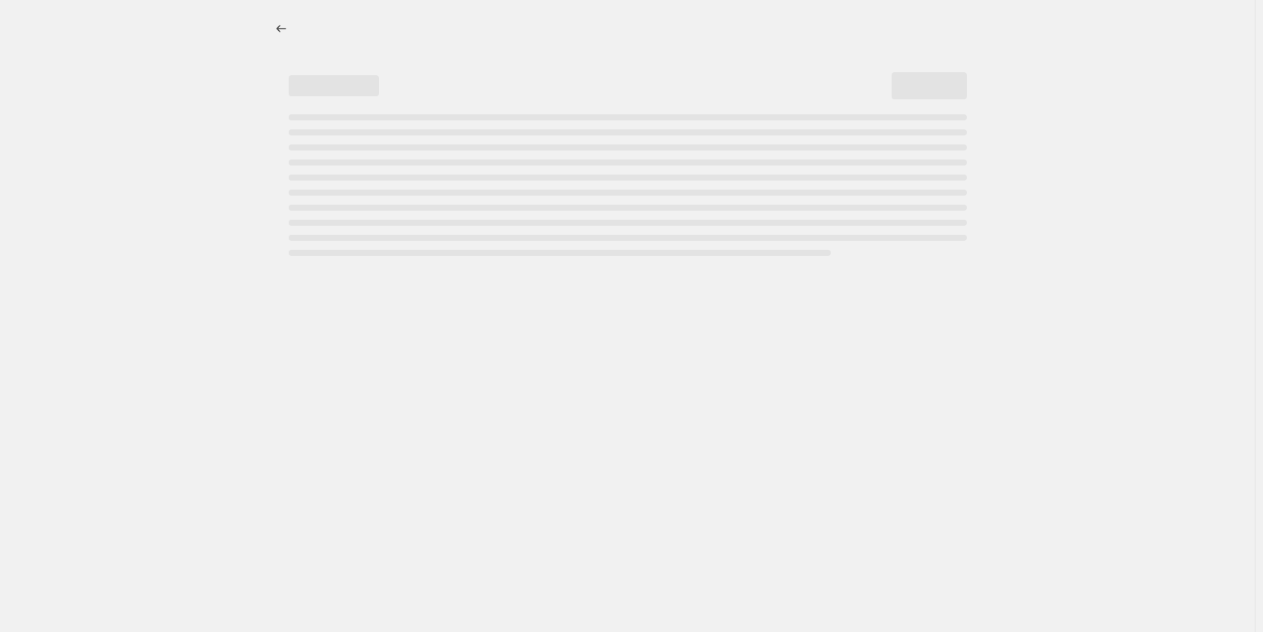
select select "not_equal"
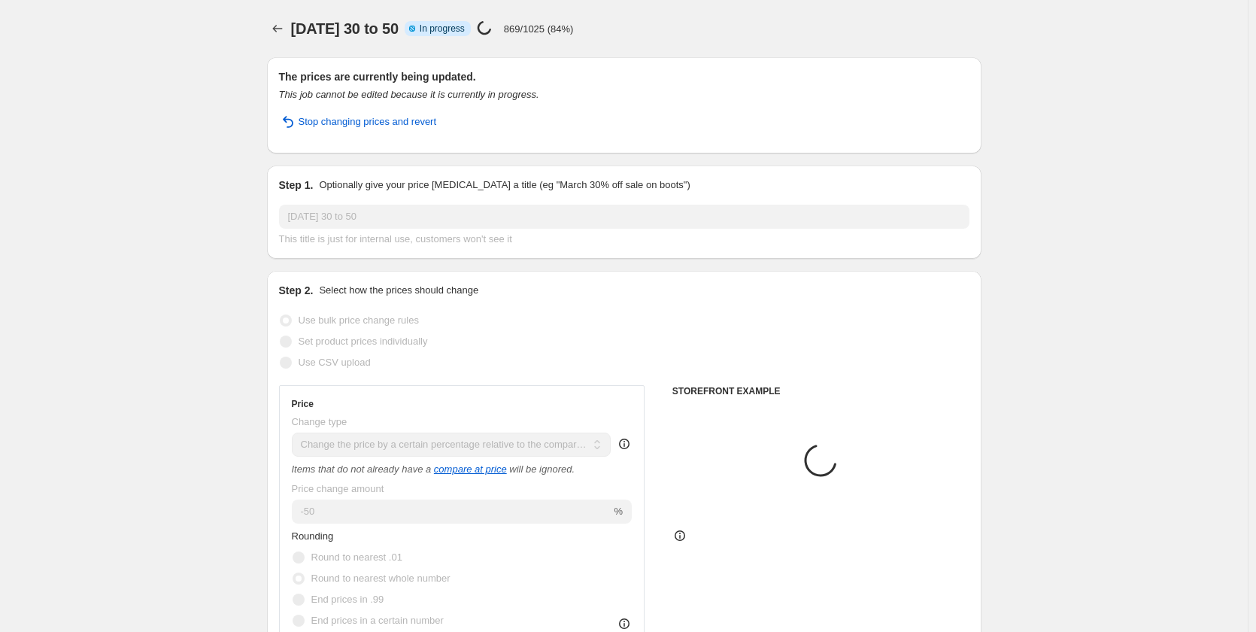
select select "tag"
select select "vendor"
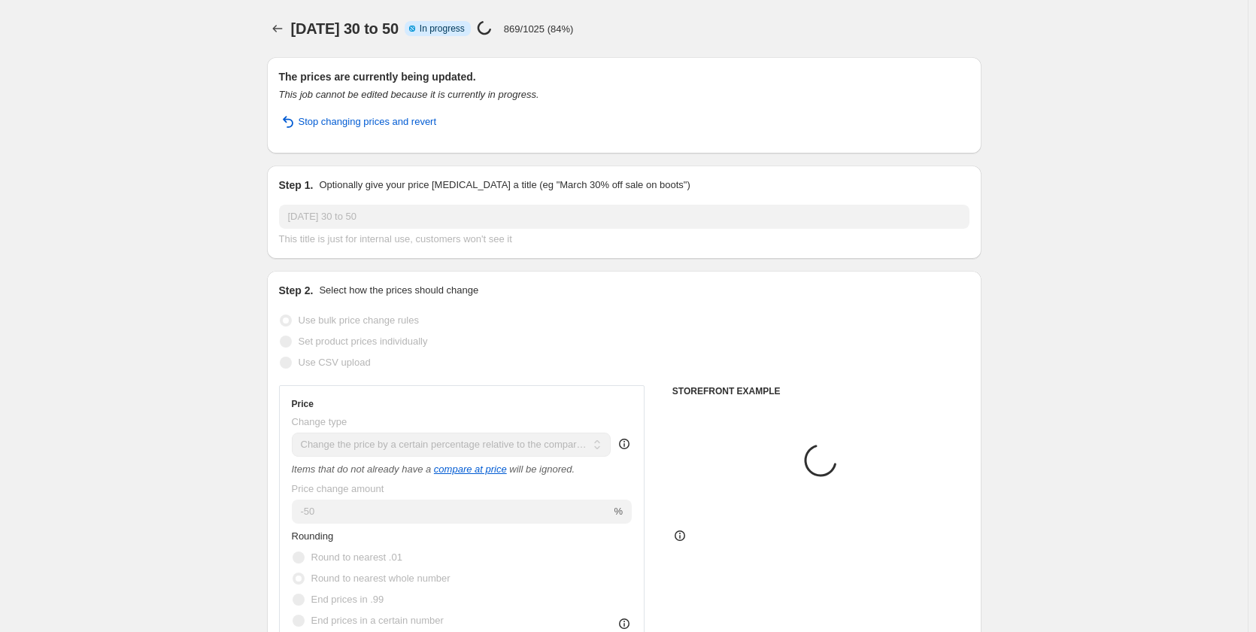
select select "vendor"
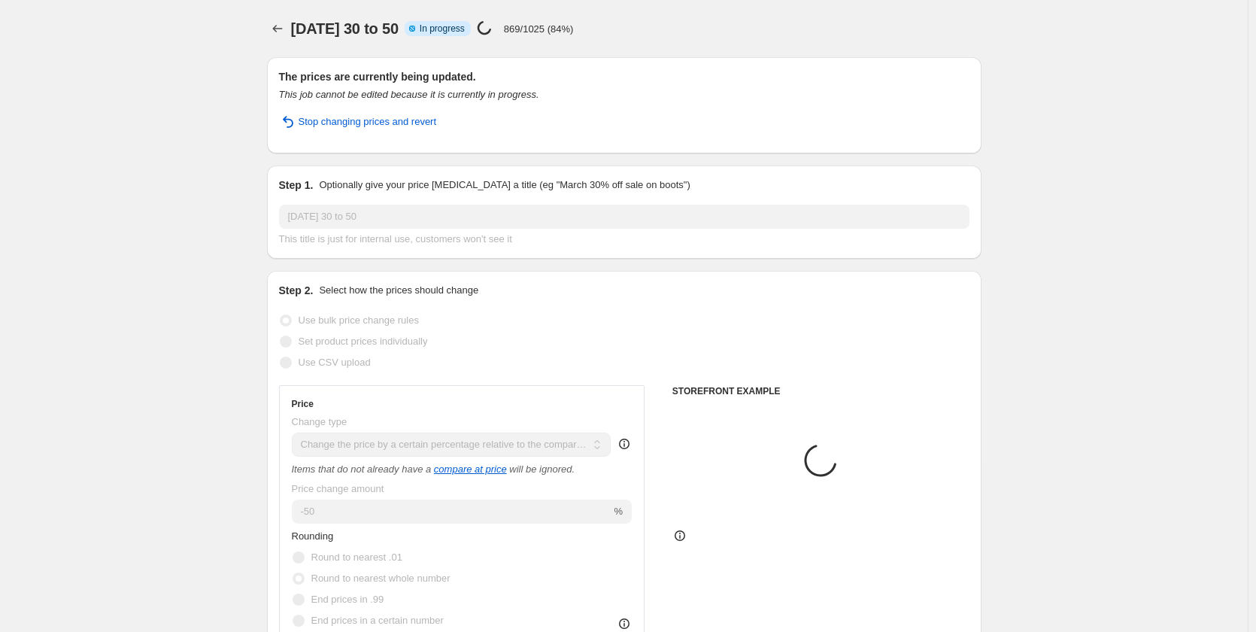
select select "vendor"
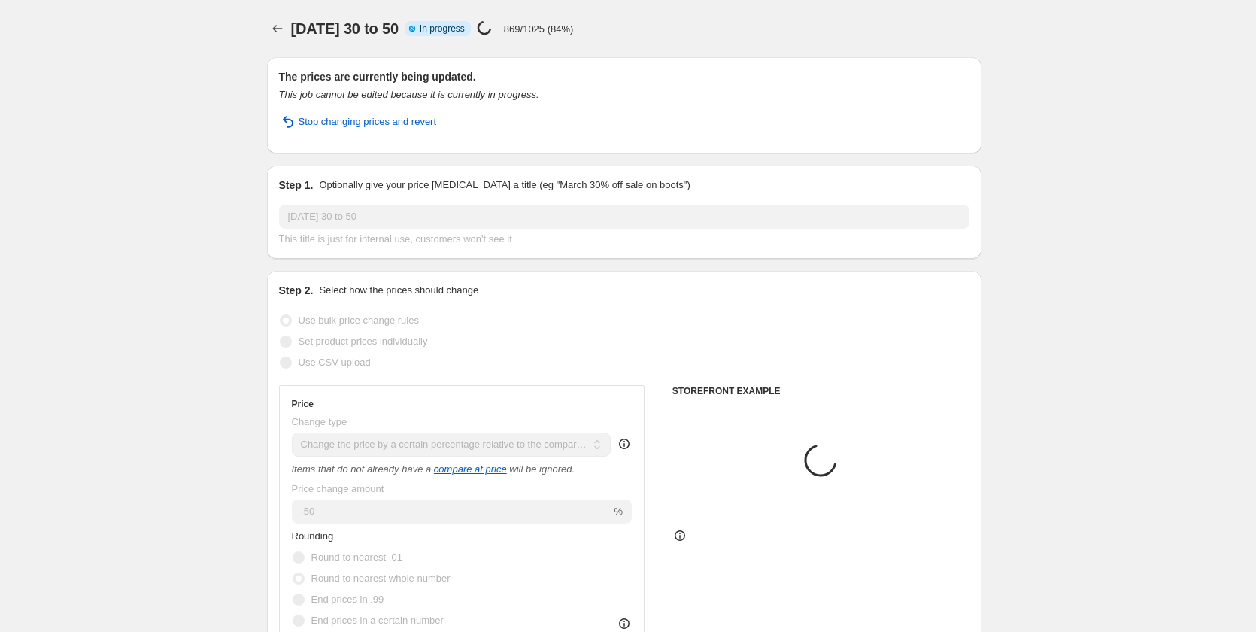
select select "vendor"
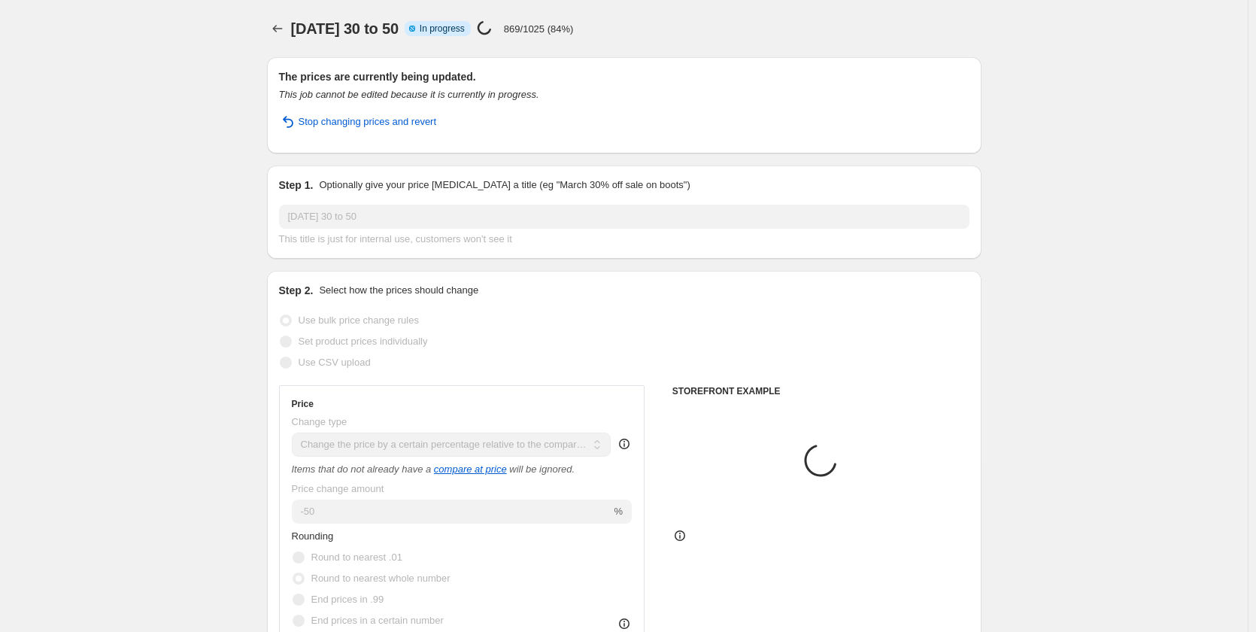
select select "vendor"
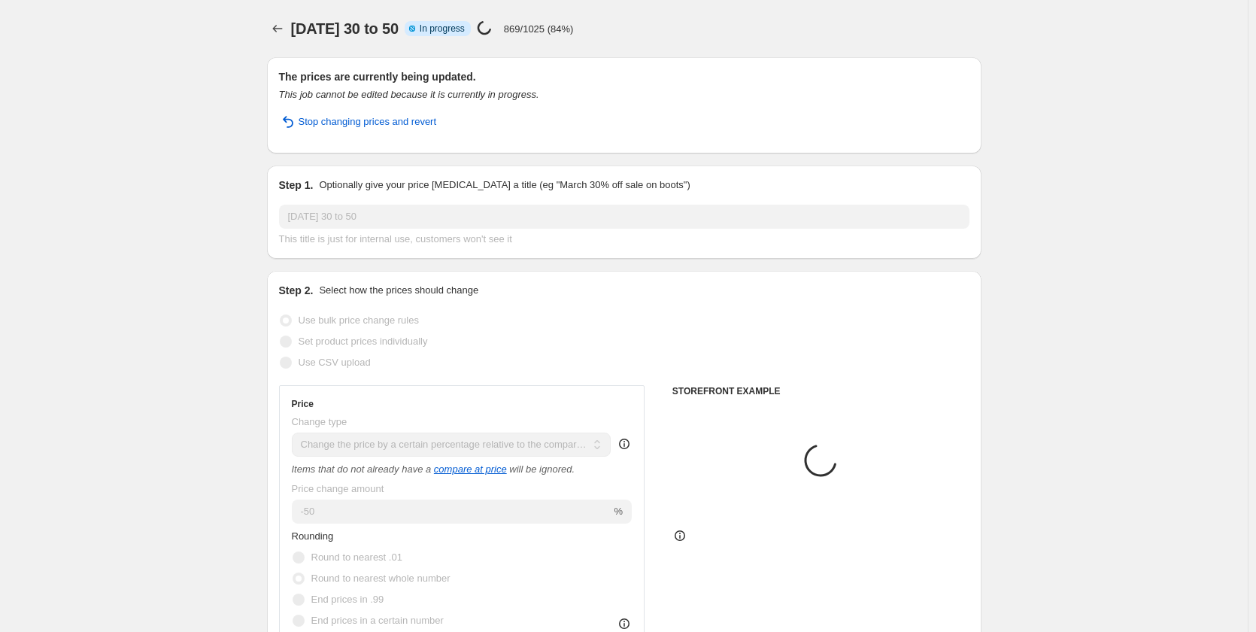
select select "vendor"
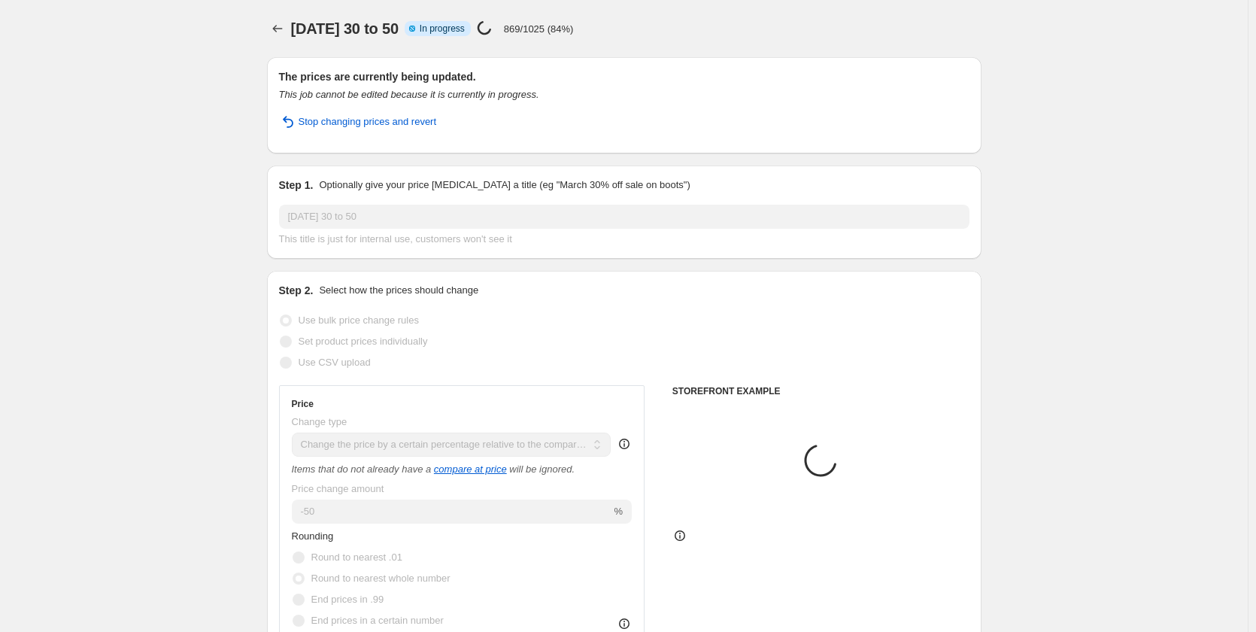
select select "vendor"
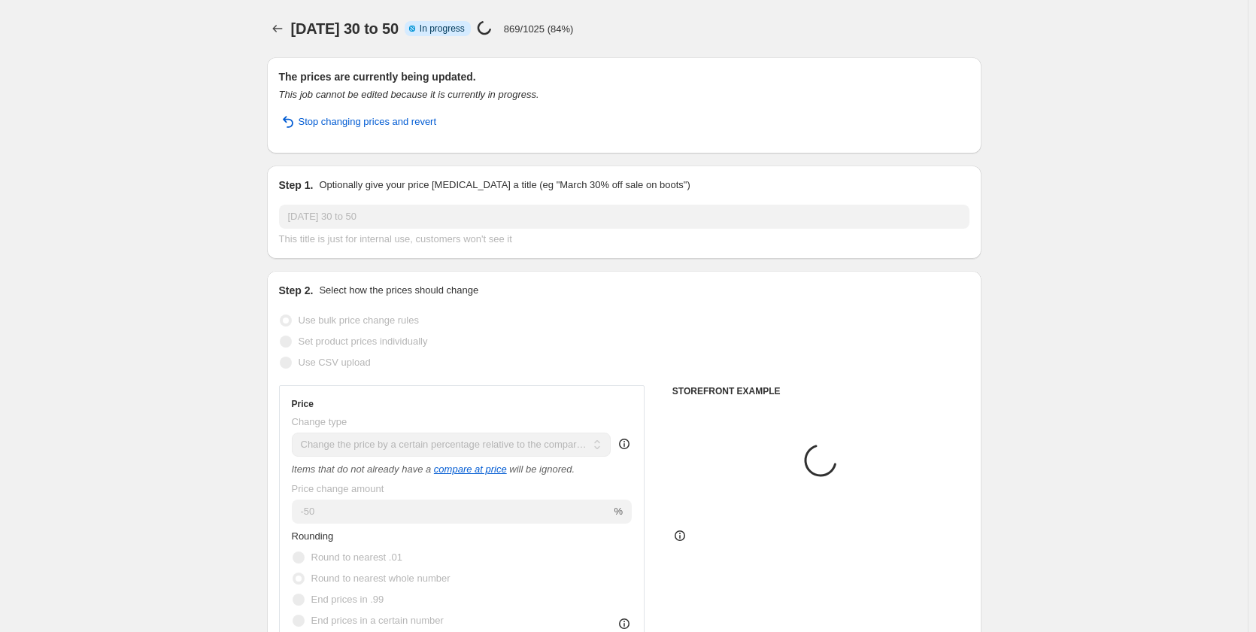
select select "vendor"
select select "product_type"
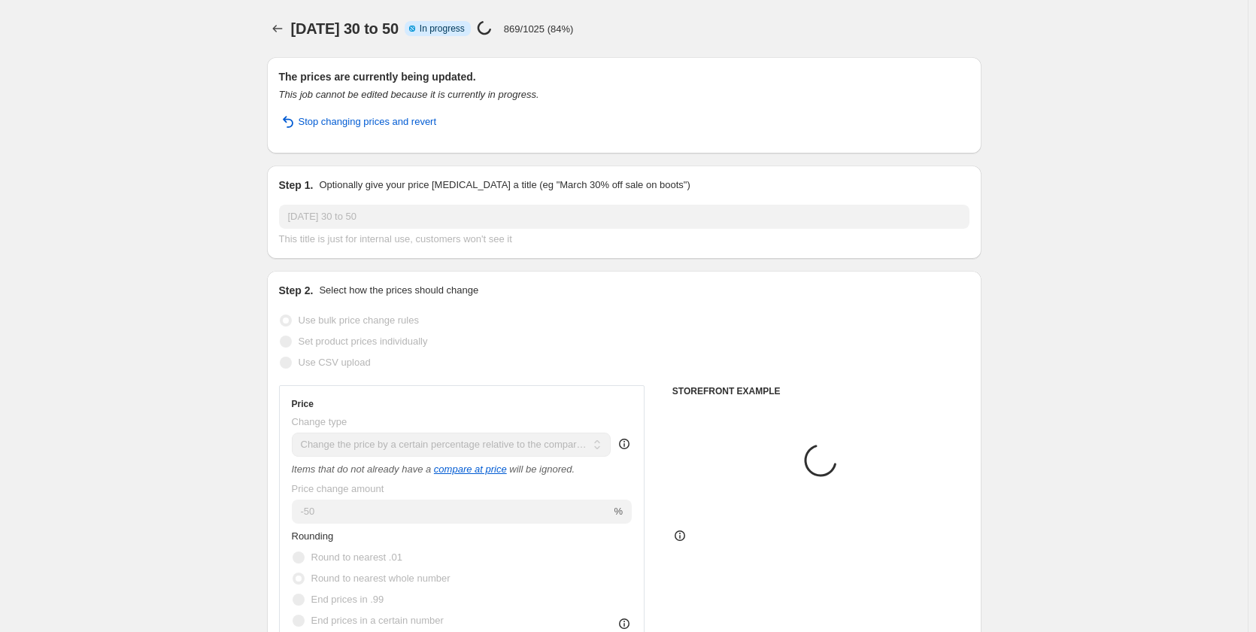
select select "product_type"
select select "vendor"
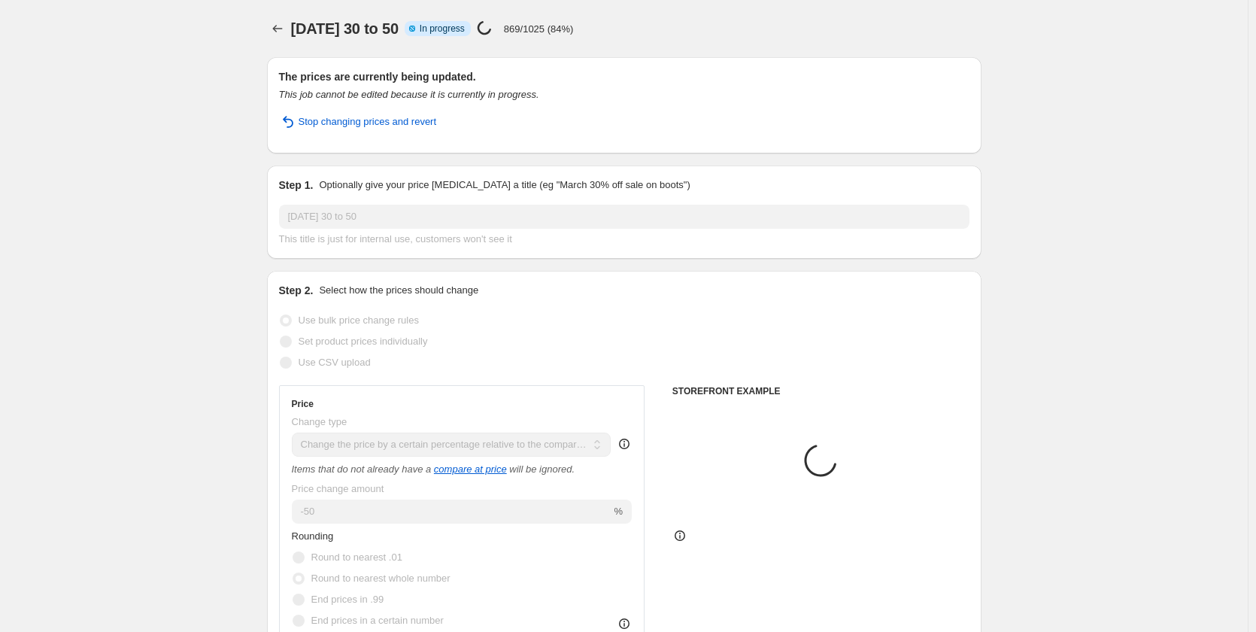
select select "vendor"
select select "product_type"
select select "vendor"
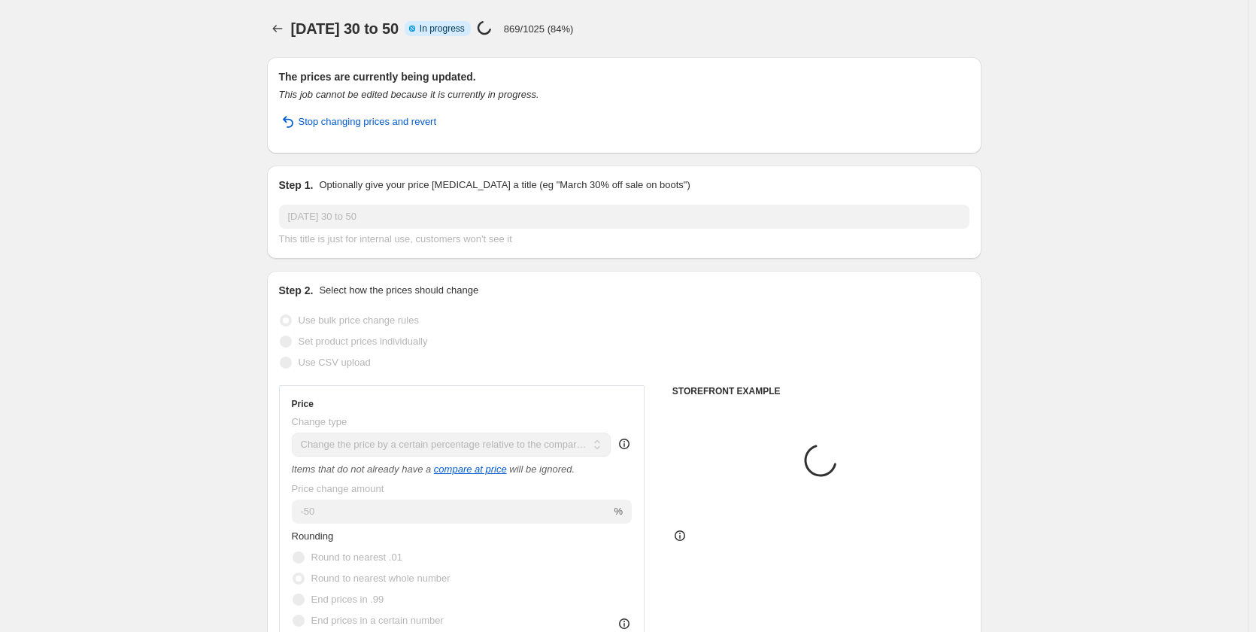
select select "vendor"
select select "collection"
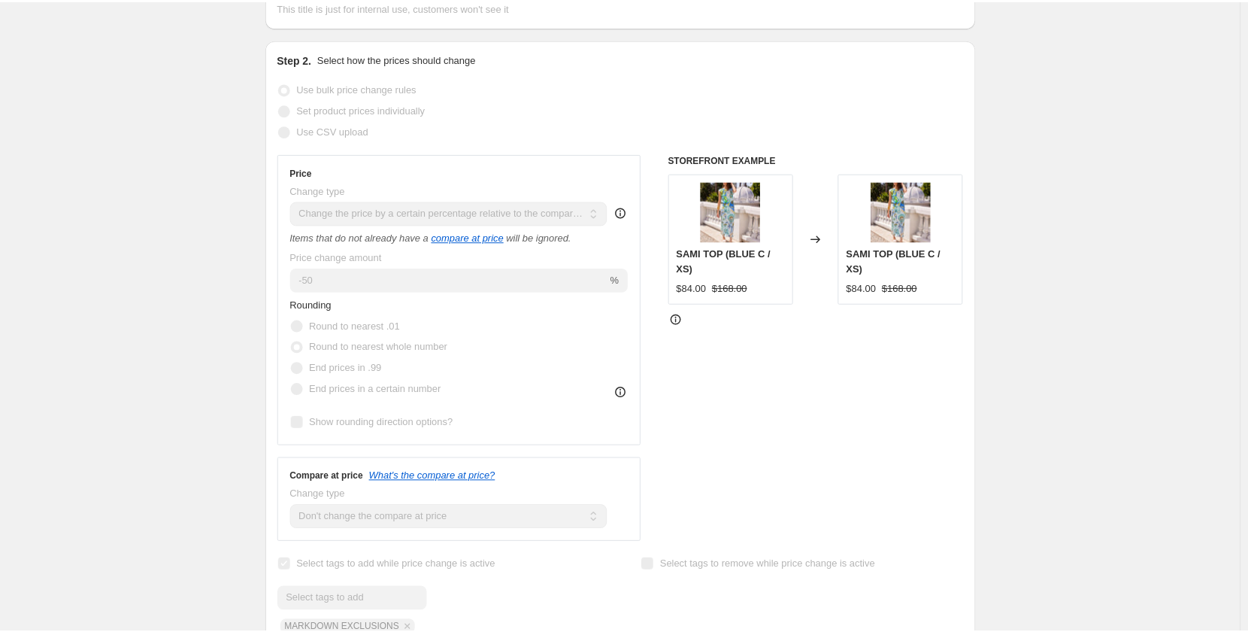
scroll to position [351, 0]
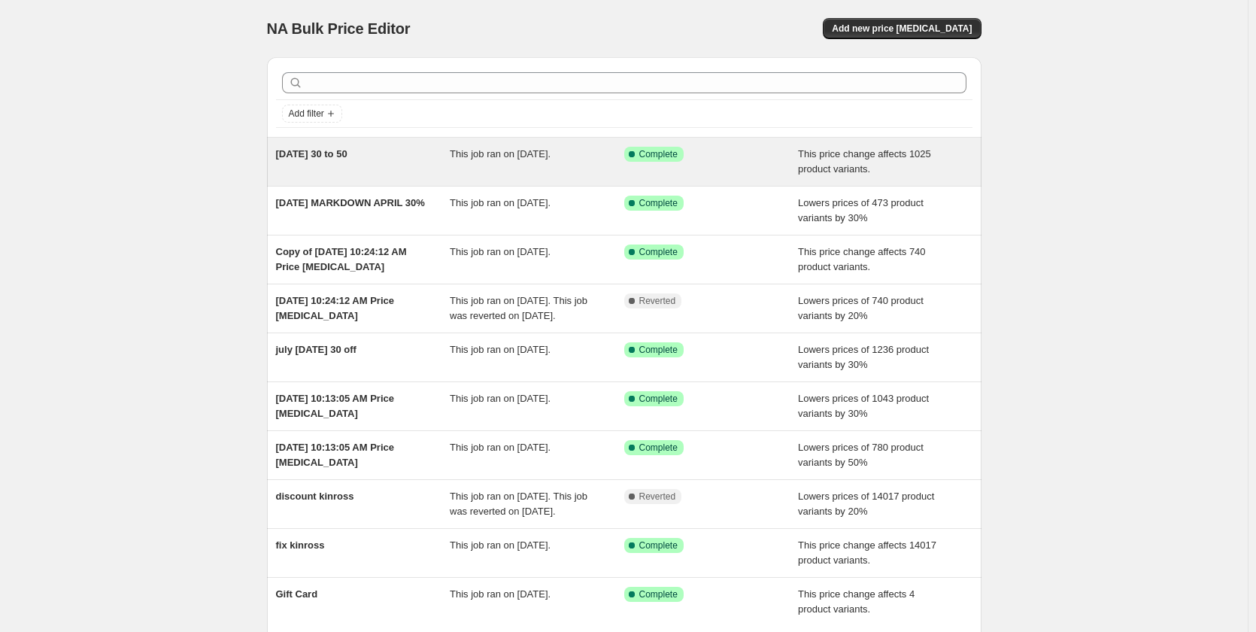
click at [329, 150] on span "[DATE] 30 to 50" at bounding box center [311, 153] width 71 height 11
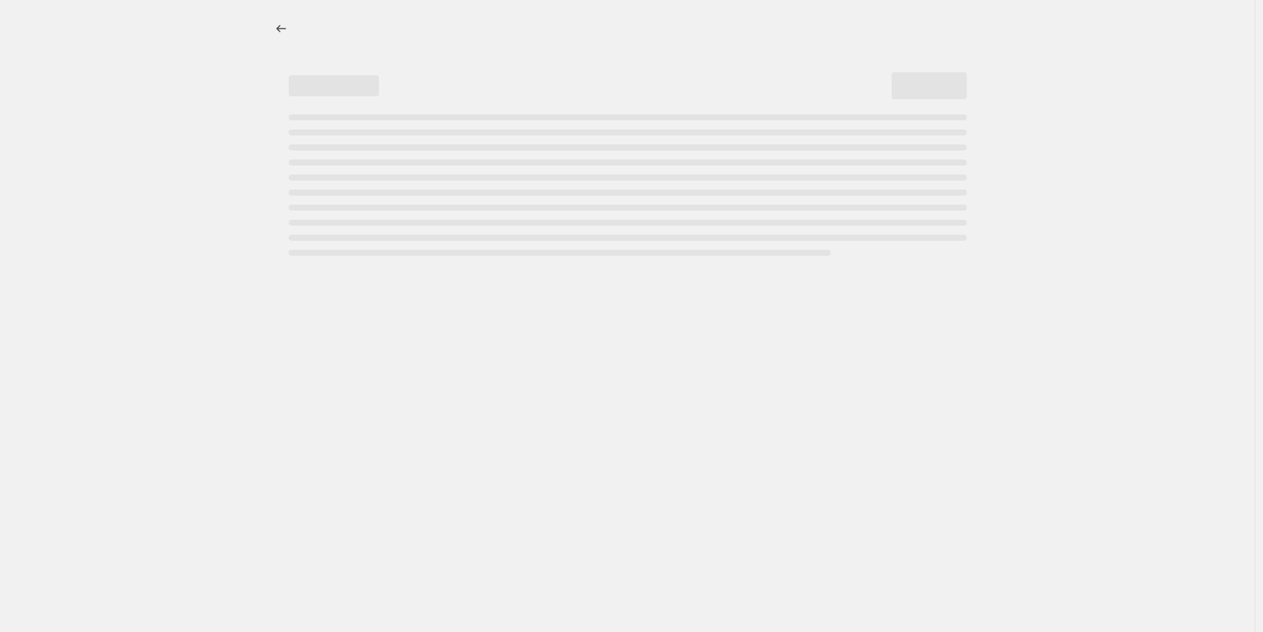
select select "pcap"
select select "no_change"
select select "not_equal"
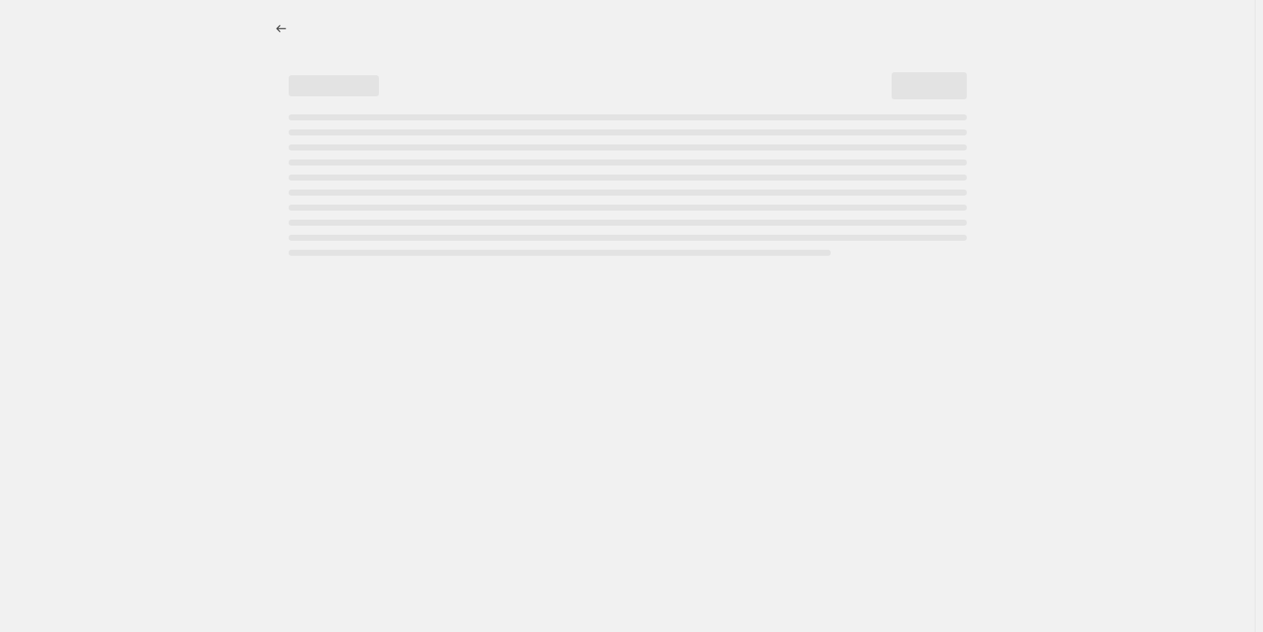
select select "not_equal"
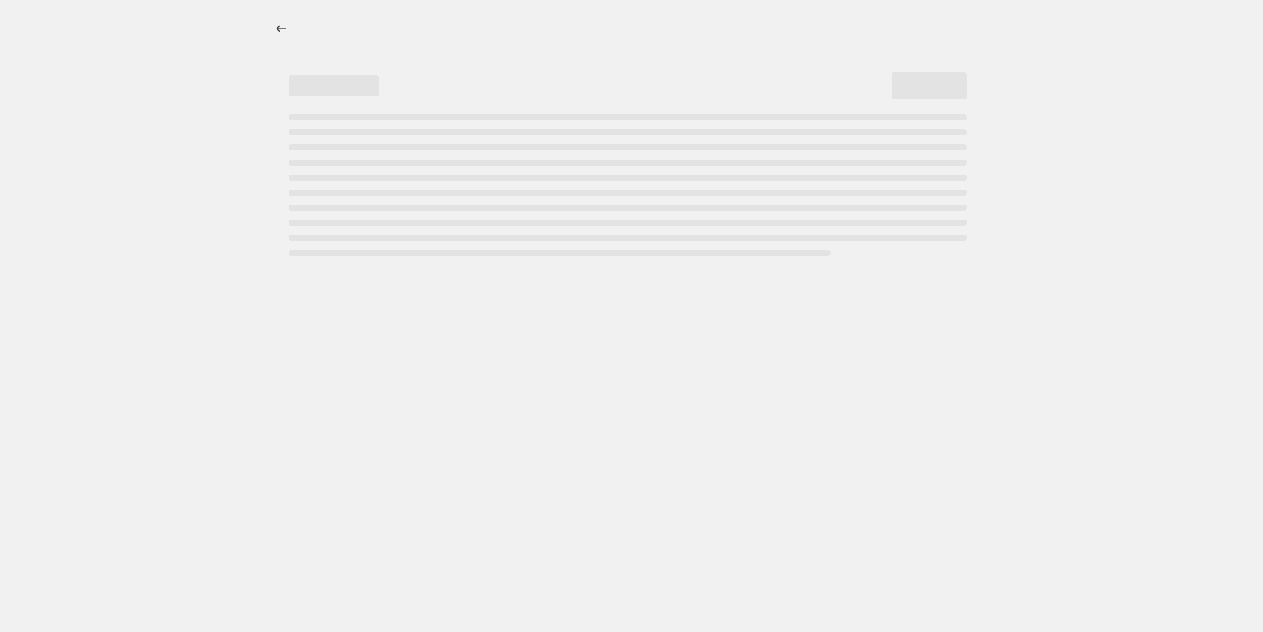
select select "not_equal"
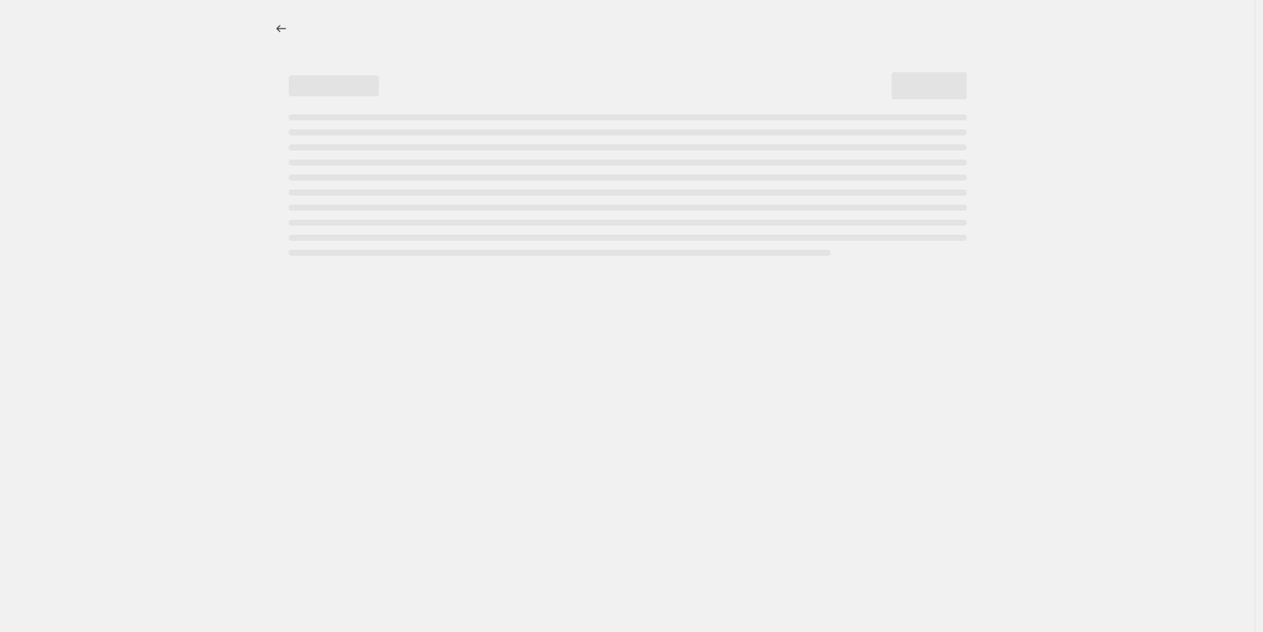
select select "not_equal"
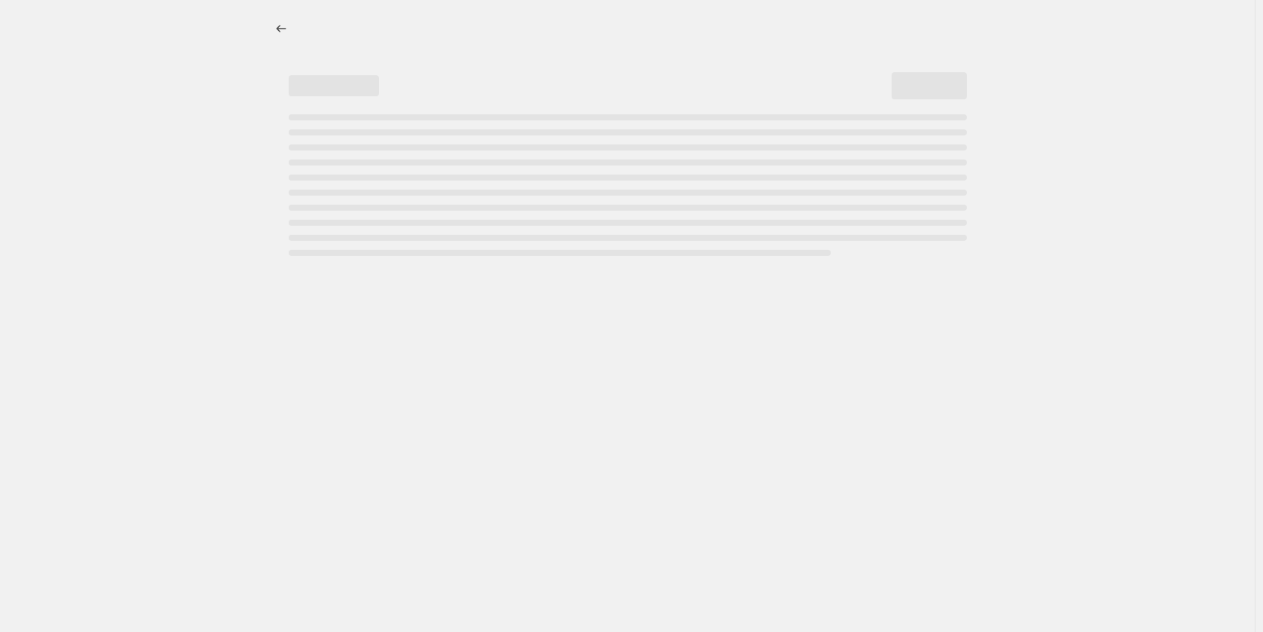
select select "not_equal"
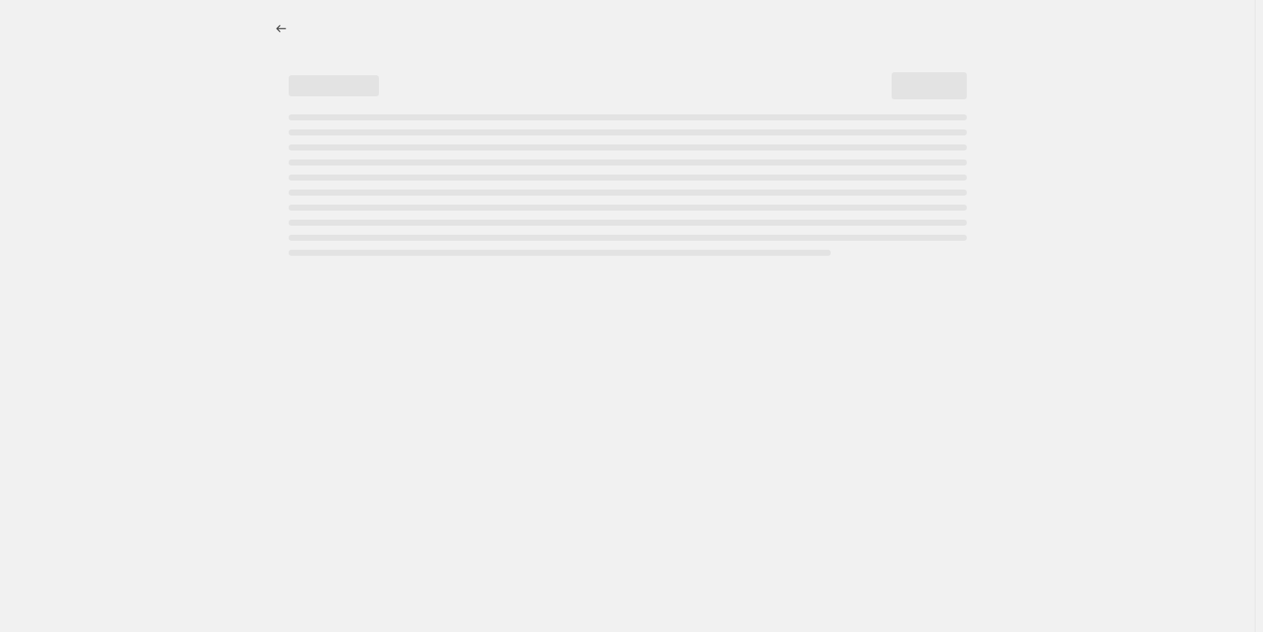
select select "not_equal"
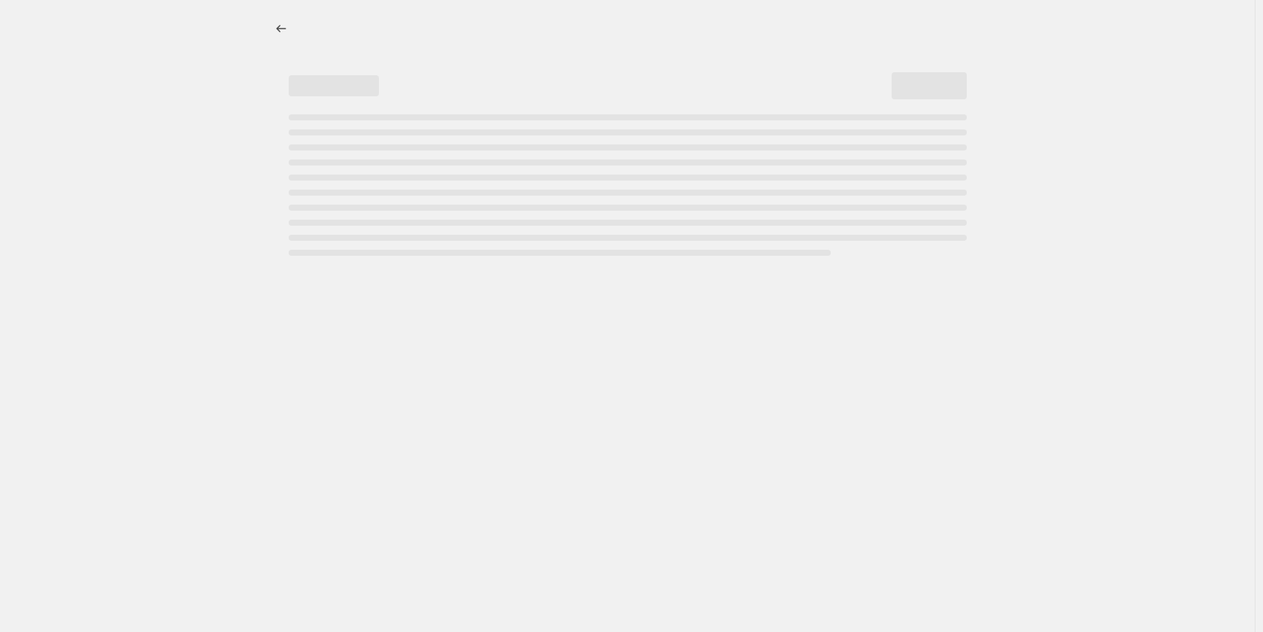
select select "not_equal"
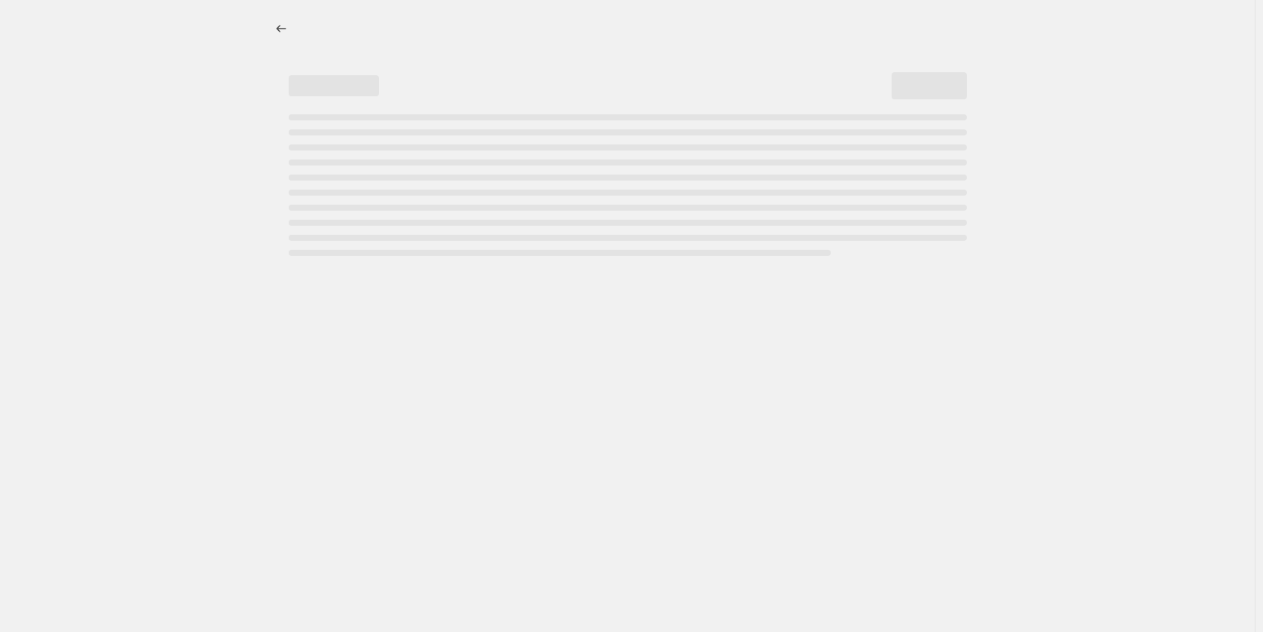
select select "not_equal"
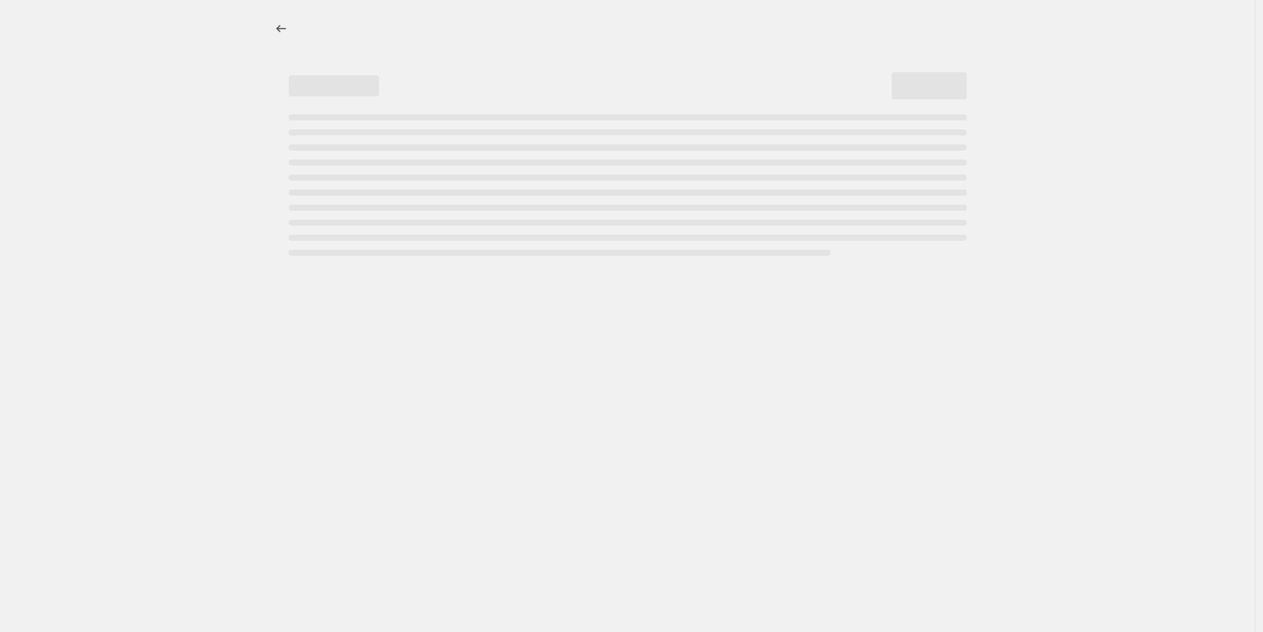
select select "not_equal"
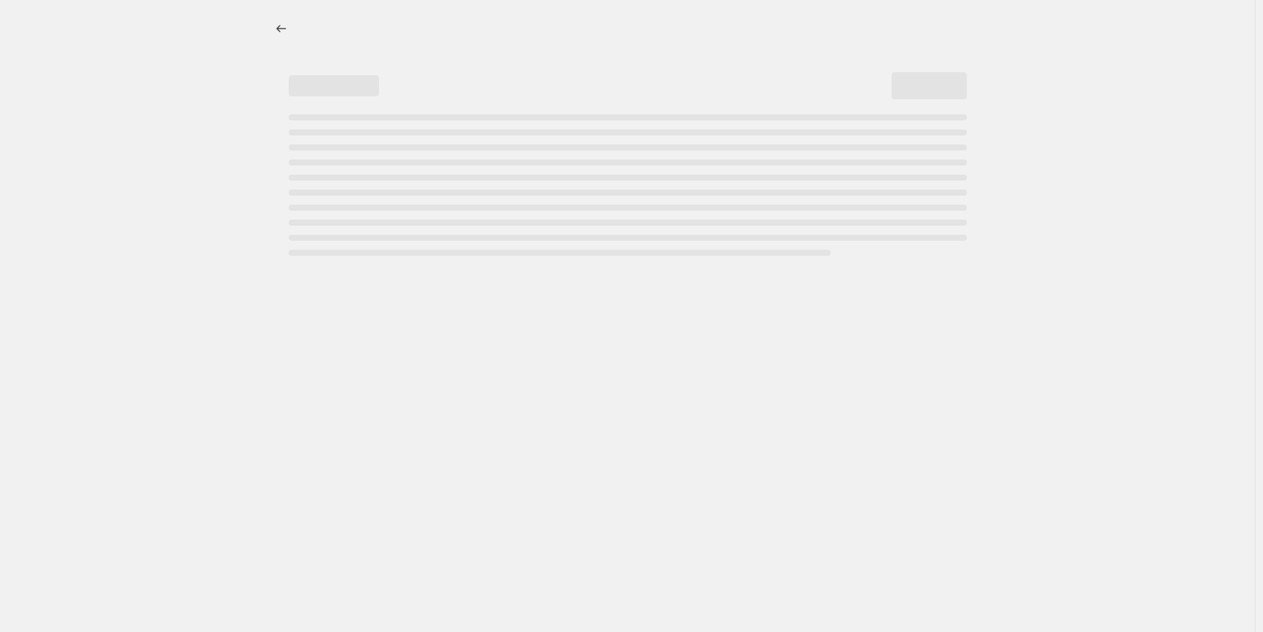
select select "not_equal"
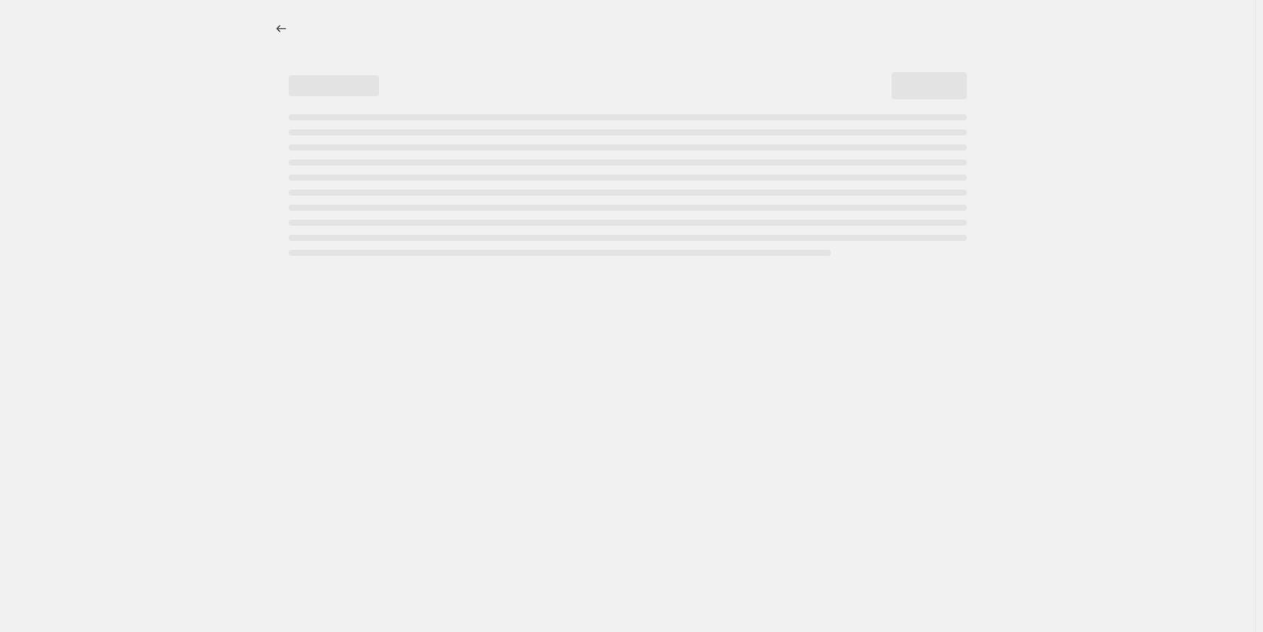
select select "not_equal"
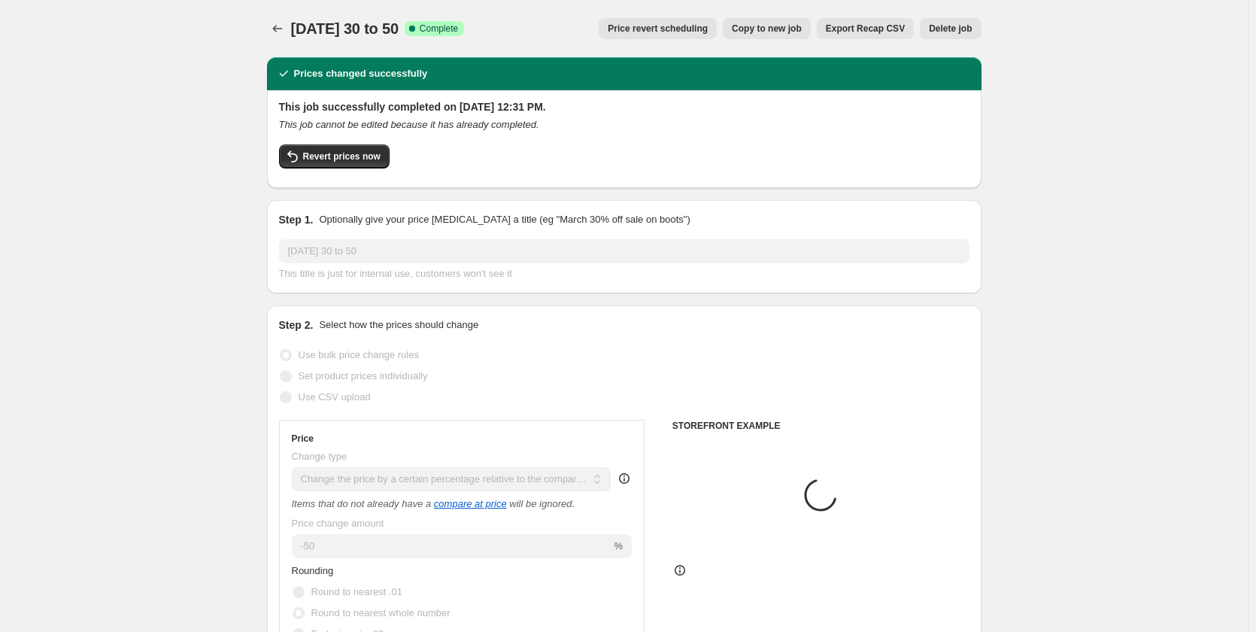
select select "tag"
select select "vendor"
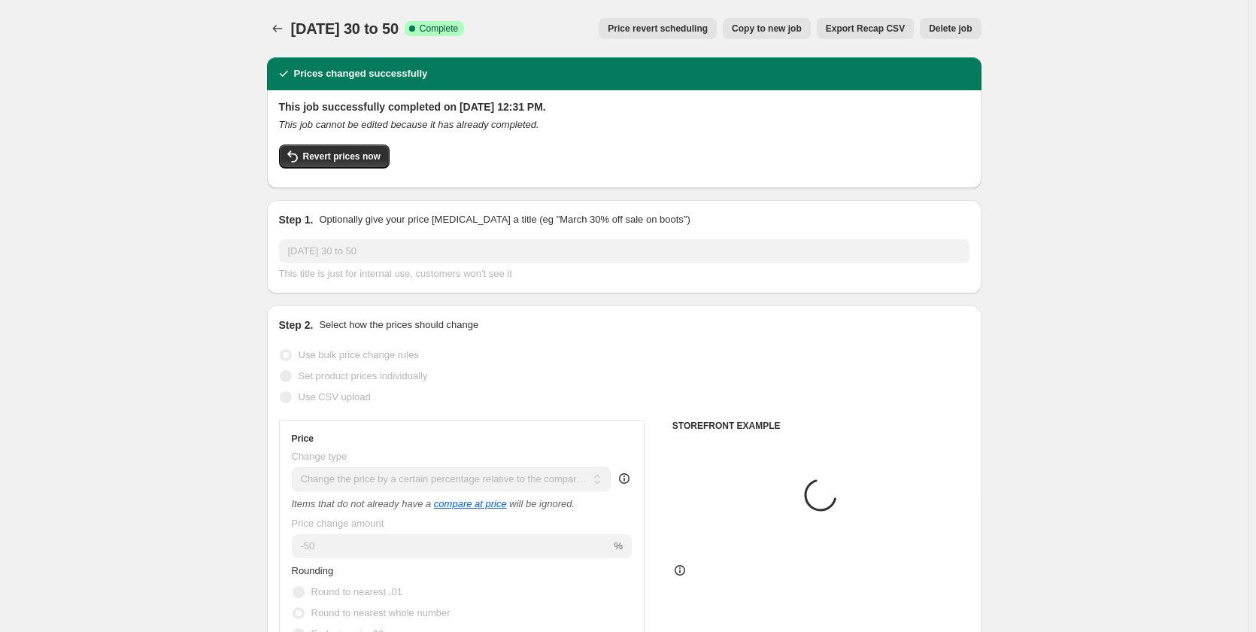
select select "vendor"
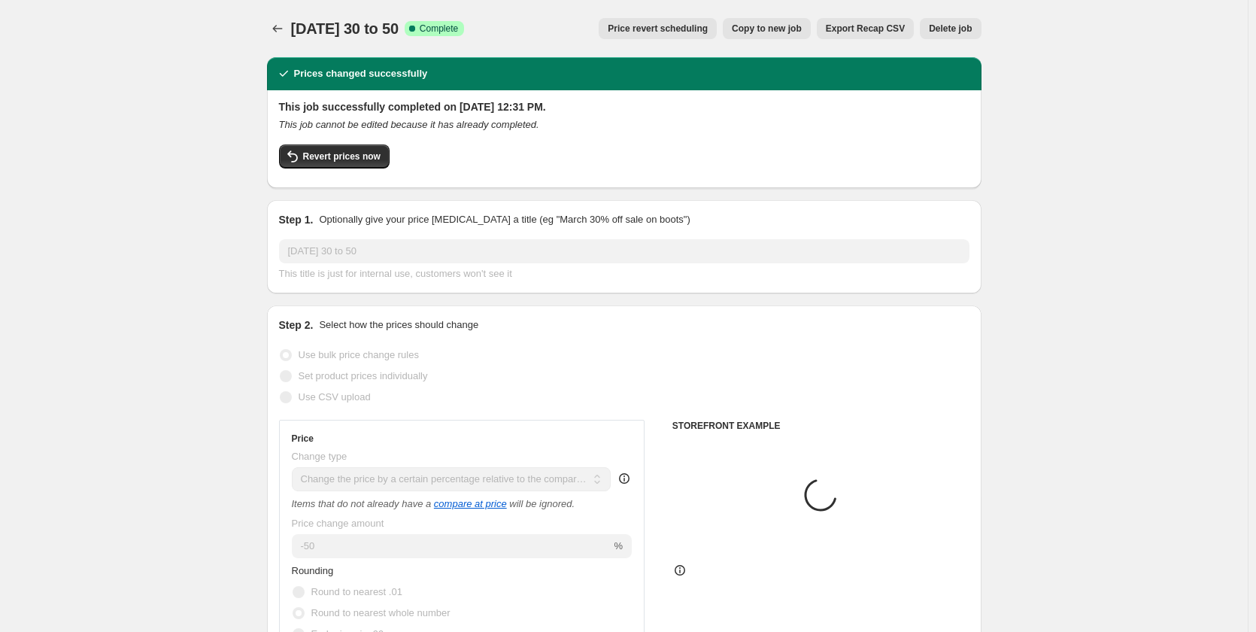
select select "vendor"
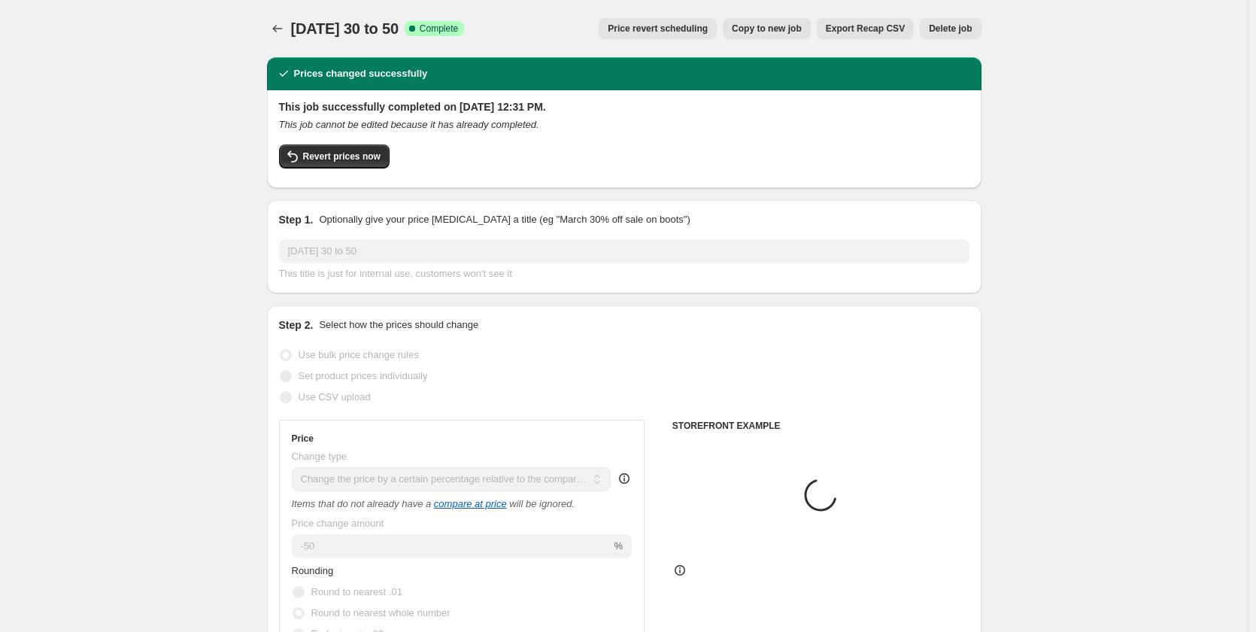
select select "vendor"
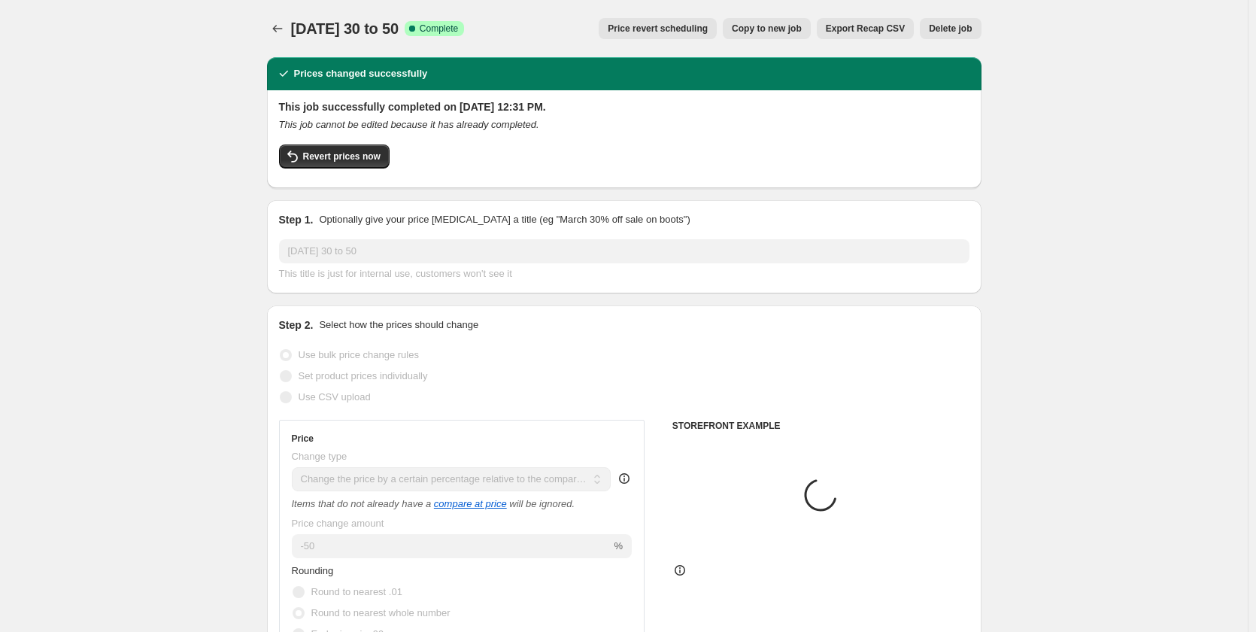
select select "vendor"
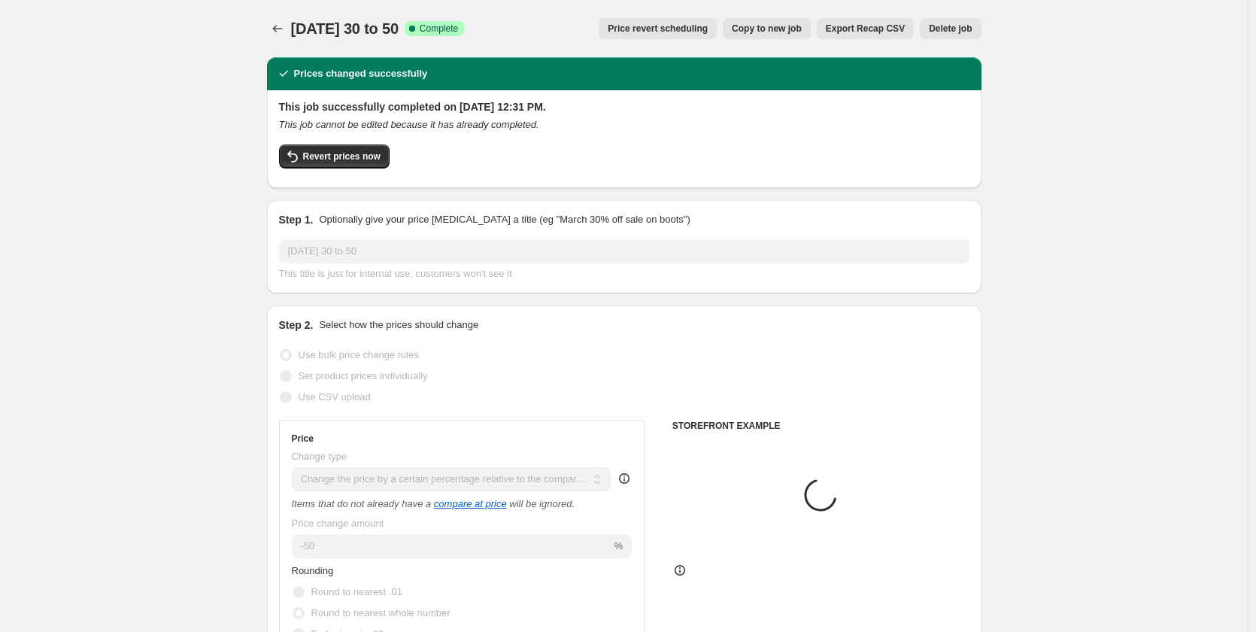
select select "vendor"
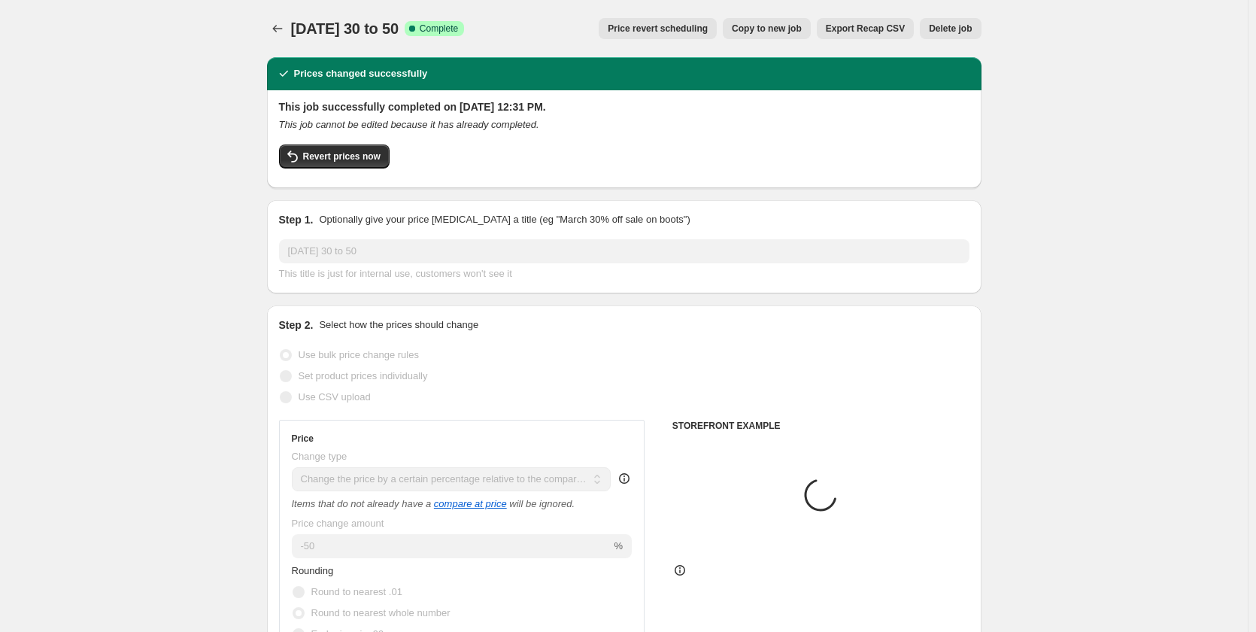
select select "vendor"
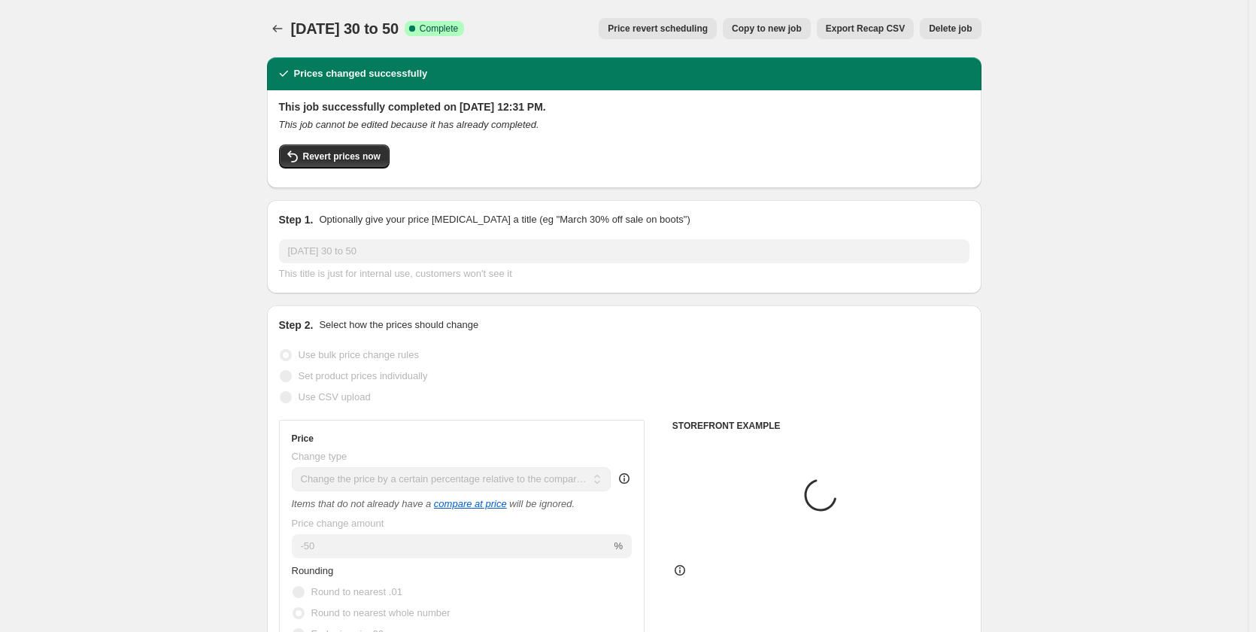
select select "vendor"
select select "product_type"
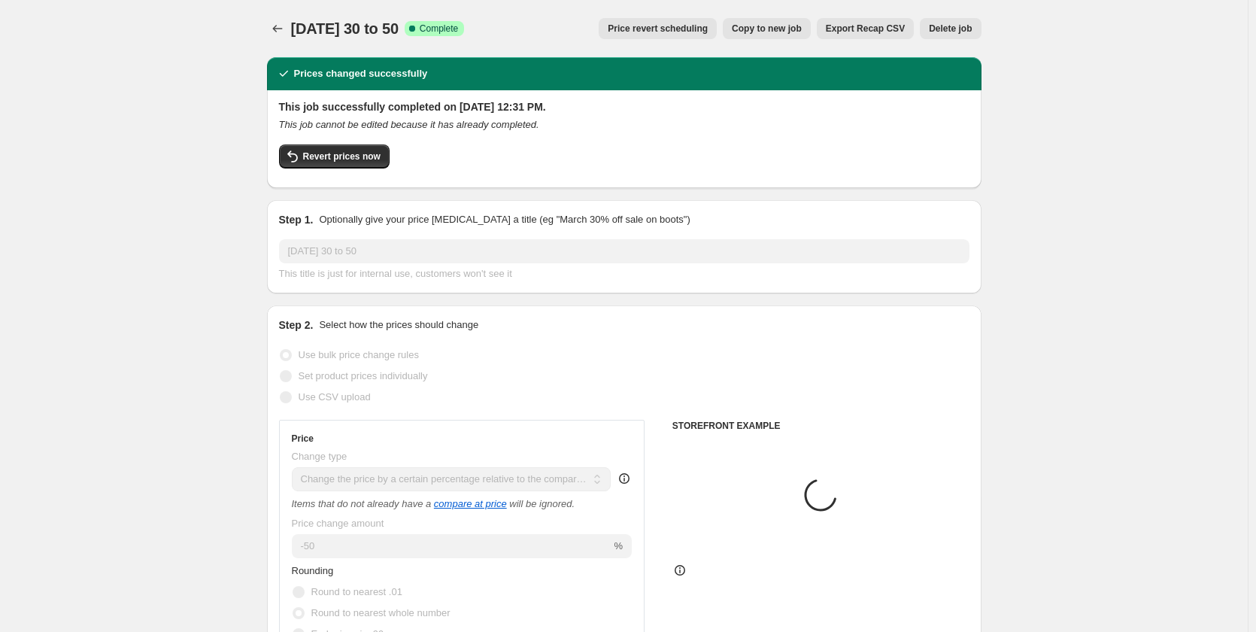
select select "product_type"
select select "vendor"
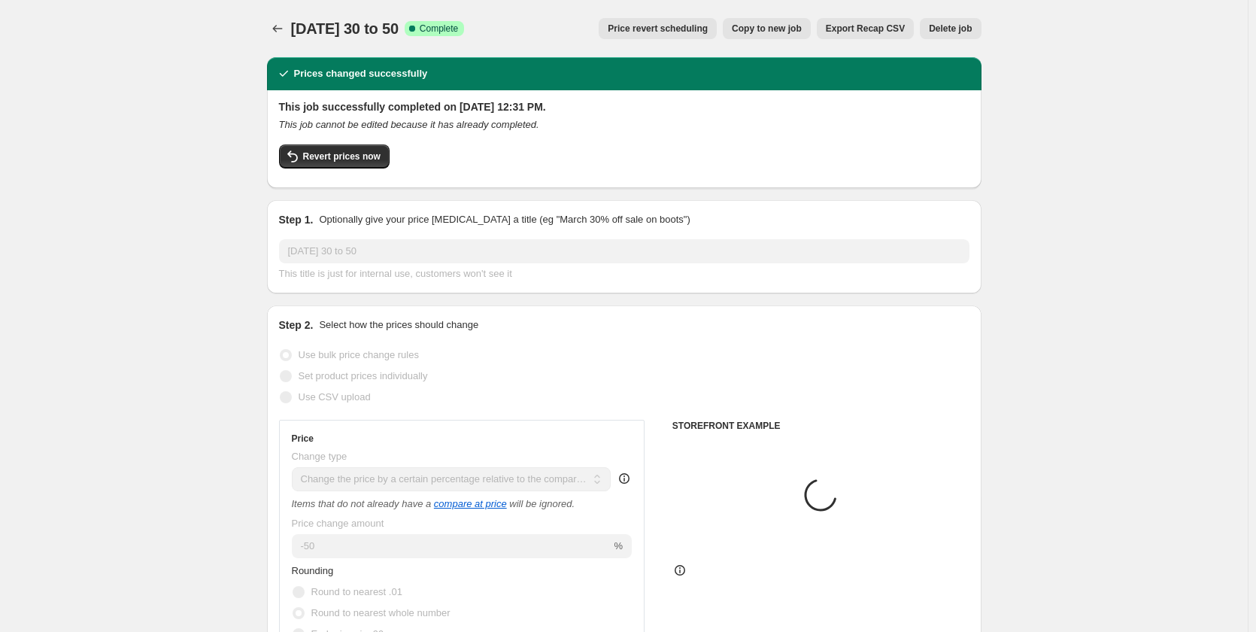
select select "vendor"
select select "product_type"
select select "vendor"
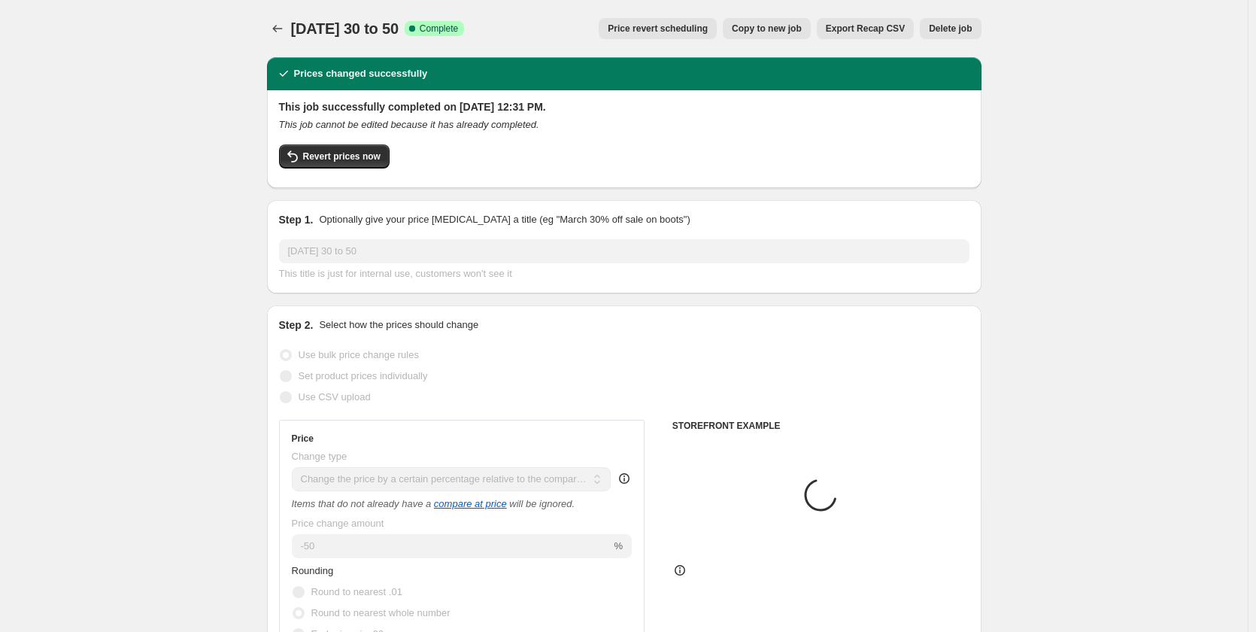
select select "vendor"
select select "collection"
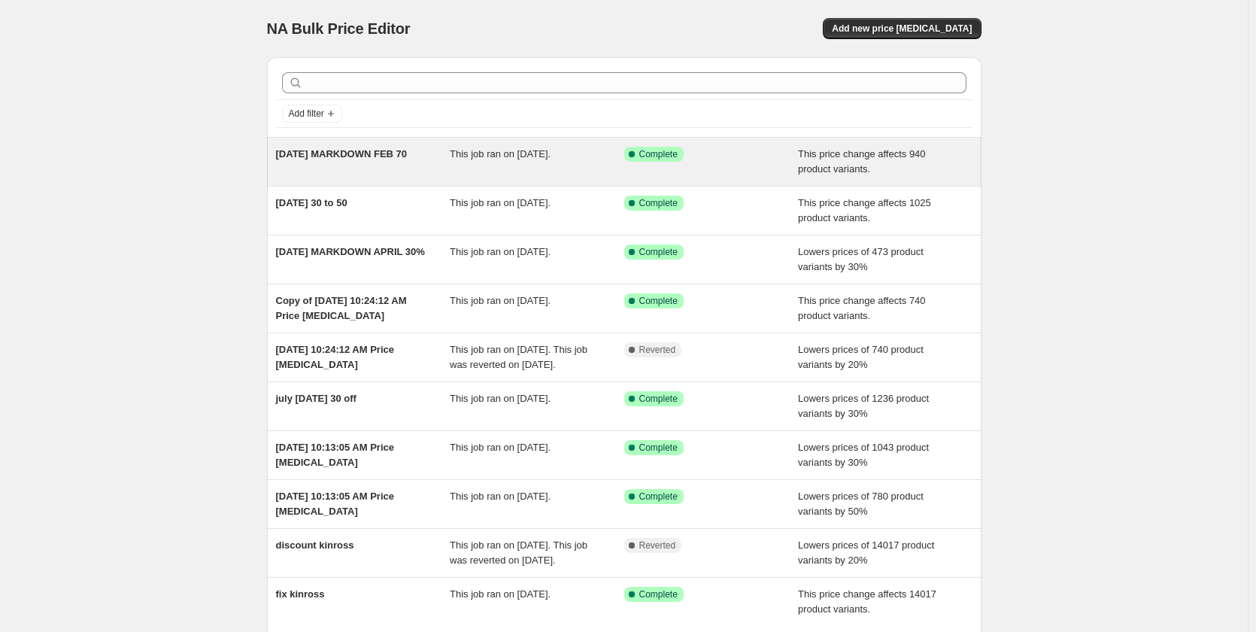
click at [378, 150] on span "[DATE] MARKDOWN FEB 70" at bounding box center [342, 153] width 132 height 11
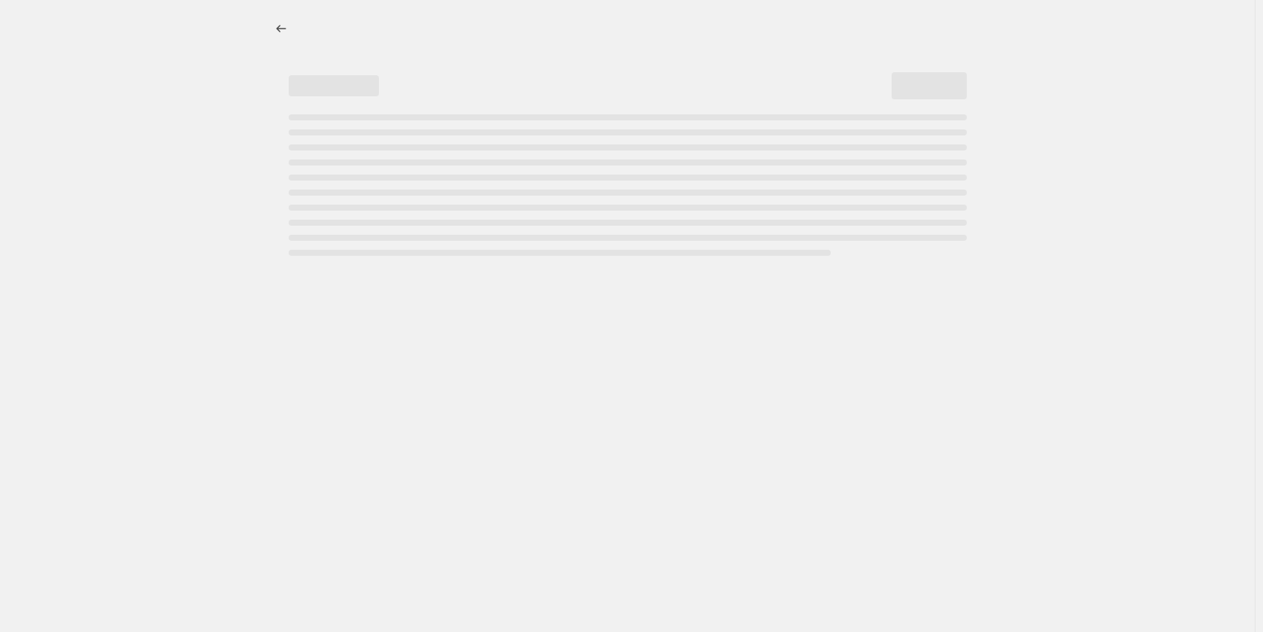
select select "pcap"
select select "no_change"
select select "not_equal"
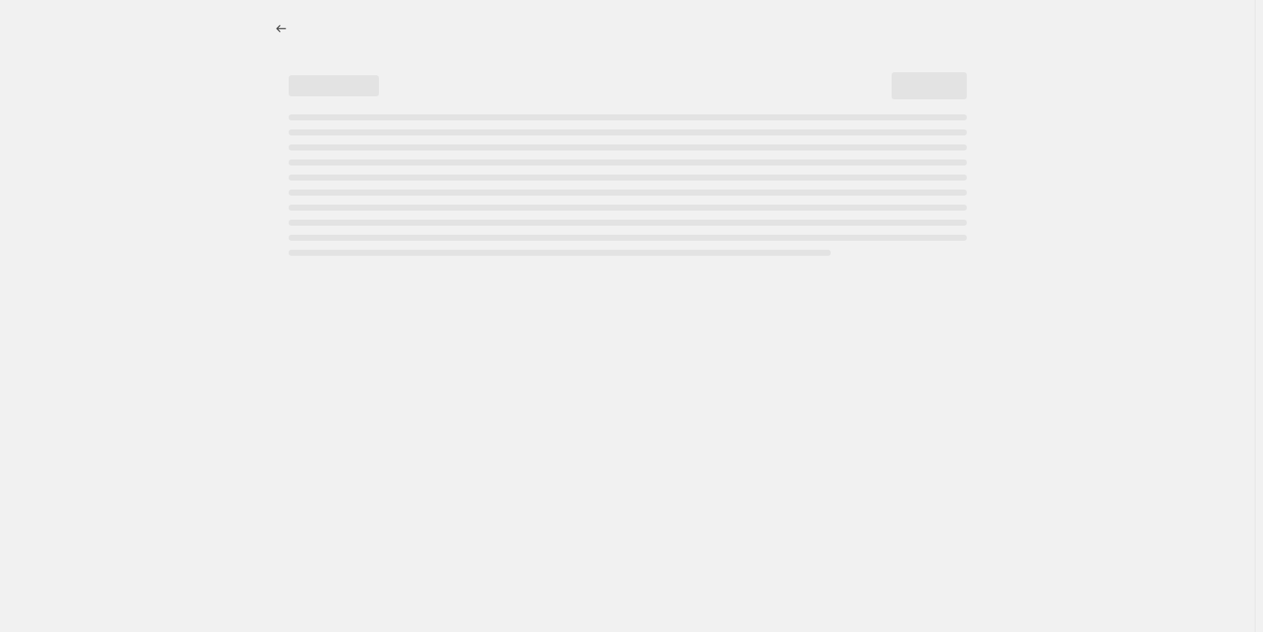
select select "not_equal"
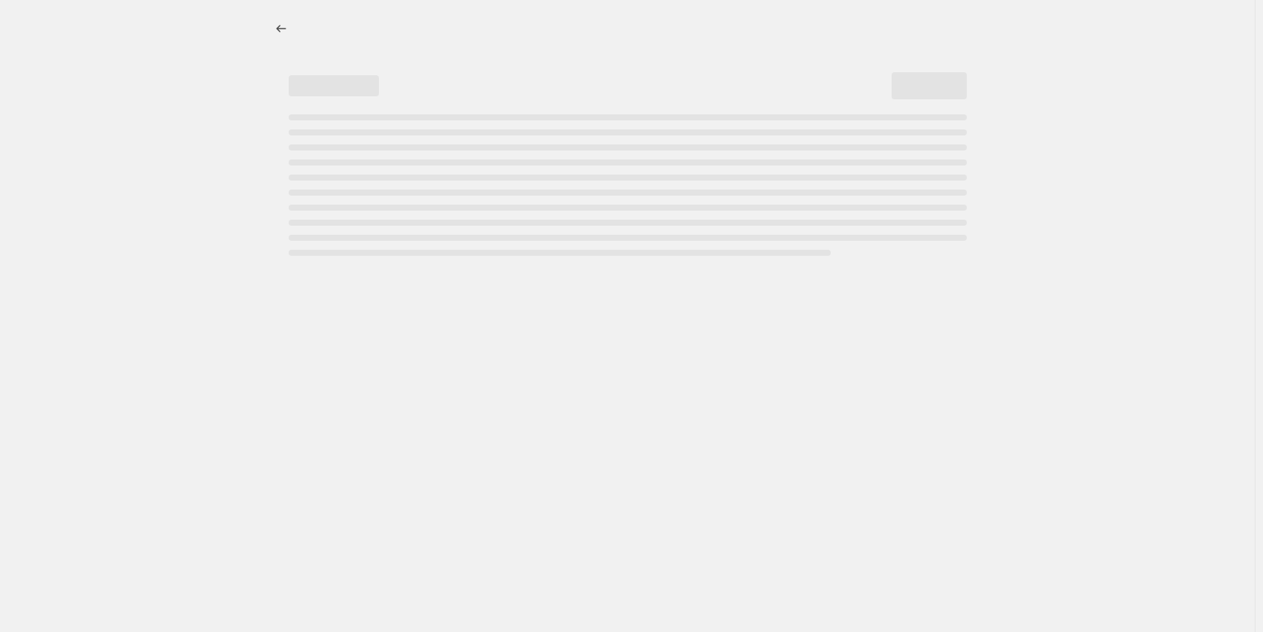
select select "not_equal"
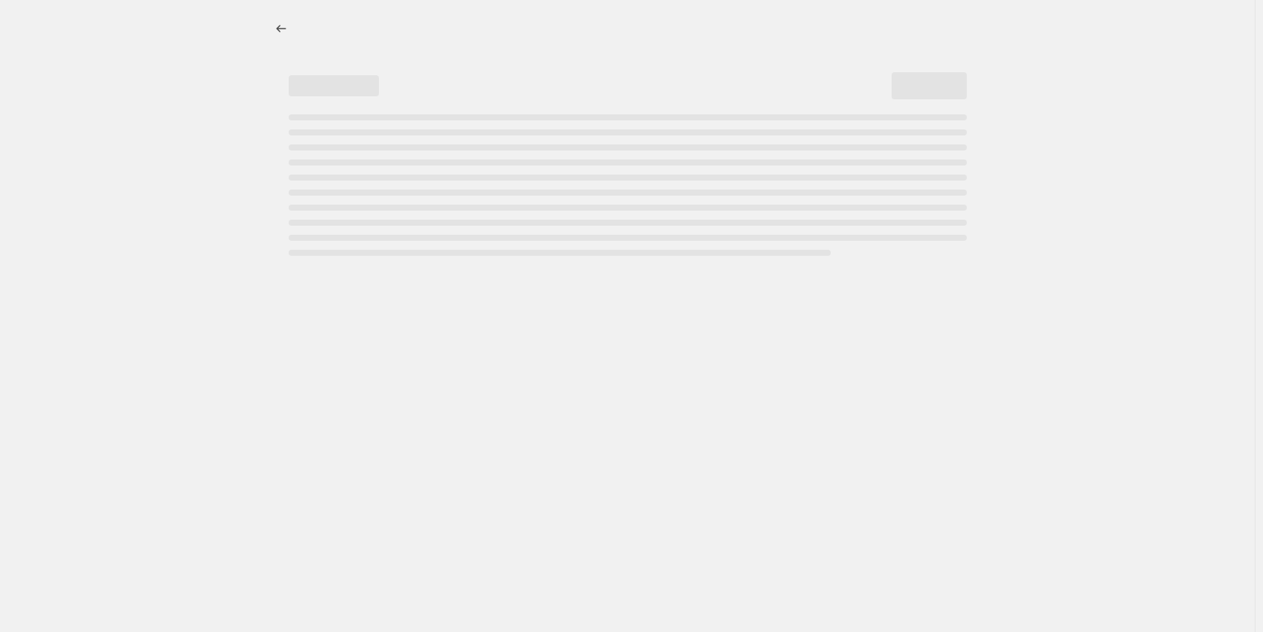
select select "not_equal"
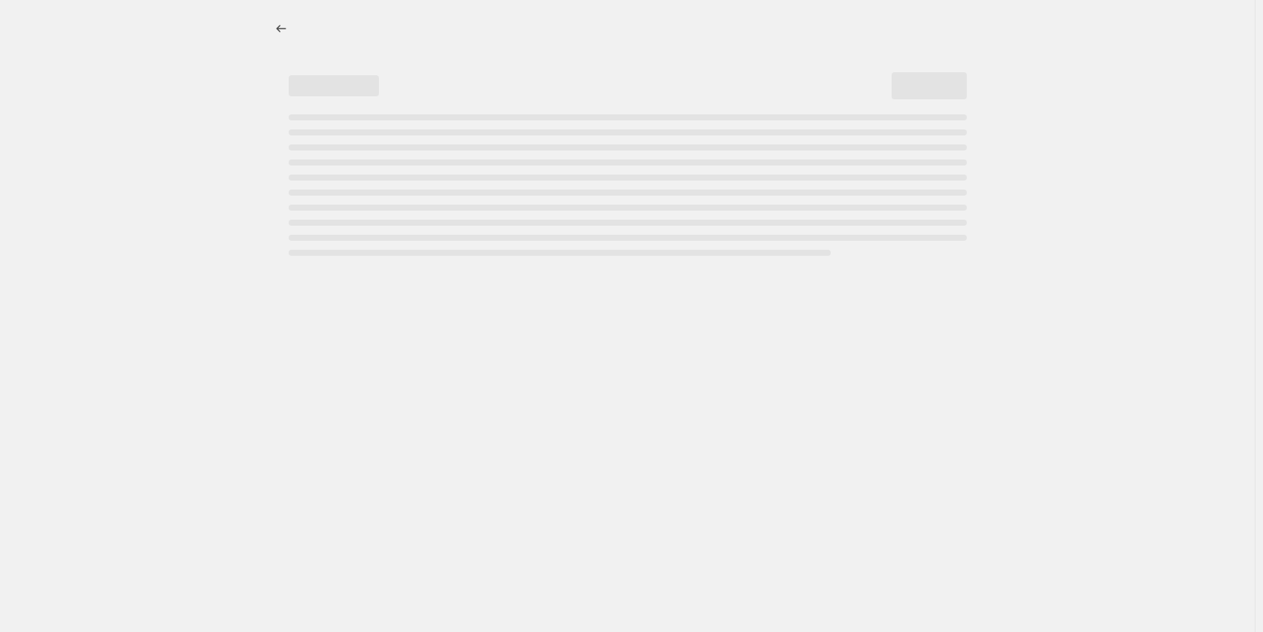
select select "not_equal"
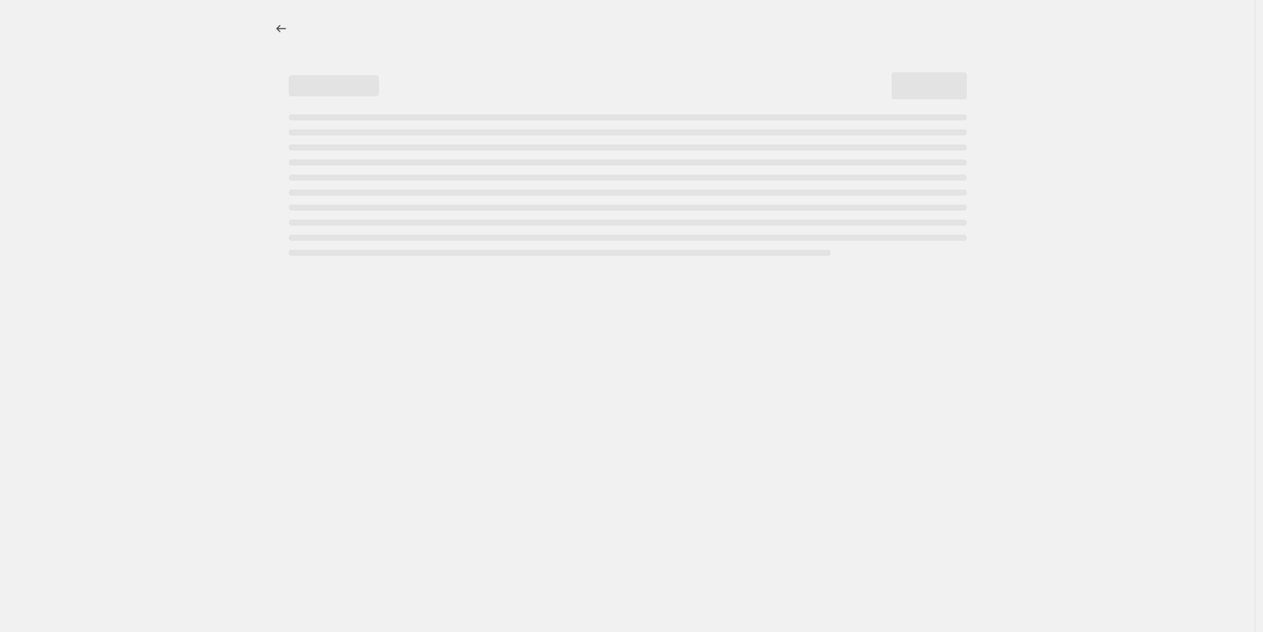
select select "not_equal"
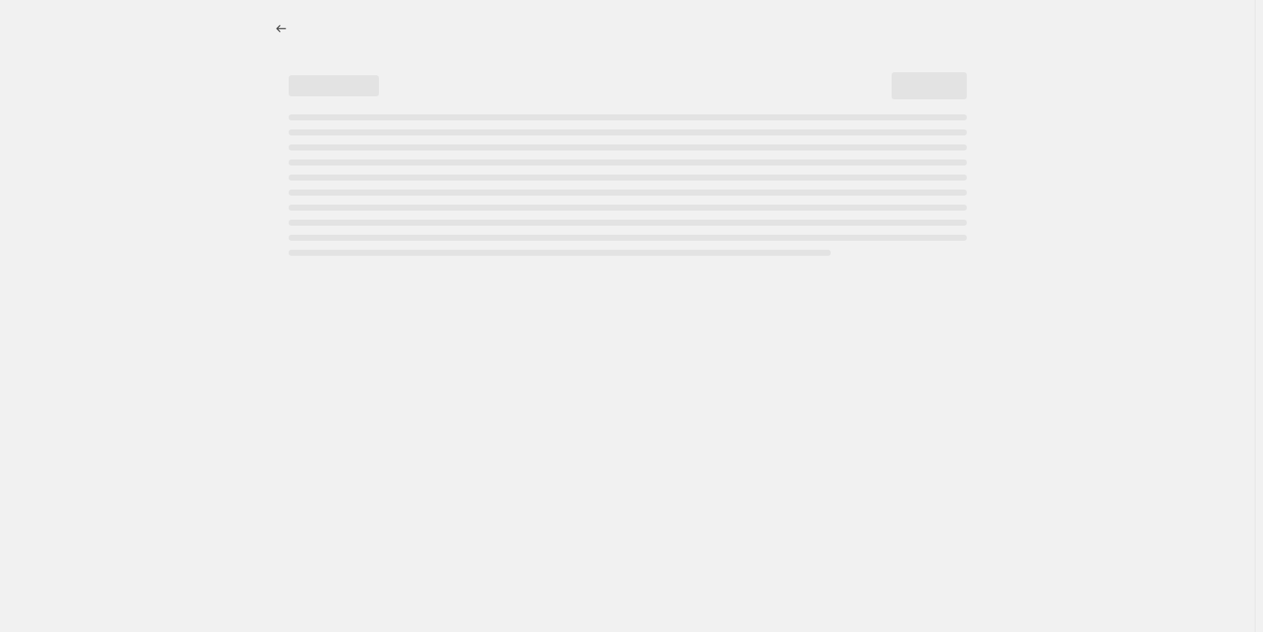
select select "not_equal"
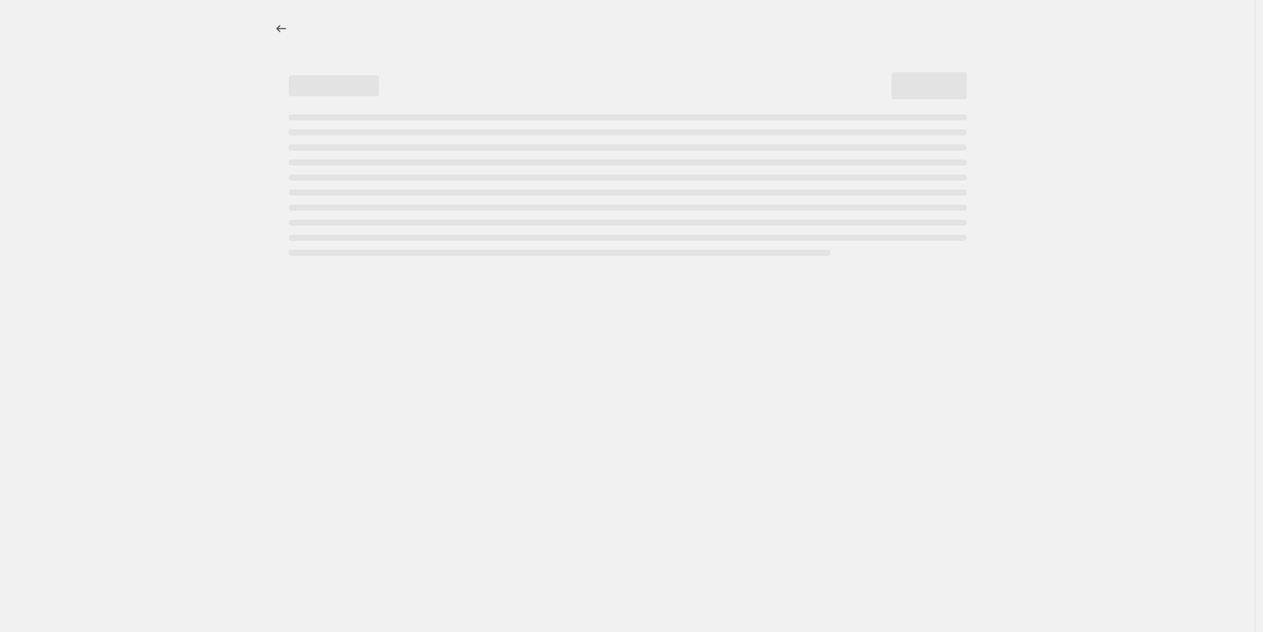
select select "not_equal"
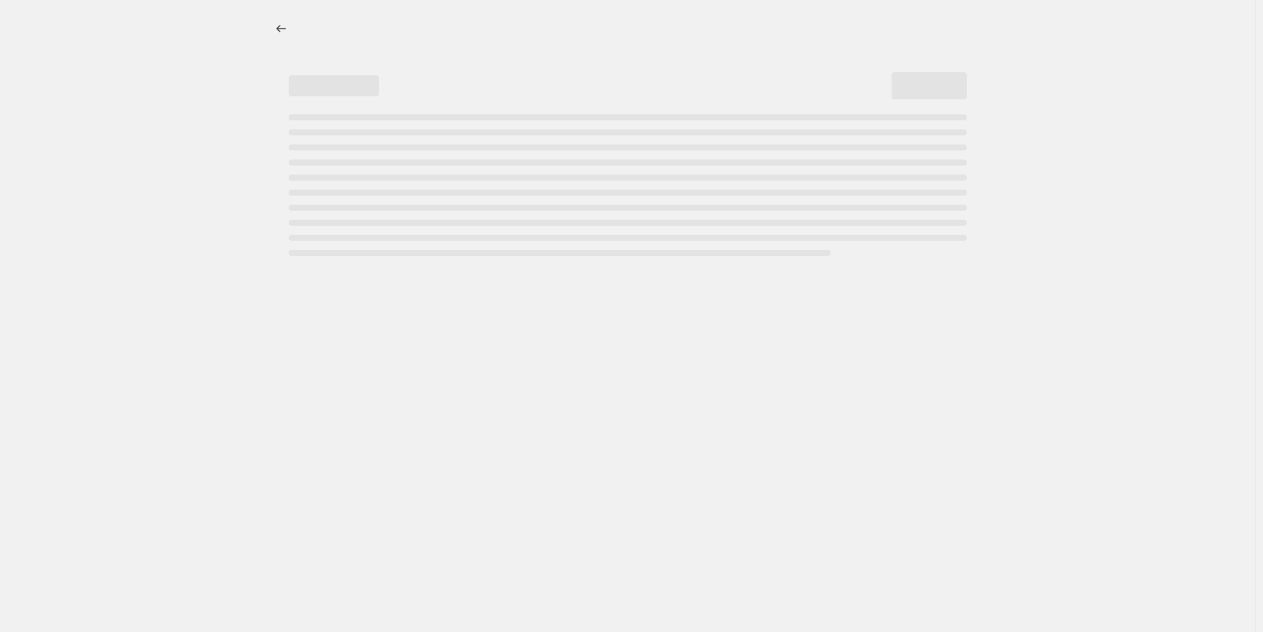
select select "not_equal"
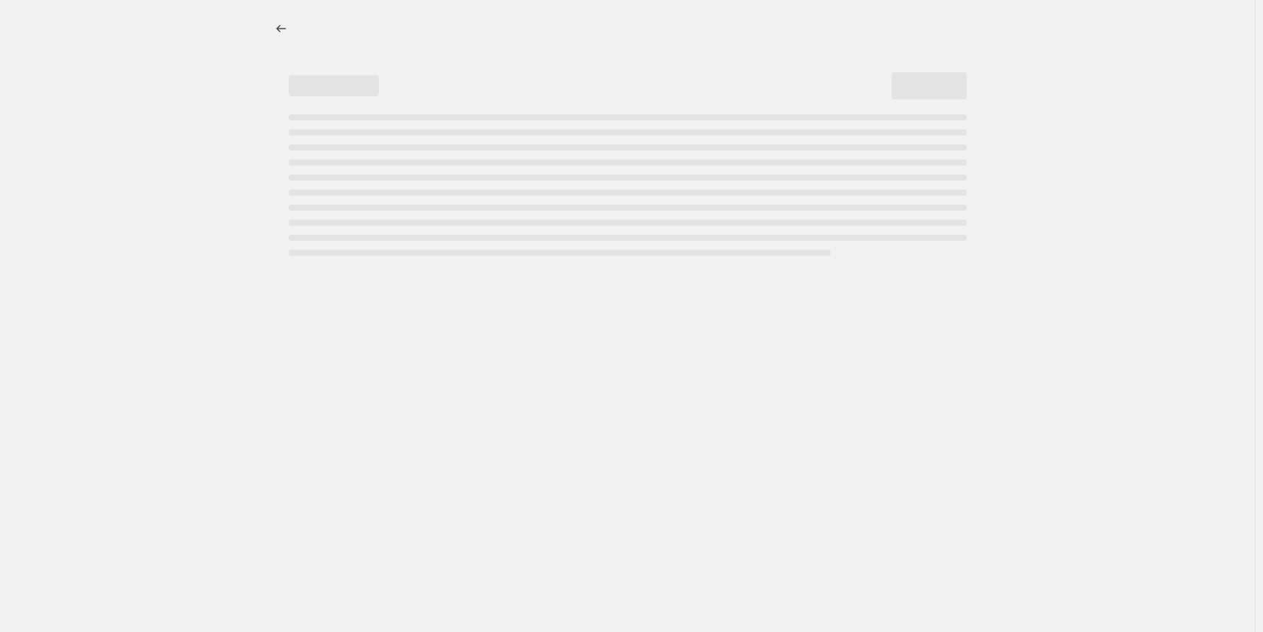
select select "not_equal"
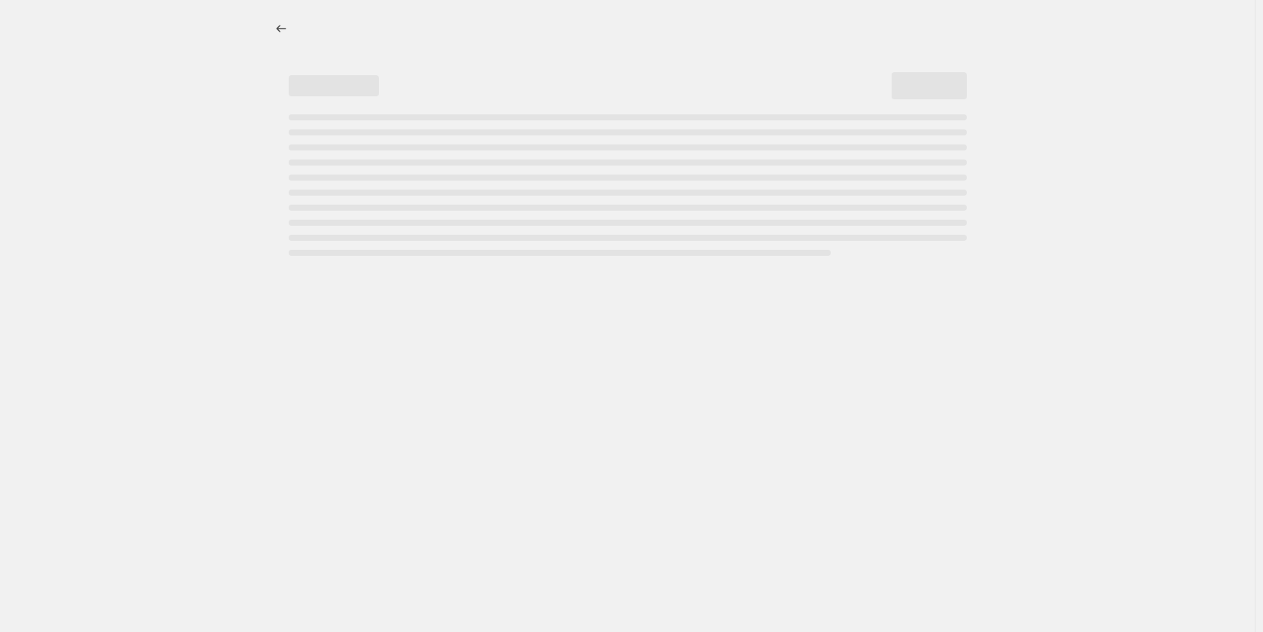
select select "not_equal"
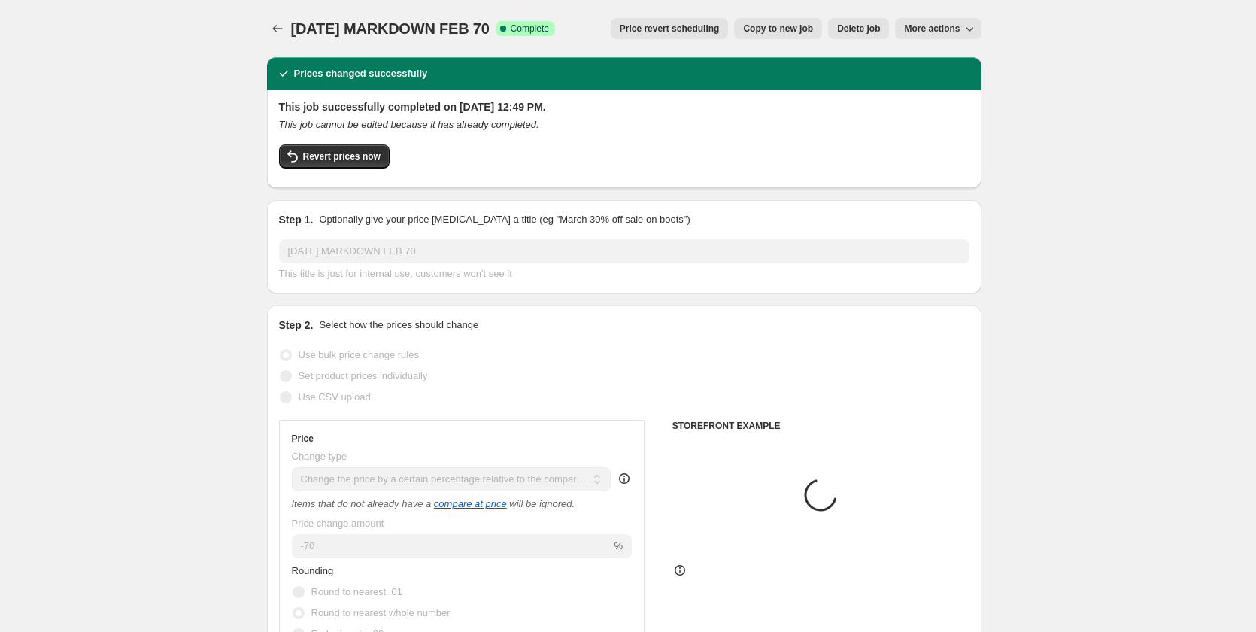
select select "tag"
select select "vendor"
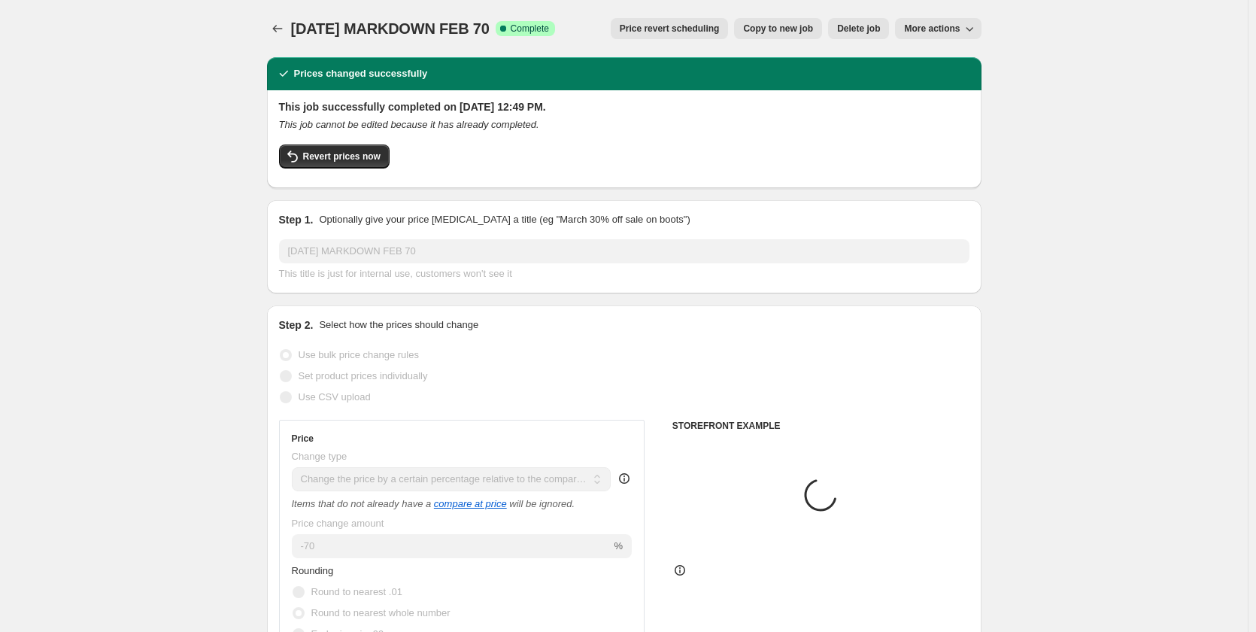
select select "vendor"
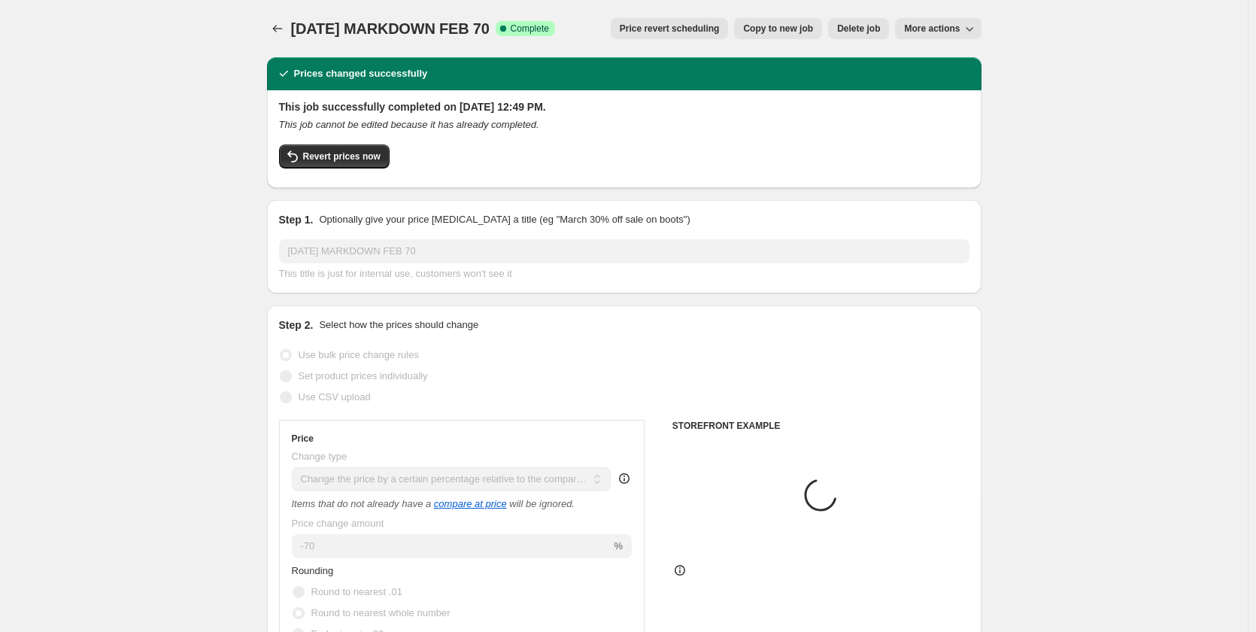
select select "vendor"
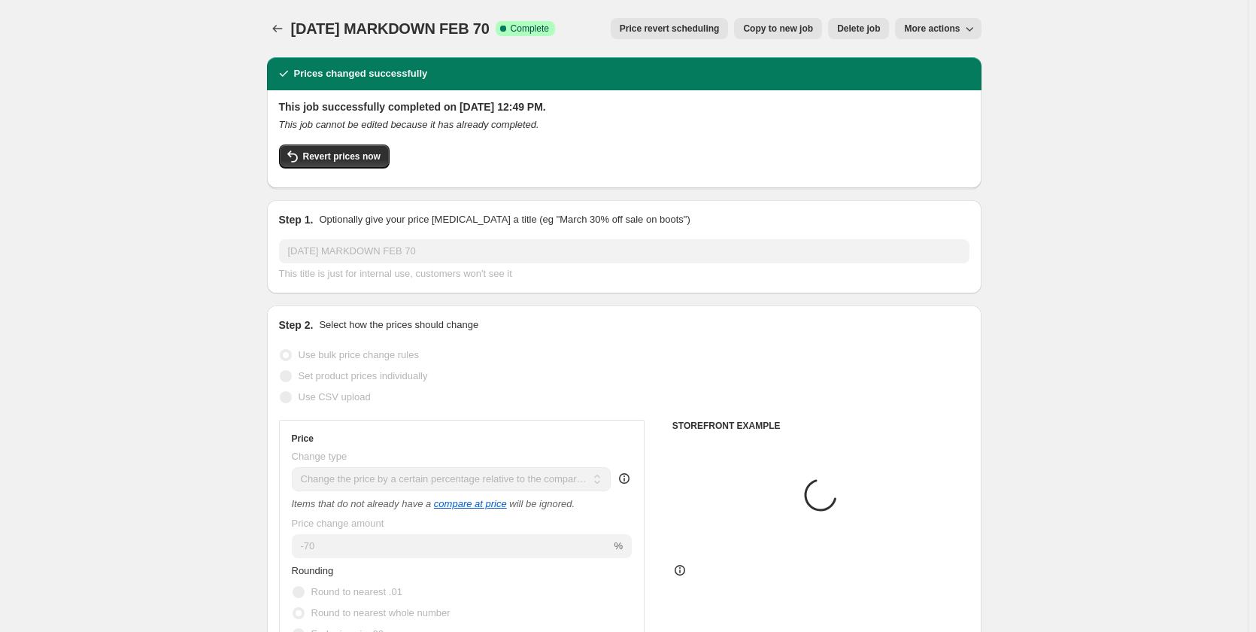
select select "vendor"
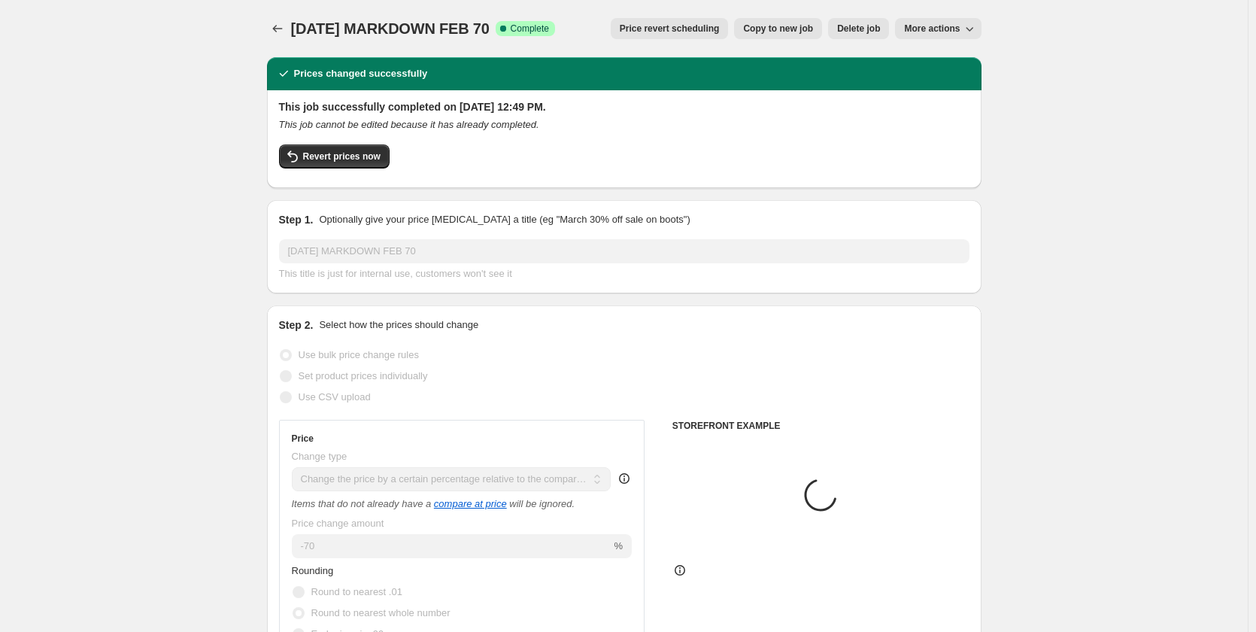
select select "vendor"
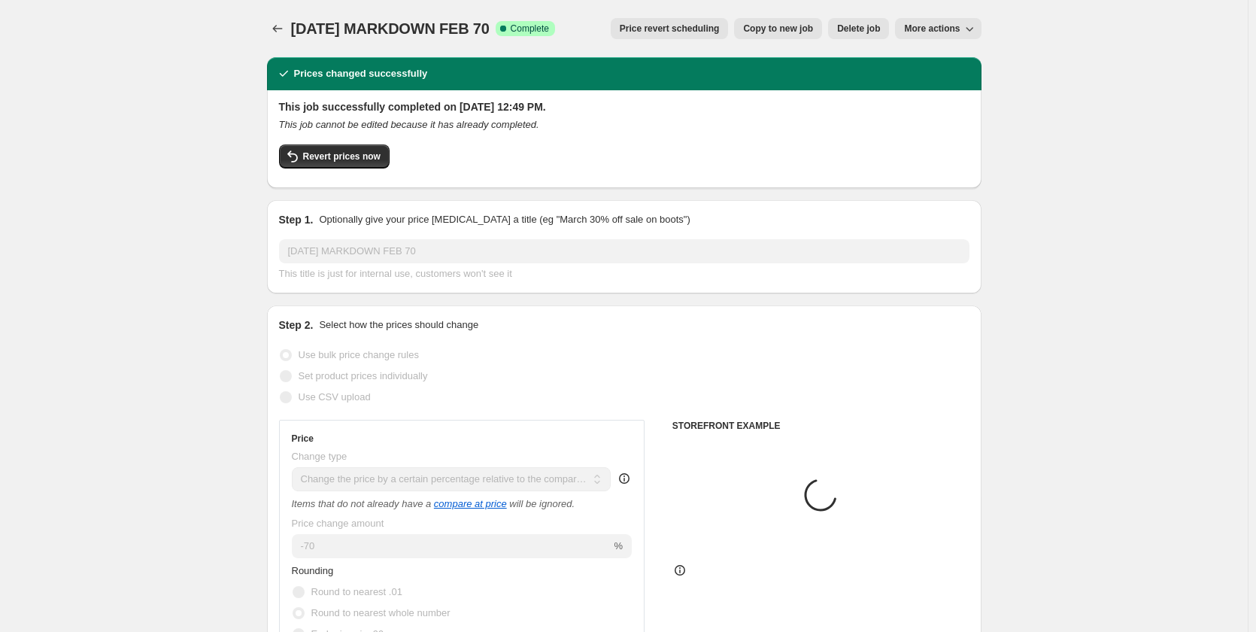
select select "vendor"
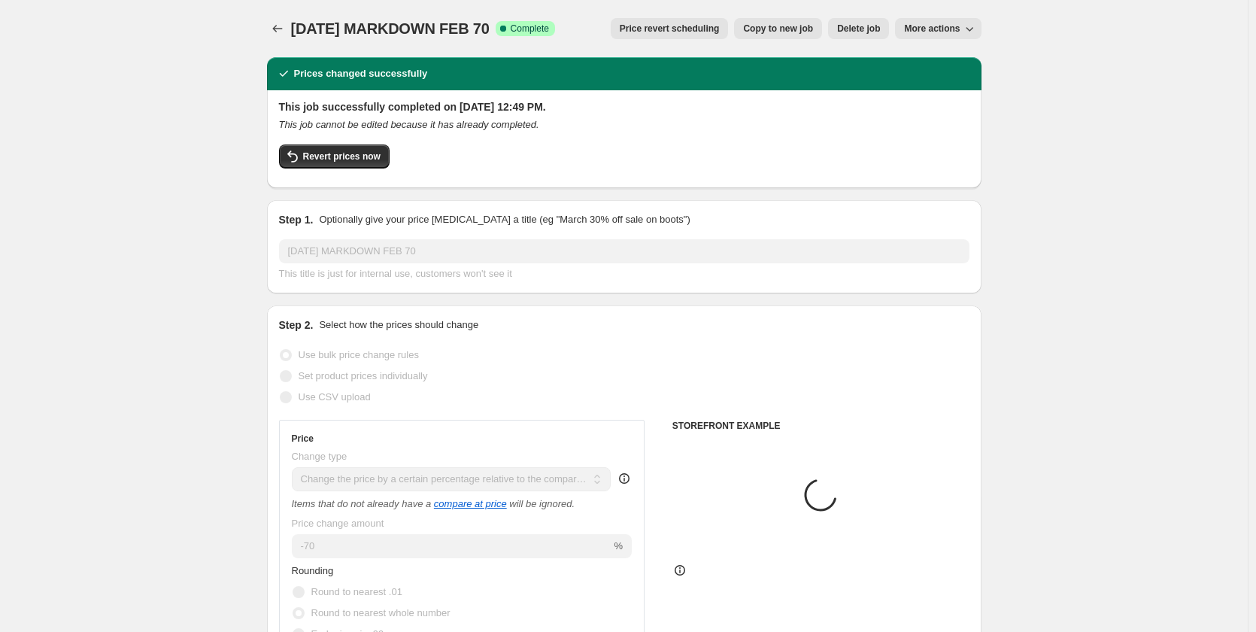
select select "vendor"
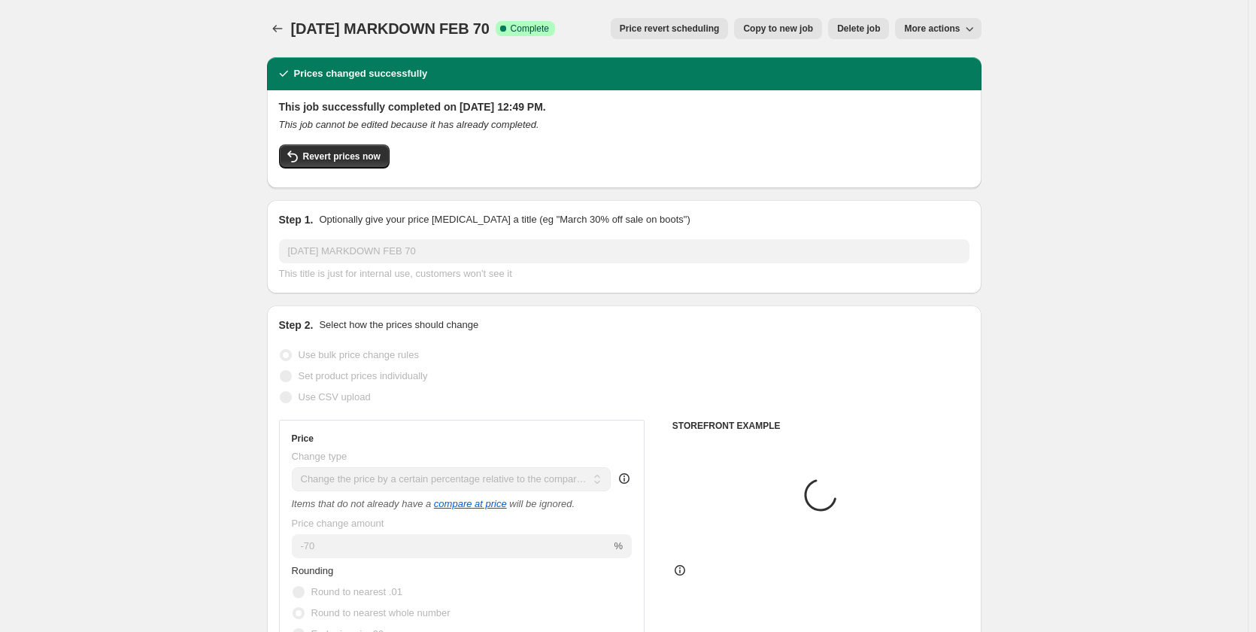
select select "vendor"
select select "product_type"
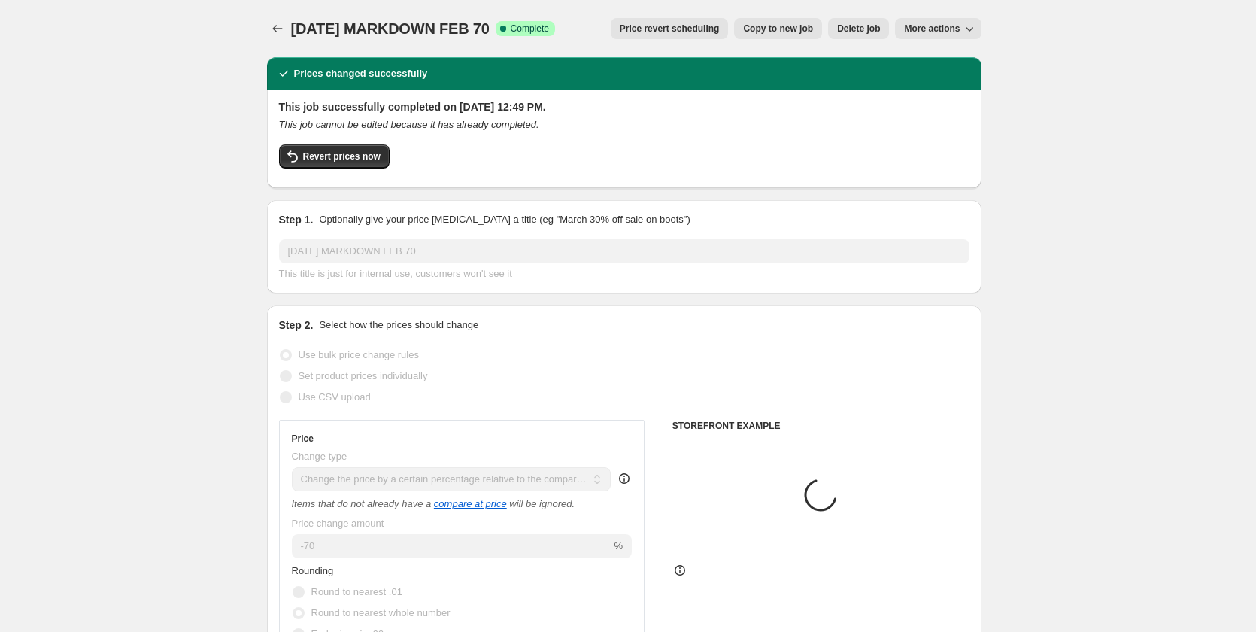
select select "product_type"
select select "vendor"
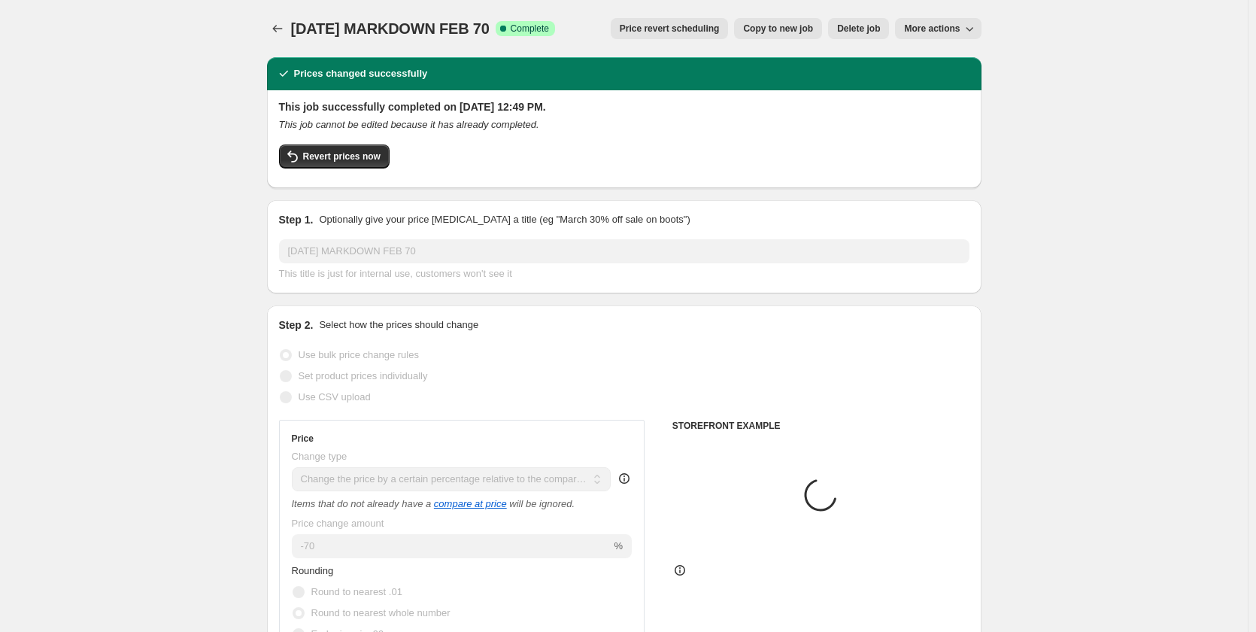
select select "vendor"
select select "product_type"
select select "vendor"
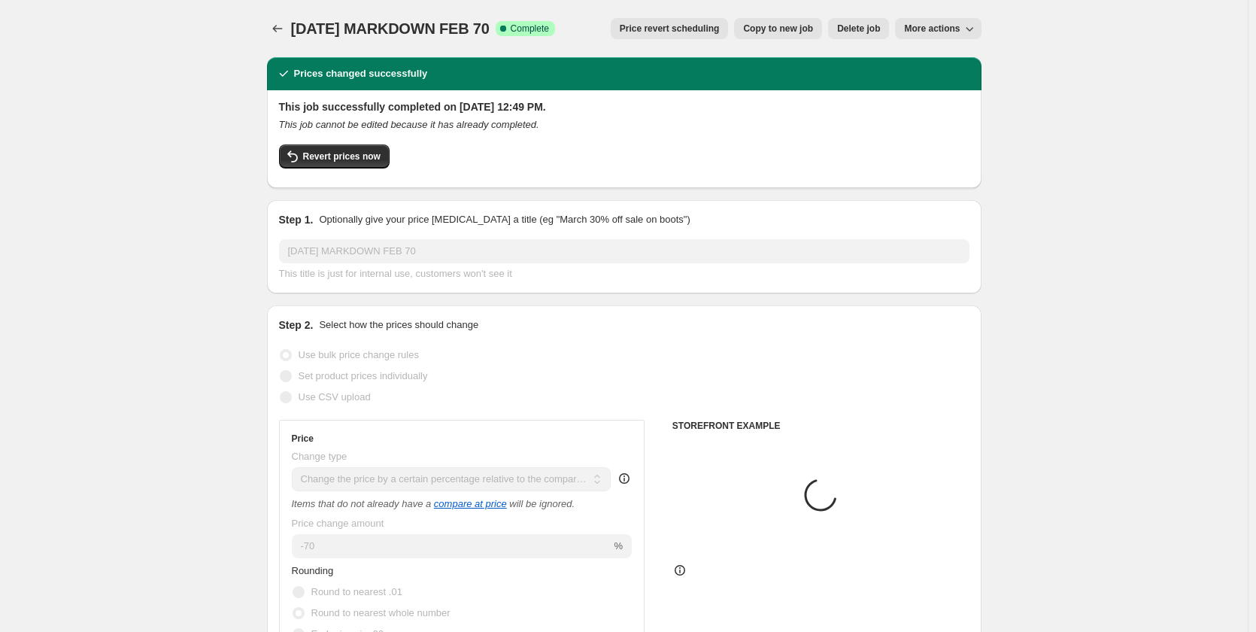
select select "vendor"
select select "collection"
select select "tag"
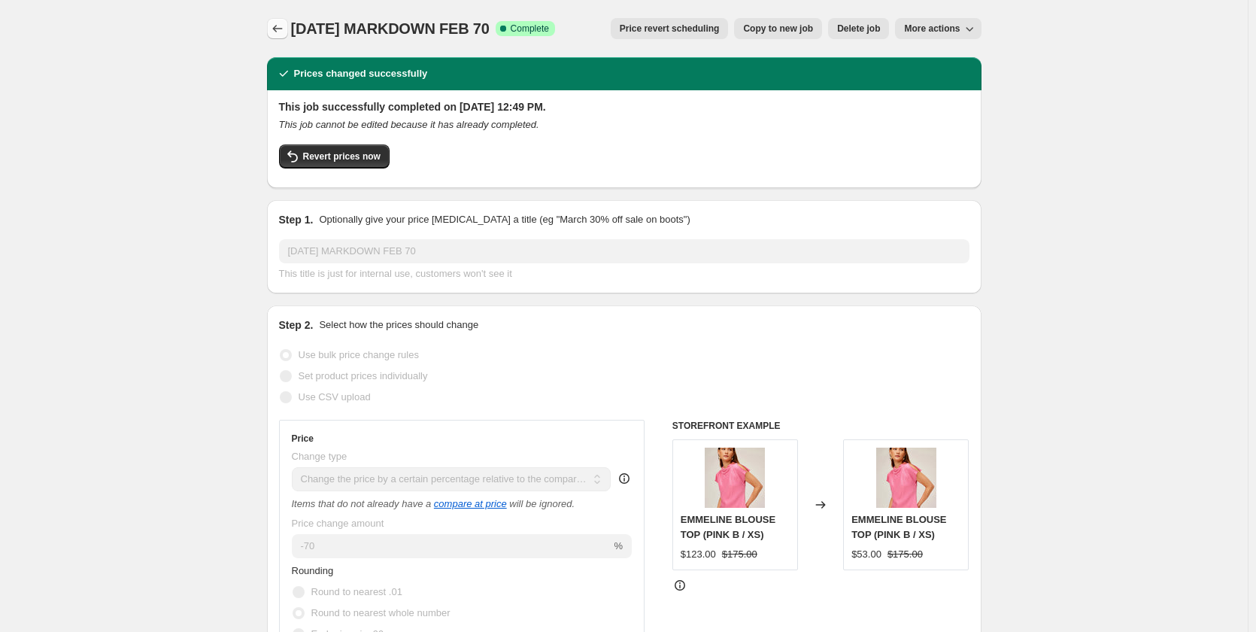
click at [285, 29] on icon "Price change jobs" at bounding box center [277, 28] width 15 height 15
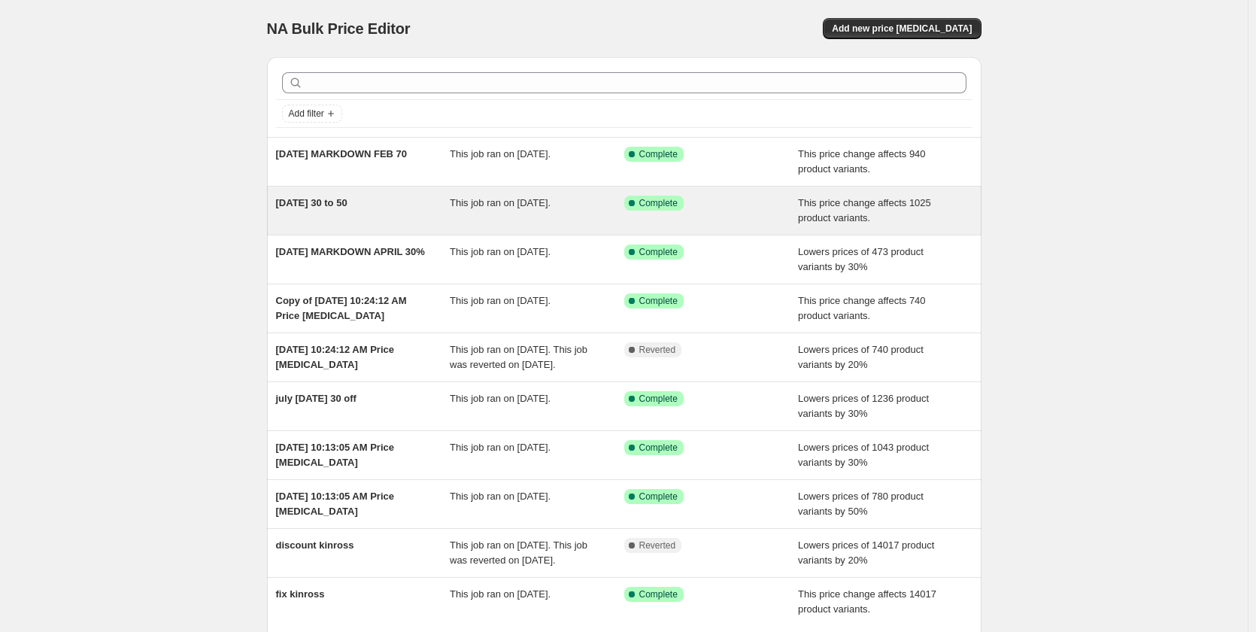
click at [347, 205] on span "[DATE] 30 to 50" at bounding box center [311, 202] width 71 height 11
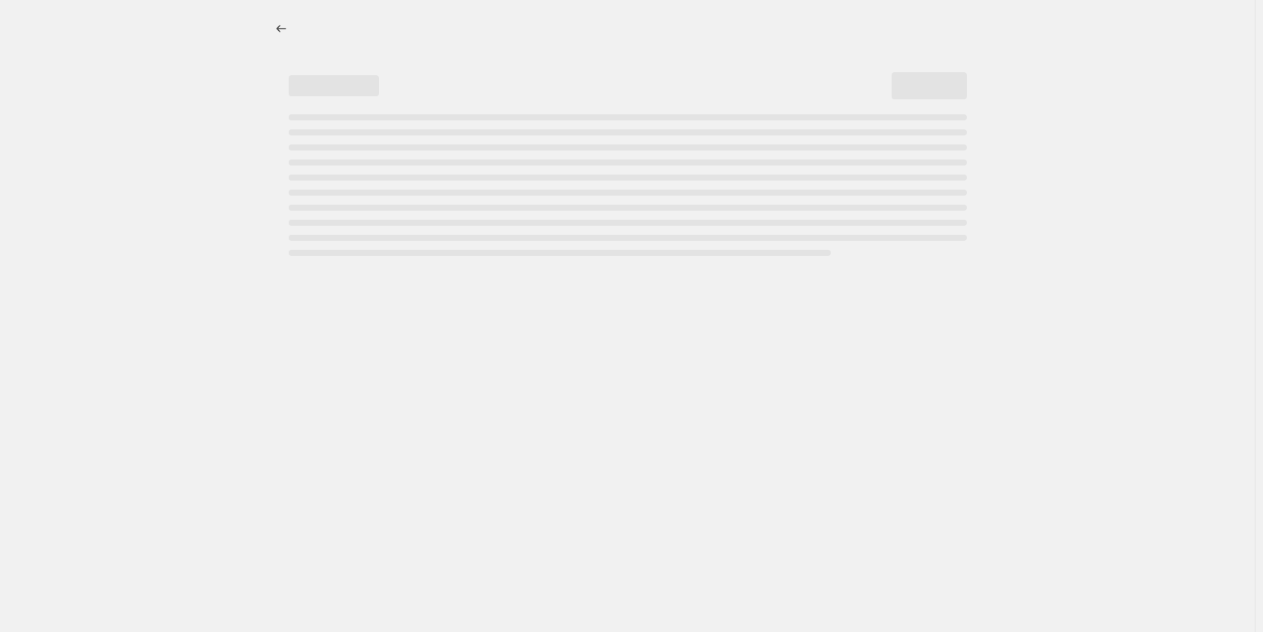
select select "pcap"
select select "no_change"
select select "tag"
select select "vendor"
select select "not_equal"
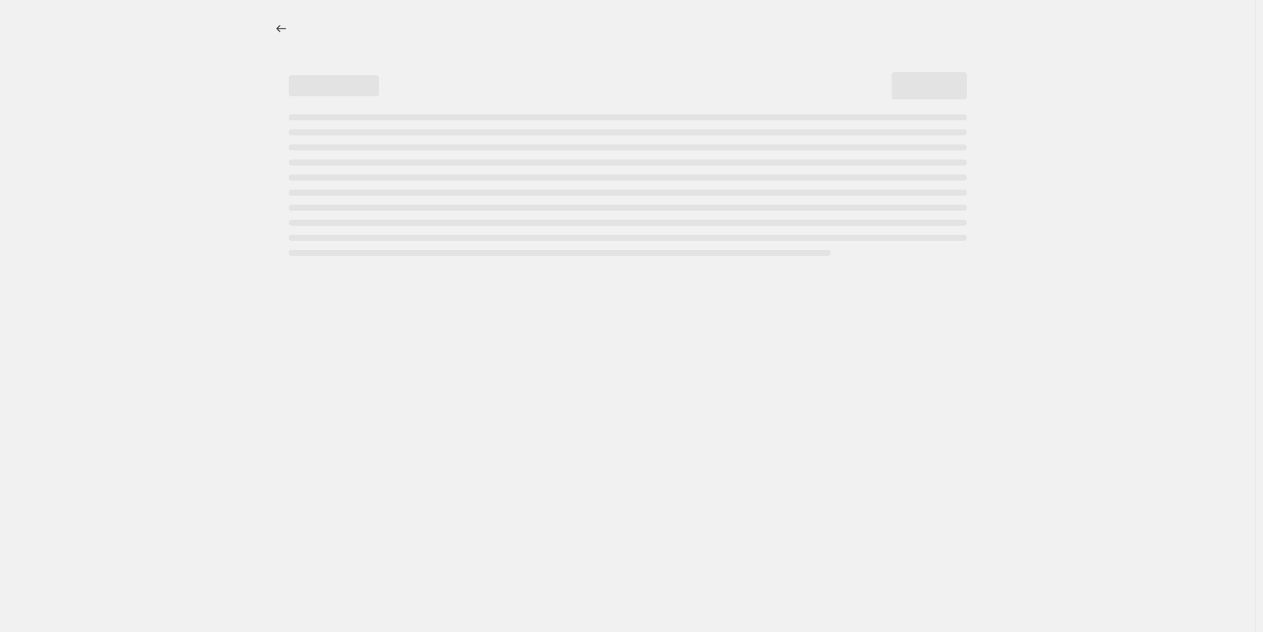
select select "vendor"
select select "not_equal"
select select "vendor"
select select "not_equal"
select select "vendor"
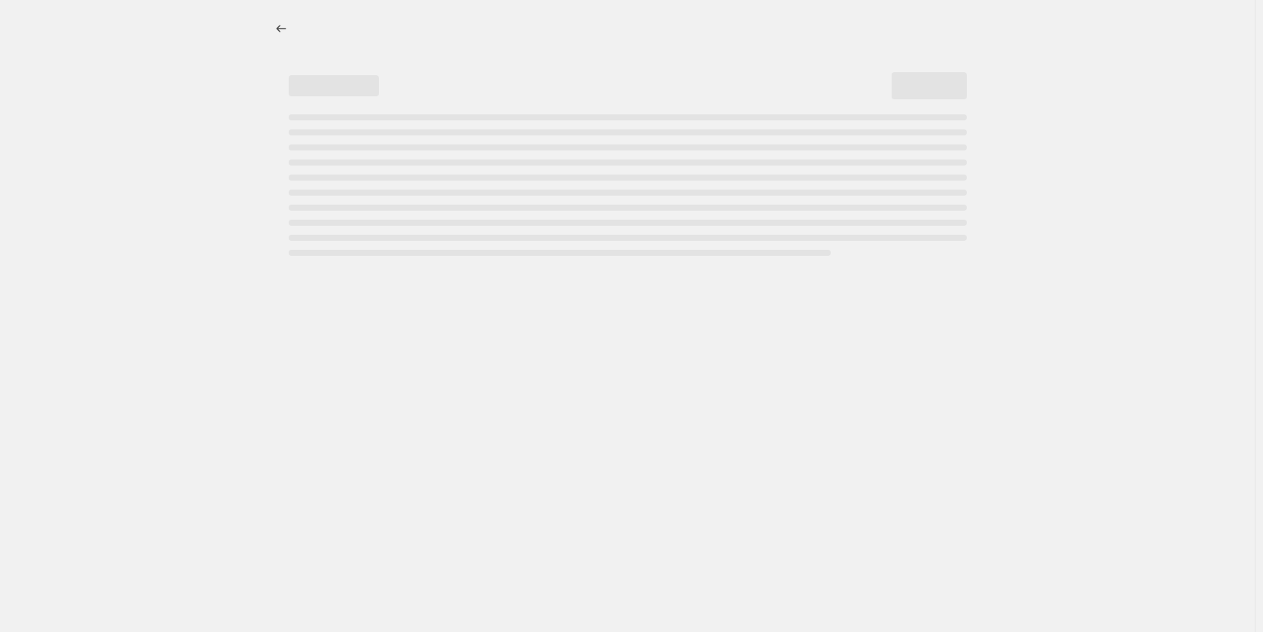
select select "not_equal"
select select "vendor"
select select "not_equal"
select select "vendor"
select select "not_equal"
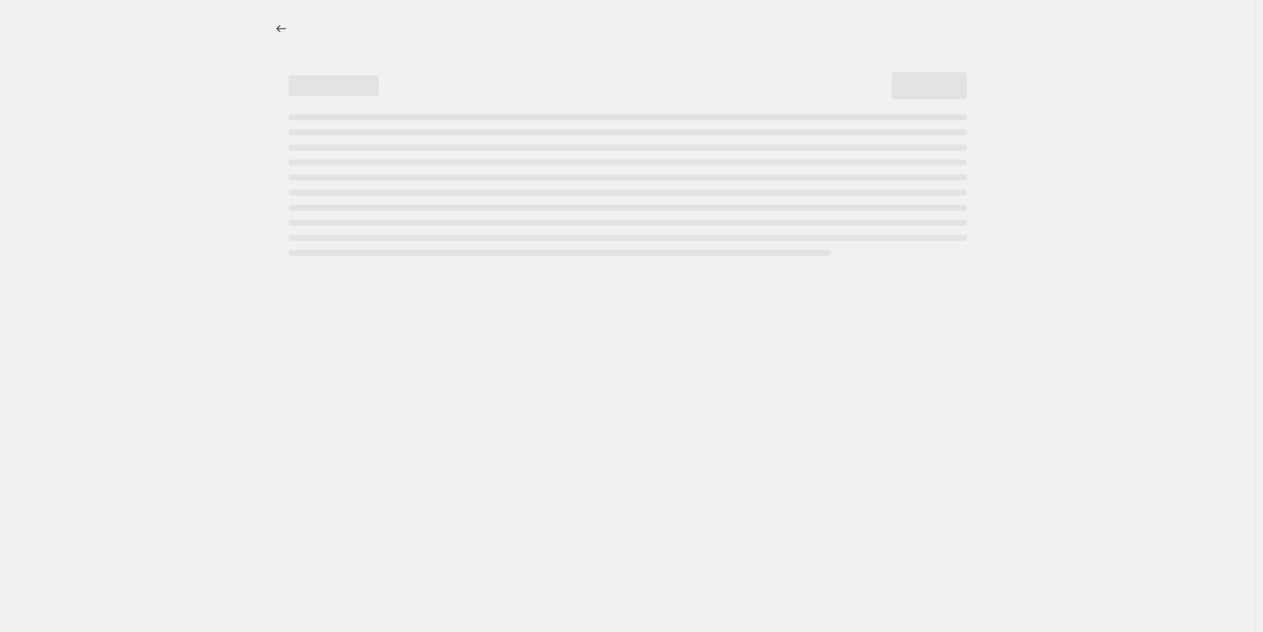
select select "vendor"
select select "not_equal"
select select "vendor"
select select "not_equal"
select select "vendor"
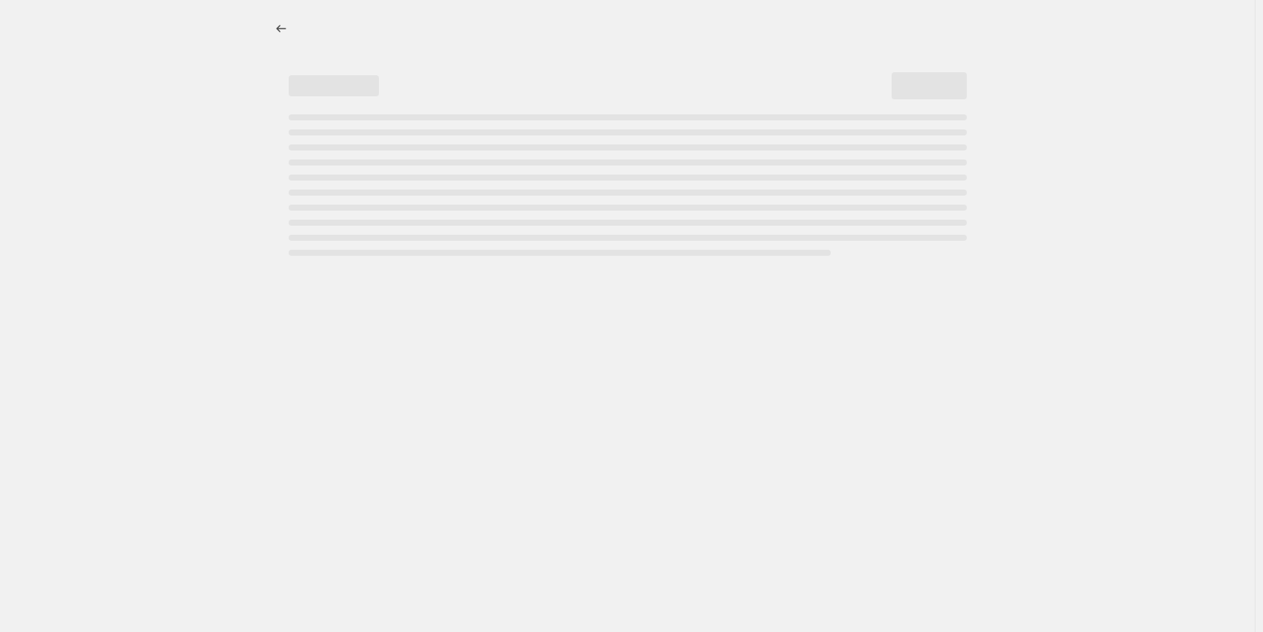
select select "not_equal"
select select "vendor"
select select "not_equal"
select select "vendor"
select select "not_equal"
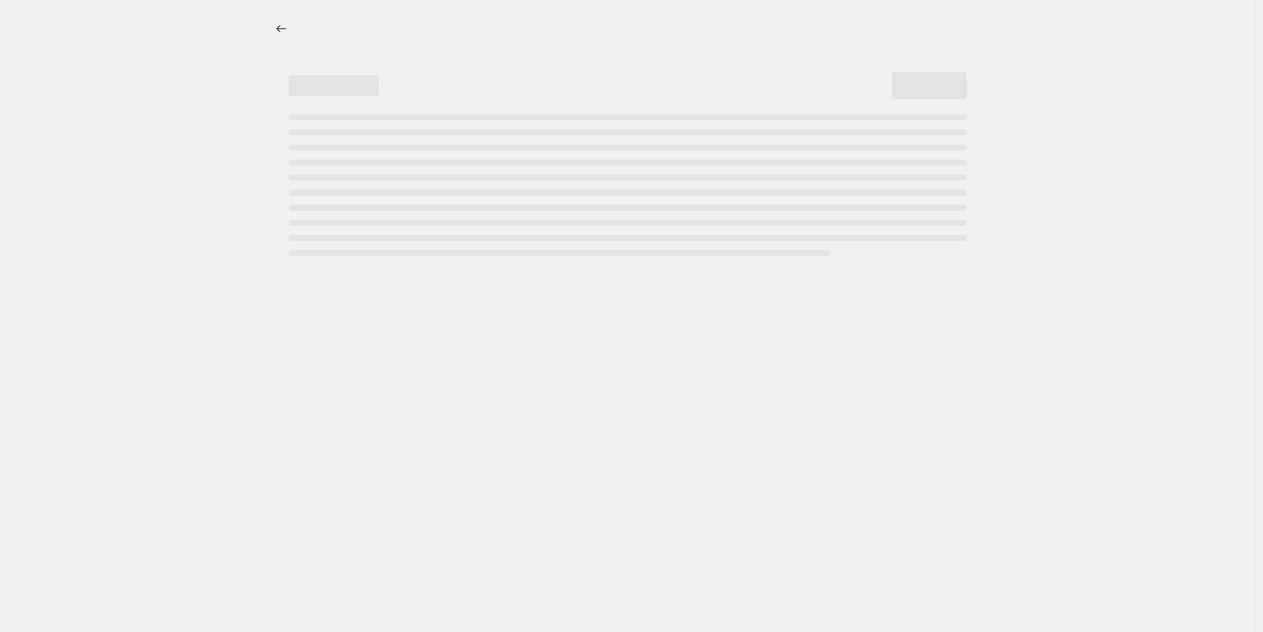
select select "vendor"
select select "not_equal"
select select "vendor"
select select "not_equal"
select select "vendor"
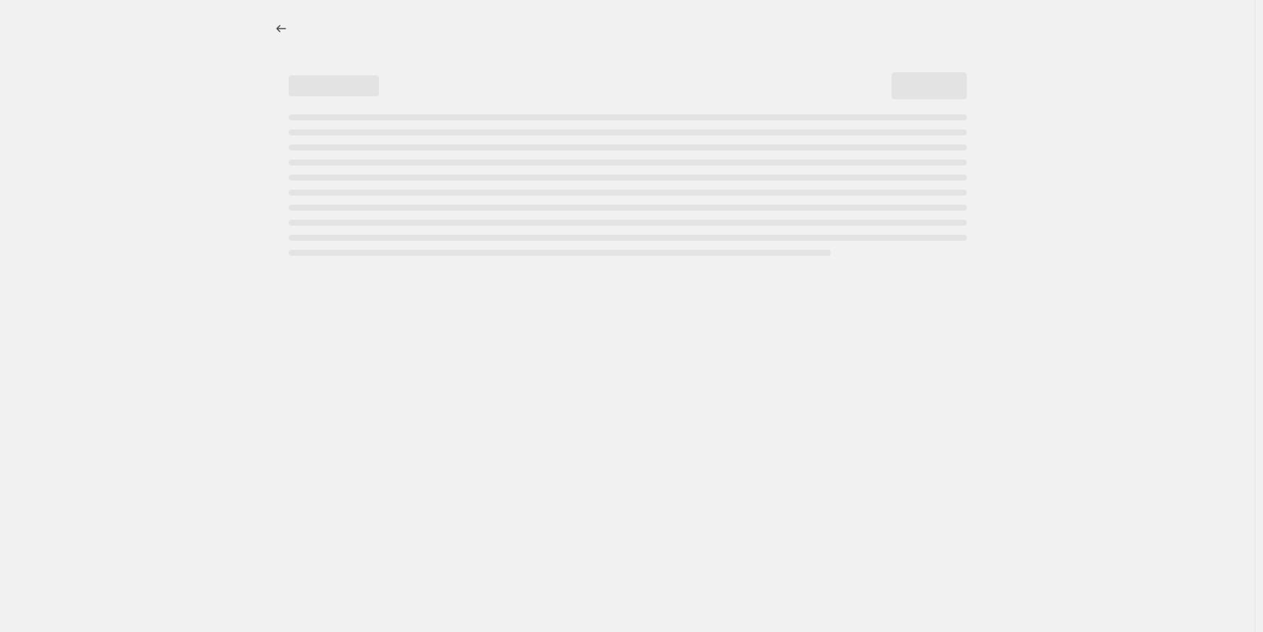
select select "not_equal"
select select "vendor"
select select "not_equal"
select select "vendor"
select select "not_equal"
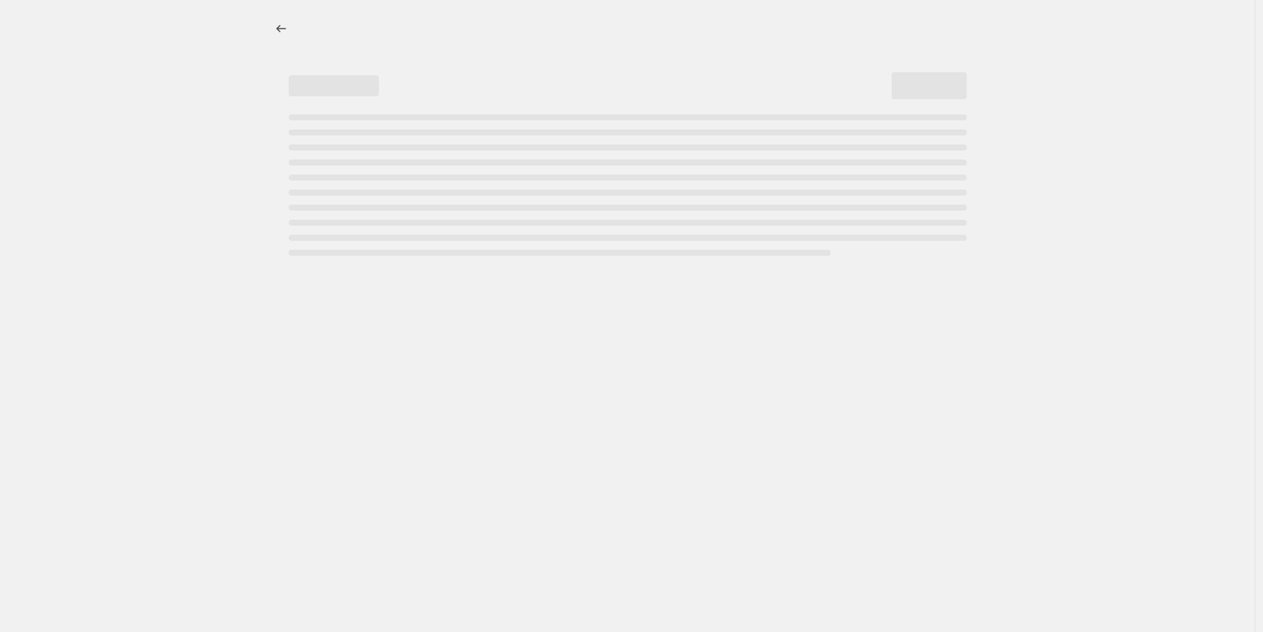
select select "vendor"
select select "not_equal"
select select "vendor"
select select "not_equal"
select select "vendor"
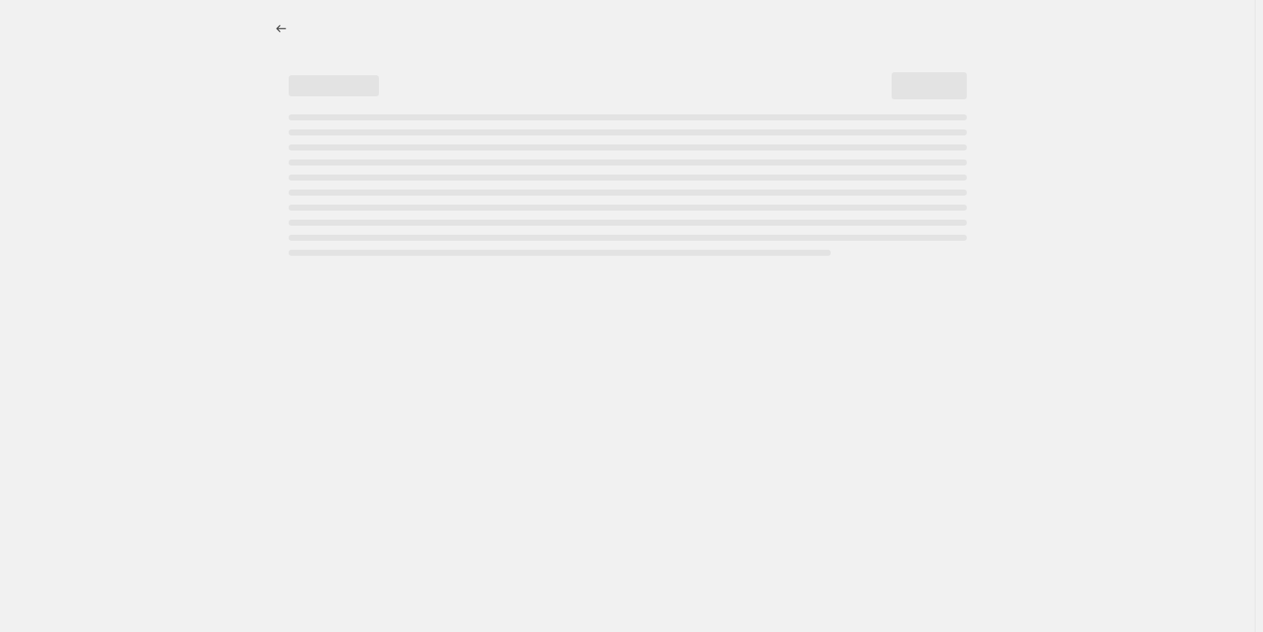
select select "not_equal"
select select "vendor"
select select "not_equal"
select select "vendor"
select select "not_equal"
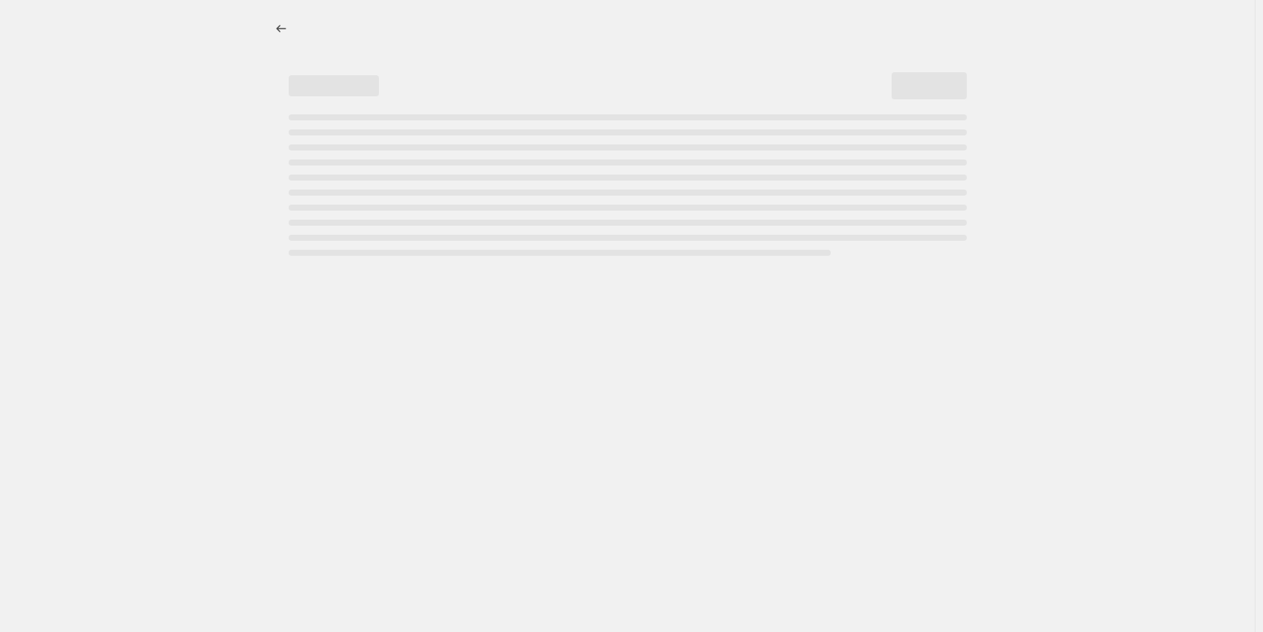
select select "vendor"
select select "not_equal"
select select "vendor"
select select "not_equal"
select select "vendor"
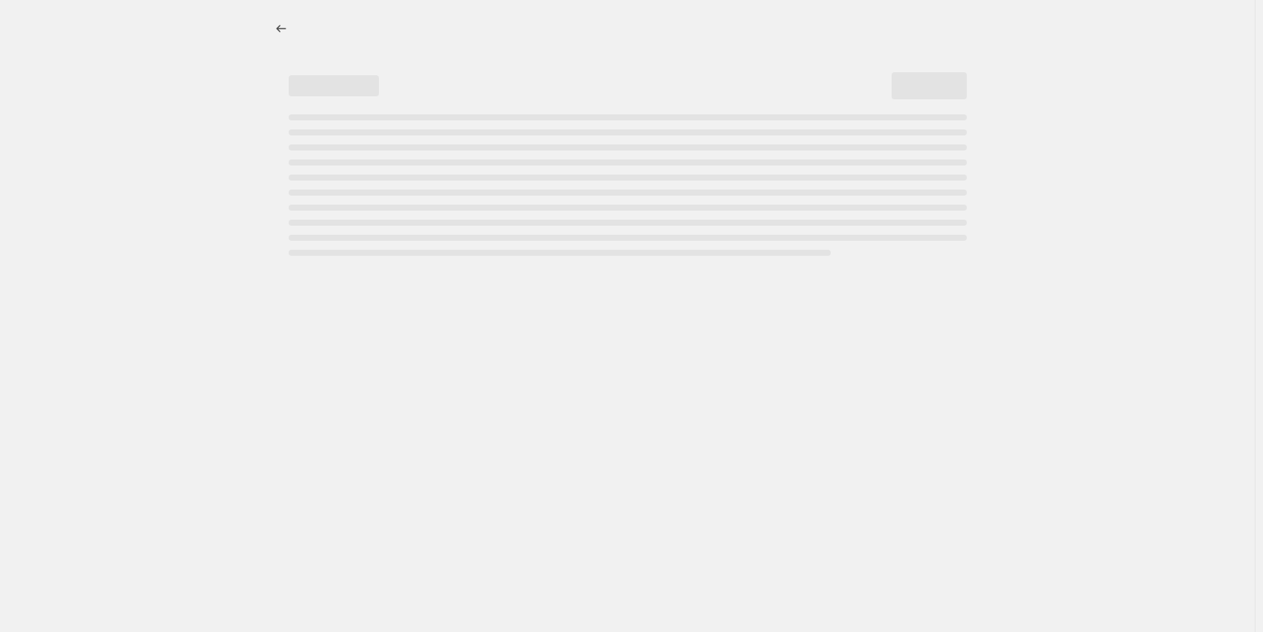
select select "not_equal"
select select "vendor"
select select "not_equal"
select select "vendor"
select select "not_equal"
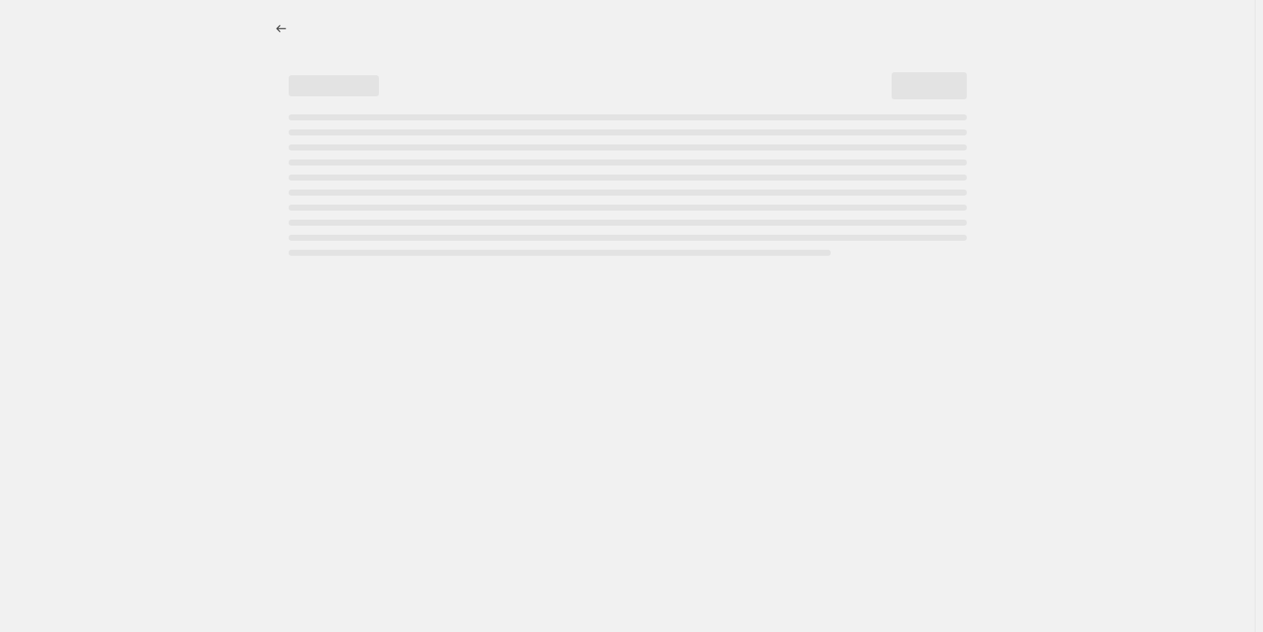
select select "vendor"
select select "not_equal"
select select "vendor"
select select "not_equal"
select select "vendor"
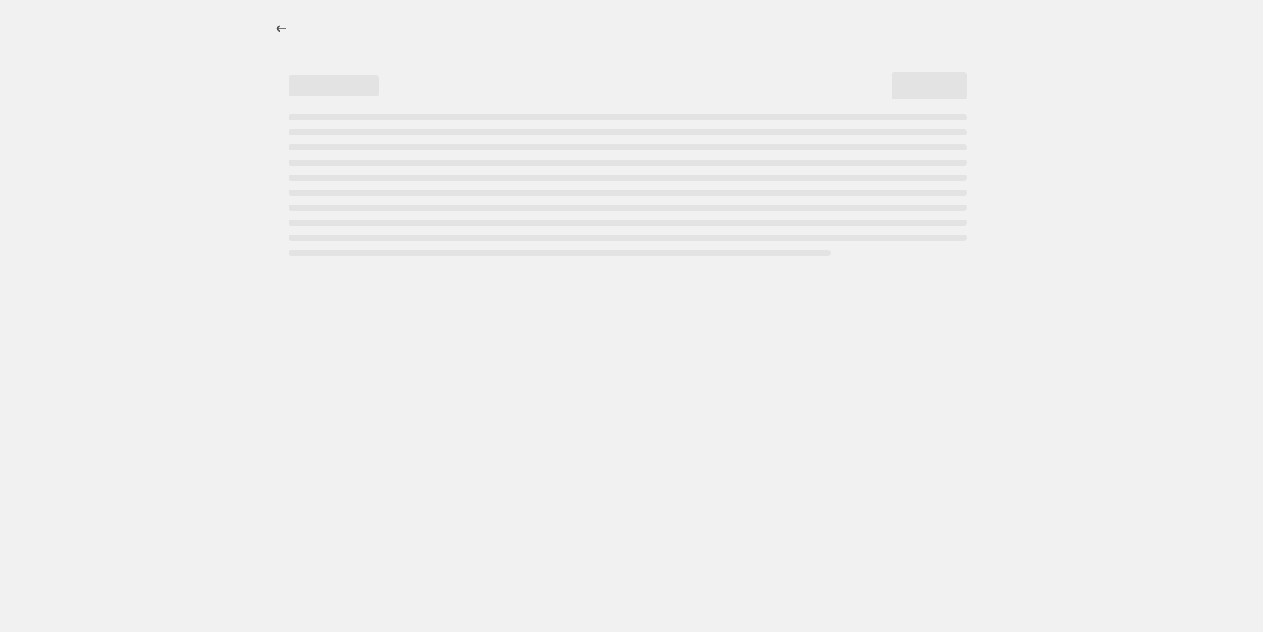
select select "not_equal"
select select "vendor"
select select "not_equal"
select select "vendor"
select select "not_equal"
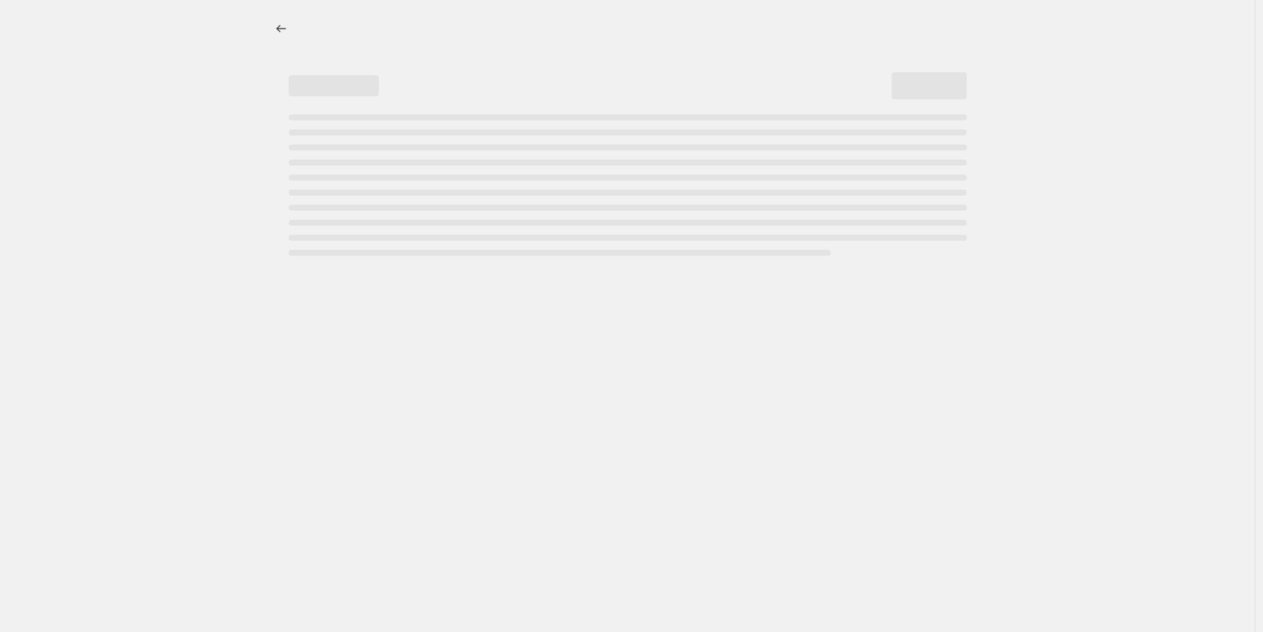
select select "vendor"
select select "not_equal"
select select "vendor"
select select "not_equal"
select select "vendor"
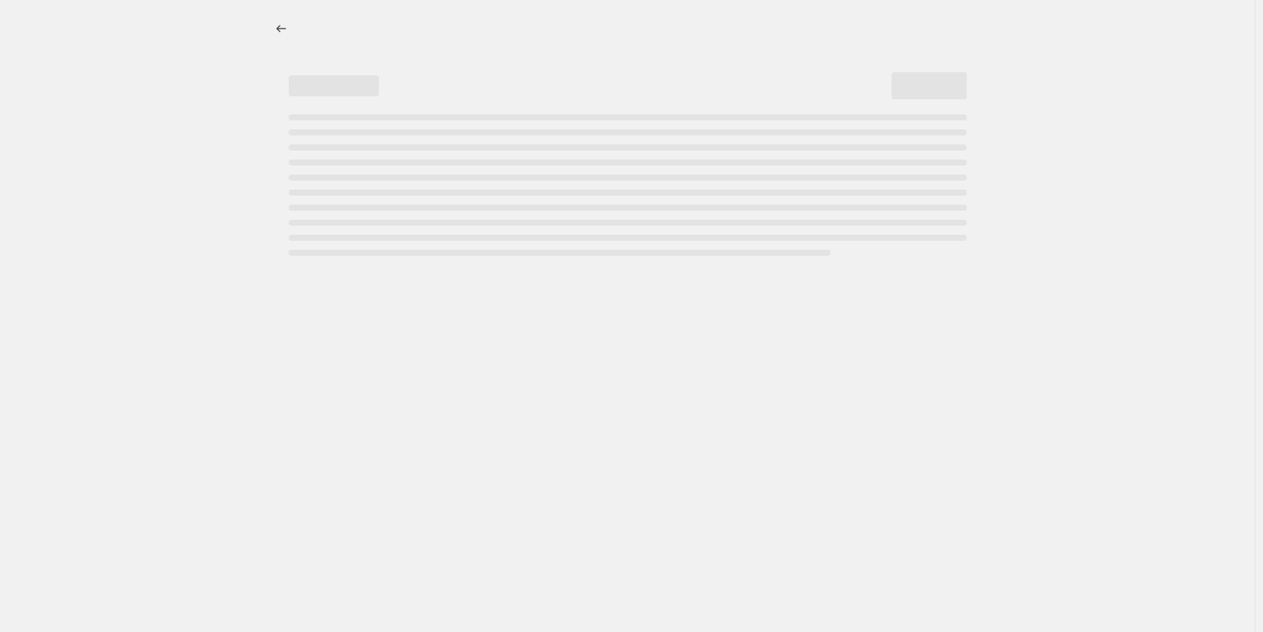
select select "not_equal"
select select "vendor"
select select "not_equal"
select select "vendor"
select select "not_equal"
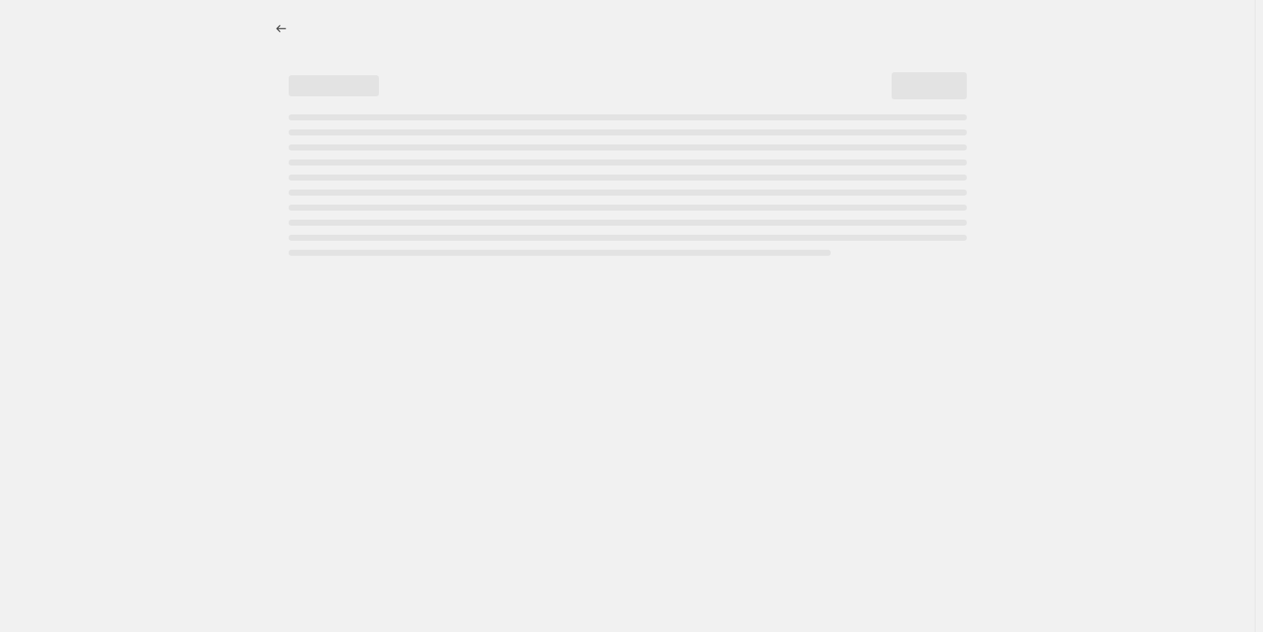
select select "product_type"
select select "not_equal"
select select "product_type"
select select "not_equal"
select select "product_type"
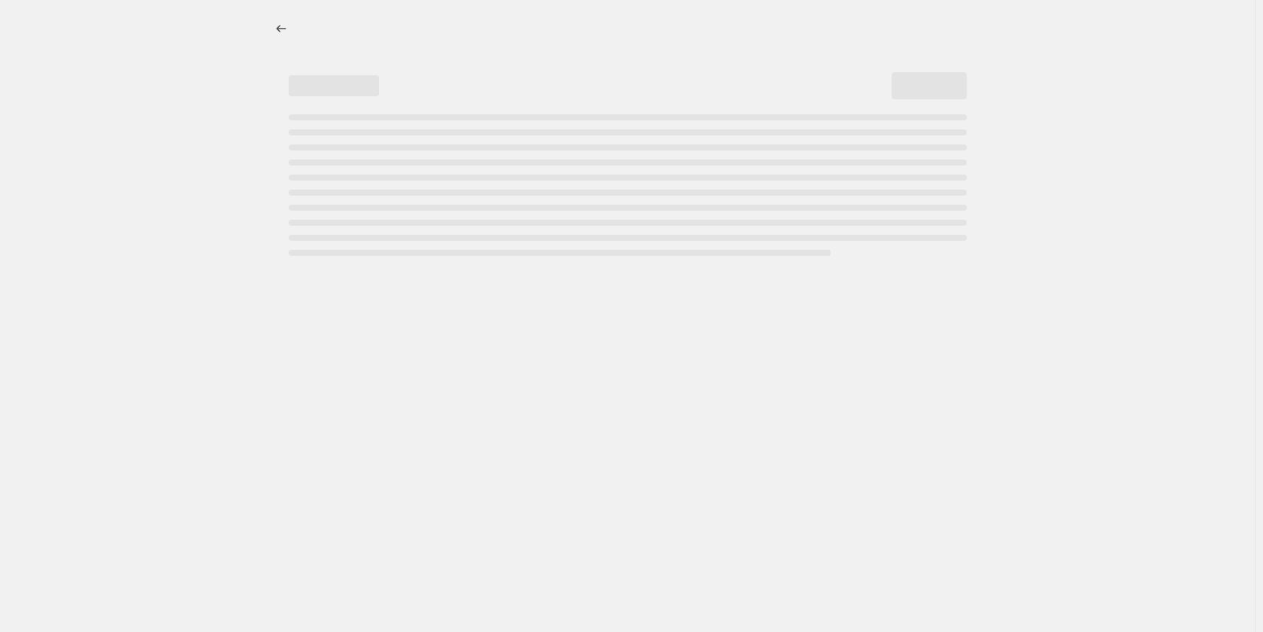
select select "not_equal"
select select "product_type"
select select "not_equal"
select select "product_type"
select select "not_equal"
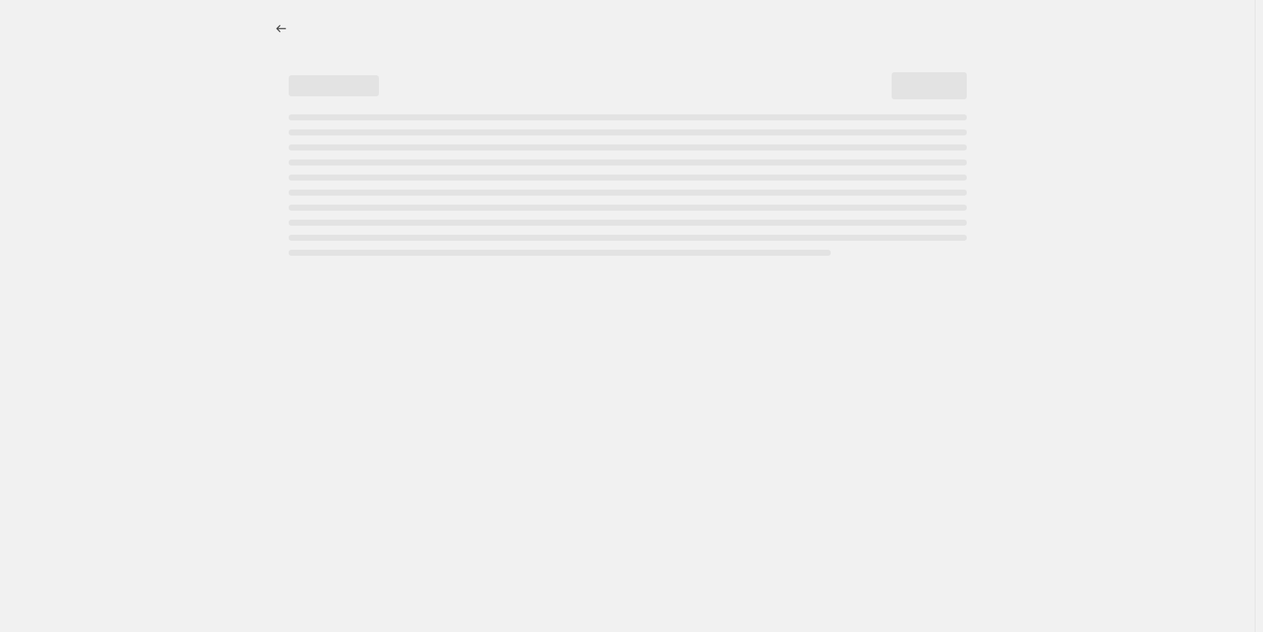
select select "product_type"
select select "not_equal"
select select "product_type"
select select "not_equal"
select select "vendor"
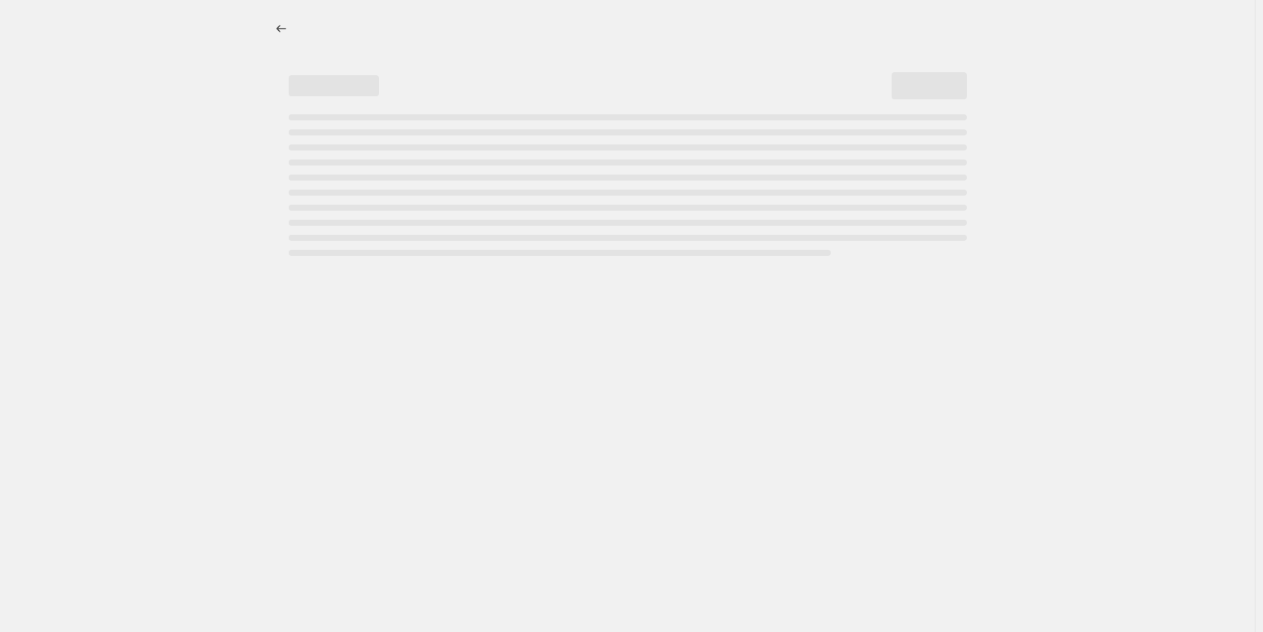
select select "not_equal"
select select "vendor"
select select "not_equal"
select select "vendor"
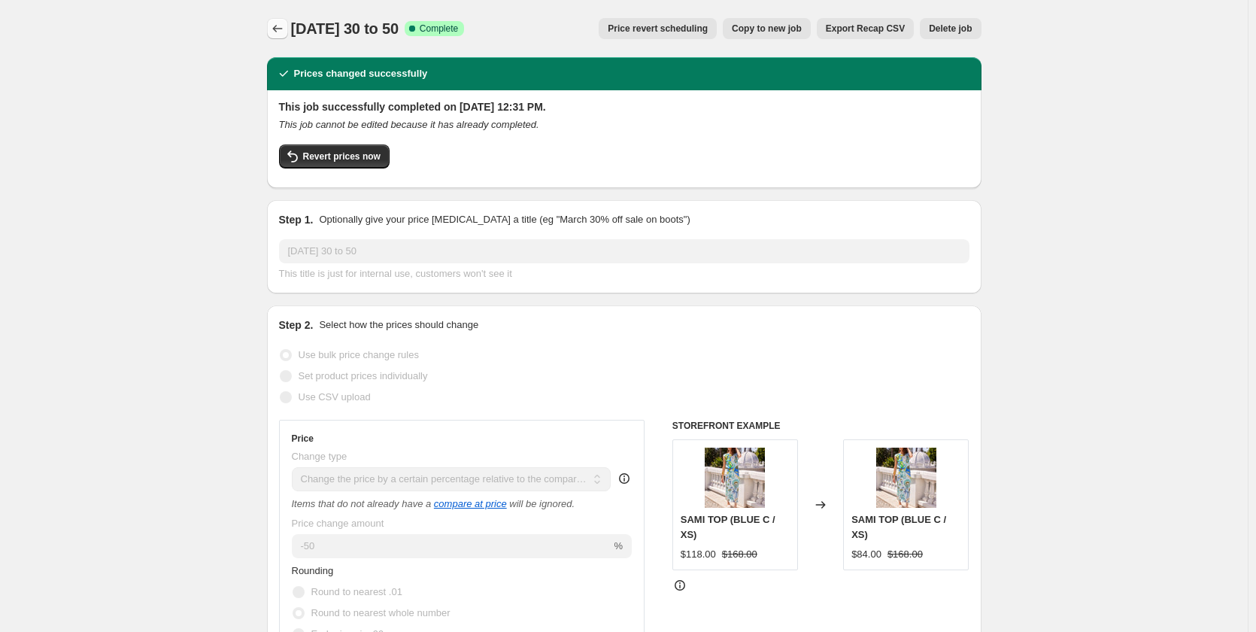
click at [280, 37] on button "Price change jobs" at bounding box center [277, 28] width 21 height 21
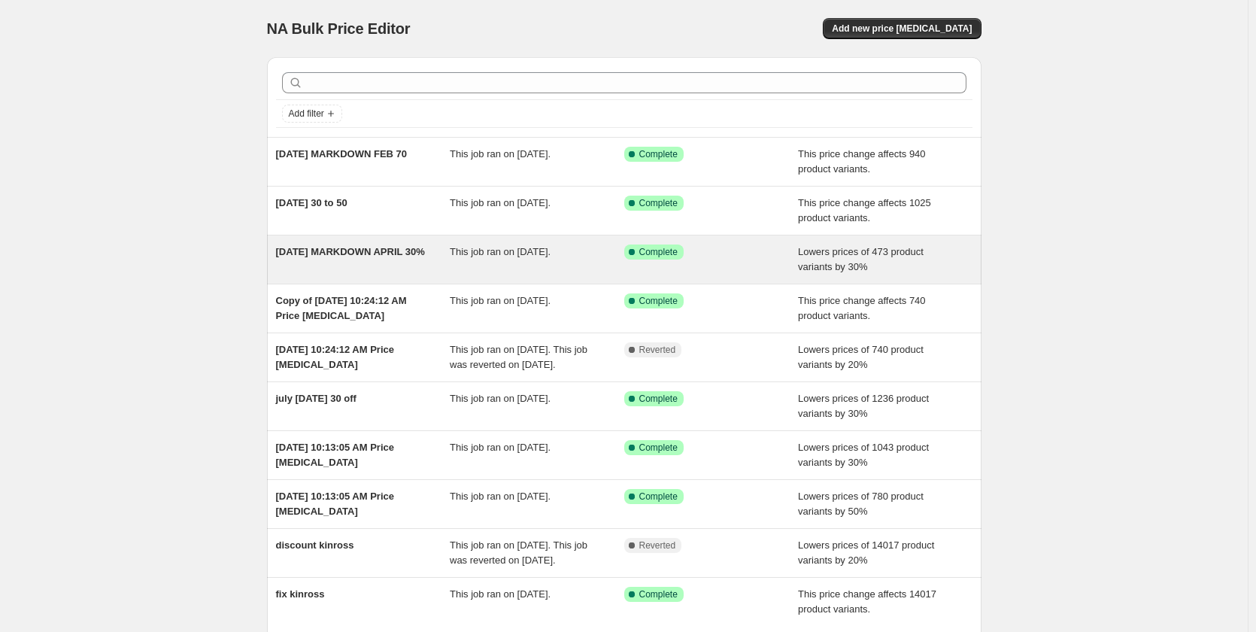
click at [346, 252] on span "[DATE] MARKDOWN APRIL 30%" at bounding box center [350, 251] width 149 height 11
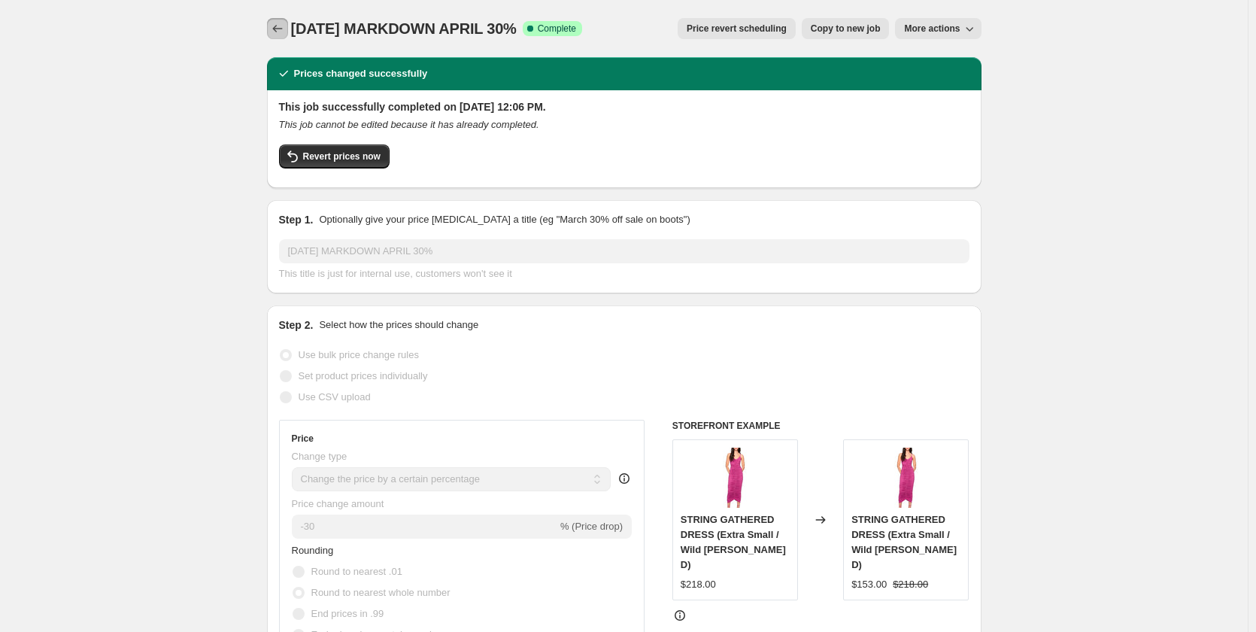
click at [285, 29] on icon "Price change jobs" at bounding box center [277, 28] width 15 height 15
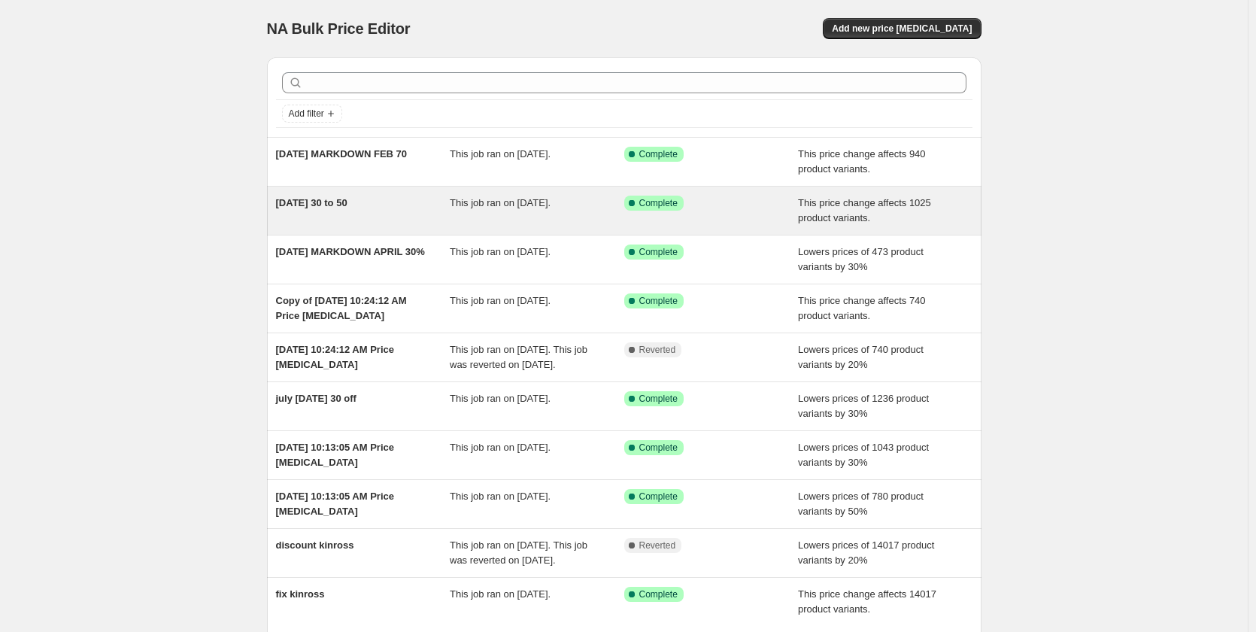
click at [347, 197] on span "[DATE] 30 to 50" at bounding box center [311, 202] width 71 height 11
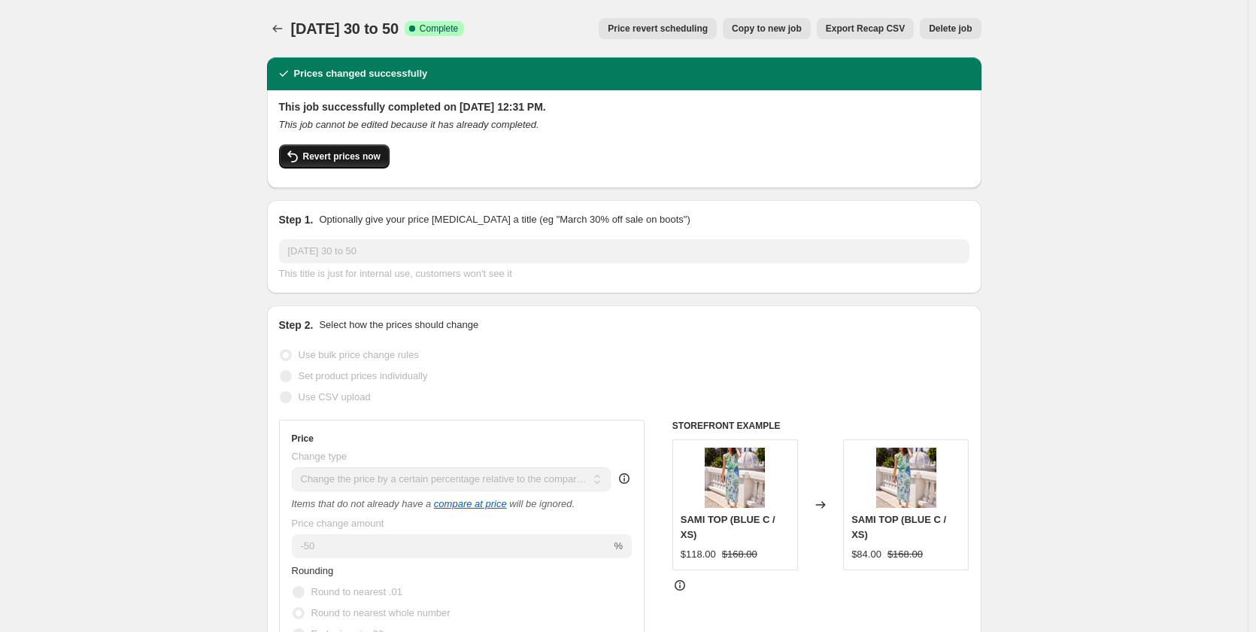
click at [305, 165] on button "Revert prices now" at bounding box center [334, 156] width 111 height 24
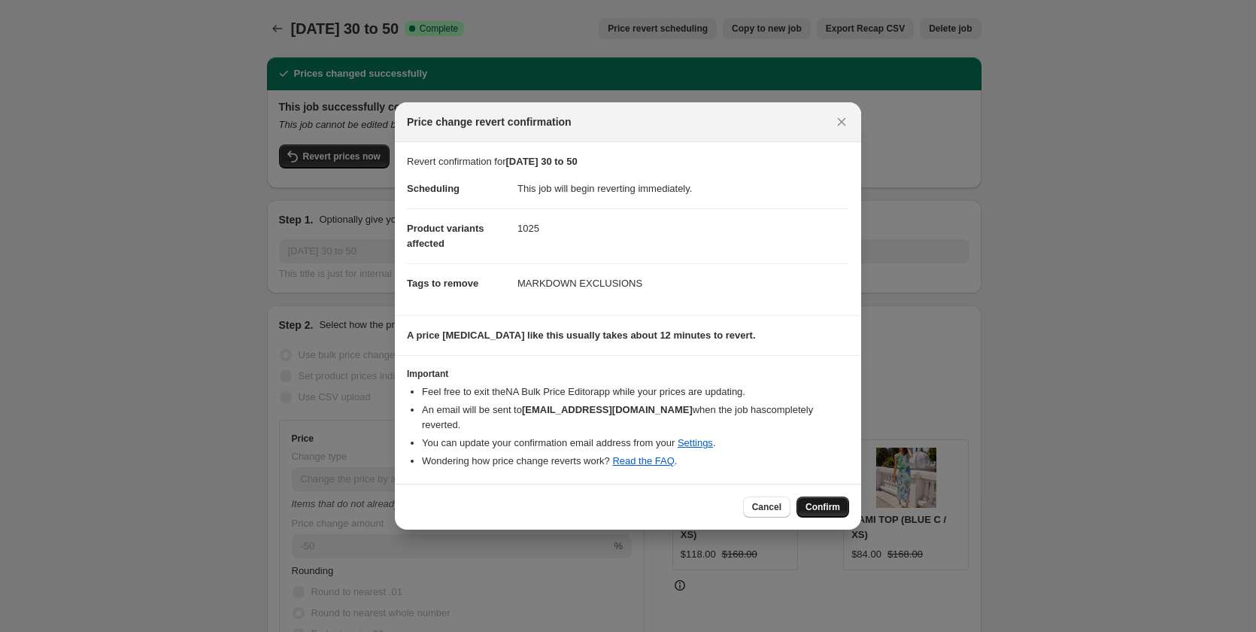
click at [815, 501] on span "Confirm" at bounding box center [822, 507] width 35 height 12
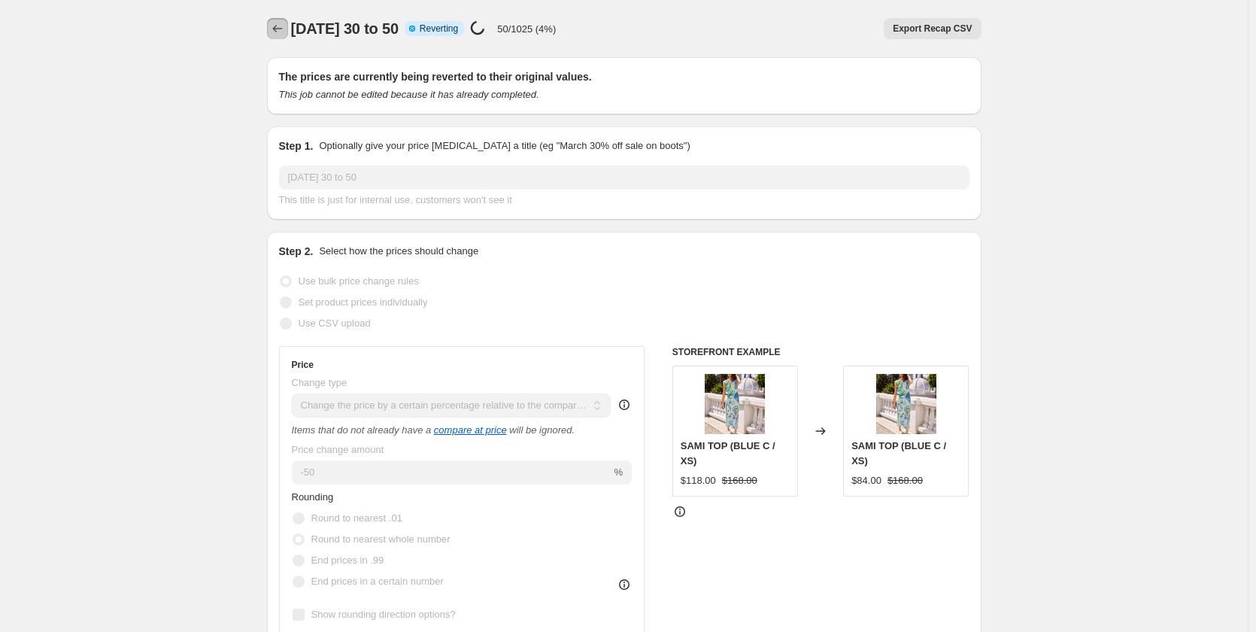
click at [277, 29] on icon "Price change jobs" at bounding box center [277, 29] width 10 height 8
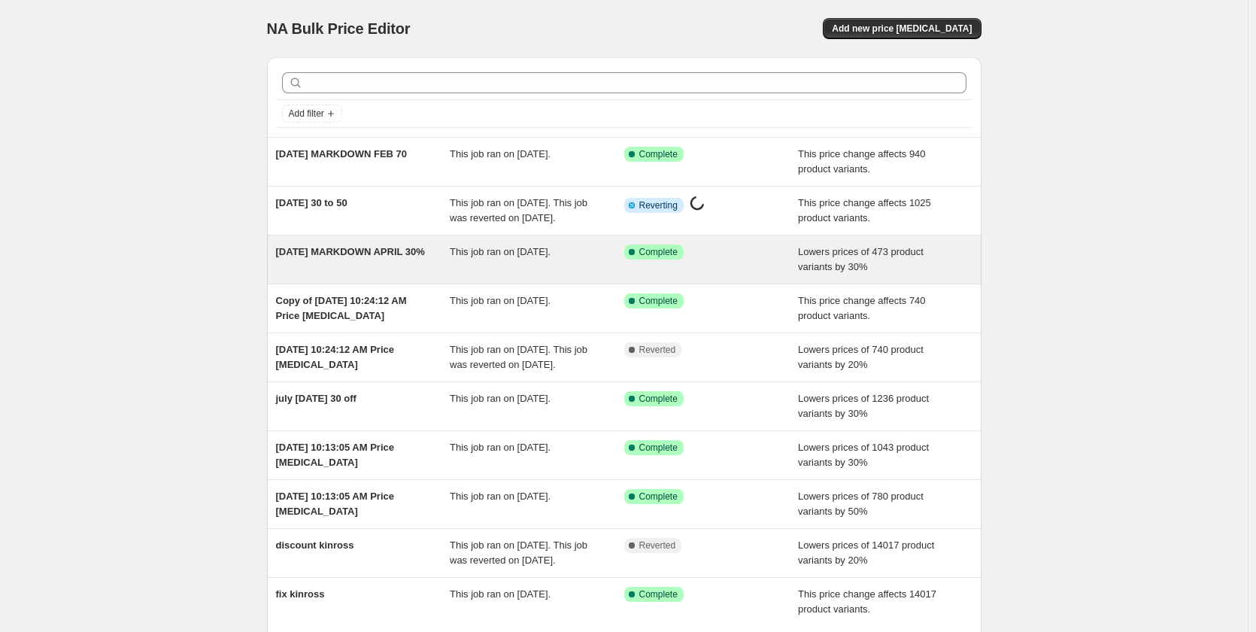
click at [368, 257] on span "[DATE] MARKDOWN APRIL 30%" at bounding box center [350, 251] width 149 height 11
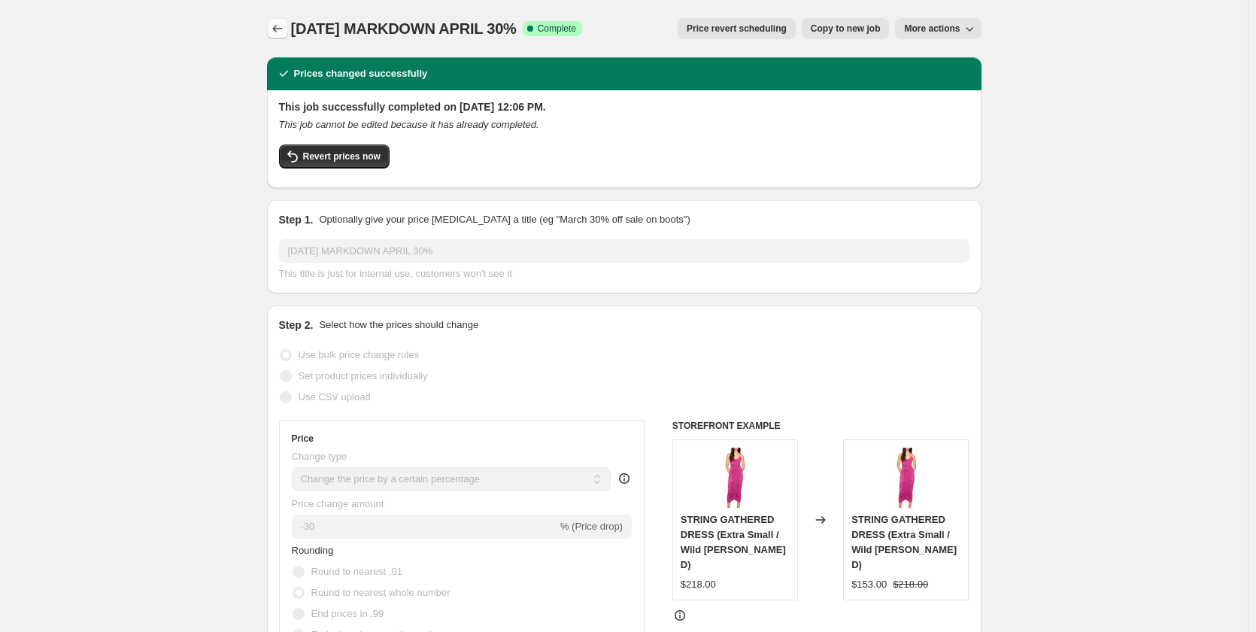
click at [284, 25] on icon "Price change jobs" at bounding box center [277, 28] width 15 height 15
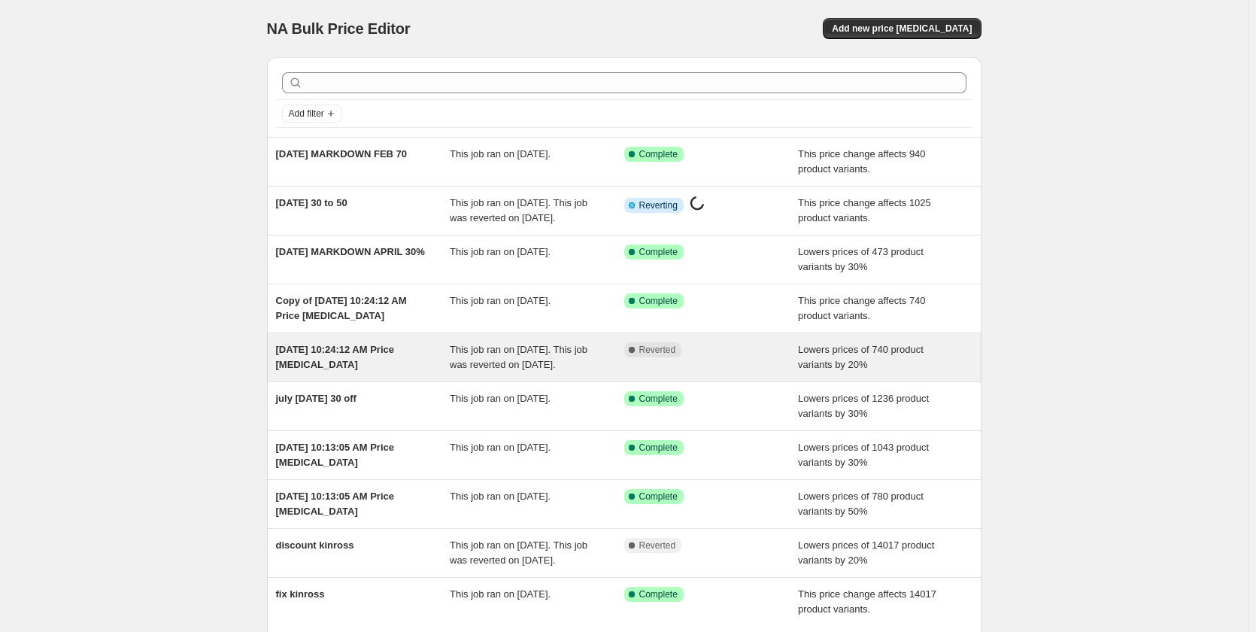
click at [334, 365] on span "[DATE] 10:24:12 AM Price [MEDICAL_DATA]" at bounding box center [335, 357] width 119 height 26
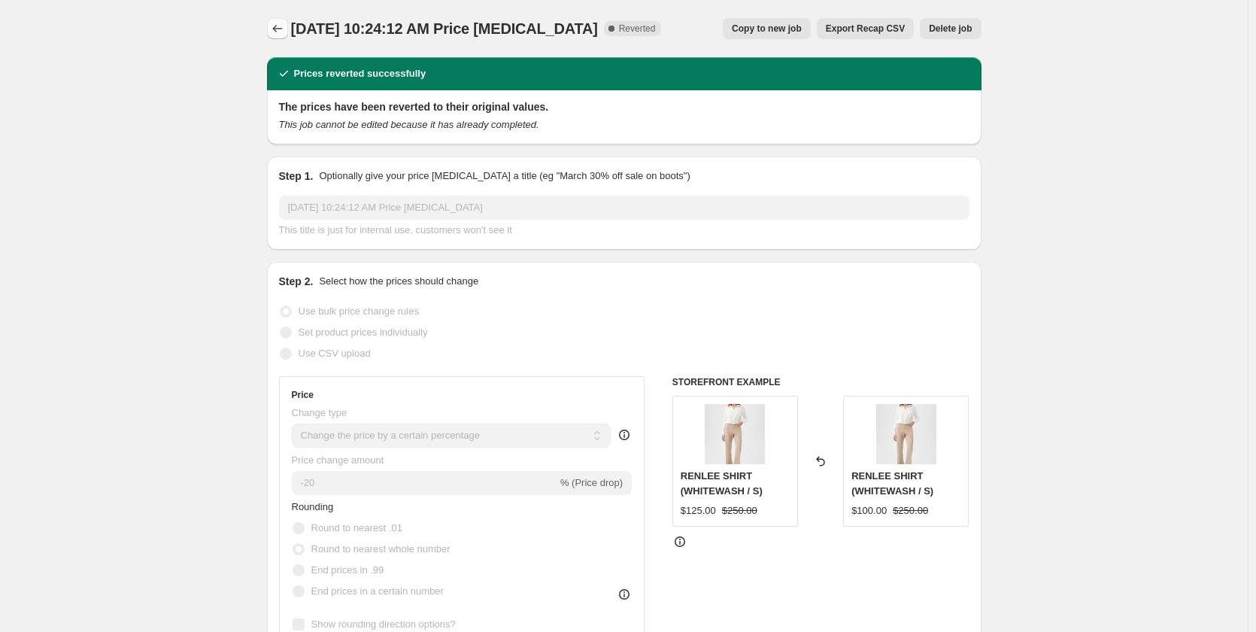
click at [285, 27] on icon "Price change jobs" at bounding box center [277, 28] width 15 height 15
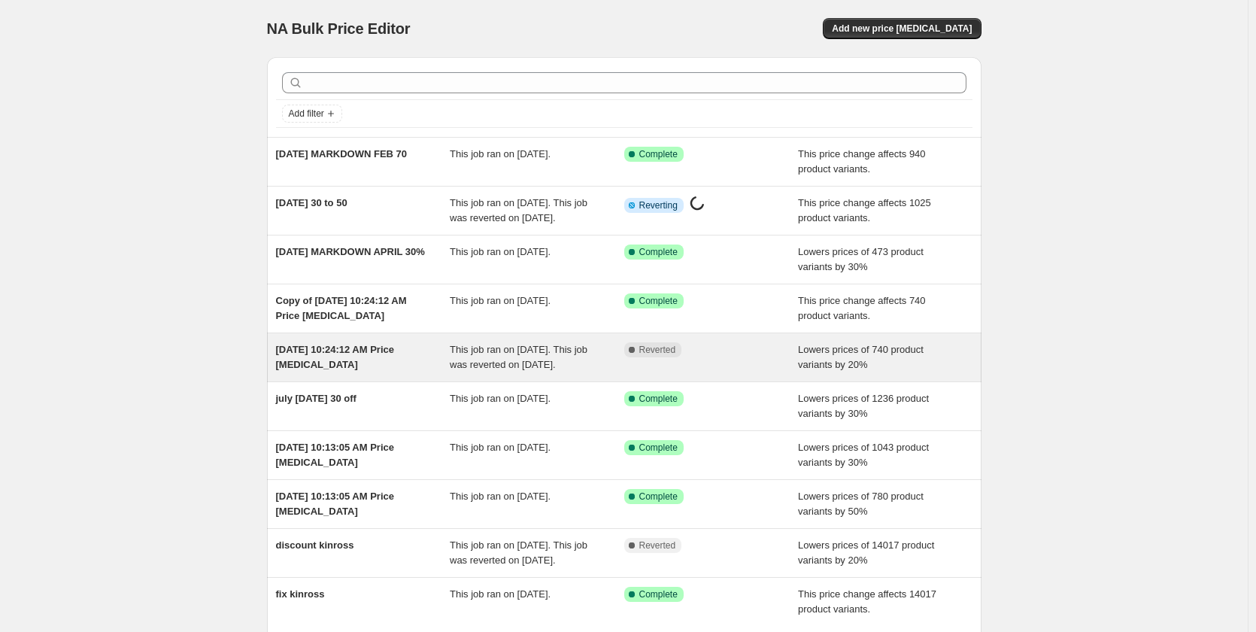
click at [361, 365] on span "[DATE] 10:24:12 AM Price [MEDICAL_DATA]" at bounding box center [335, 357] width 119 height 26
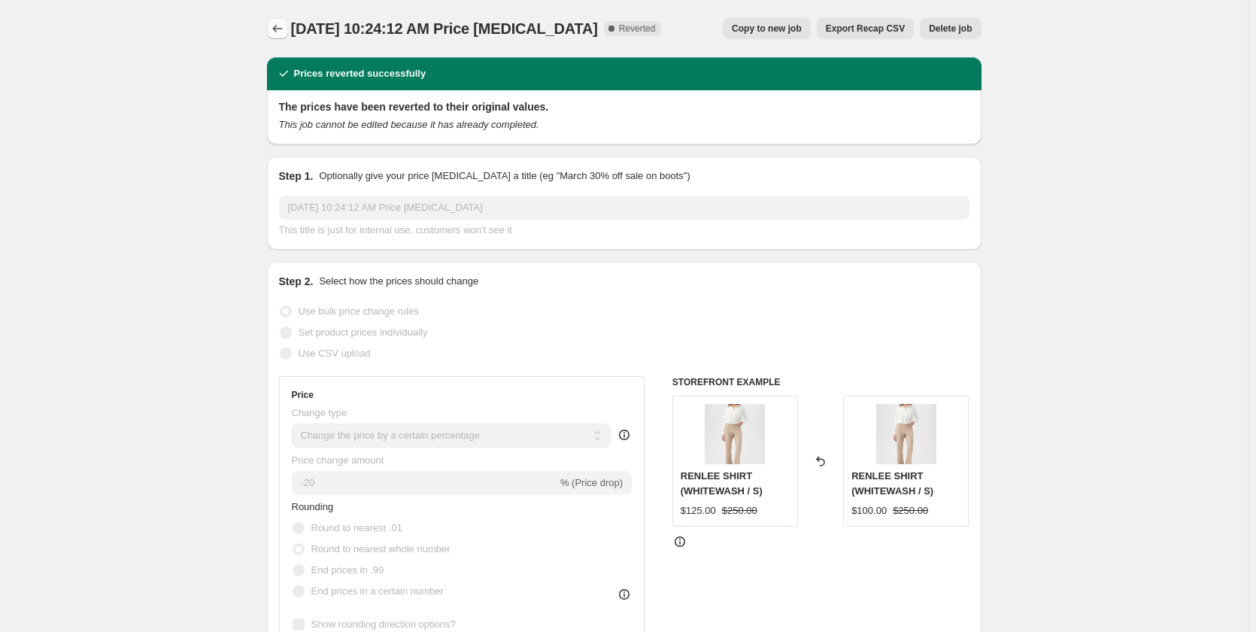
click at [288, 26] on button "Price change jobs" at bounding box center [277, 28] width 21 height 21
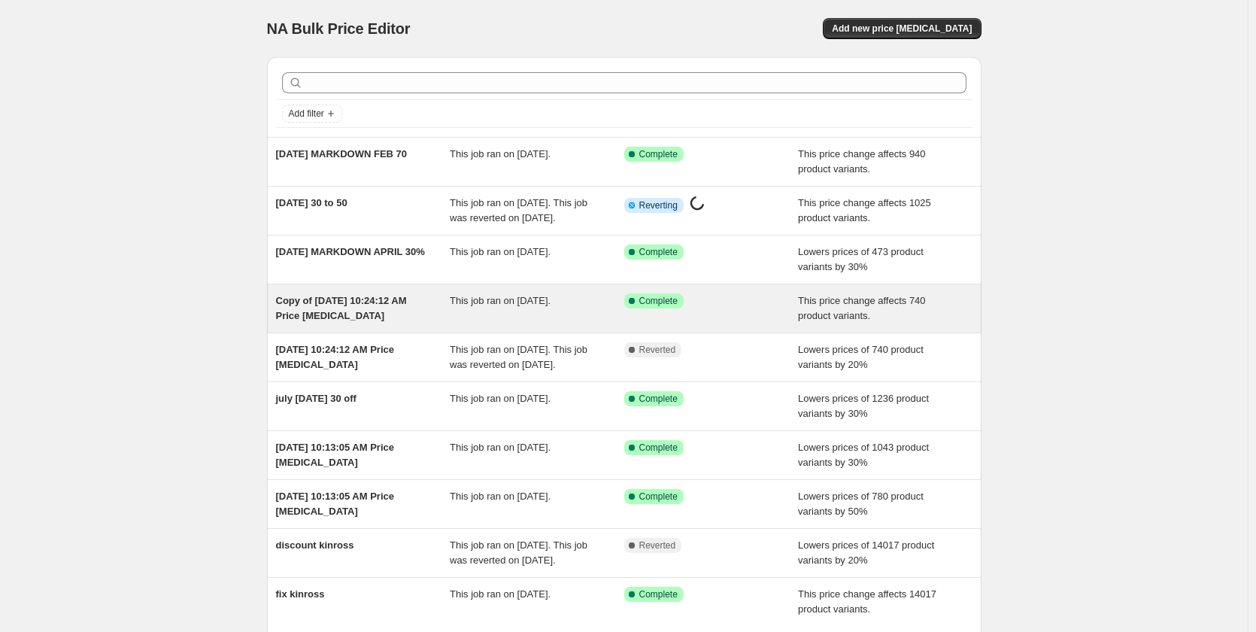
click at [368, 303] on div "Copy of Aug 27, 2025, 10:24:12 AM Price change job This job ran on August 27, 2…" at bounding box center [624, 308] width 714 height 48
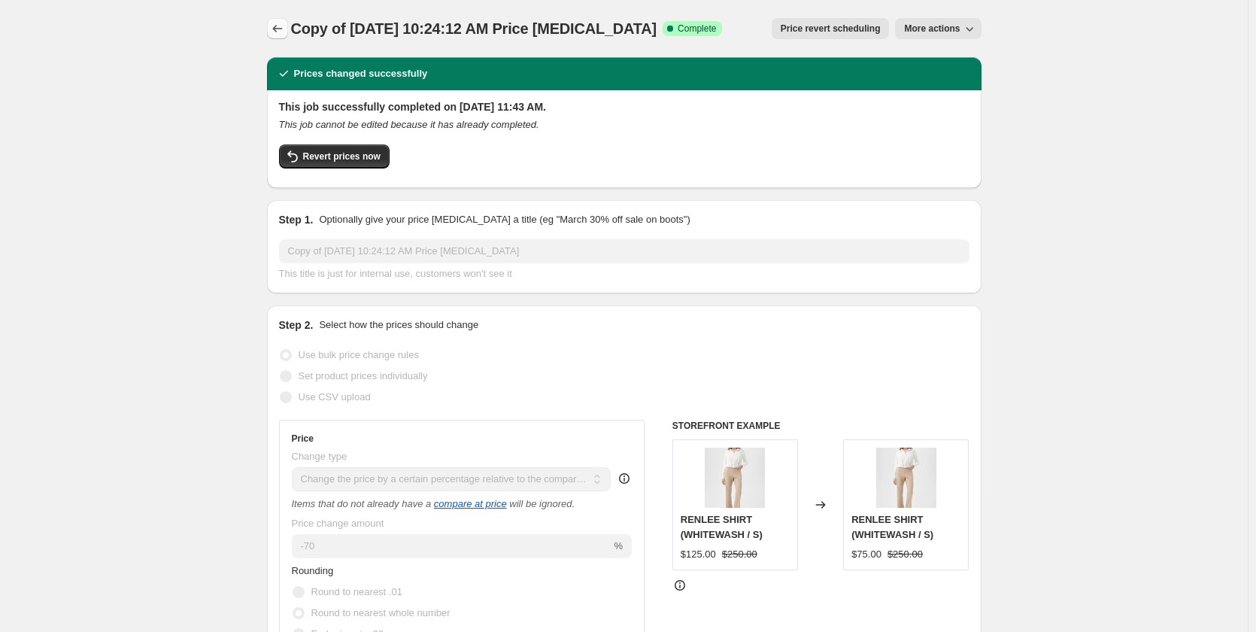
click at [283, 23] on icon "Price change jobs" at bounding box center [277, 28] width 15 height 15
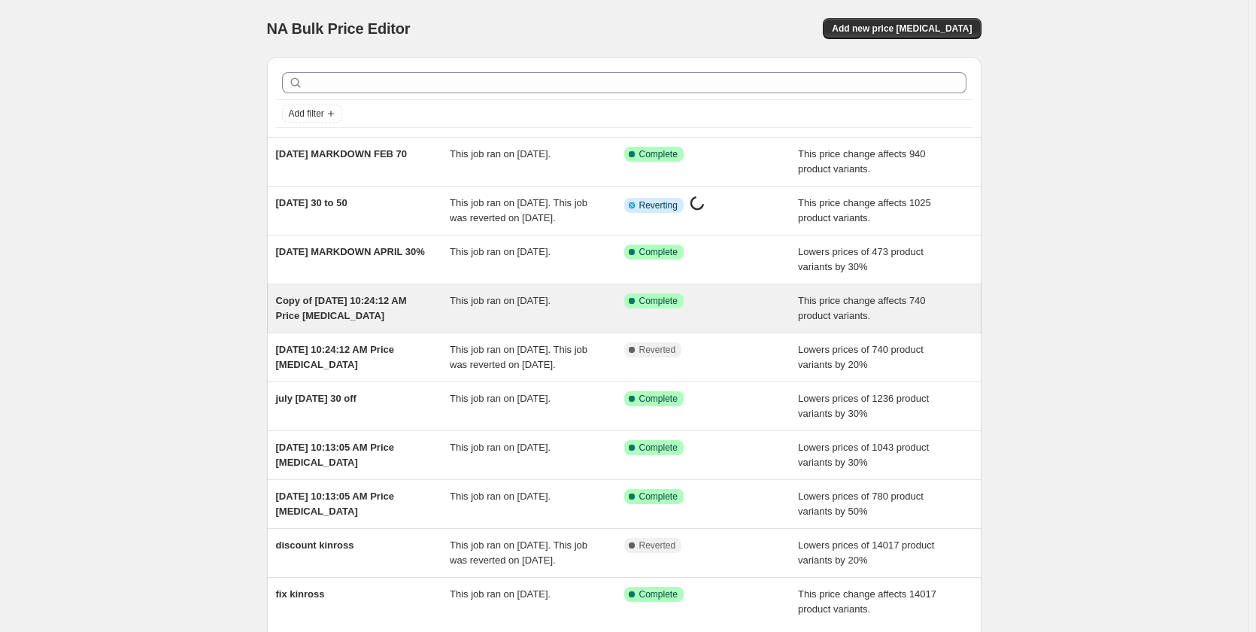
click at [338, 321] on span "Copy of [DATE] 10:24:12 AM Price [MEDICAL_DATA]" at bounding box center [341, 308] width 131 height 26
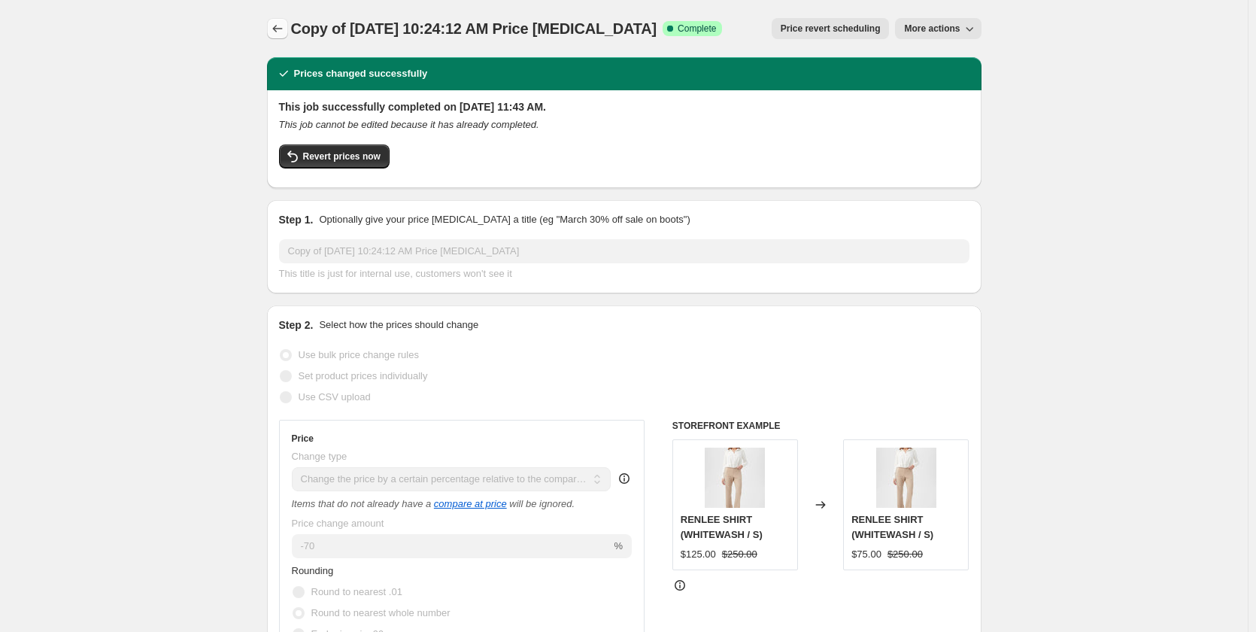
click at [284, 29] on icon "Price change jobs" at bounding box center [277, 28] width 15 height 15
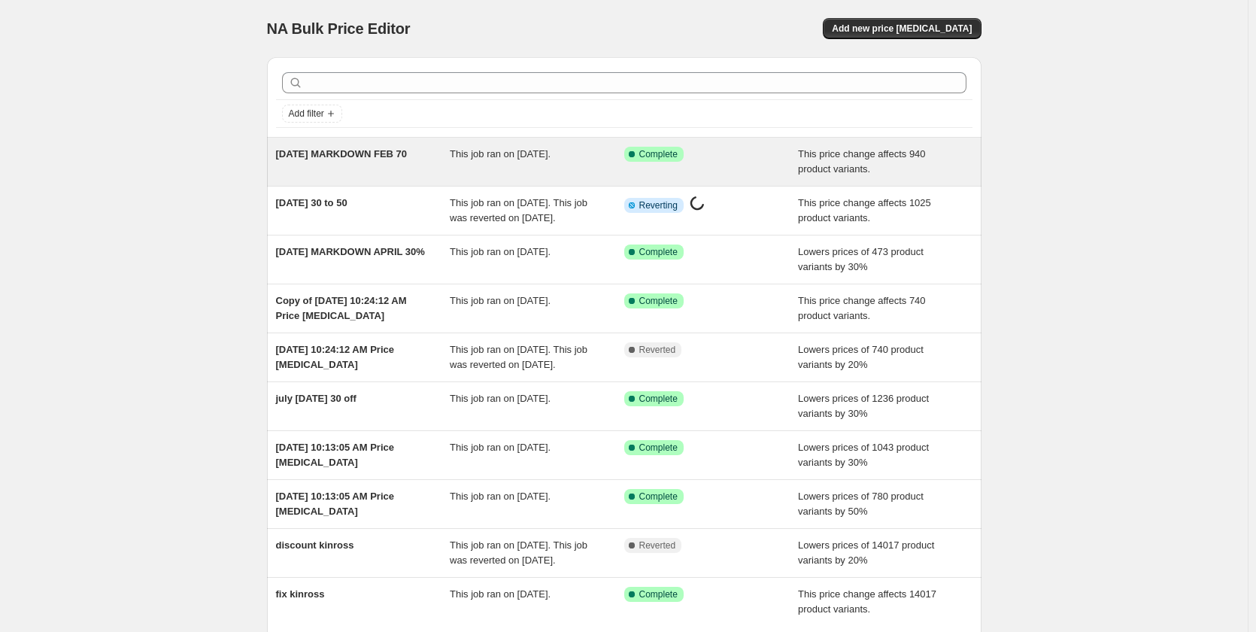
click at [326, 156] on span "[DATE] MARKDOWN FEB 70" at bounding box center [342, 153] width 132 height 11
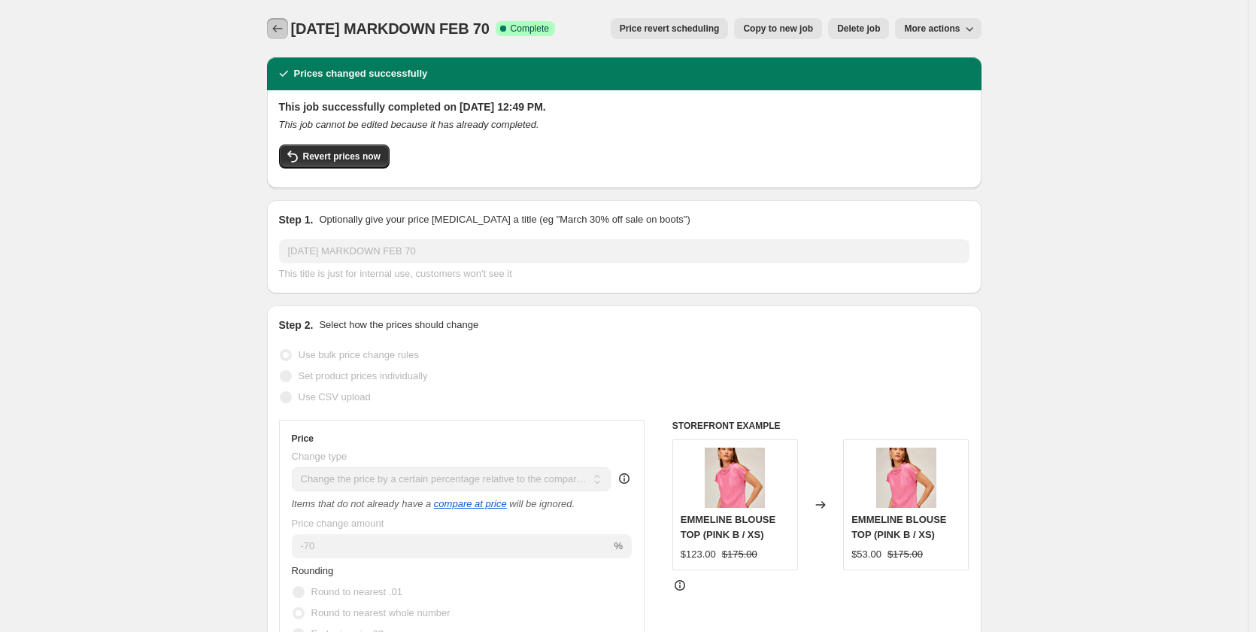
click at [285, 30] on icon "Price change jobs" at bounding box center [277, 28] width 15 height 15
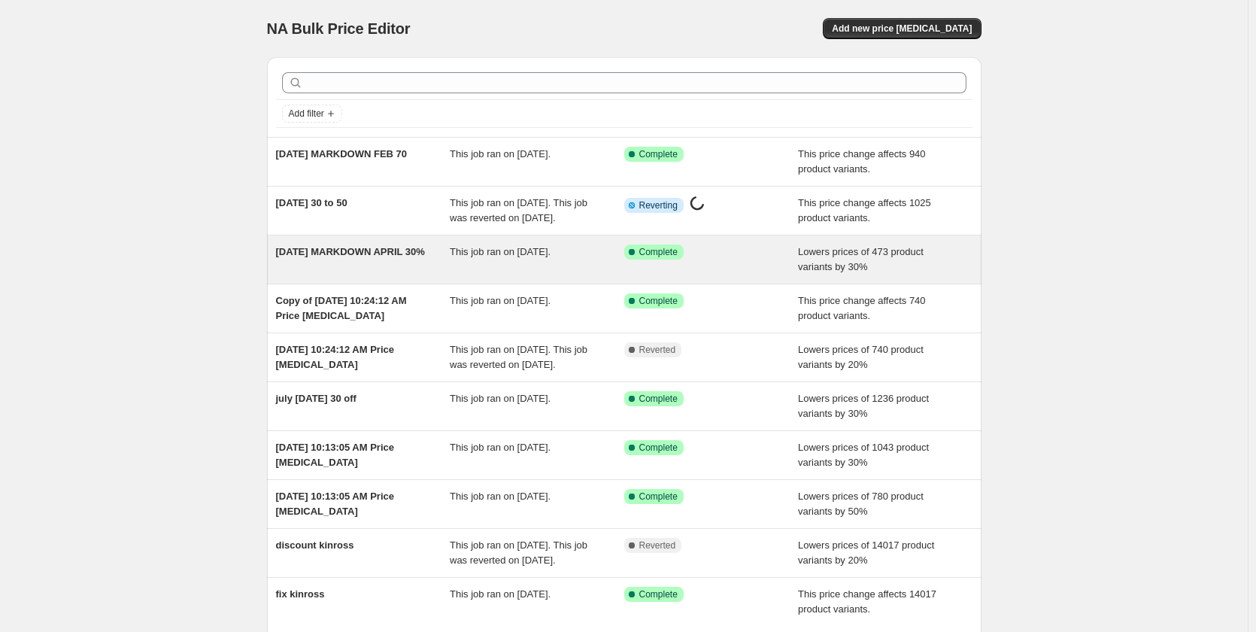
click at [324, 257] on span "[DATE] MARKDOWN APRIL 30%" at bounding box center [350, 251] width 149 height 11
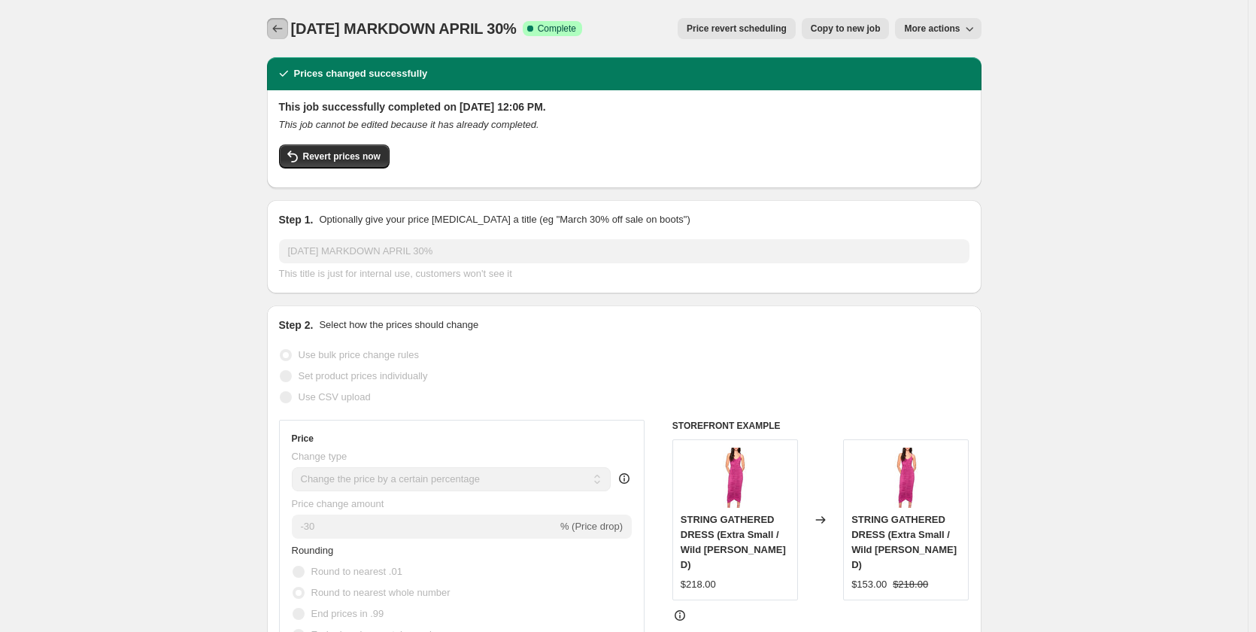
click at [284, 34] on icon "Price change jobs" at bounding box center [277, 28] width 15 height 15
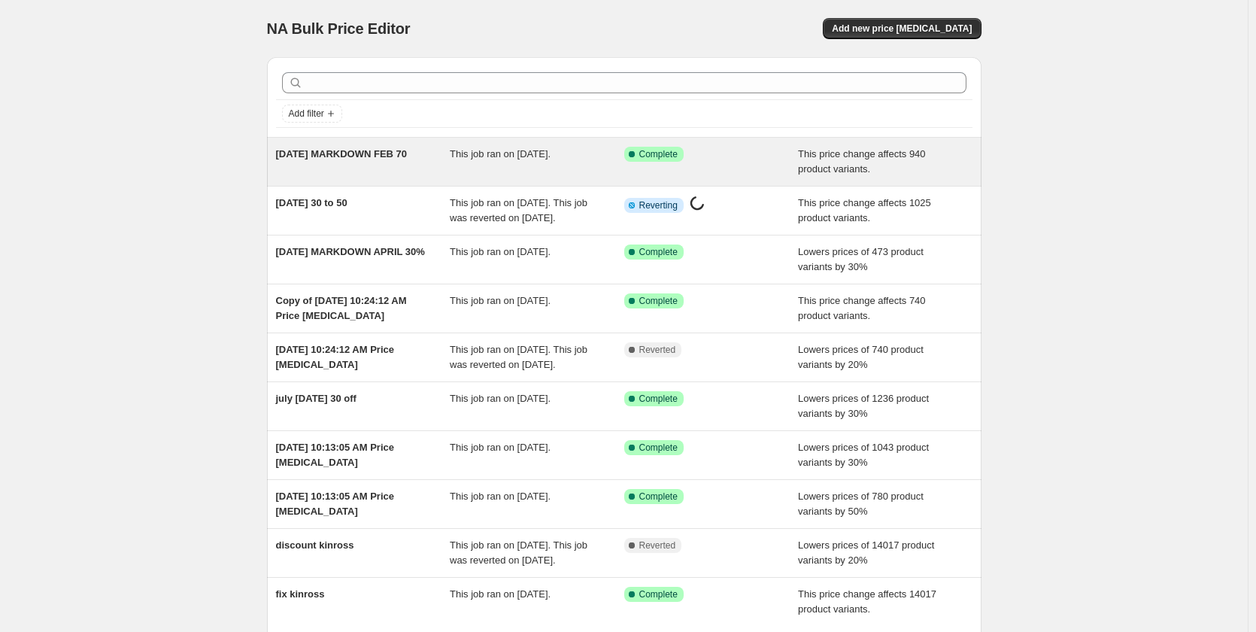
click at [353, 157] on span "[DATE] MARKDOWN FEB 70" at bounding box center [342, 153] width 132 height 11
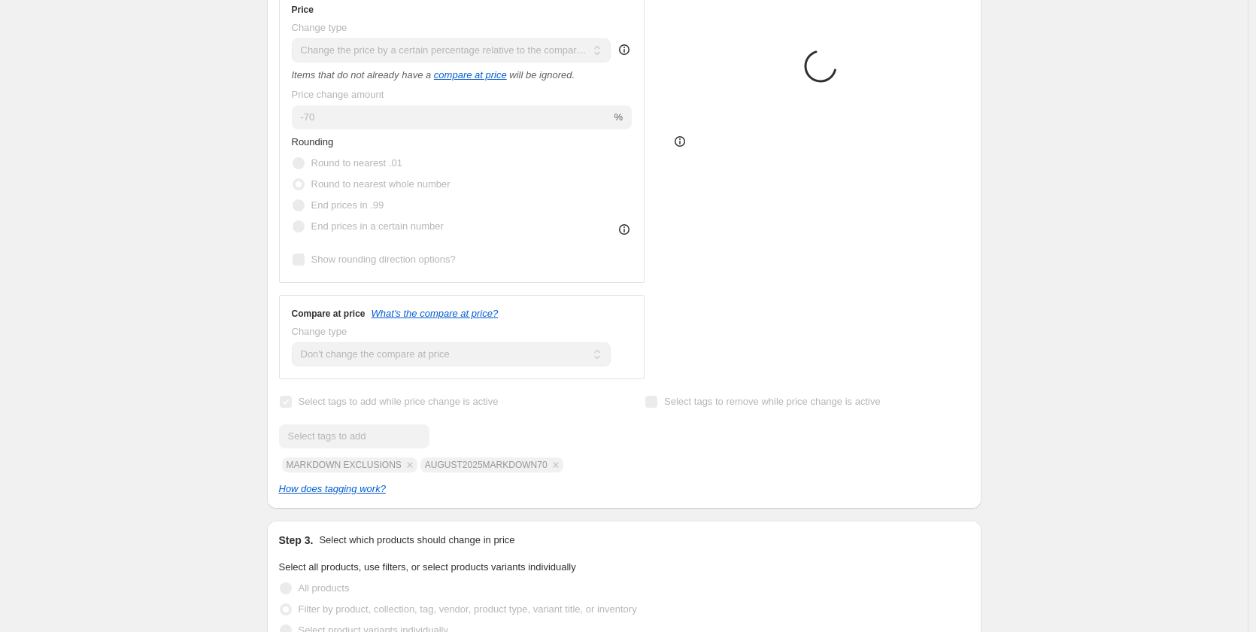
scroll to position [526, 0]
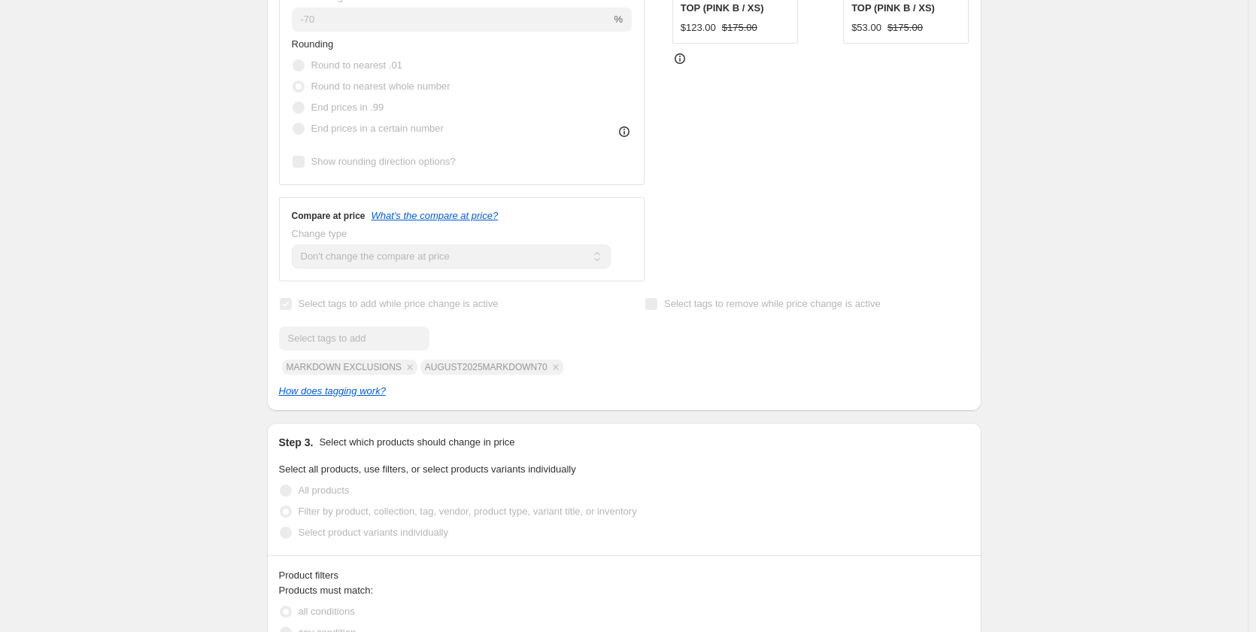
click at [393, 164] on span "Show rounding direction options?" at bounding box center [383, 161] width 144 height 11
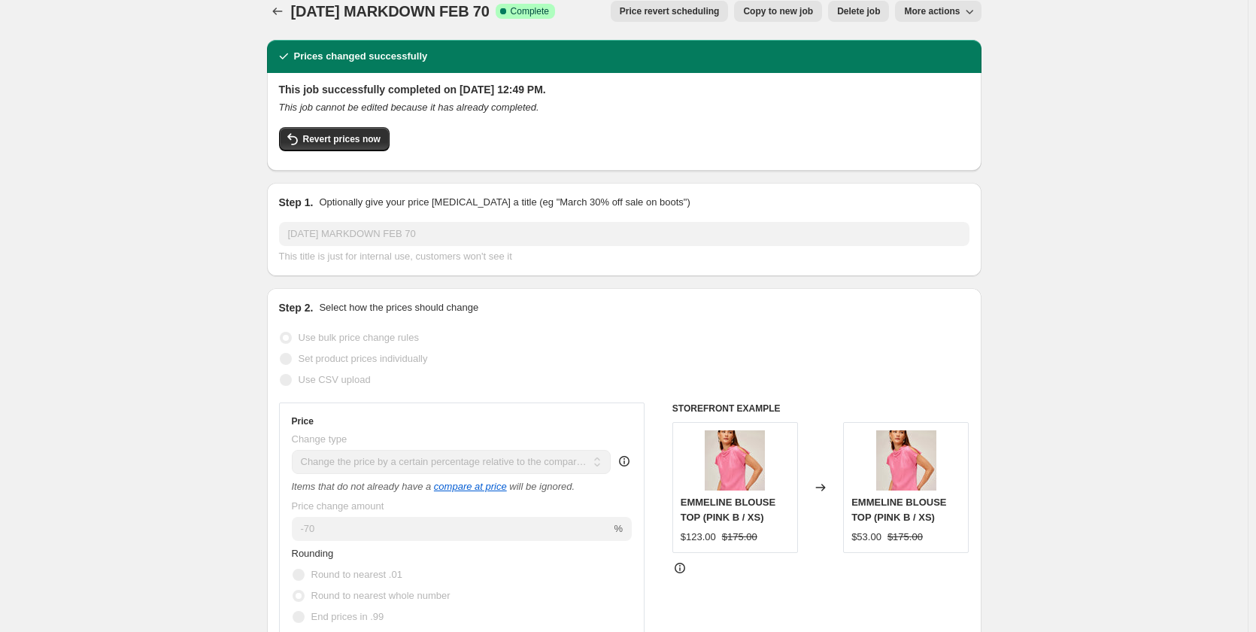
scroll to position [0, 0]
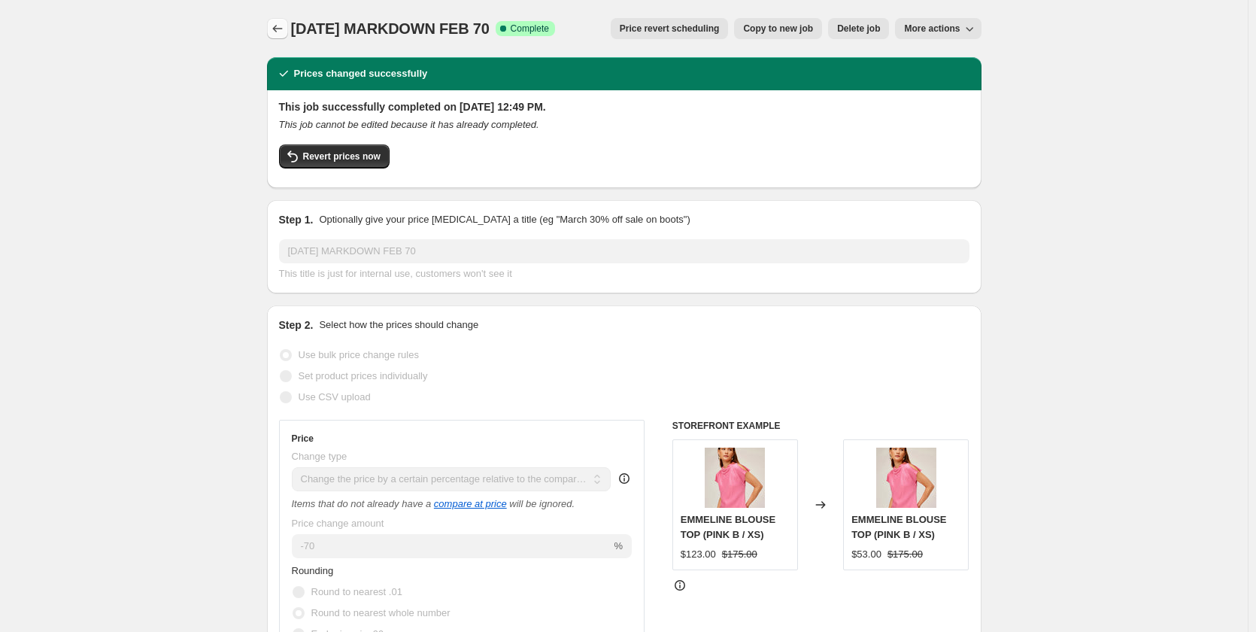
click at [274, 27] on icon "Price change jobs" at bounding box center [277, 28] width 15 height 15
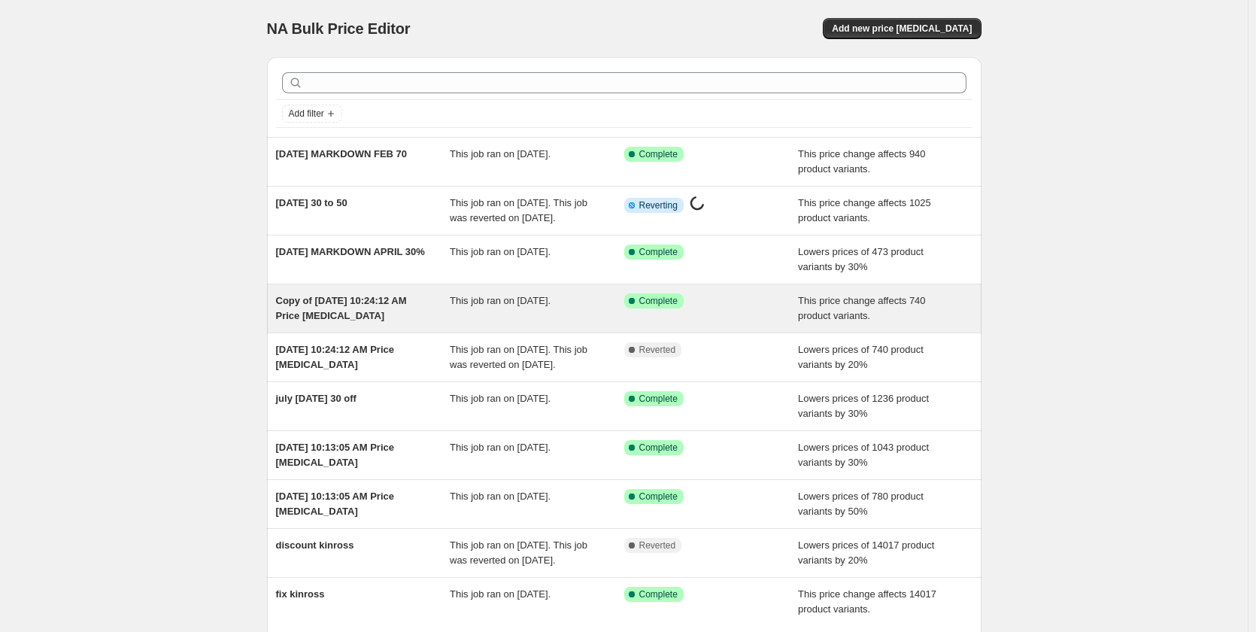
click at [366, 321] on span "Copy of [DATE] 10:24:12 AM Price [MEDICAL_DATA]" at bounding box center [341, 308] width 131 height 26
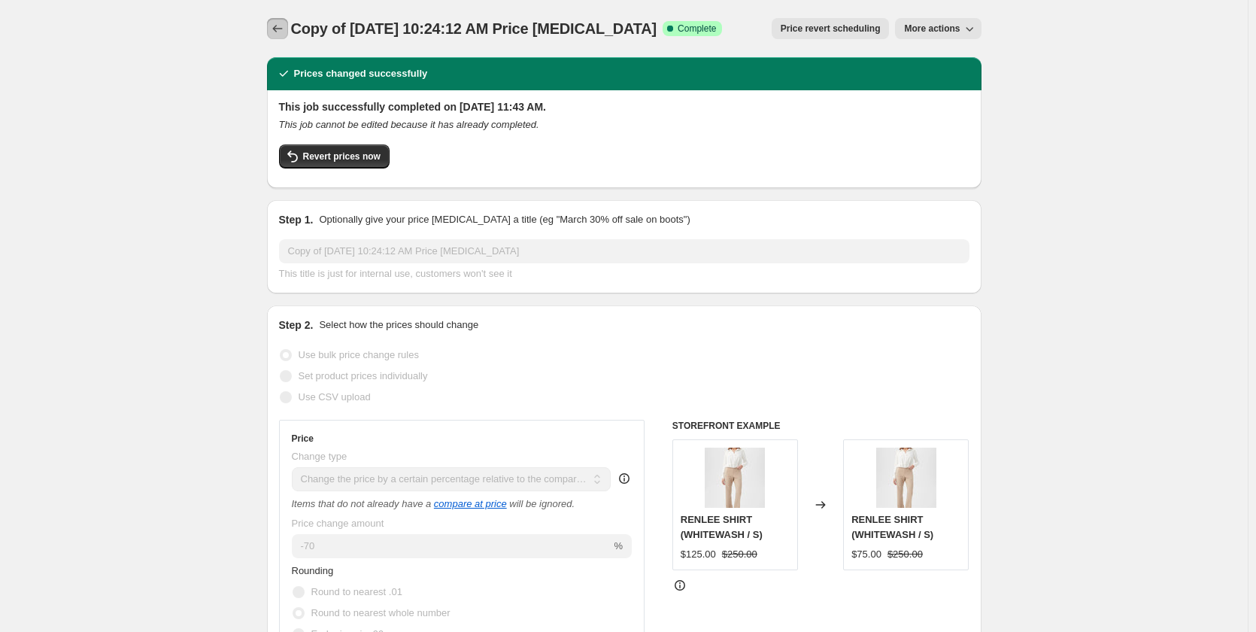
click at [285, 32] on icon "Price change jobs" at bounding box center [277, 28] width 15 height 15
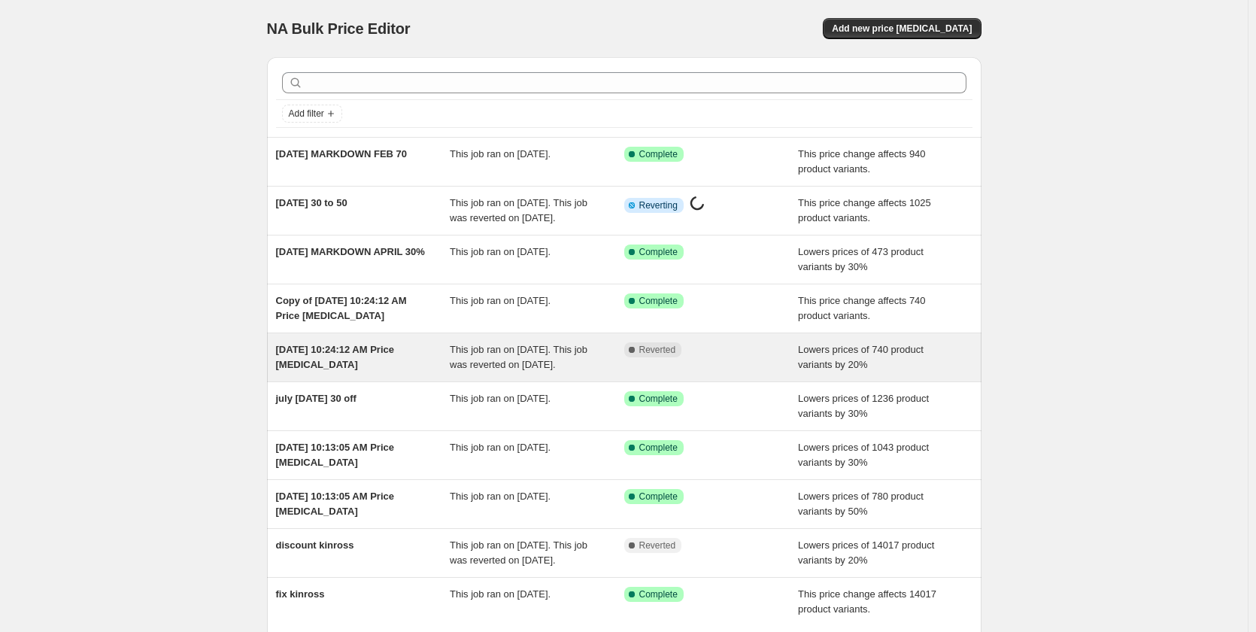
click at [333, 371] on div "[DATE] 10:24:12 AM Price [MEDICAL_DATA]" at bounding box center [363, 357] width 174 height 30
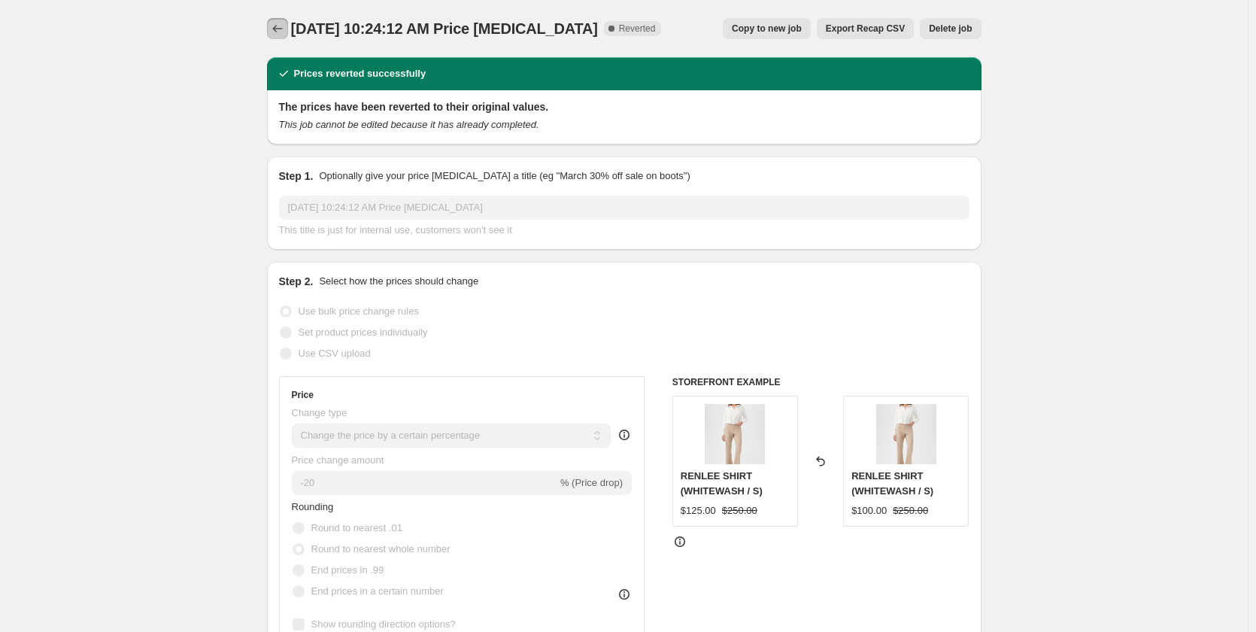
click at [277, 29] on icon "Price change jobs" at bounding box center [277, 29] width 10 height 8
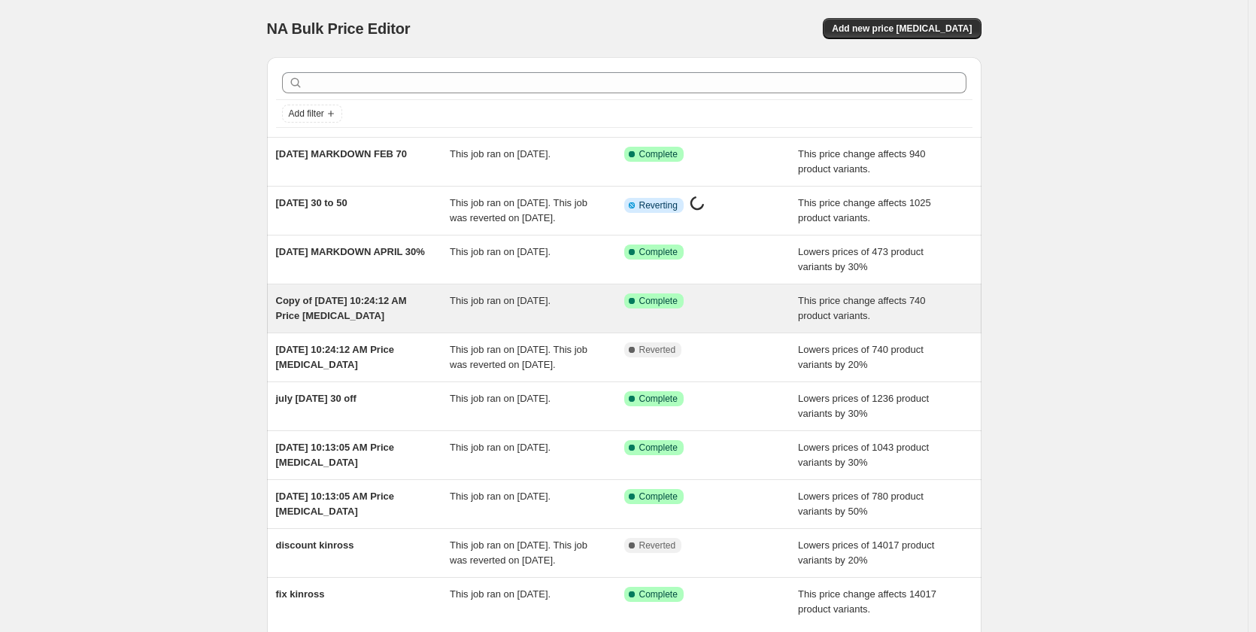
click at [374, 323] on div "Copy of [DATE] 10:24:12 AM Price [MEDICAL_DATA]" at bounding box center [363, 308] width 174 height 30
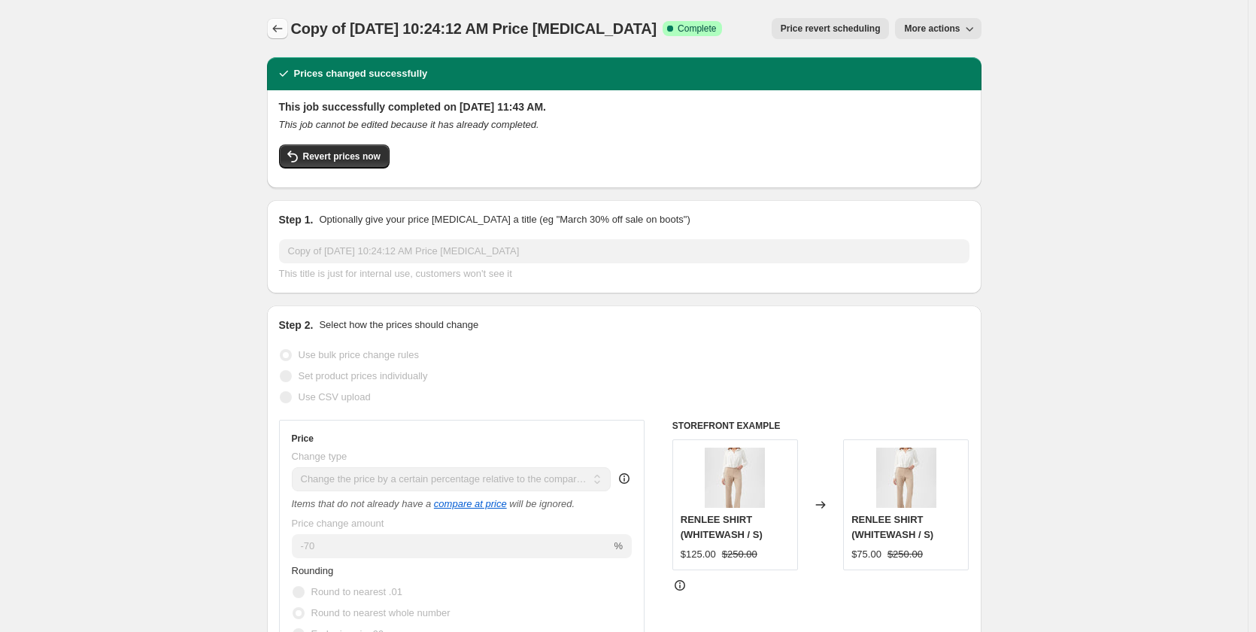
click at [280, 32] on icon "Price change jobs" at bounding box center [277, 28] width 15 height 15
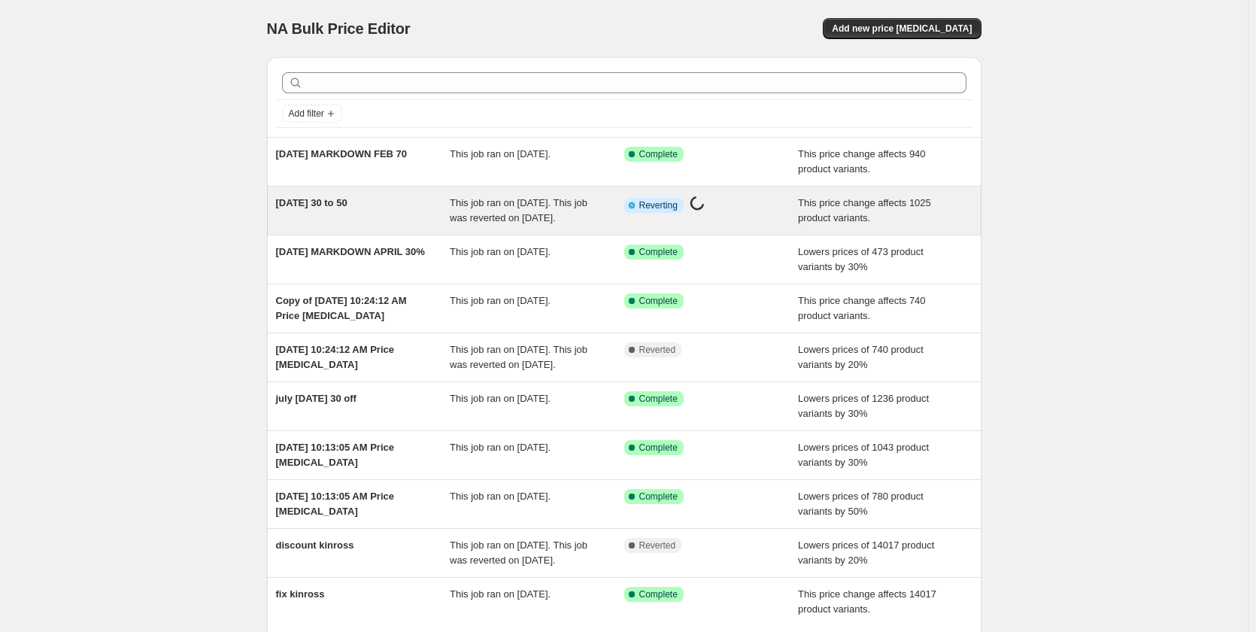
click at [359, 211] on div "[DATE] 30 to 50" at bounding box center [363, 211] width 174 height 30
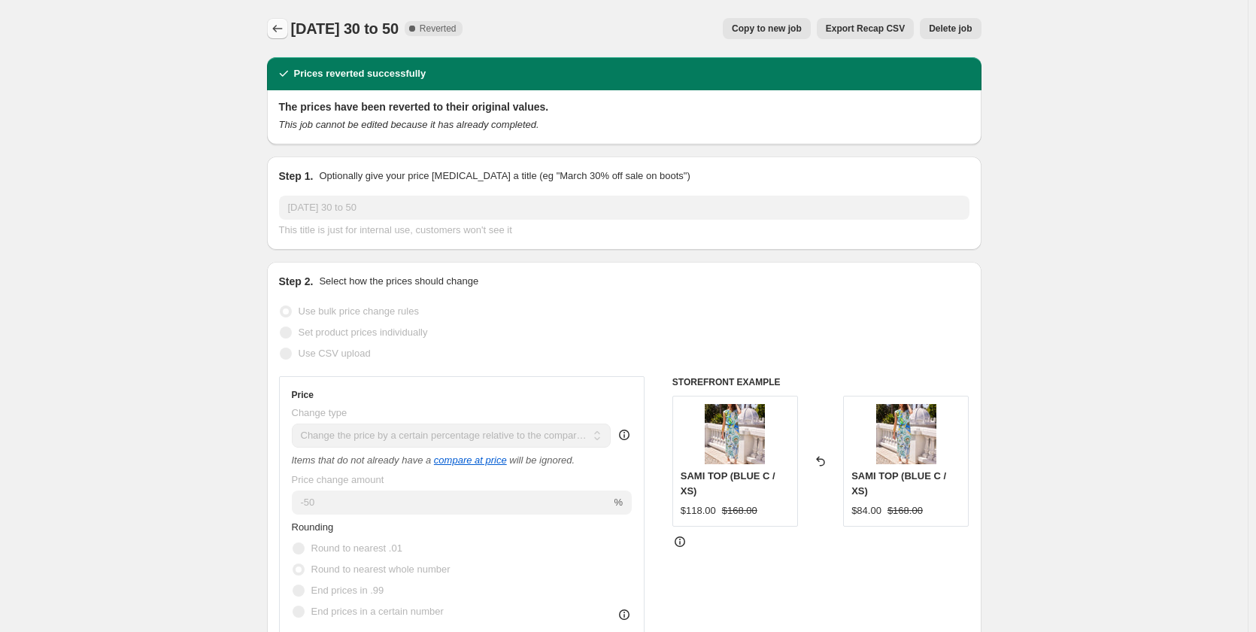
click at [285, 33] on icon "Price change jobs" at bounding box center [277, 28] width 15 height 15
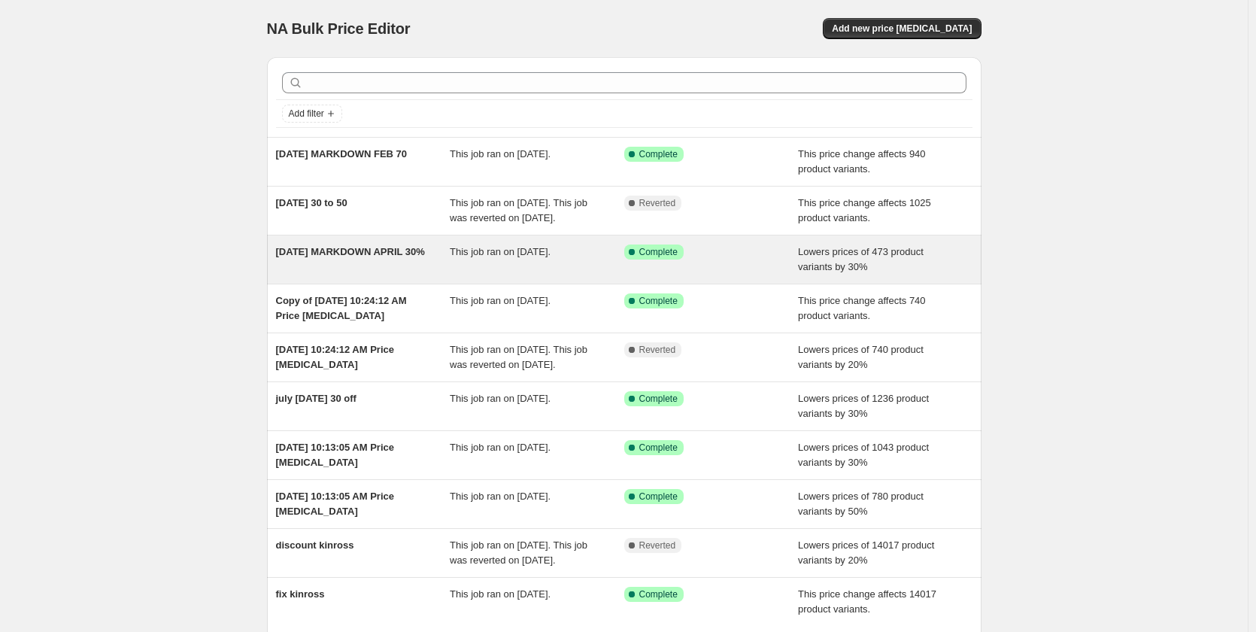
click at [395, 257] on span "[DATE] MARKDOWN APRIL 30%" at bounding box center [350, 251] width 149 height 11
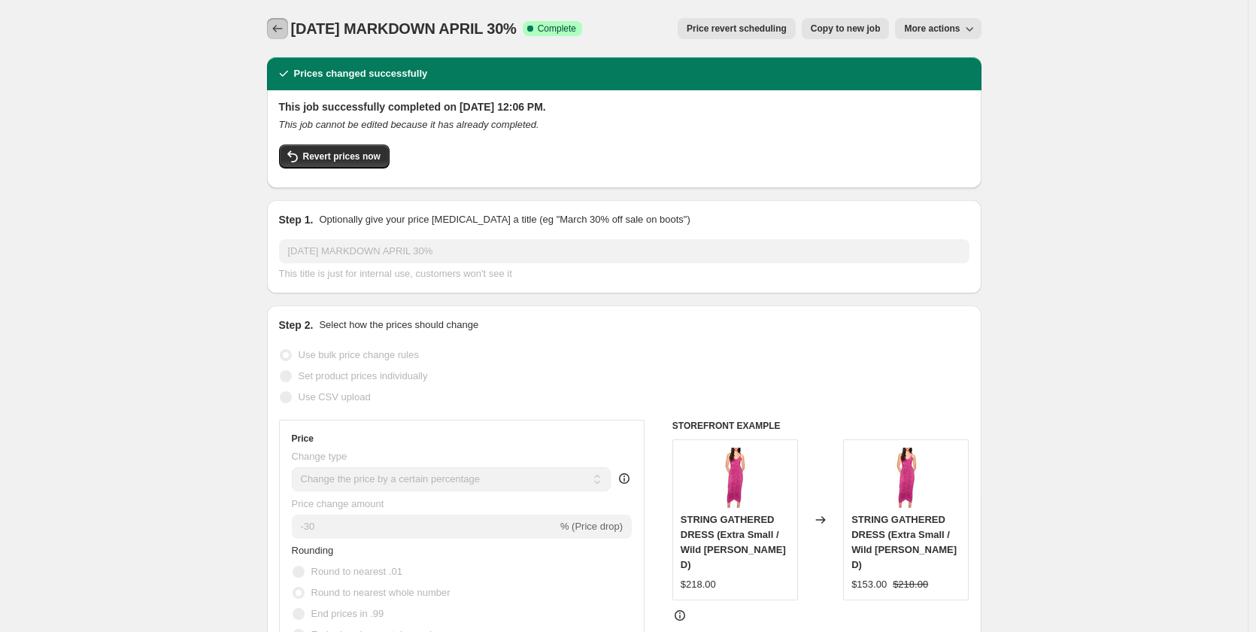
click at [288, 25] on button "Price change jobs" at bounding box center [277, 28] width 21 height 21
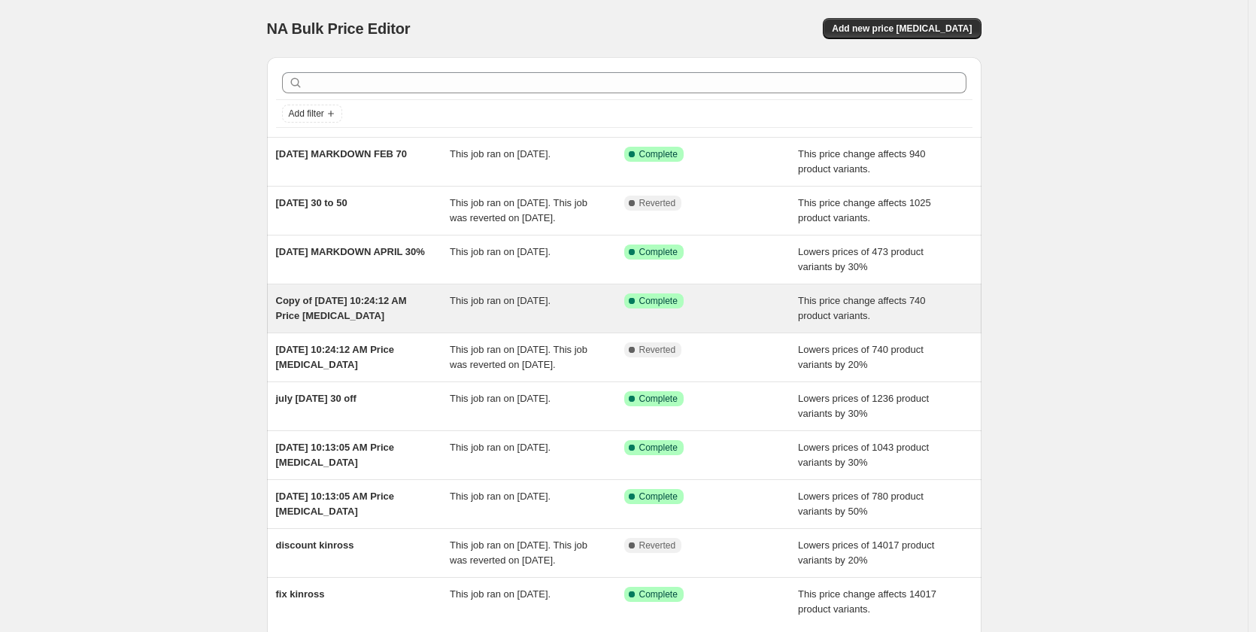
click at [364, 308] on div "Copy of Aug 27, 2025, 10:24:12 AM Price change job This job ran on August 27, 2…" at bounding box center [624, 308] width 714 height 48
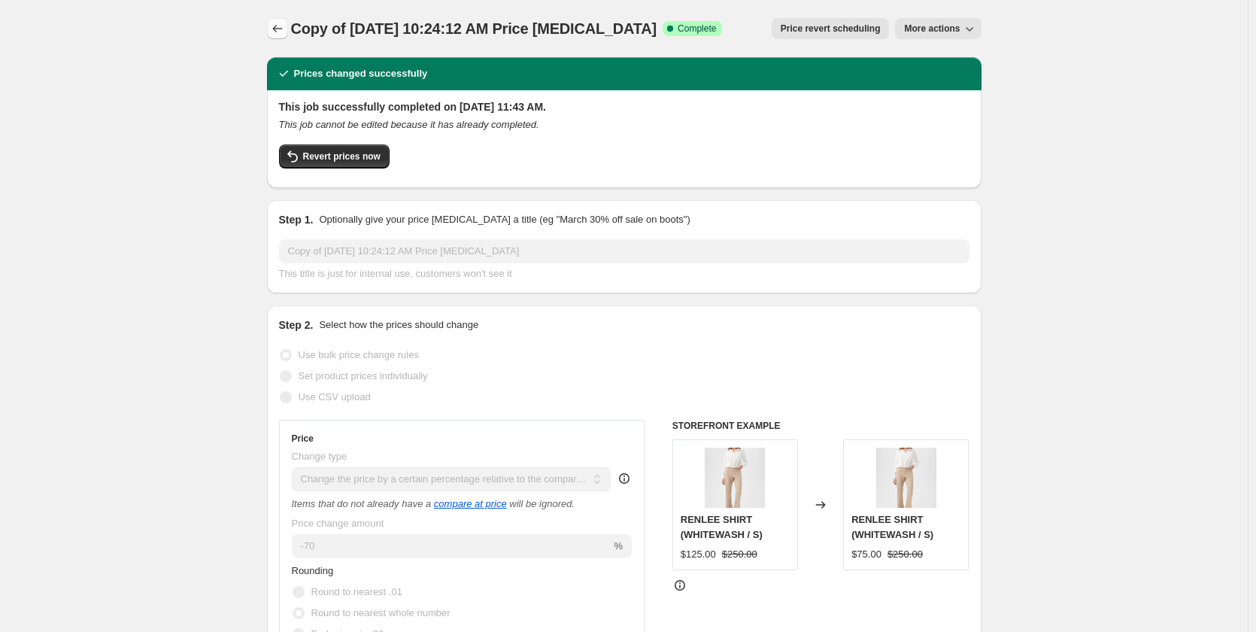
click at [278, 36] on button "Price change jobs" at bounding box center [277, 28] width 21 height 21
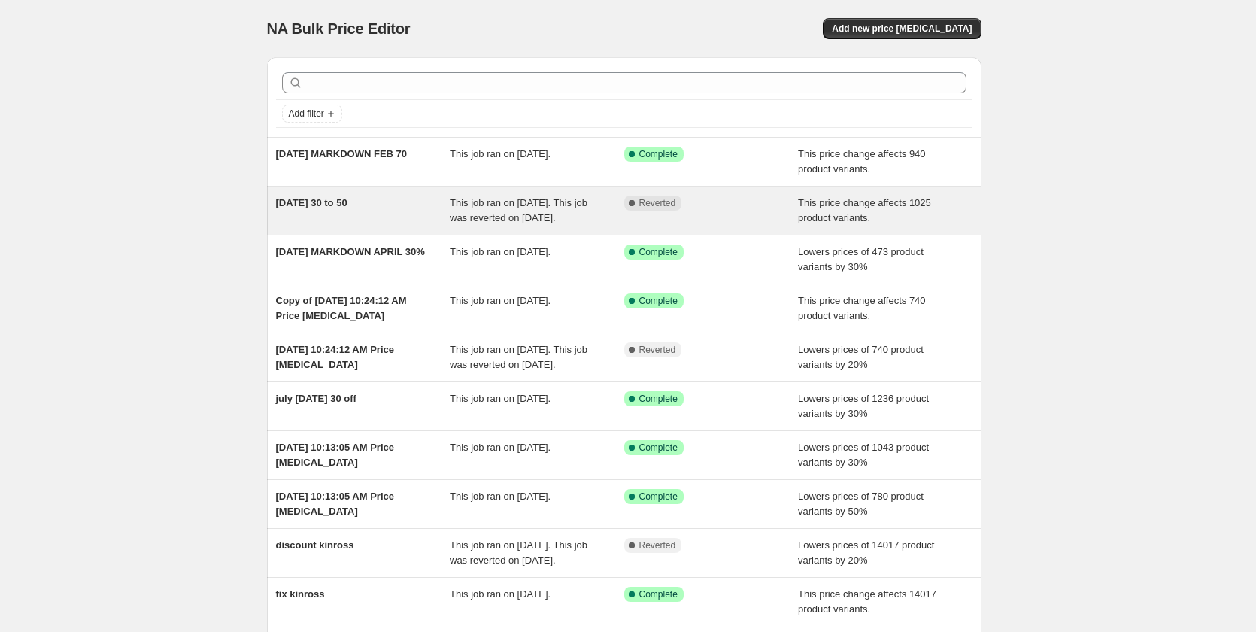
click at [313, 205] on span "[DATE] 30 to 50" at bounding box center [311, 202] width 71 height 11
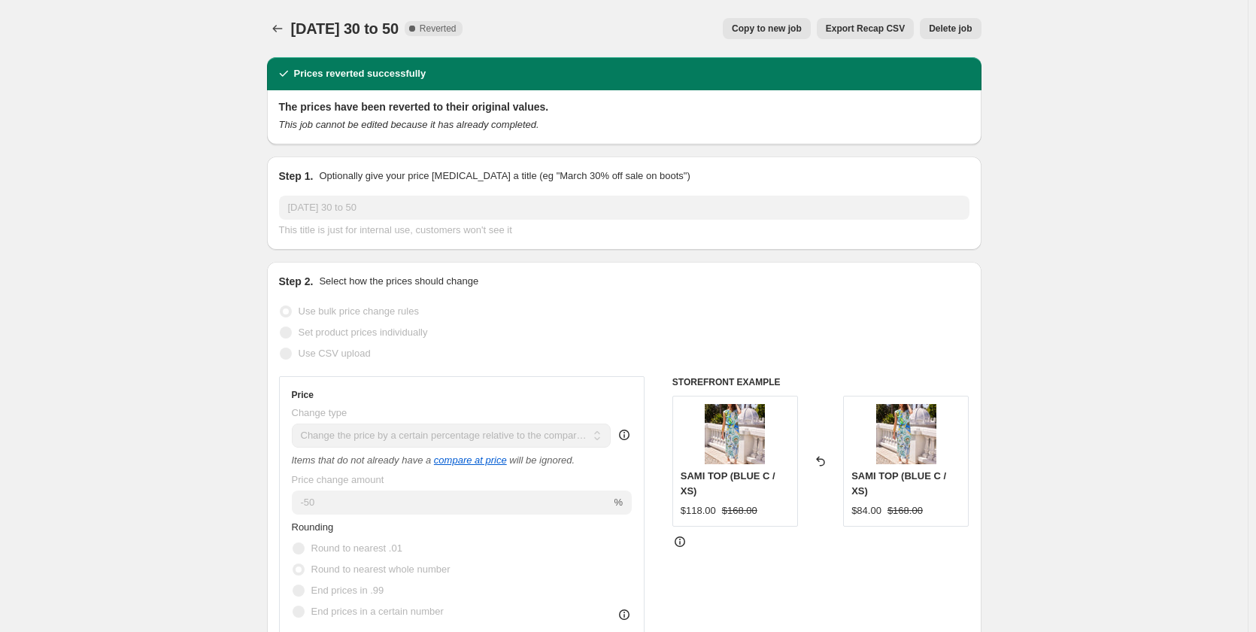
click at [770, 32] on span "Copy to new job" at bounding box center [767, 29] width 70 height 12
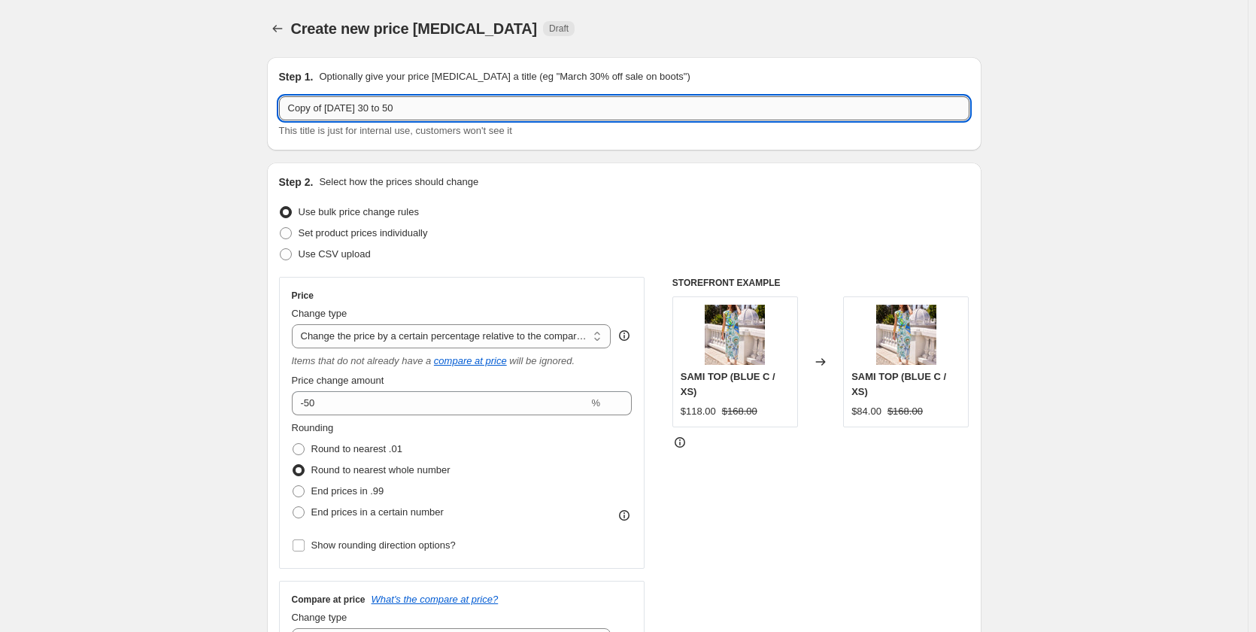
click at [439, 107] on input "Copy of [DATE] 30 to 50" at bounding box center [624, 108] width 690 height 24
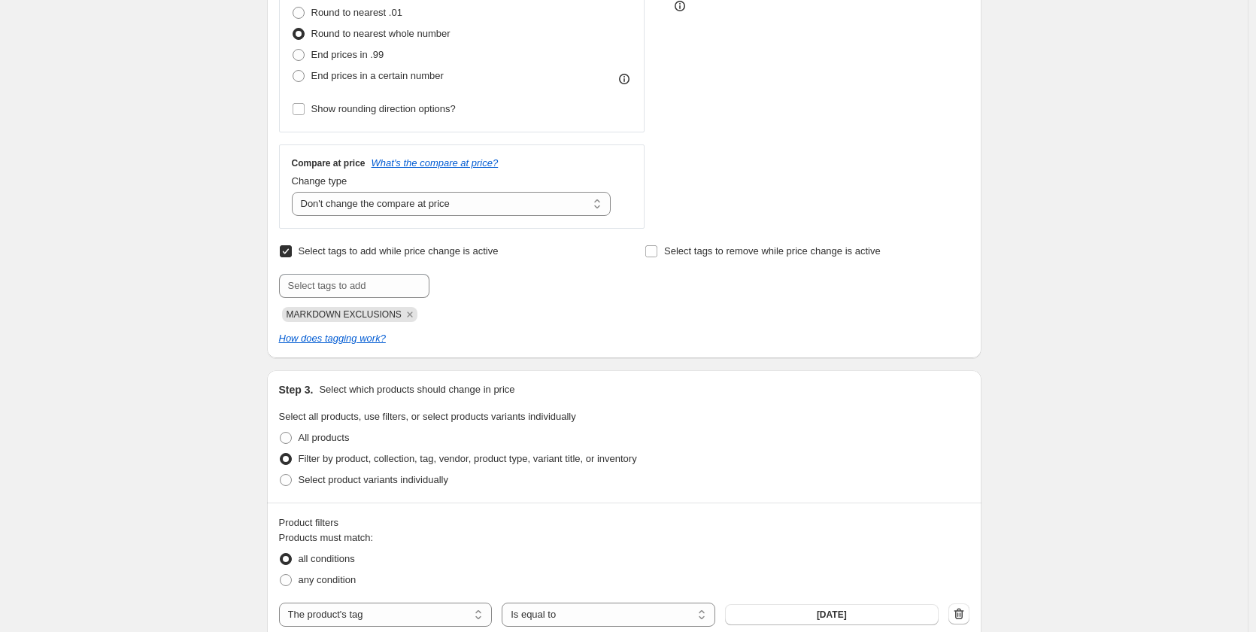
scroll to position [451, 0]
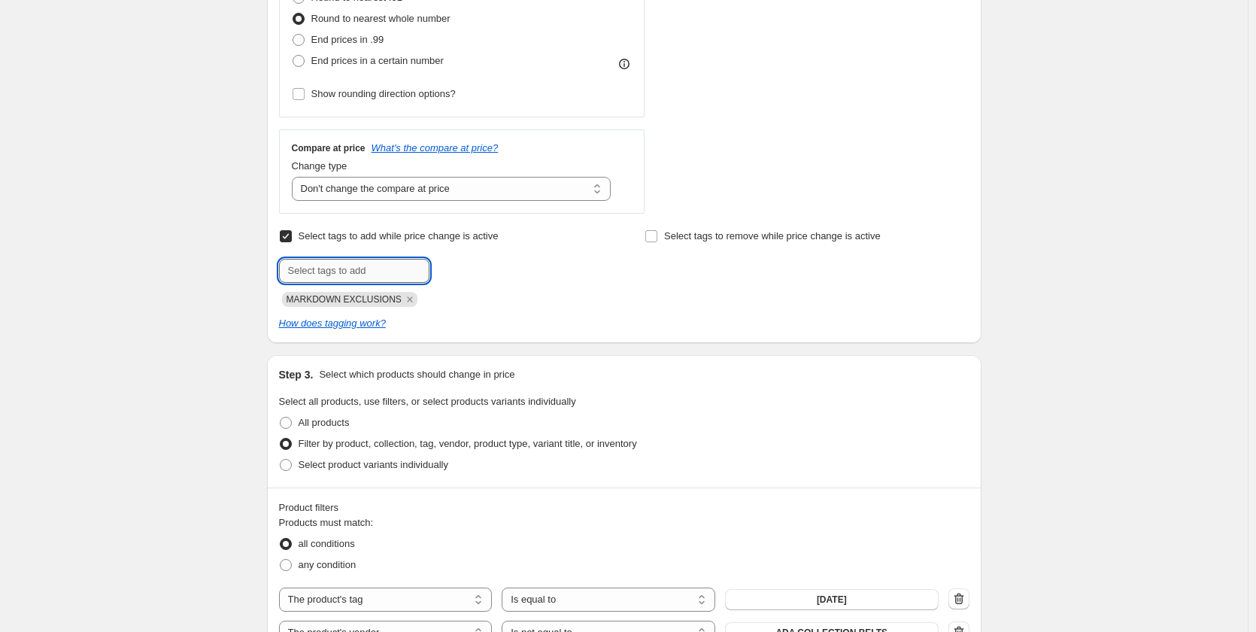
click at [376, 270] on input "text" at bounding box center [354, 271] width 150 height 24
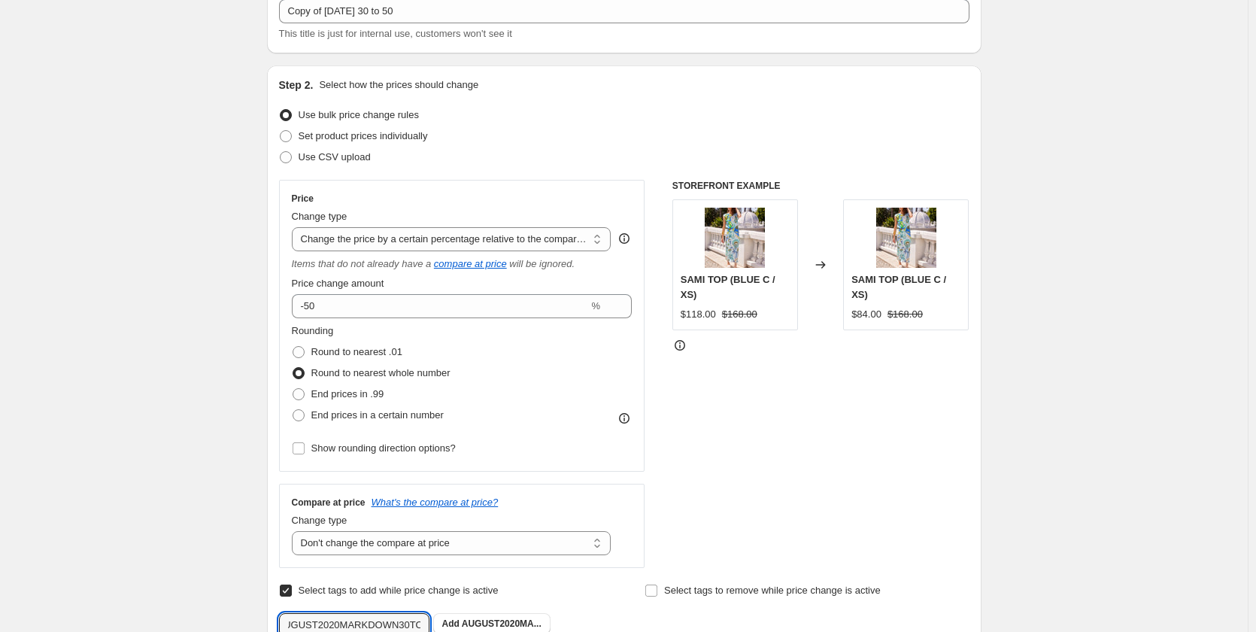
scroll to position [0, 16]
click at [840, 502] on div "STOREFRONT EXAMPLE SAMI TOP (BLUE C / XS) $118.00 $168.00 Changed to SAMI TOP (…" at bounding box center [820, 374] width 297 height 388
click at [486, 623] on span "AUGUST2020MA..." at bounding box center [502, 623] width 80 height 11
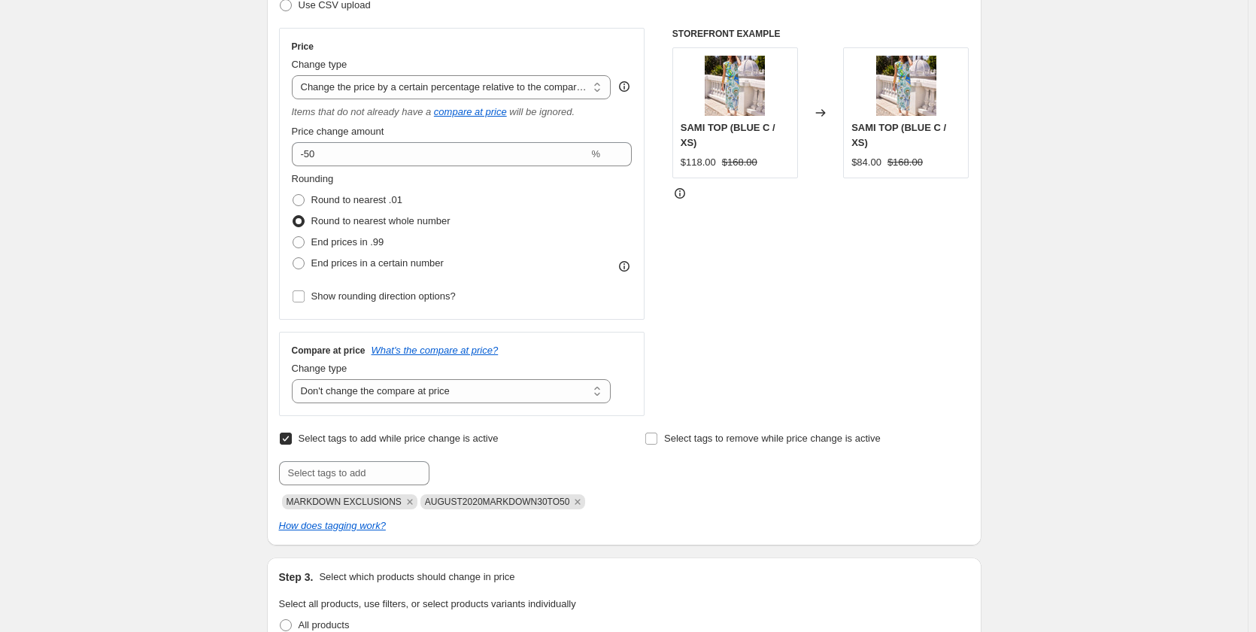
scroll to position [548, 0]
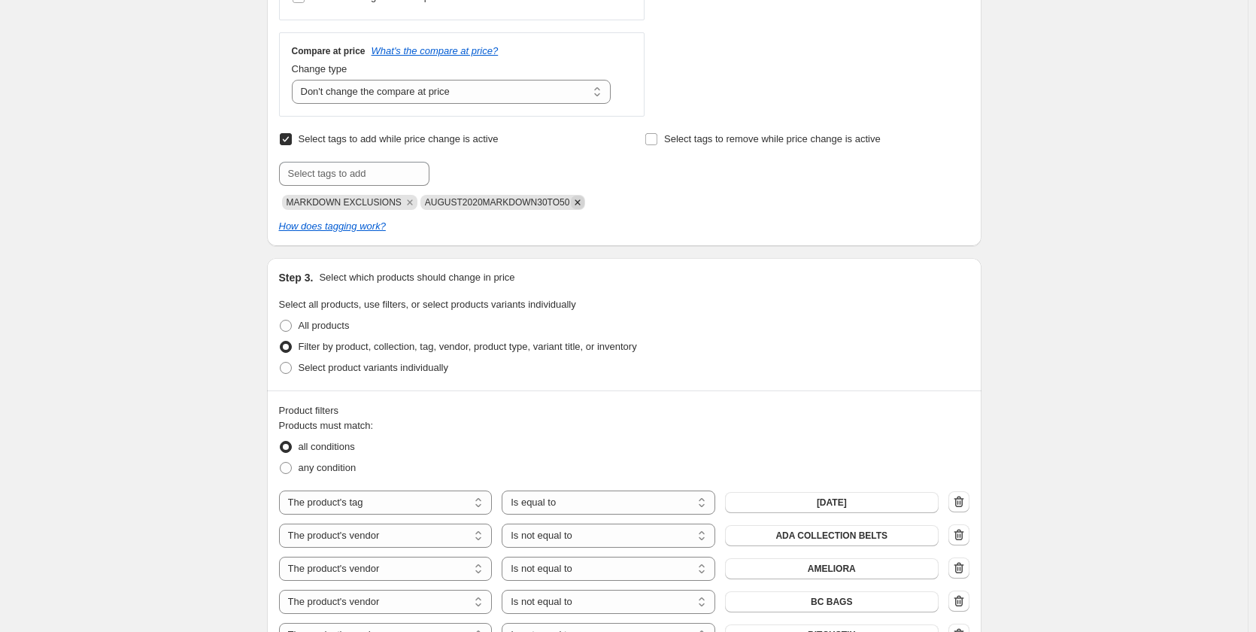
click at [571, 202] on icon "Remove AUGUST2020MARKDOWN30TO50" at bounding box center [578, 203] width 14 height 14
click at [319, 173] on input "text" at bounding box center [354, 174] width 150 height 24
click at [795, 331] on div "All products" at bounding box center [624, 325] width 690 height 21
click at [492, 174] on span "AUGUST2025MA..." at bounding box center [502, 172] width 80 height 11
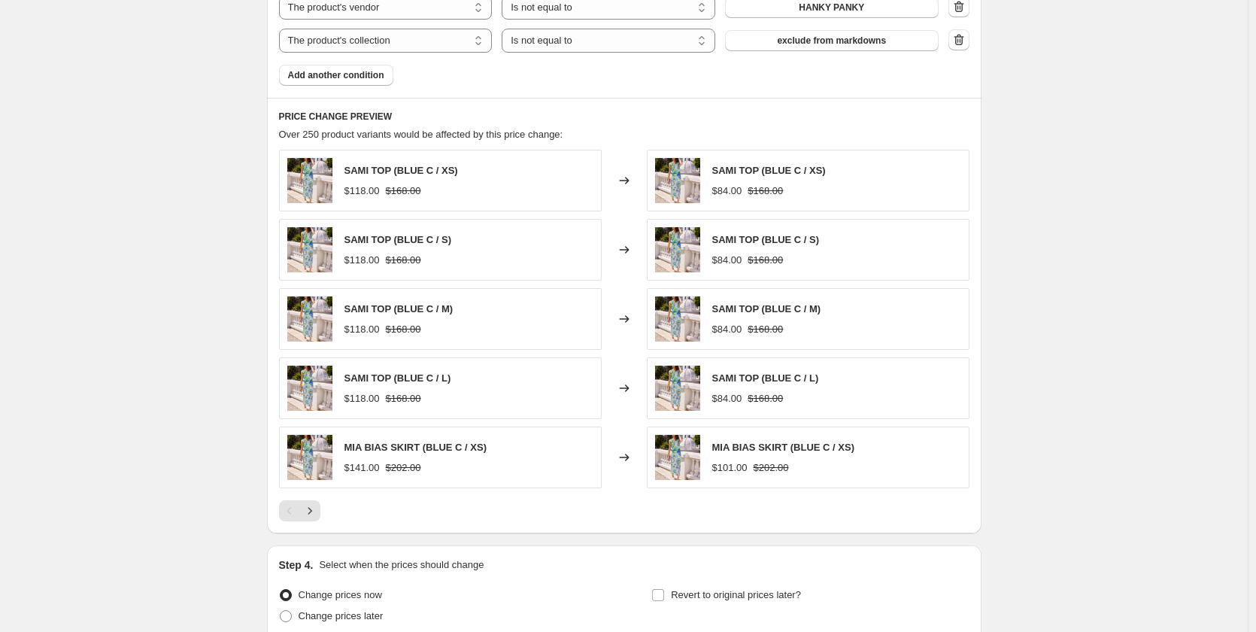
scroll to position [2833, 0]
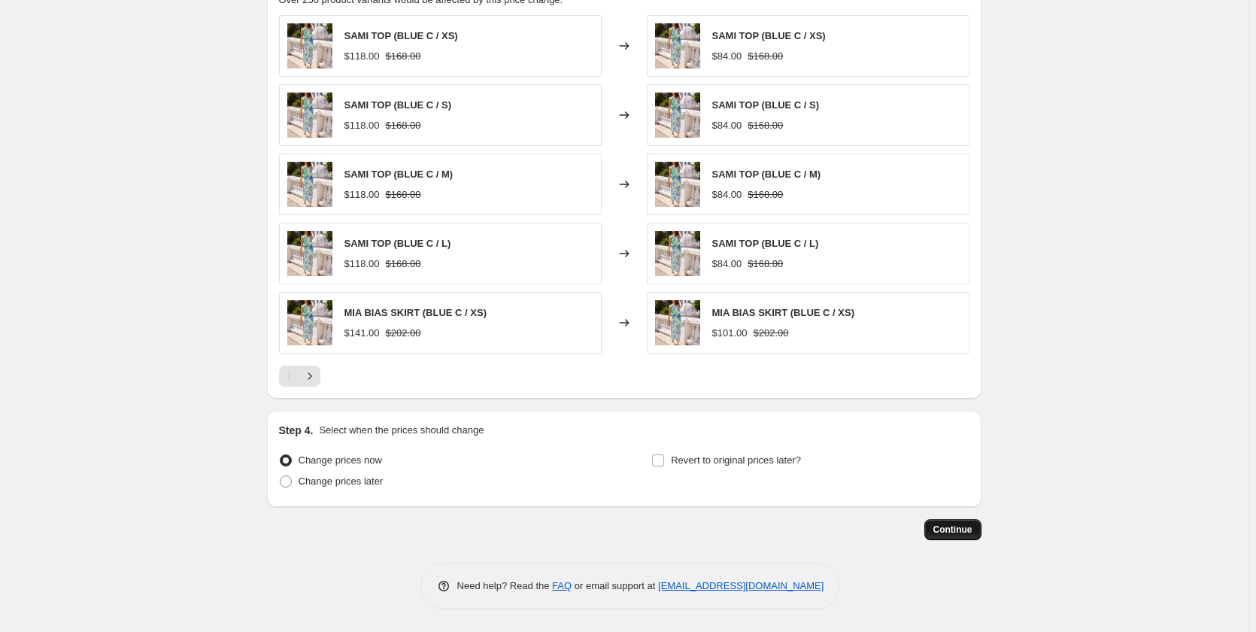
click at [939, 535] on span "Continue" at bounding box center [952, 529] width 39 height 12
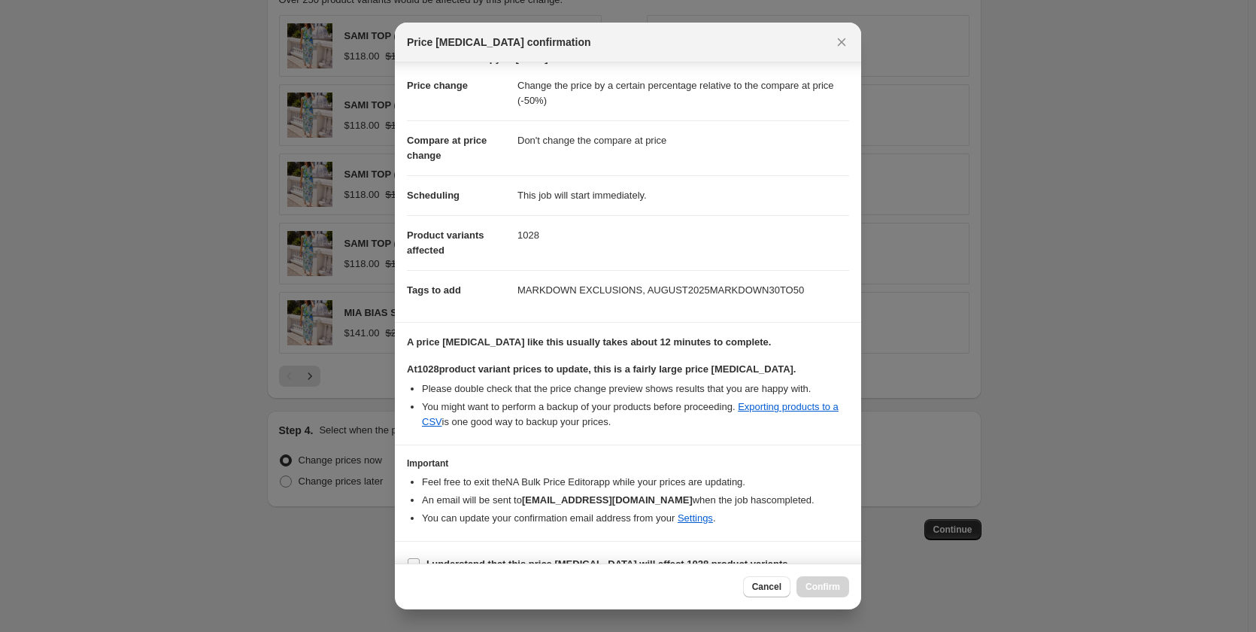
scroll to position [47, 0]
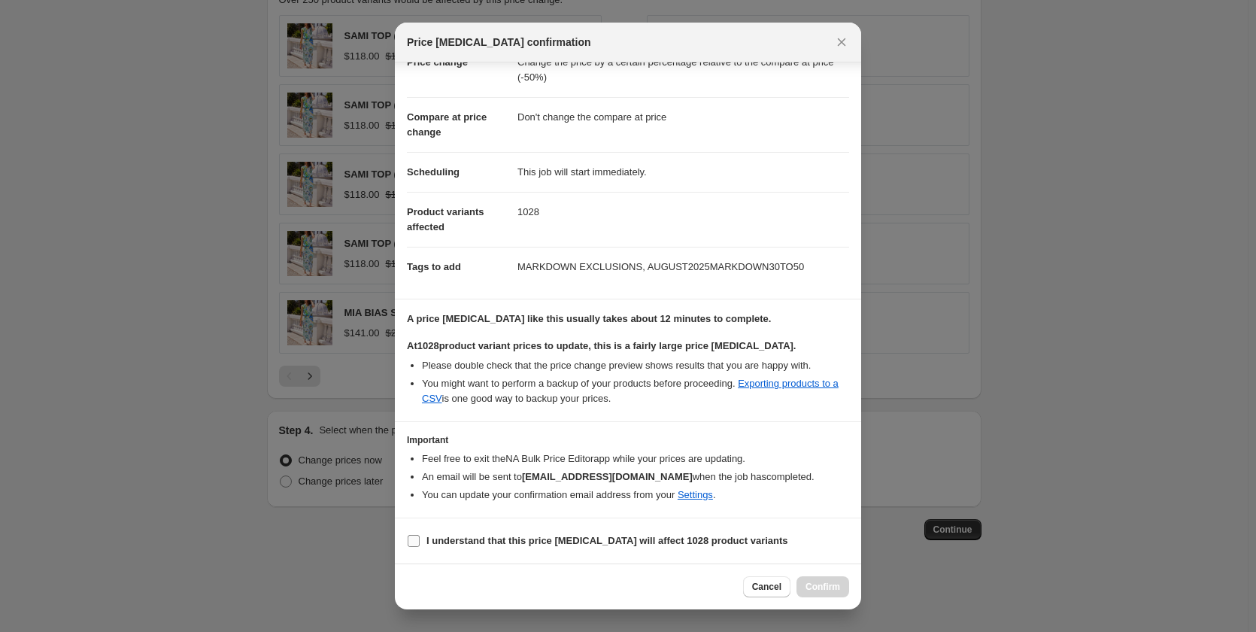
click at [551, 541] on b "I understand that this price change job will affect 1028 product variants" at bounding box center [607, 540] width 362 height 11
click at [420, 541] on input "I understand that this price change job will affect 1028 product variants" at bounding box center [414, 541] width 12 height 12
click at [833, 590] on span "Confirm" at bounding box center [822, 587] width 35 height 12
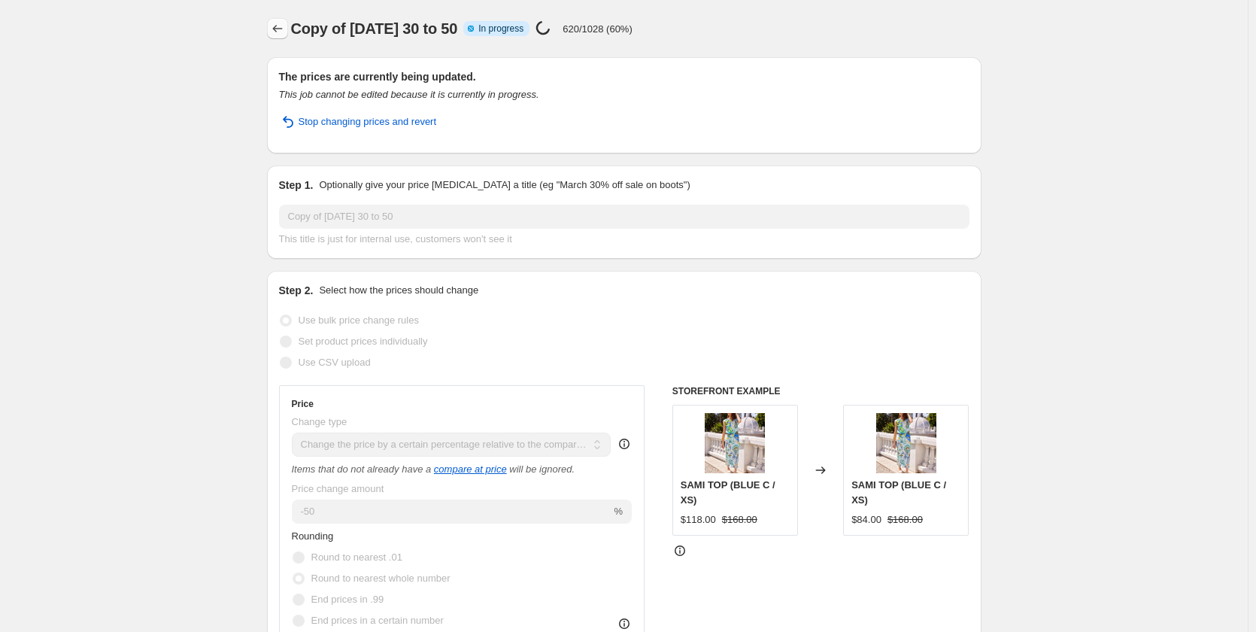
click at [280, 22] on icon "Price change jobs" at bounding box center [277, 28] width 15 height 15
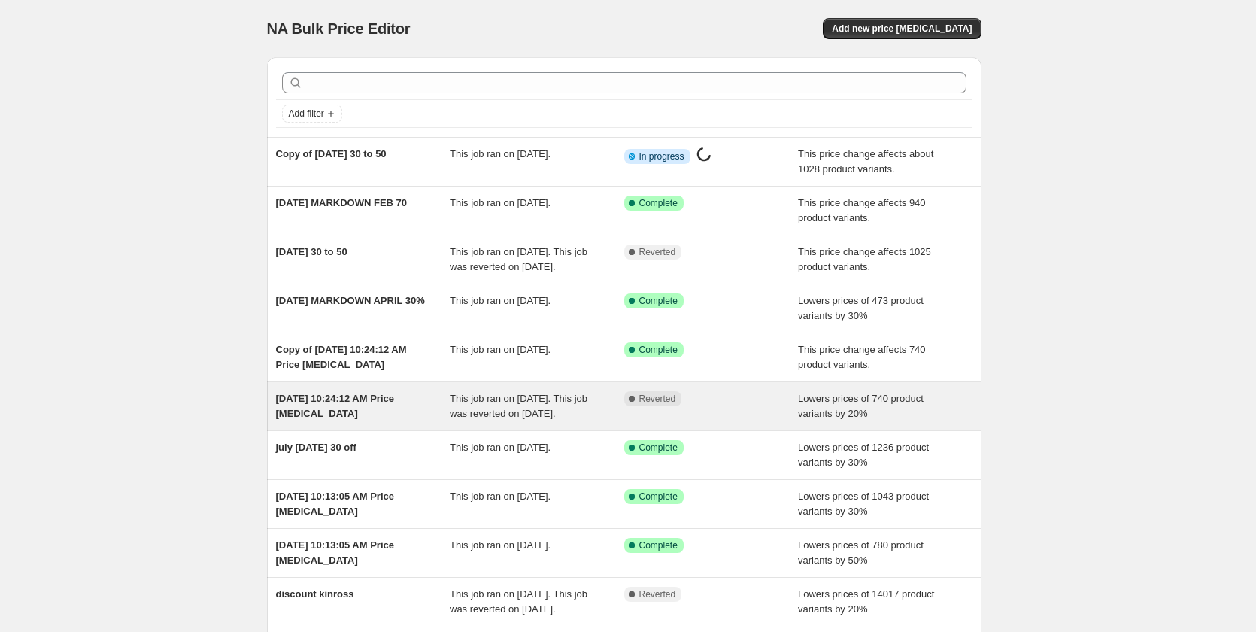
click at [343, 416] on span "[DATE] 10:24:12 AM Price [MEDICAL_DATA]" at bounding box center [335, 406] width 119 height 26
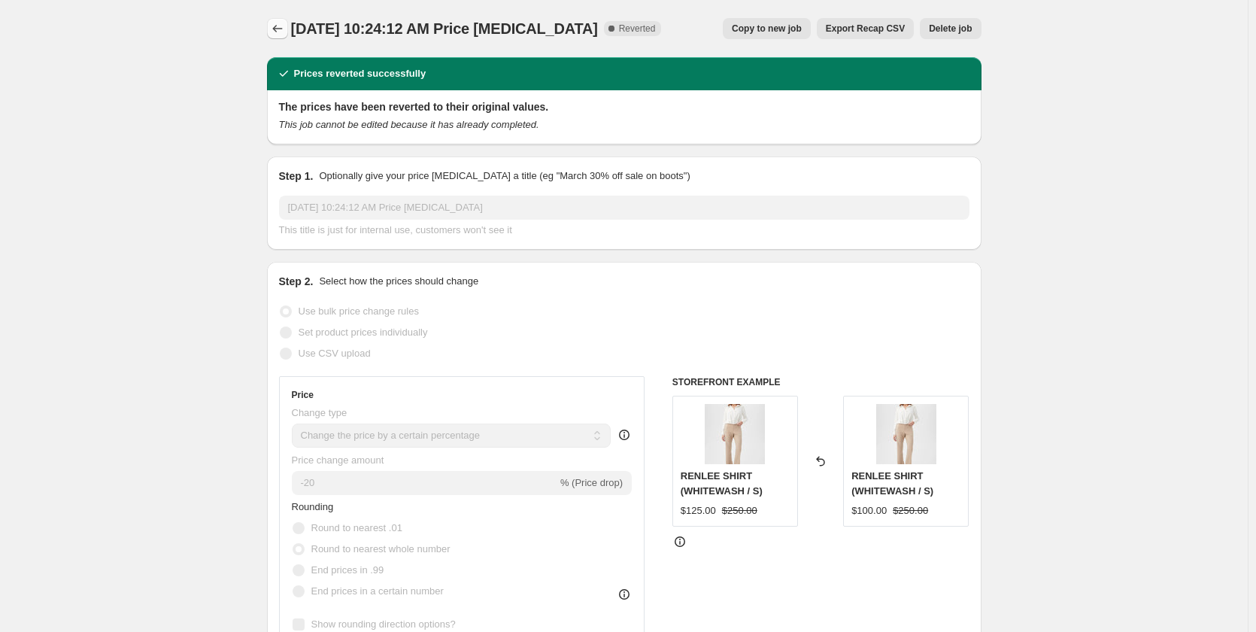
click at [282, 26] on icon "Price change jobs" at bounding box center [277, 28] width 15 height 15
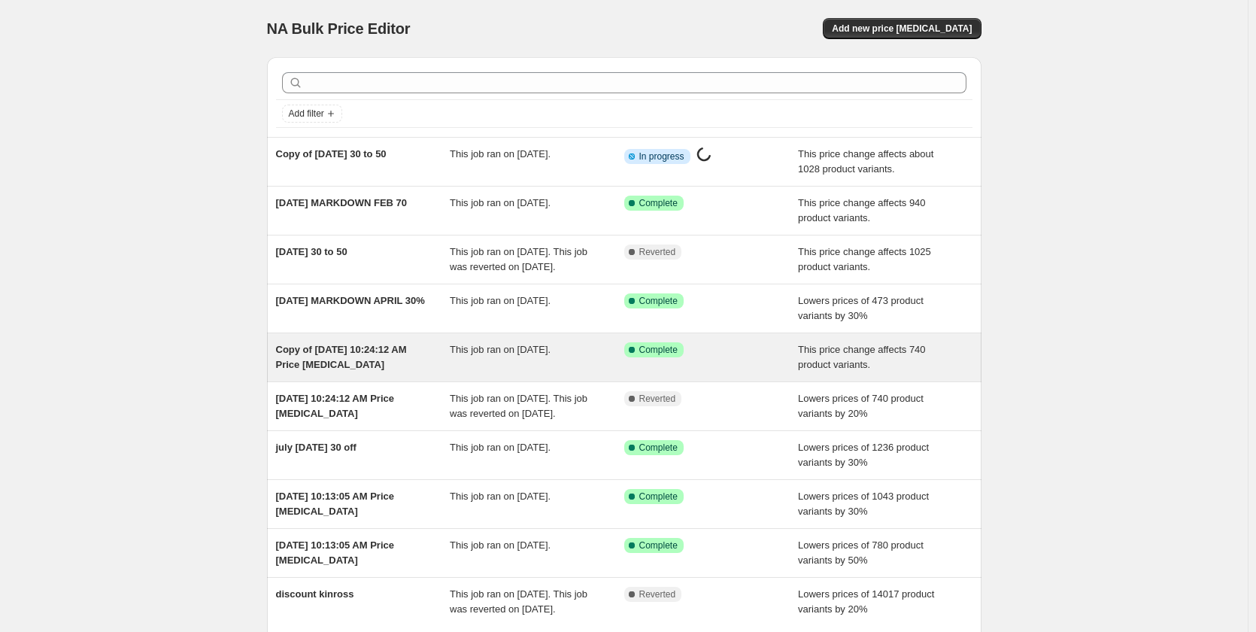
click at [374, 368] on span "Copy of [DATE] 10:24:12 AM Price [MEDICAL_DATA]" at bounding box center [341, 357] width 131 height 26
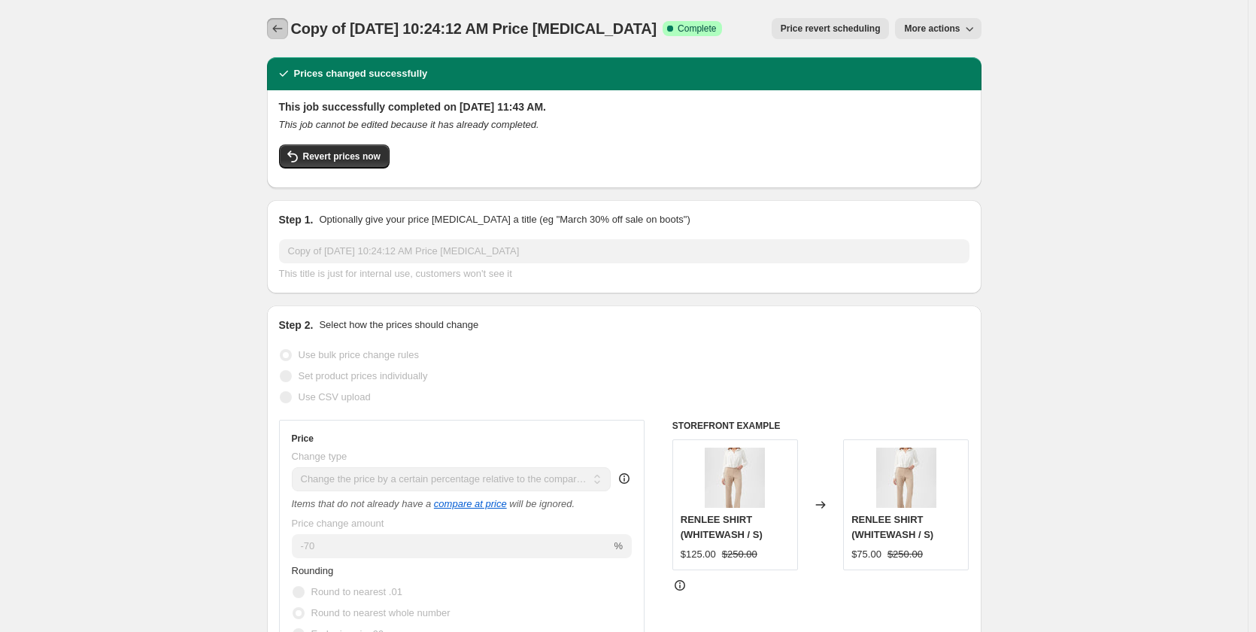
click at [281, 29] on icon "Price change jobs" at bounding box center [277, 28] width 15 height 15
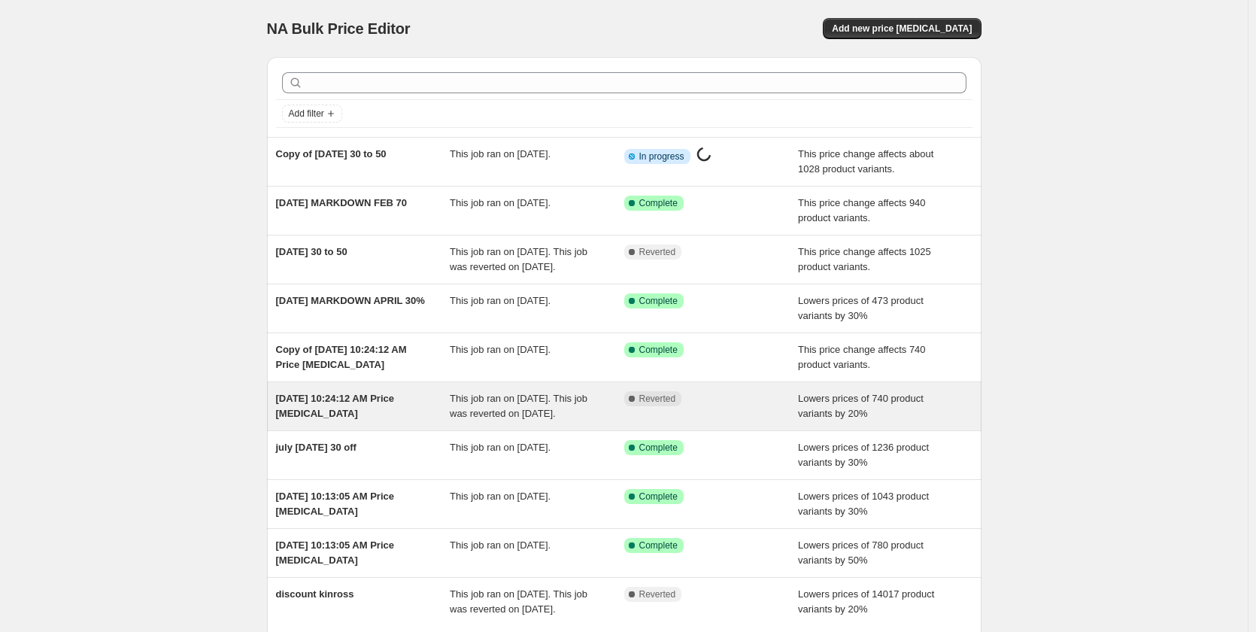
click at [345, 407] on span "[DATE] 10:24:12 AM Price [MEDICAL_DATA]" at bounding box center [335, 406] width 119 height 26
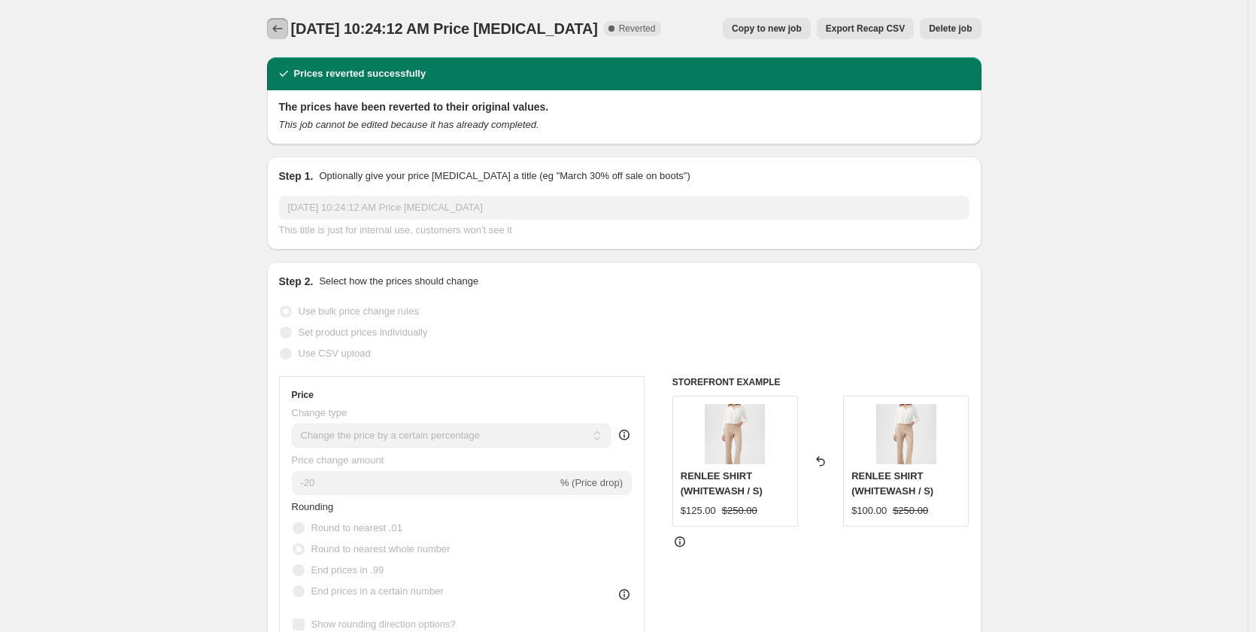
click at [284, 29] on icon "Price change jobs" at bounding box center [277, 28] width 15 height 15
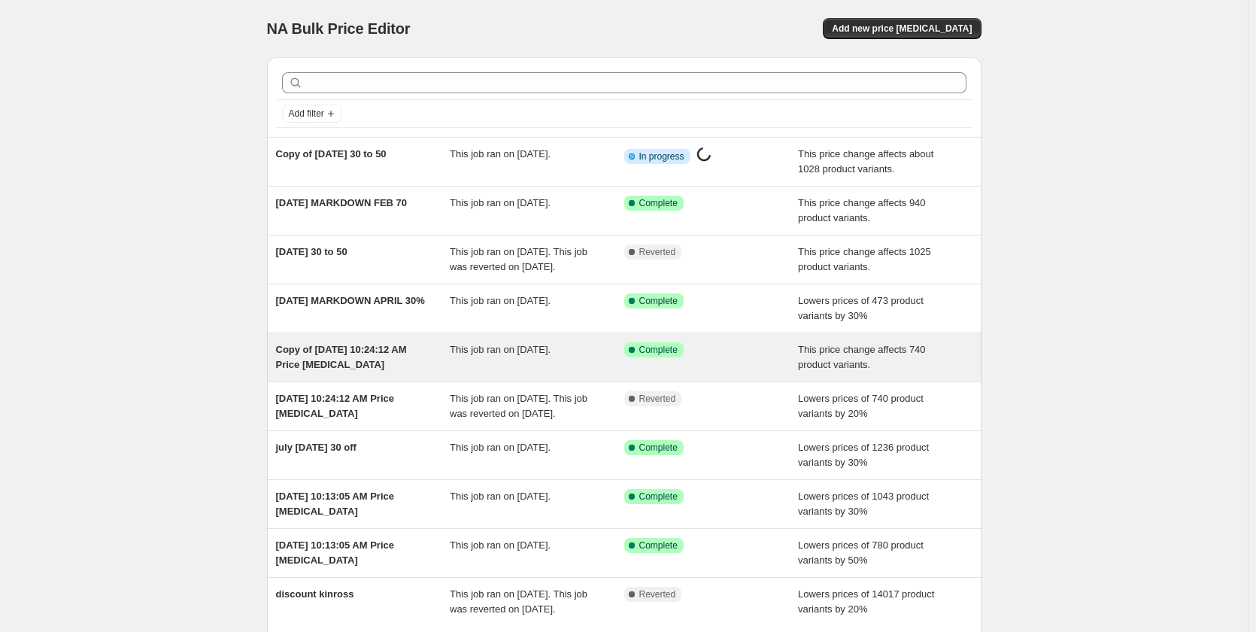
click at [379, 365] on span "Copy of [DATE] 10:24:12 AM Price [MEDICAL_DATA]" at bounding box center [341, 357] width 131 height 26
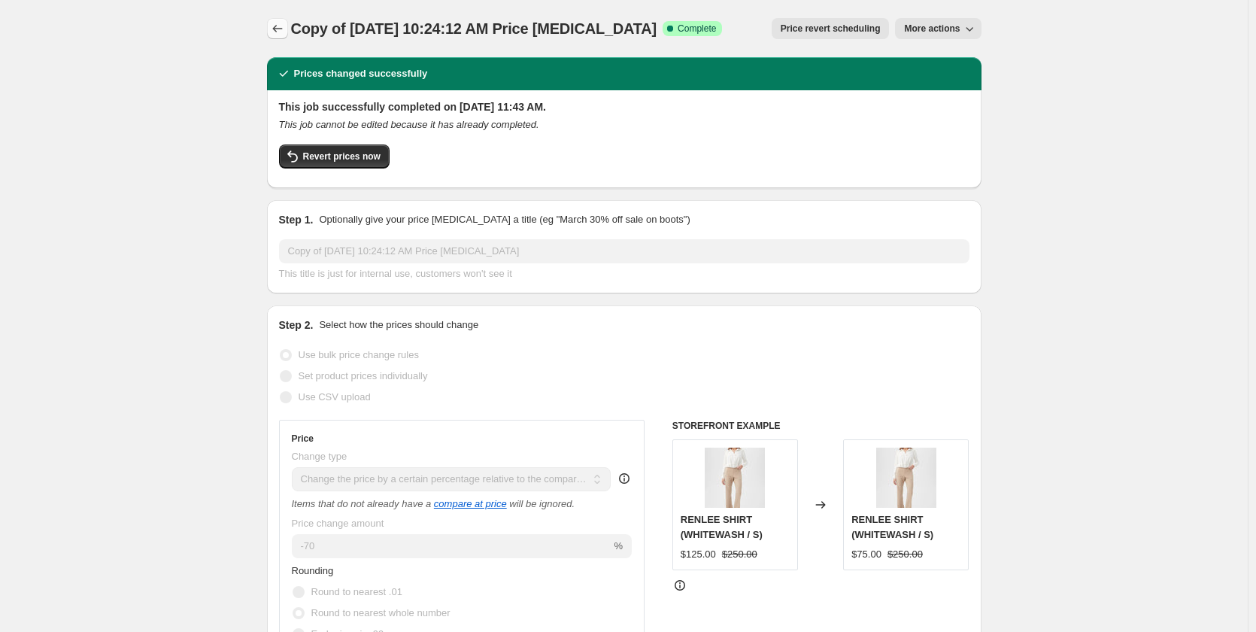
click at [271, 22] on button "Price change jobs" at bounding box center [277, 28] width 21 height 21
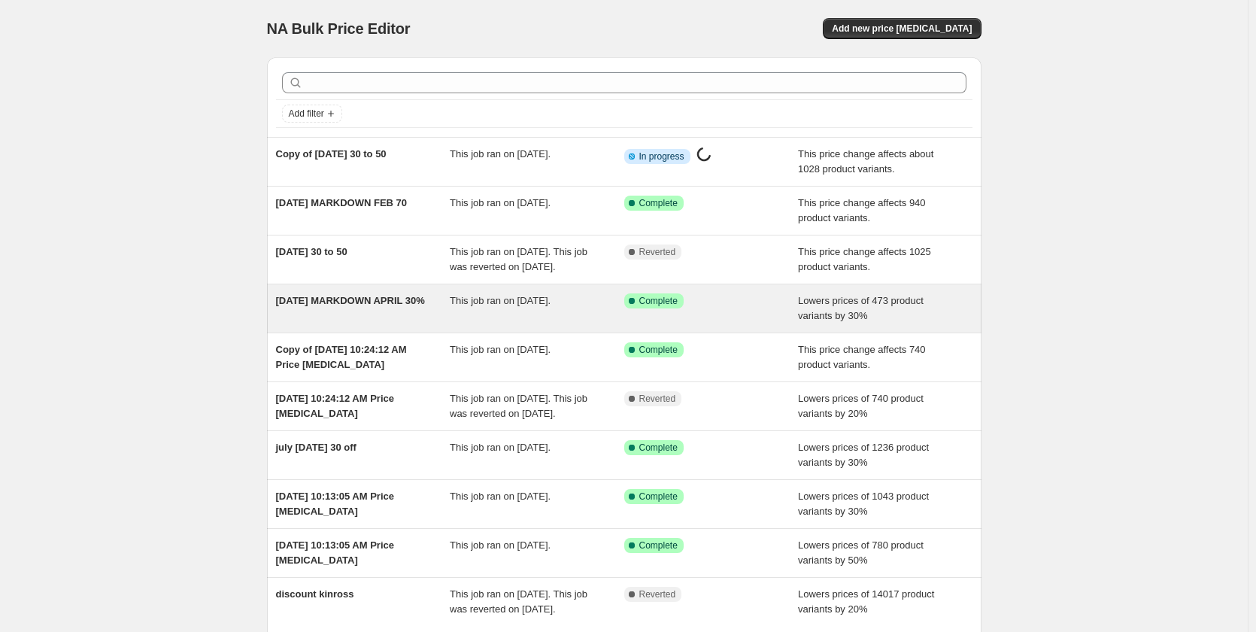
click at [353, 306] on span "[DATE] MARKDOWN APRIL 30%" at bounding box center [350, 300] width 149 height 11
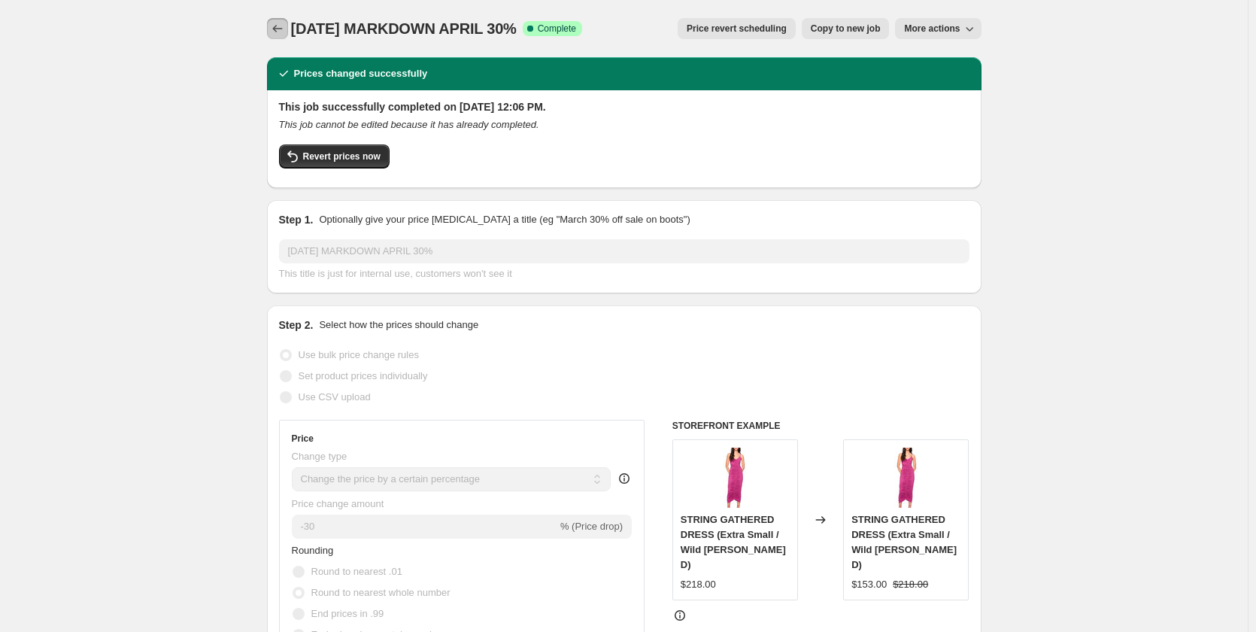
click at [274, 29] on icon "Price change jobs" at bounding box center [277, 28] width 15 height 15
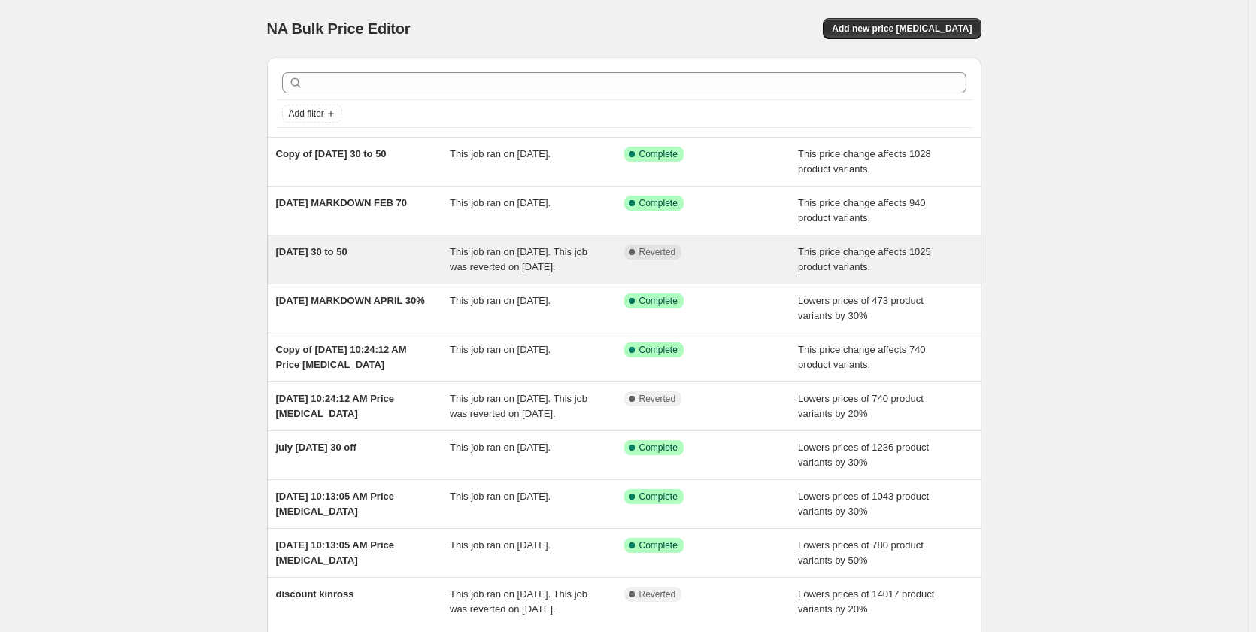
click at [347, 247] on span "[DATE] 30 to 50" at bounding box center [311, 251] width 71 height 11
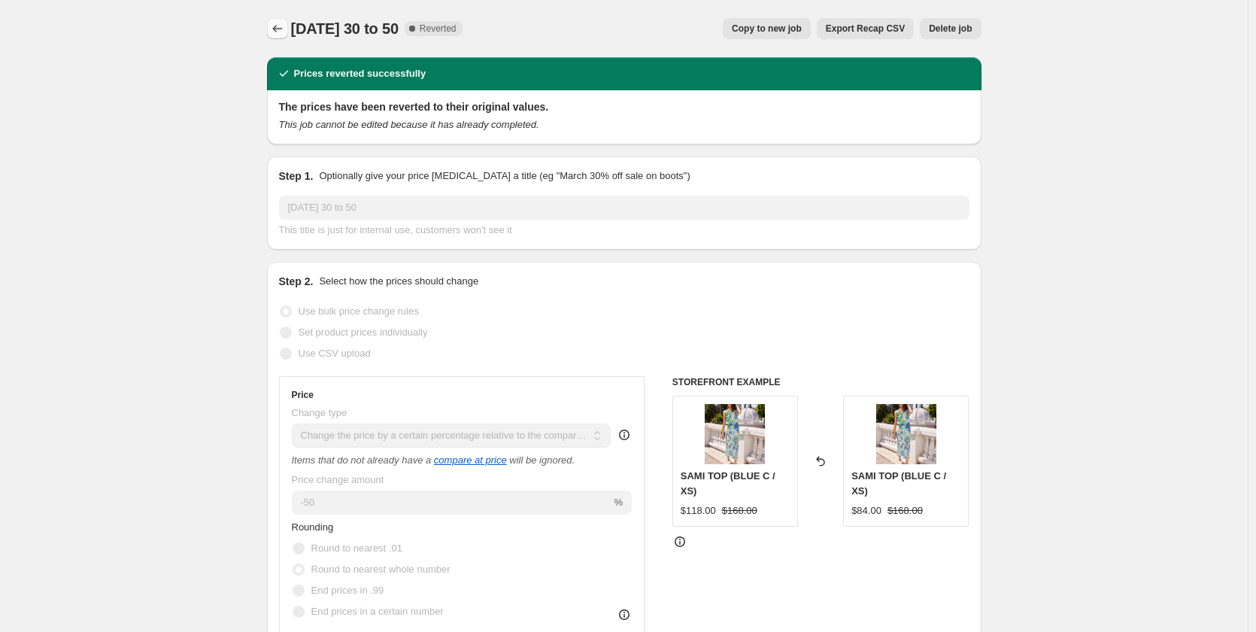
click at [285, 29] on icon "Price change jobs" at bounding box center [277, 28] width 15 height 15
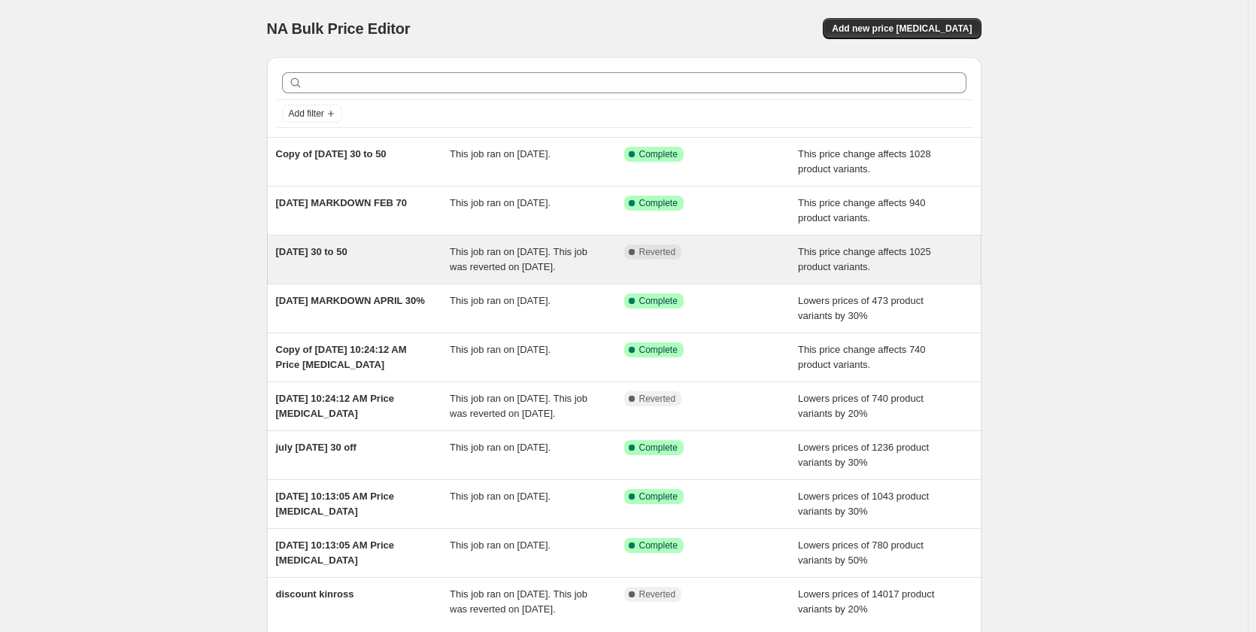
click at [347, 247] on span "[DATE] 30 to 50" at bounding box center [311, 251] width 71 height 11
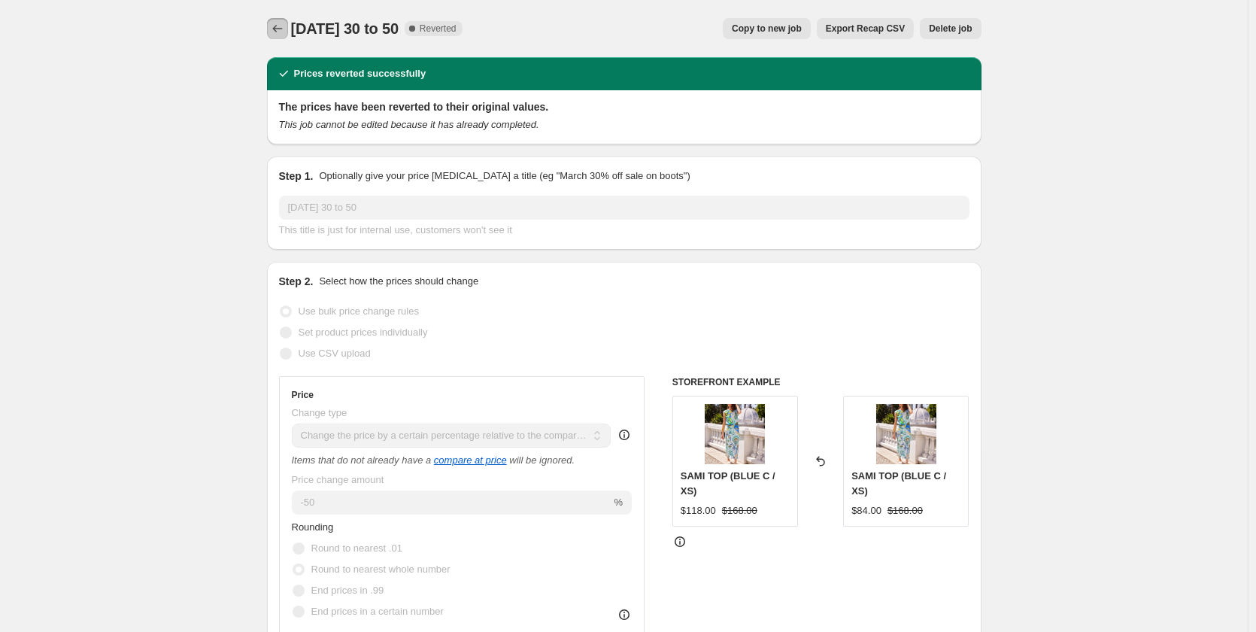
click at [285, 26] on icon "Price change jobs" at bounding box center [277, 28] width 15 height 15
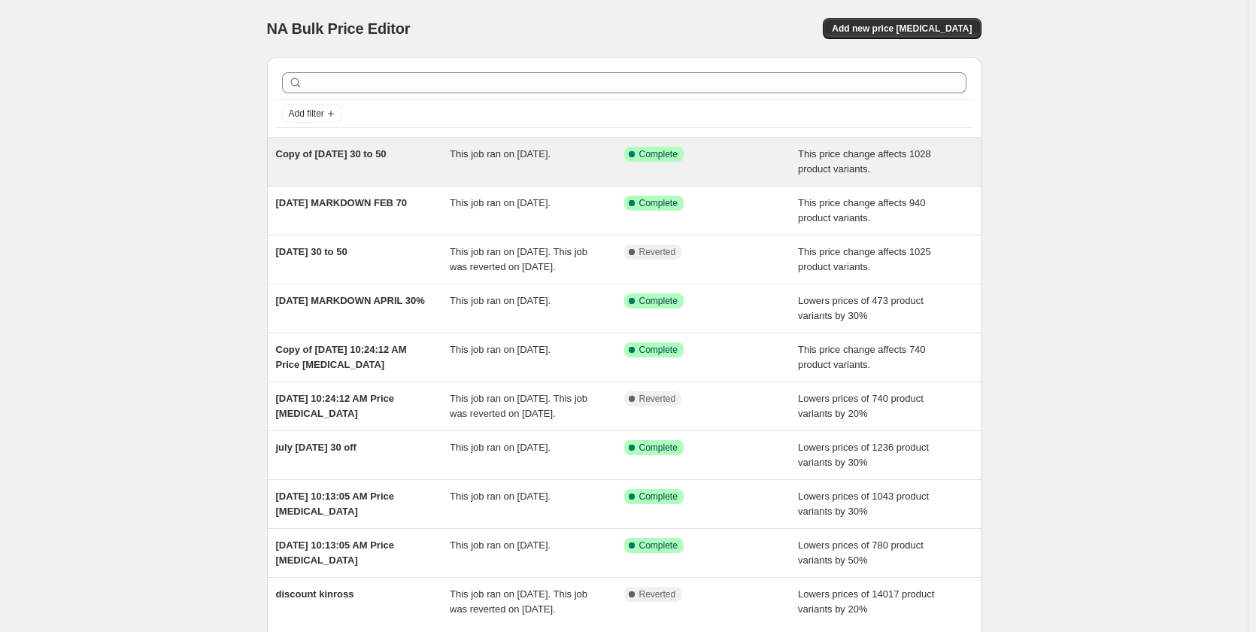
click at [341, 158] on span "Copy of [DATE] 30 to 50" at bounding box center [331, 153] width 111 height 11
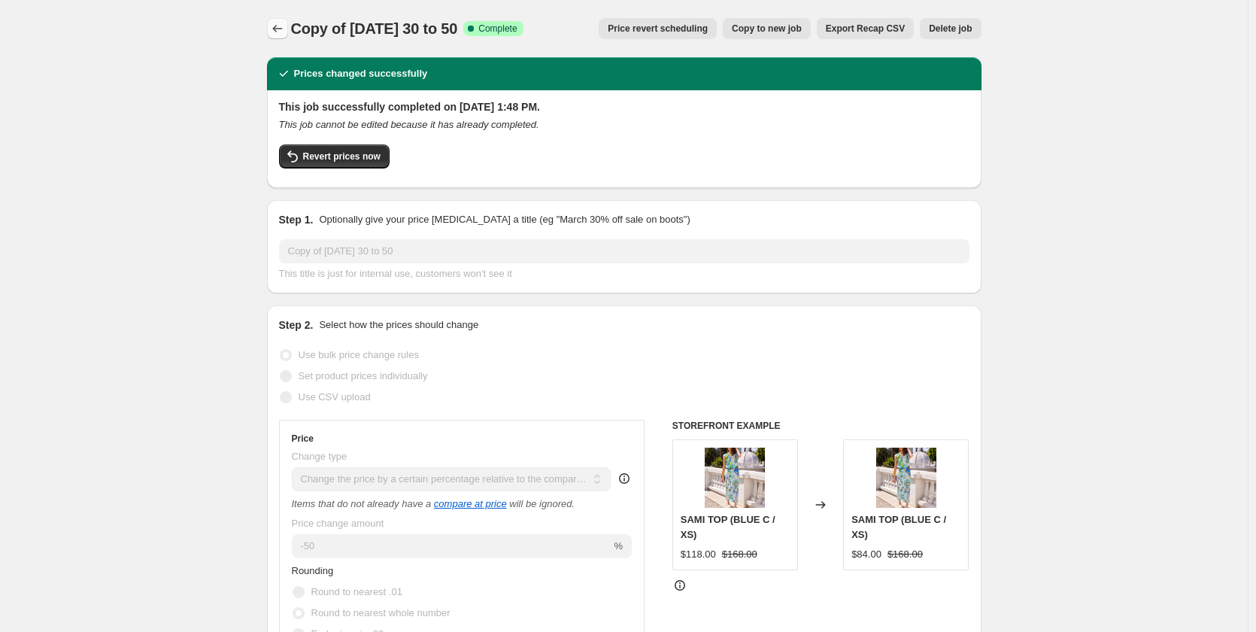
click at [285, 31] on icon "Price change jobs" at bounding box center [277, 28] width 15 height 15
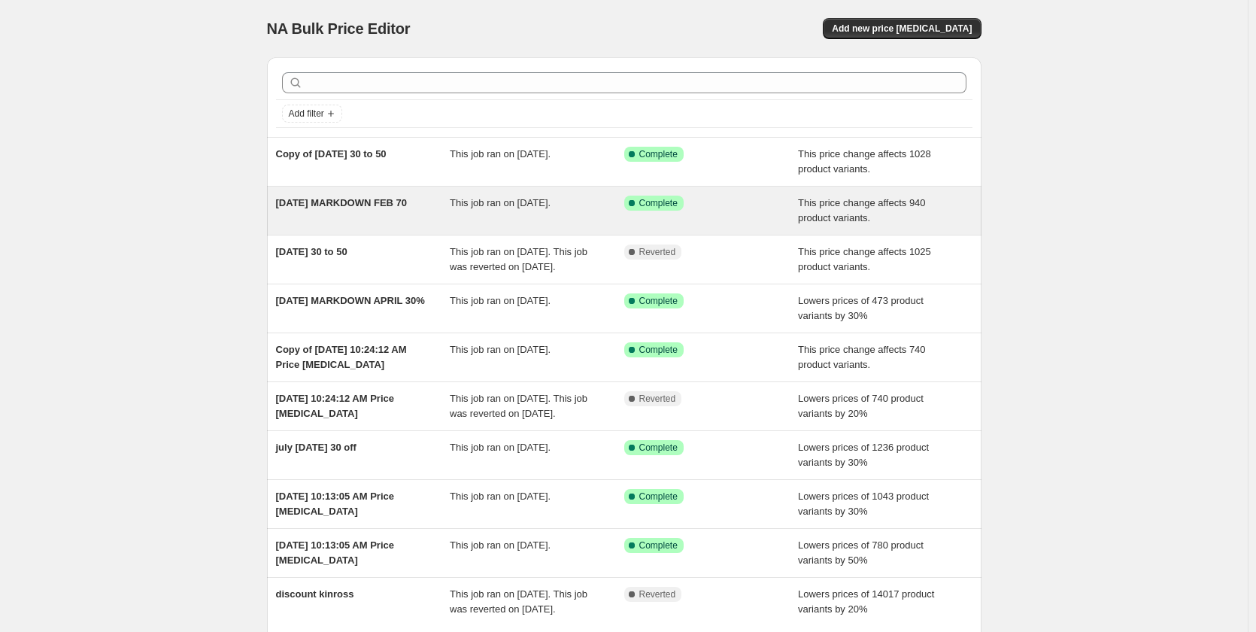
click at [360, 210] on div "[DATE] MARKDOWN FEB 70" at bounding box center [363, 211] width 174 height 30
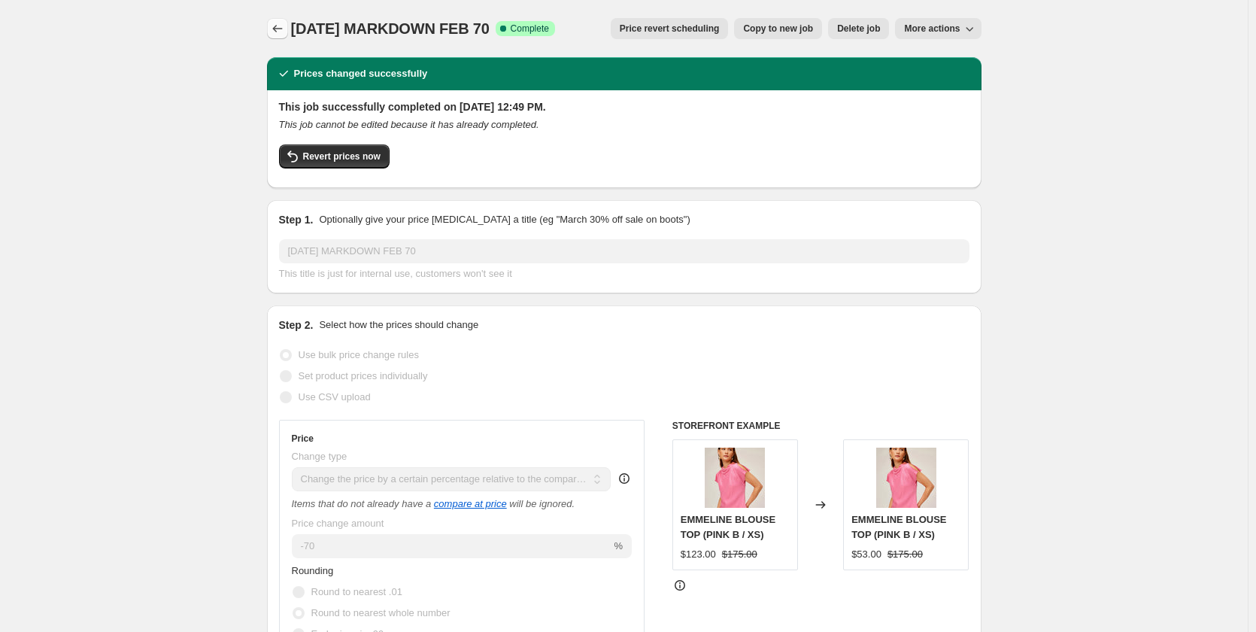
click at [277, 19] on button "Price change jobs" at bounding box center [277, 28] width 21 height 21
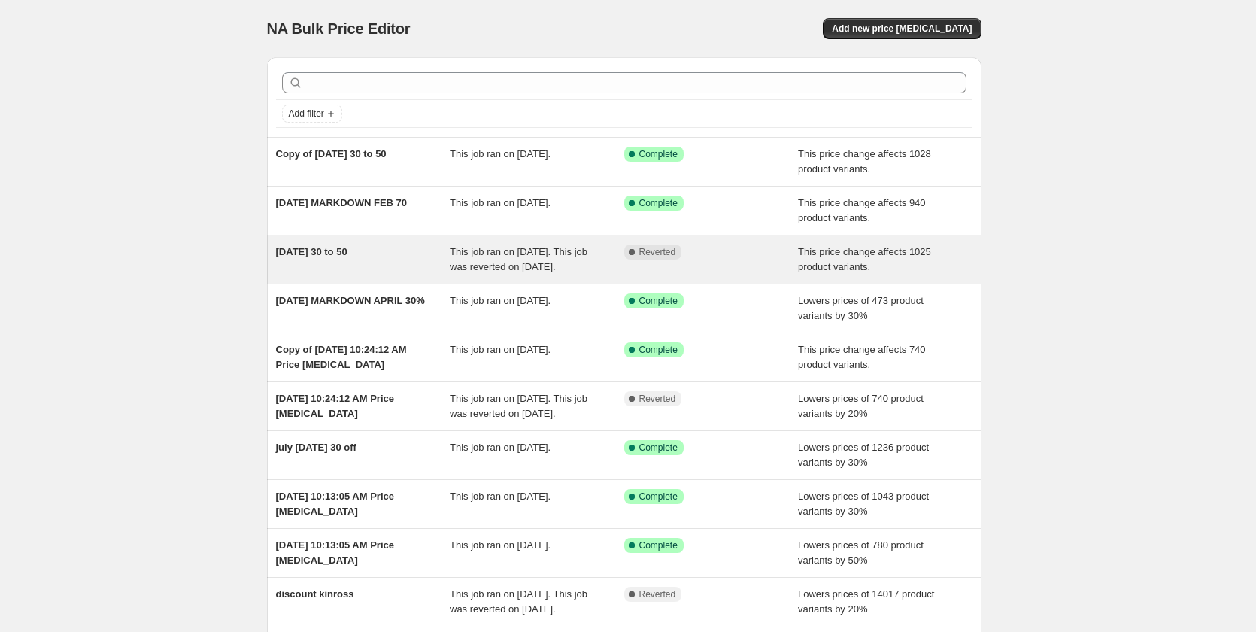
click at [341, 239] on div "march 2025 30 to 50 This job ran on August 27, 2025. This job was reverted on A…" at bounding box center [624, 259] width 714 height 48
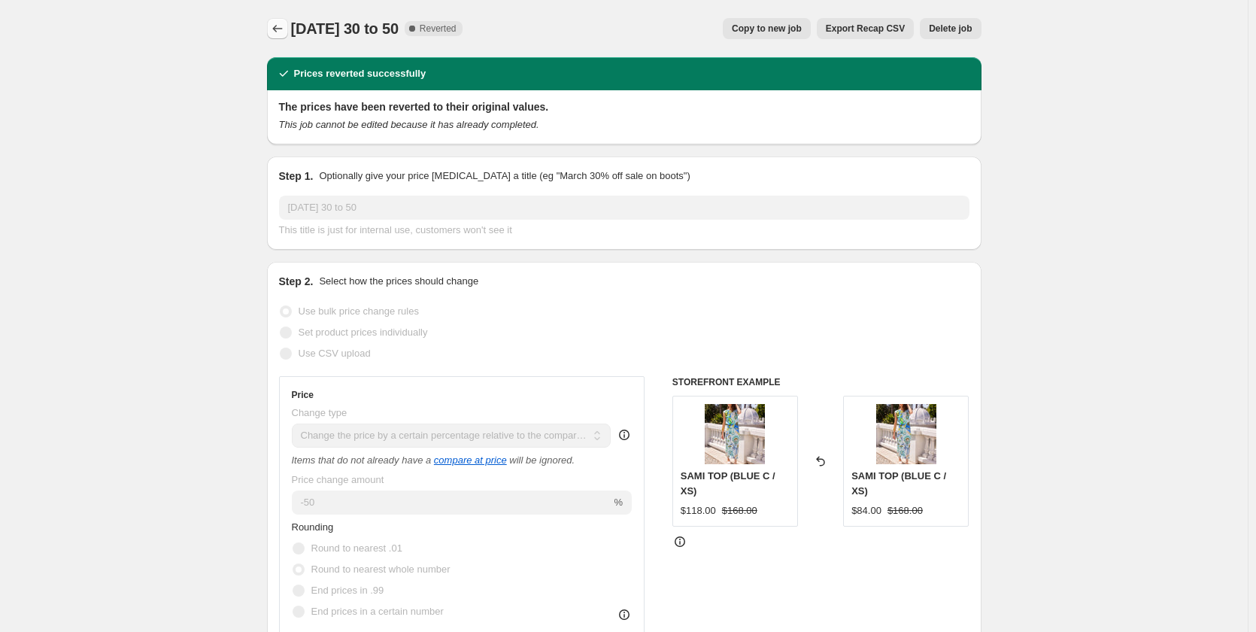
click at [278, 24] on icon "Price change jobs" at bounding box center [277, 28] width 15 height 15
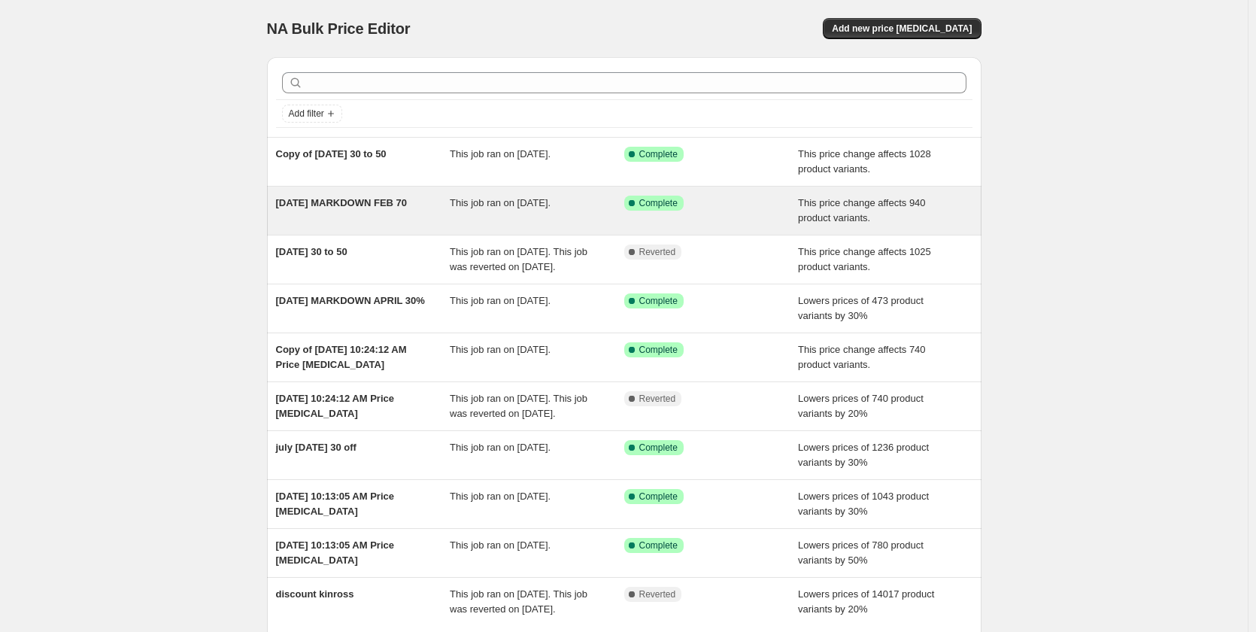
click at [350, 193] on div "AUGUST 2025 MARKDOWN FEB 70 This job ran on August 27, 2025. Success Complete C…" at bounding box center [624, 210] width 714 height 48
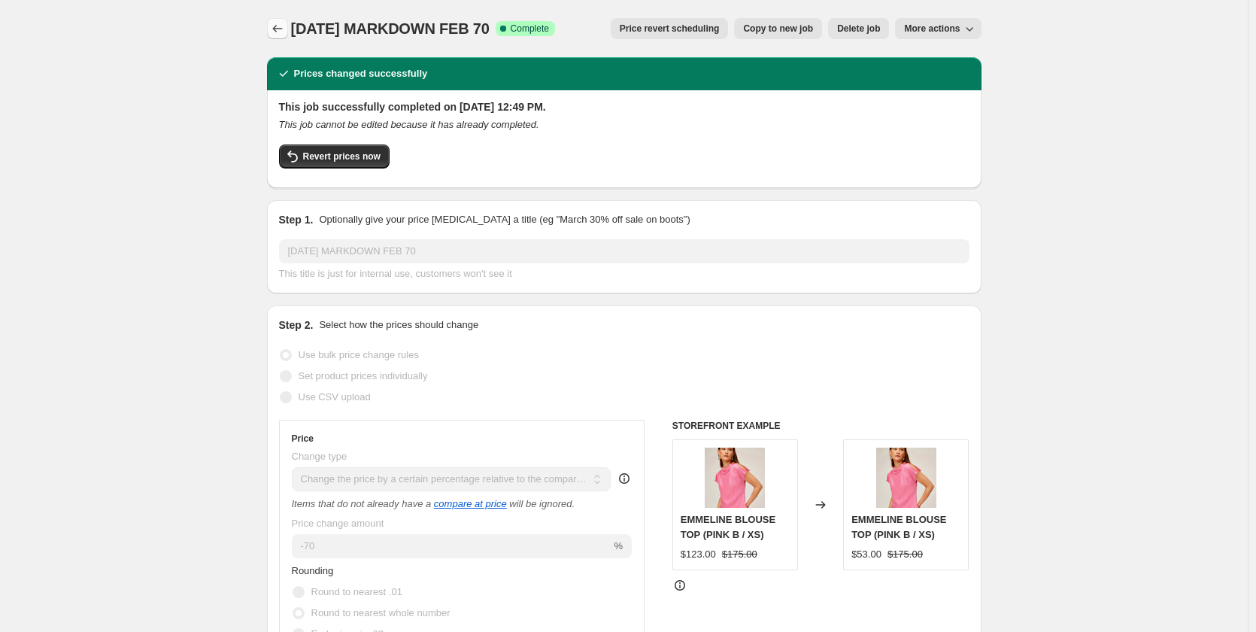
click at [285, 30] on icon "Price change jobs" at bounding box center [277, 28] width 15 height 15
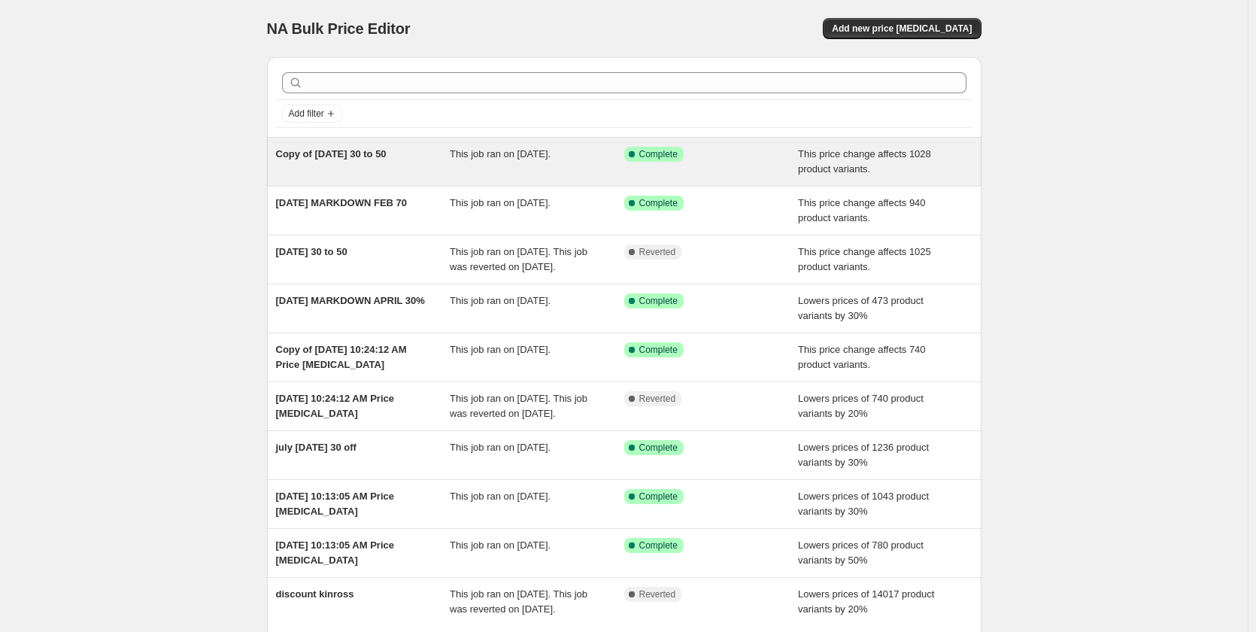
click at [343, 156] on span "Copy of [DATE] 30 to 50" at bounding box center [331, 153] width 111 height 11
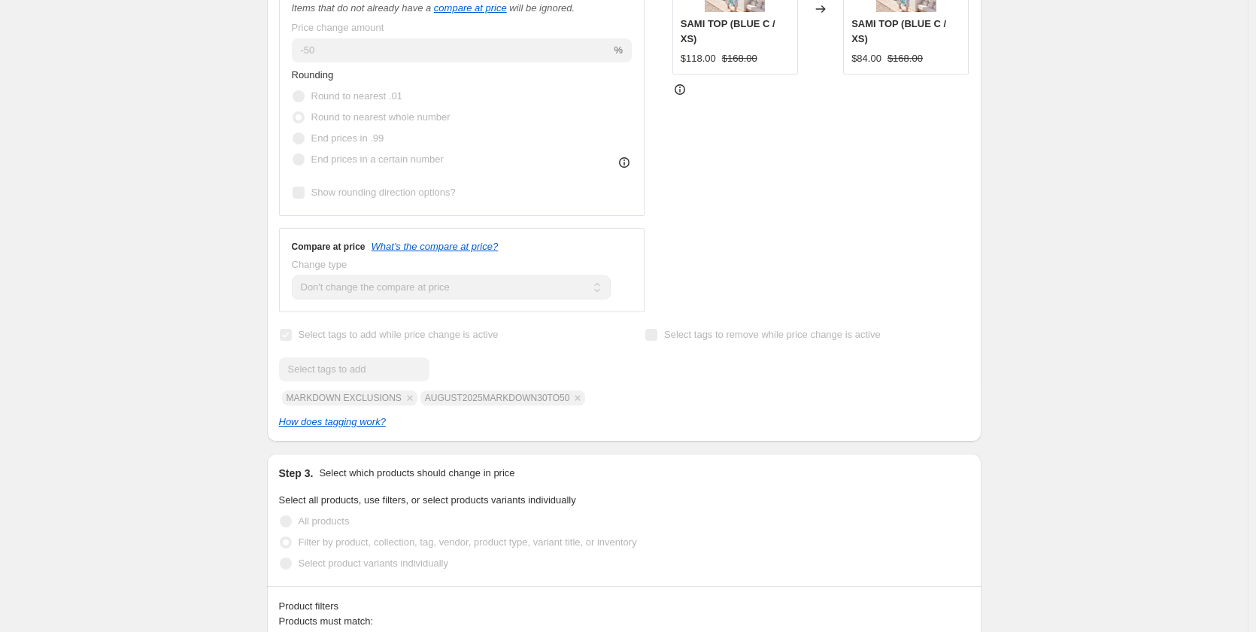
scroll to position [526, 0]
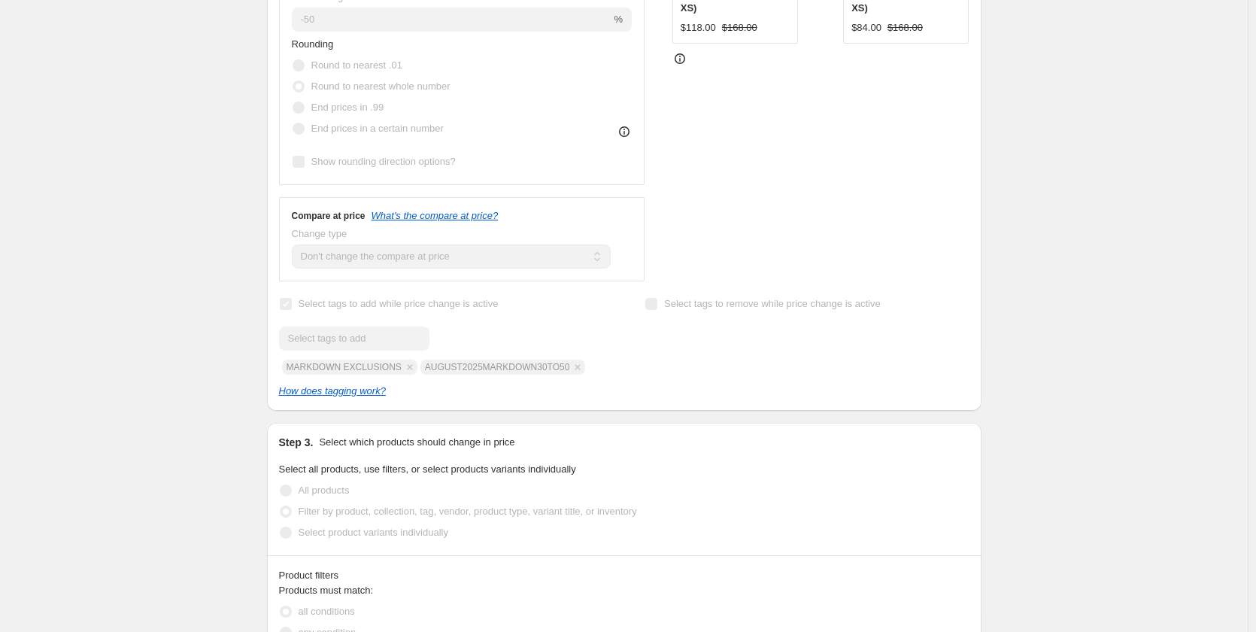
click at [493, 372] on div "Submit MARKDOWN EXCLUSIONS AUGUST2025MARKDOWN30TO50" at bounding box center [441, 350] width 324 height 48
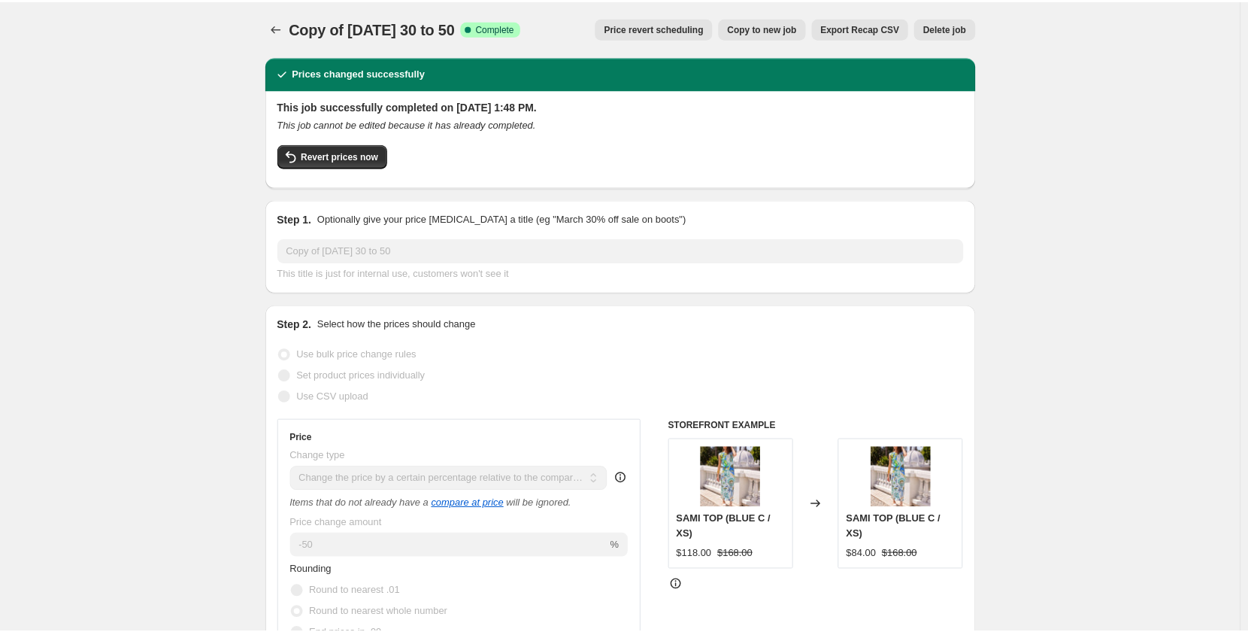
scroll to position [0, 0]
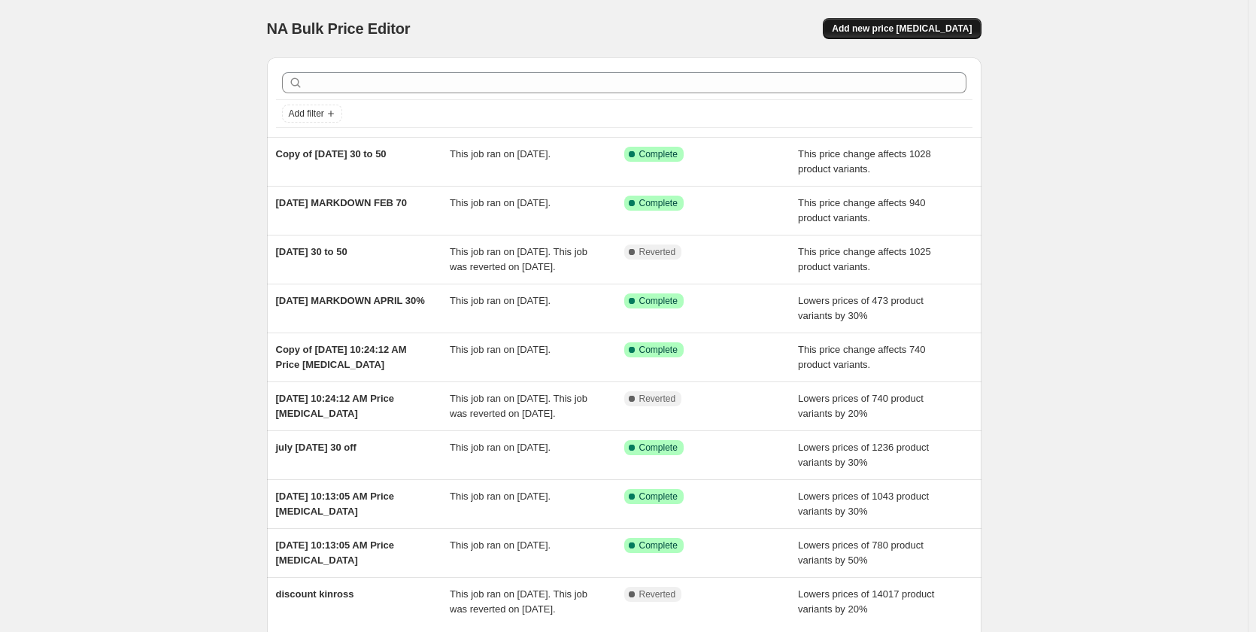
click at [954, 29] on span "Add new price [MEDICAL_DATA]" at bounding box center [902, 29] width 140 height 12
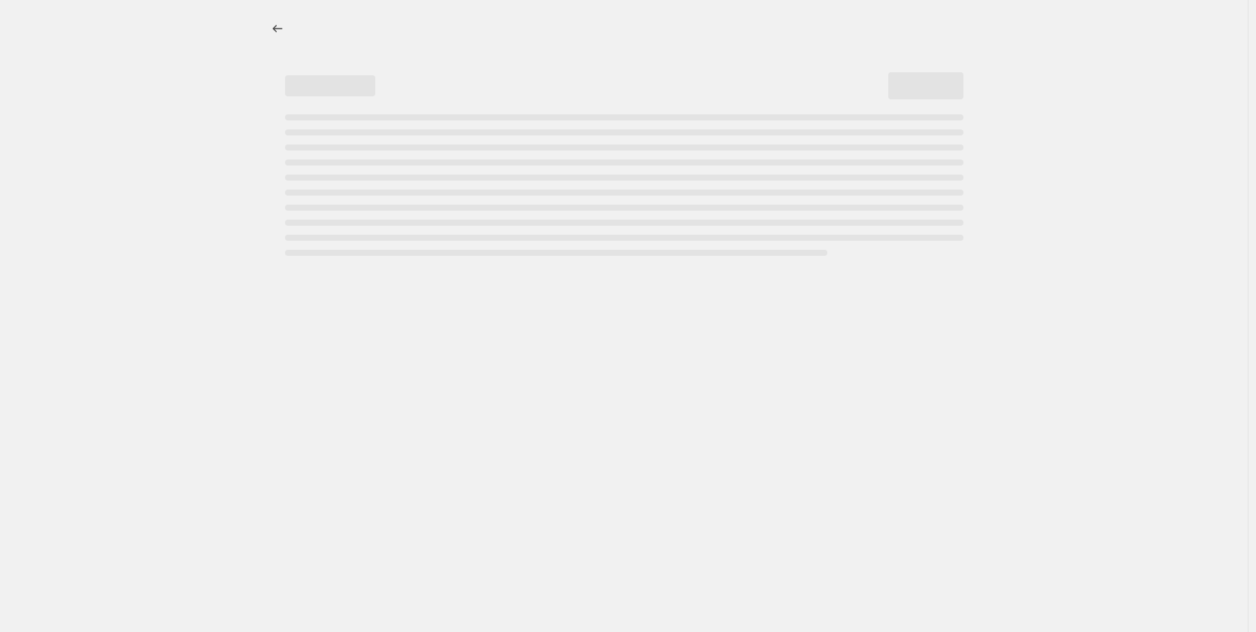
select select "percentage"
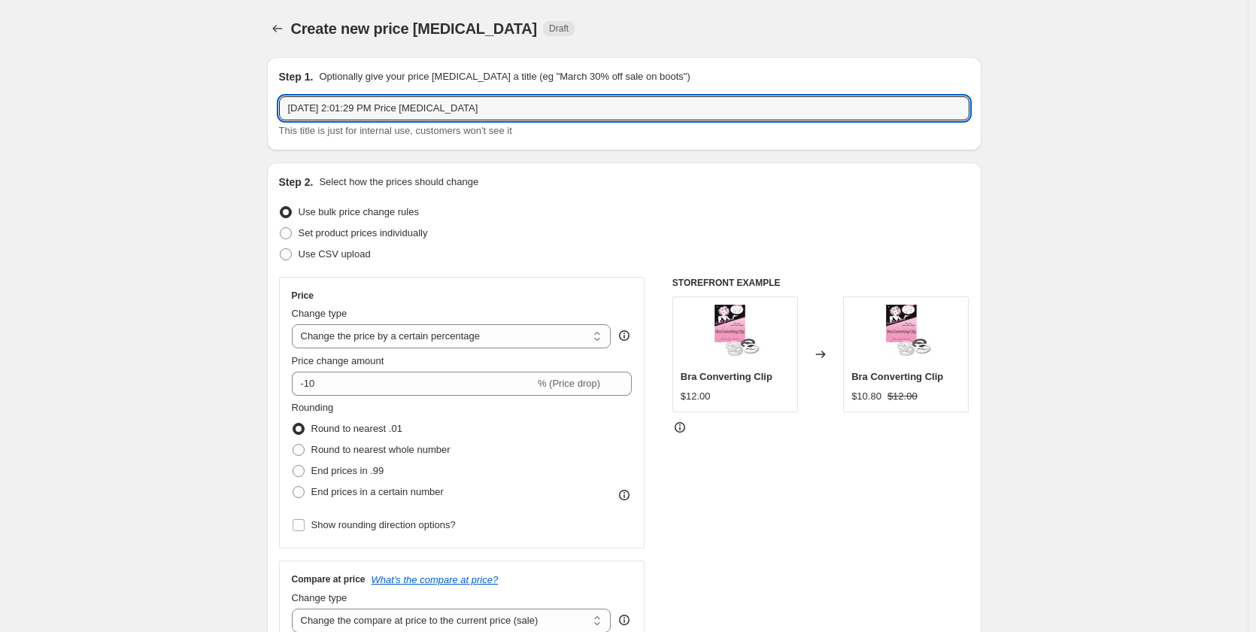
drag, startPoint x: 511, startPoint y: 105, endPoint x: 114, endPoint y: 94, distance: 397.2
type input "DOT SALE ALL"
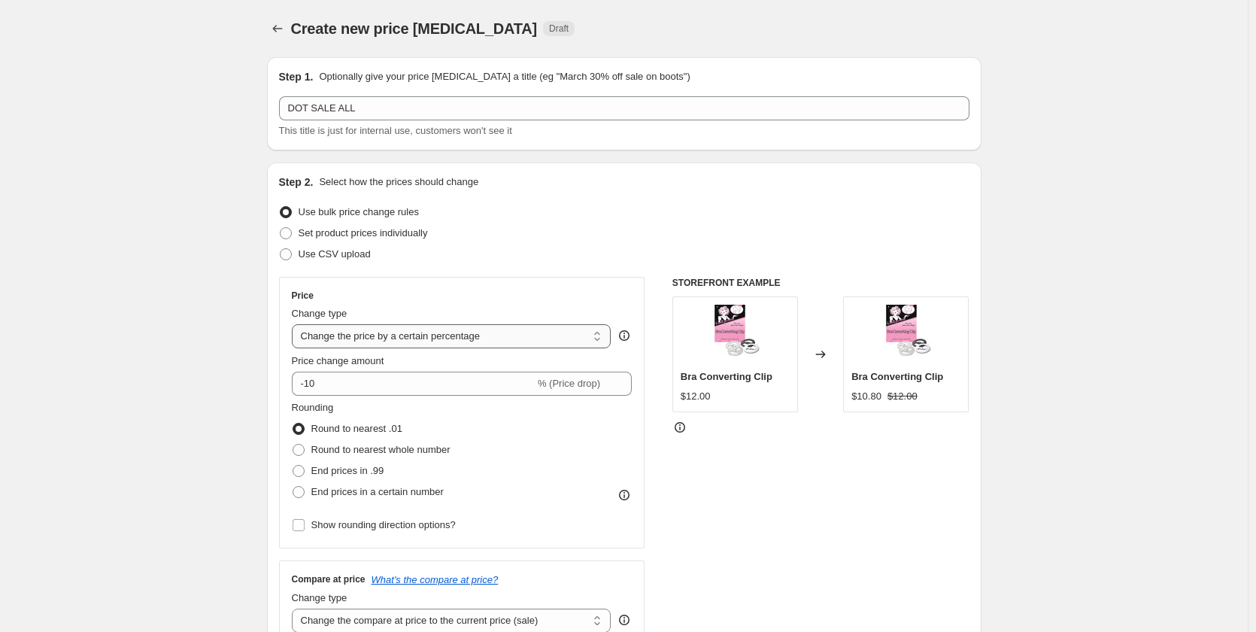
click at [406, 338] on select "Change the price to a certain amount Change the price by a certain amount Chang…" at bounding box center [452, 336] width 320 height 24
select select "no_change"
click at [295, 324] on select "Change the price to a certain amount Change the price by a certain amount Chang…" at bounding box center [452, 336] width 320 height 24
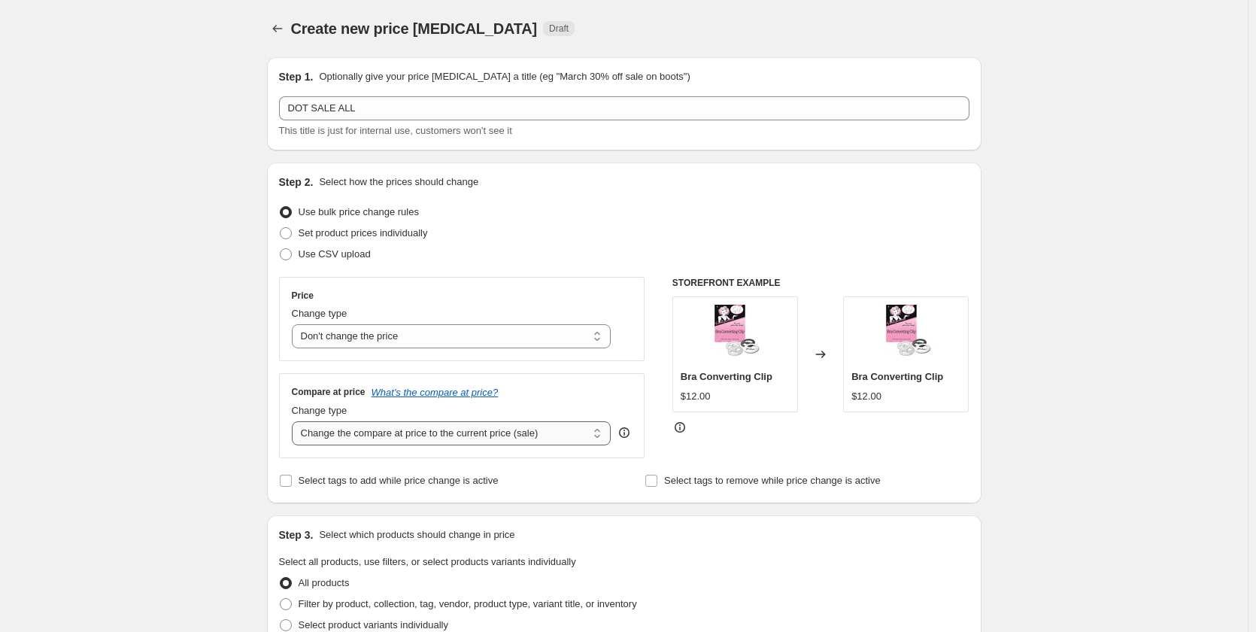
click at [457, 432] on select "Change the compare at price to the current price (sale) Change the compare at p…" at bounding box center [452, 433] width 320 height 24
select select "no_change"
click at [295, 421] on select "Change the compare at price to the current price (sale) Change the compare at p…" at bounding box center [452, 433] width 320 height 24
click at [429, 485] on span "Select tags to add while price change is active" at bounding box center [399, 480] width 200 height 11
click at [292, 485] on input "Select tags to add while price change is active" at bounding box center [286, 481] width 12 height 12
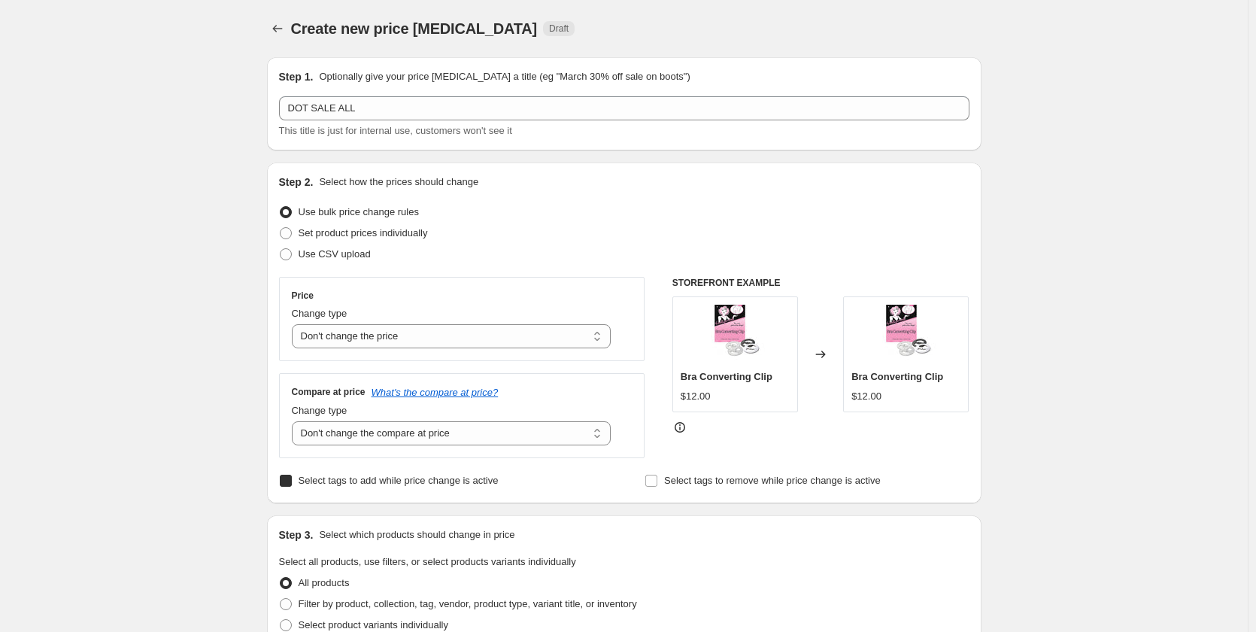
checkbox input "true"
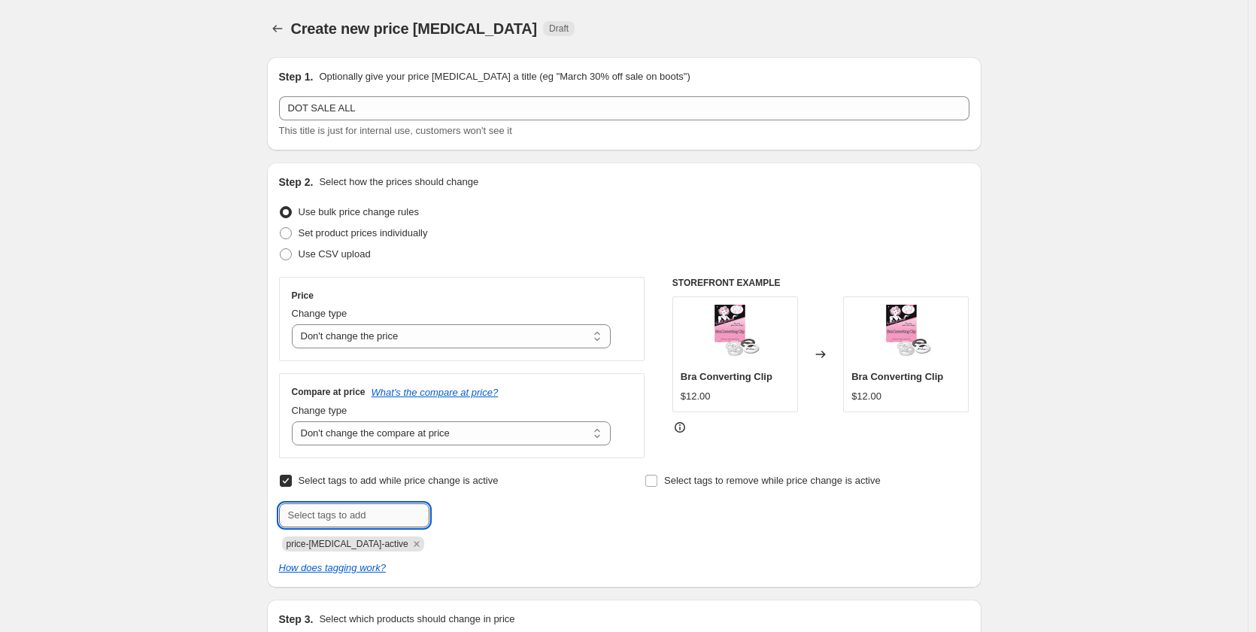
click at [384, 508] on input "text" at bounding box center [354, 515] width 150 height 24
type input "DOT SALE"
click at [488, 516] on span "DOT SALE" at bounding box center [485, 513] width 46 height 11
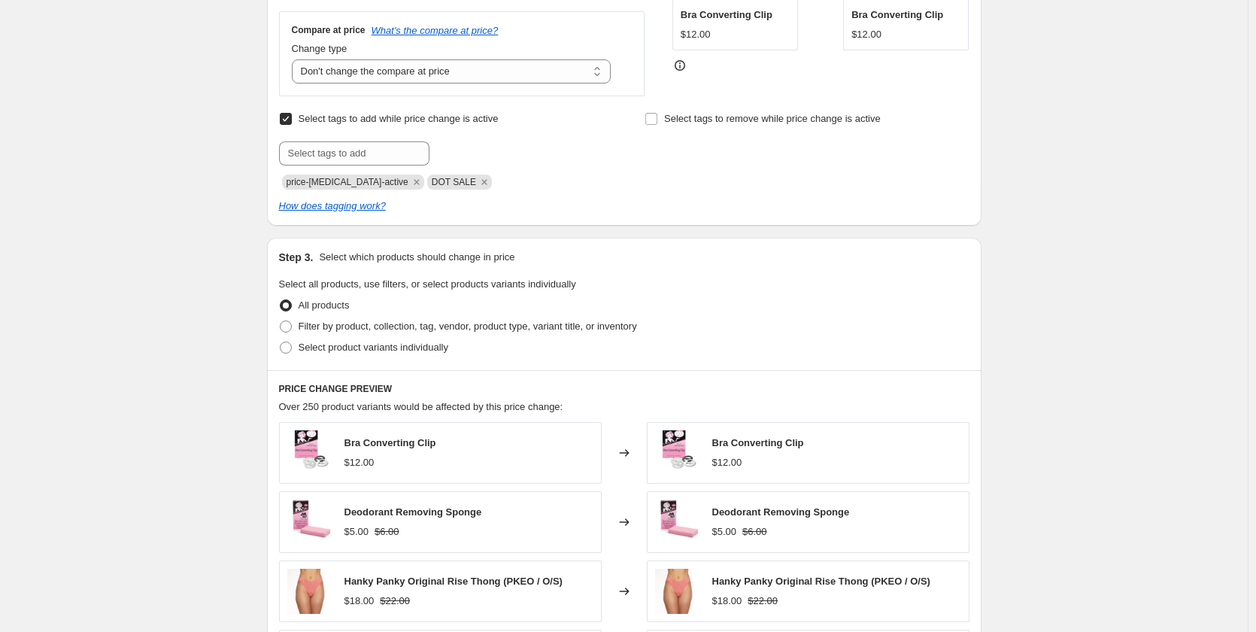
scroll to position [376, 0]
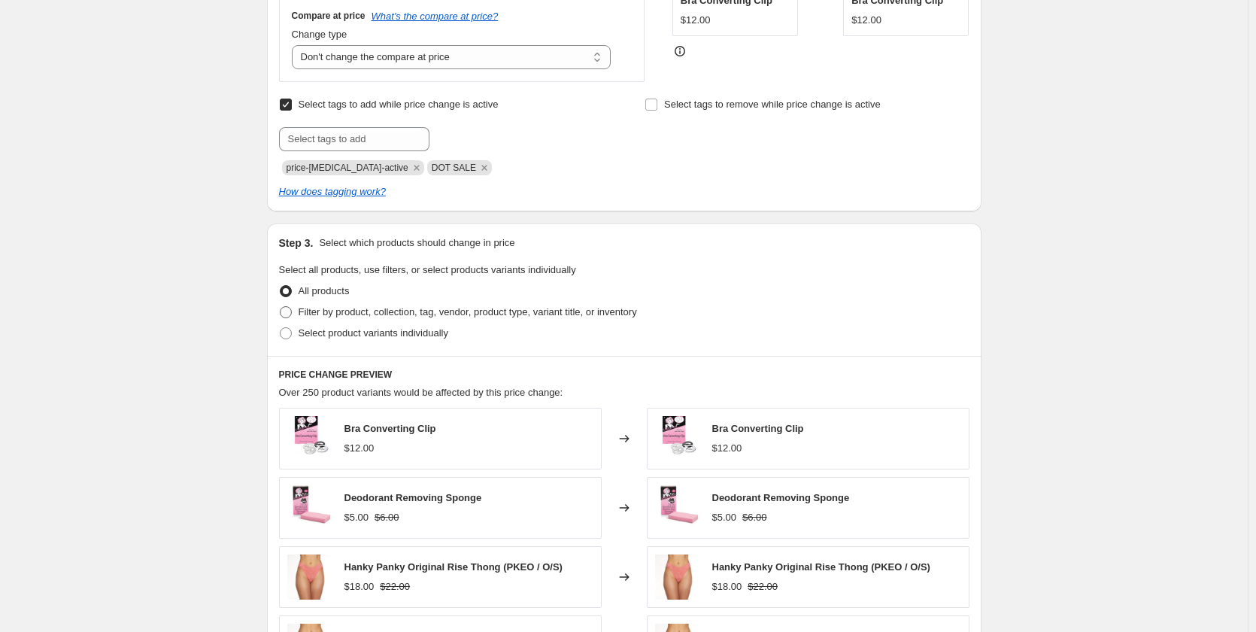
click at [322, 314] on span "Filter by product, collection, tag, vendor, product type, variant title, or inv…" at bounding box center [468, 311] width 338 height 11
click at [280, 307] on input "Filter by product, collection, tag, vendor, product type, variant title, or inv…" at bounding box center [280, 306] width 1 height 1
radio input "true"
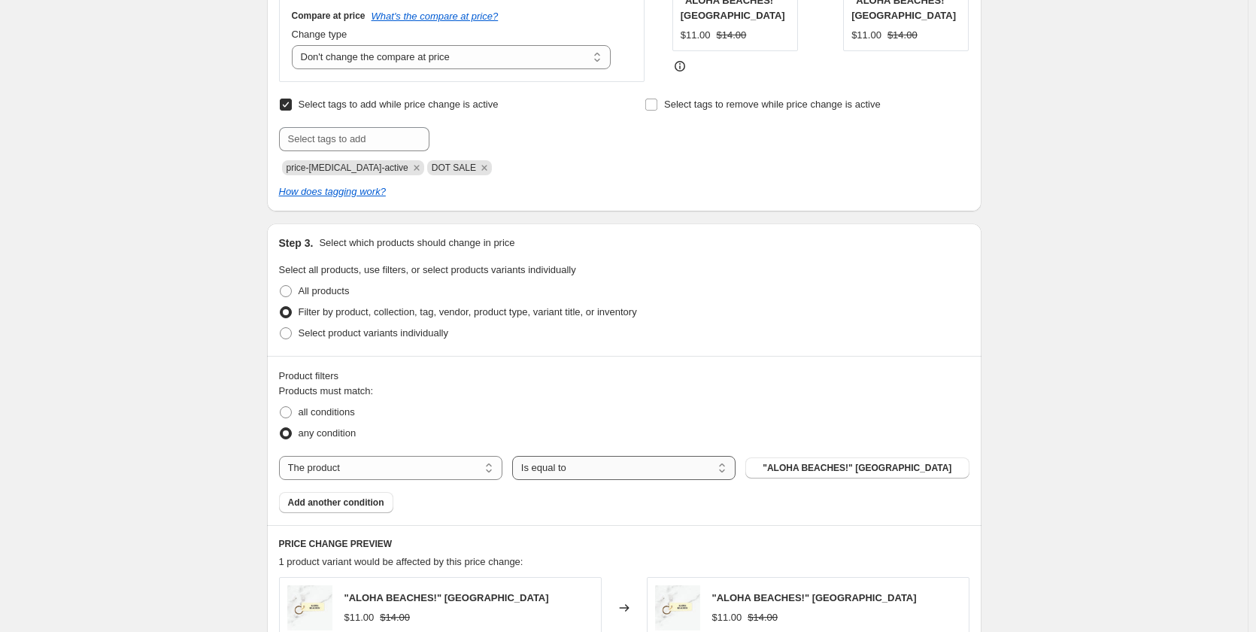
click at [568, 477] on select "Is equal to Is not equal to" at bounding box center [623, 468] width 223 height 24
click at [451, 476] on select "The product The product's collection The product's tag The product's vendor The…" at bounding box center [390, 468] width 223 height 24
select select "tag"
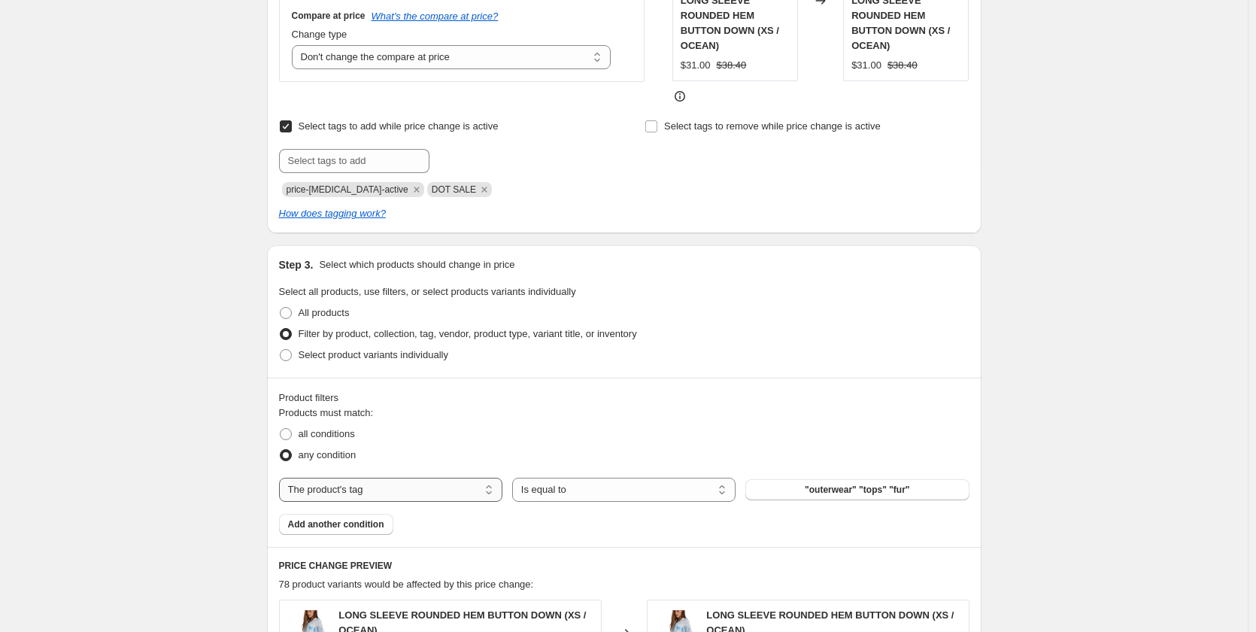
click at [475, 487] on select "The product The product's collection The product's tag The product's vendor The…" at bounding box center [390, 490] width 223 height 24
click at [845, 489] on span ""outerwear" "tops" "fur"" at bounding box center [857, 490] width 105 height 12
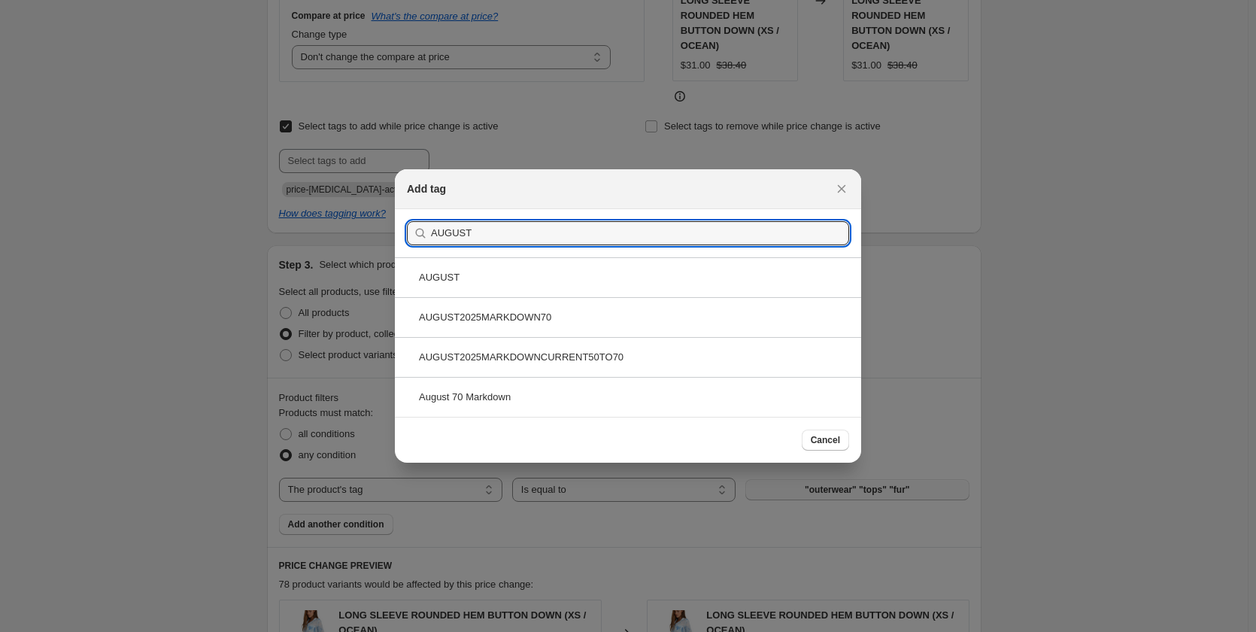
type input "AUGUST"
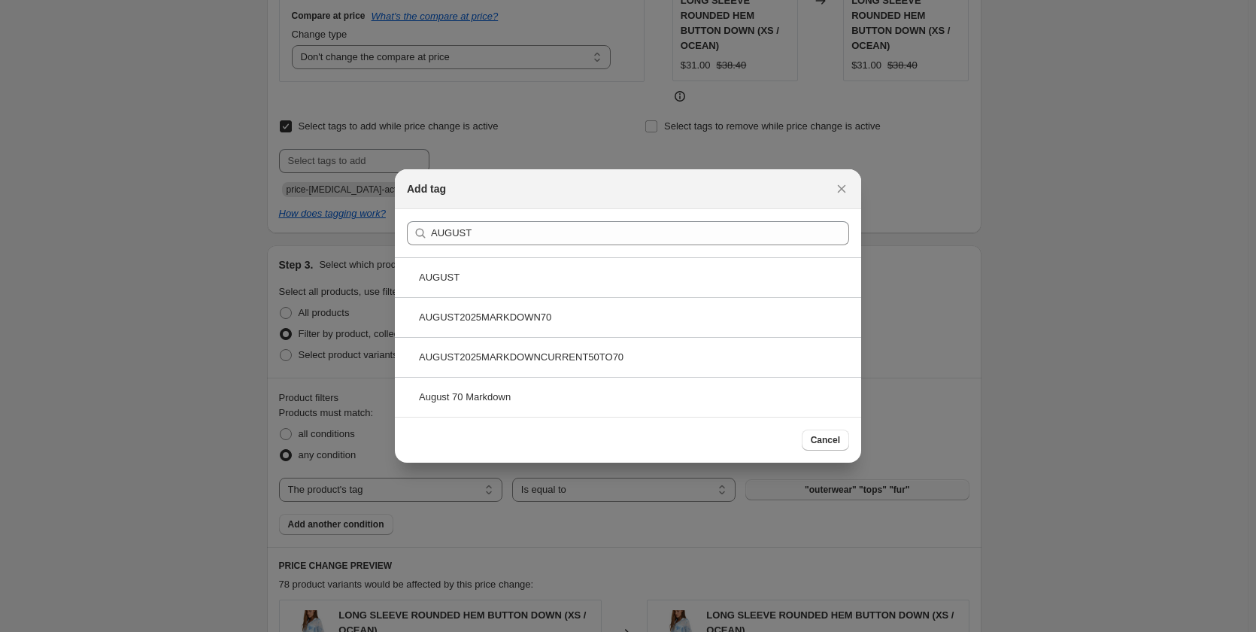
click at [518, 359] on div "AUGUST2025MARKDOWNCURRENT50TO70" at bounding box center [628, 357] width 466 height 40
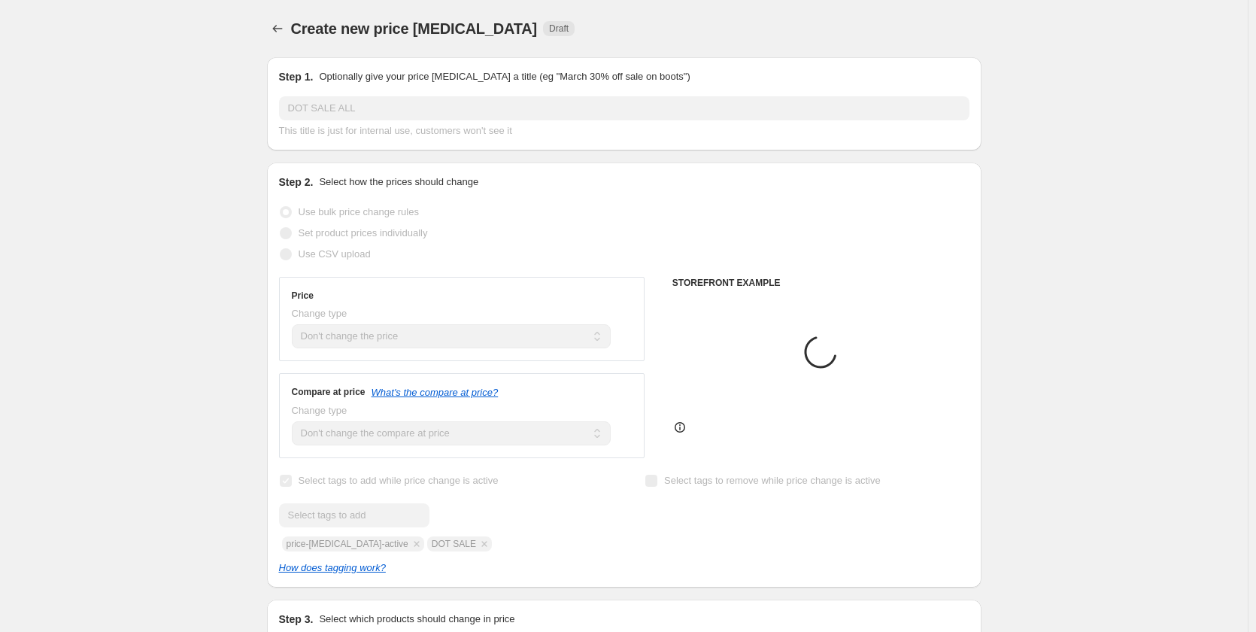
scroll to position [376, 0]
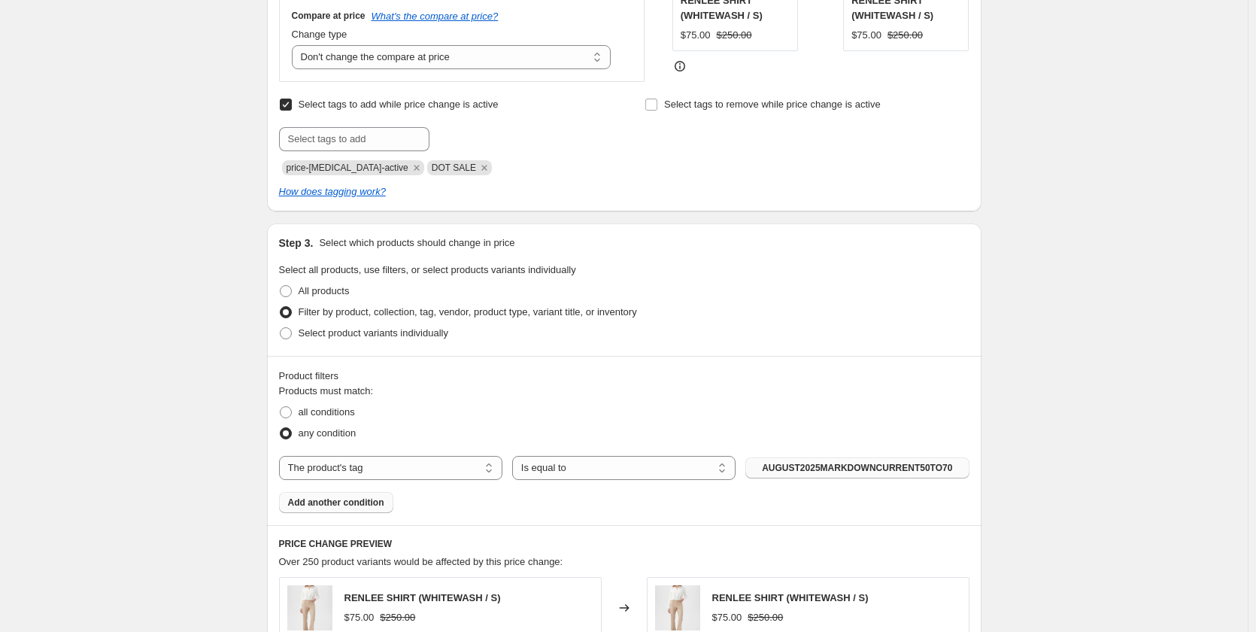
click at [374, 508] on span "Add another condition" at bounding box center [336, 502] width 96 height 12
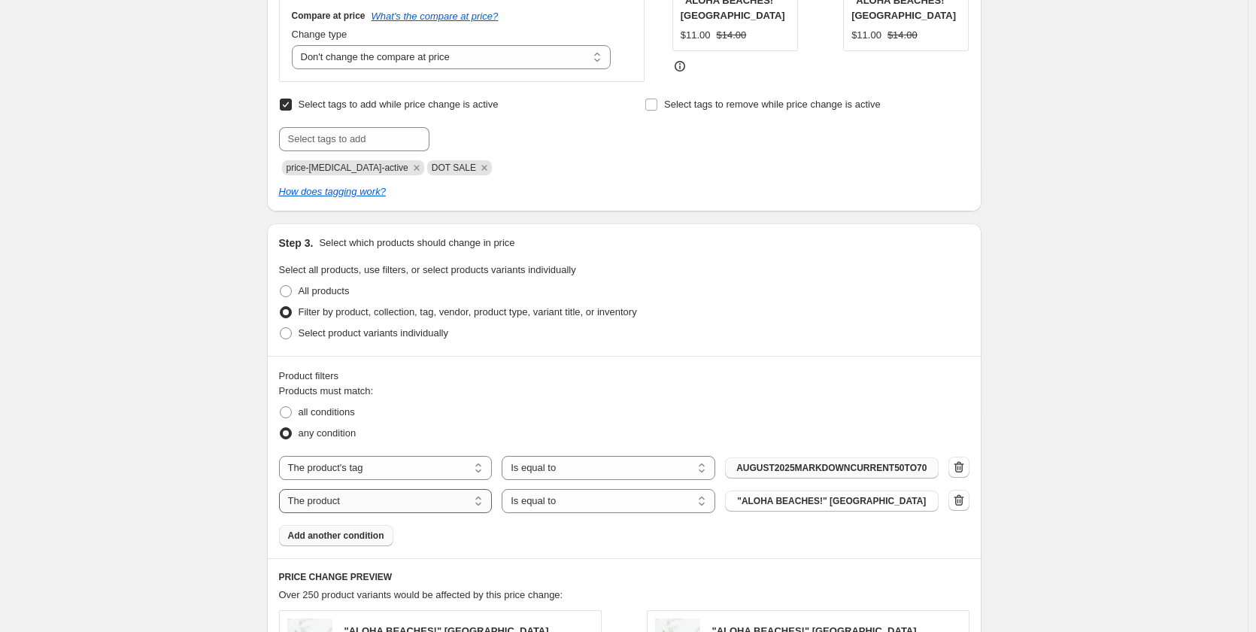
click at [367, 503] on select "The product The product's collection The product's tag The product's vendor The…" at bounding box center [386, 501] width 214 height 24
select select "tag"
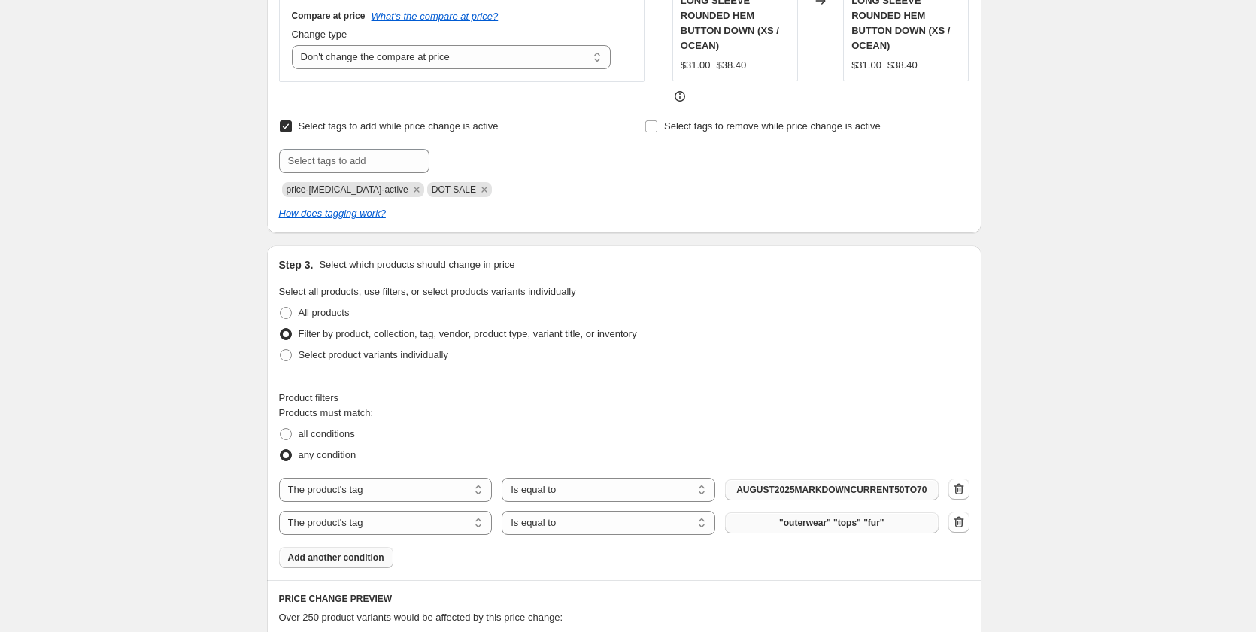
click at [832, 516] on button ""outerwear" "tops" "fur"" at bounding box center [832, 522] width 214 height 21
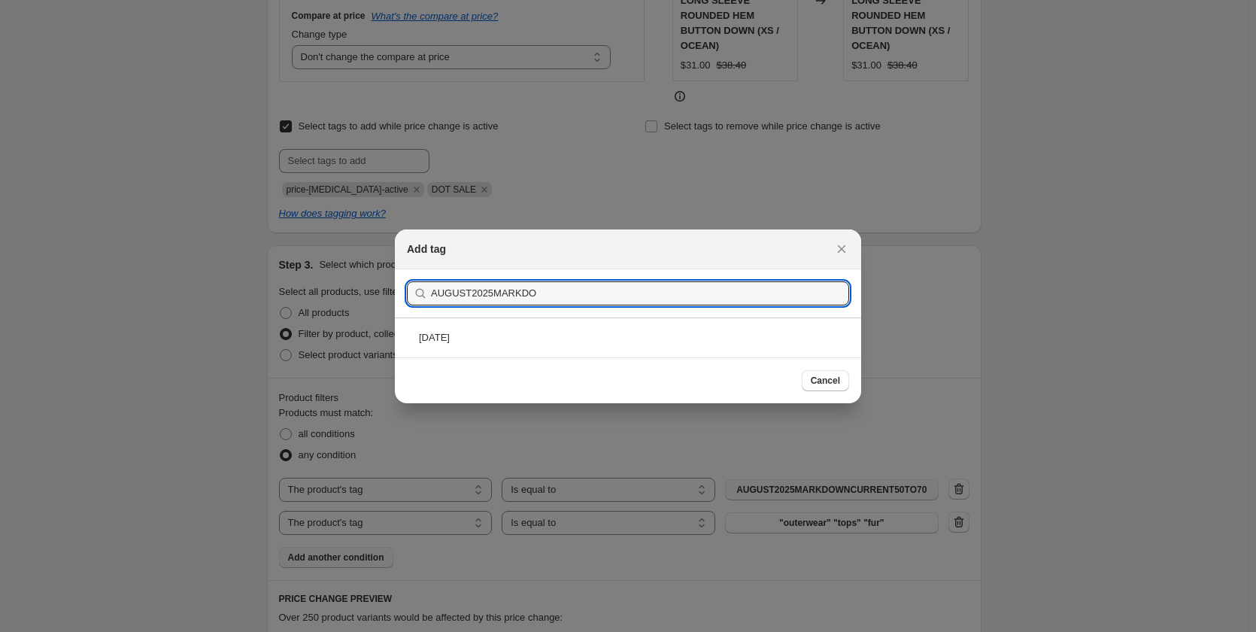
type input "AUGUST2025MARKDOW"
drag, startPoint x: 560, startPoint y: 293, endPoint x: 411, endPoint y: 294, distance: 148.9
click at [411, 294] on div "AUGUST2025MARKDOW" at bounding box center [628, 293] width 442 height 24
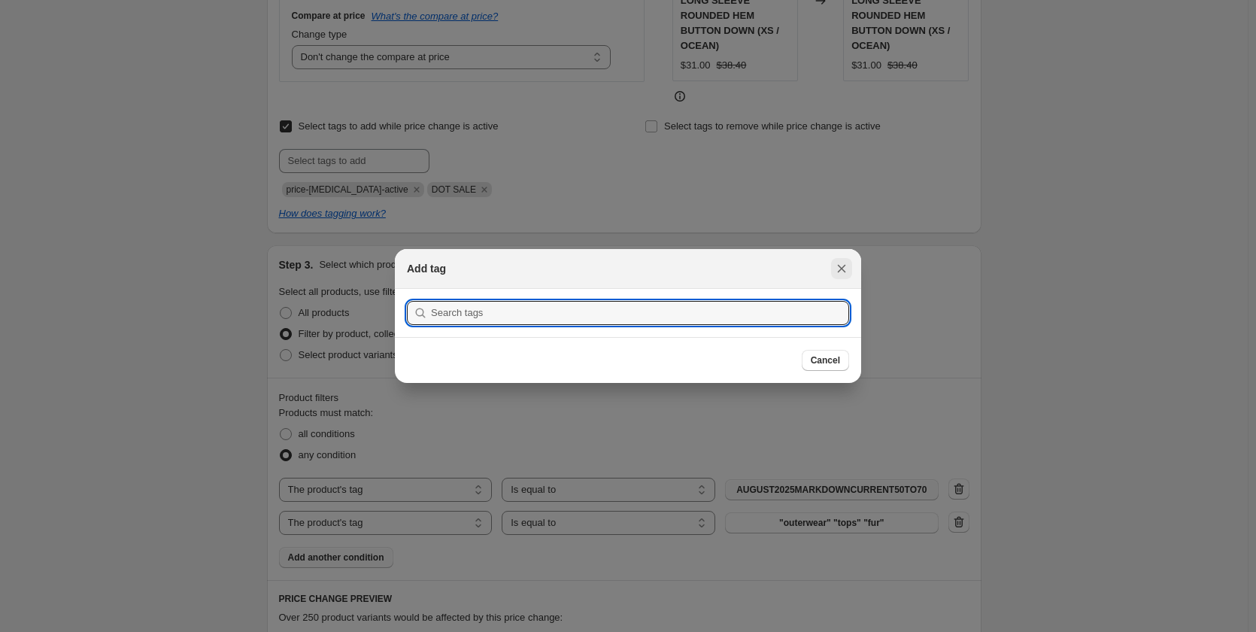
click at [841, 270] on icon "Close" at bounding box center [842, 269] width 8 height 8
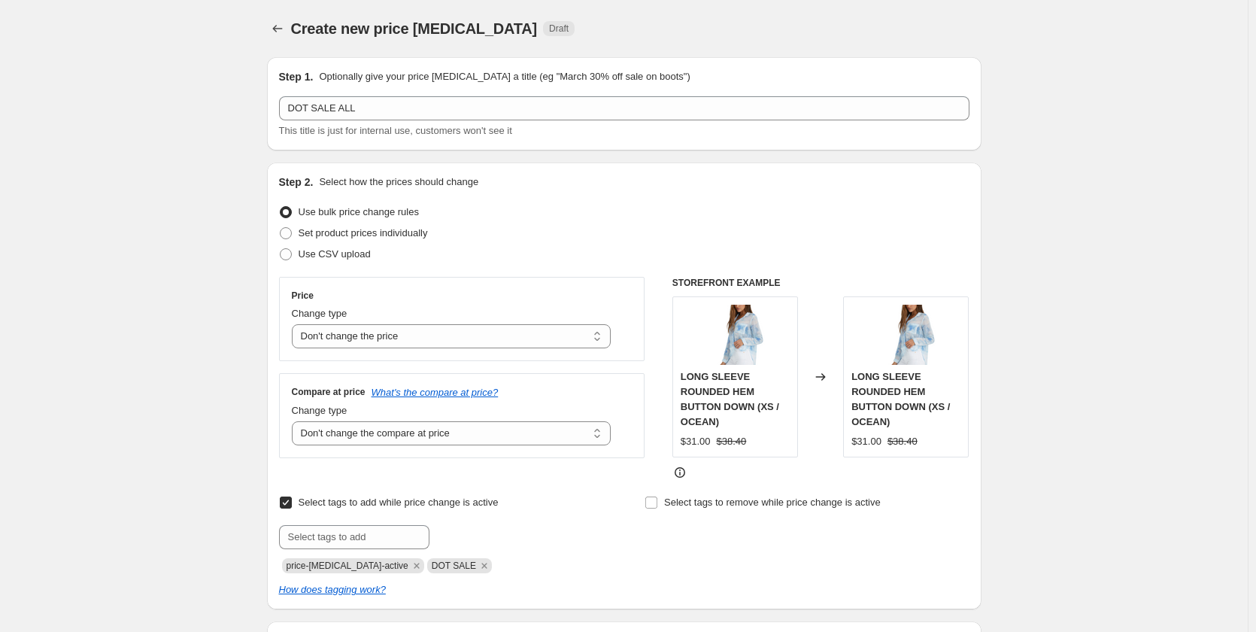
scroll to position [376, 0]
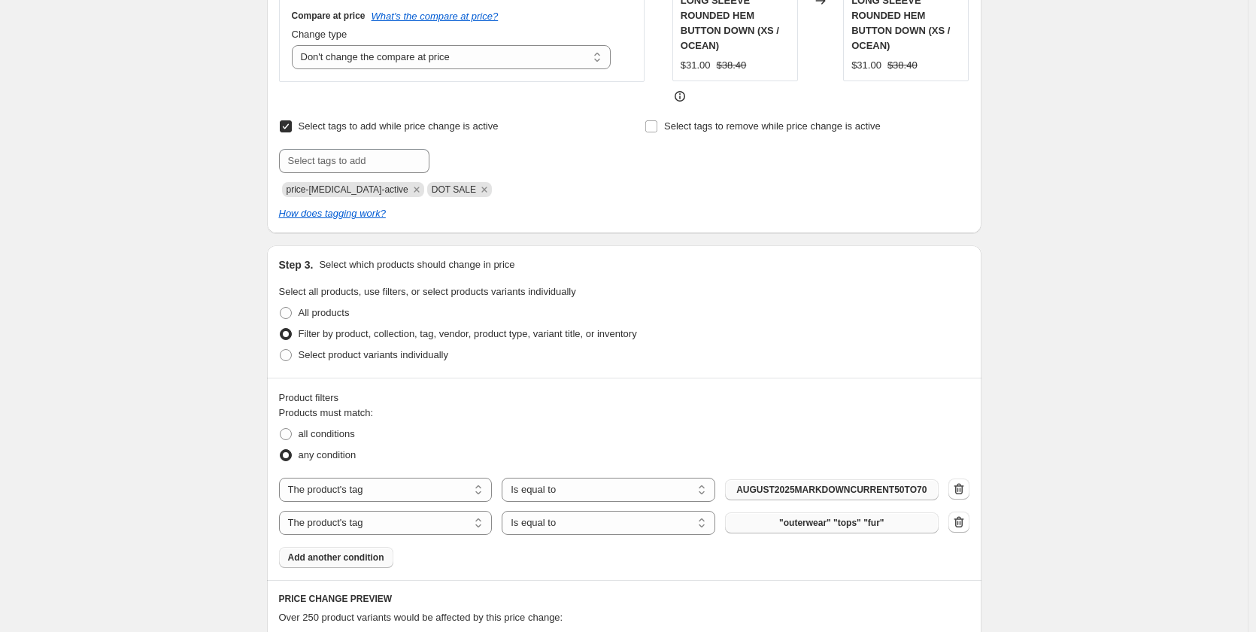
click at [796, 514] on button ""outerwear" "tops" "fur"" at bounding box center [832, 522] width 214 height 21
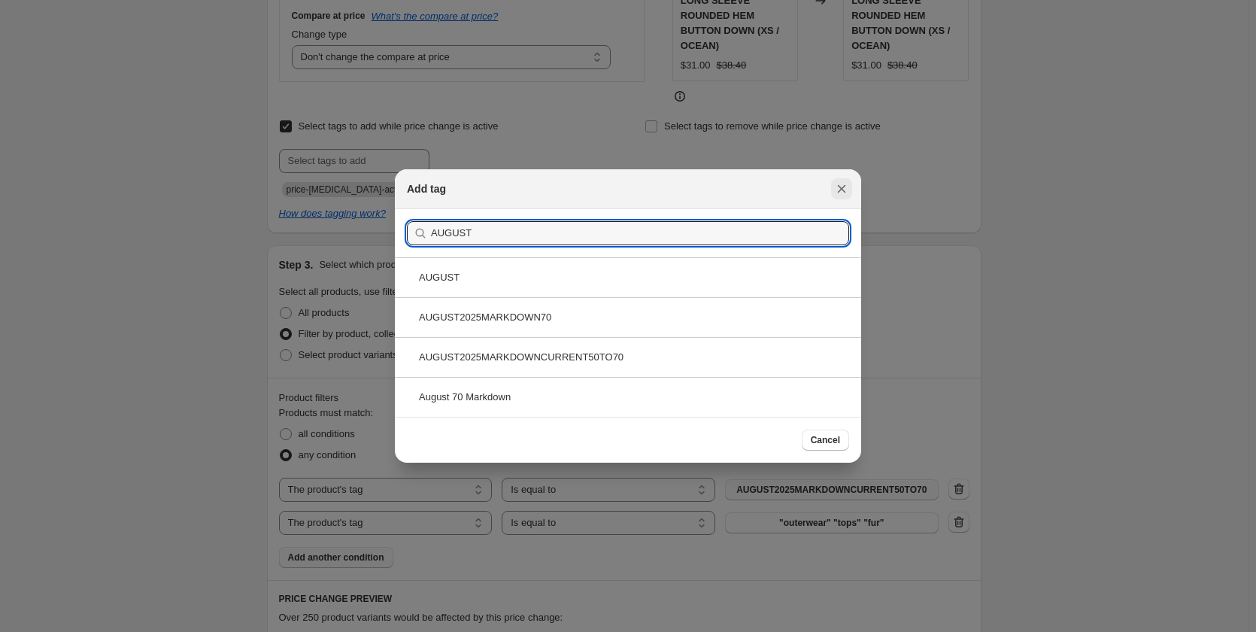
type input "AUGUST"
click at [838, 191] on icon "Close" at bounding box center [842, 189] width 8 height 8
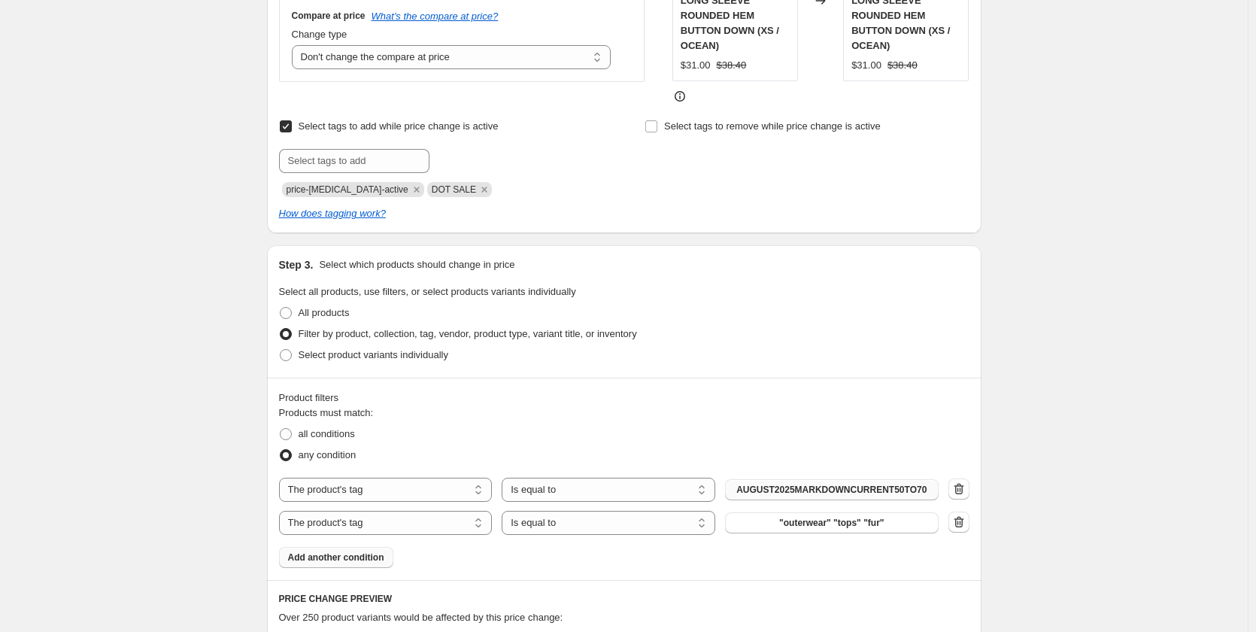
click at [965, 522] on icon "button" at bounding box center [958, 521] width 15 height 15
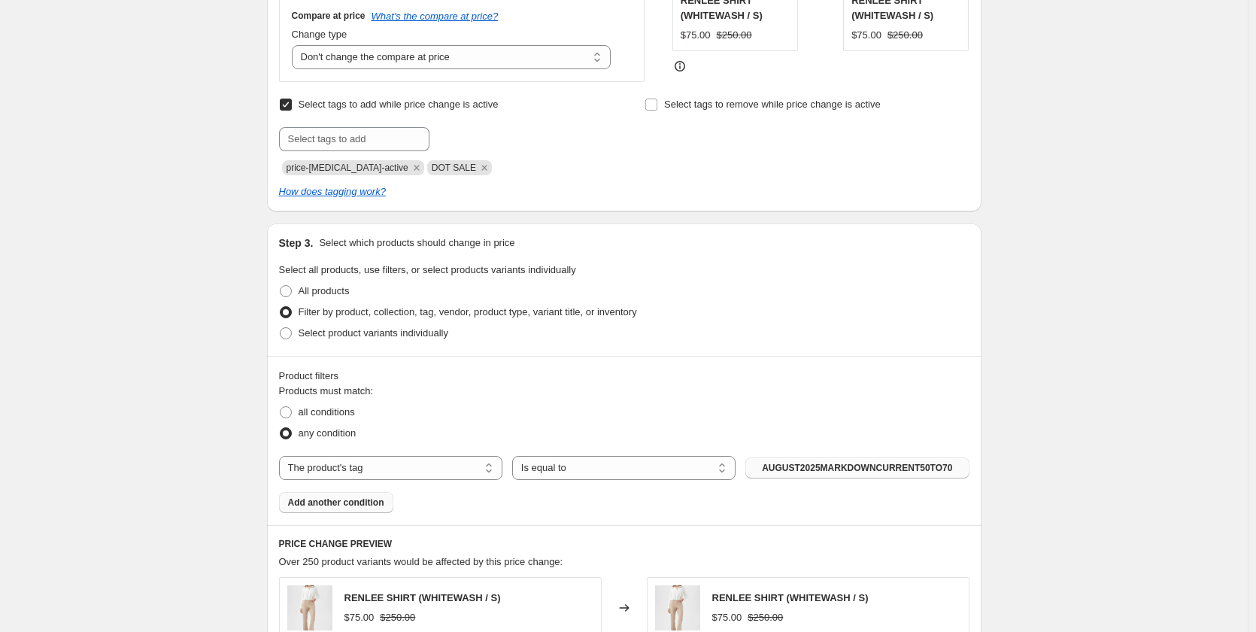
click at [365, 498] on span "Add another condition" at bounding box center [336, 502] width 96 height 12
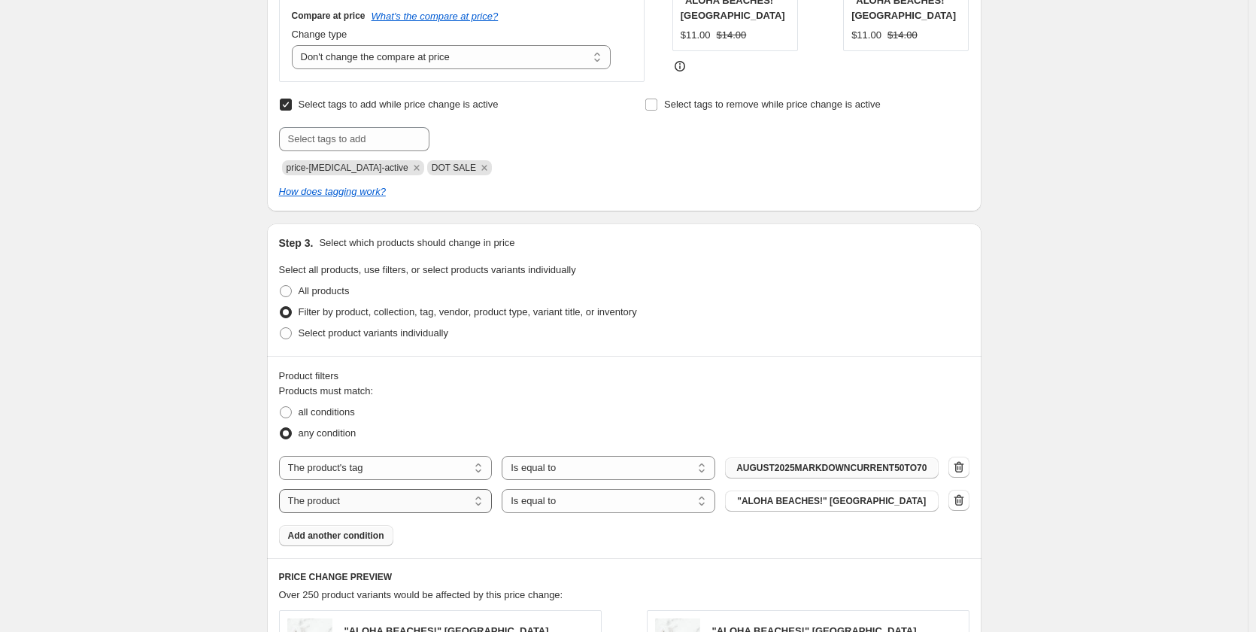
click at [365, 498] on select "The product The product's collection The product's tag The product's vendor The…" at bounding box center [386, 501] width 214 height 24
select select "tag"
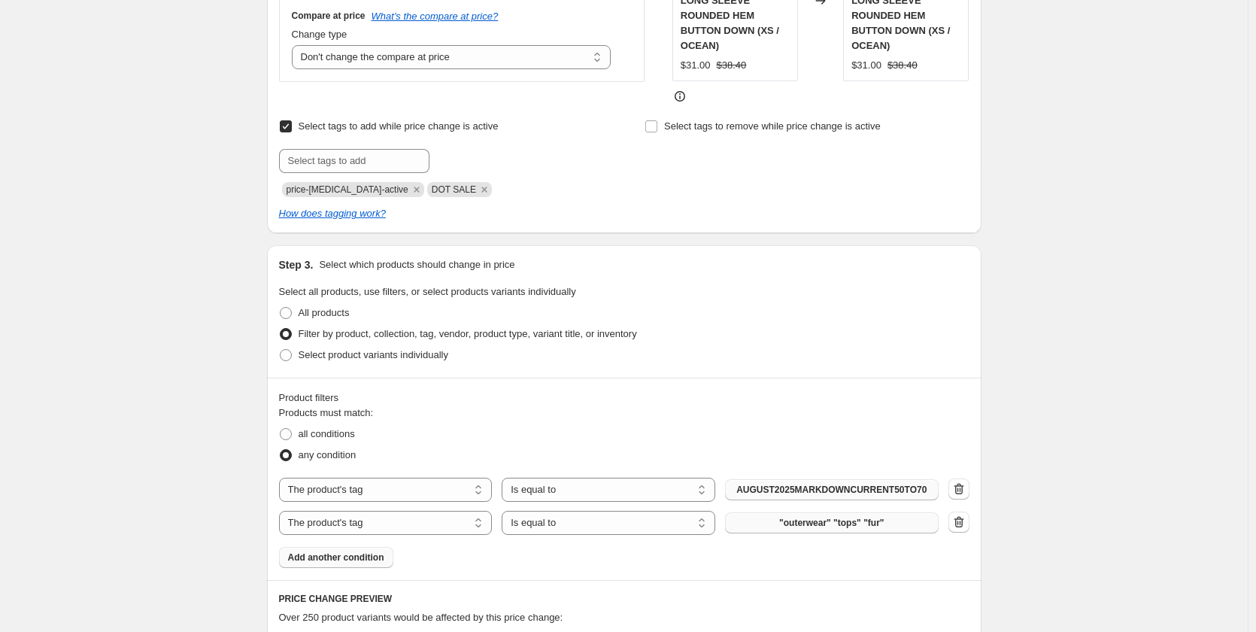
click at [784, 516] on button ""outerwear" "tops" "fur"" at bounding box center [832, 522] width 214 height 21
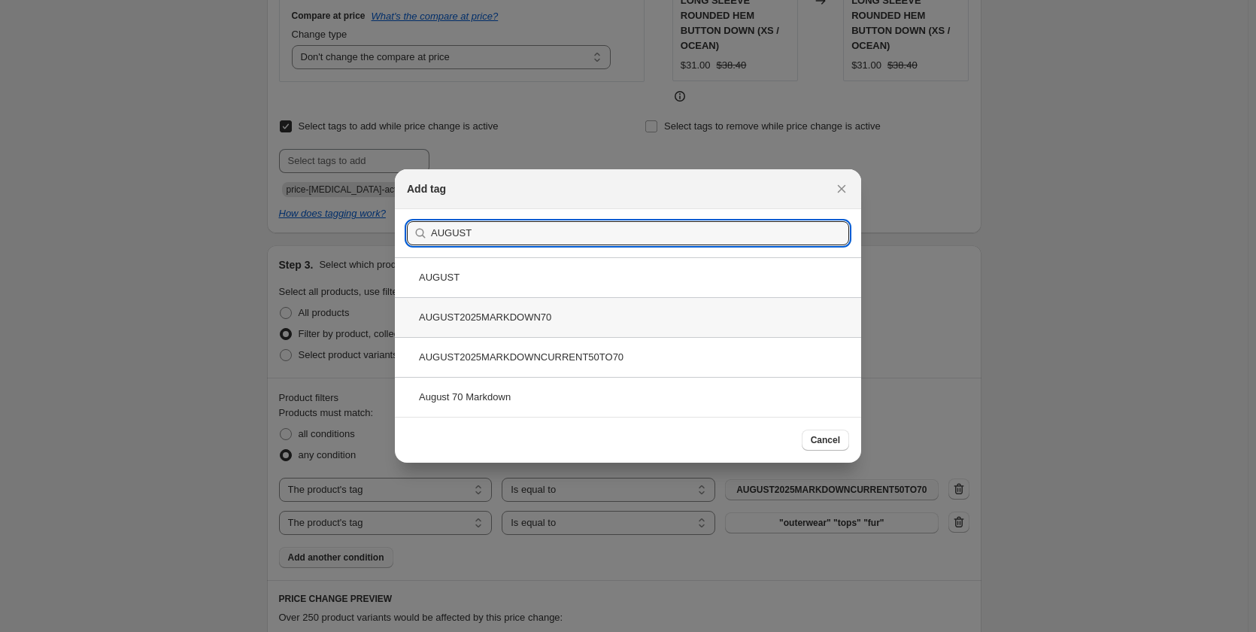
type input "AUGUST"
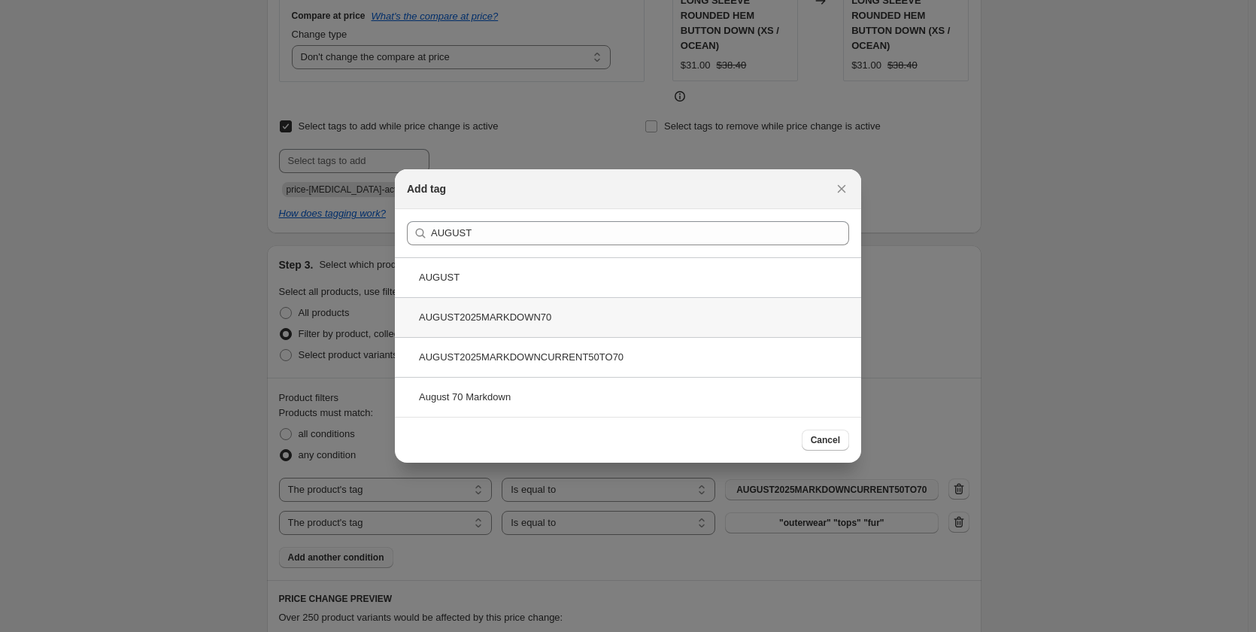
click at [529, 319] on div "AUGUST2025MARKDOWN70" at bounding box center [628, 317] width 466 height 40
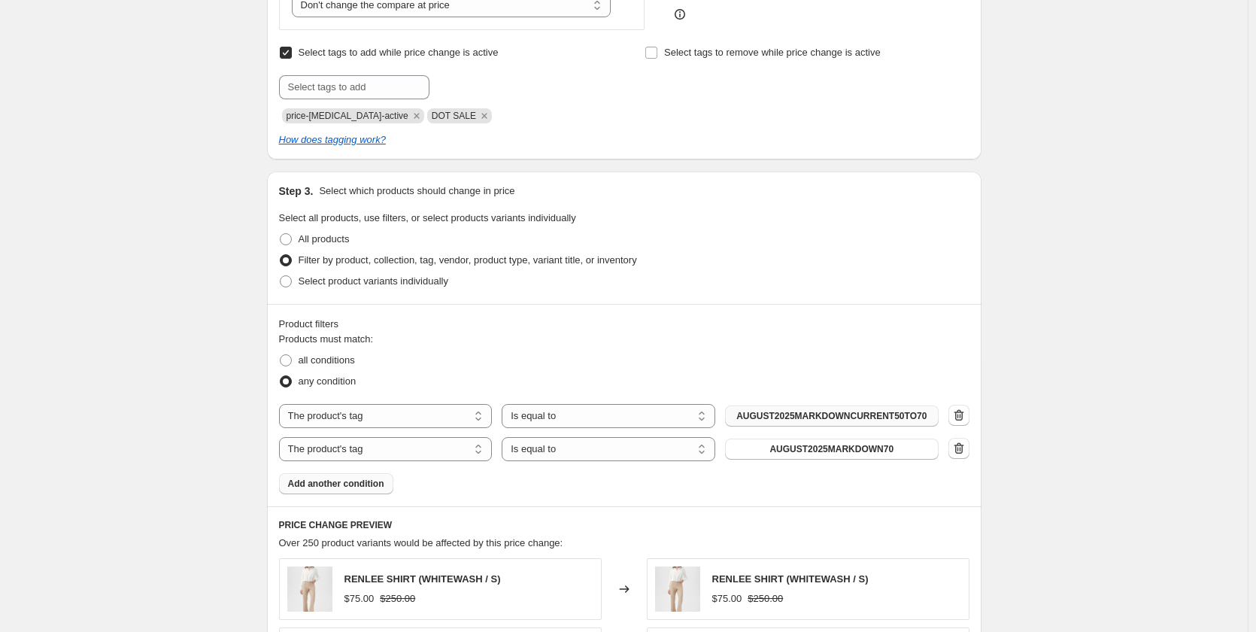
scroll to position [451, 0]
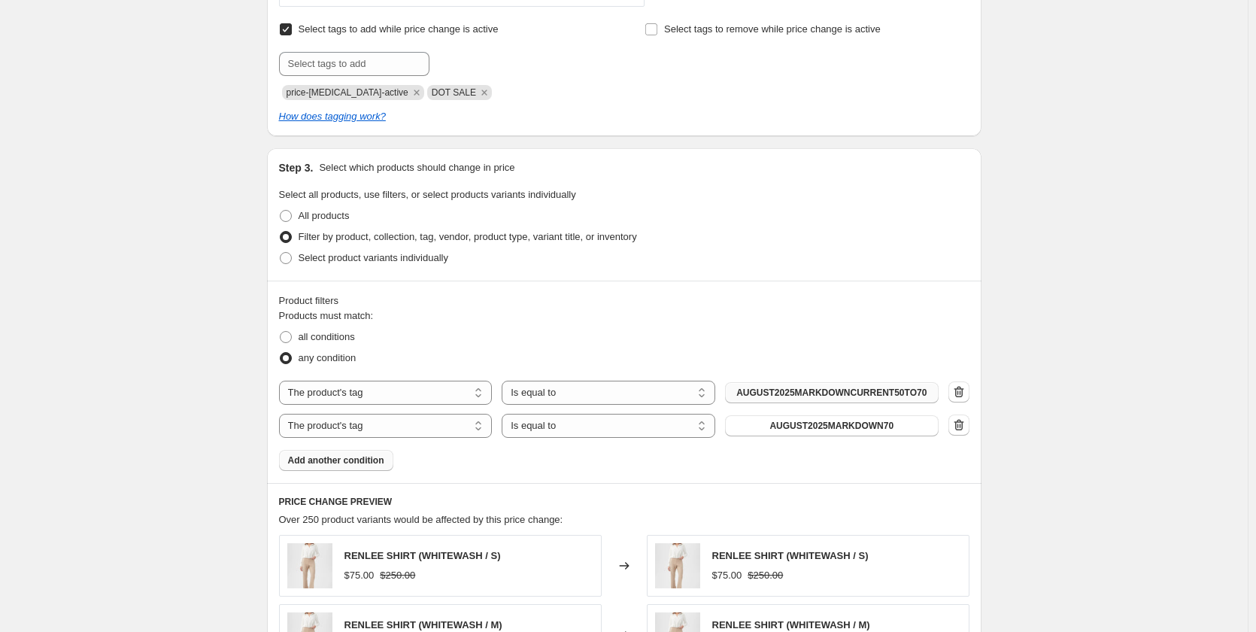
click at [350, 464] on span "Add another condition" at bounding box center [336, 460] width 96 height 12
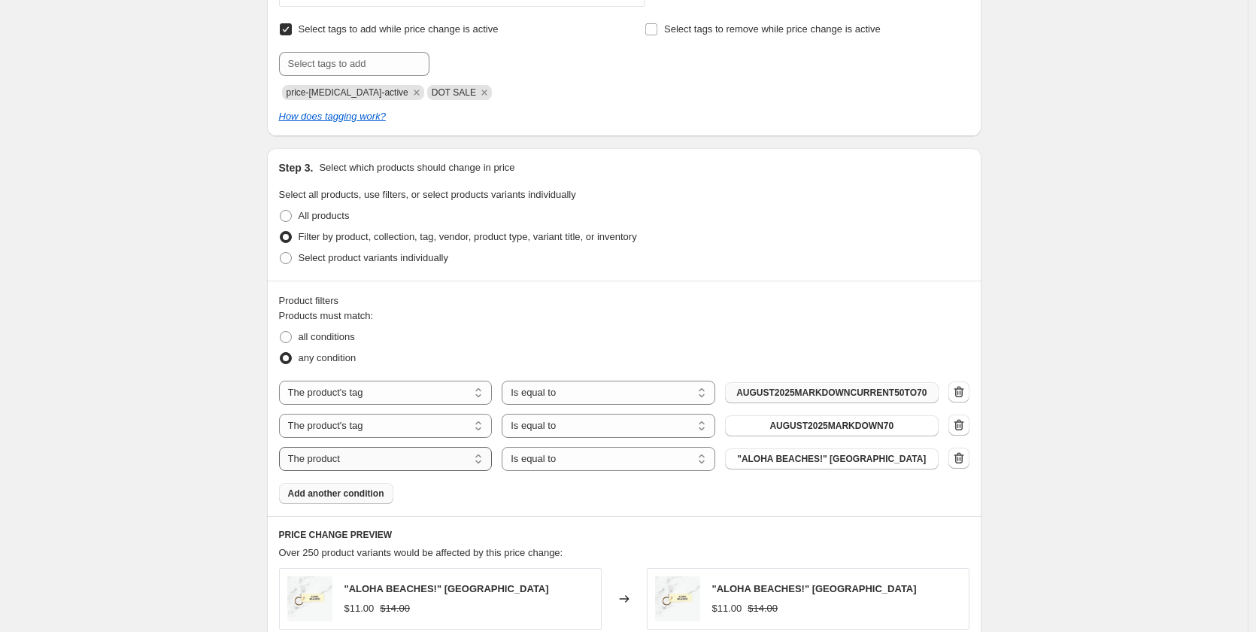
click at [356, 462] on select "The product The product's collection The product's tag The product's vendor The…" at bounding box center [386, 459] width 214 height 24
select select "tag"
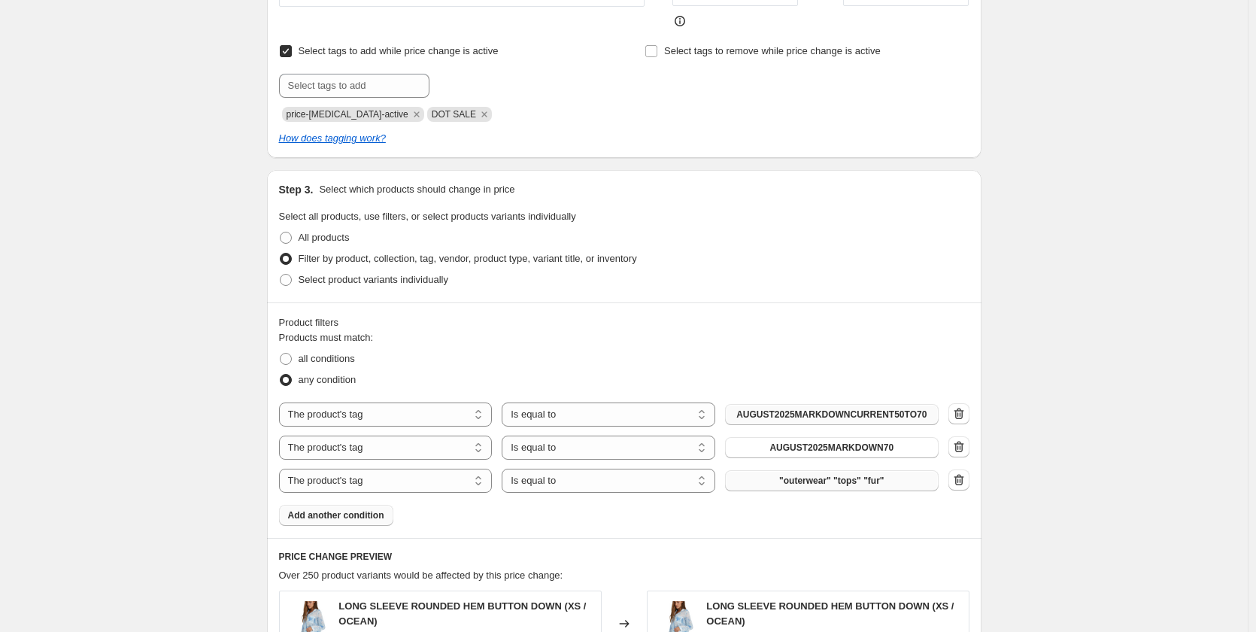
click at [775, 486] on button ""outerwear" "tops" "fur"" at bounding box center [832, 480] width 214 height 21
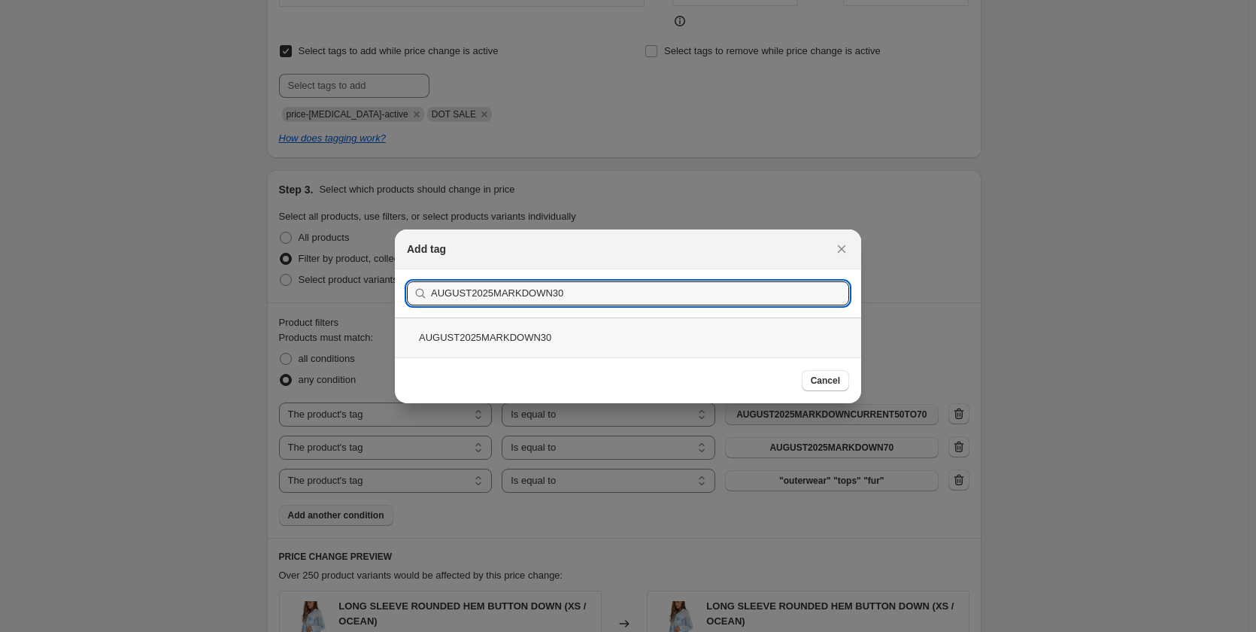
type input "AUGUST2025MARKDOWN30"
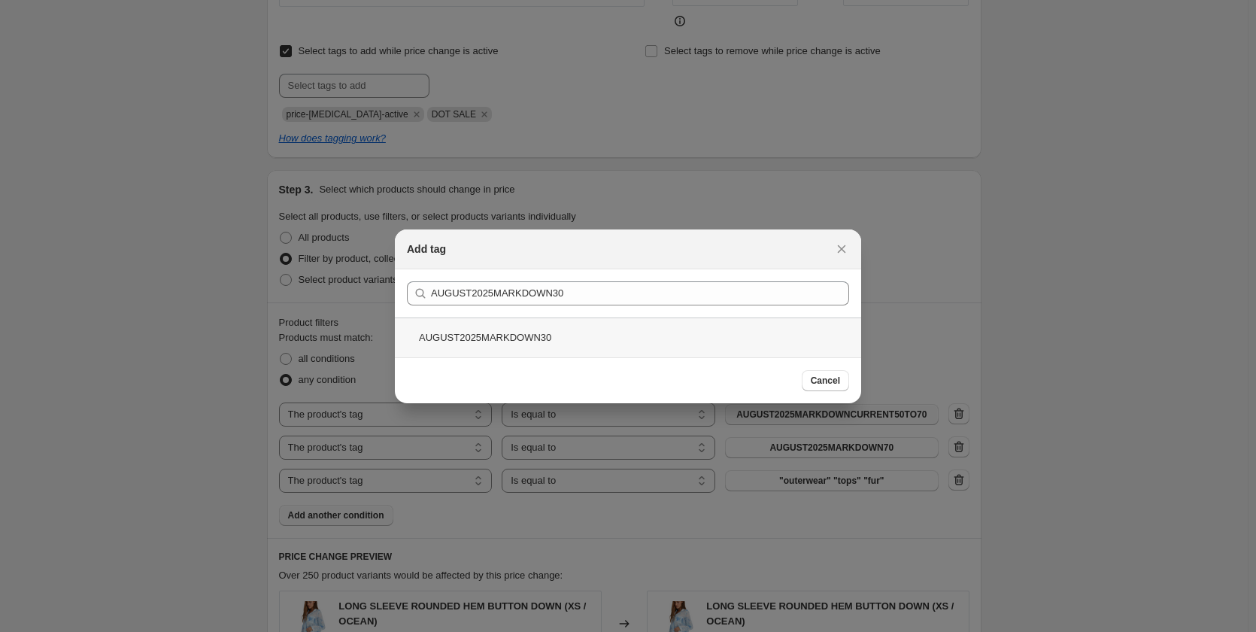
click at [505, 337] on div "AUGUST2025MARKDOWN30" at bounding box center [628, 337] width 466 height 40
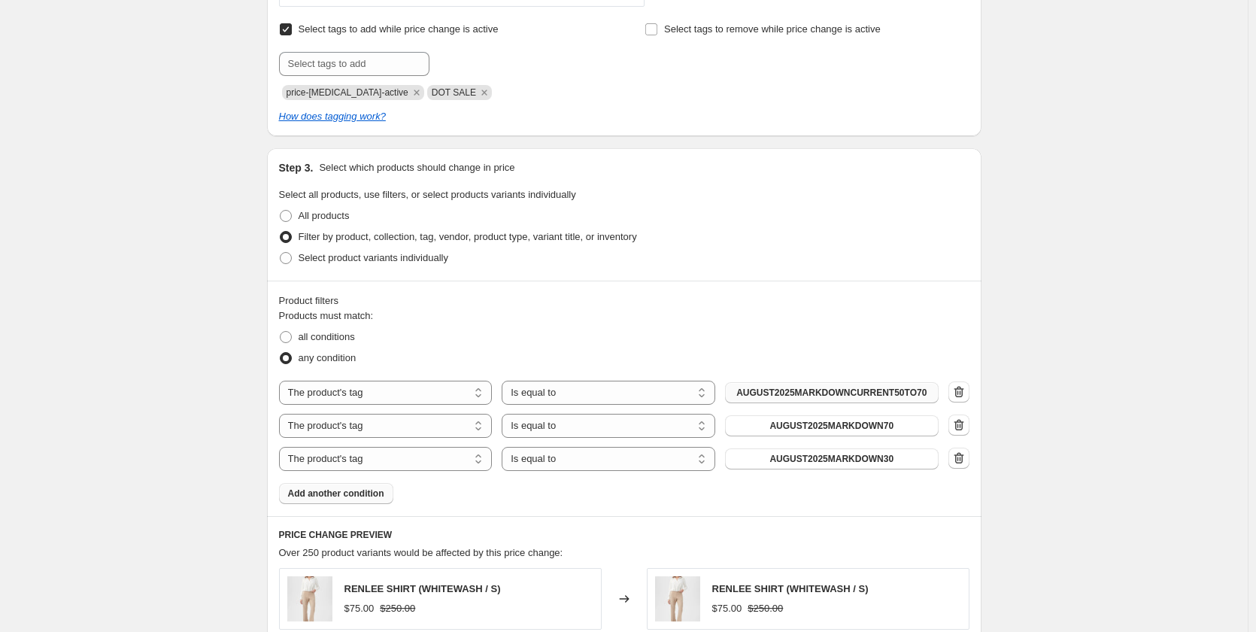
click at [354, 501] on button "Add another condition" at bounding box center [336, 493] width 114 height 21
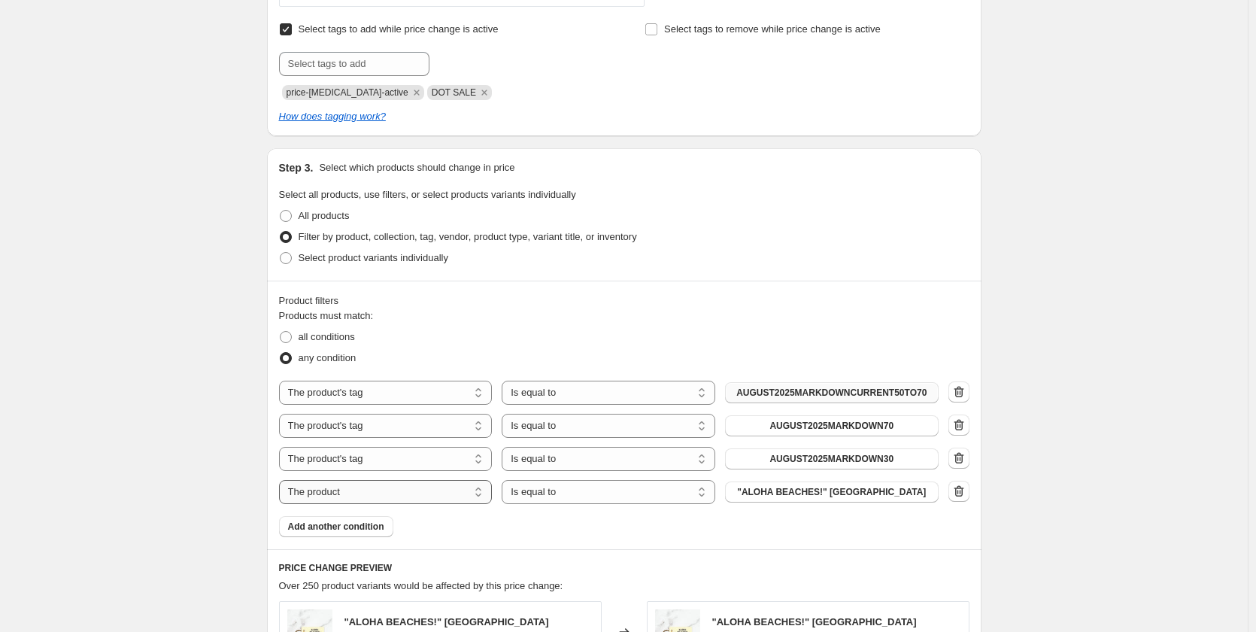
click at [352, 493] on select "The product The product's collection The product's tag The product's vendor The…" at bounding box center [386, 492] width 214 height 24
select select "tag"
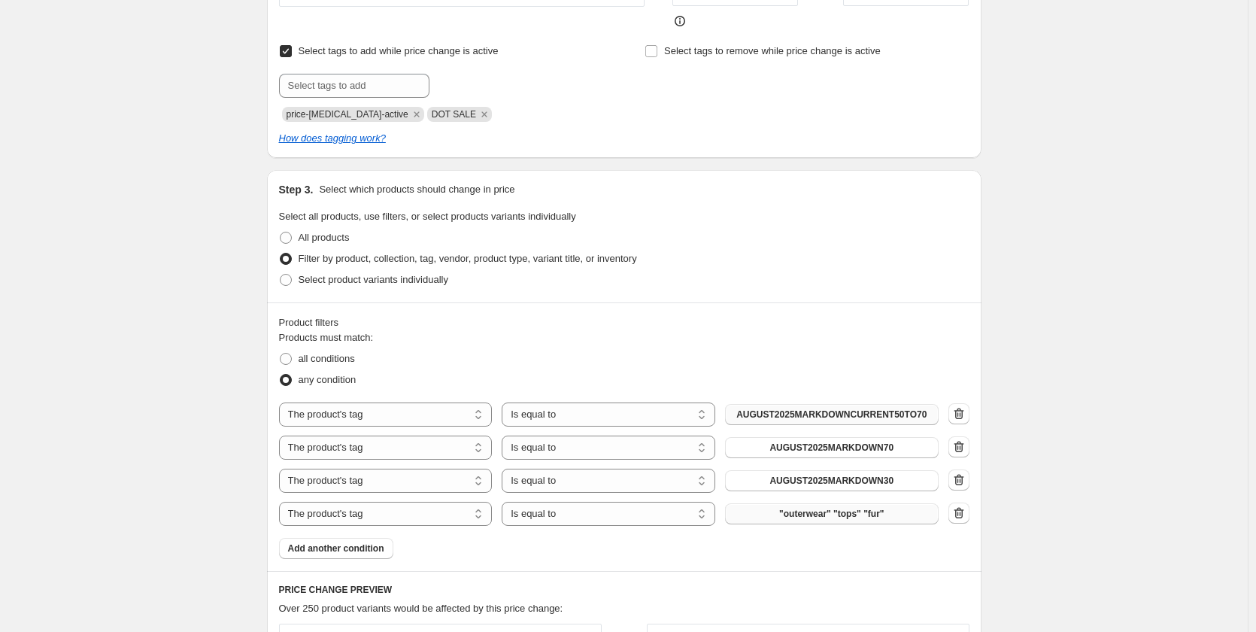
click at [821, 507] on button ""outerwear" "tops" "fur"" at bounding box center [832, 513] width 214 height 21
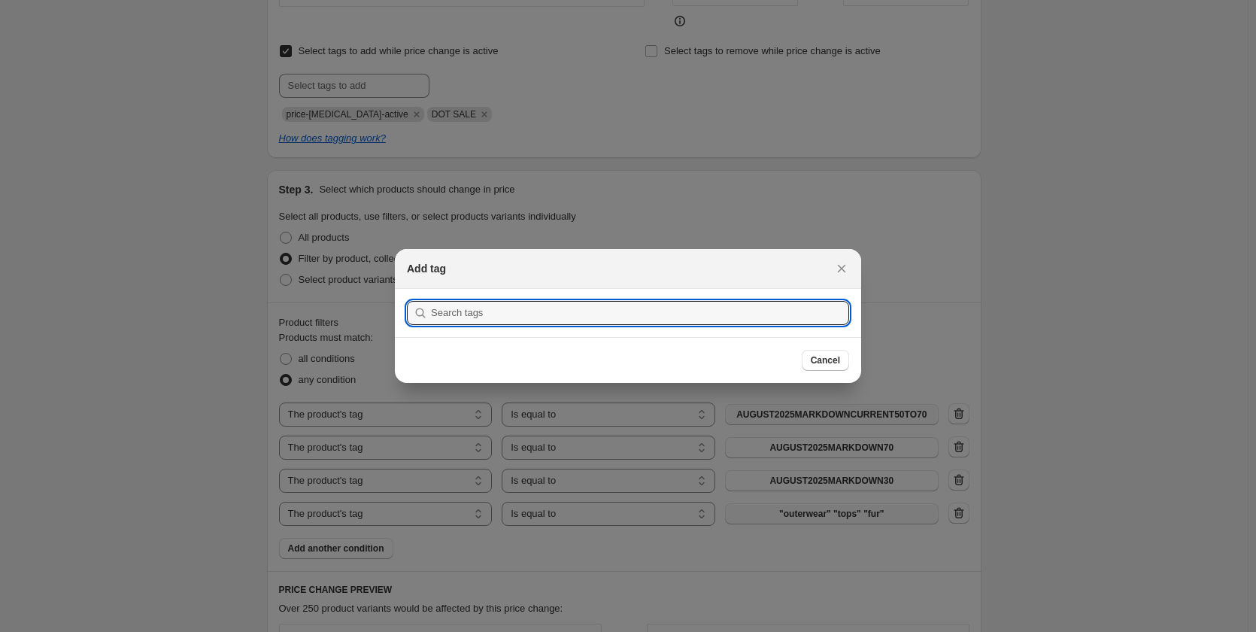
scroll to position [0, 0]
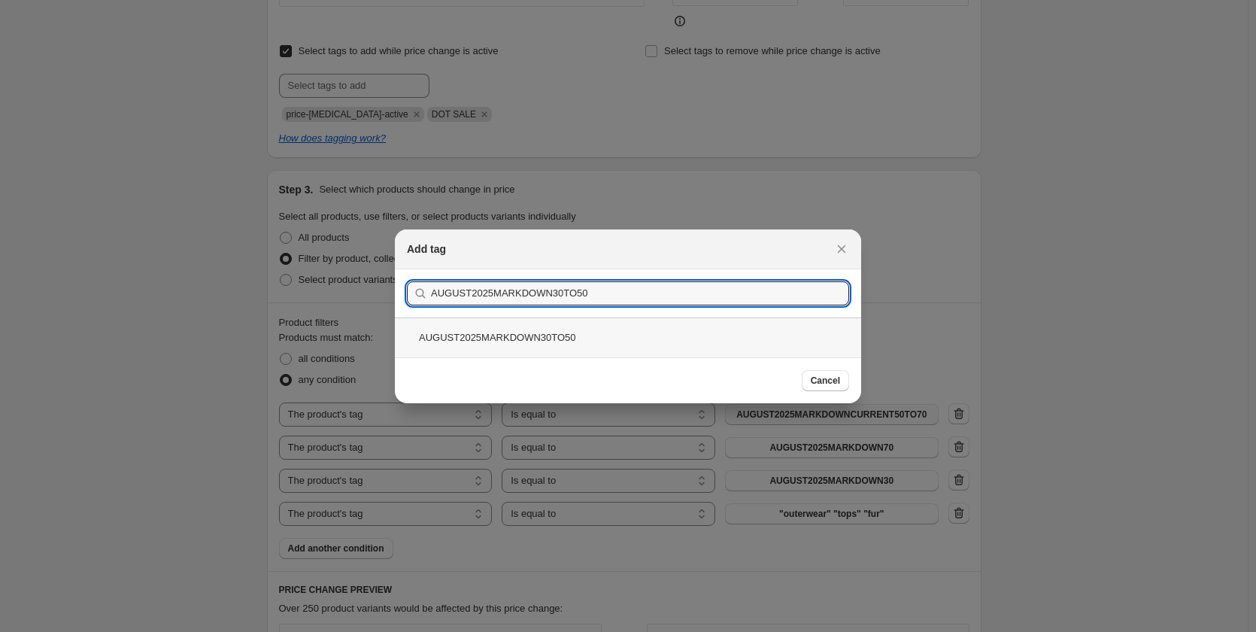
type input "AUGUST2025MARKDOWN30TO50"
click at [512, 331] on div "AUGUST2025MARKDOWN30TO50" at bounding box center [628, 337] width 466 height 40
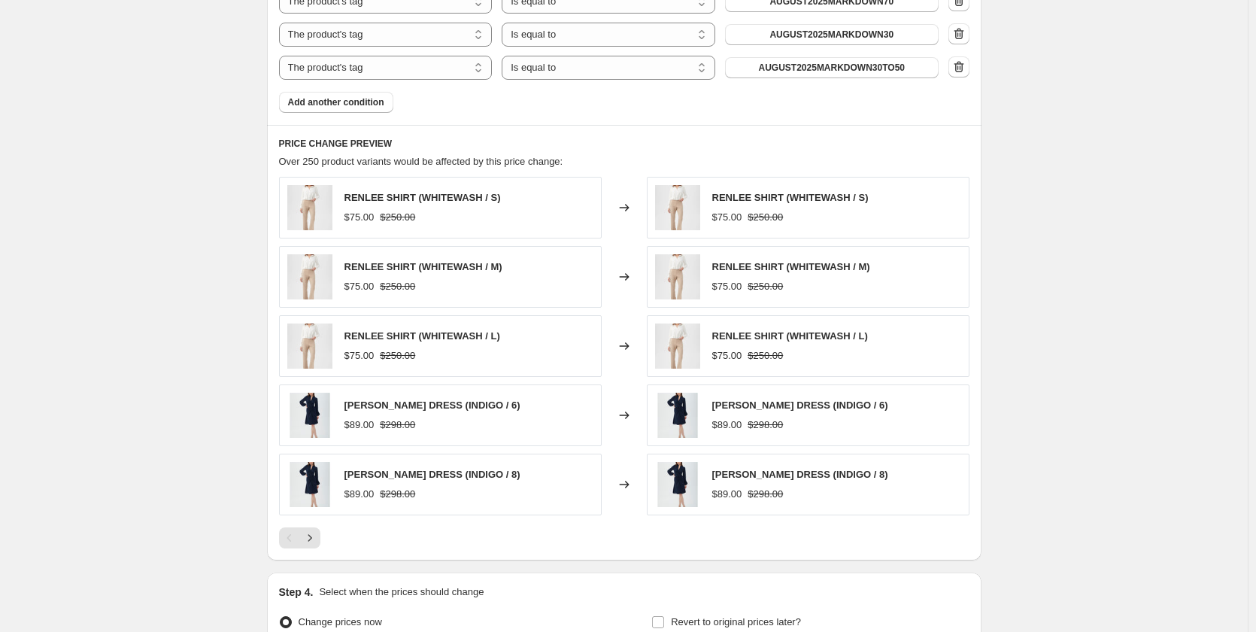
scroll to position [1038, 0]
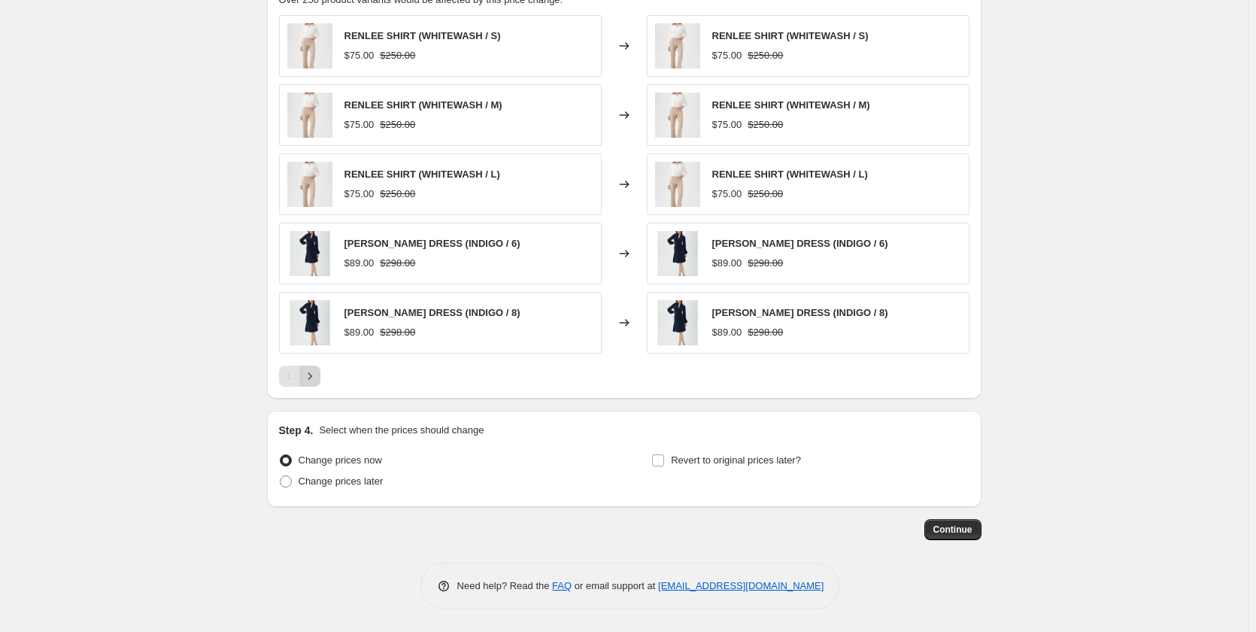
click at [313, 368] on button "Next" at bounding box center [309, 375] width 21 height 21
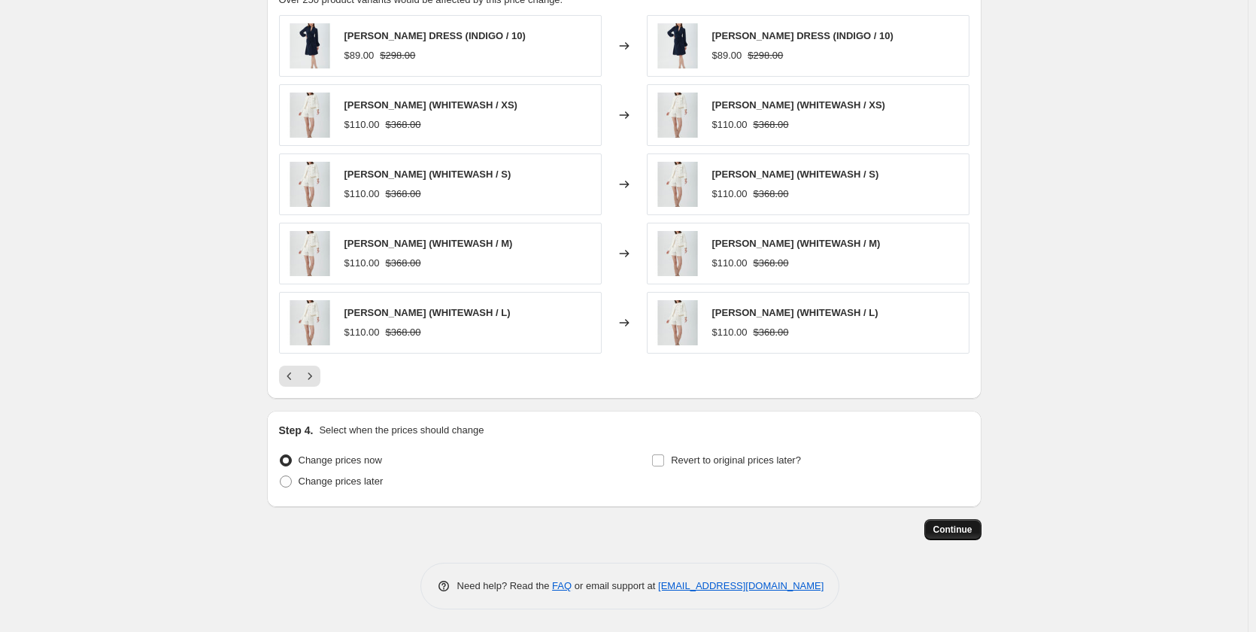
click at [948, 524] on span "Continue" at bounding box center [952, 529] width 39 height 12
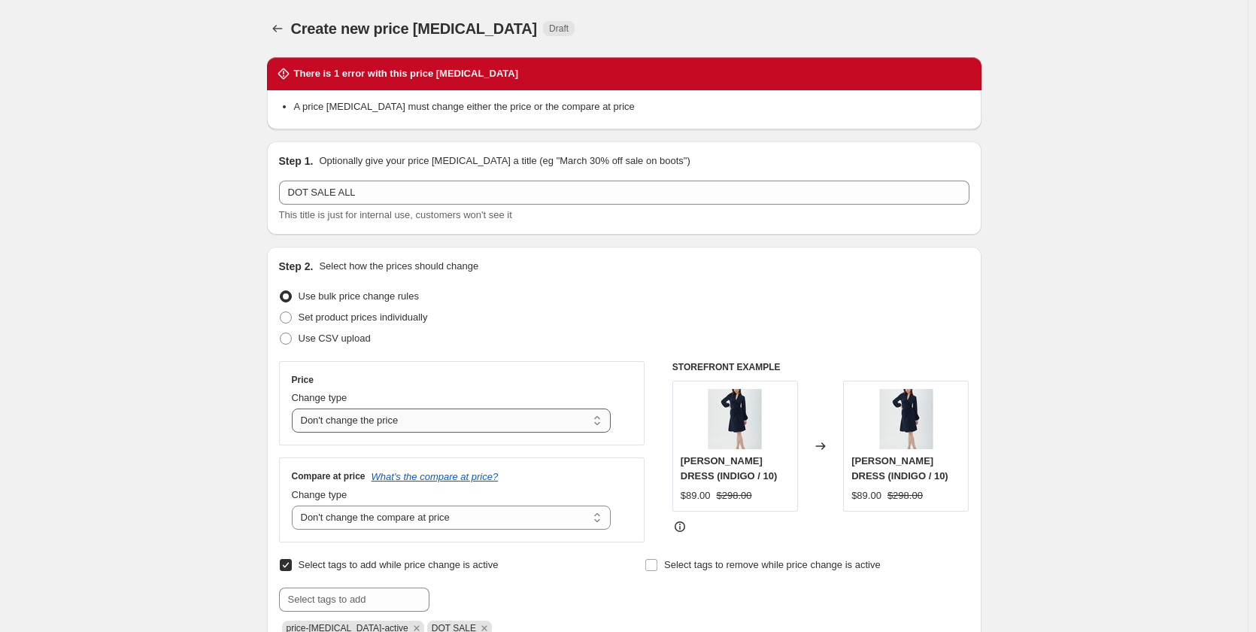
click at [587, 421] on select "Change the price to a certain amount Change the price by a certain amount Chang…" at bounding box center [452, 420] width 320 height 24
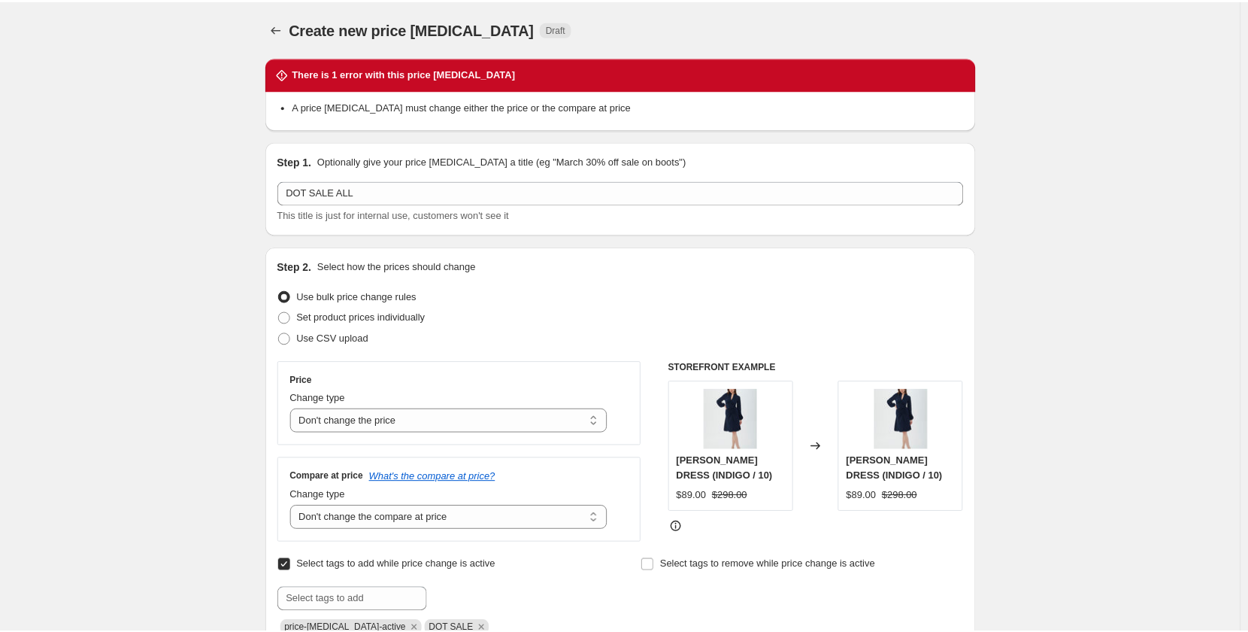
scroll to position [150, 0]
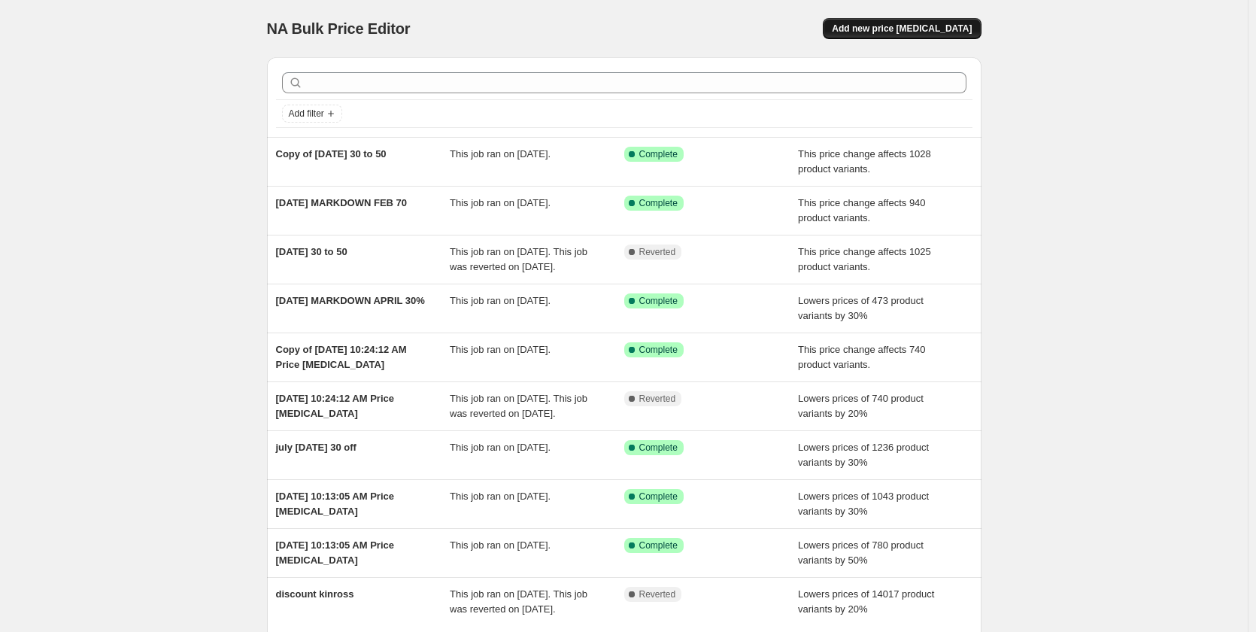
click at [891, 21] on button "Add new price [MEDICAL_DATA]" at bounding box center [902, 28] width 158 height 21
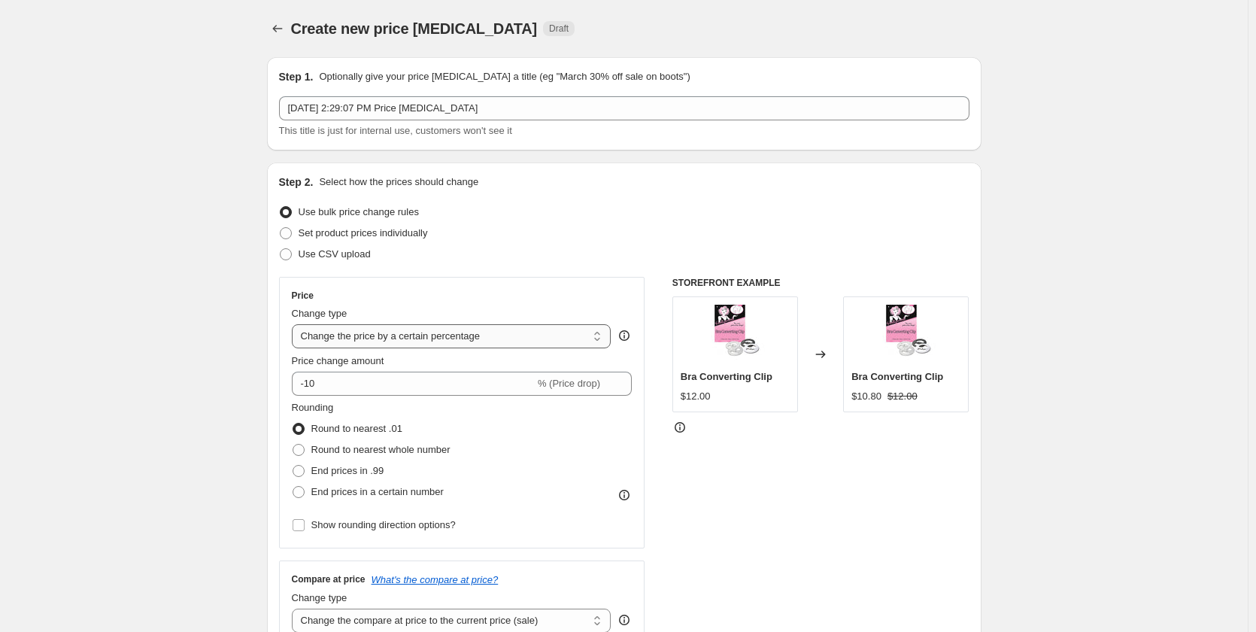
click at [447, 330] on select "Change the price to a certain amount Change the price by a certain amount Chang…" at bounding box center [452, 336] width 320 height 24
select select "to"
click at [295, 324] on select "Change the price to a certain amount Change the price by a certain amount Chang…" at bounding box center [452, 336] width 320 height 24
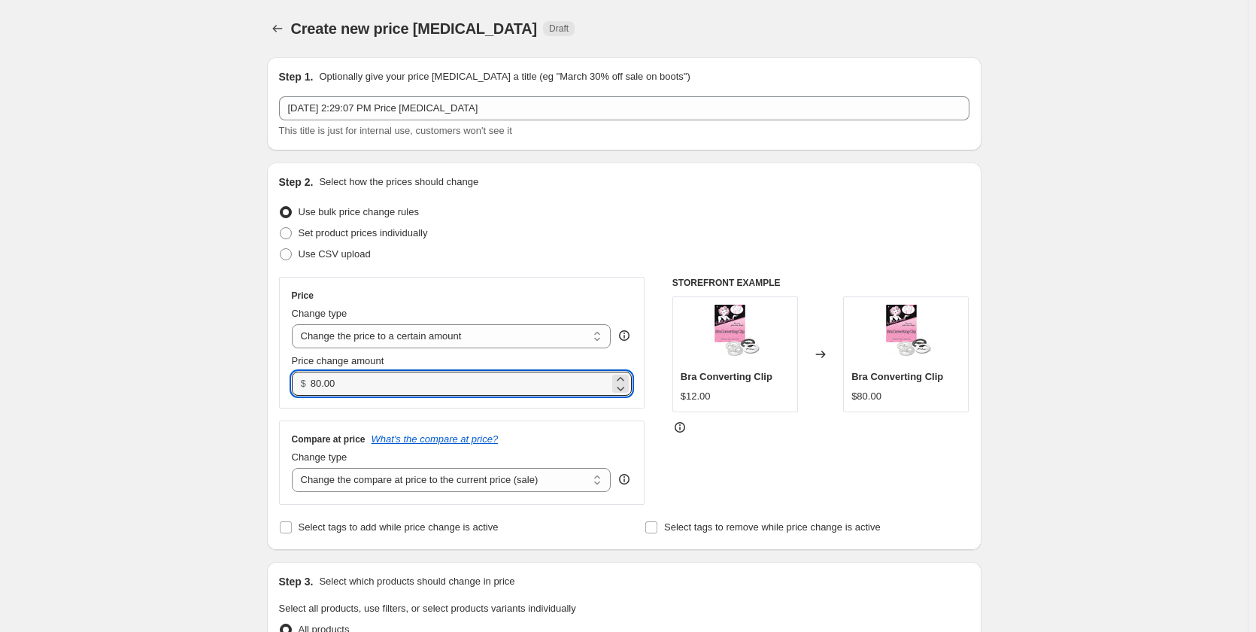
drag, startPoint x: 362, startPoint y: 388, endPoint x: 296, endPoint y: 387, distance: 66.2
click at [296, 387] on div "$ 80.00" at bounding box center [462, 383] width 341 height 24
click at [928, 205] on div "Use bulk price change rules" at bounding box center [624, 212] width 690 height 21
drag, startPoint x: 396, startPoint y: 381, endPoint x: 204, endPoint y: 381, distance: 191.8
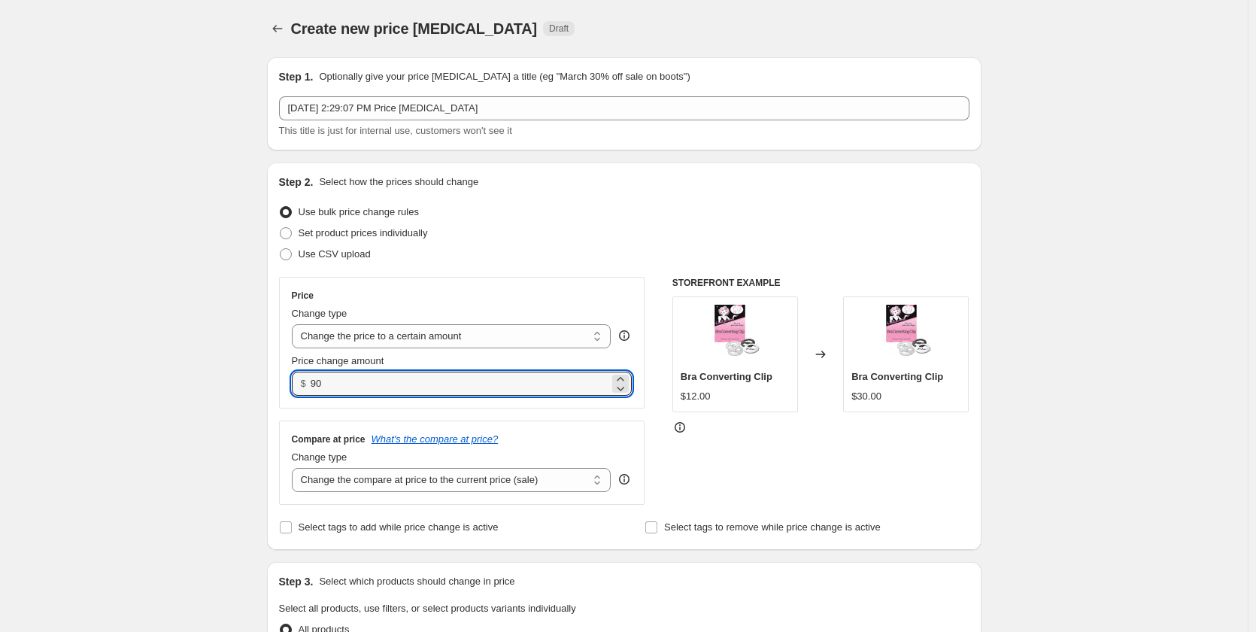
type input "90.00"
click at [826, 481] on div "STOREFRONT EXAMPLE Bra Converting Clip $12.00 Changed to Bra Converting Clip $3…" at bounding box center [820, 391] width 297 height 228
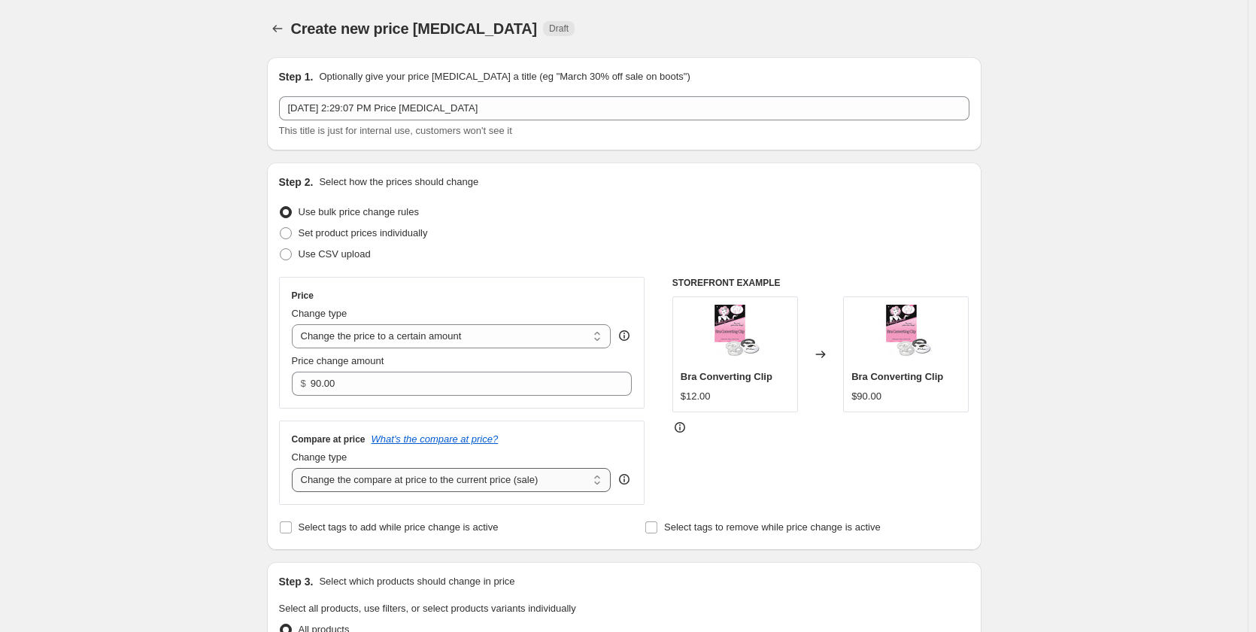
click at [502, 481] on select "Change the compare at price to the current price (sale) Change the compare at p…" at bounding box center [452, 480] width 320 height 24
select select "no_change"
click at [295, 469] on select "Change the compare at price to the current price (sale) Change the compare at p…" at bounding box center [452, 480] width 320 height 24
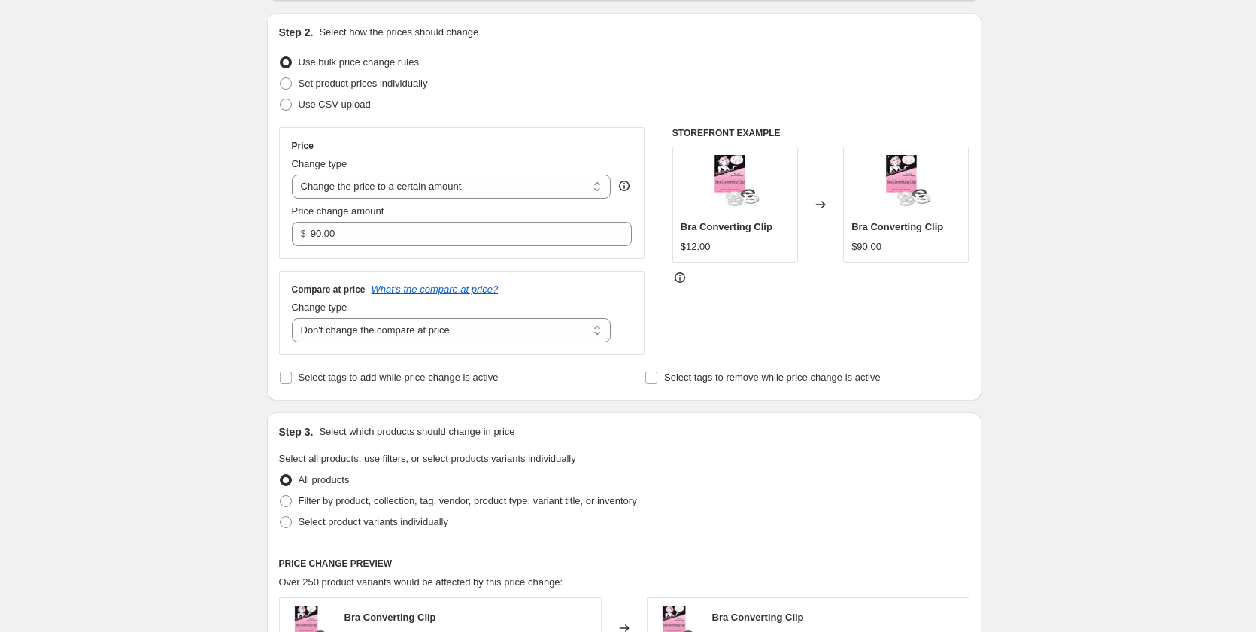
scroll to position [150, 0]
click at [423, 378] on span "Select tags to add while price change is active" at bounding box center [399, 376] width 200 height 11
click at [292, 378] on input "Select tags to add while price change is active" at bounding box center [286, 377] width 12 height 12
checkbox input "true"
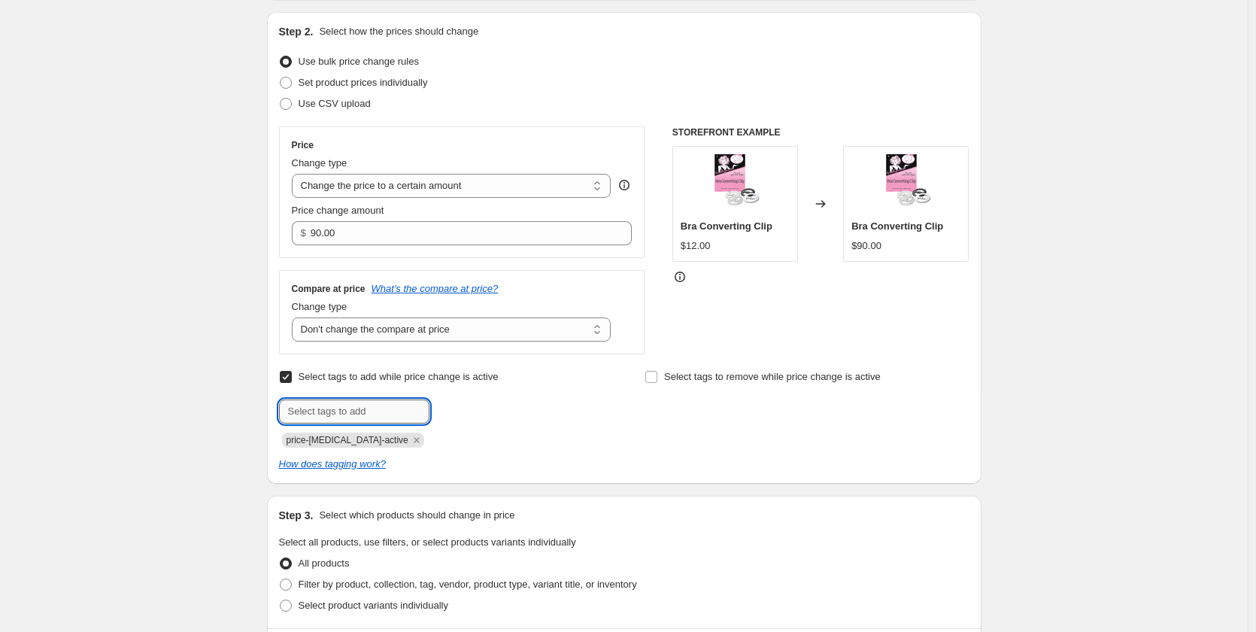
click at [384, 404] on input "text" at bounding box center [354, 411] width 150 height 24
type input "DOT SALE $90"
click at [497, 407] on span "DOT SALE $90" at bounding box center [493, 410] width 63 height 11
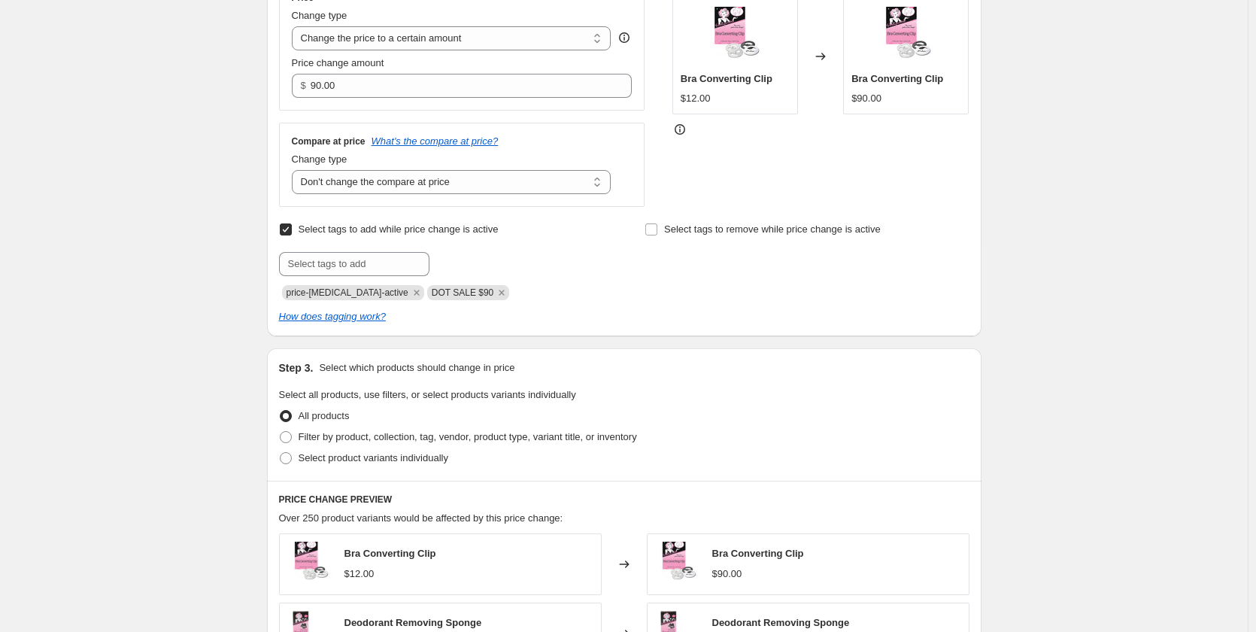
scroll to position [301, 0]
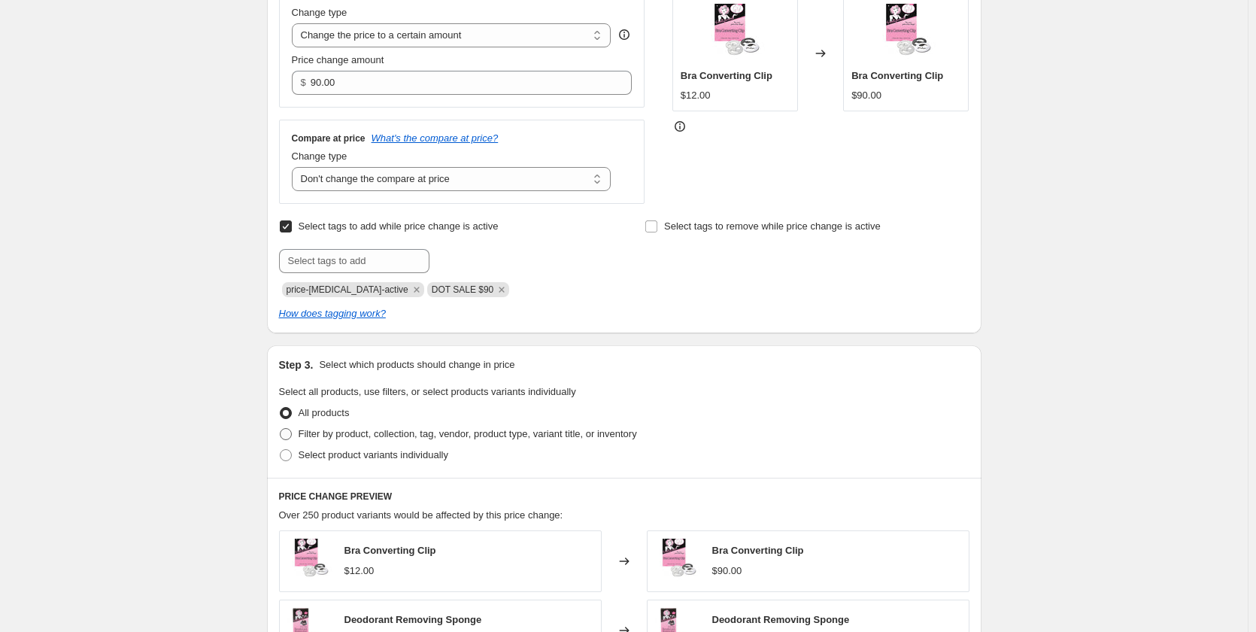
click at [507, 429] on span "Filter by product, collection, tag, vendor, product type, variant title, or inv…" at bounding box center [468, 433] width 338 height 11
click at [280, 429] on input "Filter by product, collection, tag, vendor, product type, variant title, or inv…" at bounding box center [280, 428] width 1 height 1
radio input "true"
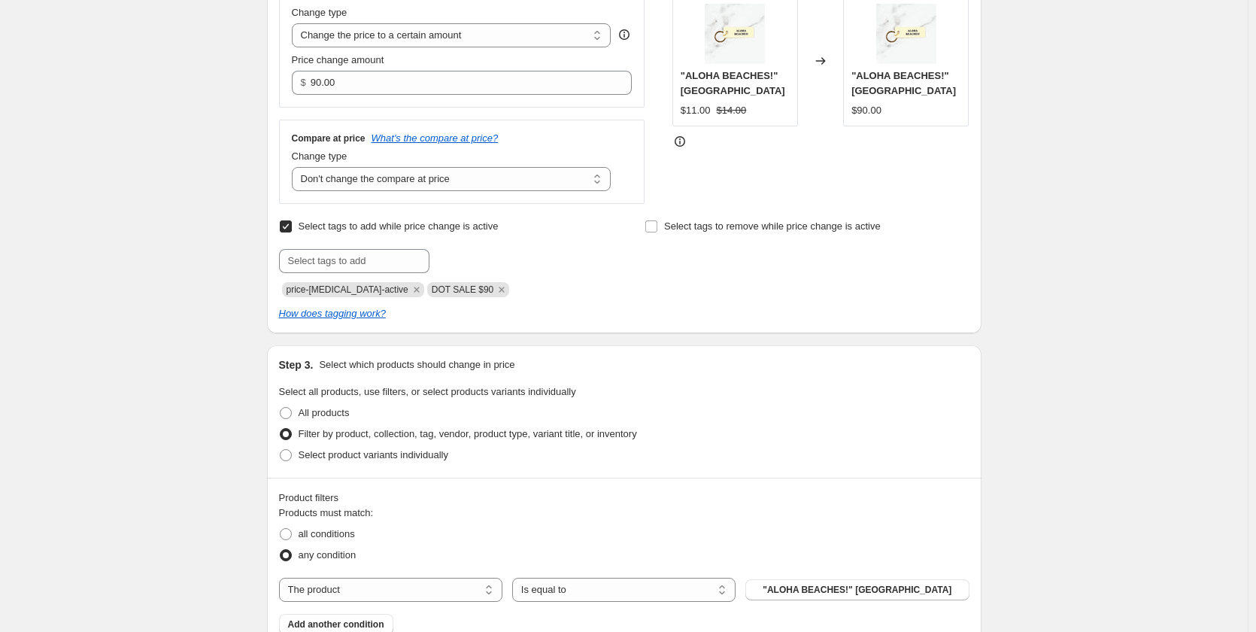
scroll to position [376, 0]
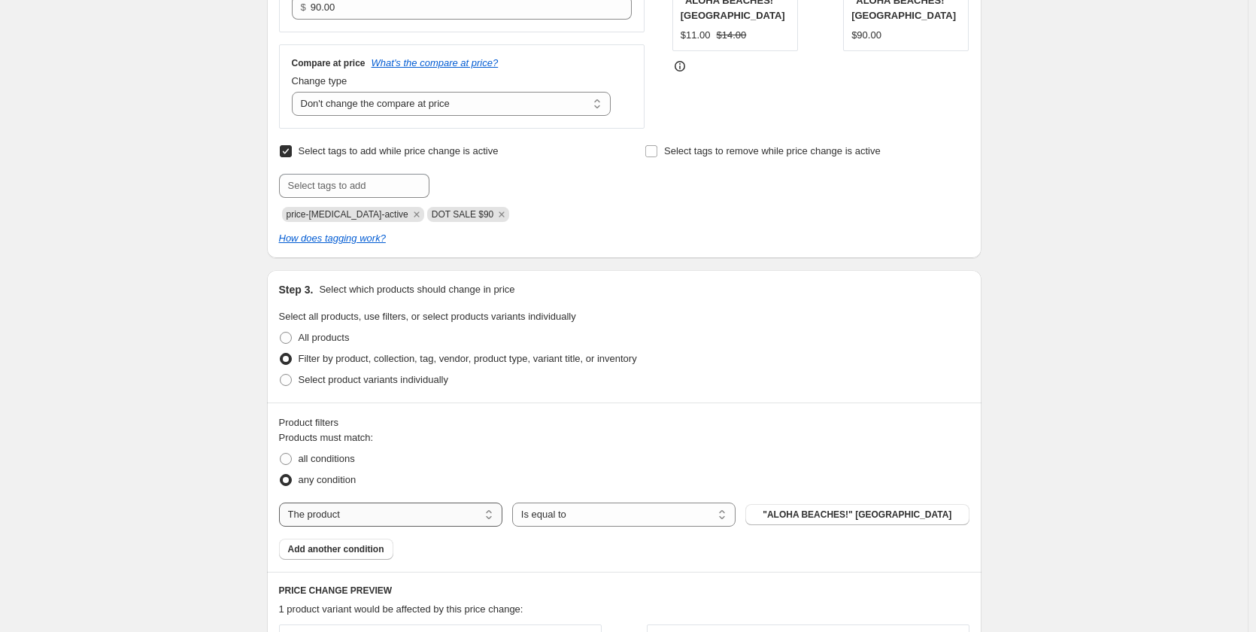
click at [420, 516] on select "The product The product's collection The product's tag The product's vendor The…" at bounding box center [390, 514] width 223 height 24
select select "tag"
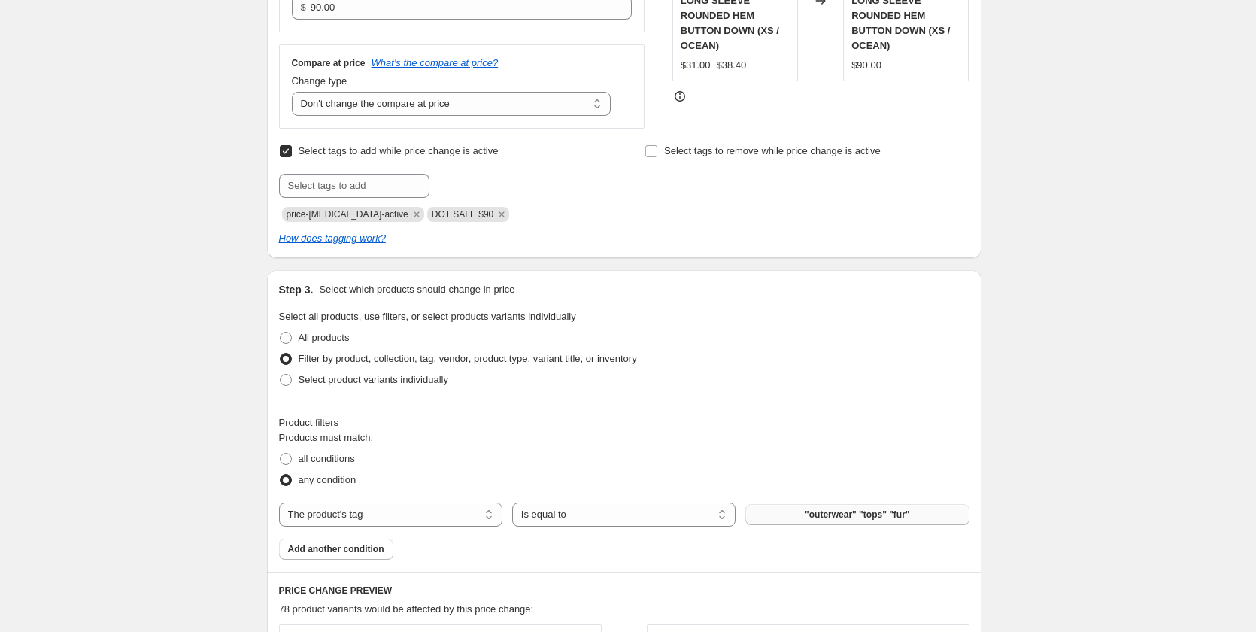
click at [848, 517] on span ""outerwear" "tops" "fur"" at bounding box center [857, 514] width 105 height 12
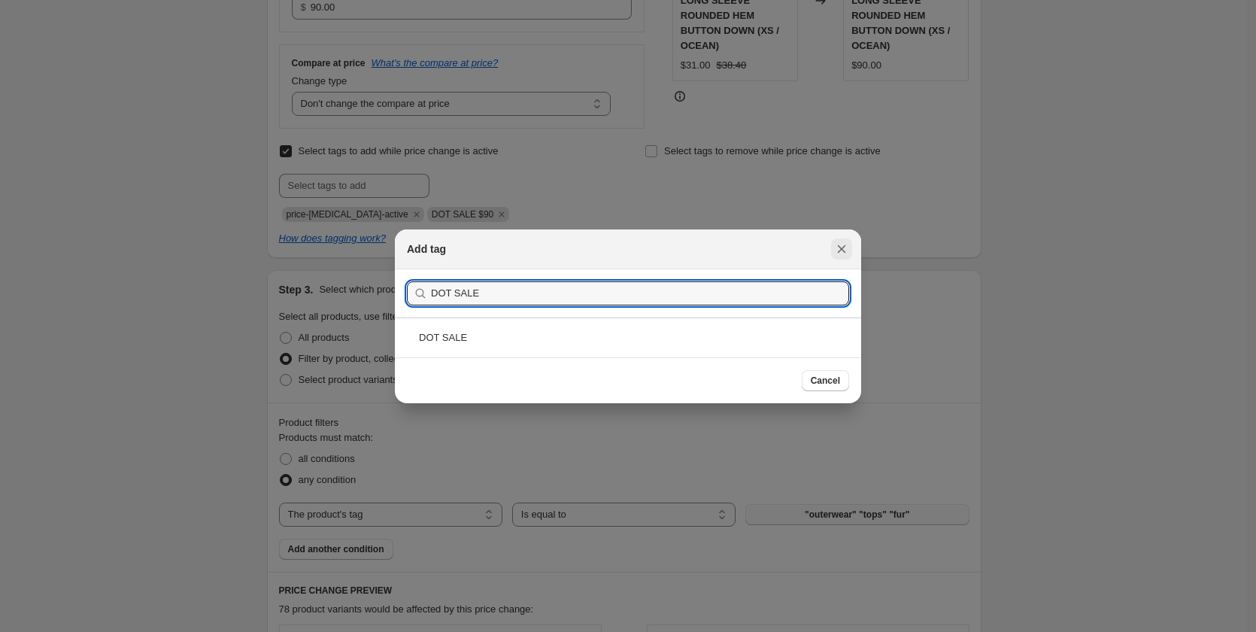
type input "DOT SALE"
click at [840, 255] on icon "Close" at bounding box center [841, 248] width 15 height 15
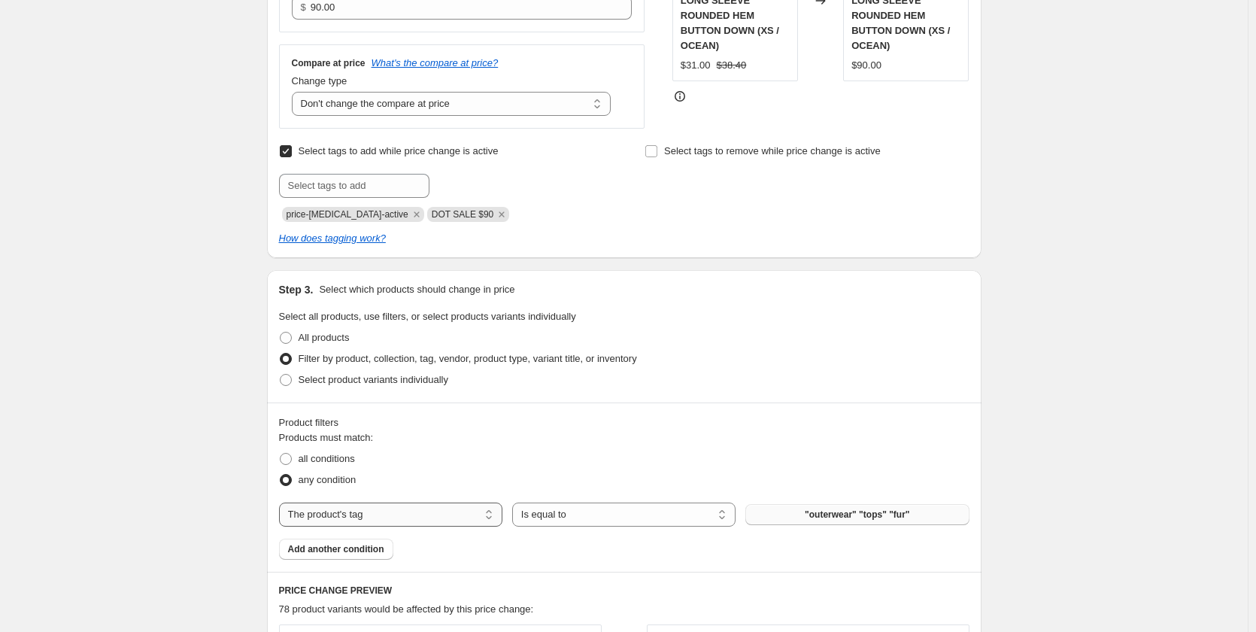
click at [366, 511] on select "The product The product's collection The product's tag The product's vendor The…" at bounding box center [390, 514] width 223 height 24
select select "collection"
click at [814, 513] on button "3/4 Sleeve Tops" at bounding box center [856, 514] width 223 height 21
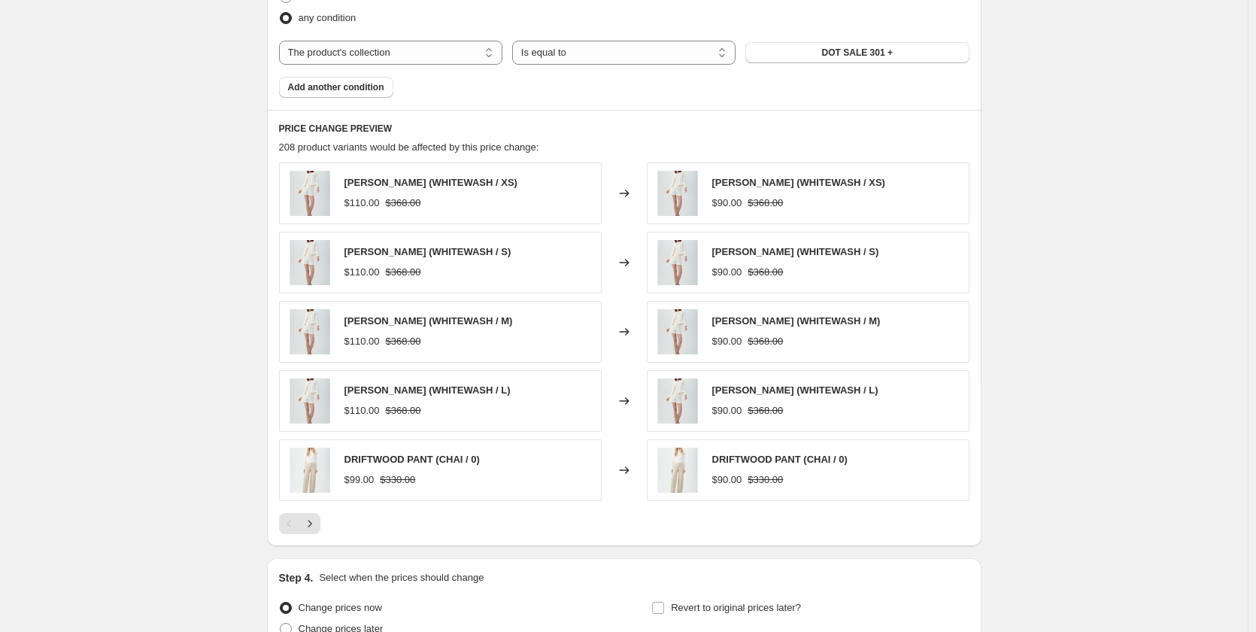
scroll to position [986, 0]
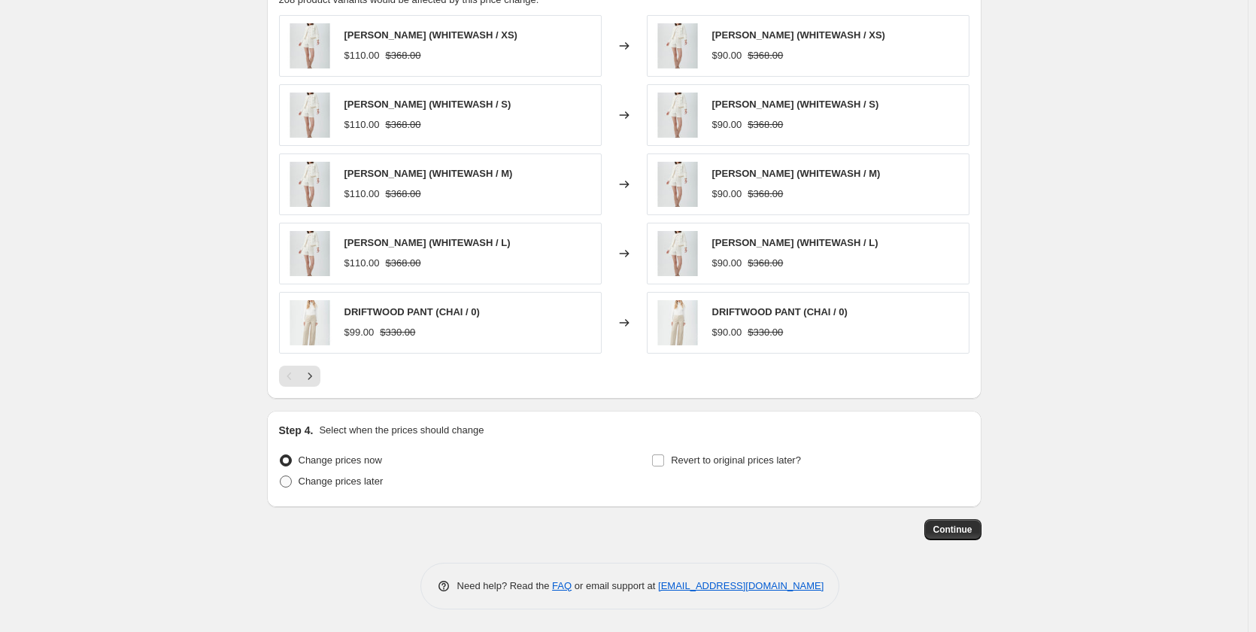
click at [329, 484] on span "Change prices later" at bounding box center [341, 480] width 85 height 11
click at [280, 476] on input "Change prices later" at bounding box center [280, 475] width 1 height 1
radio input "true"
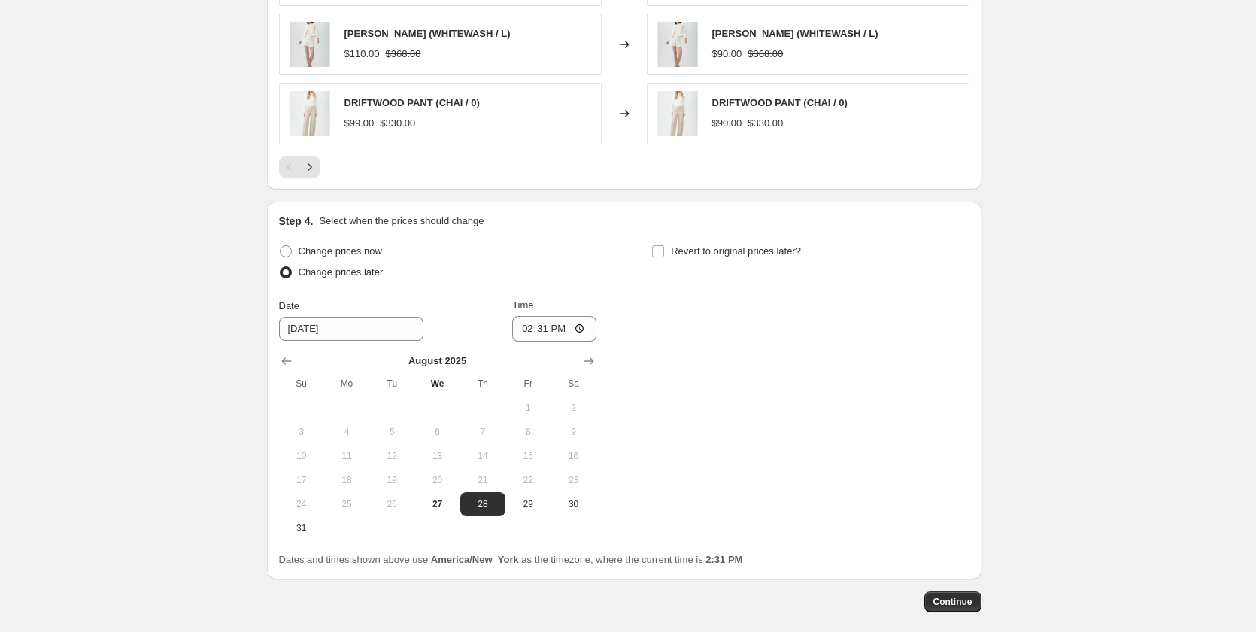
scroll to position [1211, 0]
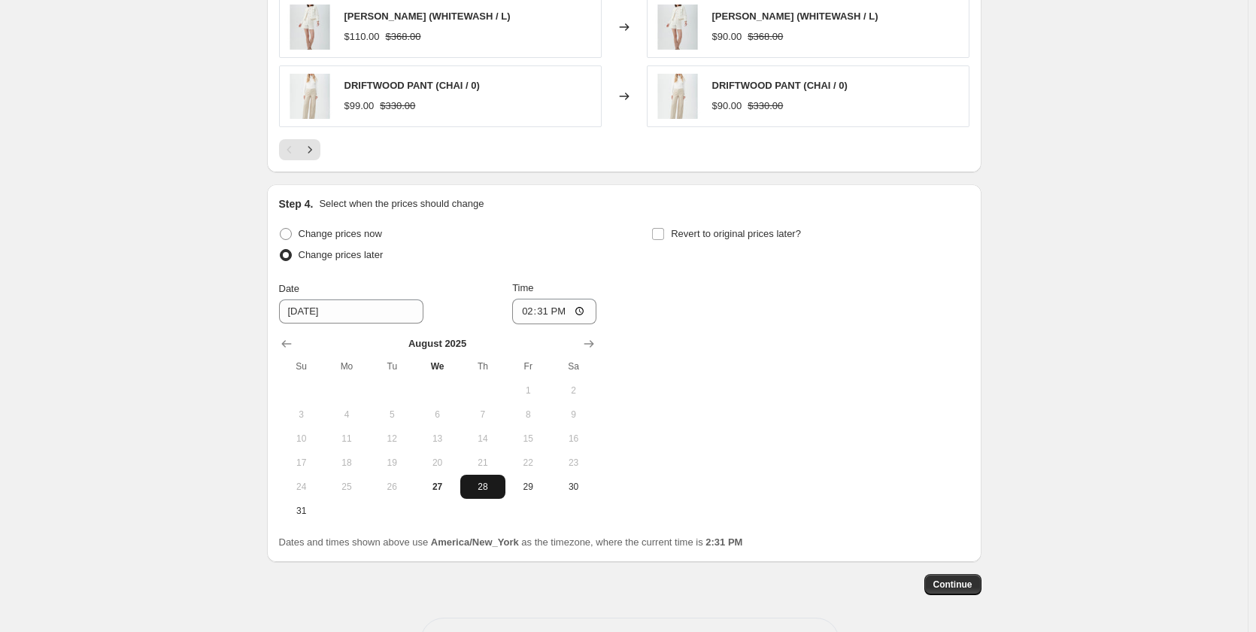
click at [499, 485] on span "28" at bounding box center [482, 487] width 33 height 12
click at [584, 311] on input "14:31" at bounding box center [554, 312] width 84 height 26
type input "19:31"
click at [705, 354] on div "Change prices now Change prices later Date [DATE] Time 19:[DATE] Mo Tu We Th Fr…" at bounding box center [624, 372] width 690 height 299
click at [947, 587] on span "Continue" at bounding box center [952, 584] width 39 height 12
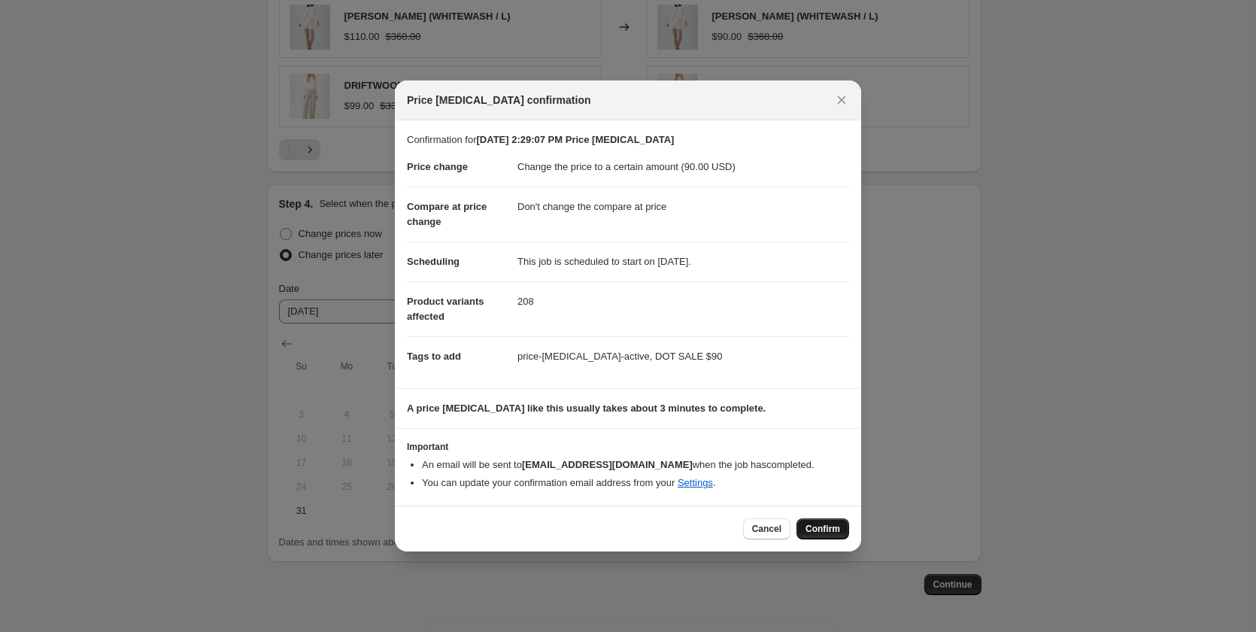
click at [811, 528] on span "Confirm" at bounding box center [822, 529] width 35 height 12
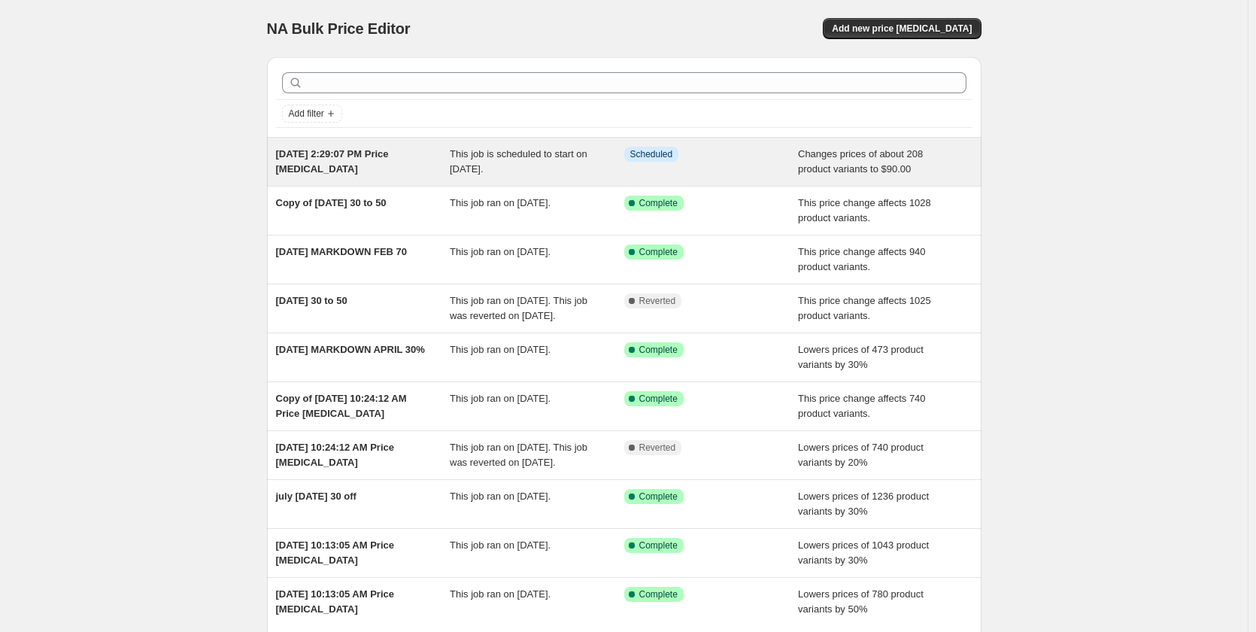
click at [358, 151] on span "[DATE] 2:29:07 PM Price [MEDICAL_DATA]" at bounding box center [332, 161] width 113 height 26
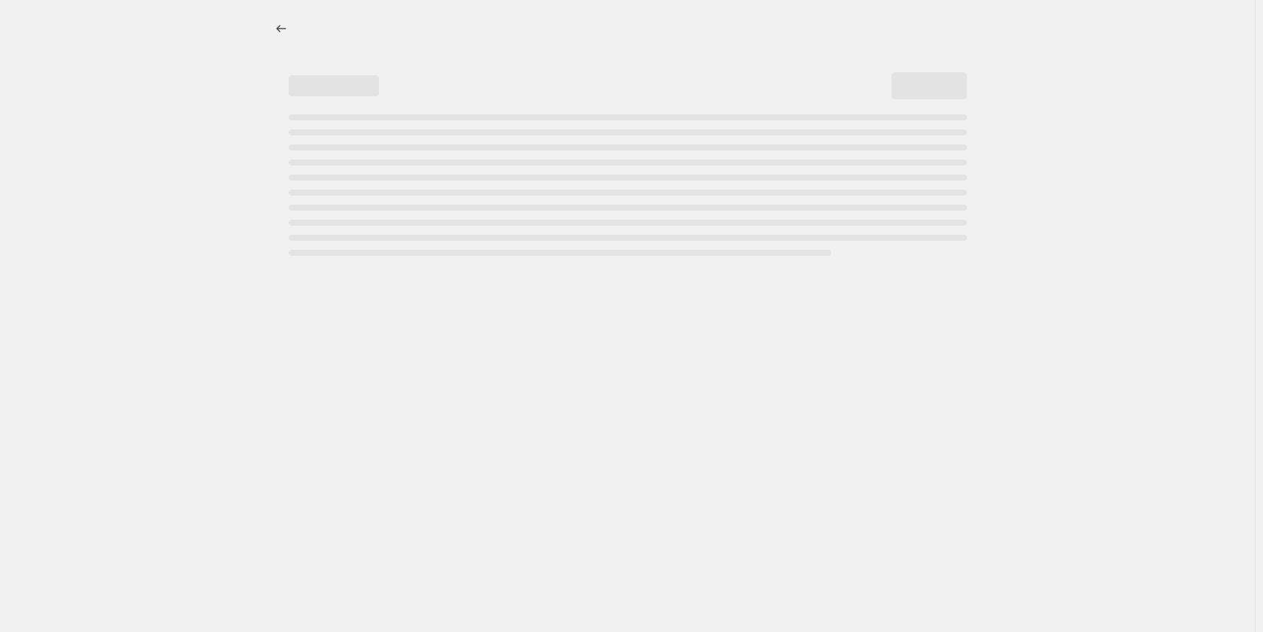
select select "no_change"
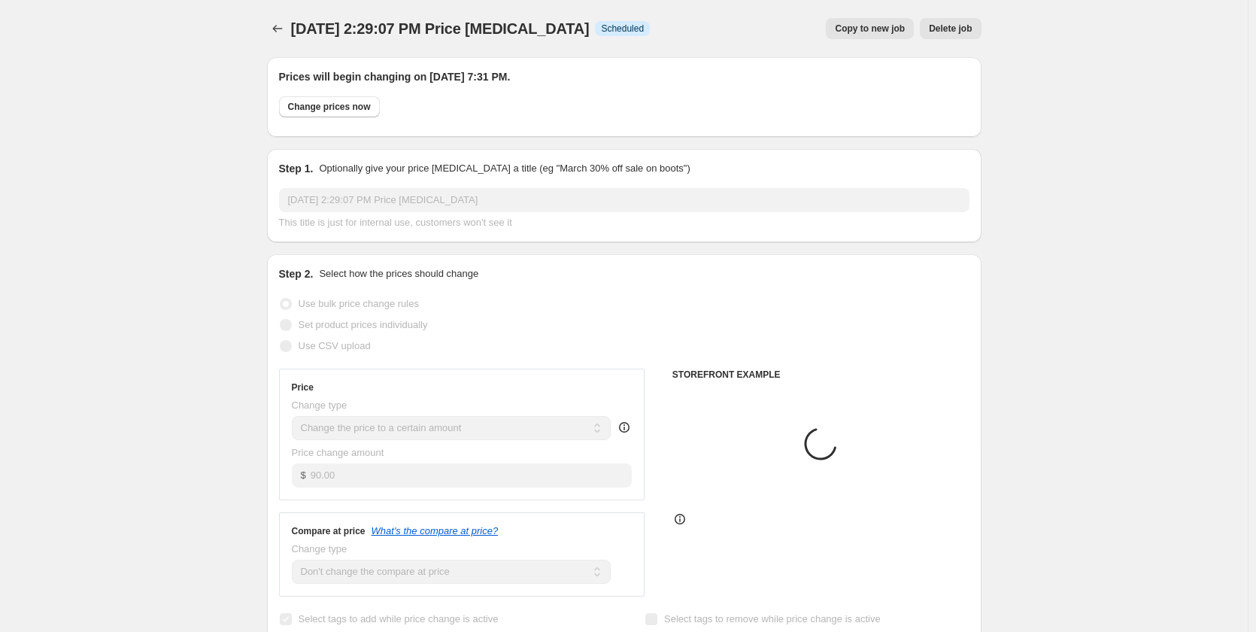
select select "collection"
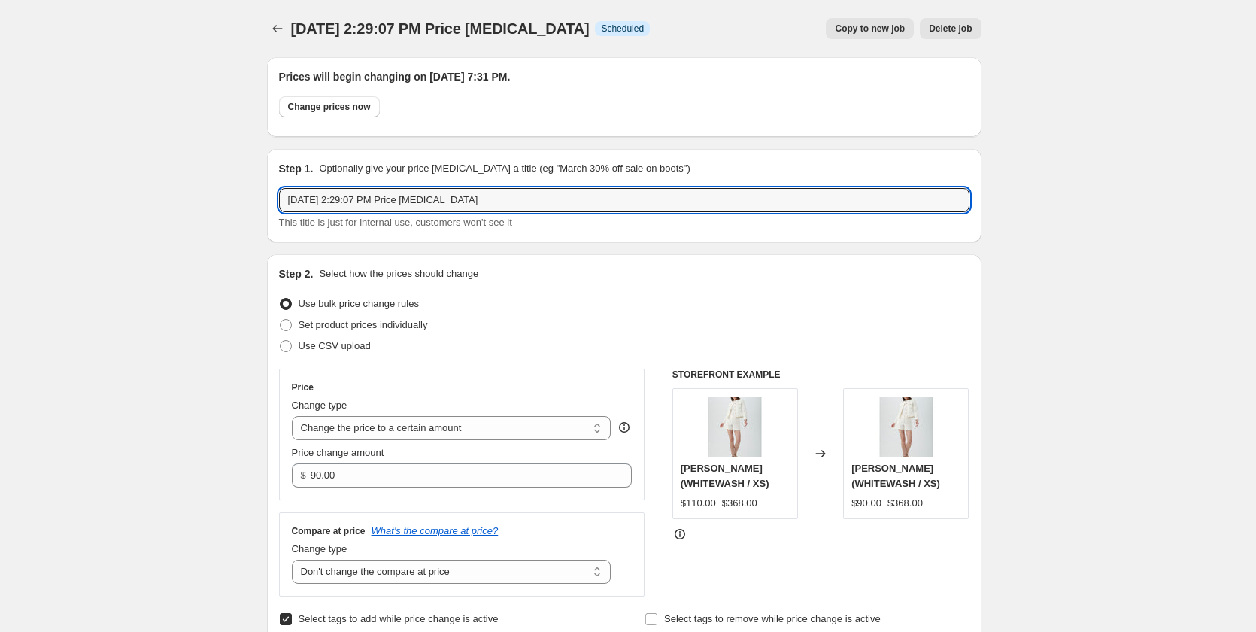
drag, startPoint x: 535, startPoint y: 197, endPoint x: 70, endPoint y: 199, distance: 464.7
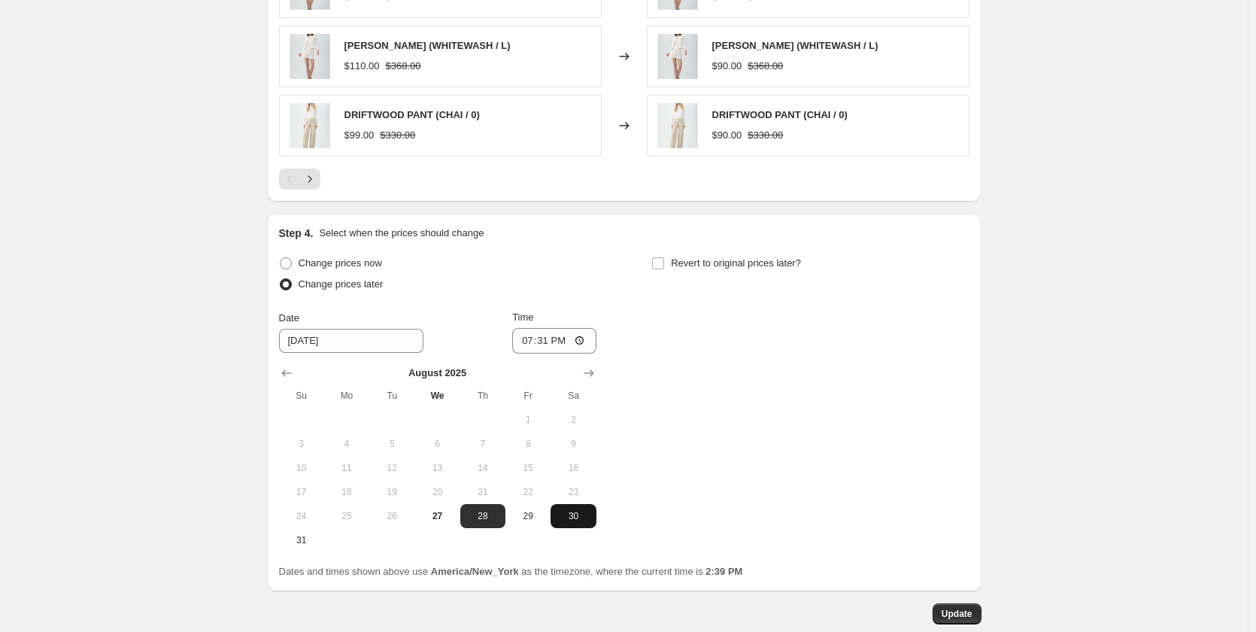
scroll to position [1359, 0]
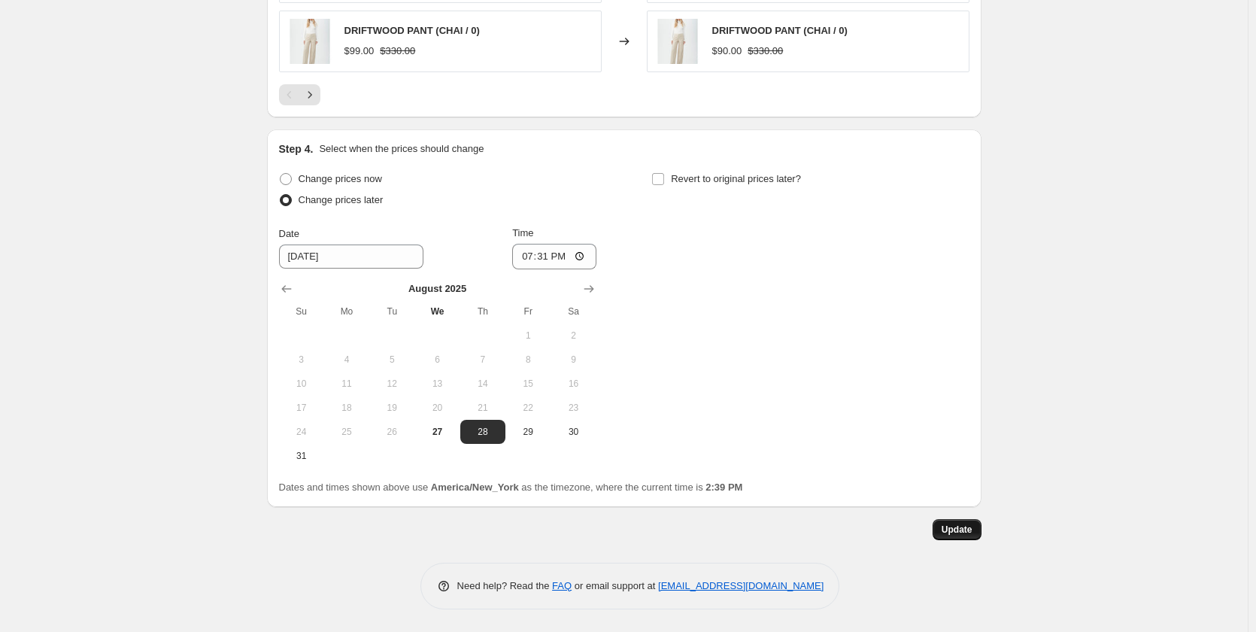
type input "DOT SALE 90"
click at [949, 533] on span "Update" at bounding box center [957, 529] width 31 height 12
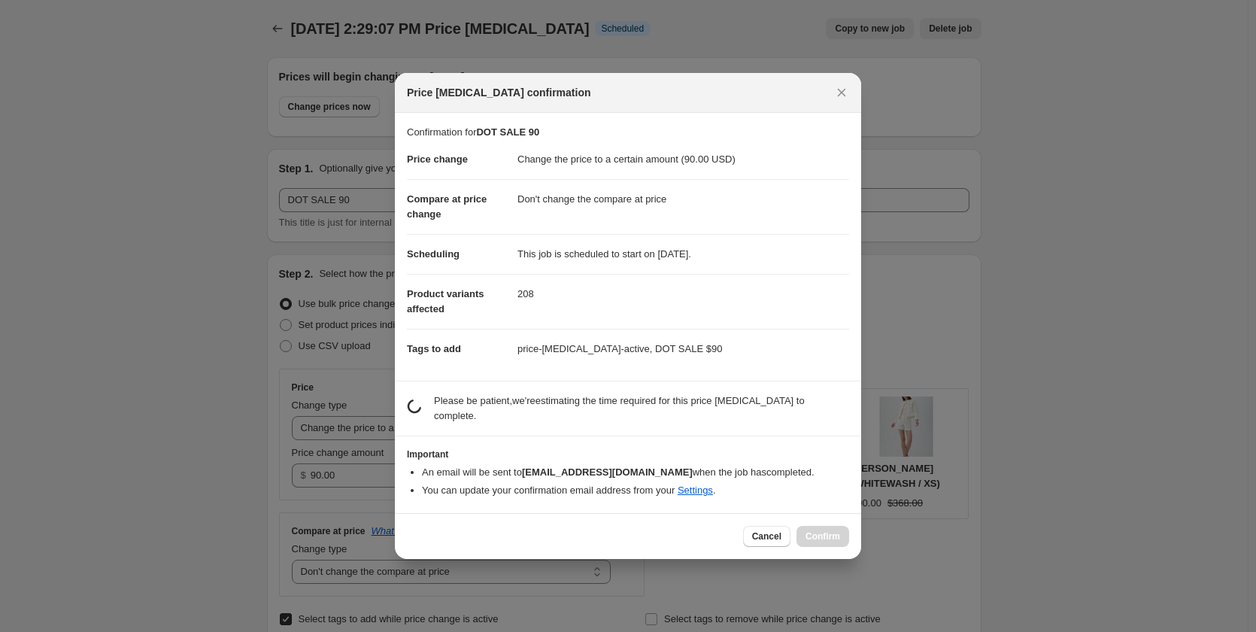
scroll to position [0, 0]
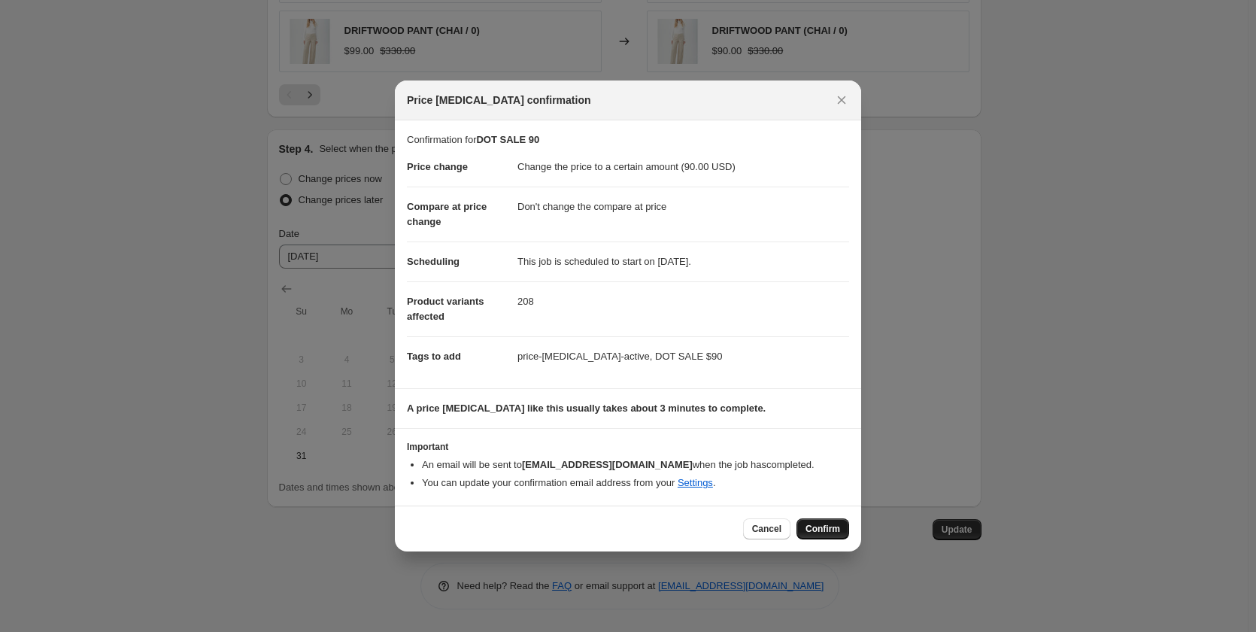
click at [815, 529] on span "Confirm" at bounding box center [822, 529] width 35 height 12
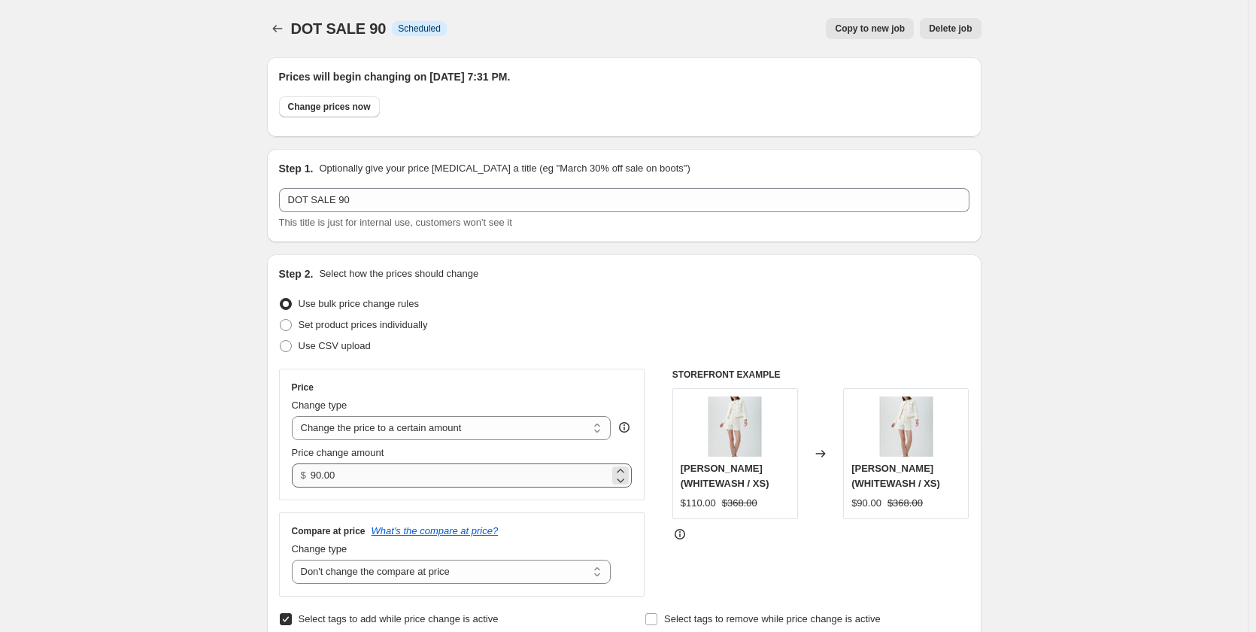
scroll to position [226, 0]
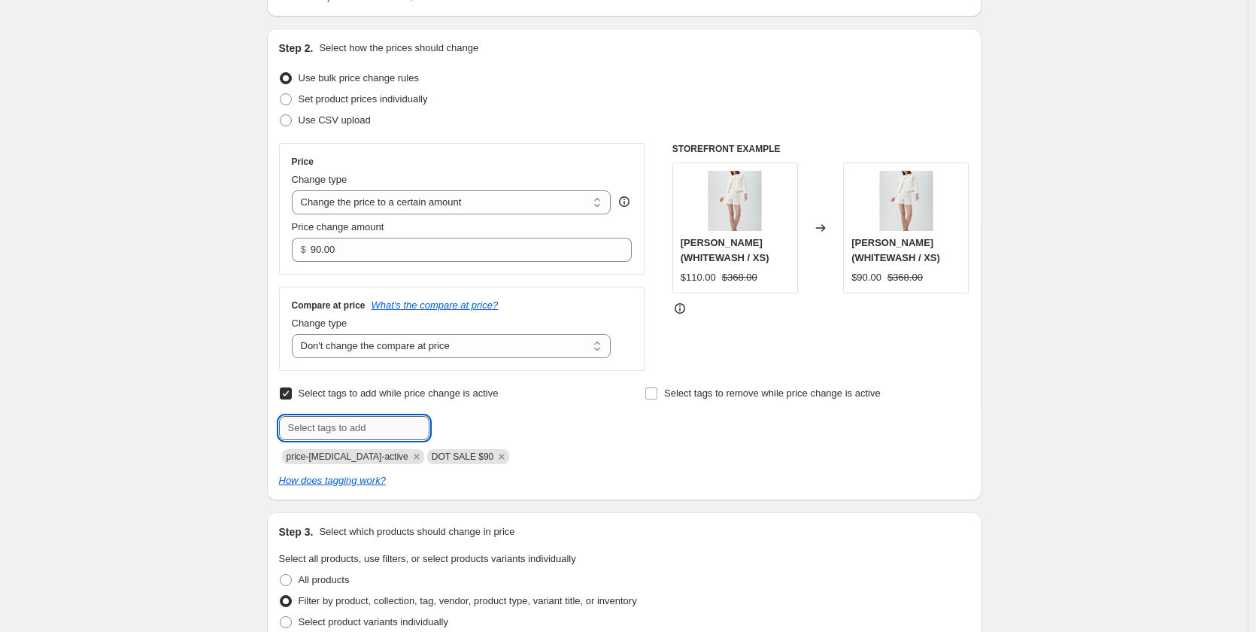
click at [314, 435] on input "text" at bounding box center [354, 428] width 150 height 24
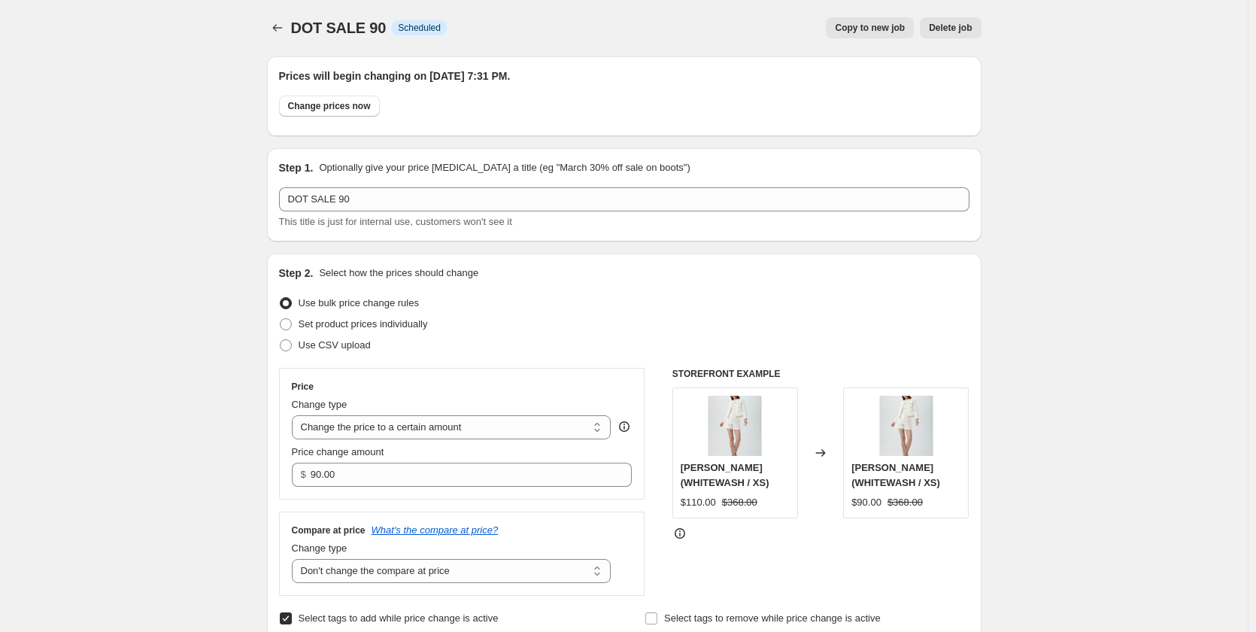
scroll to position [0, 0]
click at [884, 33] on span "Copy to new job" at bounding box center [870, 29] width 70 height 12
select select "no_change"
select select "collection"
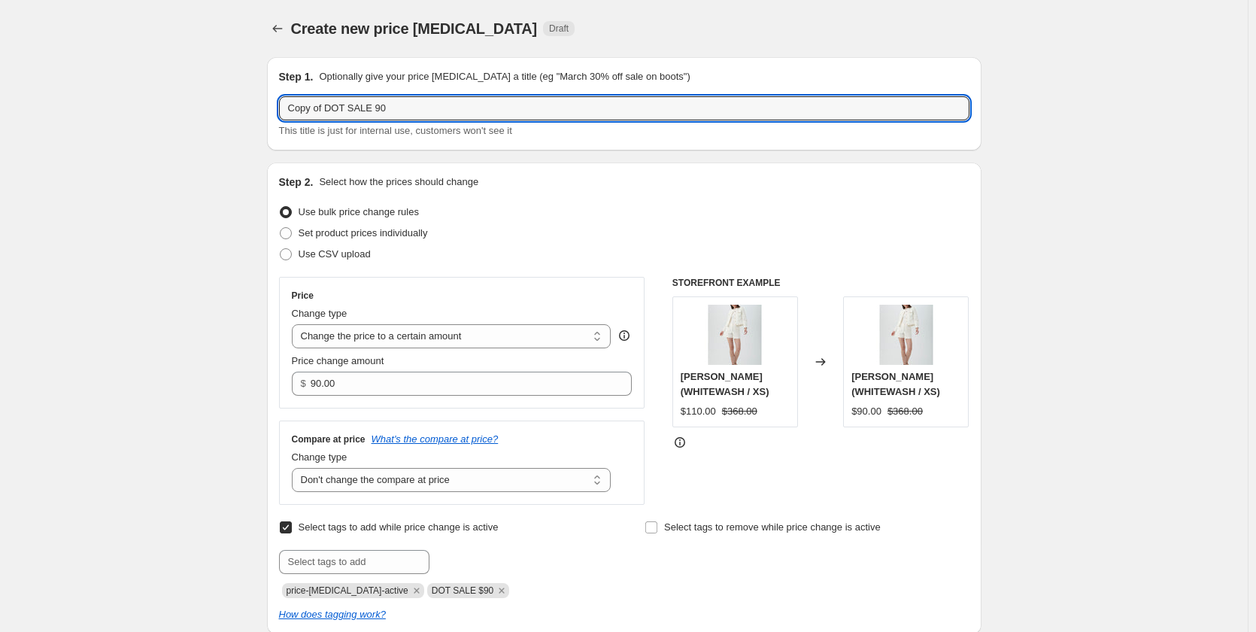
drag, startPoint x: 386, startPoint y: 108, endPoint x: 165, endPoint y: 108, distance: 220.3
type input "DOT SALE 70"
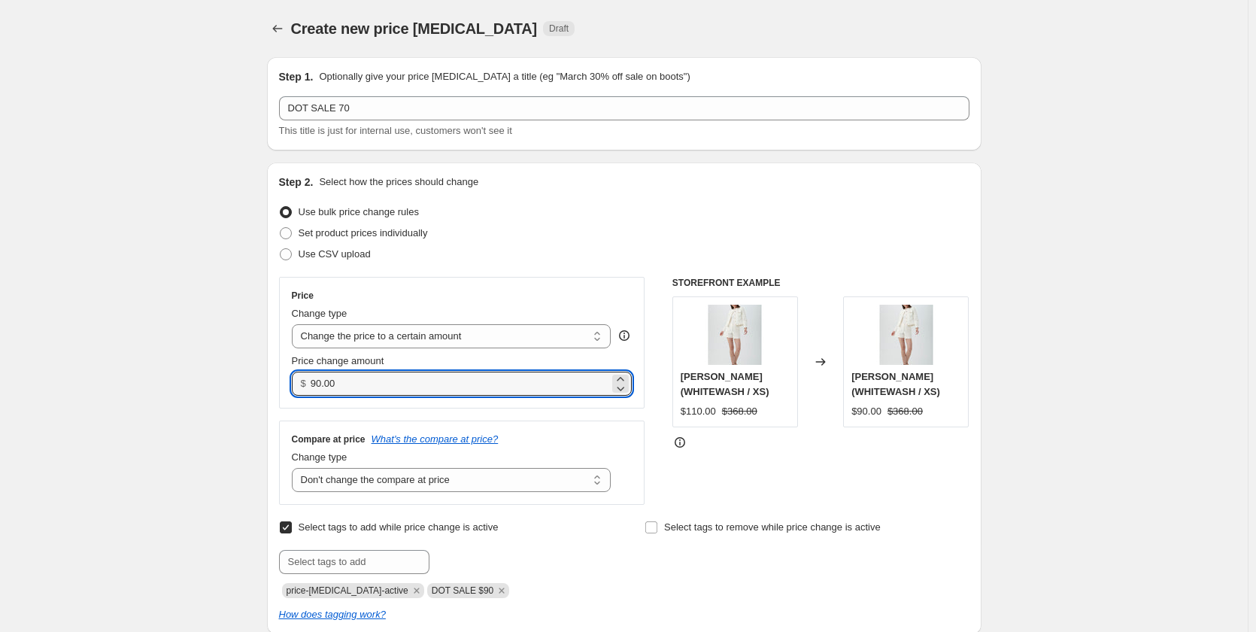
drag, startPoint x: 367, startPoint y: 372, endPoint x: 260, endPoint y: 374, distance: 106.8
type input "70.00"
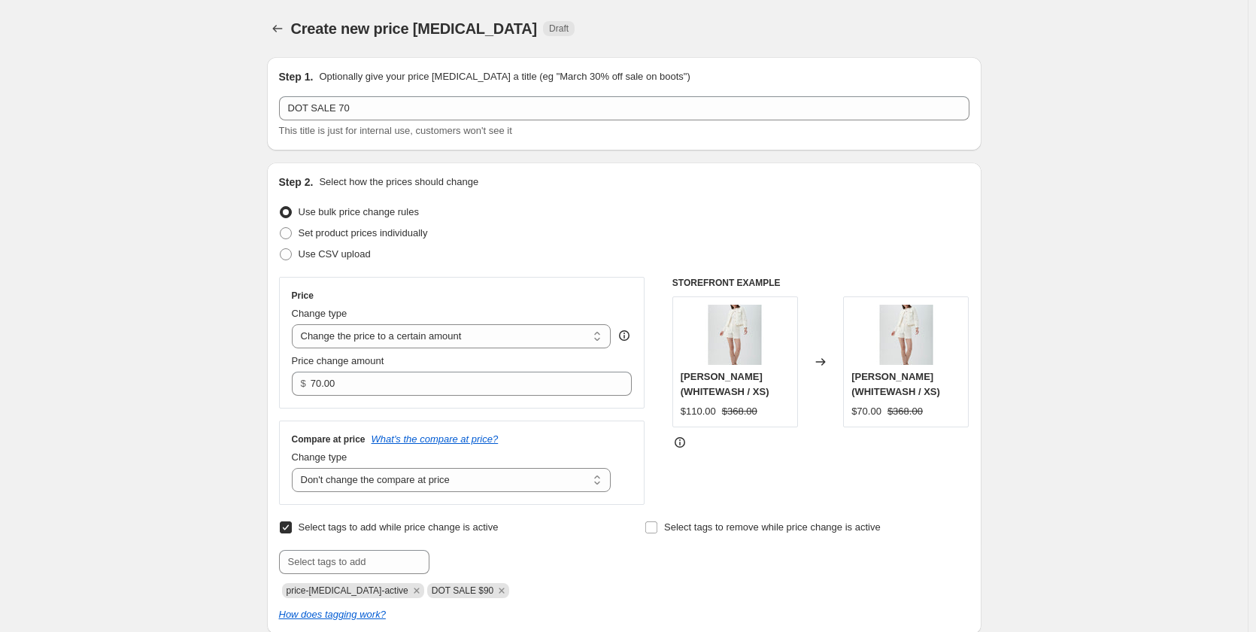
click at [505, 277] on div "Price Change type Change the price to a certain amount Change the price by a ce…" at bounding box center [462, 343] width 366 height 132
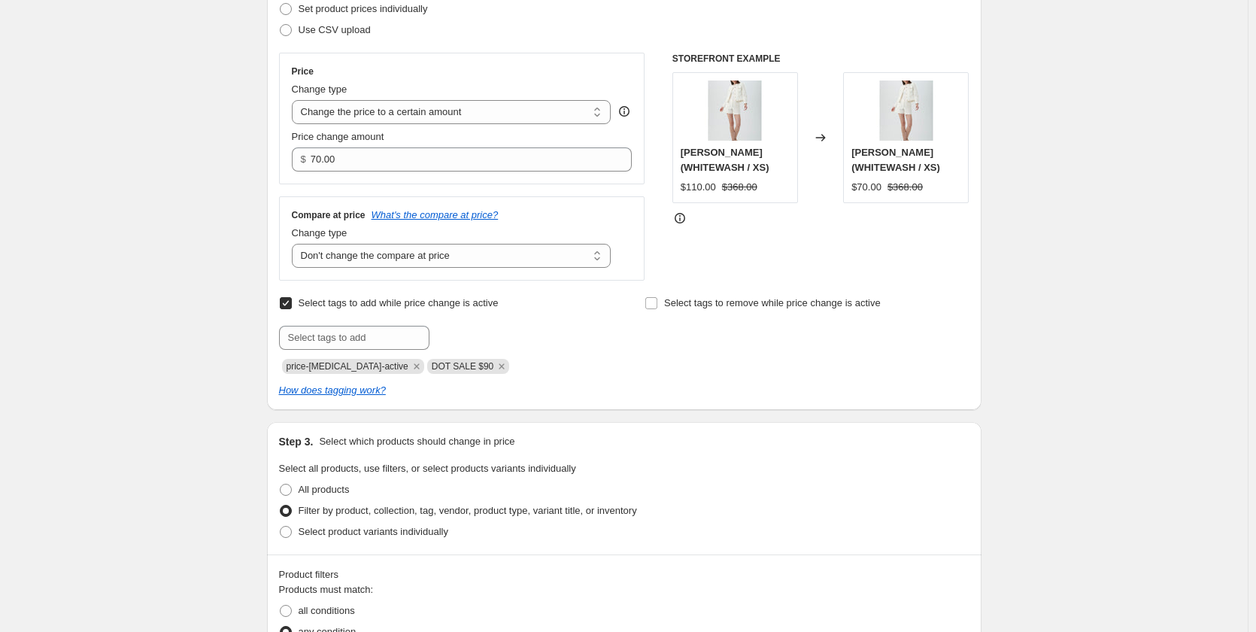
scroll to position [226, 0]
click at [495, 365] on icon "Remove DOT SALE $90" at bounding box center [502, 365] width 14 height 14
click at [336, 325] on input "text" at bounding box center [354, 336] width 150 height 24
type input "DOT SALE $70"
click at [499, 332] on span "DOT SALE $70" at bounding box center [493, 334] width 63 height 11
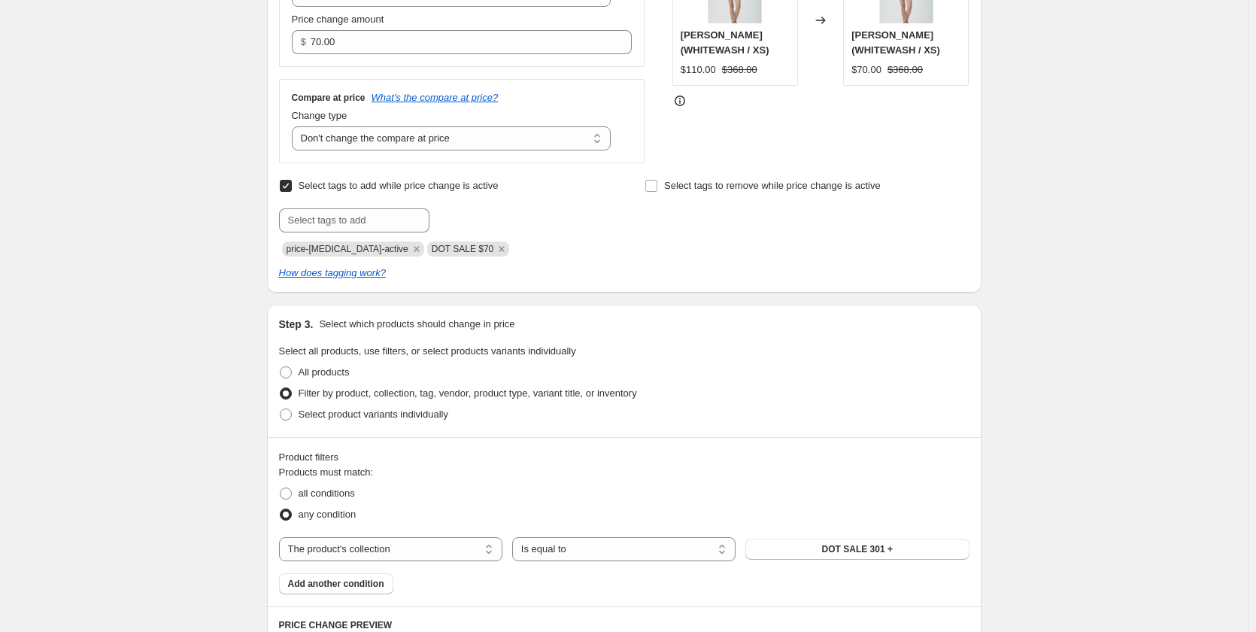
scroll to position [376, 0]
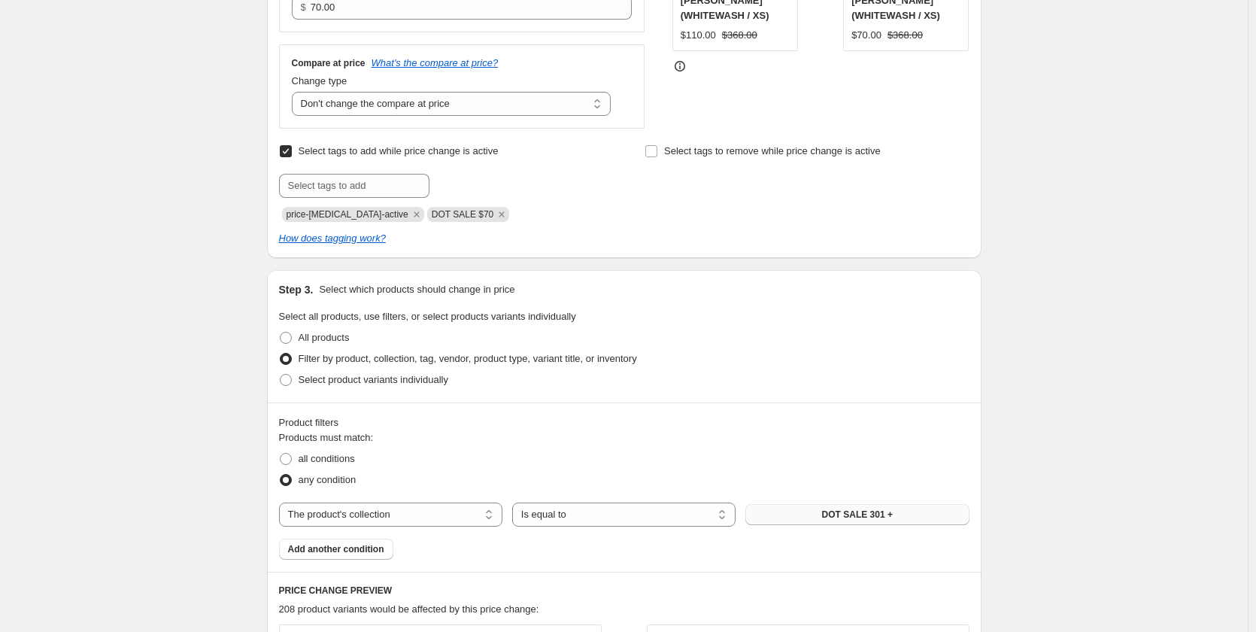
click at [869, 522] on button "DOT SALE 301 +" at bounding box center [856, 514] width 223 height 21
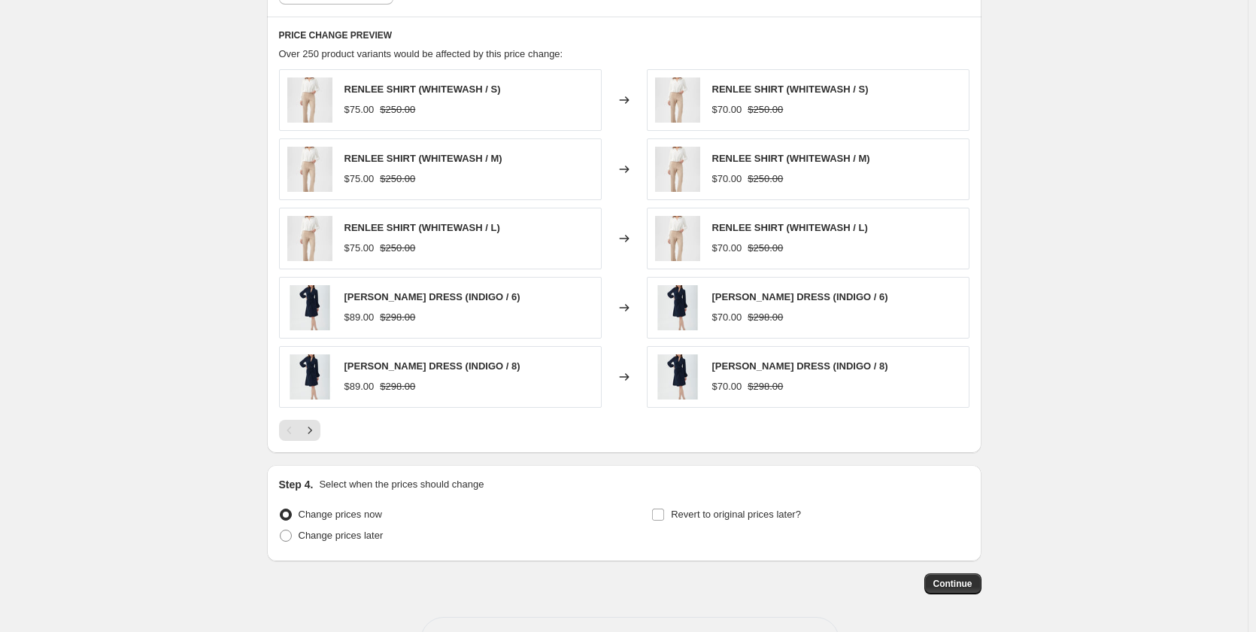
scroll to position [986, 0]
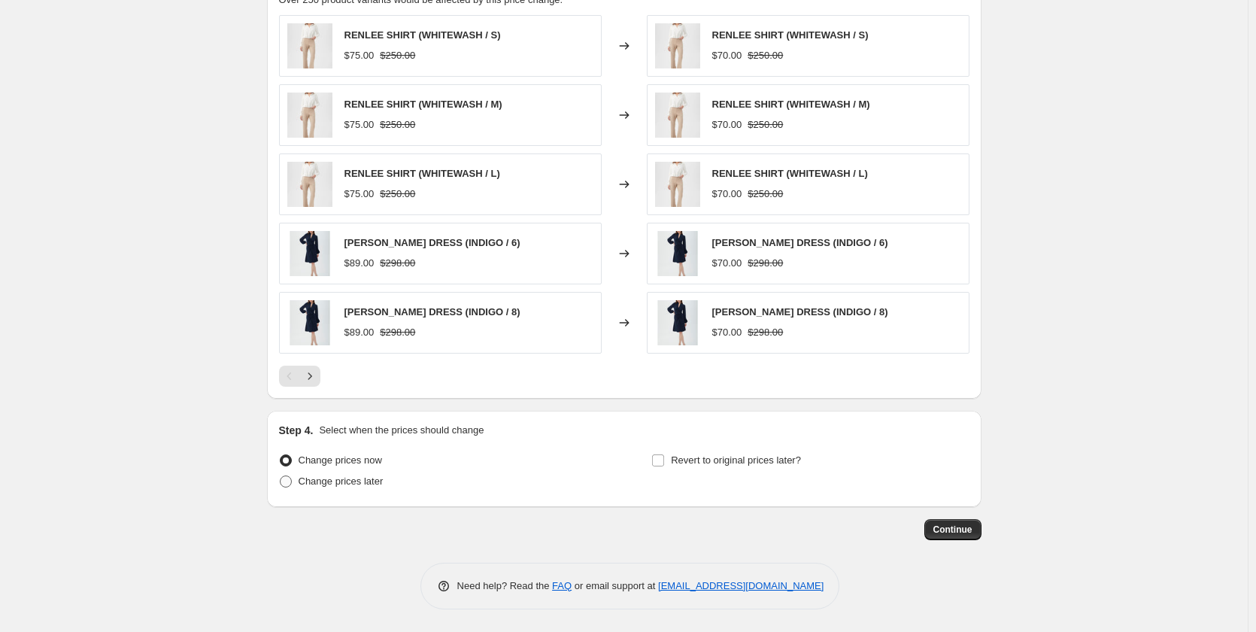
click at [364, 484] on span "Change prices later" at bounding box center [341, 480] width 85 height 11
click at [280, 476] on input "Change prices later" at bounding box center [280, 475] width 1 height 1
radio input "true"
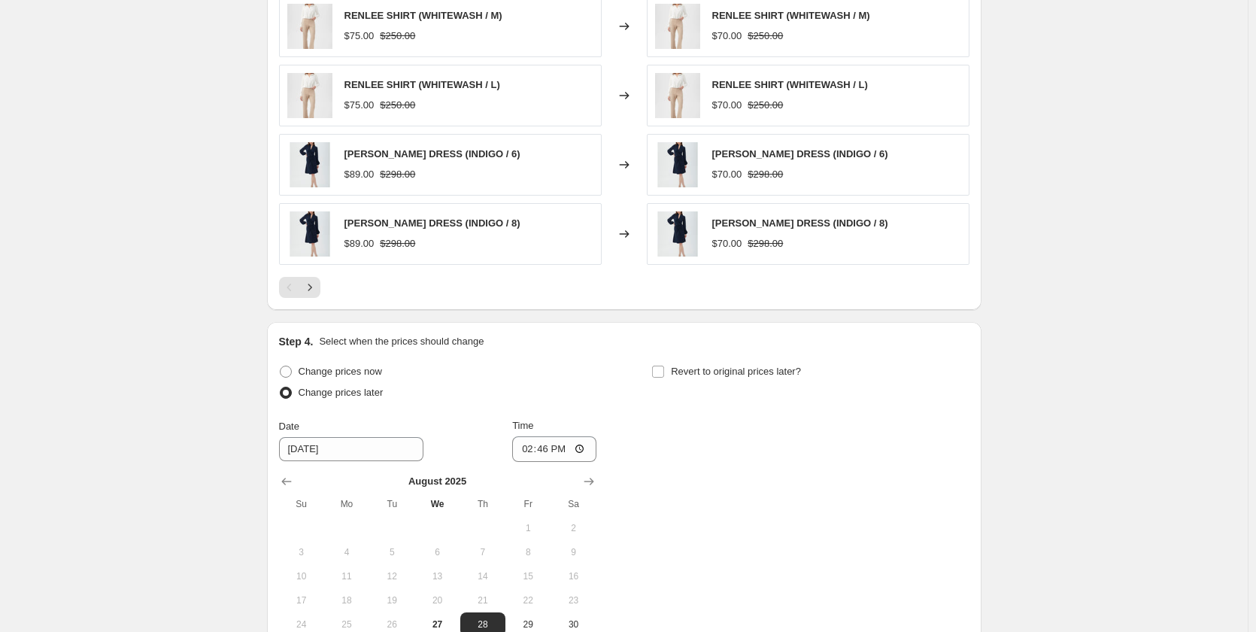
scroll to position [1211, 0]
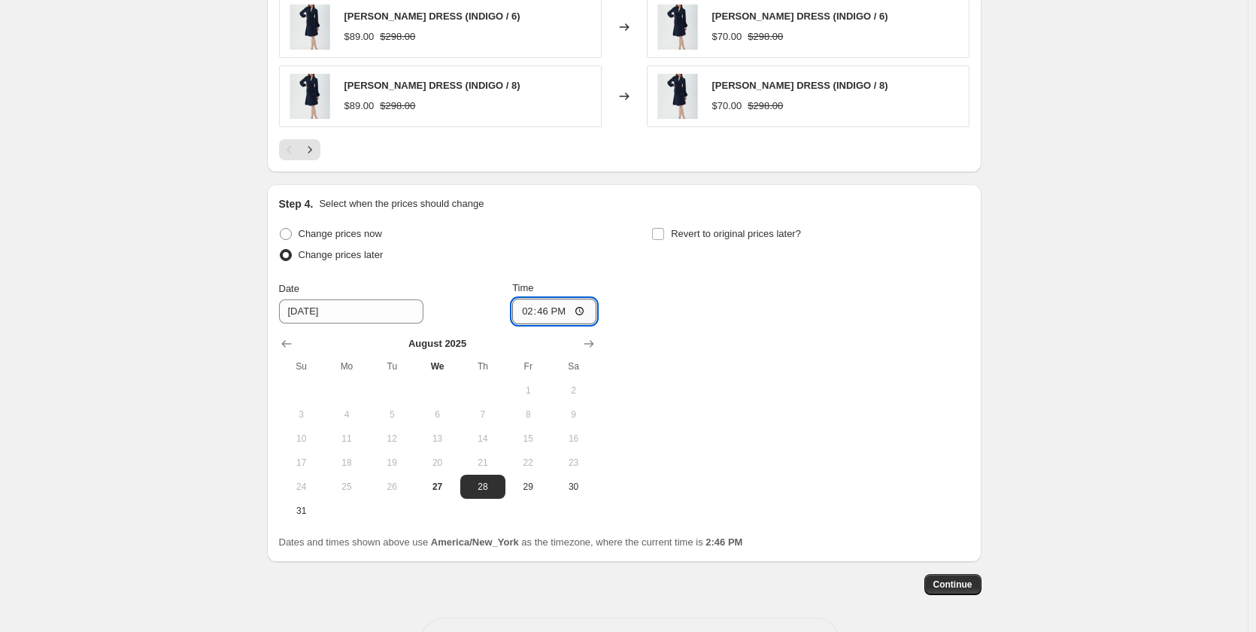
click at [558, 314] on input "14:46" at bounding box center [554, 312] width 84 height 26
click at [577, 314] on input "14:46" at bounding box center [554, 312] width 84 height 26
type input "19:46"
click at [808, 444] on div "Change prices now Change prices later Date [DATE] Time 19:46 [DATE] Su Mo Tu We…" at bounding box center [624, 372] width 690 height 299
click at [942, 587] on span "Continue" at bounding box center [952, 584] width 39 height 12
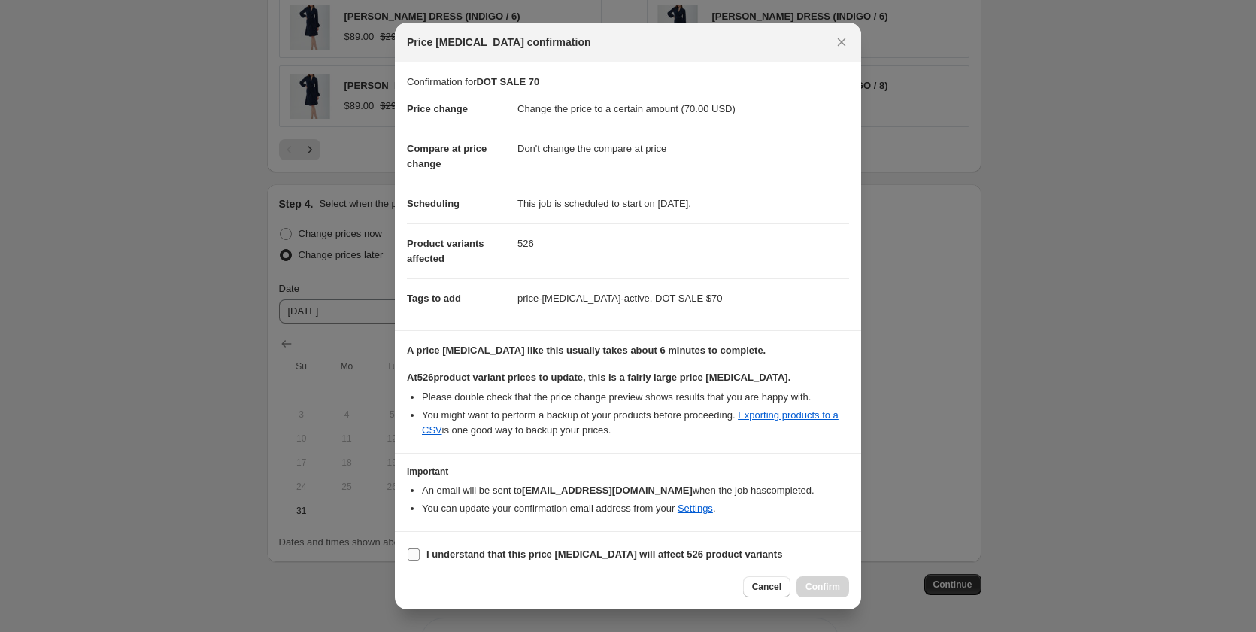
click at [521, 549] on b "I understand that this price [MEDICAL_DATA] will affect 526 product variants" at bounding box center [604, 553] width 356 height 11
click at [420, 549] on input "I understand that this price [MEDICAL_DATA] will affect 526 product variants" at bounding box center [414, 554] width 12 height 12
checkbox input "true"
click at [841, 584] on button "Confirm" at bounding box center [822, 586] width 53 height 21
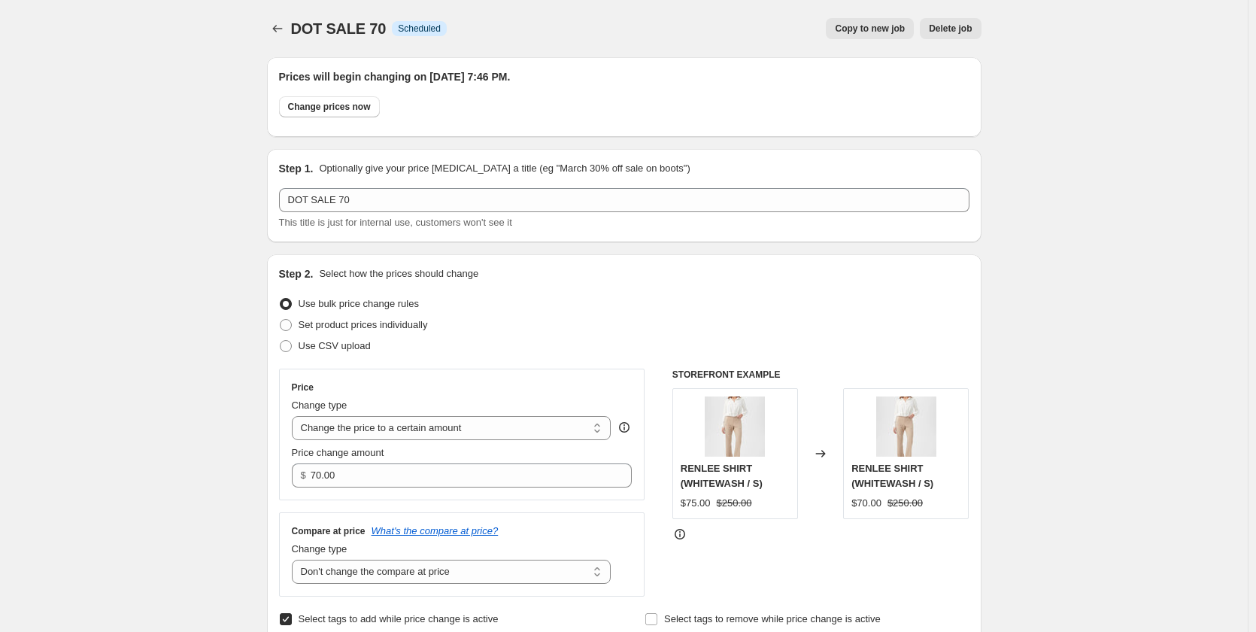
click at [867, 30] on span "Copy to new job" at bounding box center [870, 29] width 70 height 12
select select "no_change"
select select "collection"
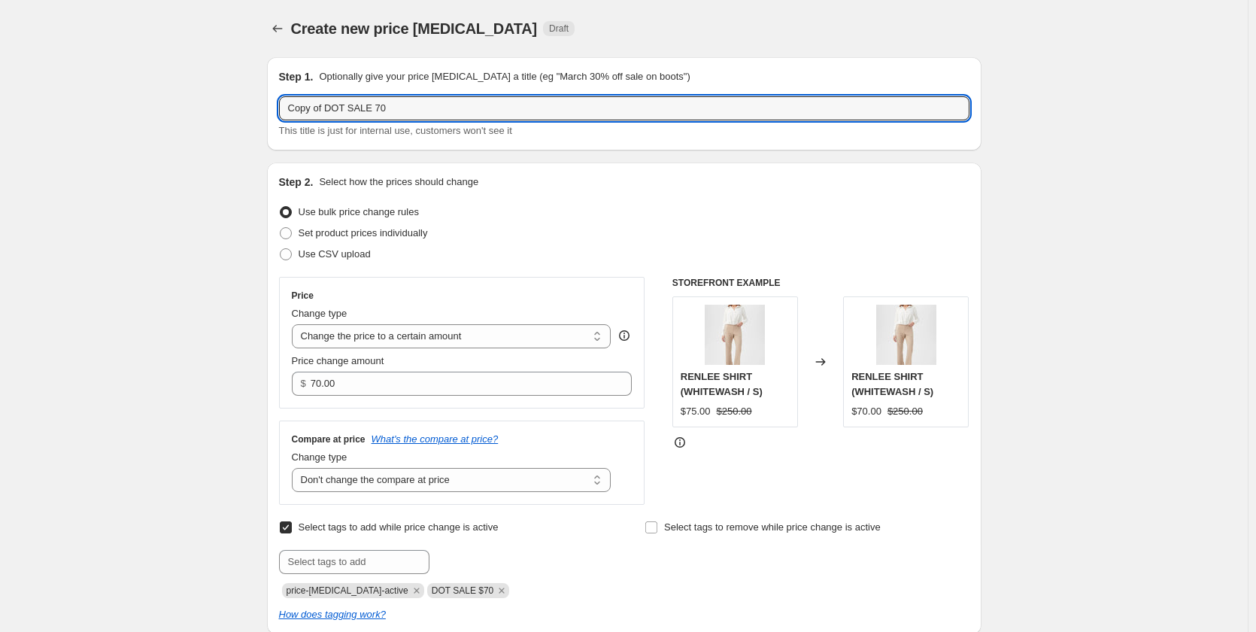
drag, startPoint x: 388, startPoint y: 112, endPoint x: 40, endPoint y: 121, distance: 348.3
type input "DOT SALE $50"
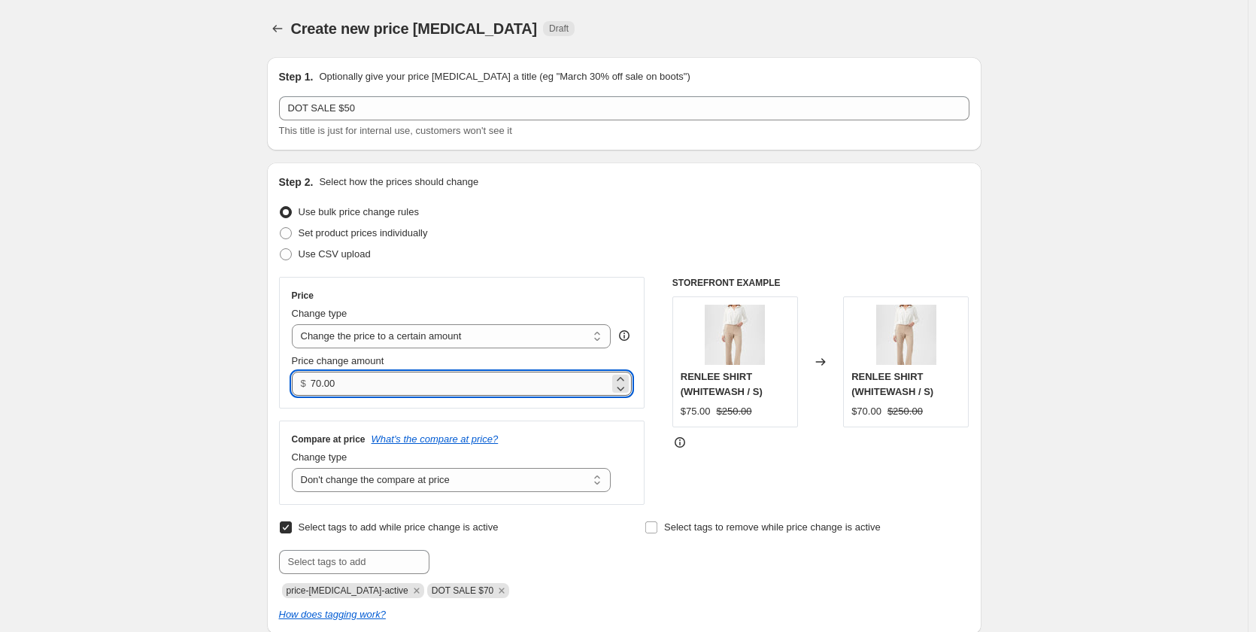
click at [332, 386] on input "70.00" at bounding box center [460, 383] width 299 height 24
drag, startPoint x: 349, startPoint y: 386, endPoint x: 300, endPoint y: 388, distance: 48.9
click at [300, 388] on div "$ 70.00" at bounding box center [462, 383] width 341 height 24
type input "50.00"
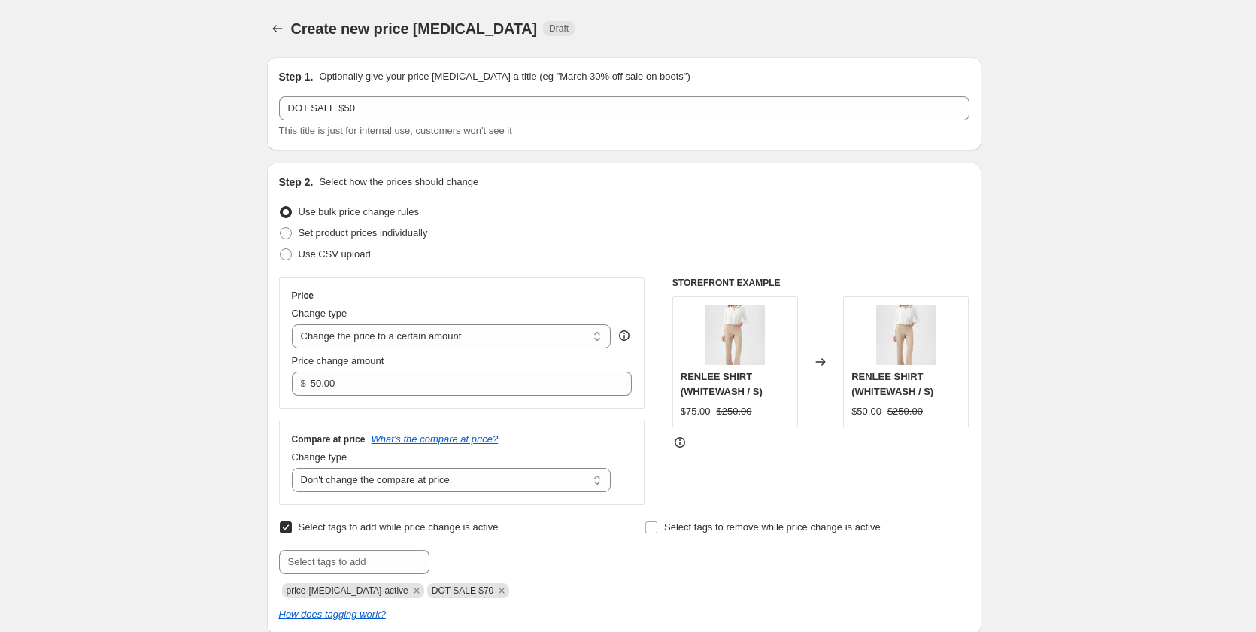
click at [528, 248] on div "Use CSV upload" at bounding box center [624, 254] width 690 height 21
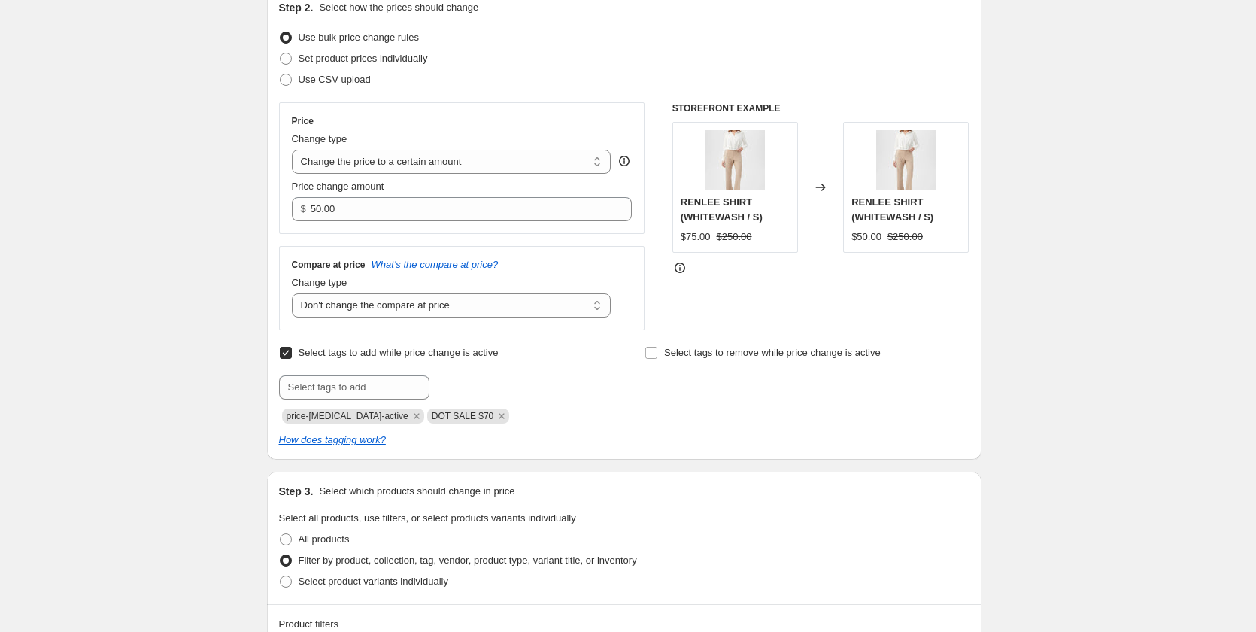
scroll to position [226, 0]
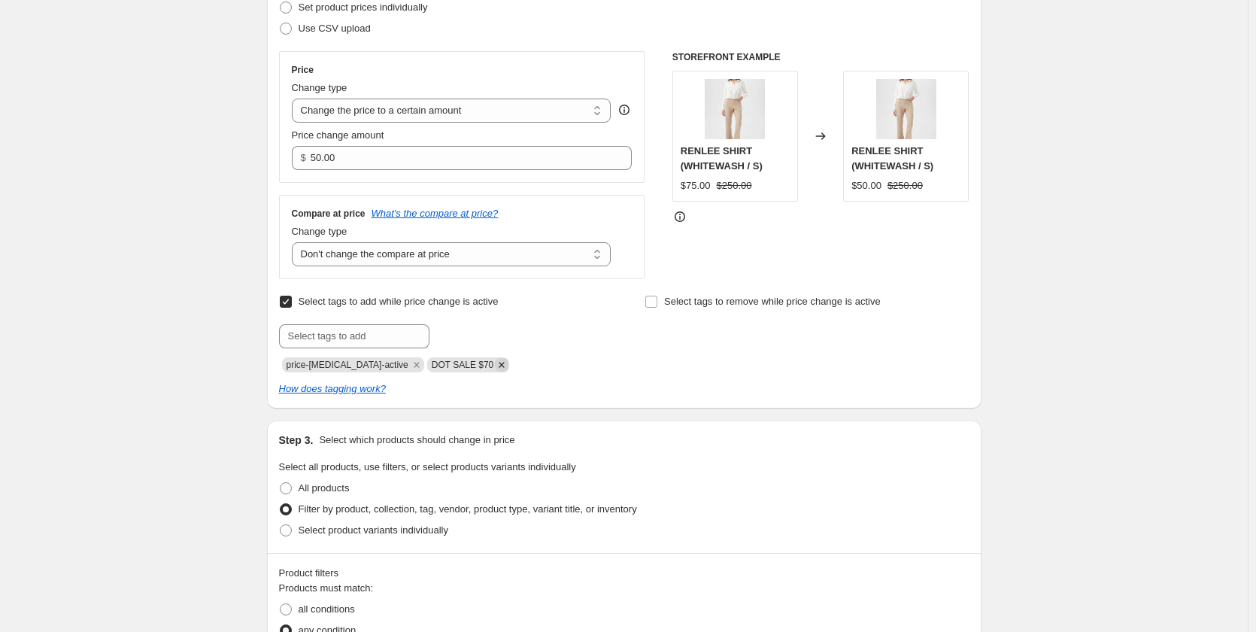
click at [495, 365] on icon "Remove DOT SALE $70" at bounding box center [502, 365] width 14 height 14
click at [364, 334] on input "text" at bounding box center [354, 336] width 150 height 24
type input "DOT SALE $50"
click at [581, 338] on div "DOT SALE $50 Add DOT SALE $50" at bounding box center [441, 336] width 324 height 24
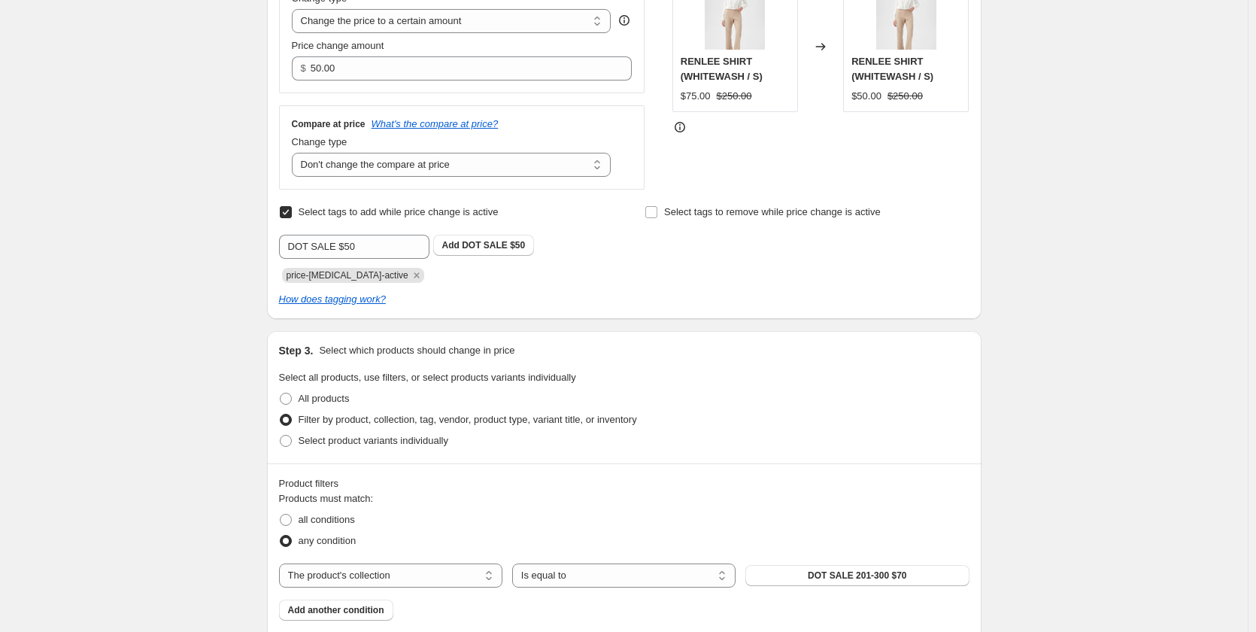
scroll to position [526, 0]
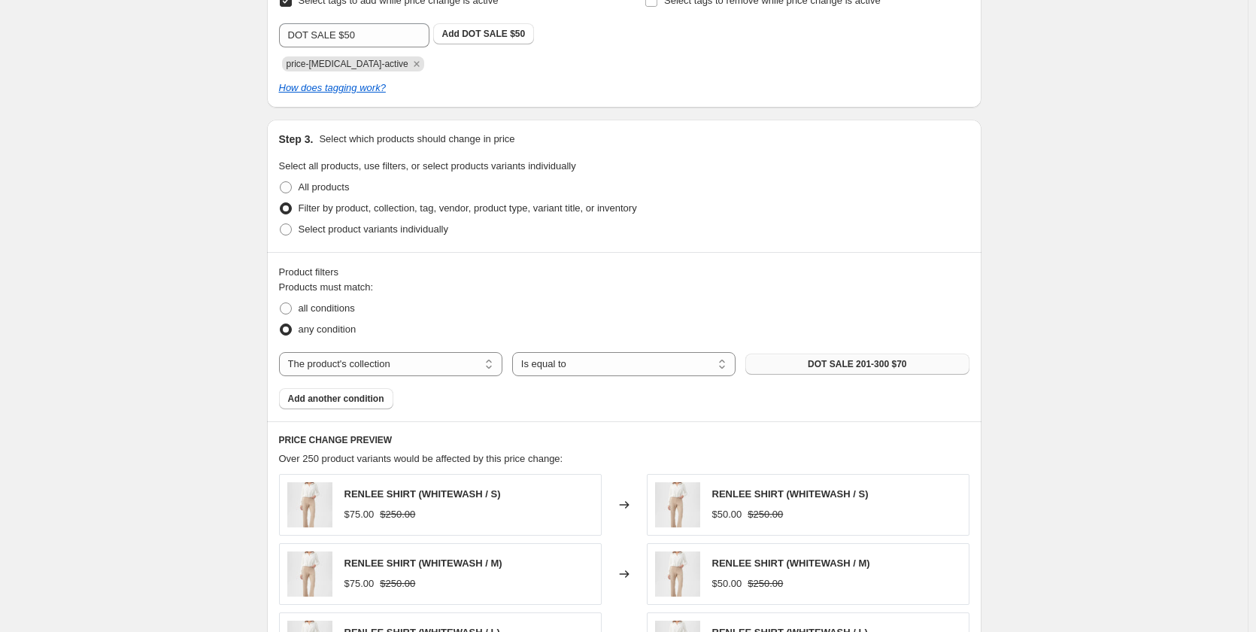
click at [866, 368] on span "DOT SALE 201-300 $70" at bounding box center [857, 364] width 99 height 12
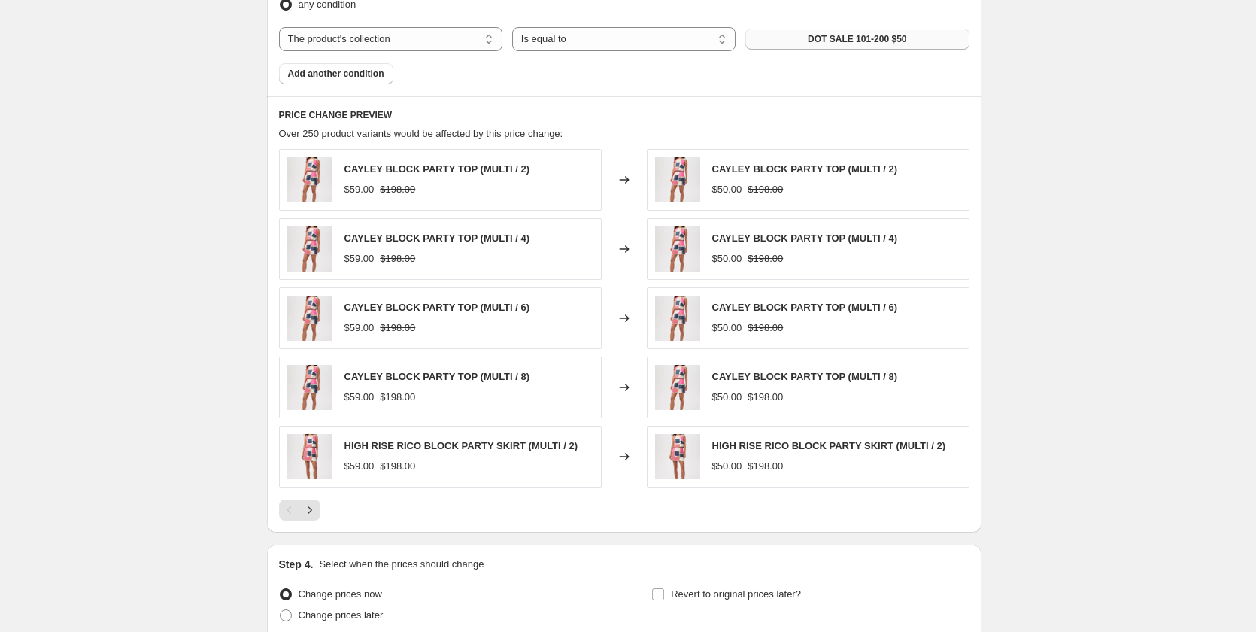
scroll to position [902, 0]
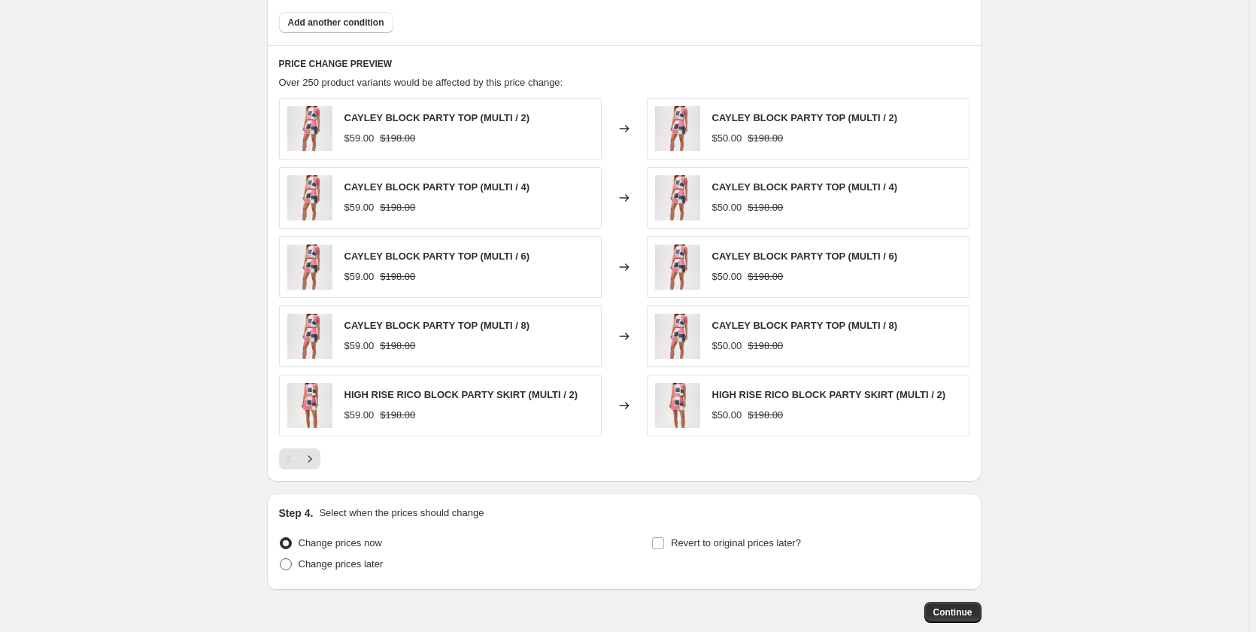
click at [363, 566] on span "Change prices later" at bounding box center [341, 563] width 85 height 11
click at [280, 559] on input "Change prices later" at bounding box center [280, 558] width 1 height 1
radio input "true"
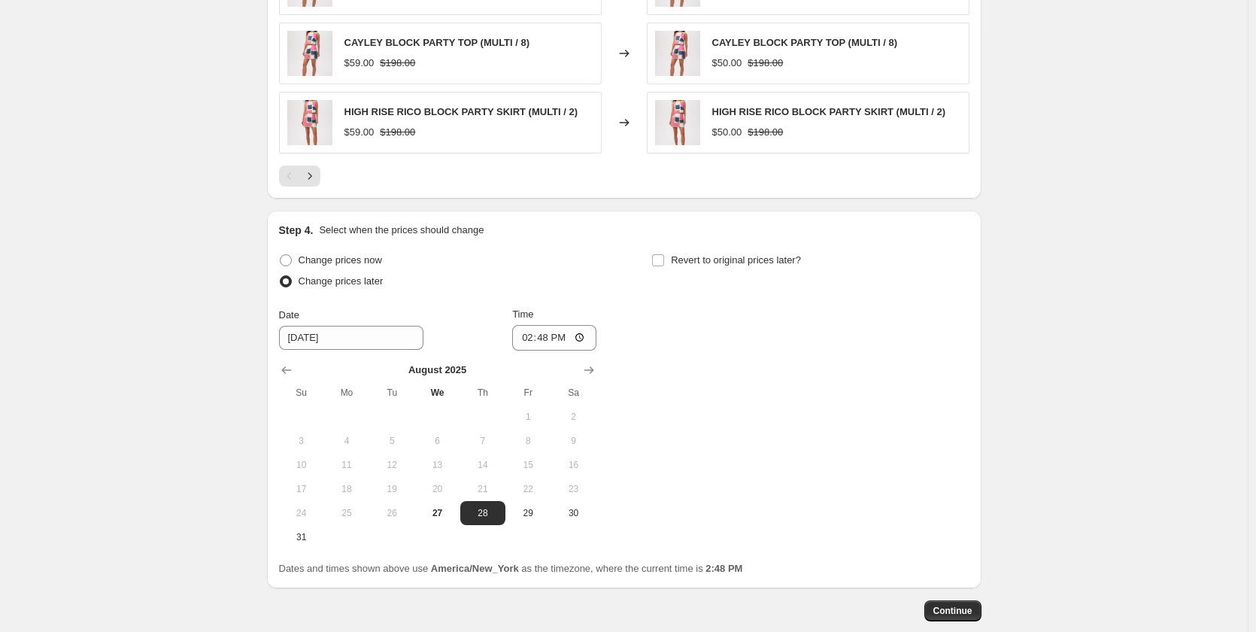
scroll to position [1203, 0]
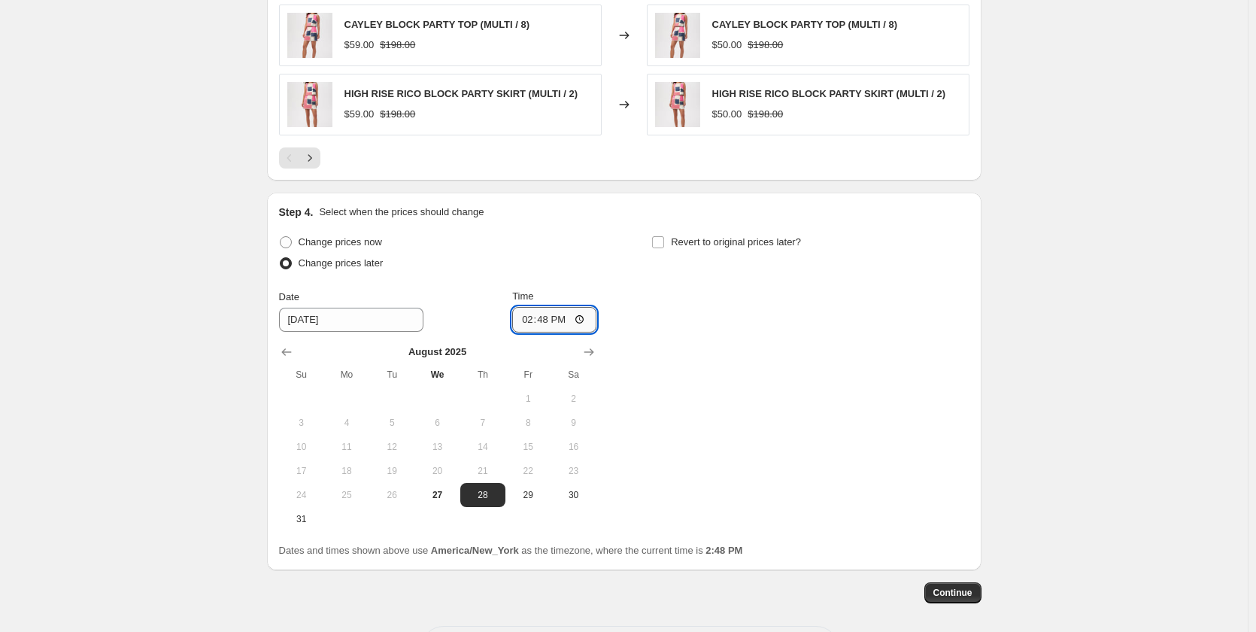
click at [572, 317] on input "14:48" at bounding box center [554, 320] width 84 height 26
click at [585, 314] on input "14:48" at bounding box center [554, 320] width 84 height 26
type input "19:50"
click at [949, 591] on span "Continue" at bounding box center [952, 593] width 39 height 12
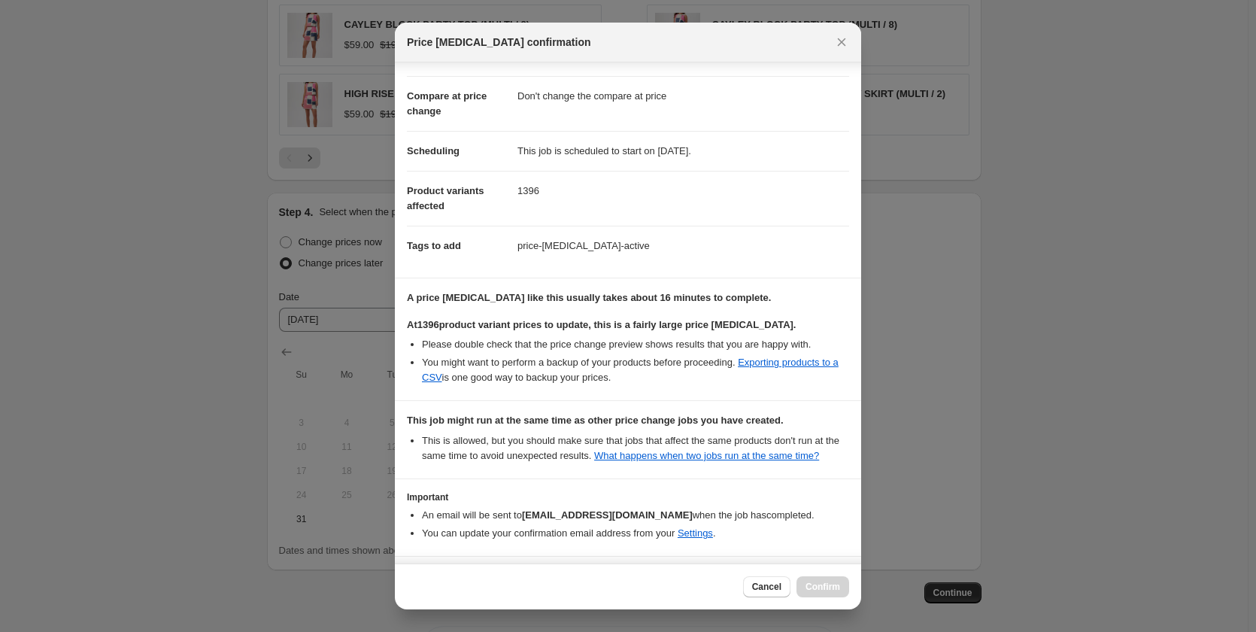
scroll to position [106, 0]
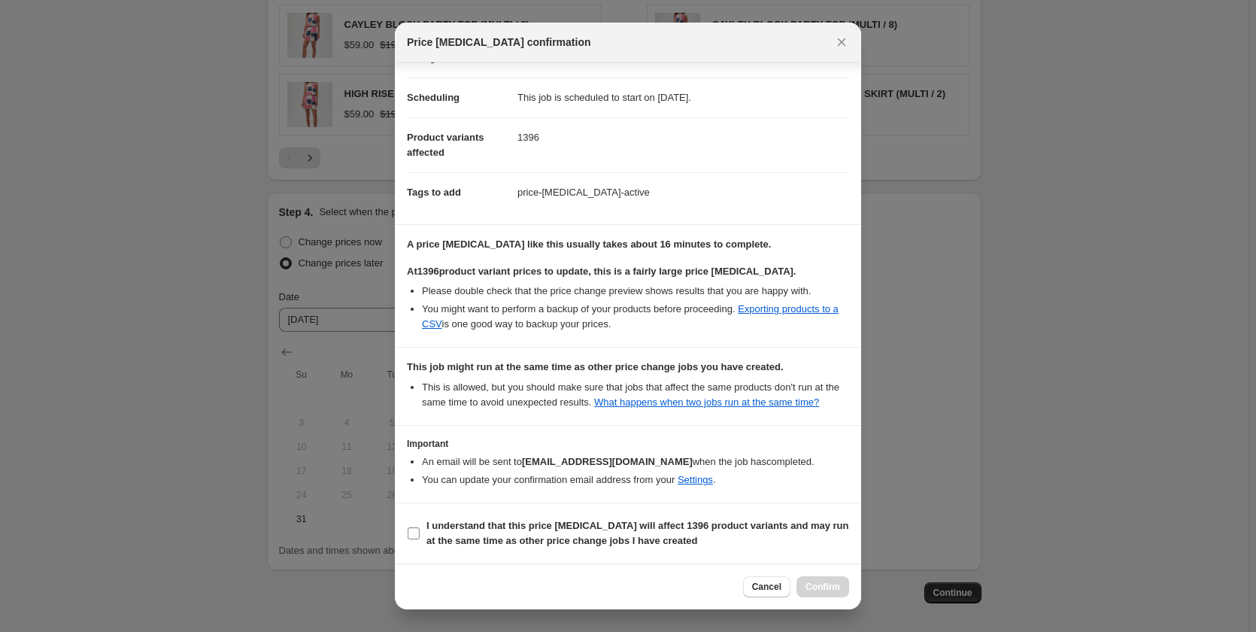
click at [499, 535] on b "I understand that this price [MEDICAL_DATA] will affect 1396 product variants a…" at bounding box center [637, 533] width 423 height 26
click at [420, 535] on input "I understand that this price [MEDICAL_DATA] will affect 1396 product variants a…" at bounding box center [414, 533] width 12 height 12
checkbox input "true"
click at [845, 589] on button "Confirm" at bounding box center [822, 586] width 53 height 21
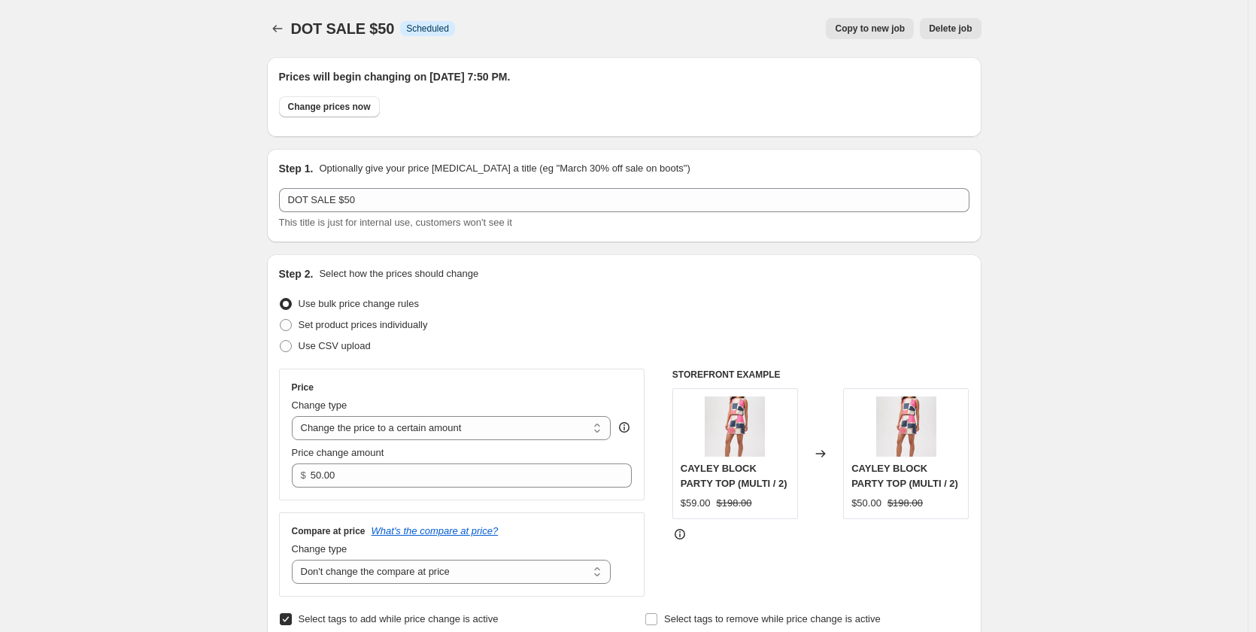
click at [881, 32] on span "Copy to new job" at bounding box center [870, 29] width 70 height 12
select select "no_change"
select select "collection"
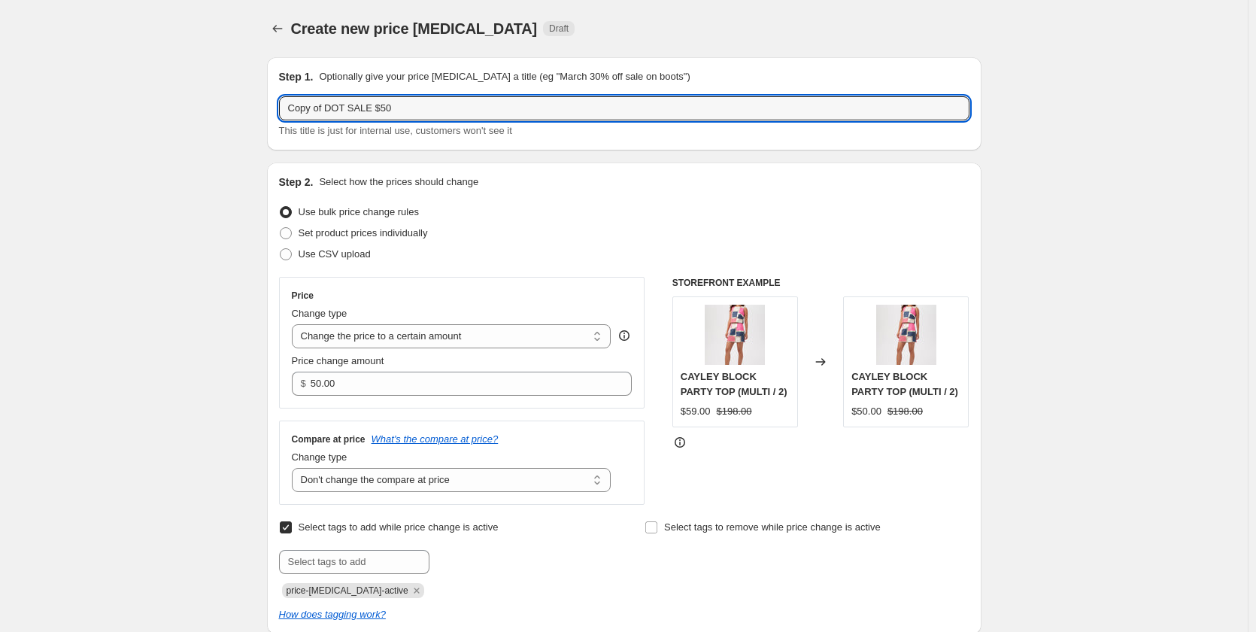
drag, startPoint x: 413, startPoint y: 110, endPoint x: 144, endPoint y: 110, distance: 268.5
type input "DOT SALE $30"
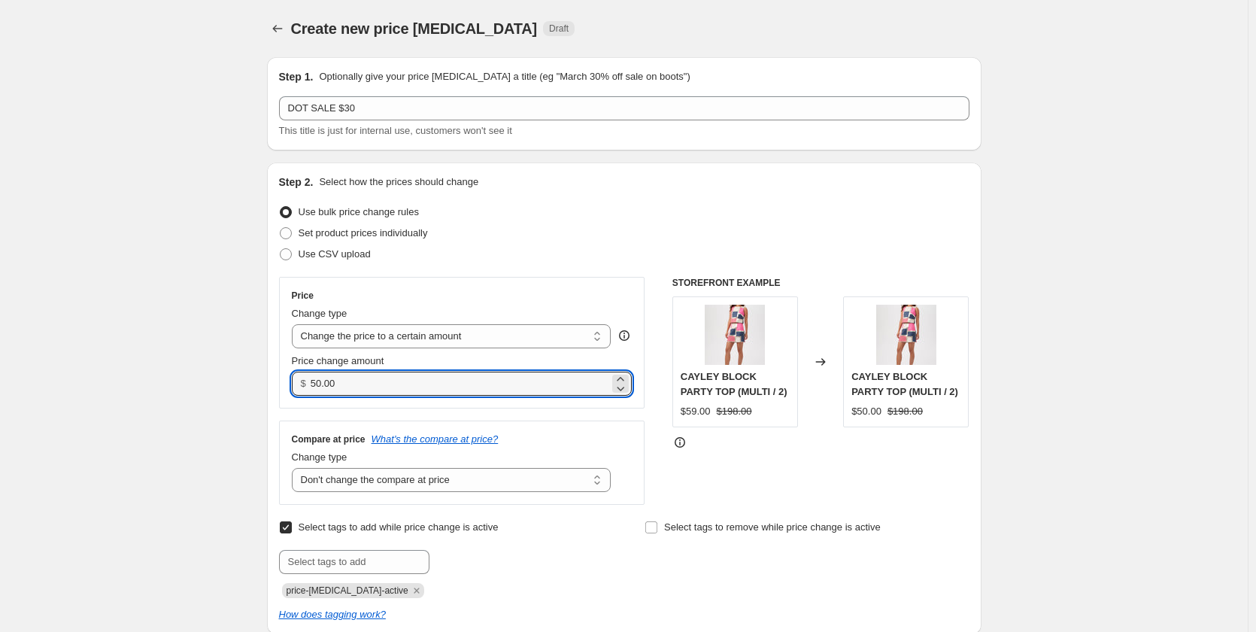
drag, startPoint x: 445, startPoint y: 382, endPoint x: 46, endPoint y: 379, distance: 399.3
type input "30.00"
click at [720, 242] on div "Set product prices individually" at bounding box center [624, 233] width 690 height 21
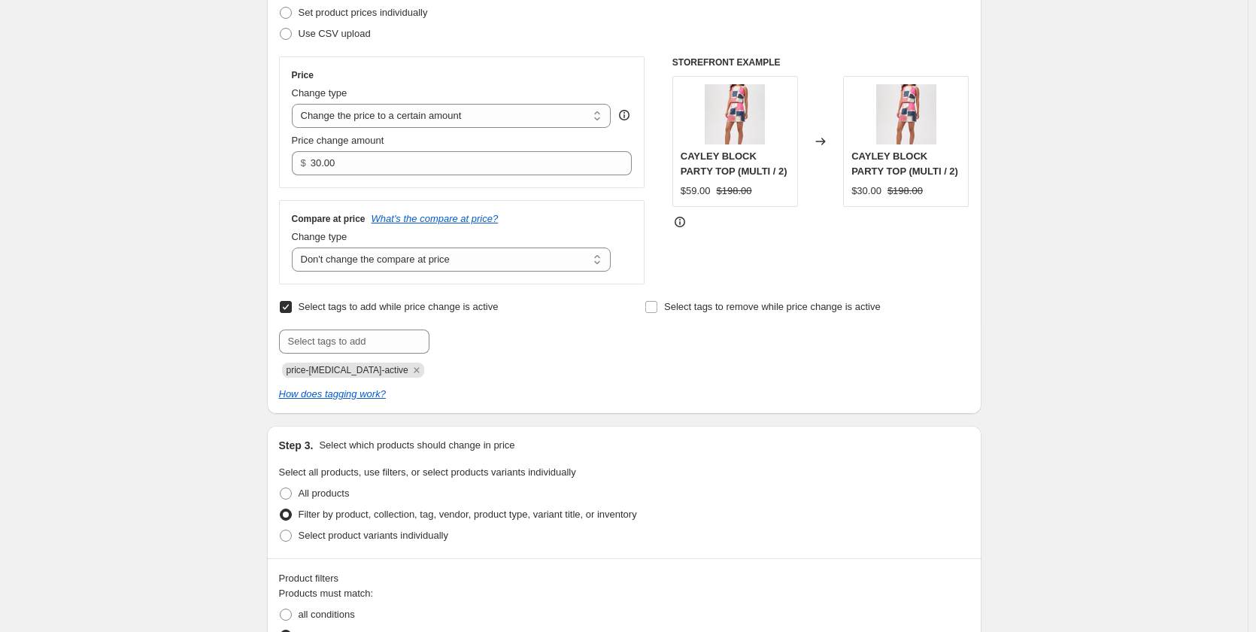
scroll to position [226, 0]
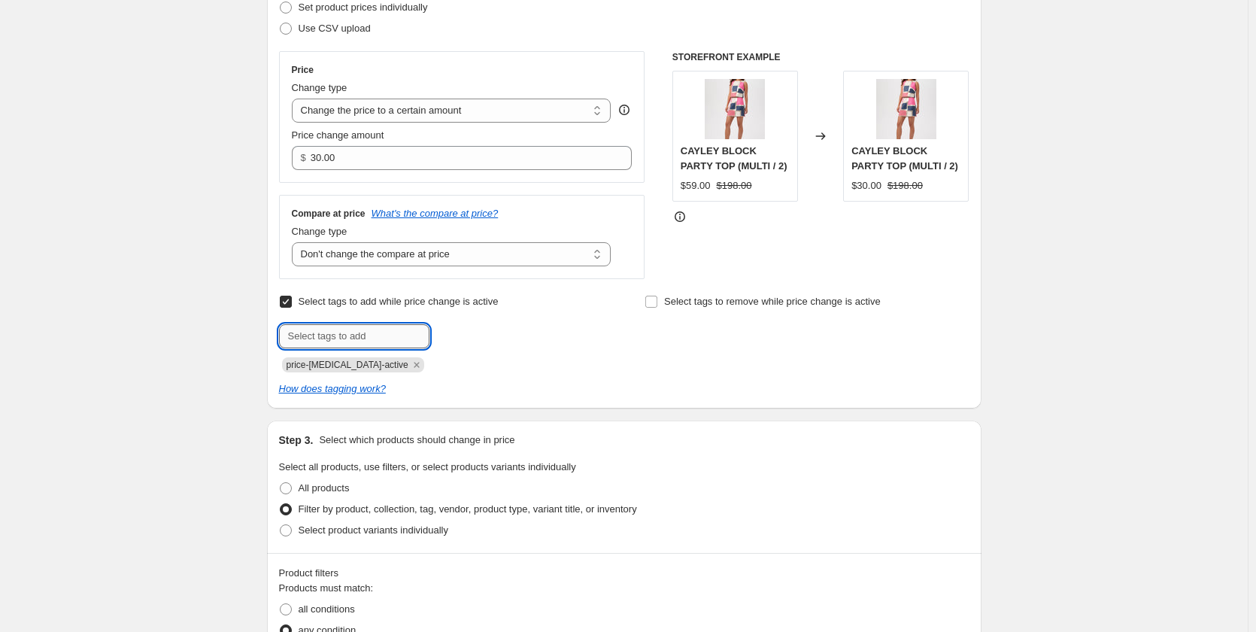
click at [381, 335] on input "text" at bounding box center [354, 336] width 150 height 24
type input "DOT SALE $30"
click at [635, 371] on div "Select tags to add while price change is active Submit DOT SALE $30 Add DOT SAL…" at bounding box center [624, 331] width 690 height 81
click at [523, 331] on span "DOT SALE $30" at bounding box center [493, 334] width 63 height 11
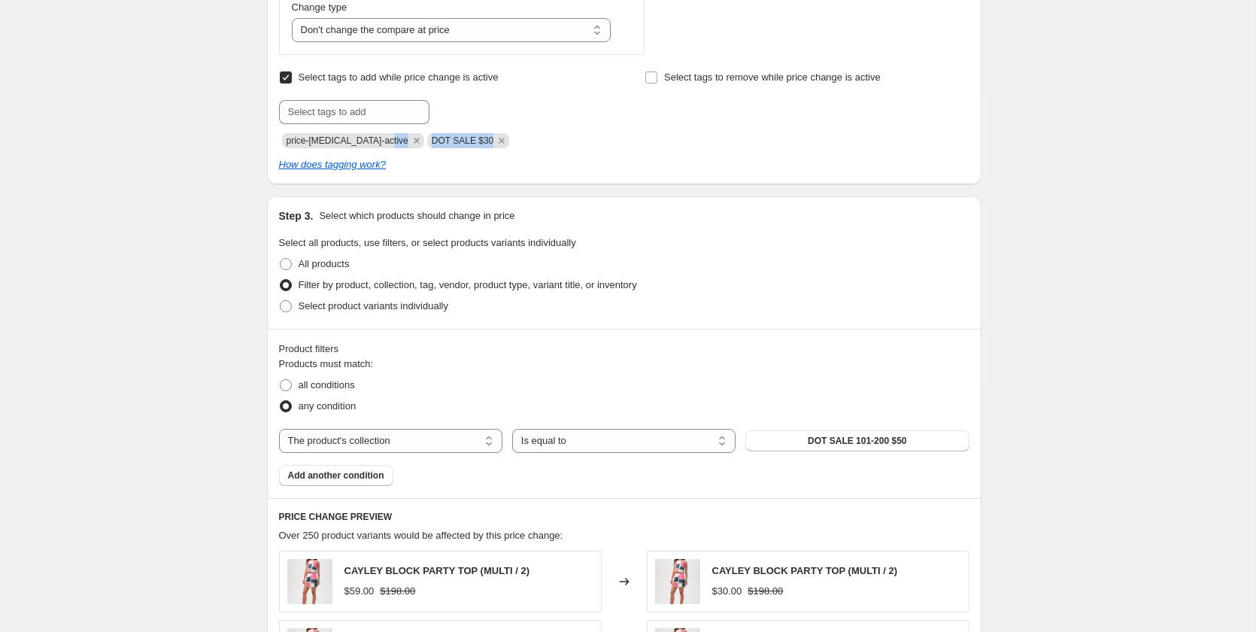
scroll to position [526, 0]
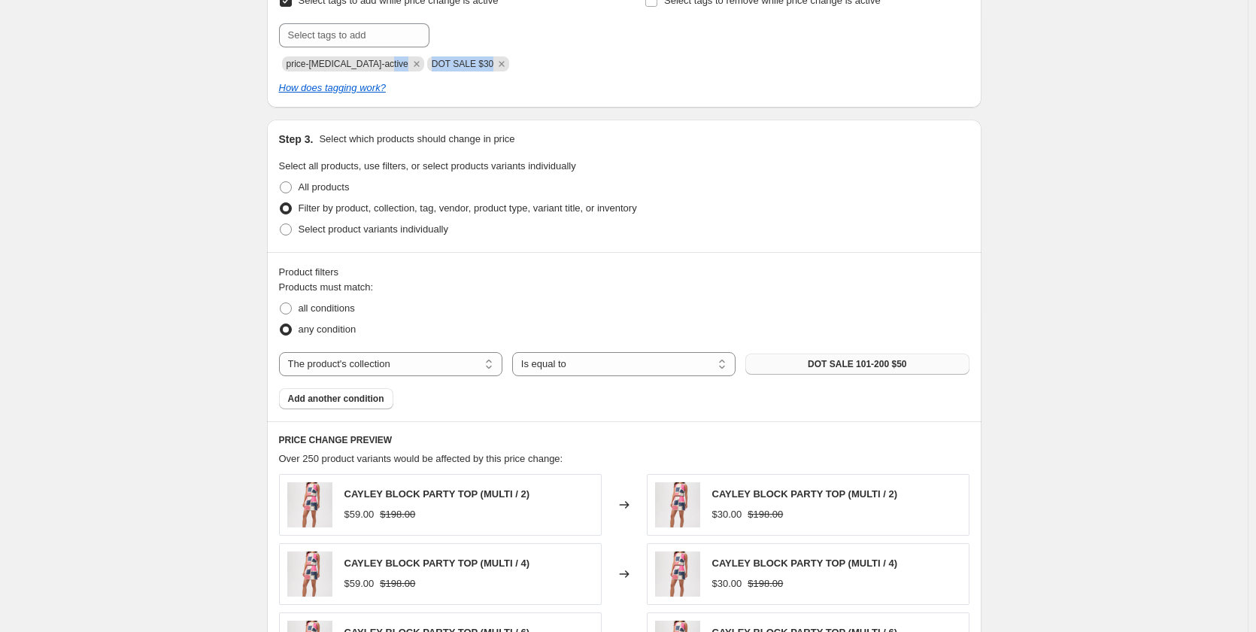
click at [881, 369] on span "DOT SALE 101-200 $50" at bounding box center [857, 364] width 99 height 12
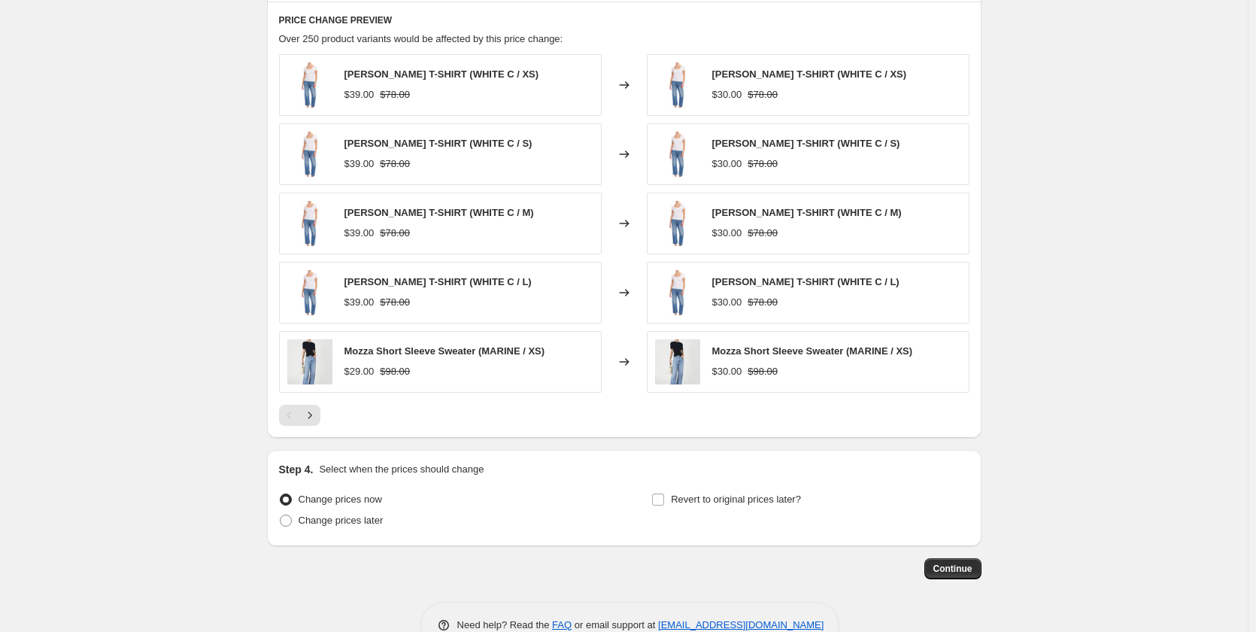
scroll to position [986, 0]
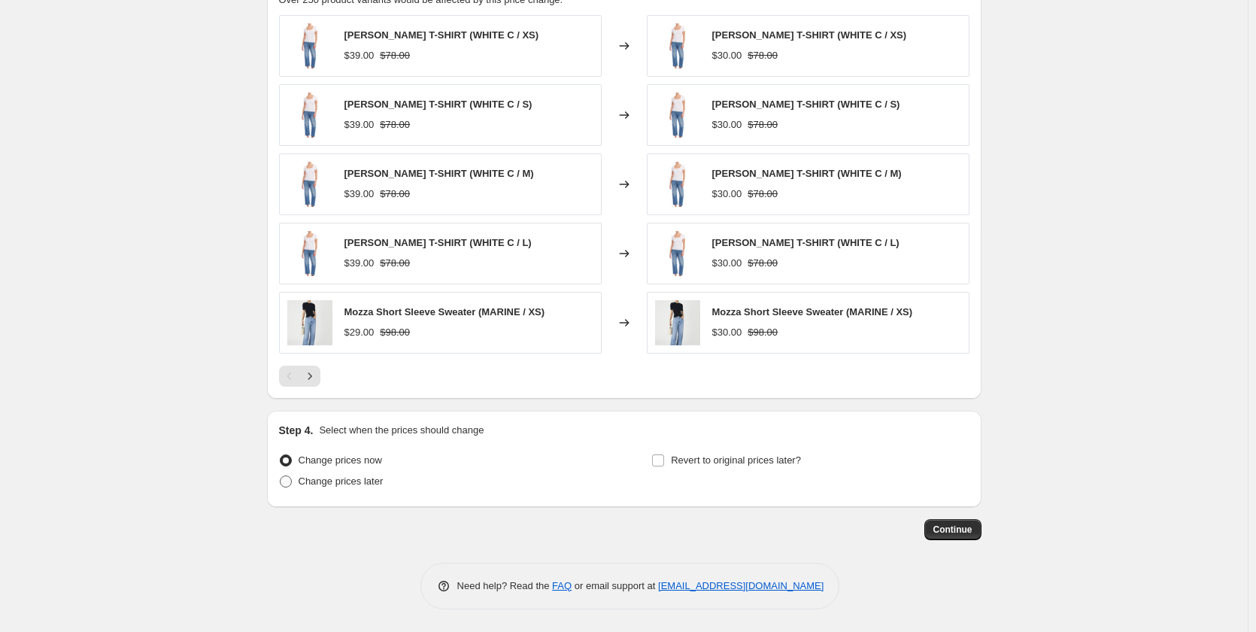
click at [375, 475] on span "Change prices later" at bounding box center [341, 480] width 85 height 11
click at [280, 475] on input "Change prices later" at bounding box center [280, 475] width 1 height 1
radio input "true"
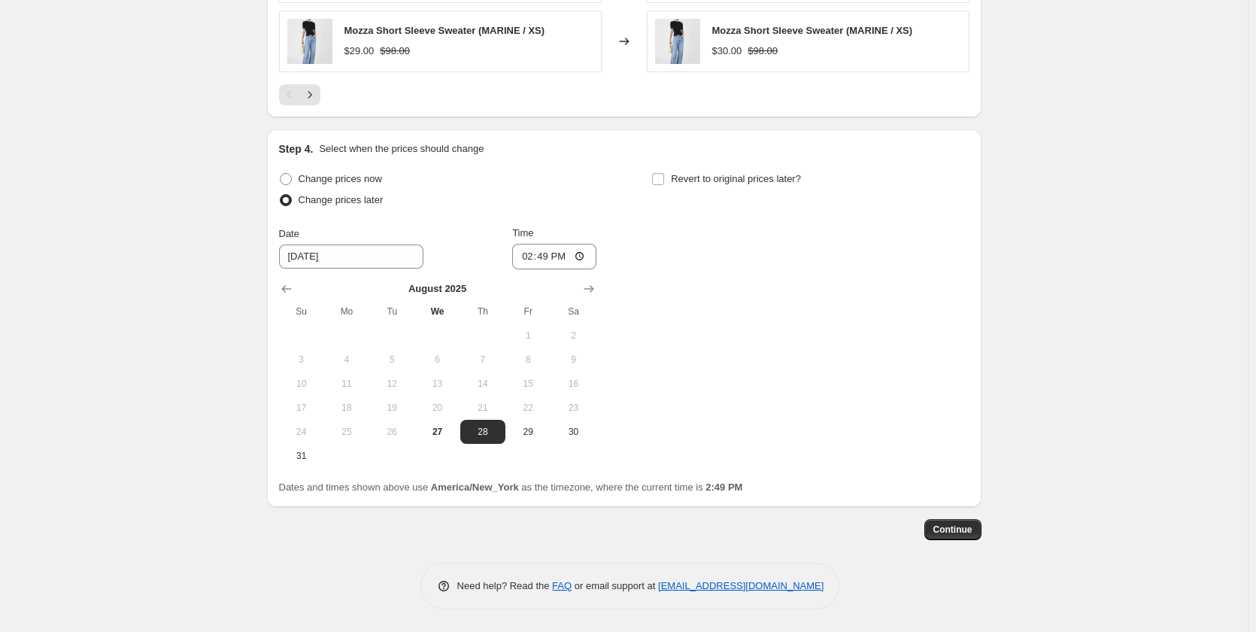
scroll to position [1267, 0]
click at [578, 257] on input "14:49" at bounding box center [554, 257] width 84 height 26
type input "19:50"
click at [960, 520] on button "Continue" at bounding box center [952, 529] width 57 height 21
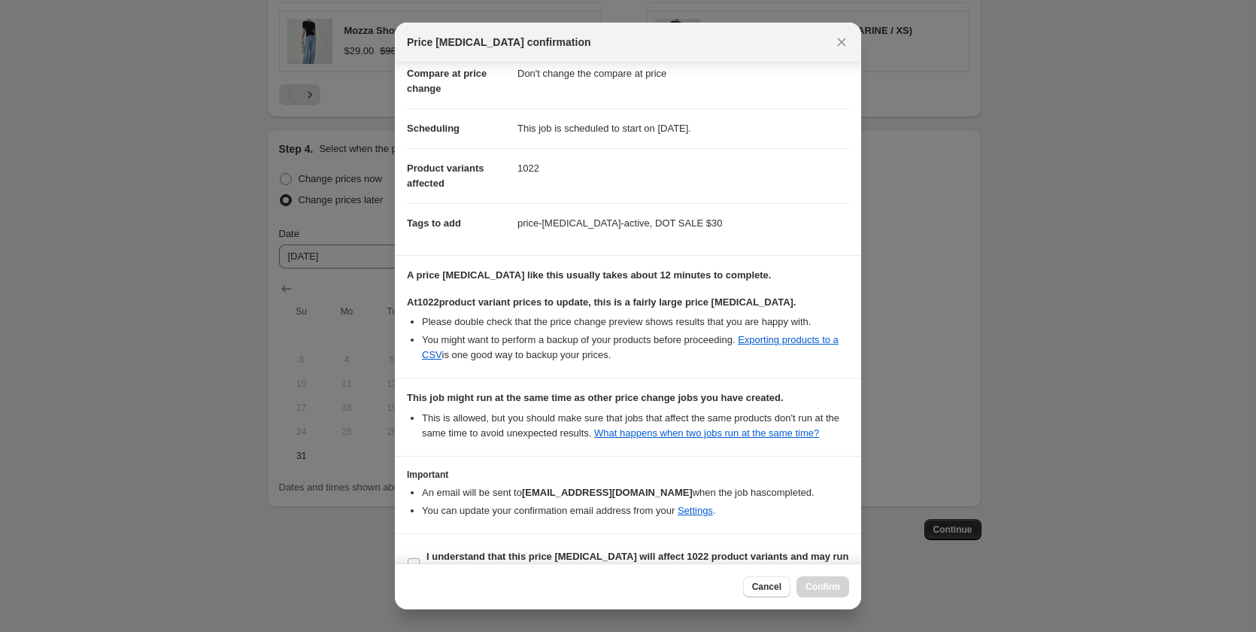
scroll to position [106, 0]
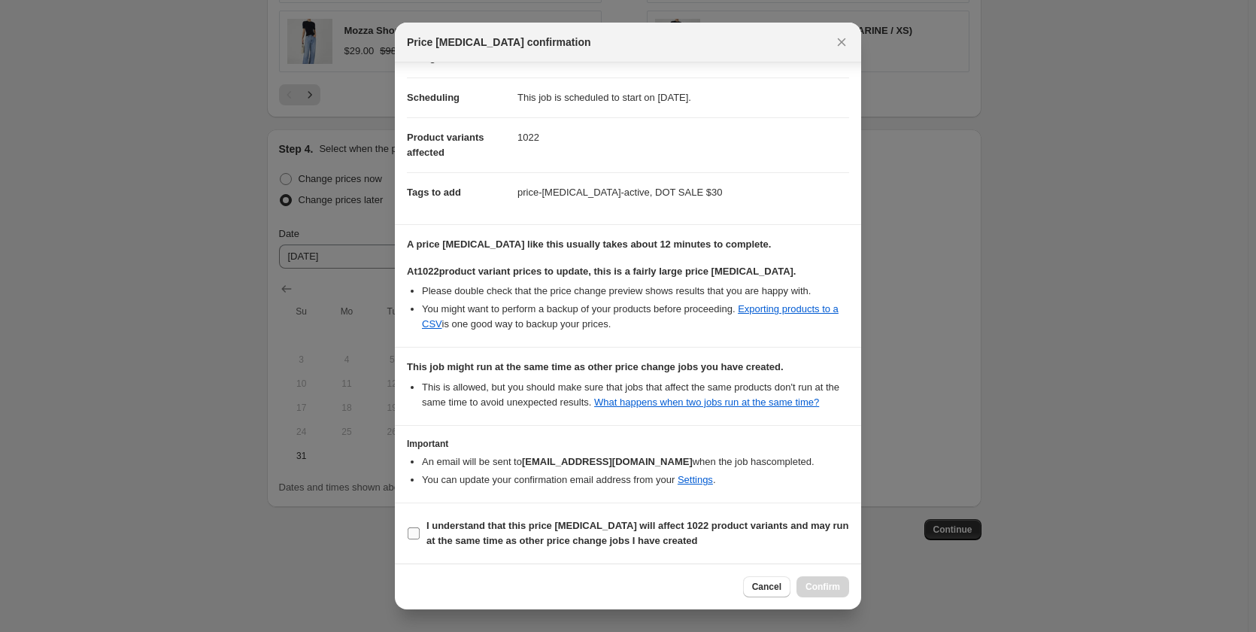
click at [506, 515] on label "I understand that this price [MEDICAL_DATA] will affect 1022 product variants a…" at bounding box center [628, 533] width 442 height 36
click at [420, 527] on input "I understand that this price [MEDICAL_DATA] will affect 1022 product variants a…" at bounding box center [414, 533] width 12 height 12
checkbox input "true"
click at [822, 585] on span "Confirm" at bounding box center [822, 587] width 35 height 12
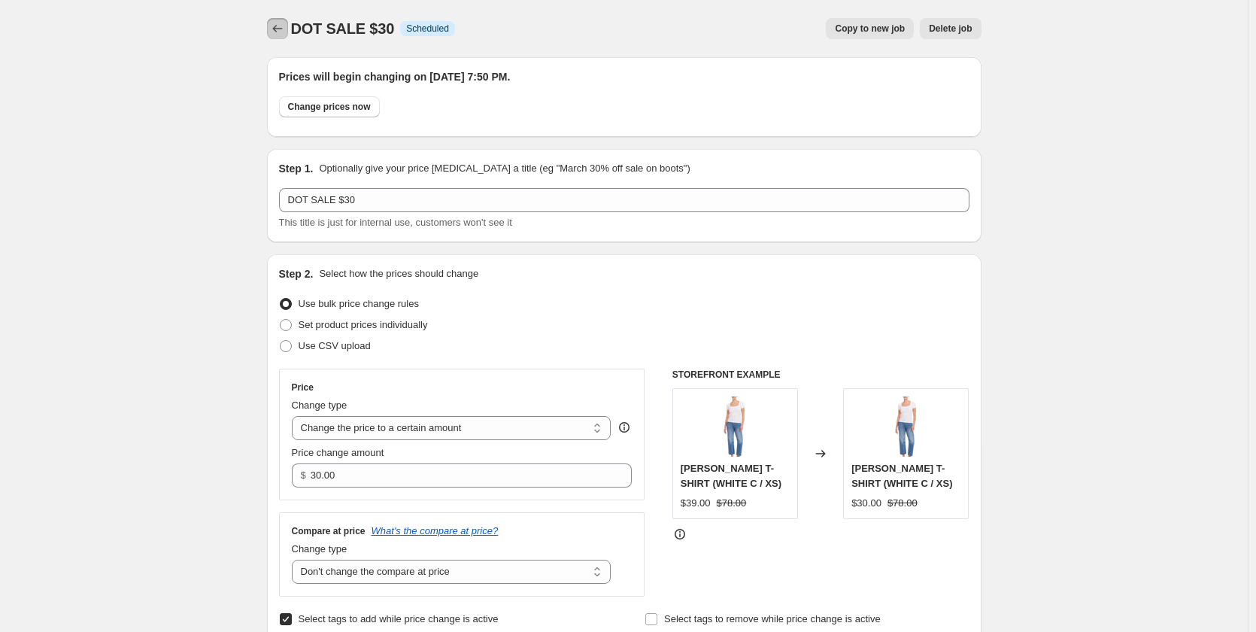
click at [285, 29] on icon "Price change jobs" at bounding box center [277, 28] width 15 height 15
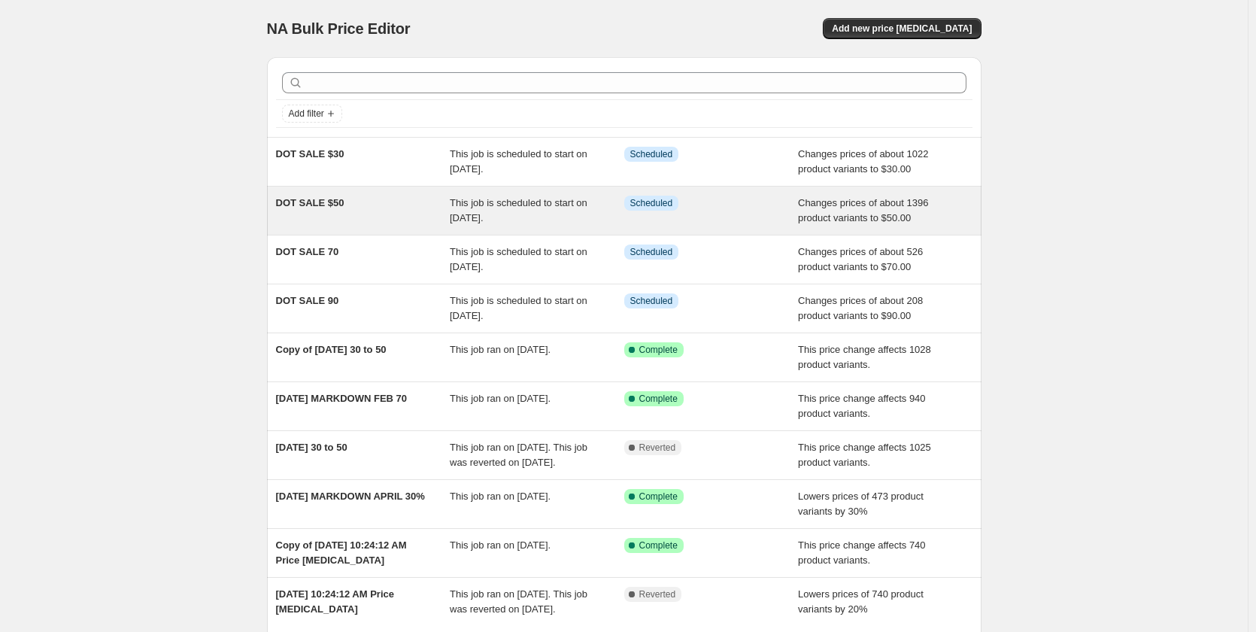
click at [493, 217] on span "This job is scheduled to start on [DATE]." at bounding box center [519, 210] width 138 height 26
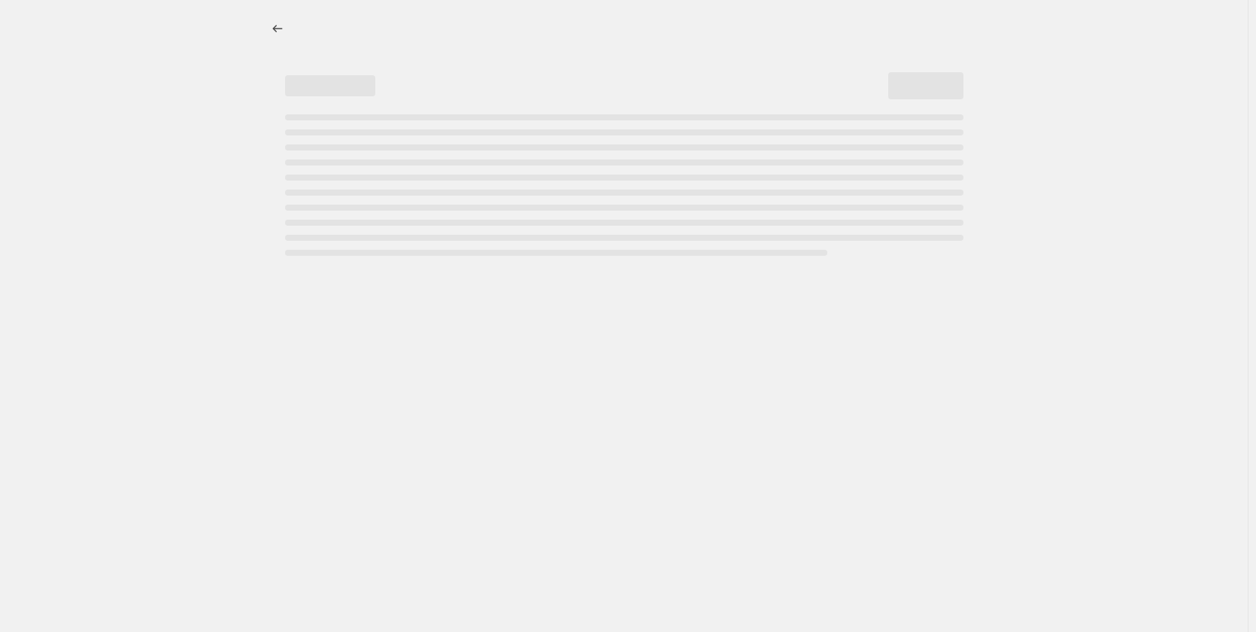
select select "no_change"
select select "collection"
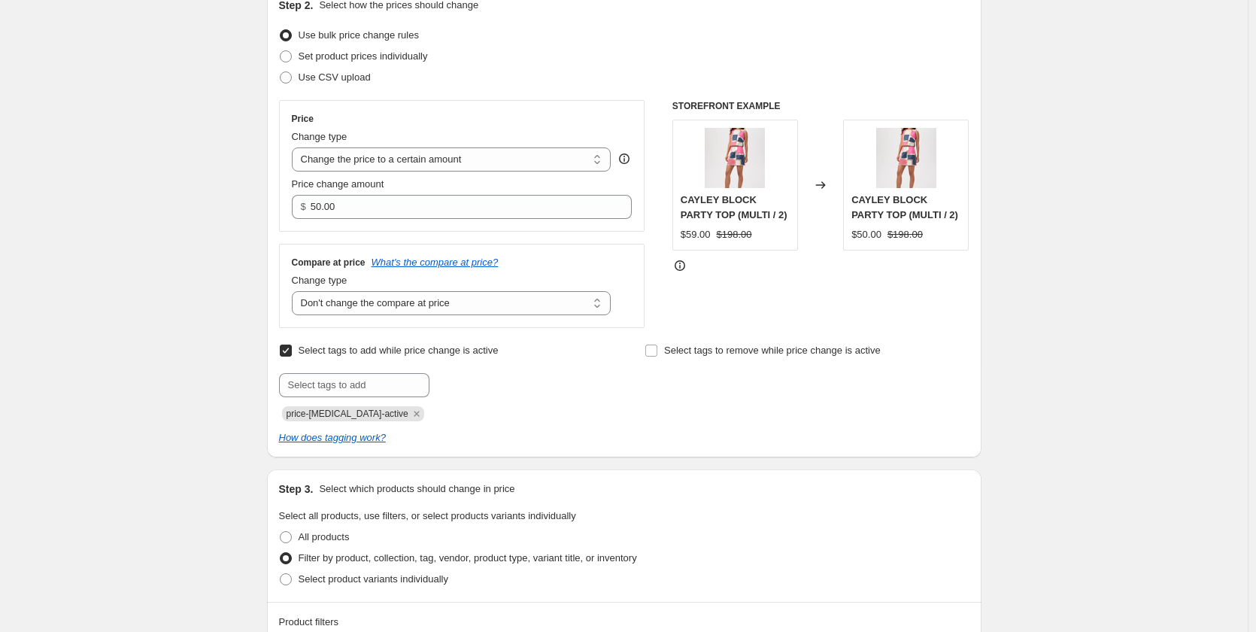
scroll to position [451, 0]
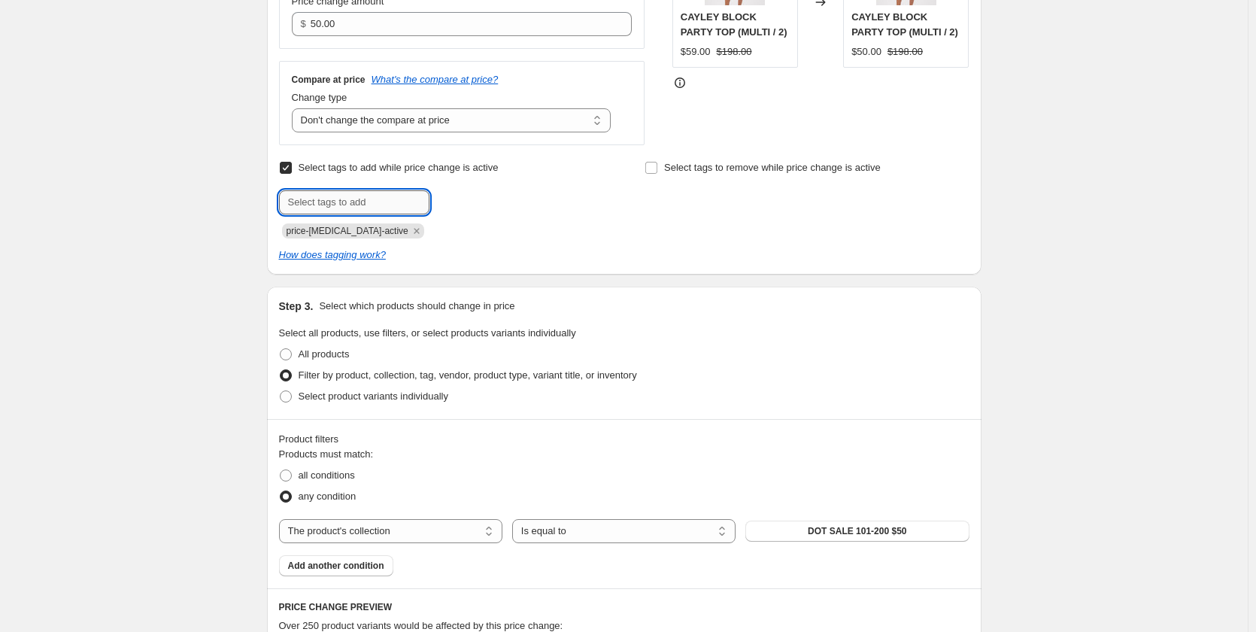
click at [395, 213] on input "text" at bounding box center [354, 202] width 150 height 24
type input "DOT SALE $50"
click at [485, 205] on span "DOT SALE $50" at bounding box center [493, 201] width 63 height 11
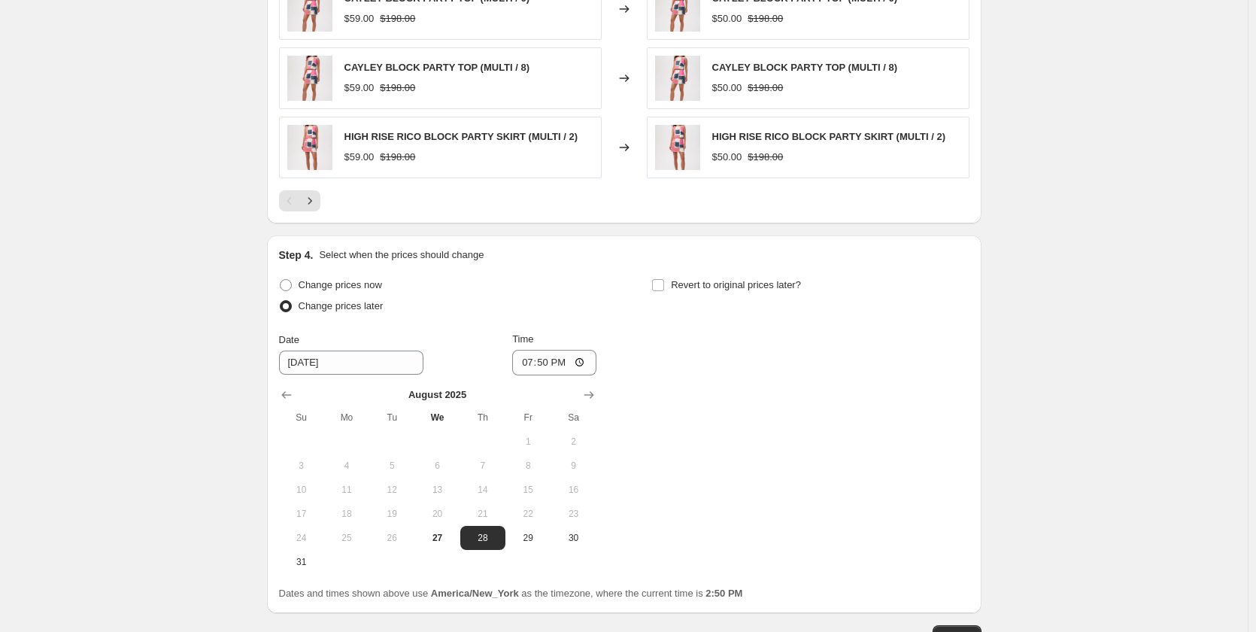
scroll to position [1359, 0]
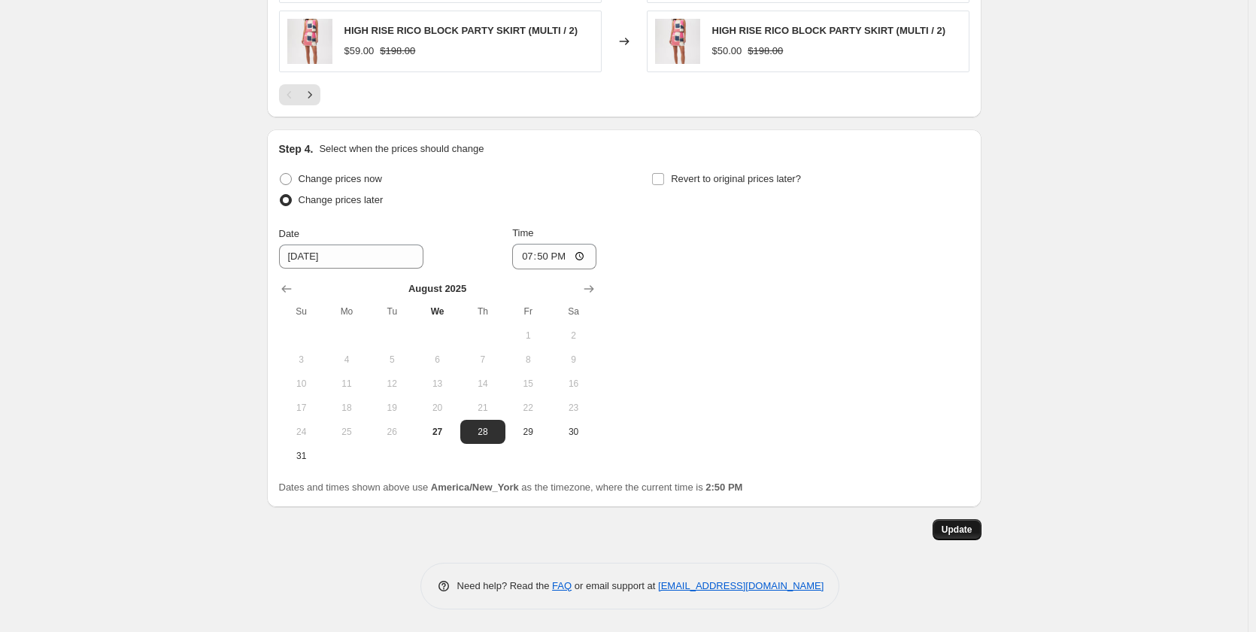
click at [968, 524] on span "Update" at bounding box center [957, 529] width 31 height 12
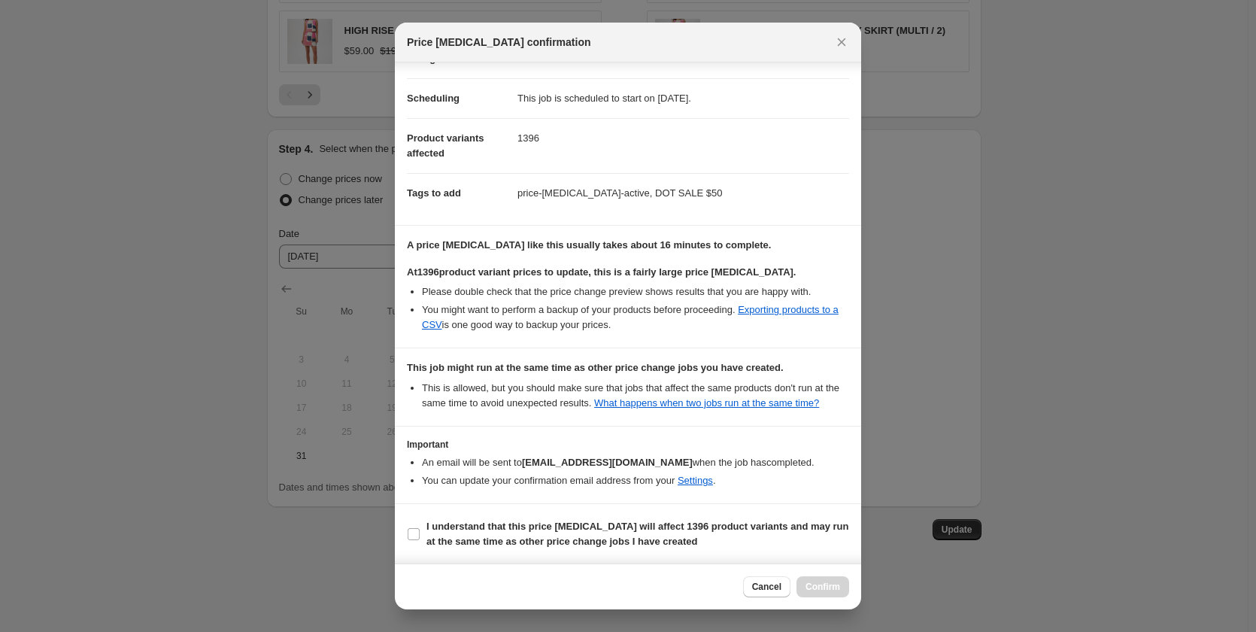
scroll to position [106, 0]
click at [438, 532] on b "I understand that this price [MEDICAL_DATA] will affect 1396 product variants a…" at bounding box center [637, 533] width 423 height 26
click at [420, 532] on input "I understand that this price [MEDICAL_DATA] will affect 1396 product variants a…" at bounding box center [414, 533] width 12 height 12
checkbox input "true"
click at [823, 581] on button "Confirm" at bounding box center [822, 586] width 53 height 21
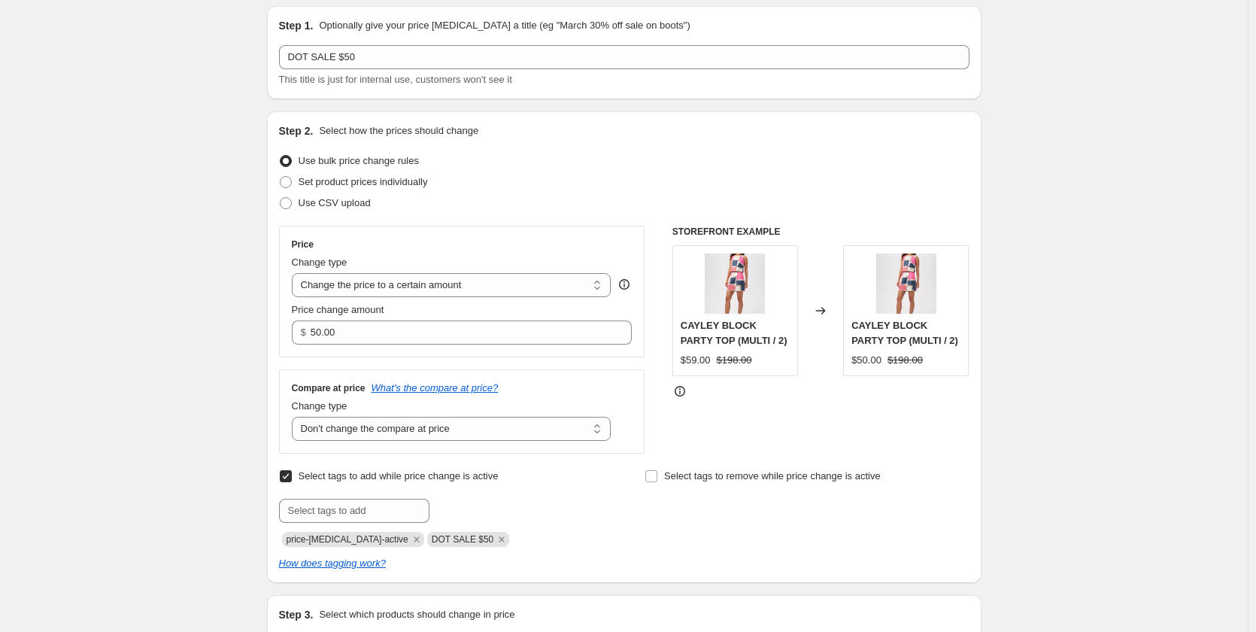
scroll to position [0, 0]
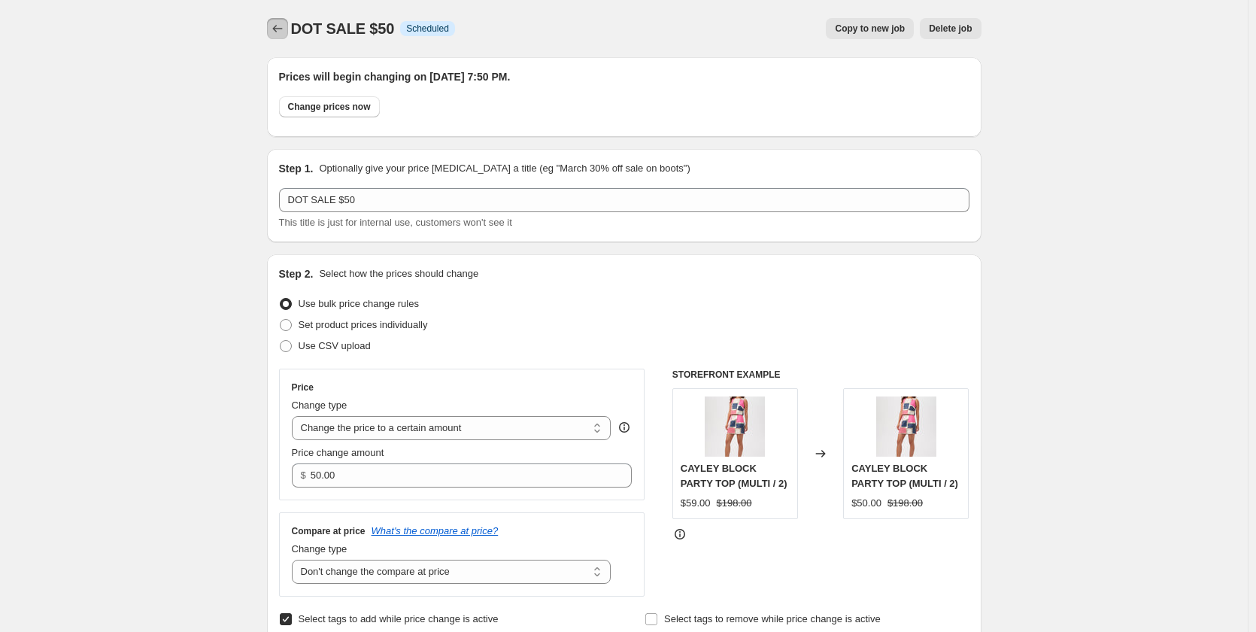
click at [285, 32] on icon "Price change jobs" at bounding box center [277, 28] width 15 height 15
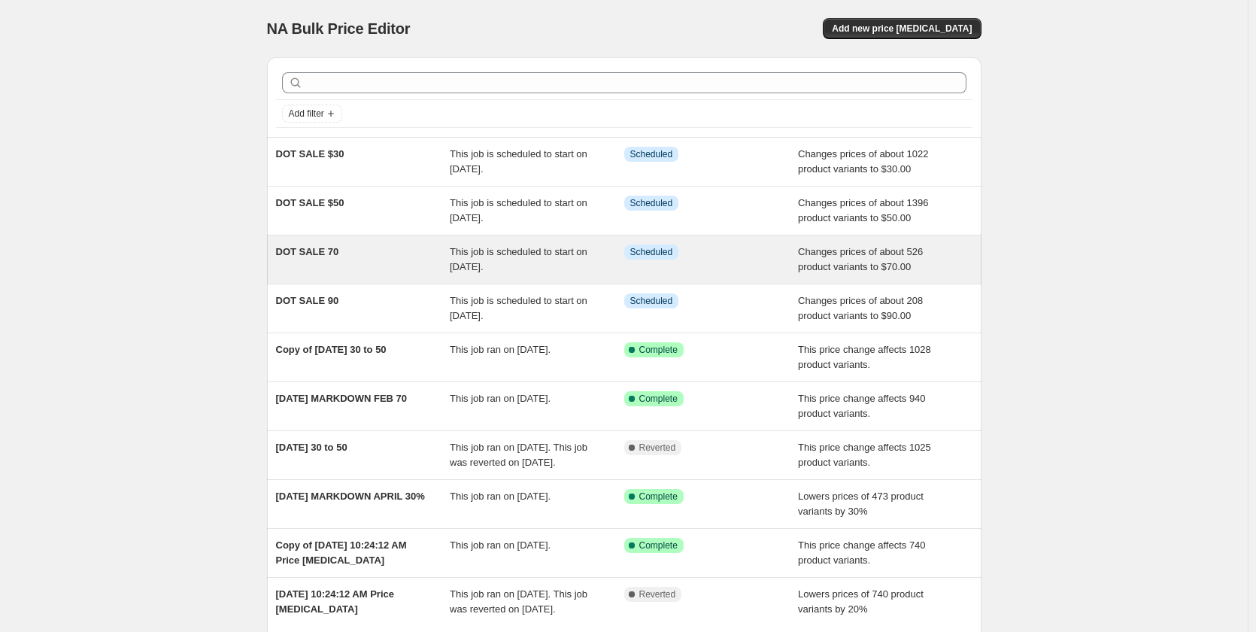
click at [317, 246] on span "DOT SALE 70" at bounding box center [307, 251] width 63 height 11
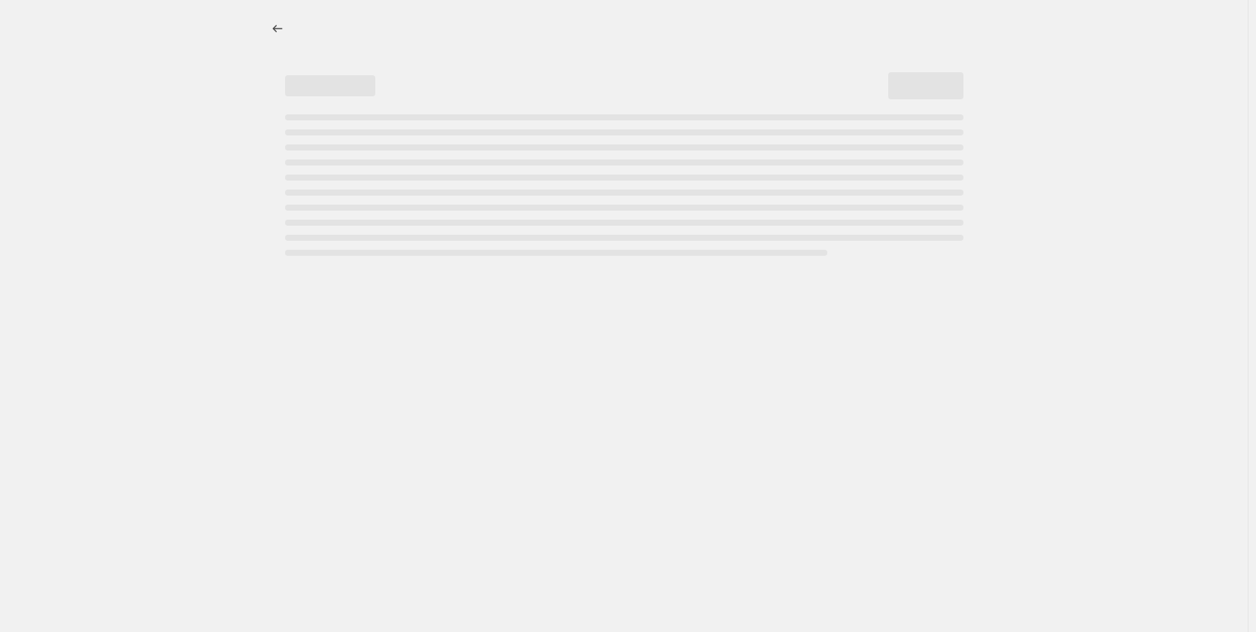
select select "no_change"
select select "collection"
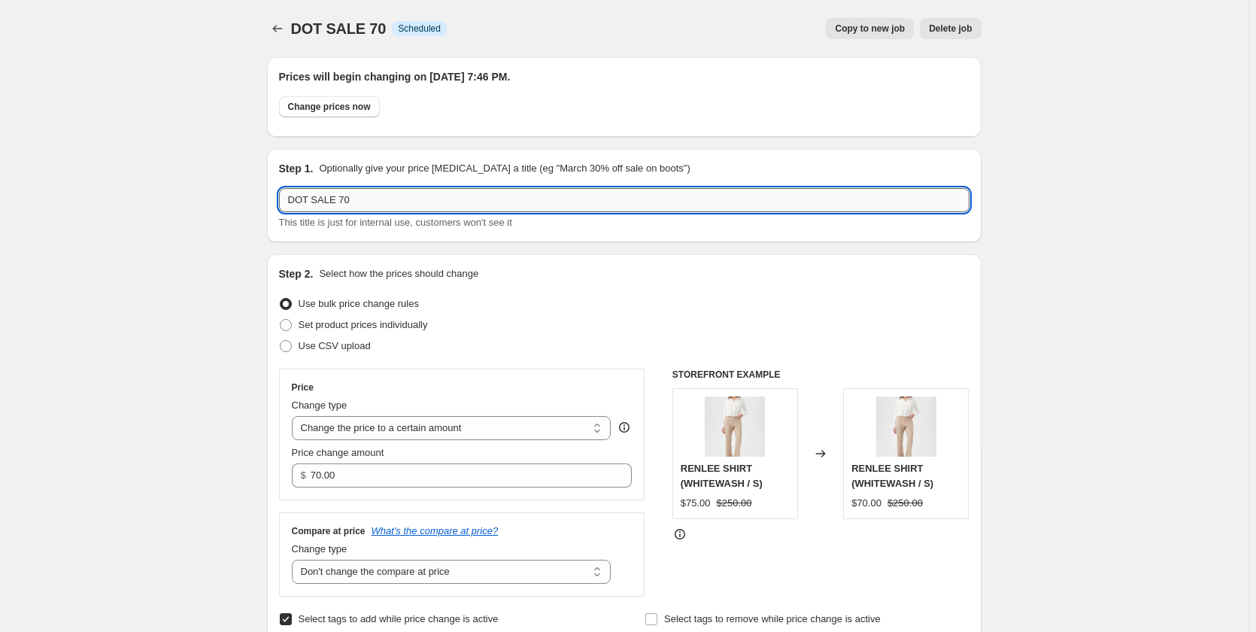
click at [338, 190] on input "DOT SALE 70" at bounding box center [624, 200] width 690 height 24
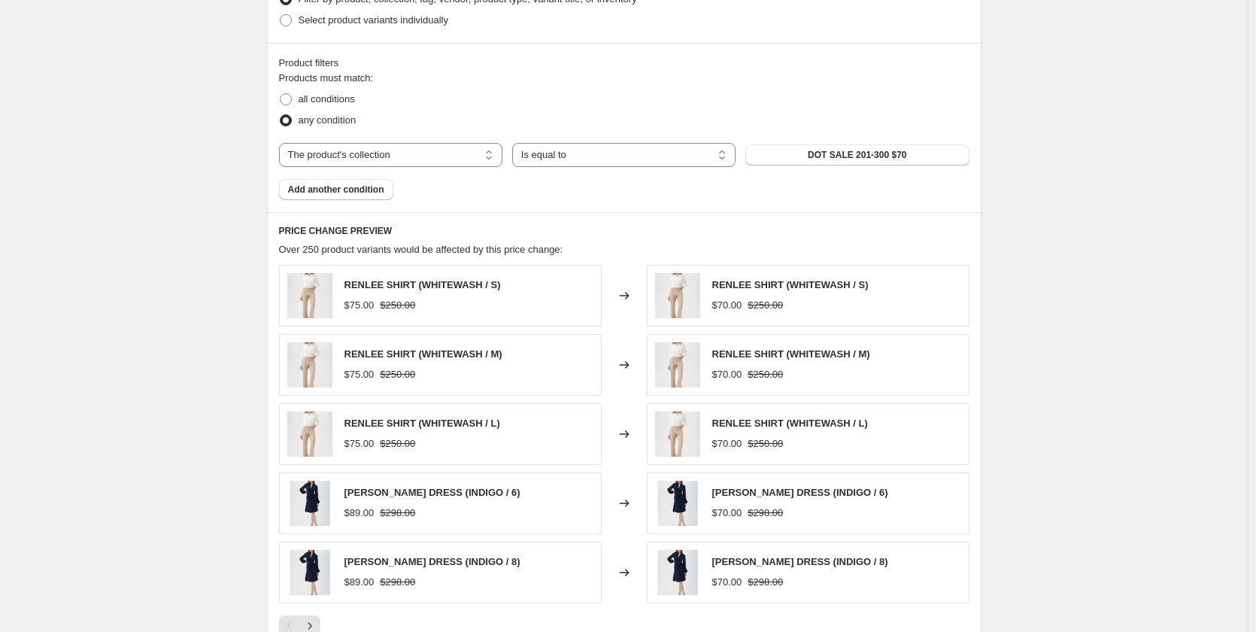
scroll to position [1354, 0]
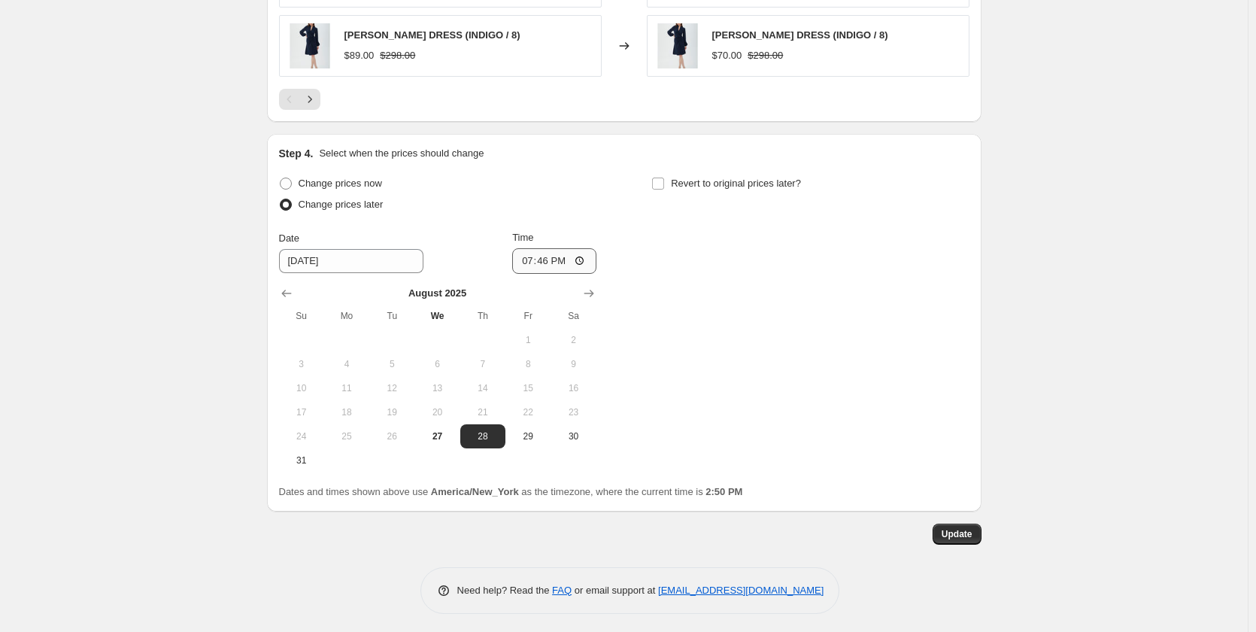
type input "DOT SALE $70"
click at [580, 261] on input "19:46" at bounding box center [554, 261] width 84 height 26
type input "19:50"
click at [955, 530] on span "Update" at bounding box center [957, 534] width 31 height 12
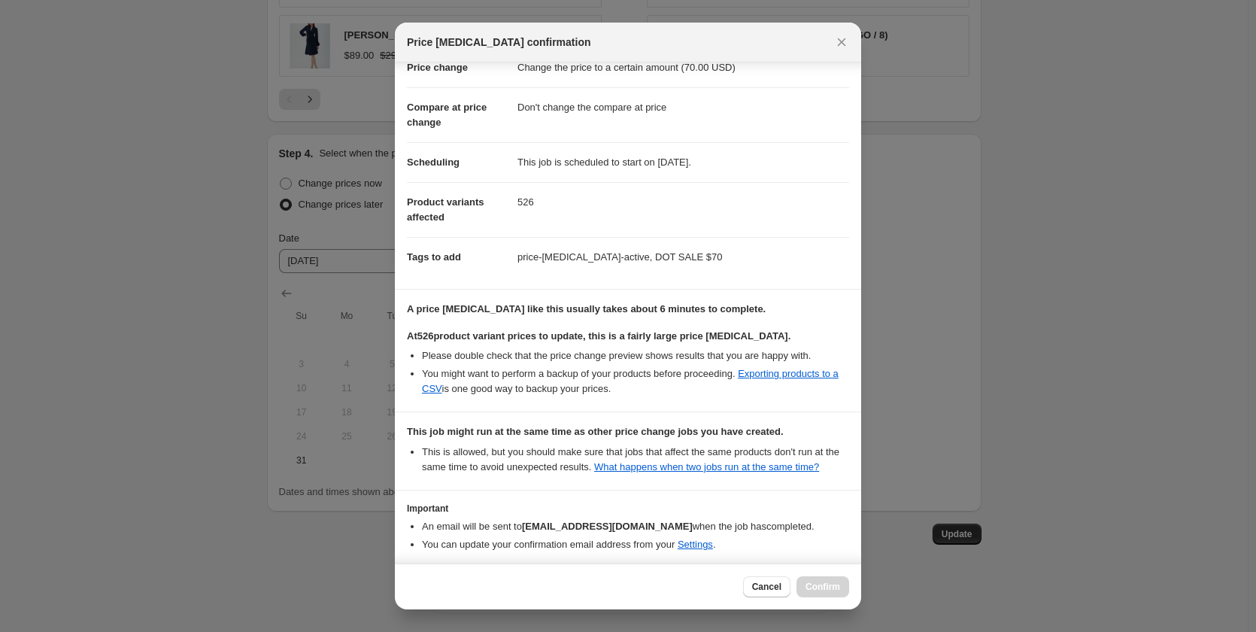
scroll to position [106, 0]
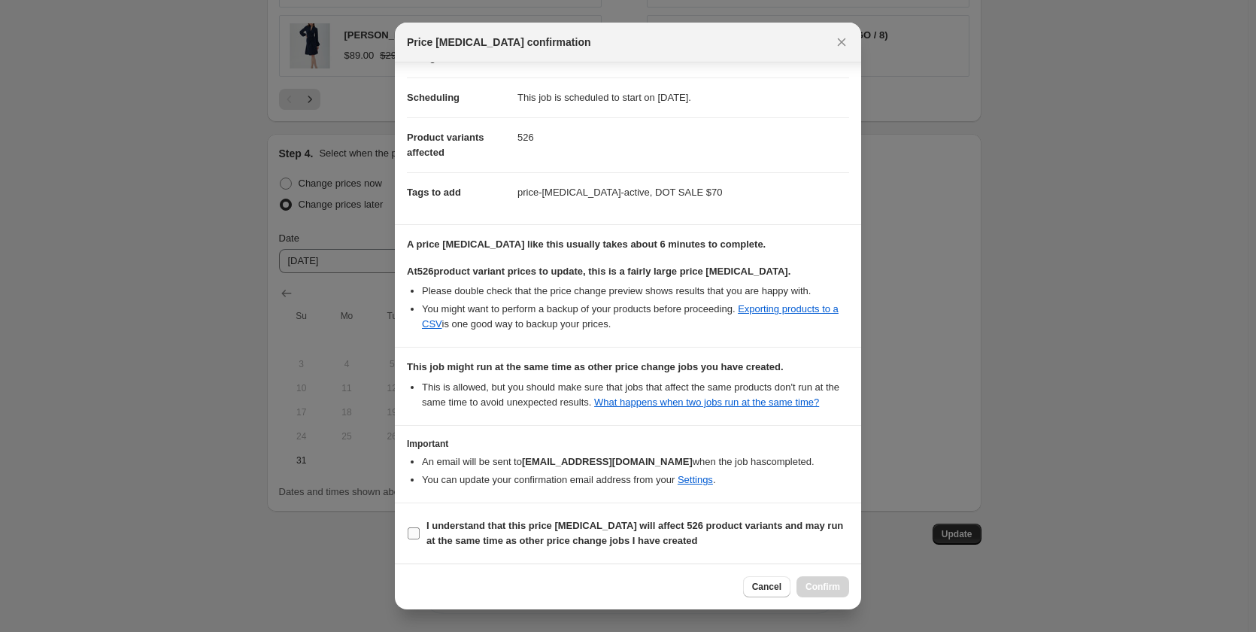
click at [431, 533] on span "I understand that this price [MEDICAL_DATA] will affect 526 product variants an…" at bounding box center [637, 533] width 423 height 30
click at [420, 533] on input "I understand that this price [MEDICAL_DATA] will affect 526 product variants an…" at bounding box center [414, 533] width 12 height 12
checkbox input "true"
click at [838, 588] on span "Confirm" at bounding box center [822, 587] width 35 height 12
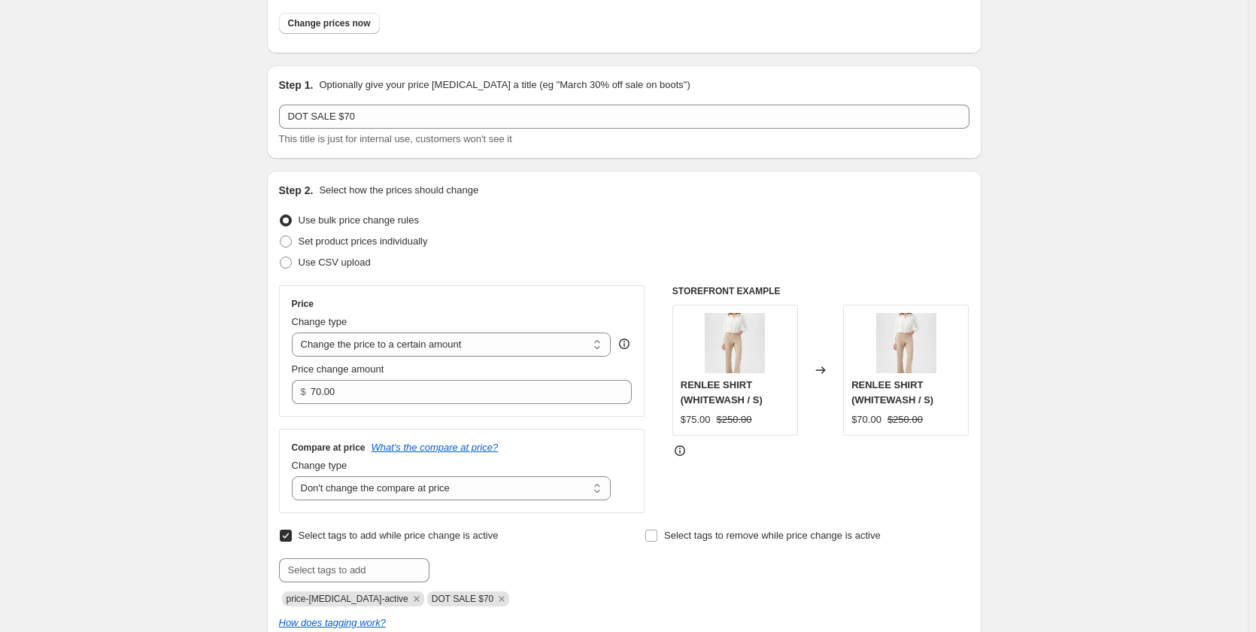
scroll to position [0, 0]
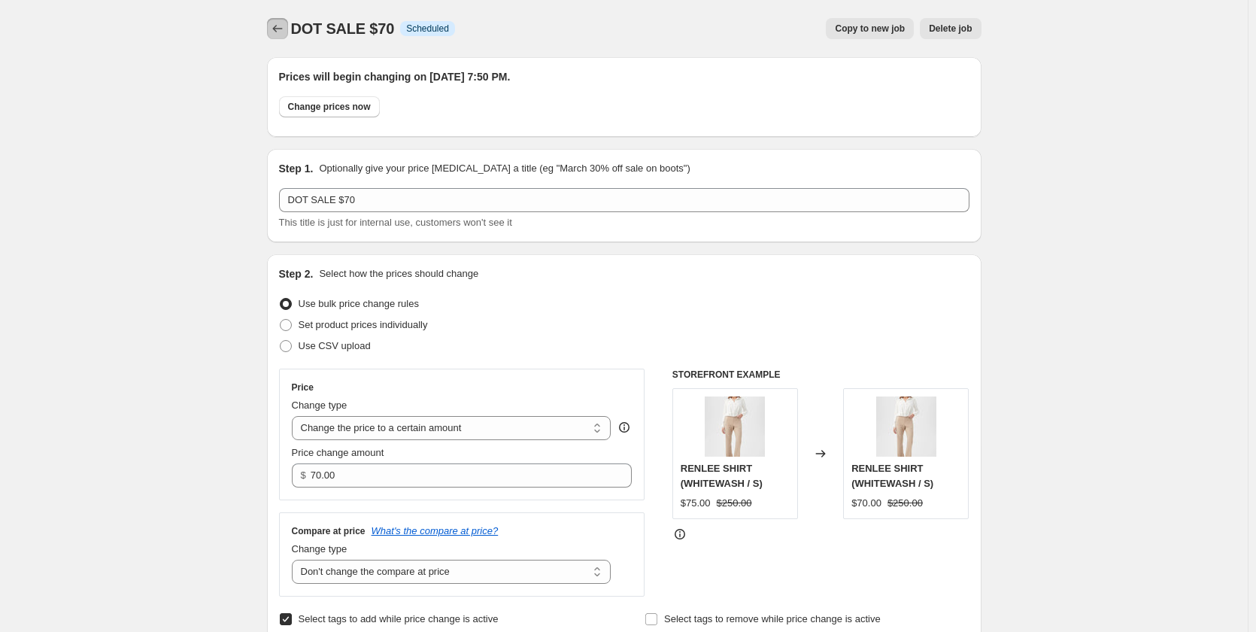
click at [280, 24] on icon "Price change jobs" at bounding box center [277, 28] width 15 height 15
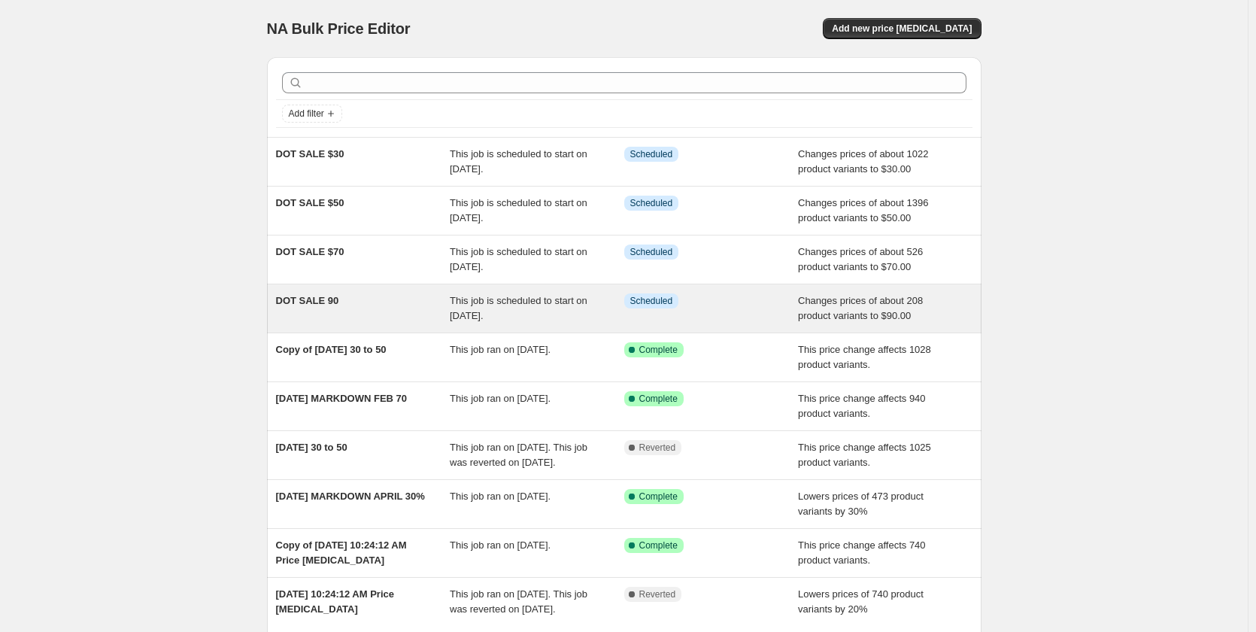
click at [319, 310] on div "DOT SALE 90" at bounding box center [363, 308] width 174 height 30
select select "no_change"
select select "collection"
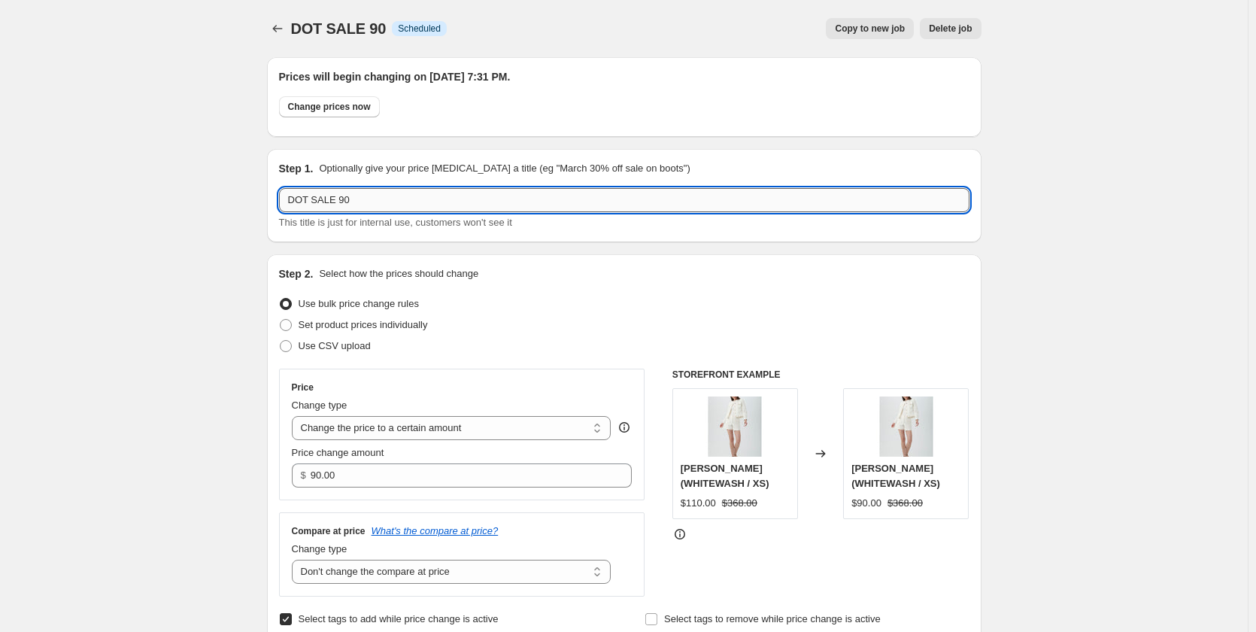
click at [338, 208] on input "DOT SALE 90" at bounding box center [624, 200] width 690 height 24
type input "DOT SALE $90"
click at [537, 311] on div "Use bulk price change rules" at bounding box center [624, 303] width 690 height 21
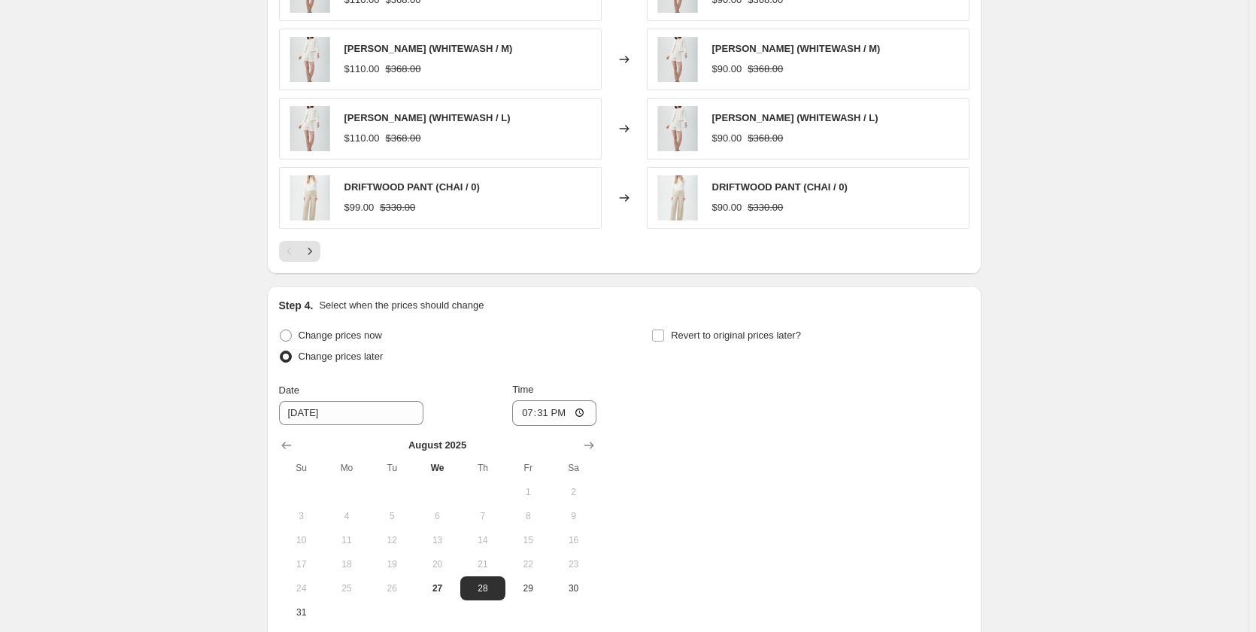
scroll to position [1359, 0]
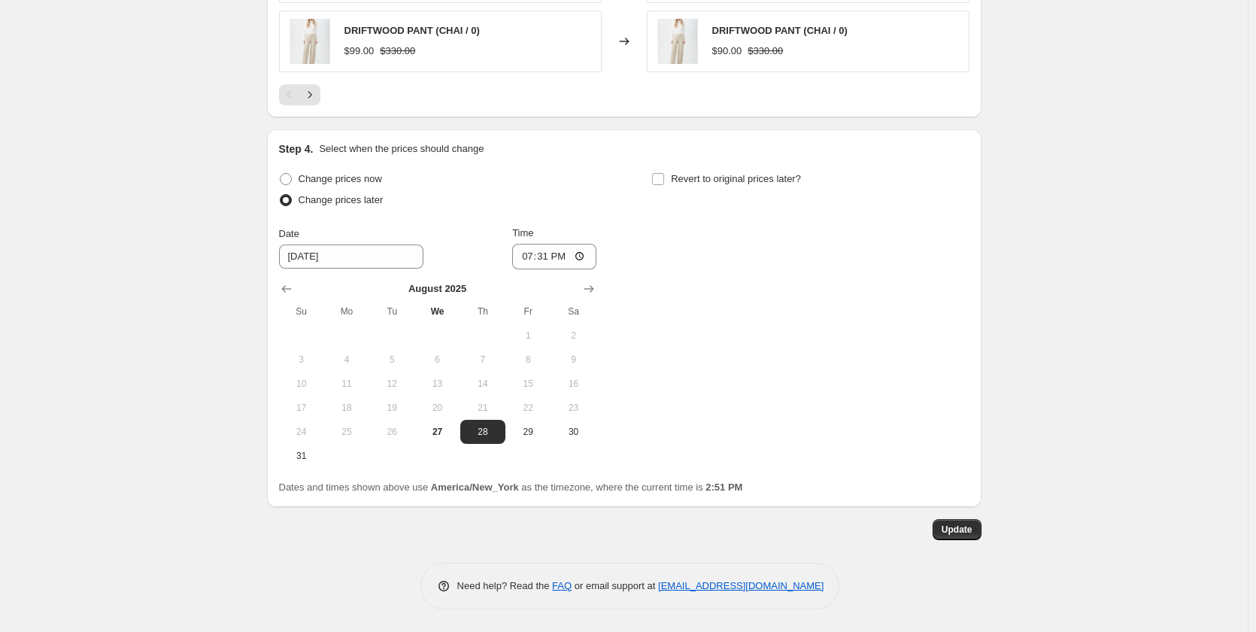
click at [575, 276] on div "[DATE] Su Mo Tu We Th Fr Sa 1 2 3 4 5 6 7 8 9 10 11 12 13 14 15 16 17 18 19 20 …" at bounding box center [431, 368] width 329 height 199
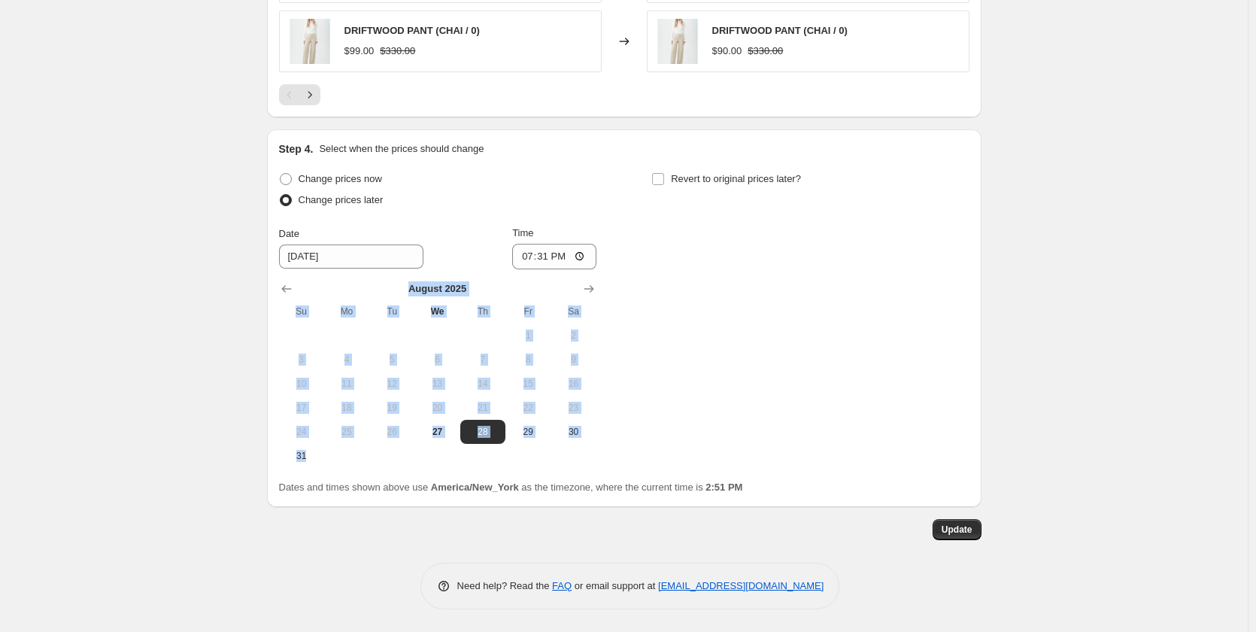
click at [573, 274] on div "[DATE] Su Mo Tu We Th Fr Sa 1 2 3 4 5 6 7 8 9 10 11 12 13 14 15 16 17 18 19 20 …" at bounding box center [431, 368] width 329 height 199
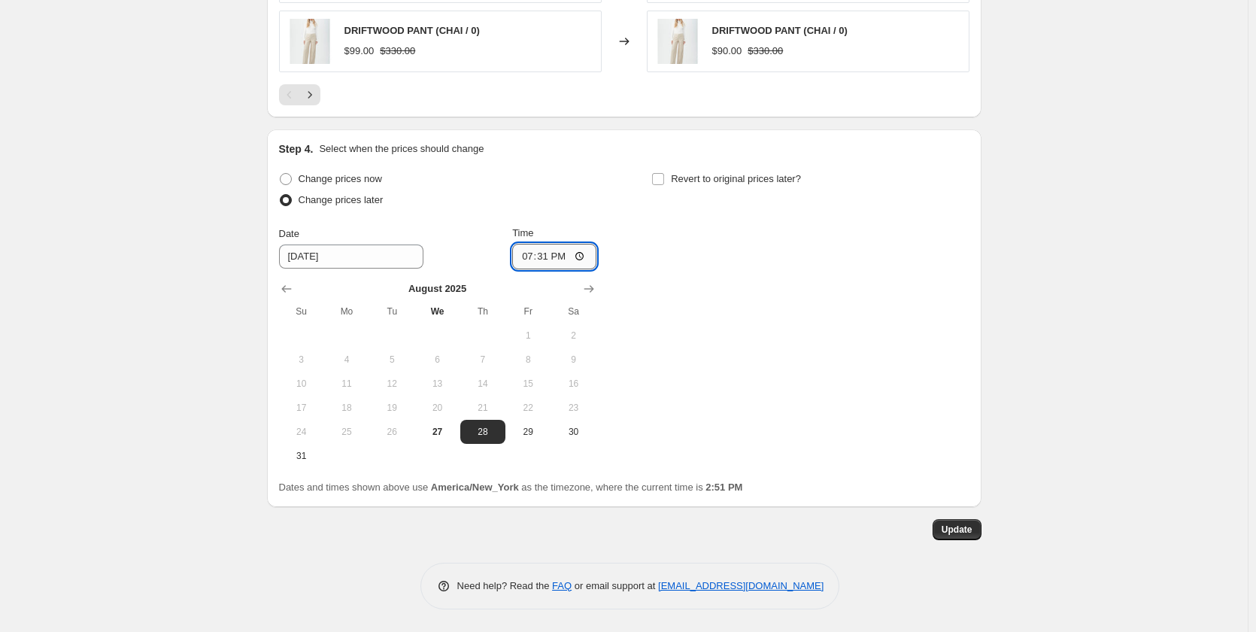
click at [572, 262] on input "19:31" at bounding box center [554, 257] width 84 height 26
click at [587, 250] on input "19:31" at bounding box center [554, 257] width 84 height 26
type input "19:50"
click at [966, 526] on span "Update" at bounding box center [957, 529] width 31 height 12
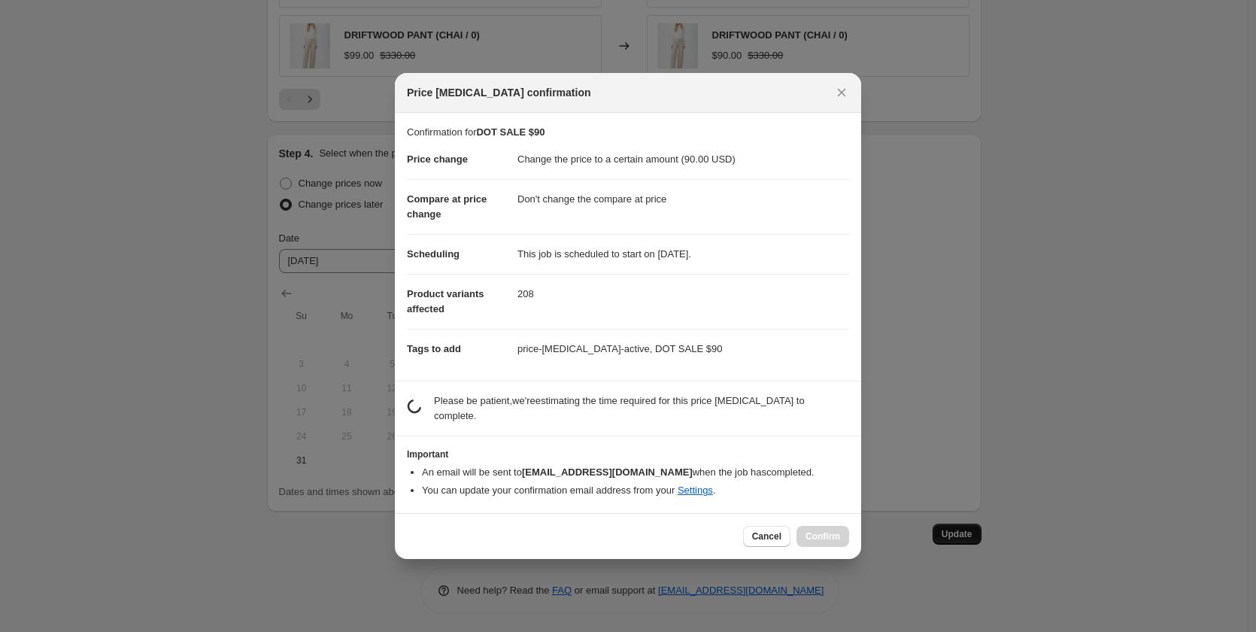
scroll to position [0, 0]
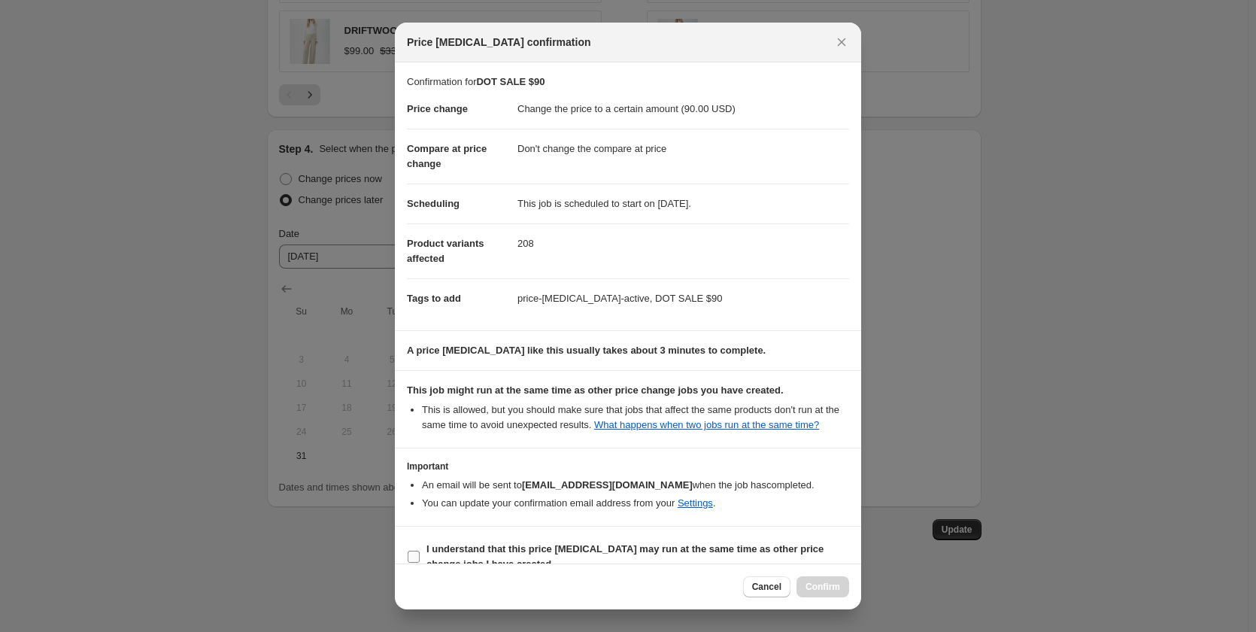
click at [541, 546] on b "I understand that this price [MEDICAL_DATA] may run at the same time as other p…" at bounding box center [624, 556] width 397 height 26
click at [420, 550] on input "I understand that this price [MEDICAL_DATA] may run at the same time as other p…" at bounding box center [414, 556] width 12 height 12
checkbox input "true"
click at [823, 593] on button "Confirm" at bounding box center [822, 586] width 53 height 21
